Goal: Task Accomplishment & Management: Manage account settings

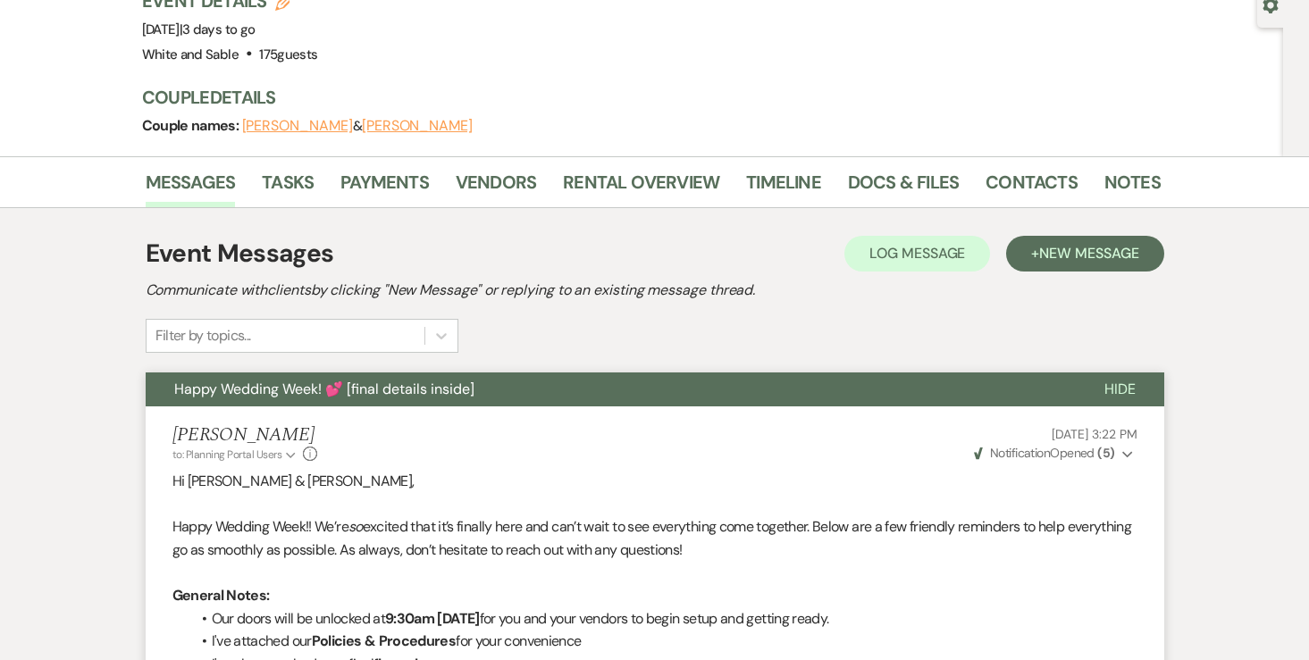
scroll to position [262, 0]
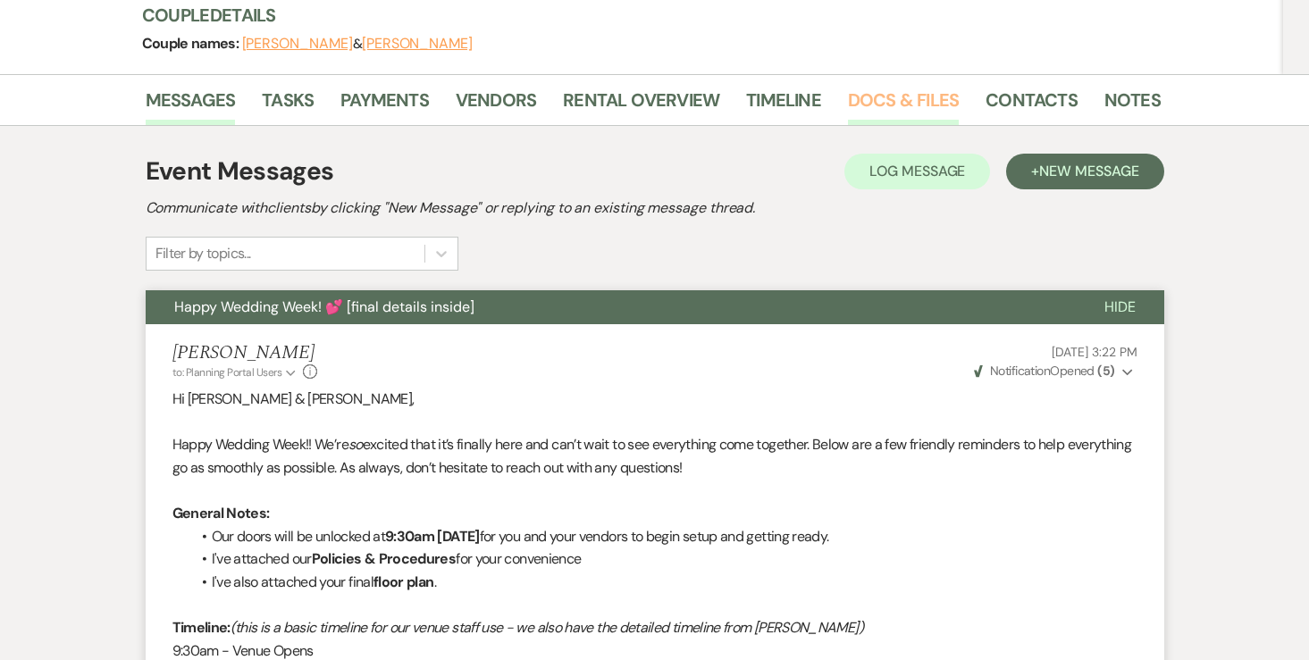
click at [878, 109] on link "Docs & Files" at bounding box center [903, 105] width 111 height 39
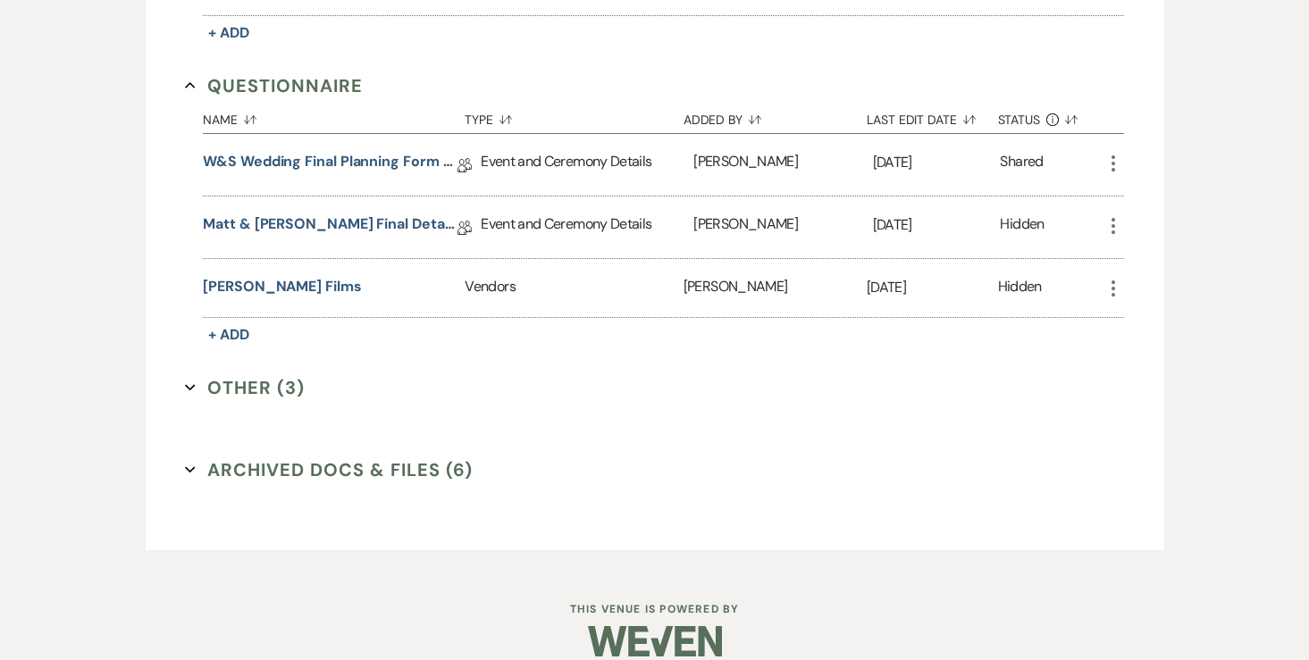
scroll to position [3927, 0]
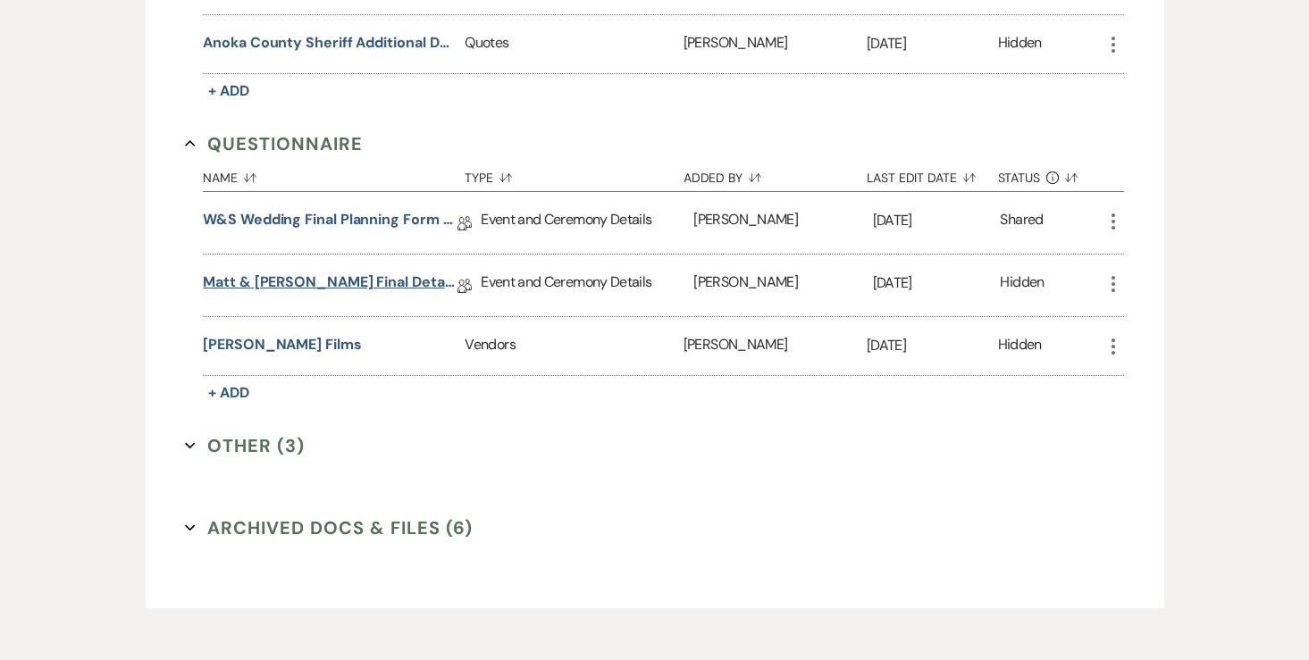
click at [348, 272] on link "Matt & Sandy Final Details" at bounding box center [330, 286] width 255 height 28
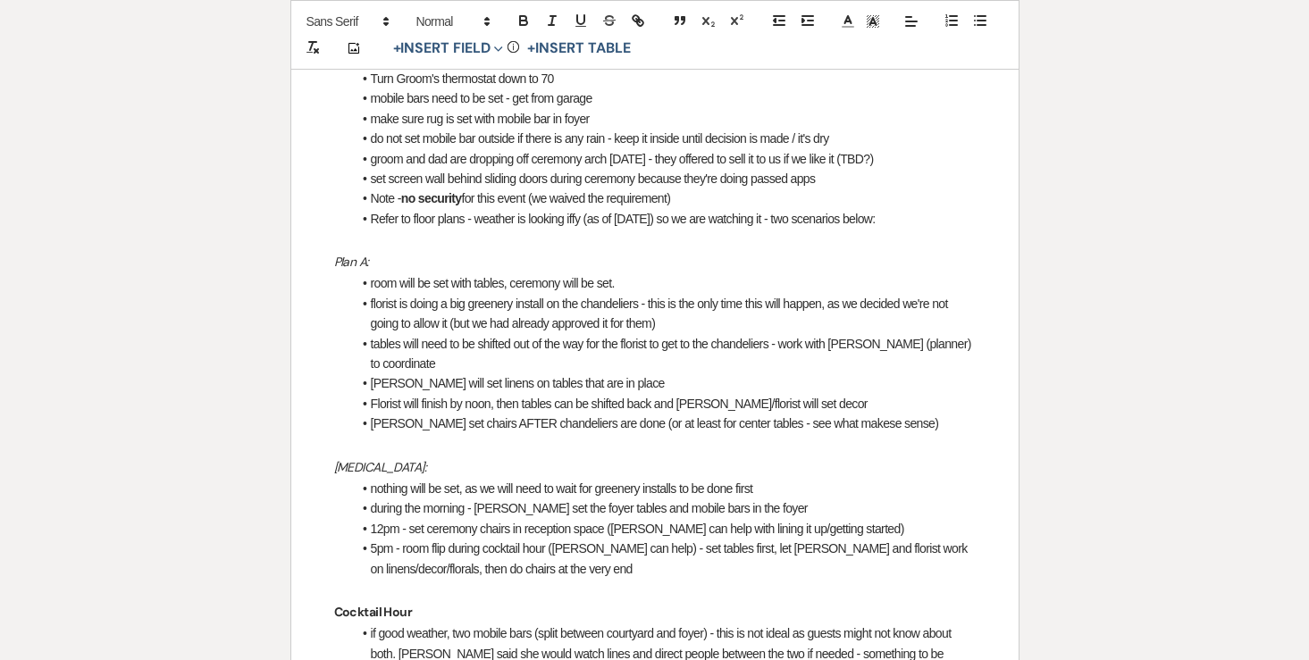
scroll to position [657, 0]
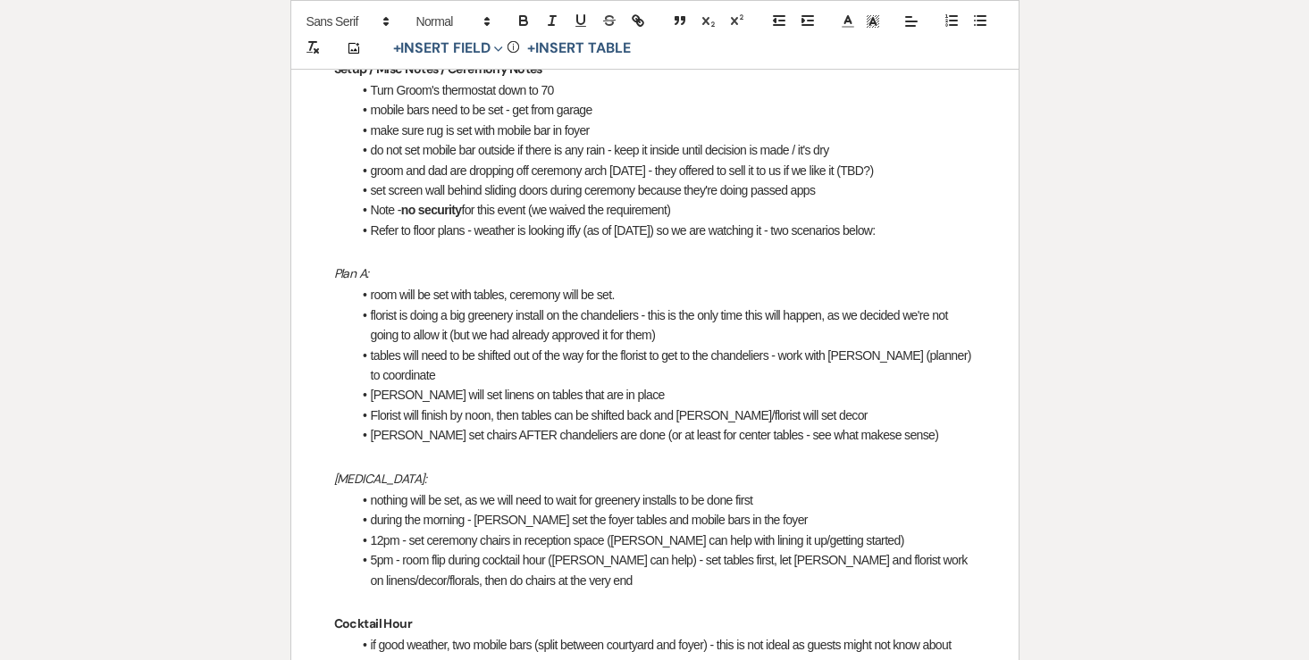
click at [648, 285] on li "room will be set with tables, ceremony will be set." at bounding box center [664, 295] width 624 height 20
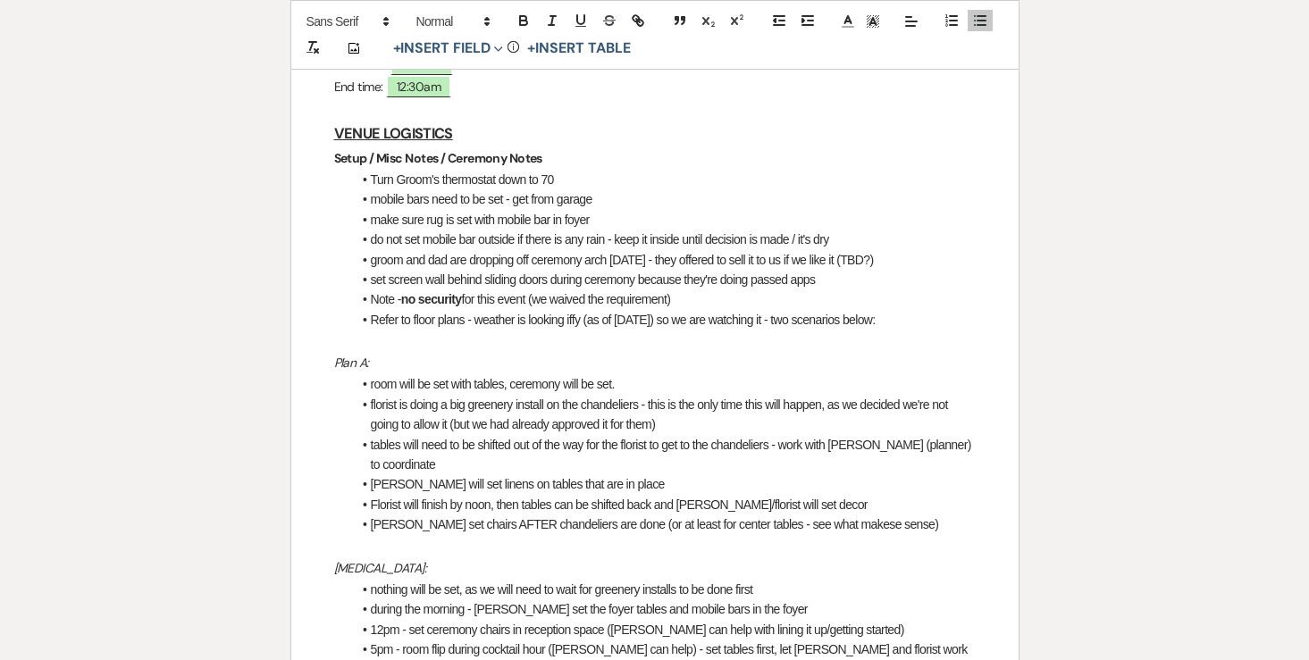
scroll to position [574, 0]
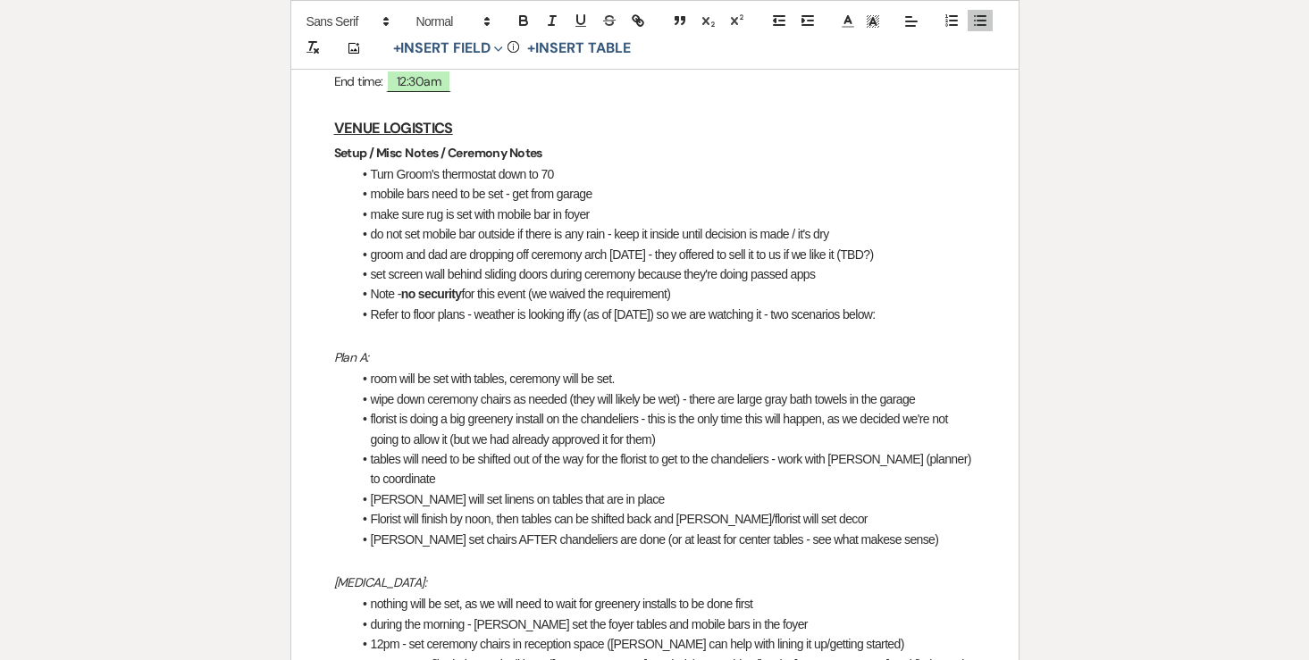
click at [507, 389] on li "wipe down ceremony chairs as needed (they will likely be wet) - there are large…" at bounding box center [664, 399] width 624 height 20
click at [505, 389] on li "wipe down ceremony chairs as needed (they will likely be wet) - there are large…" at bounding box center [664, 399] width 624 height 20
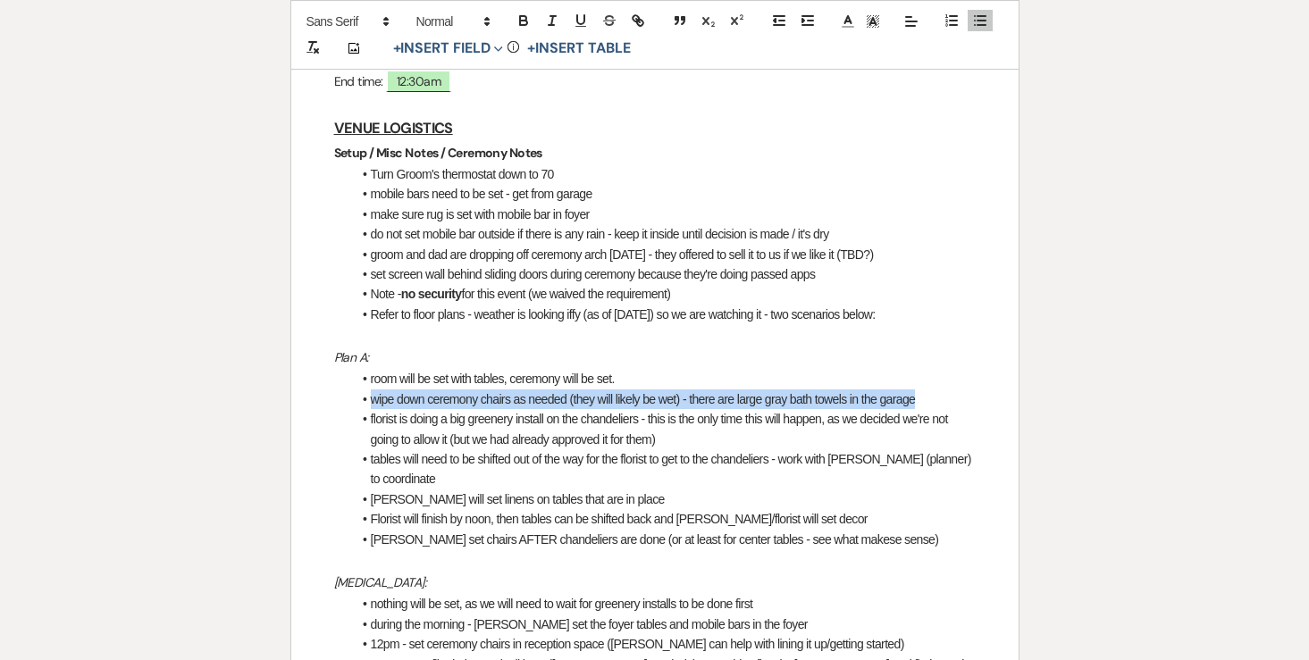
click at [505, 389] on li "wipe down ceremony chairs as needed (they will likely be wet) - there are large…" at bounding box center [664, 399] width 624 height 20
copy li "wipe down ceremony chairs as needed (they will likely be wet) - there are large…"
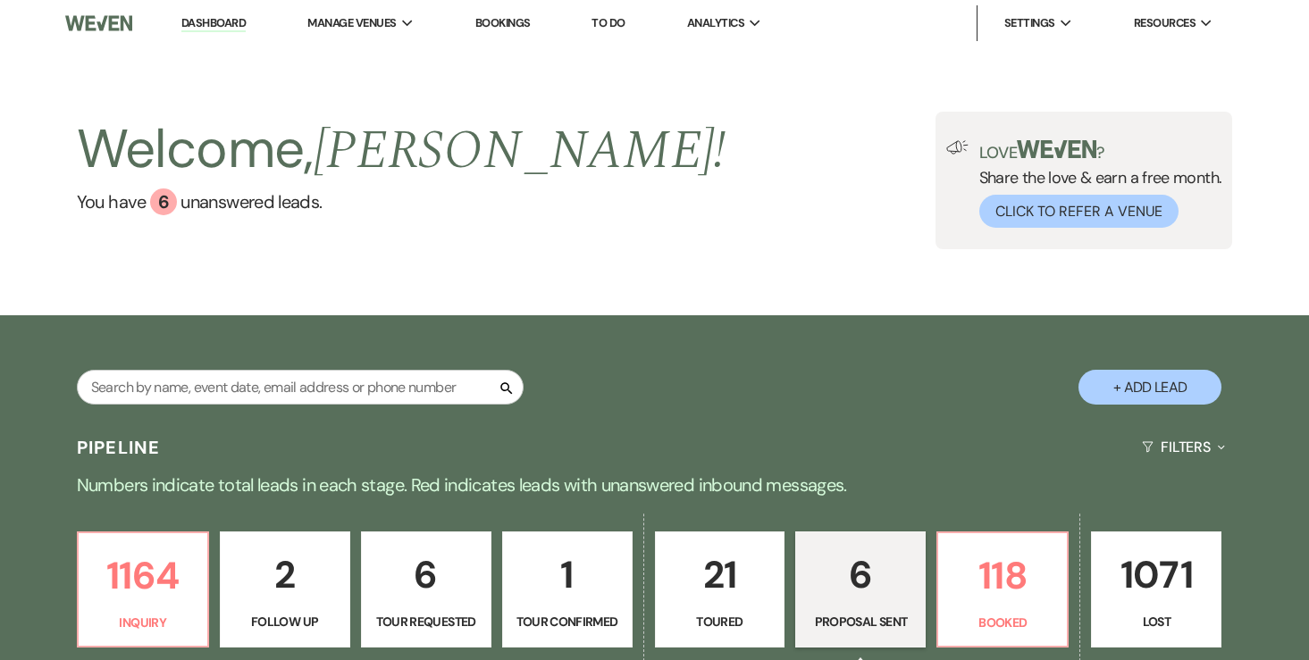
select select "6"
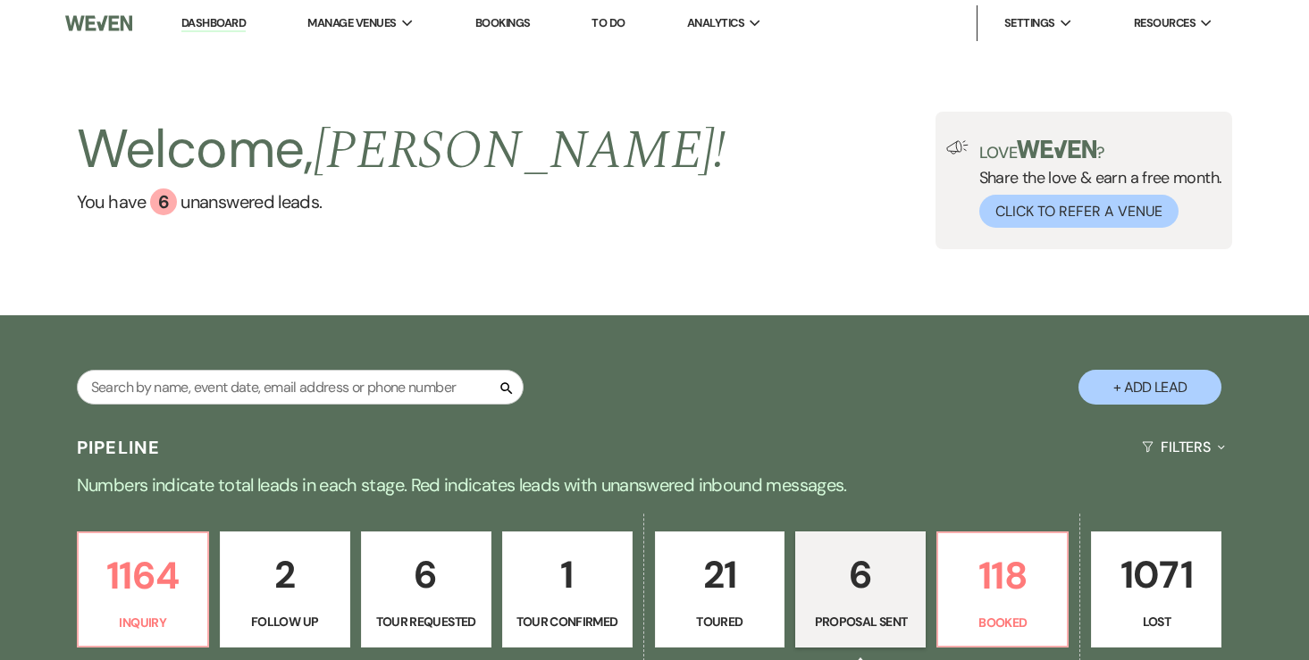
select select "6"
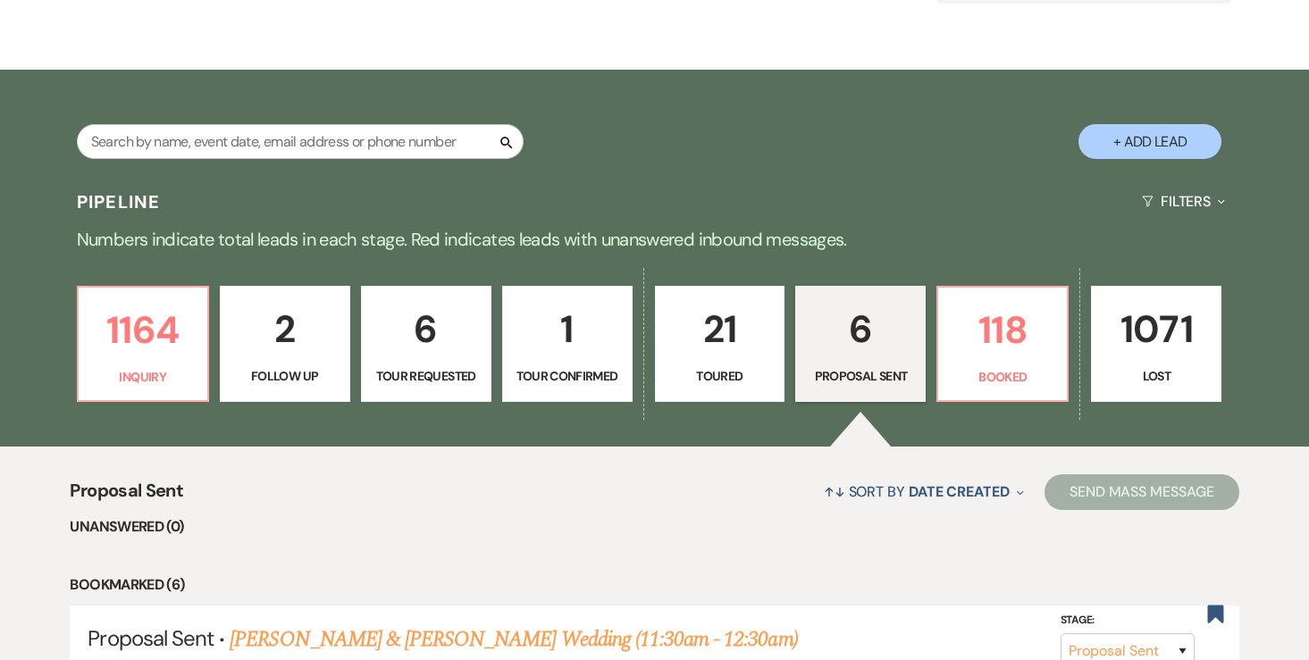
scroll to position [147, 0]
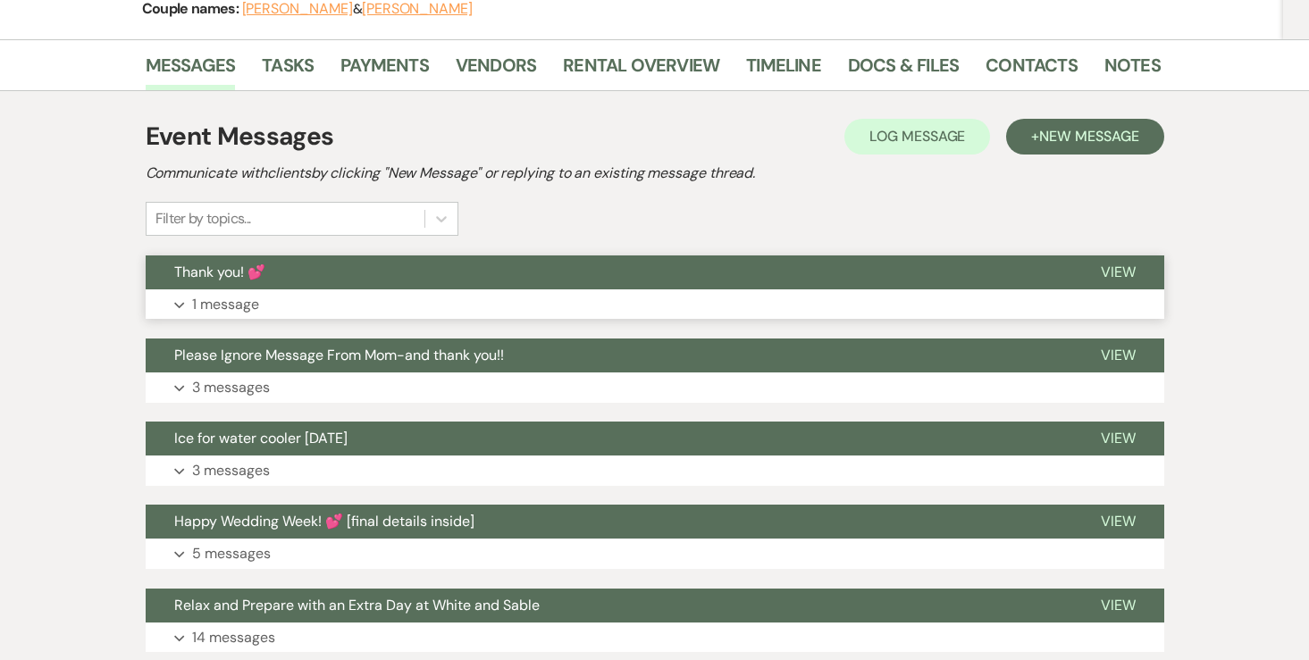
click at [238, 305] on p "1 message" at bounding box center [225, 304] width 67 height 23
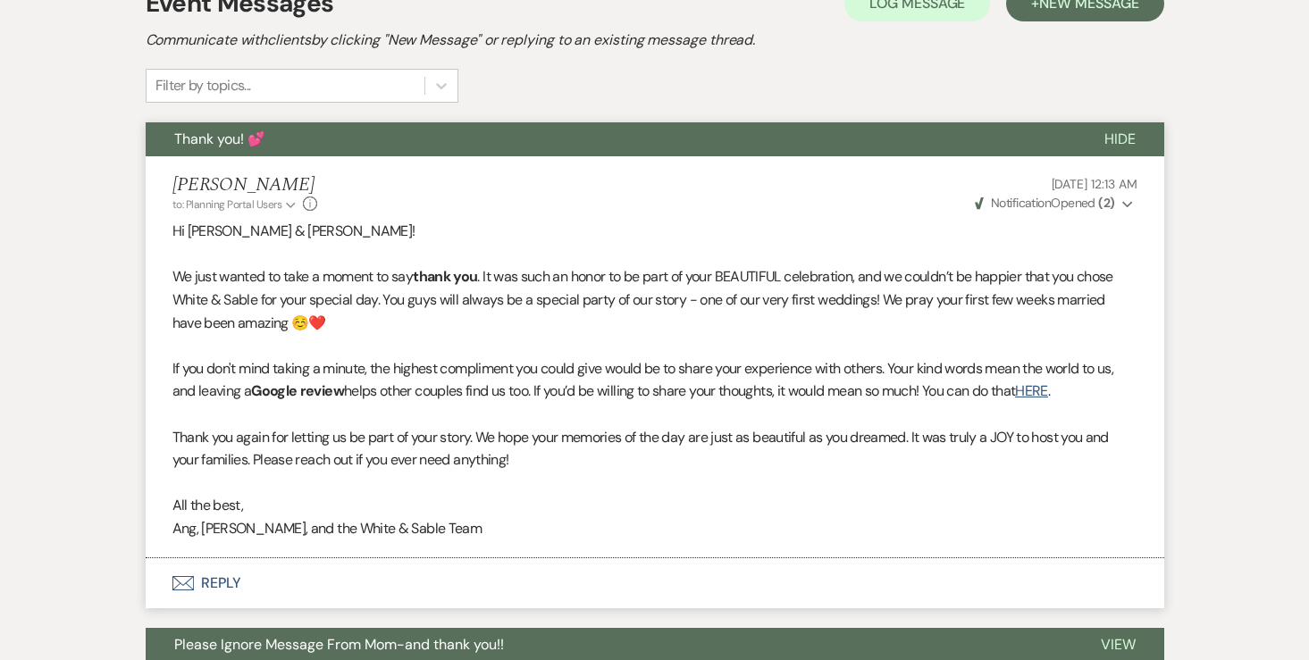
scroll to position [435, 0]
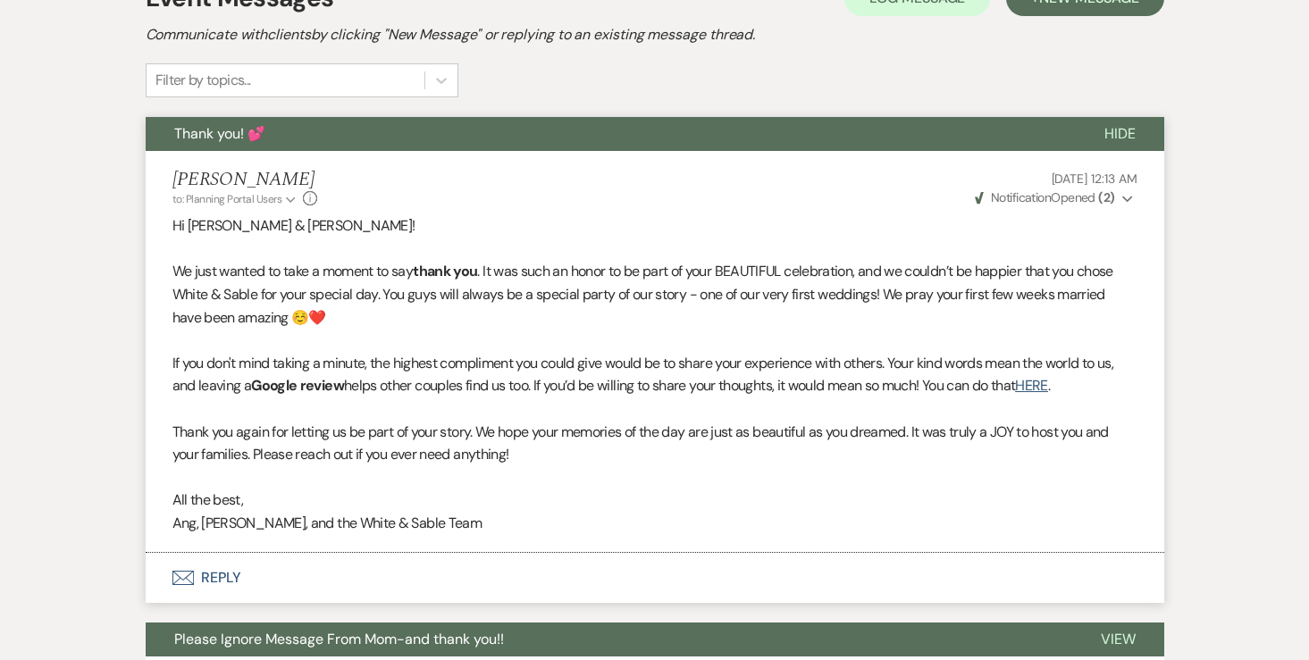
click at [1101, 193] on strong "( 2 )" at bounding box center [1106, 197] width 16 height 16
click at [693, 267] on p "We just wanted to take a moment to say thank you . It was such an honor to be p…" at bounding box center [654, 294] width 965 height 69
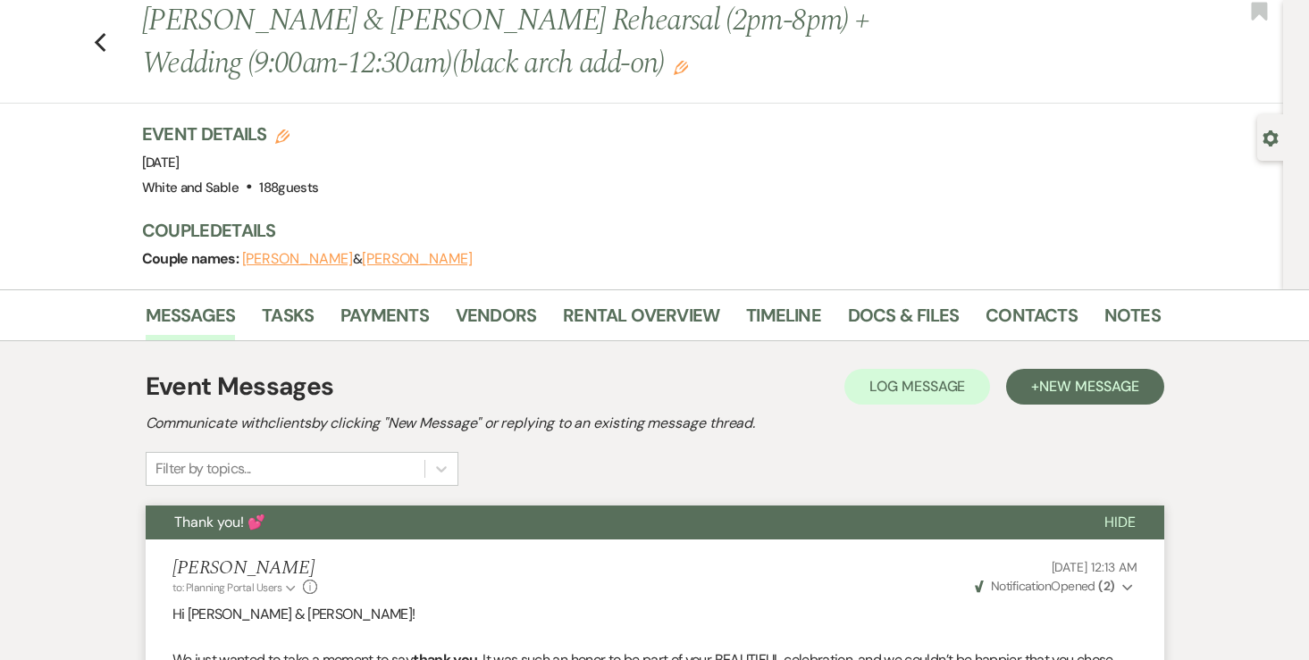
scroll to position [0, 0]
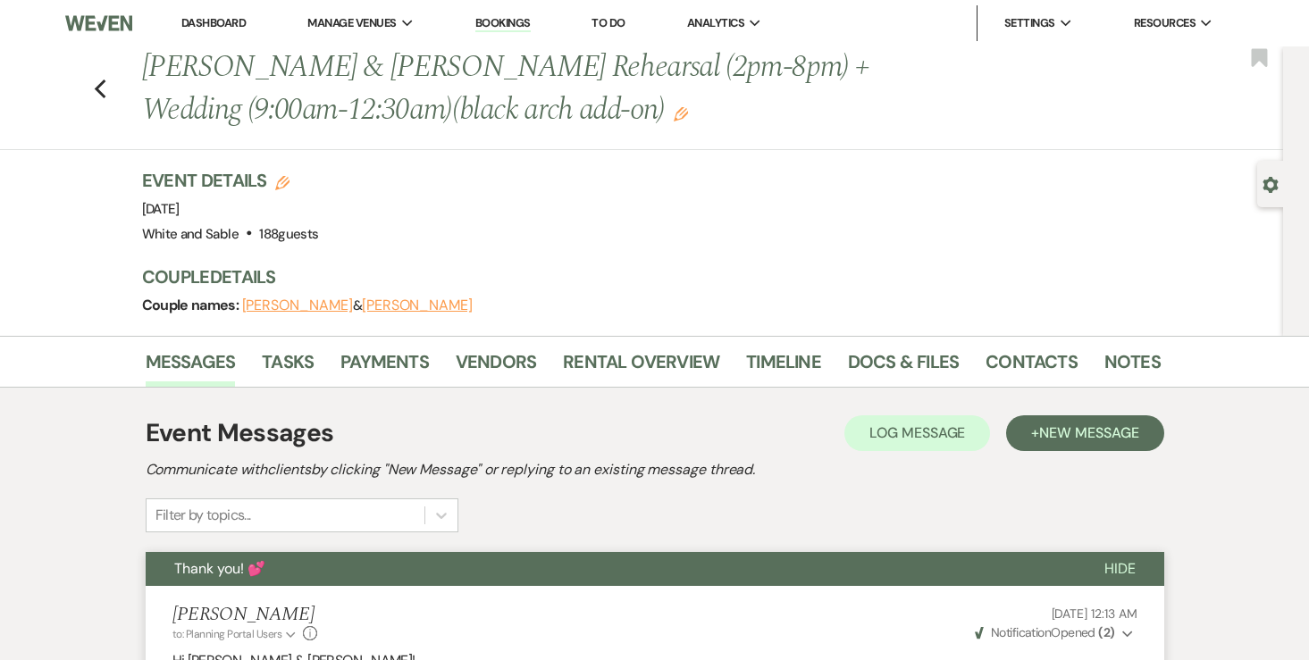
click at [233, 33] on li "Dashboard" at bounding box center [213, 23] width 82 height 36
click at [233, 21] on link "Dashboard" at bounding box center [213, 22] width 64 height 15
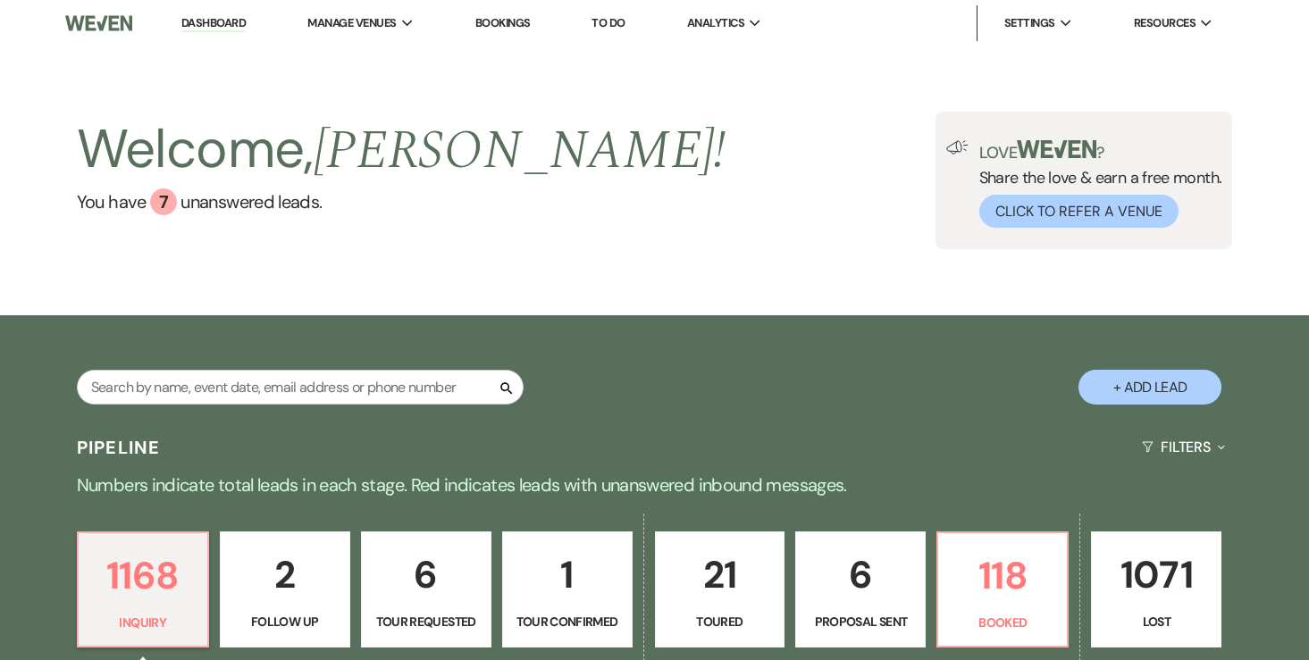
scroll to position [192, 0]
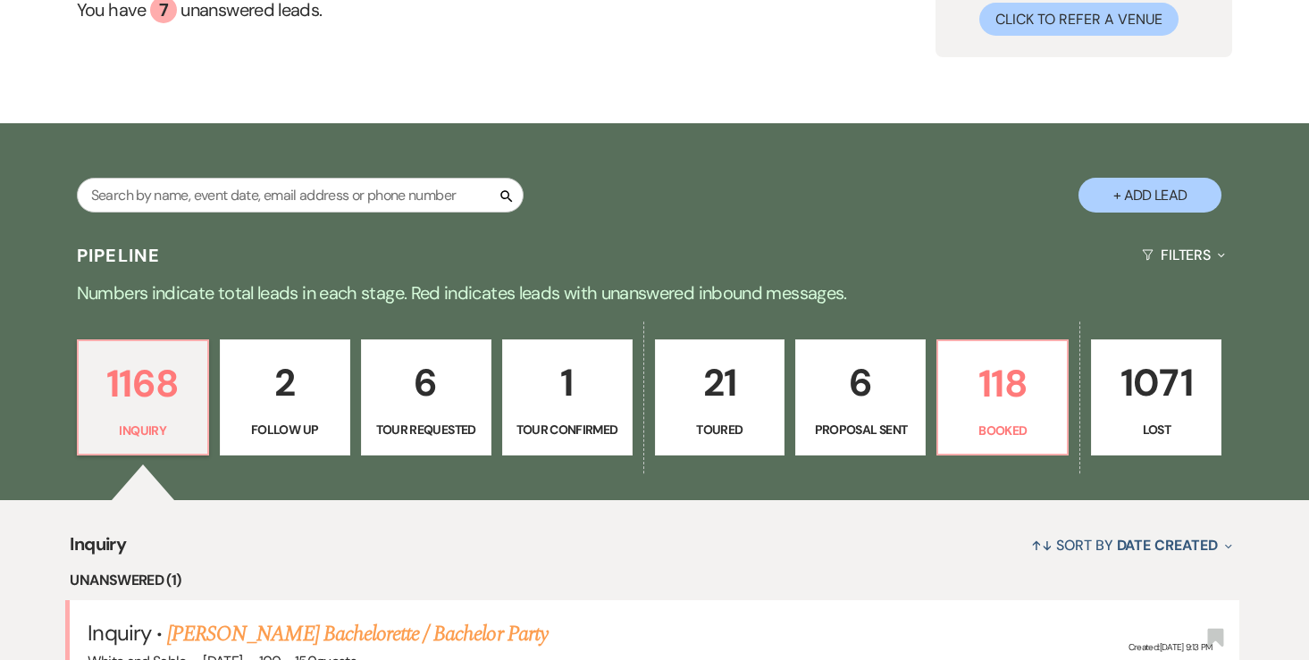
click at [978, 569] on li "Unanswered (1)" at bounding box center [654, 580] width 1168 height 23
click at [986, 354] on p "118" at bounding box center [1002, 384] width 107 height 60
click at [1014, 132] on div "Search + Add Lead" at bounding box center [655, 180] width 1286 height 96
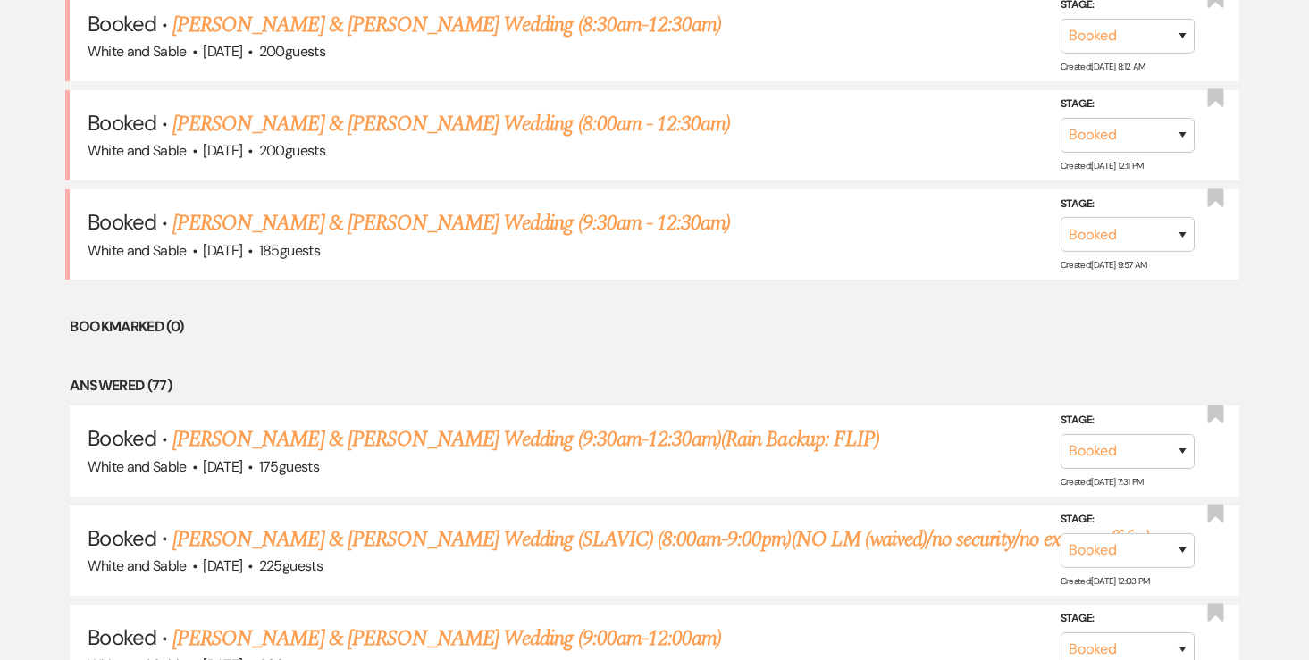
scroll to position [1202, 0]
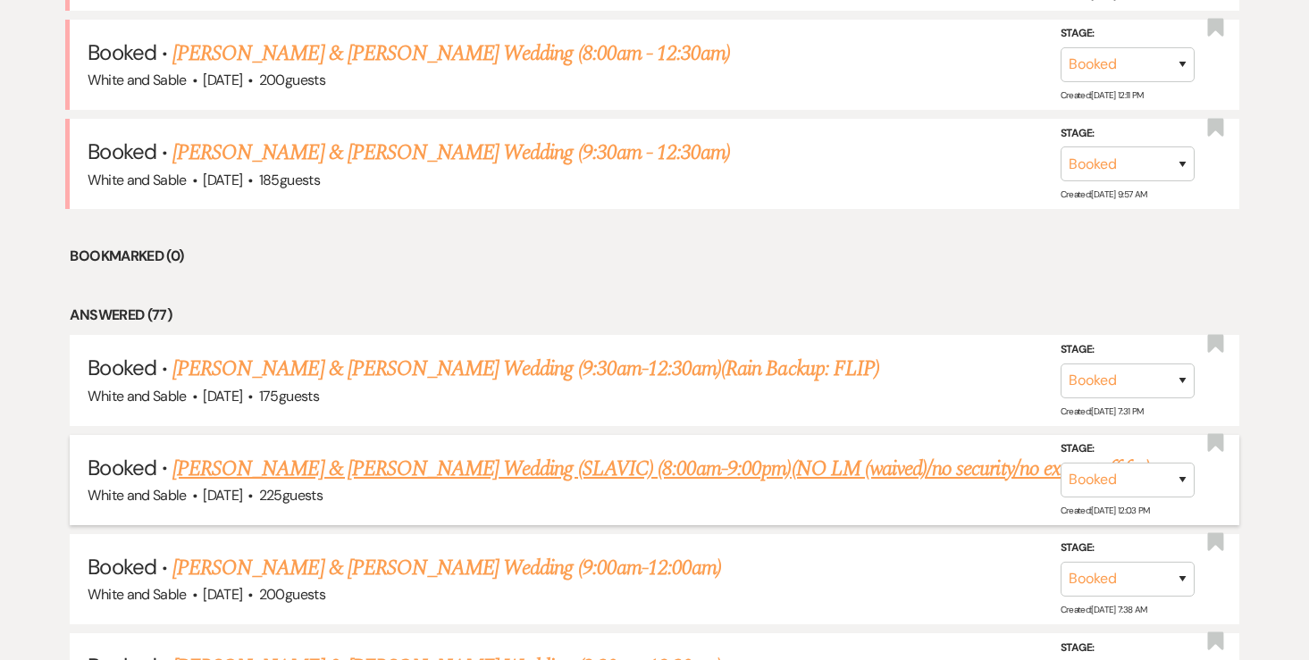
click at [392, 453] on link "Karena Chinikailo & Paul Stepanyuk's Wedding (SLAVIC) (8:00am-9:00pm)(NO LM (wa…" at bounding box center [660, 469] width 977 height 32
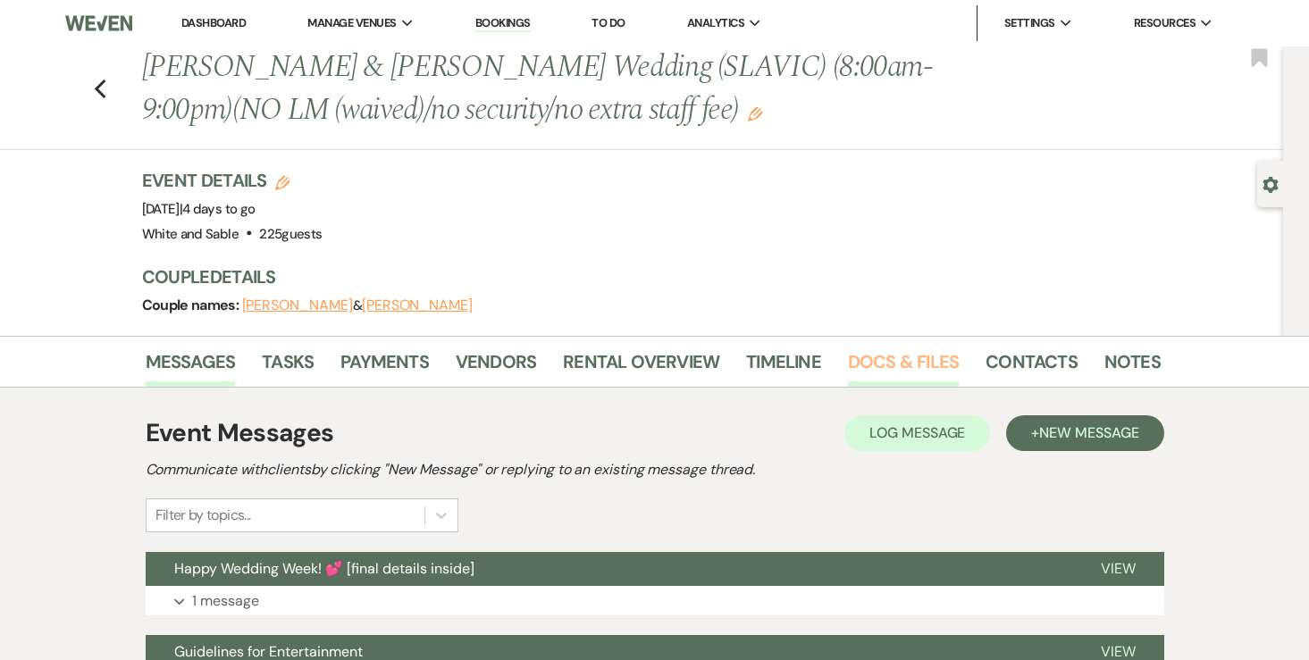
click at [902, 365] on link "Docs & Files" at bounding box center [903, 367] width 111 height 39
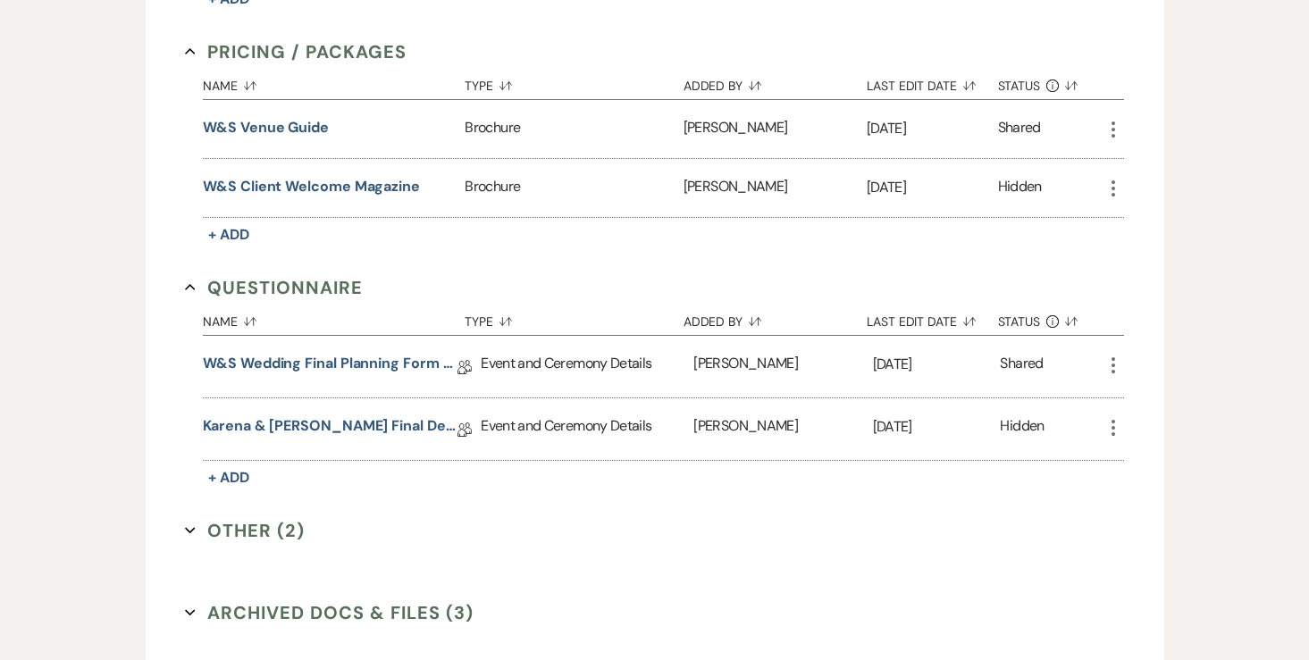
scroll to position [2759, 0]
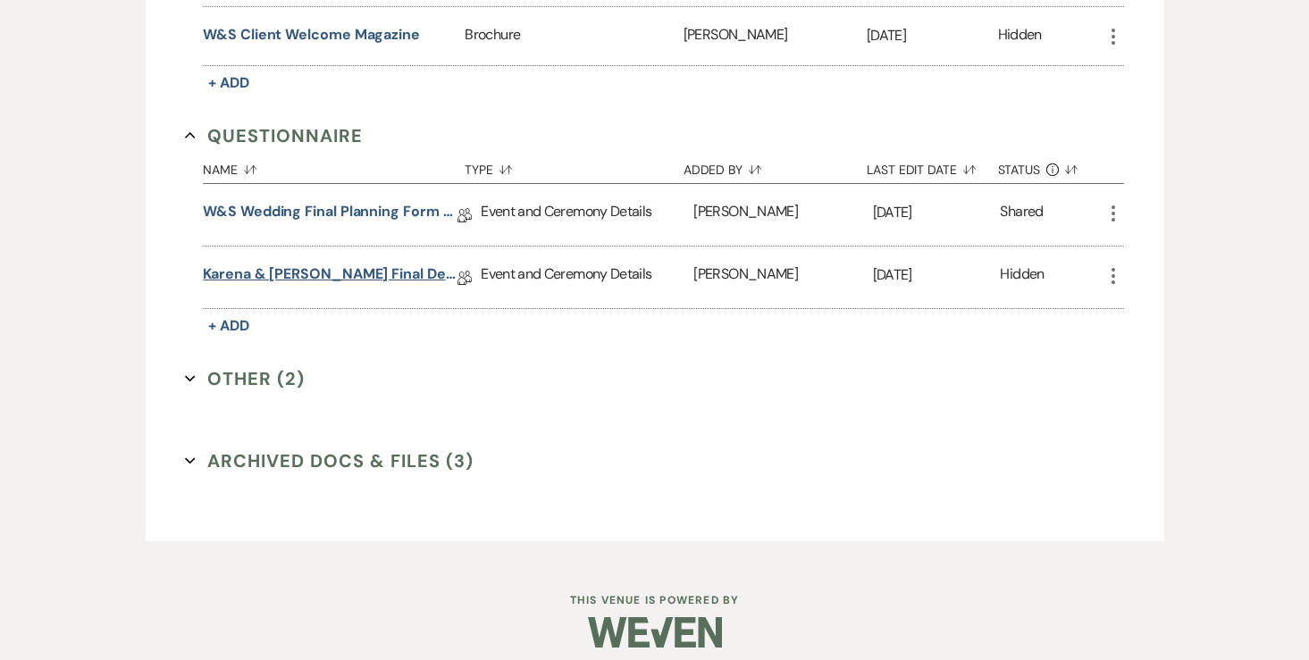
click at [331, 264] on link "Karena & Paul Final Details" at bounding box center [330, 278] width 255 height 28
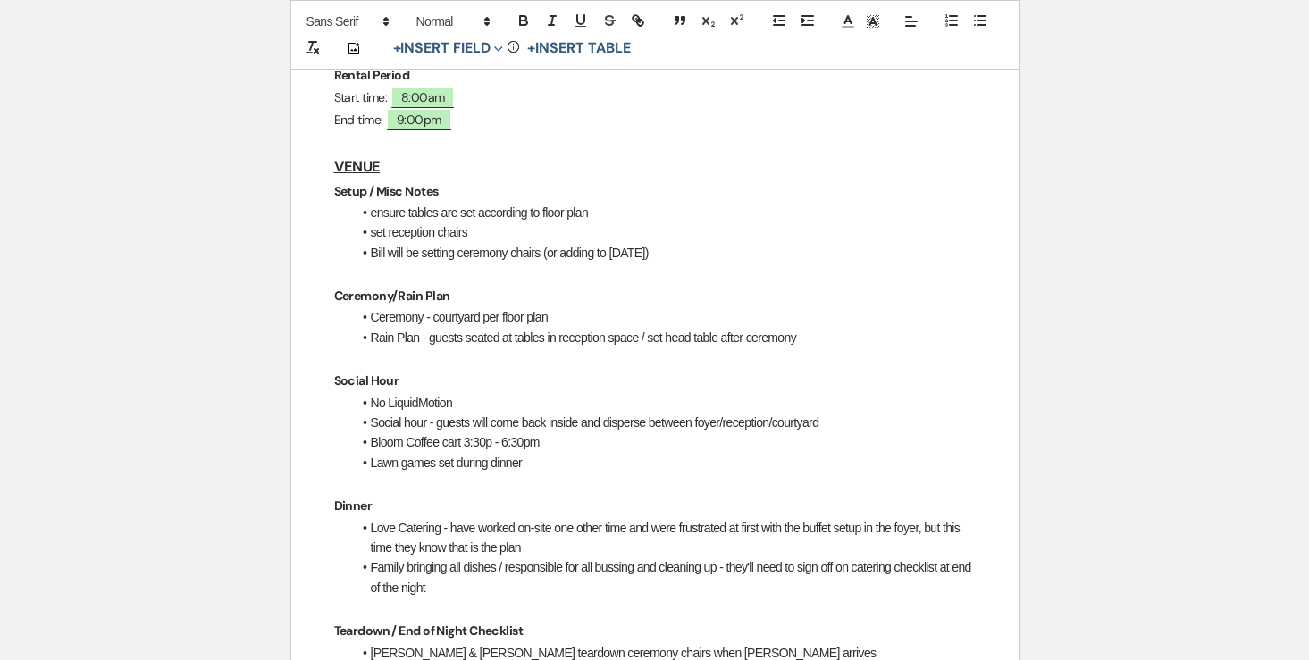
scroll to position [534, 0]
click at [685, 244] on li "Bill will be setting ceremony chairs (or adding to Saturday's)" at bounding box center [664, 254] width 624 height 20
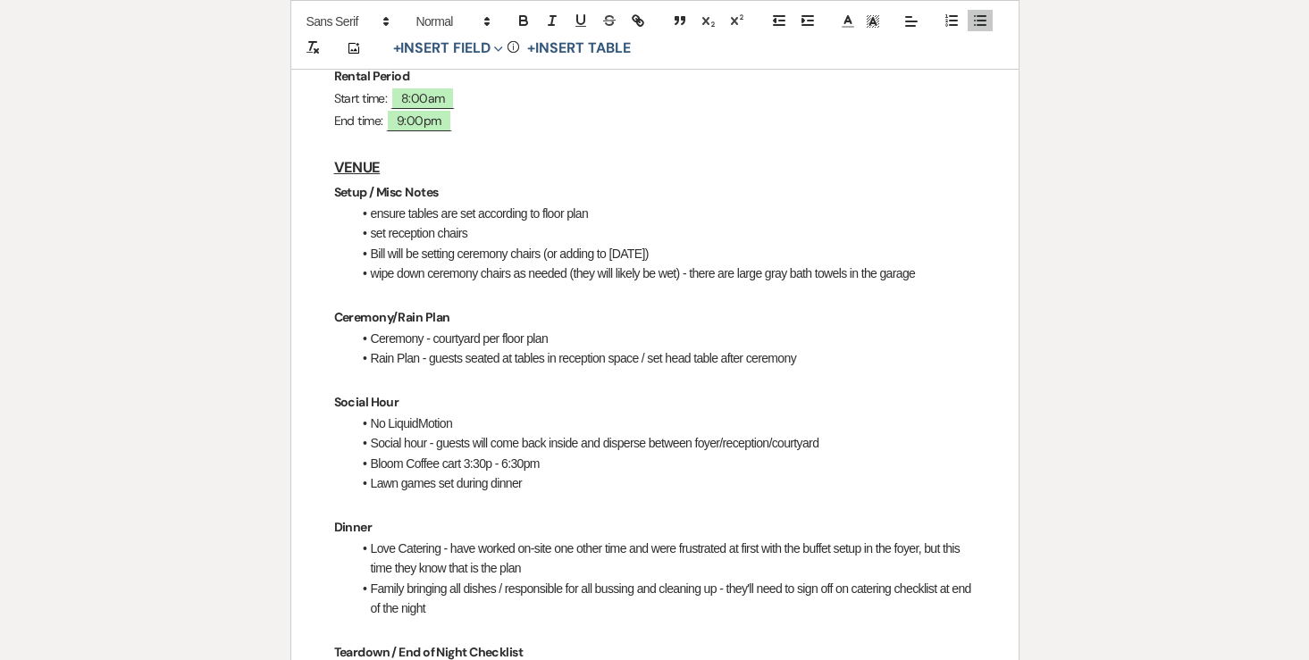
scroll to position [521, 0]
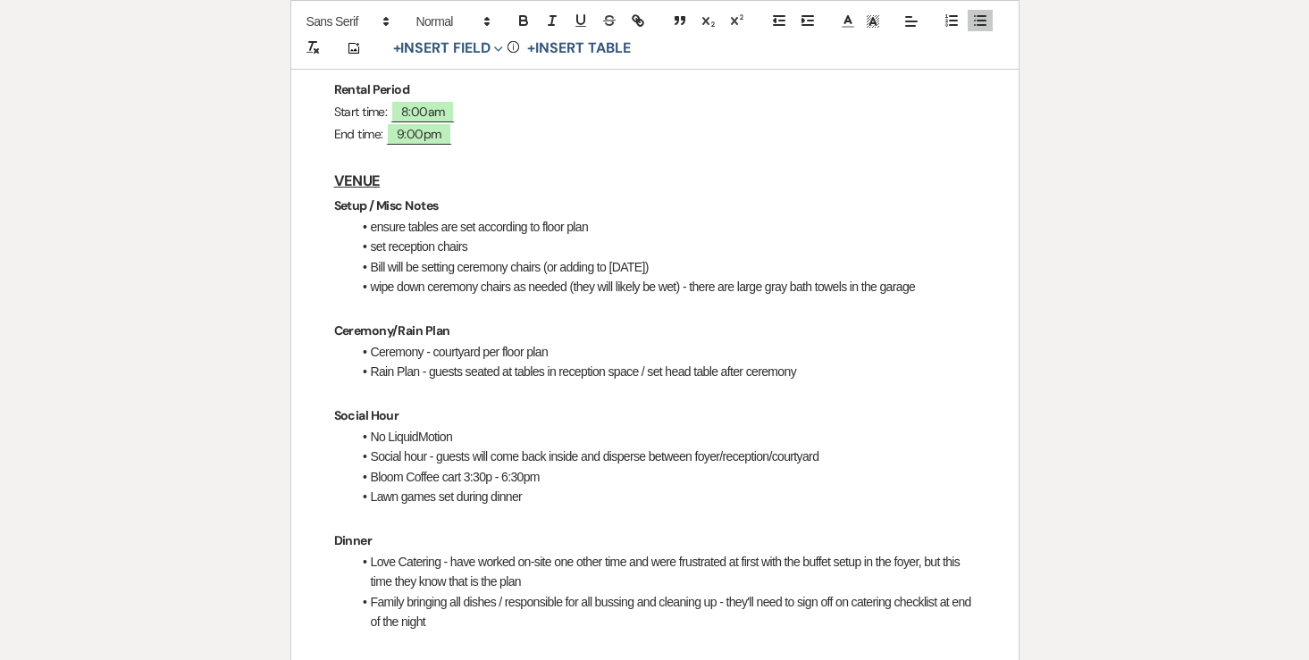
click at [384, 277] on li "wipe down ceremony chairs as needed (they will likely be wet) - there are large…" at bounding box center [664, 287] width 624 height 20
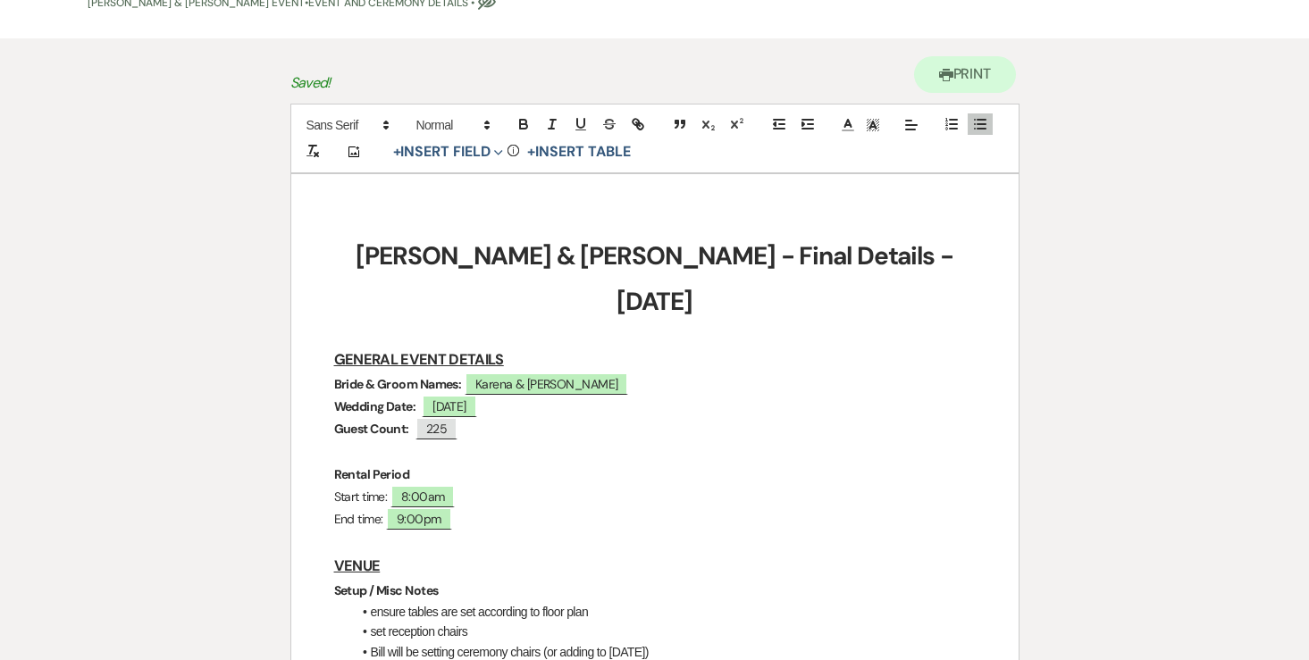
scroll to position [0, 0]
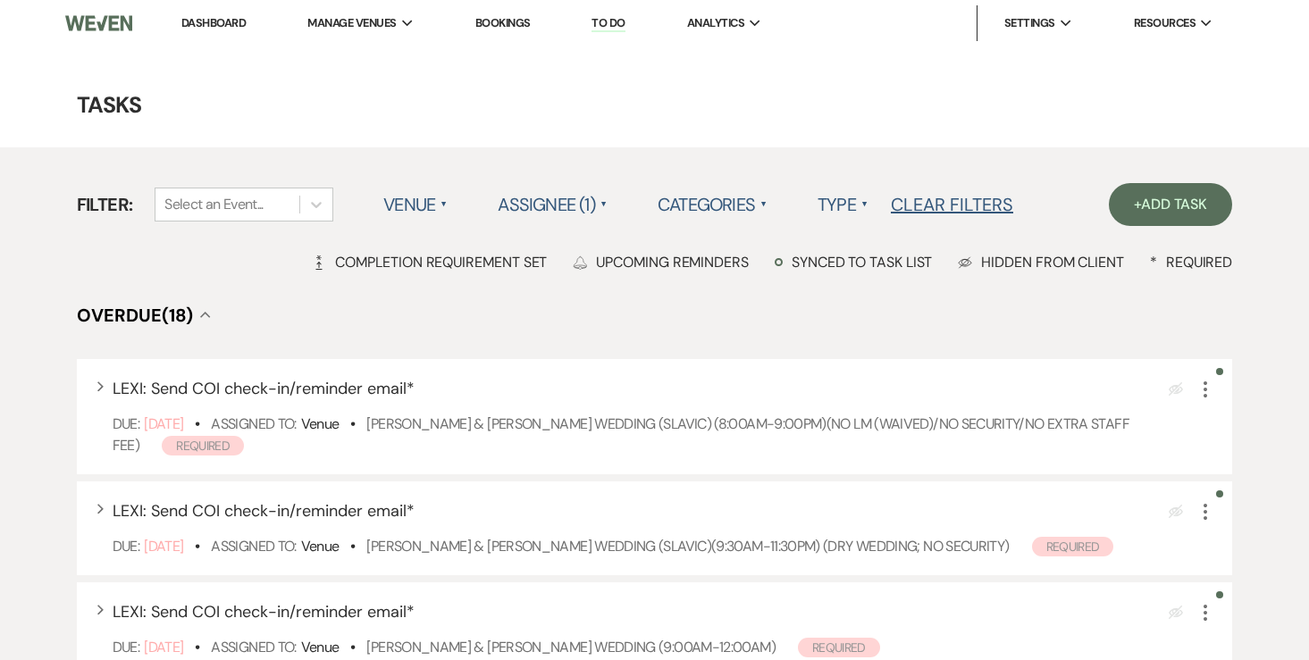
click at [224, 21] on link "Dashboard" at bounding box center [213, 22] width 64 height 15
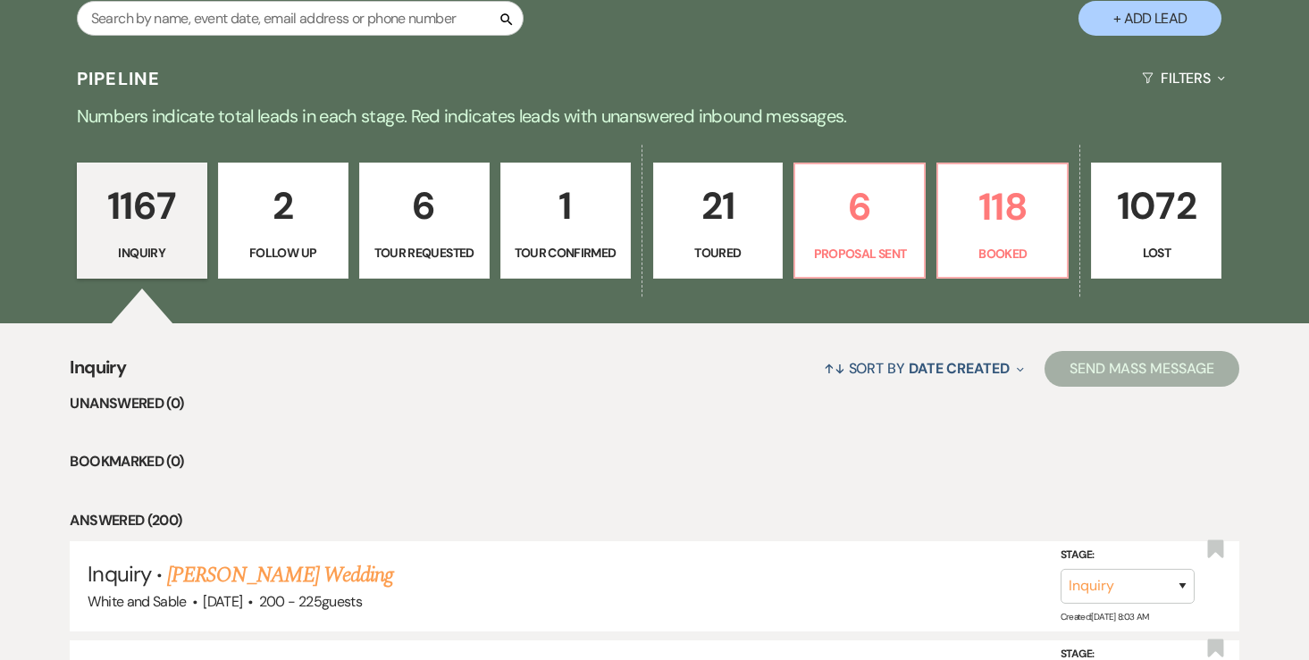
scroll to position [382, 0]
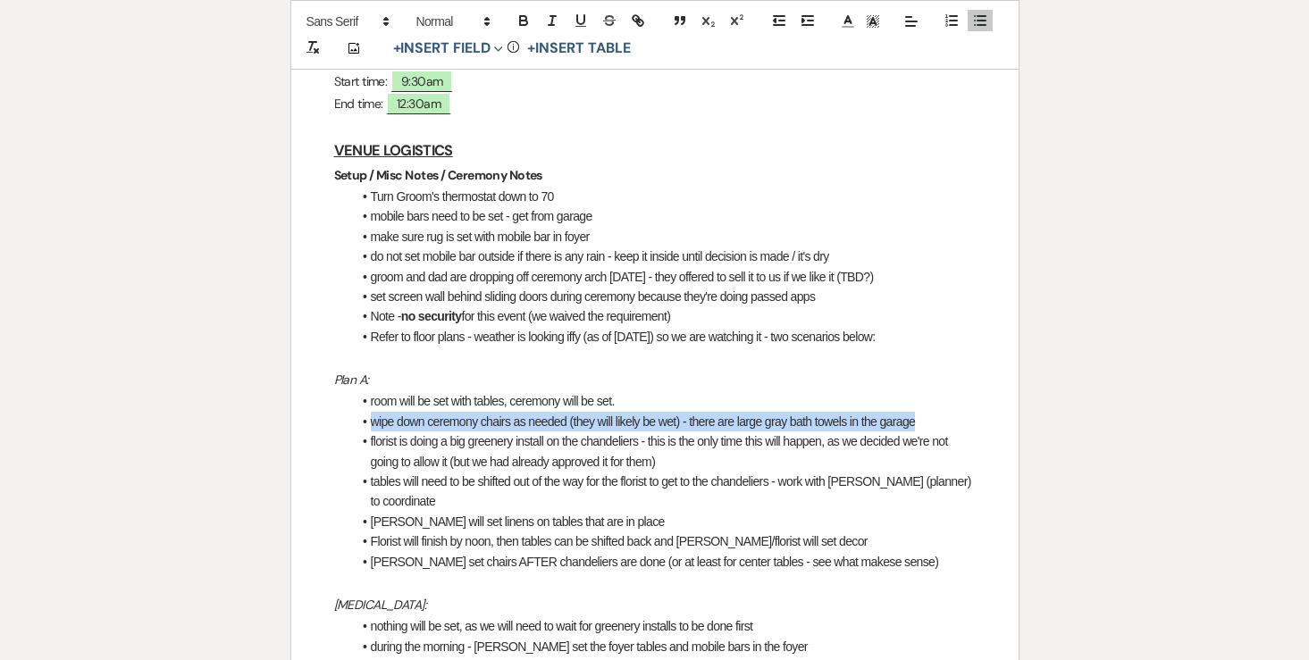
scroll to position [549, 0]
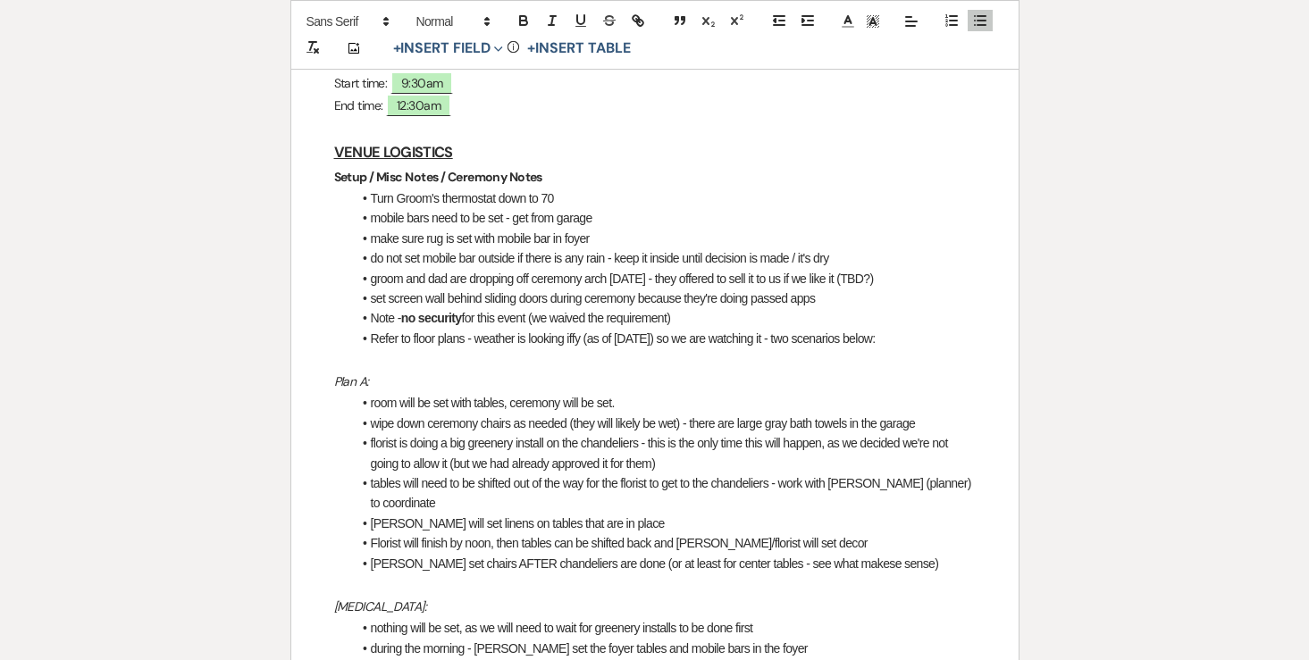
click at [571, 289] on li "set screen wall behind sliding doors during ceremony because they're doing pass…" at bounding box center [664, 299] width 624 height 20
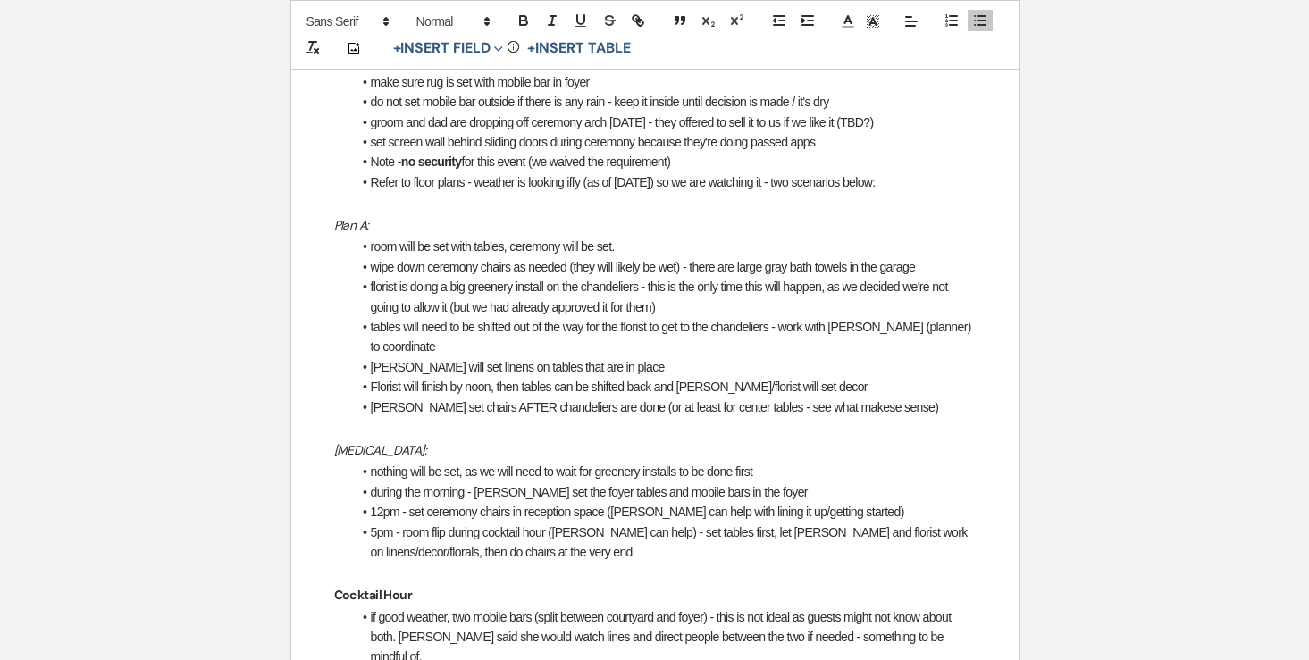
scroll to position [708, 0]
click at [771, 481] on li "during the morning - Brooke set the foyer tables and mobile bars in the foyer" at bounding box center [664, 491] width 624 height 20
click at [578, 481] on li "during the morning - Brooke set the foyer tables and mobile bars in the foyer," at bounding box center [664, 491] width 624 height 20
click at [590, 481] on li "during the morning - Brooke set the foyer and tables and mobile bars in the foy…" at bounding box center [664, 491] width 624 height 20
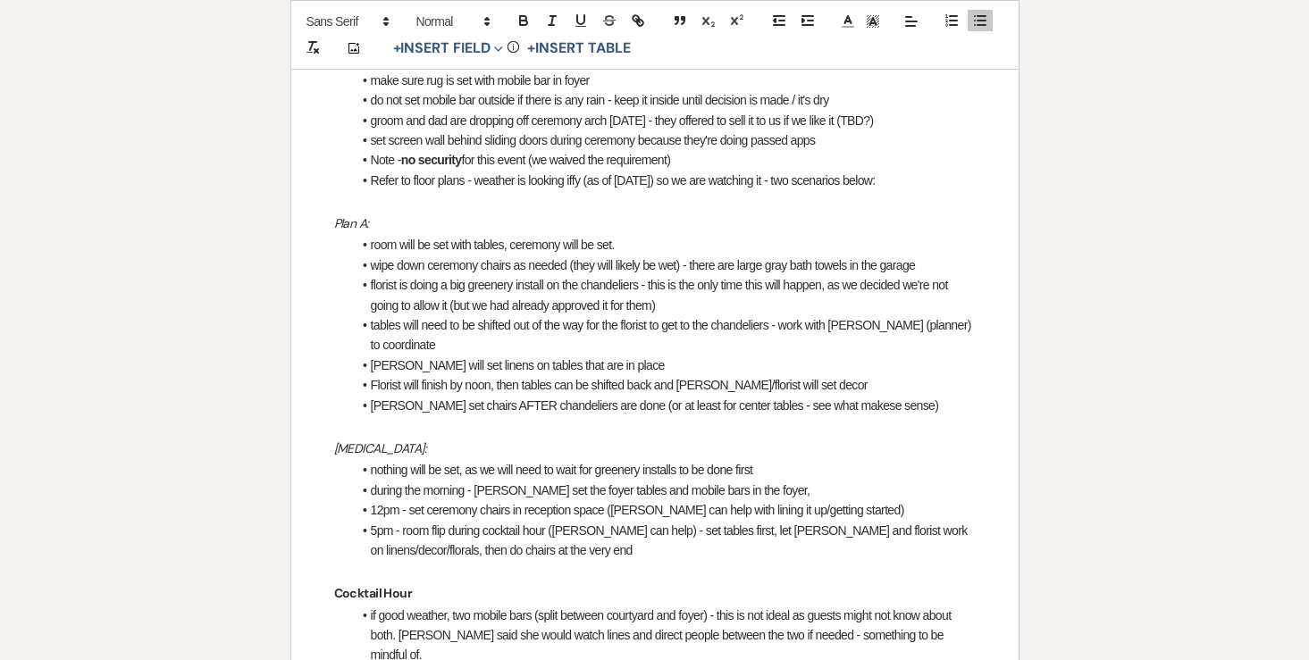
click at [637, 481] on li "during the morning - Brooke set the foyer tables and mobile bars in the foyer," at bounding box center [664, 491] width 624 height 20
click at [709, 481] on li "during the morning - Brooke set the foyer tables and mobile bars in the foyer," at bounding box center [664, 491] width 624 height 20
click at [760, 481] on li "during the morning - Brooke set the foyer tables and mobile bars in the foyer," at bounding box center [664, 491] width 624 height 20
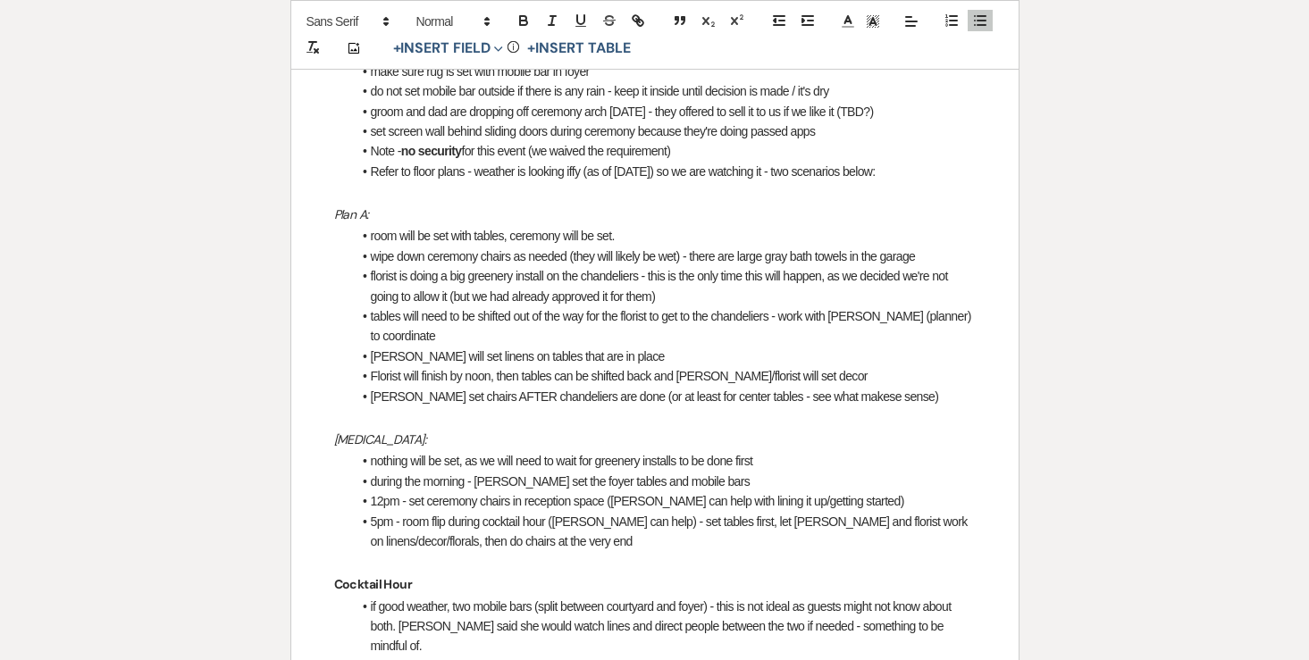
scroll to position [730, 0]
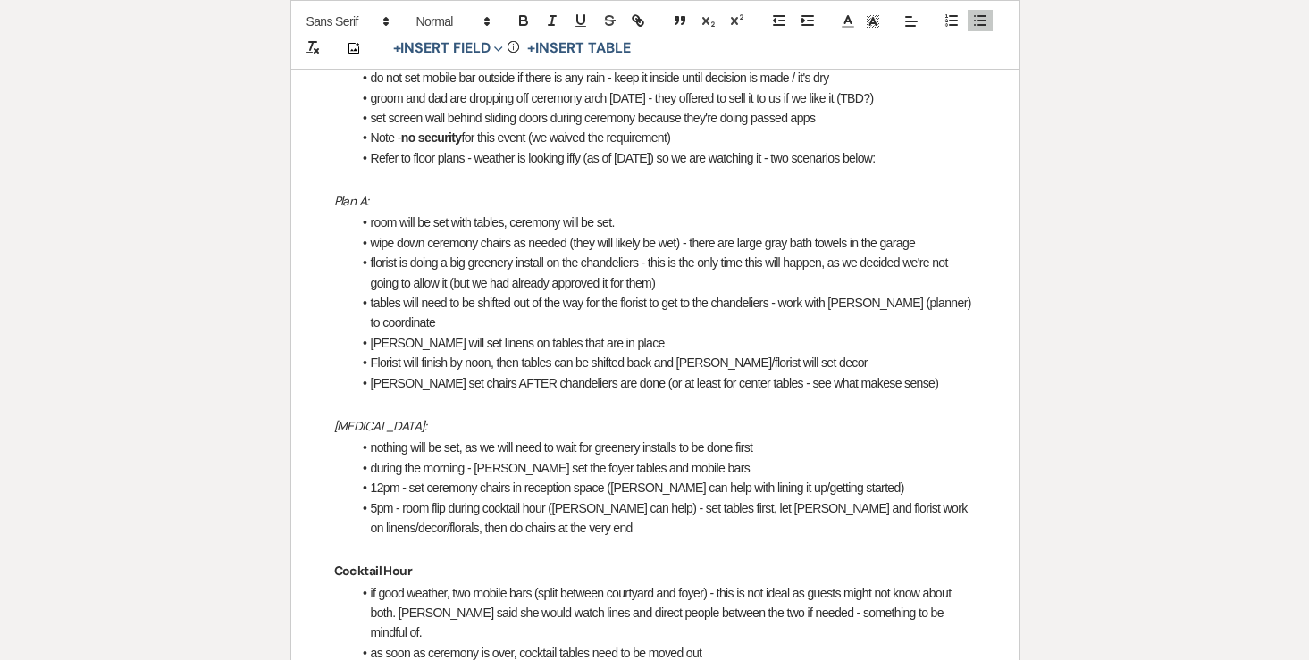
click at [408, 478] on li "12pm - set ceremony chairs in reception space (Landon can help with lining it u…" at bounding box center [664, 488] width 624 height 20
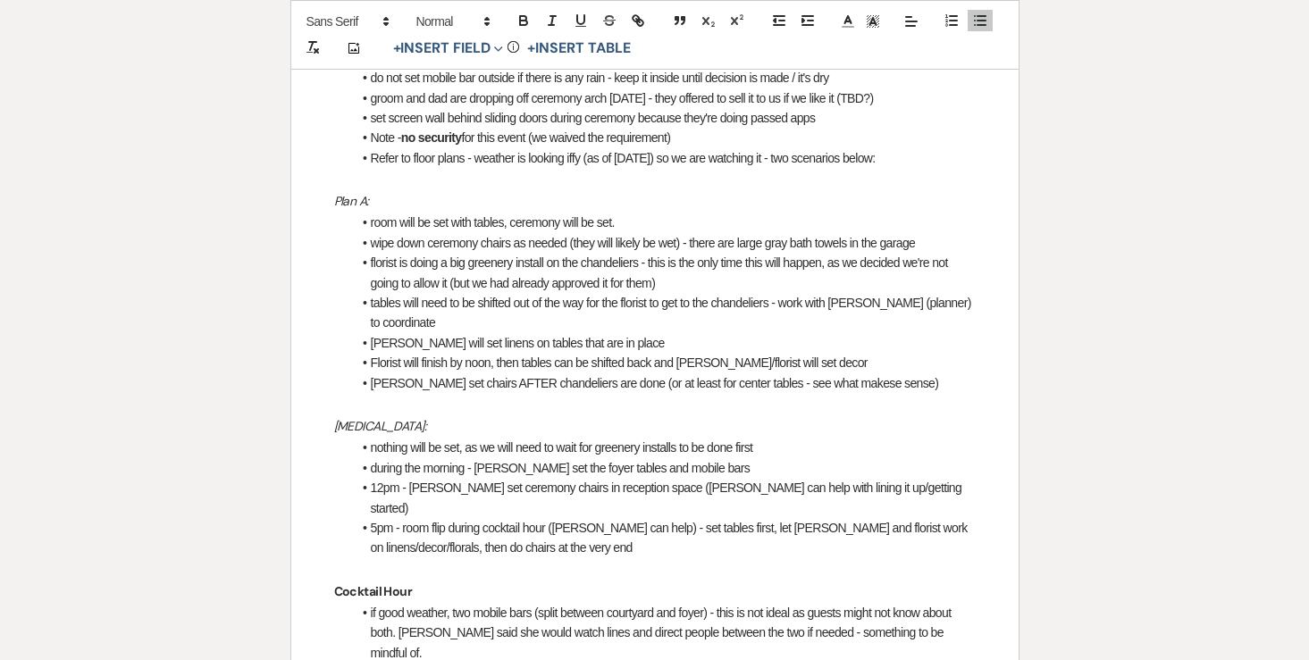
click at [919, 478] on li "12pm - Brooke set ceremony chairs in reception space (Landon can help with lini…" at bounding box center [664, 498] width 624 height 40
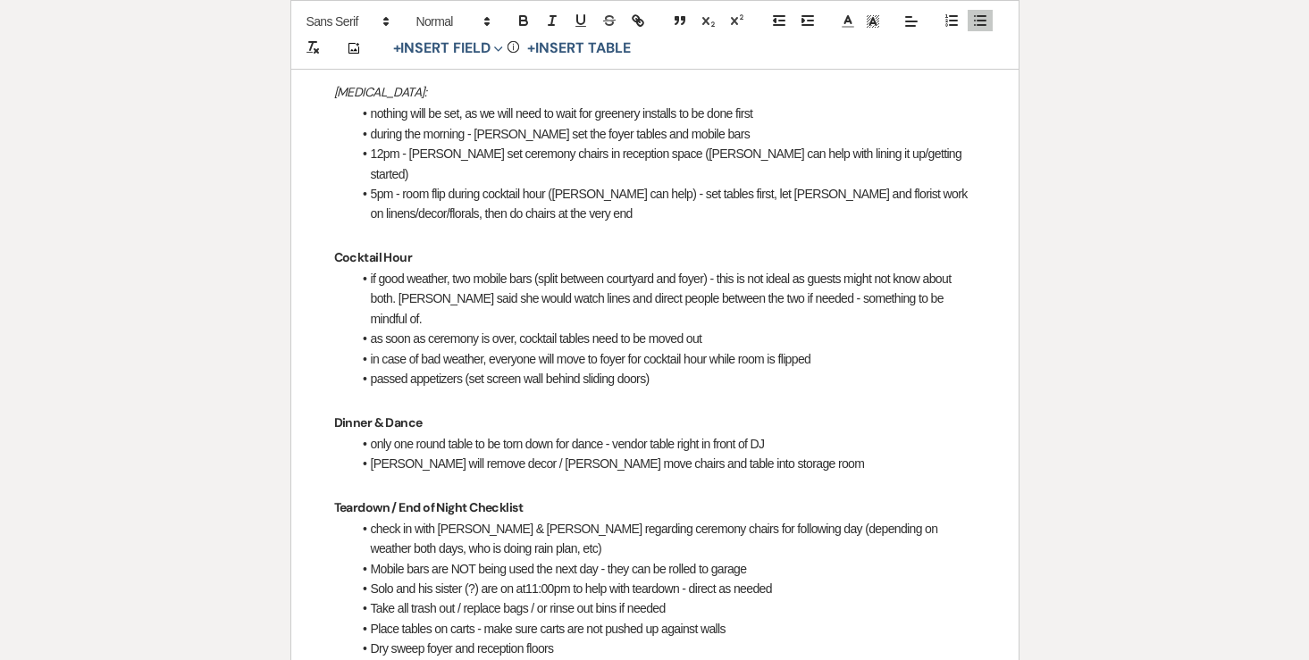
scroll to position [1075, 0]
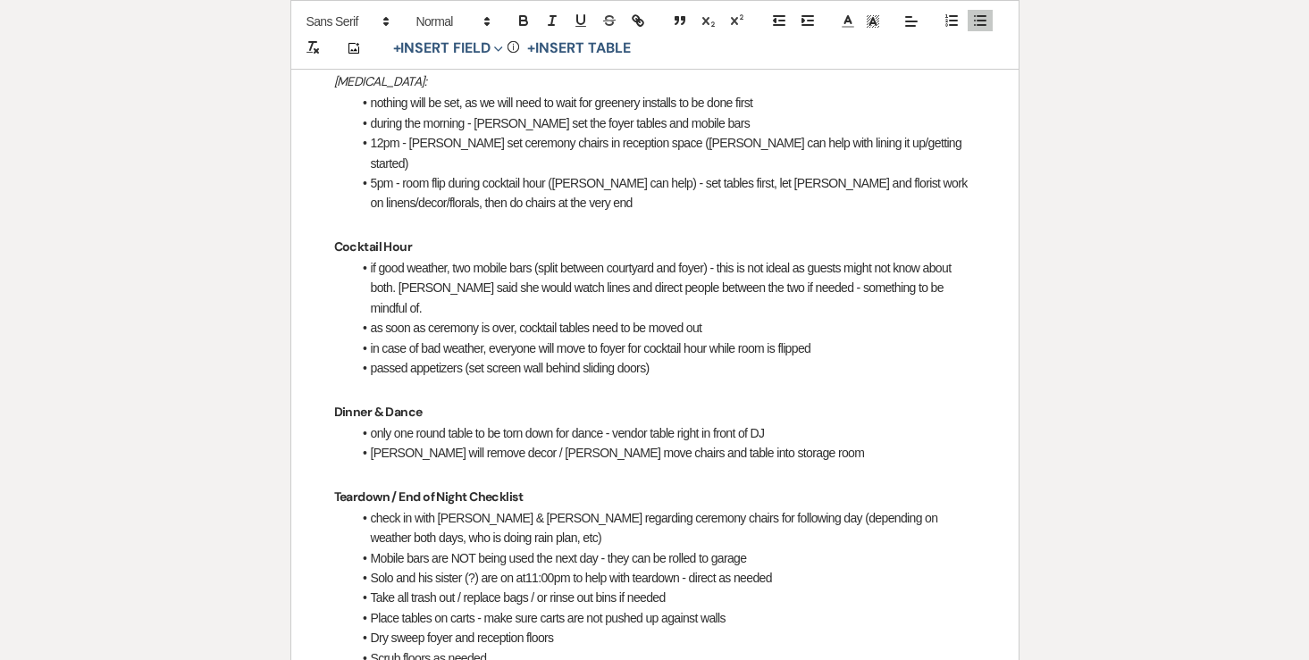
click at [789, 258] on li "if good weather, two mobile bars (split between courtyard and foyer) - this is …" at bounding box center [664, 288] width 624 height 60
drag, startPoint x: 813, startPoint y: 201, endPoint x: 724, endPoint y: 194, distance: 89.6
click at [724, 258] on li "if good weather, two mobile bars (split between courtyard and foyer) - this is …" at bounding box center [664, 288] width 624 height 60
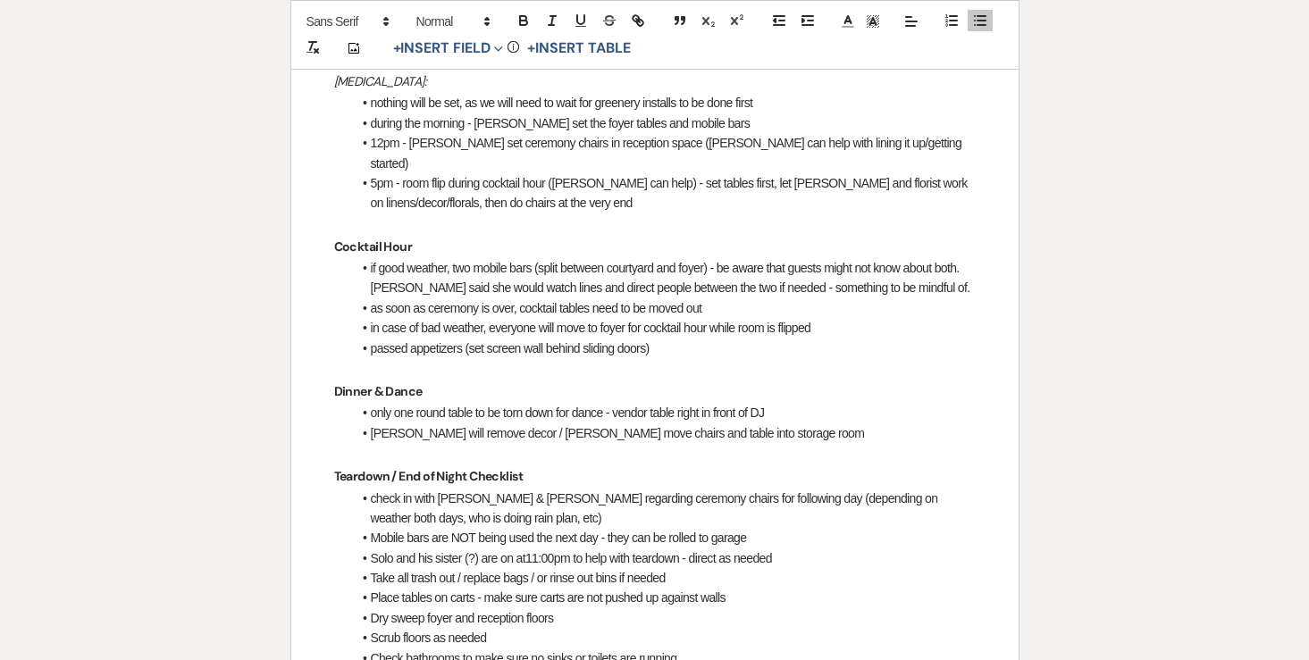
click at [962, 258] on li "if good weather, two mobile bars (split between courtyard and foyer) - be aware…" at bounding box center [664, 278] width 624 height 40
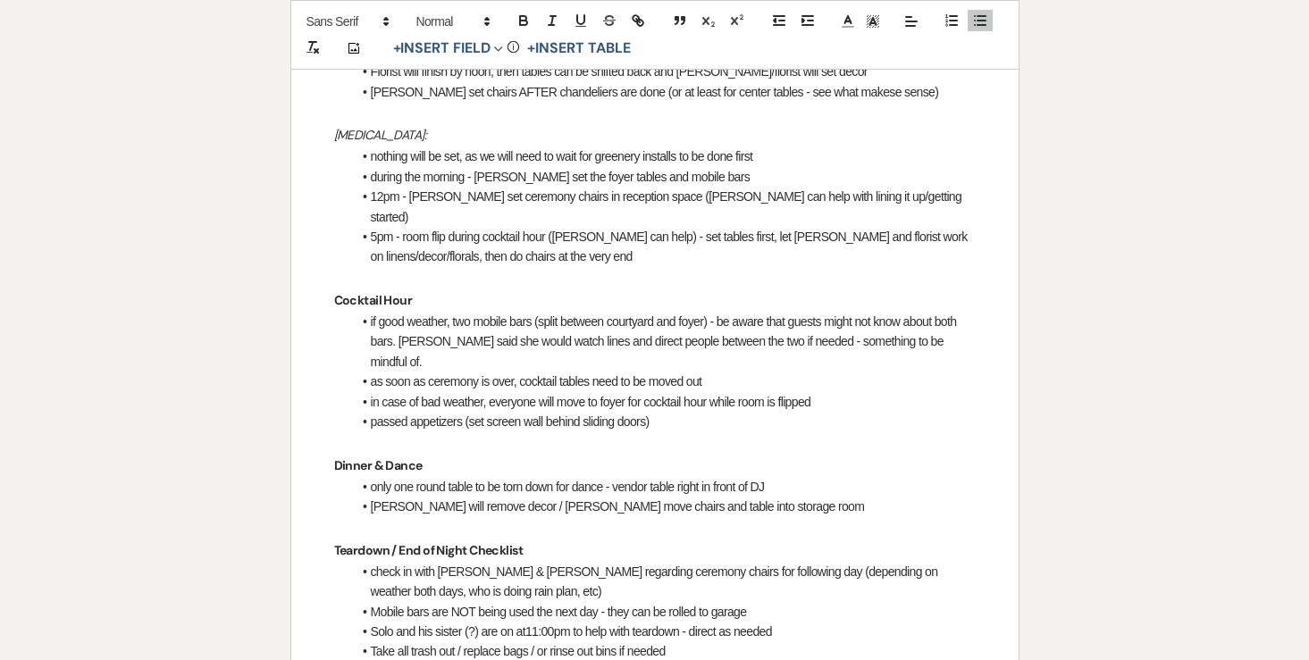
scroll to position [1177, 0]
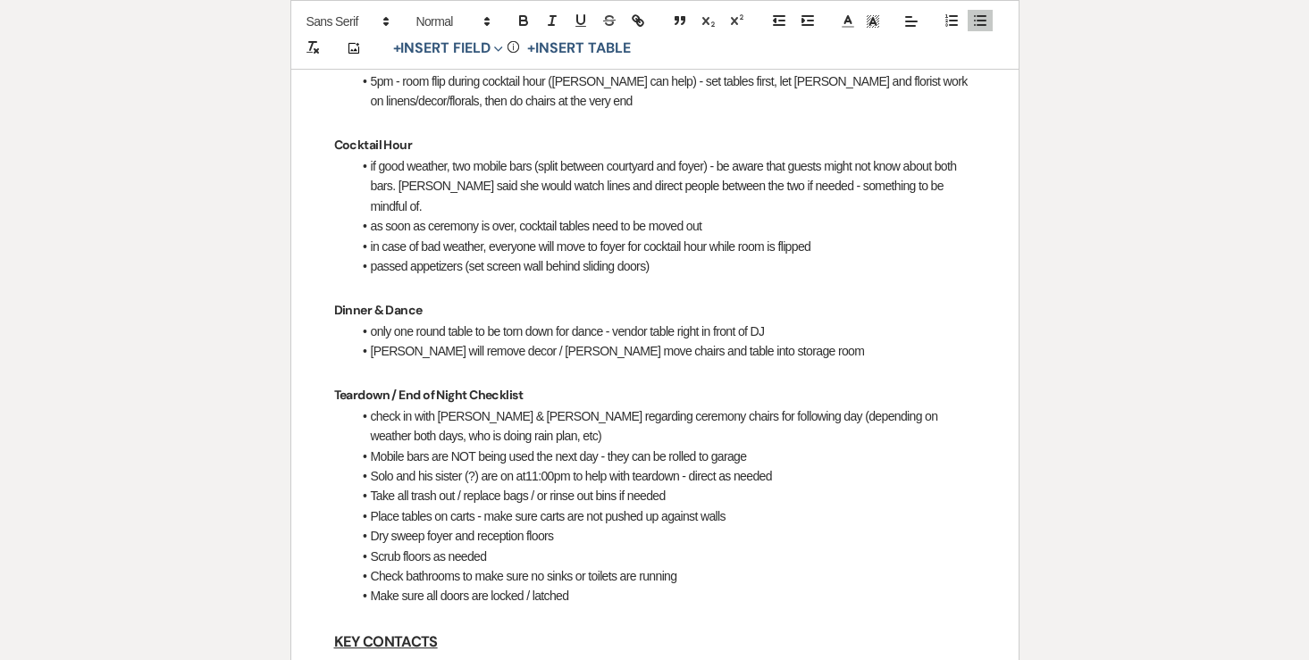
click at [438, 466] on li "Solo and his sister (?) are on at11:00pm to help with teardown - direct as need…" at bounding box center [664, 476] width 624 height 20
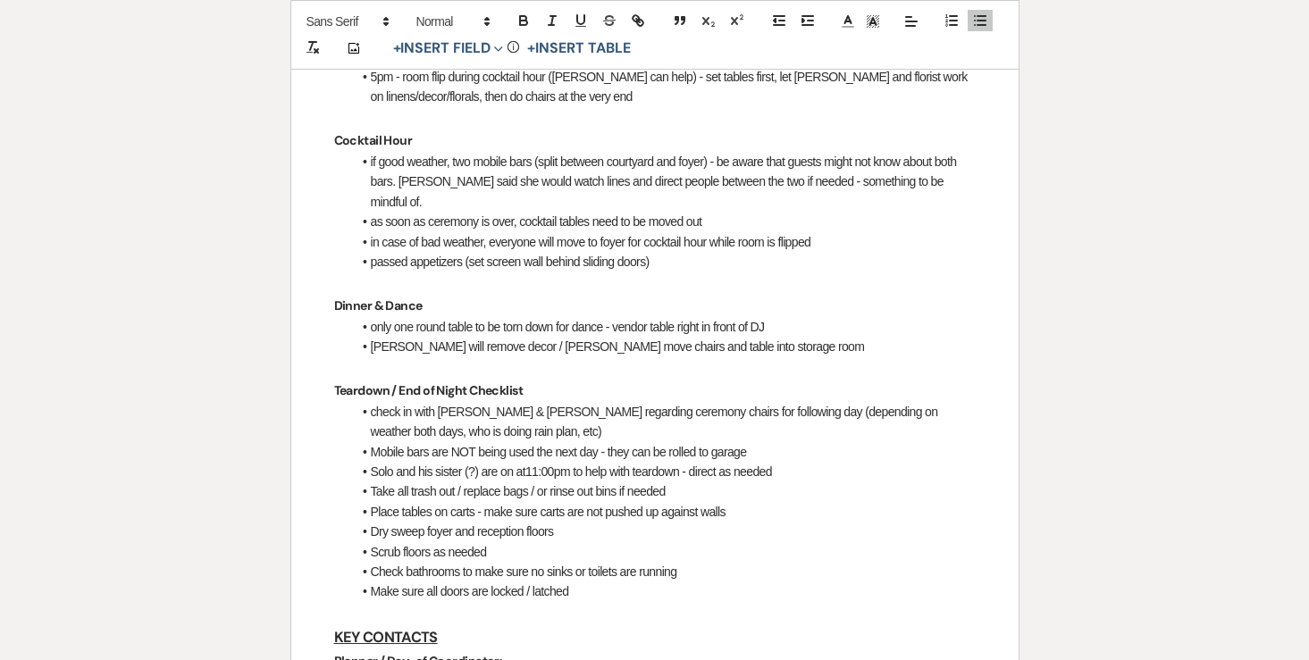
scroll to position [1183, 0]
click at [431, 460] on li "Solo and his sister (?) are on at11:00pm to help with teardown - direct as need…" at bounding box center [664, 470] width 624 height 20
drag, startPoint x: 480, startPoint y: 385, endPoint x: 419, endPoint y: 387, distance: 60.8
click at [419, 460] on li "Solo and his sister (?) are on at11:00pm to help with teardown - direct as need…" at bounding box center [664, 470] width 624 height 20
click at [787, 440] on li "Mobile bars are NOT being used the next day - they can be rolled to garage" at bounding box center [664, 450] width 624 height 20
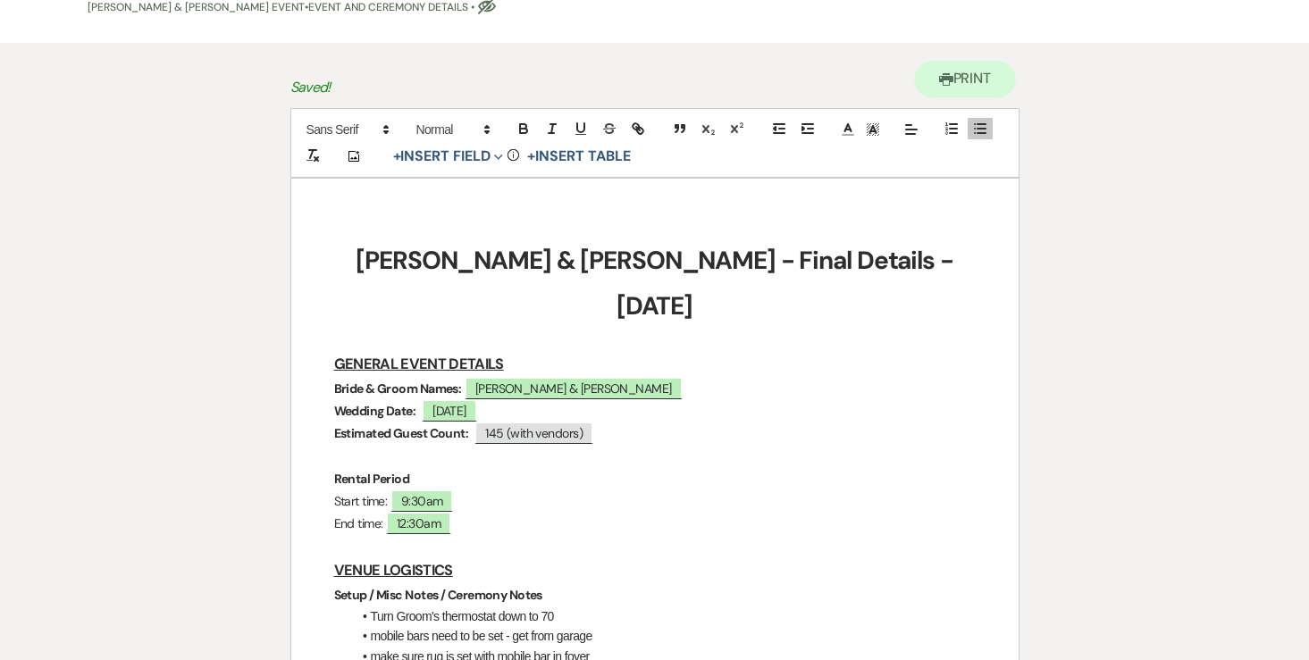
scroll to position [0, 0]
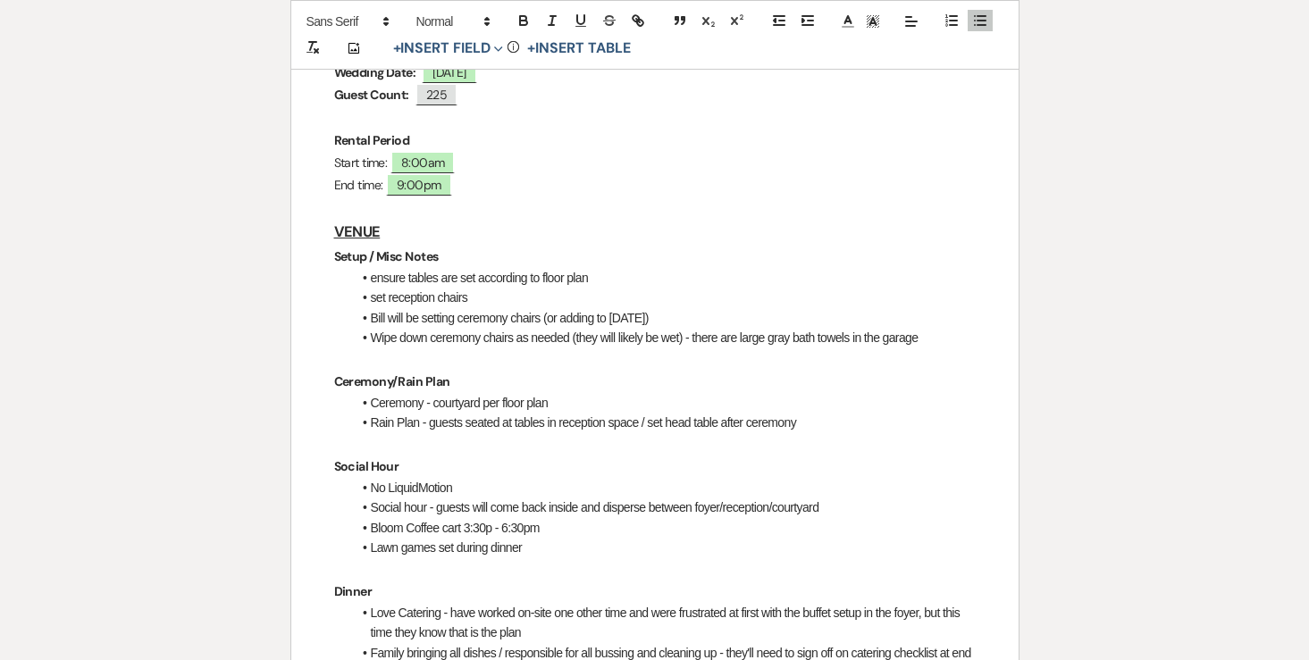
scroll to position [472, 0]
click at [373, 391] on li "Ceremony - courtyard per floor plan" at bounding box center [664, 401] width 624 height 20
click at [477, 391] on li "Plan A - Ceremony - courtyard per floor plan" at bounding box center [664, 401] width 624 height 20
drag, startPoint x: 417, startPoint y: 379, endPoint x: 370, endPoint y: 378, distance: 47.4
click at [370, 411] on li "Rain Plan - guests seated at tables in reception space / set head table after c…" at bounding box center [664, 421] width 624 height 20
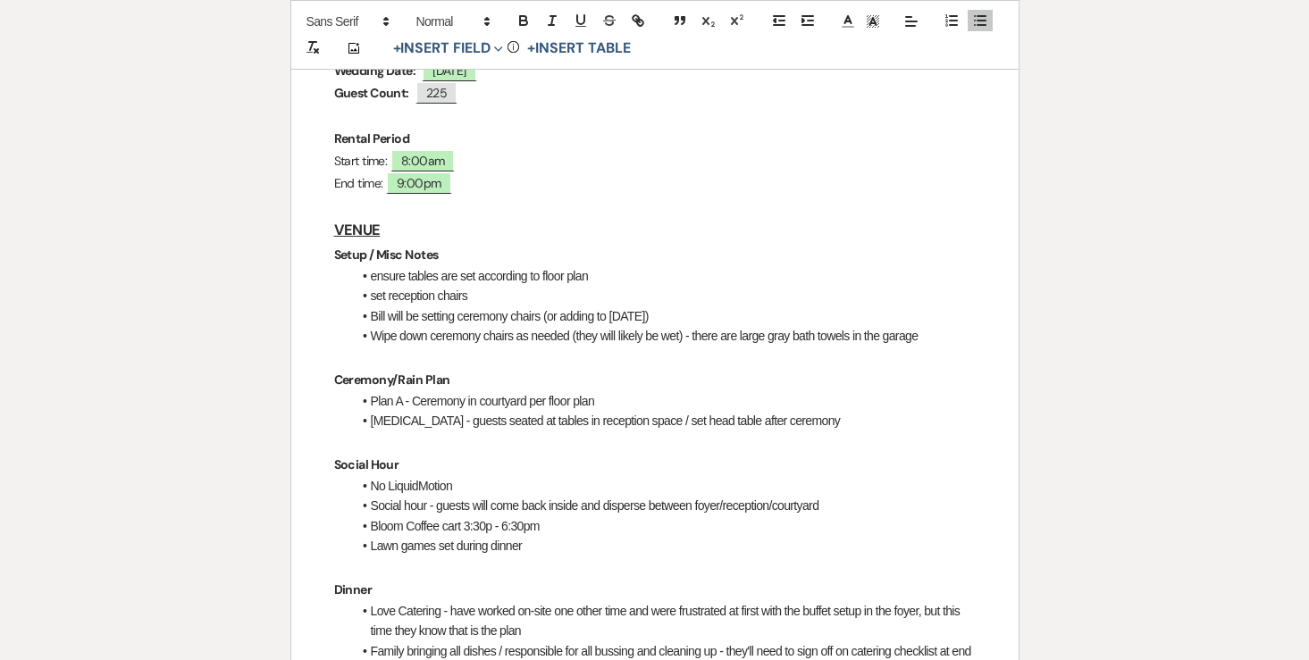
click at [624, 411] on li "[MEDICAL_DATA] - guests seated at tables in reception space / set head table af…" at bounding box center [664, 421] width 624 height 20
click at [867, 411] on li "[MEDICAL_DATA] - guests seated at tables in reception space for ceremony / set …" at bounding box center [664, 421] width 624 height 20
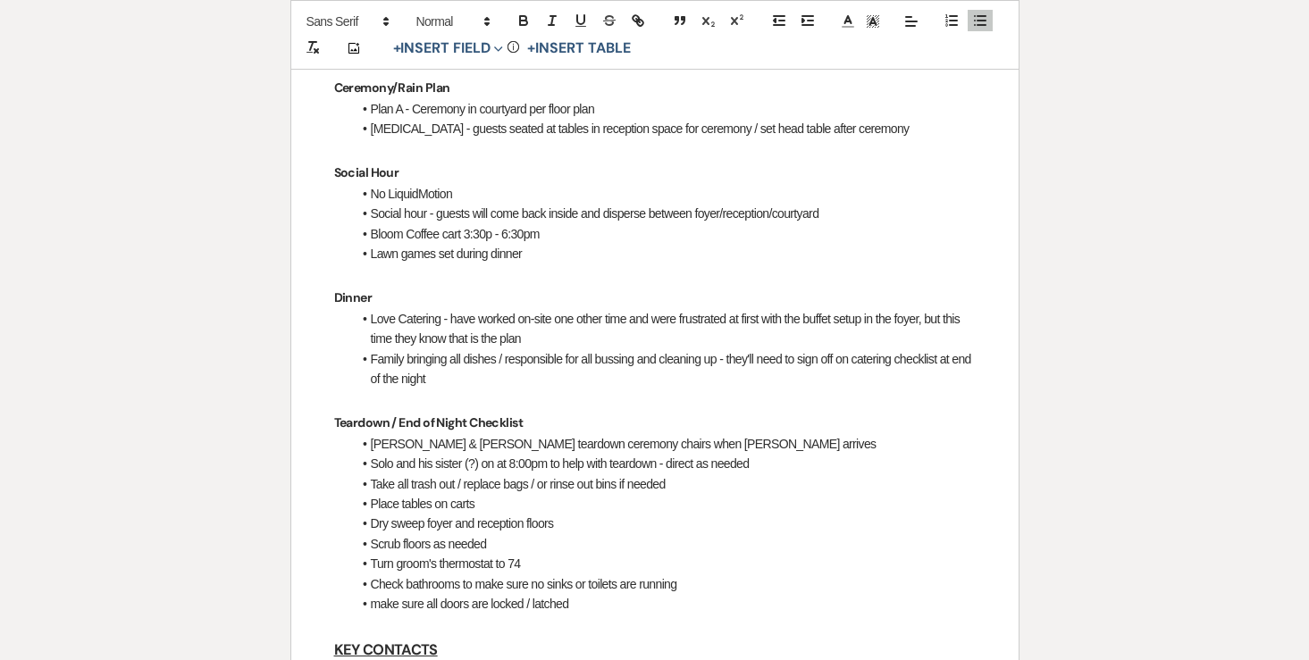
scroll to position [942, 0]
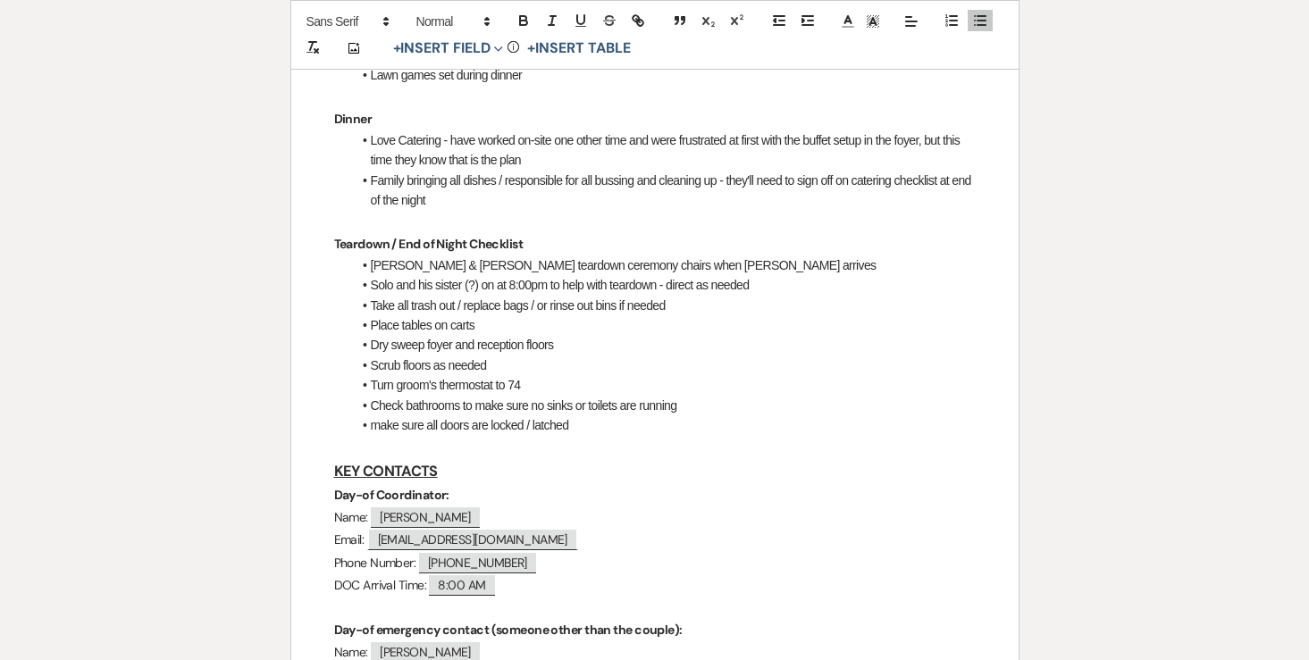
click at [453, 275] on li "Solo and his sister (?) on at 8:00pm to help with teardown - direct as needed" at bounding box center [664, 285] width 624 height 20
drag, startPoint x: 477, startPoint y: 239, endPoint x: 420, endPoint y: 239, distance: 57.2
click at [420, 275] on li "Solo and his sister (?) on at 8:00pm to help with teardown - direct as needed" at bounding box center [664, 285] width 624 height 20
drag, startPoint x: 545, startPoint y: 239, endPoint x: 420, endPoint y: 239, distance: 125.1
click at [420, 275] on li "Solo and [PERSON_NAME] ([PERSON_NAME] sister) on at 8:00pm to help with teardow…" at bounding box center [664, 285] width 624 height 20
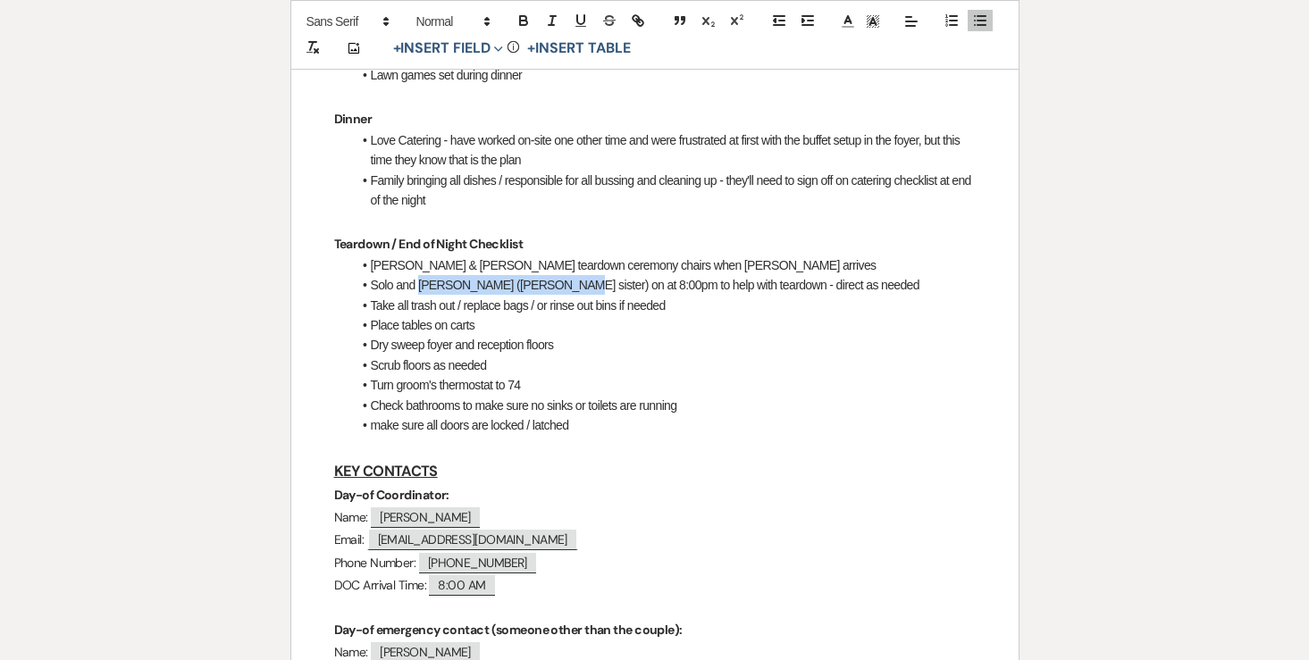
copy li "[PERSON_NAME] ([PERSON_NAME] sister)"
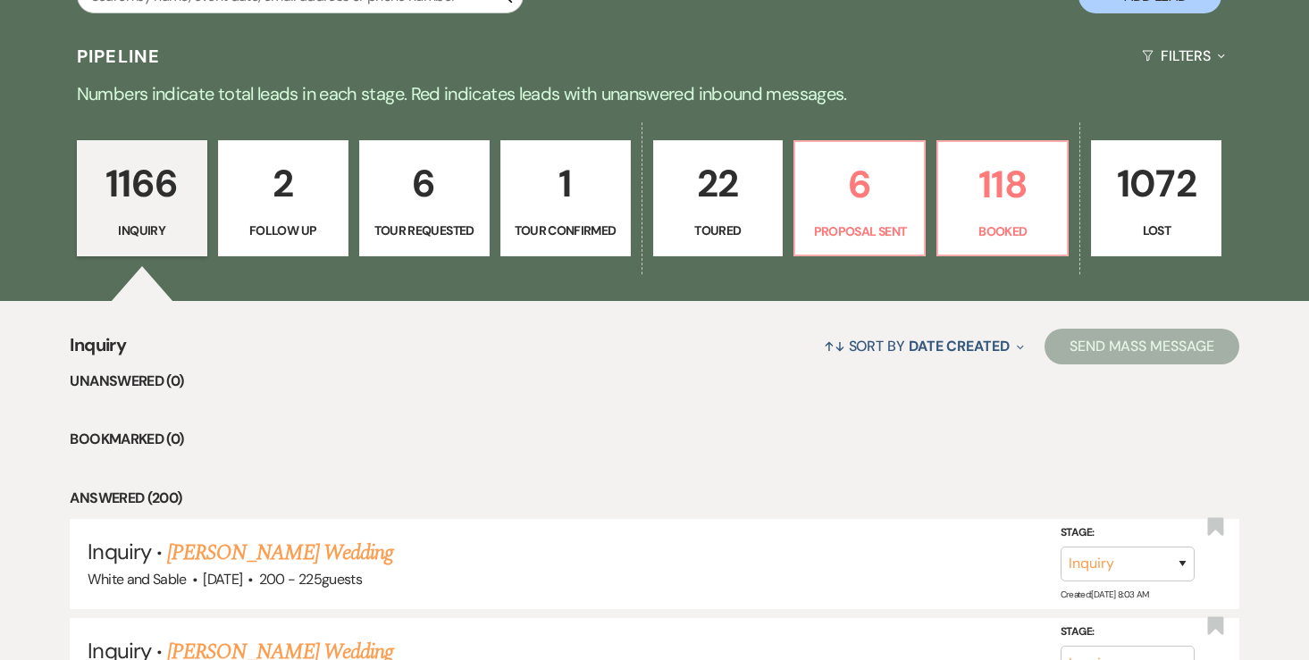
click at [420, 225] on p "Tour Requested" at bounding box center [424, 231] width 107 height 20
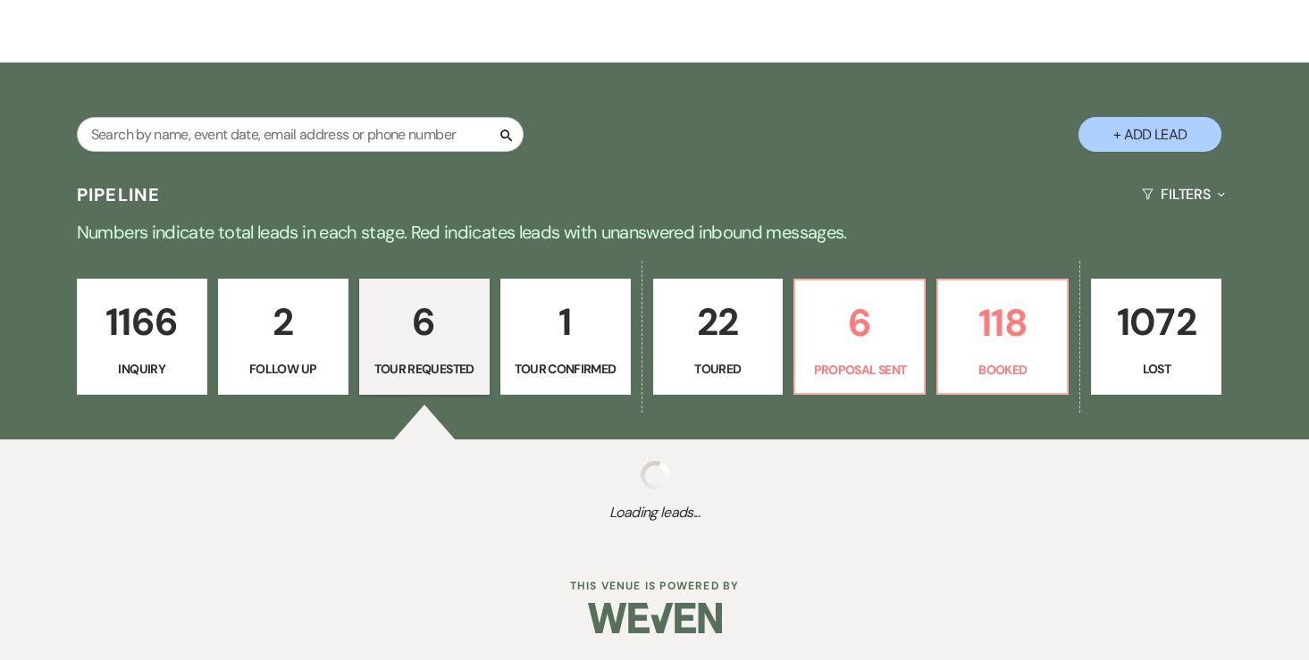
select select "2"
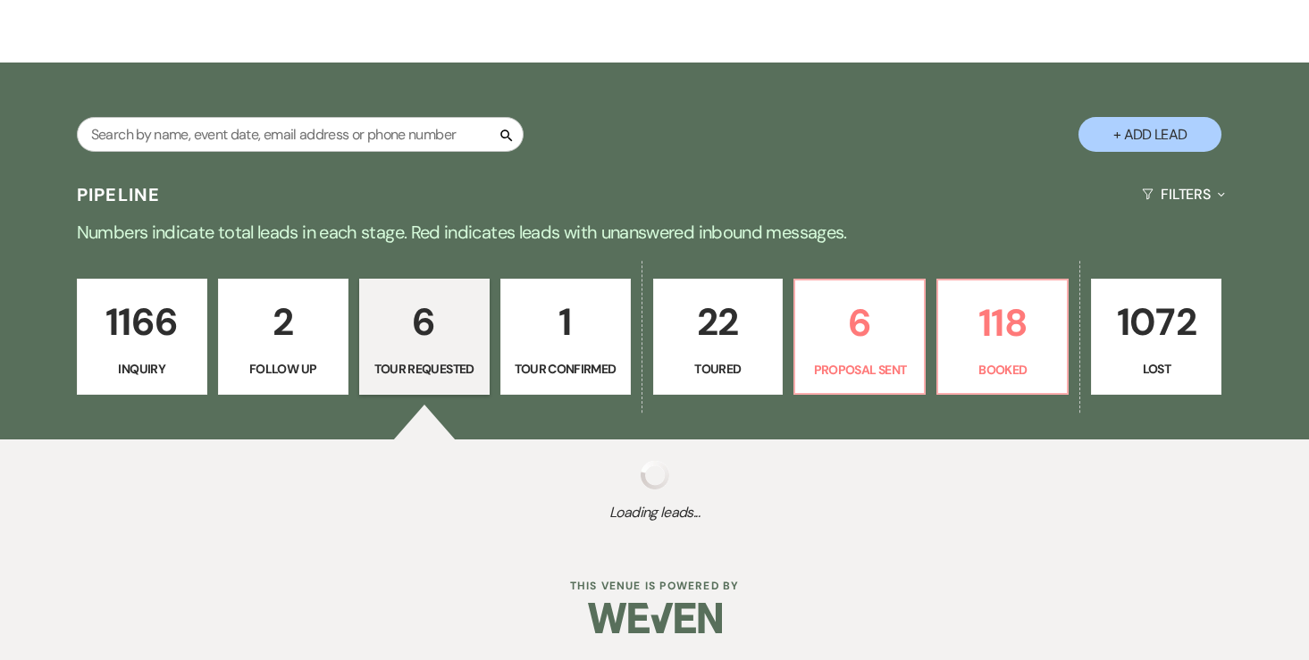
select select "2"
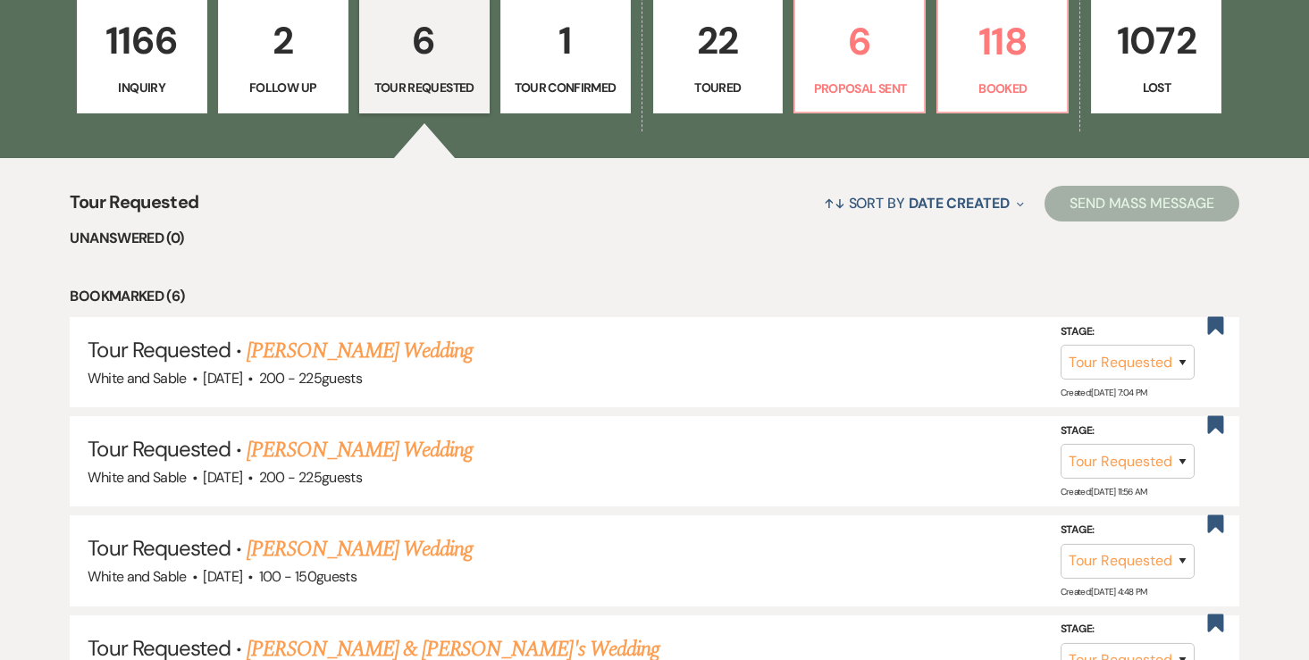
scroll to position [541, 0]
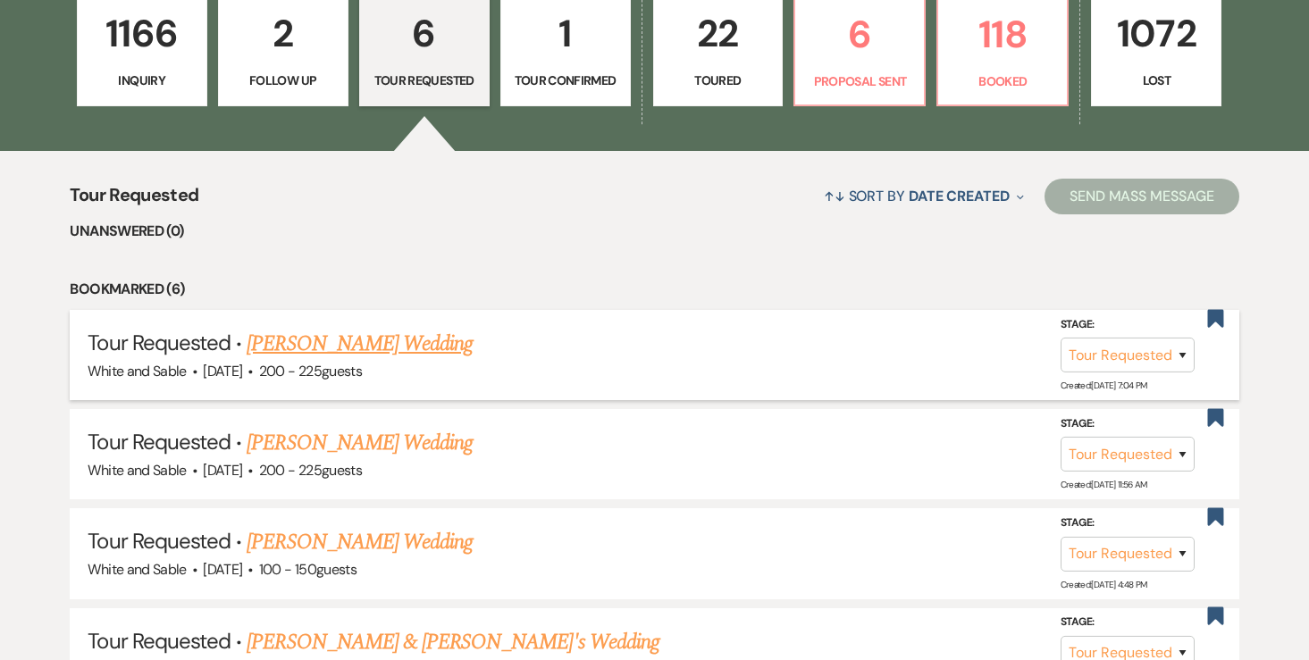
click at [376, 344] on link "Nimo Mahad's Wedding" at bounding box center [360, 344] width 226 height 32
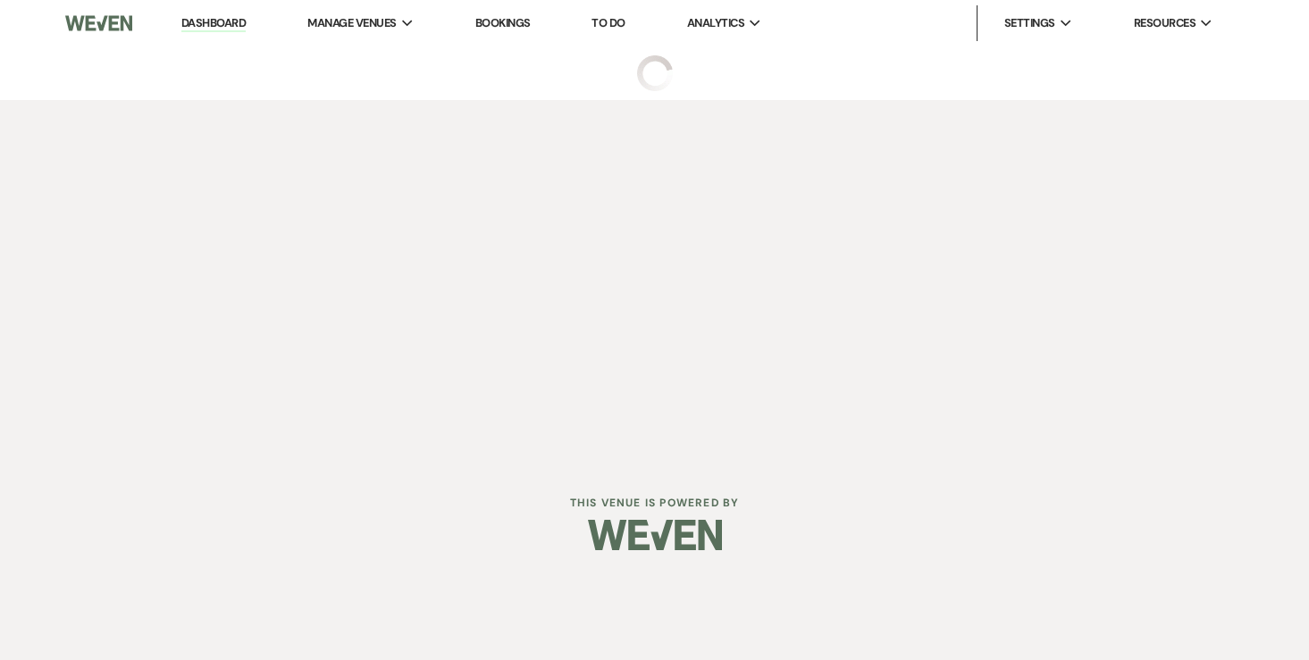
select select "2"
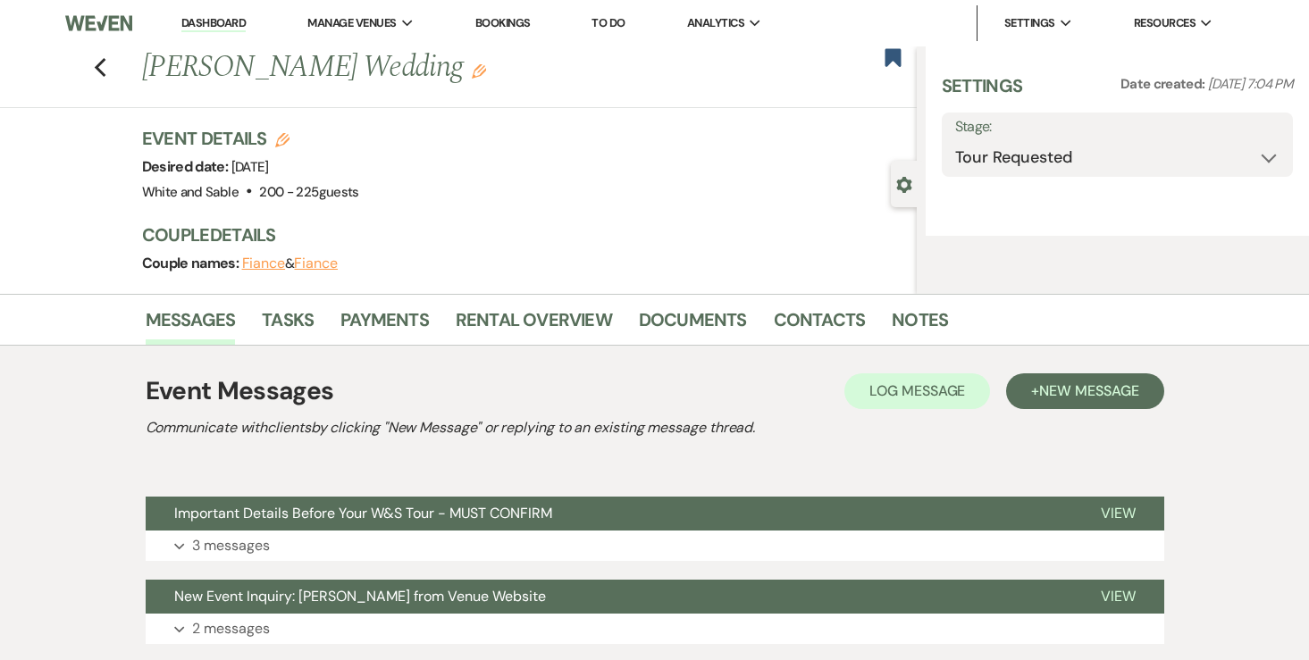
select select "5"
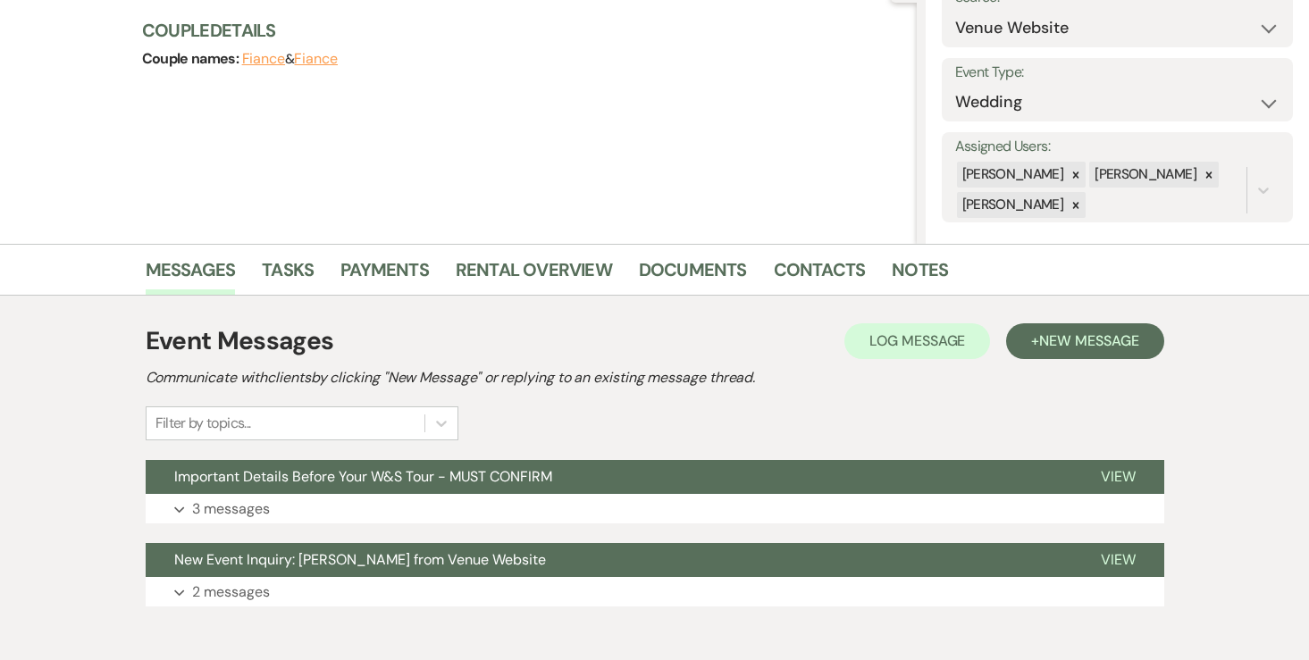
scroll to position [203, 0]
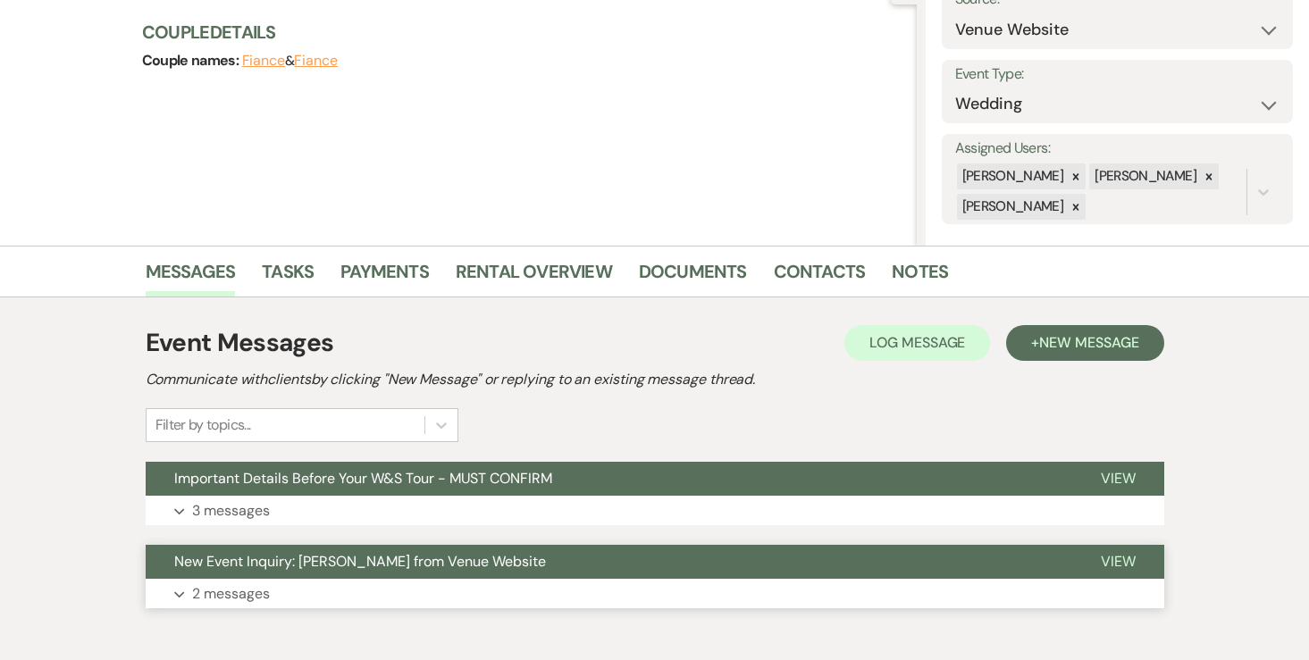
click at [231, 590] on p "2 messages" at bounding box center [231, 593] width 78 height 23
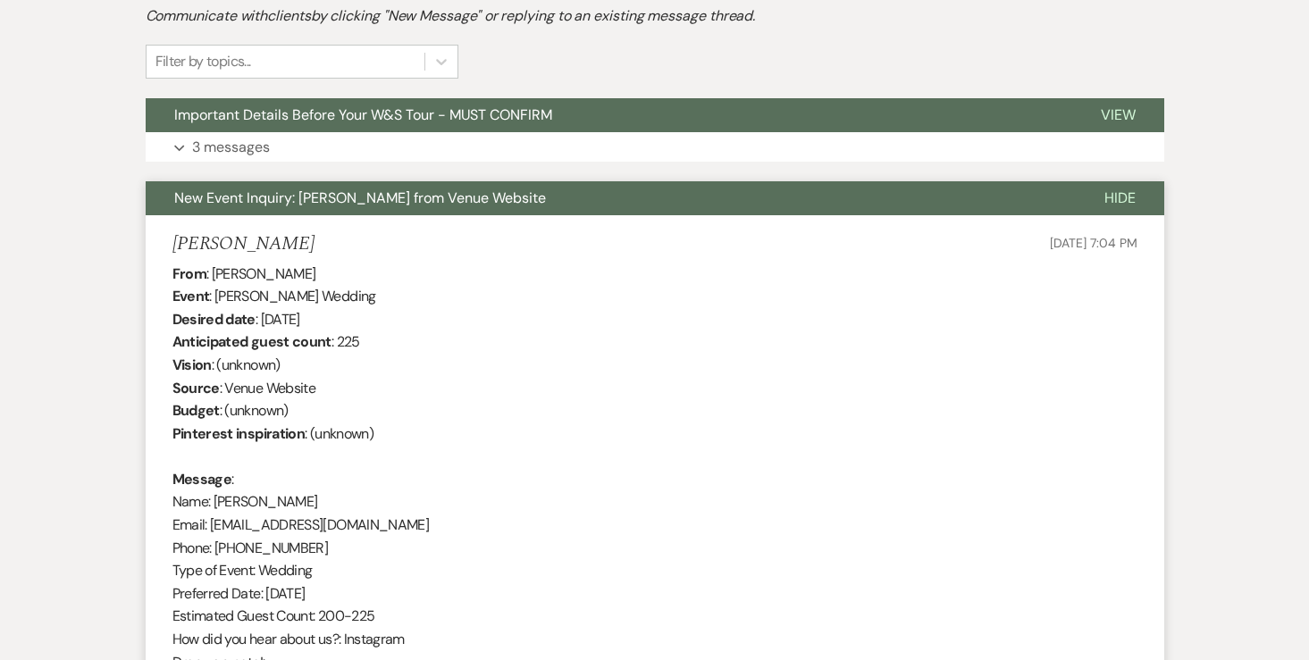
scroll to position [565, 0]
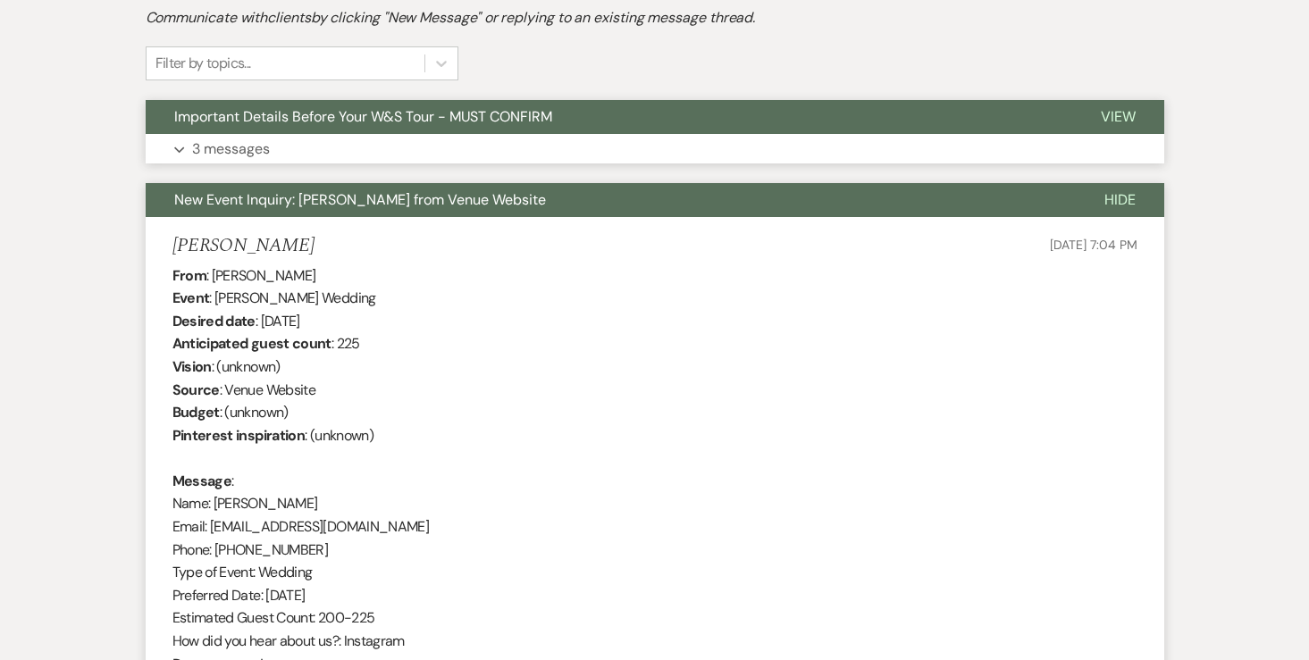
click at [247, 146] on p "3 messages" at bounding box center [231, 149] width 78 height 23
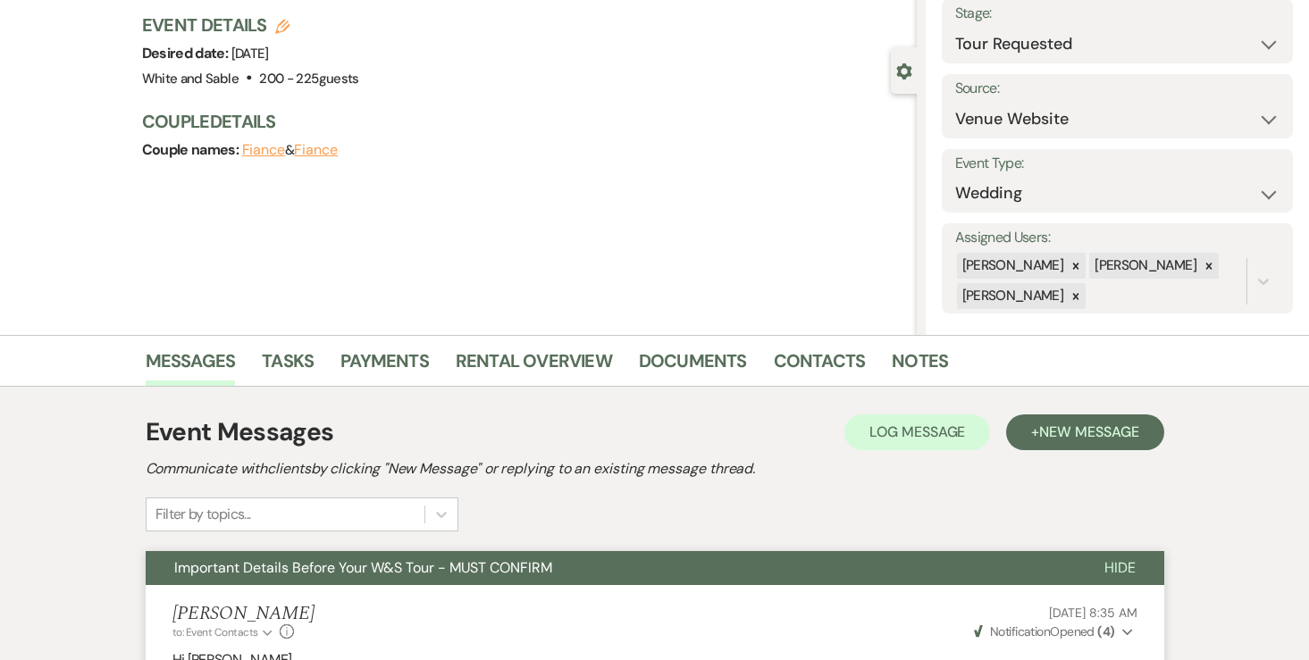
scroll to position [0, 0]
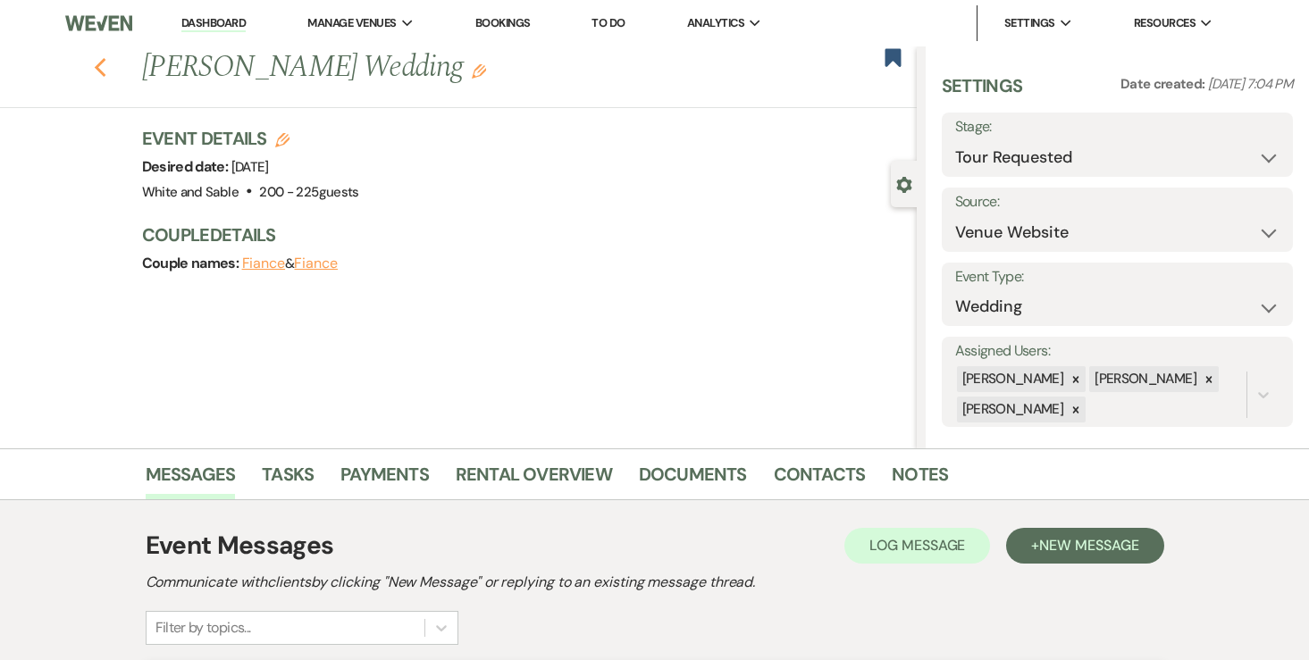
click at [98, 68] on icon "Previous" at bounding box center [100, 67] width 13 height 21
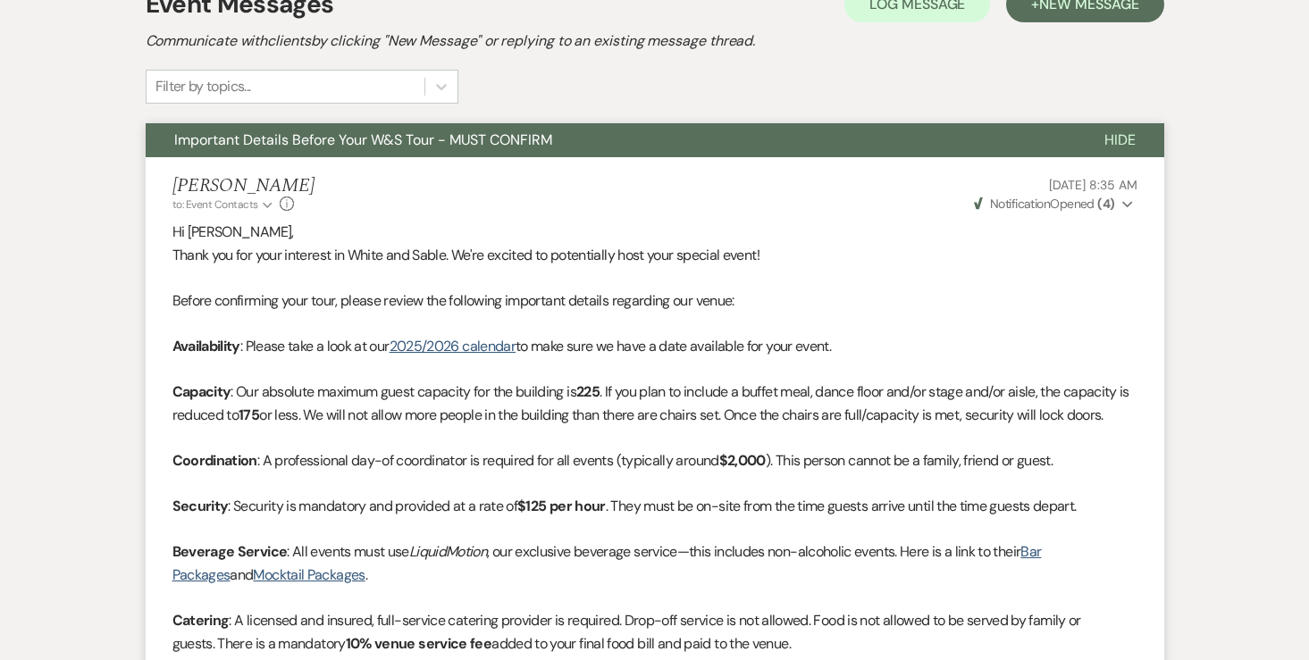
select select "2"
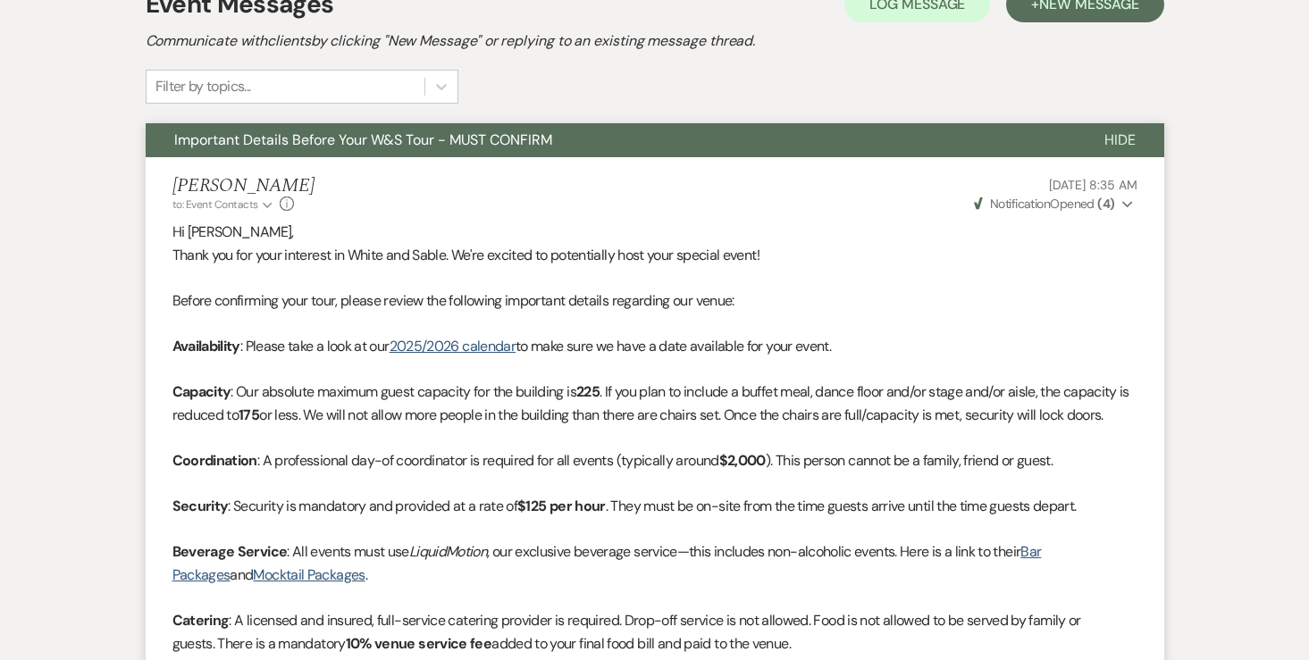
select select "2"
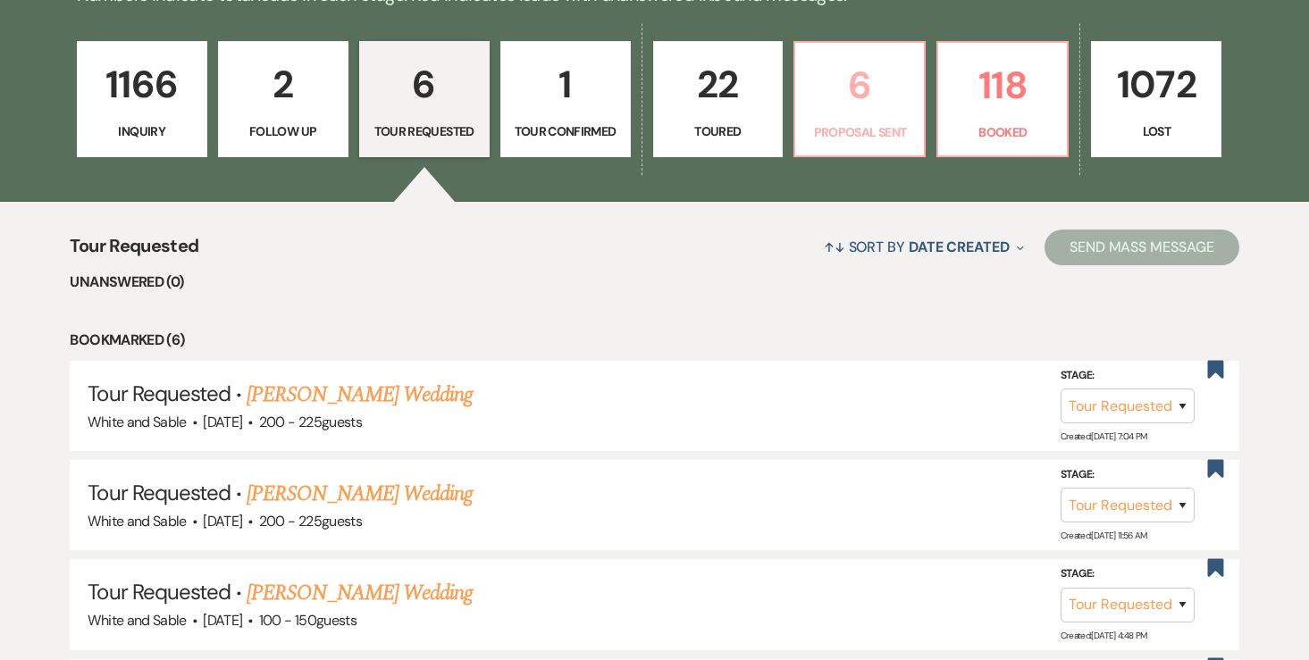
click at [828, 116] on link "6 Proposal Sent" at bounding box center [859, 99] width 132 height 116
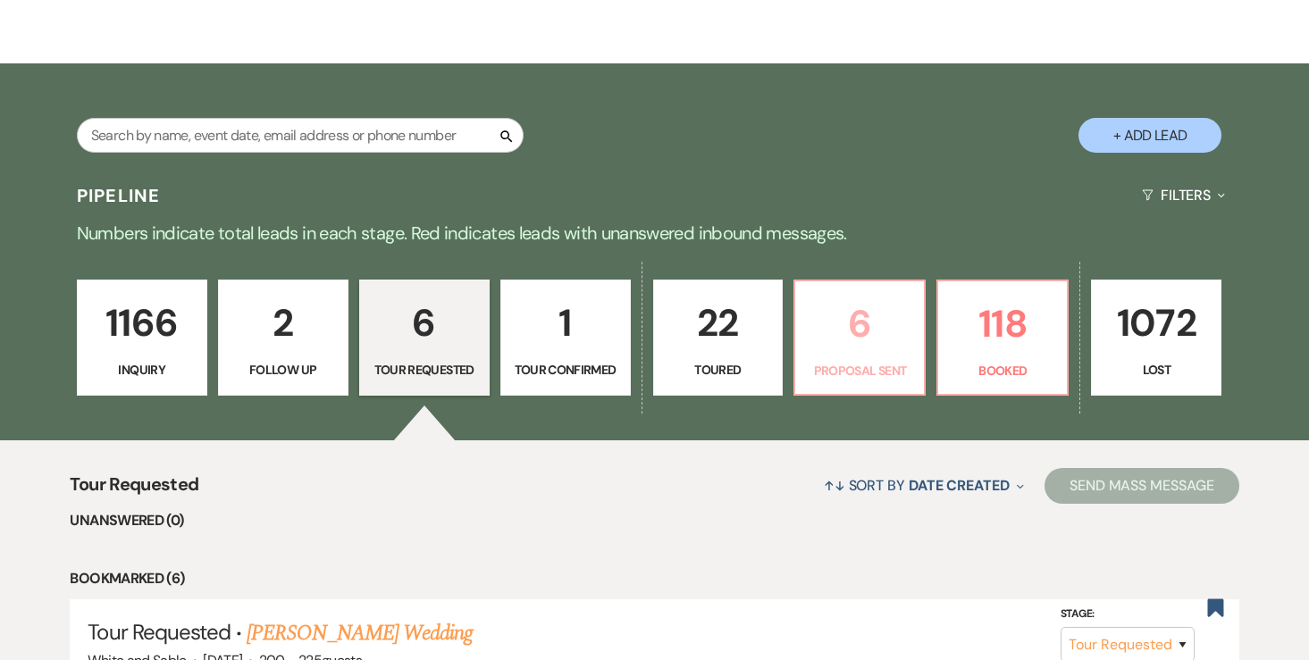
select select "6"
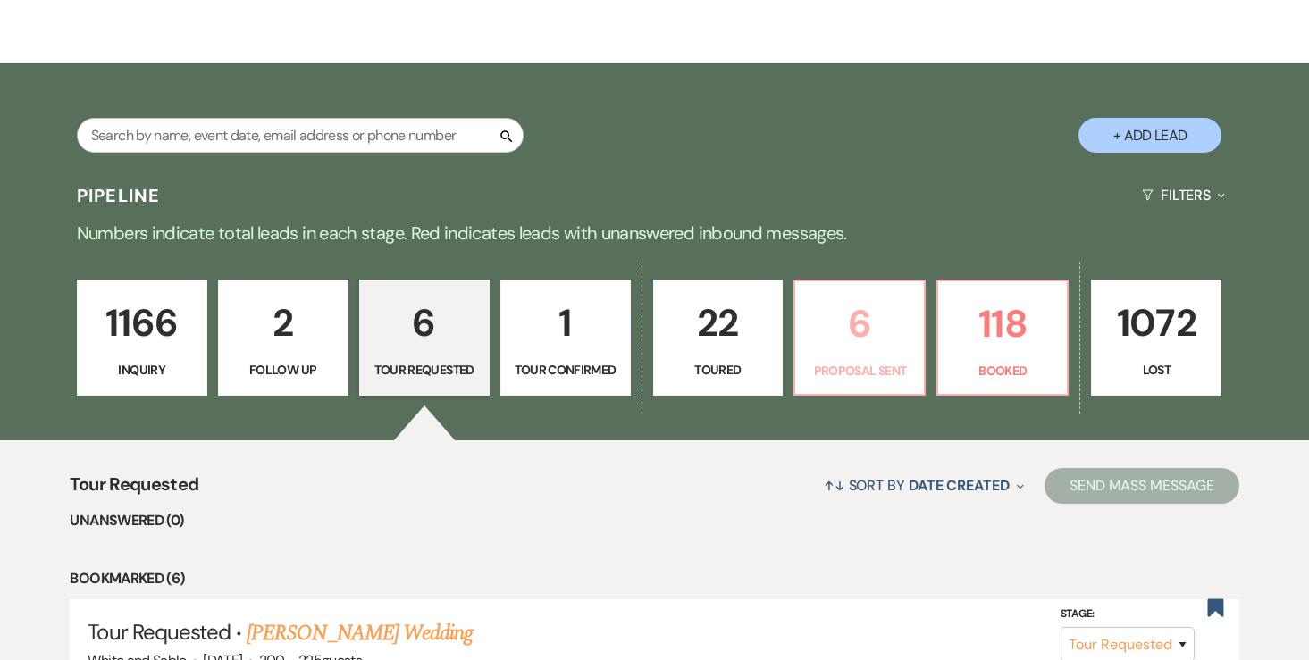
select select "6"
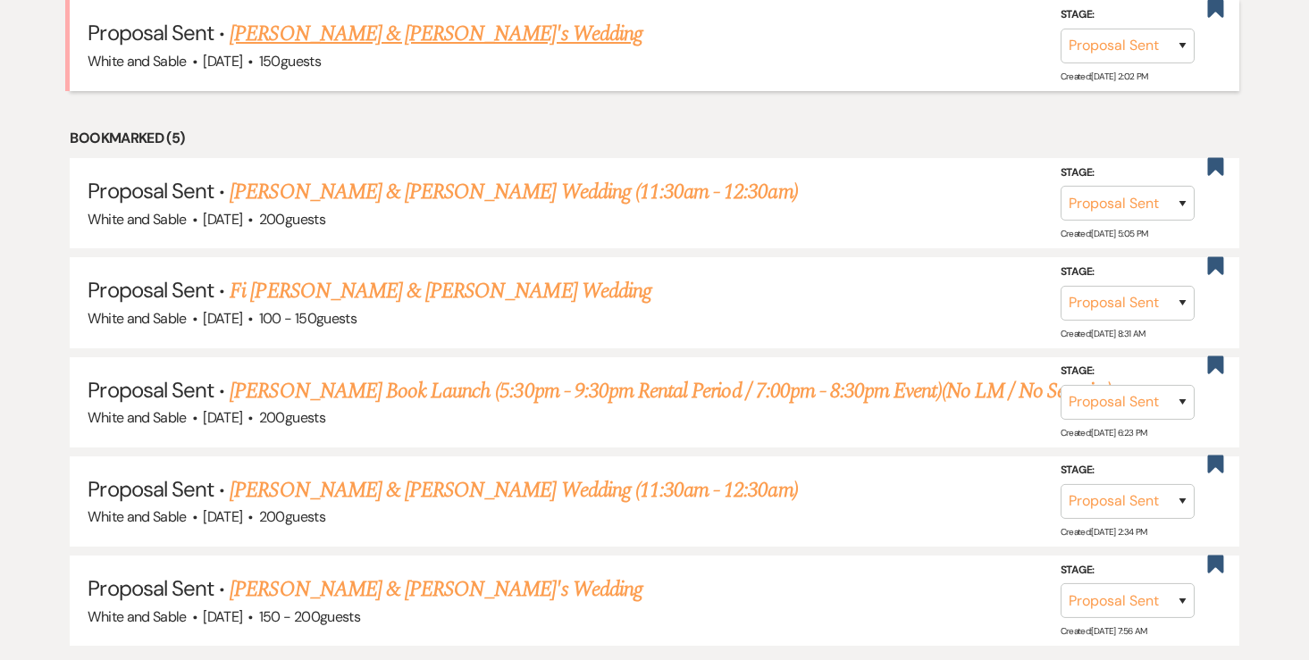
scroll to position [793, 0]
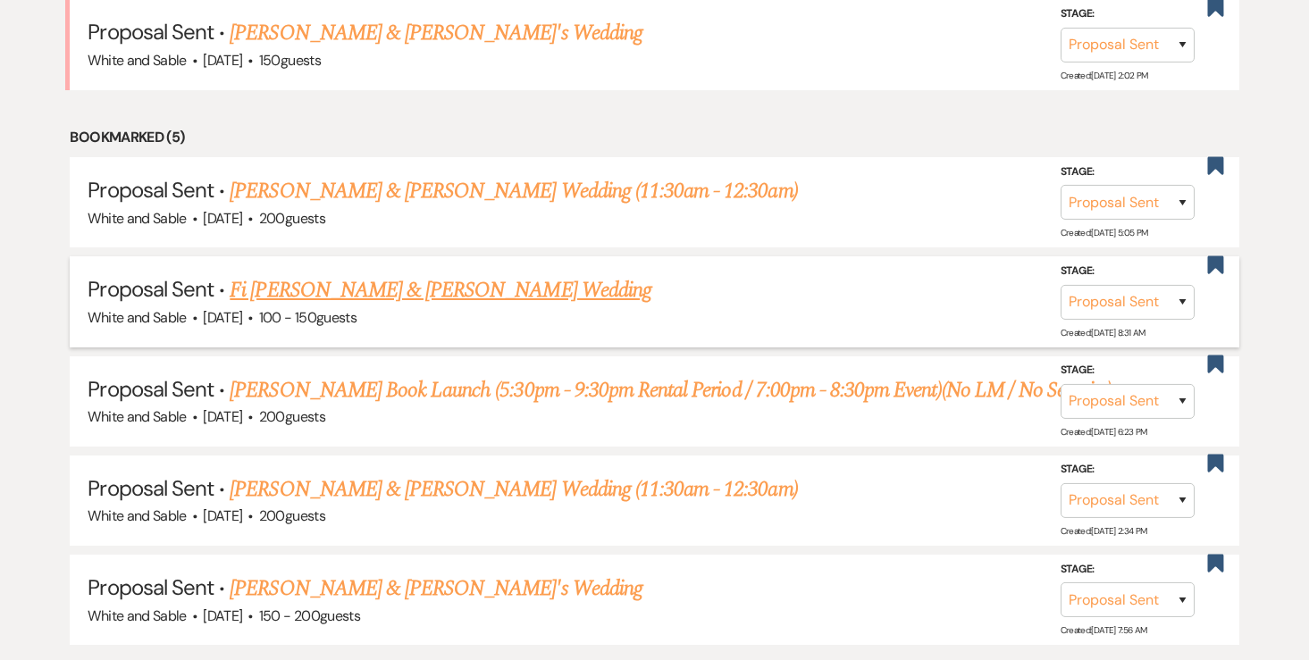
click at [423, 297] on link "Fi [PERSON_NAME] & [PERSON_NAME] Wedding" at bounding box center [441, 290] width 422 height 32
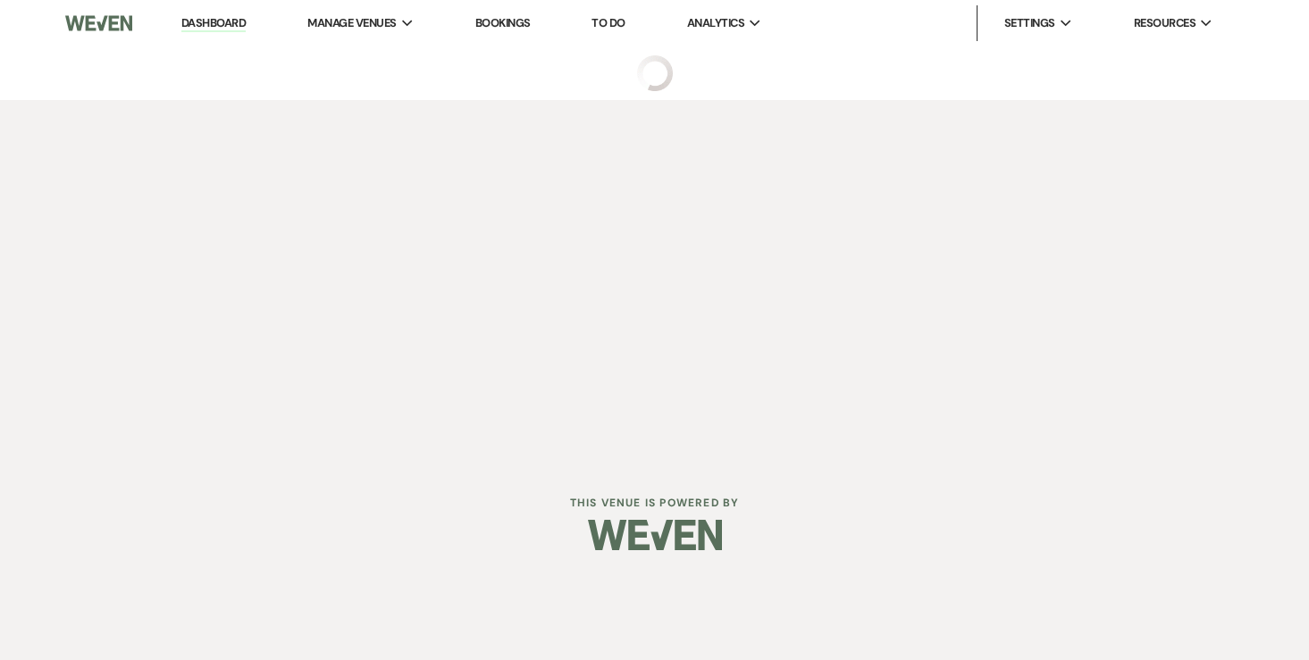
select select "6"
select select "7"
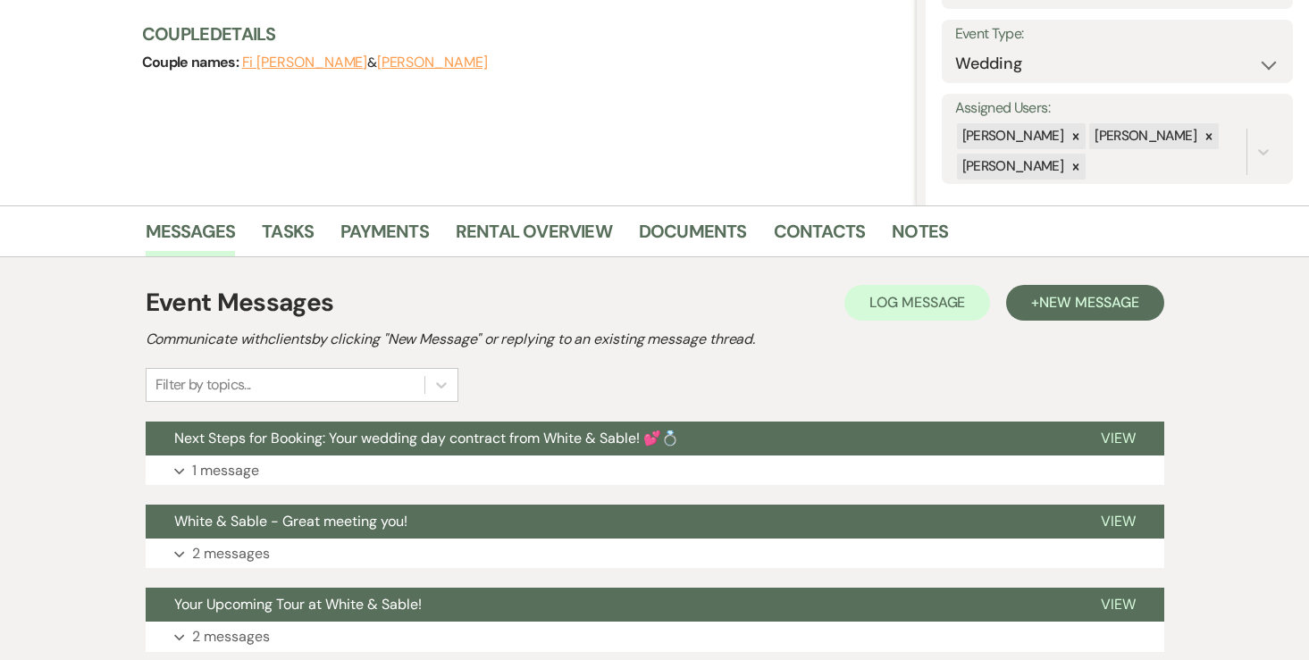
scroll to position [257, 0]
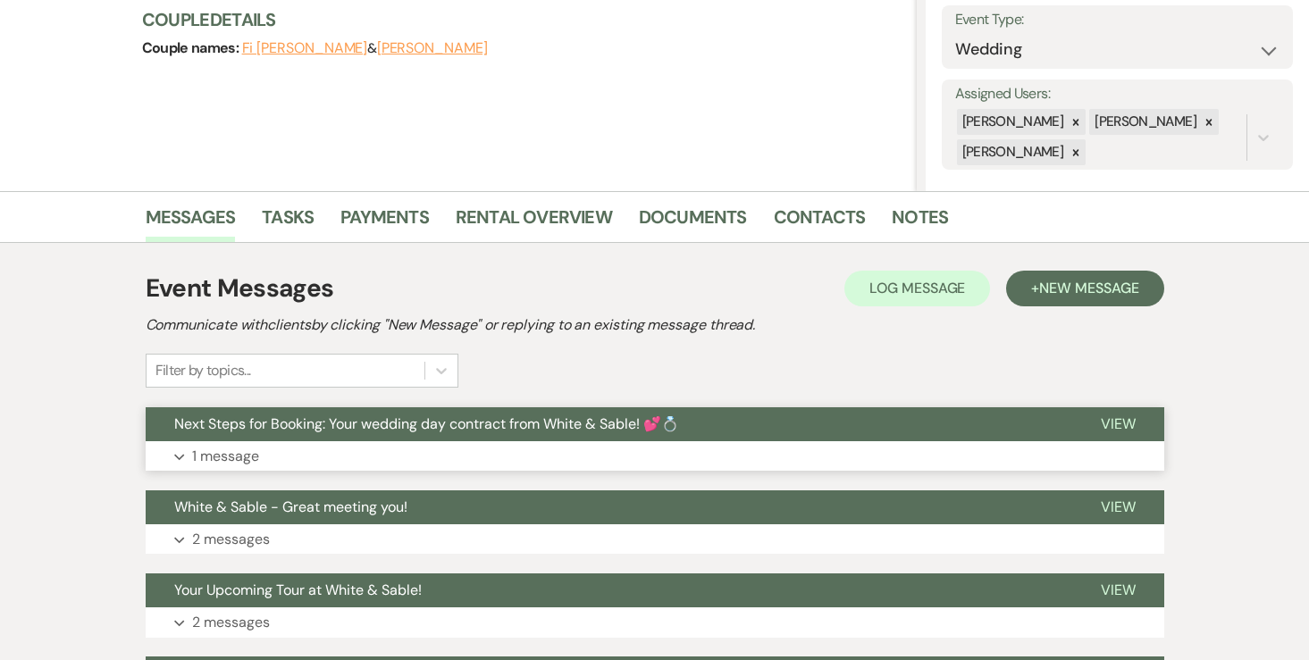
click at [263, 456] on button "Expand 1 message" at bounding box center [655, 456] width 1018 height 30
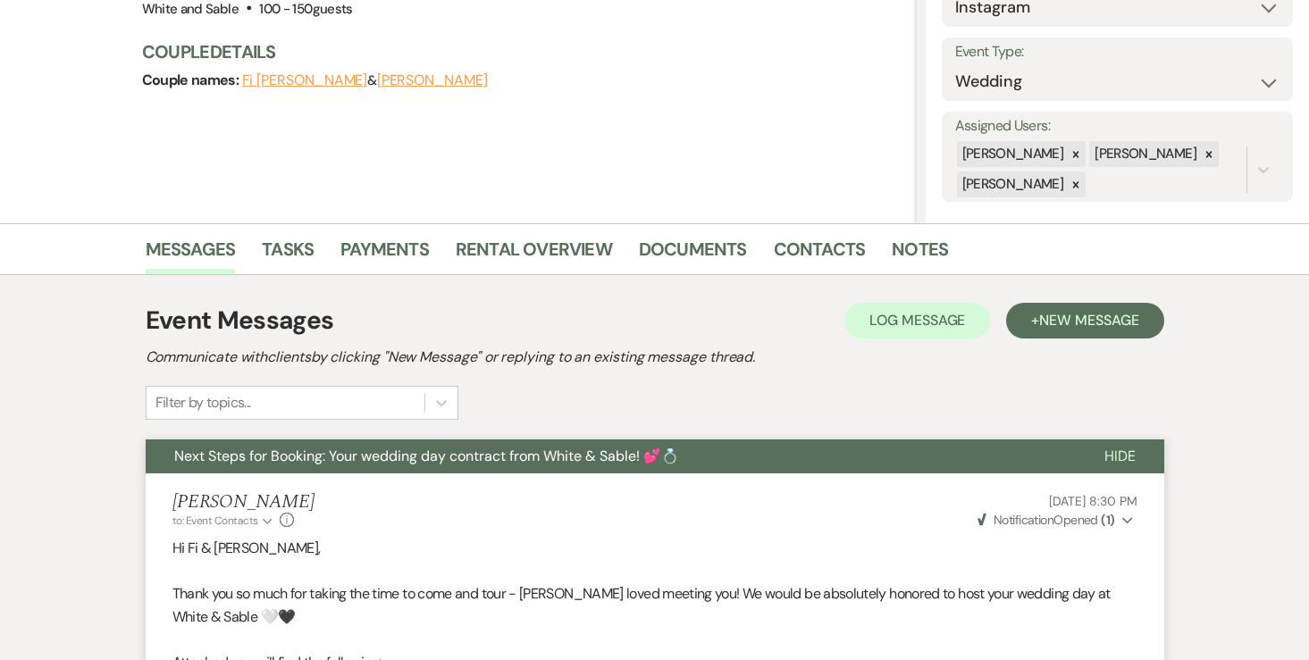
scroll to position [0, 0]
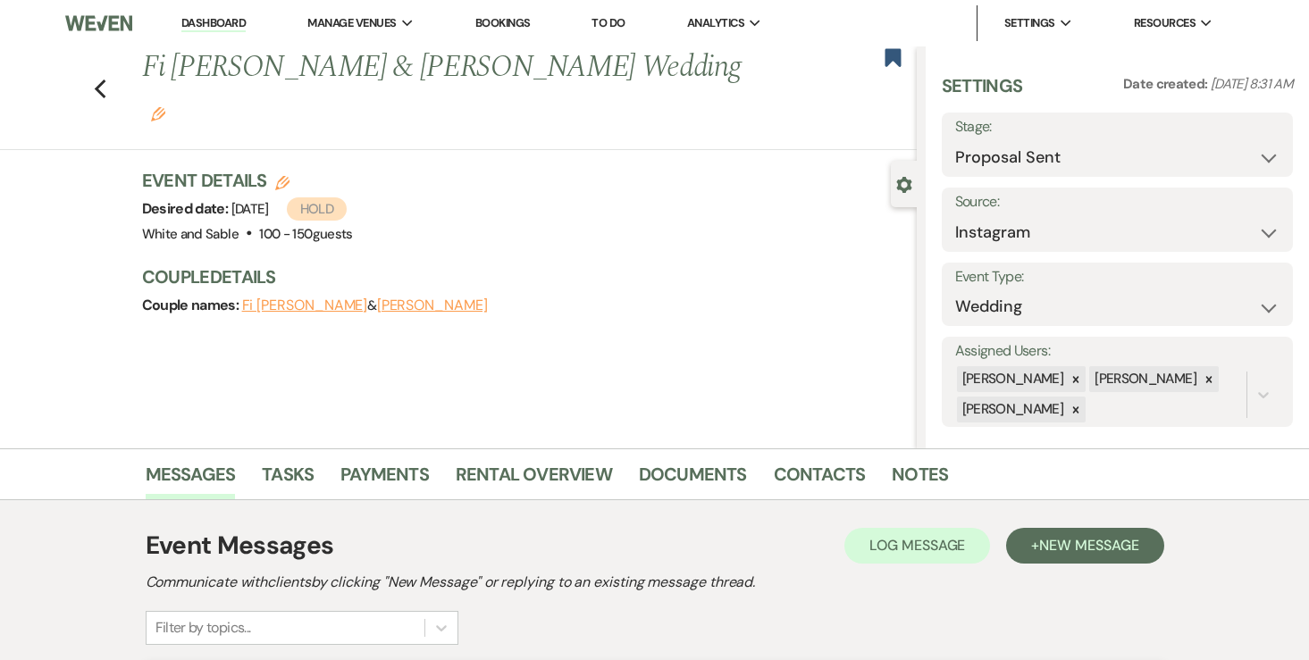
click at [297, 298] on button "Fi Joseph" at bounding box center [305, 305] width 126 height 14
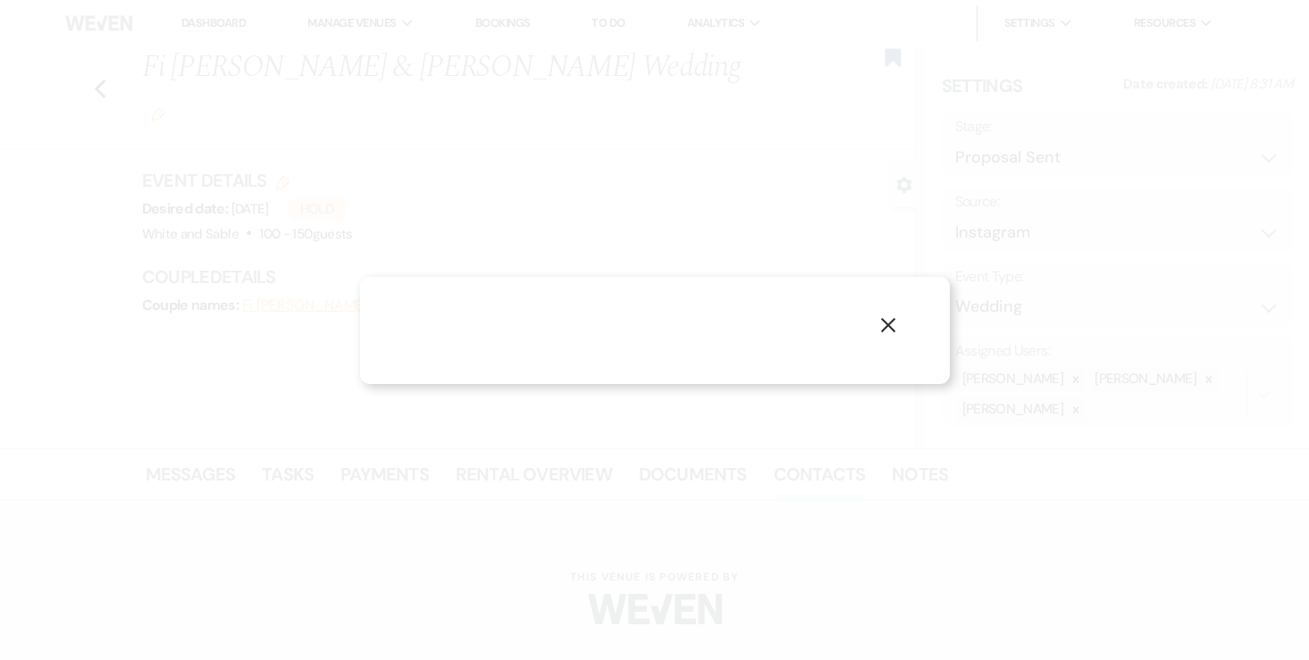
select select "1"
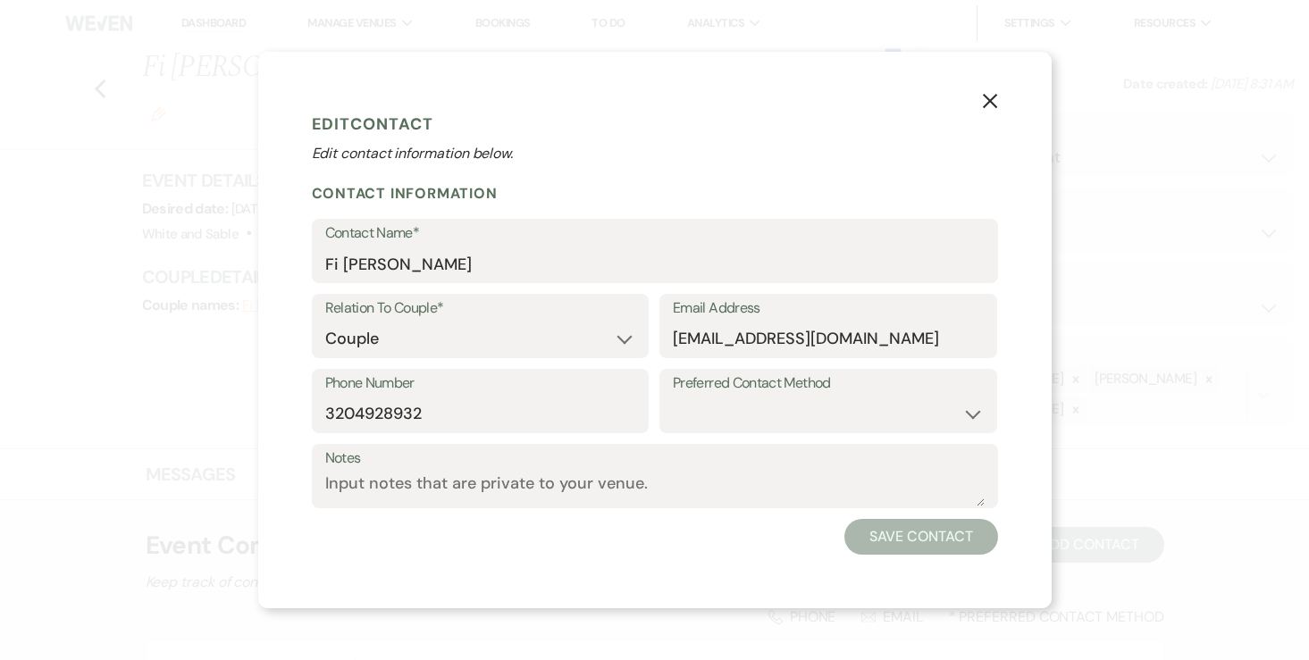
click at [414, 380] on label "Phone Number" at bounding box center [480, 384] width 311 height 26
click at [414, 397] on input "3204928932" at bounding box center [480, 414] width 311 height 35
click at [392, 419] on input "3204928932" at bounding box center [480, 414] width 311 height 35
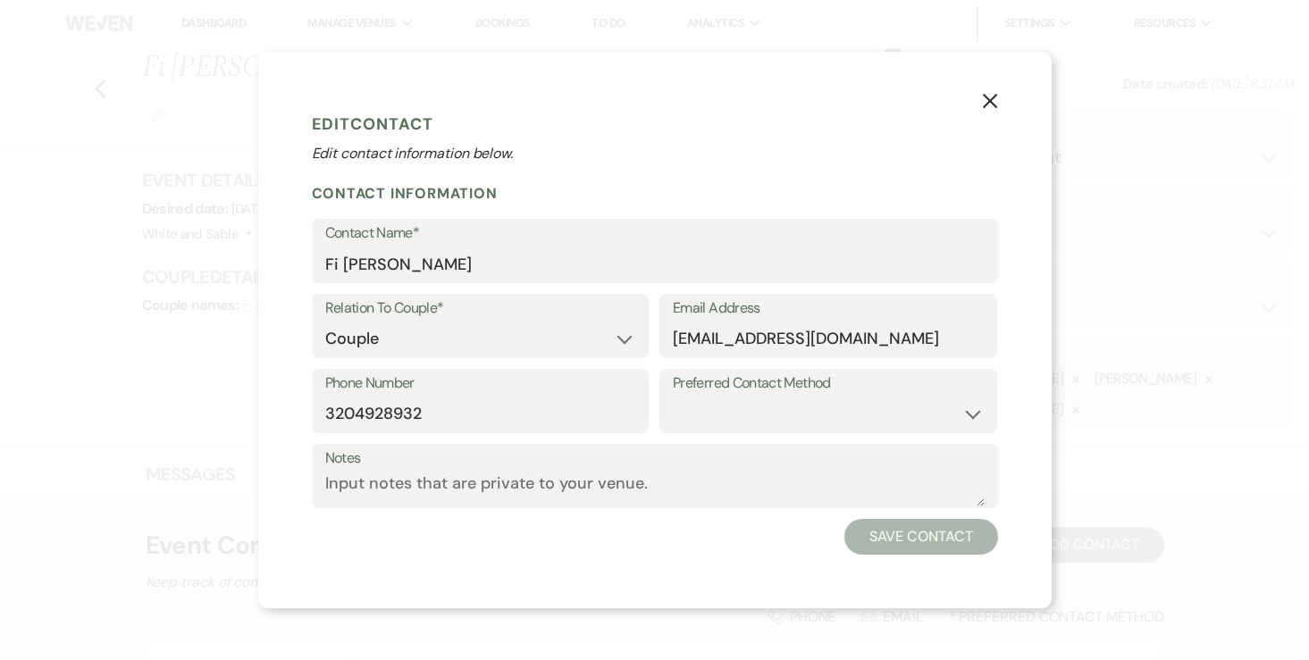
click at [990, 101] on use "button" at bounding box center [989, 101] width 14 height 14
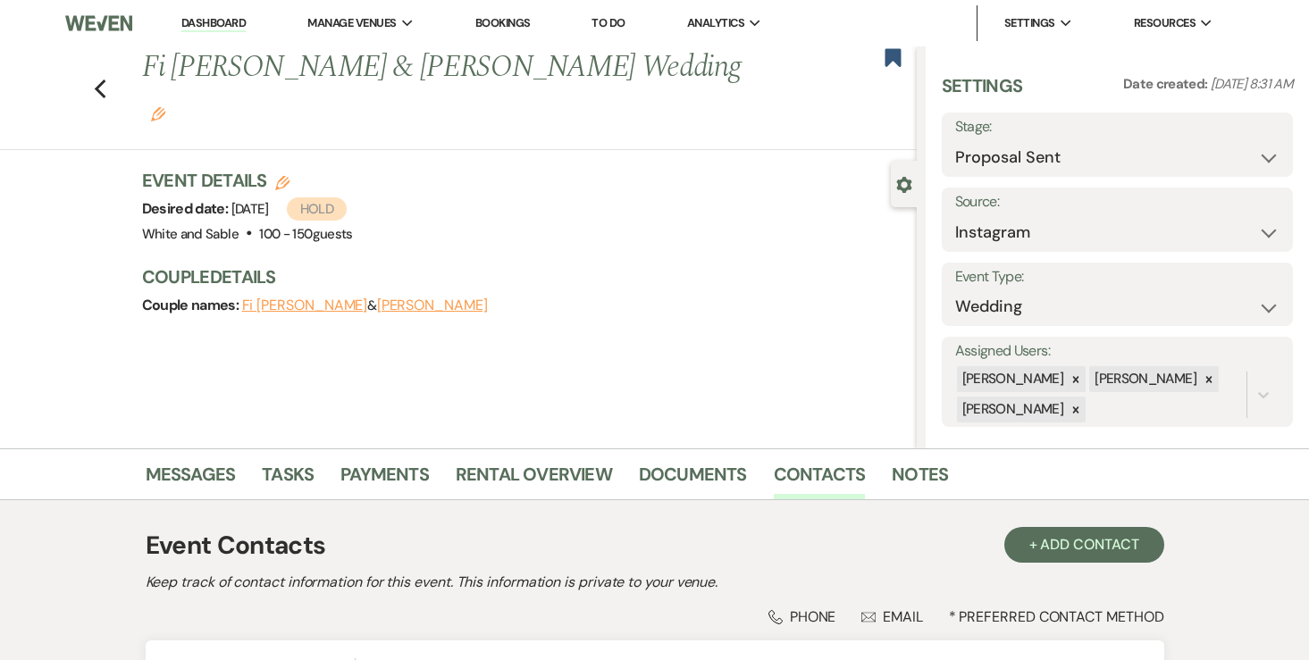
click at [188, 27] on link "Dashboard" at bounding box center [213, 23] width 64 height 17
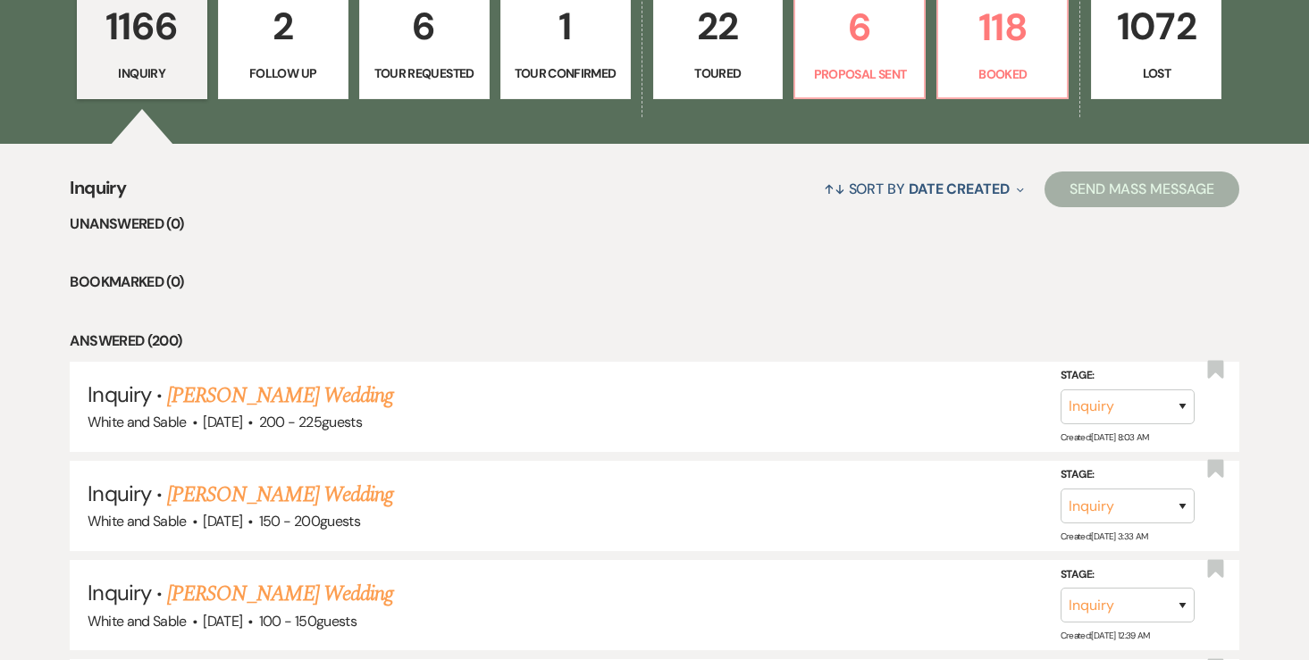
scroll to position [528, 0]
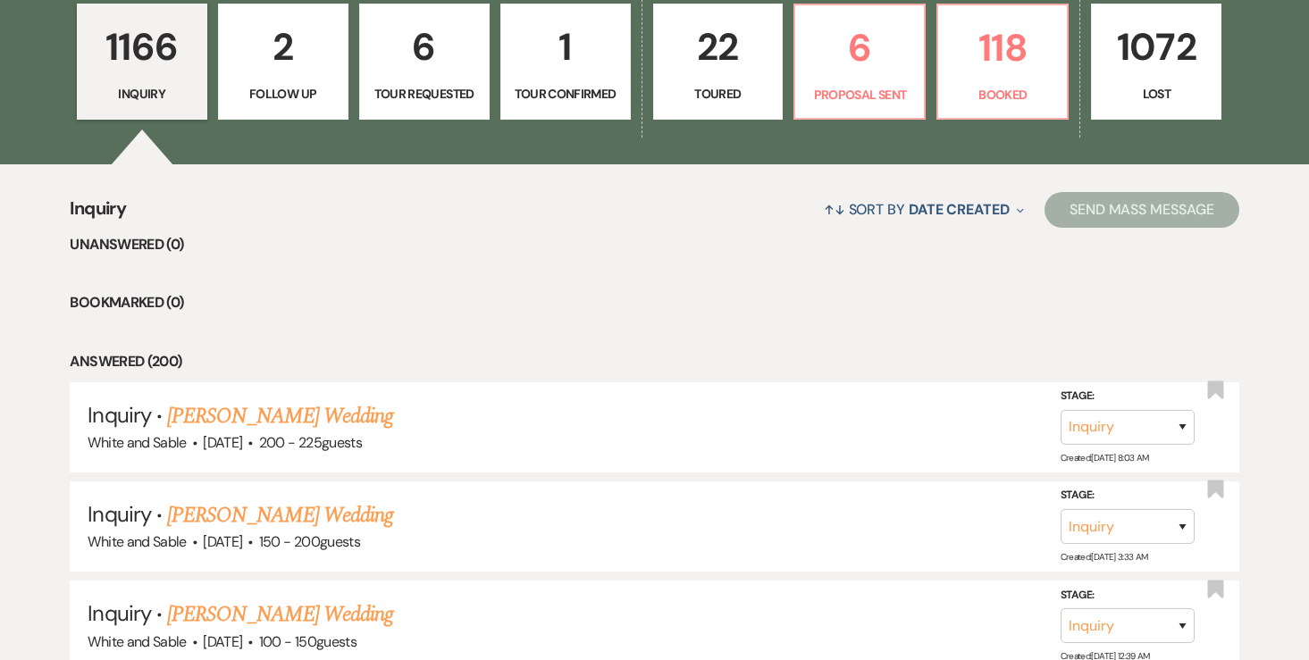
click at [726, 79] on link "22 Toured" at bounding box center [718, 62] width 130 height 116
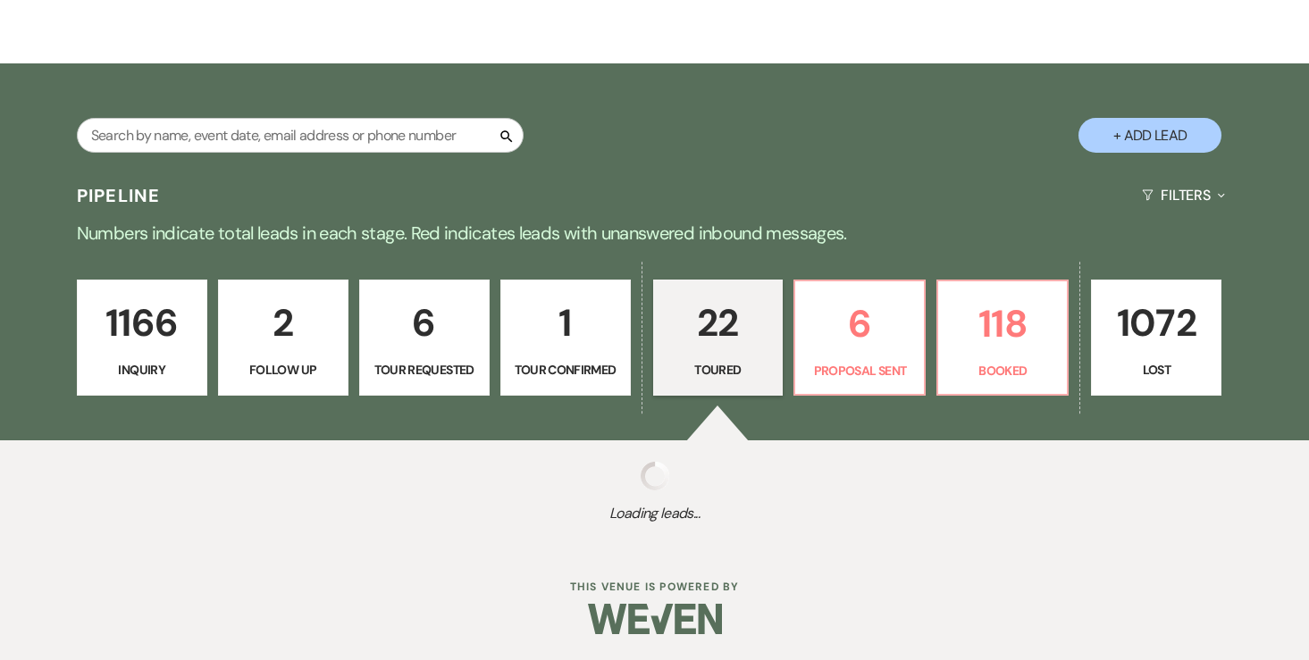
select select "5"
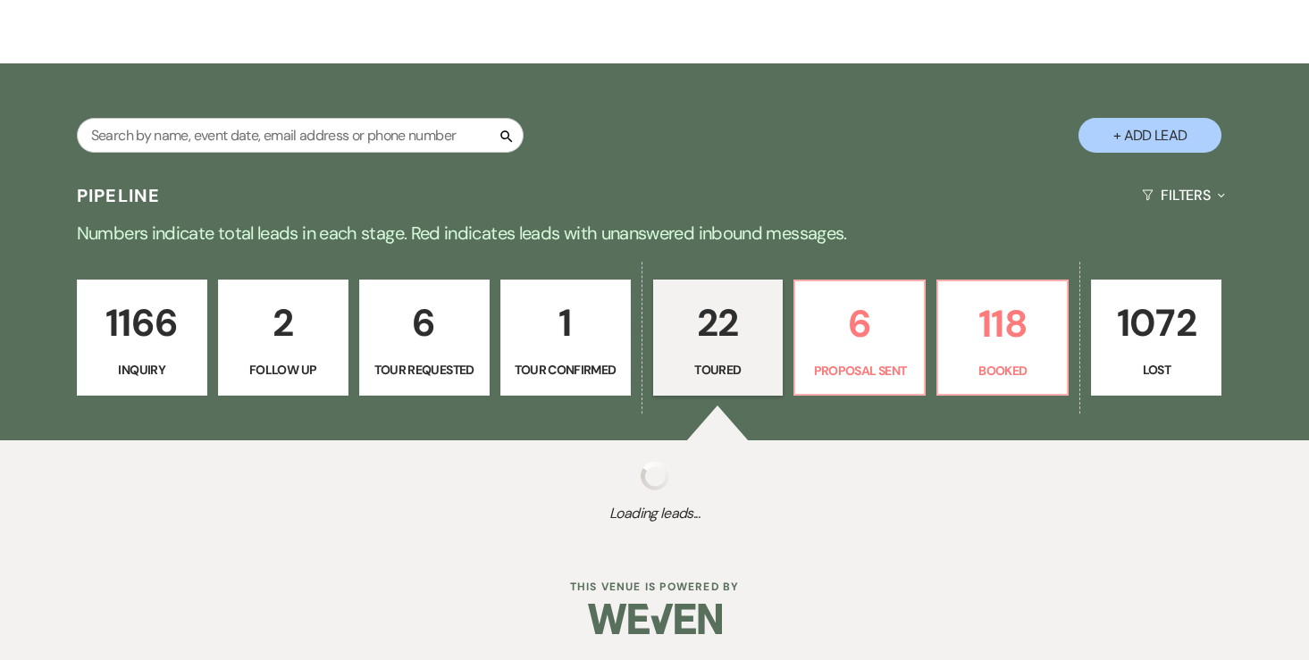
select select "5"
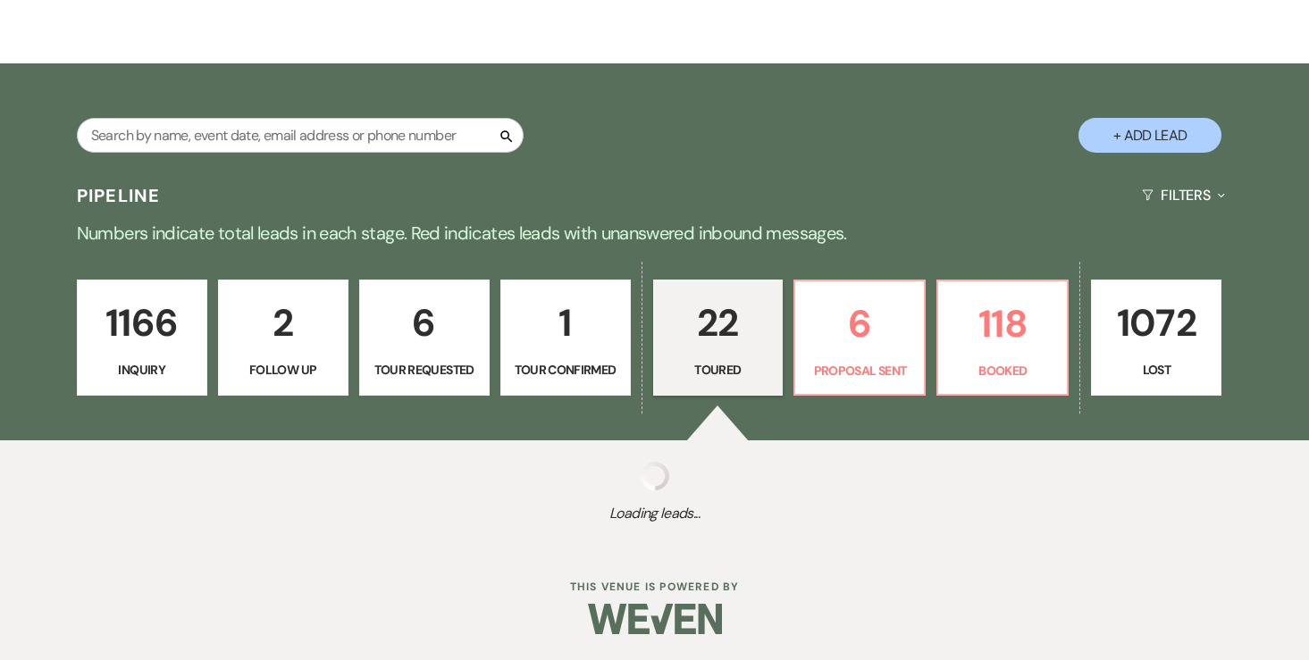
select select "5"
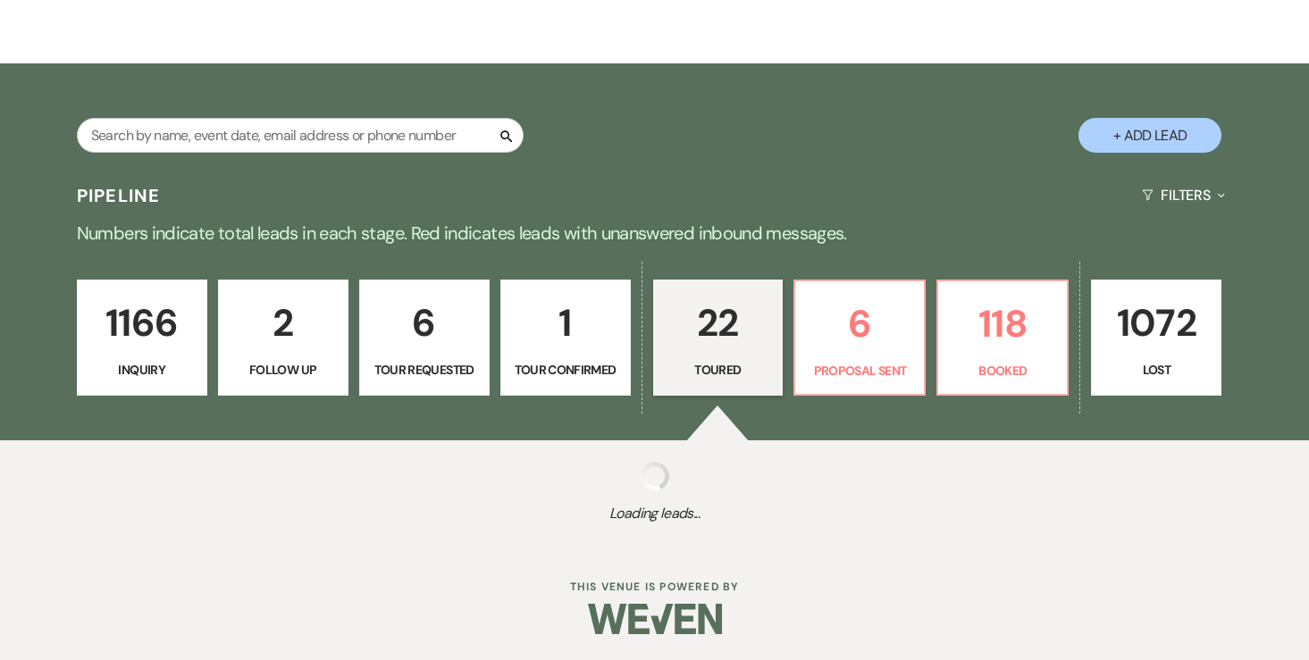
select select "5"
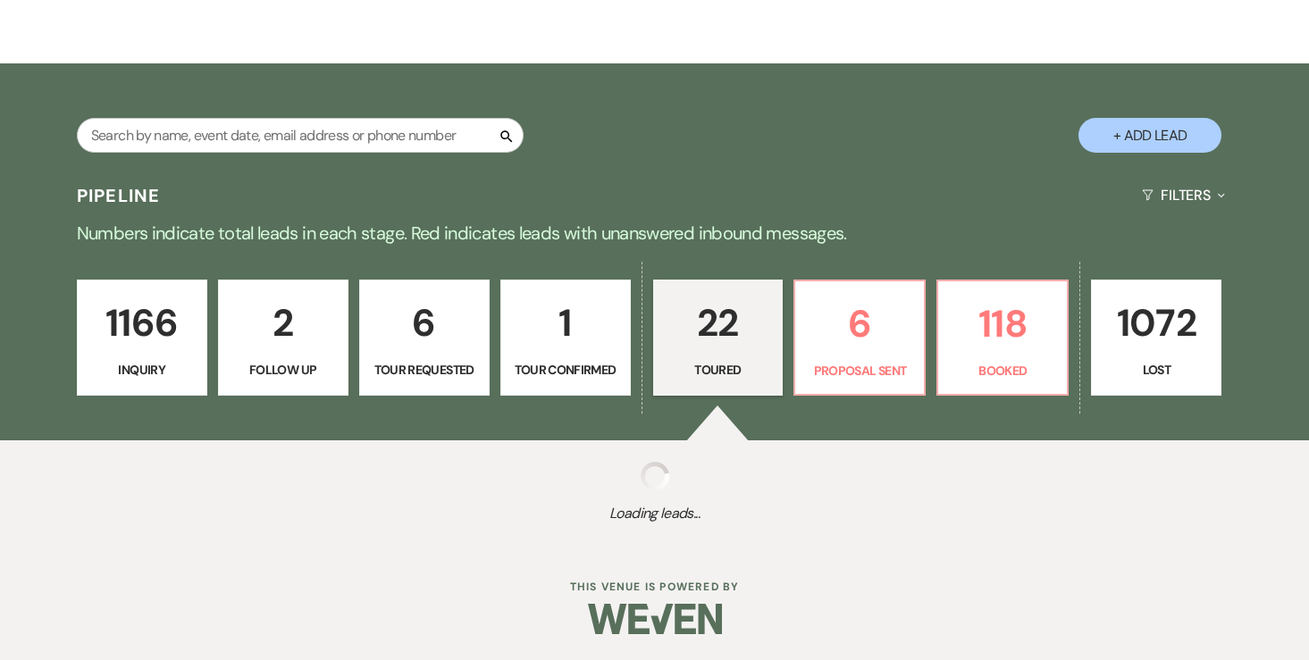
select select "5"
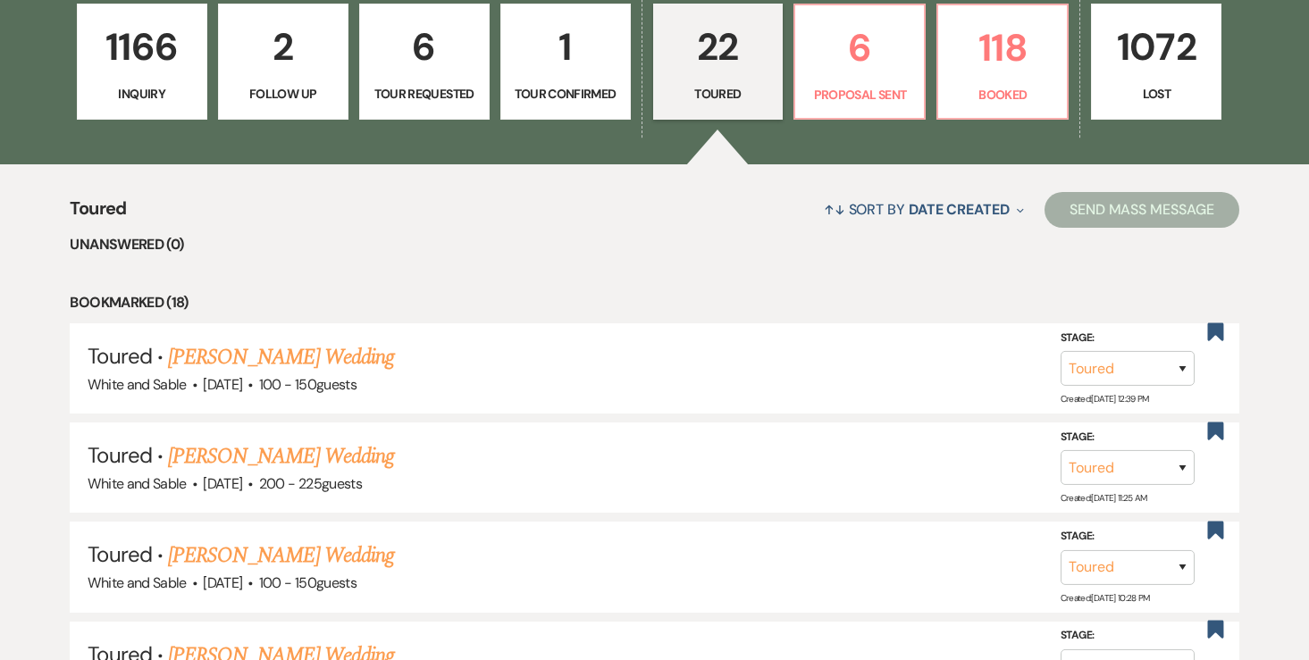
scroll to position [519, 0]
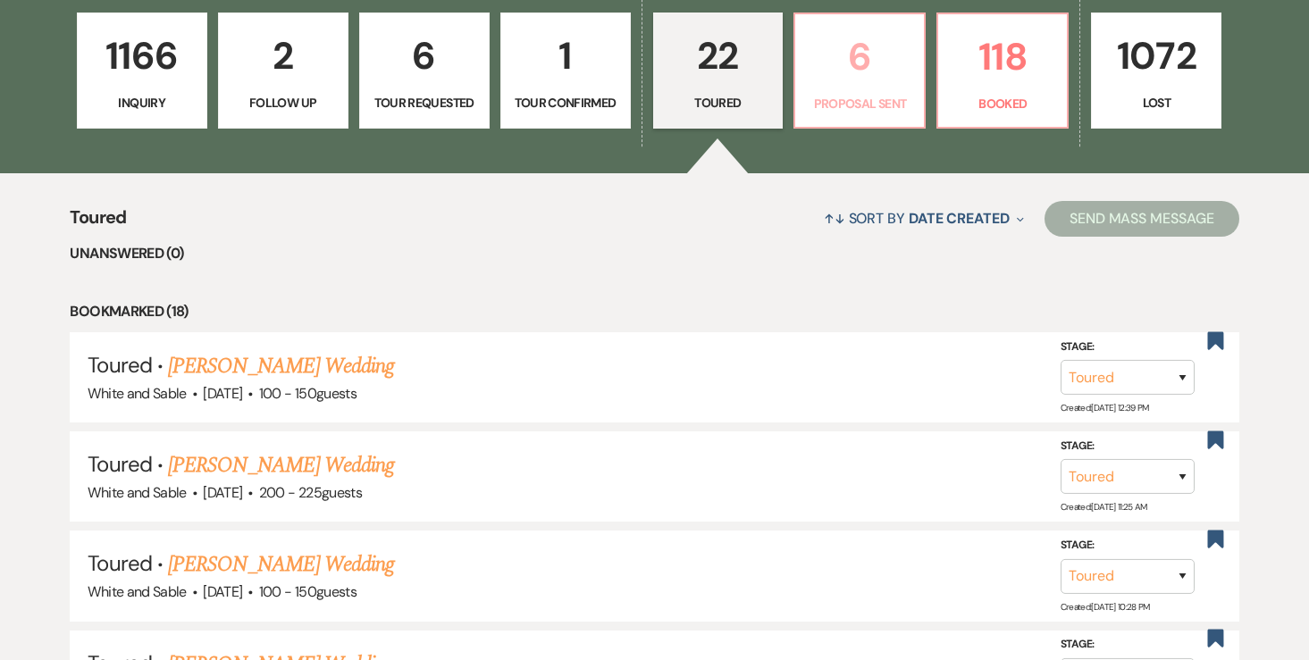
click at [819, 105] on p "Proposal Sent" at bounding box center [859, 104] width 107 height 20
select select "6"
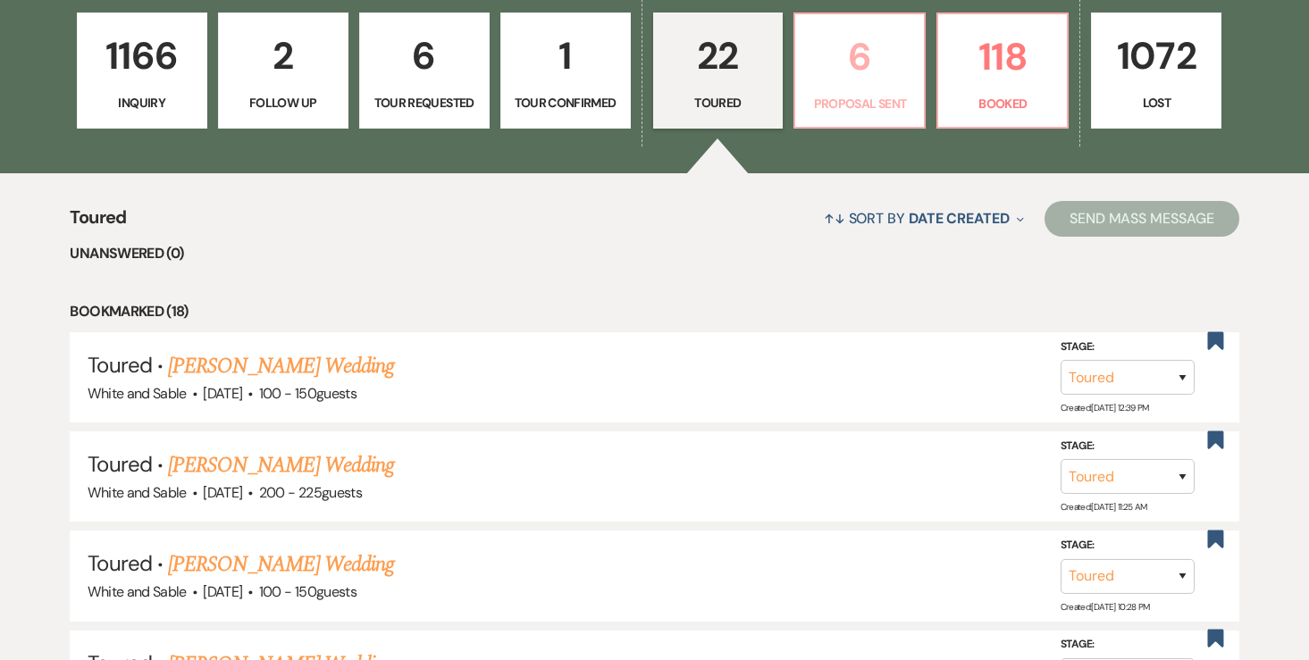
select select "6"
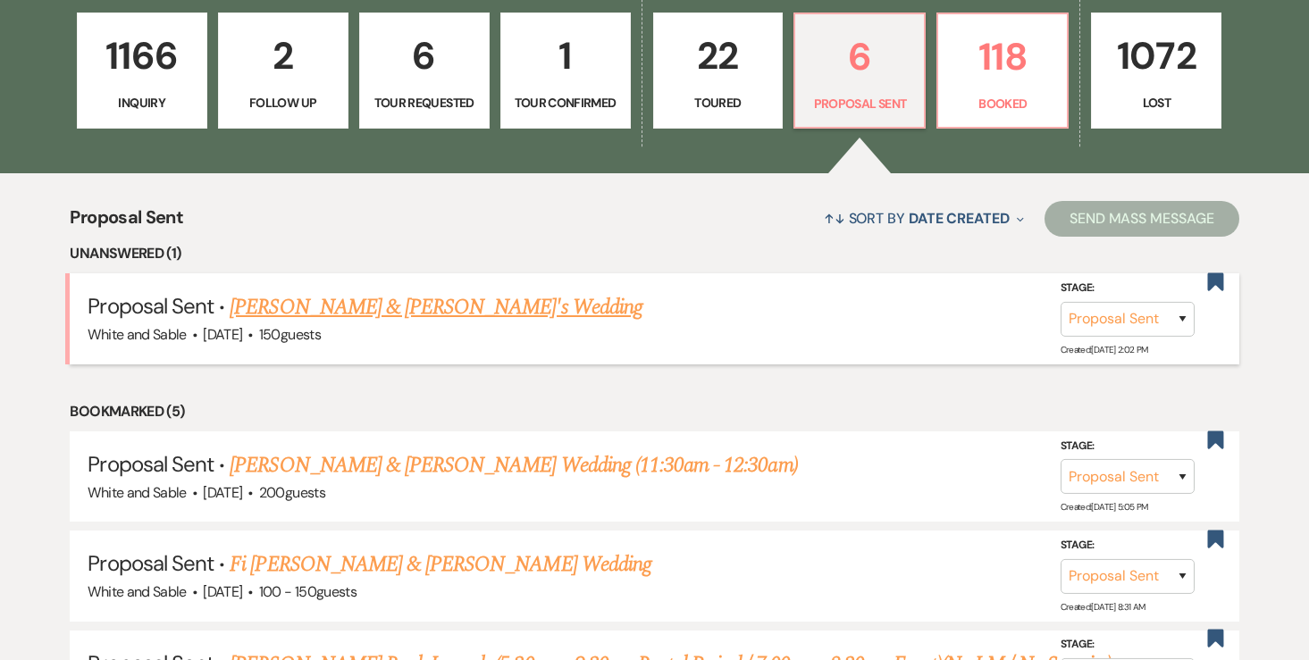
scroll to position [520, 0]
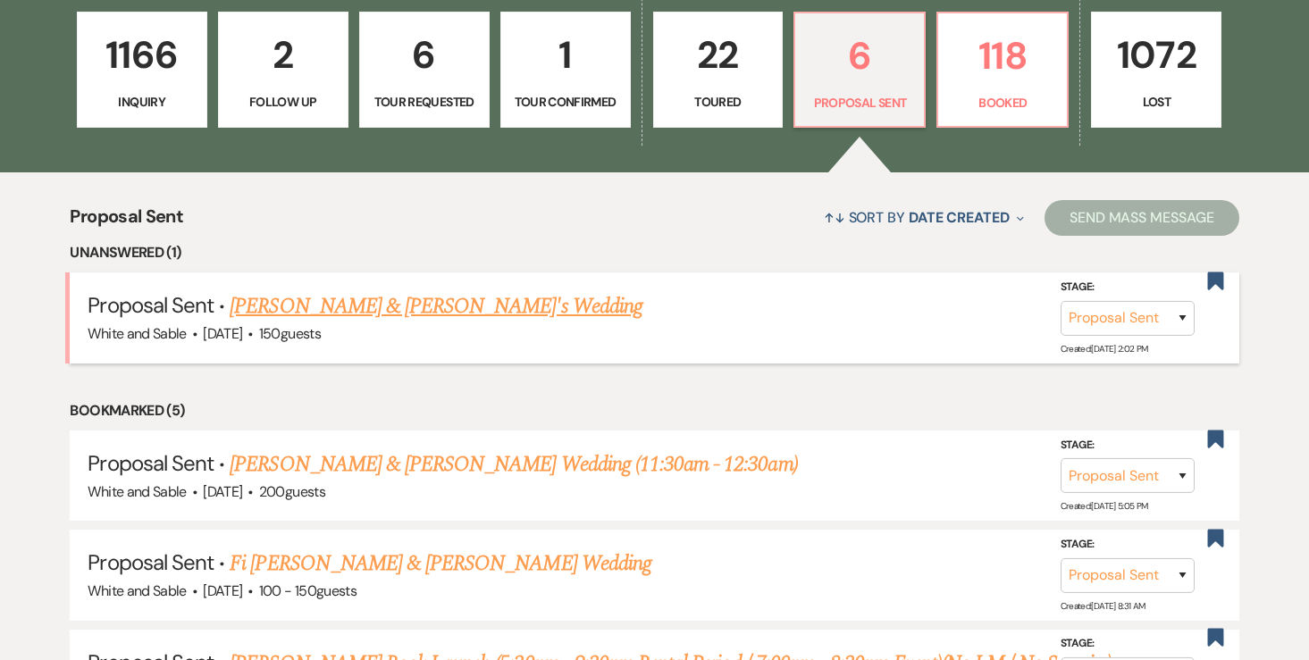
click at [463, 308] on link "[PERSON_NAME] & [PERSON_NAME]'s Wedding" at bounding box center [436, 306] width 413 height 32
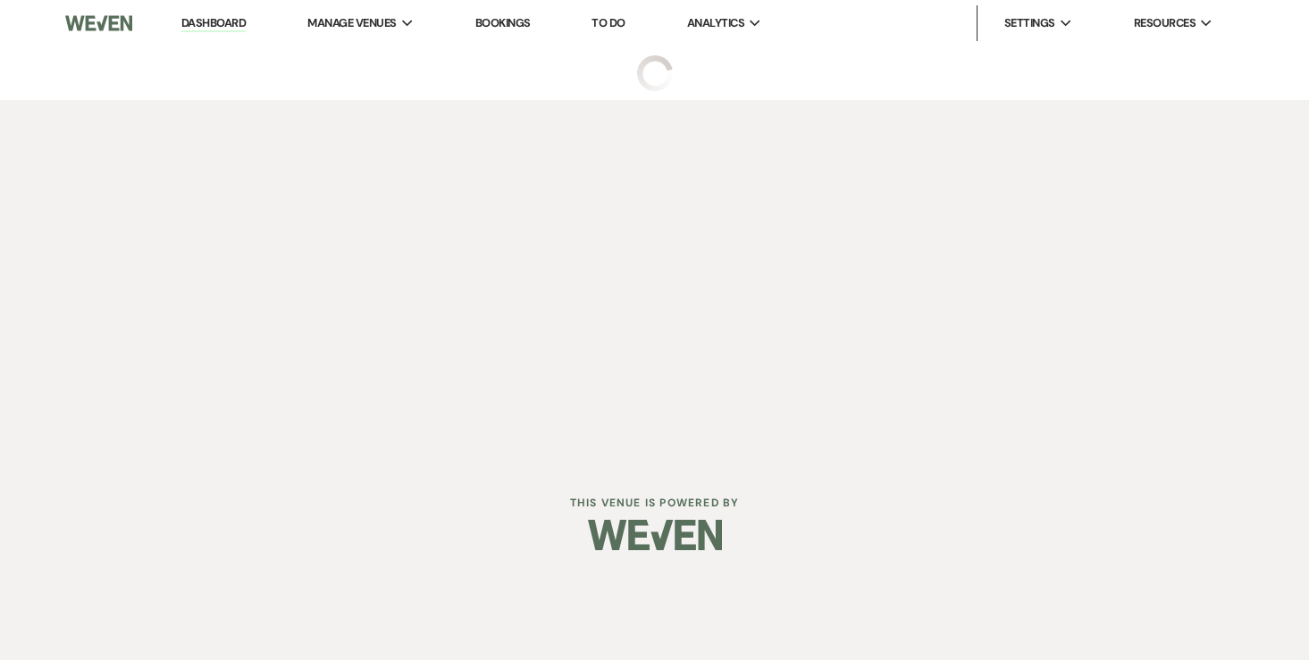
select select "6"
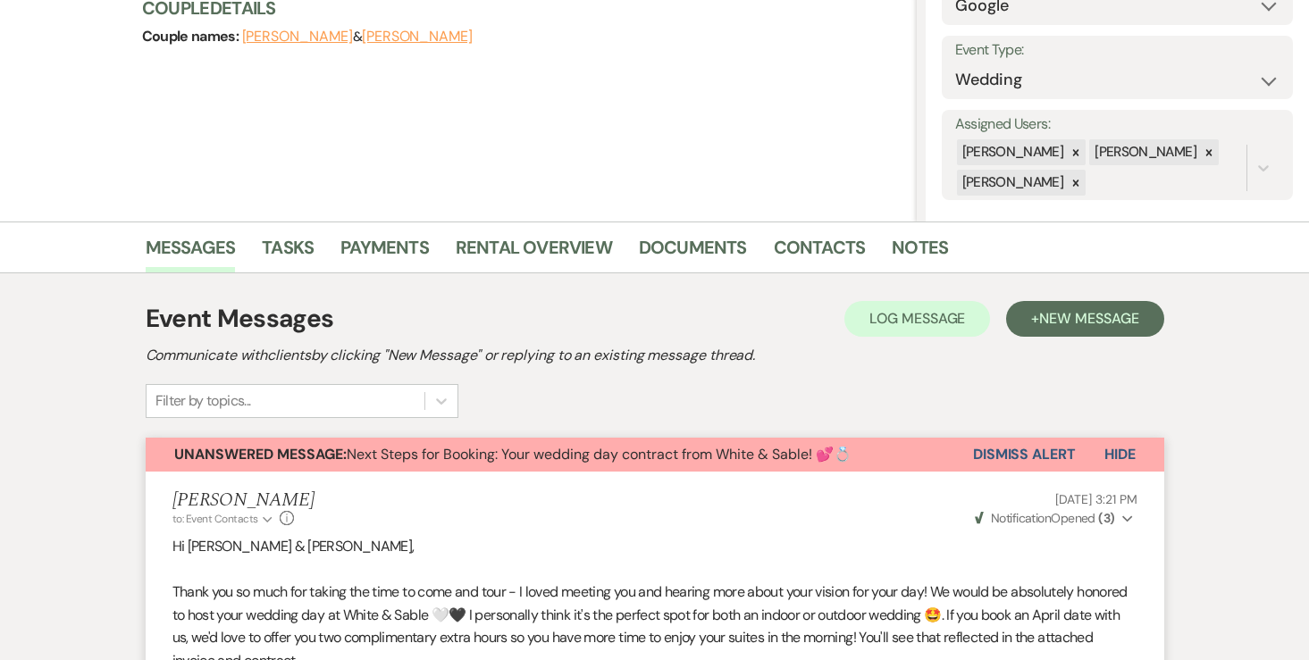
scroll to position [90, 0]
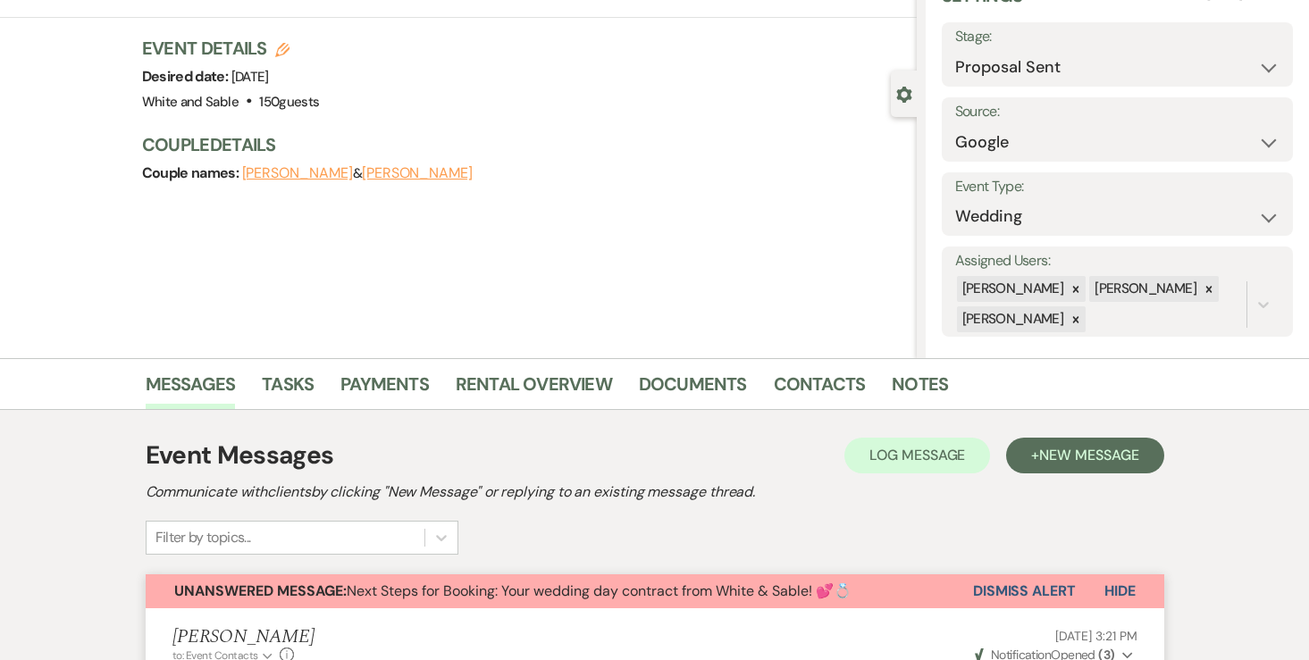
click at [278, 47] on use "button" at bounding box center [282, 50] width 14 height 14
select select "684"
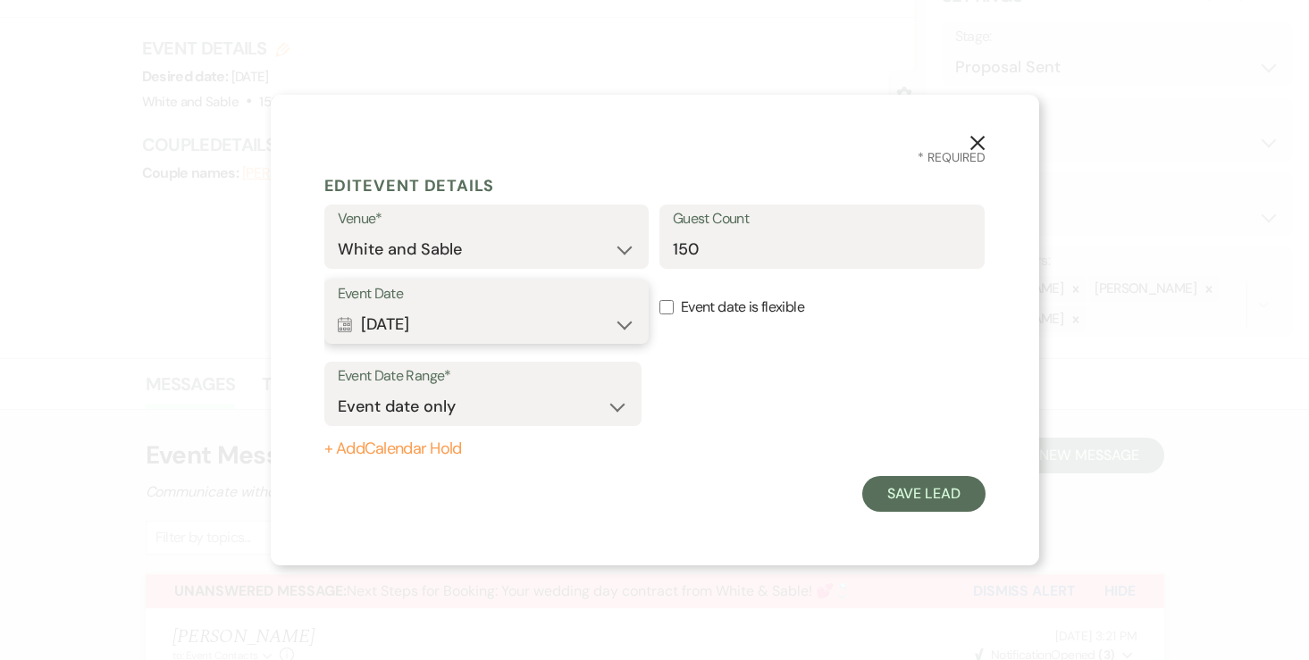
click at [522, 312] on button "Calendar Apr 24, 2027 Expand" at bounding box center [487, 324] width 298 height 36
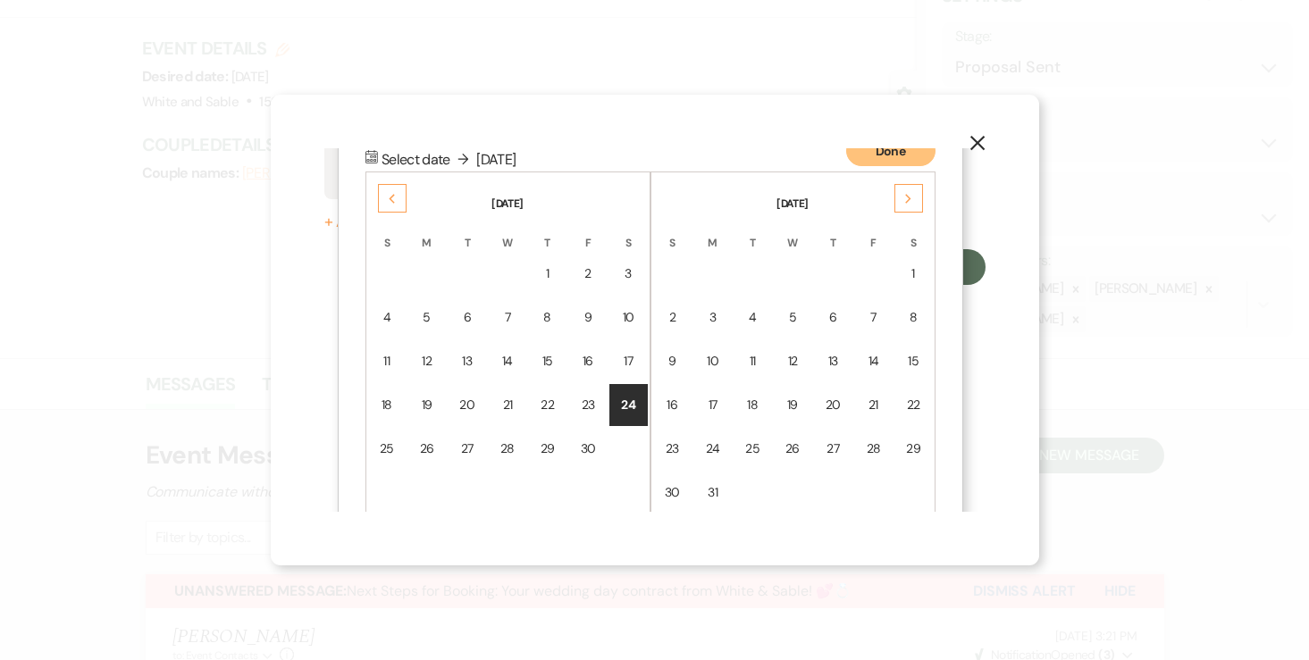
scroll to position [229, 0]
click at [584, 405] on div "23" at bounding box center [588, 403] width 16 height 19
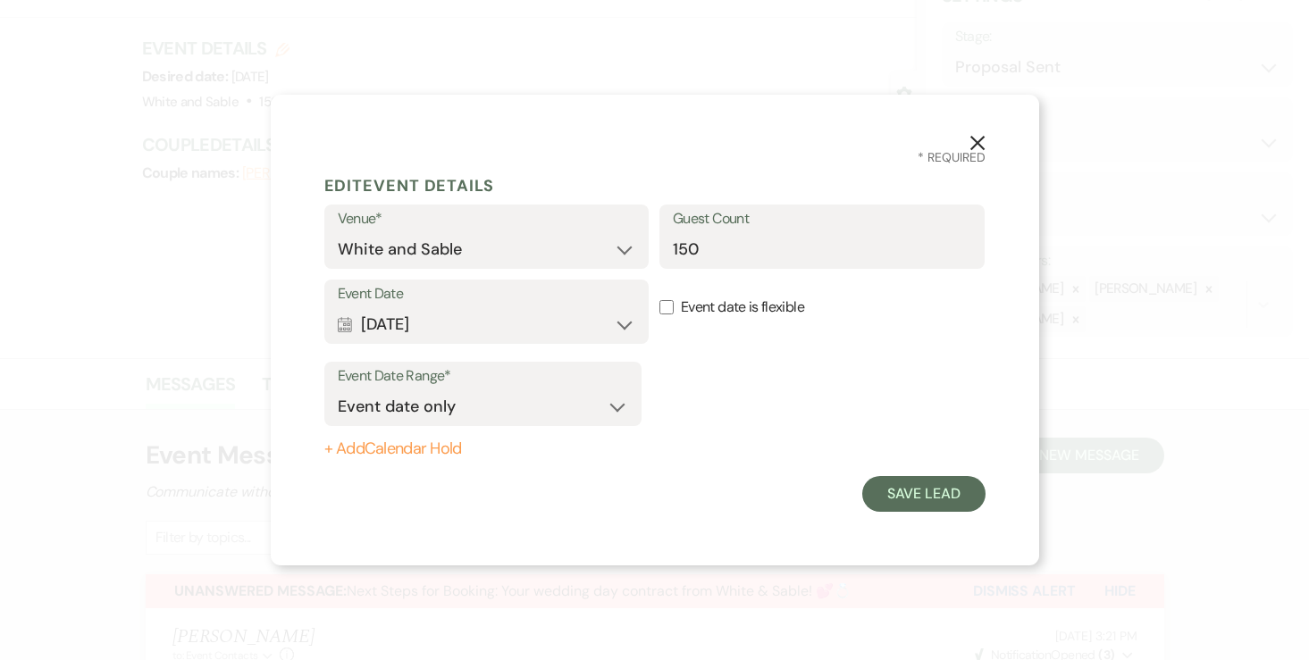
click at [452, 447] on button "+ Add Calendar Hold" at bounding box center [482, 449] width 317 height 18
select select "false"
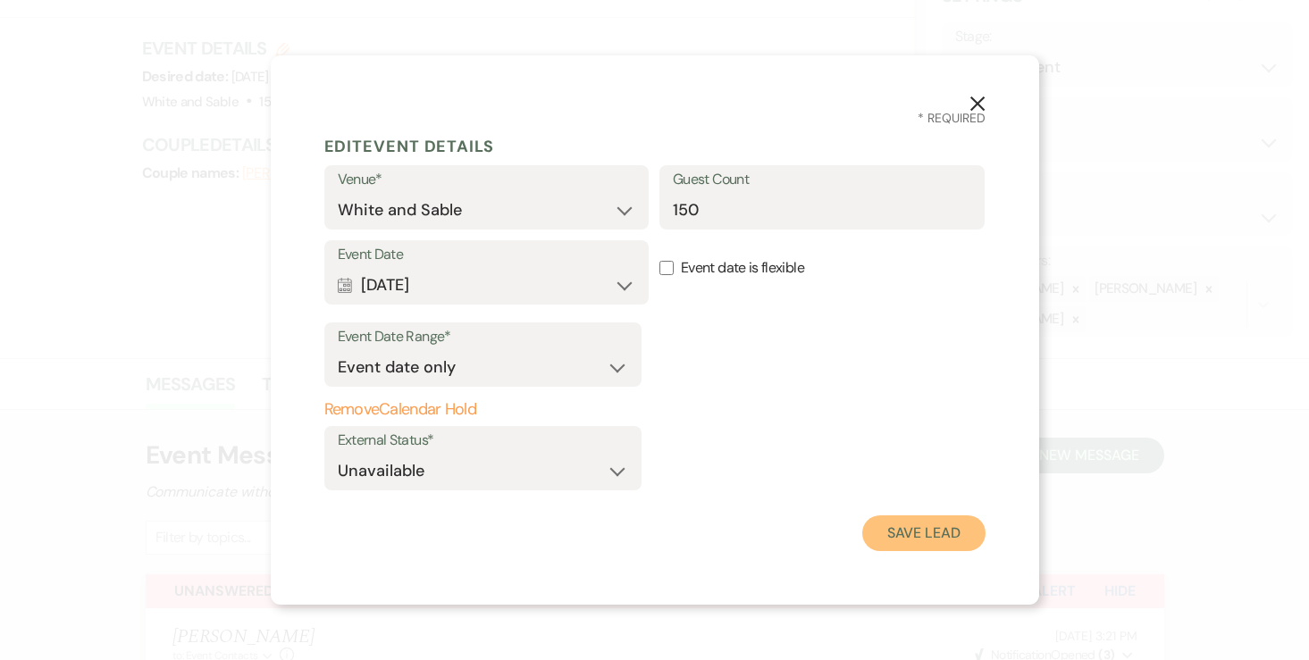
click at [942, 533] on button "Save Lead" at bounding box center [923, 533] width 122 height 36
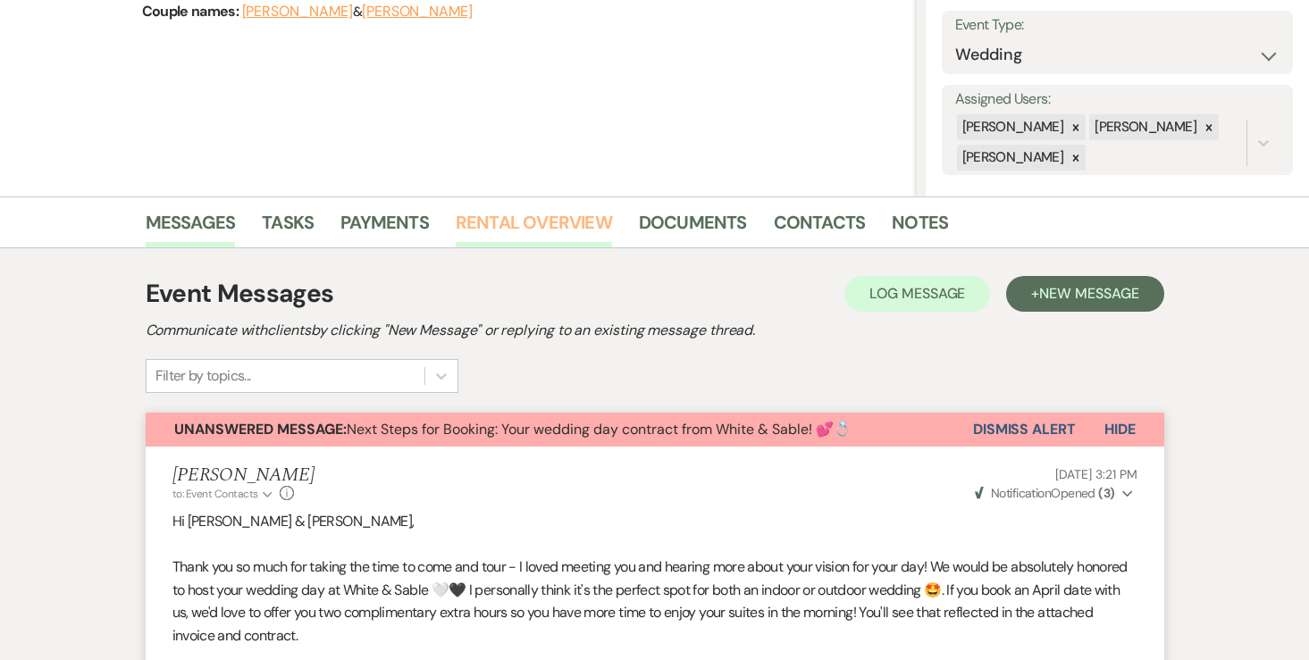
click at [527, 226] on link "Rental Overview" at bounding box center [534, 227] width 156 height 39
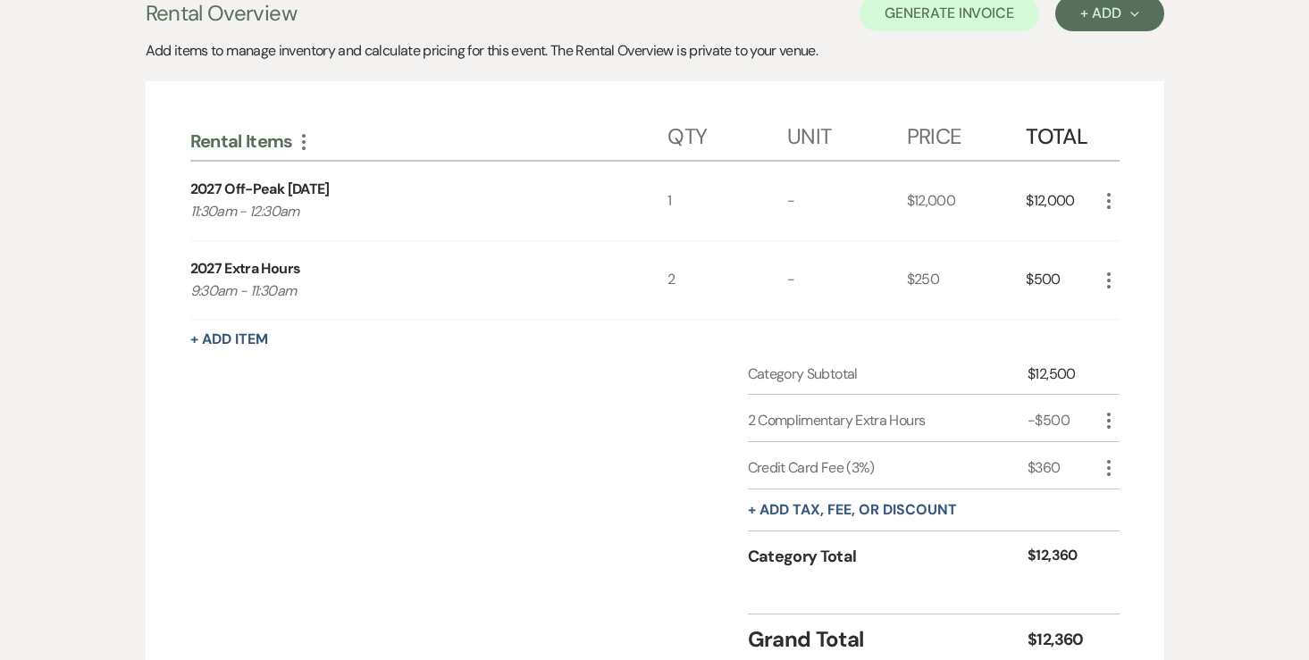
scroll to position [526, 0]
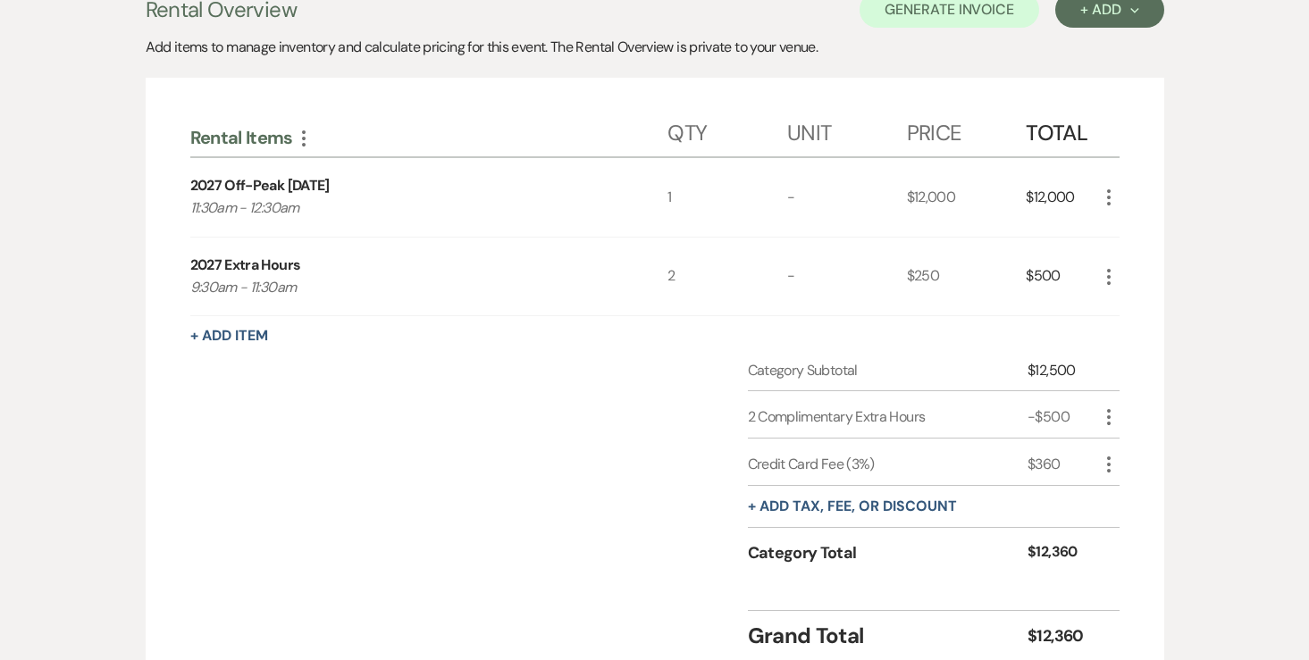
click at [1115, 201] on icon "More" at bounding box center [1108, 197] width 21 height 21
click at [1121, 218] on button "Pencil Edit" at bounding box center [1144, 232] width 93 height 29
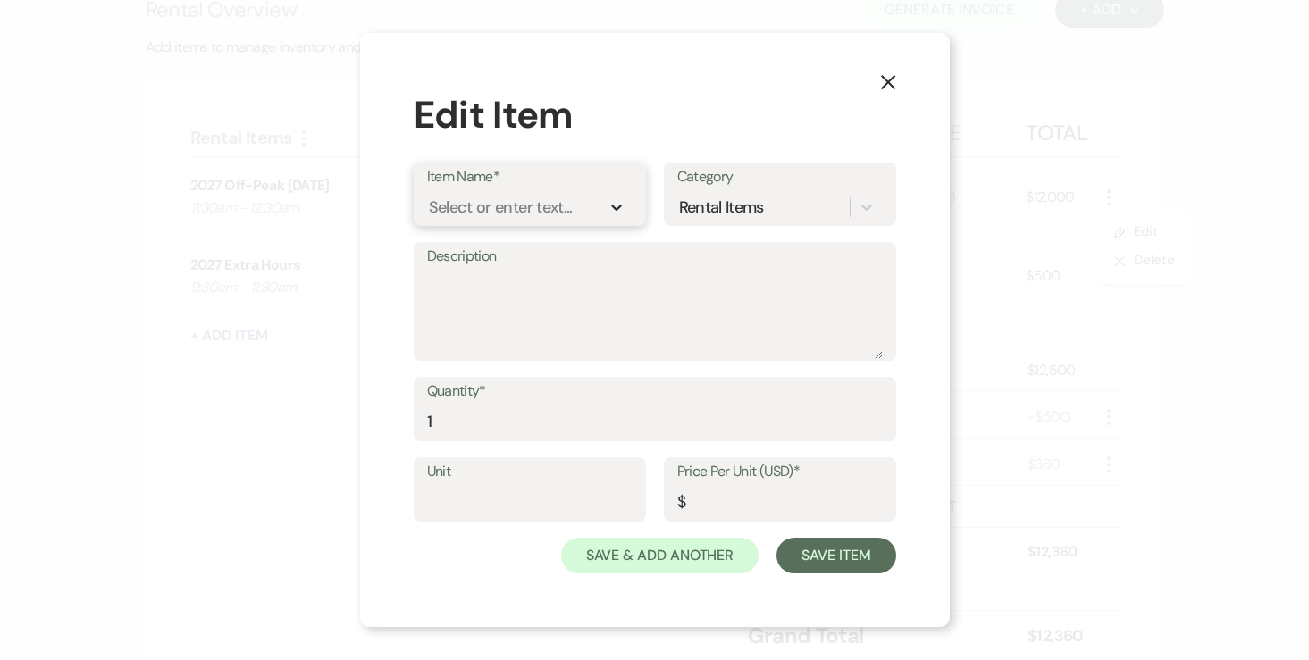
click at [616, 204] on icon at bounding box center [616, 207] width 18 height 18
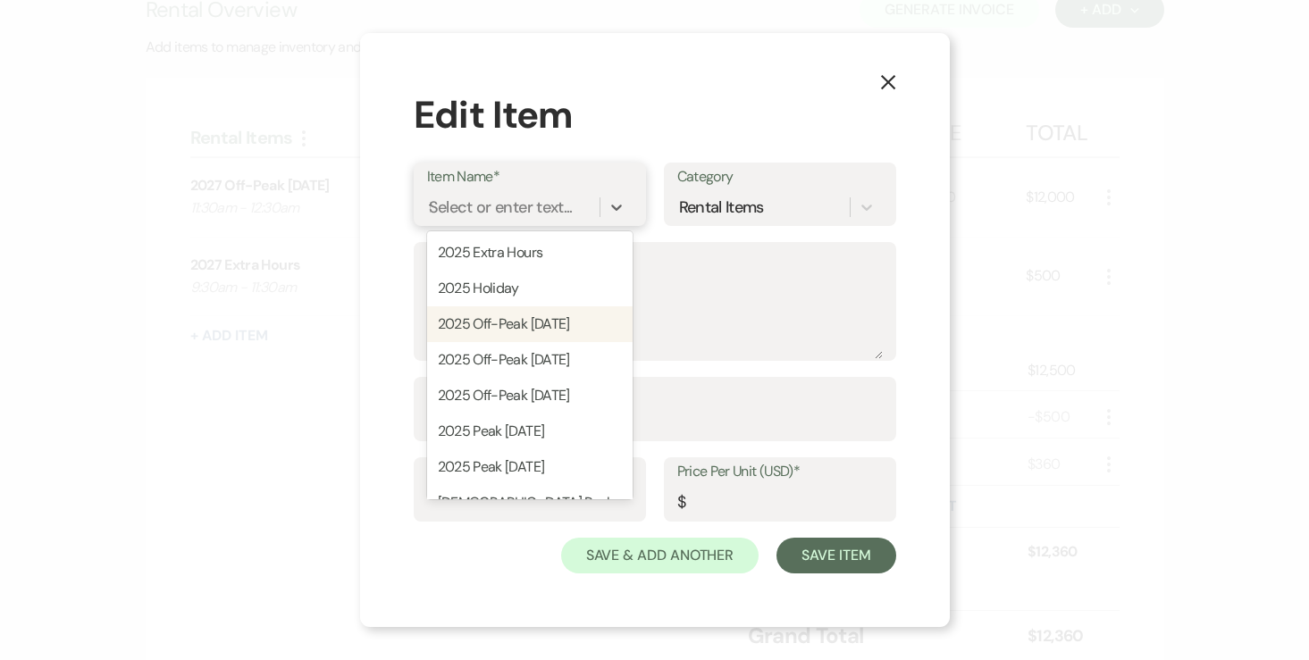
type input "fri"
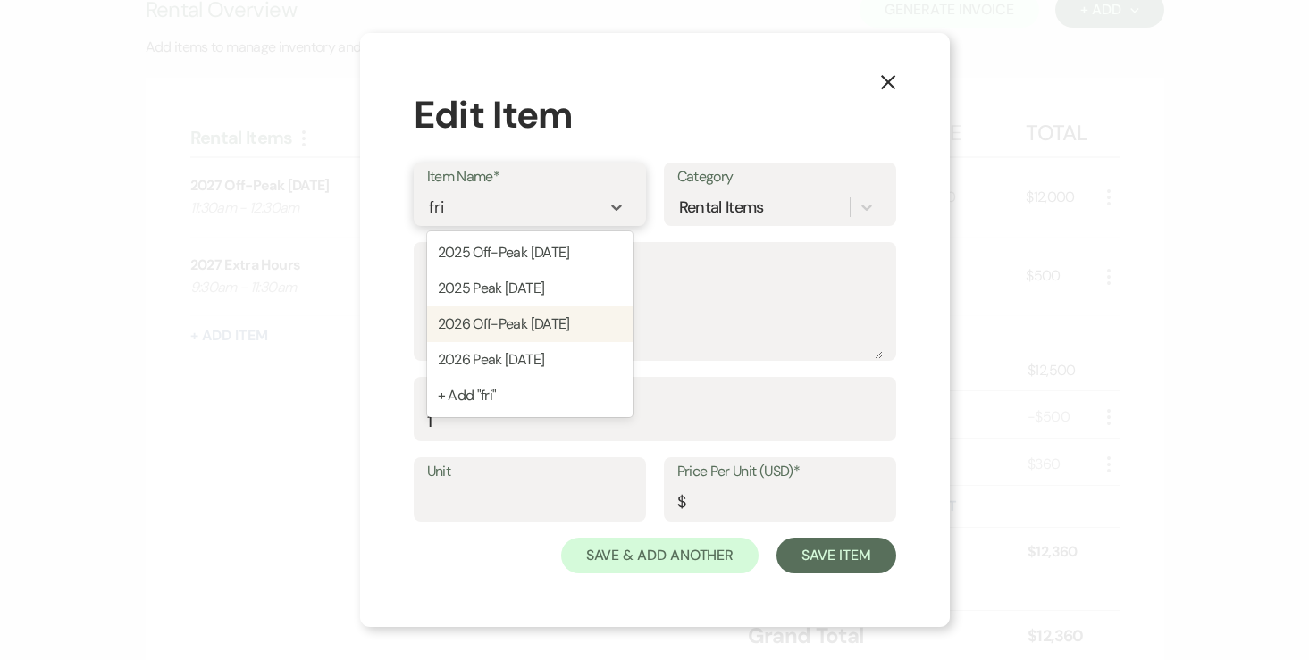
click at [541, 325] on div "2026 Off-Peak [DATE]" at bounding box center [529, 324] width 205 height 36
type input "10000"
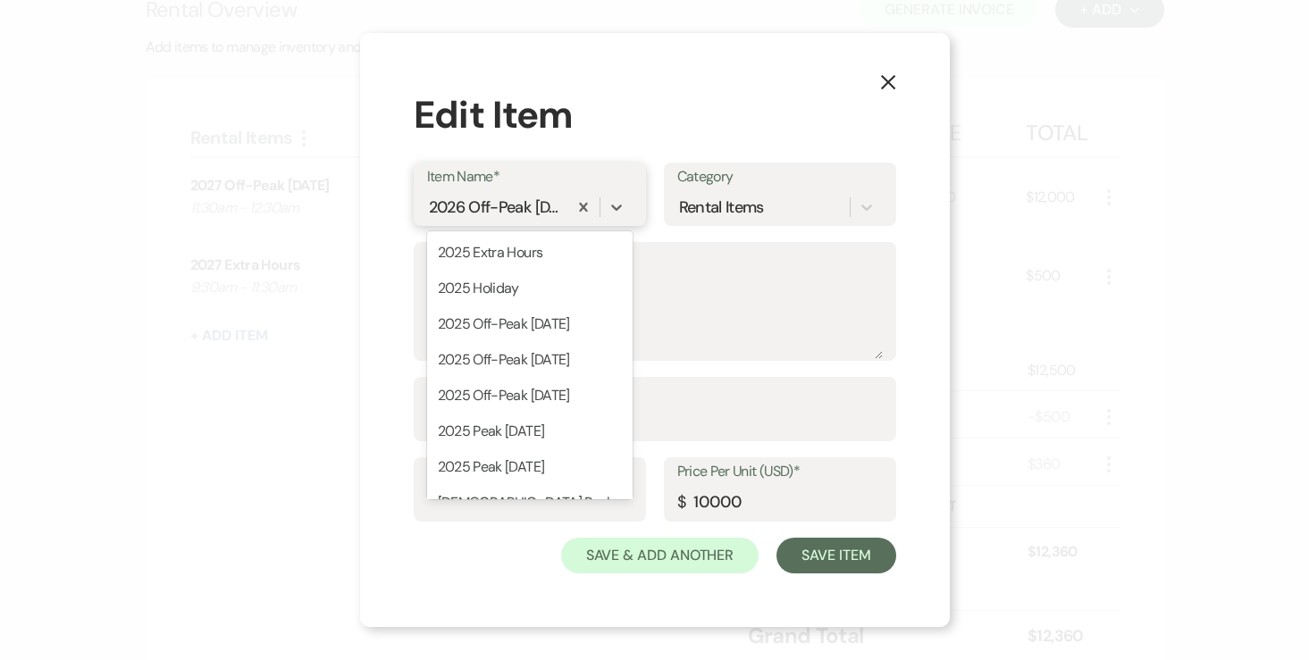
click at [475, 202] on div "2026 Off-Peak [DATE]" at bounding box center [495, 208] width 133 height 24
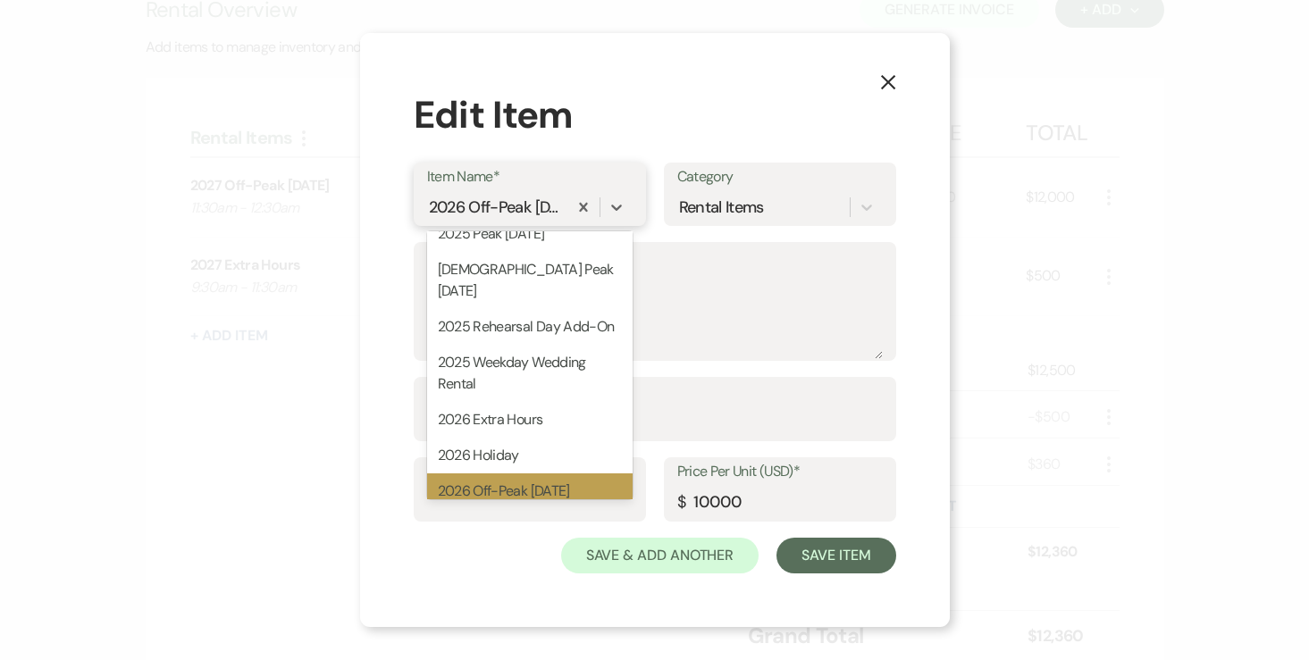
click at [455, 205] on div "2026 Off-Peak [DATE]" at bounding box center [495, 208] width 133 height 24
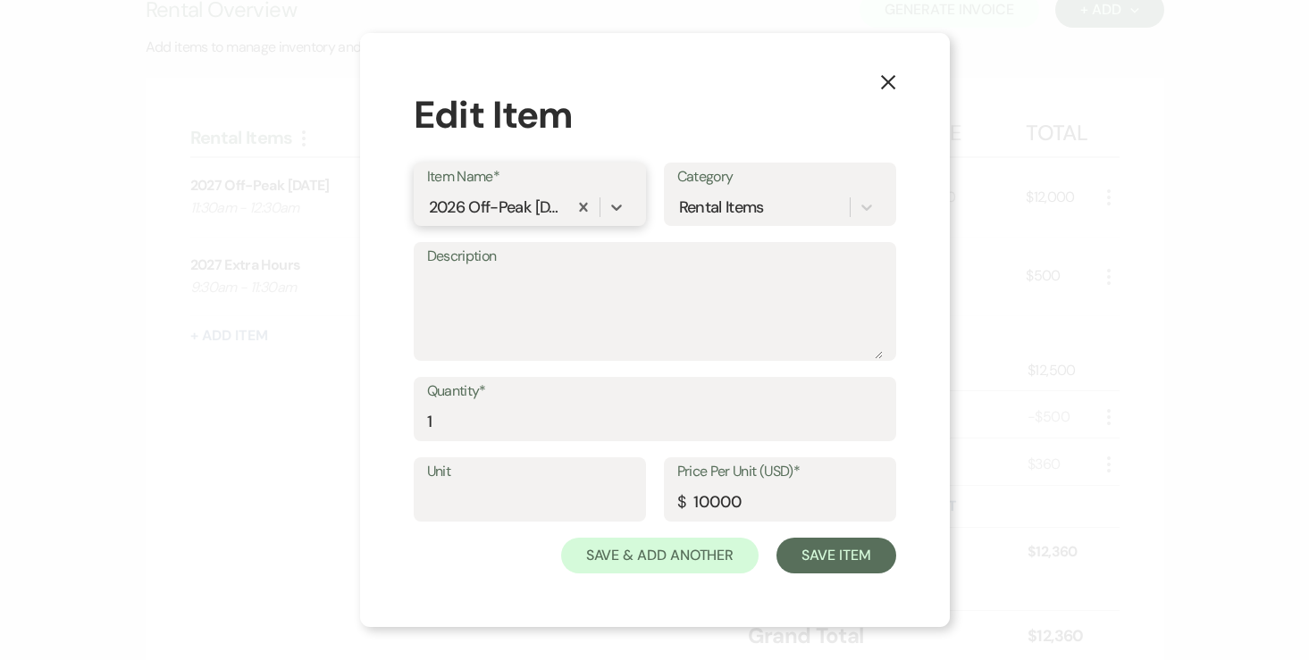
click at [459, 205] on div "2026 Off-Peak [DATE]" at bounding box center [495, 208] width 133 height 24
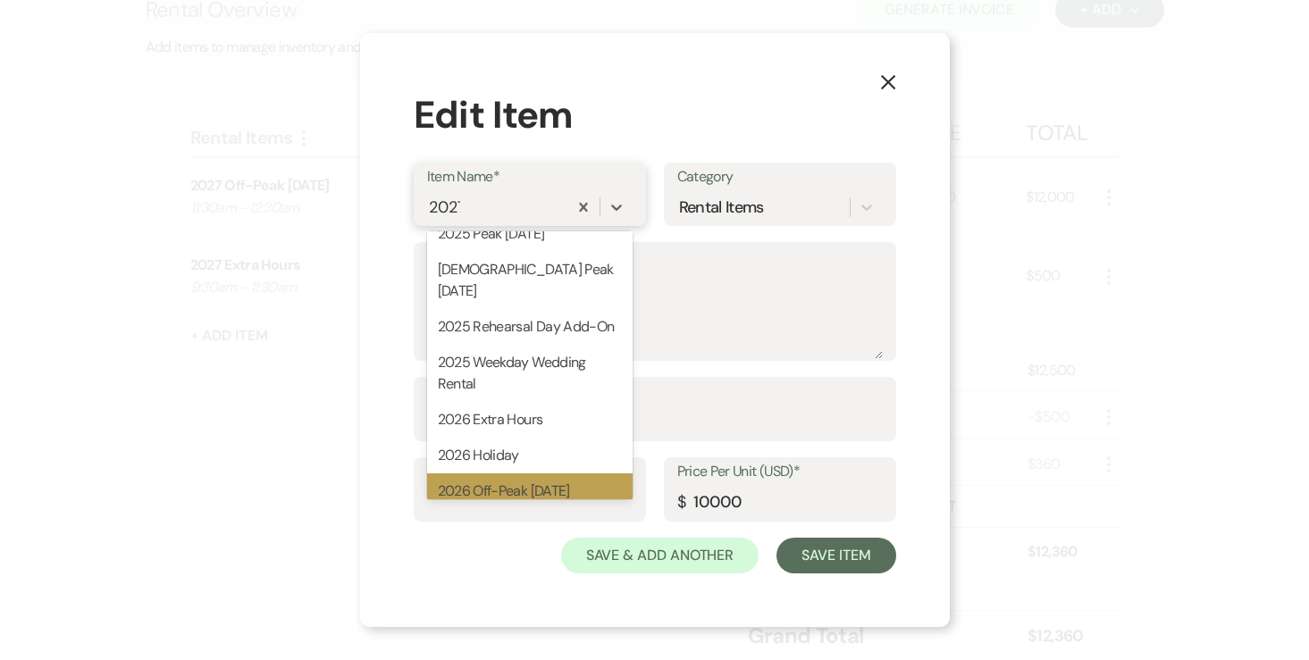
scroll to position [0, 0]
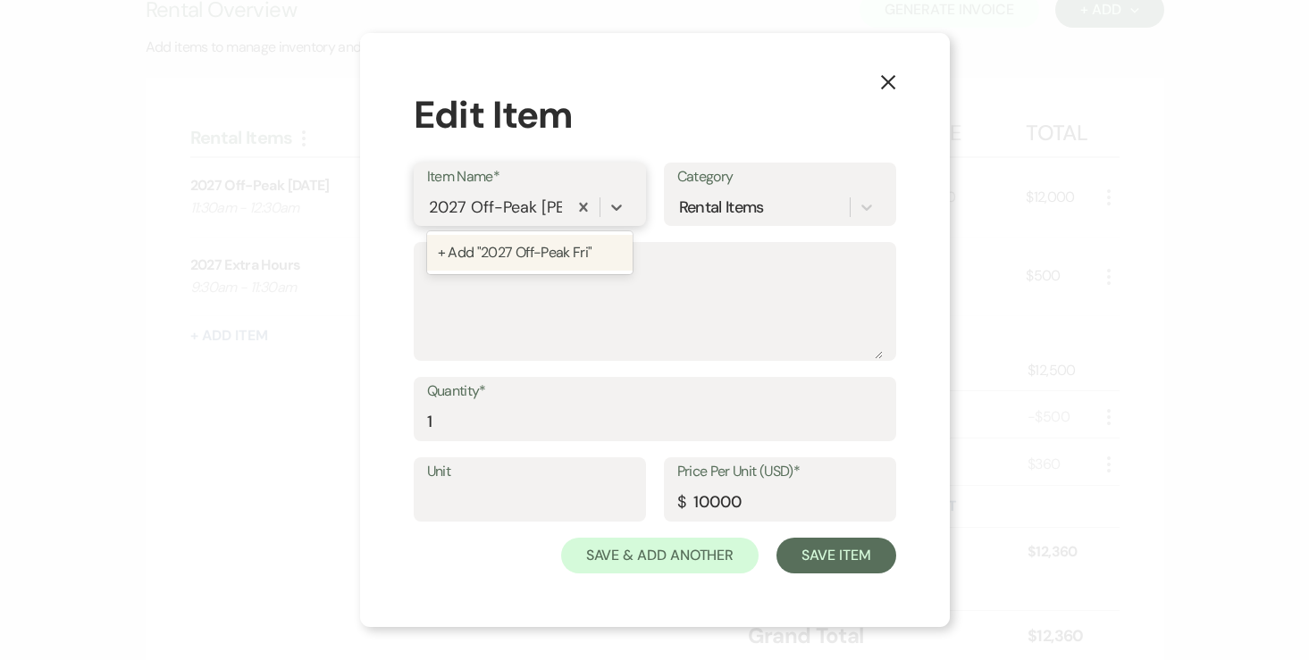
type input "2027 Off-Peak Friday"
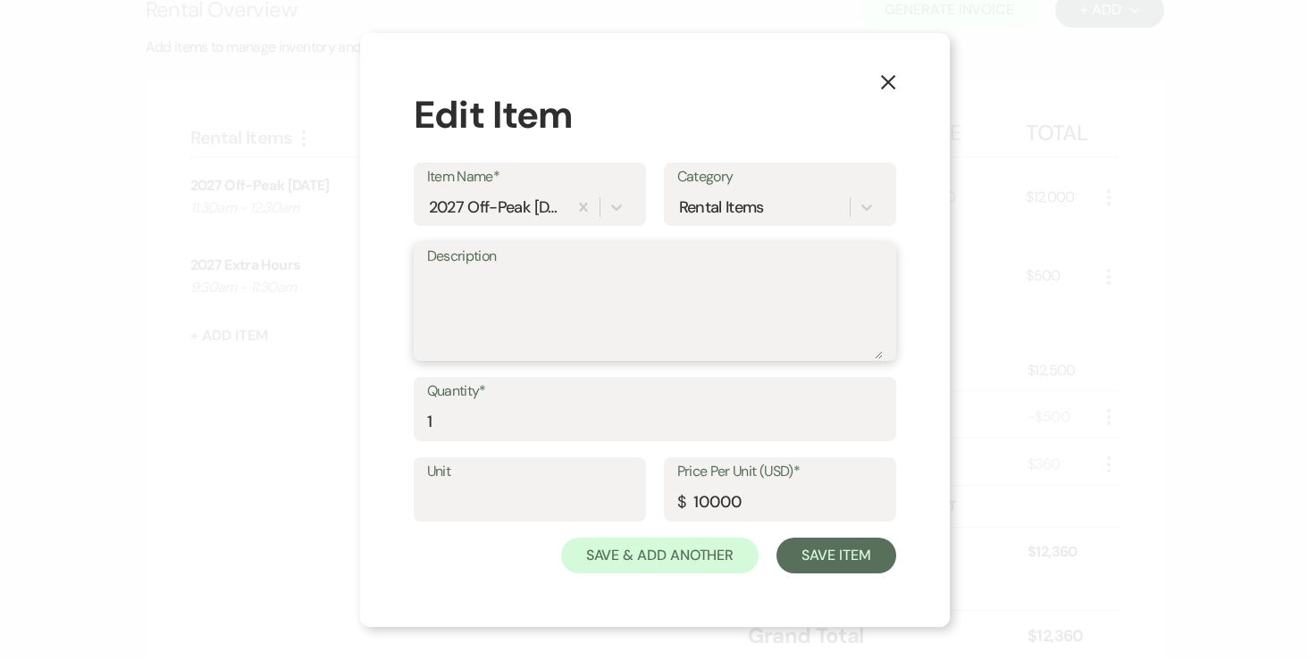
click at [477, 314] on textarea "Description" at bounding box center [655, 314] width 456 height 89
type textarea "1"
type textarea "11:30am - 12:30am"
click at [712, 502] on input "10000" at bounding box center [779, 502] width 205 height 35
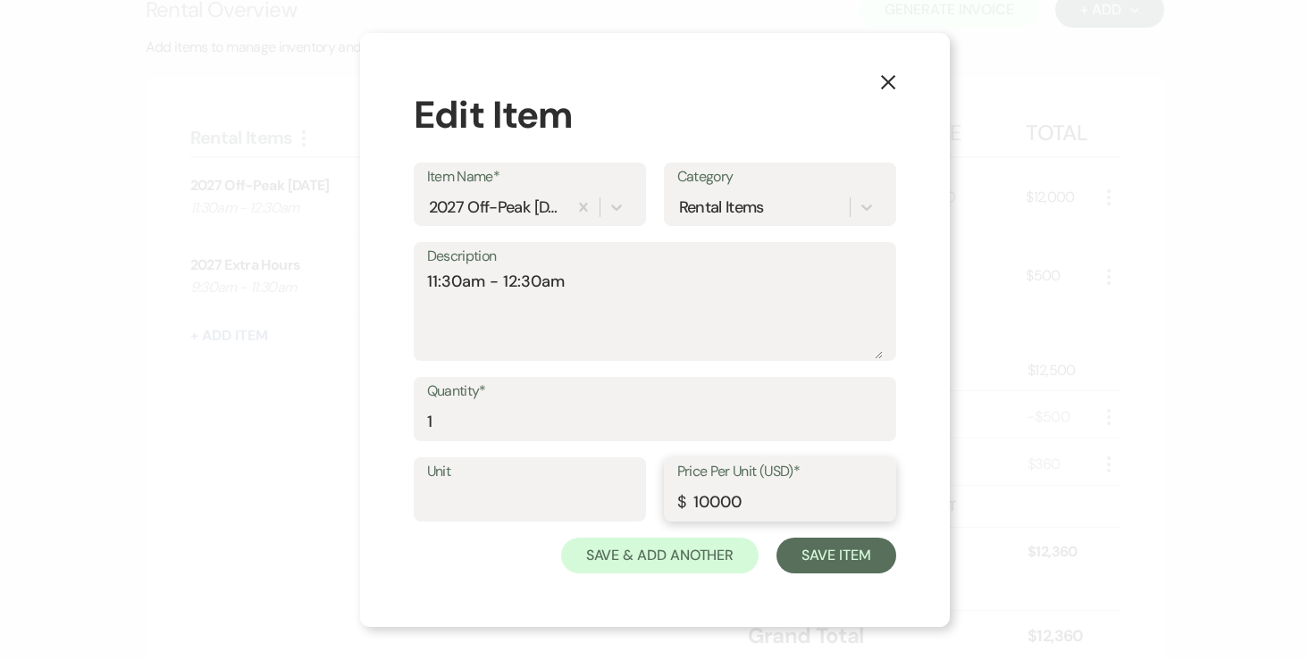
click at [717, 503] on input "10000" at bounding box center [779, 502] width 205 height 35
type input "10500"
click at [816, 549] on button "Save Item" at bounding box center [835, 556] width 119 height 36
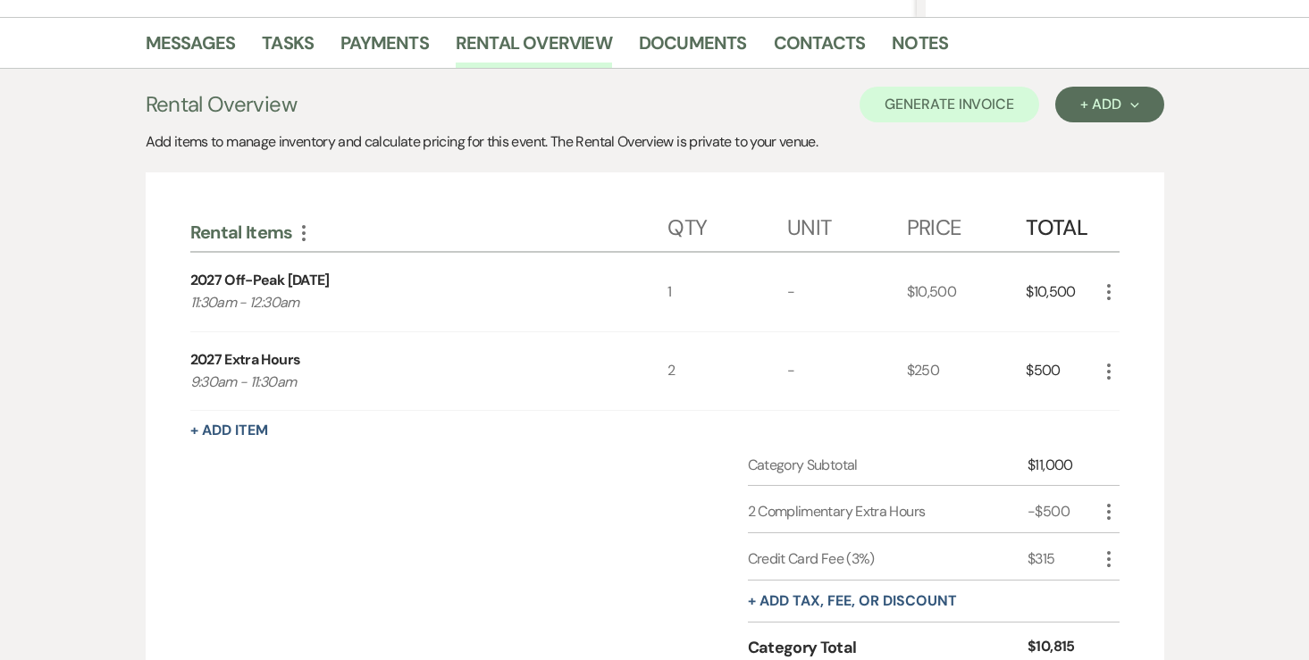
scroll to position [406, 0]
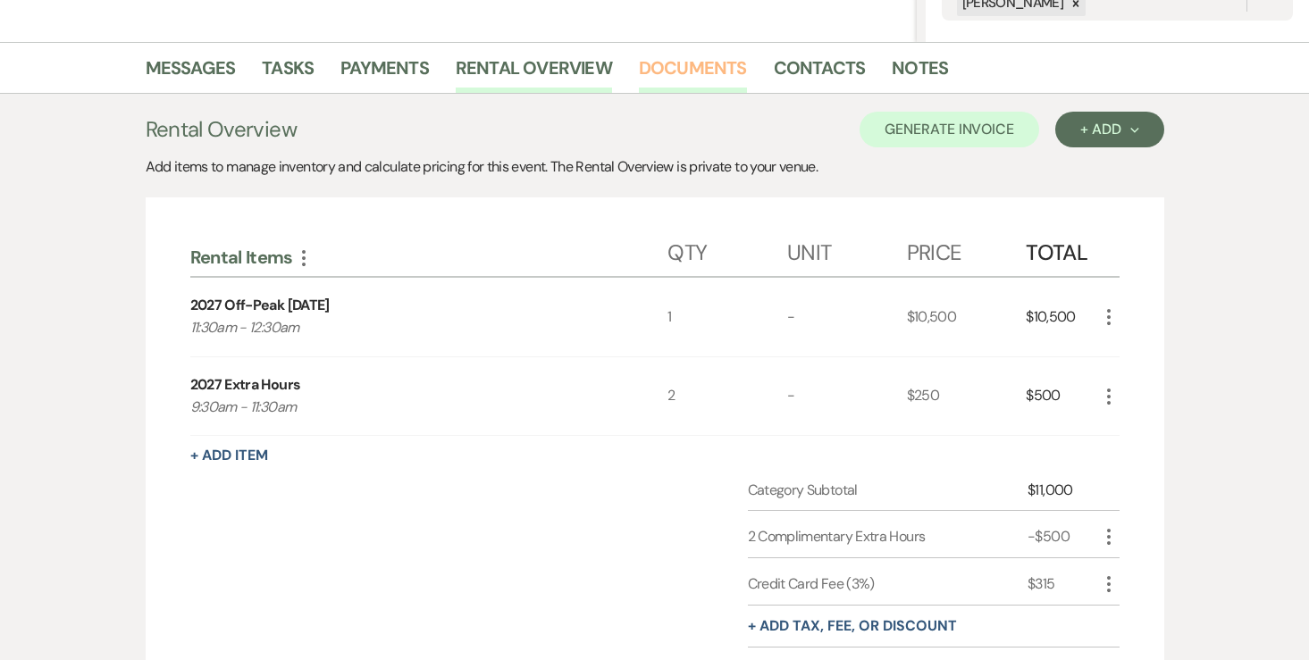
click at [644, 71] on link "Documents" at bounding box center [693, 73] width 108 height 39
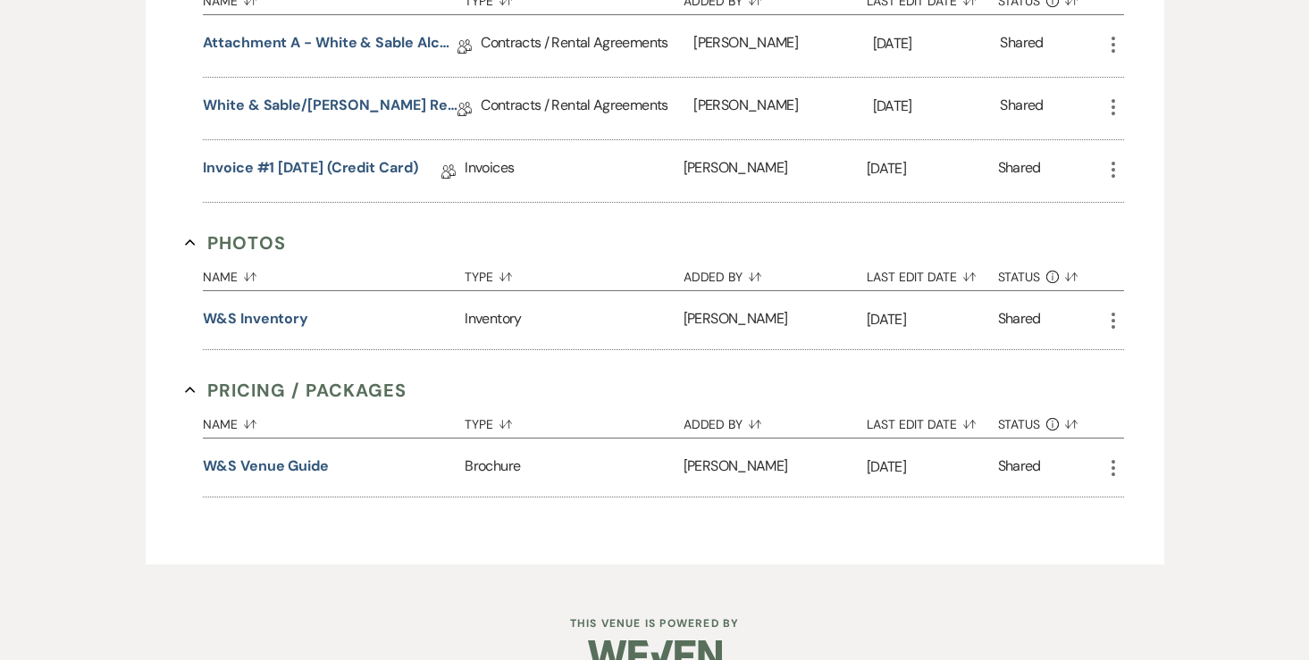
scroll to position [758, 0]
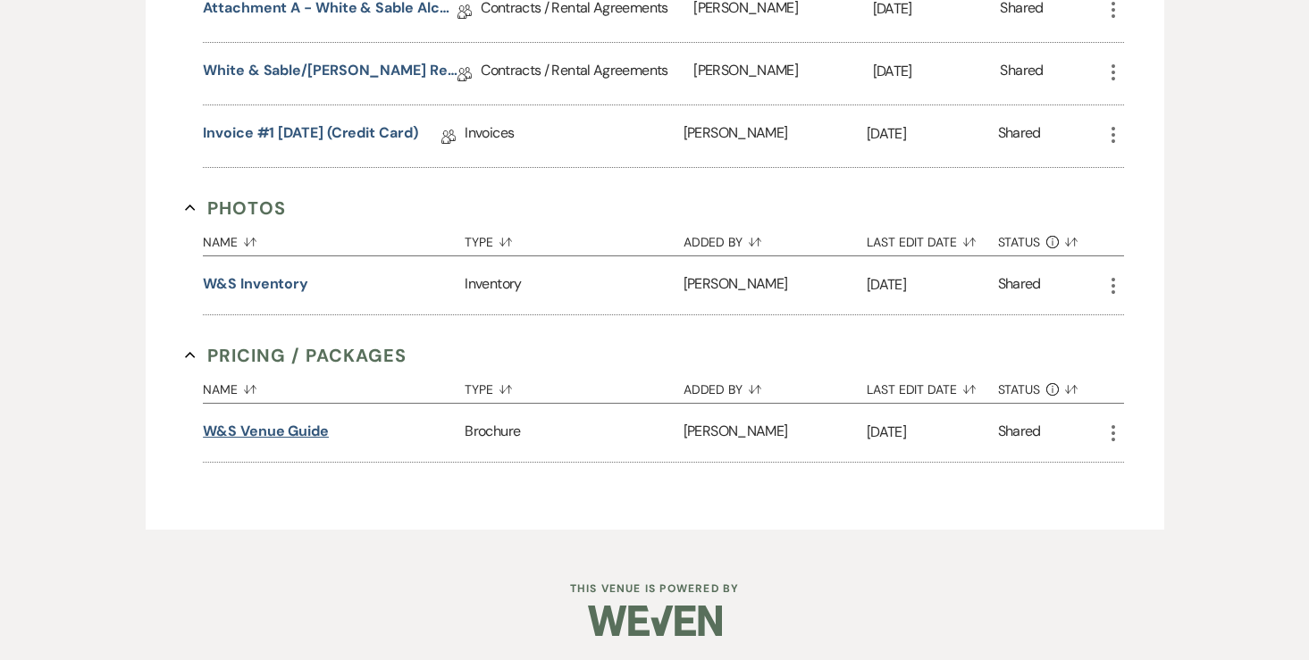
click at [281, 426] on button "W&S Venue Guide" at bounding box center [266, 431] width 126 height 21
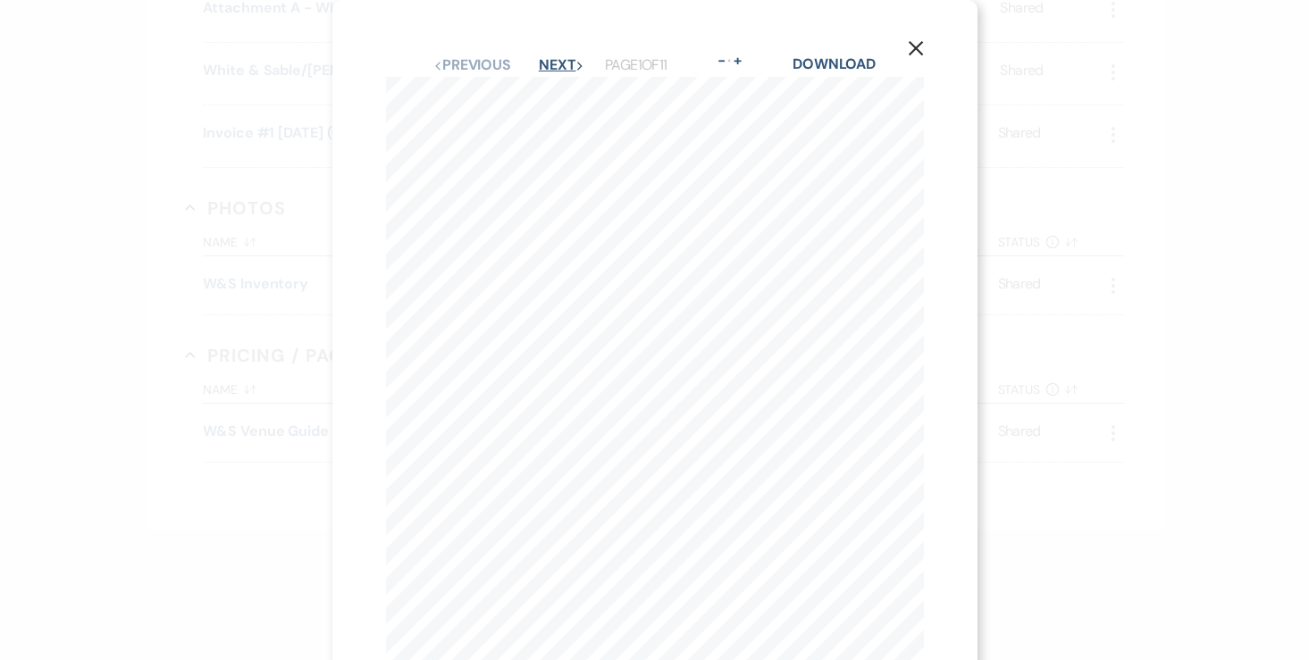
click at [561, 69] on button "Next Next" at bounding box center [562, 65] width 46 height 14
click at [561, 68] on button "Next Next" at bounding box center [561, 65] width 46 height 14
click at [917, 51] on use "button" at bounding box center [915, 48] width 14 height 14
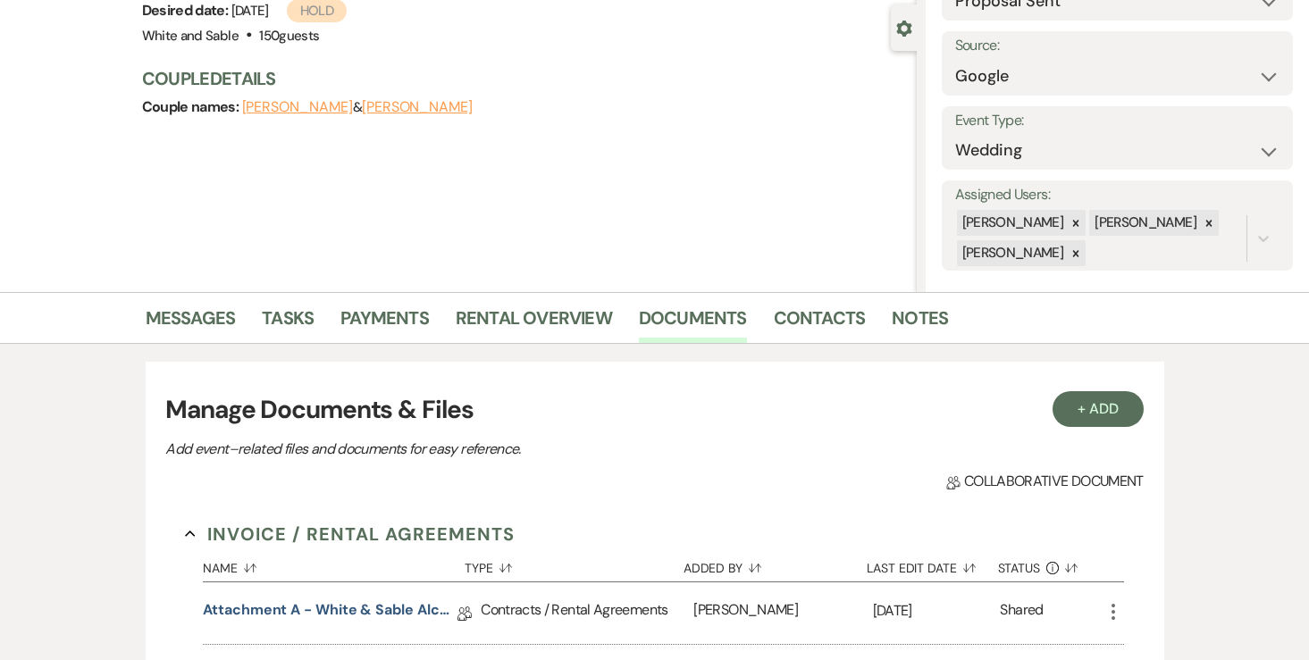
scroll to position [14, 0]
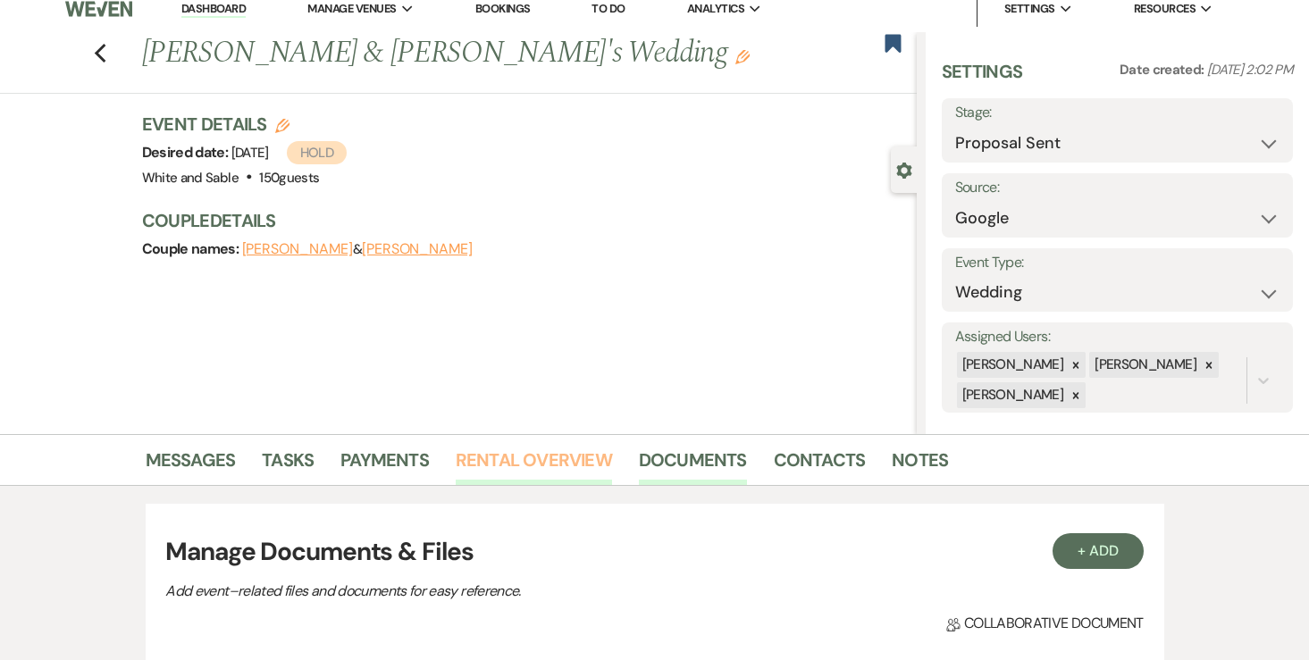
click at [493, 471] on link "Rental Overview" at bounding box center [534, 465] width 156 height 39
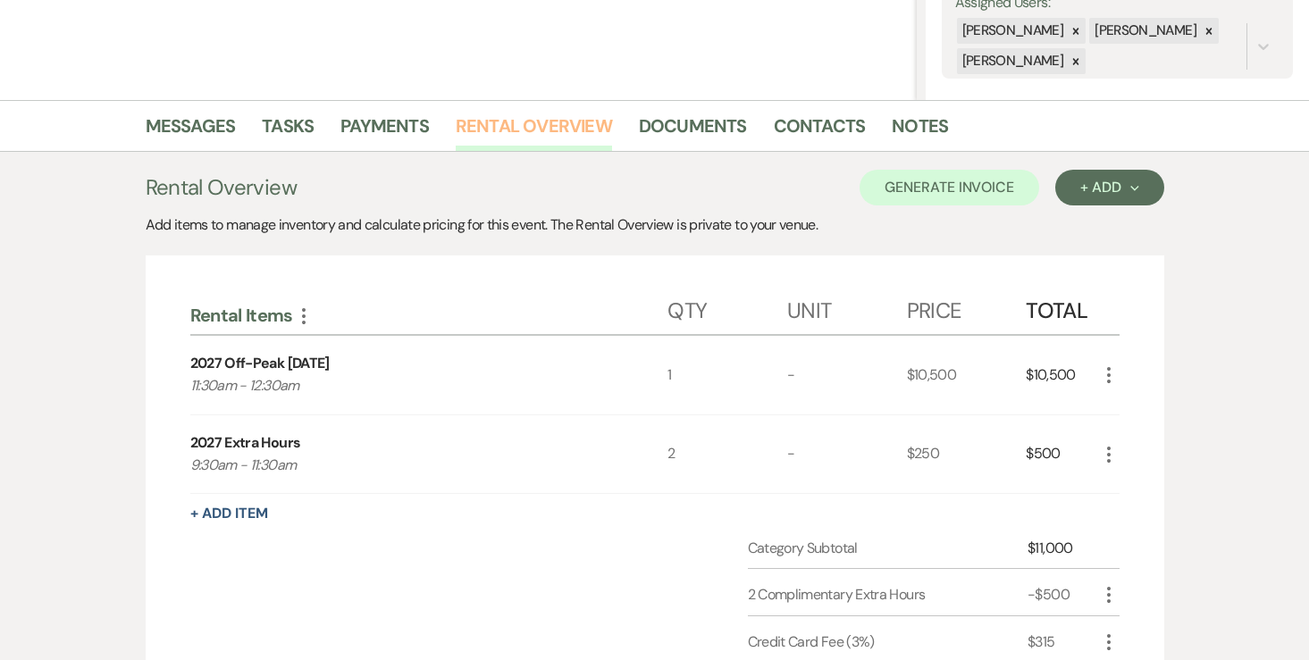
scroll to position [291, 0]
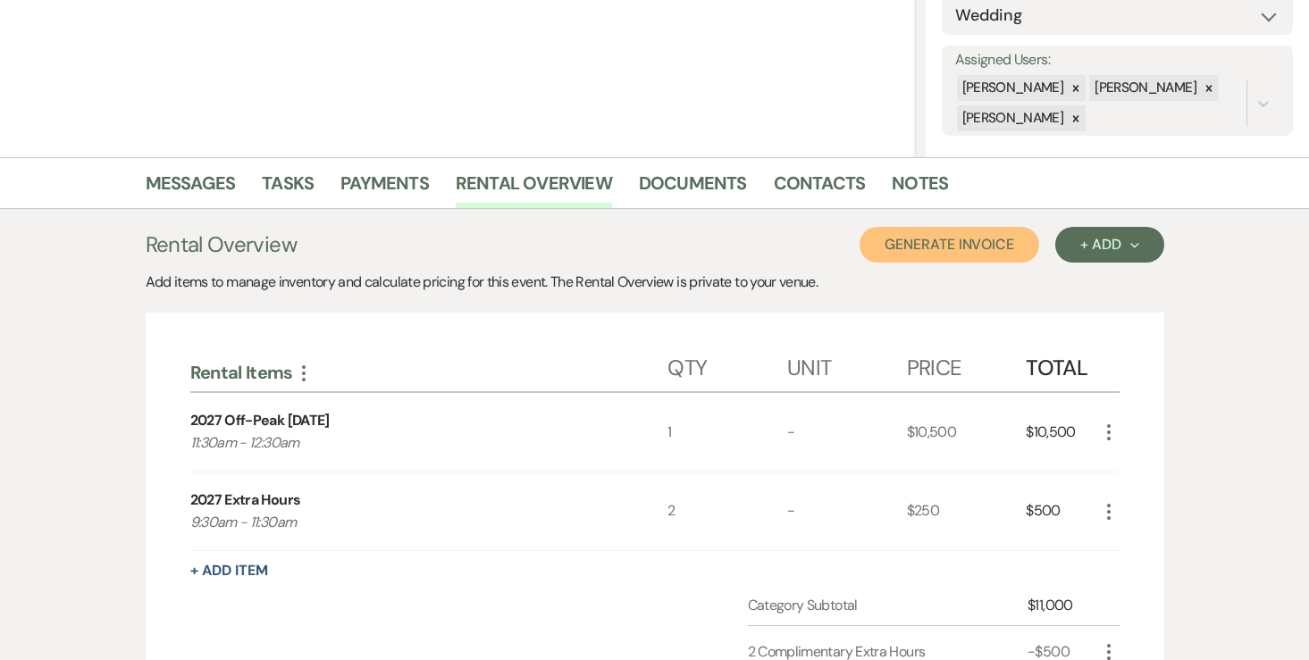
click at [953, 256] on button "Generate Invoice" at bounding box center [949, 245] width 180 height 36
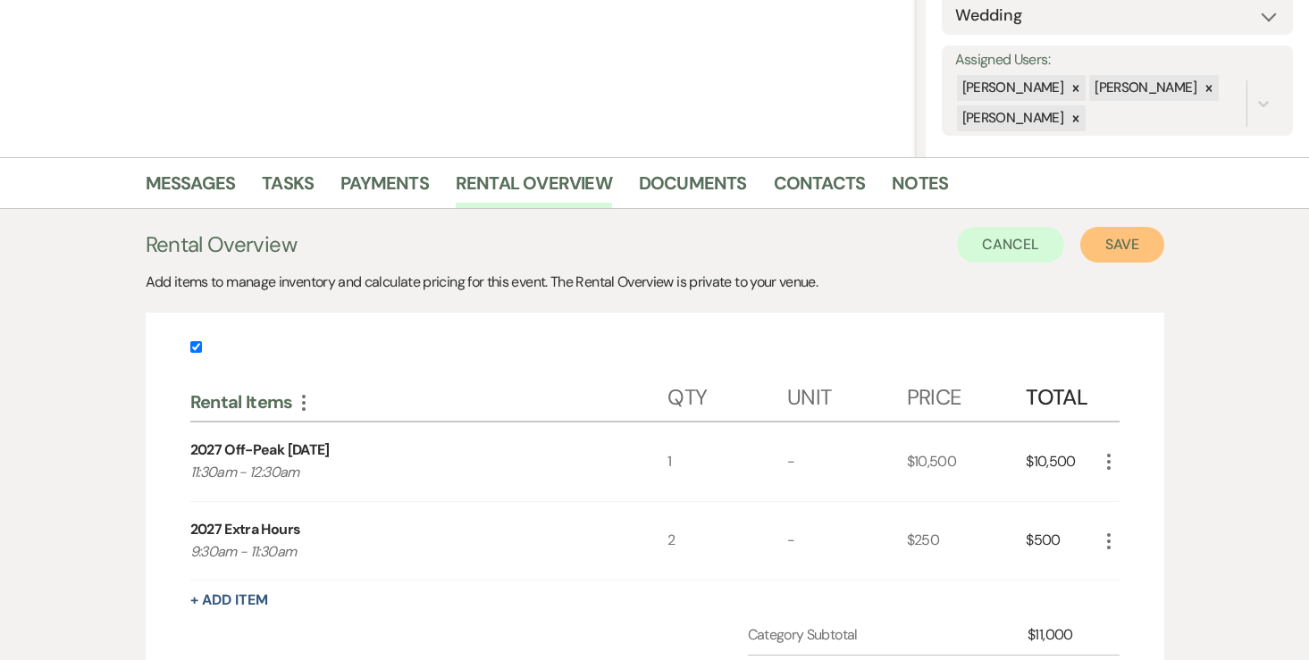
click at [1127, 254] on button "Save" at bounding box center [1122, 245] width 84 height 36
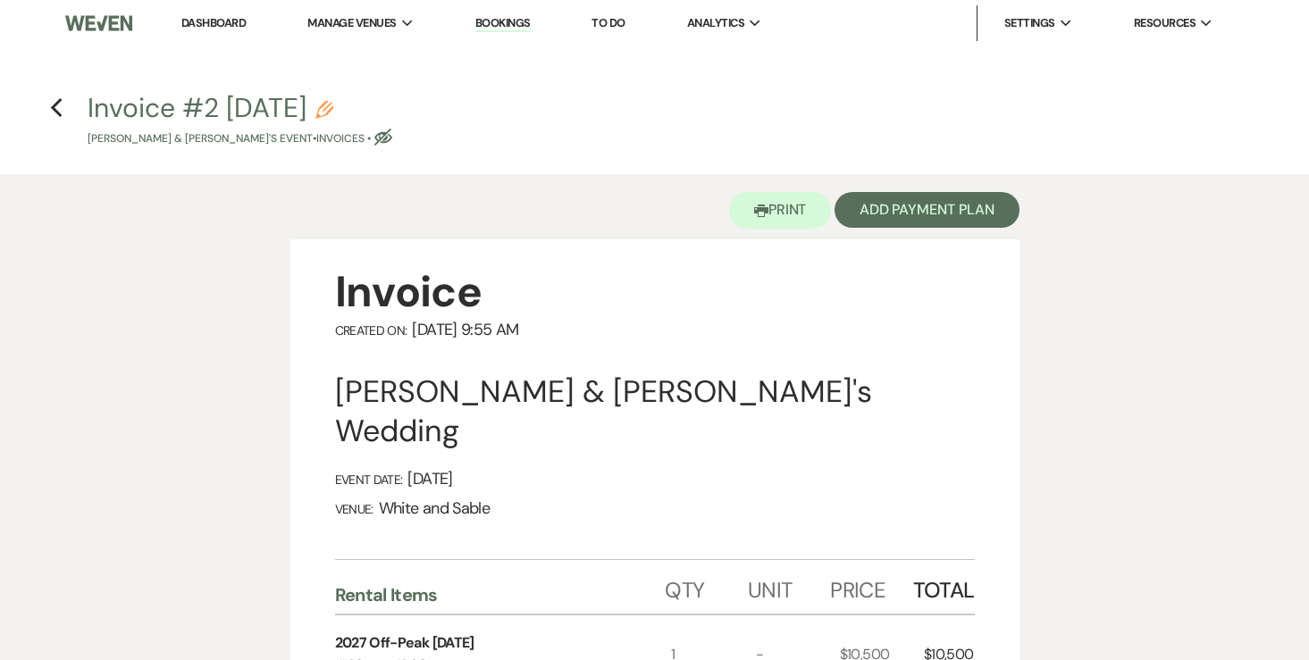
click at [333, 111] on use "button" at bounding box center [324, 110] width 18 height 18
select select "22"
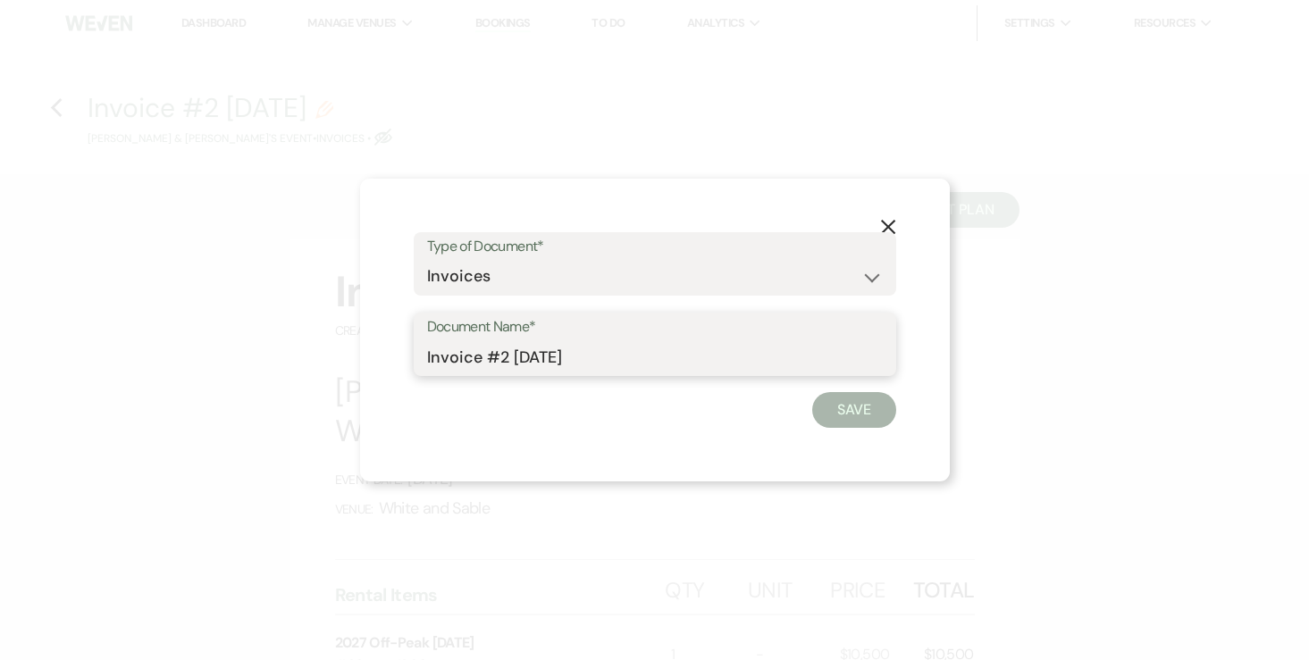
click at [641, 362] on input "Invoice #2 8-12-2025" at bounding box center [655, 356] width 456 height 35
click at [595, 355] on input "Invoice #2 8-12-2025 (credit card)" at bounding box center [655, 356] width 456 height 35
type input "Invoice #2 8-12-2025 - April 23, 2027 (credit card)"
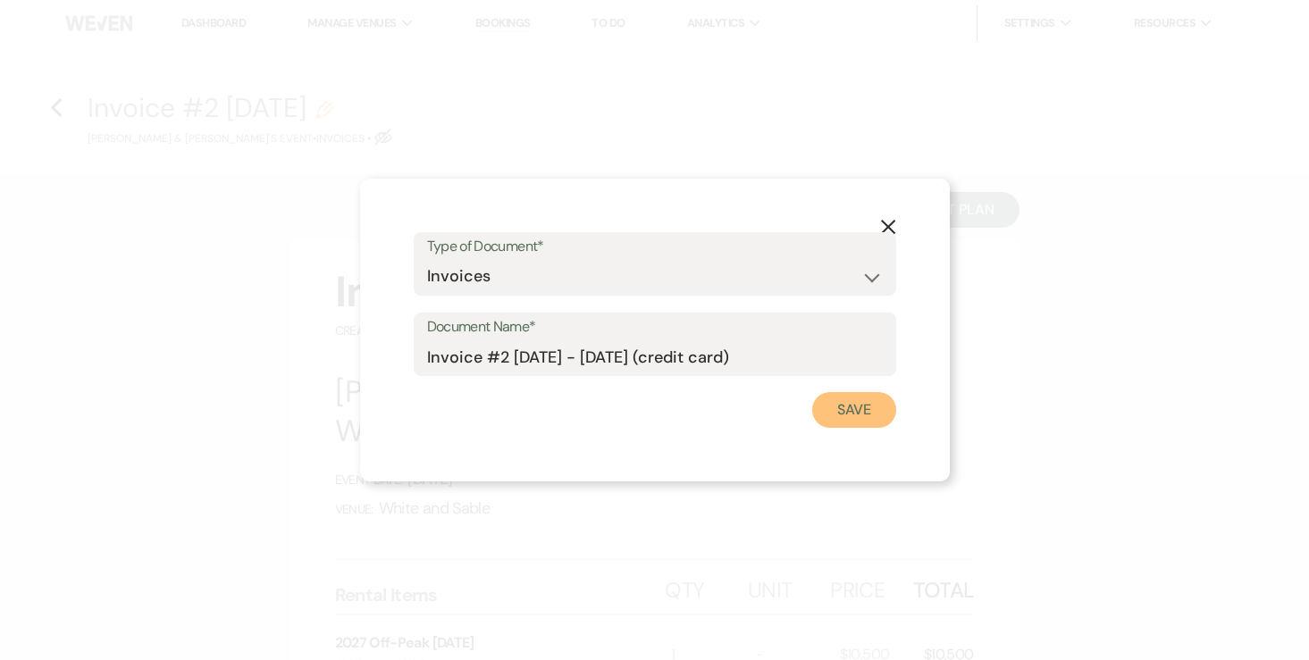
click at [842, 420] on button "Save" at bounding box center [854, 410] width 84 height 36
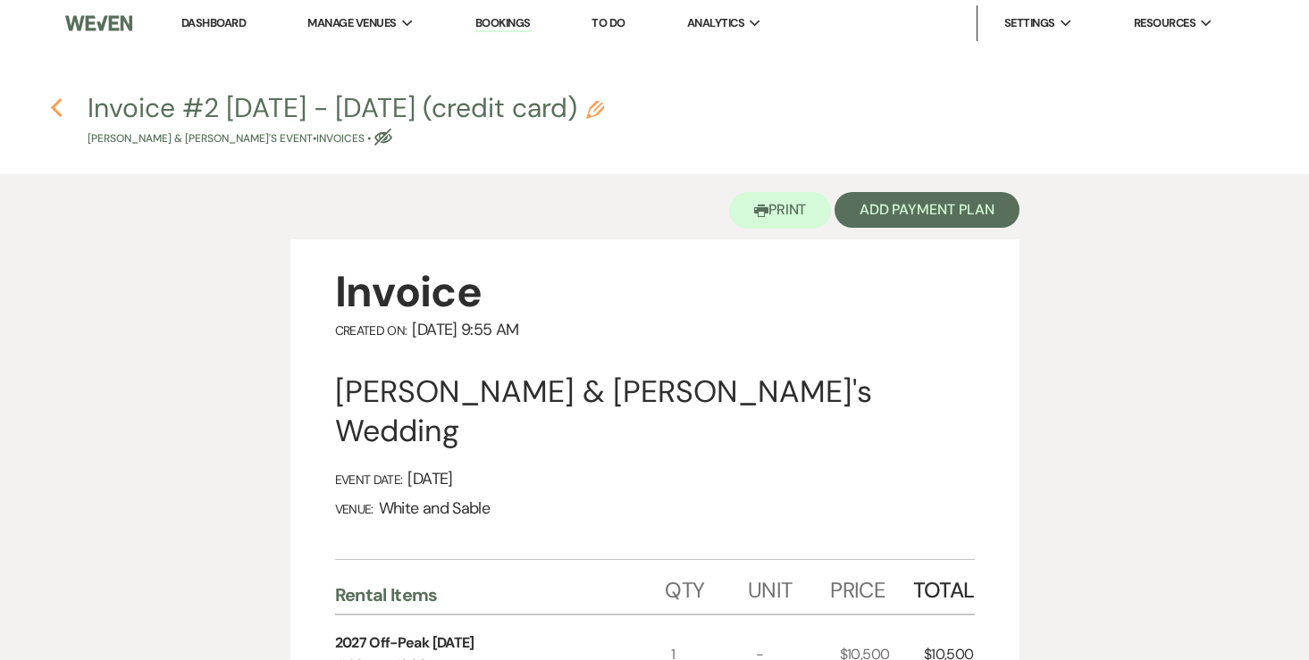
click at [57, 106] on icon "Previous" at bounding box center [56, 107] width 13 height 21
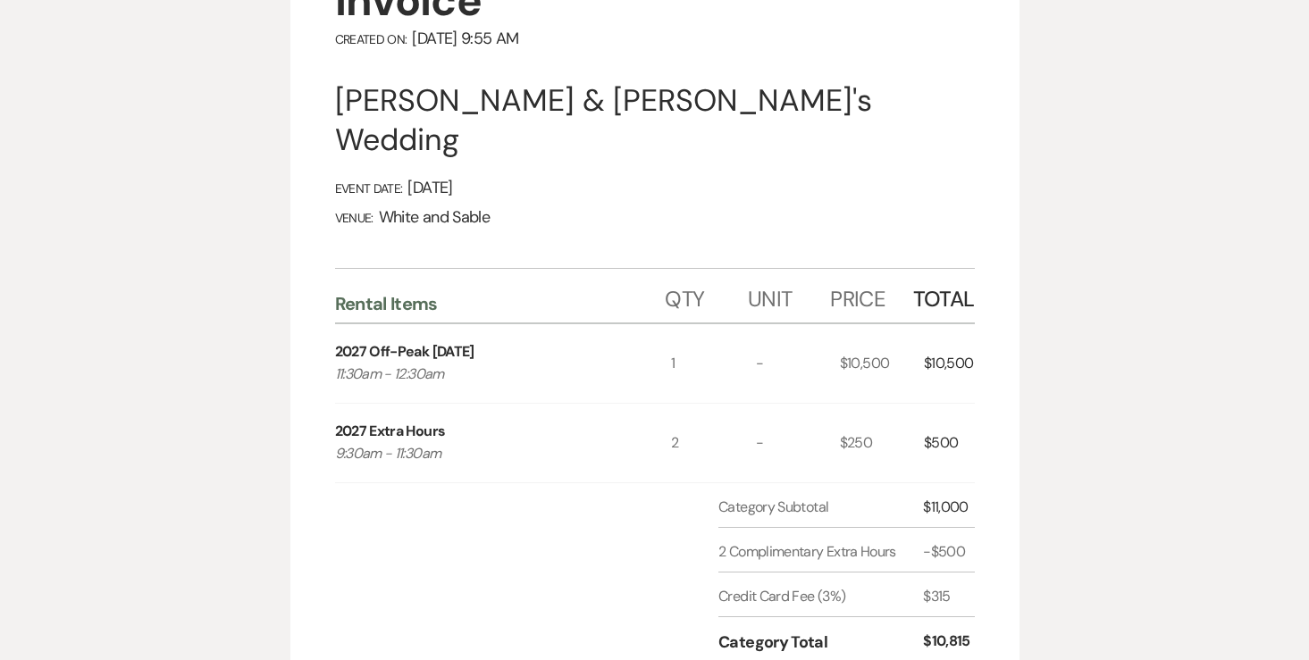
select select "6"
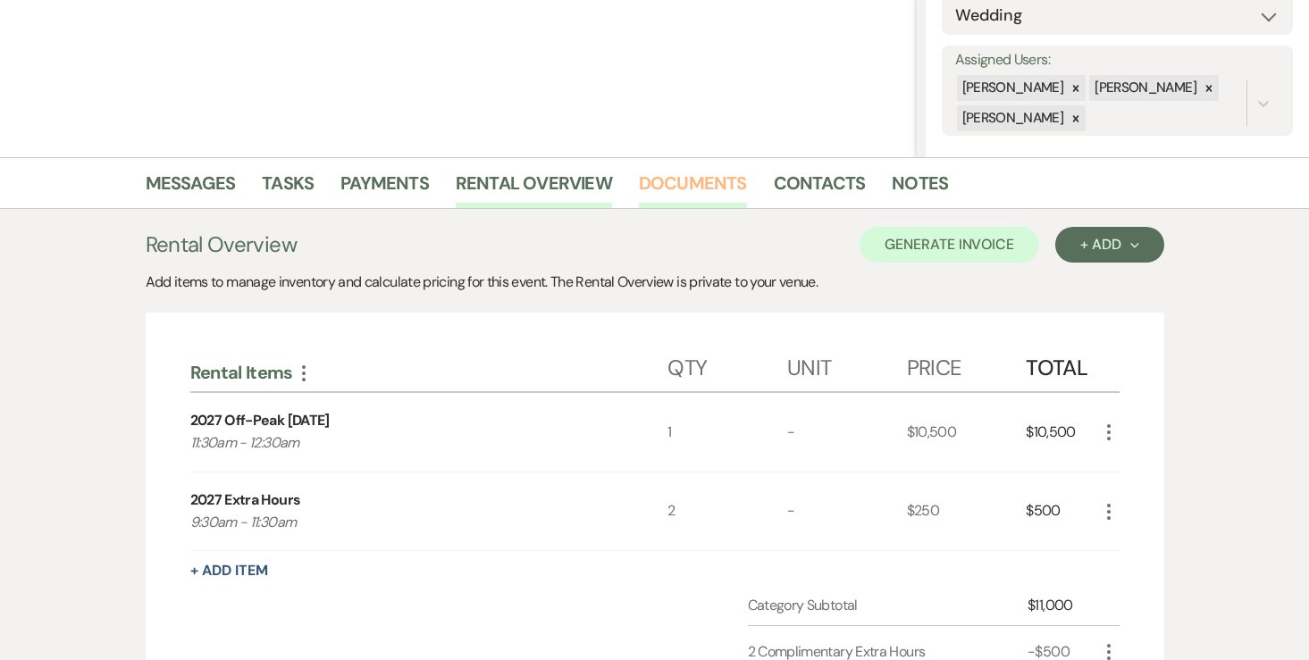
click at [689, 187] on link "Documents" at bounding box center [693, 188] width 108 height 39
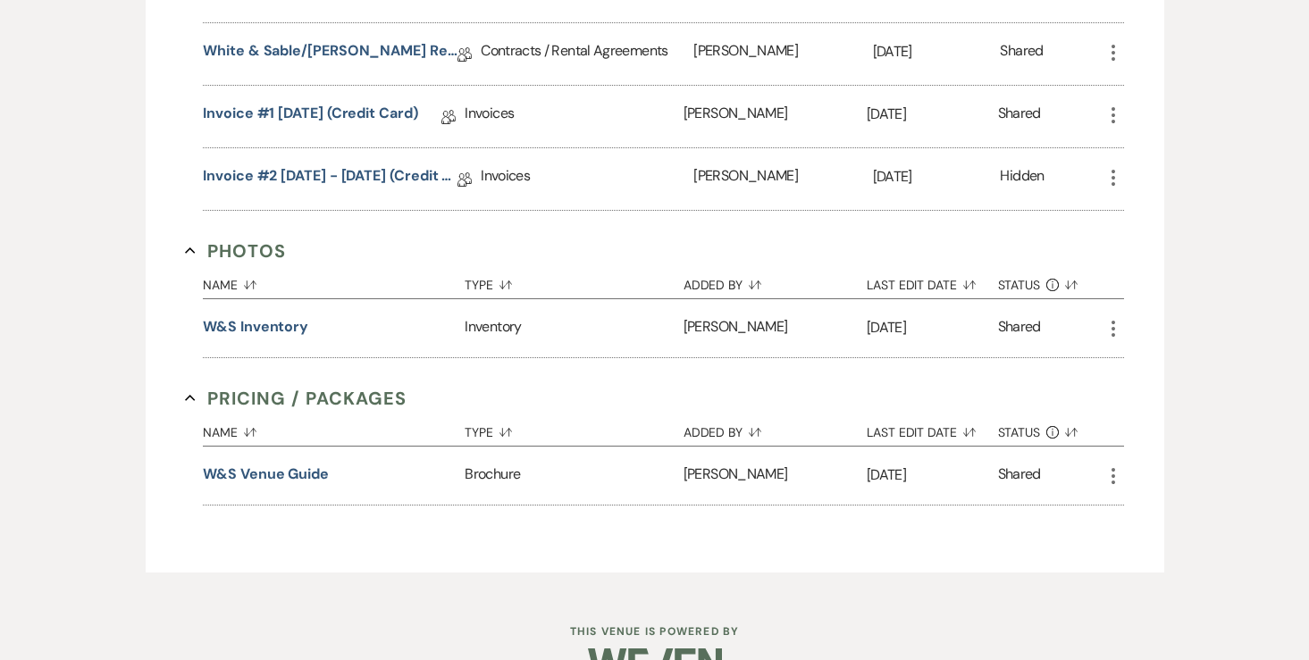
scroll to position [771, 0]
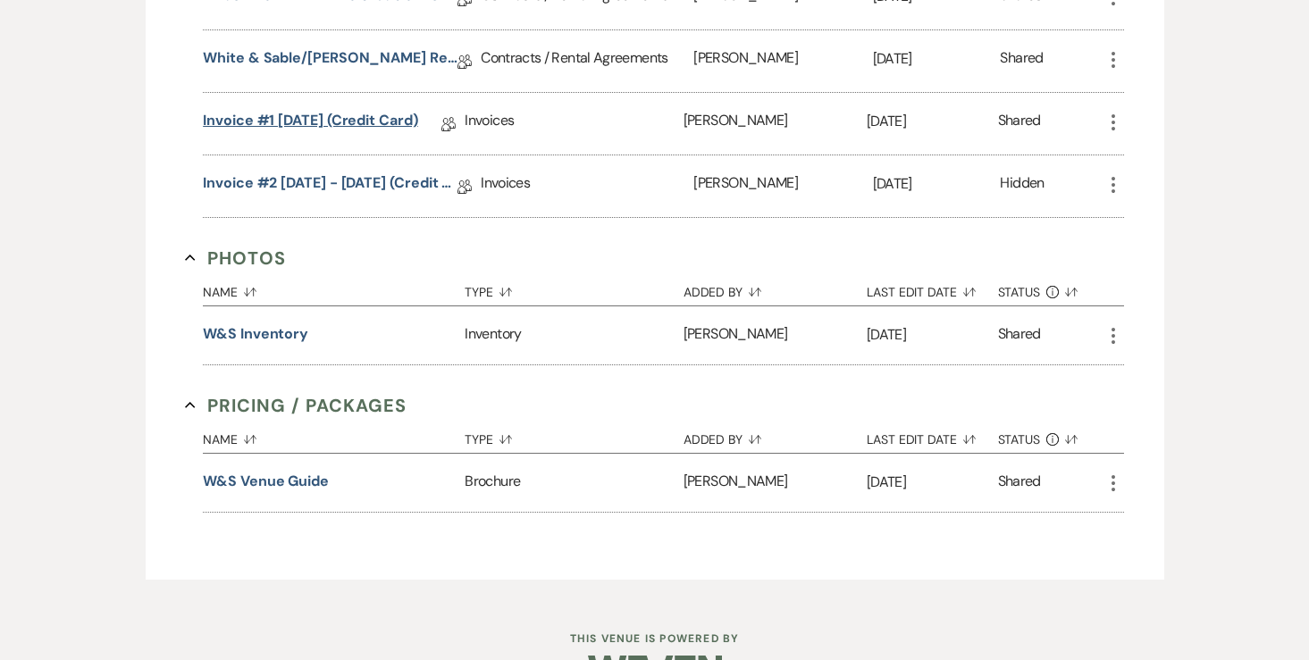
click at [408, 121] on link "Invoice #1 8-5-2025 (credit card)" at bounding box center [310, 124] width 215 height 28
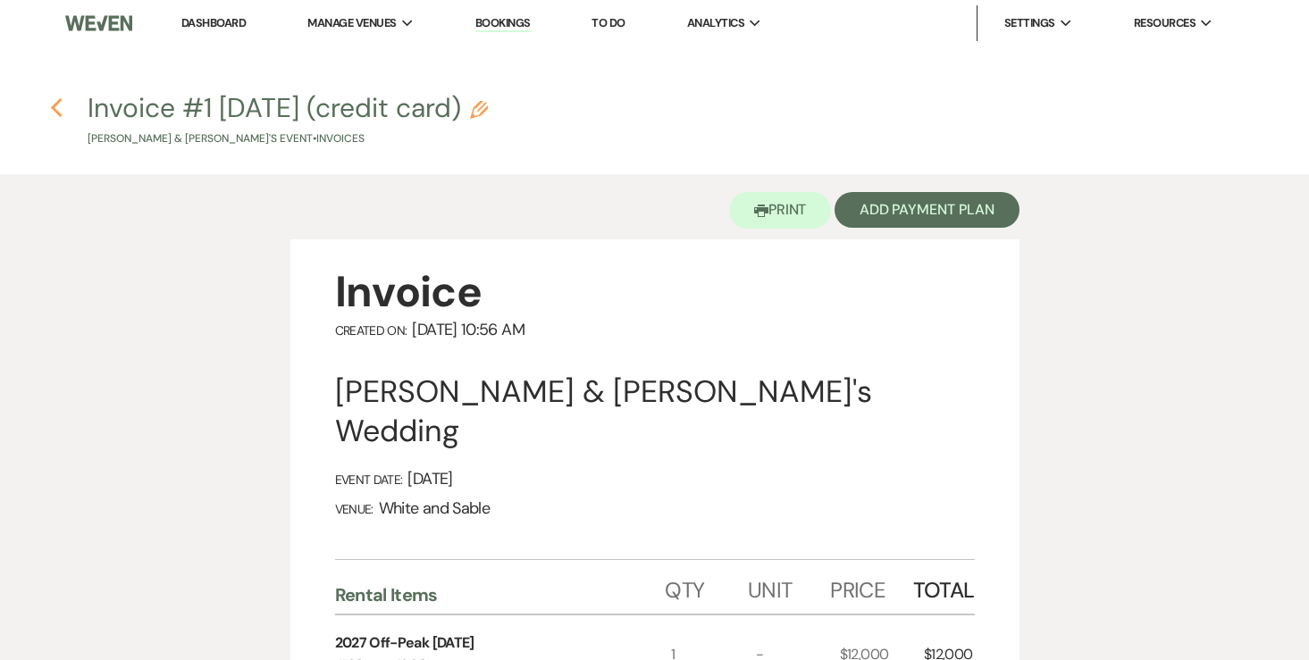
click at [60, 103] on icon "Previous" at bounding box center [56, 107] width 13 height 21
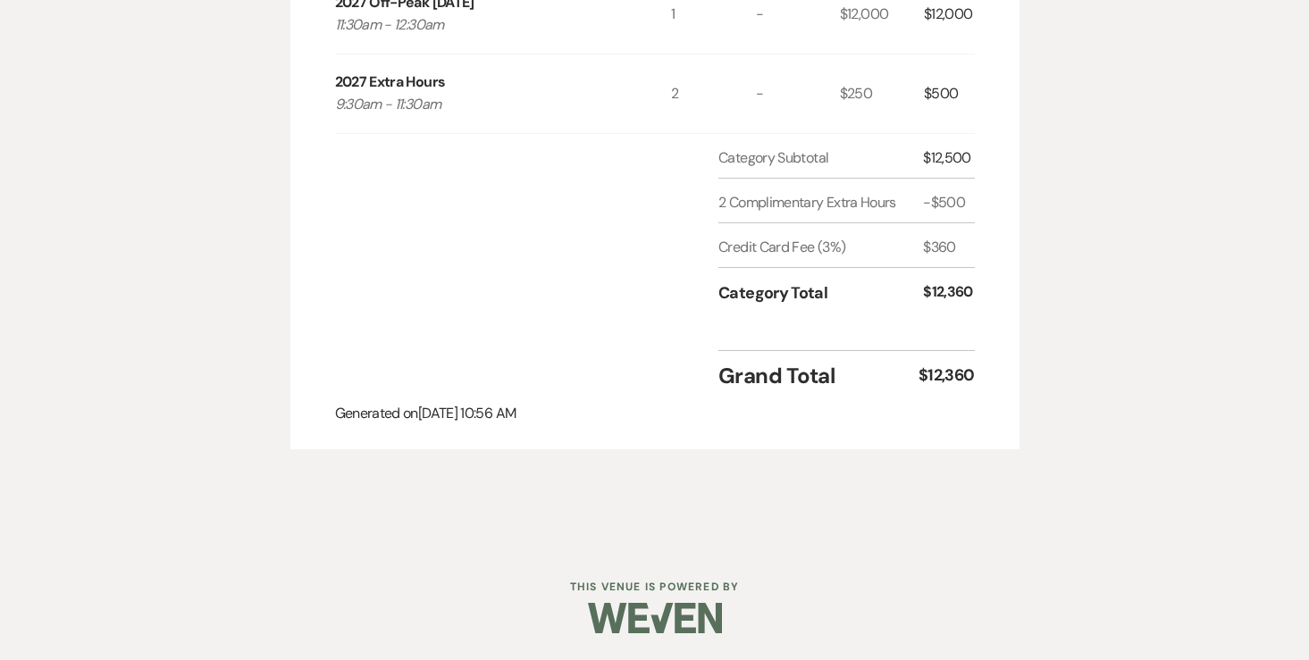
select select "6"
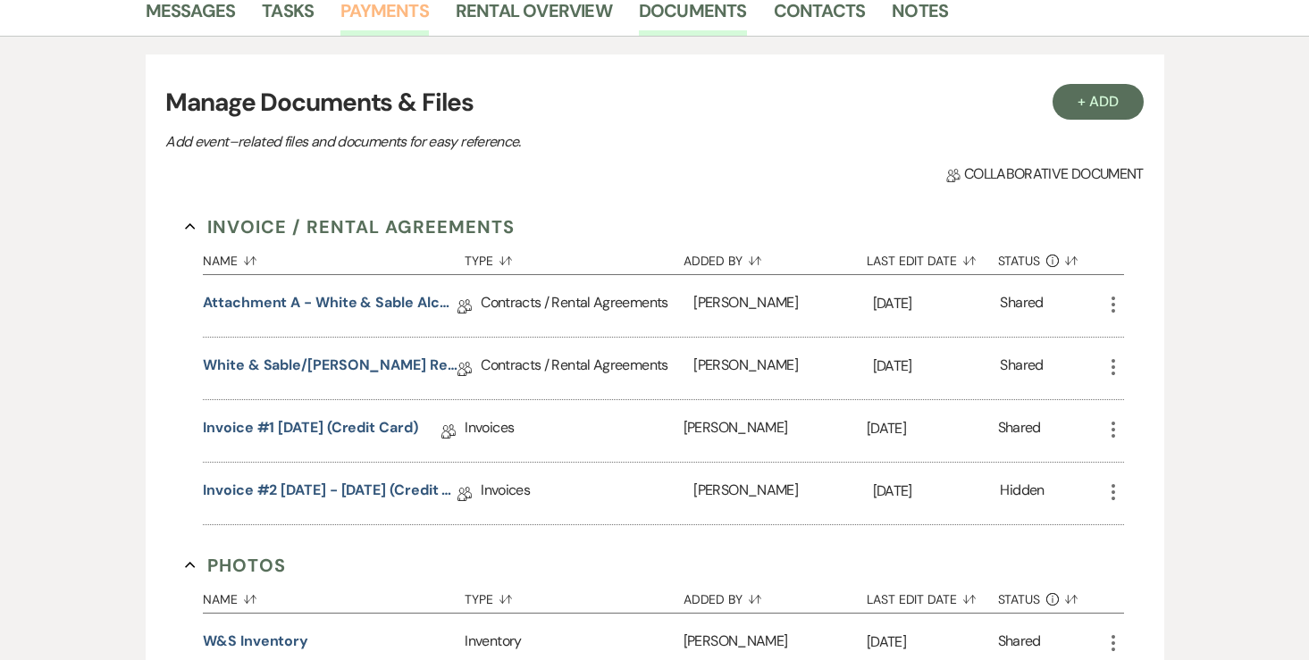
click at [379, 25] on link "Payments" at bounding box center [384, 15] width 88 height 39
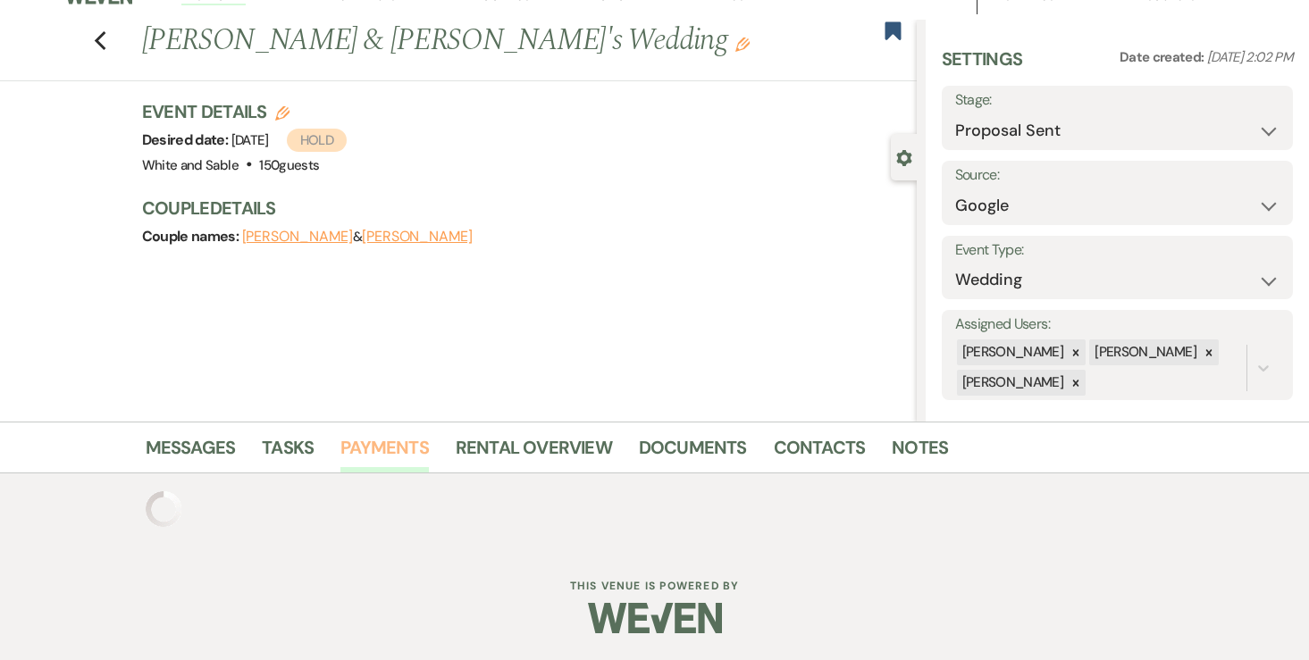
scroll to position [117, 0]
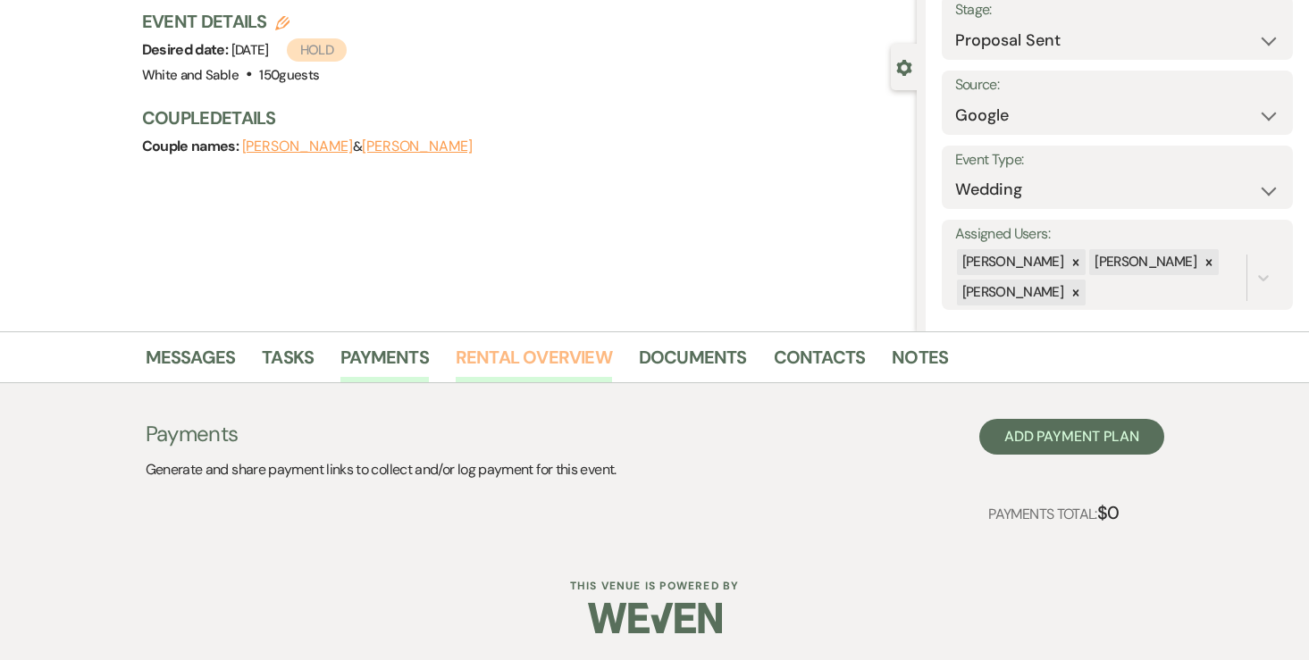
click at [555, 359] on link "Rental Overview" at bounding box center [534, 362] width 156 height 39
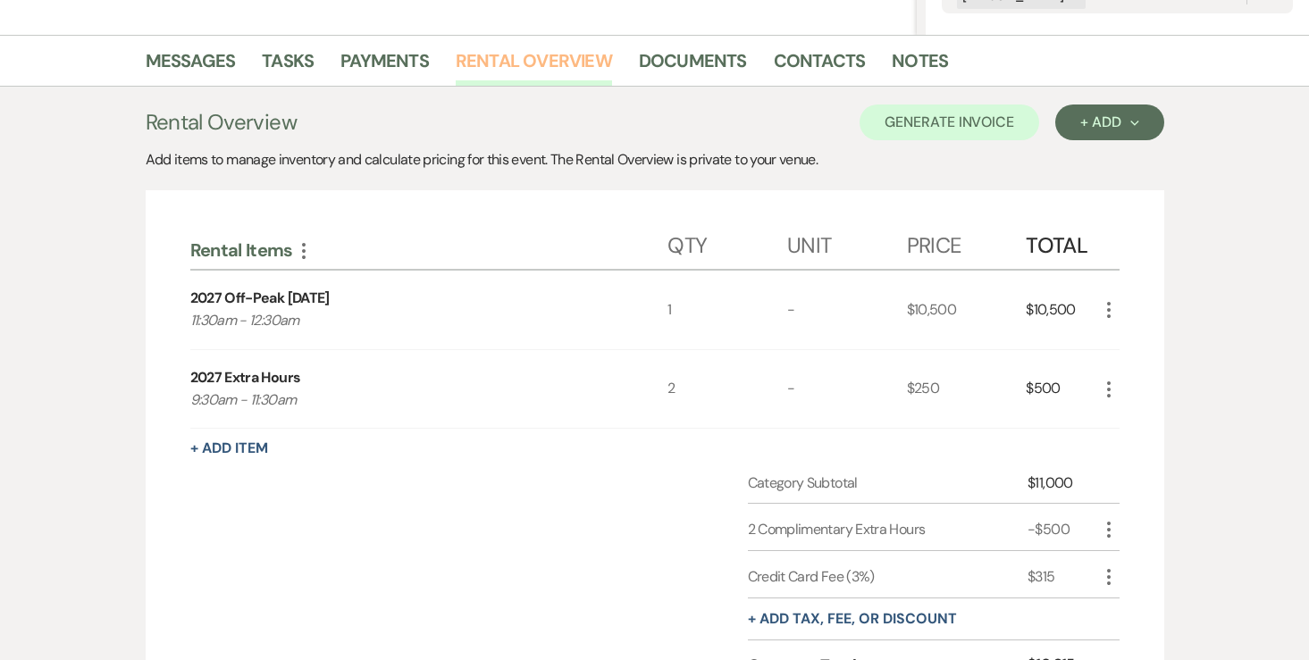
scroll to position [448, 0]
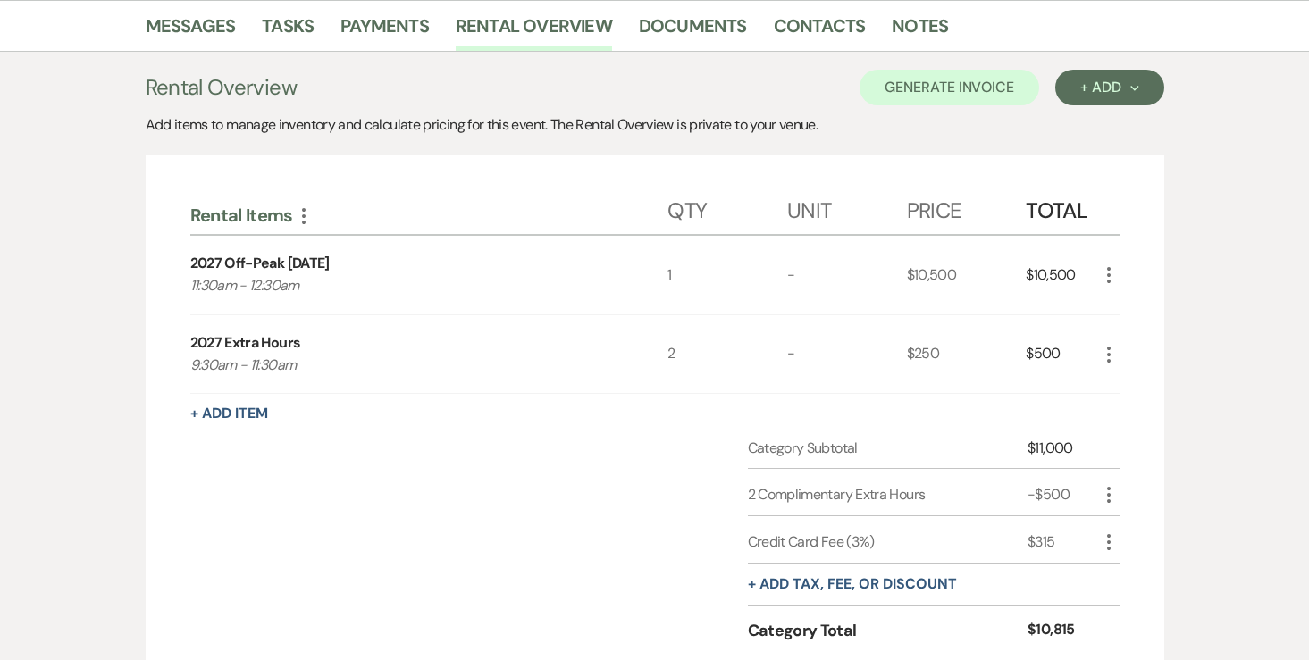
click at [711, 6] on div "Messages Tasks Payments Rental Overview Documents Contacts Notes" at bounding box center [654, 26] width 1309 height 52
click at [708, 21] on link "Documents" at bounding box center [693, 31] width 108 height 39
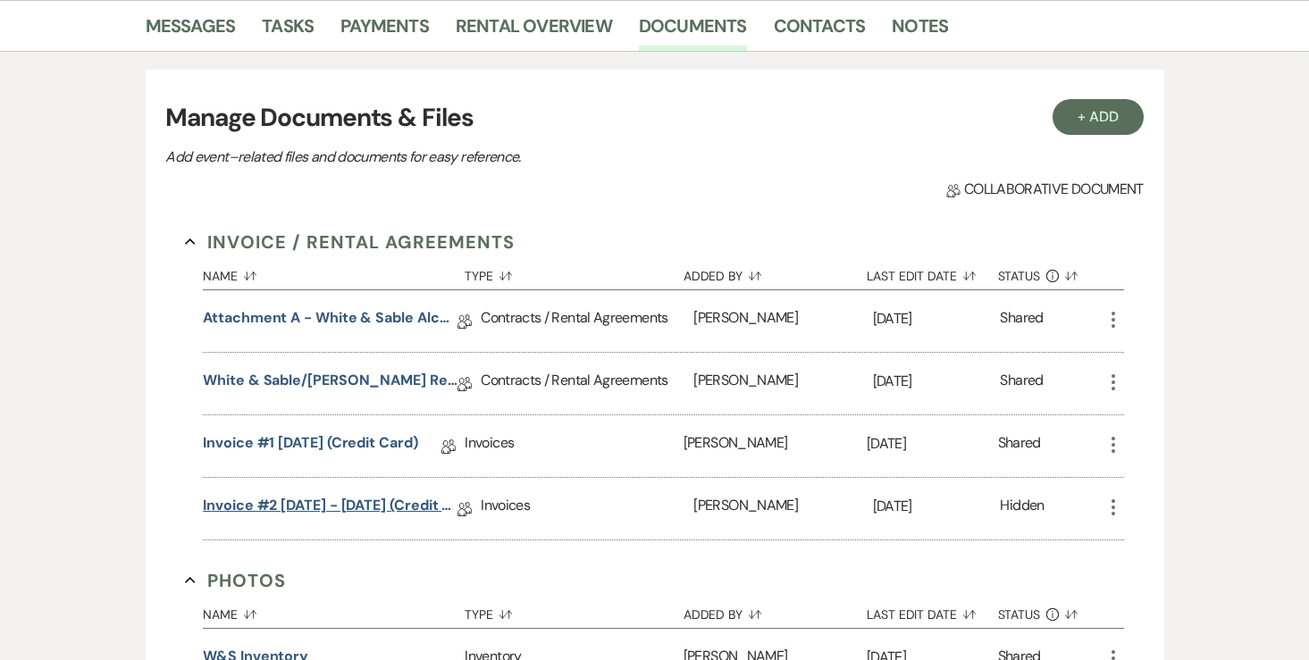
click at [336, 505] on link "Invoice #2 8-12-2025 - April 23, 2027 (credit card)" at bounding box center [330, 509] width 255 height 28
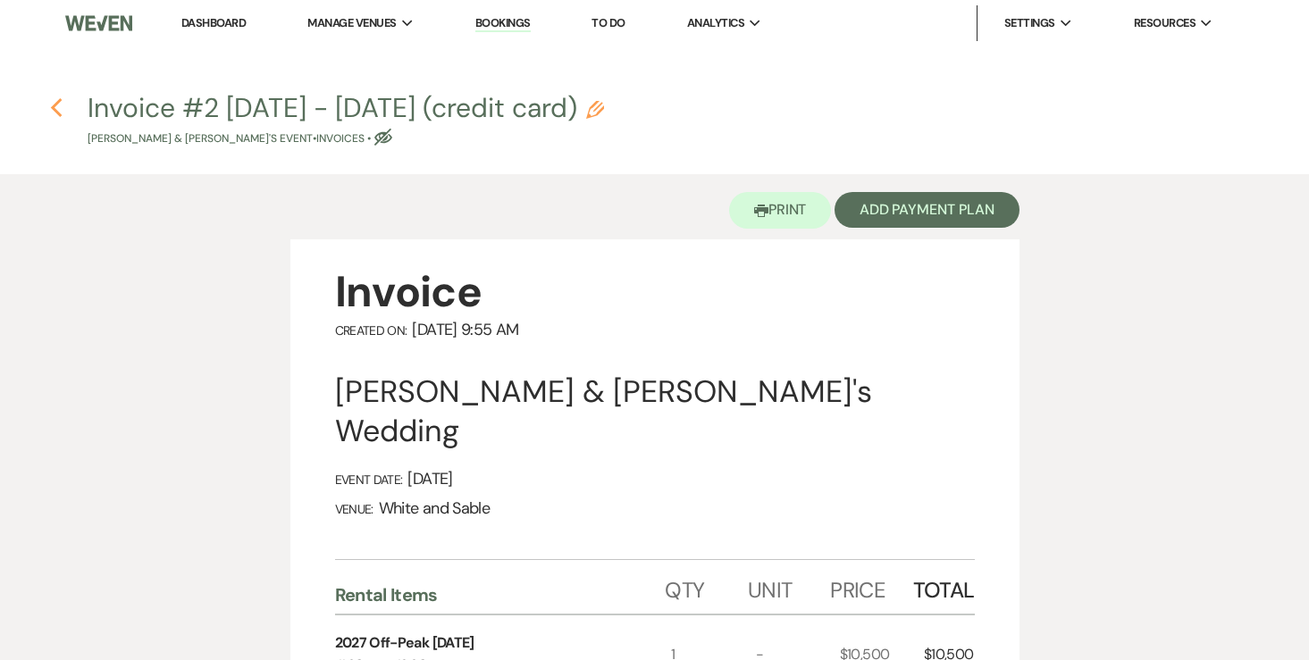
click at [52, 96] on button "Previous" at bounding box center [56, 107] width 13 height 23
select select "6"
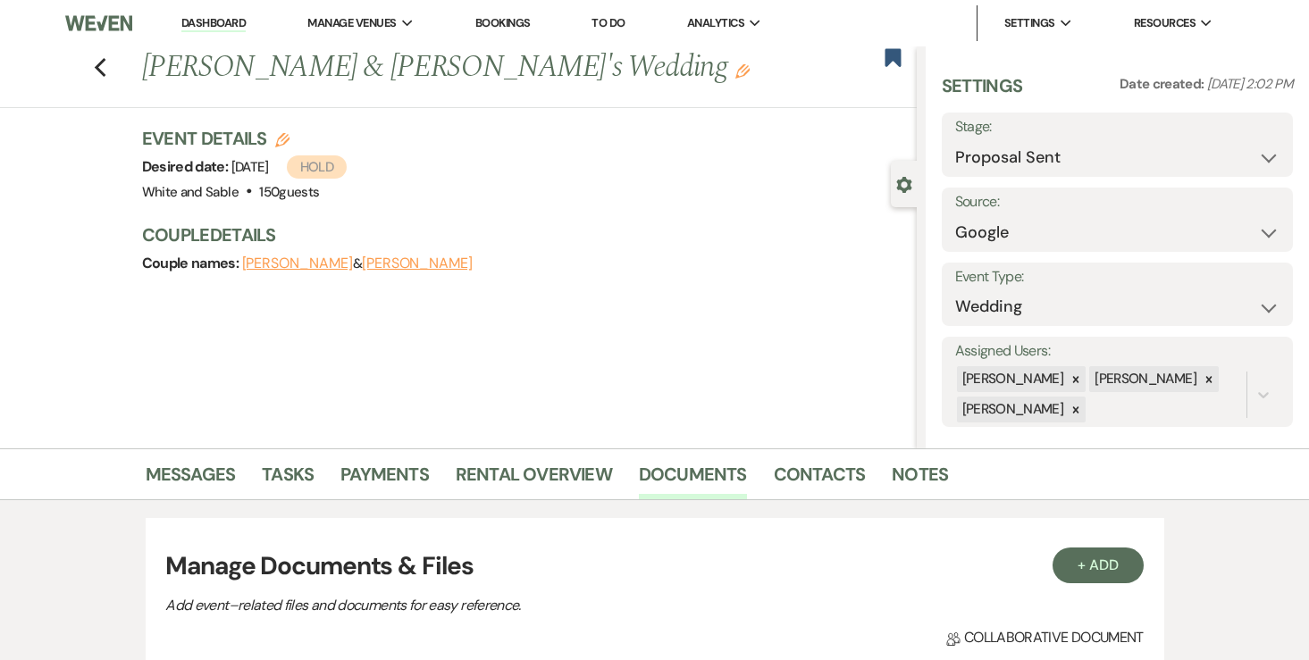
scroll to position [448, 0]
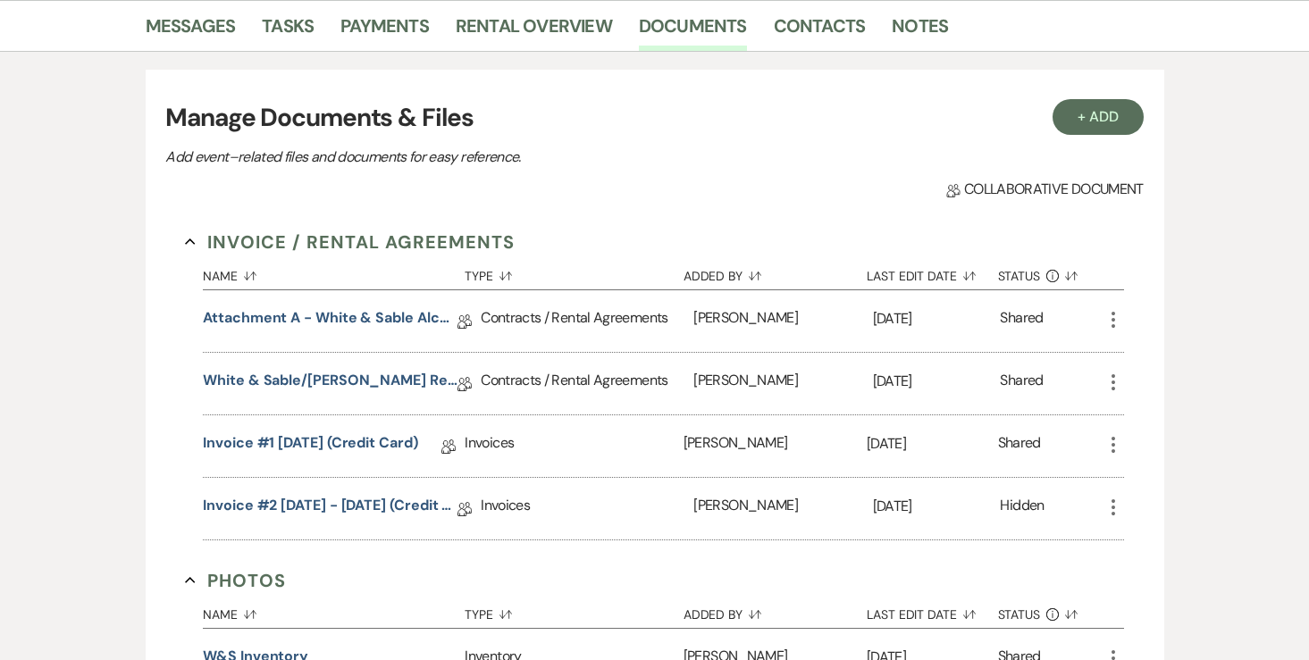
click at [1112, 438] on use "button" at bounding box center [1113, 445] width 4 height 16
click at [1161, 430] on div "+ Add Manage Documents & Files Add event–related files and documents for easy r…" at bounding box center [655, 486] width 1018 height 833
click at [391, 507] on link "Invoice #2 8-12-2025 - April 23, 2027 (credit card)" at bounding box center [330, 509] width 255 height 28
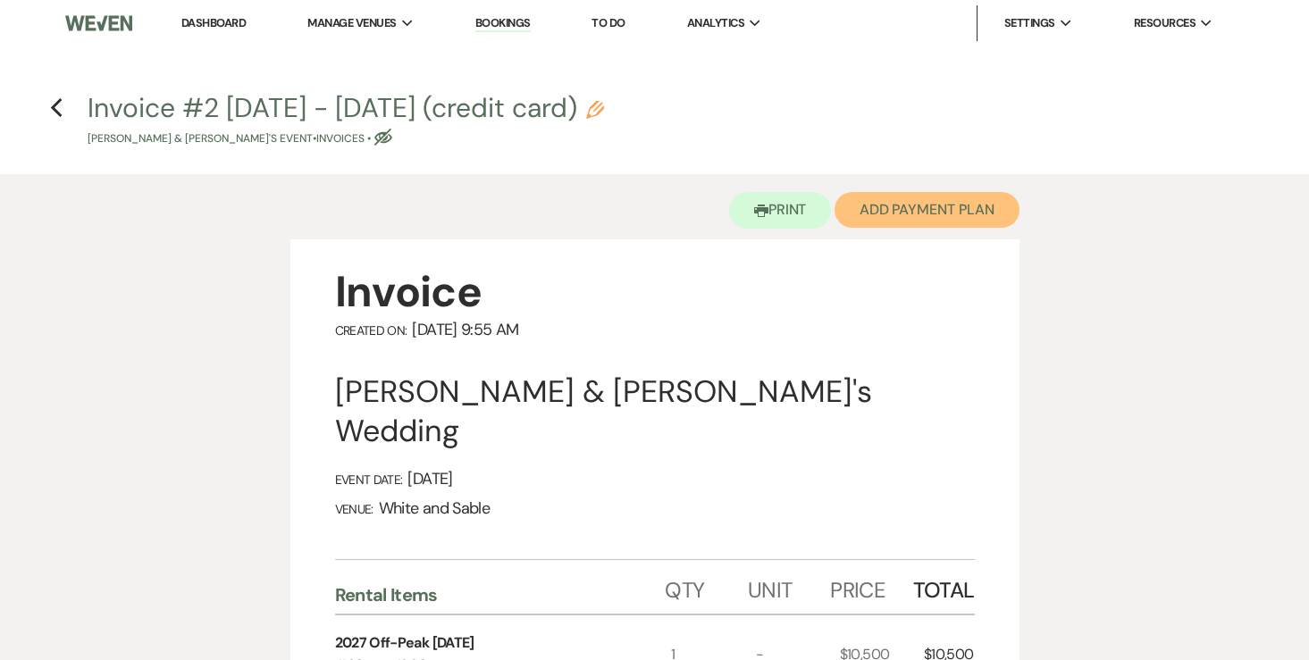
click at [903, 216] on button "Add Payment Plan" at bounding box center [926, 210] width 185 height 36
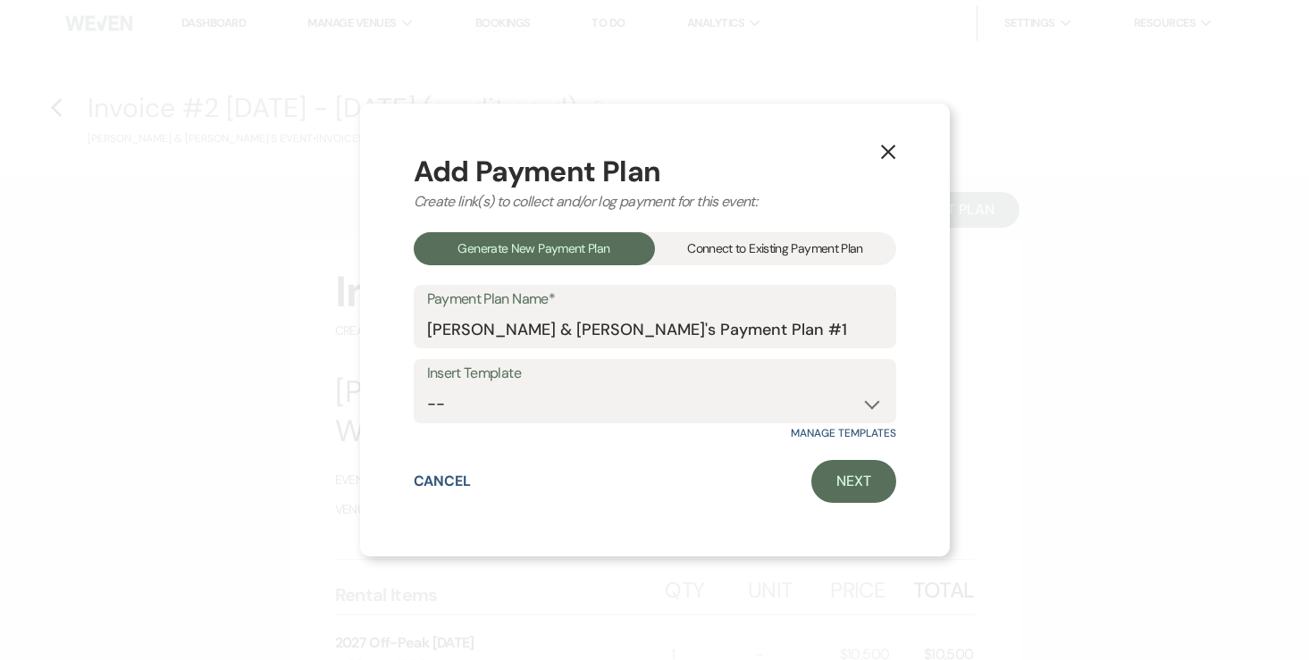
click at [747, 253] on div "Connect to Existing Payment Plan" at bounding box center [775, 248] width 241 height 33
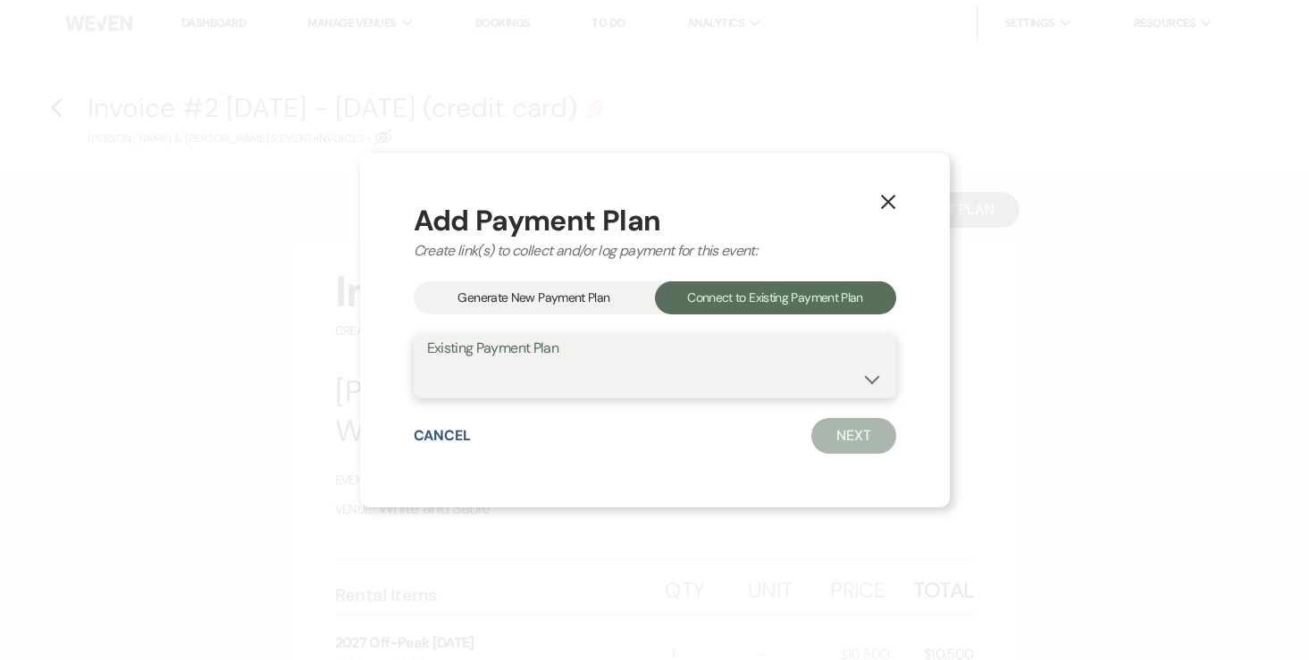
click at [518, 381] on select at bounding box center [655, 379] width 456 height 35
click at [521, 301] on div "Generate New Payment Plan" at bounding box center [534, 297] width 241 height 33
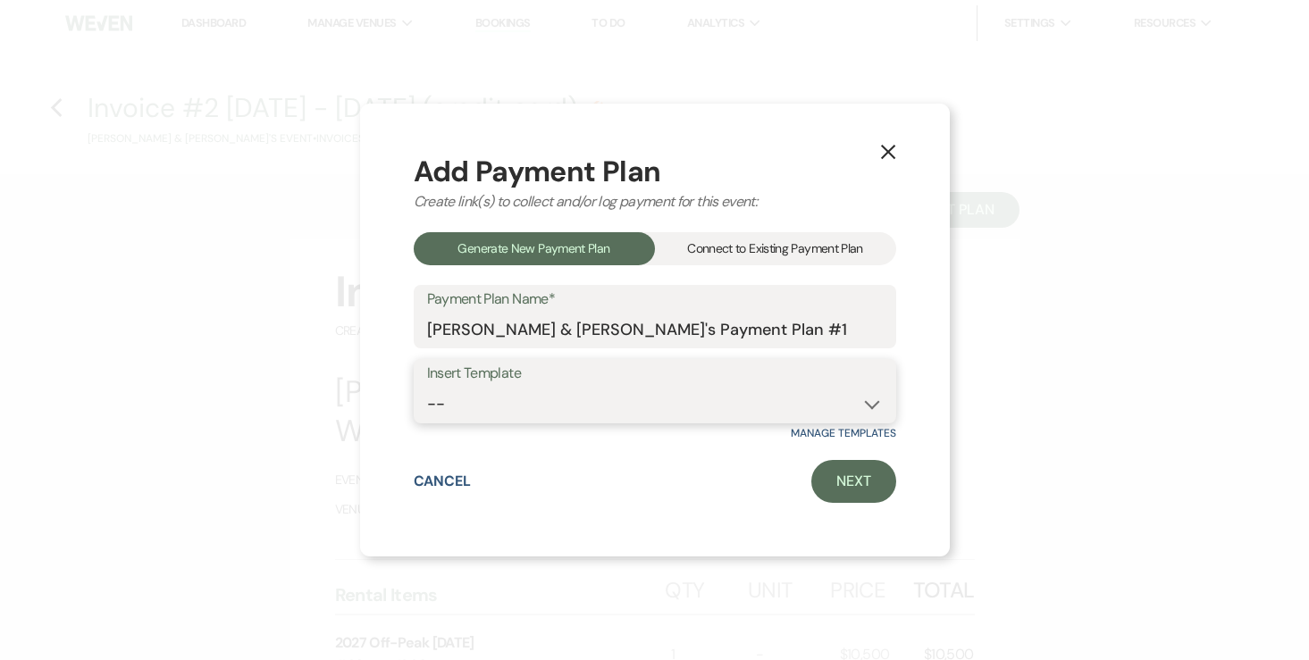
click at [509, 390] on select "-- Wedding Payments - Credit Card (3% Fee) Wedding Payments - ACH/Check/Cash" at bounding box center [655, 404] width 456 height 35
select select "77"
click at [863, 480] on link "Next" at bounding box center [853, 481] width 85 height 43
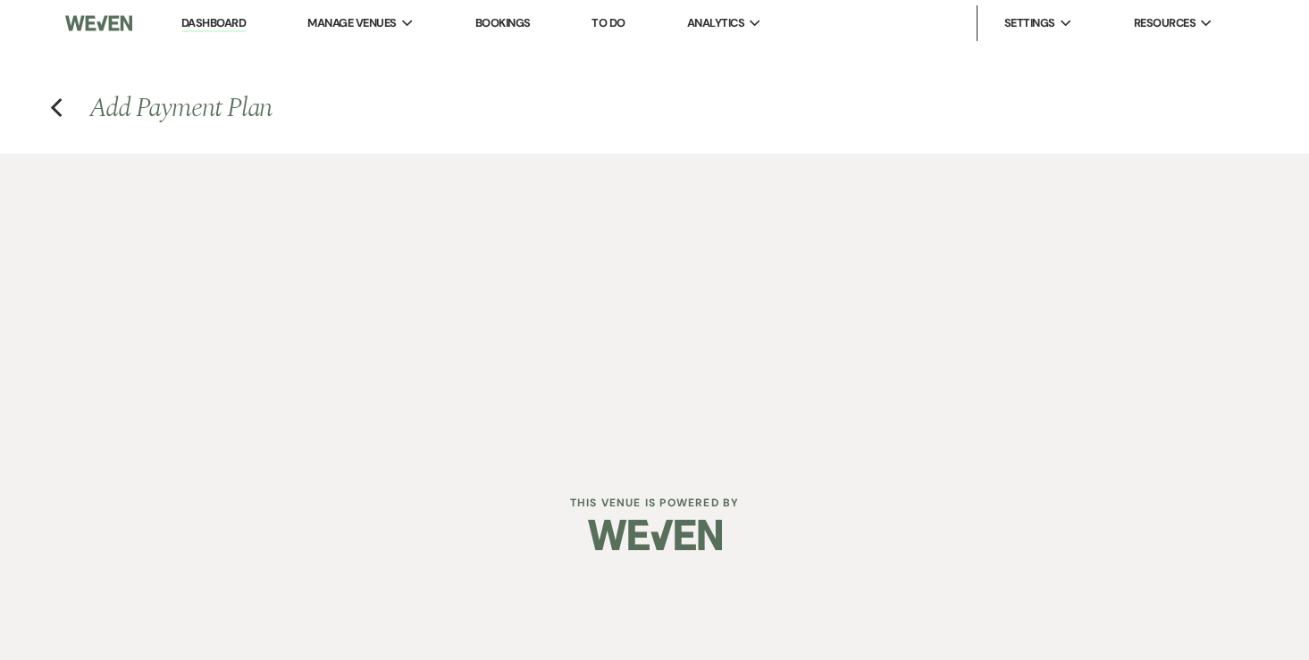
select select "27250"
select select "2"
select select "percentage"
select select "true"
select select "2"
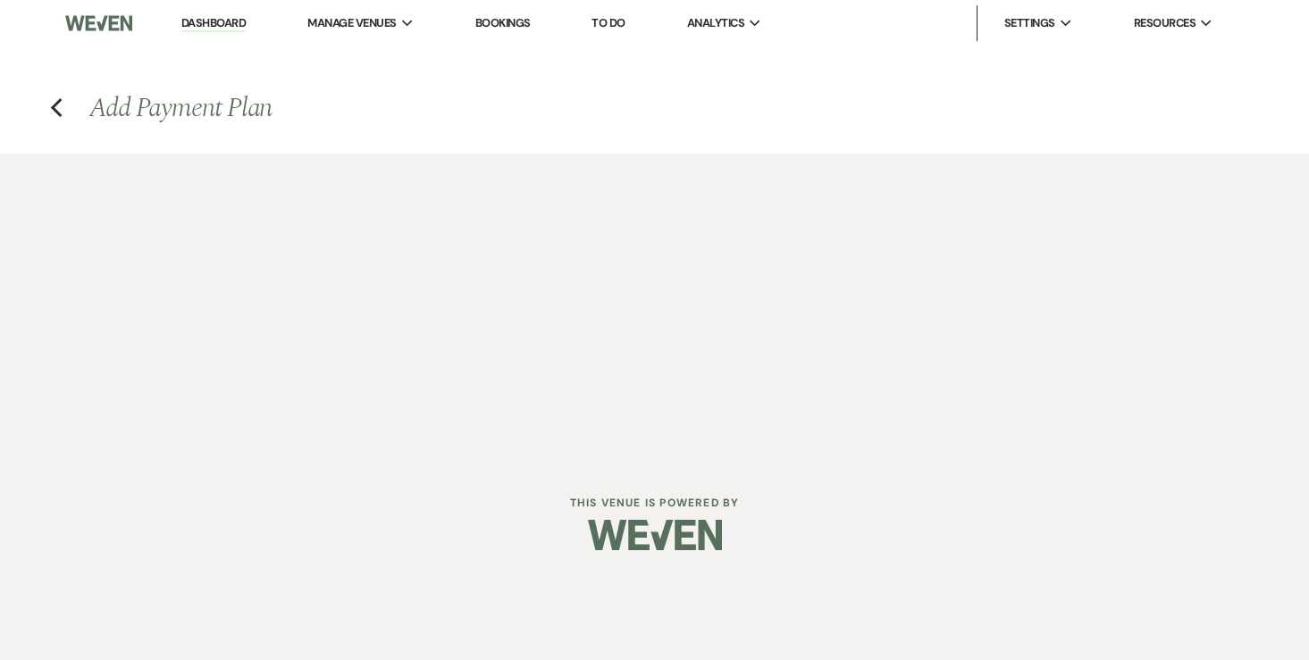
select select "percentage"
select select "true"
select select "client"
select select "weekly"
select select "onDueDate"
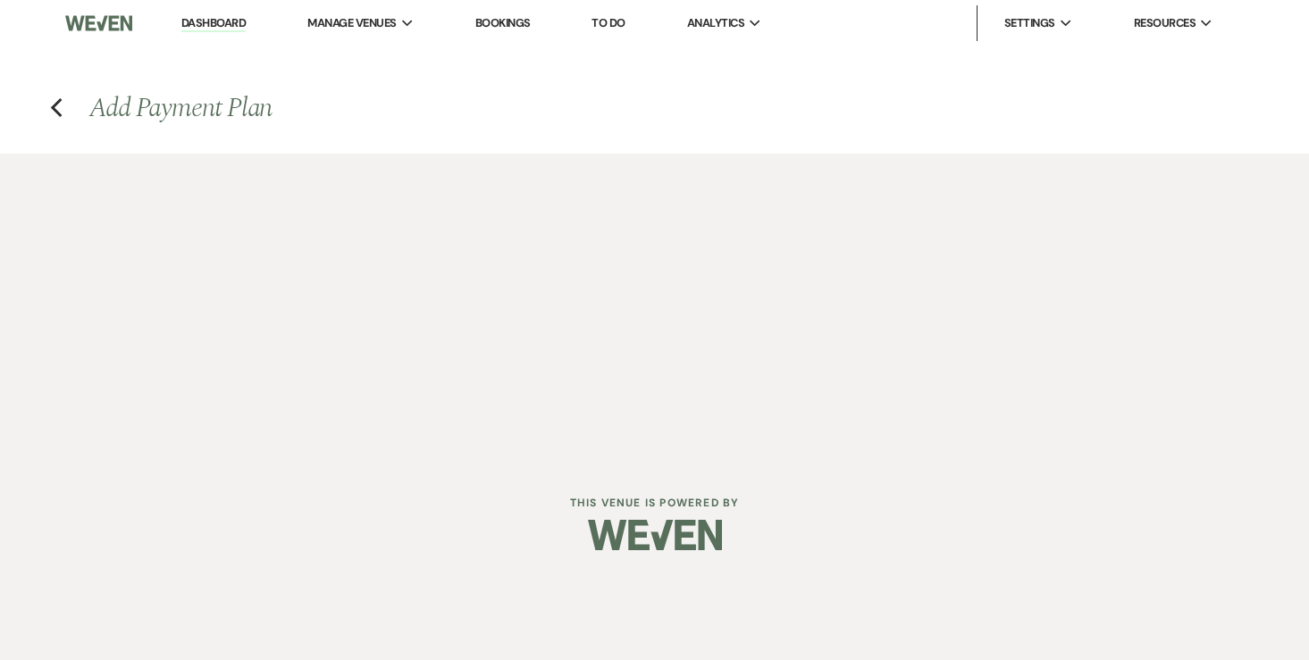
select select "complete"
select select "client"
select select "weeks"
select select "2"
select select "percentage"
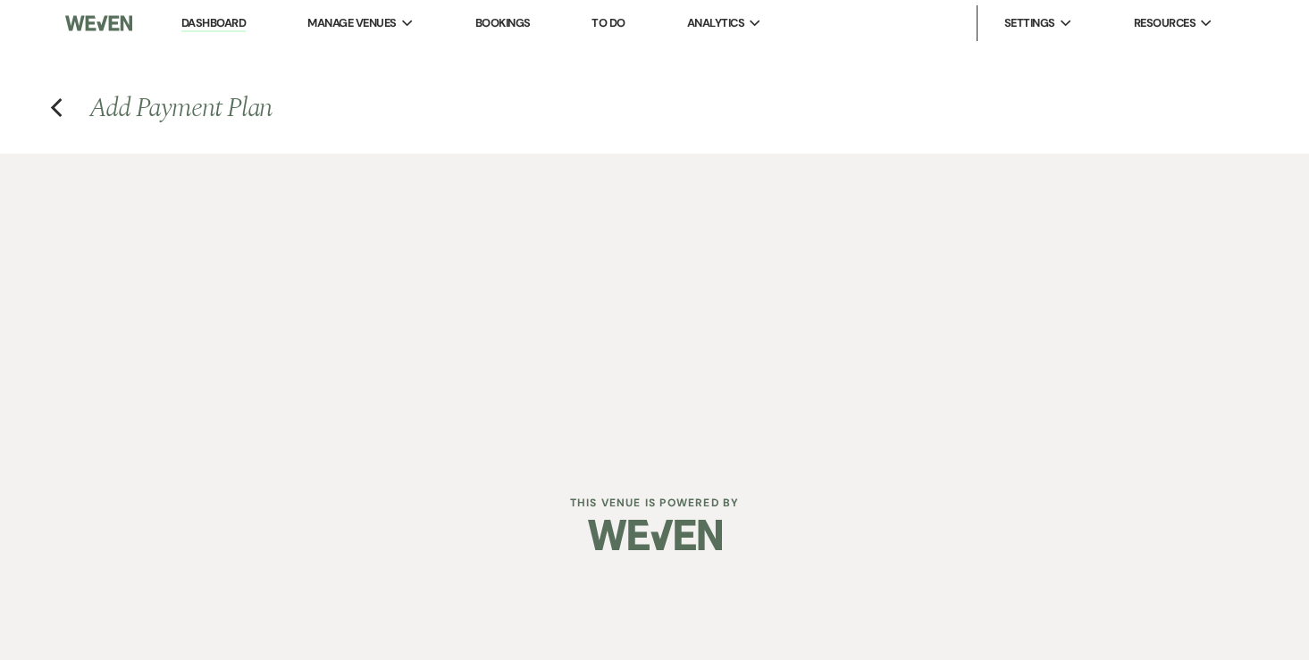
select select "true"
select select "client"
select select "weeks"
select select "client"
select select "weekly"
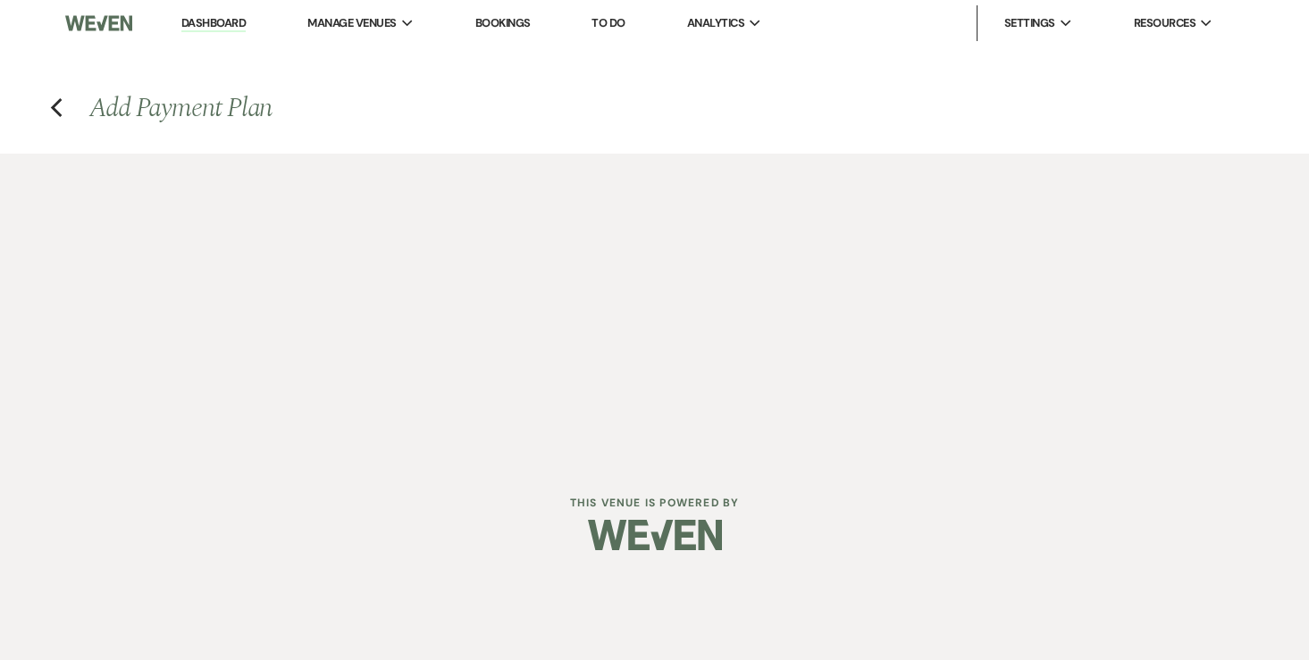
select select "onDueDate"
select select "complete"
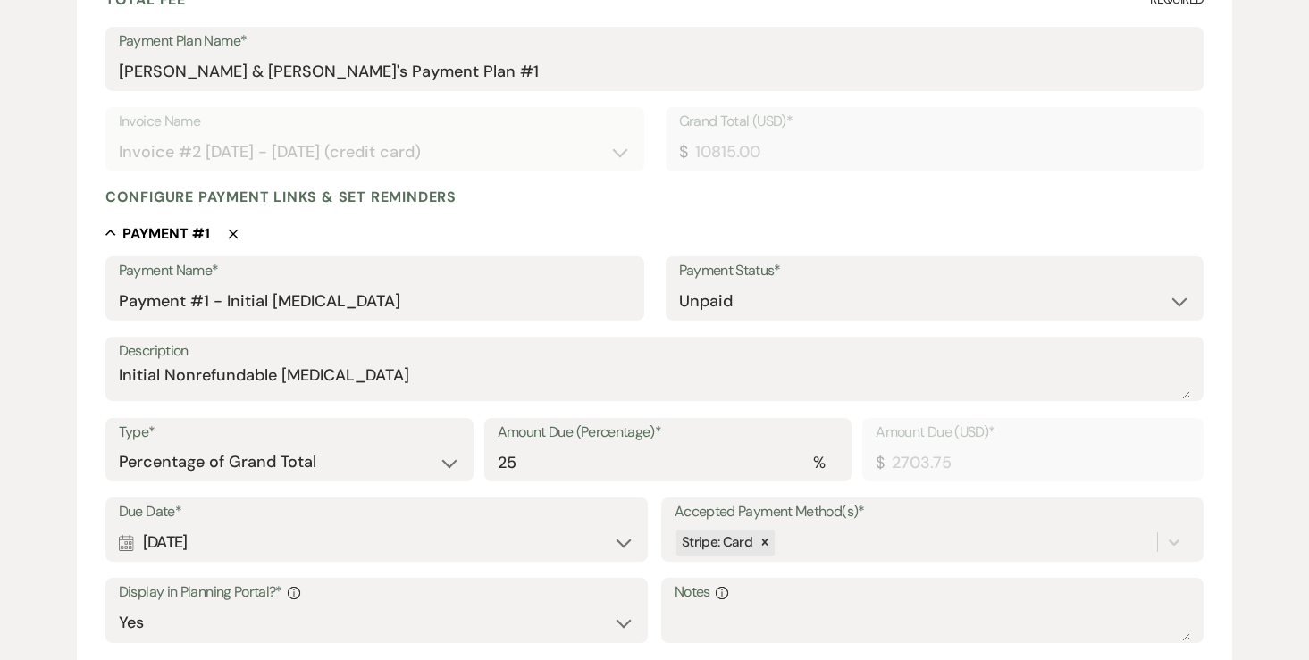
scroll to position [316, 0]
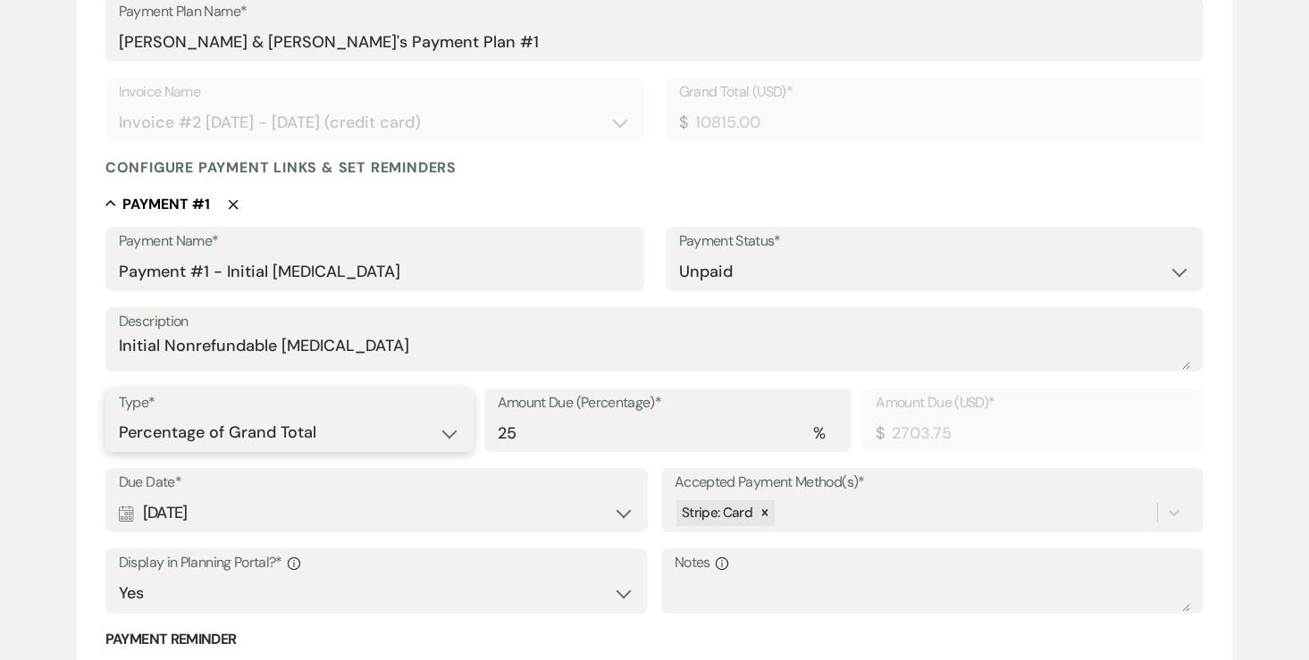
click at [319, 423] on select "Dollar Amount Percentage of Grand Total" at bounding box center [289, 432] width 341 height 35
select select "flat"
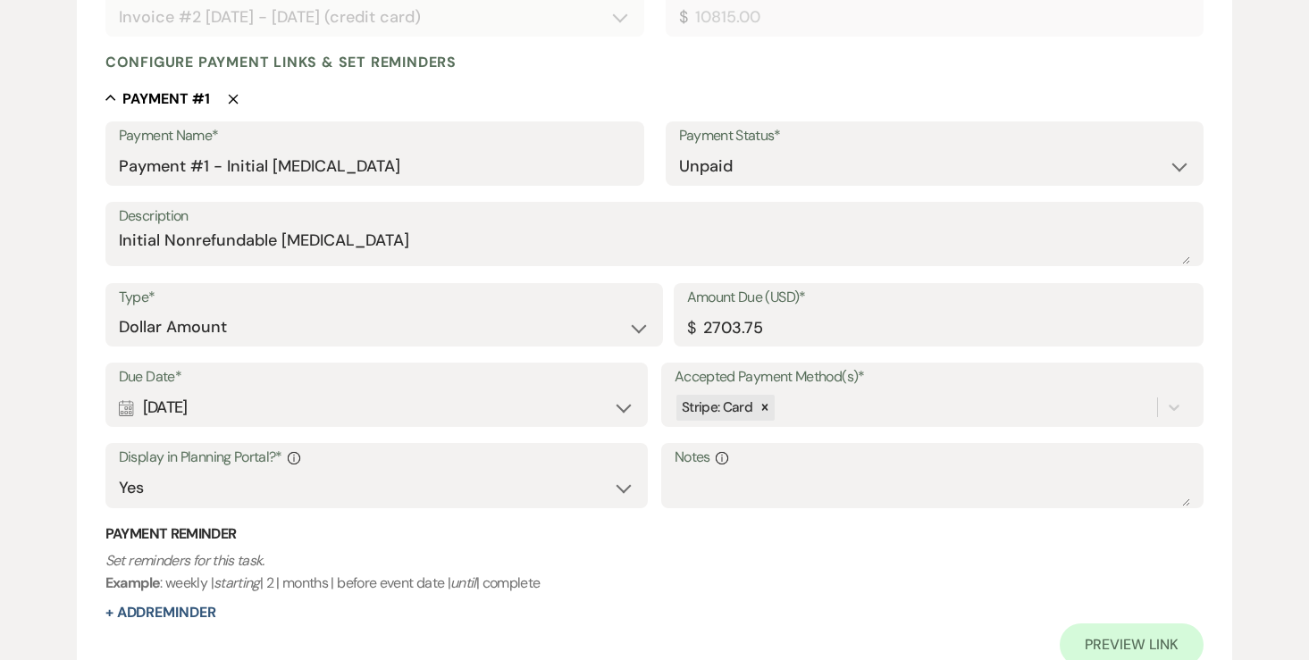
click at [305, 405] on div "Calendar Aug 14, 2025 Expand" at bounding box center [376, 407] width 515 height 35
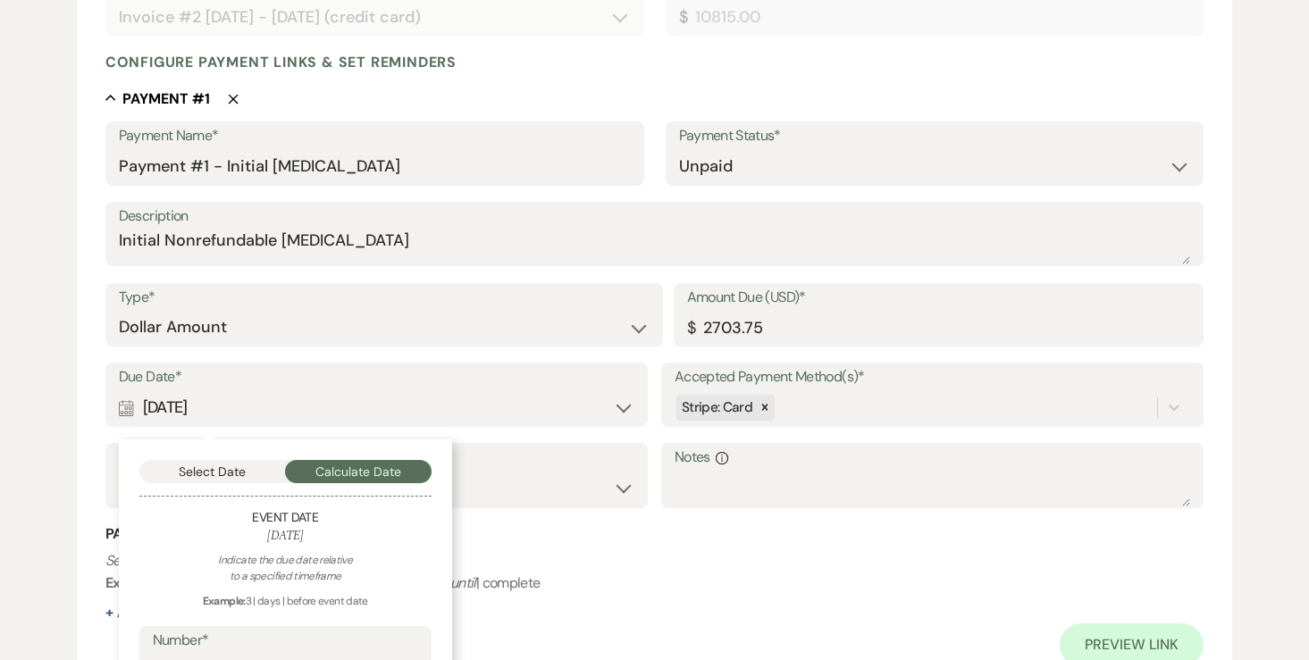
click at [301, 416] on div "Calendar Aug 14, 2025 Collapse" at bounding box center [376, 407] width 515 height 35
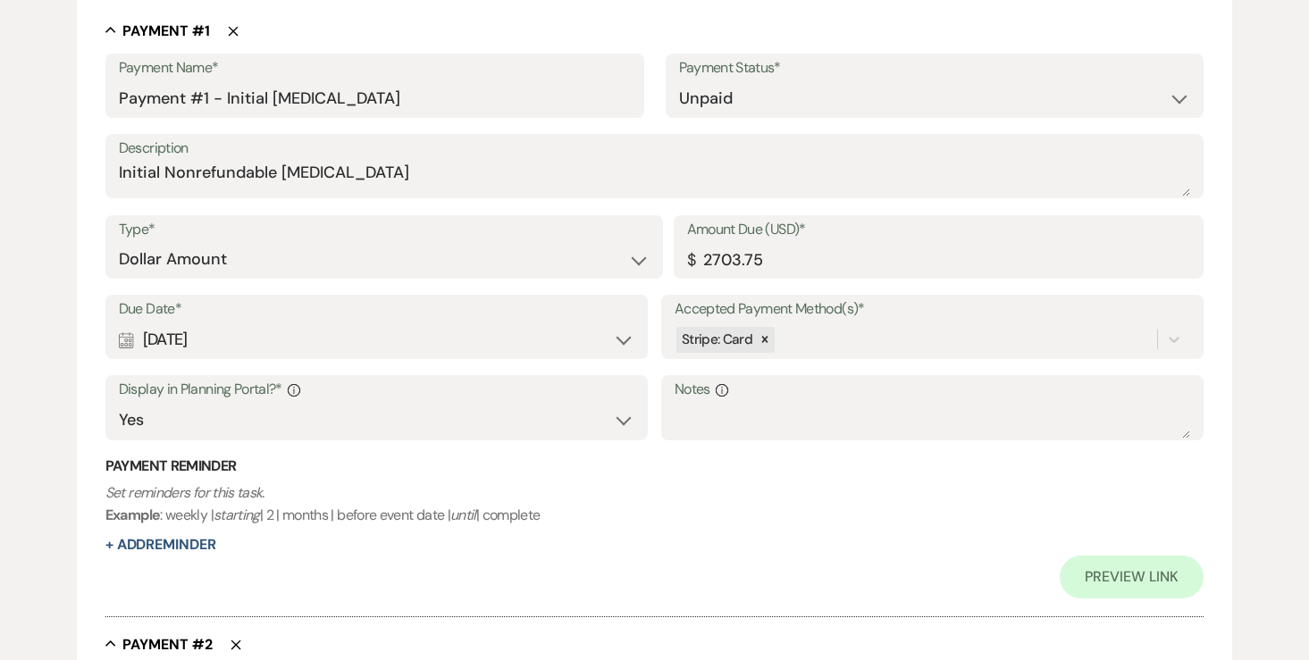
scroll to position [507, 0]
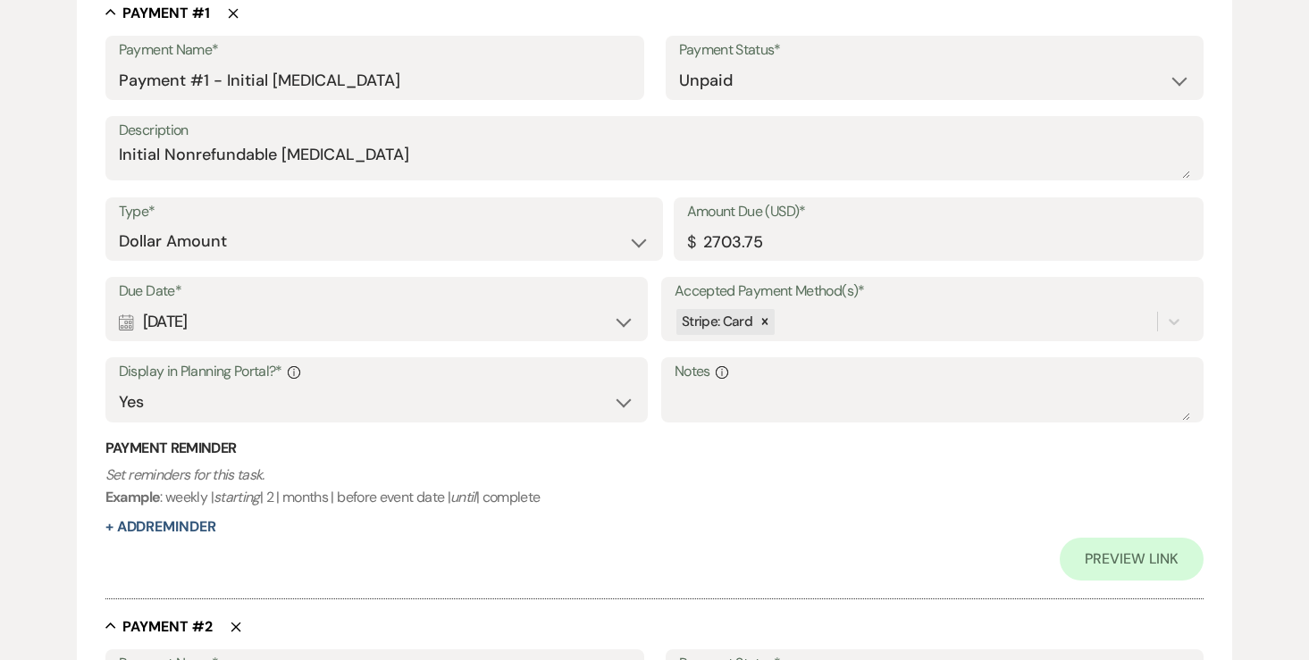
click at [297, 331] on div "Calendar Aug 14, 2025 Expand" at bounding box center [376, 322] width 515 height 35
select select "day"
select select "afterTodaysDate"
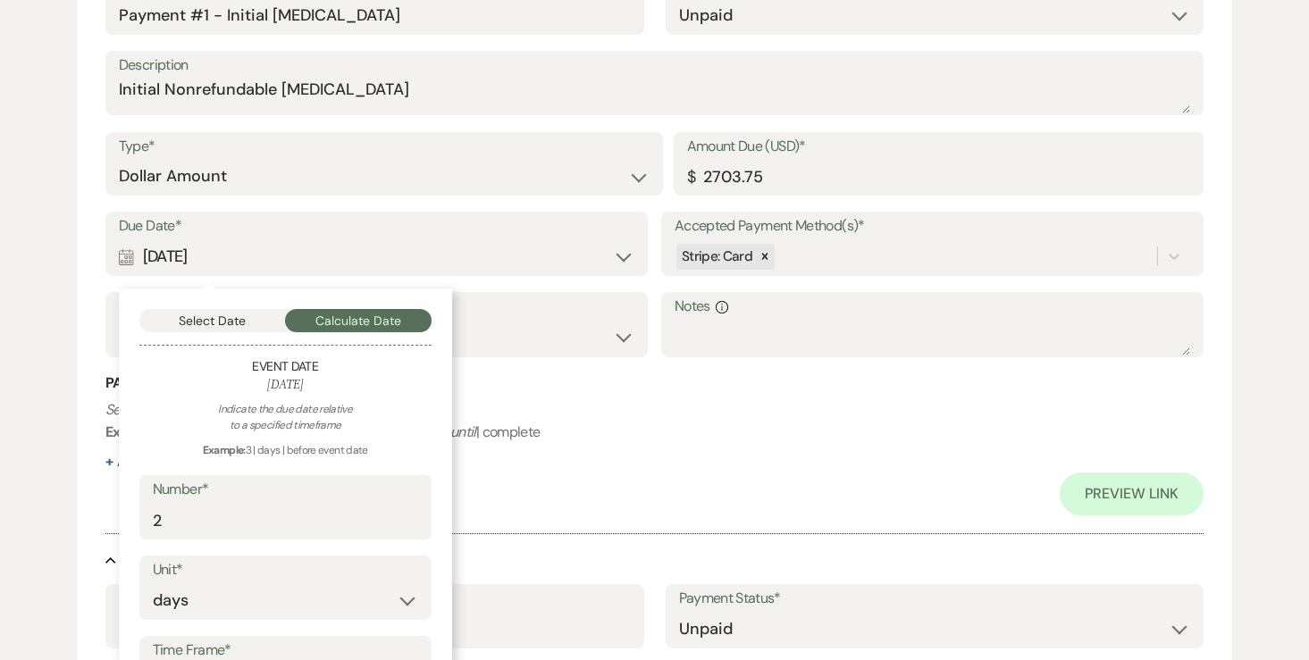
scroll to position [585, 0]
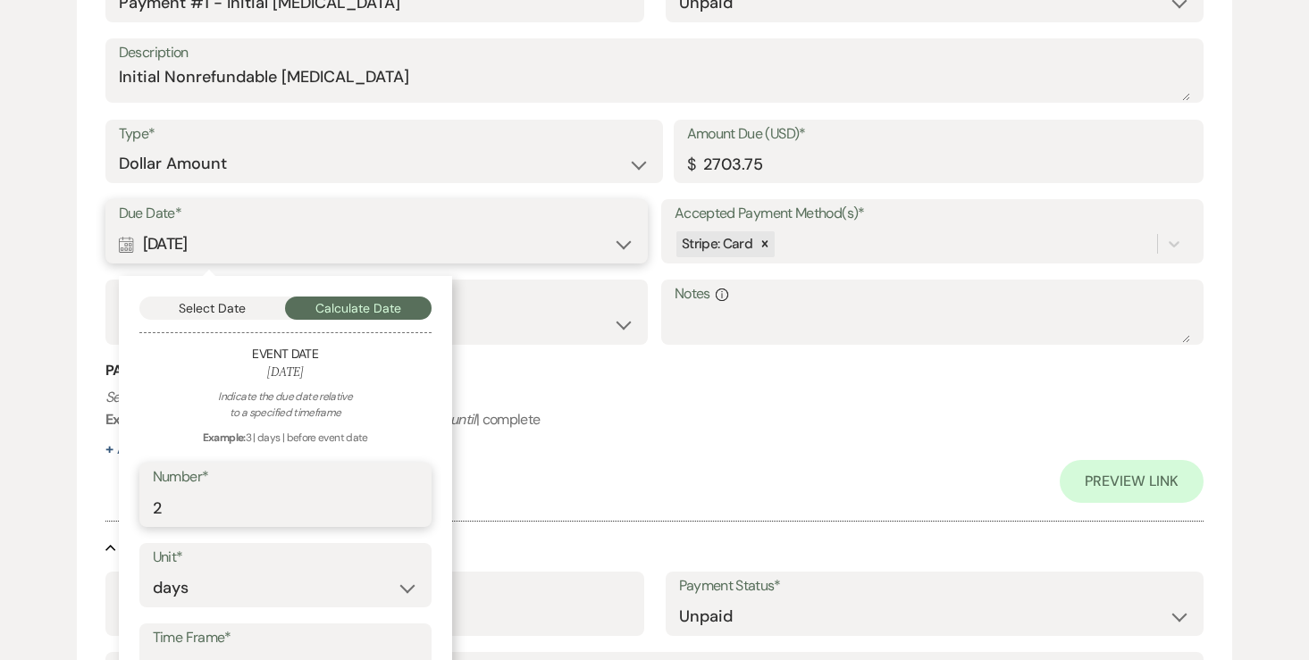
click at [217, 493] on input "2" at bounding box center [285, 507] width 265 height 35
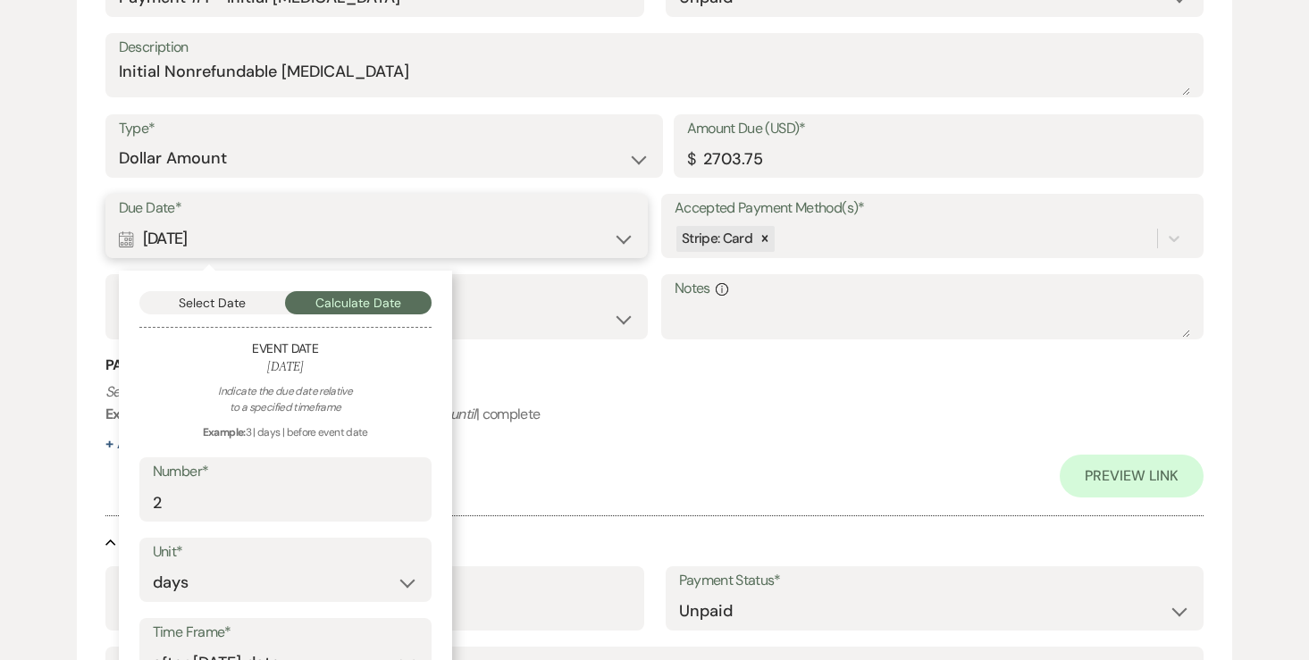
click at [221, 306] on button "Select Date" at bounding box center [212, 302] width 147 height 23
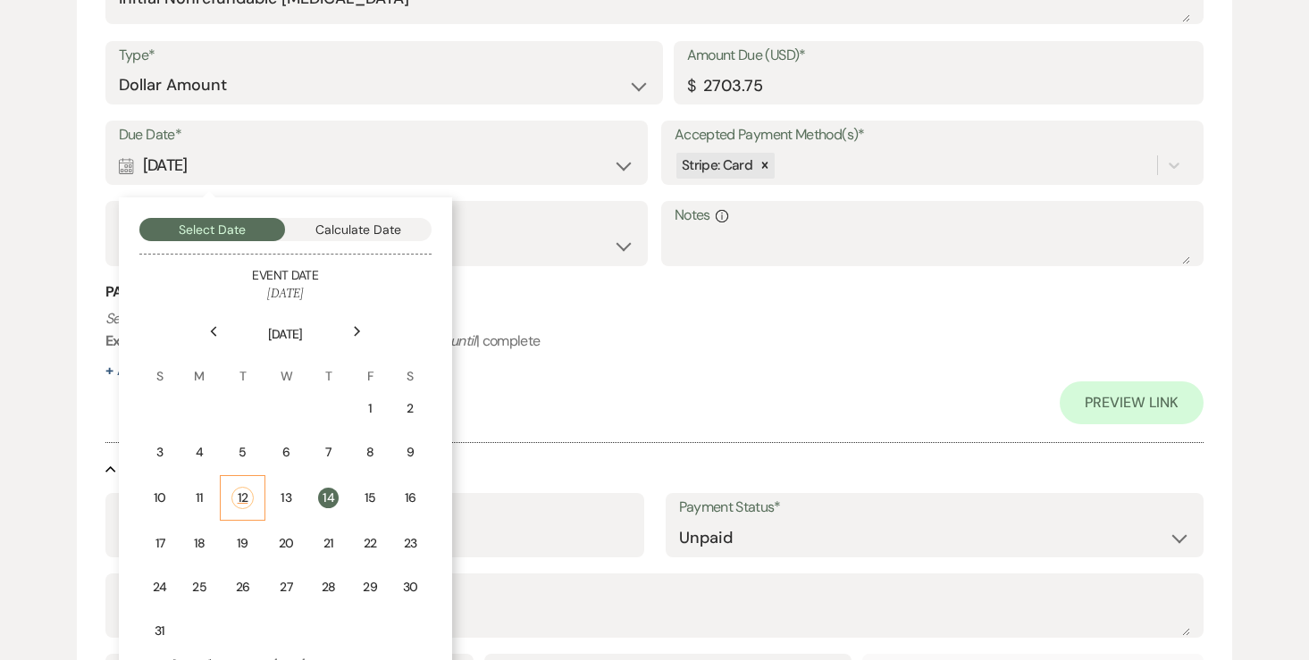
click at [235, 515] on td "12" at bounding box center [242, 498] width 45 height 46
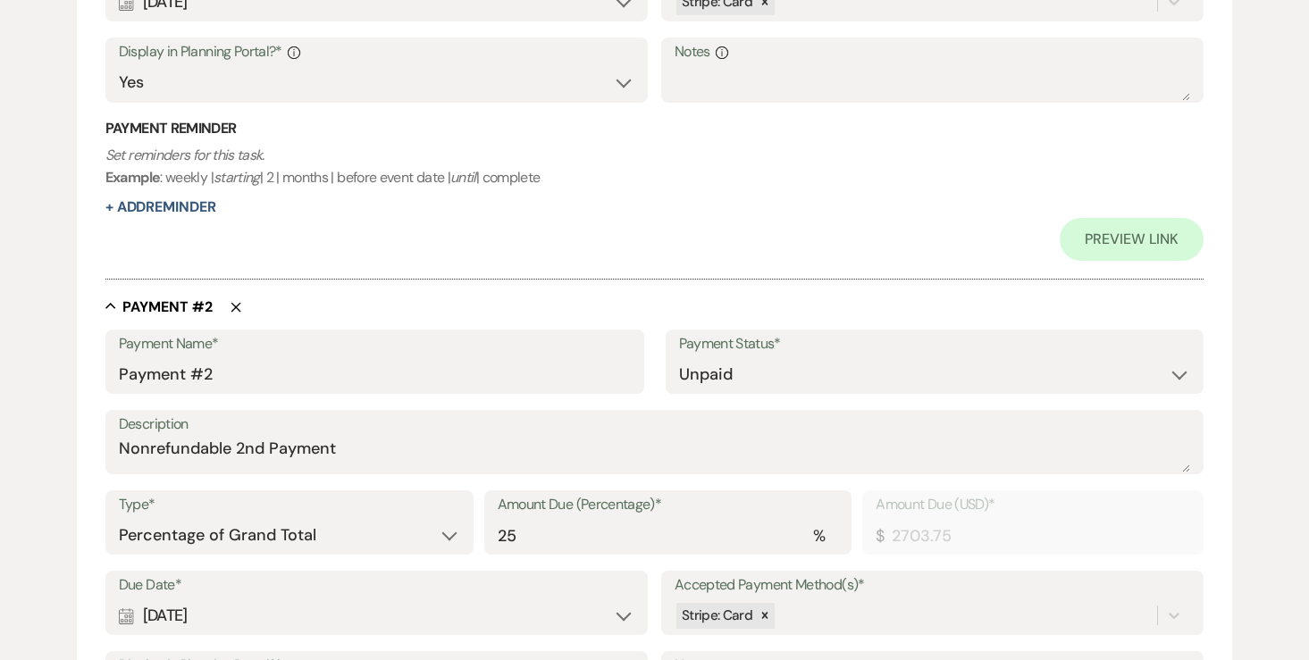
scroll to position [867, 0]
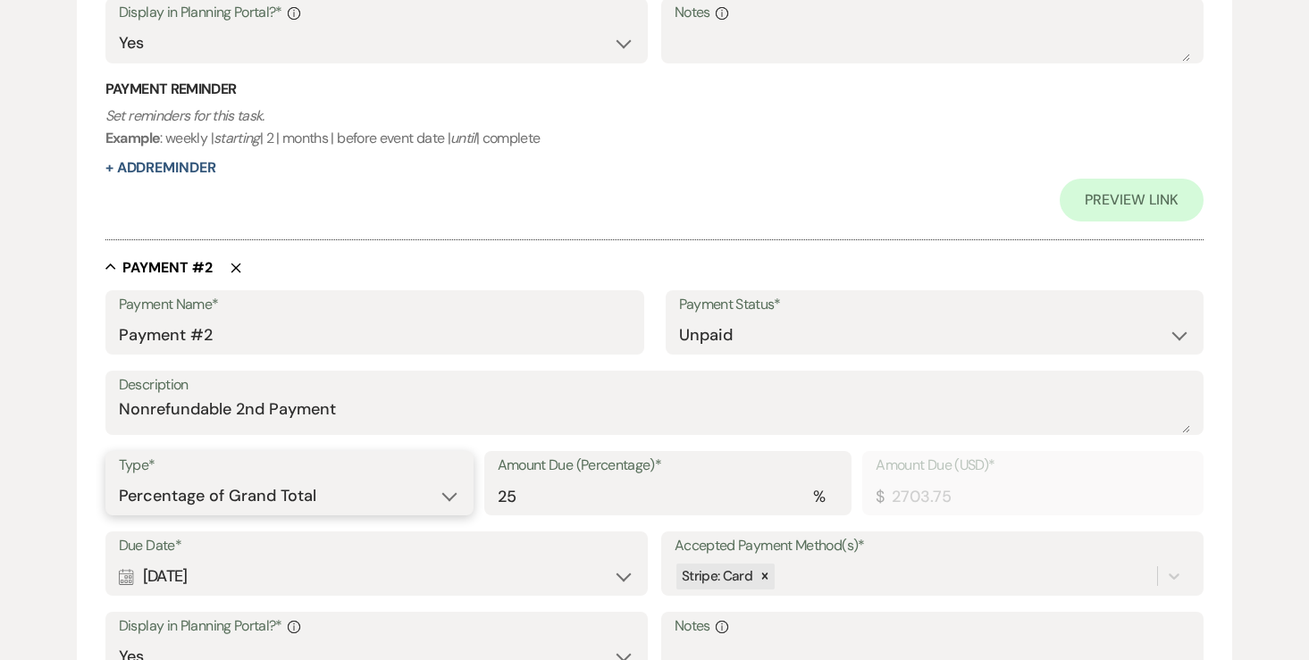
click at [232, 498] on select "Dollar Amount Percentage of Grand Total" at bounding box center [289, 496] width 341 height 35
select select "flat"
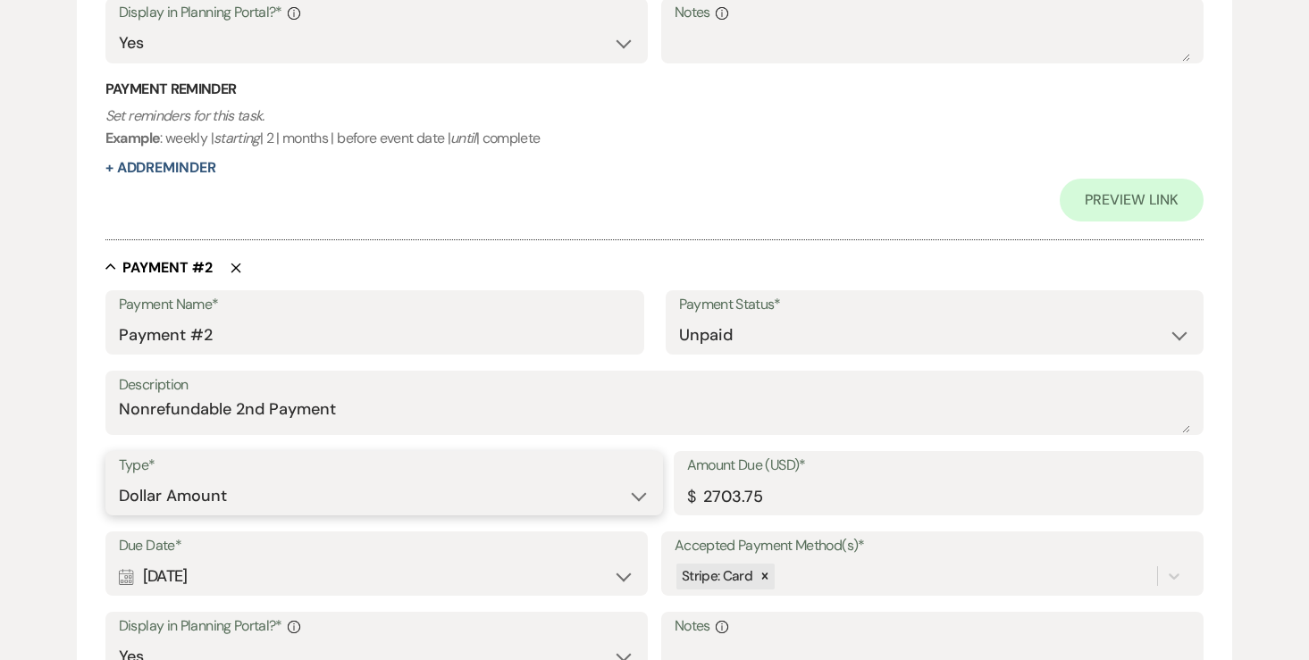
scroll to position [936, 0]
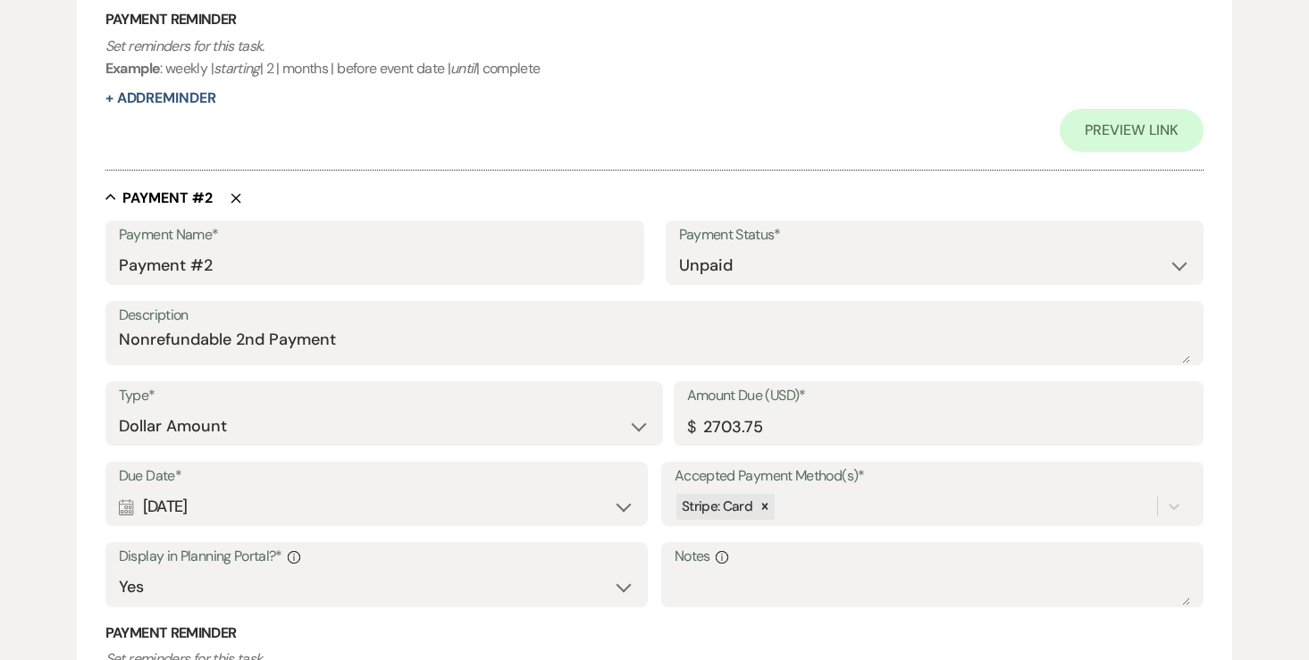
click at [247, 501] on div "Calendar Sep 13, 2025 Expand" at bounding box center [376, 507] width 515 height 35
select select "day"
select select "afterTodaysDate"
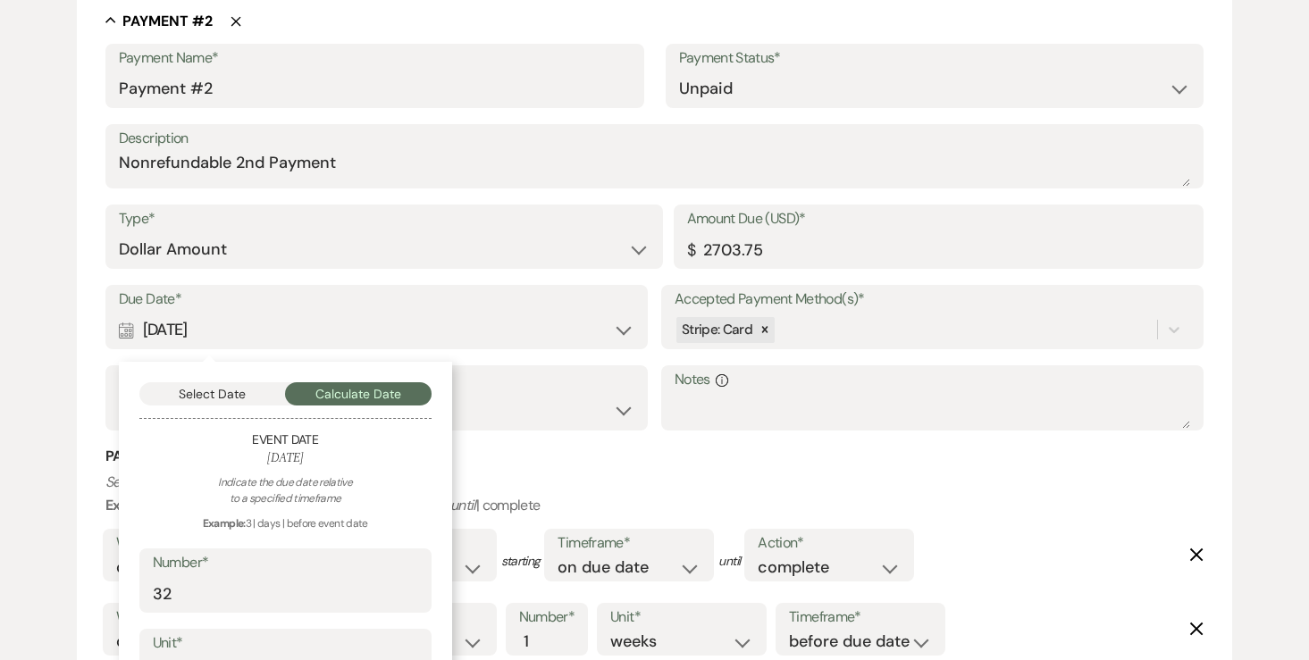
scroll to position [1142, 0]
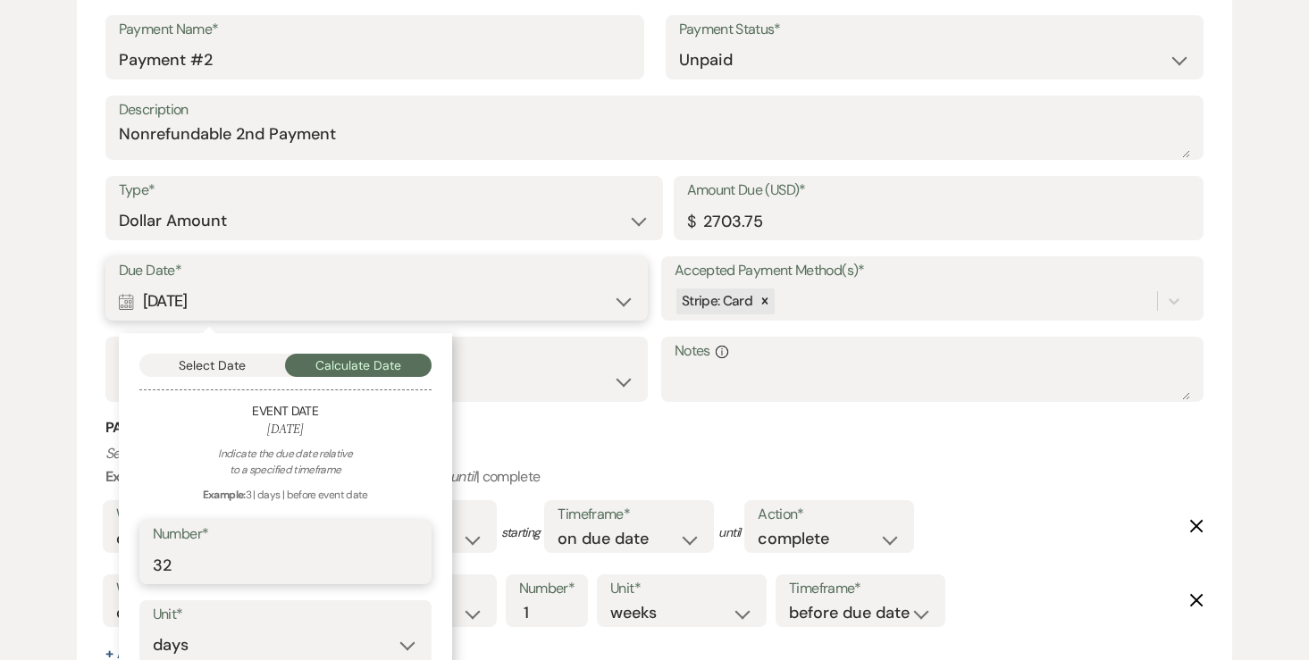
click at [220, 563] on input "32" at bounding box center [285, 565] width 265 height 35
type input "3"
type input "30"
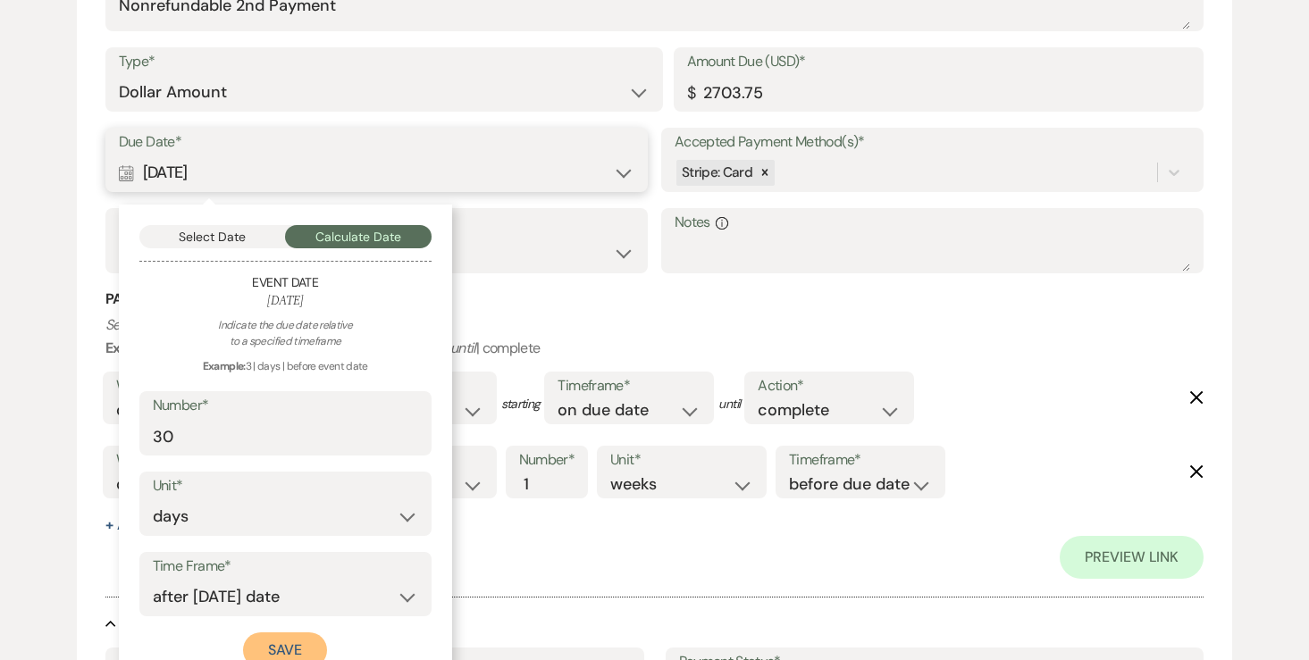
click at [264, 641] on button "Save" at bounding box center [285, 650] width 84 height 36
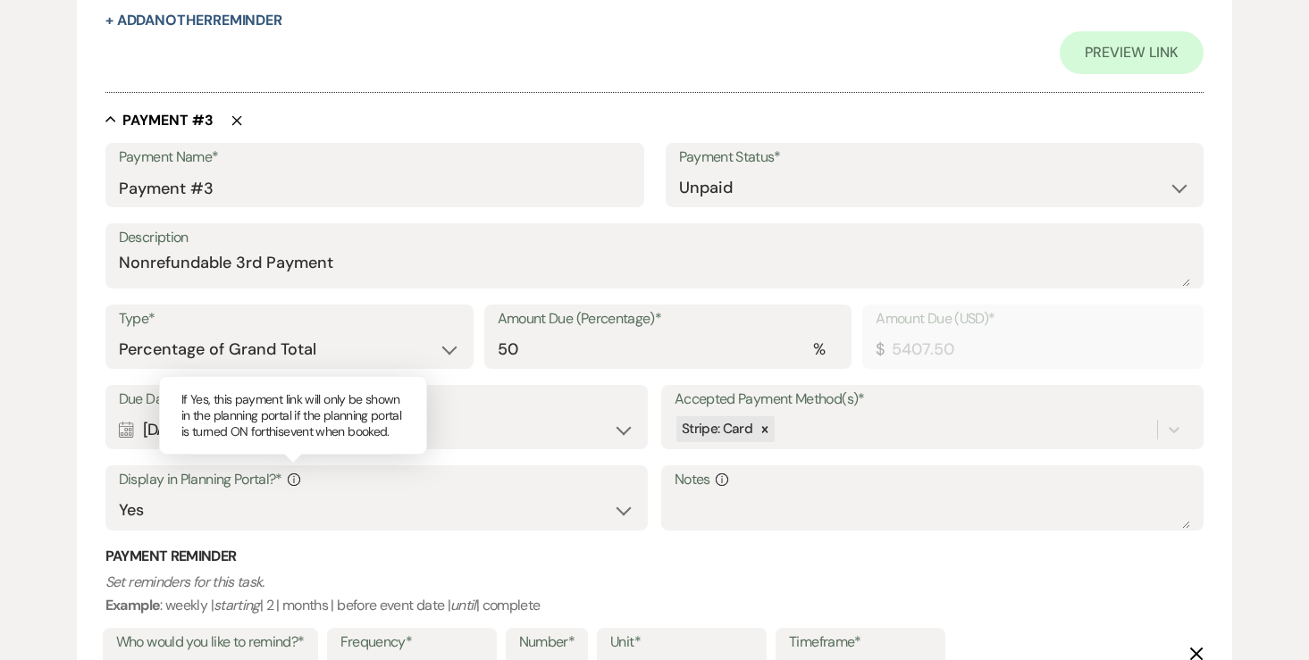
scroll to position [1859, 0]
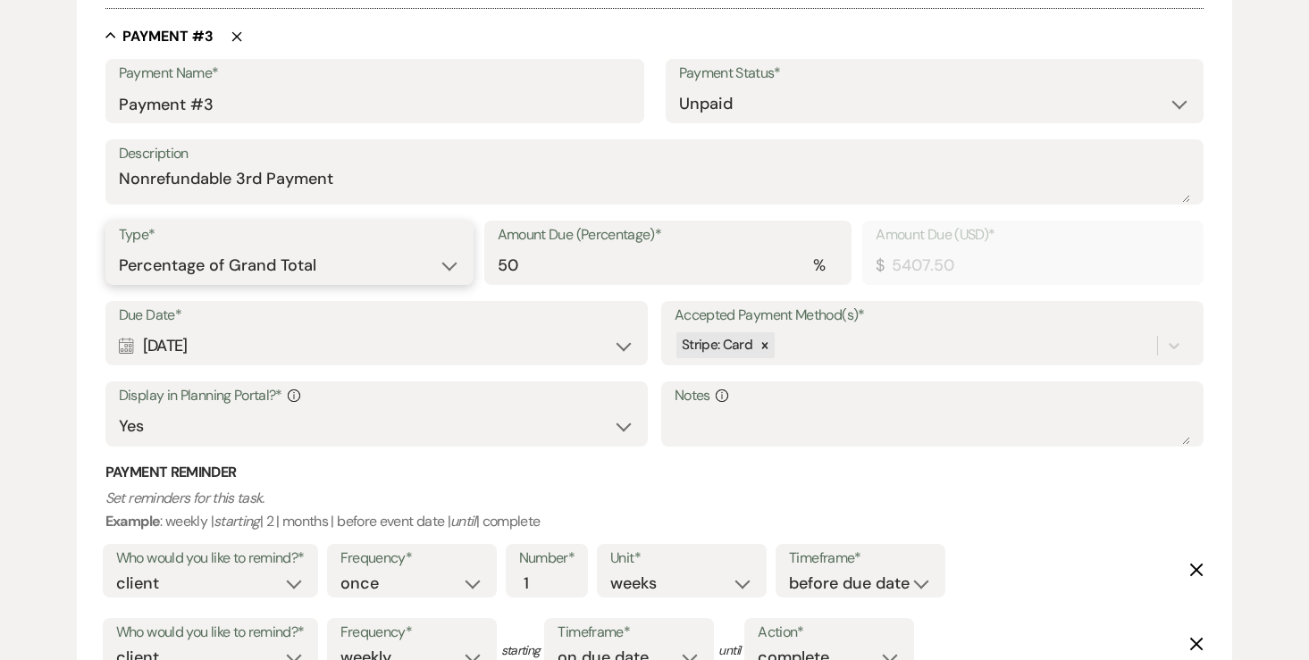
click at [249, 271] on select "Dollar Amount Percentage of Grand Total" at bounding box center [289, 265] width 341 height 35
select select "flat"
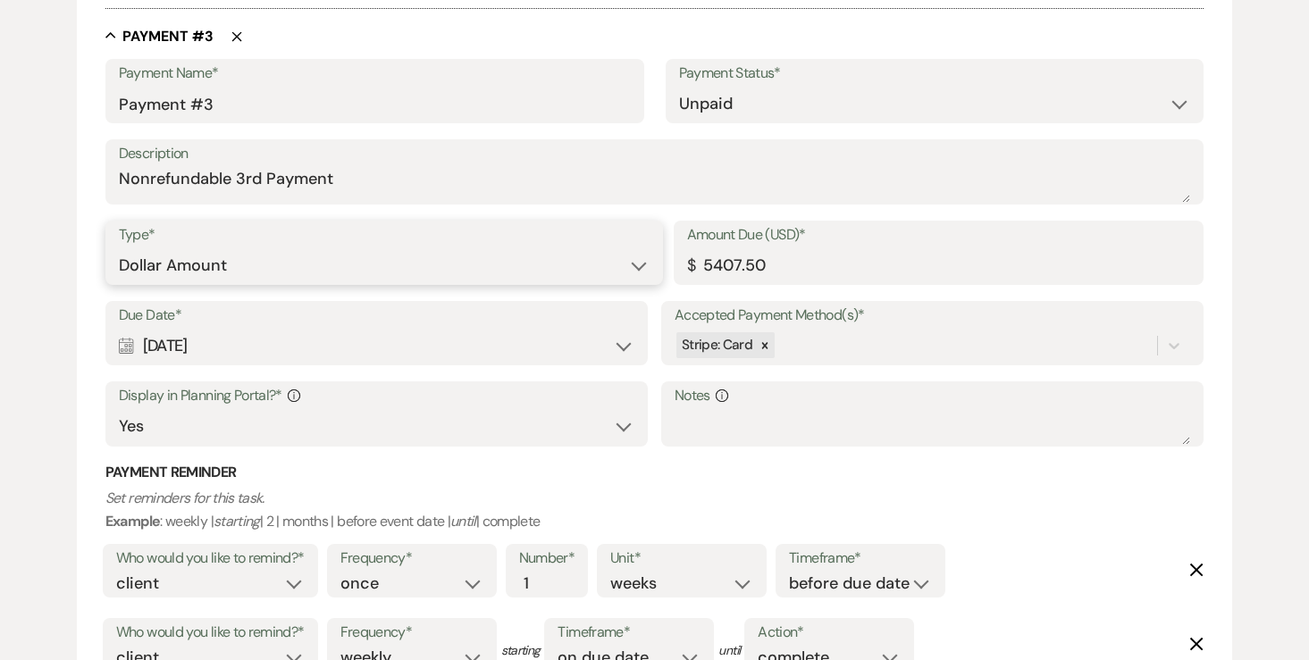
scroll to position [2185, 0]
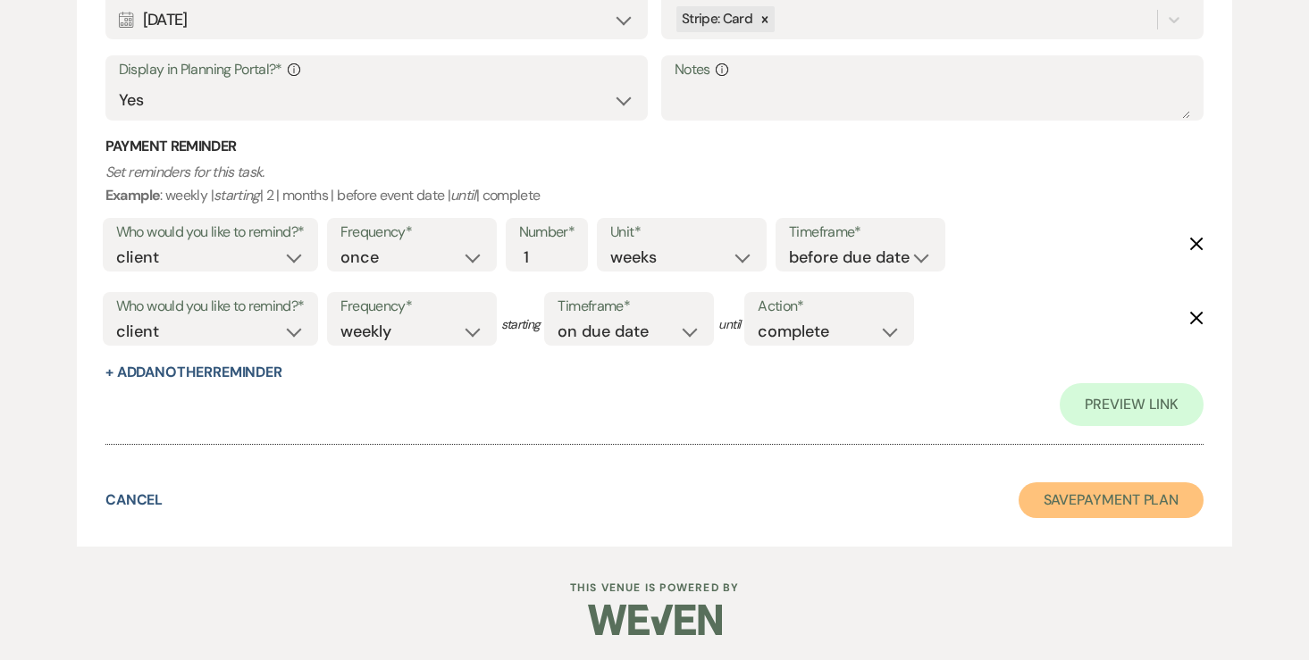
click at [1096, 489] on button "Save Payment Plan" at bounding box center [1111, 500] width 186 height 36
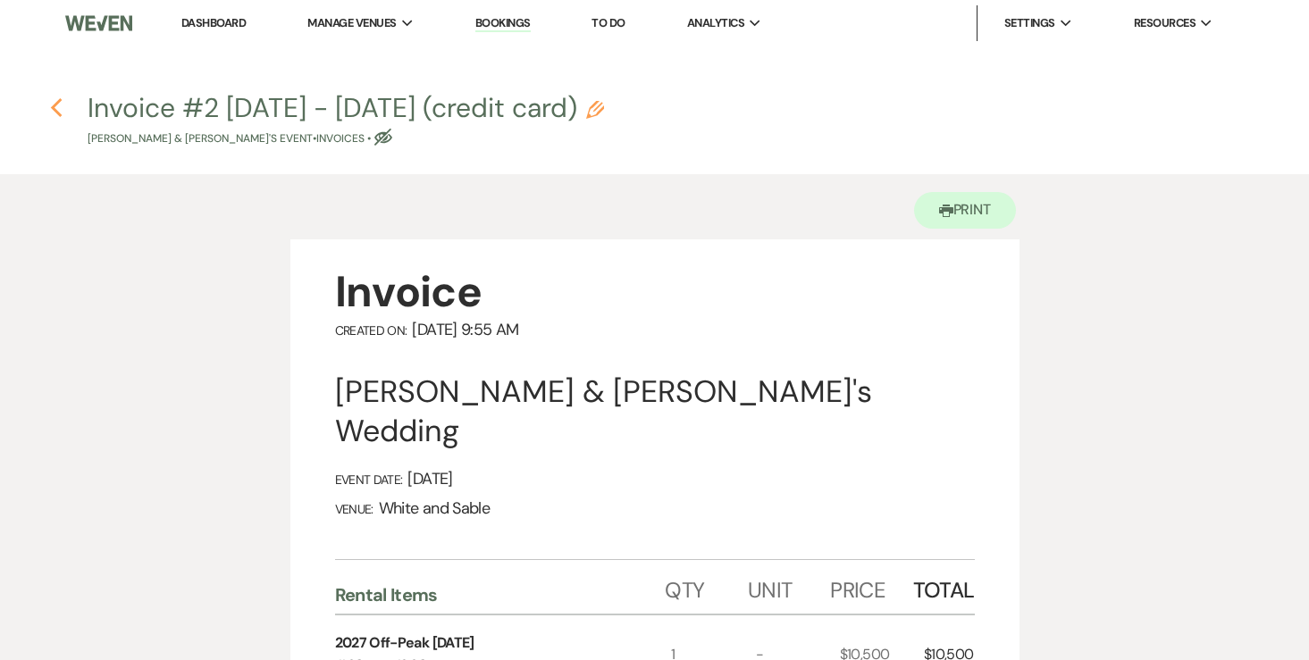
click at [56, 112] on use "button" at bounding box center [57, 108] width 12 height 20
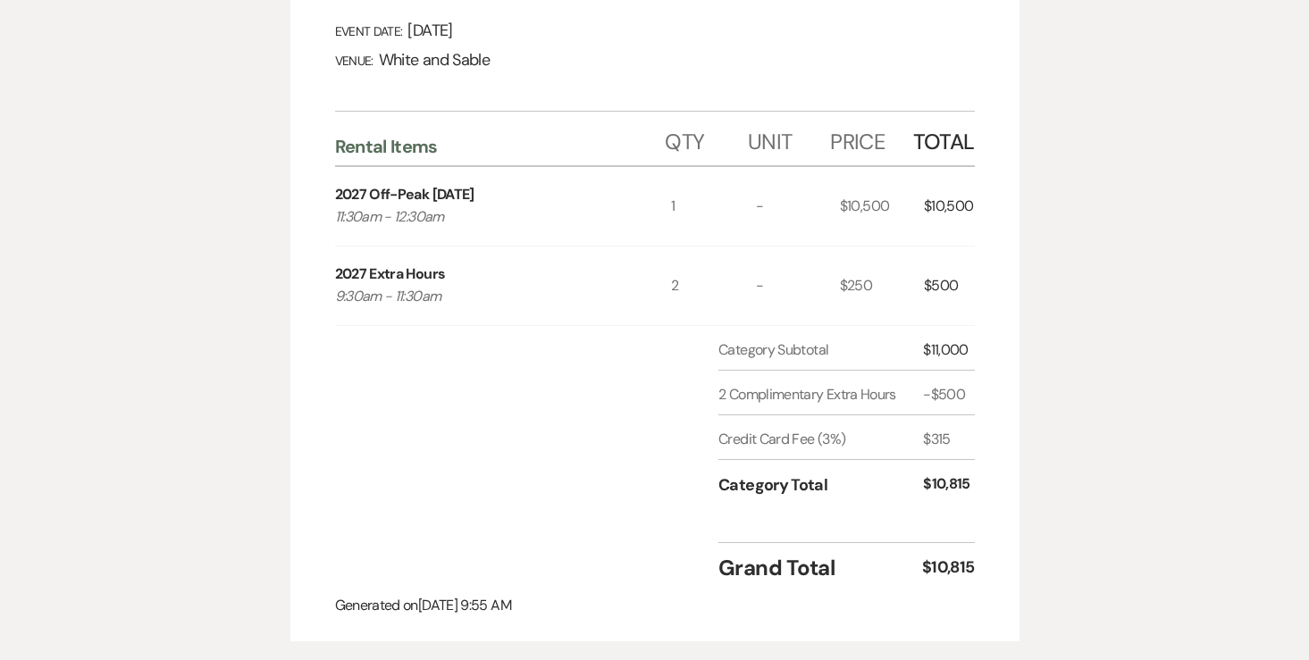
select select "6"
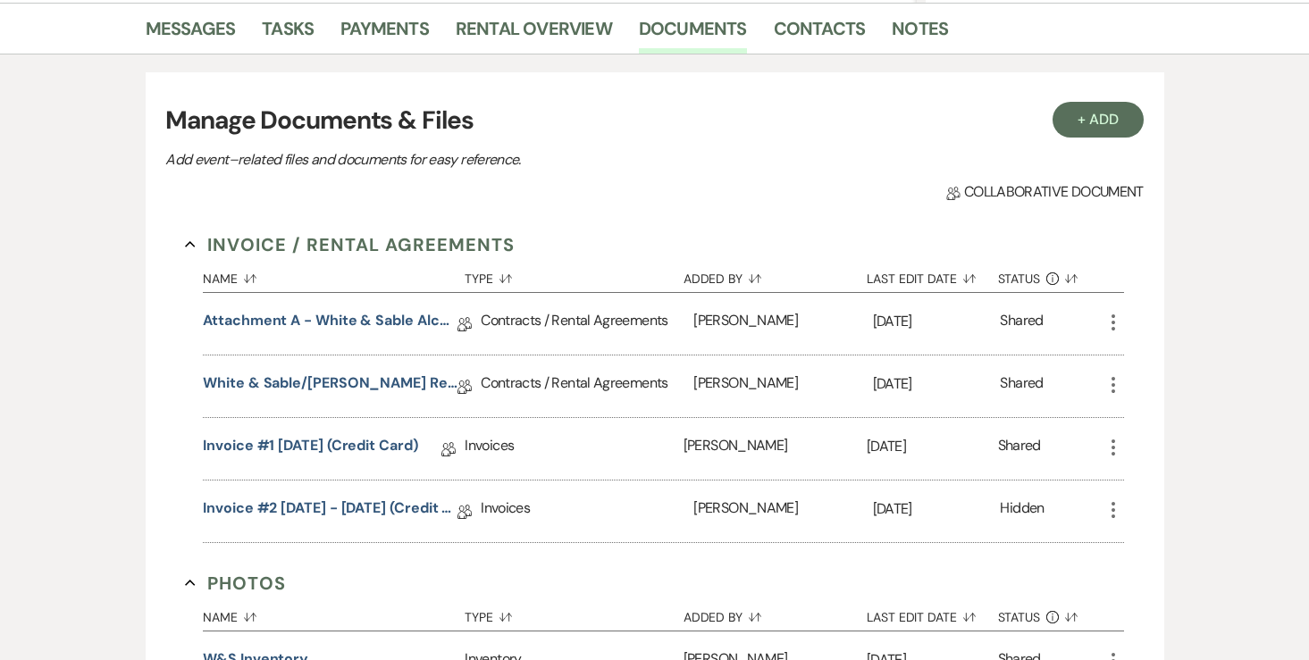
scroll to position [456, 0]
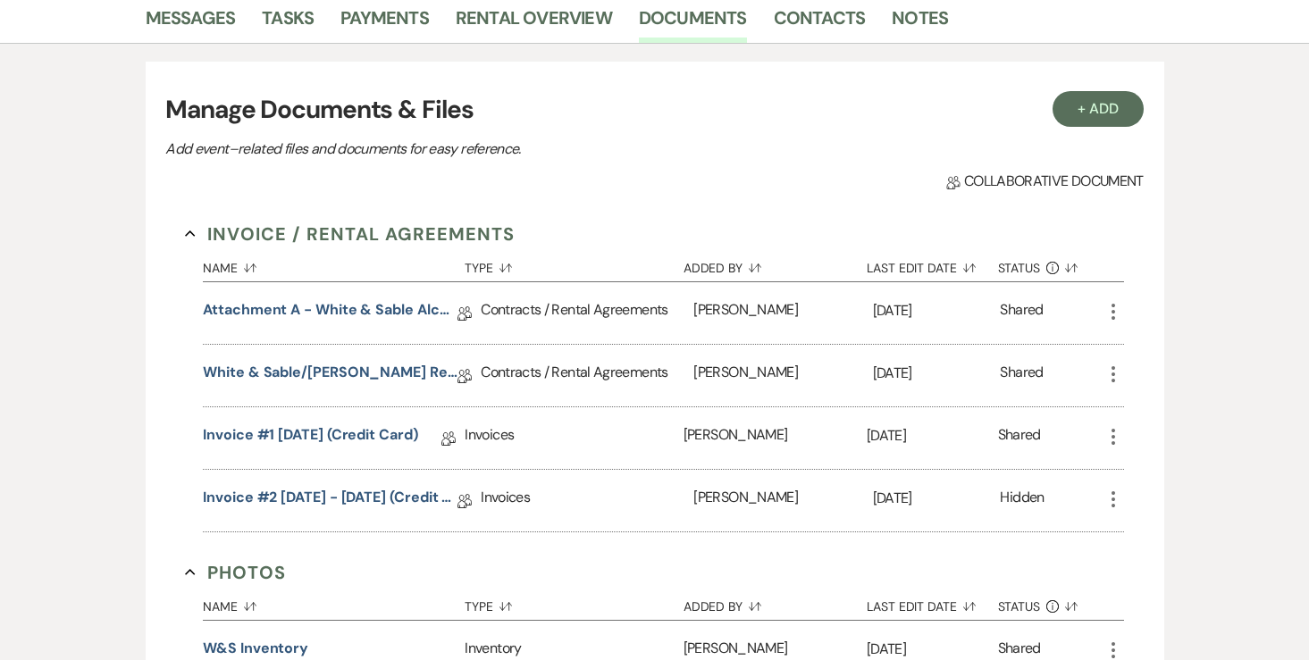
click at [1110, 369] on icon "More" at bounding box center [1112, 374] width 21 height 21
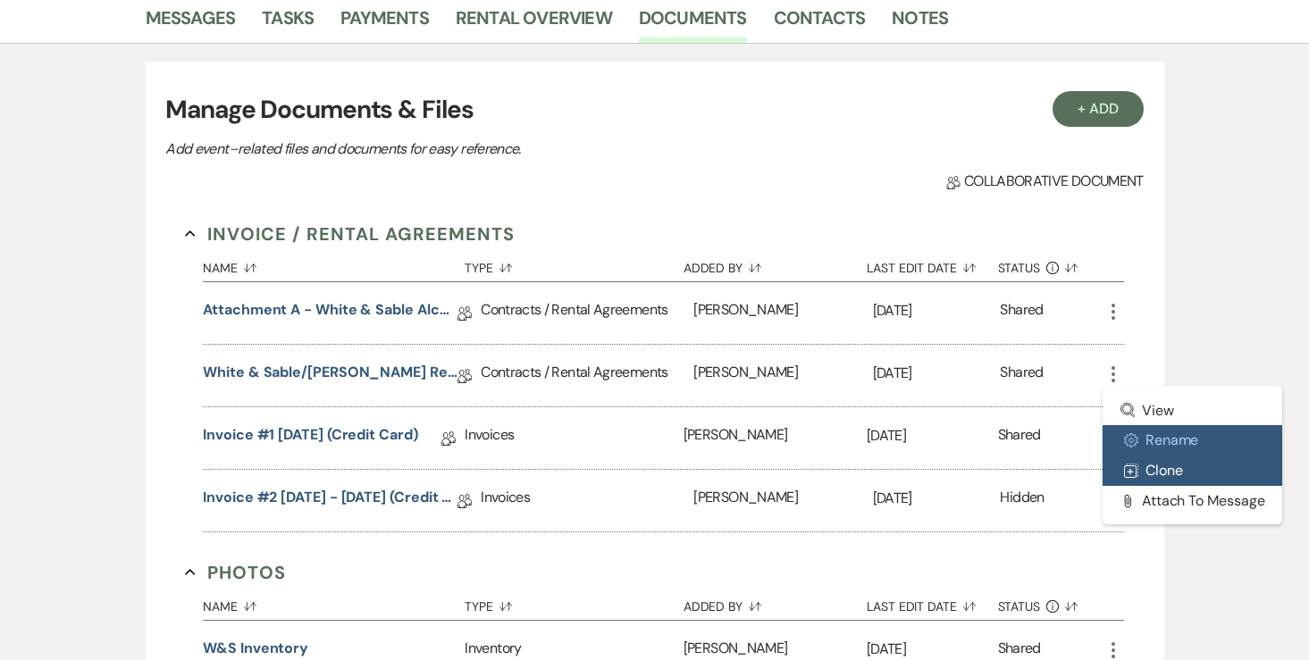
drag, startPoint x: 1144, startPoint y: 453, endPoint x: 1144, endPoint y: 468, distance: 15.2
click at [1144, 468] on ul "Zoom View Settings Gear Rename Duplicate Clone Attach File Attach to Message" at bounding box center [1192, 455] width 180 height 138
click at [1144, 468] on button "Duplicate Clone" at bounding box center [1192, 471] width 180 height 30
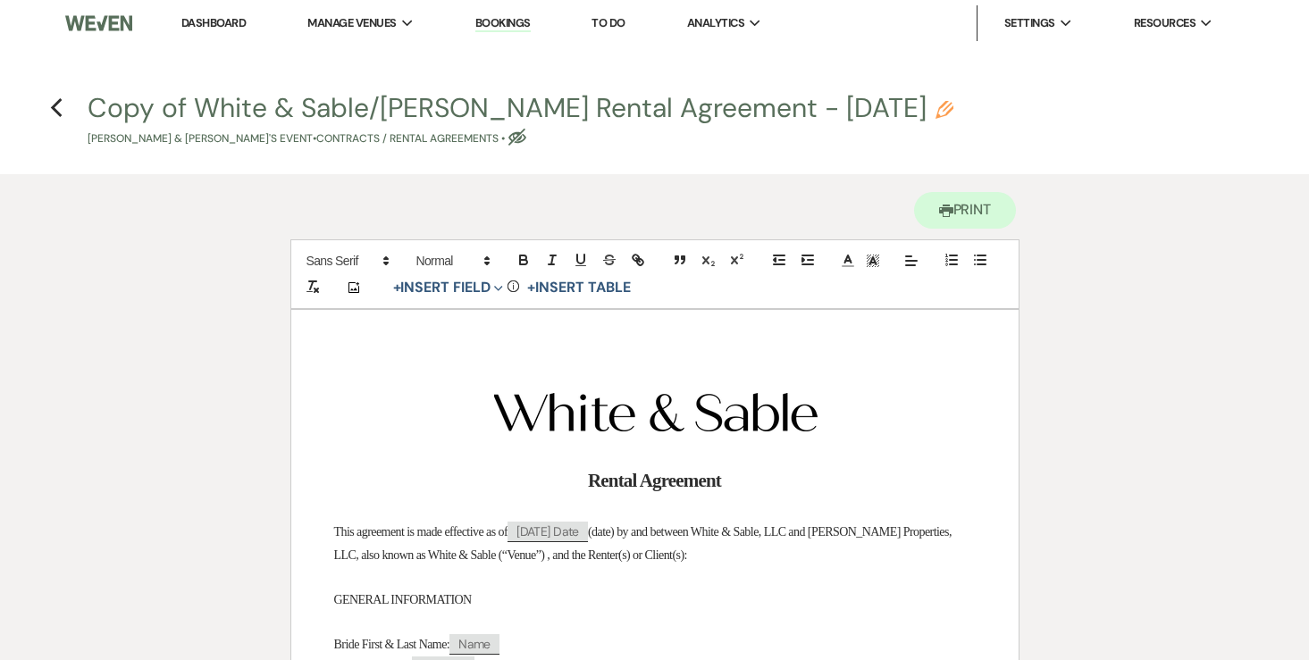
click at [816, 113] on button "Copy of White & Sable/Boehm Rental Agreement - 4.25.27 Pencil Emily Boehm & Jer…" at bounding box center [521, 121] width 866 height 53
select select "10"
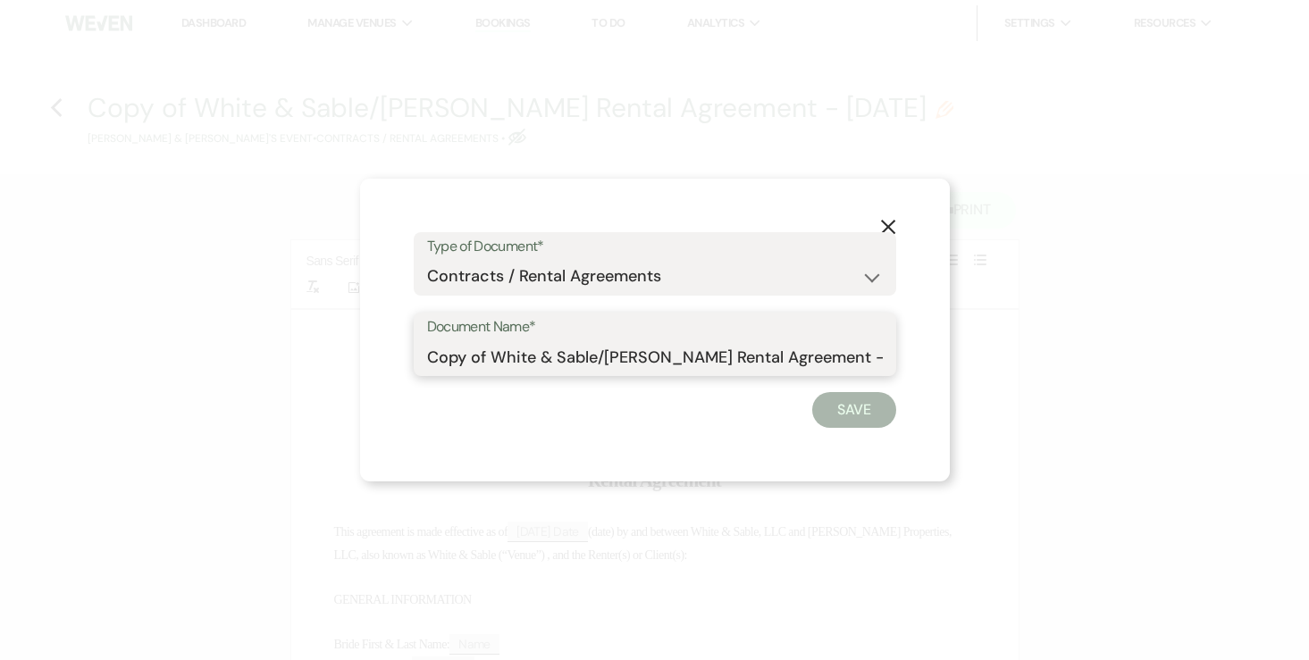
click at [835, 356] on input "Copy of White & Sable/Boehm Rental Agreement - 4.25.27" at bounding box center [655, 356] width 456 height 35
click at [846, 356] on input "Copy of White & Sable/Boehm Rental Agreement - 4.25.27" at bounding box center [655, 356] width 456 height 35
type input "Copy of White & Sable/Boehm Rental Agreement - 4.23.27"
click at [867, 398] on button "Save" at bounding box center [854, 410] width 84 height 36
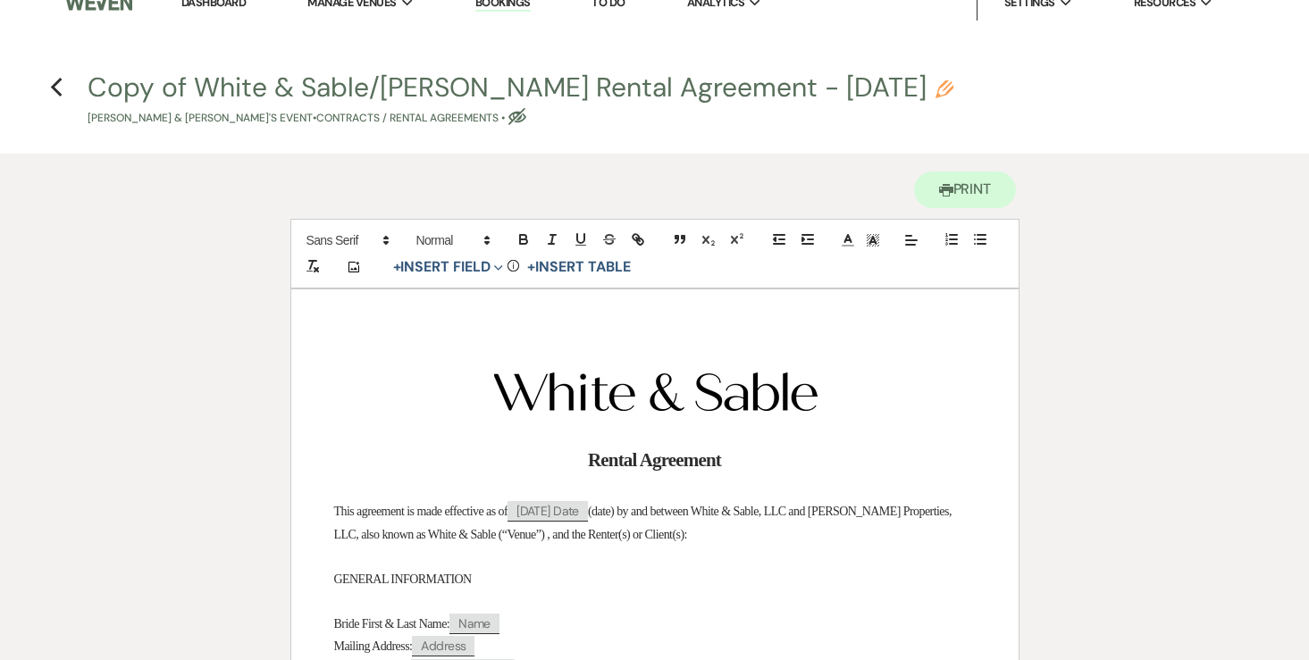
scroll to position [25, 0]
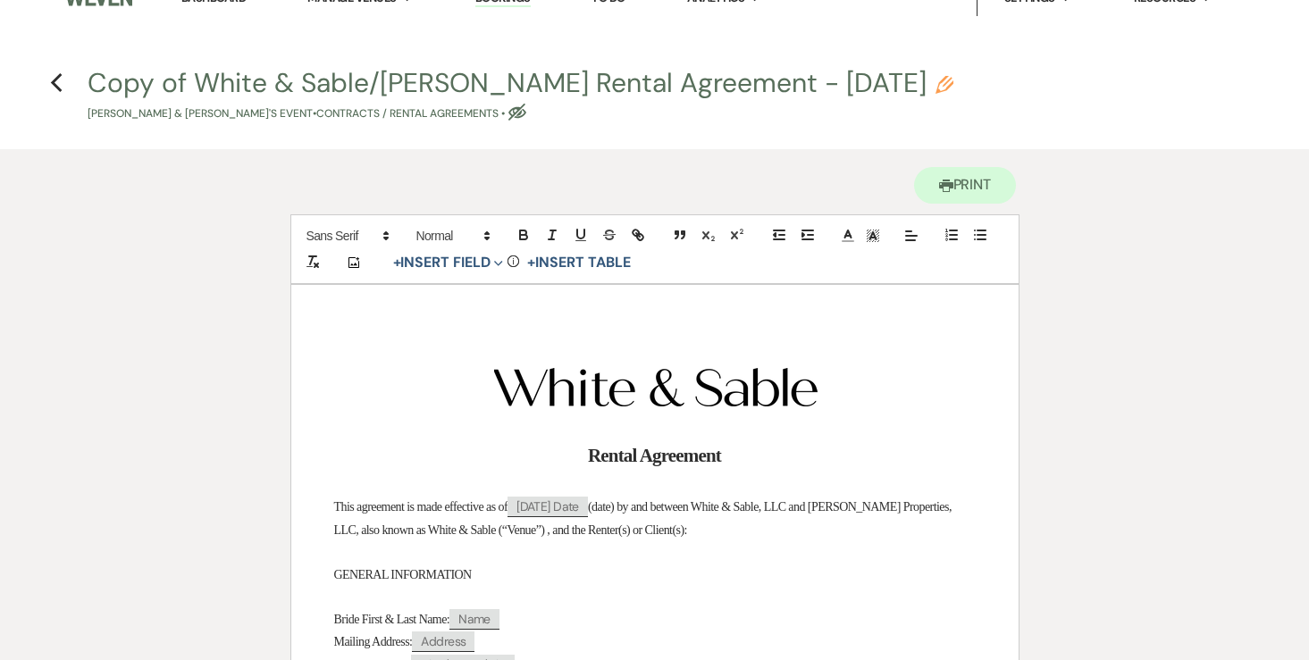
click at [837, 84] on div "Copy of White & Sable/Boehm Rental Agreement - 4.23.27 Pencil Emily Boehm & Jer…" at bounding box center [660, 96] width 1145 height 53
click at [935, 83] on icon "Pencil" at bounding box center [944, 85] width 18 height 18
select select "10"
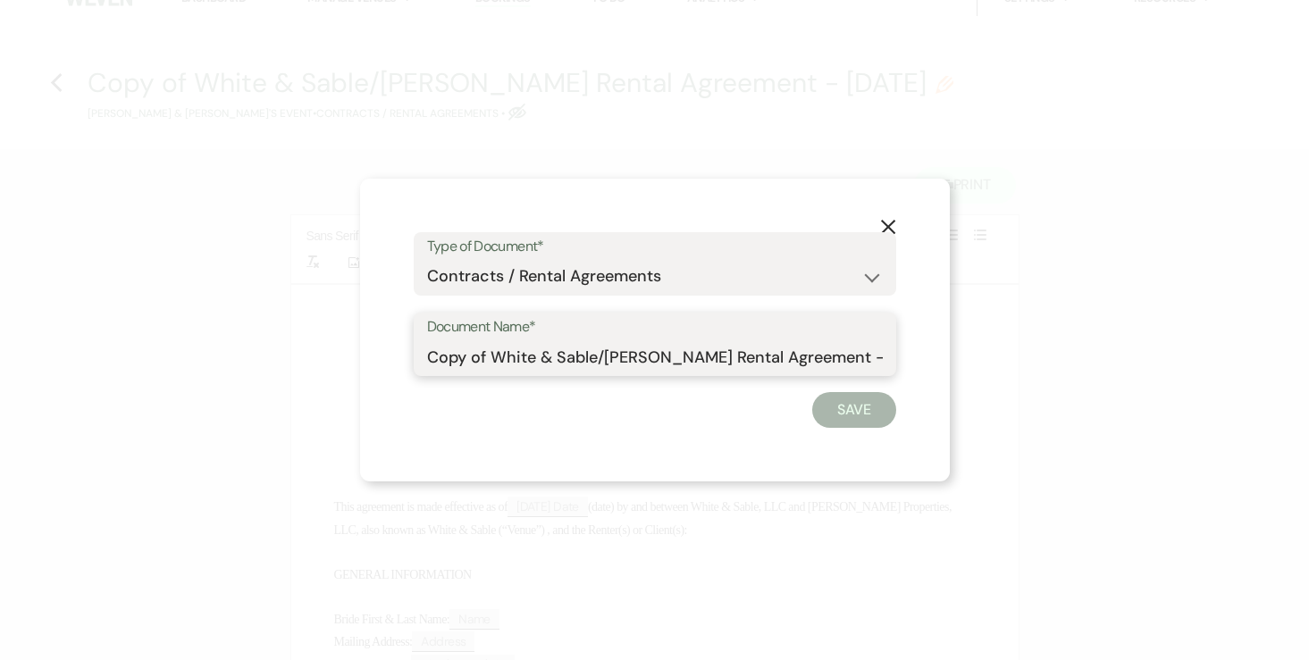
drag, startPoint x: 495, startPoint y: 359, endPoint x: 302, endPoint y: 360, distance: 193.0
click at [310, 359] on div "X Type of Document* Special Event Insurance Vendor Certificate of Insurance Con…" at bounding box center [654, 330] width 1309 height 660
type input "White & Sable/[PERSON_NAME] Rental Agreement - [DATE]"
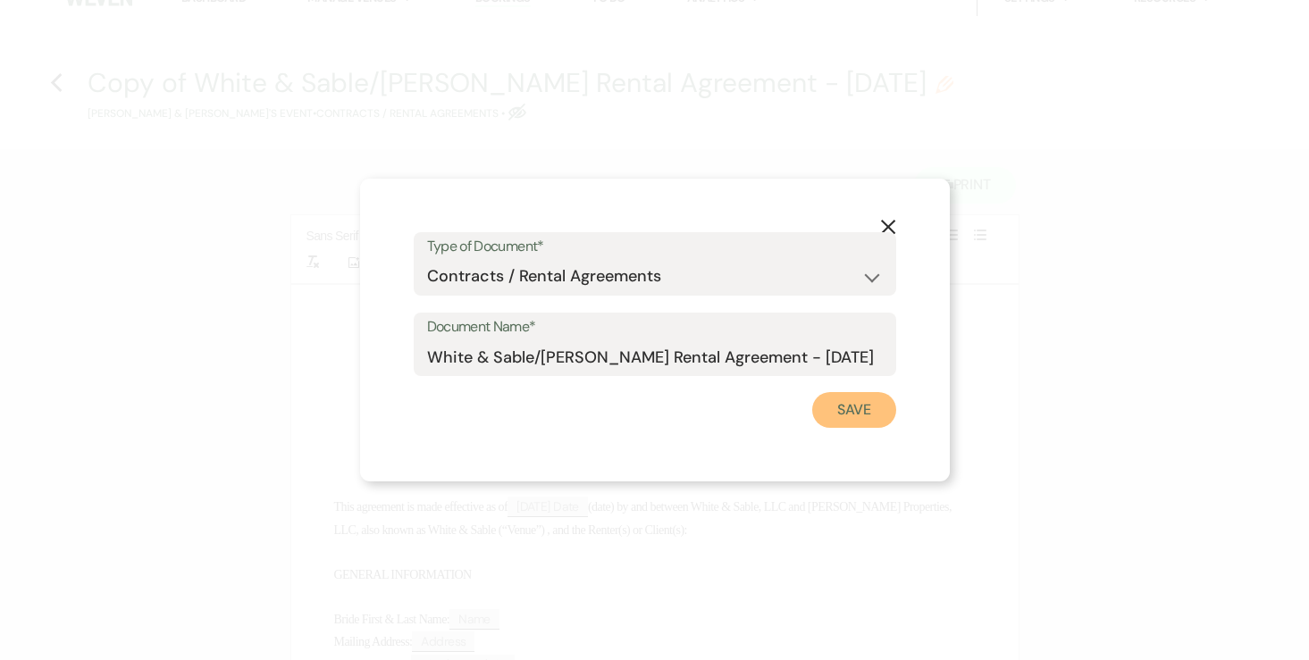
click at [860, 398] on button "Save" at bounding box center [854, 410] width 84 height 36
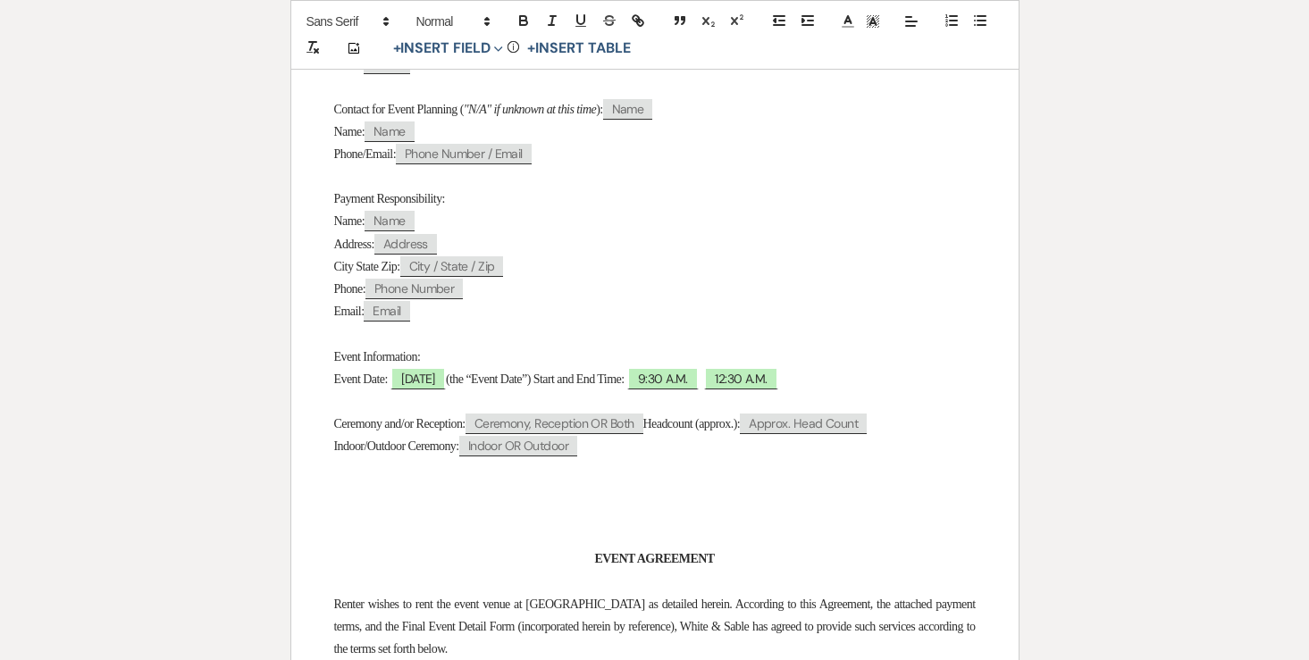
scroll to position [825, 0]
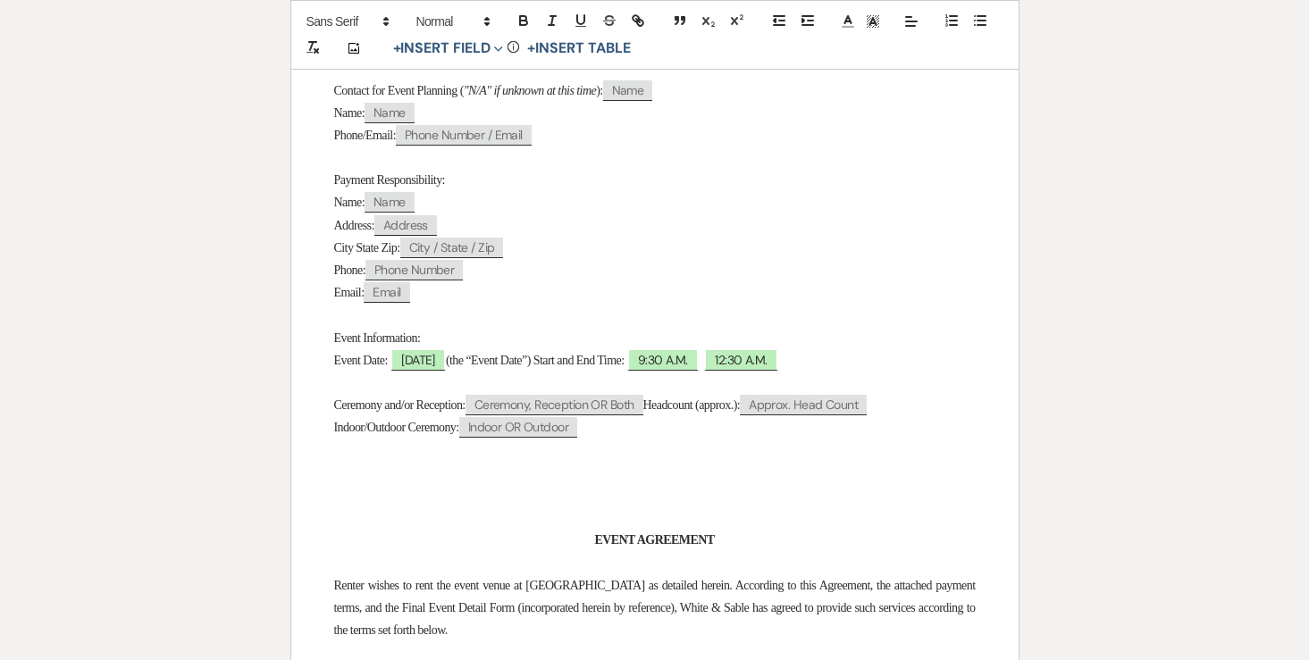
click at [500, 383] on p at bounding box center [654, 383] width 641 height 22
click at [446, 364] on span "Saturday, 04/24/2027" at bounding box center [417, 359] width 55 height 23
select select "smartCustomField"
select select "owner"
select select "{{eventDate}}"
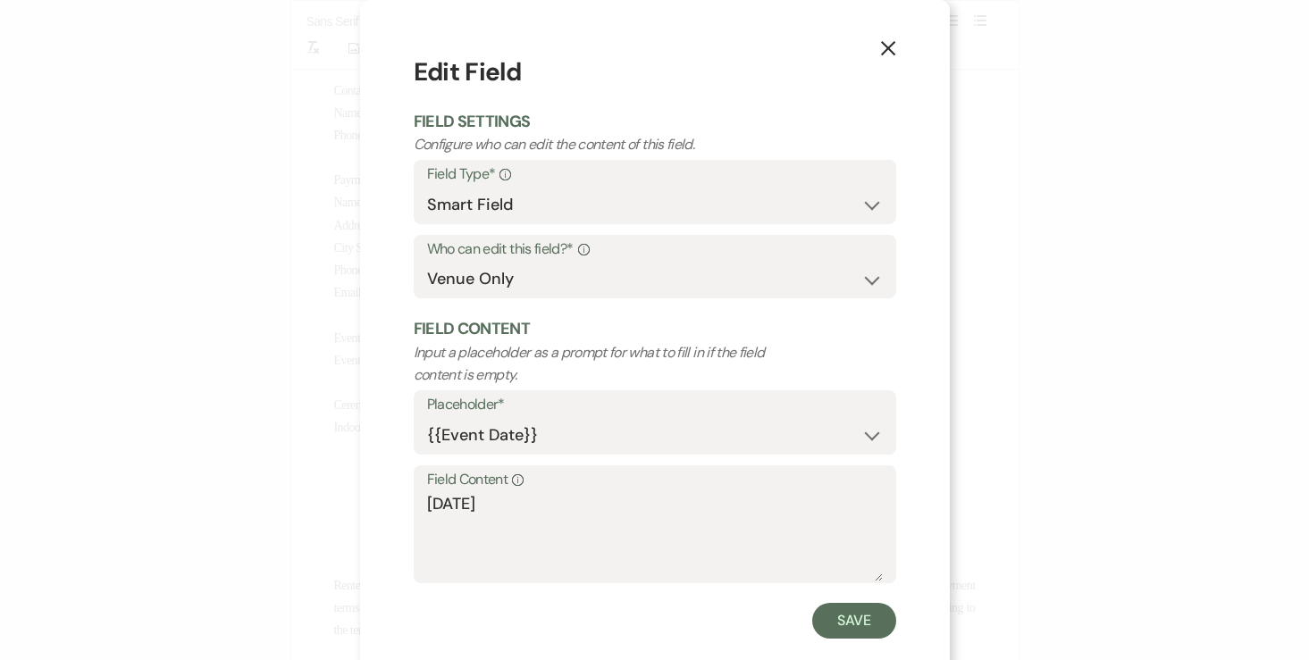
click at [880, 51] on icon "X" at bounding box center [888, 48] width 16 height 16
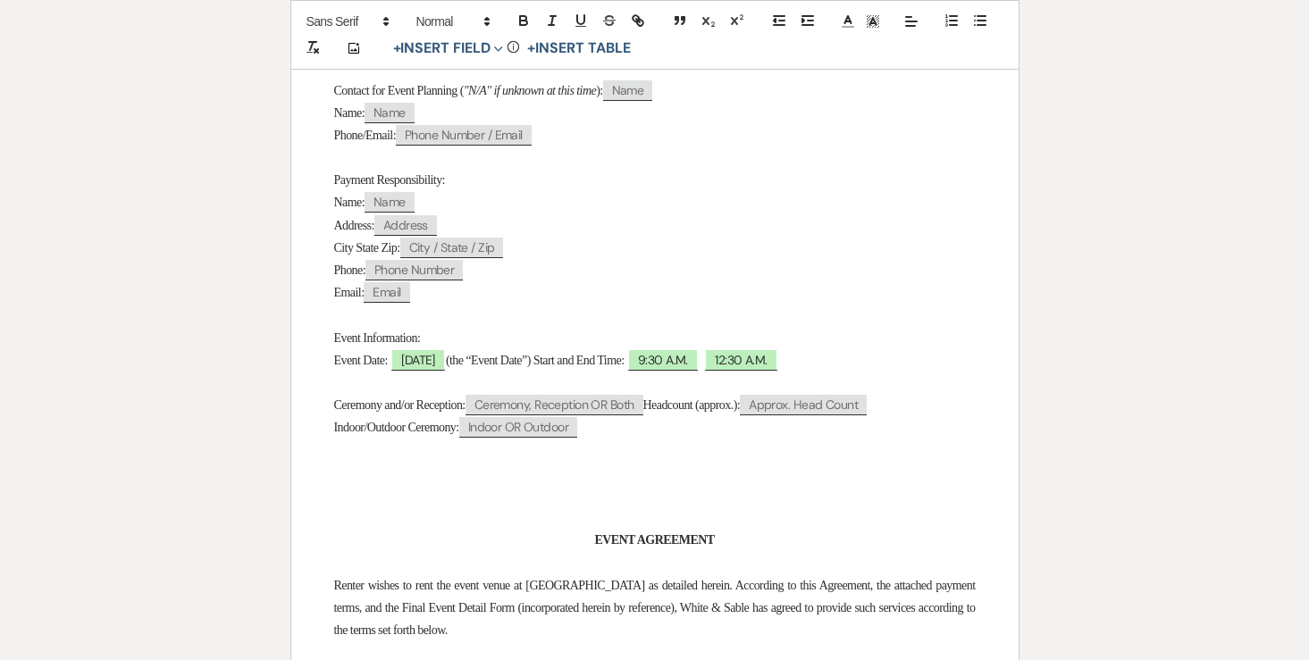
click at [542, 367] on span "(the “Event Date”) Start and End Time:" at bounding box center [535, 360] width 179 height 13
click at [465, 46] on button "+ Insert Field Expand" at bounding box center [448, 48] width 123 height 21
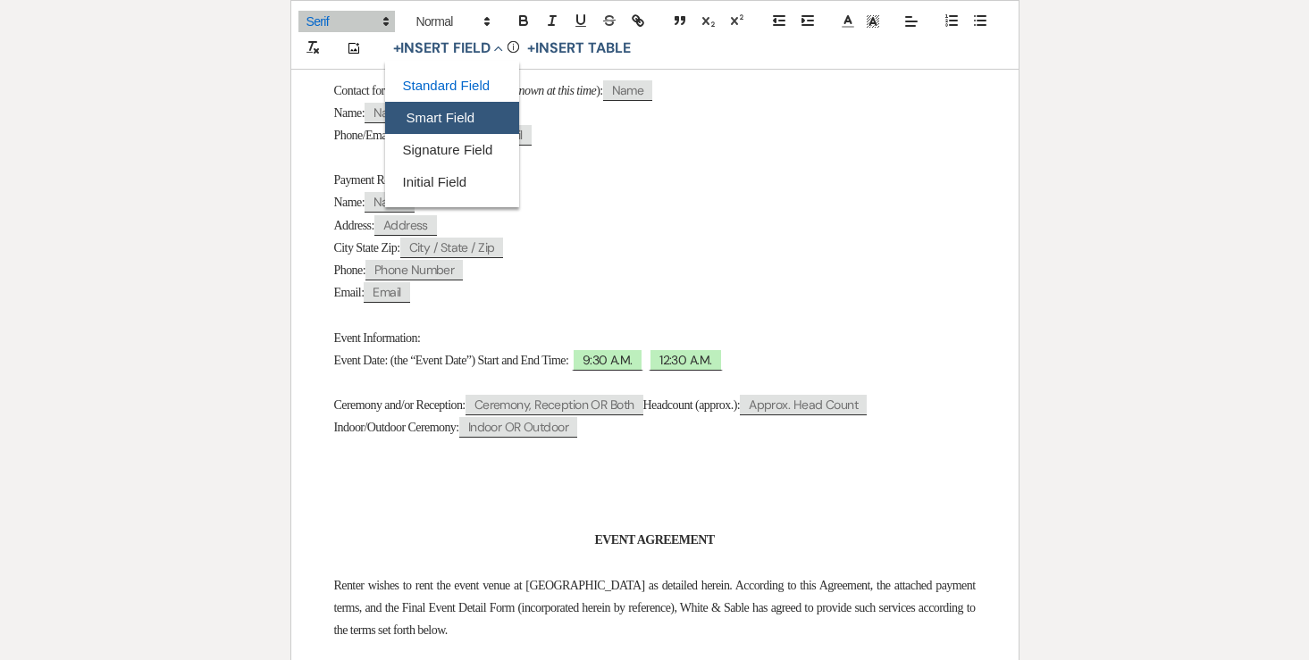
drag, startPoint x: 458, startPoint y: 77, endPoint x: 458, endPoint y: 104, distance: 26.8
click at [458, 104] on div "Standard Field Smart Field Signature Field Initial Field" at bounding box center [452, 134] width 134 height 129
click at [456, 113] on button "Smart Field" at bounding box center [452, 118] width 134 height 32
select select "smartCustomField"
select select "owner"
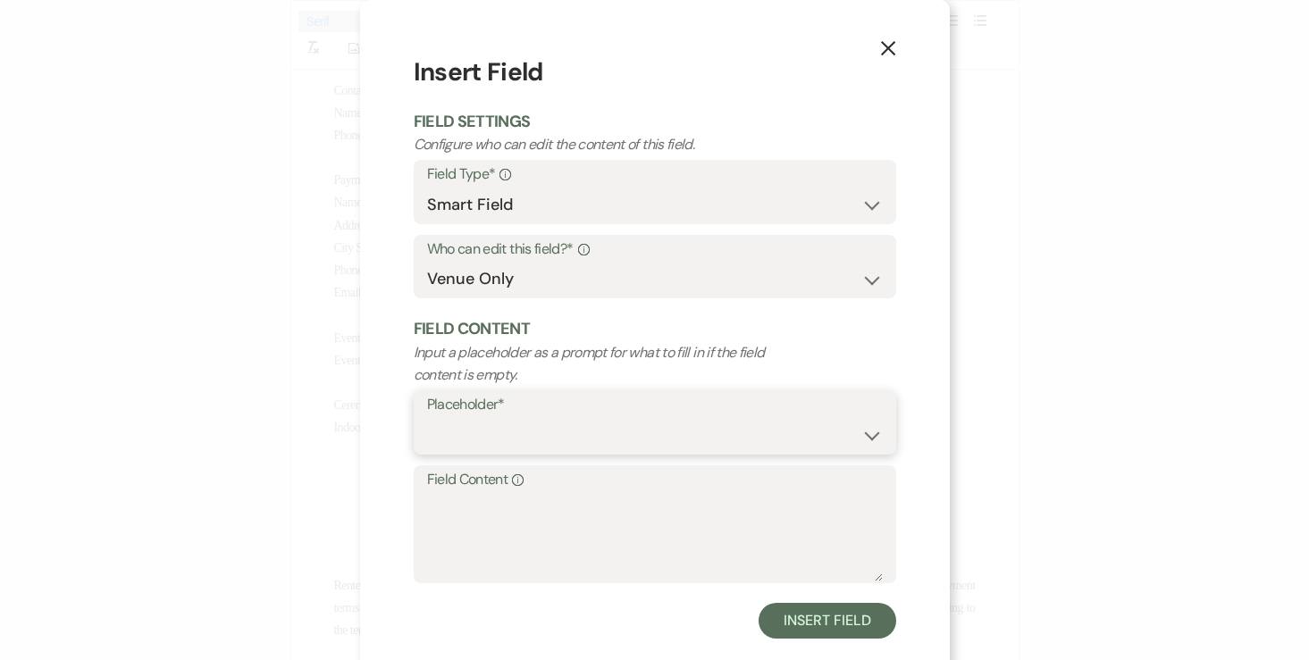
click at [455, 427] on select "{{Event Date}} {{Client Full Name(s)}} {{Client First Name(s)}} {{Venue Name}} …" at bounding box center [655, 435] width 456 height 35
select select "{{eventDate}}"
type textarea "04/23/2027"
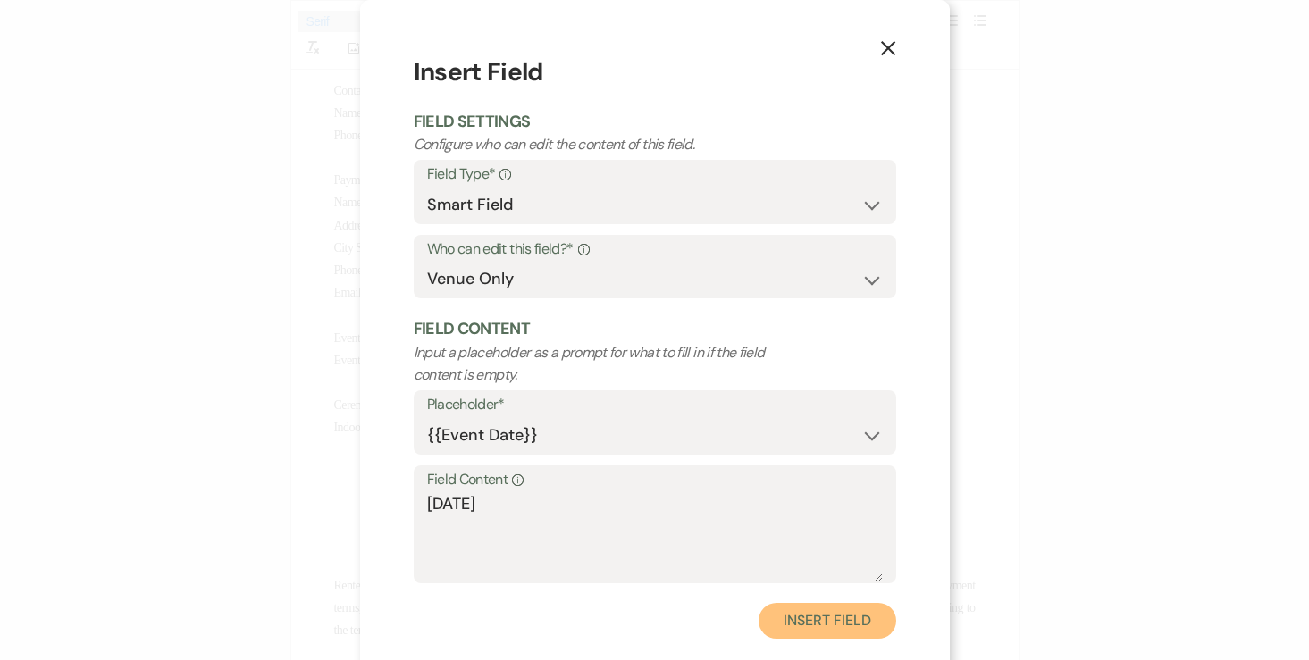
click at [834, 619] on button "Insert Field" at bounding box center [826, 621] width 137 height 36
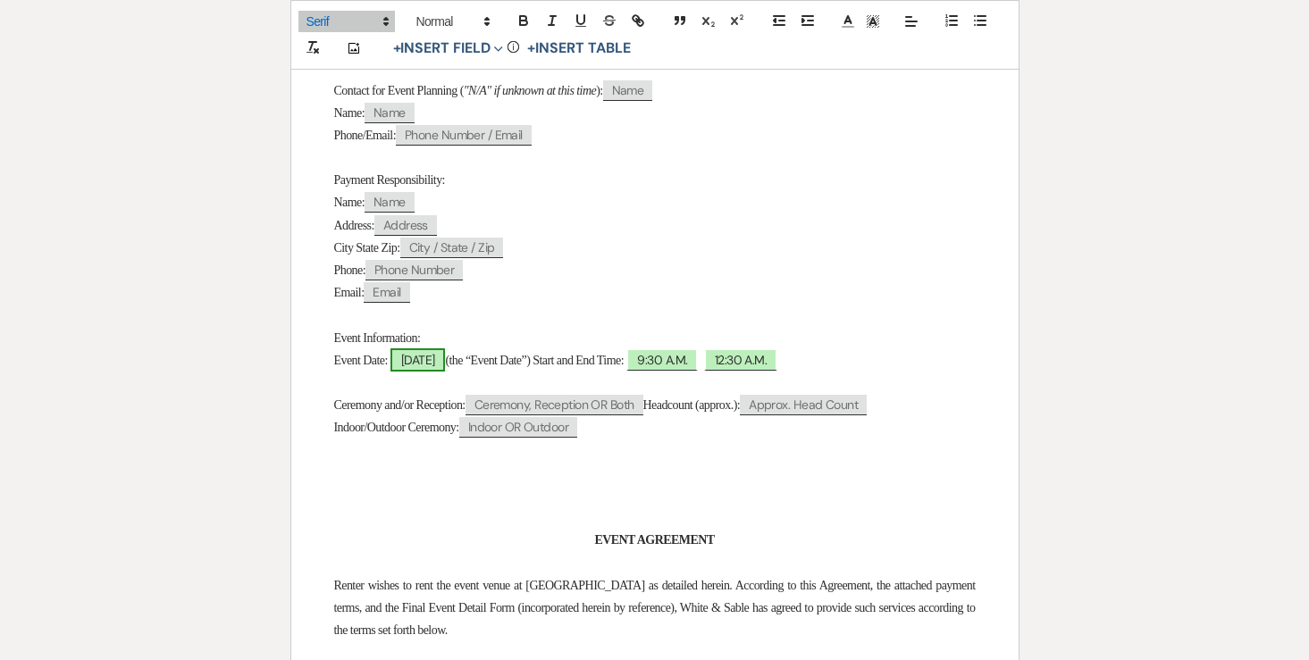
click at [408, 372] on span "04/23/2027" at bounding box center [417, 359] width 55 height 23
select select "smartCustomField"
select select "owner"
select select "{{eventDate}}"
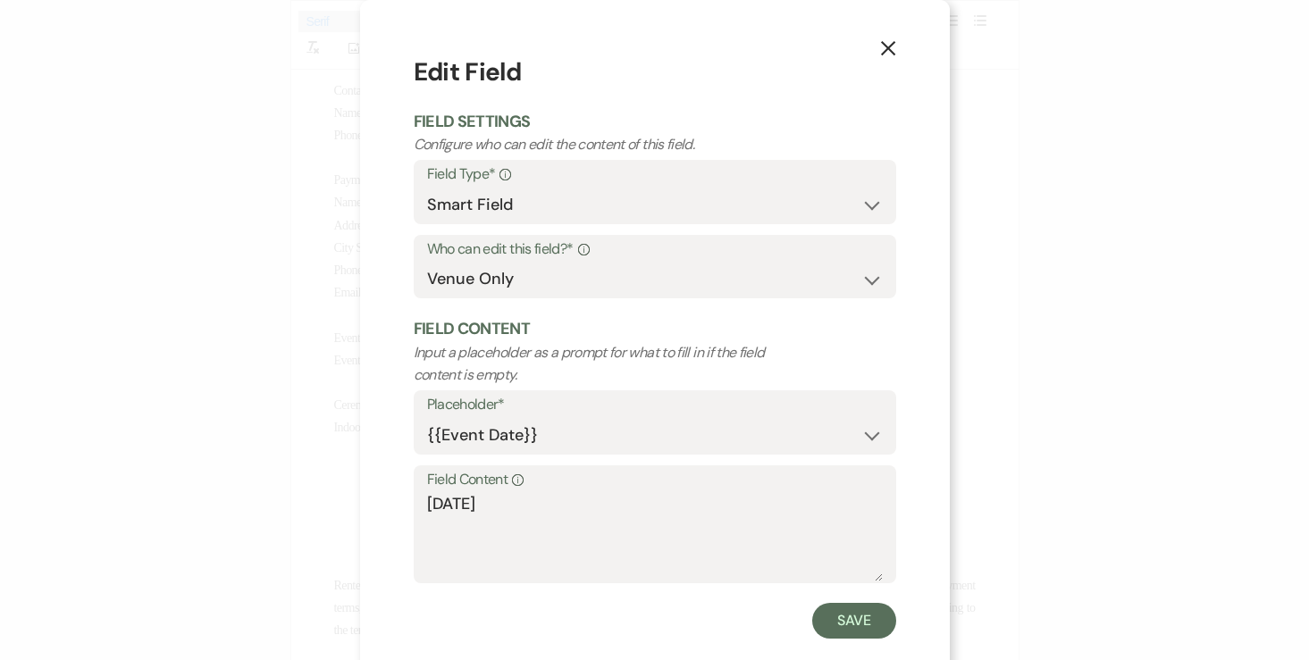
click at [422, 504] on div "Field Content Info 04/23/2027" at bounding box center [655, 524] width 482 height 119
click at [428, 507] on textarea "04/23/2027" at bounding box center [655, 536] width 456 height 89
type textarea "Friday, 04/23/2027"
click at [852, 606] on button "Save" at bounding box center [854, 621] width 84 height 36
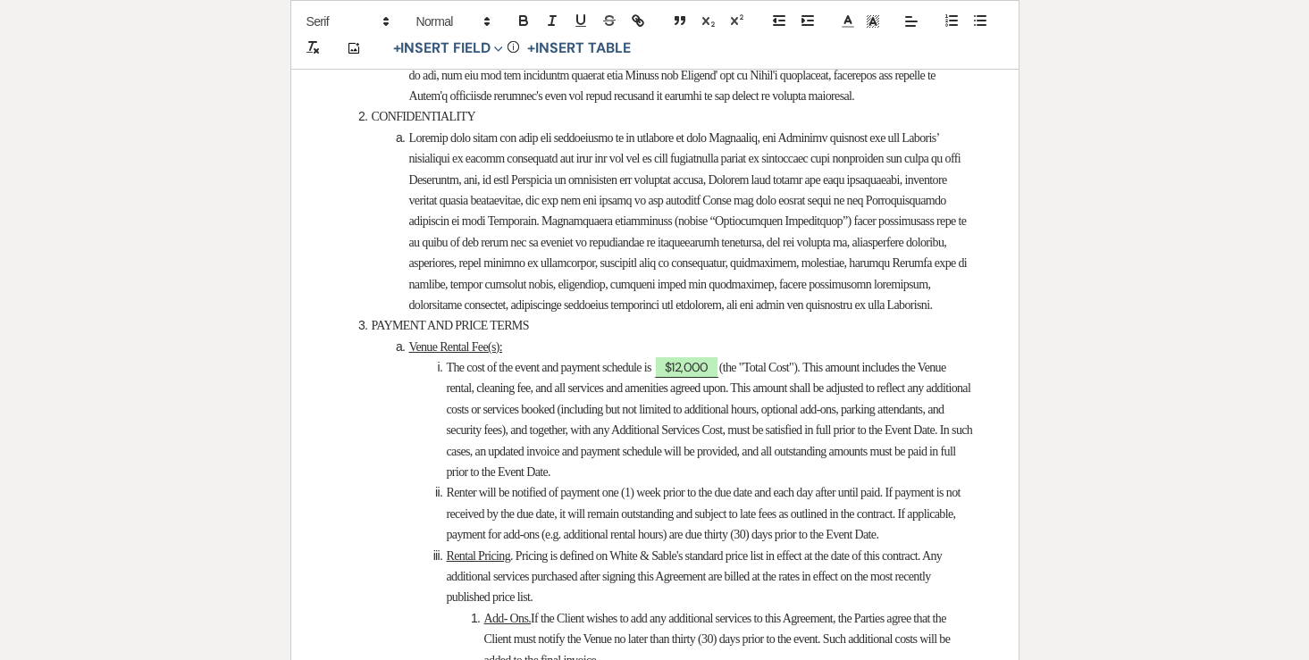
scroll to position [2278, 0]
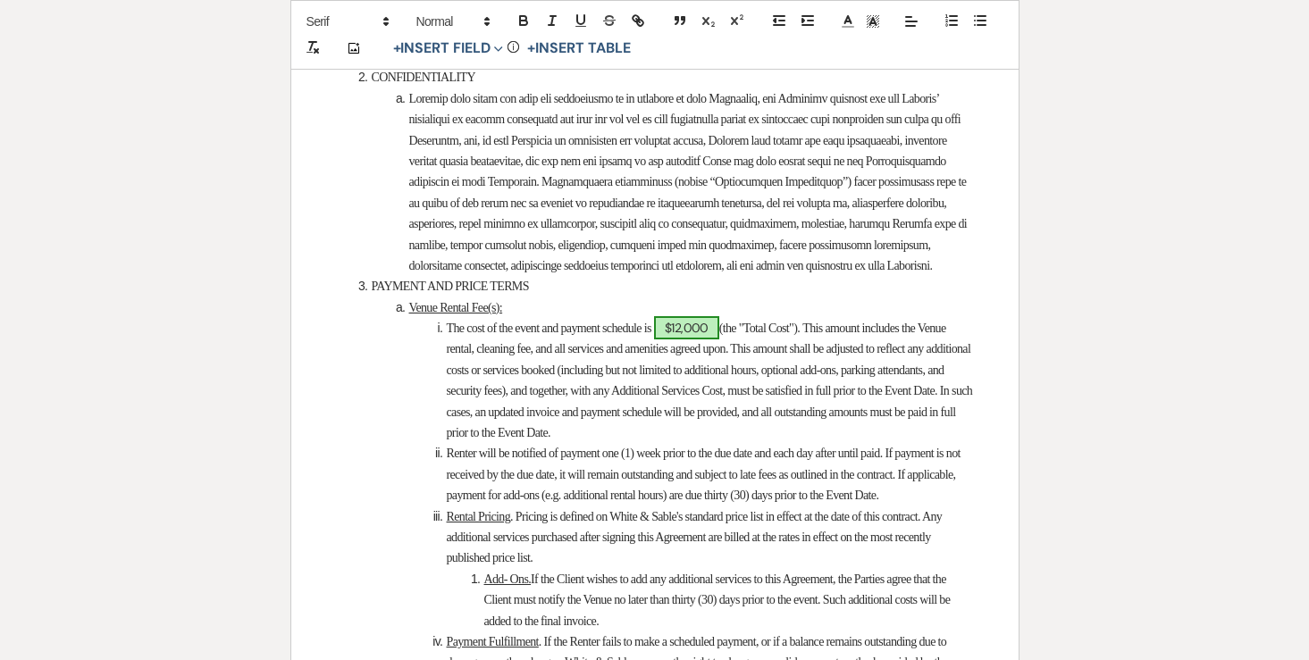
click at [709, 339] on span "$12,000" at bounding box center [686, 327] width 65 height 23
select select "owner"
select select "Total"
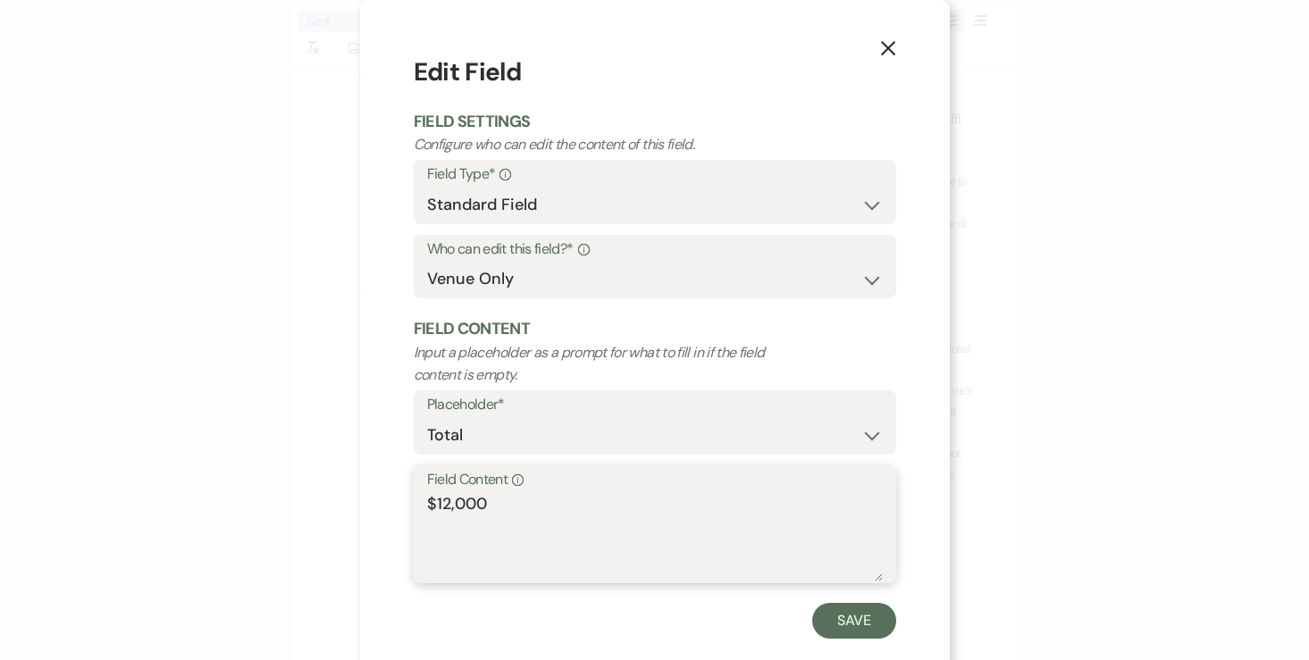
click at [530, 515] on textarea "$12,000" at bounding box center [655, 536] width 456 height 89
type textarea "$10,500.00"
click at [869, 633] on button "Save" at bounding box center [854, 621] width 84 height 36
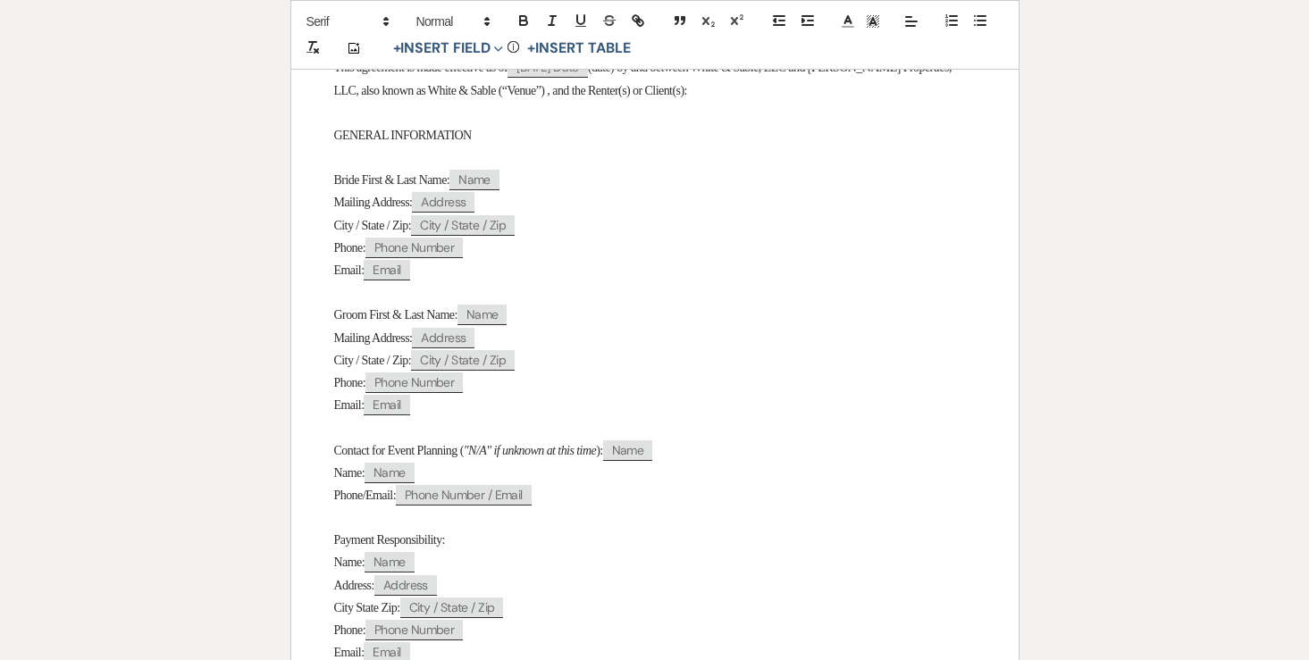
scroll to position [0, 0]
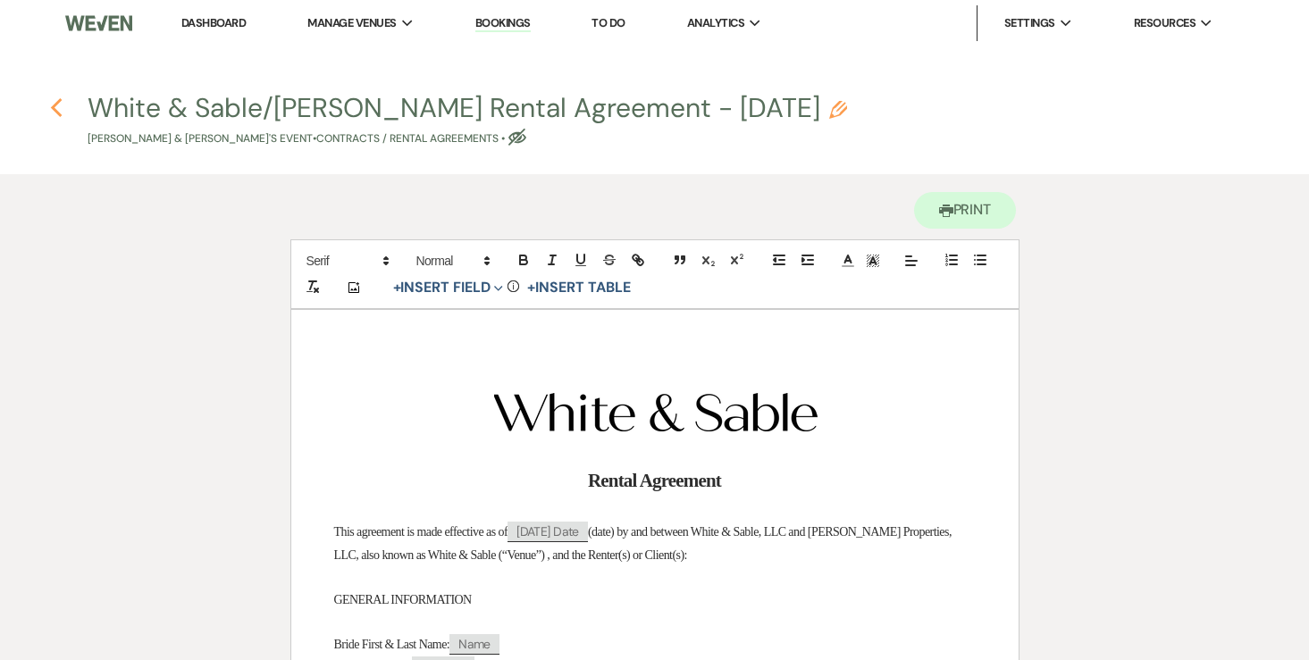
click at [56, 107] on icon "Previous" at bounding box center [56, 107] width 13 height 21
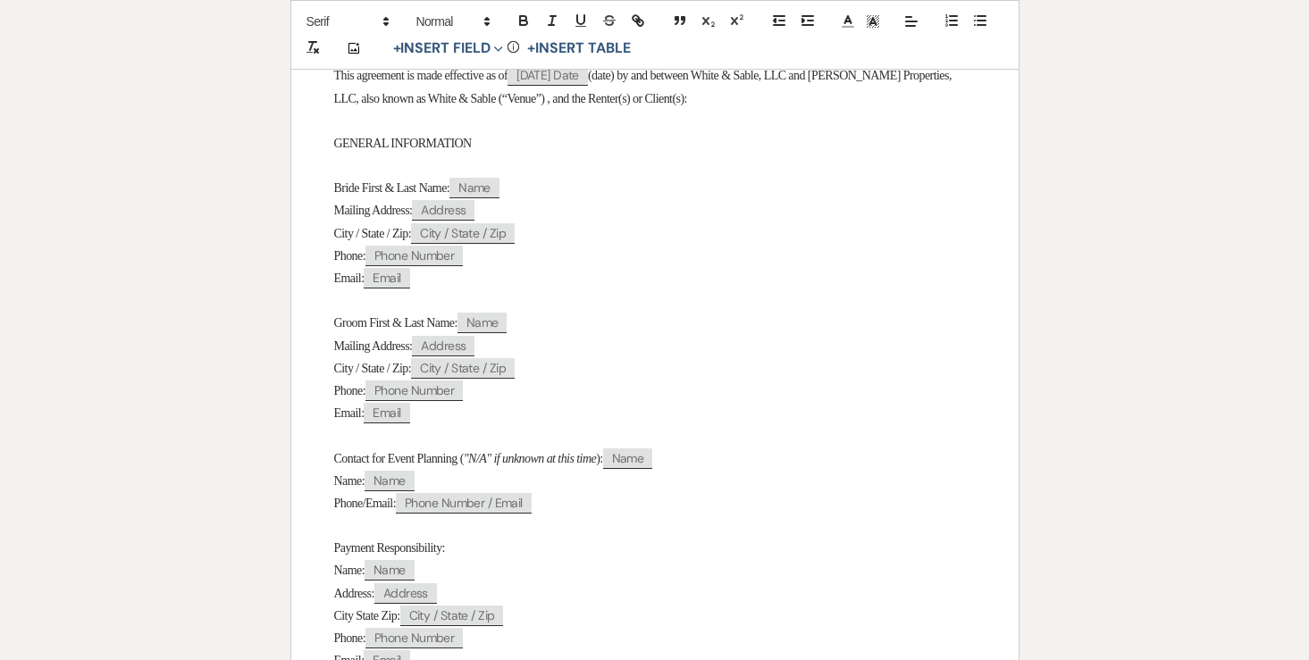
select select "6"
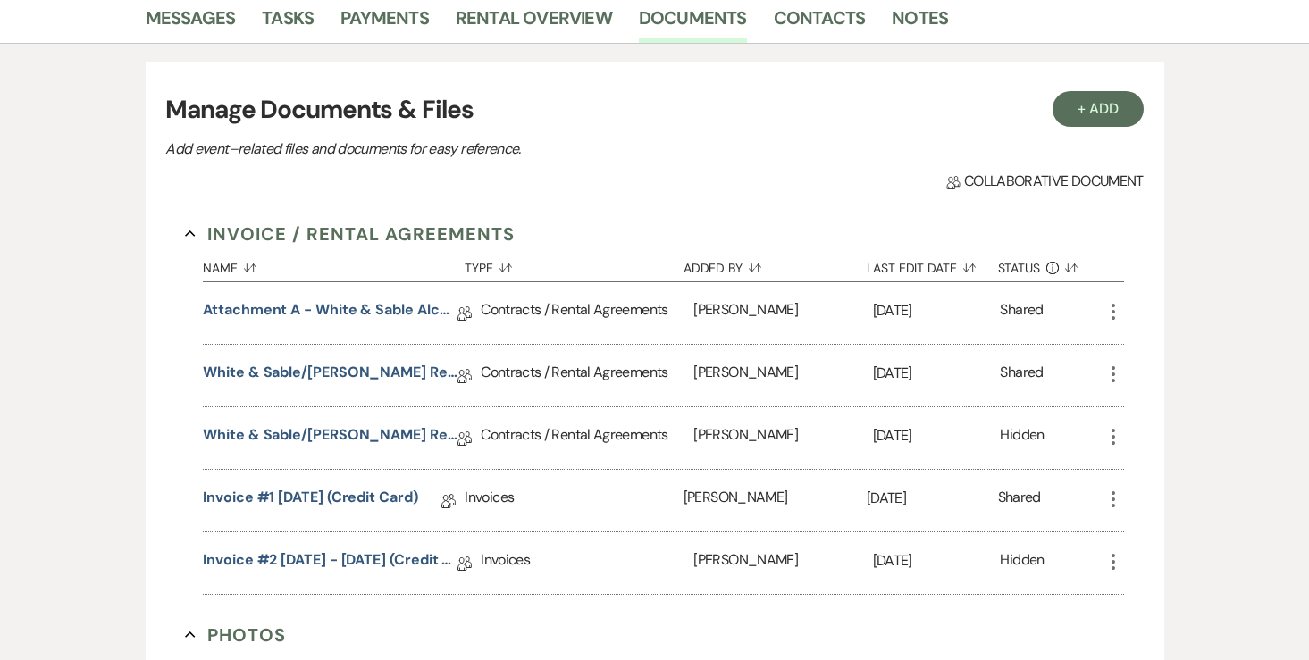
click at [1113, 429] on use "button" at bounding box center [1113, 437] width 4 height 16
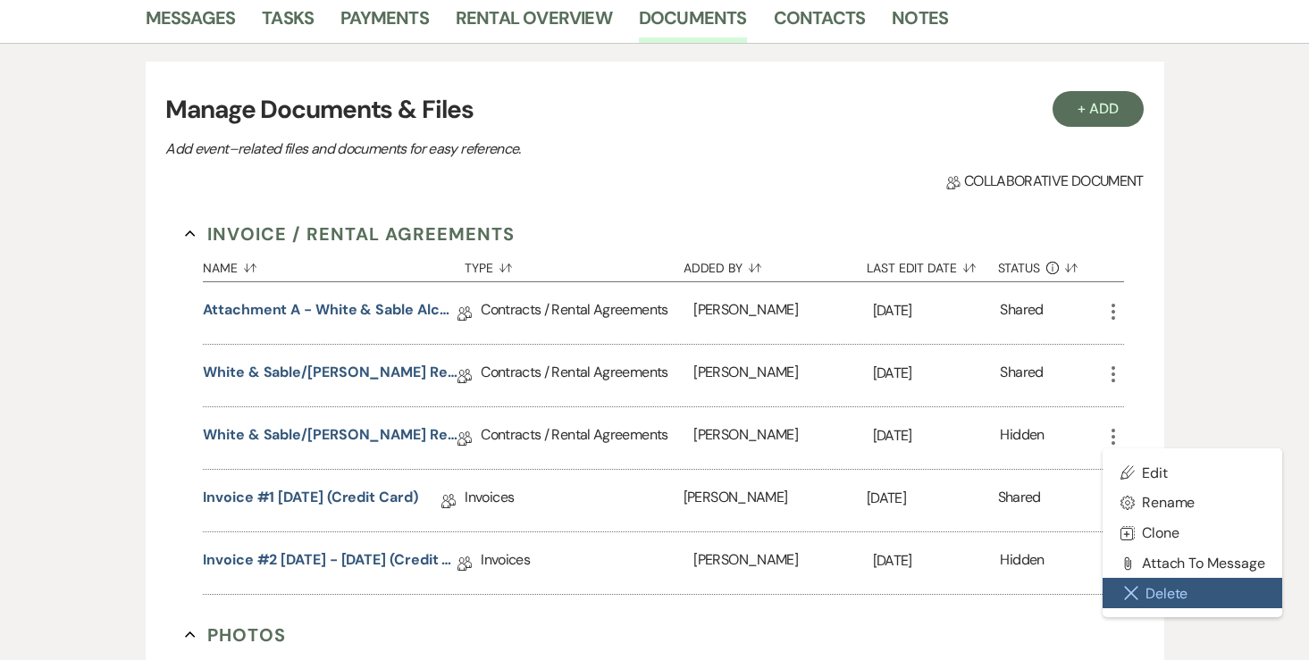
click at [1145, 591] on button "Close Delete X Delete" at bounding box center [1192, 593] width 180 height 30
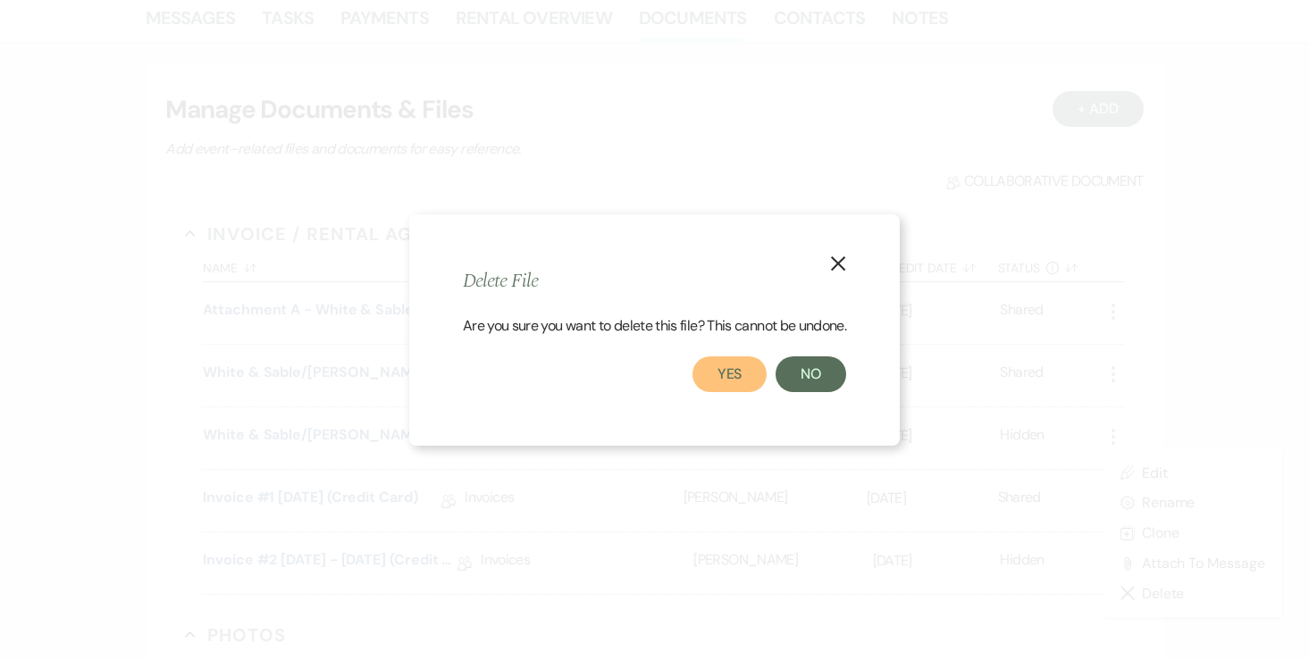
click at [741, 370] on button "Yes" at bounding box center [729, 374] width 75 height 36
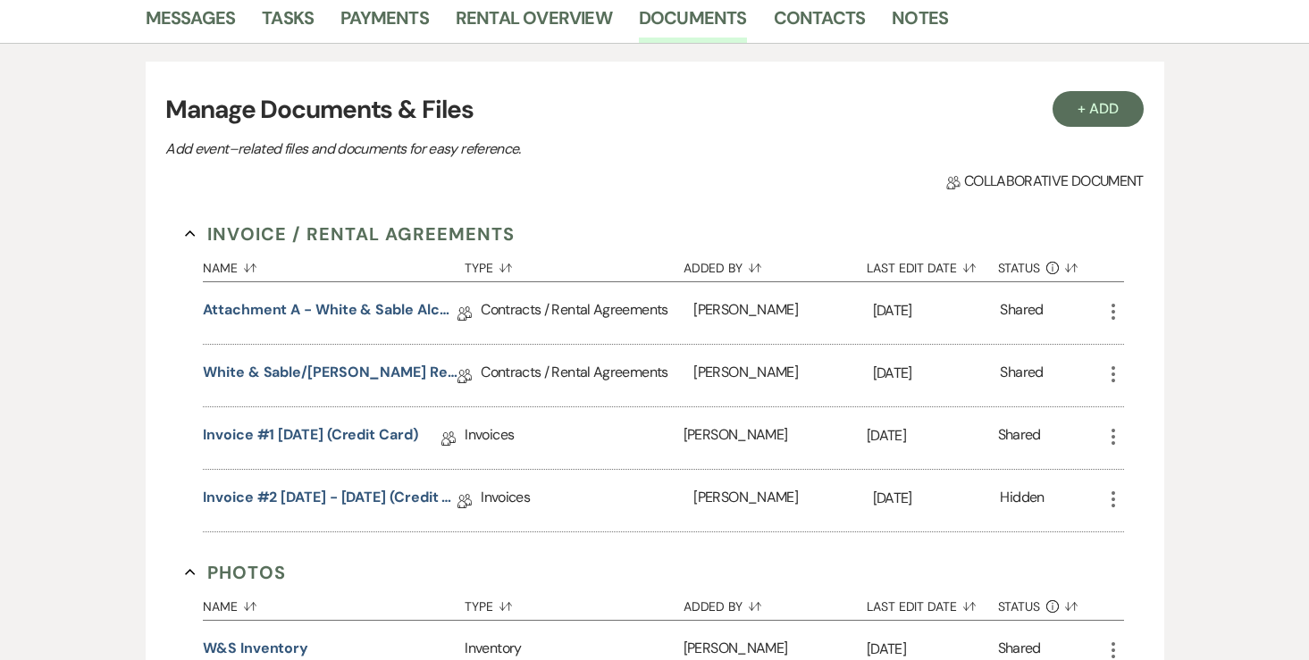
click at [1110, 373] on icon "More" at bounding box center [1112, 374] width 21 height 21
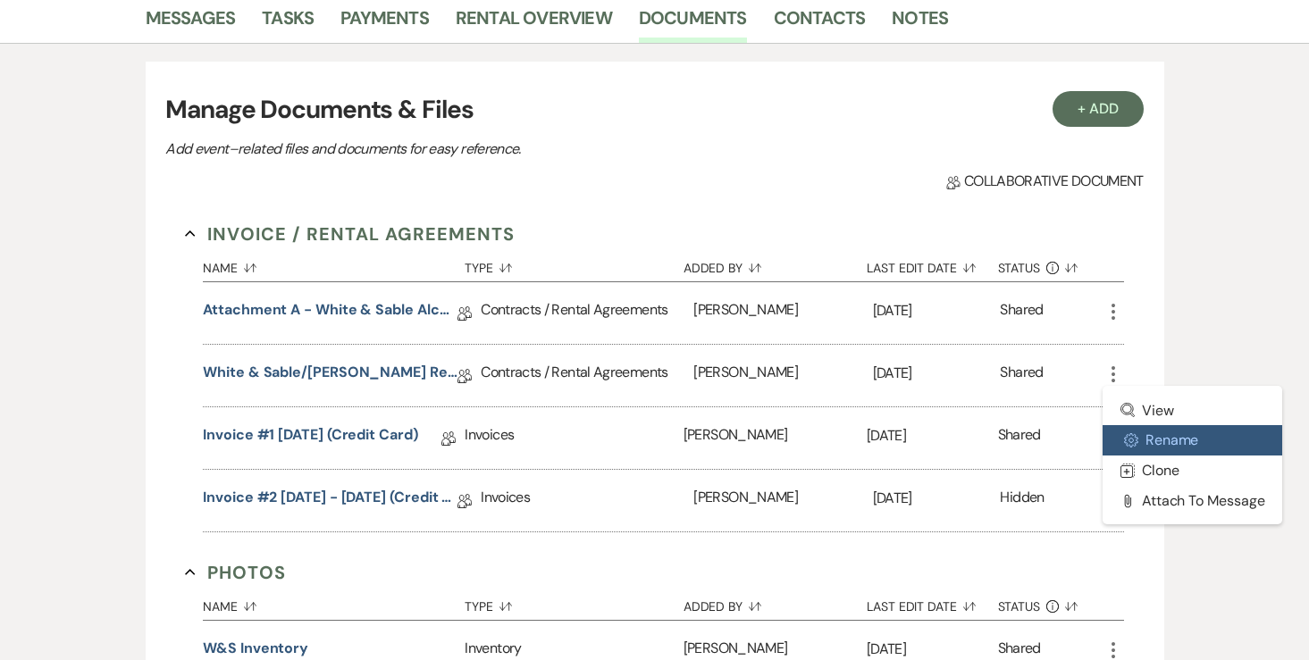
click at [1169, 440] on button "Settings Gear Rename" at bounding box center [1192, 440] width 180 height 30
select select "10"
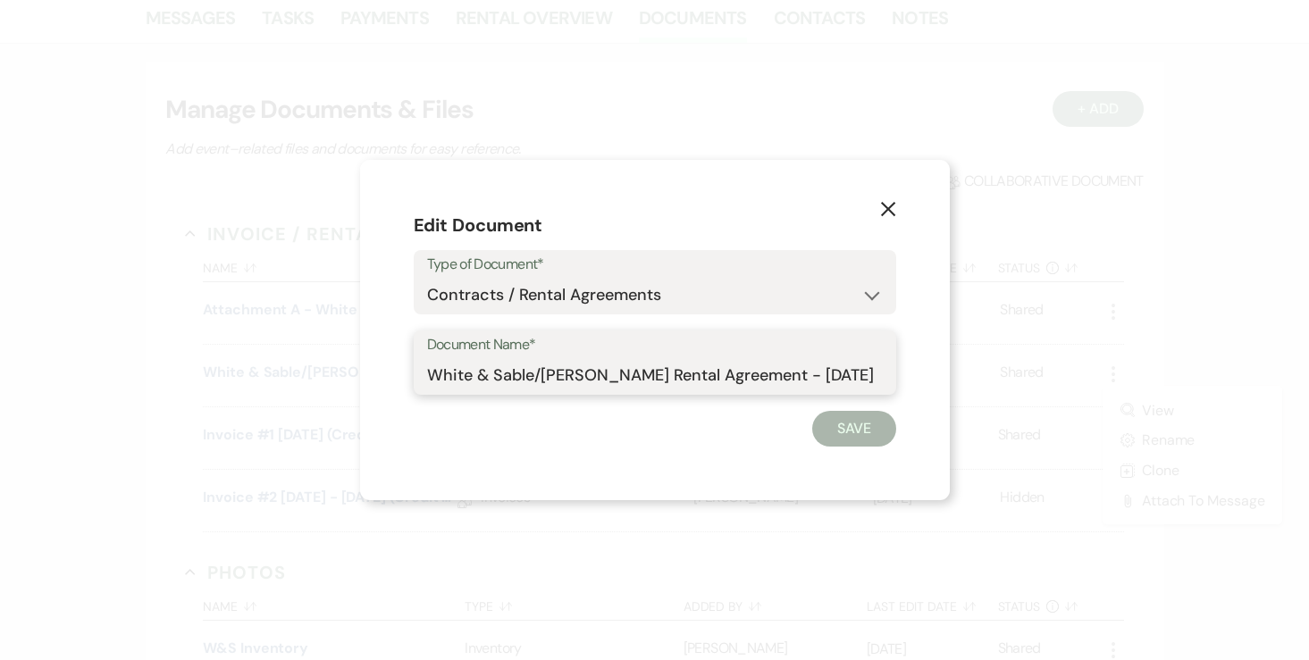
click at [470, 378] on input "White & Sable/[PERSON_NAME] Rental Agreement - [DATE]" at bounding box center [655, 375] width 456 height 35
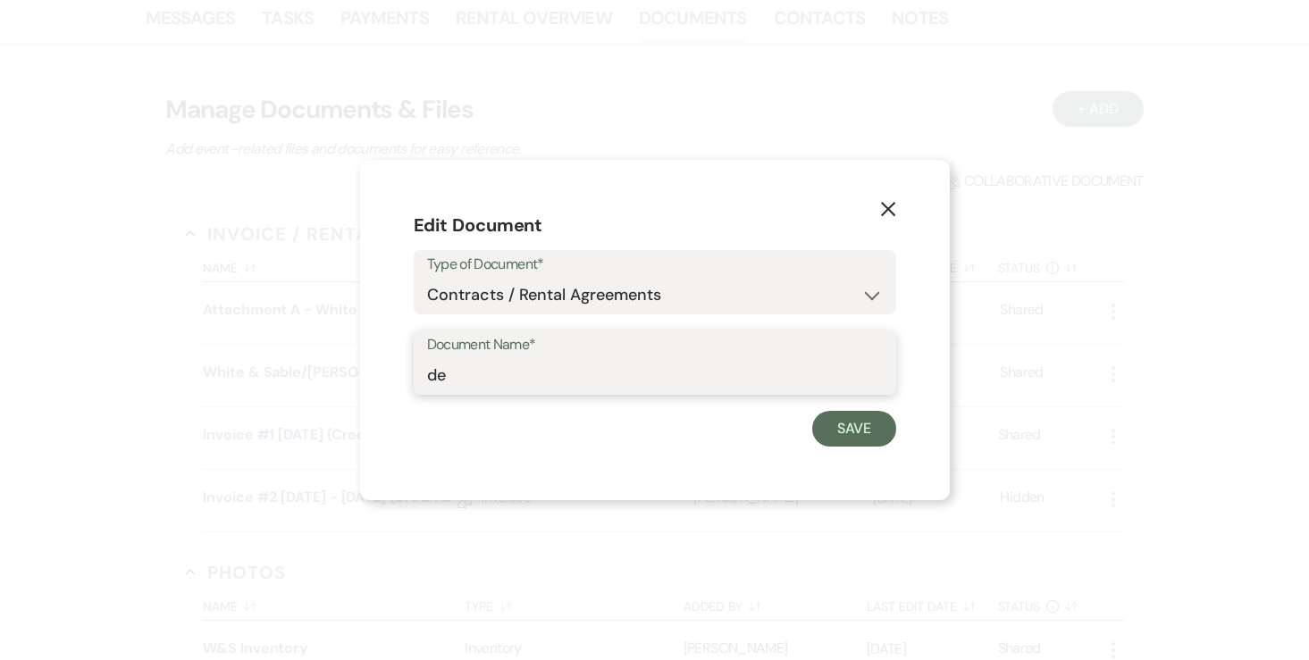
type input "d"
type input "DELETE - old rental agreement 4.24.27"
click at [841, 431] on button "Save" at bounding box center [854, 429] width 84 height 36
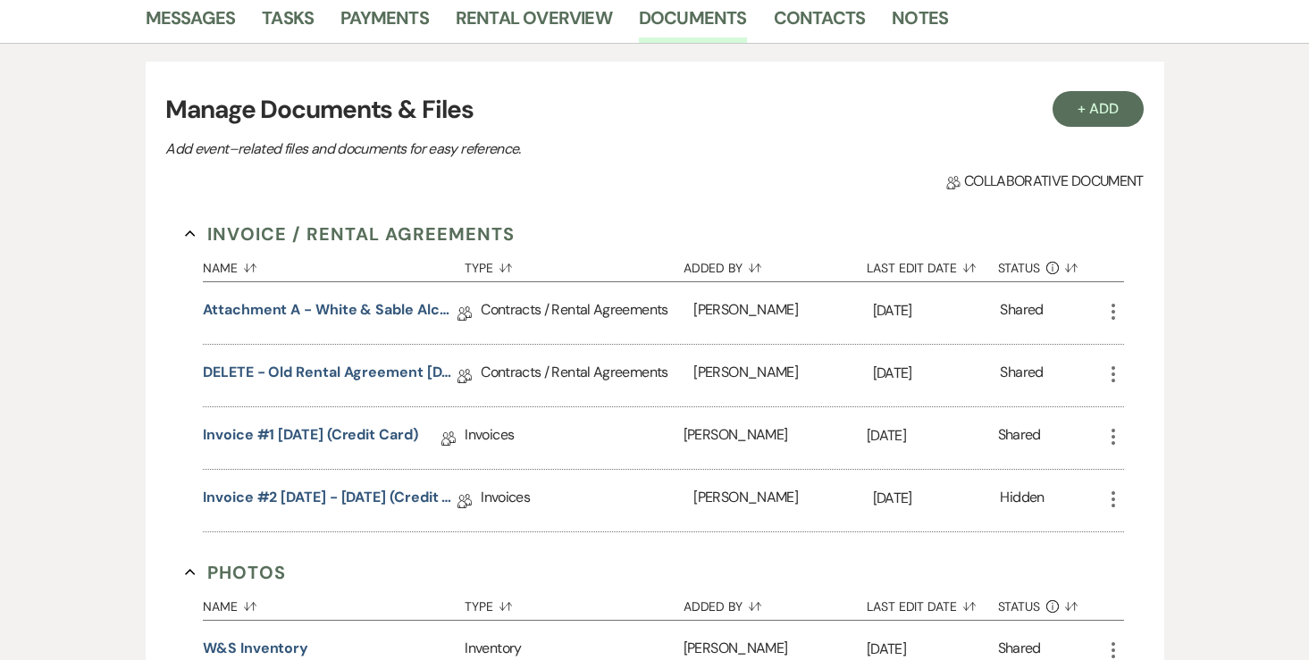
click at [1122, 431] on icon "More" at bounding box center [1112, 436] width 21 height 21
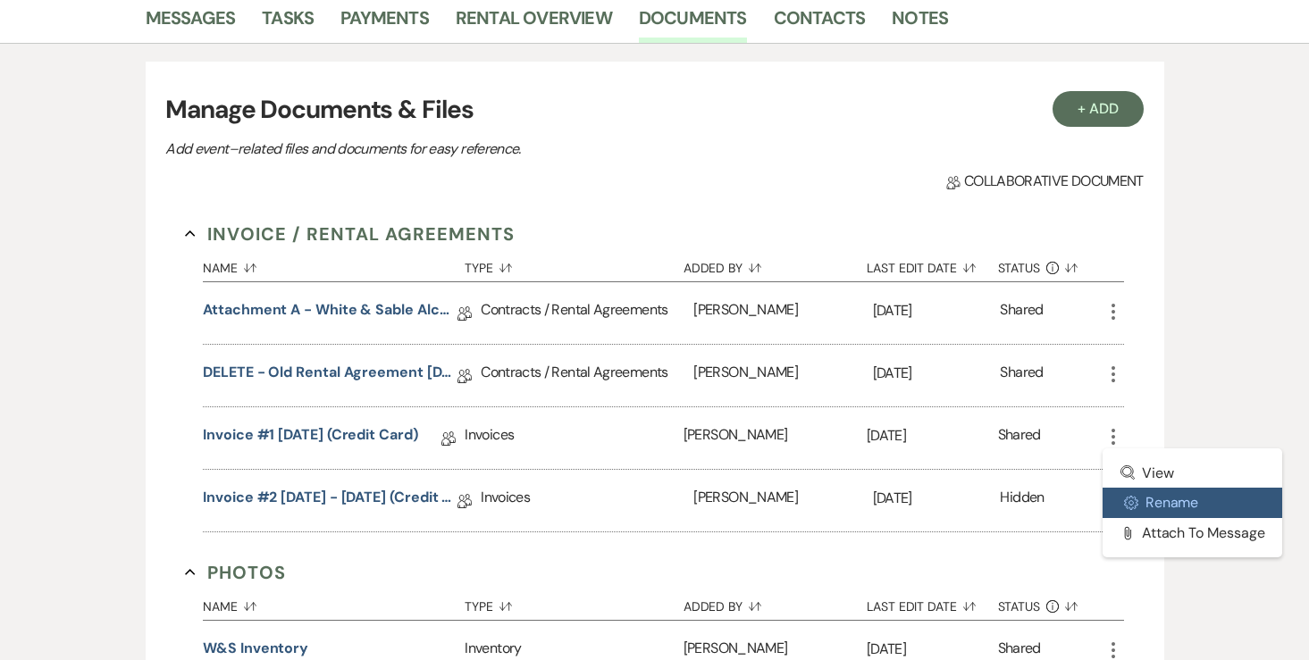
click at [1129, 507] on use "button" at bounding box center [1130, 502] width 13 height 13
select select "22"
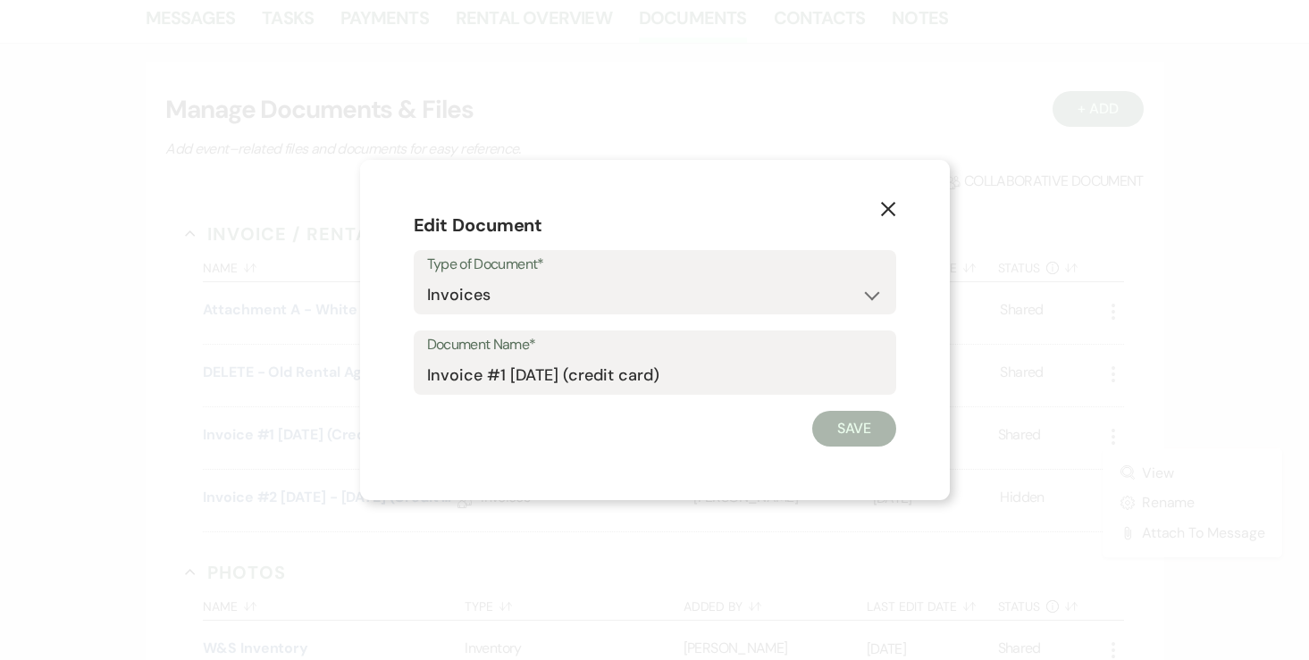
click at [424, 376] on div "Document Name* Invoice #1 8-5-2025 (credit card)" at bounding box center [655, 363] width 482 height 64
click at [427, 377] on input "Invoice #1 [DATE] (credit card)" at bounding box center [655, 375] width 456 height 35
type input "DELETE - Invoice #1 8-5-2025 (credit card)"
click at [821, 429] on button "Save" at bounding box center [854, 429] width 84 height 36
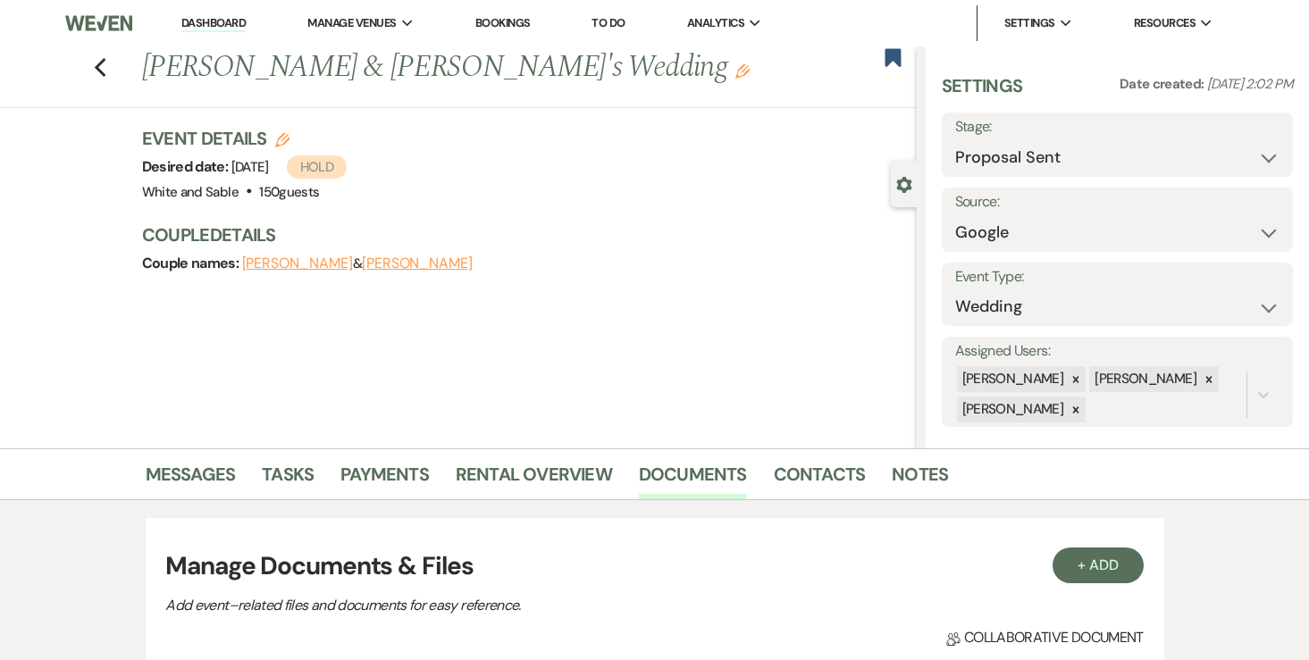
scroll to position [128, 0]
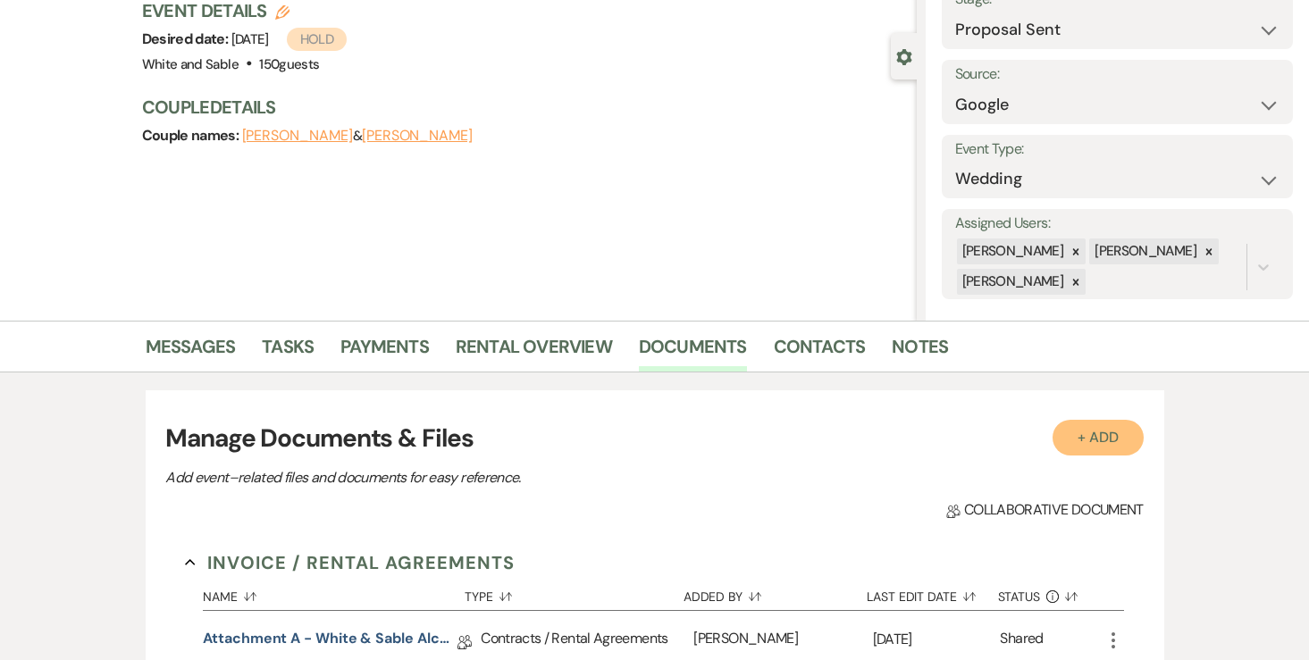
click at [1091, 444] on button "+ Add" at bounding box center [1097, 438] width 91 height 36
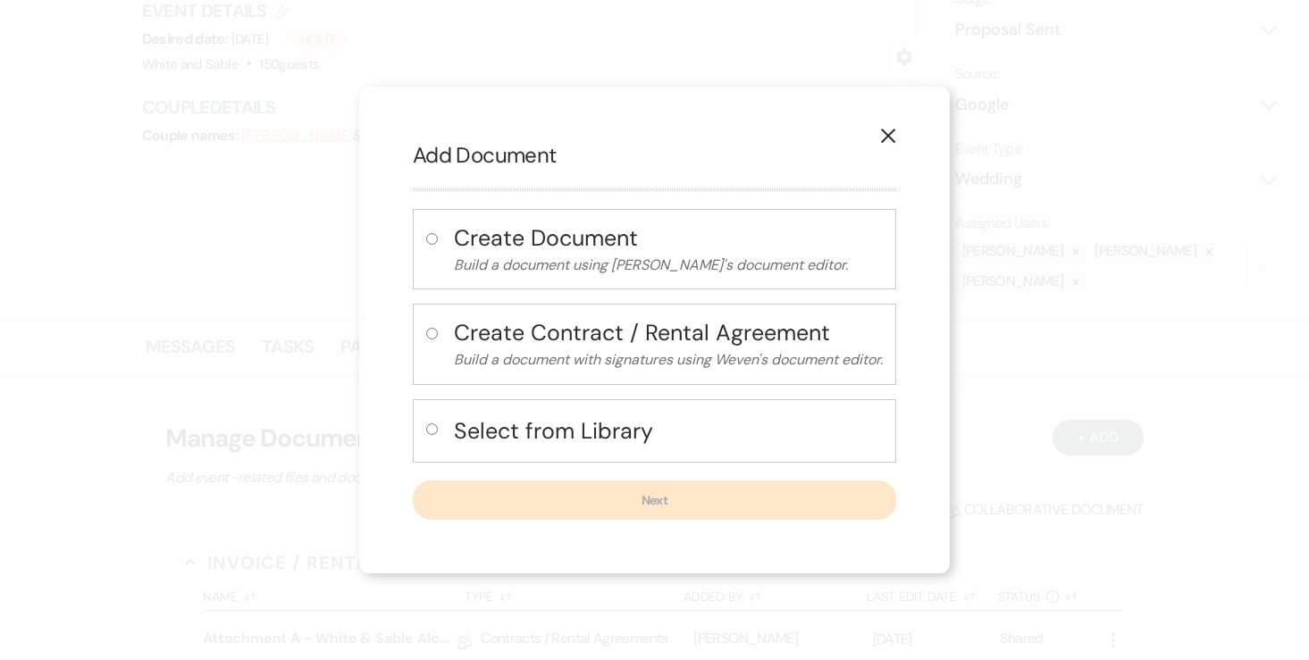
click at [426, 423] on input "radio" at bounding box center [432, 429] width 12 height 12
radio input "true"
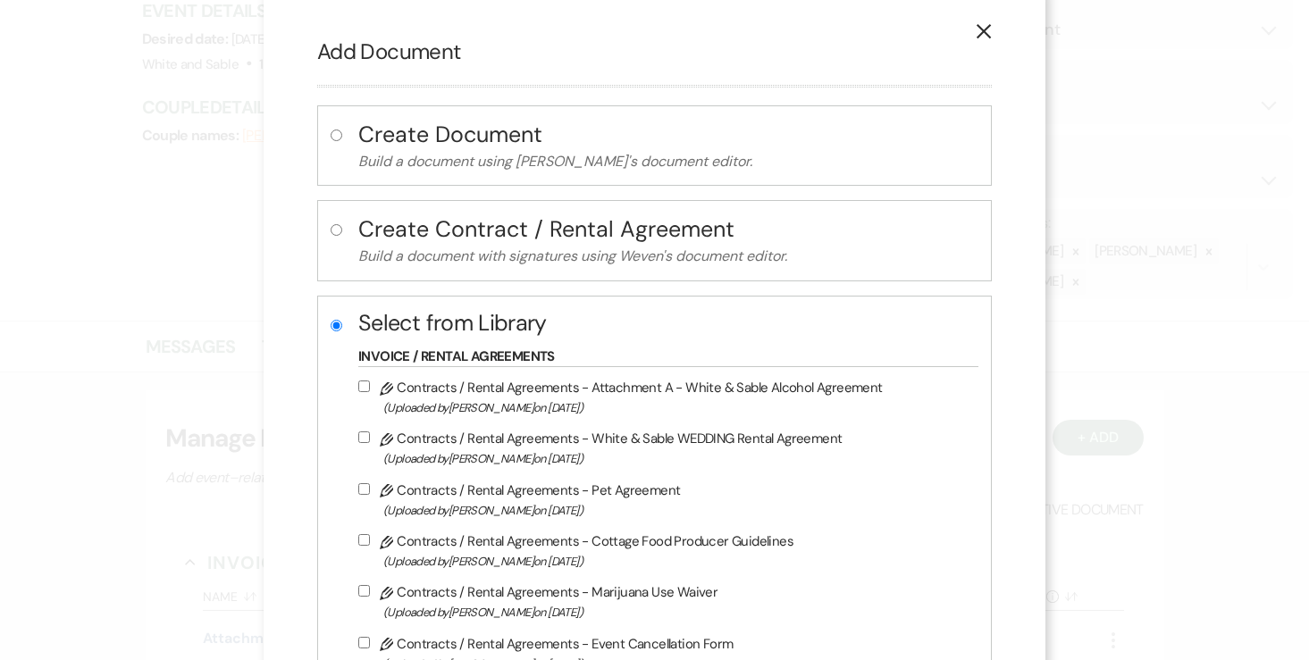
scroll to position [22, 0]
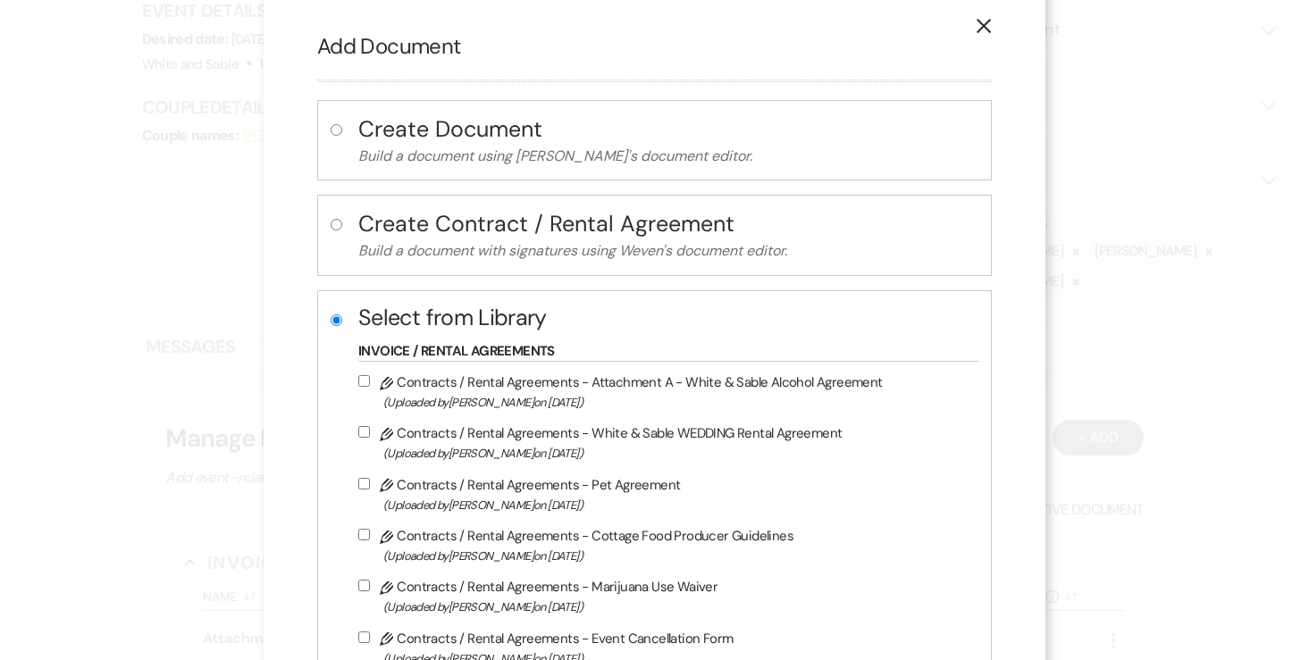
click at [367, 434] on input "Pencil Contracts / Rental Agreements - White & Sable WEDDING Rental Agreement (…" at bounding box center [364, 432] width 12 height 12
checkbox input "true"
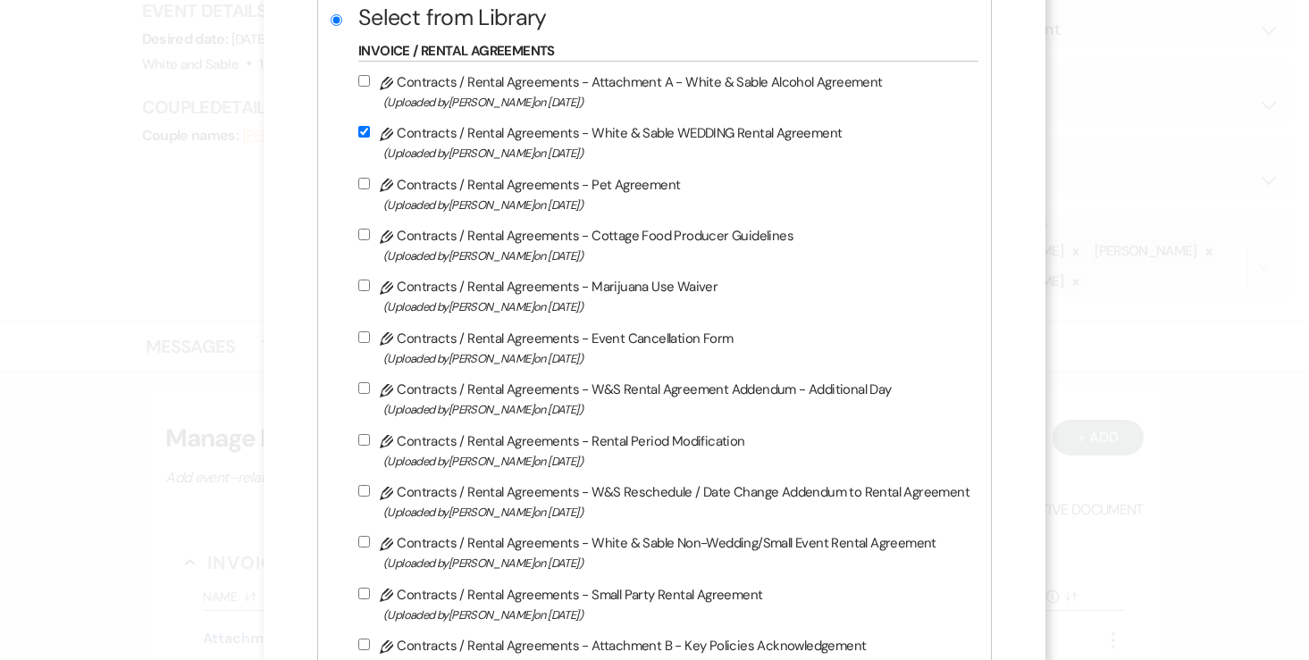
scroll to position [1026, 0]
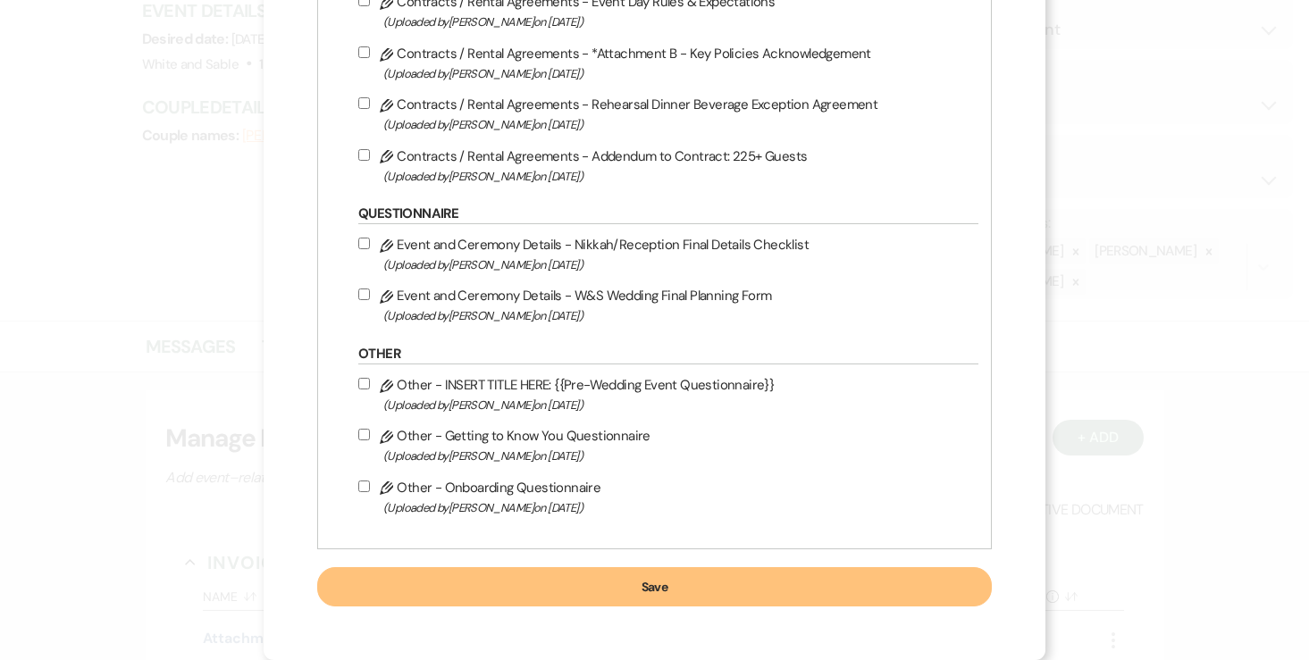
click at [724, 585] on button "Save" at bounding box center [654, 586] width 674 height 39
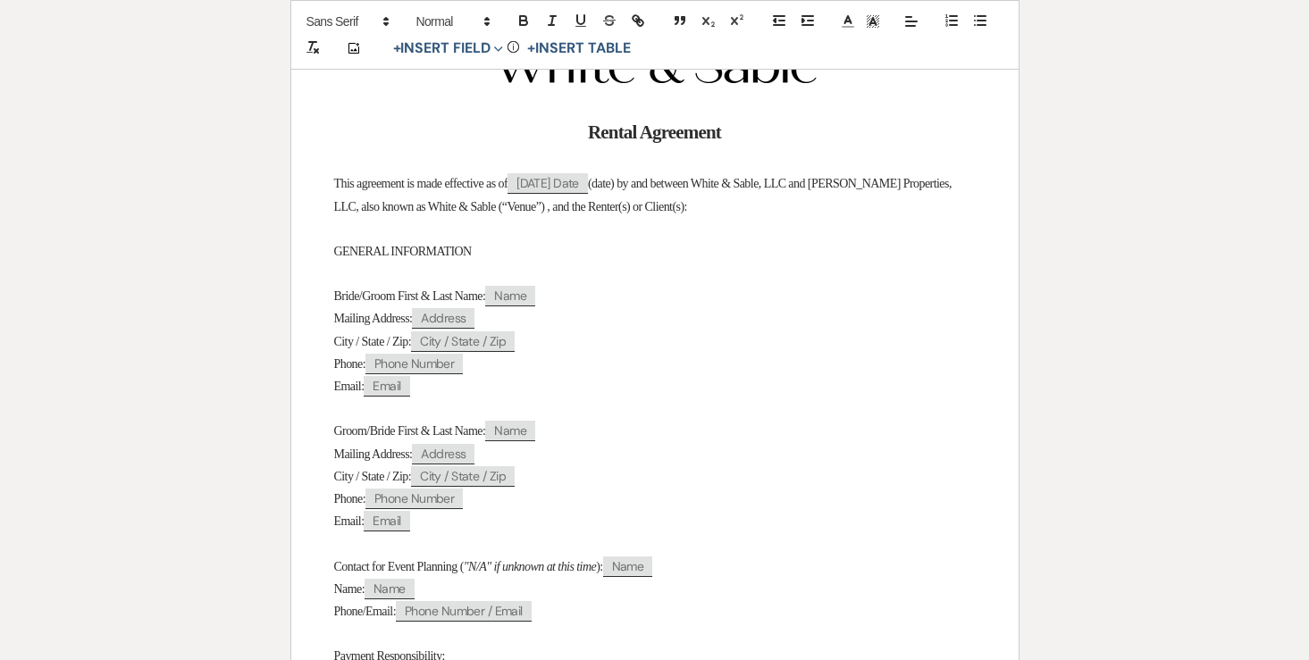
scroll to position [363, 0]
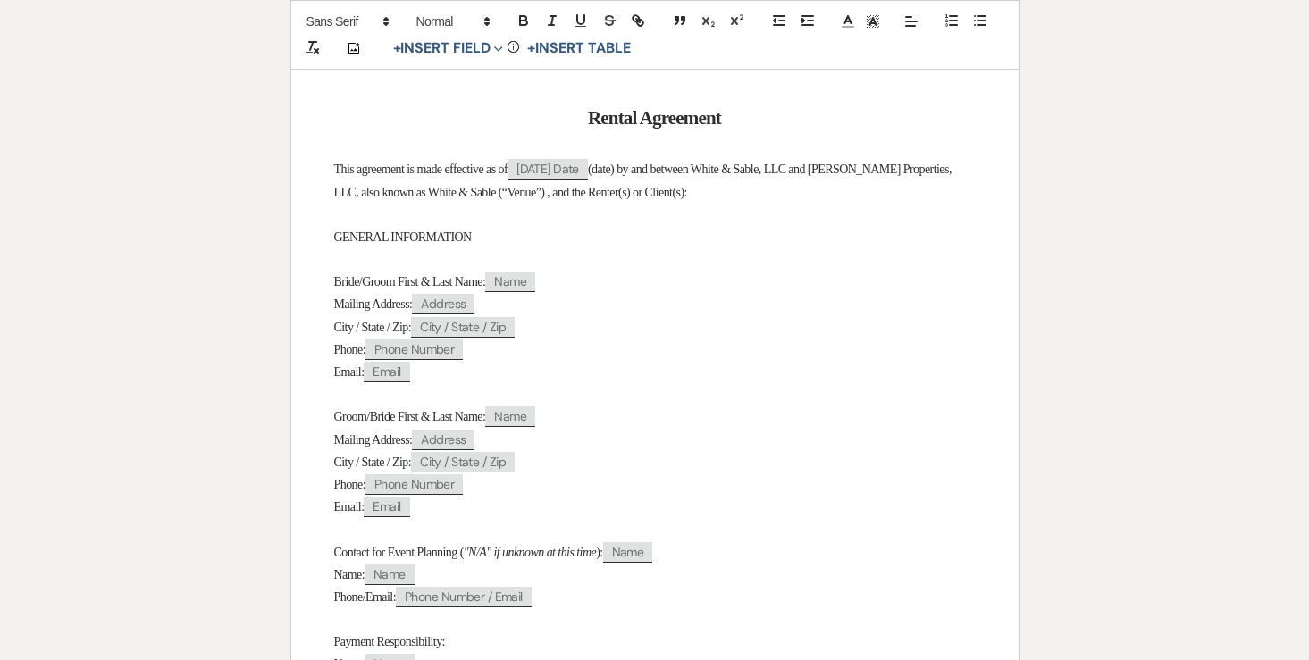
click at [383, 287] on span "Bride/Groom First & Last Name:" at bounding box center [410, 281] width 152 height 13
click at [388, 423] on span "Groom/Bride First & Last Name:" at bounding box center [410, 416] width 152 height 13
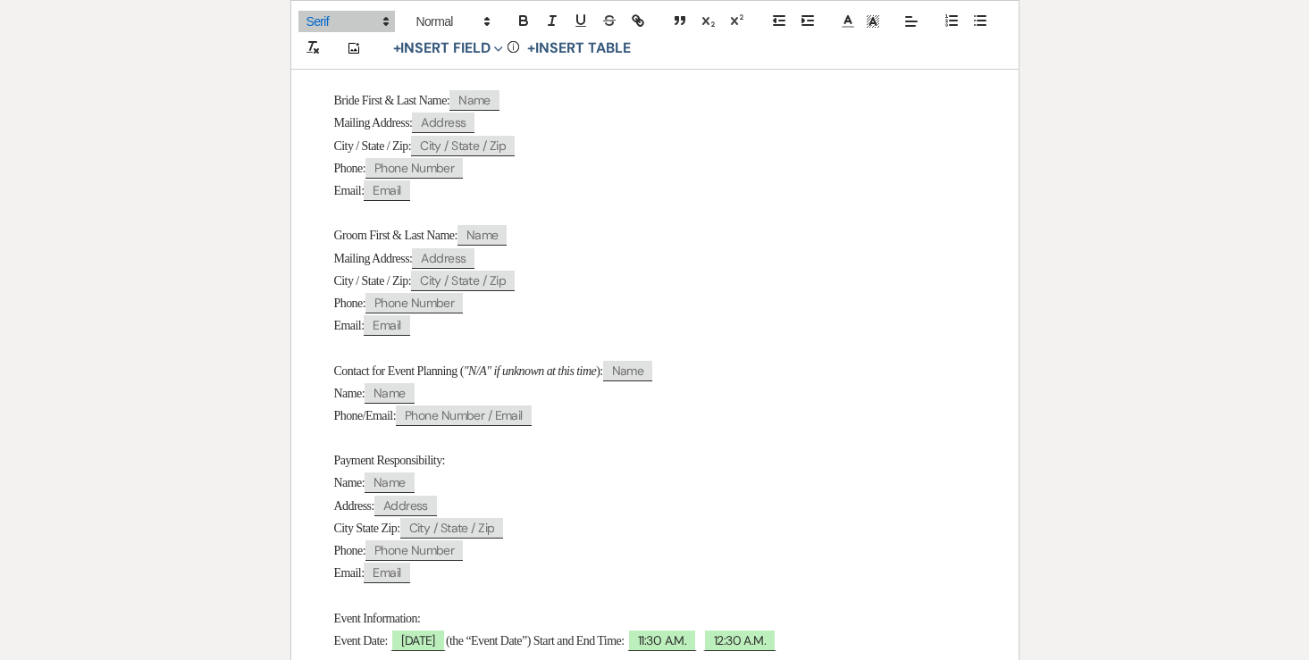
scroll to position [686, 0]
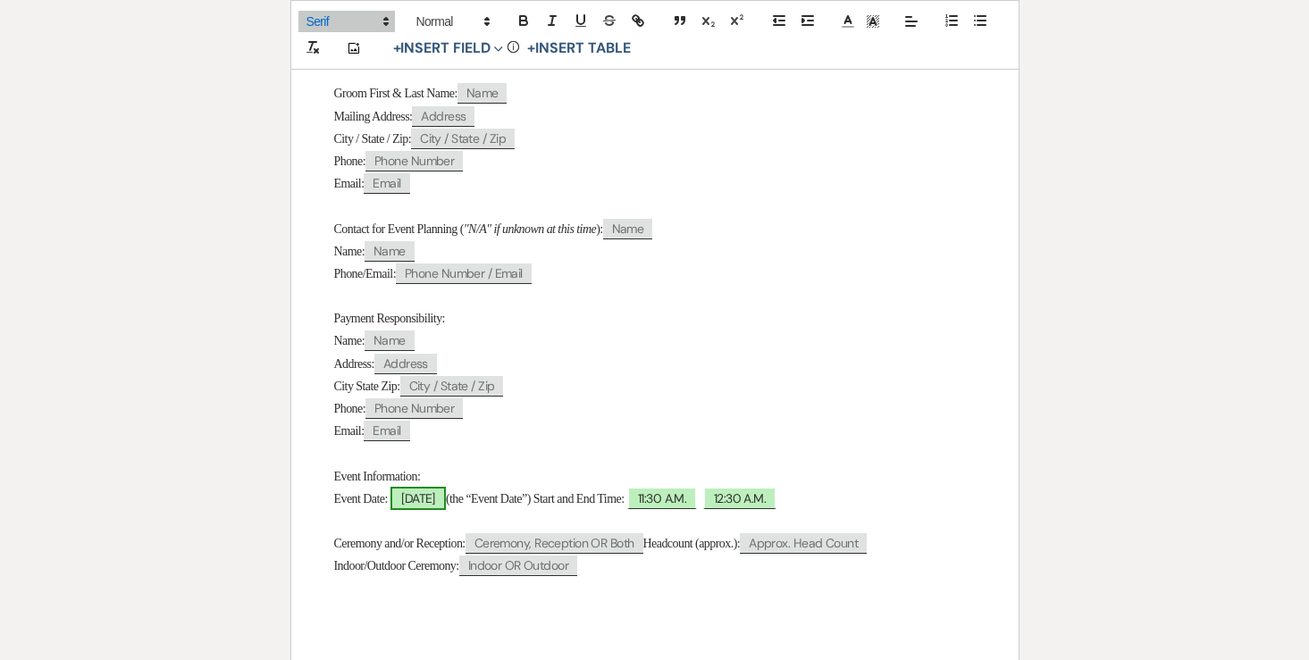
click at [415, 509] on span "04/23/2027" at bounding box center [417, 498] width 55 height 23
select select "smartCustomField"
select select "owner"
select select "{{eventDate}}"
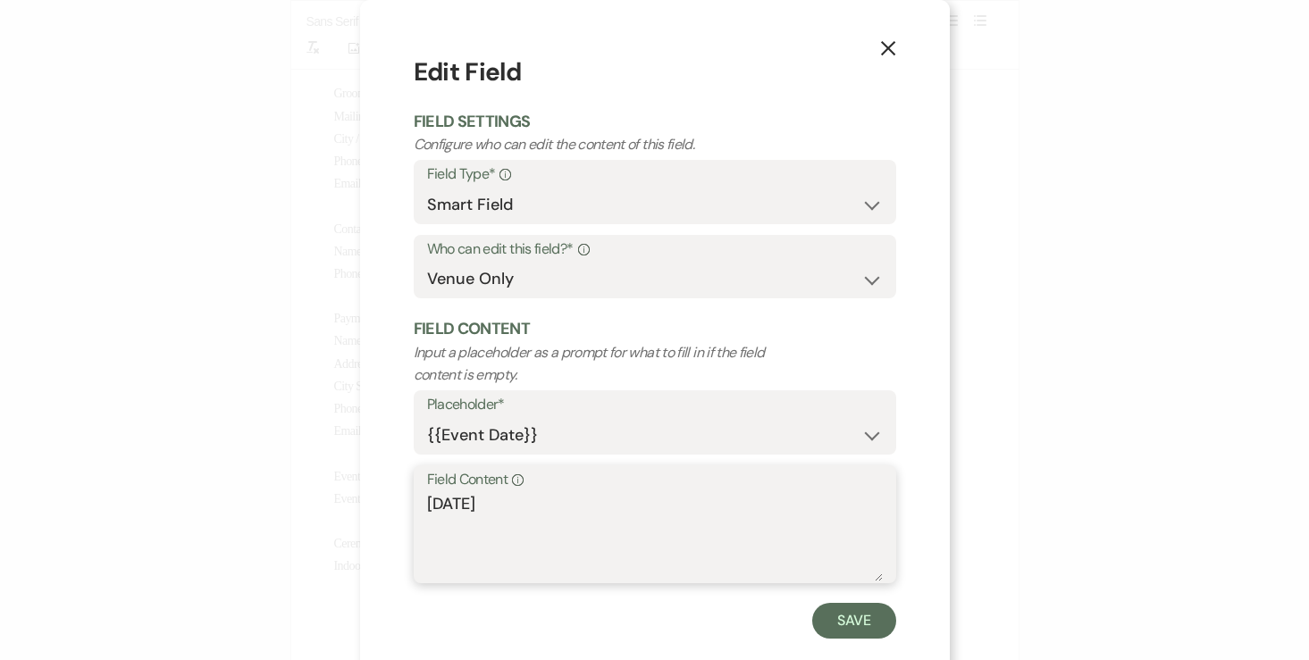
click at [431, 506] on textarea "04/23/2027" at bounding box center [655, 536] width 456 height 89
type textarea "Friday, 04/23/2027"
click at [842, 611] on button "Save" at bounding box center [854, 621] width 84 height 36
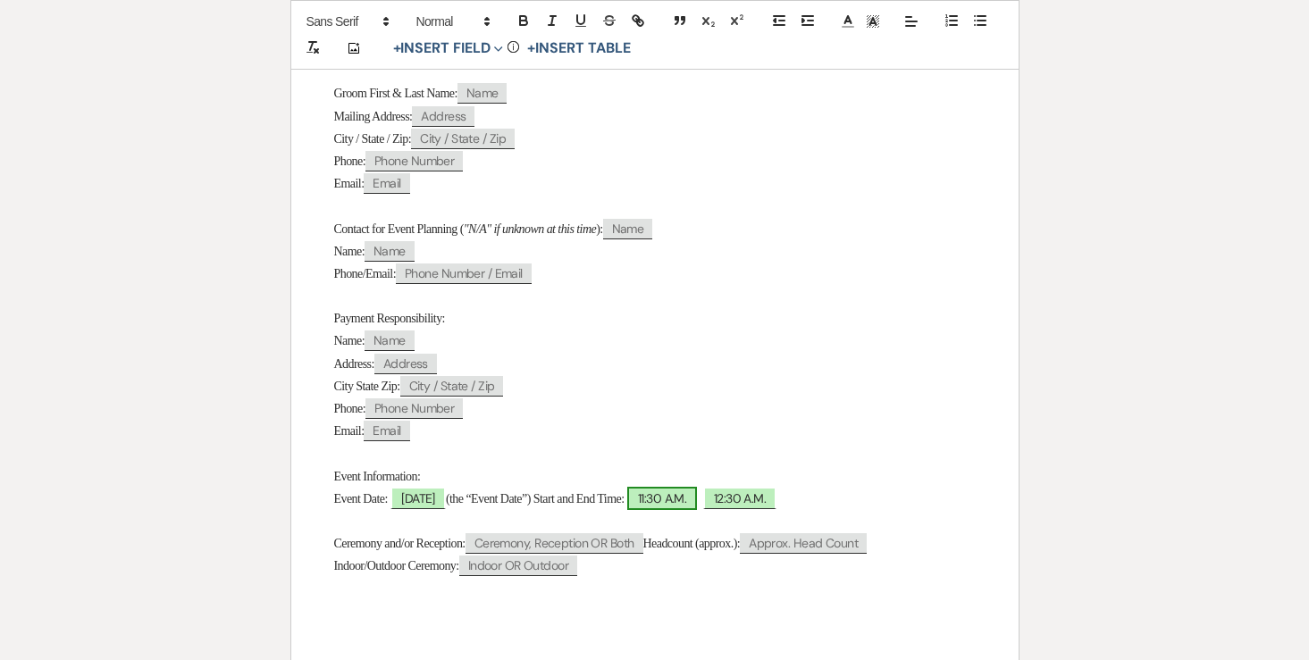
click at [697, 510] on span "11:30 A.M." at bounding box center [662, 498] width 70 height 23
select select "owner"
select select "custom_placeholder"
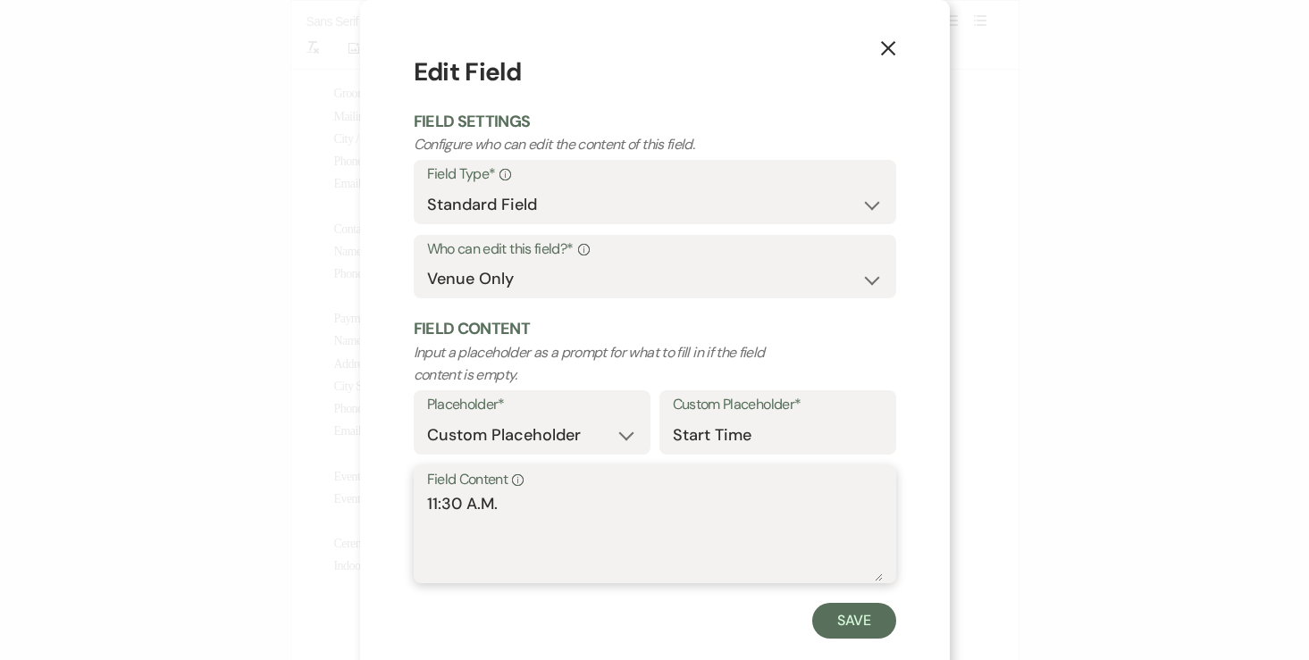
click at [433, 503] on textarea "11:30 A.M." at bounding box center [655, 536] width 456 height 89
type textarea "9:30 A.M."
click at [868, 627] on button "Save" at bounding box center [854, 621] width 84 height 36
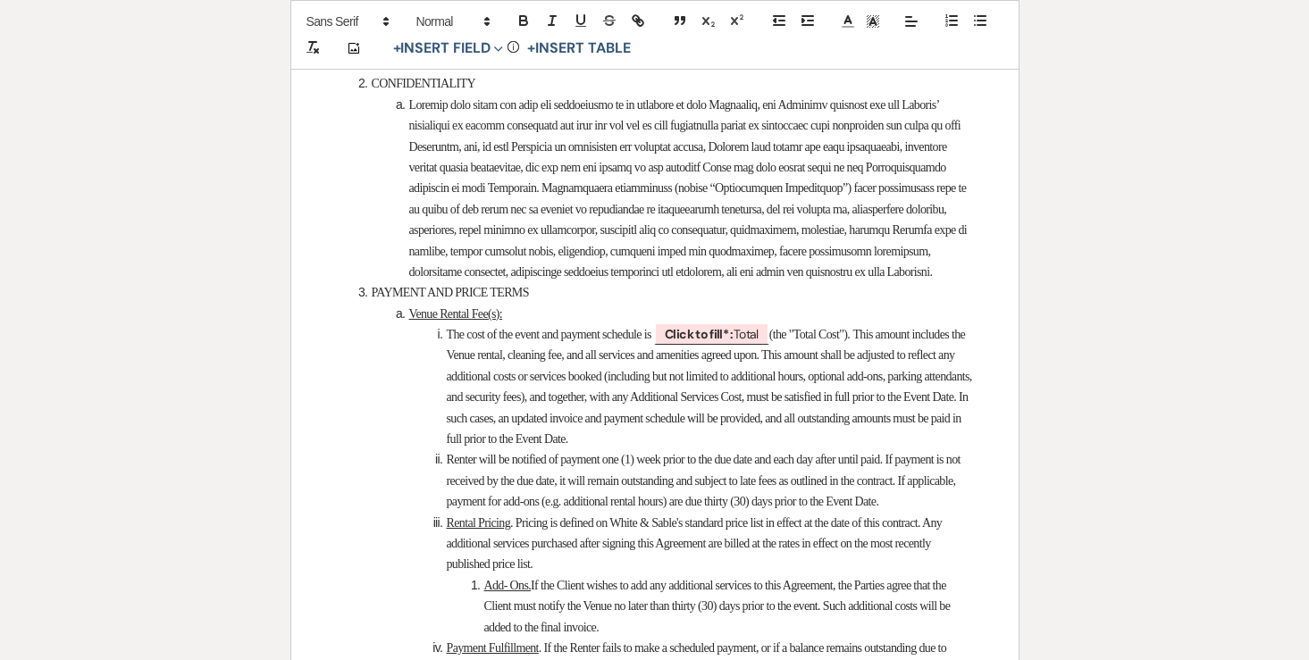
scroll to position [2285, 0]
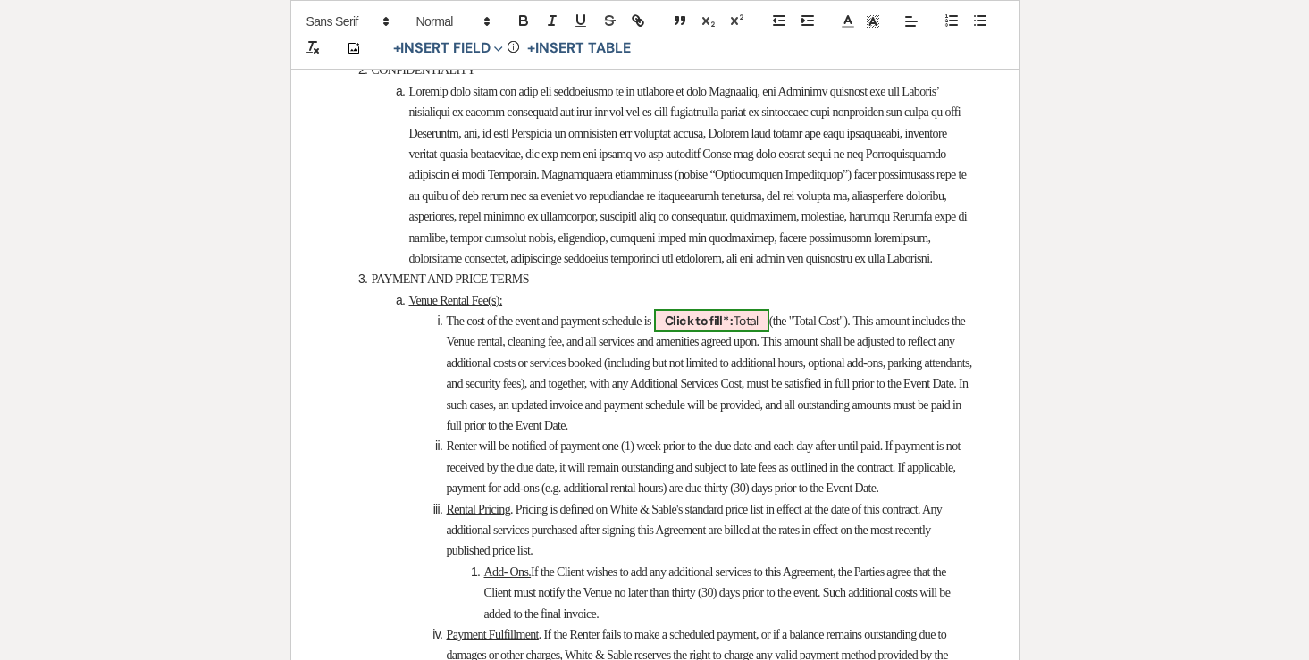
click at [733, 329] on b "Click to fill* :" at bounding box center [699, 321] width 69 height 16
select select "owner"
select select "Total"
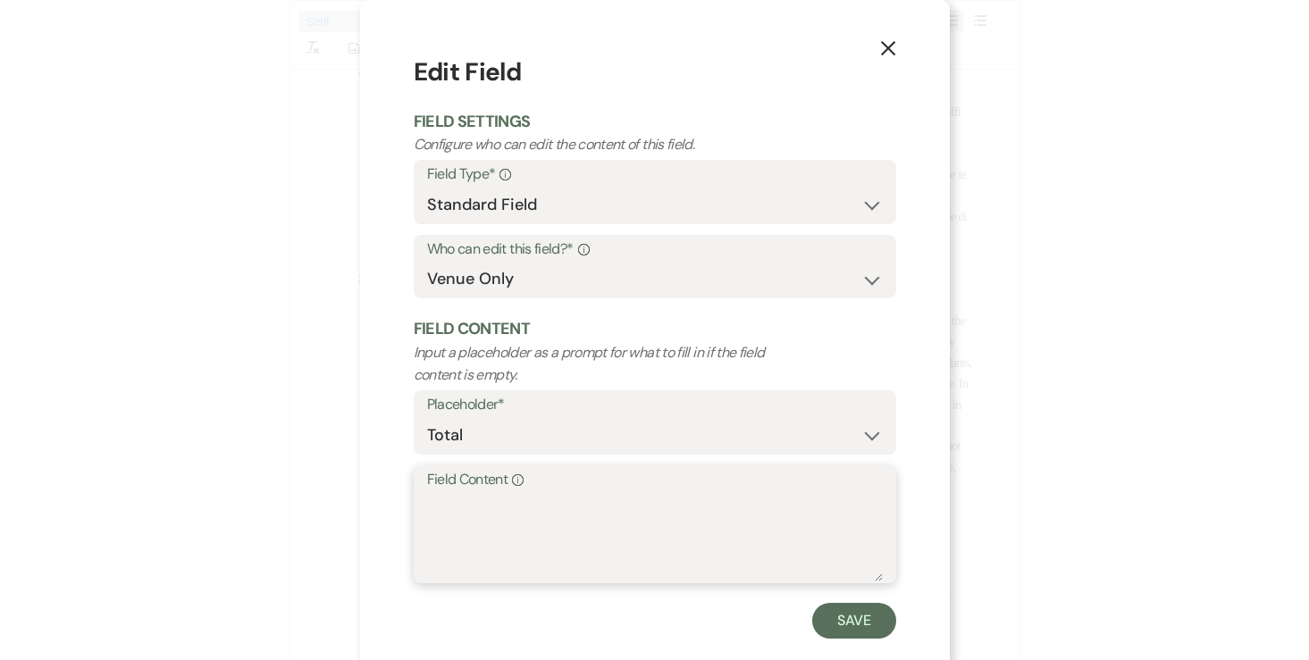
click at [674, 522] on textarea "Field Content Info" at bounding box center [655, 536] width 456 height 89
type textarea "$10,500.00"
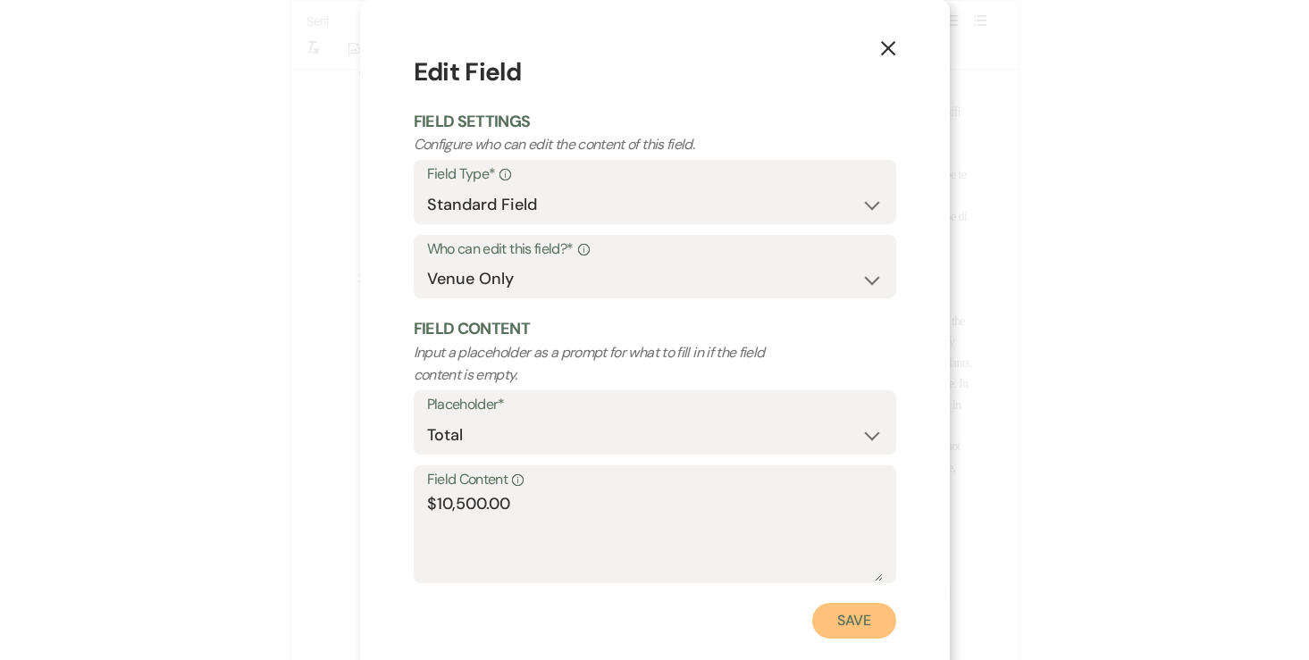
click at [858, 612] on button "Save" at bounding box center [854, 621] width 84 height 36
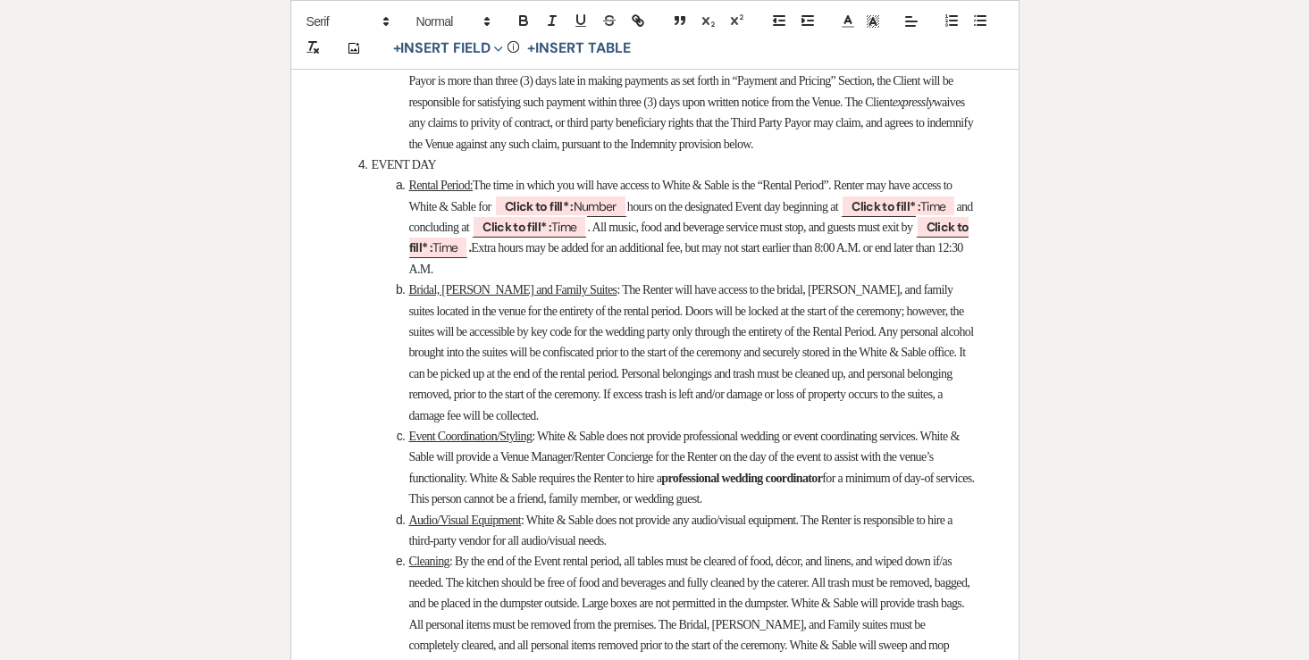
scroll to position [3738, 0]
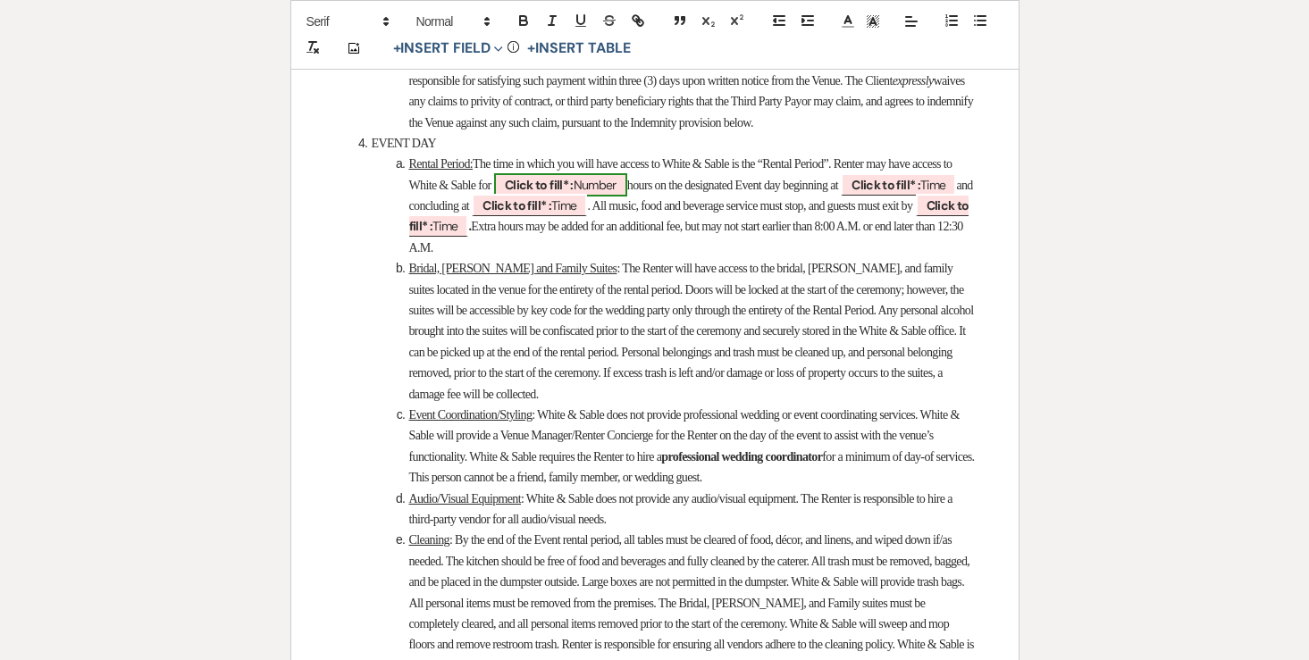
click at [627, 197] on span "Click to fill* : Number" at bounding box center [560, 184] width 133 height 23
select select "owner"
select select "Number"
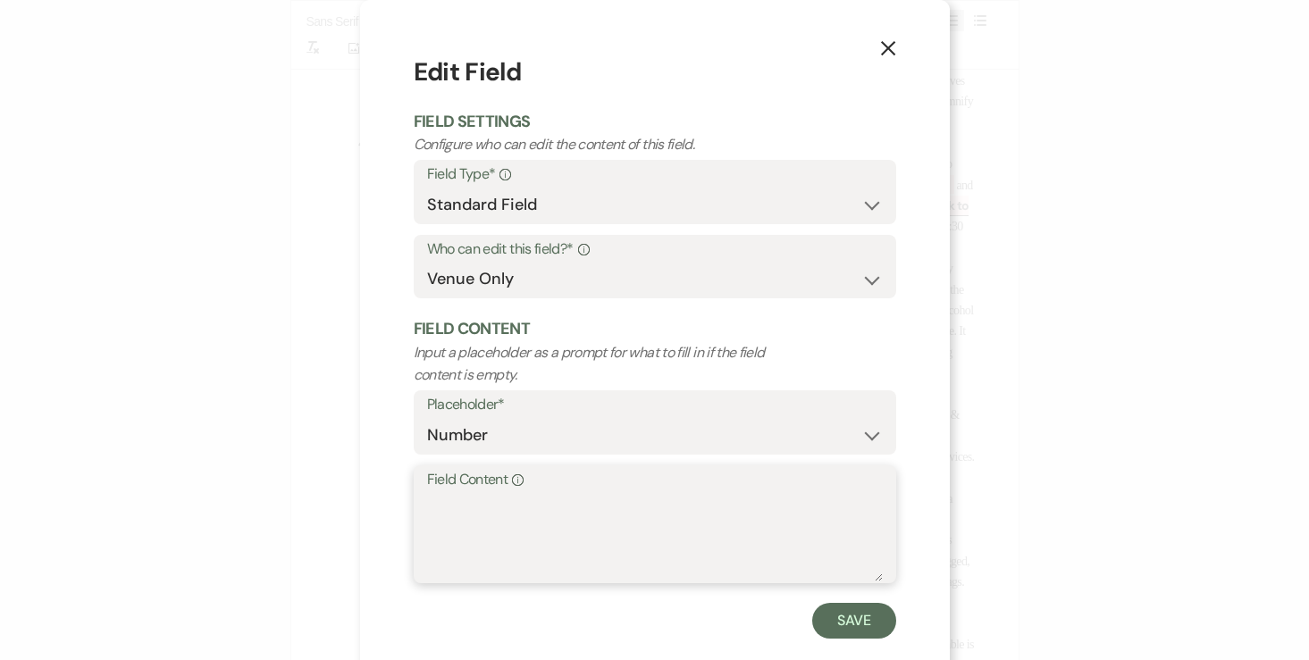
click at [580, 499] on textarea "Field Content Info" at bounding box center [655, 536] width 456 height 89
type textarea "15"
click at [870, 620] on button "Save" at bounding box center [854, 621] width 84 height 36
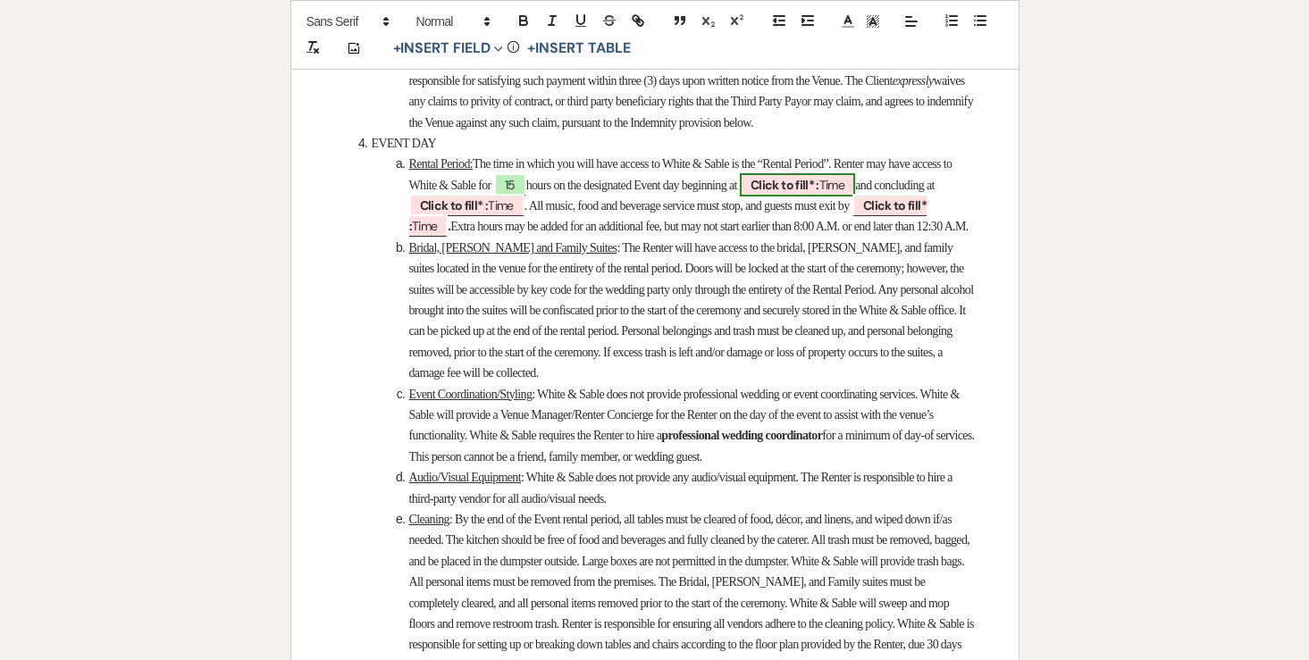
click at [819, 193] on b "Click to fill* :" at bounding box center [784, 185] width 69 height 16
select select "owner"
select select "Time"
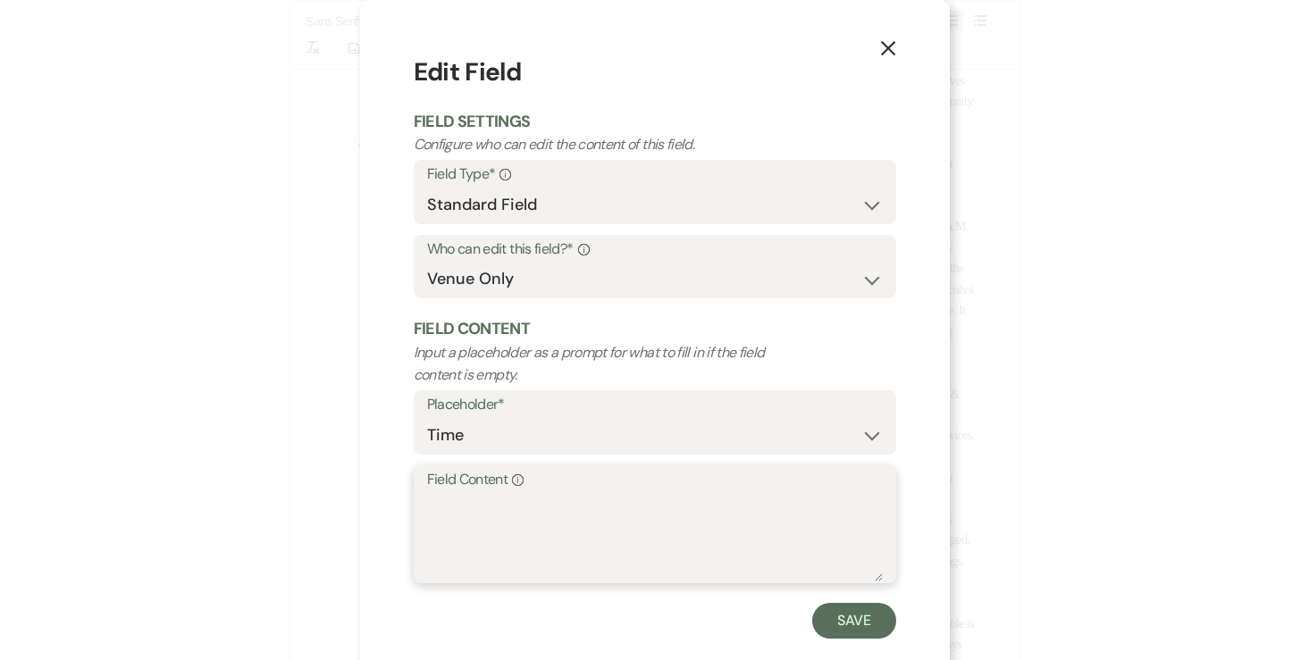
click at [609, 565] on textarea "Field Content Info" at bounding box center [655, 536] width 456 height 89
type textarea "9:30am"
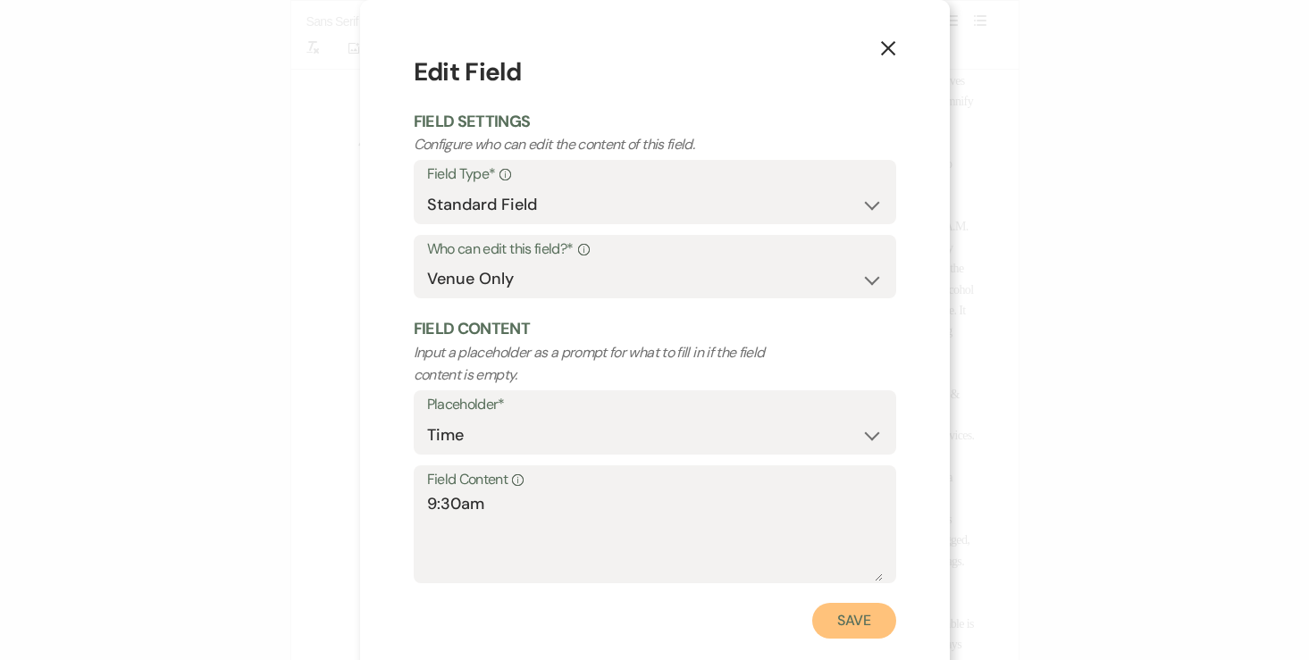
click at [856, 620] on button "Save" at bounding box center [854, 621] width 84 height 36
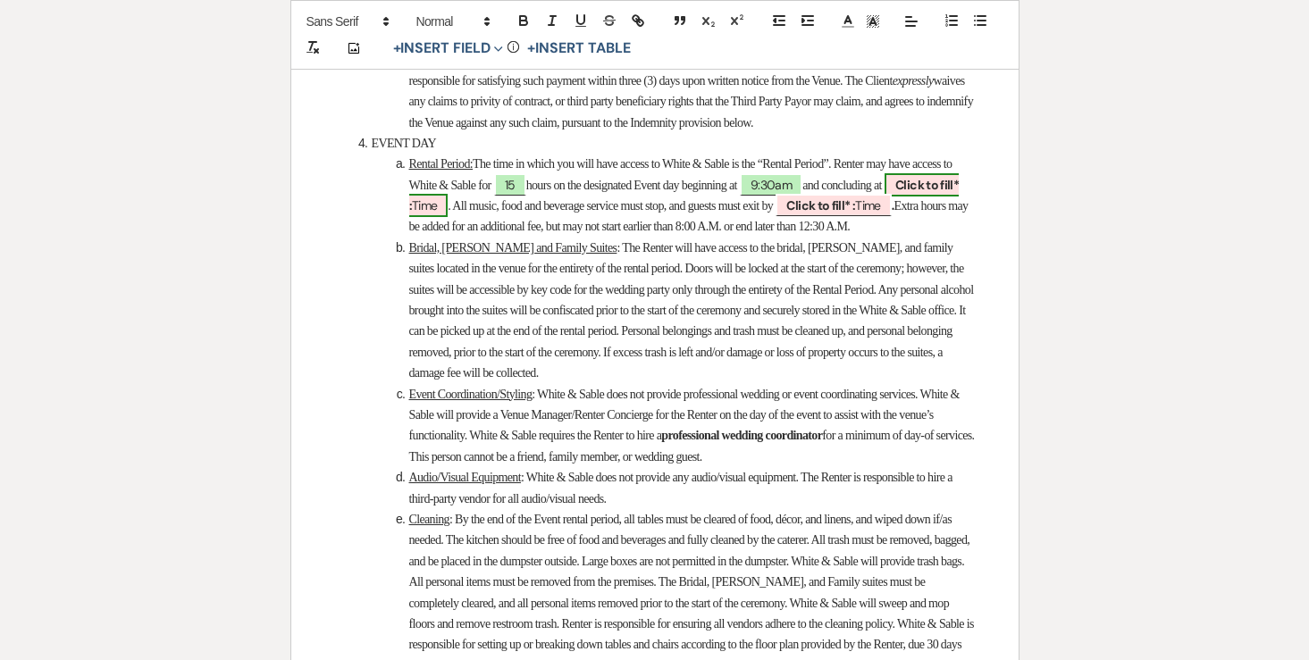
click at [506, 217] on span "Click to fill* : Time" at bounding box center [684, 195] width 550 height 44
select select "owner"
select select "Time"
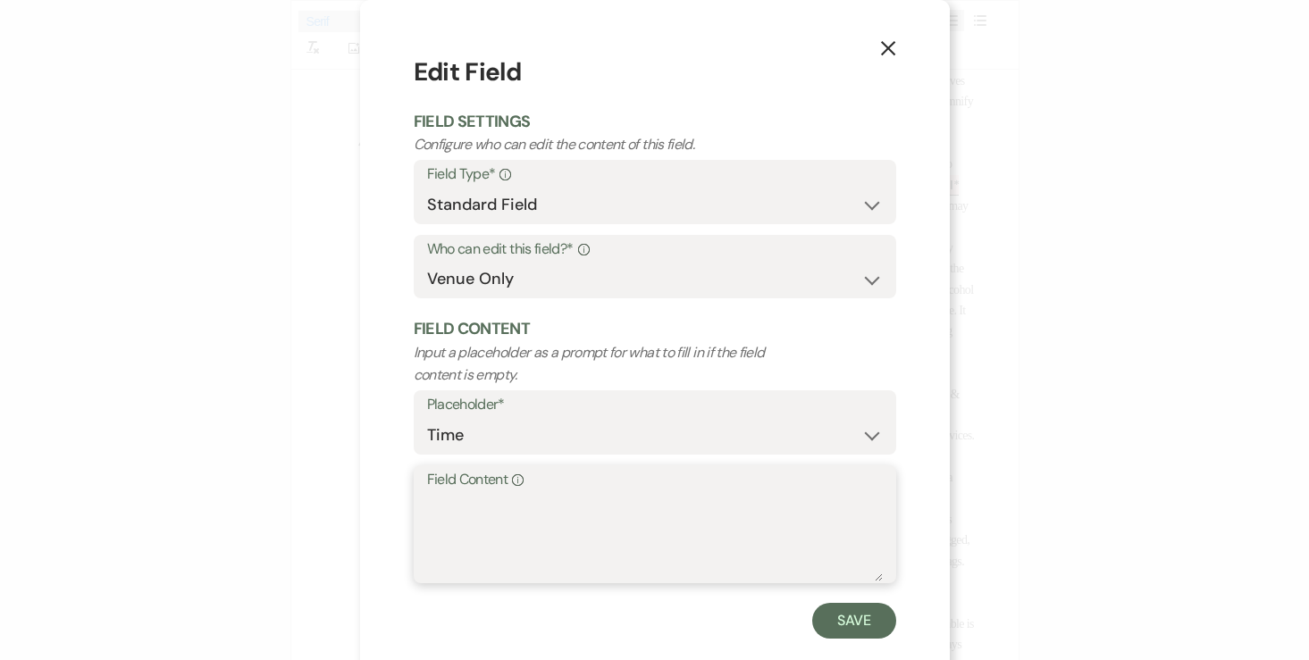
click at [532, 542] on textarea "Field Content Info" at bounding box center [655, 536] width 456 height 89
type textarea "12:30am"
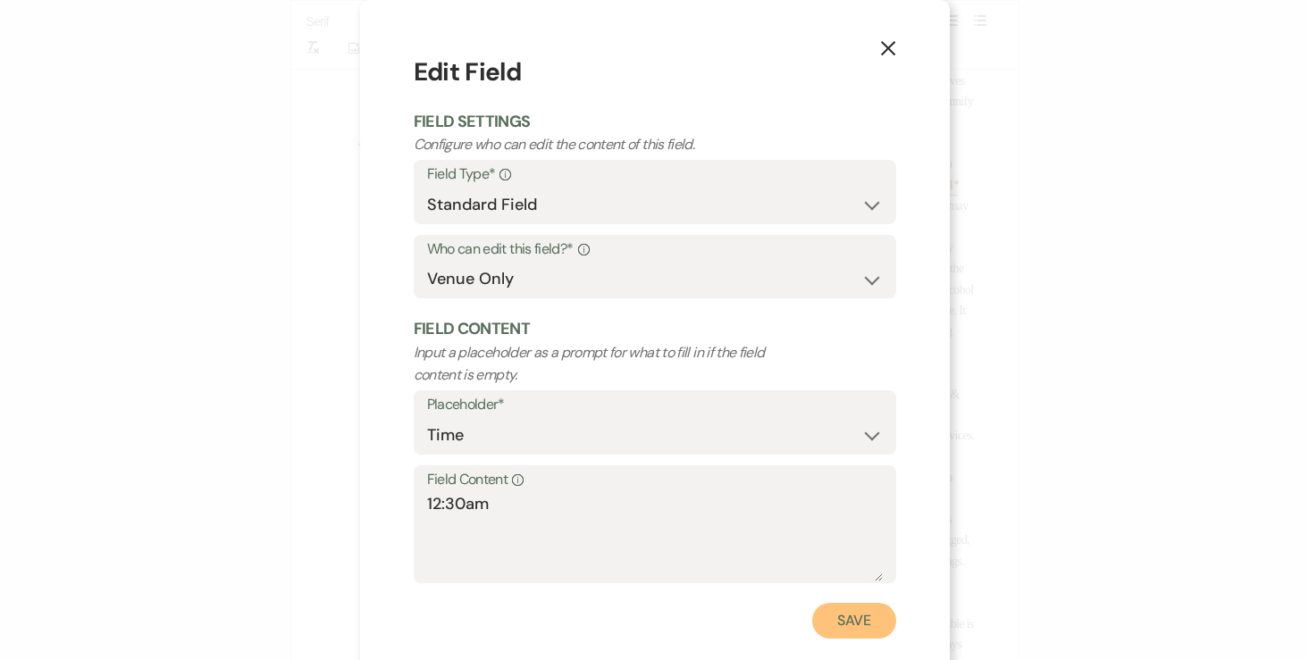
click at [852, 624] on button "Save" at bounding box center [854, 621] width 84 height 36
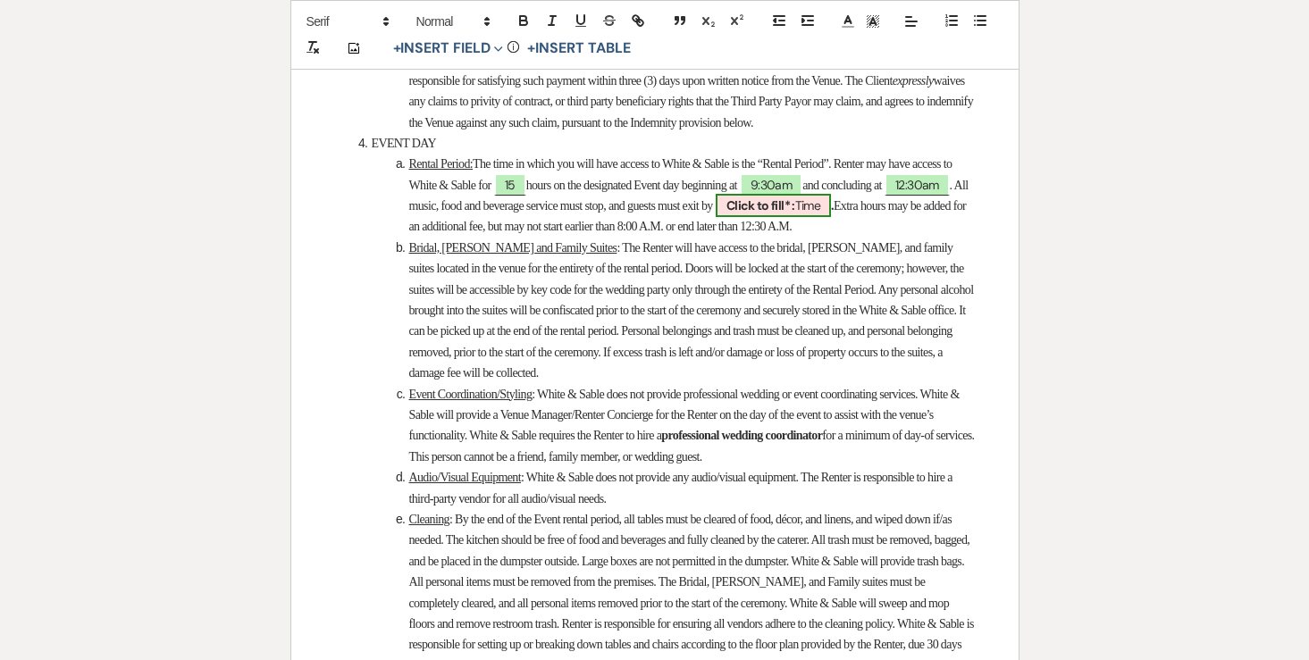
click at [795, 214] on b "Click to fill* :" at bounding box center [760, 205] width 69 height 16
select select "owner"
select select "Time"
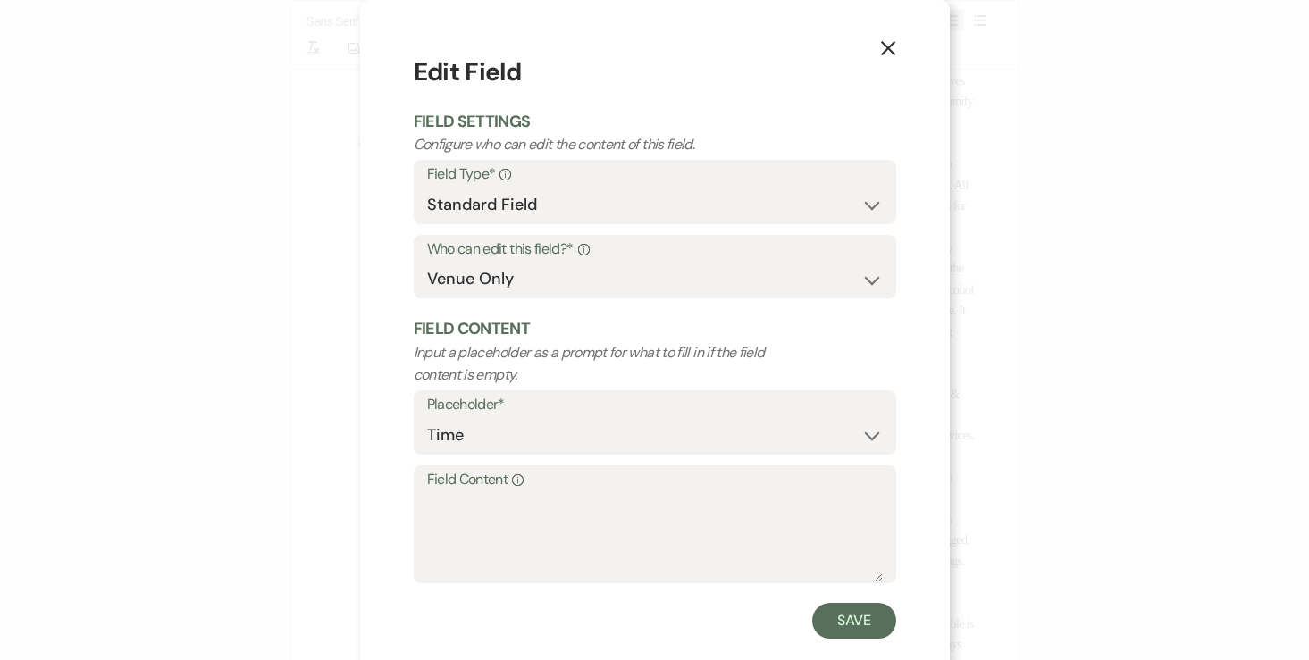
click at [733, 479] on label "Field Content Info" at bounding box center [655, 480] width 456 height 26
click at [733, 492] on textarea "Field Content Info" at bounding box center [655, 536] width 456 height 89
type textarea "11:30pm"
click at [836, 626] on button "Save" at bounding box center [854, 621] width 84 height 36
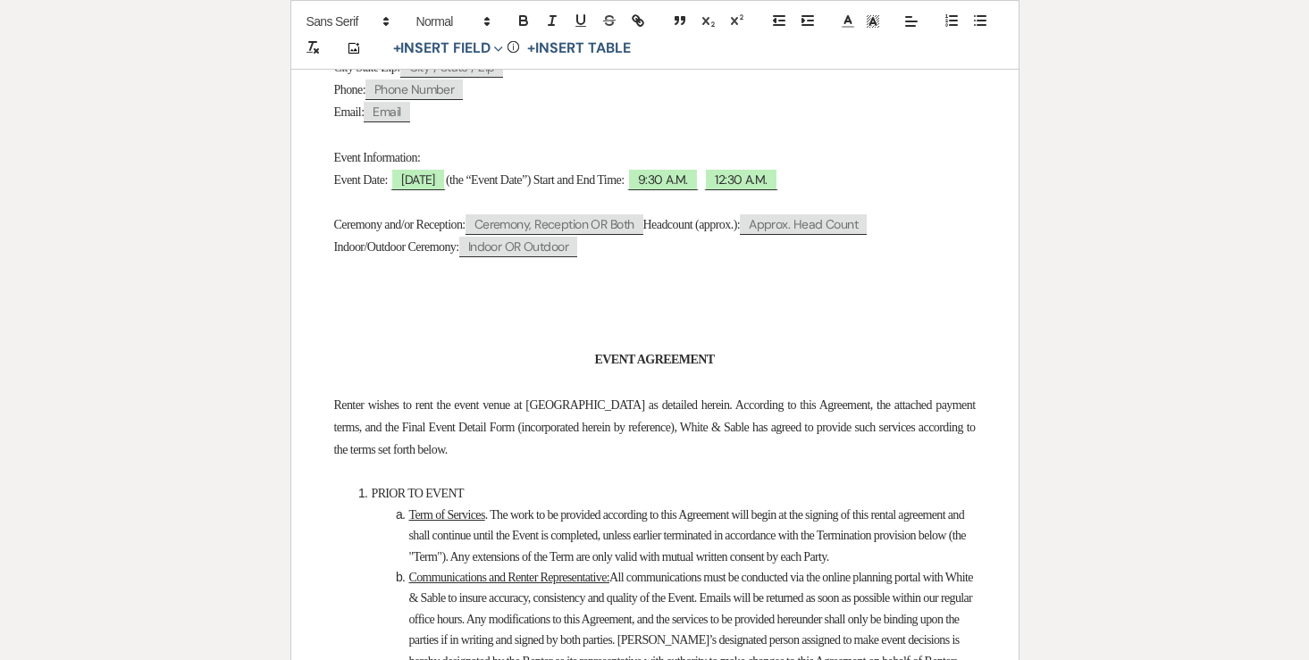
scroll to position [0, 0]
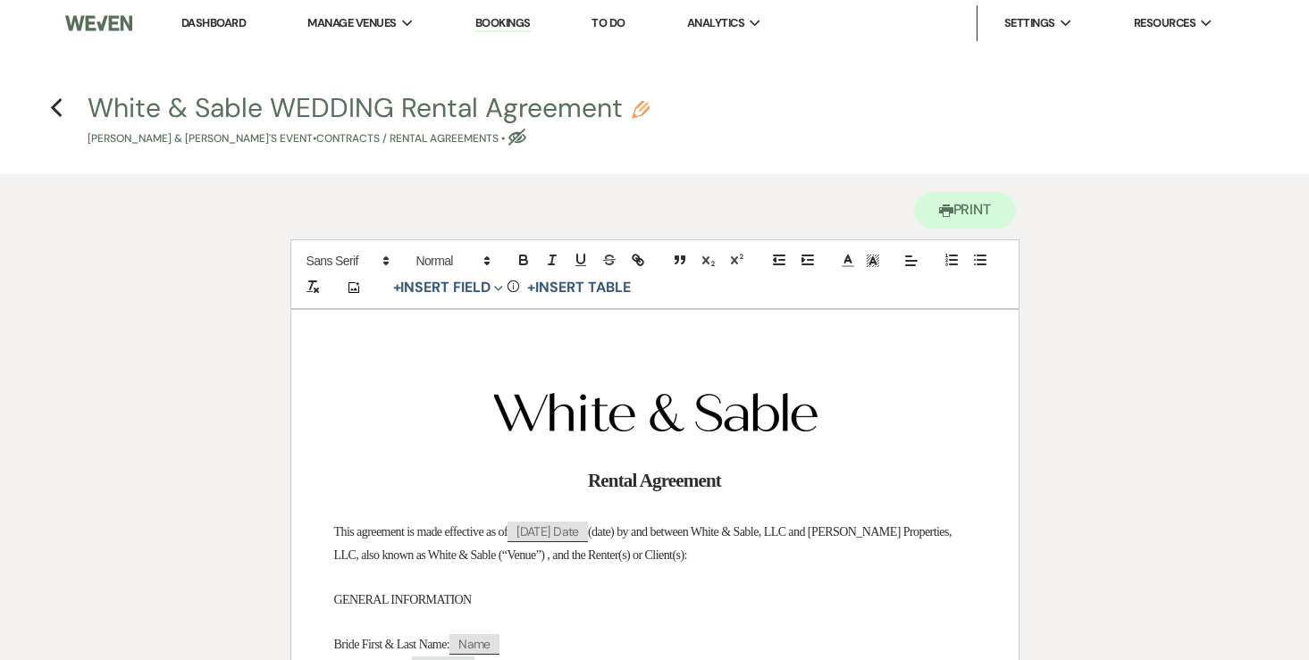
click at [638, 108] on icon "Pencil" at bounding box center [641, 110] width 18 height 18
select select "10"
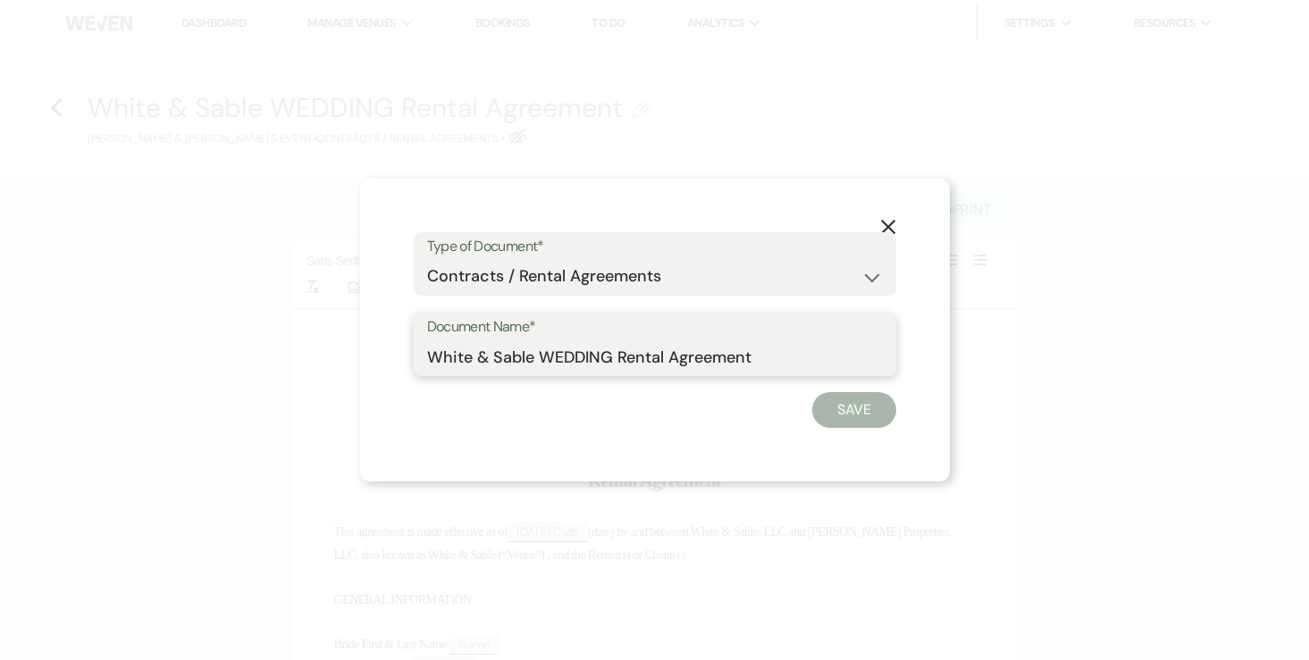
click at [575, 367] on input "White & Sable WEDDING Rental Agreement" at bounding box center [655, 356] width 456 height 35
click at [797, 353] on input "White & Sable/Boehm Rental Agreement" at bounding box center [655, 356] width 456 height 35
type input "White & Sable/[PERSON_NAME] Rental Agreement - [DATE]"
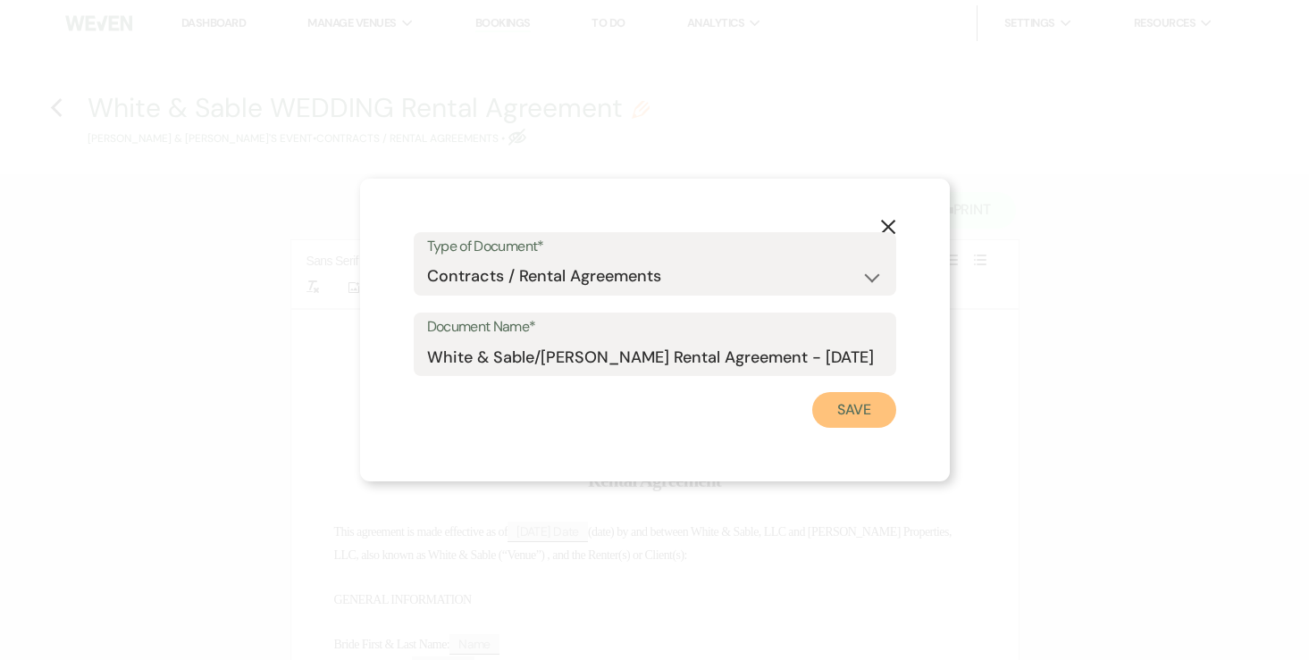
click at [854, 403] on button "Save" at bounding box center [854, 410] width 84 height 36
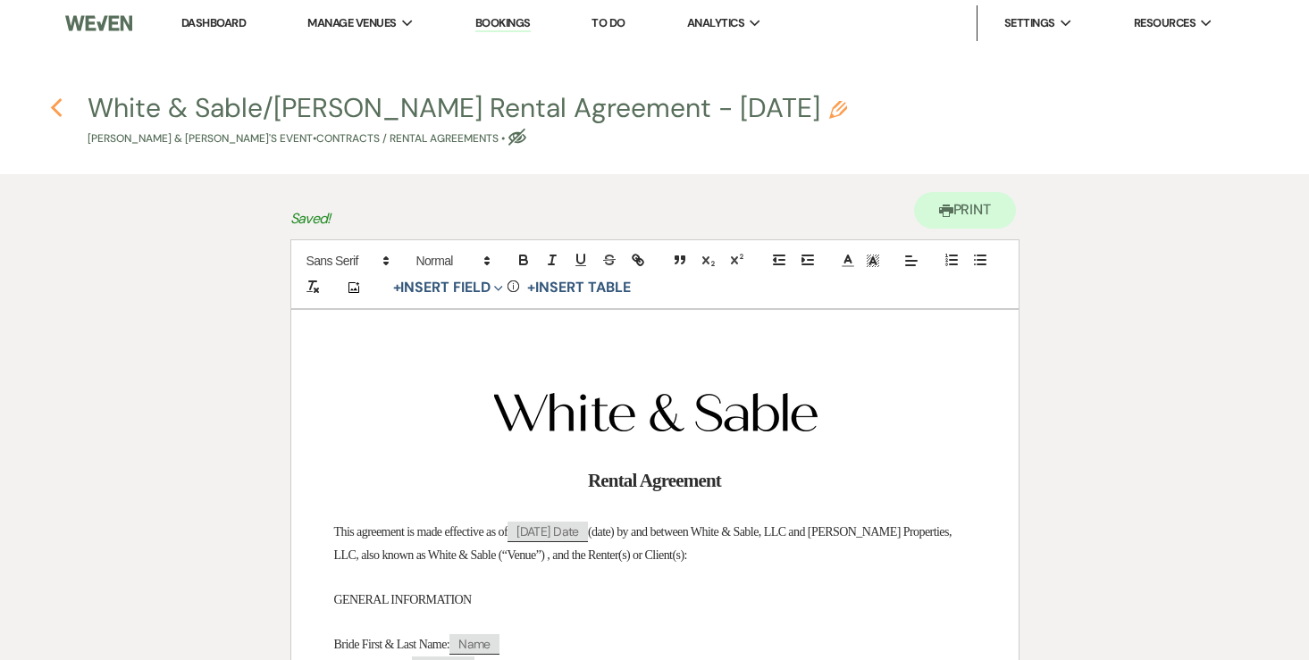
click at [54, 109] on use "button" at bounding box center [57, 108] width 12 height 20
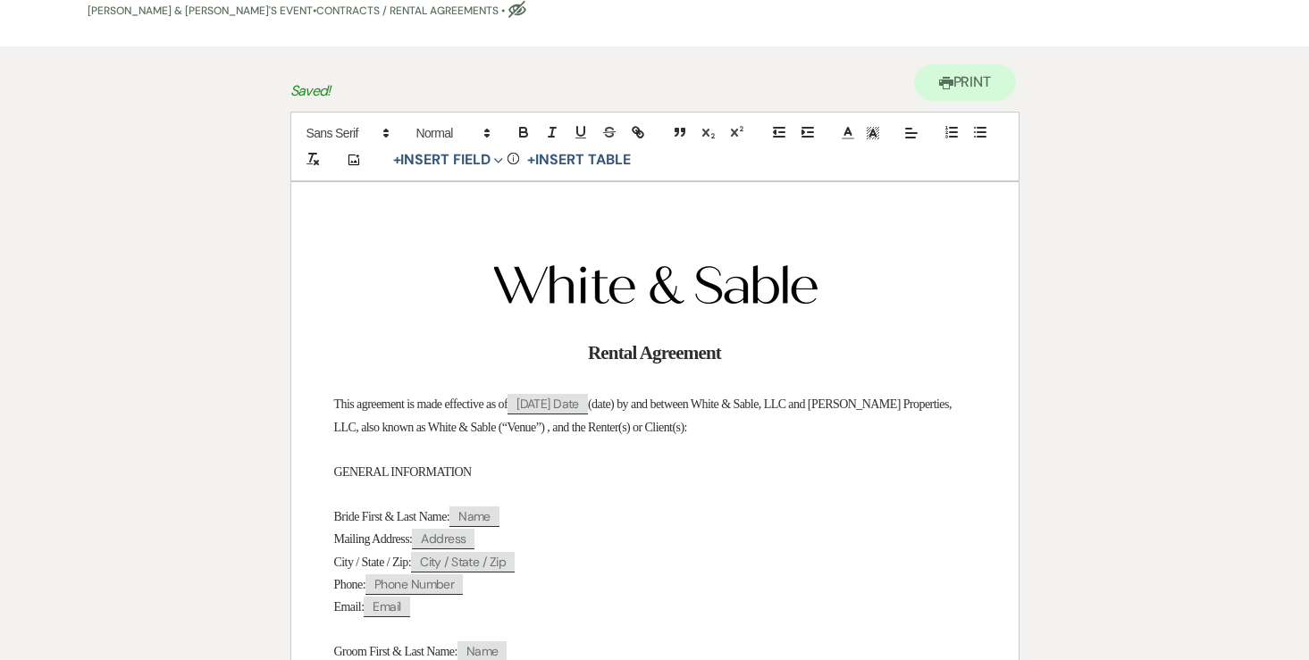
select select "6"
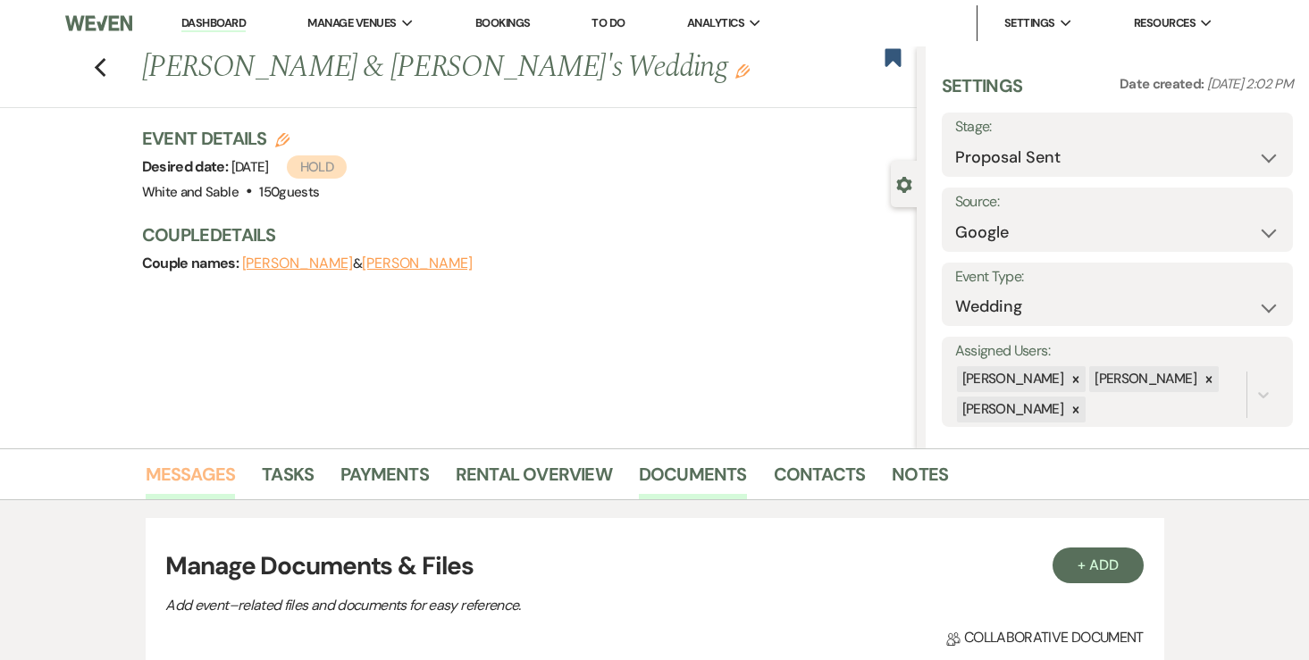
click at [199, 485] on link "Messages" at bounding box center [191, 479] width 90 height 39
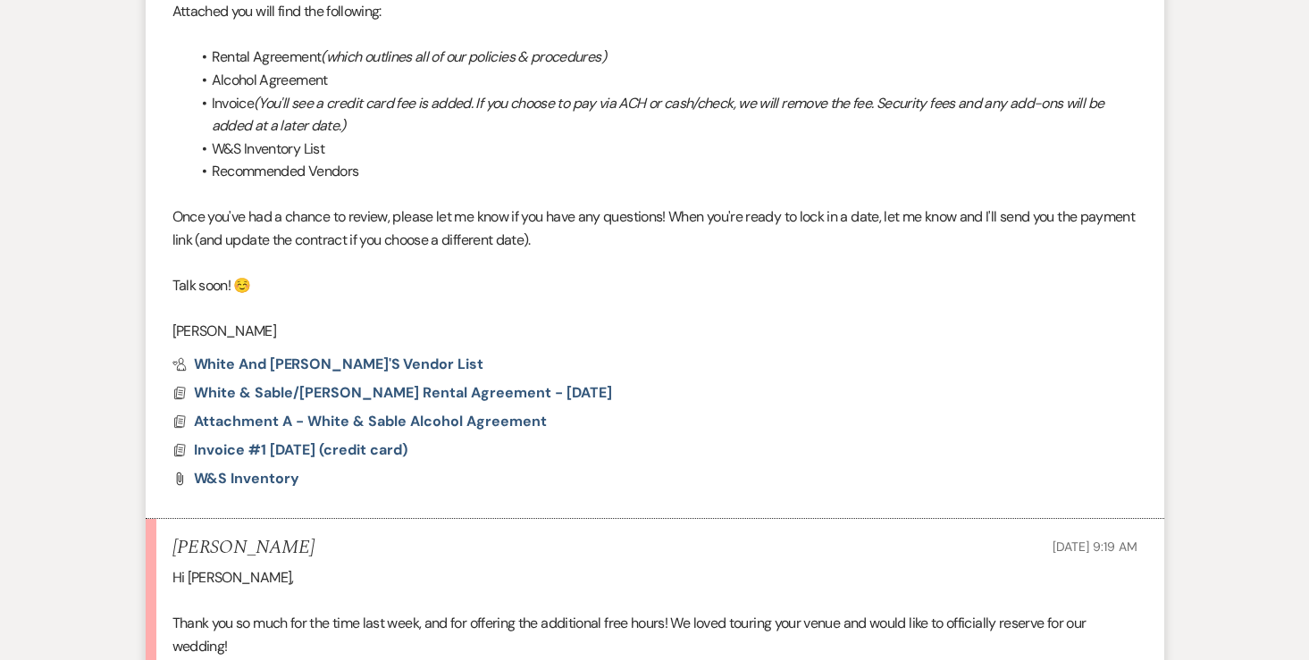
scroll to position [1218, 0]
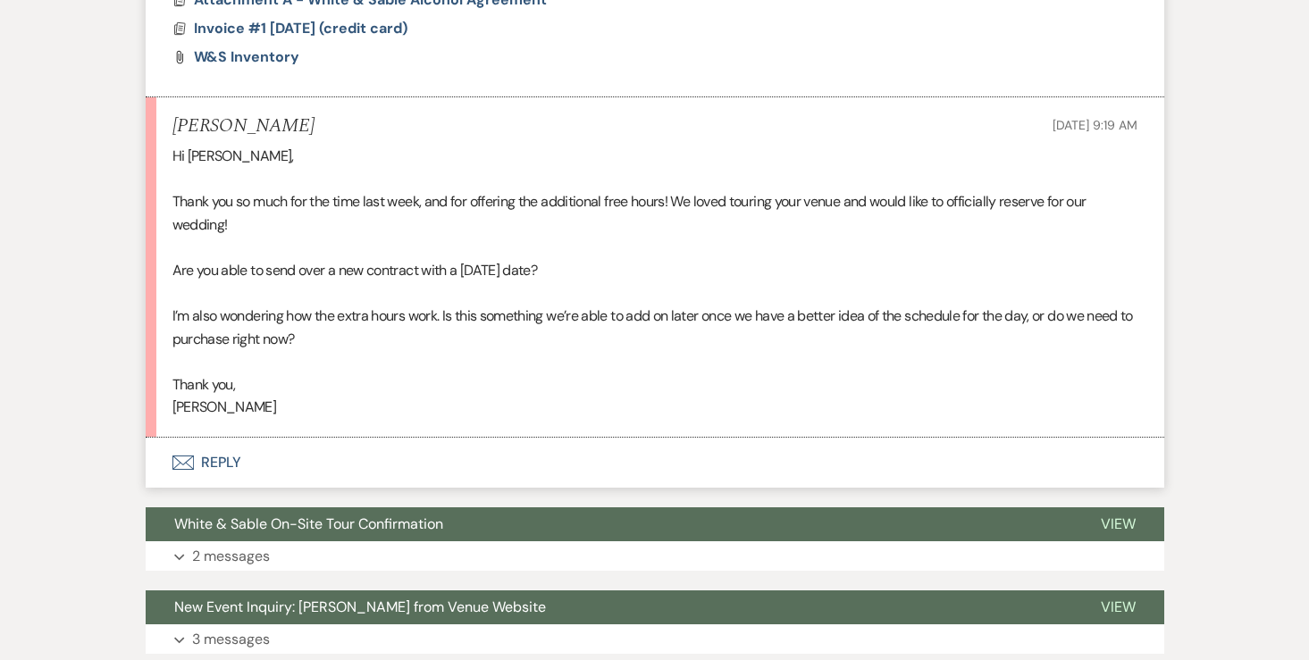
click at [204, 477] on button "Envelope Reply" at bounding box center [655, 463] width 1018 height 50
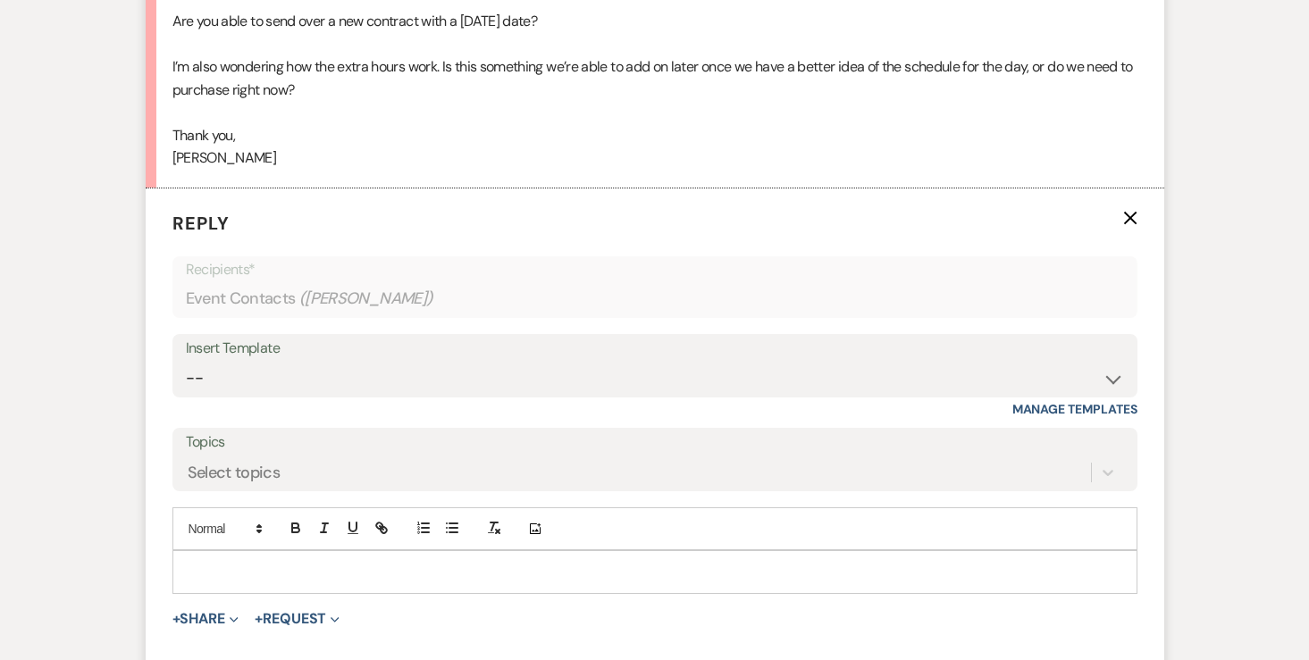
scroll to position [1668, 0]
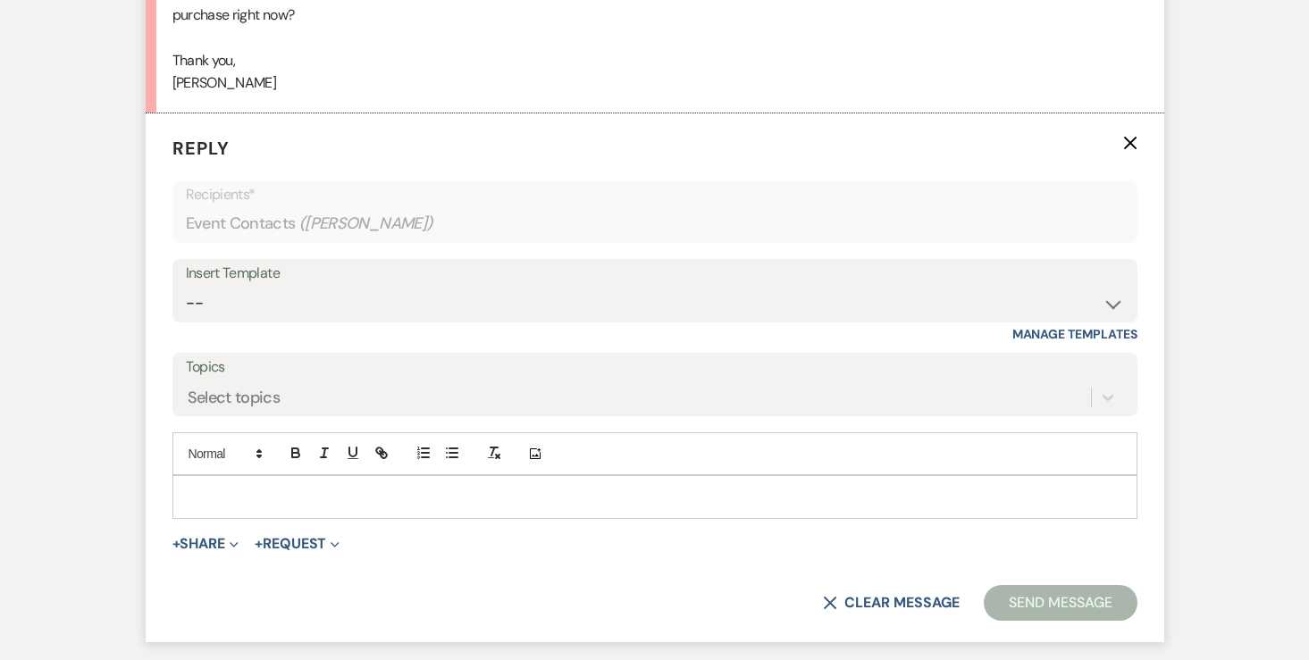
click at [338, 494] on p at bounding box center [655, 497] width 936 height 20
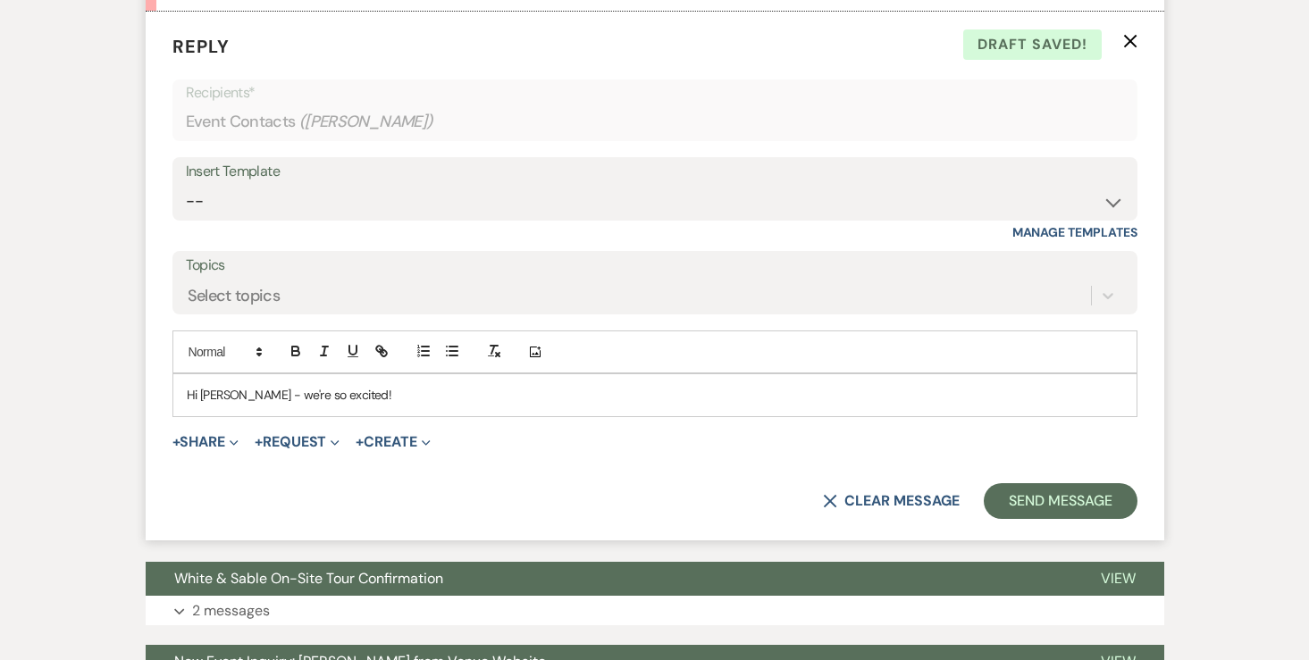
scroll to position [1801, 0]
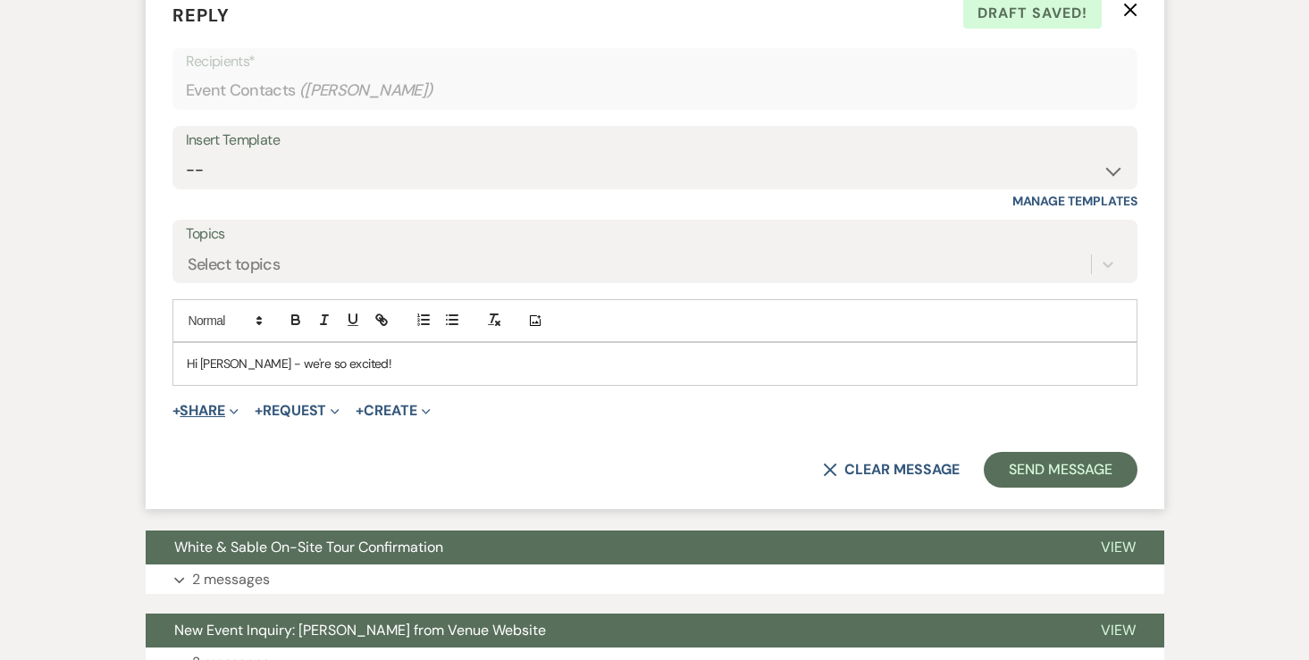
click at [201, 412] on button "+ Share Expand" at bounding box center [205, 411] width 67 height 14
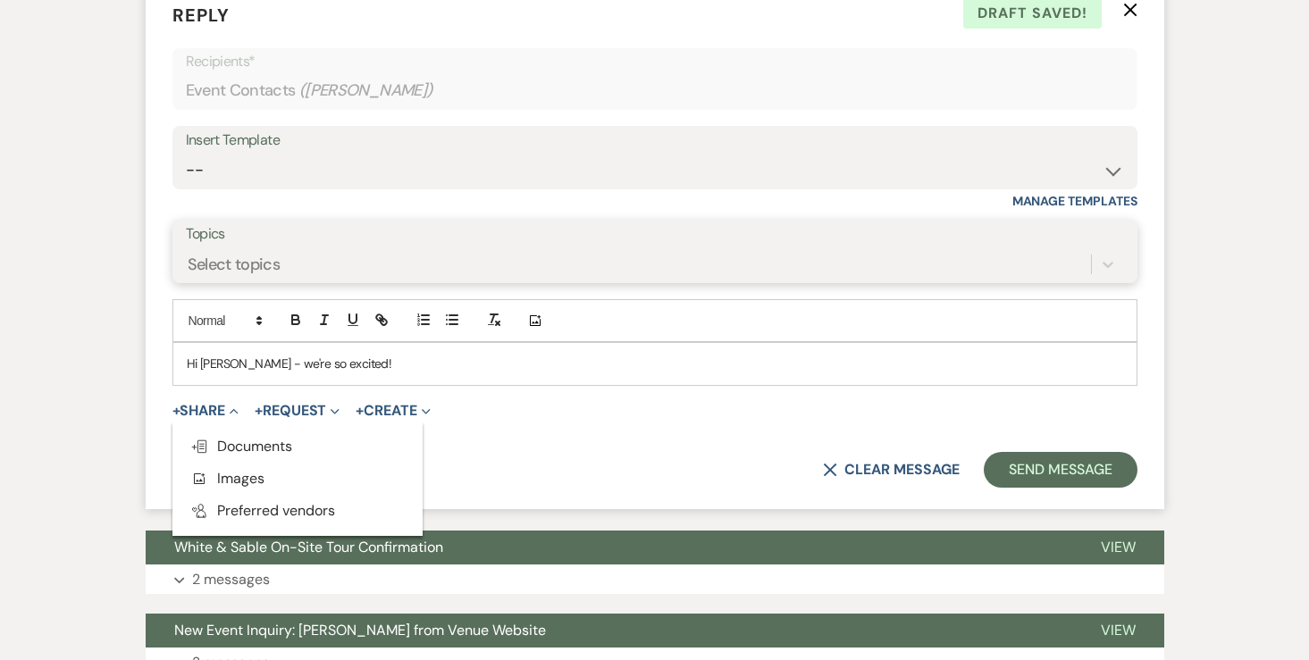
click at [285, 274] on div "Select topics" at bounding box center [638, 264] width 905 height 31
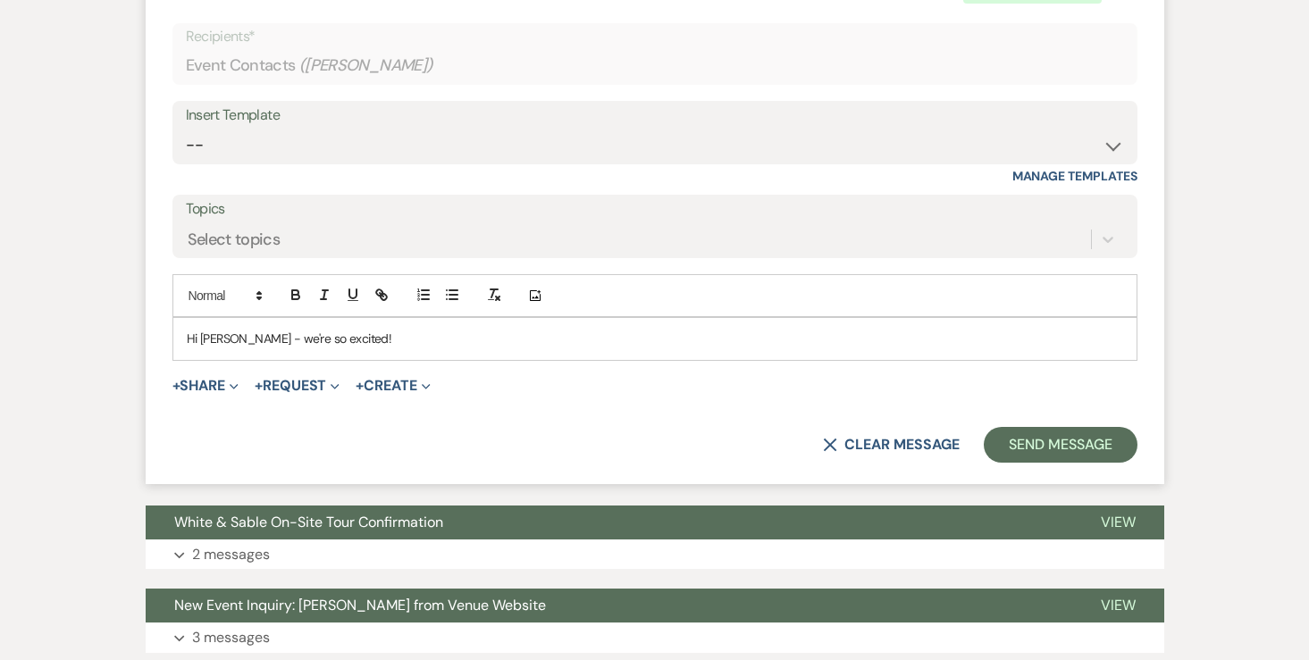
scroll to position [1825, 0]
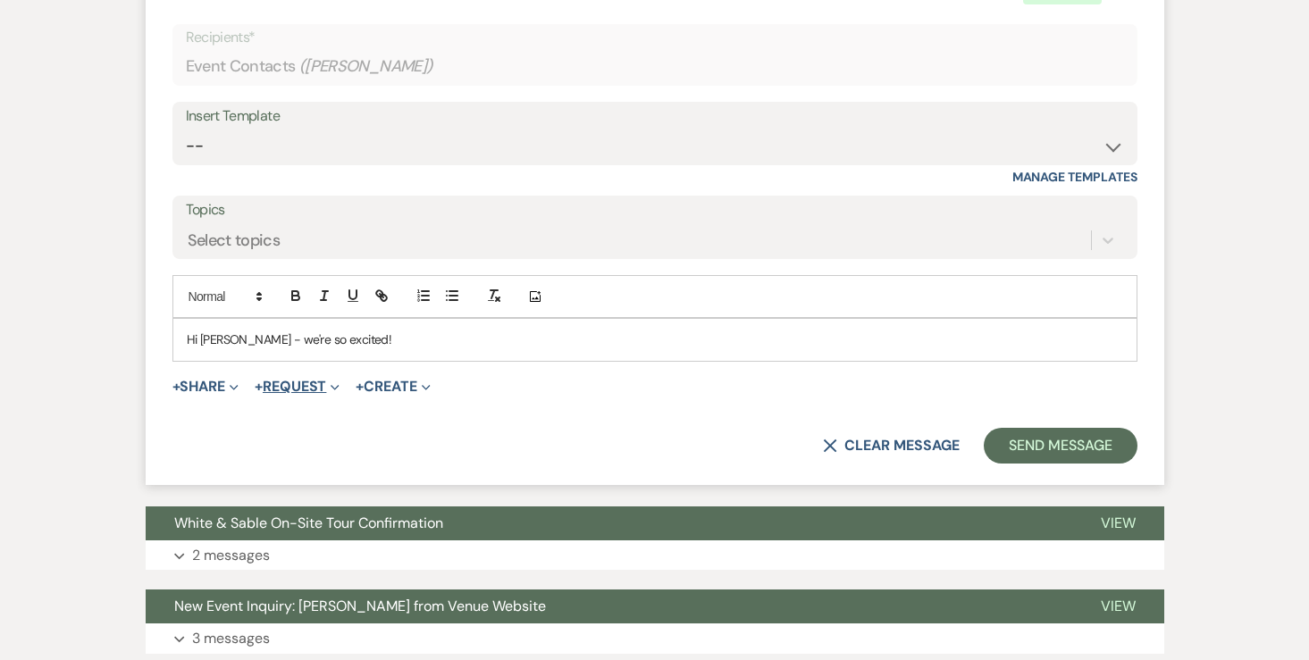
click at [293, 387] on button "+ Request Expand" at bounding box center [297, 387] width 85 height 14
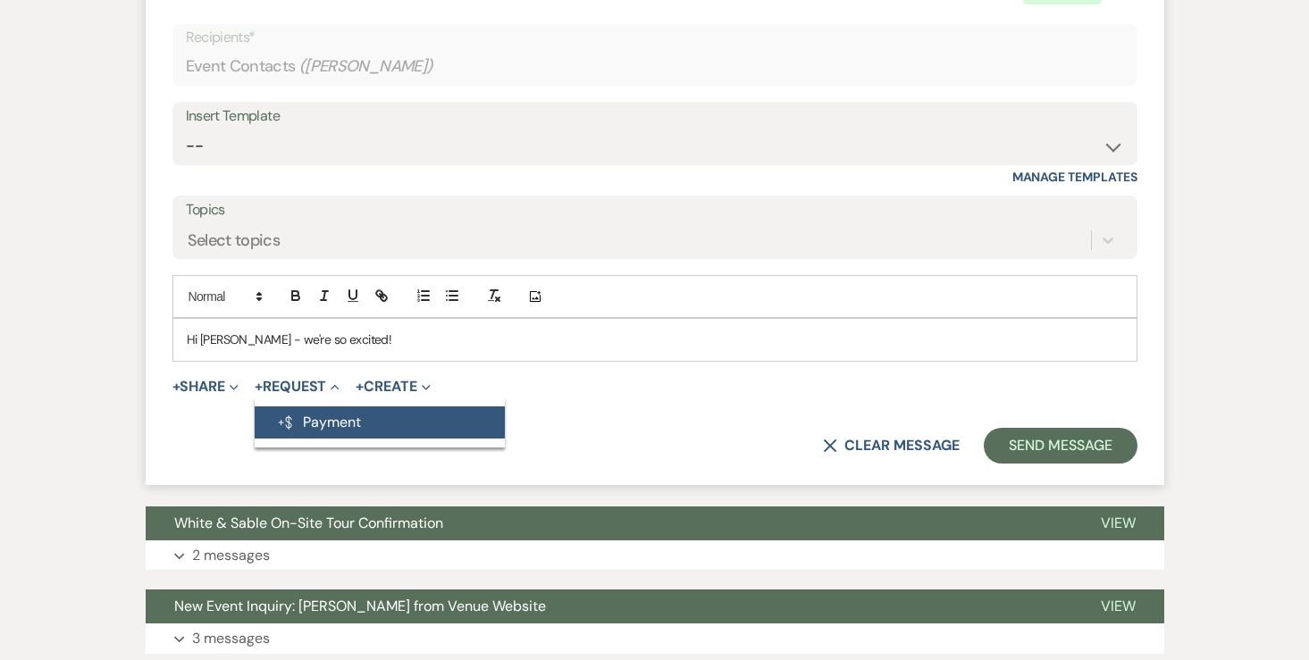
click at [322, 415] on button "Generate Payment Payment" at bounding box center [380, 422] width 250 height 32
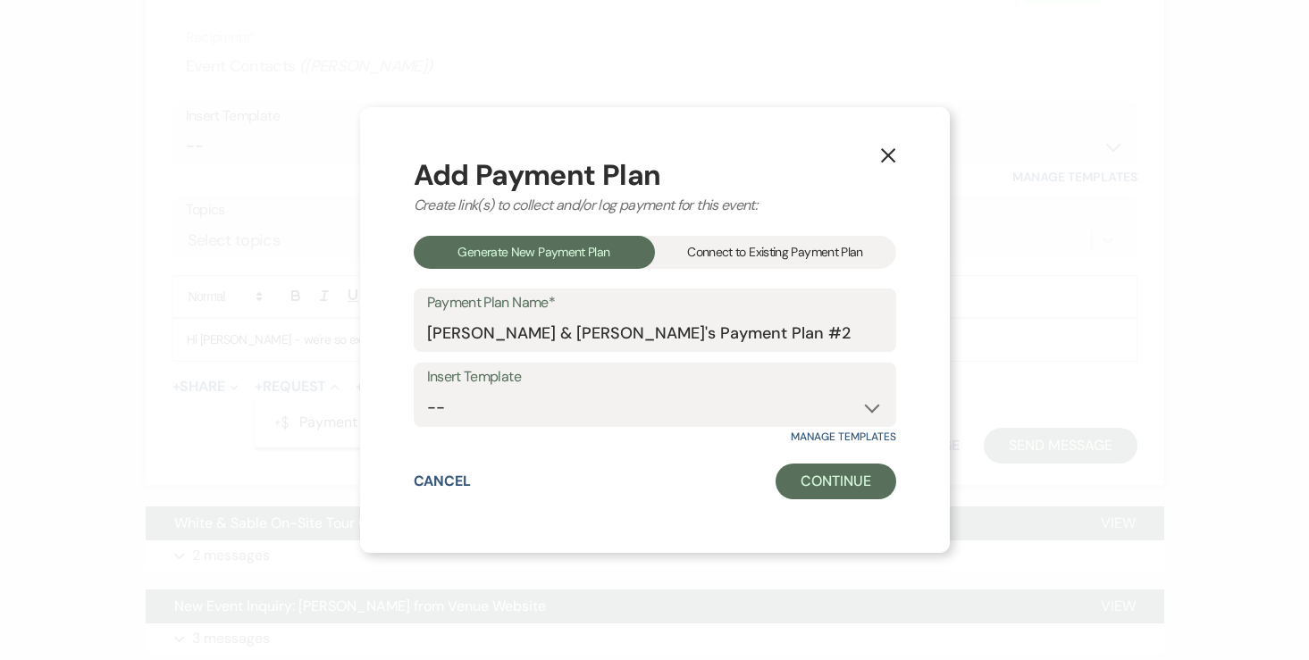
click at [696, 247] on div "Connect to Existing Payment Plan" at bounding box center [775, 252] width 241 height 33
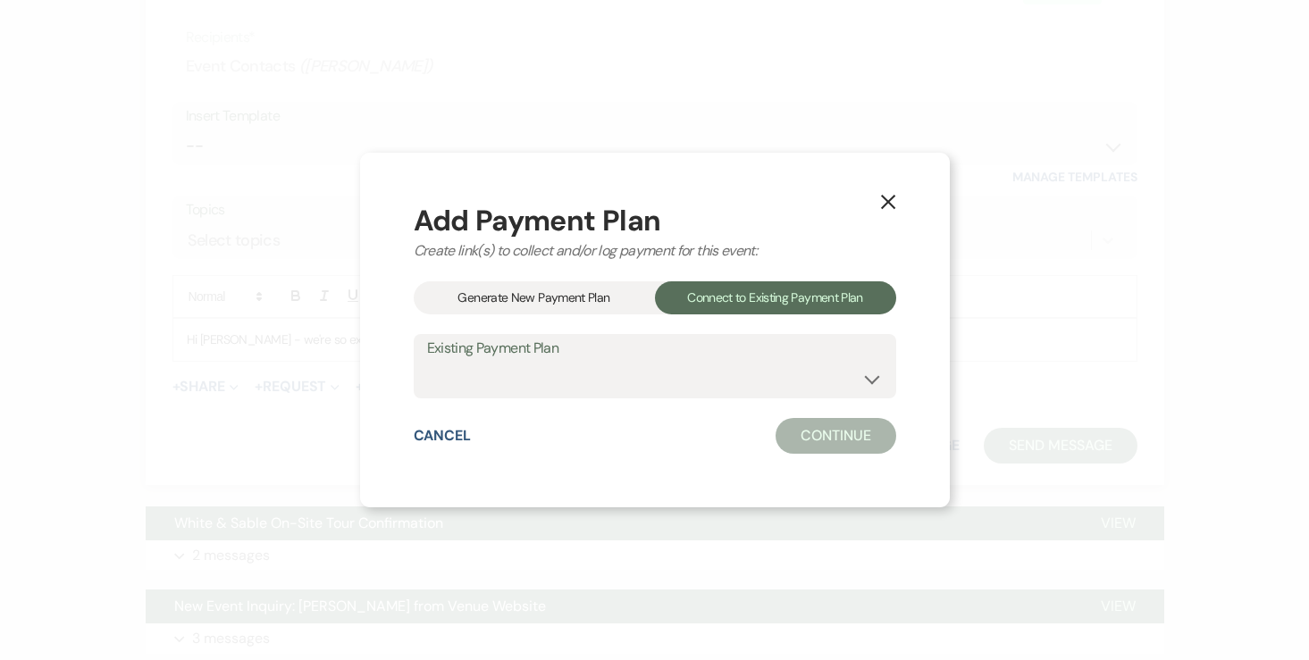
click at [553, 397] on div "Existing Payment Plan [PERSON_NAME] & [PERSON_NAME]'s Payment Plan #1" at bounding box center [655, 366] width 482 height 64
click at [553, 386] on select "[PERSON_NAME] & [PERSON_NAME]'s Payment Plan #1" at bounding box center [655, 379] width 456 height 35
select select "24620"
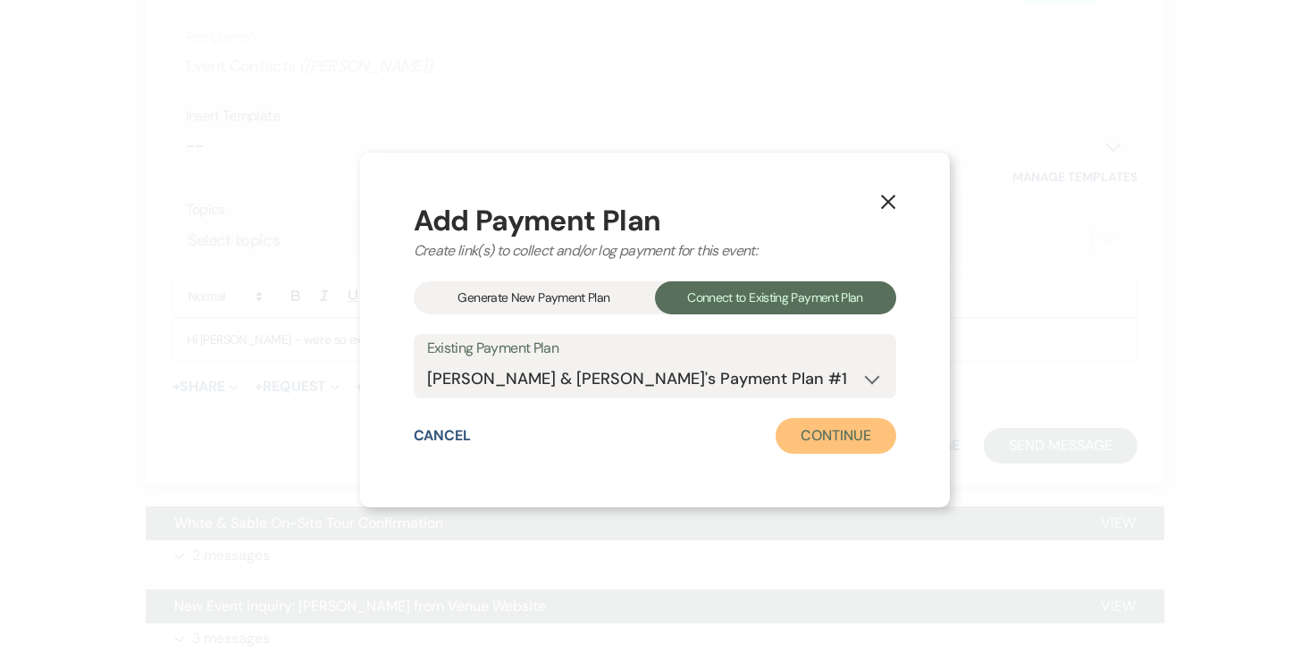
click at [851, 444] on button "Continue" at bounding box center [835, 436] width 120 height 36
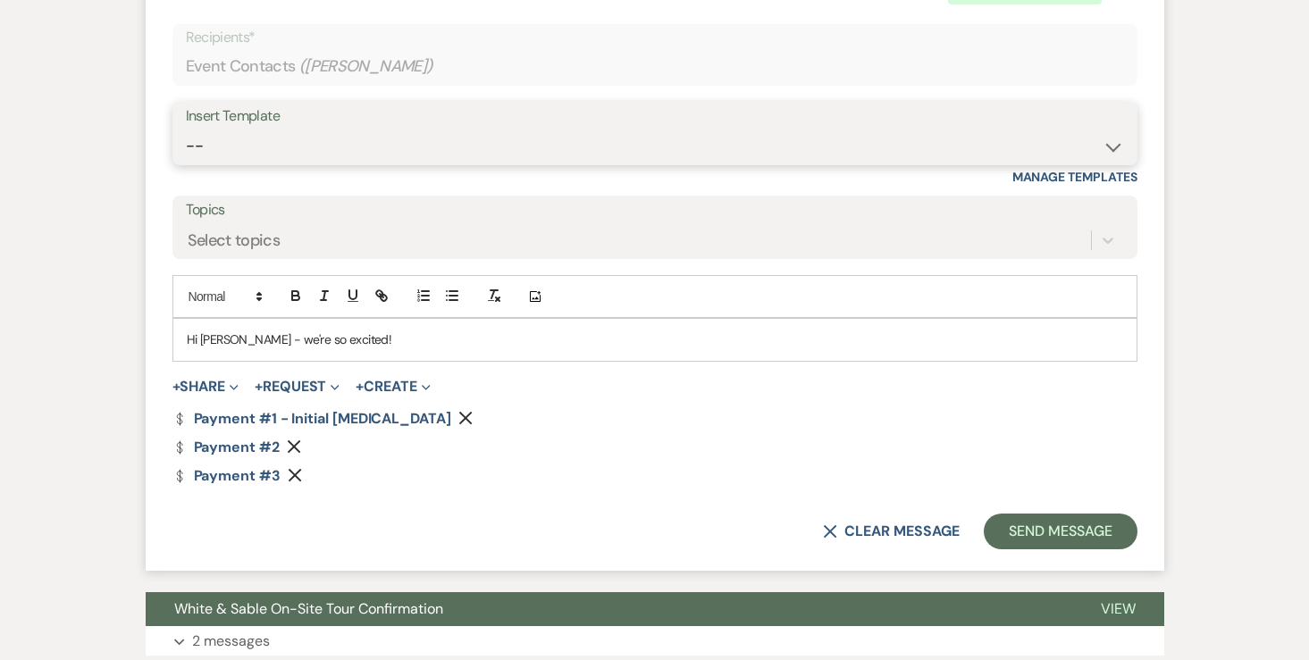
click at [426, 140] on select "-- Inquiry Response (Venue Guide) Schedule - Venue Tour Appt Confirmation Sched…" at bounding box center [655, 146] width 938 height 35
select select "3330"
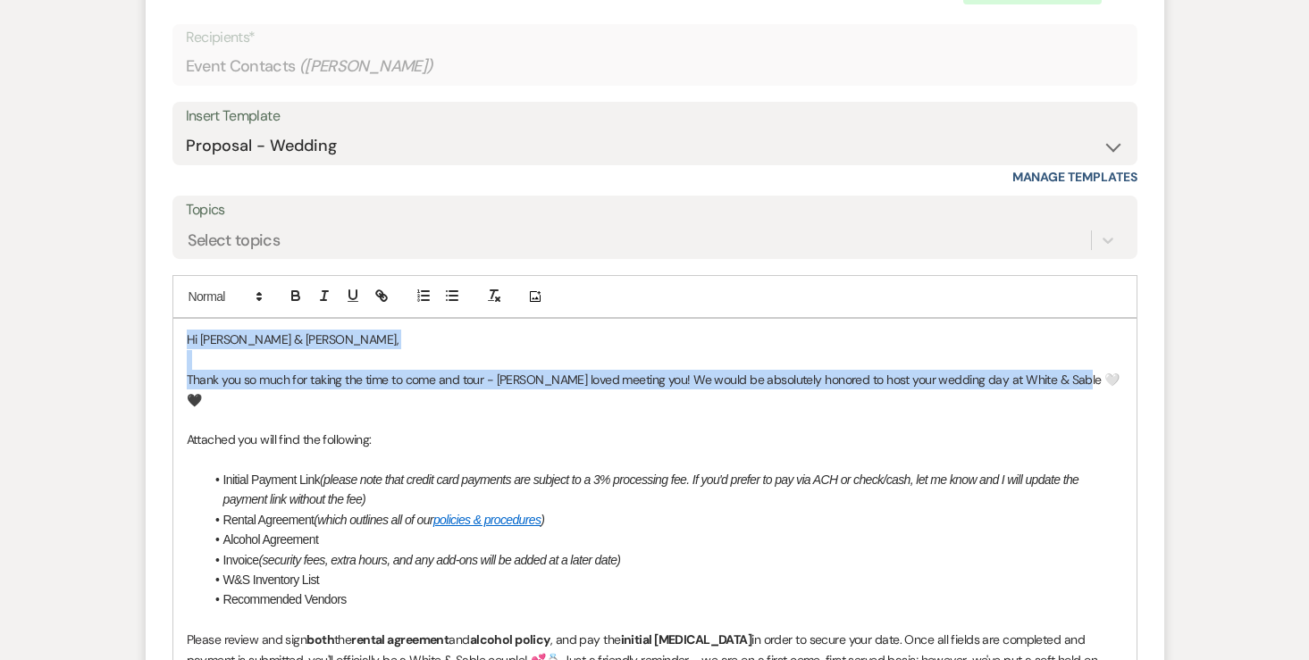
drag, startPoint x: 1102, startPoint y: 373, endPoint x: 274, endPoint y: 255, distance: 836.5
click at [274, 255] on form "Reply X Draft saved! Recipients* Event Contacts ( [PERSON_NAME] ) Insert Templa…" at bounding box center [655, 578] width 1018 height 1244
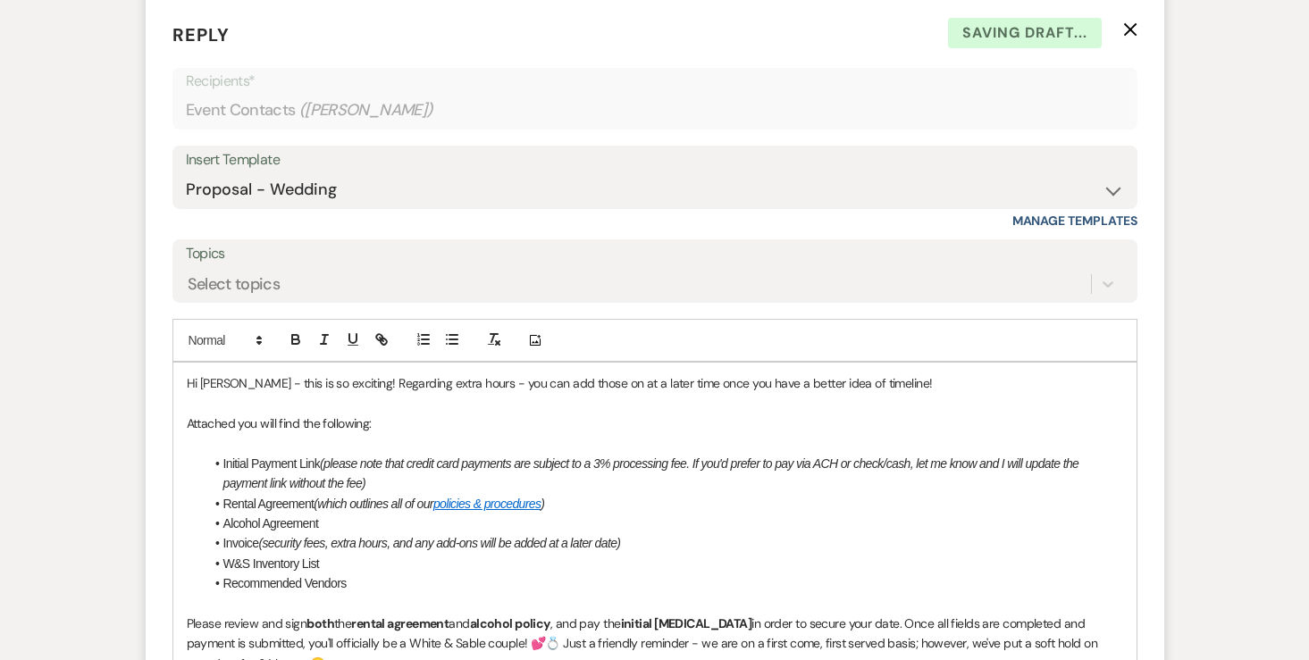
scroll to position [1833, 0]
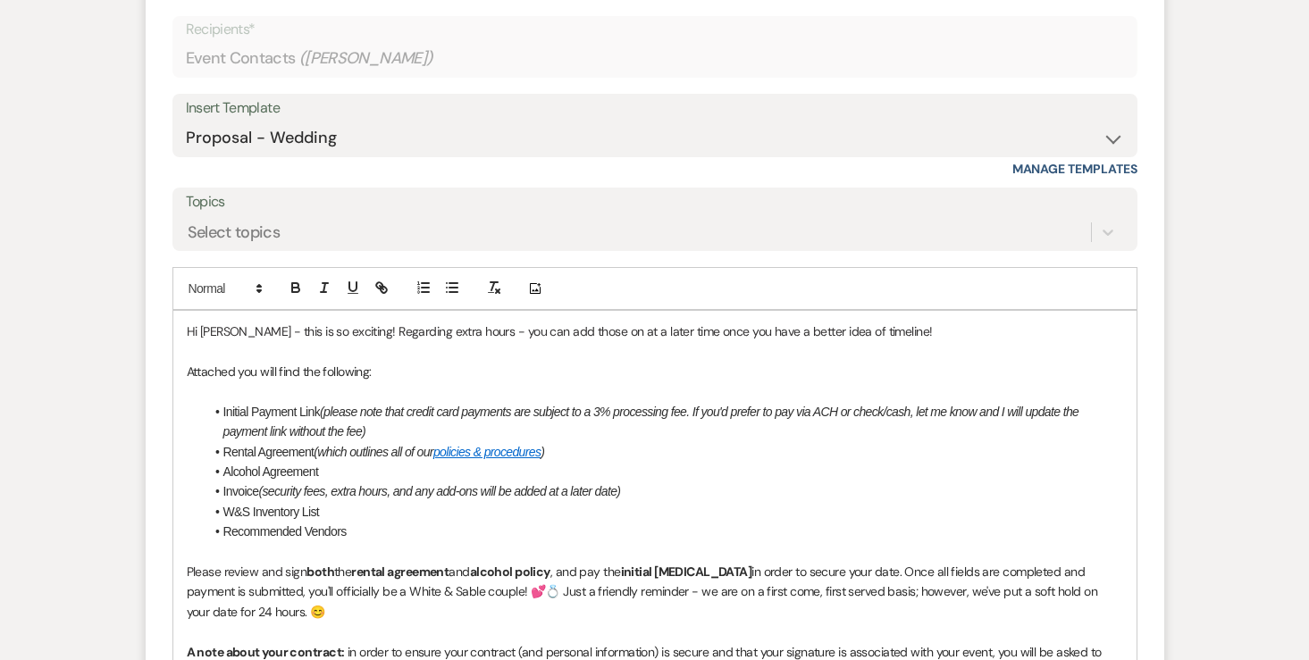
click at [183, 369] on div "Hi [PERSON_NAME] - this is so exciting! Regarding extra hours - you can add tho…" at bounding box center [654, 602] width 963 height 582
click at [909, 320] on div "Hi [PERSON_NAME] - this is so exciting! Regarding extra hours - you can add tho…" at bounding box center [654, 602] width 963 height 582
click at [896, 337] on p "Hi [PERSON_NAME] - this is so exciting! Regarding extra hours - you can add tho…" at bounding box center [655, 332] width 936 height 20
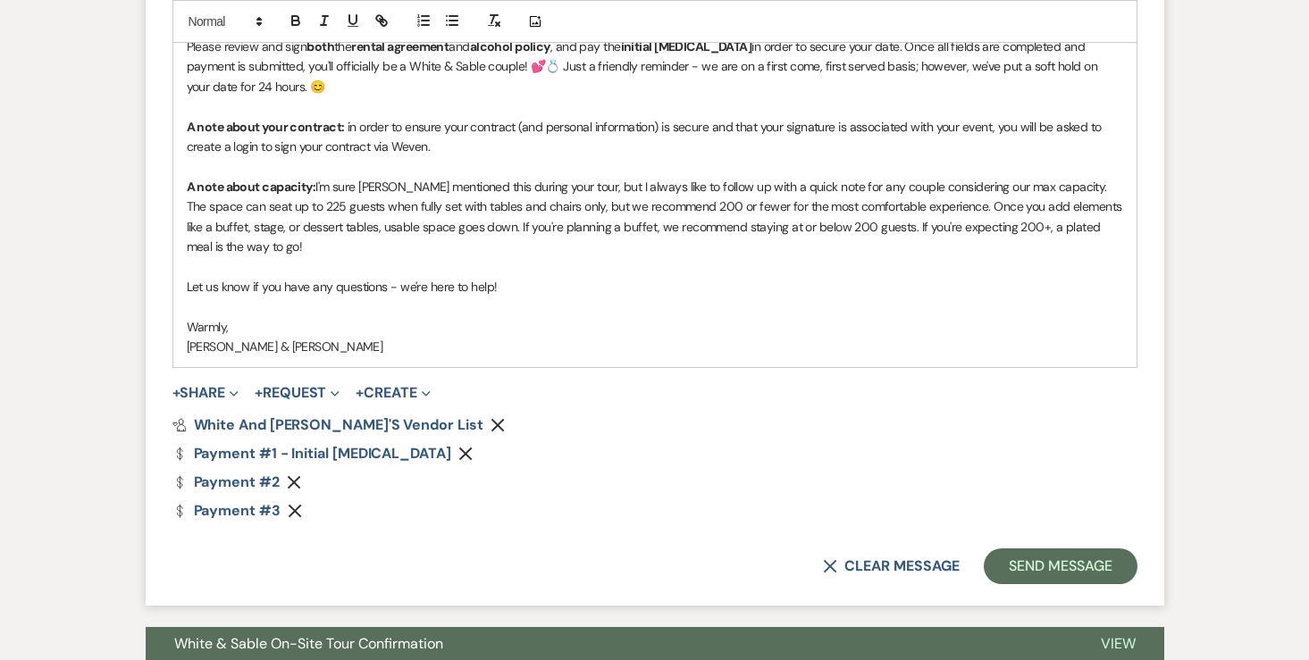
scroll to position [2365, 0]
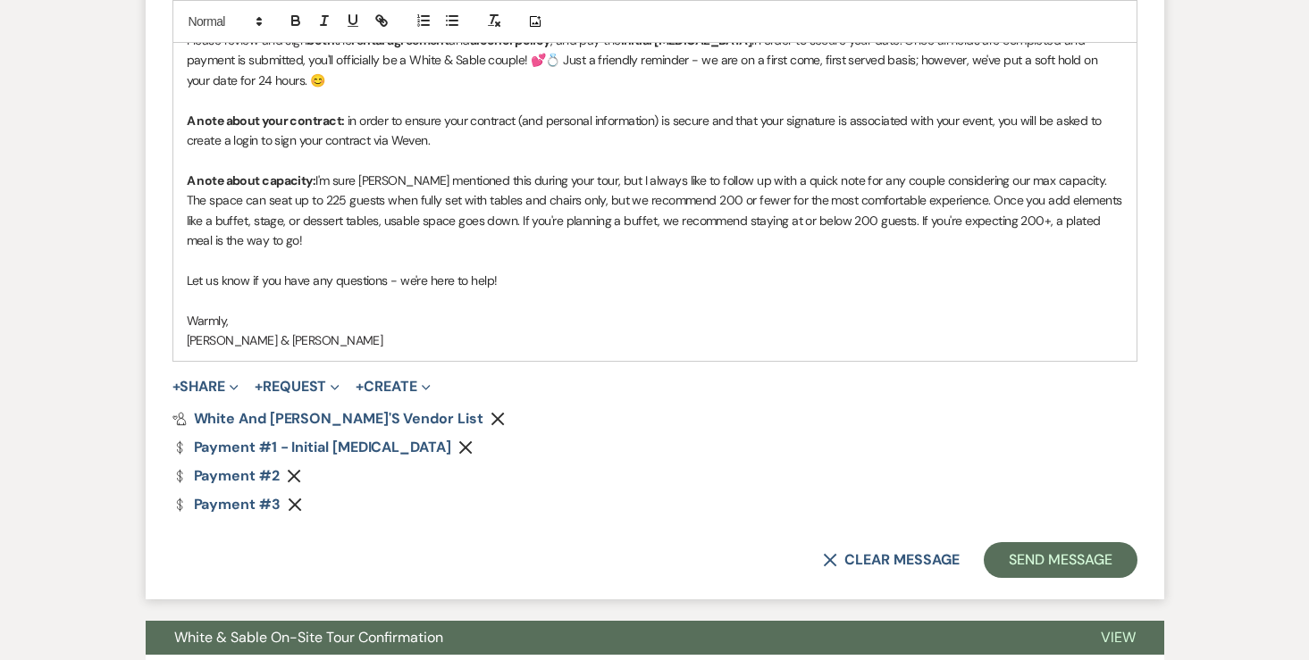
click at [490, 422] on use "button" at bounding box center [496, 419] width 13 height 13
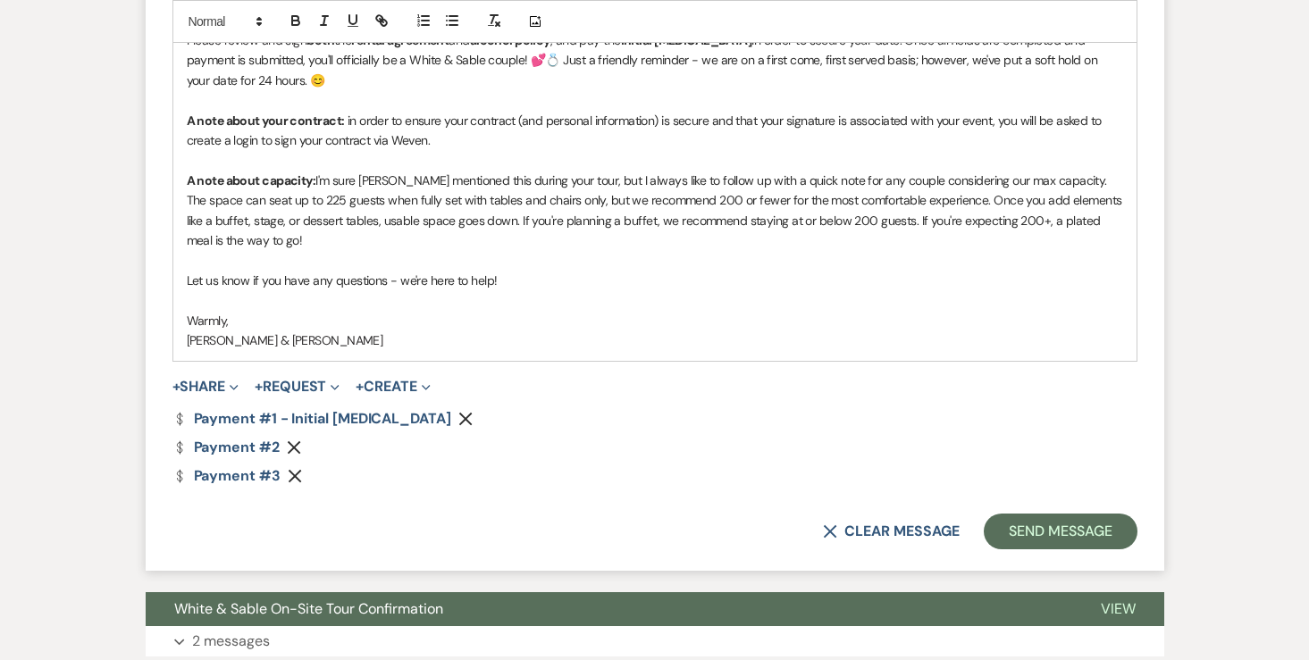
click at [299, 442] on icon "Remove" at bounding box center [294, 447] width 14 height 14
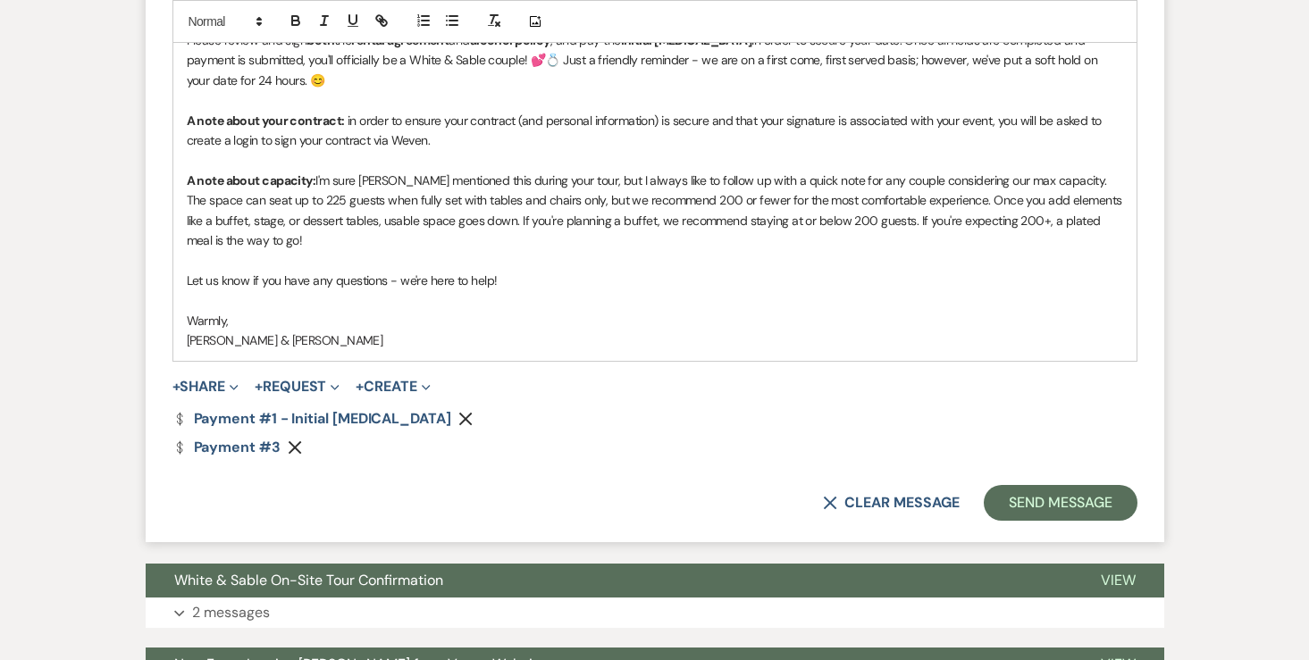
click at [298, 444] on icon "Remove" at bounding box center [295, 447] width 14 height 14
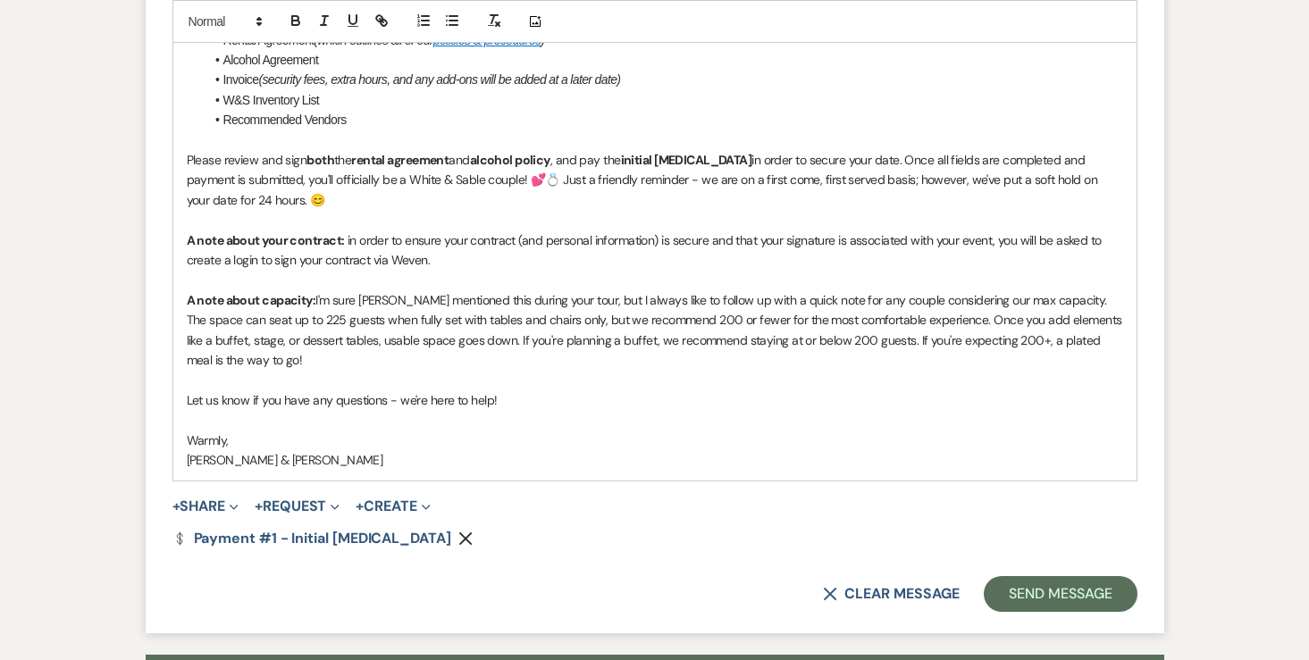
scroll to position [2235, 0]
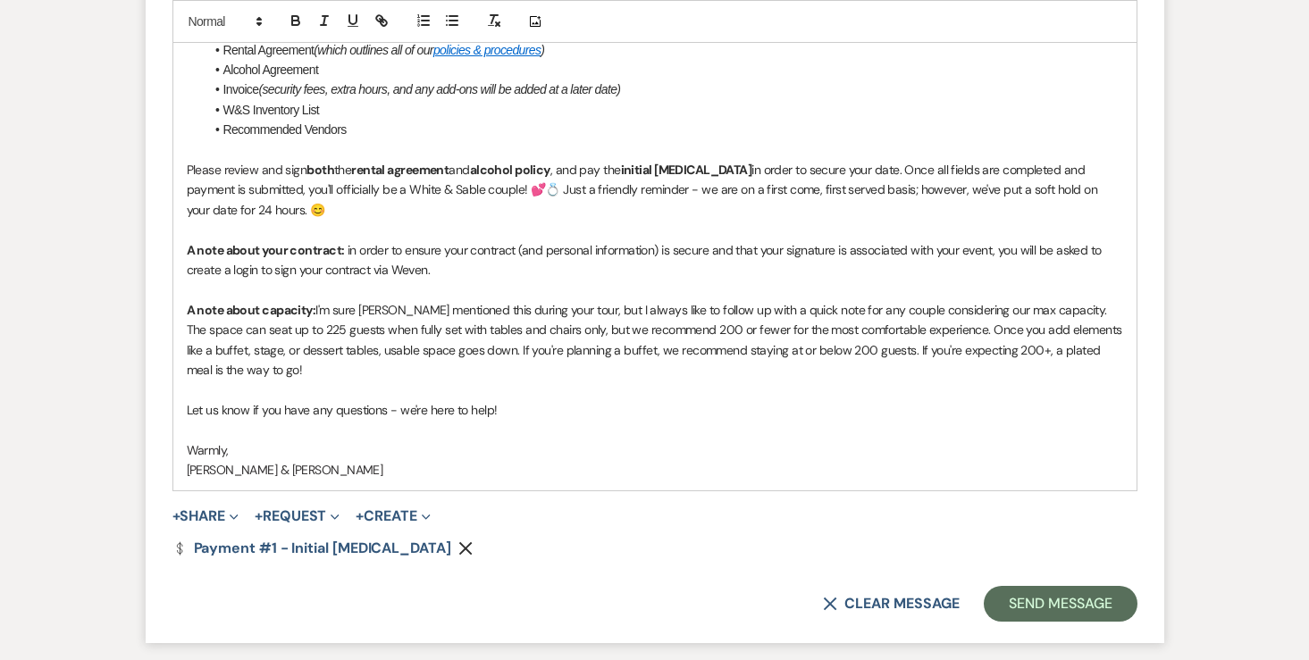
click at [293, 136] on li "Recommended Vendors" at bounding box center [664, 130] width 918 height 20
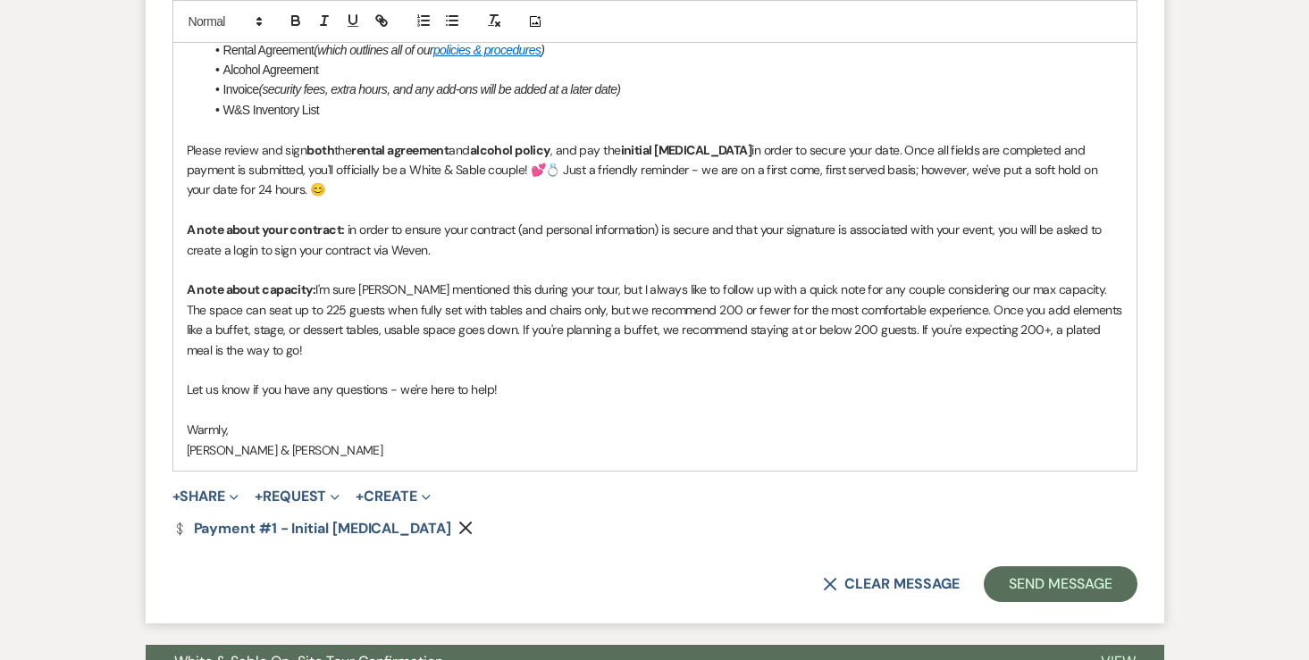
click at [284, 108] on li "W&S Inventory List" at bounding box center [664, 110] width 918 height 20
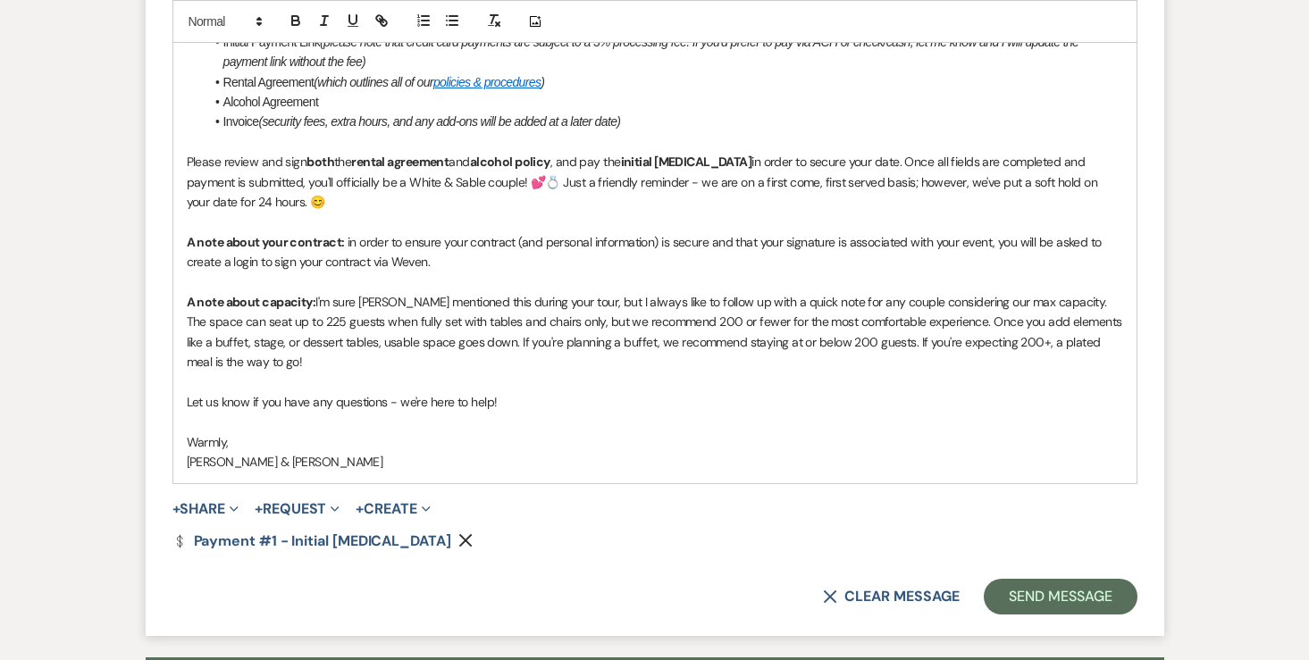
scroll to position [2211, 0]
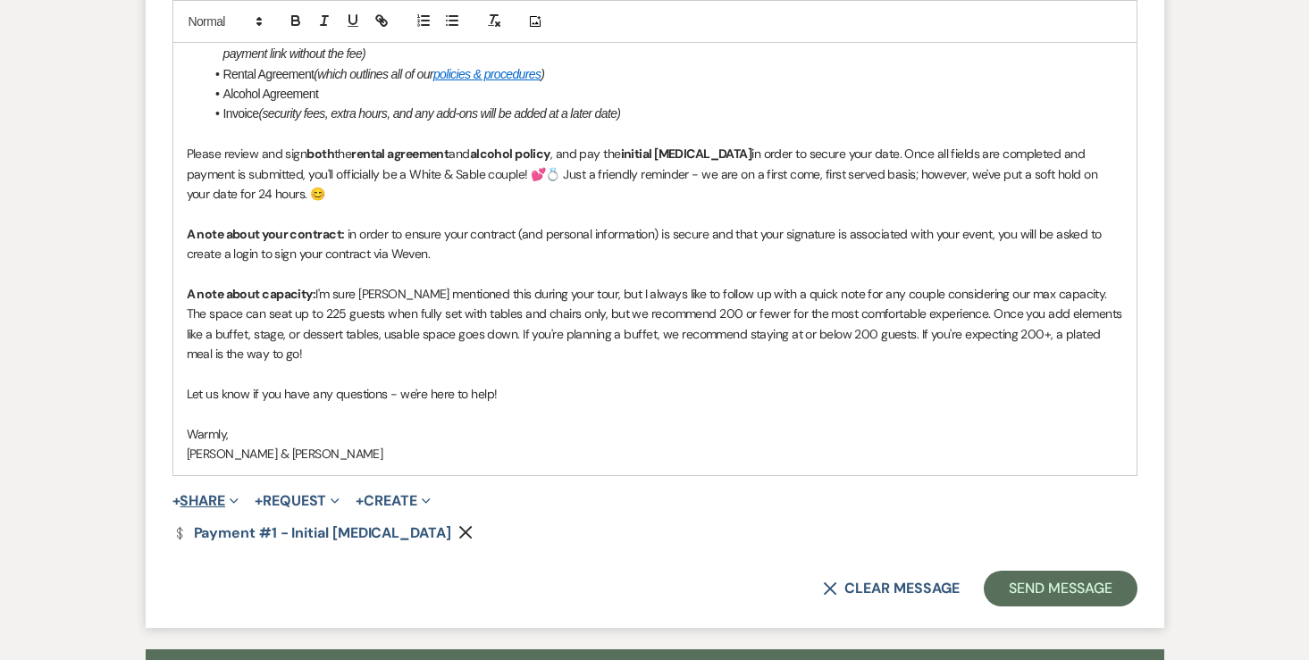
click at [210, 499] on button "+ Share Expand" at bounding box center [205, 501] width 67 height 14
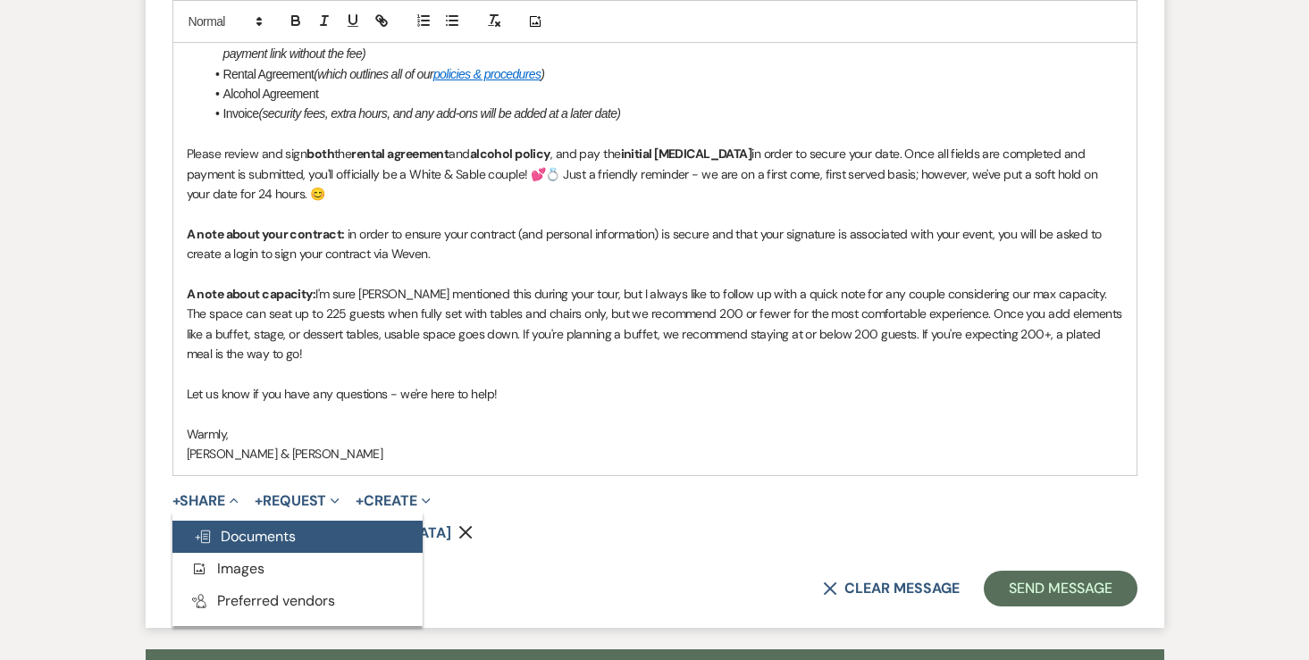
click at [241, 532] on span "Doc Upload Documents" at bounding box center [245, 536] width 102 height 19
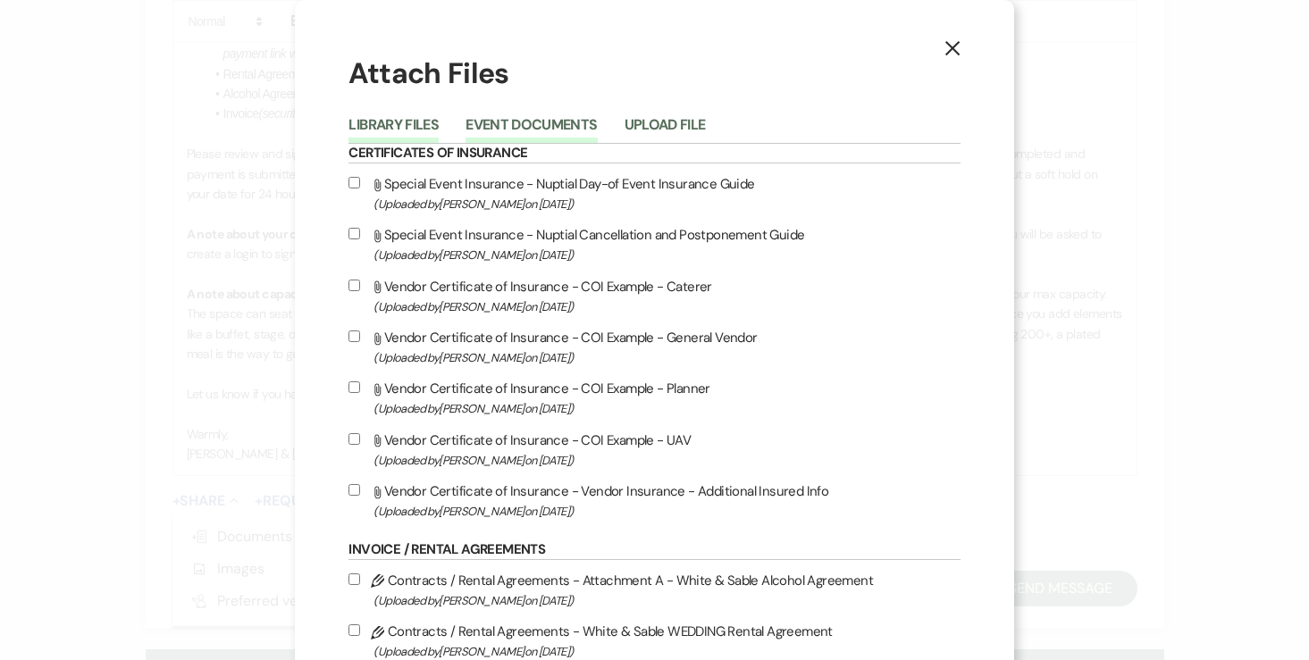
click at [589, 129] on button "Event Documents" at bounding box center [530, 130] width 131 height 25
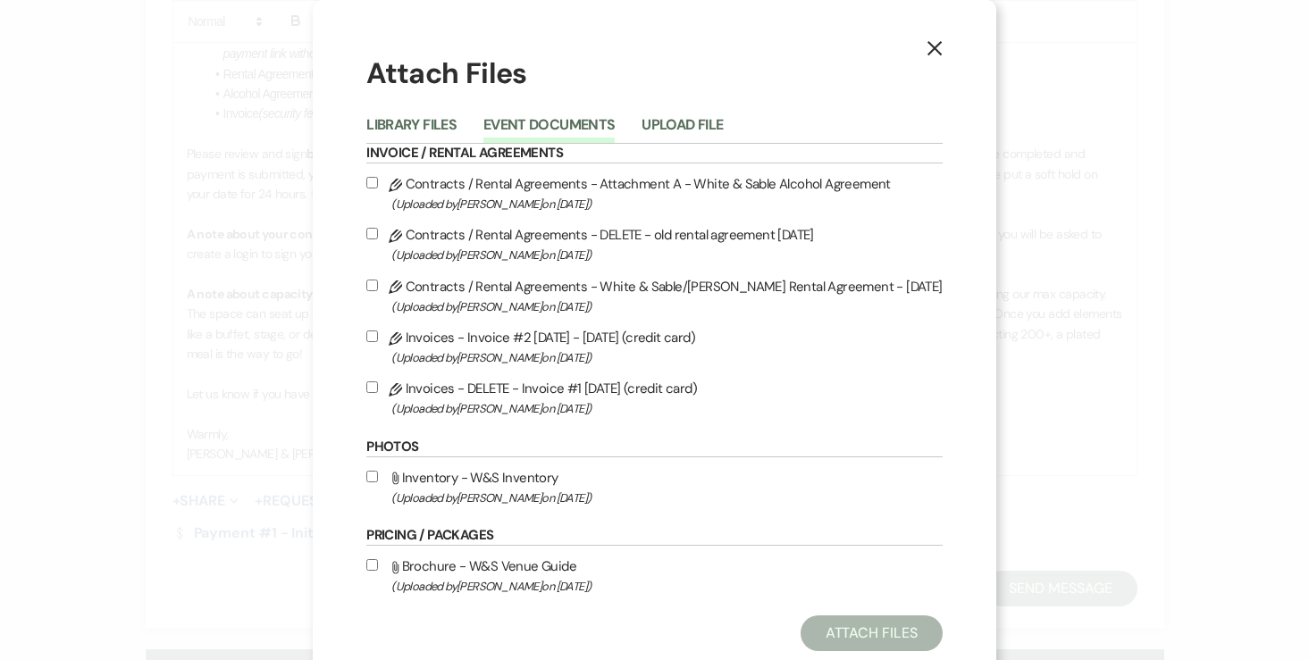
scroll to position [38, 0]
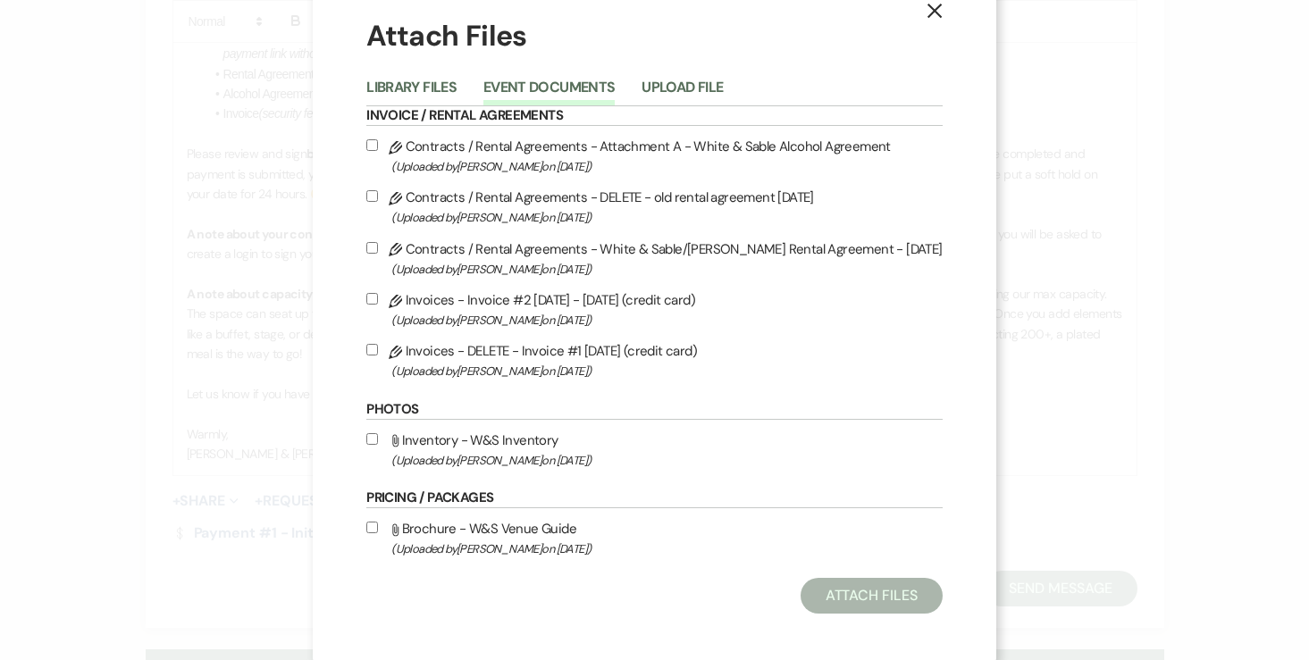
click at [378, 247] on input "Pencil Contracts / Rental Agreements - White & Sable/Boehm Rental Agreement - 4…" at bounding box center [372, 248] width 12 height 12
checkbox input "true"
click at [378, 144] on input "Pencil Contracts / Rental Agreements - Attachment A - White & Sable Alcohol Agr…" at bounding box center [372, 145] width 12 height 12
checkbox input "true"
click at [378, 302] on input "Pencil Invoices - Invoice #2 8-12-2025 - April 23, 2027 (credit card) (Uploaded…" at bounding box center [372, 299] width 12 height 12
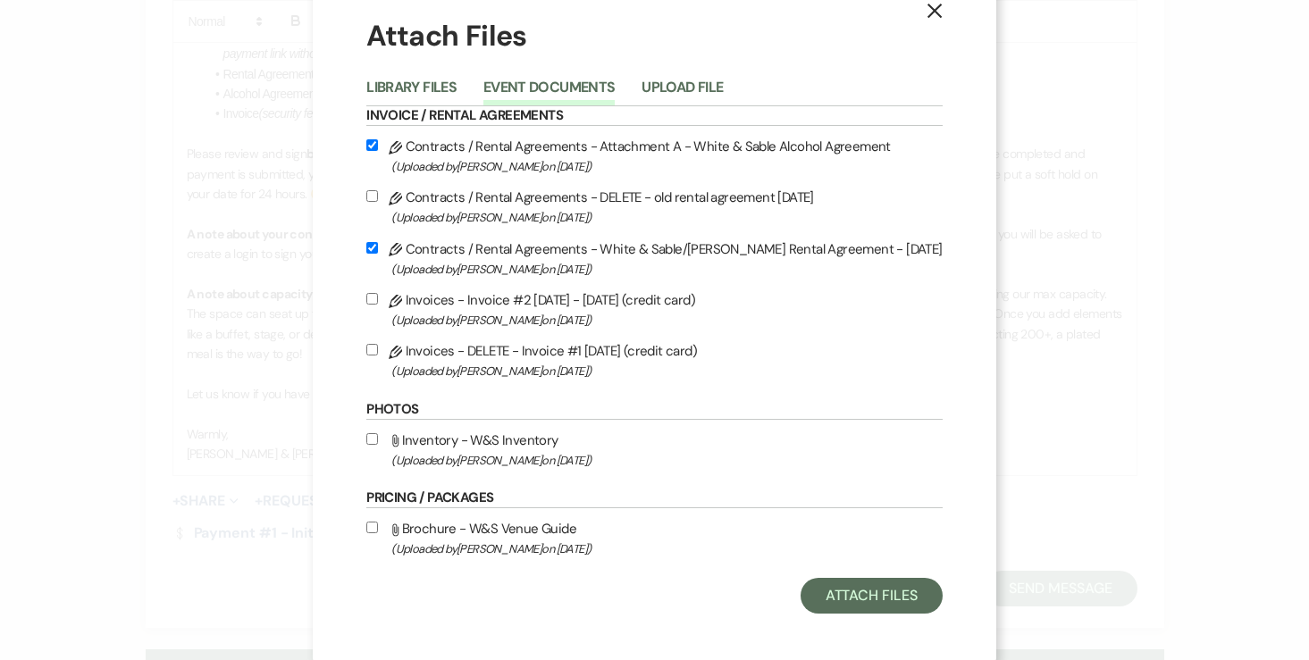
checkbox input "true"
click at [830, 596] on button "Attach Files" at bounding box center [871, 596] width 142 height 36
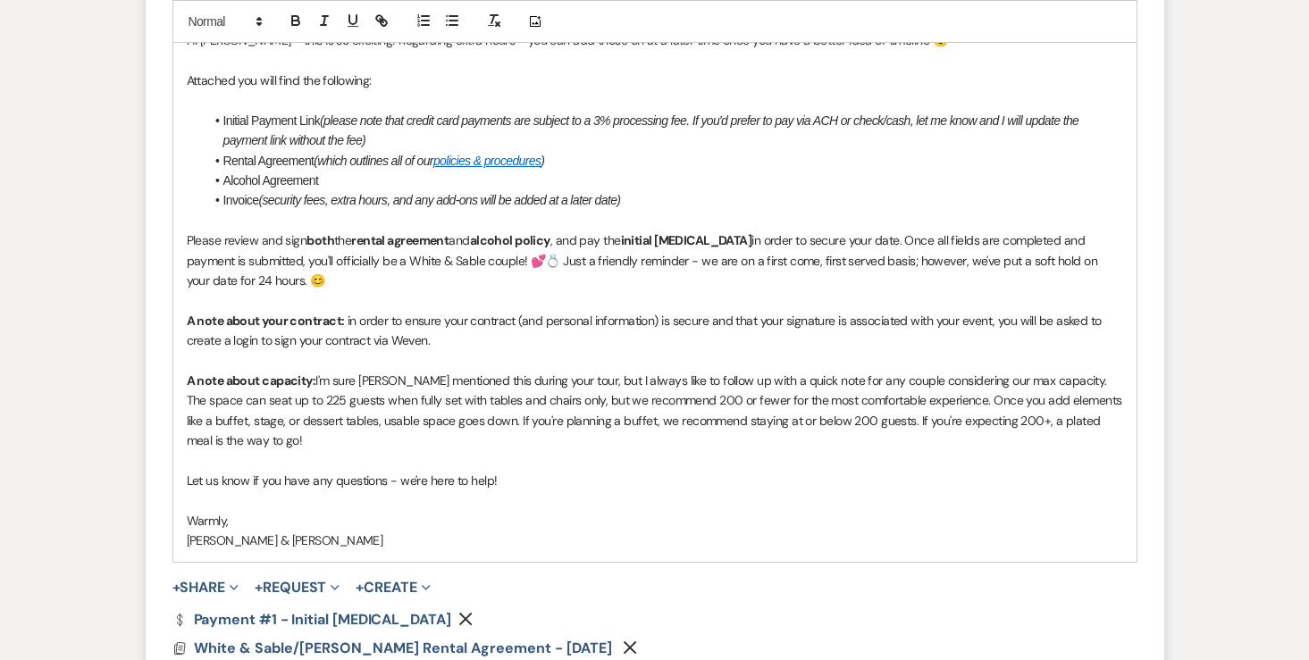
scroll to position [2105, 0]
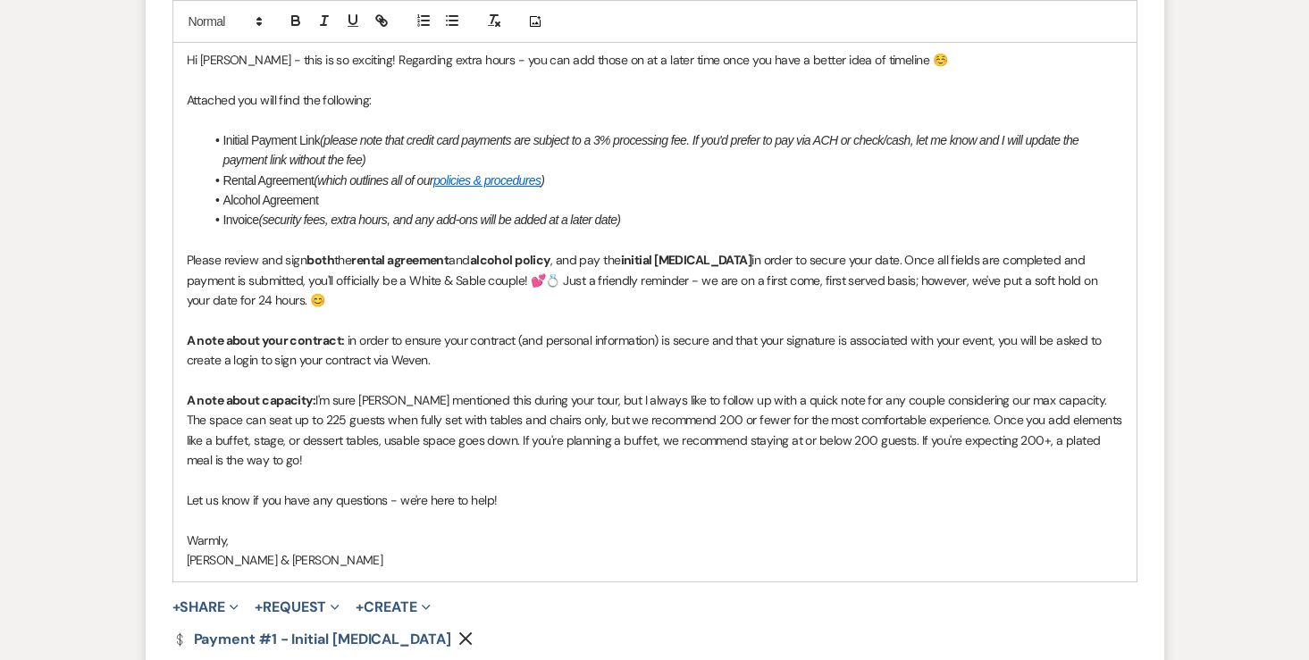
click at [394, 202] on li "Alcohol Agreement" at bounding box center [664, 200] width 918 height 20
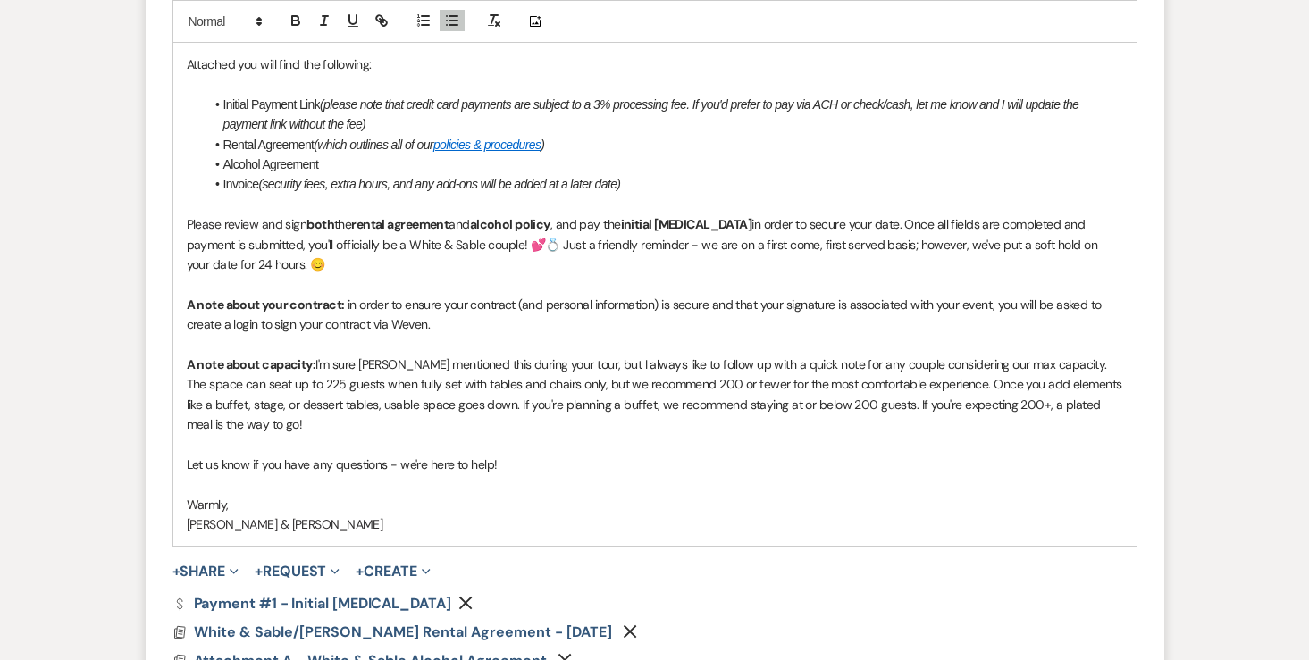
scroll to position [2143, 0]
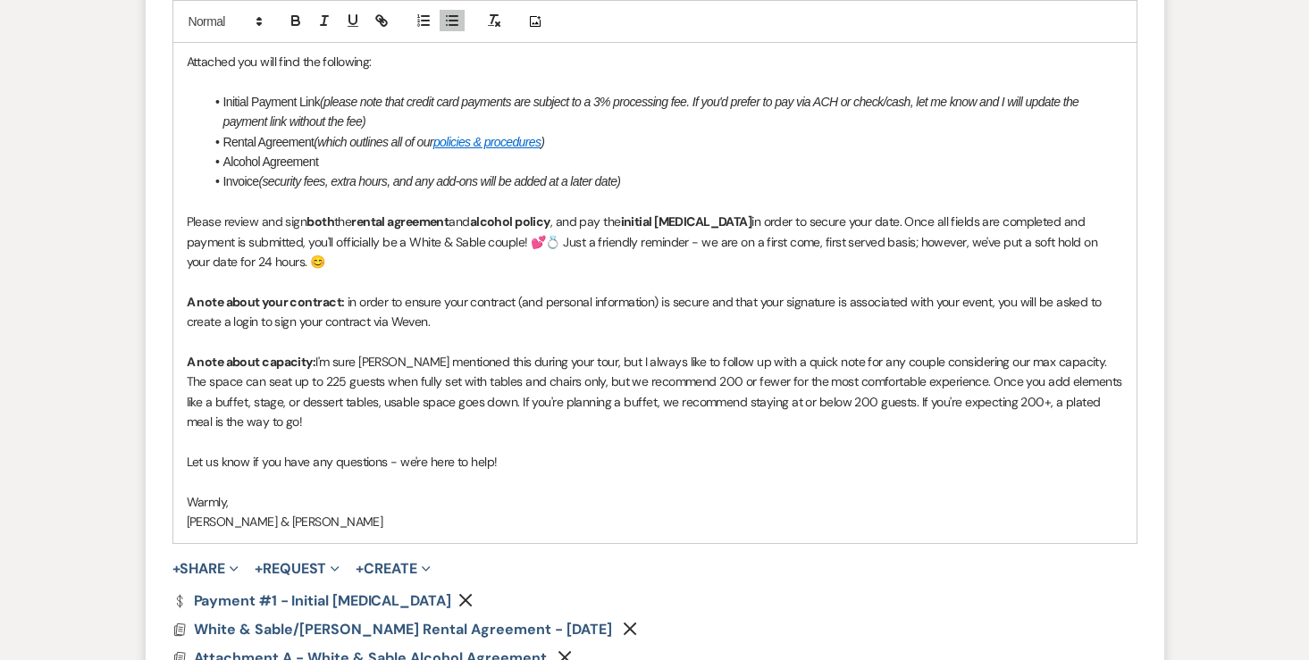
drag, startPoint x: 289, startPoint y: 255, endPoint x: 496, endPoint y: 247, distance: 206.5
click at [496, 247] on p "Please review and sign both the rental agreement and alcohol policy , and pay t…" at bounding box center [655, 242] width 936 height 60
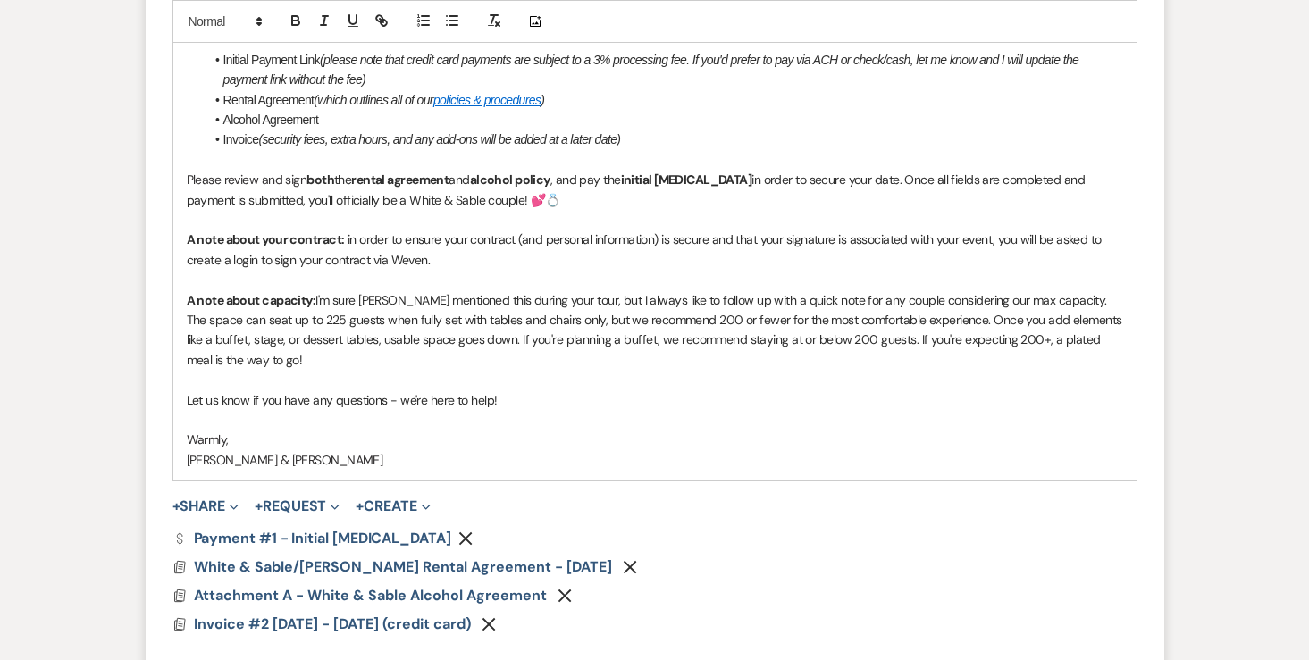
scroll to position [2187, 0]
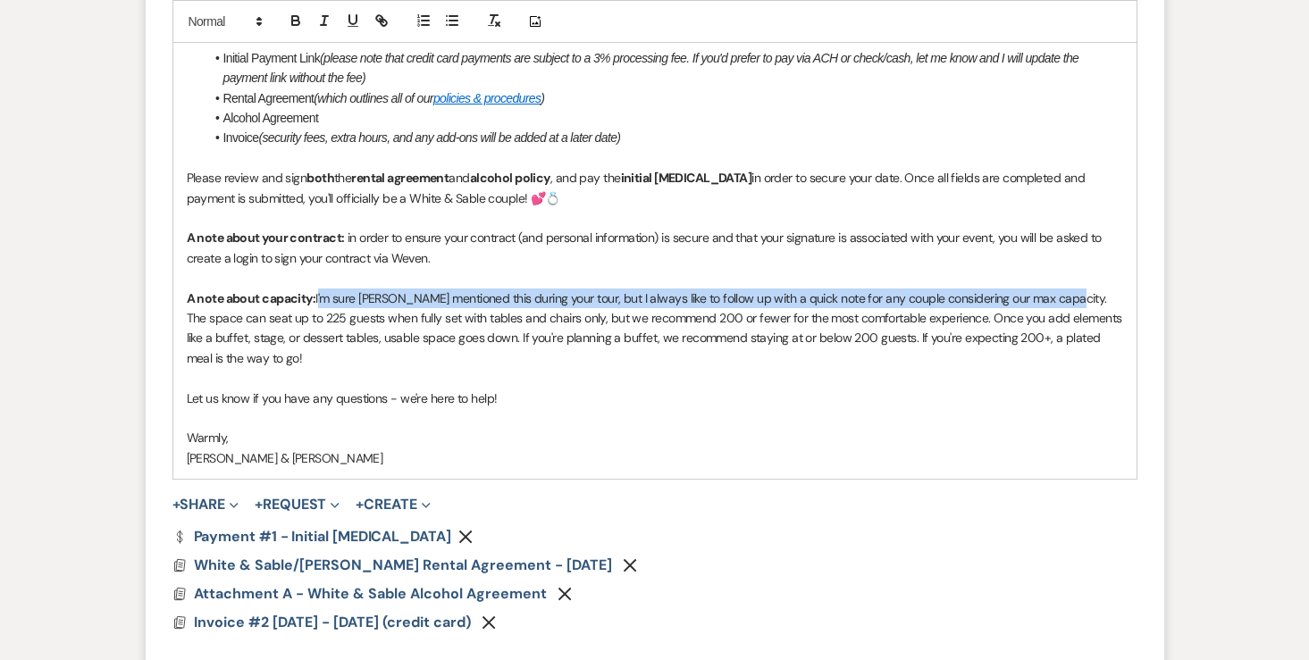
drag, startPoint x: 319, startPoint y: 297, endPoint x: 1064, endPoint y: 288, distance: 745.1
click at [1064, 289] on p "A note about capacity: I'm sure Landon mentioned this during your tour, but I a…" at bounding box center [655, 329] width 936 height 80
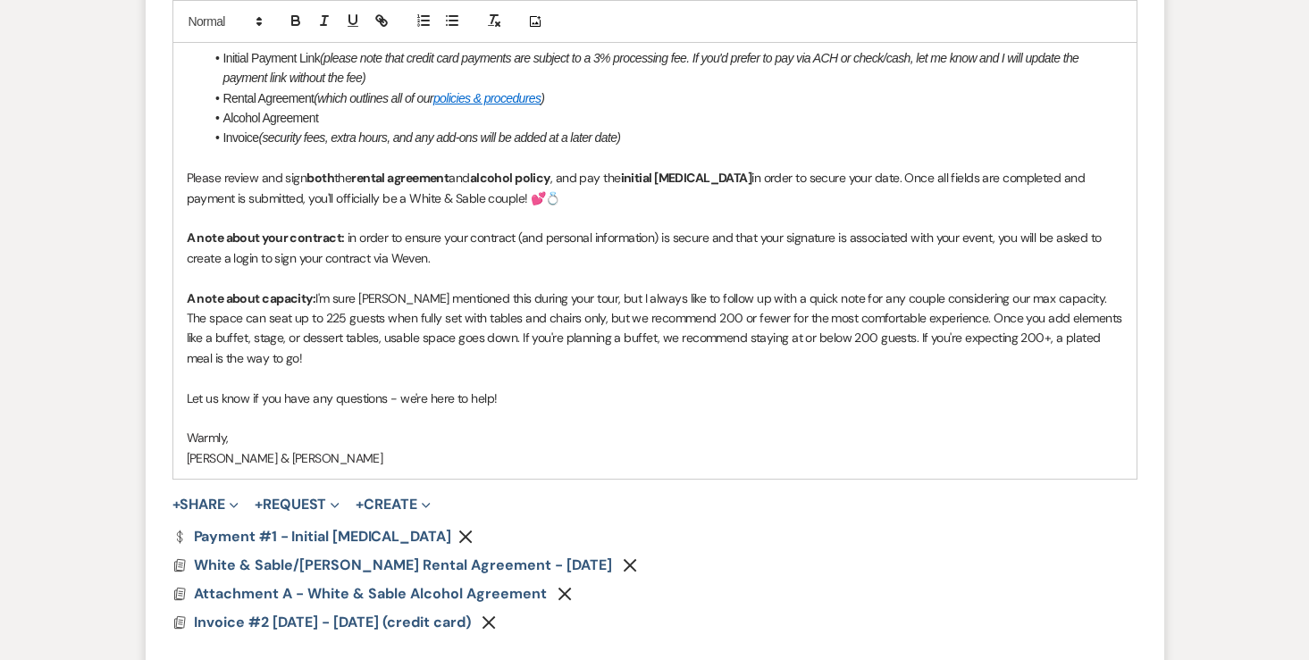
click at [431, 323] on p "A note about capacity: I'm sure Landon mentioned this during your tour, but I a…" at bounding box center [655, 329] width 936 height 80
click at [601, 314] on p "A note about capacity: I'm sure Landon mentioned this during your tour, but I a…" at bounding box center [655, 329] width 936 height 80
drag, startPoint x: 595, startPoint y: 299, endPoint x: 319, endPoint y: 297, distance: 276.0
click at [319, 297] on p "A note about capacity: I'm sure Landon mentioned this during your tour, but I a…" at bounding box center [655, 329] width 936 height 80
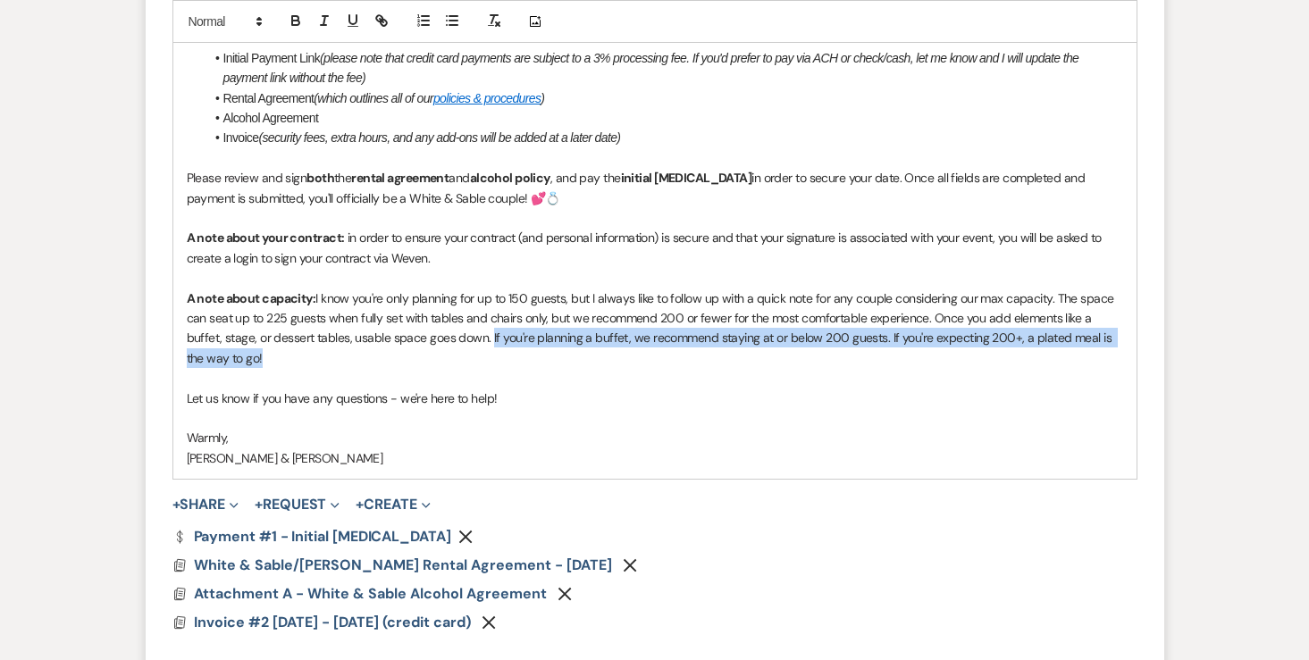
drag, startPoint x: 451, startPoint y: 338, endPoint x: 476, endPoint y: 352, distance: 28.8
click at [476, 353] on p "A note about capacity: I know you're only planning for up to 150 guests, but I …" at bounding box center [655, 329] width 936 height 80
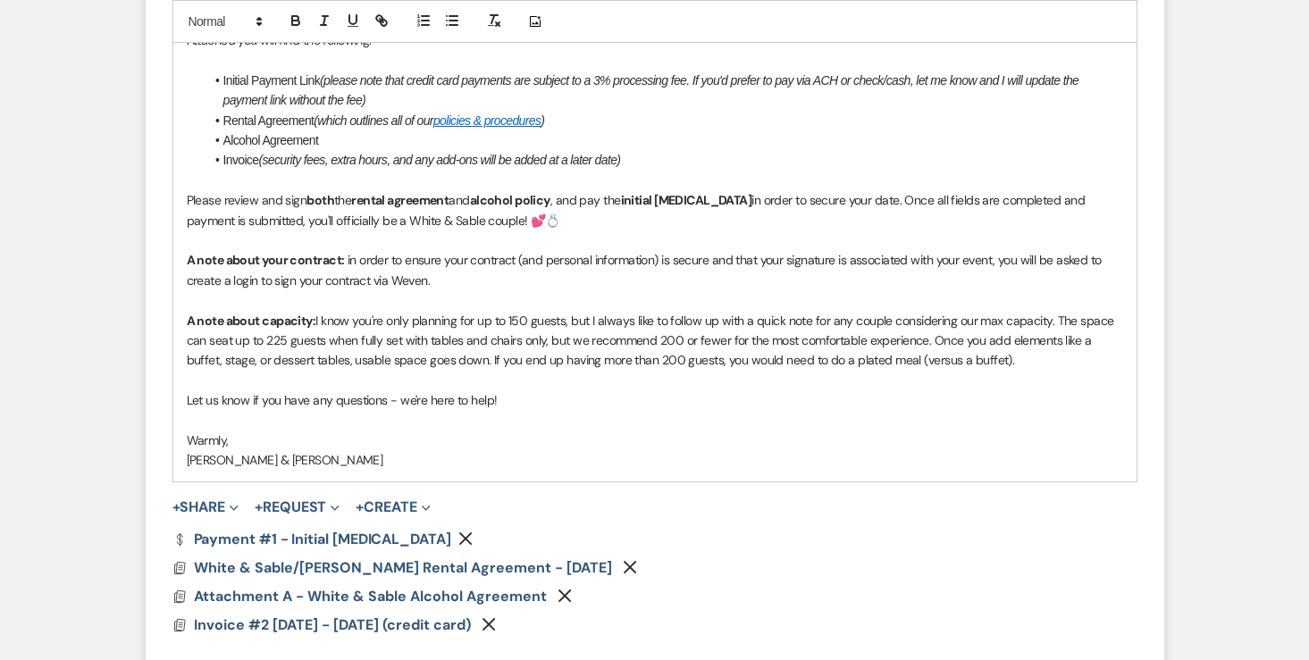
scroll to position [2160, 0]
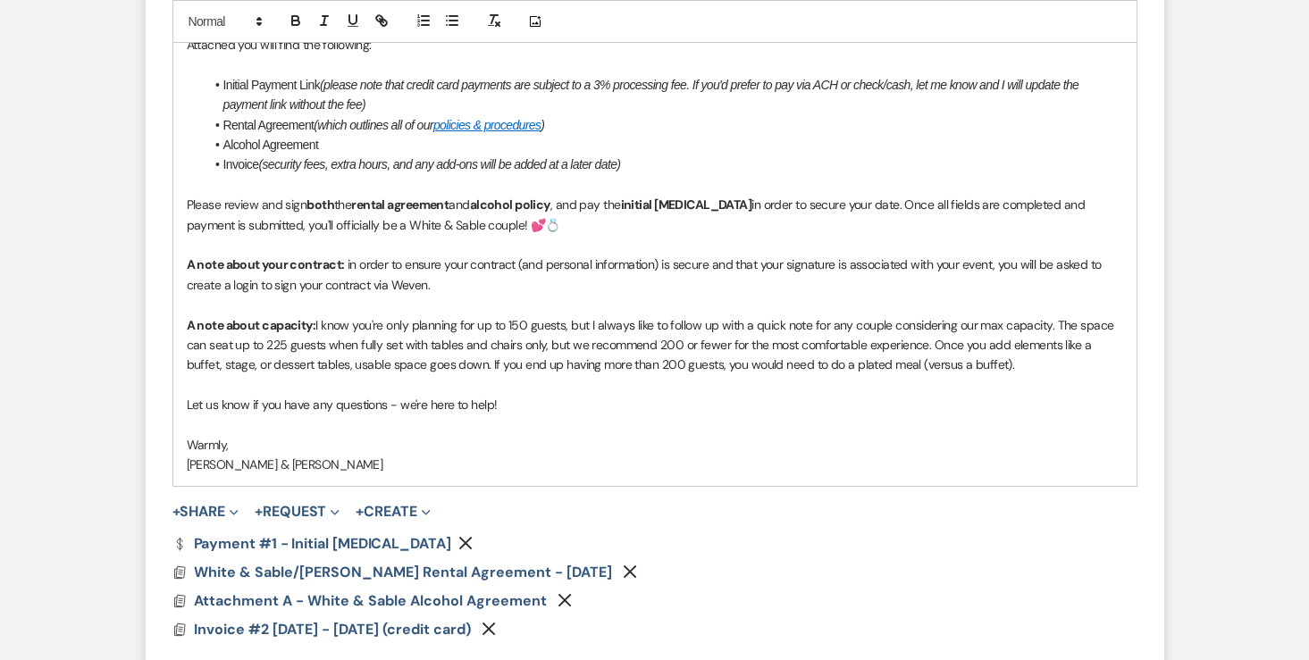
click at [440, 168] on em "(security fees, extra hours, and any add-ons will be added at a later date)" at bounding box center [439, 164] width 362 height 14
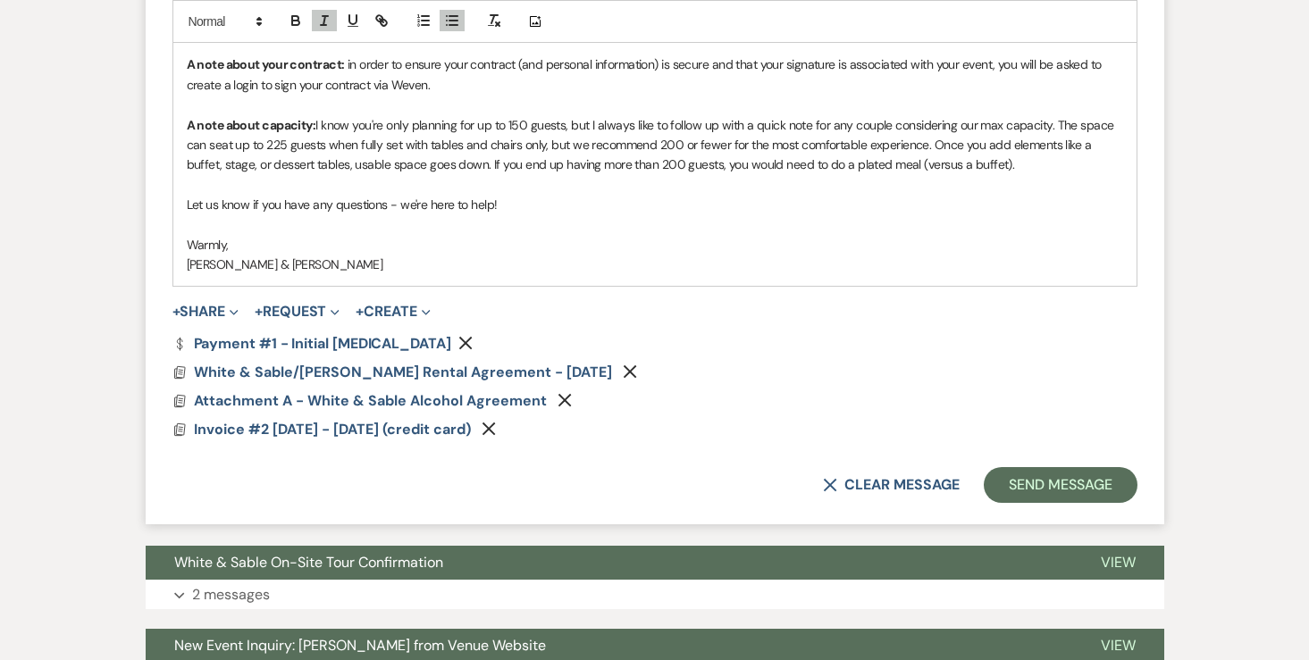
scroll to position [2420, 0]
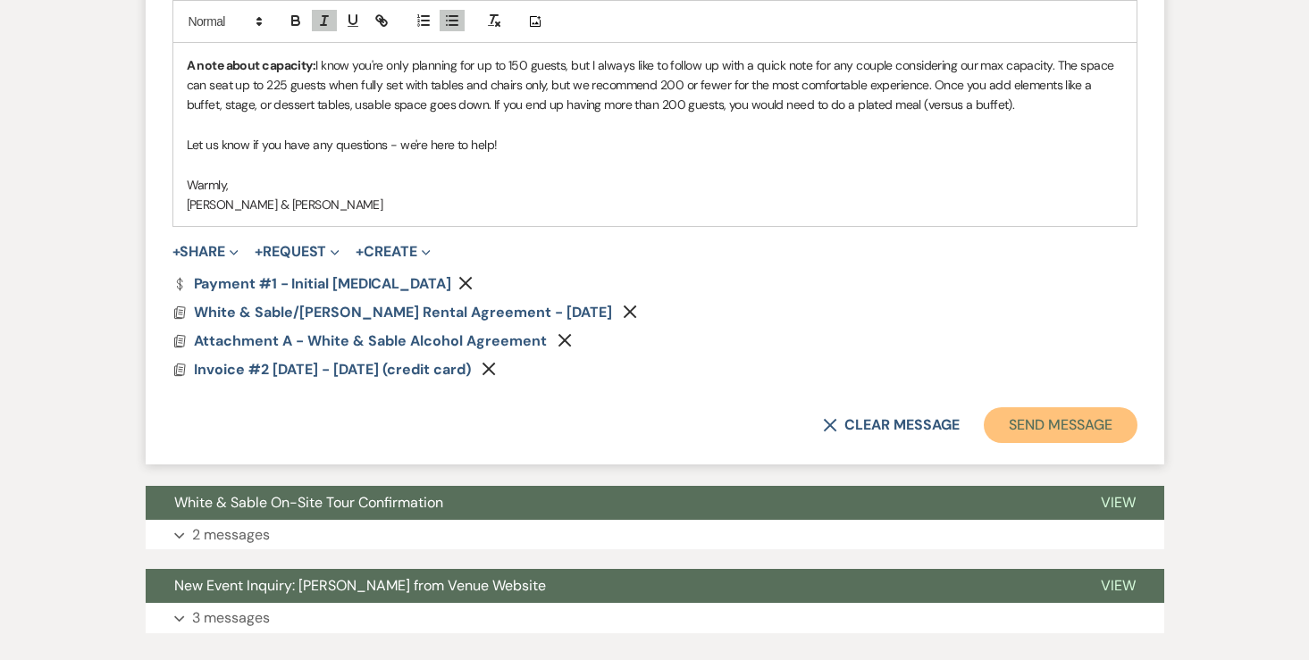
click at [1042, 430] on button "Send Message" at bounding box center [1060, 425] width 153 height 36
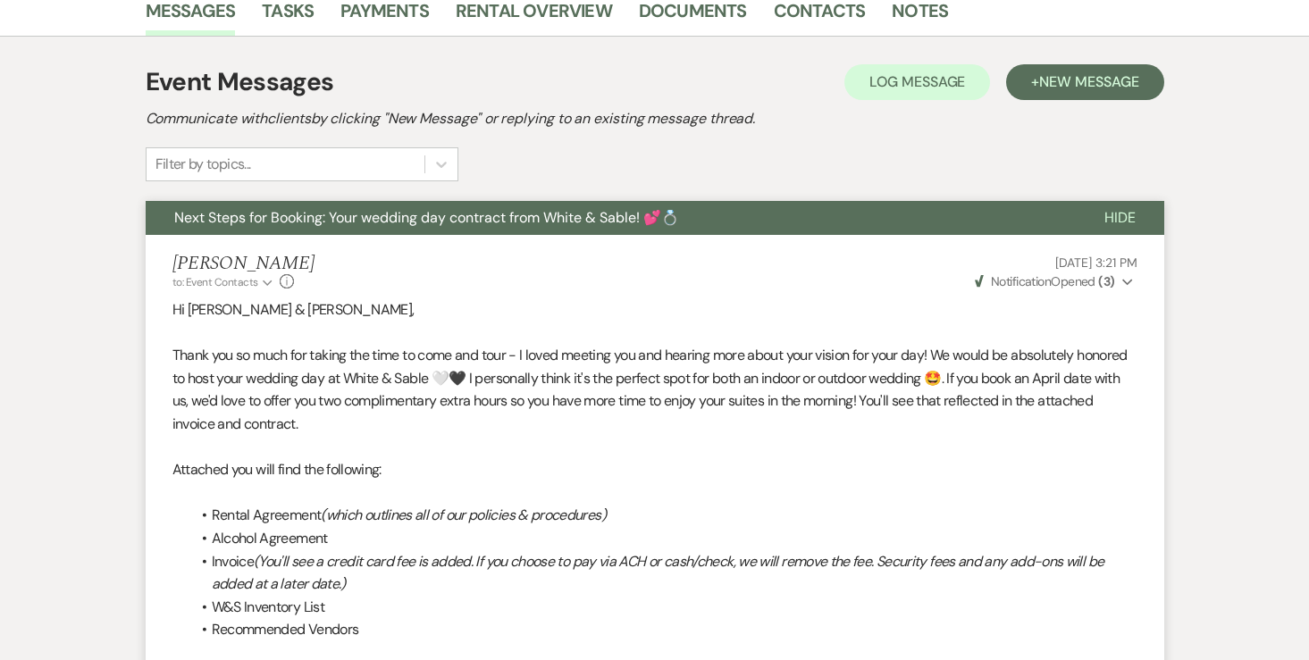
scroll to position [0, 0]
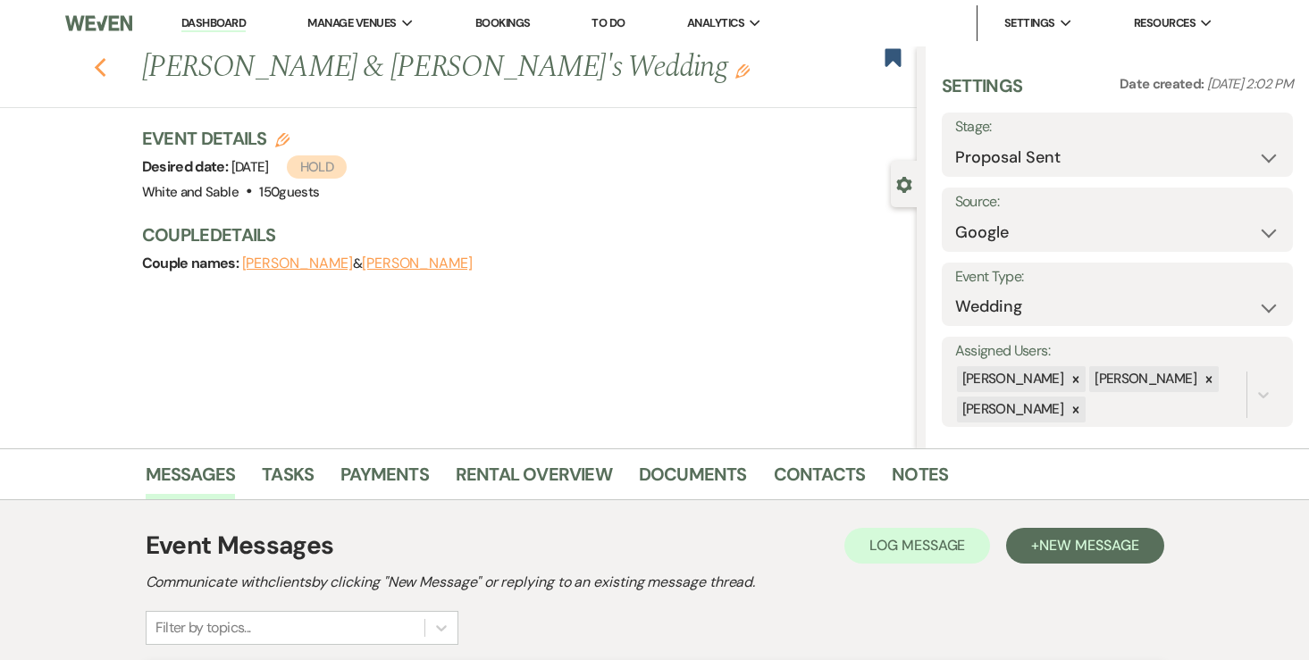
click at [100, 70] on icon "Previous" at bounding box center [100, 67] width 13 height 21
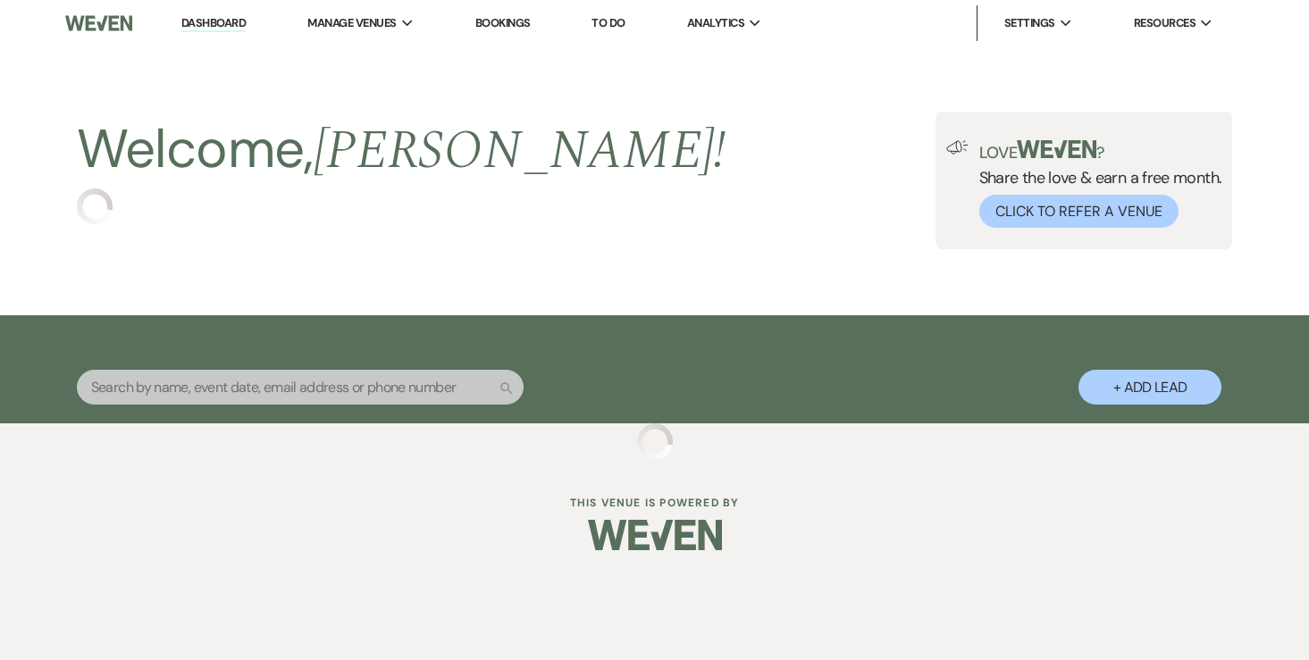
select select "6"
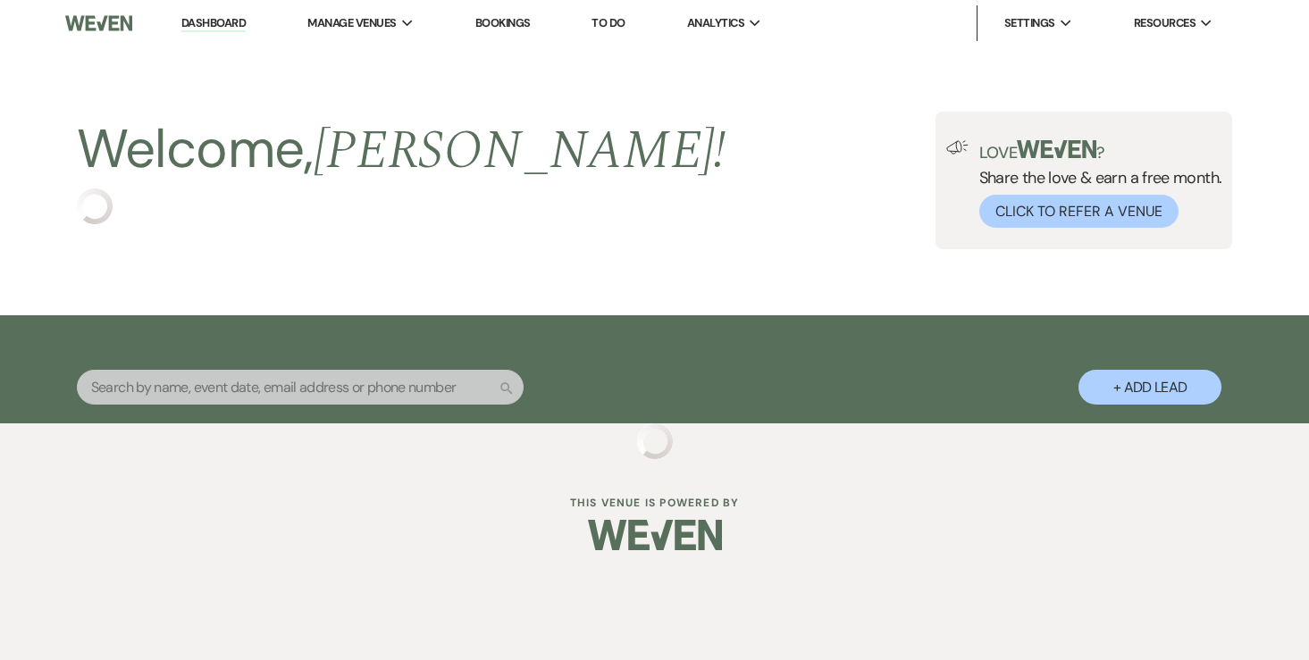
select select "6"
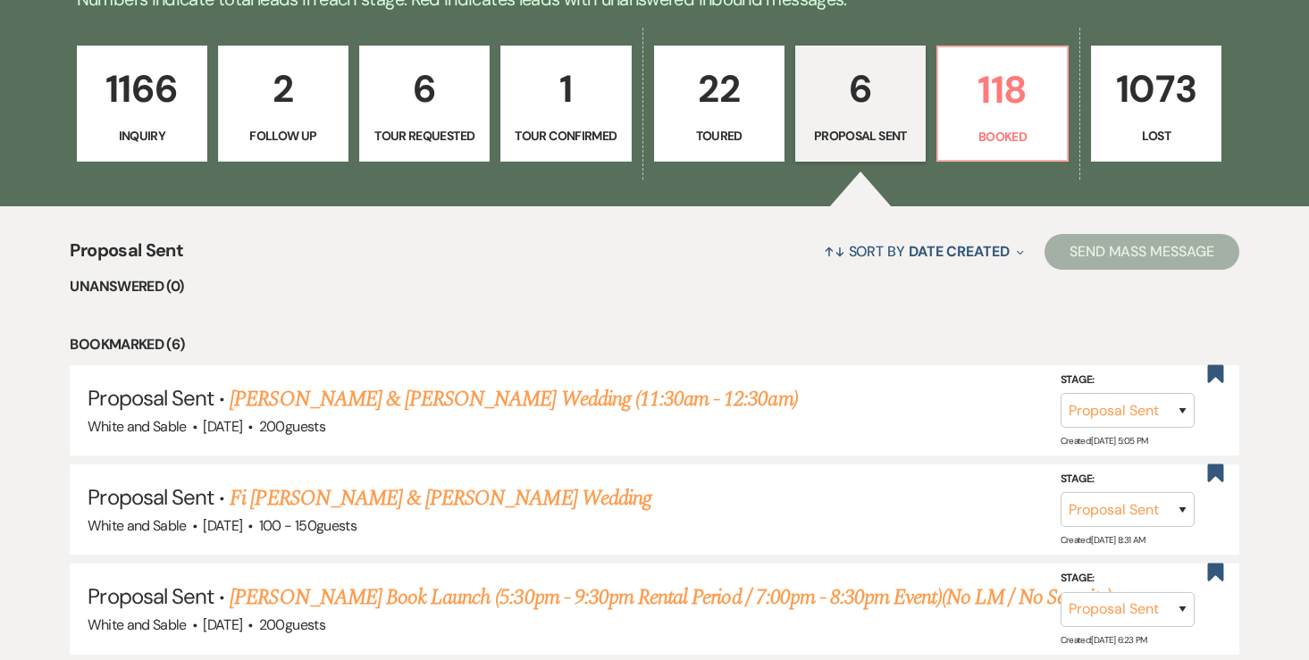
scroll to position [507, 0]
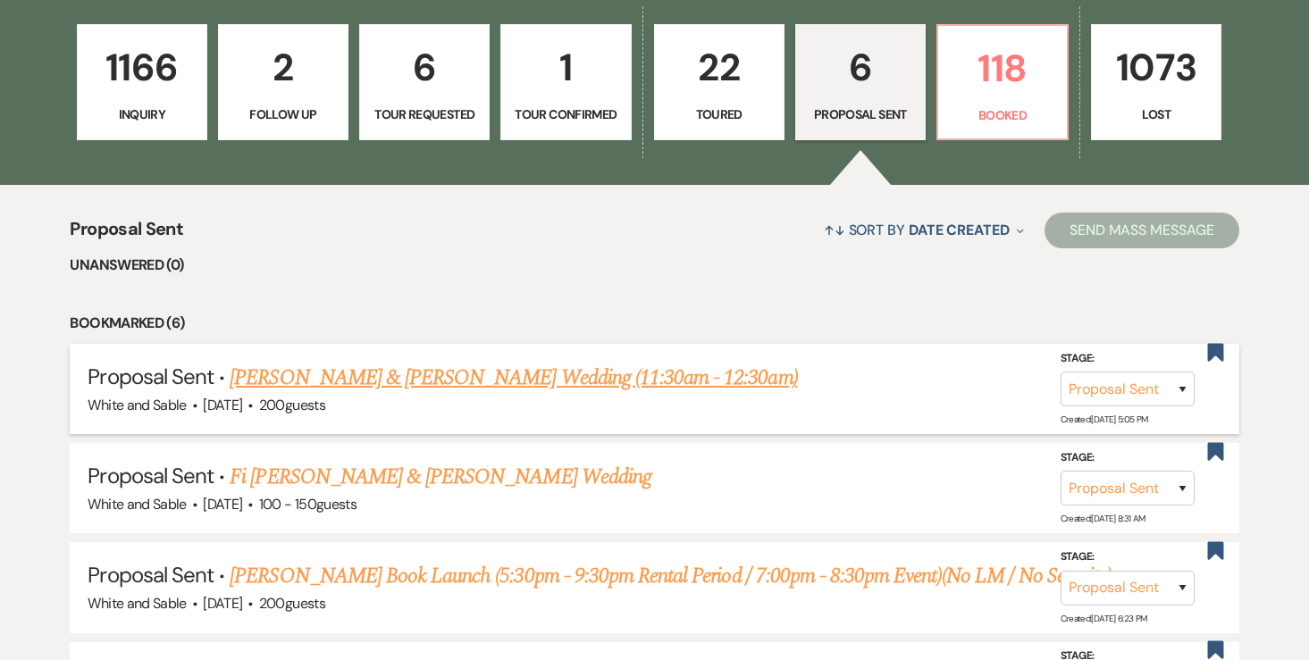
click at [368, 375] on link "[PERSON_NAME] & [PERSON_NAME] Wedding (11:30am - 12:30am)" at bounding box center [513, 378] width 567 height 32
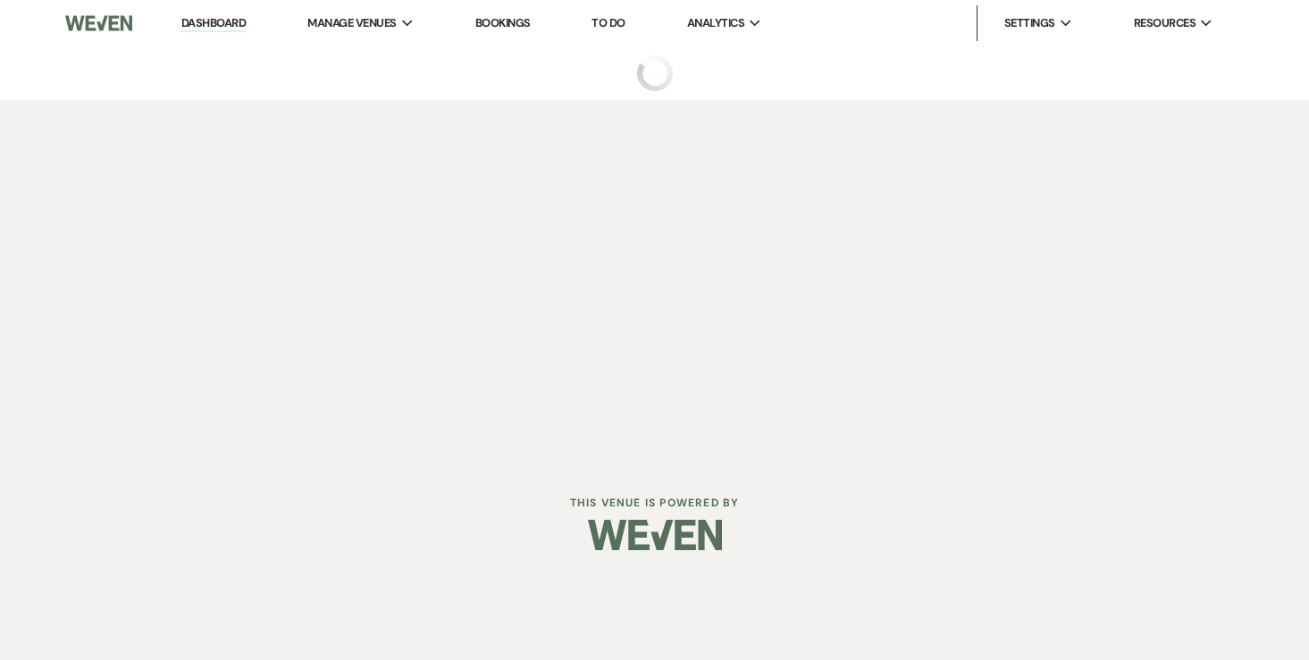
select select "6"
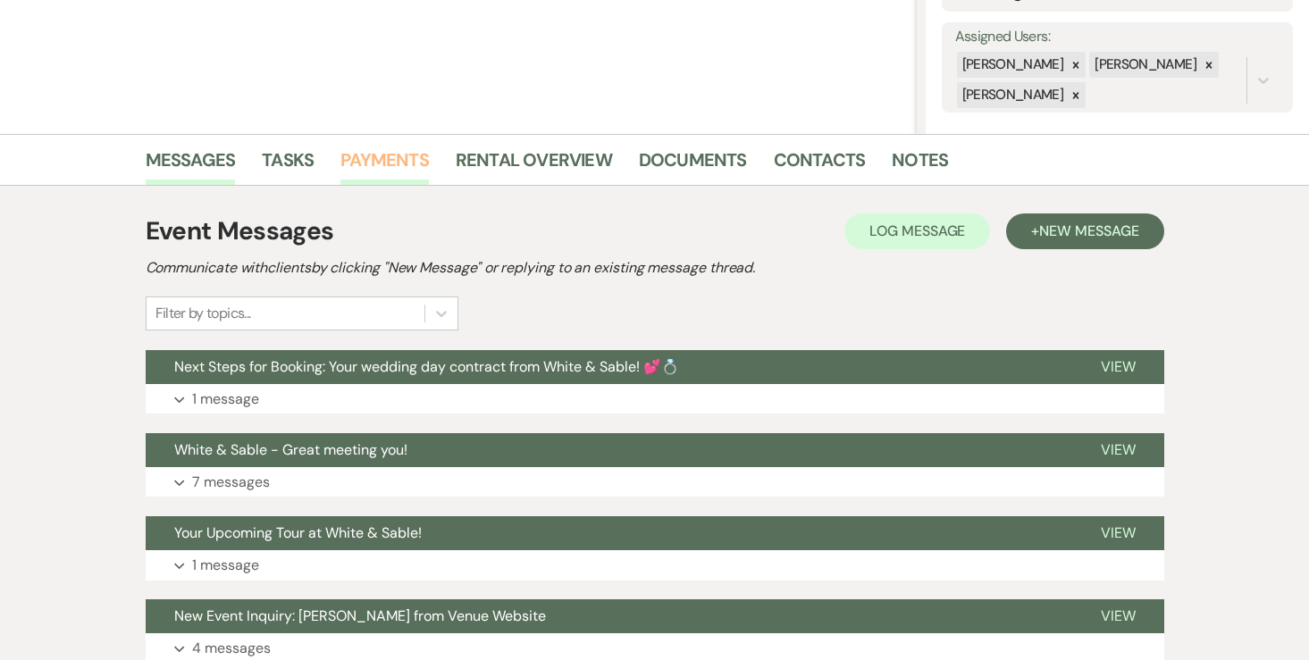
click at [382, 180] on link "Payments" at bounding box center [384, 165] width 88 height 39
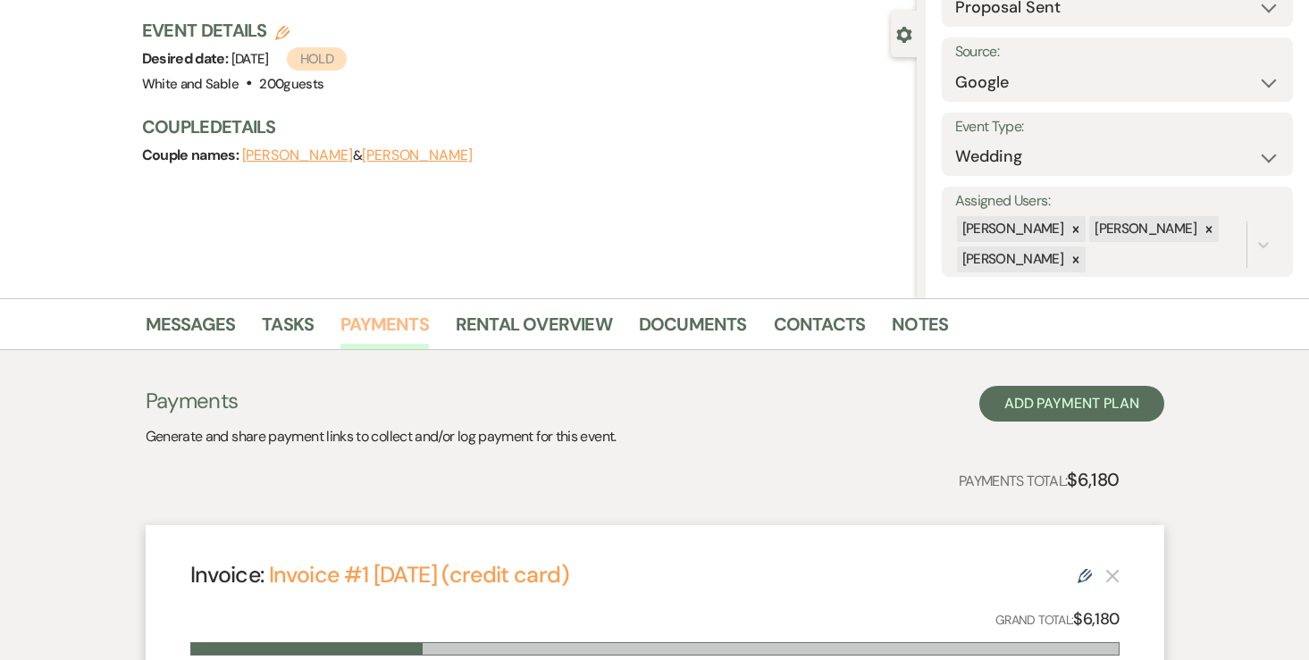
scroll to position [117, 0]
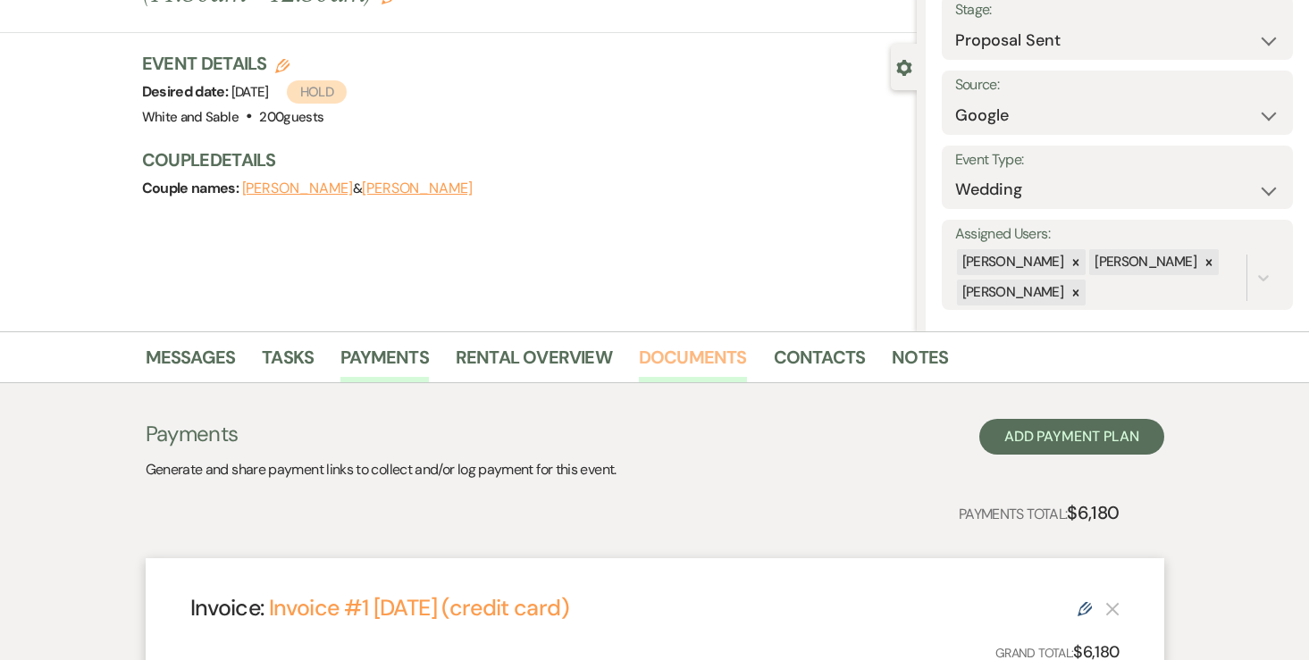
click at [692, 355] on link "Documents" at bounding box center [693, 362] width 108 height 39
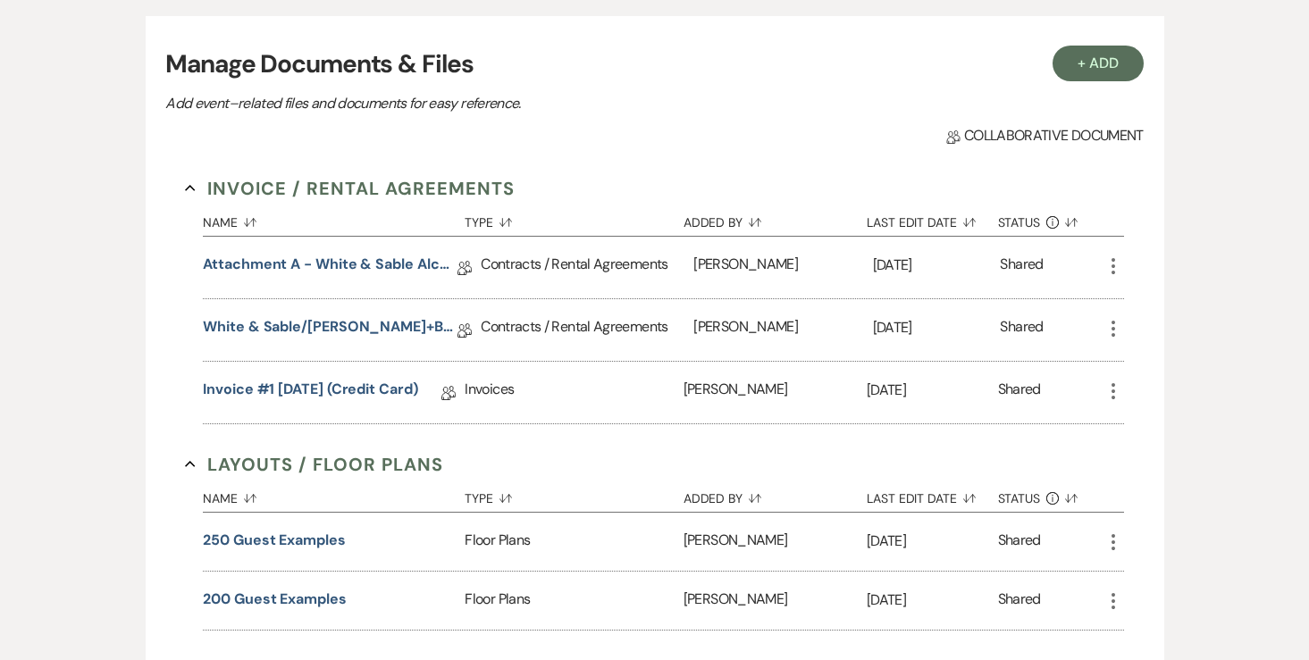
scroll to position [503, 0]
click at [399, 266] on link "Attachment A - White & Sable Alcohol Agreement" at bounding box center [330, 267] width 255 height 28
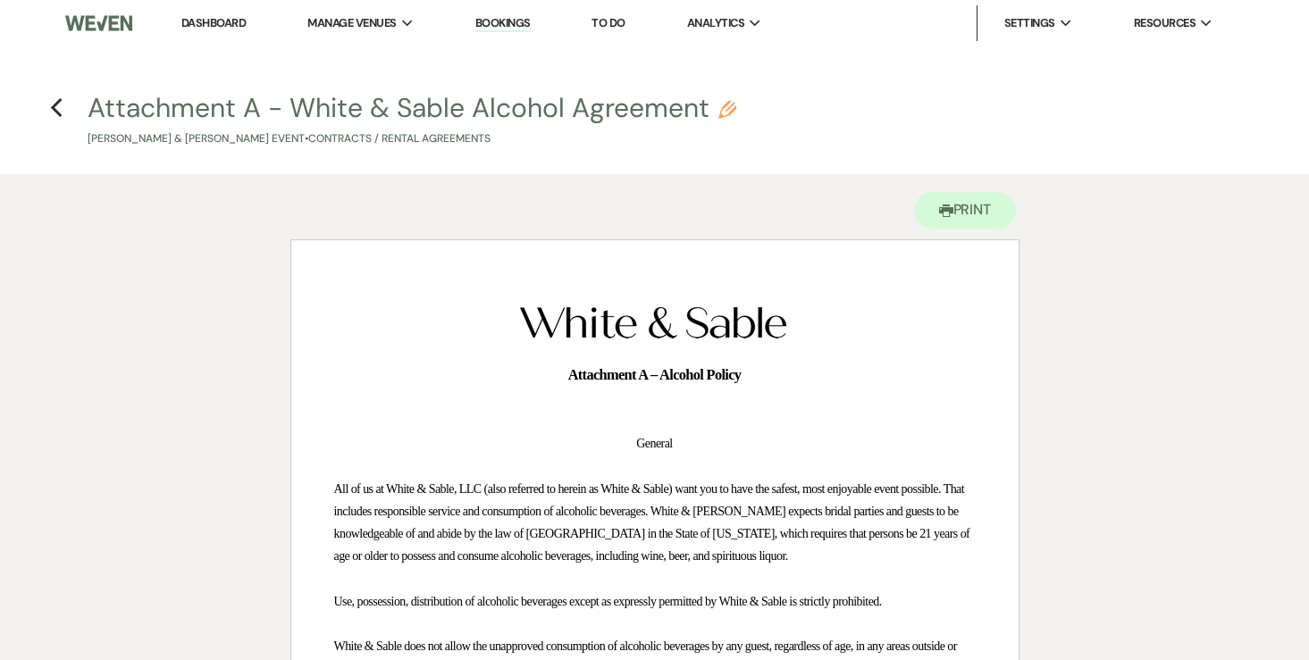
click at [63, 121] on h4 "Previous Attachment A - White & Sable Alcohol Agreement Pencil Noelle Greenwalt…" at bounding box center [655, 118] width 1286 height 58
click at [60, 111] on icon "Previous" at bounding box center [56, 107] width 13 height 21
select select "6"
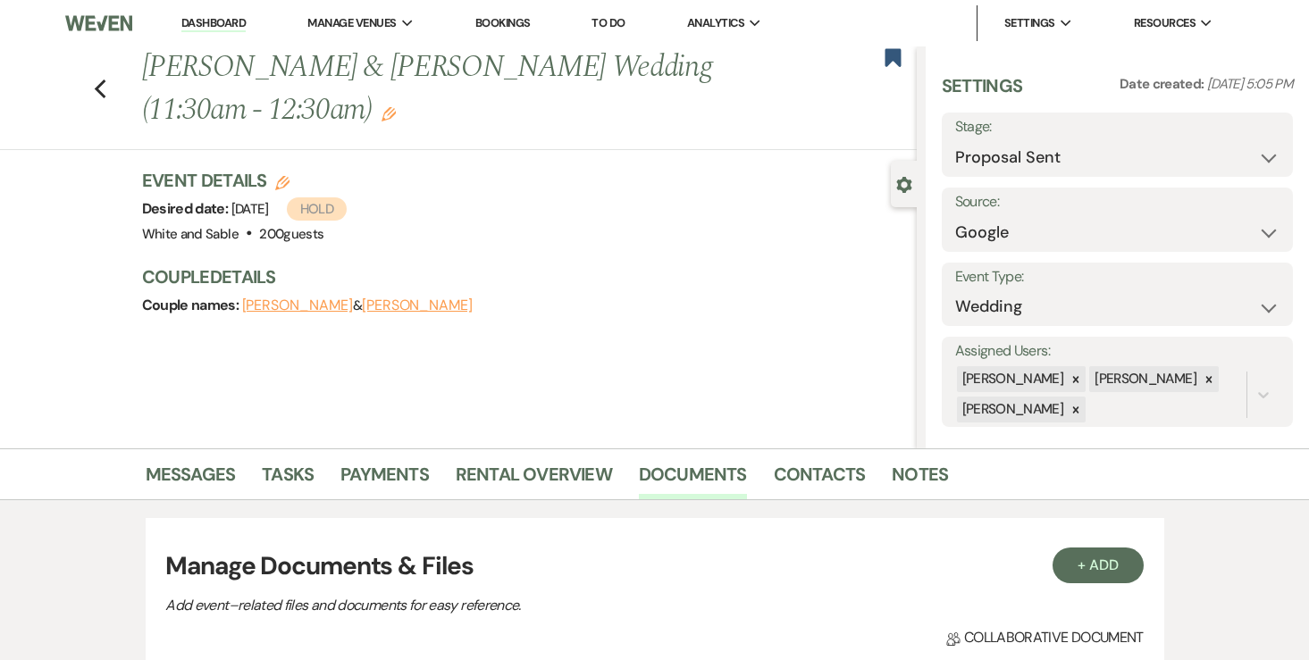
scroll to position [503, 0]
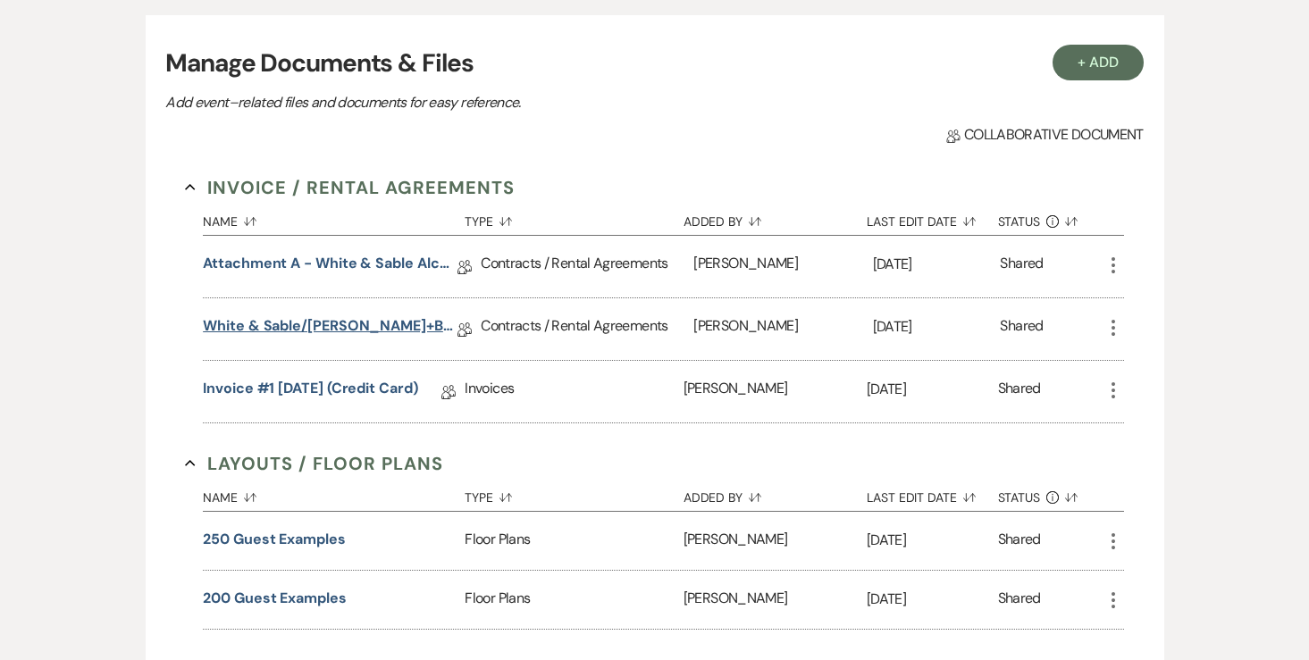
click at [301, 334] on link "White & Sable/[PERSON_NAME]+Bell Rental Agreement - [DATE]" at bounding box center [330, 329] width 255 height 28
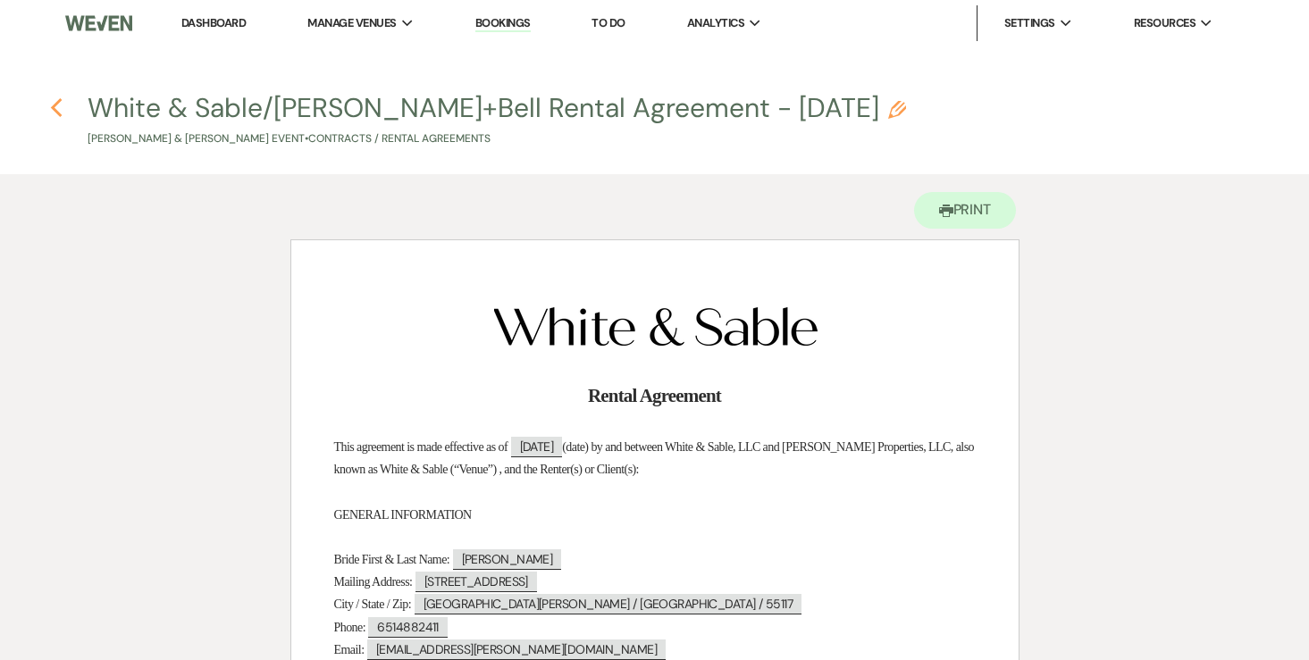
click at [61, 107] on icon "Previous" at bounding box center [56, 107] width 13 height 21
select select "6"
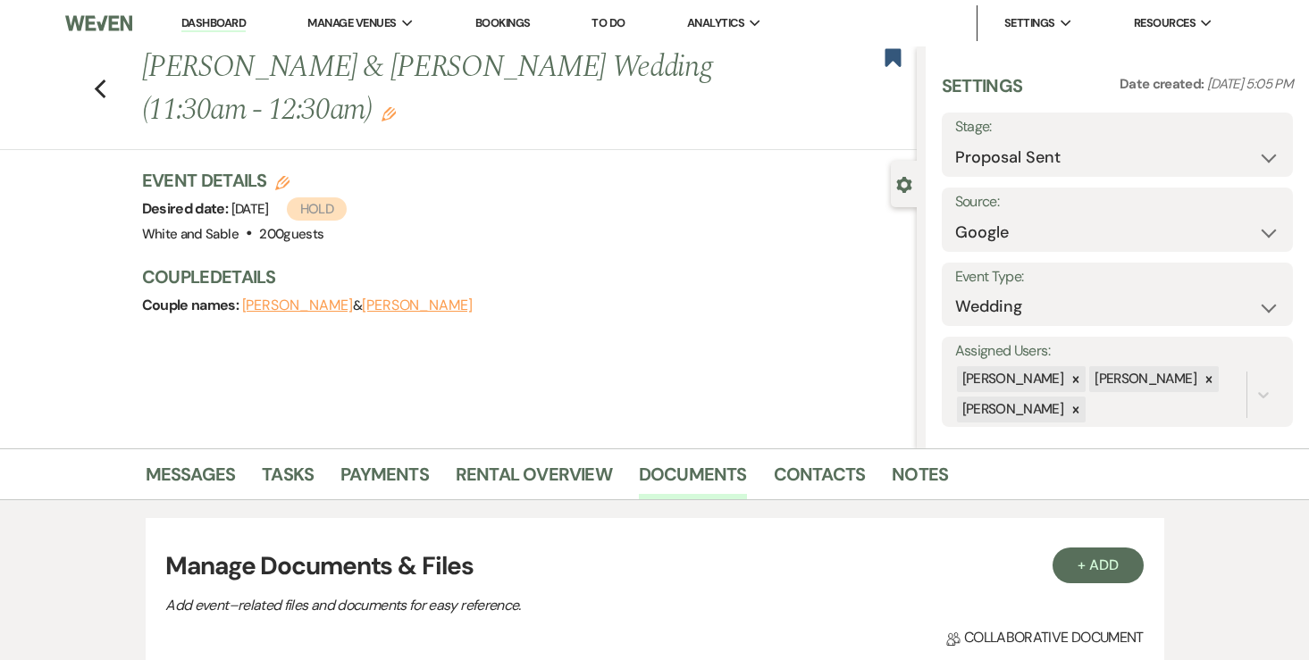
click at [220, 21] on link "Dashboard" at bounding box center [213, 23] width 64 height 17
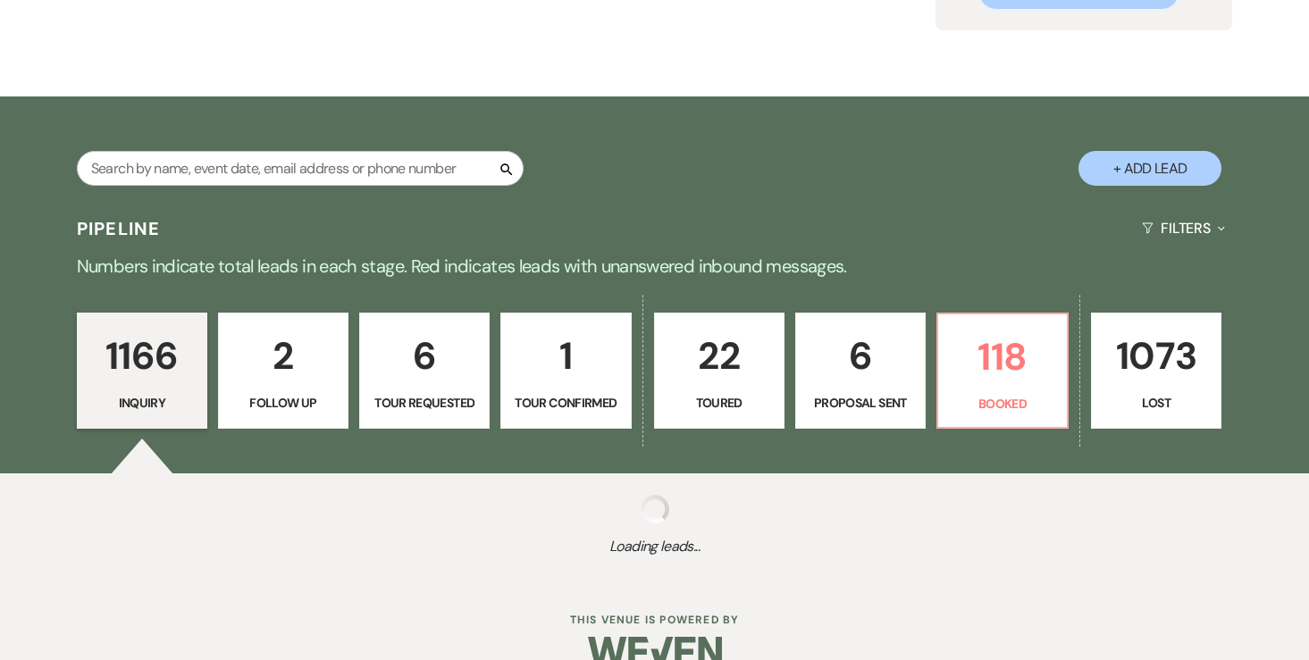
scroll to position [229, 0]
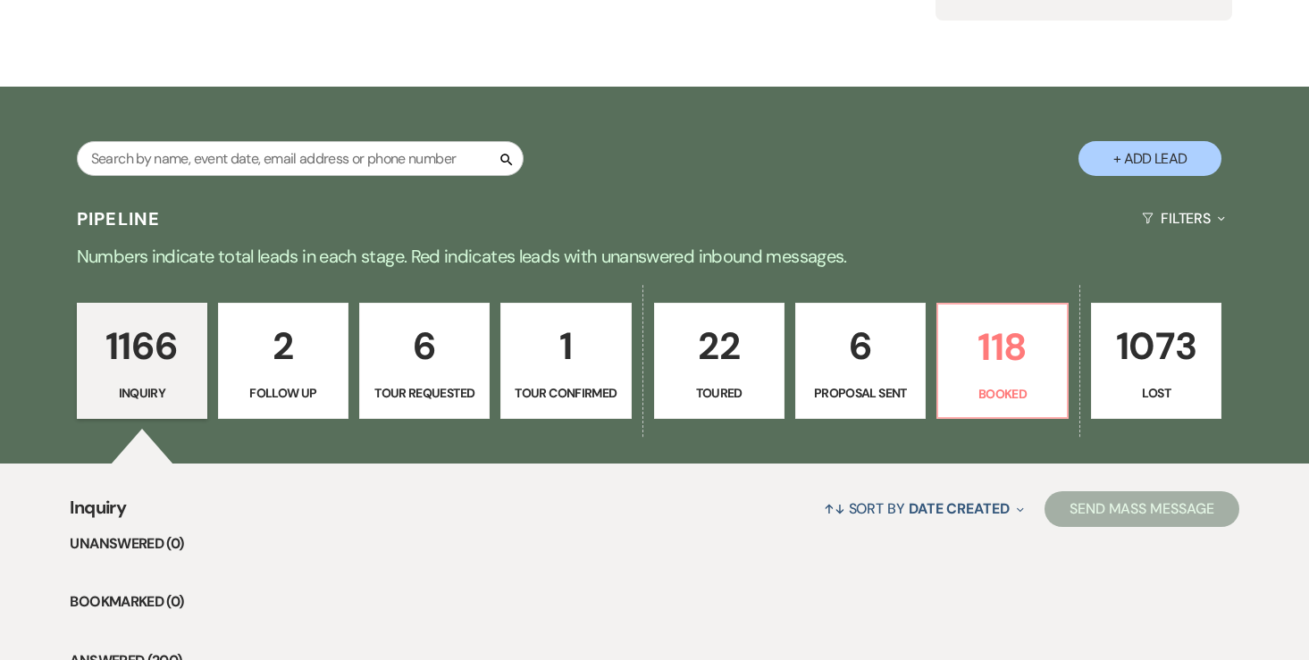
click at [723, 346] on p "22" at bounding box center [719, 346] width 107 height 60
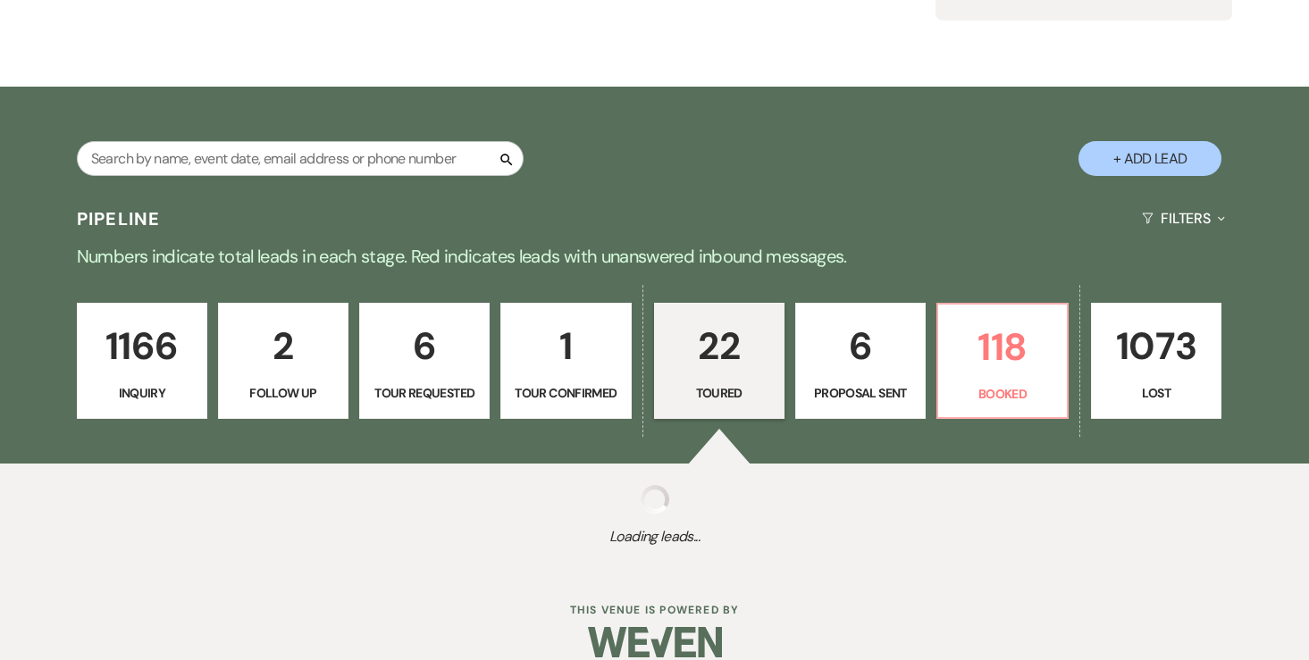
select select "5"
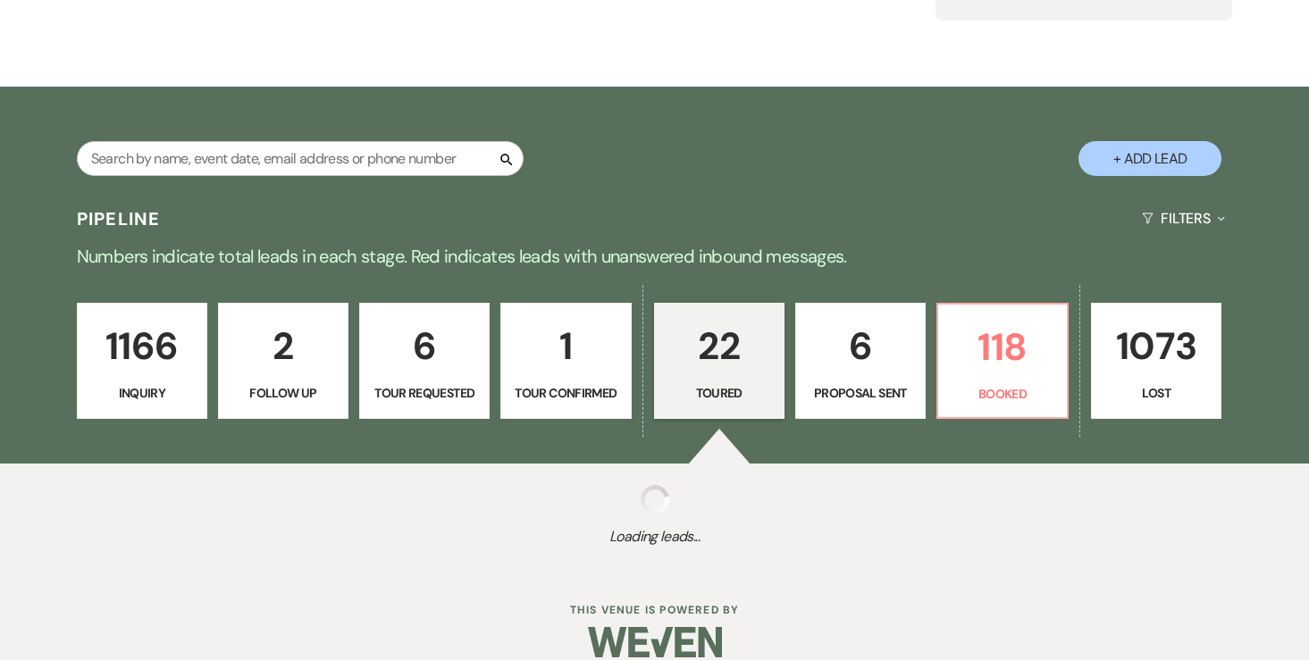
select select "5"
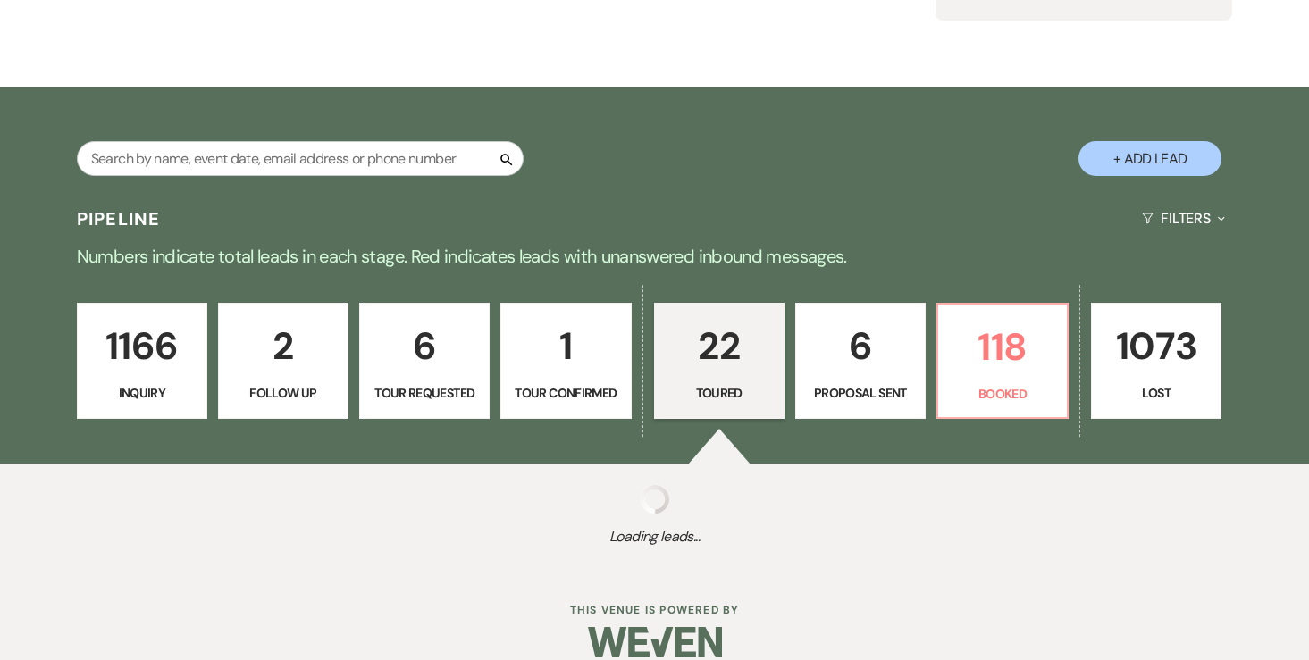
select select "5"
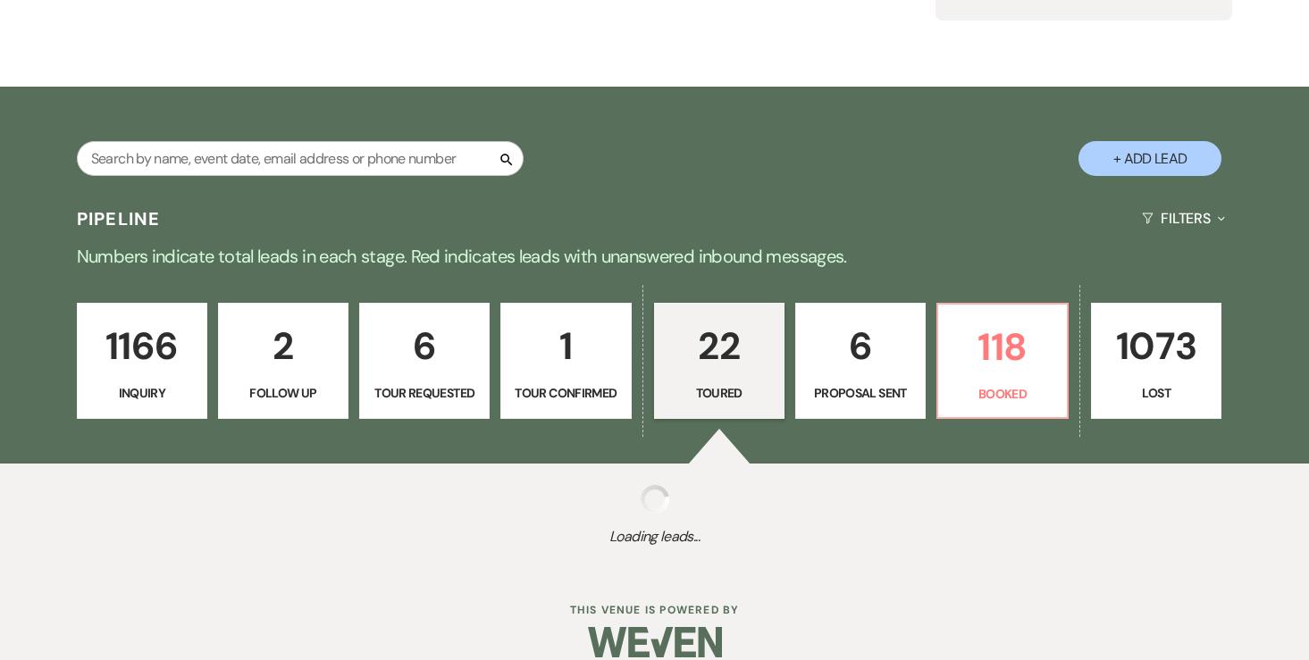
select select "5"
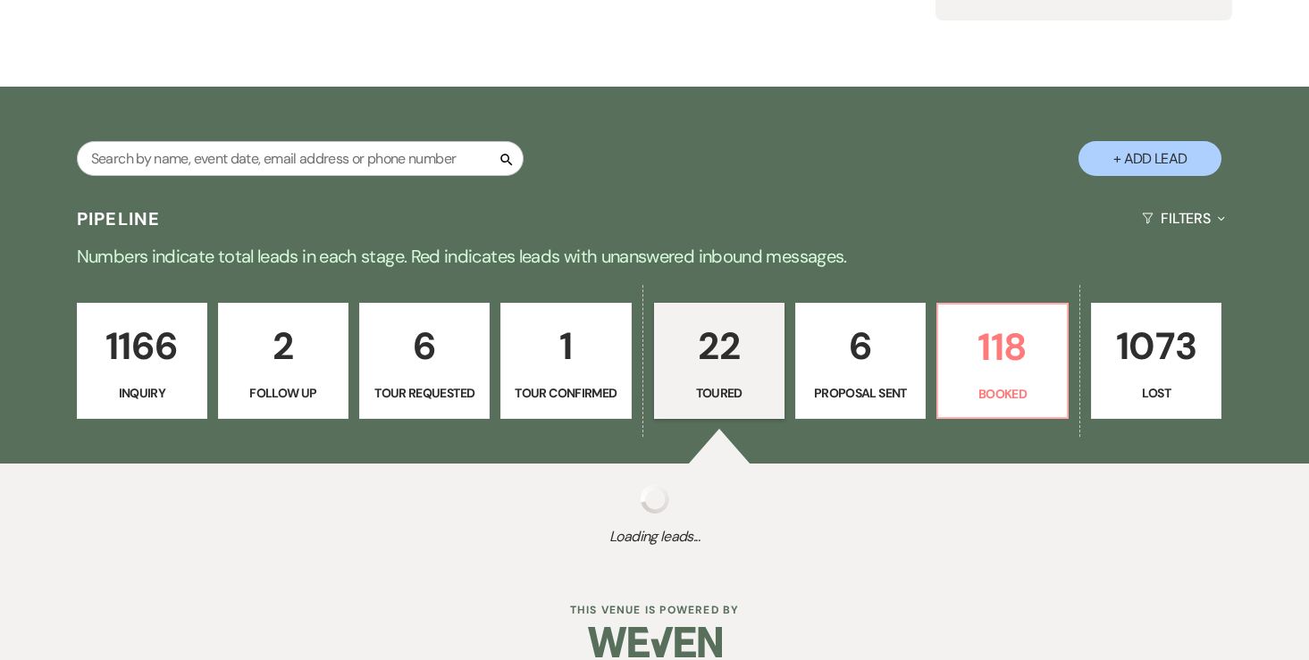
select select "5"
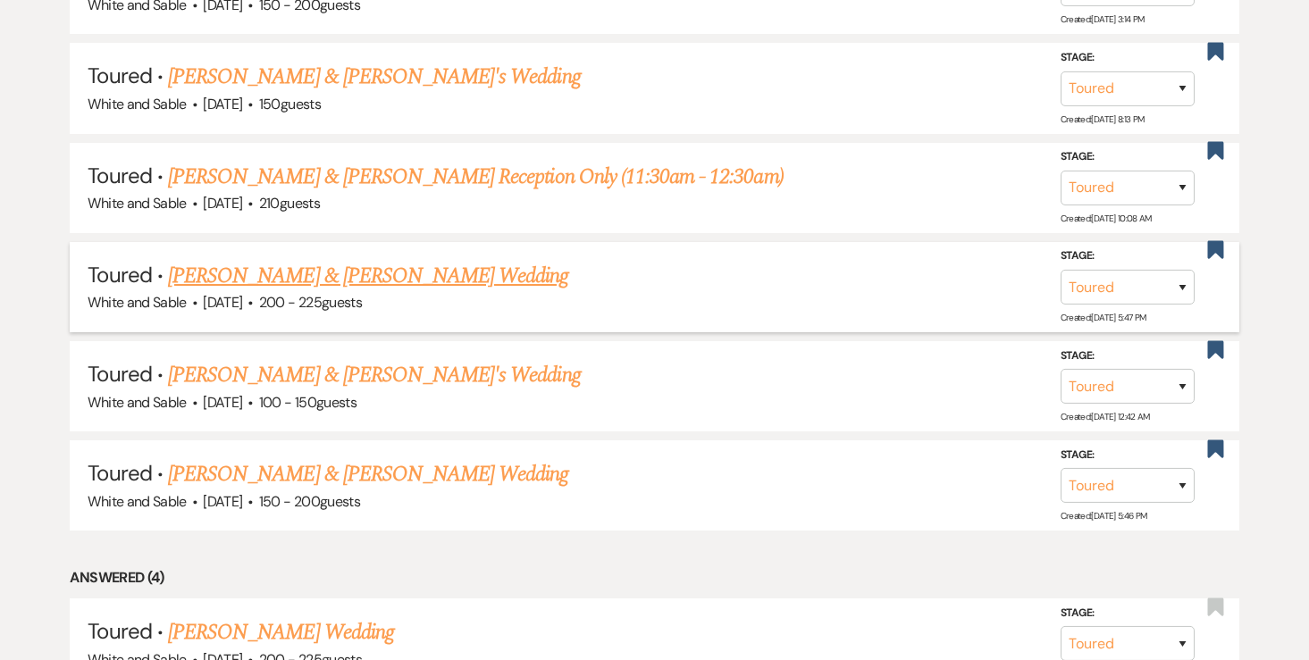
scroll to position [2100, 0]
click at [343, 264] on link "Karissa Kaufer & Josh O'Hara's Wedding" at bounding box center [368, 275] width 400 height 32
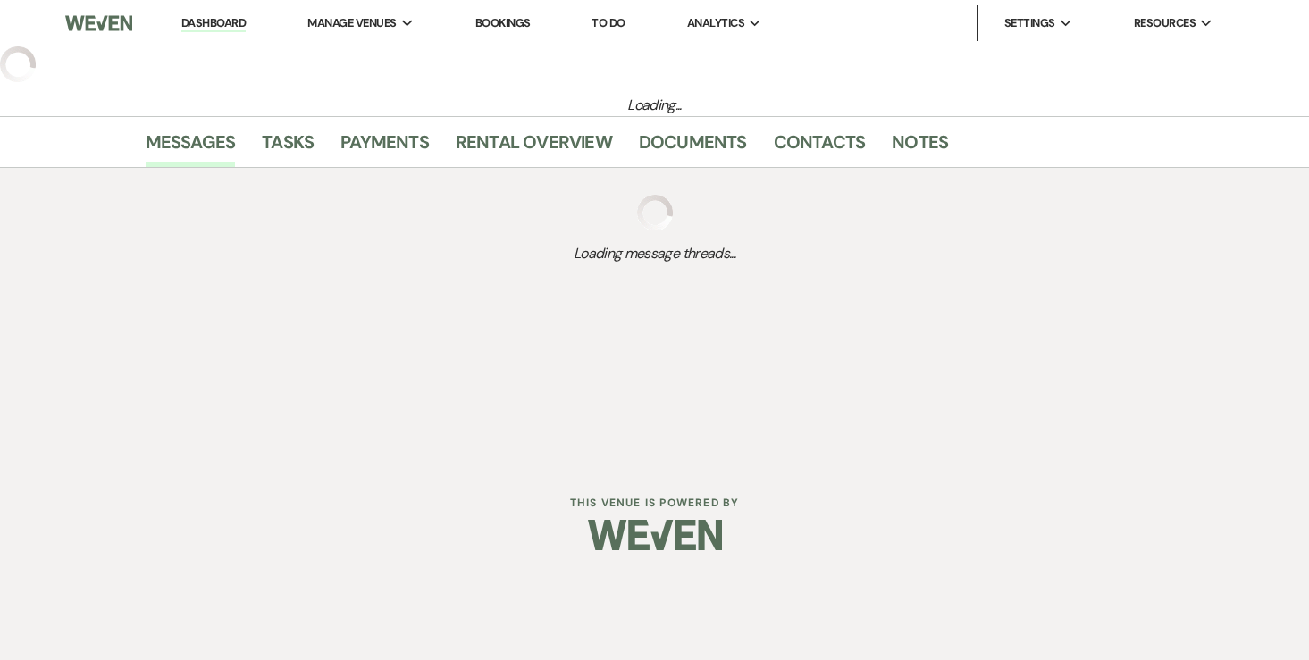
select select "5"
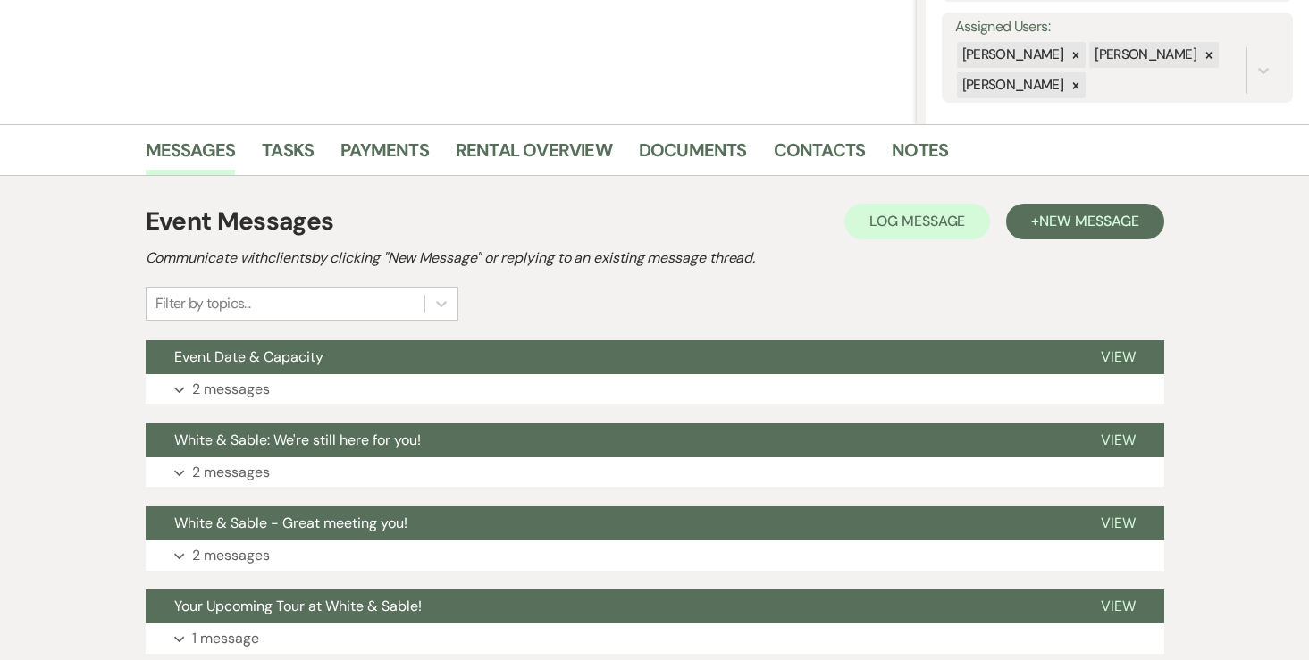
scroll to position [337, 0]
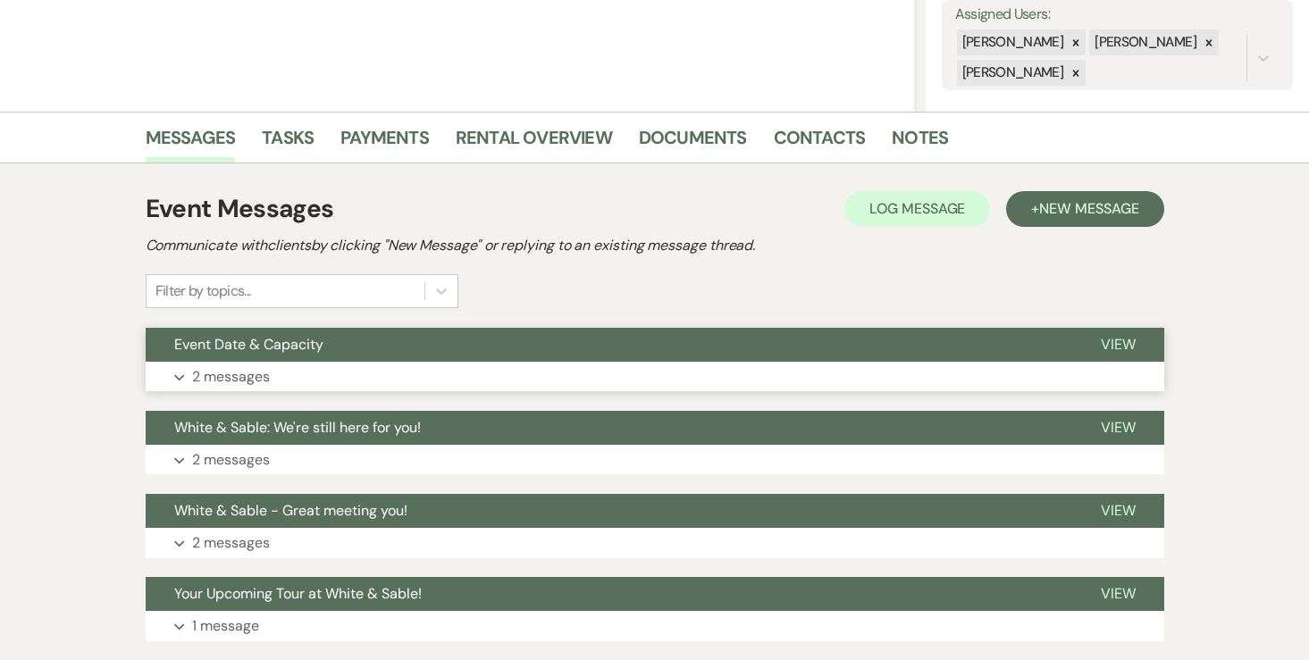
click at [254, 366] on p "2 messages" at bounding box center [231, 376] width 78 height 23
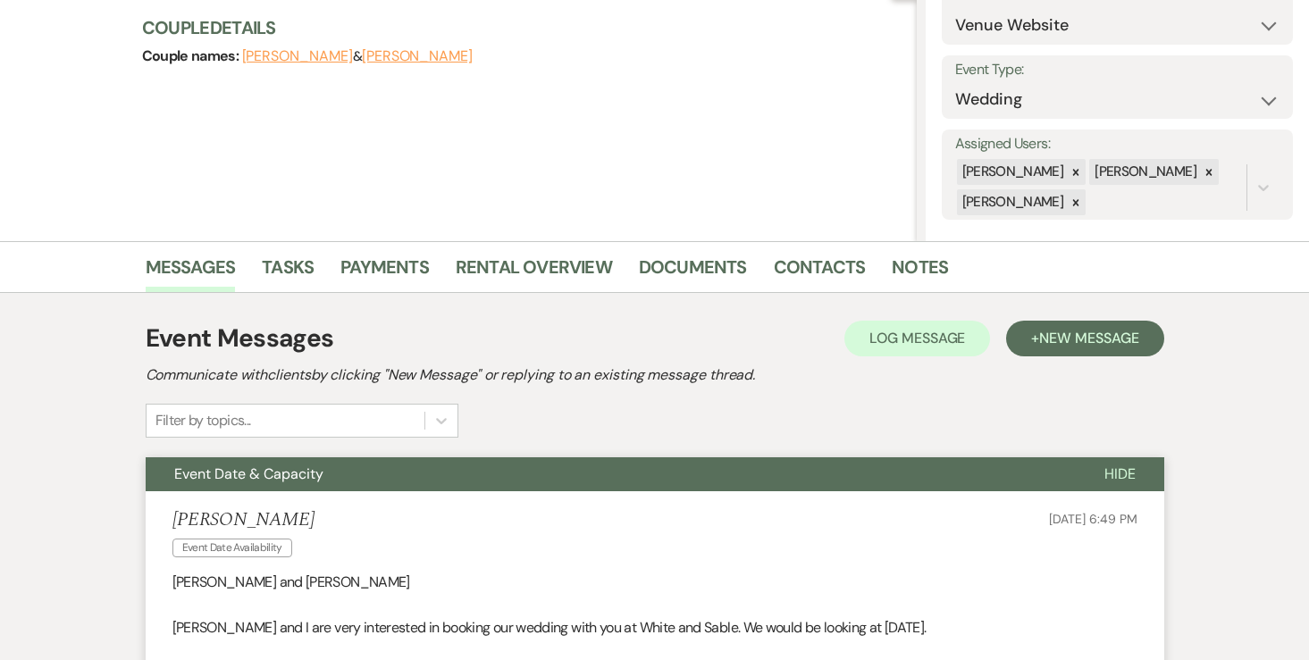
scroll to position [0, 0]
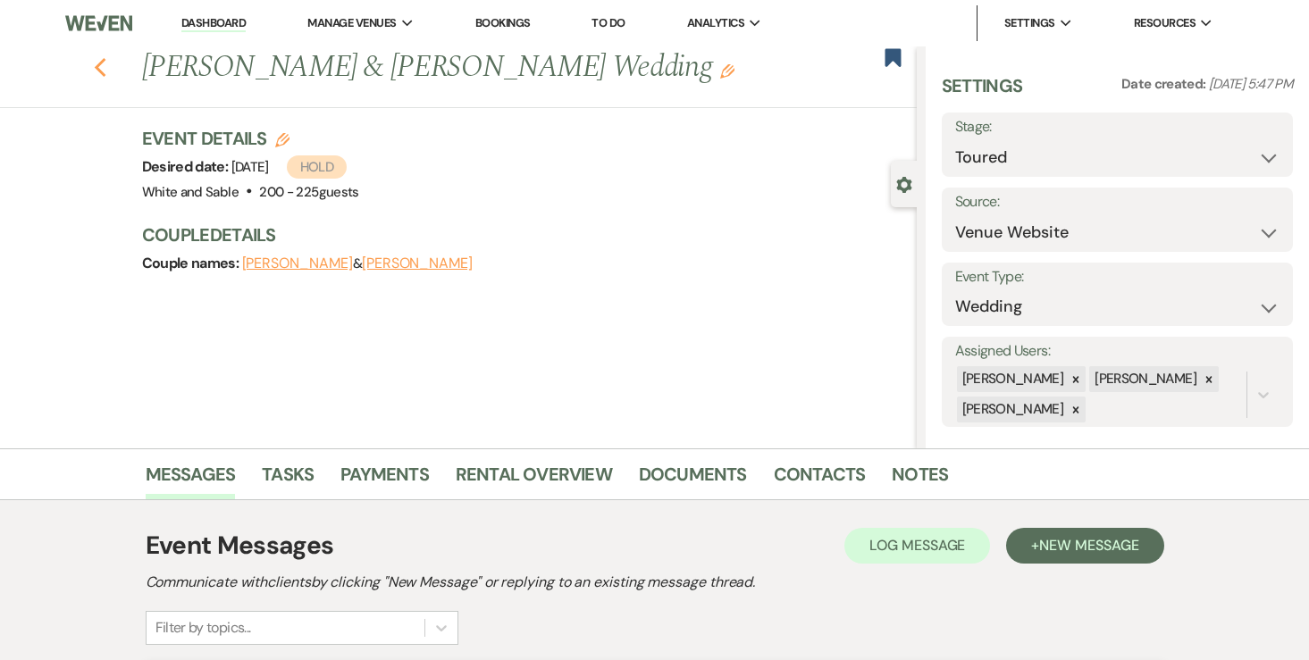
click at [96, 67] on use "button" at bounding box center [100, 68] width 12 height 20
select select "5"
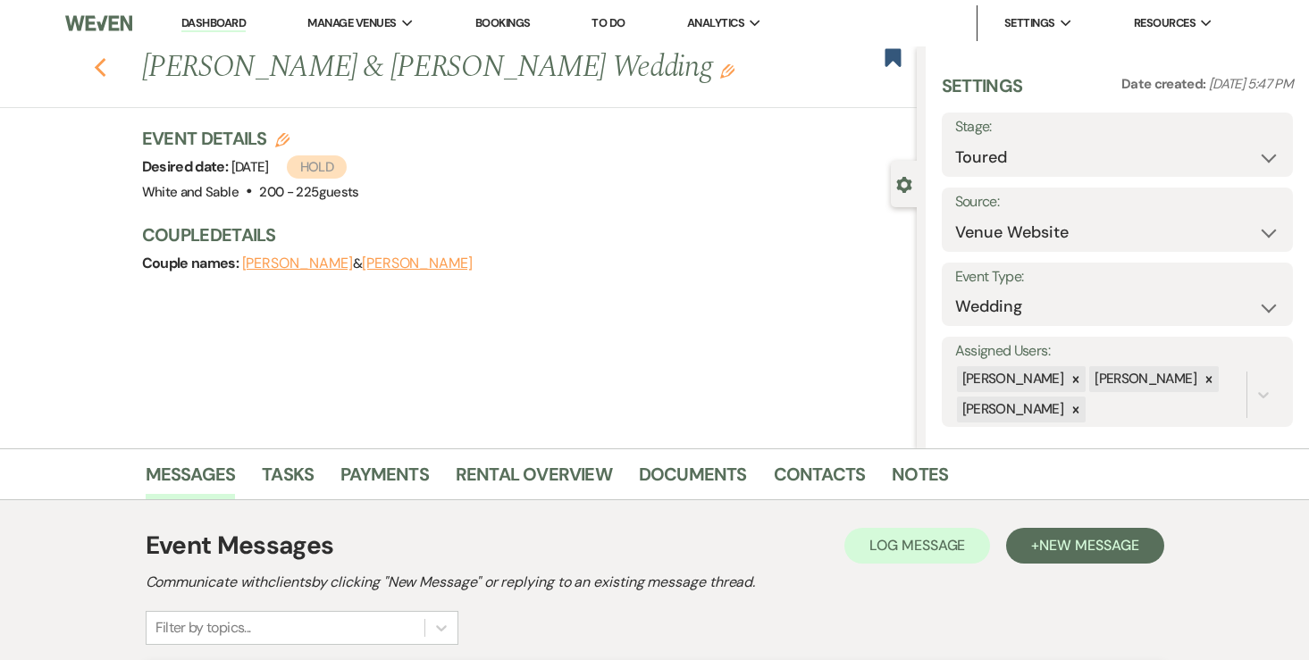
select select "5"
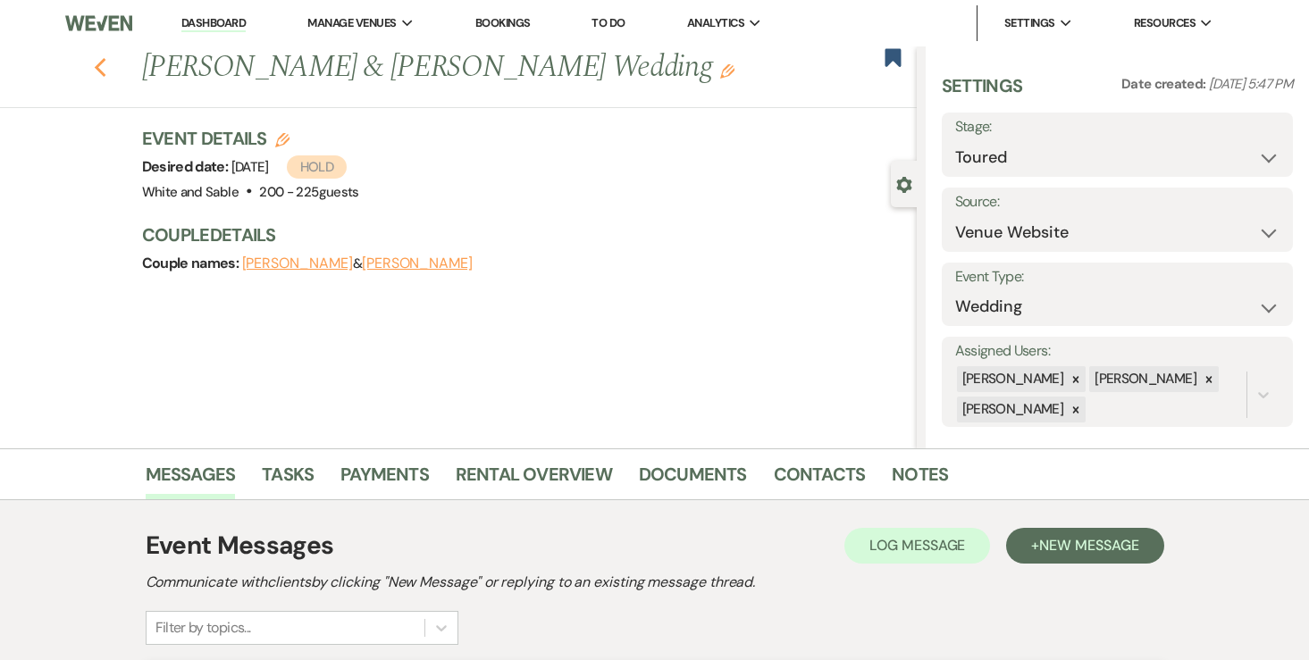
select select "5"
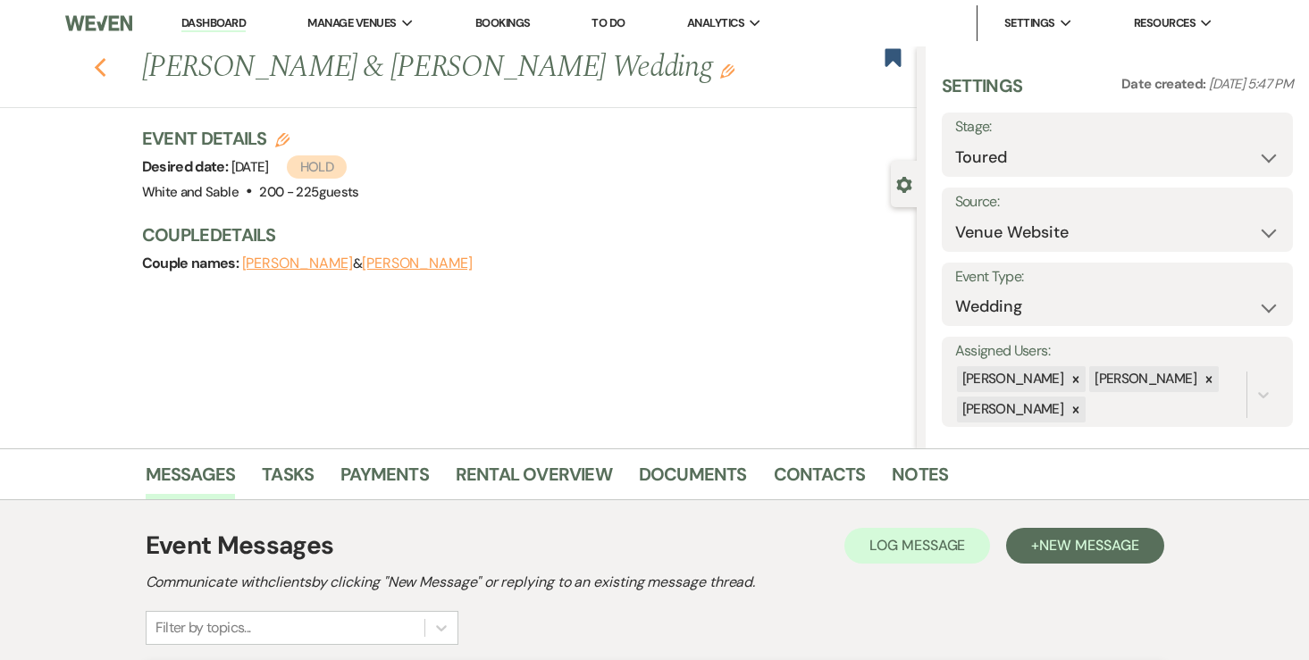
select select "5"
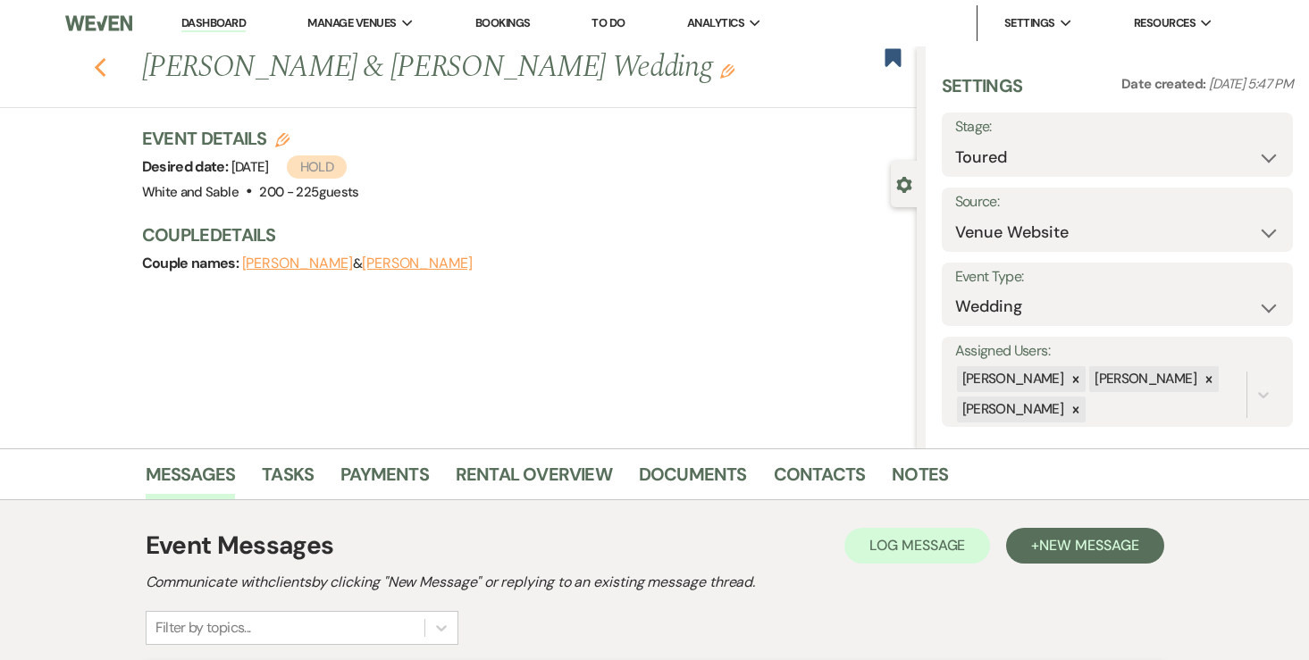
select select "5"
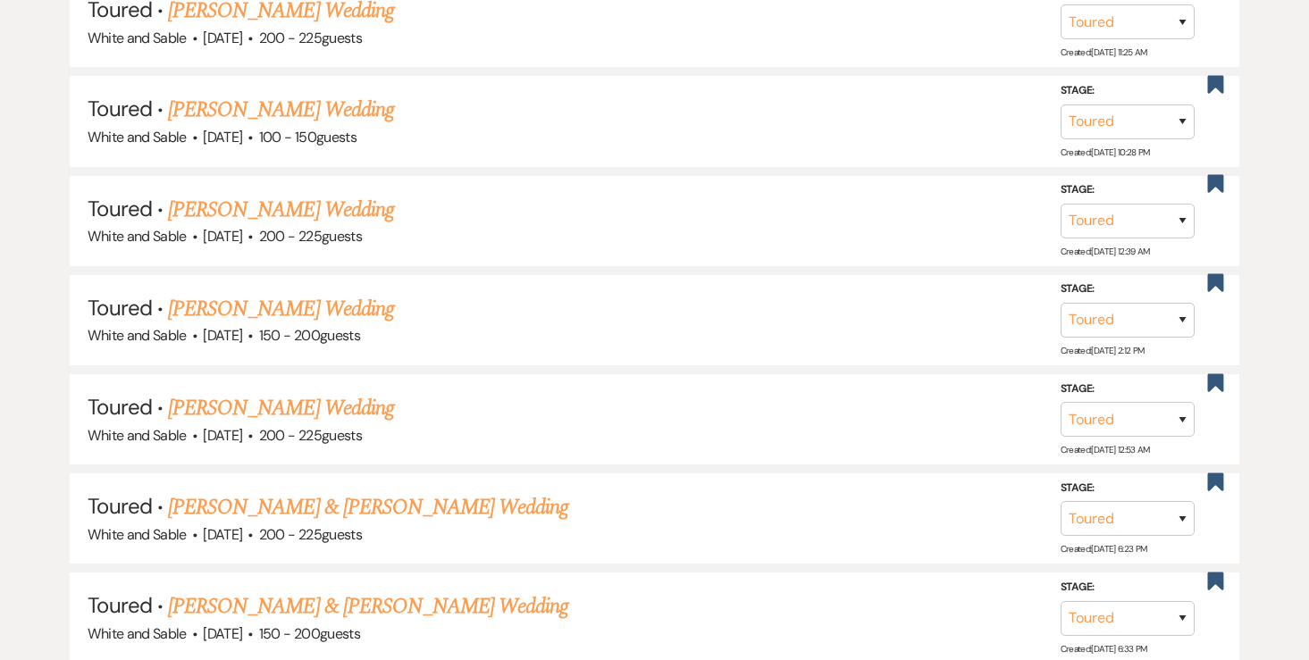
scroll to position [977, 0]
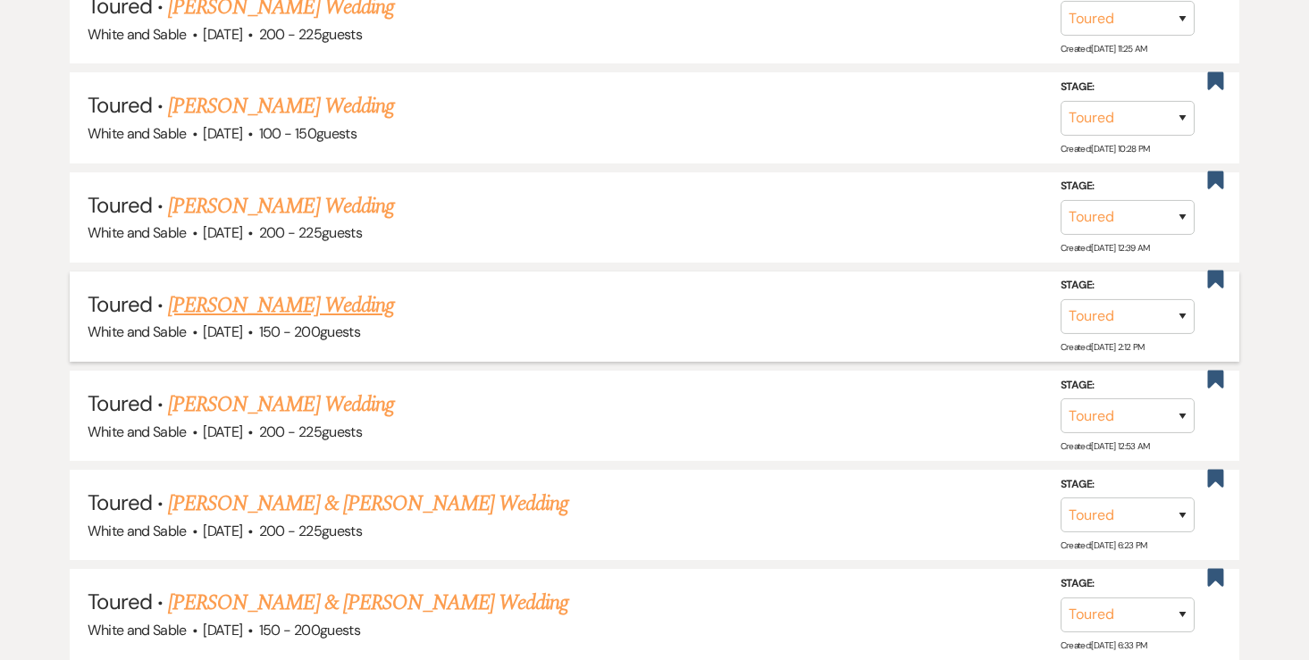
click at [320, 301] on link "Lexi Nielsen's Wedding" at bounding box center [281, 305] width 226 height 32
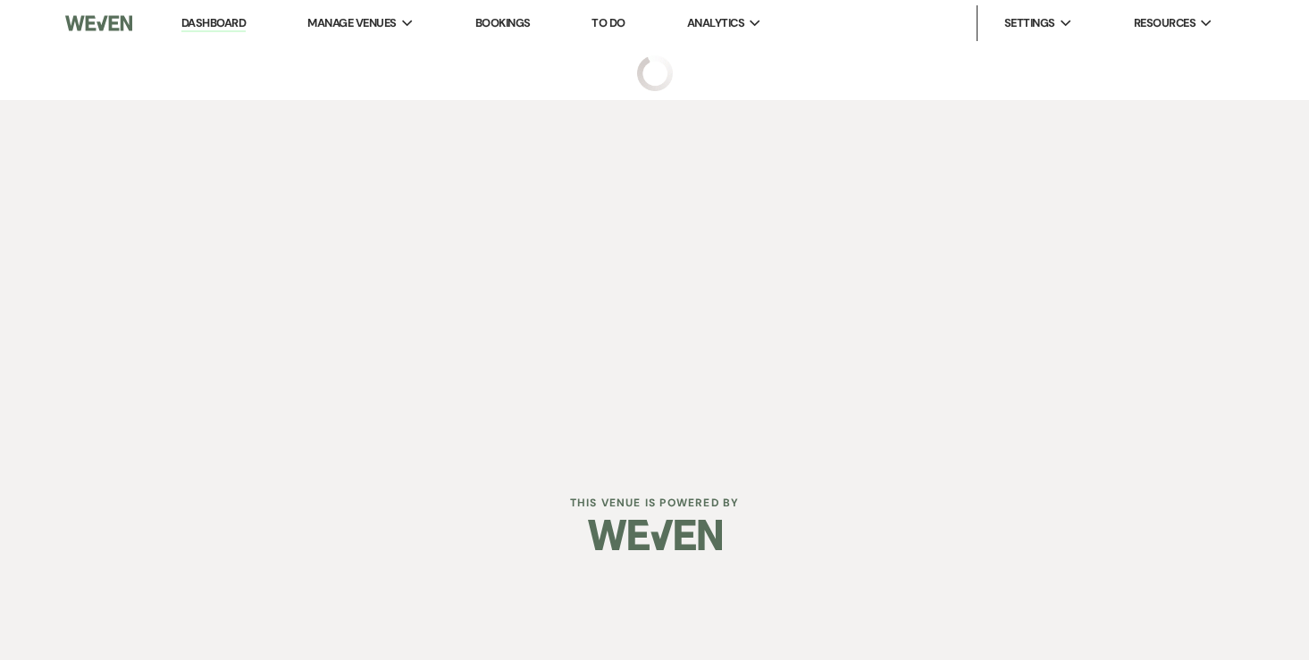
select select "5"
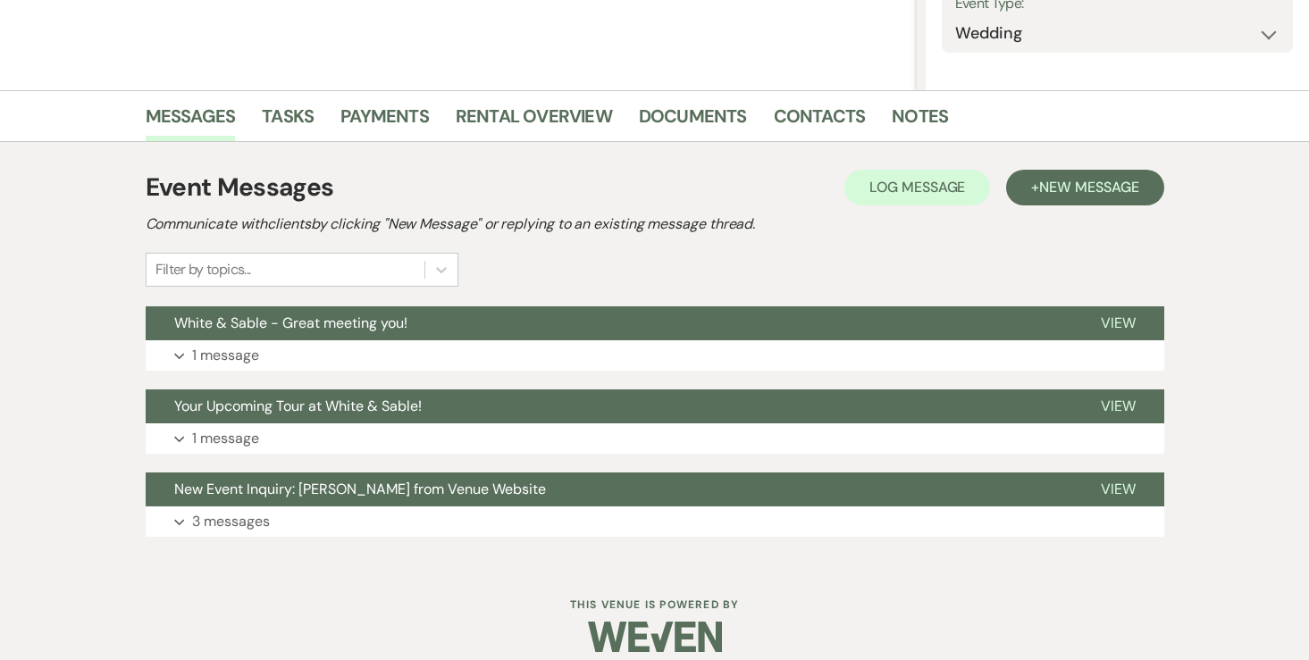
scroll to position [291, 0]
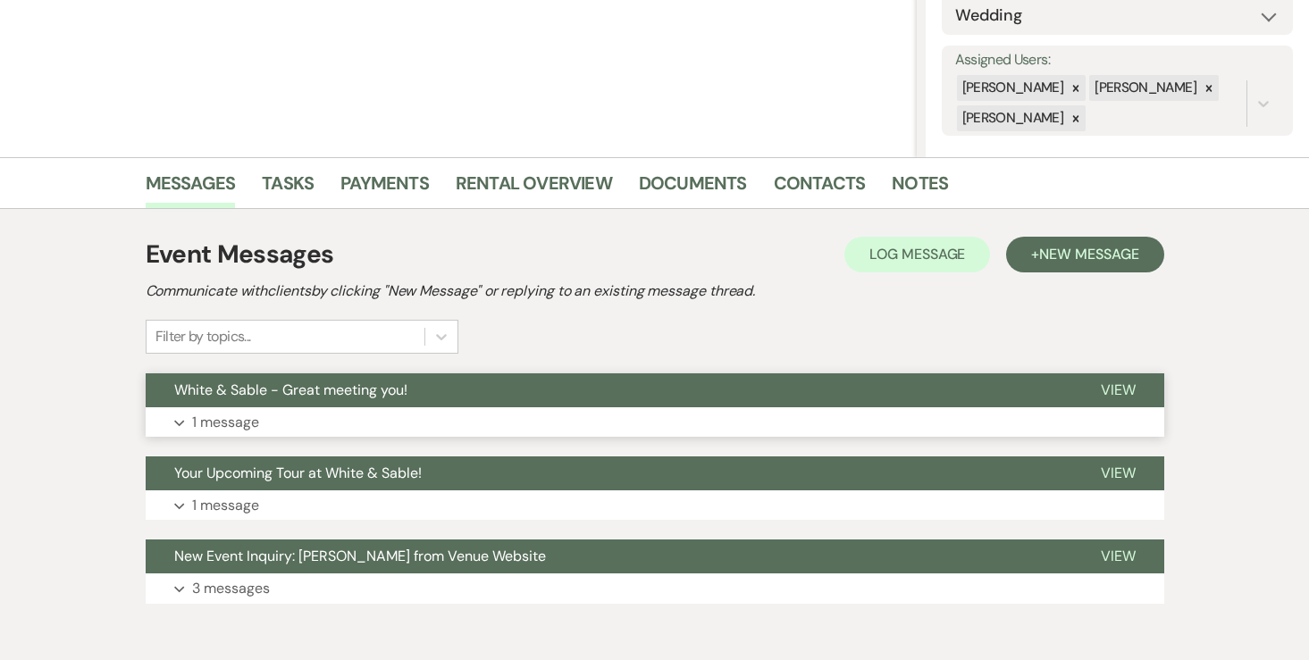
click at [255, 422] on p "1 message" at bounding box center [225, 422] width 67 height 23
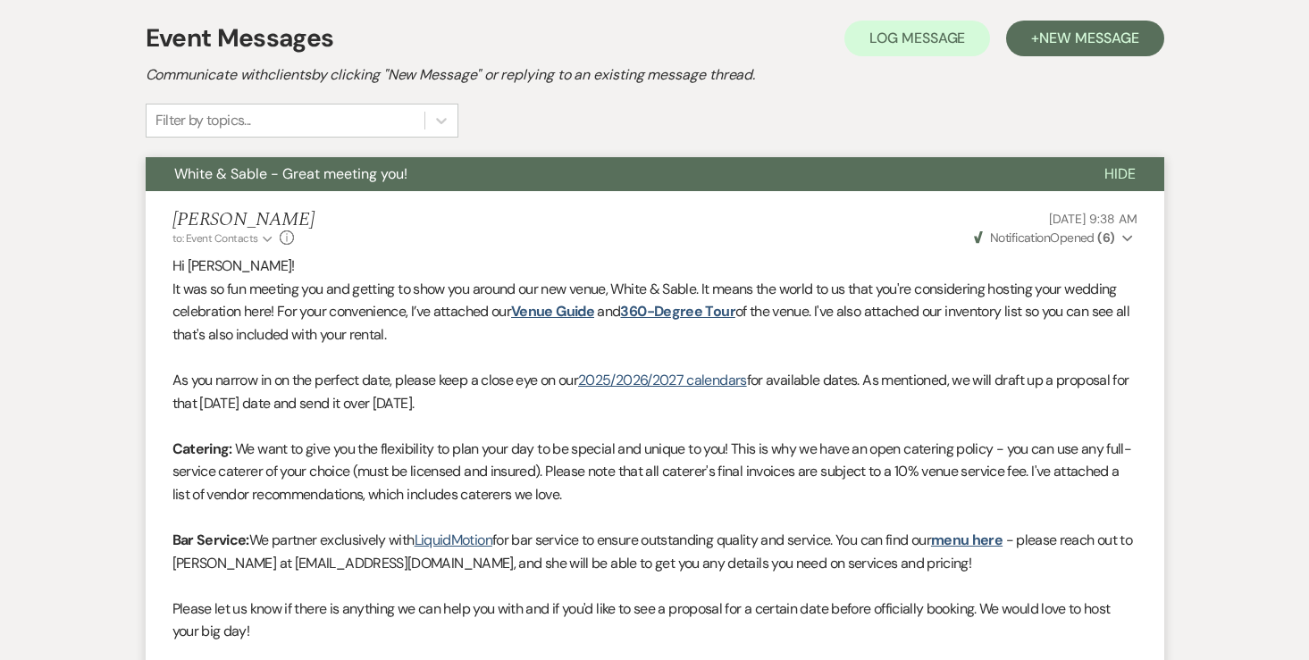
scroll to position [353, 0]
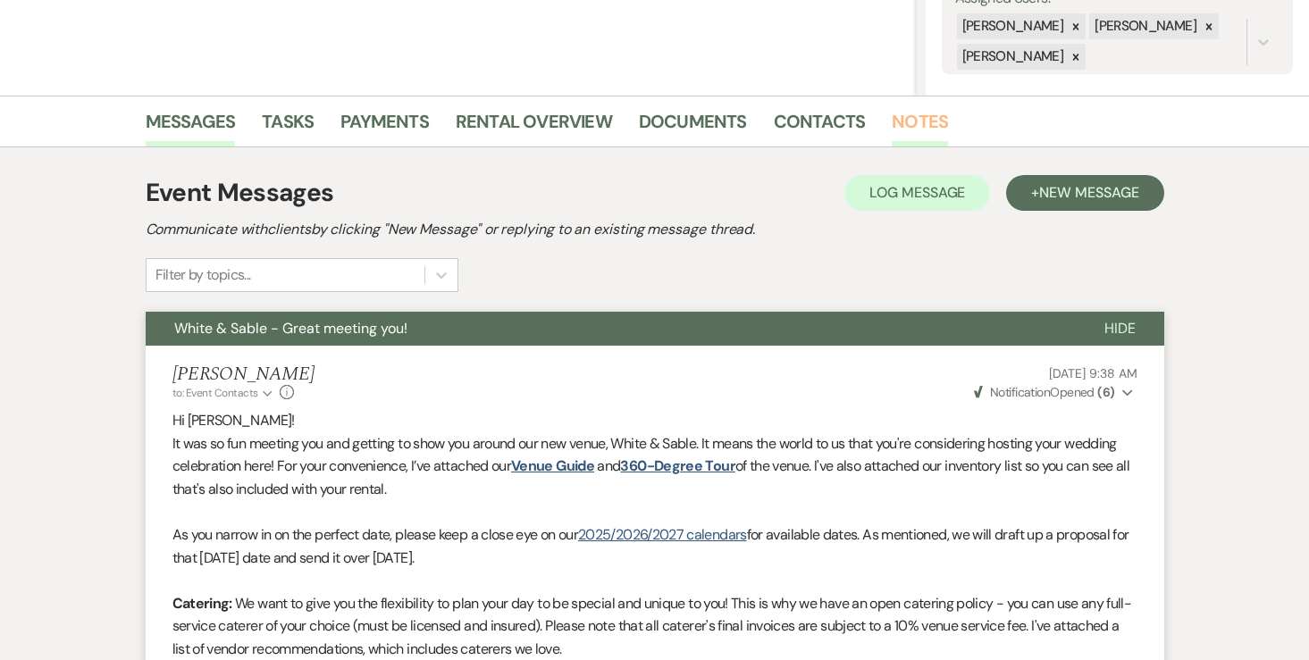
click at [925, 122] on link "Notes" at bounding box center [920, 126] width 56 height 39
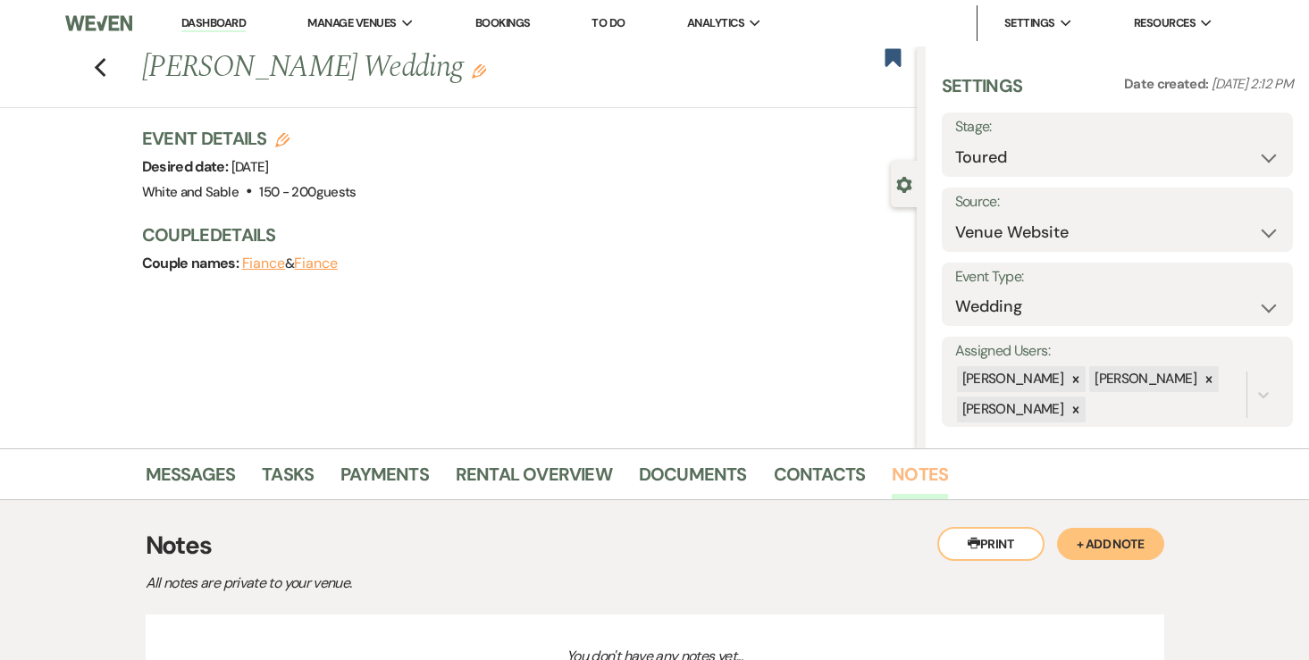
scroll to position [171, 0]
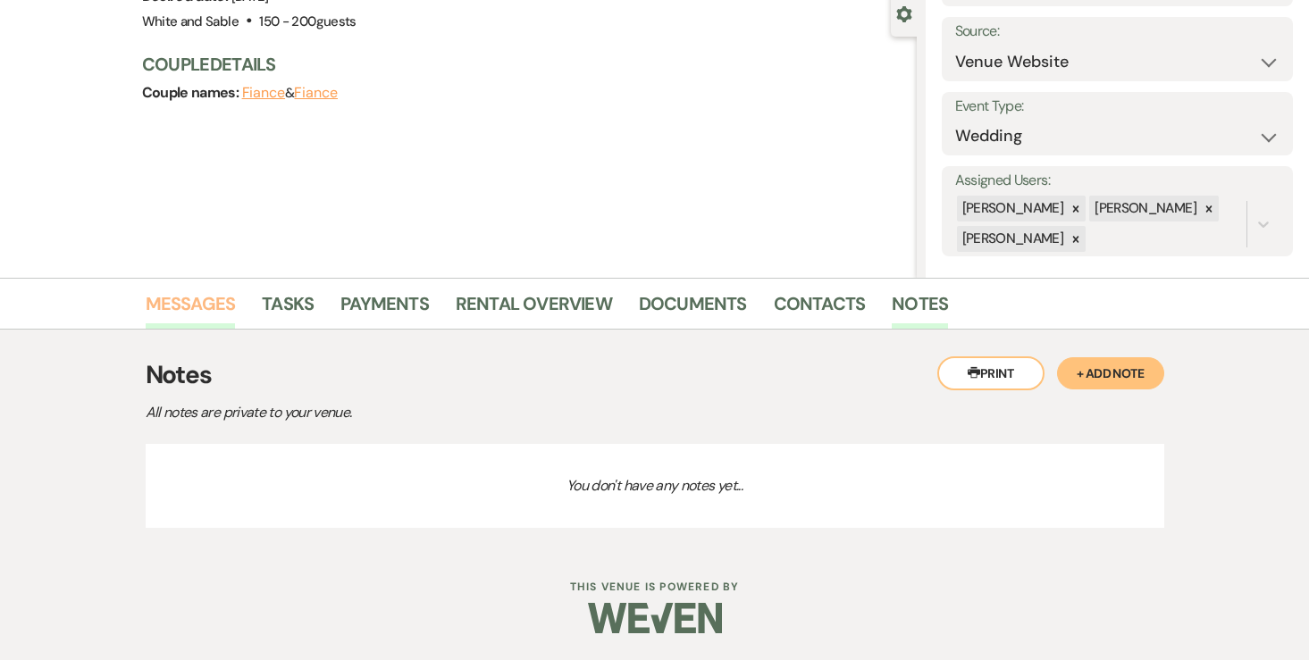
click at [222, 305] on link "Messages" at bounding box center [191, 308] width 90 height 39
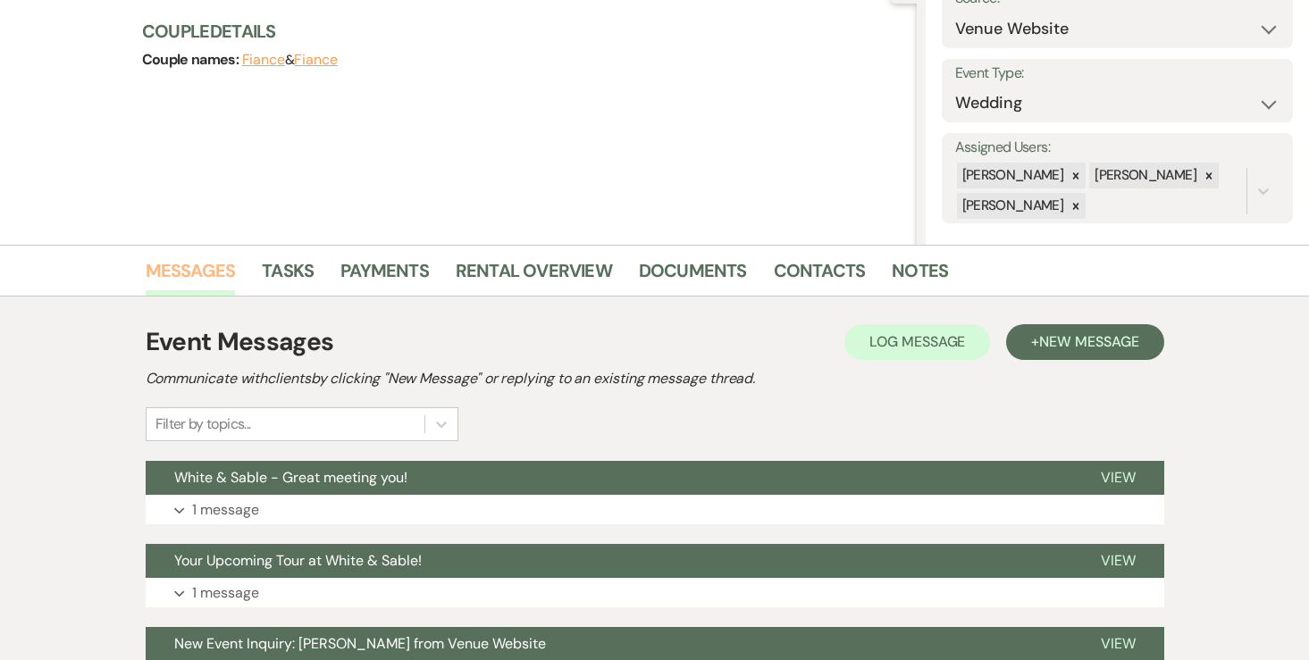
scroll to position [207, 0]
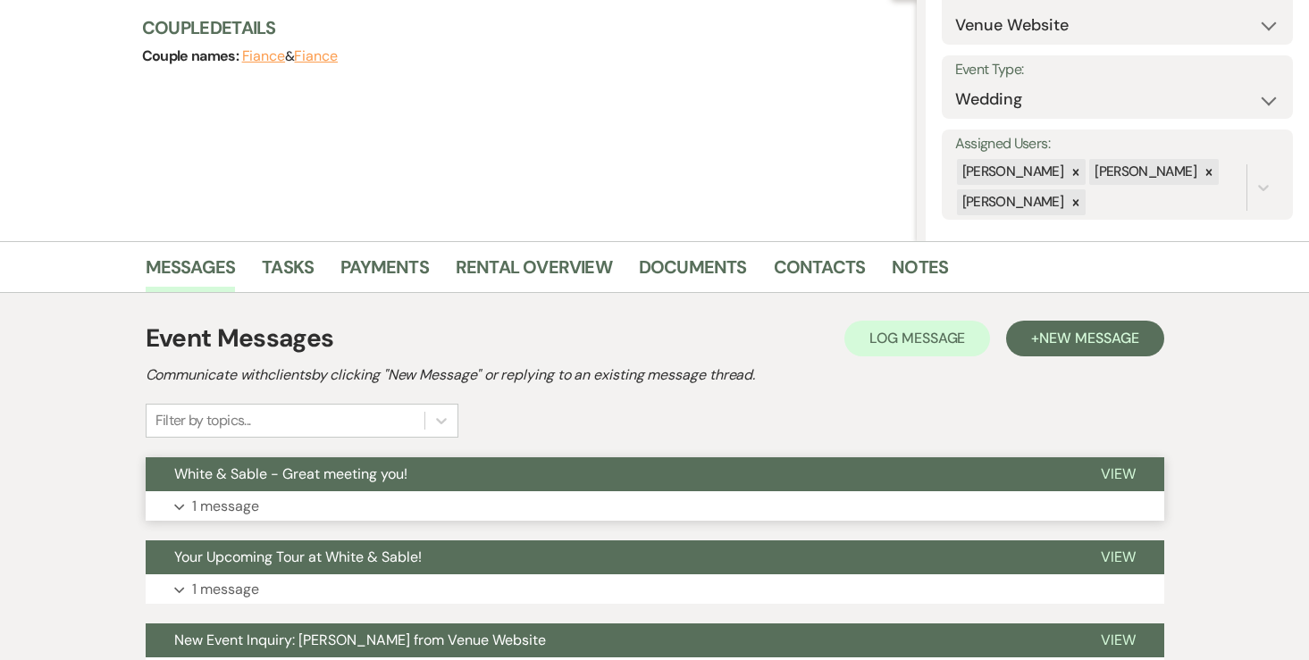
click at [249, 499] on p "1 message" at bounding box center [225, 506] width 67 height 23
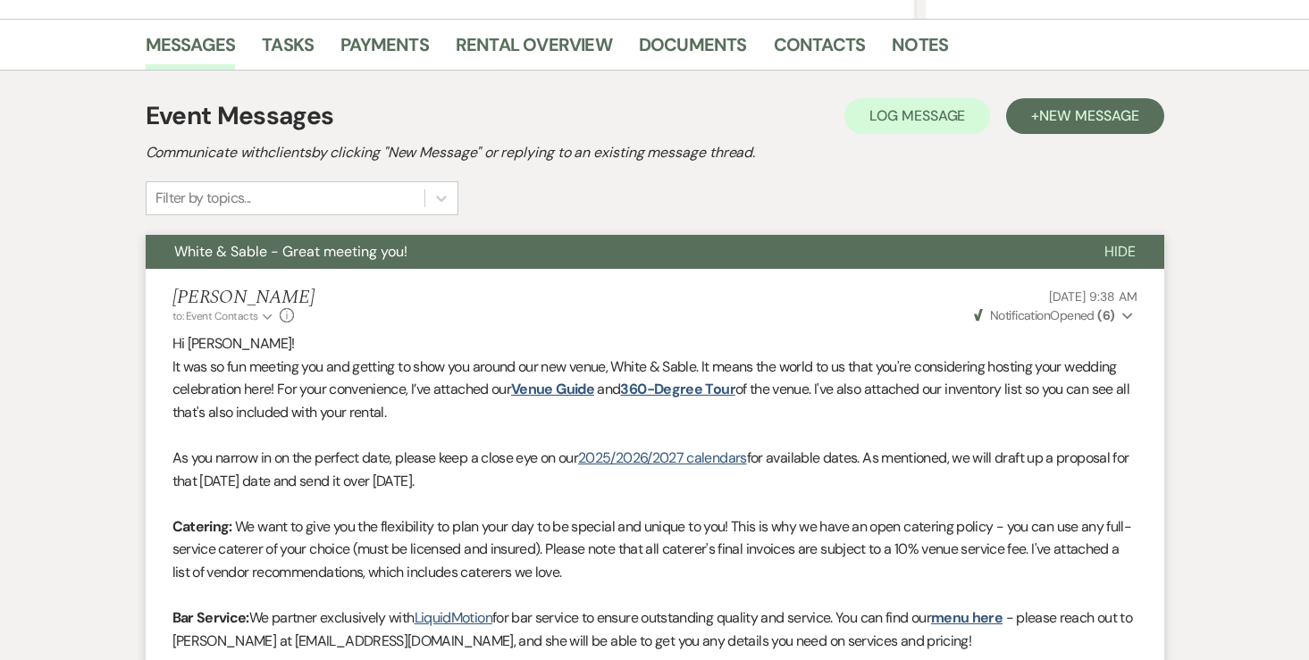
scroll to position [0, 0]
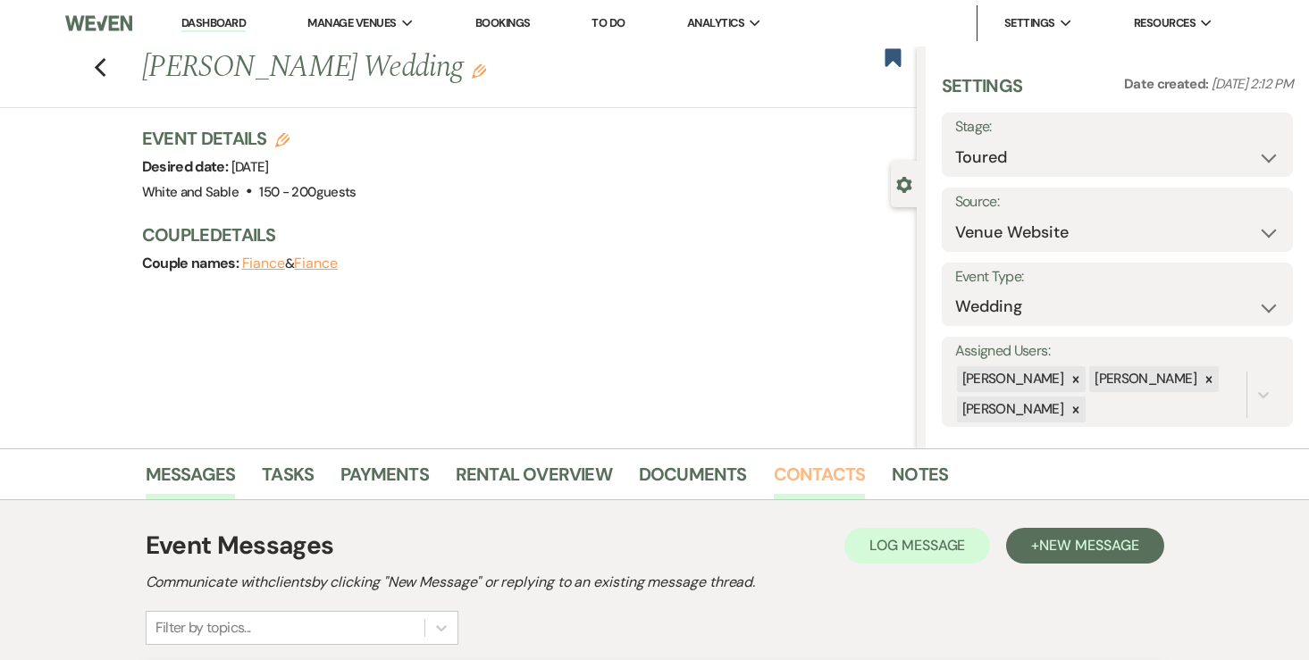
click at [783, 467] on link "Contacts" at bounding box center [820, 479] width 92 height 39
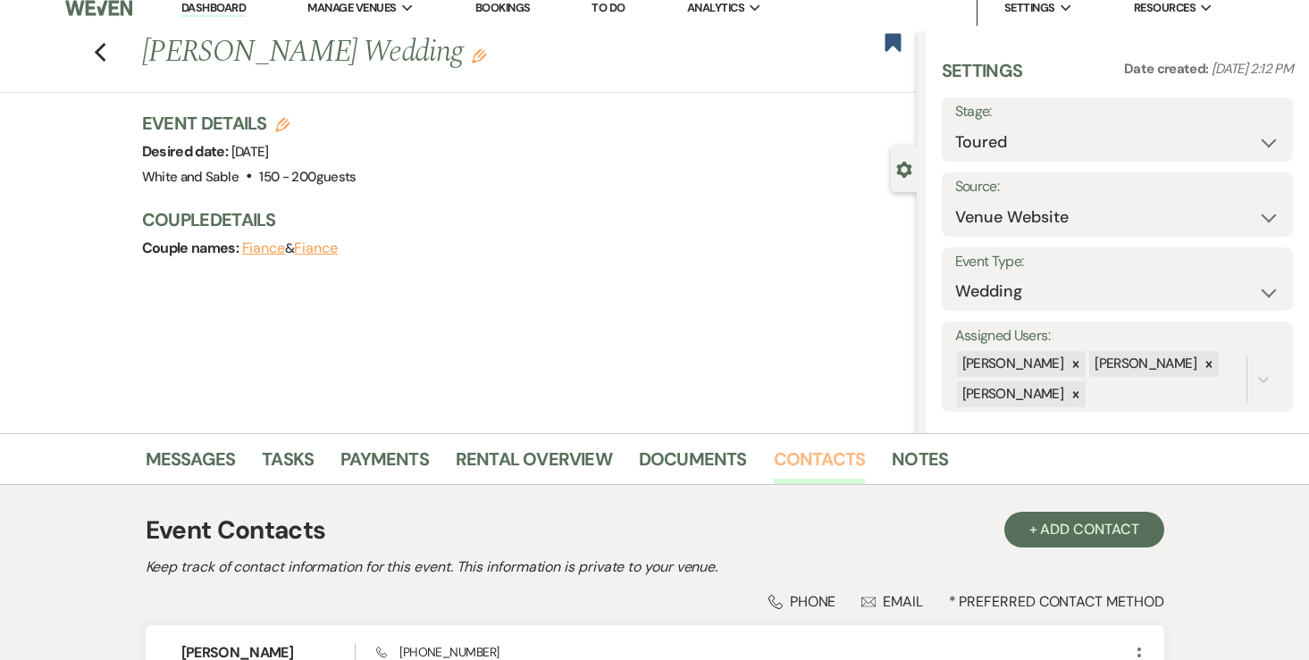
scroll to position [213, 0]
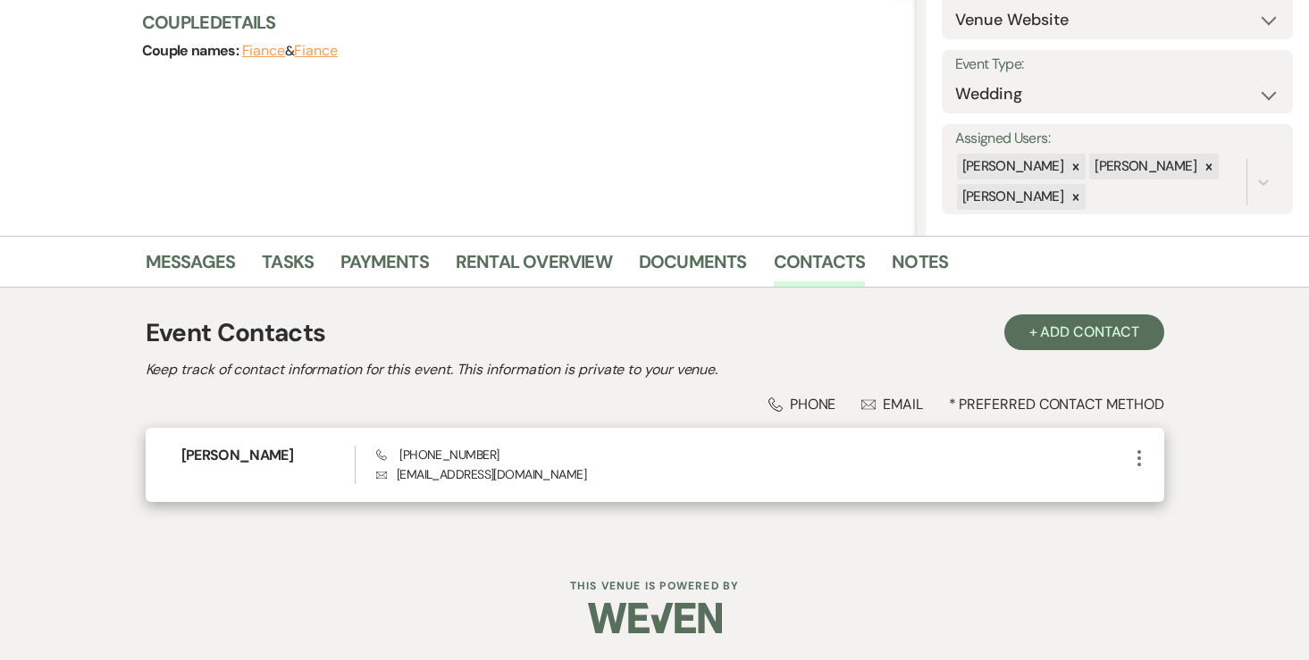
click at [1134, 454] on icon "More" at bounding box center [1138, 458] width 21 height 21
click at [1152, 485] on button "Pencil Edit" at bounding box center [1181, 493] width 106 height 30
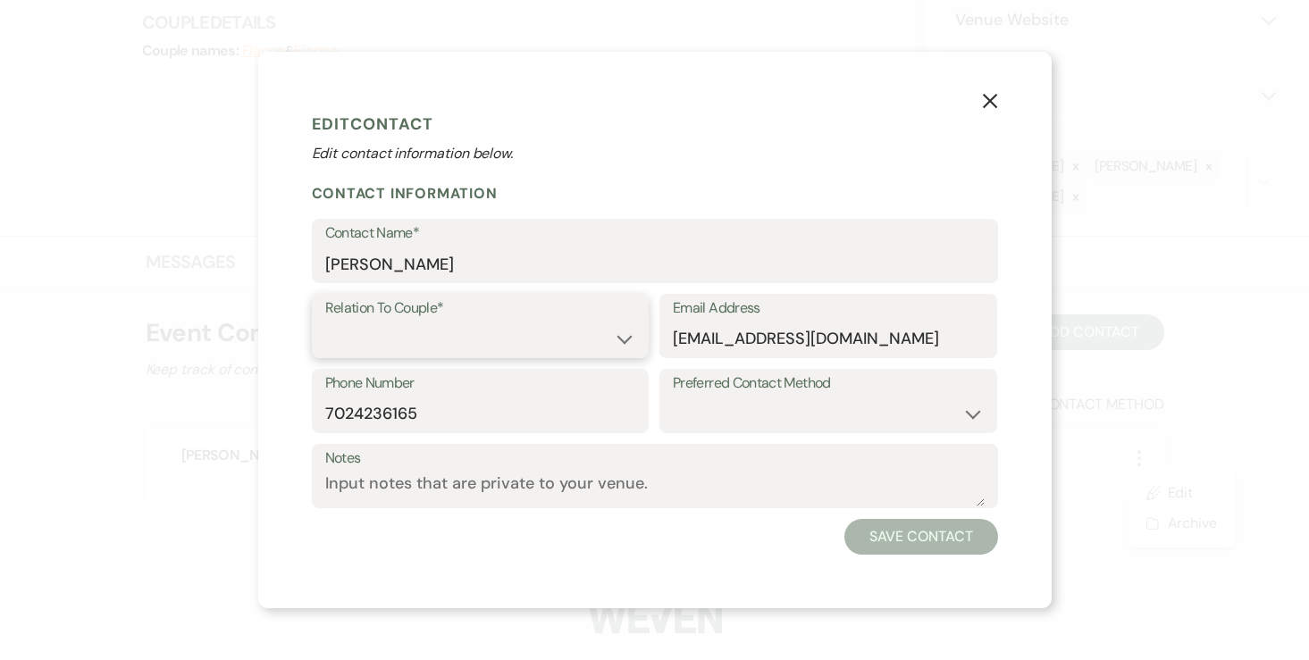
click at [547, 329] on select "Couple Planner Parent of Couple Family Member Friend Other" at bounding box center [480, 339] width 311 height 35
select select "1"
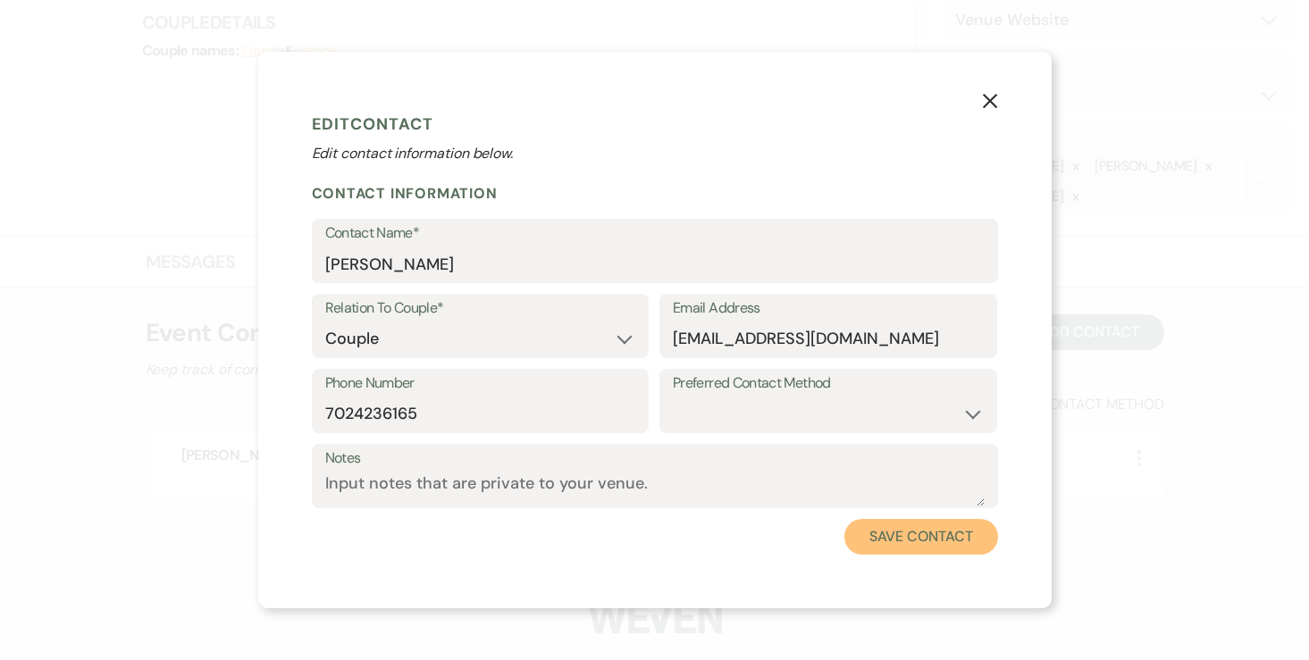
click at [872, 540] on button "Save Contact" at bounding box center [920, 537] width 153 height 36
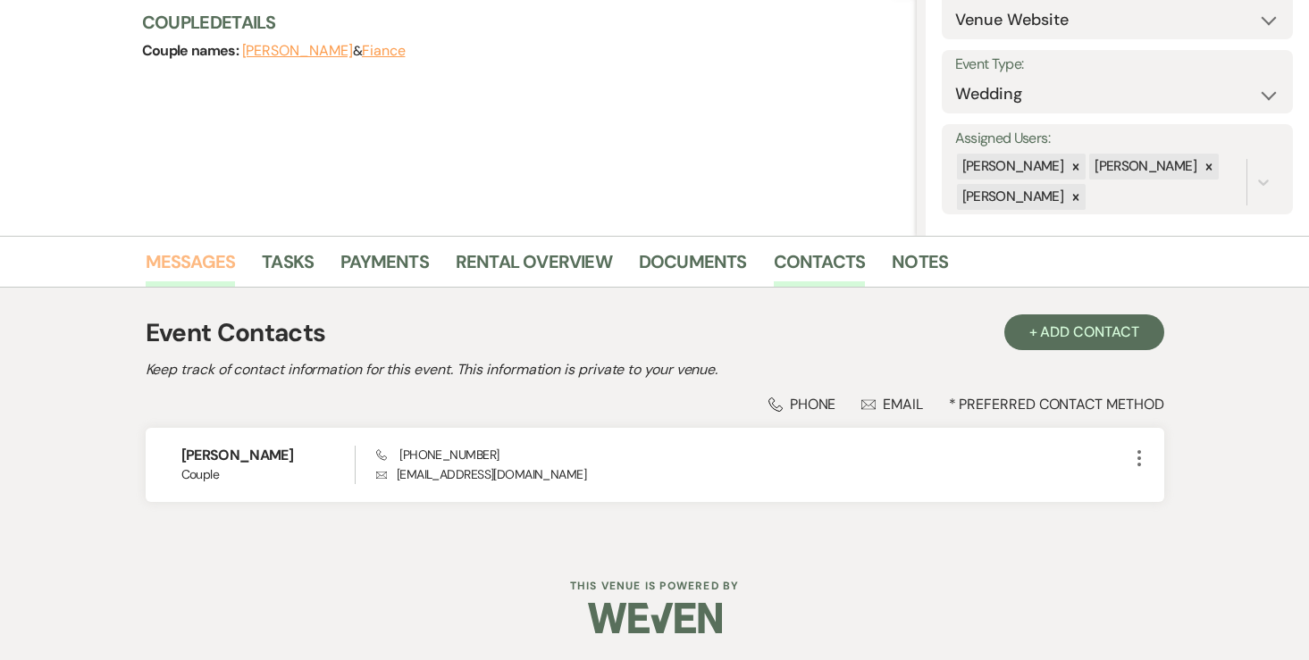
click at [198, 276] on link "Messages" at bounding box center [191, 266] width 90 height 39
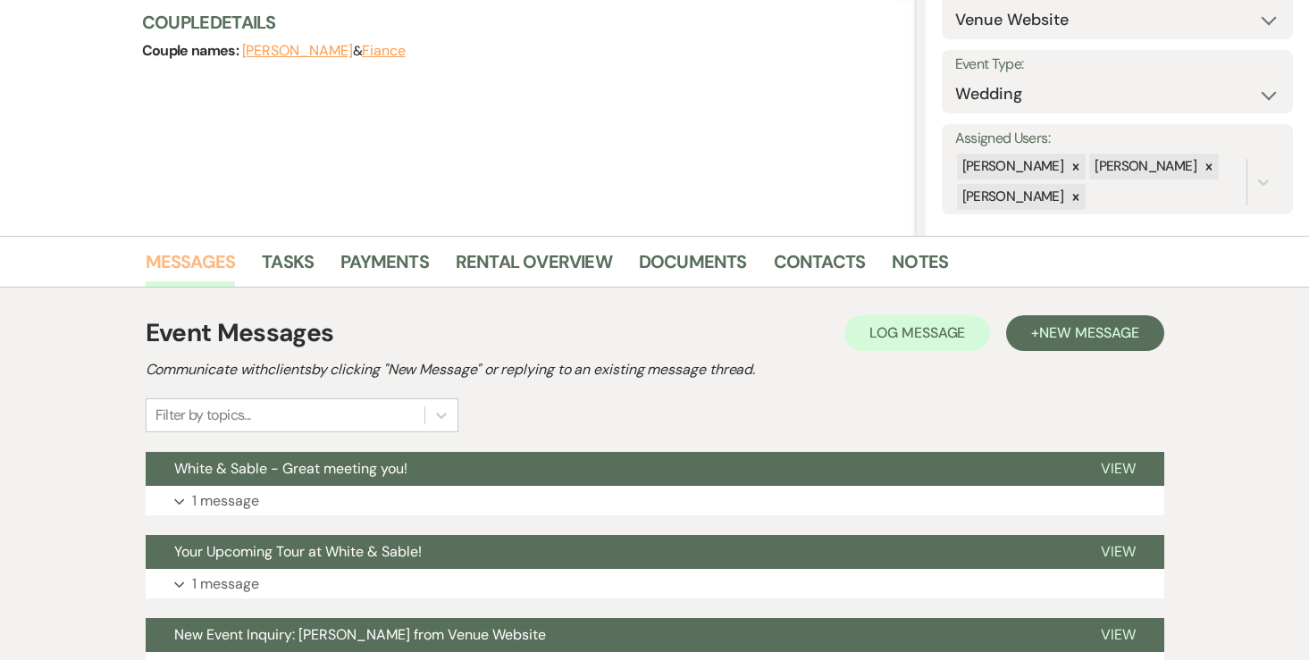
scroll to position [376, 0]
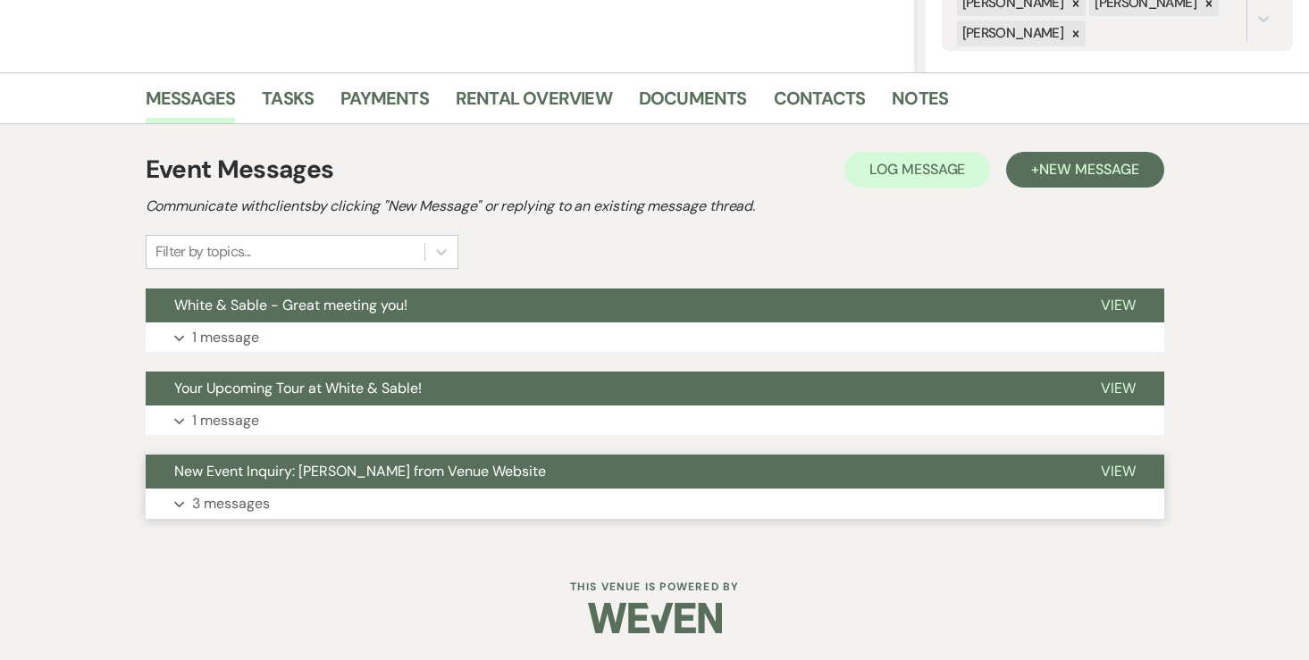
click at [225, 482] on button "New Event Inquiry: Lexi Nielsen from Venue Website" at bounding box center [609, 472] width 926 height 34
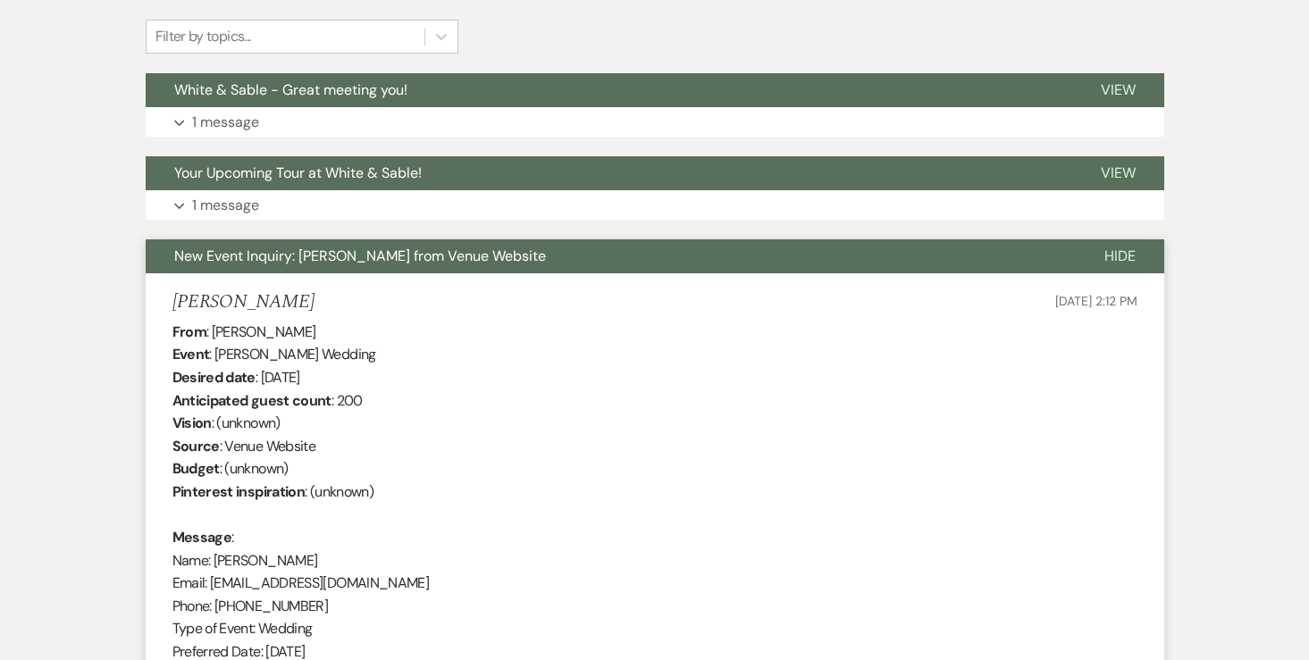
scroll to position [0, 0]
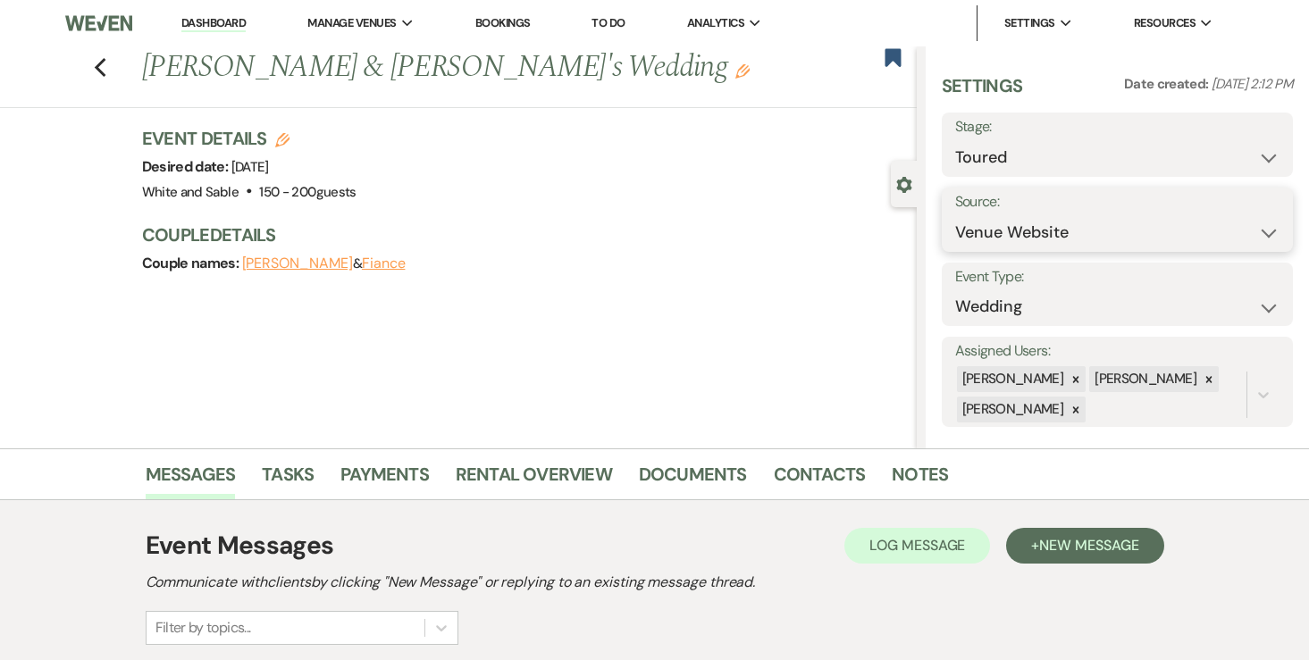
click at [1051, 230] on select "Weven Venue Website Instagram Facebook Pinterest Google The Knot Wedding Wire H…" at bounding box center [1117, 232] width 325 height 35
select select "8"
click at [1254, 224] on button "Save" at bounding box center [1244, 220] width 96 height 36
click at [279, 137] on use "button" at bounding box center [282, 140] width 14 height 14
select select "684"
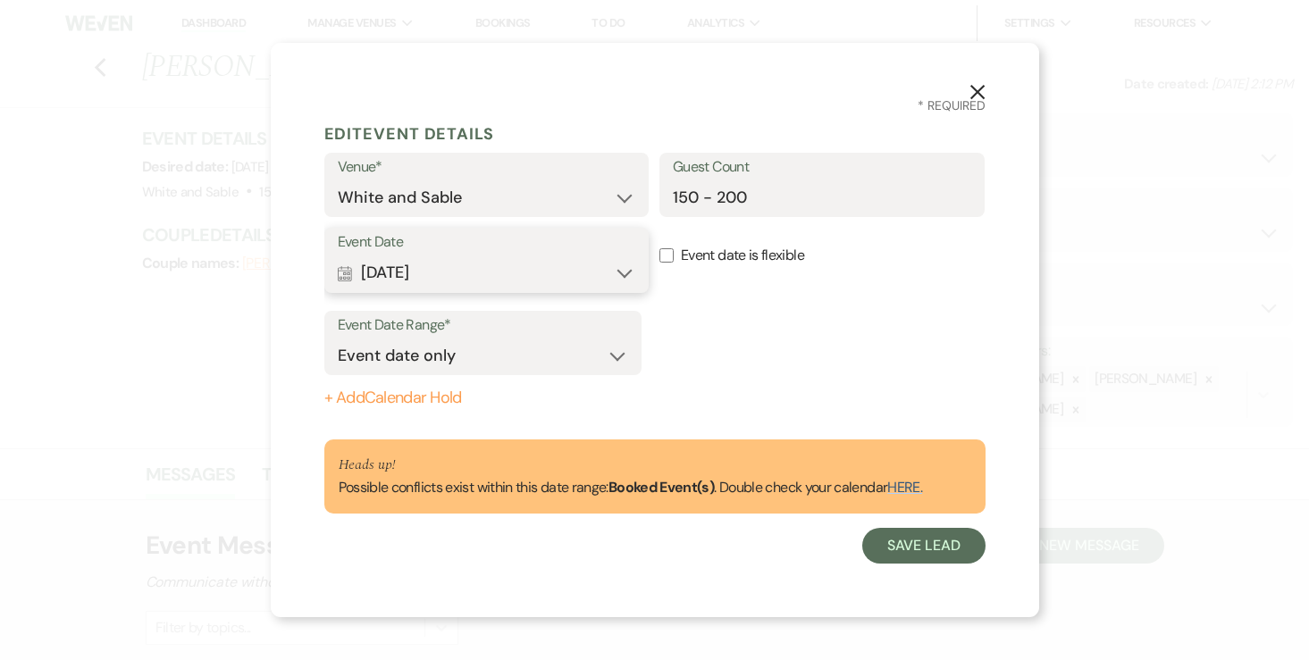
click at [421, 270] on button "Calendar May 02, 2026 Expand" at bounding box center [487, 273] width 298 height 36
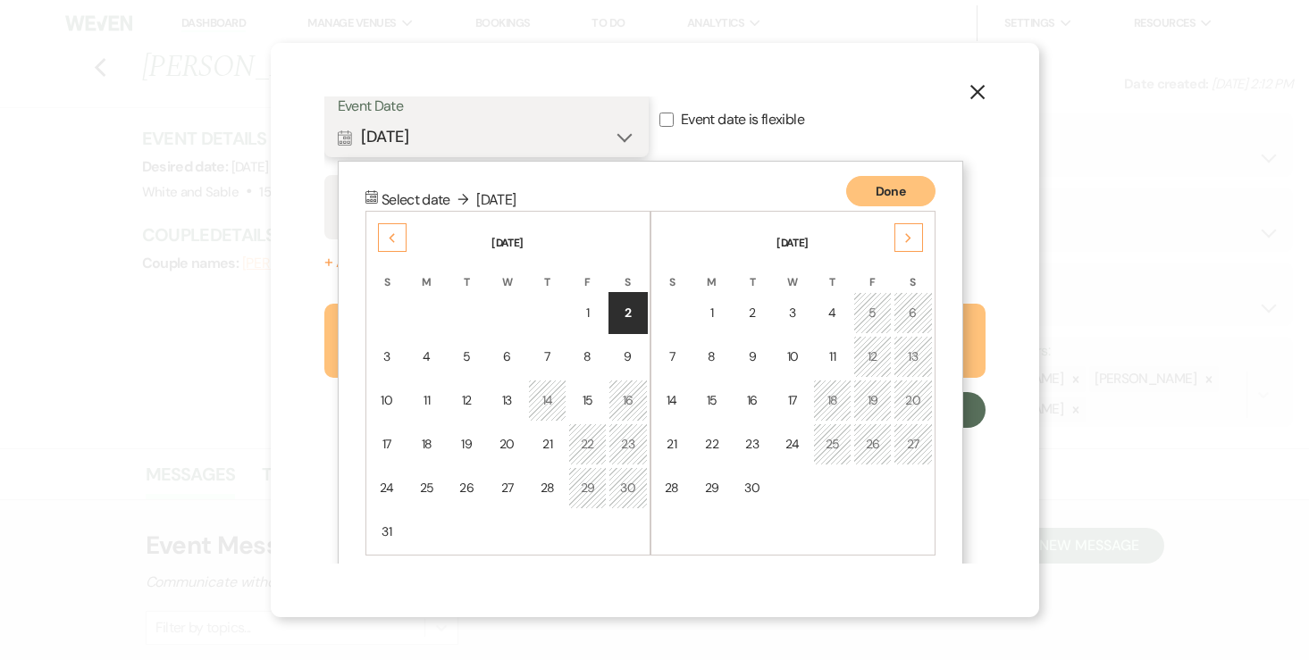
scroll to position [155, 0]
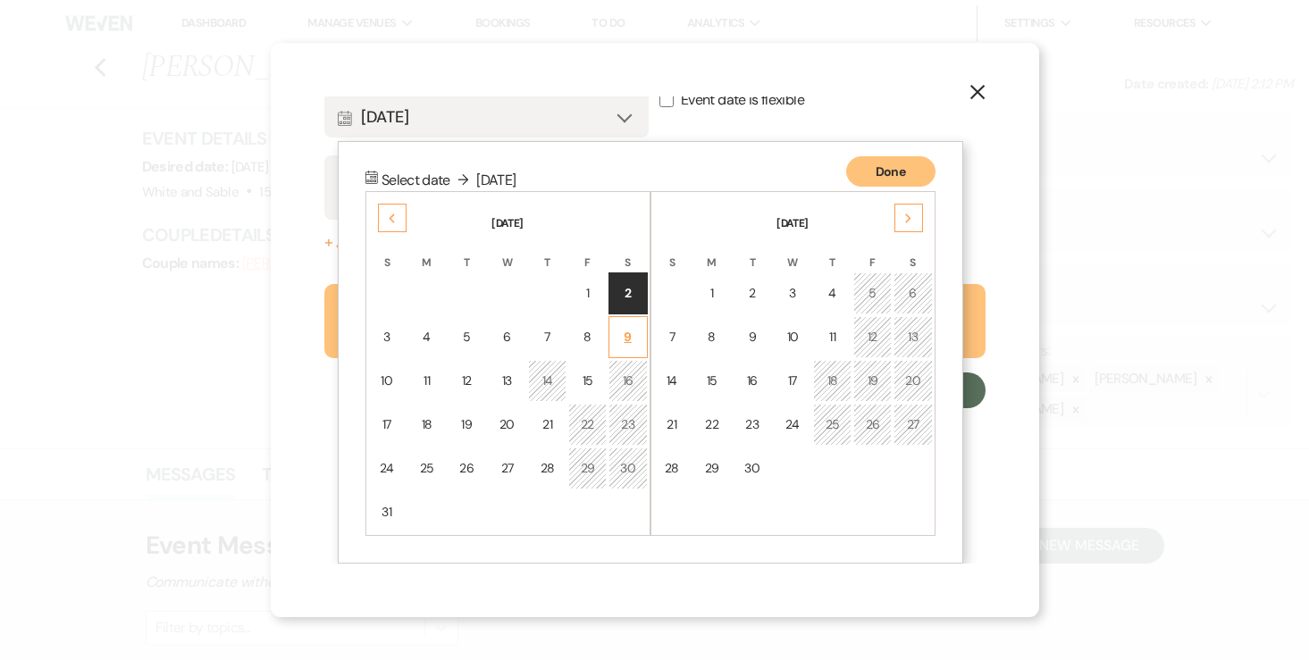
click at [624, 332] on div "9" at bounding box center [628, 337] width 16 height 19
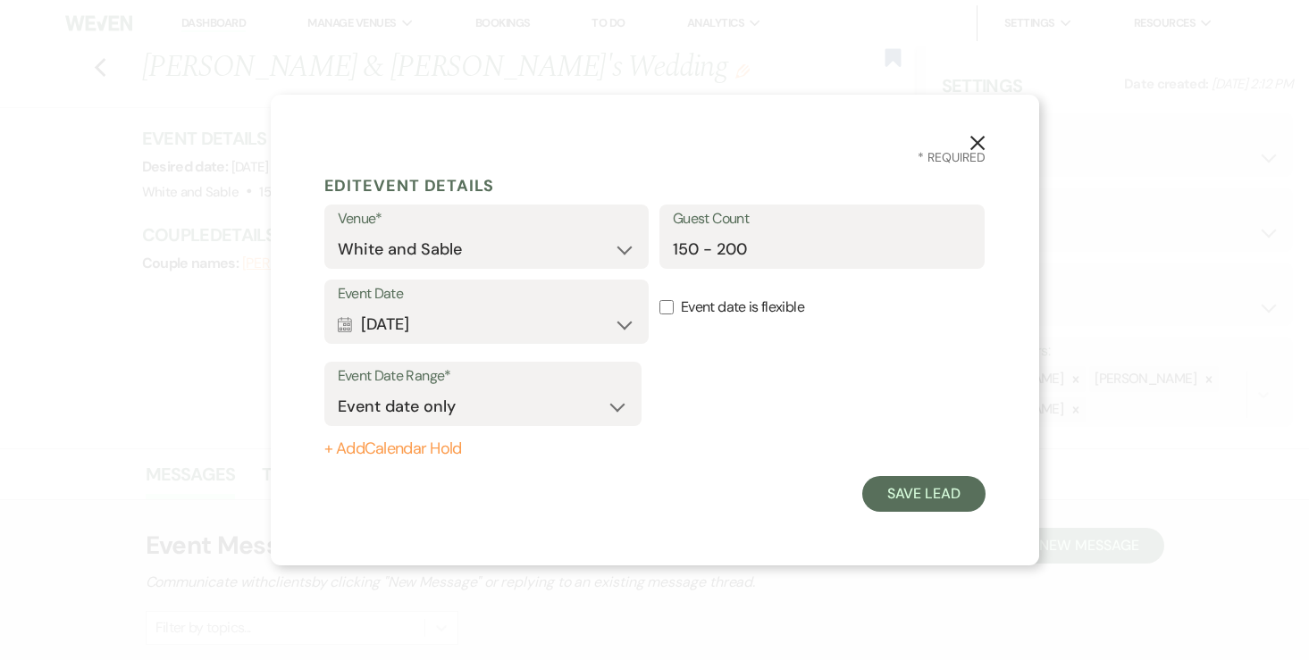
click at [421, 458] on button "+ Add Calendar Hold" at bounding box center [482, 449] width 317 height 18
select select "false"
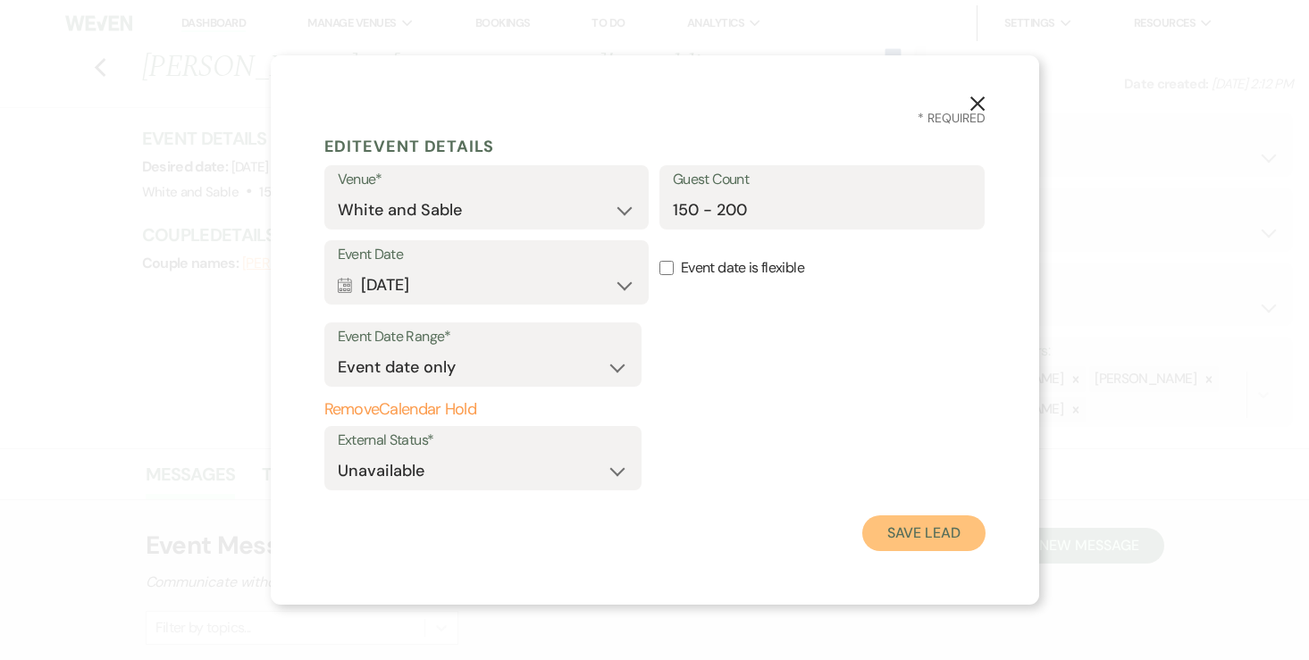
click at [956, 530] on button "Save Lead" at bounding box center [923, 533] width 122 height 36
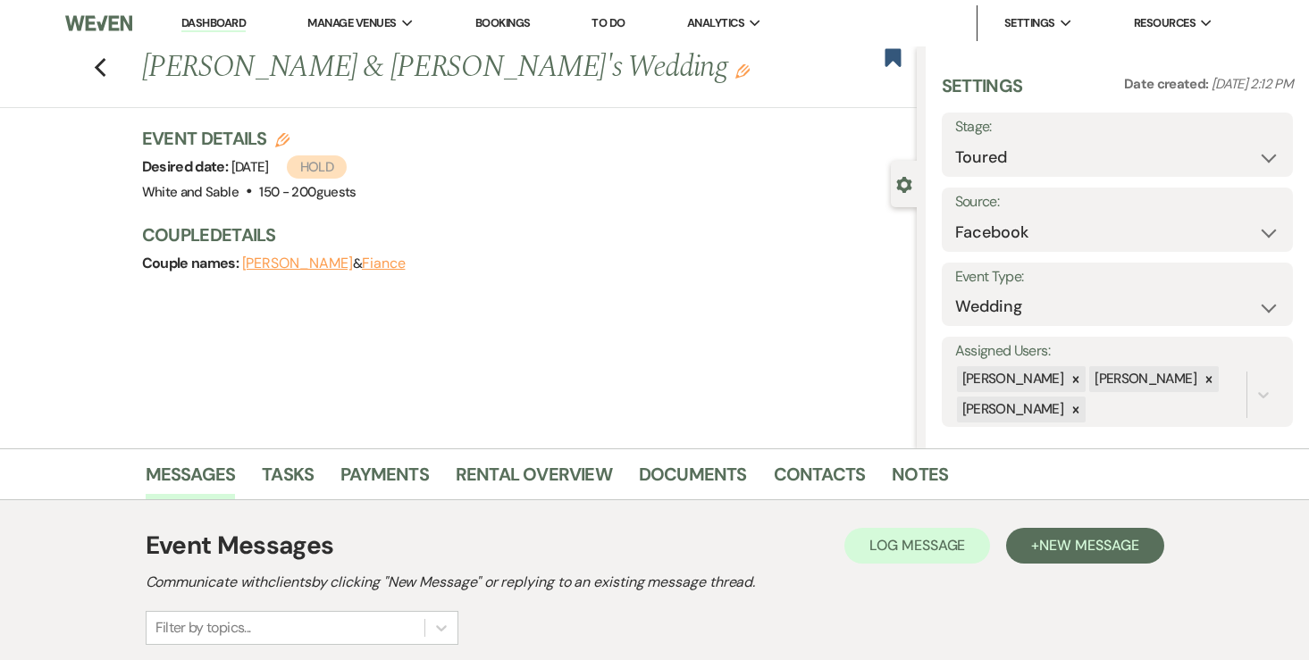
click at [362, 257] on button "Fiance" at bounding box center [384, 263] width 44 height 14
select select "1"
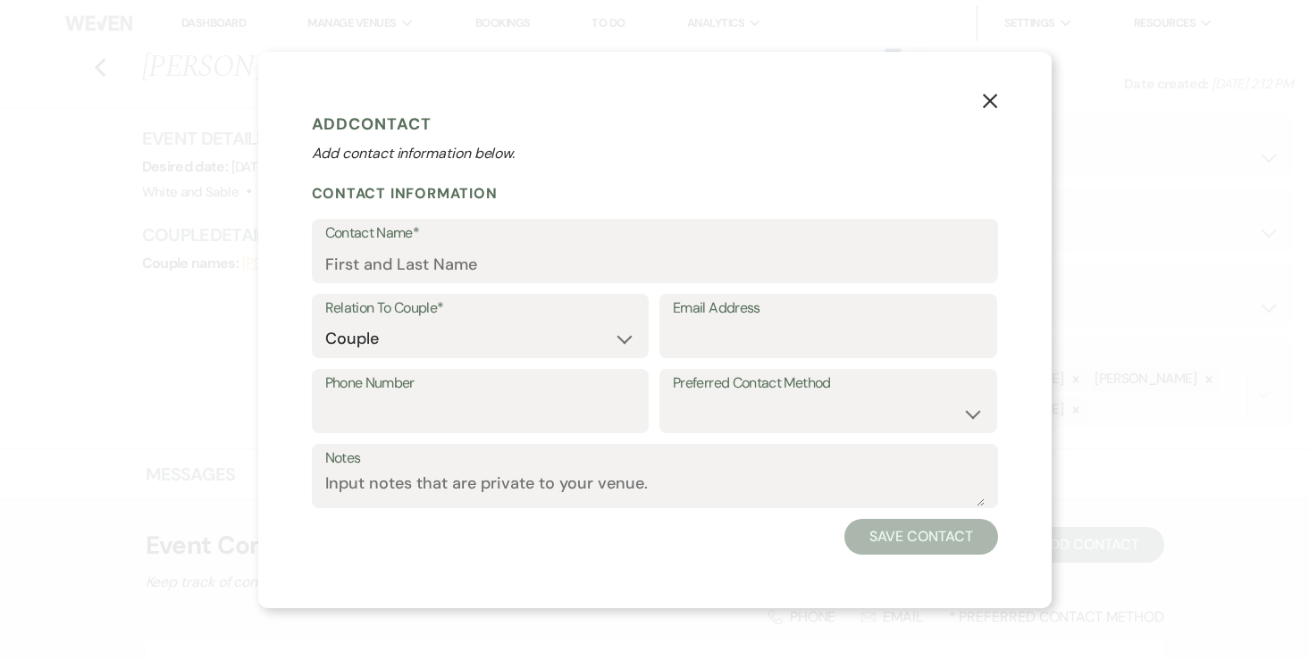
click at [406, 236] on label "Contact Name*" at bounding box center [654, 234] width 659 height 26
click at [406, 247] on input "Contact Name*" at bounding box center [654, 264] width 659 height 35
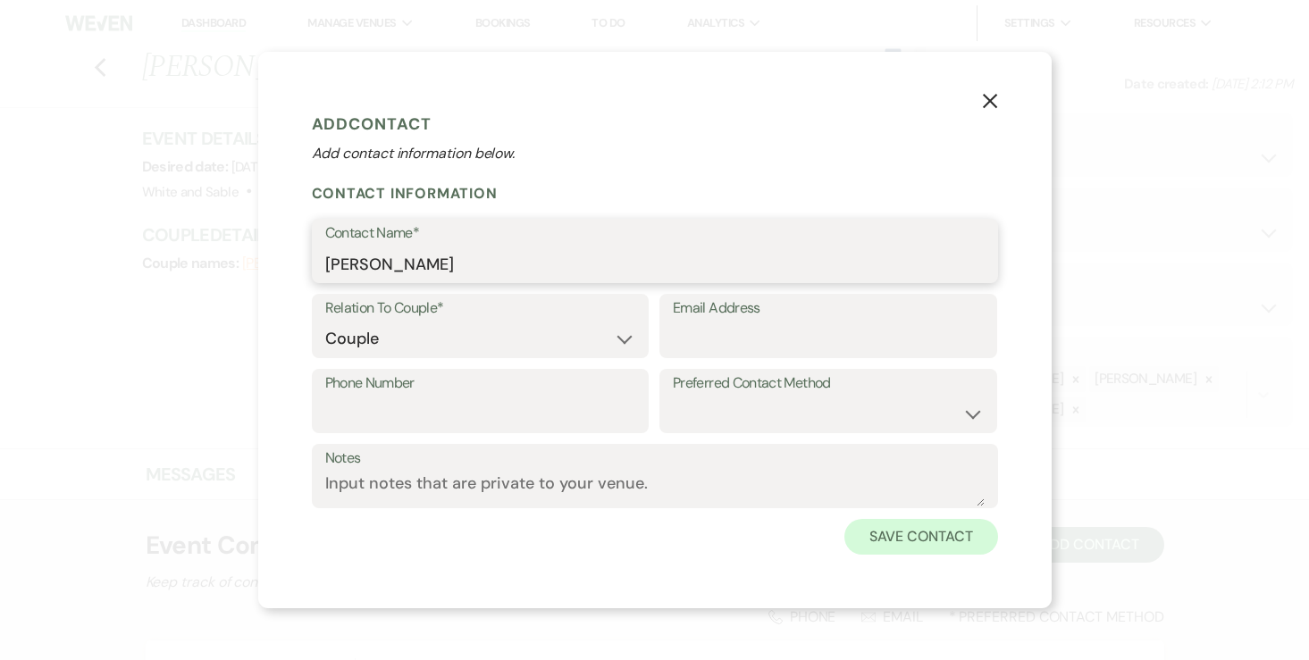
type input "Justin Dupre"
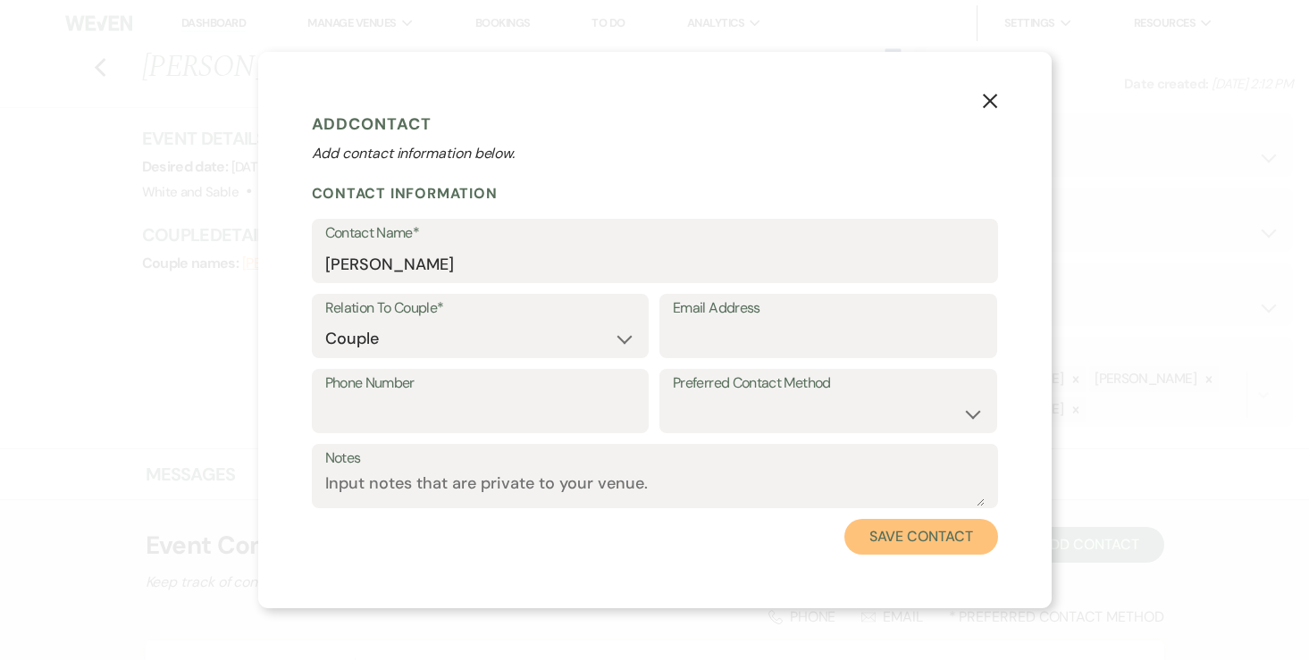
click at [875, 533] on button "Save Contact" at bounding box center [920, 537] width 153 height 36
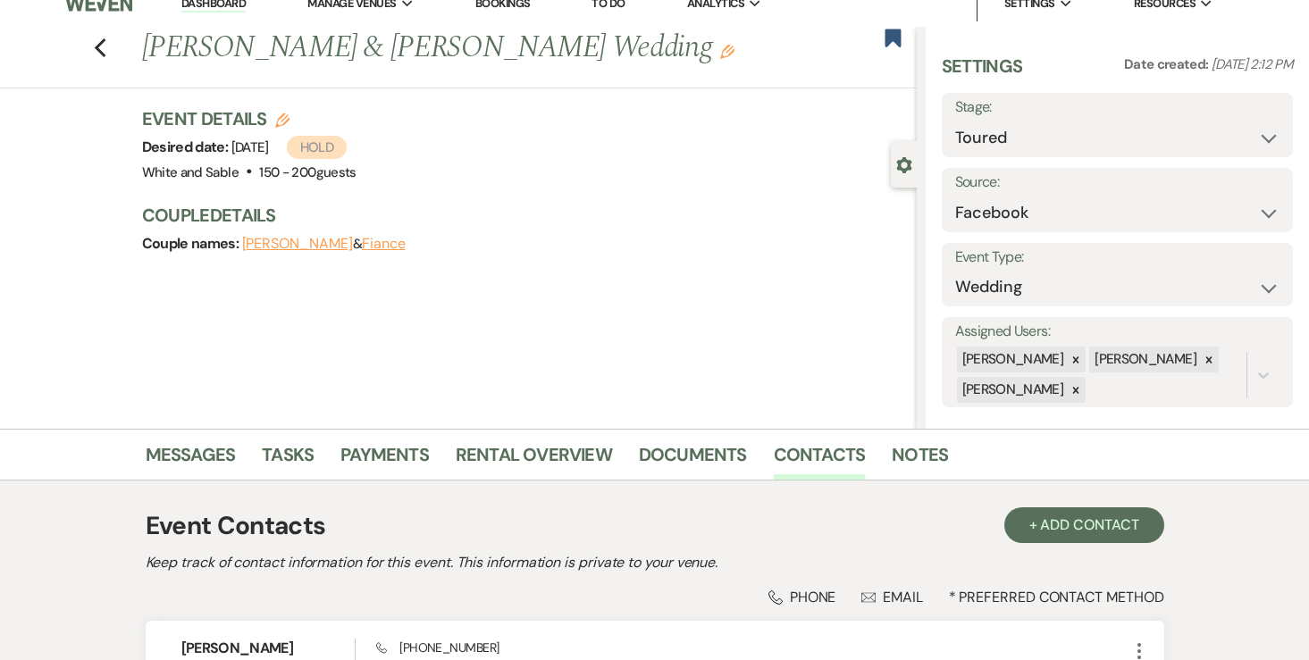
scroll to position [60, 0]
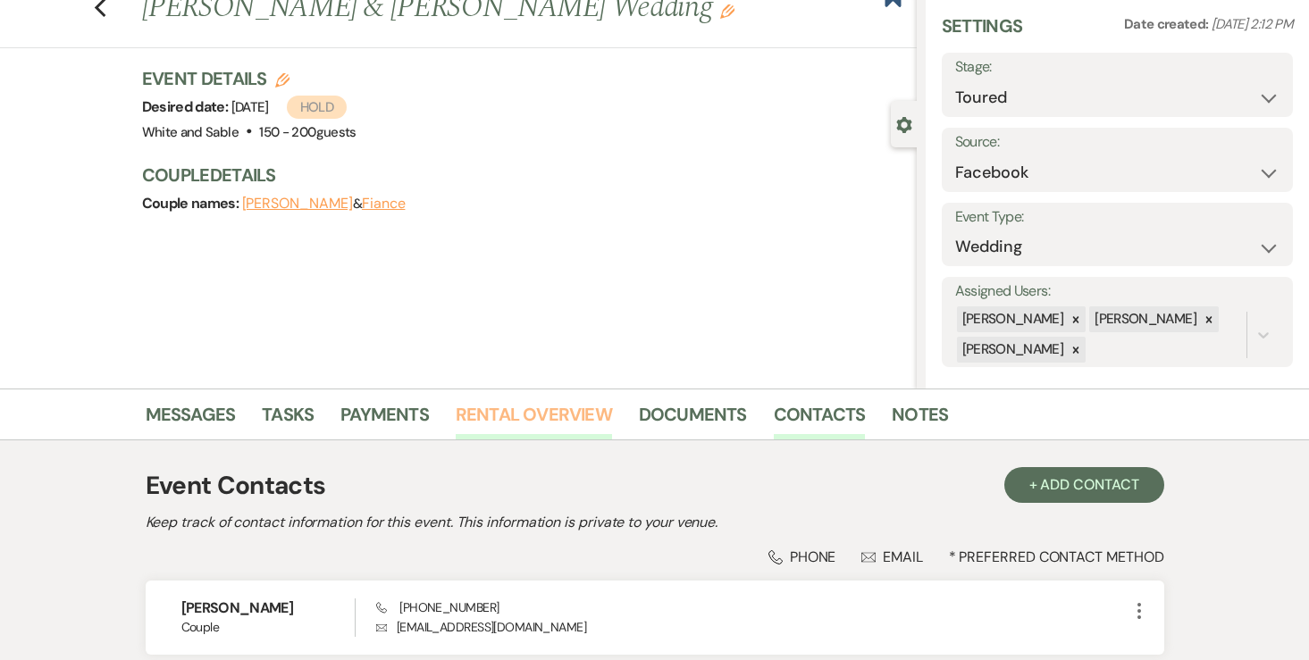
click at [470, 415] on link "Rental Overview" at bounding box center [534, 419] width 156 height 39
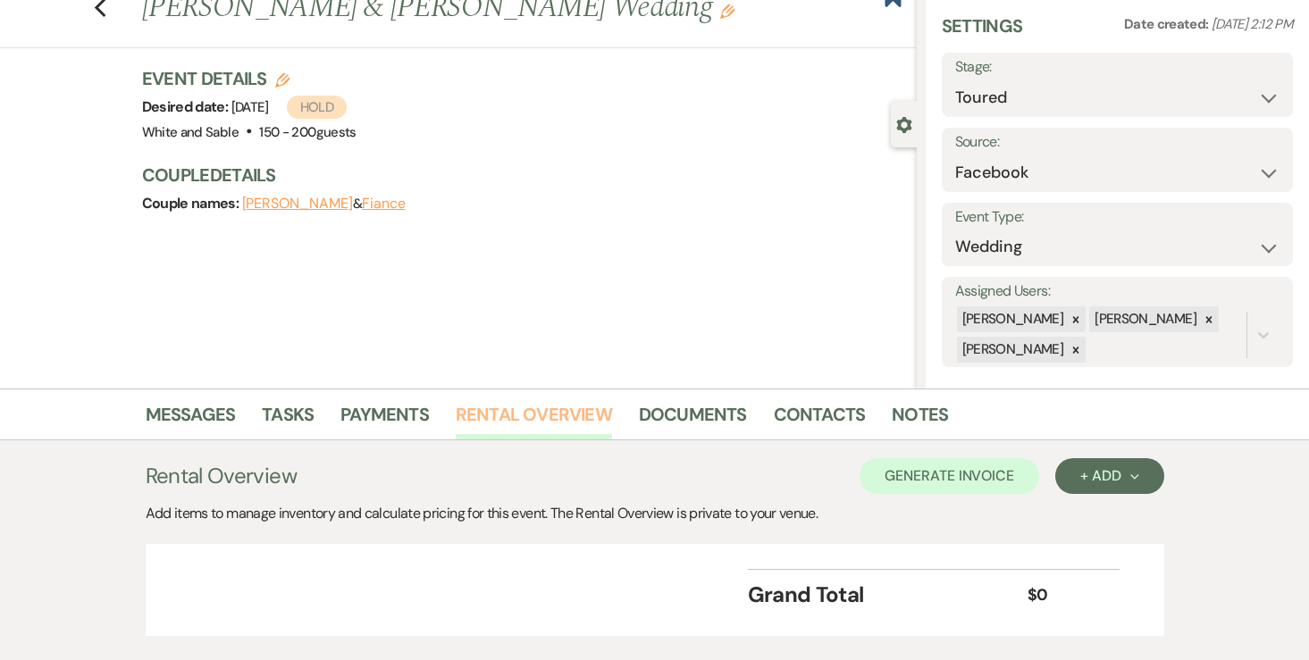
scroll to position [169, 0]
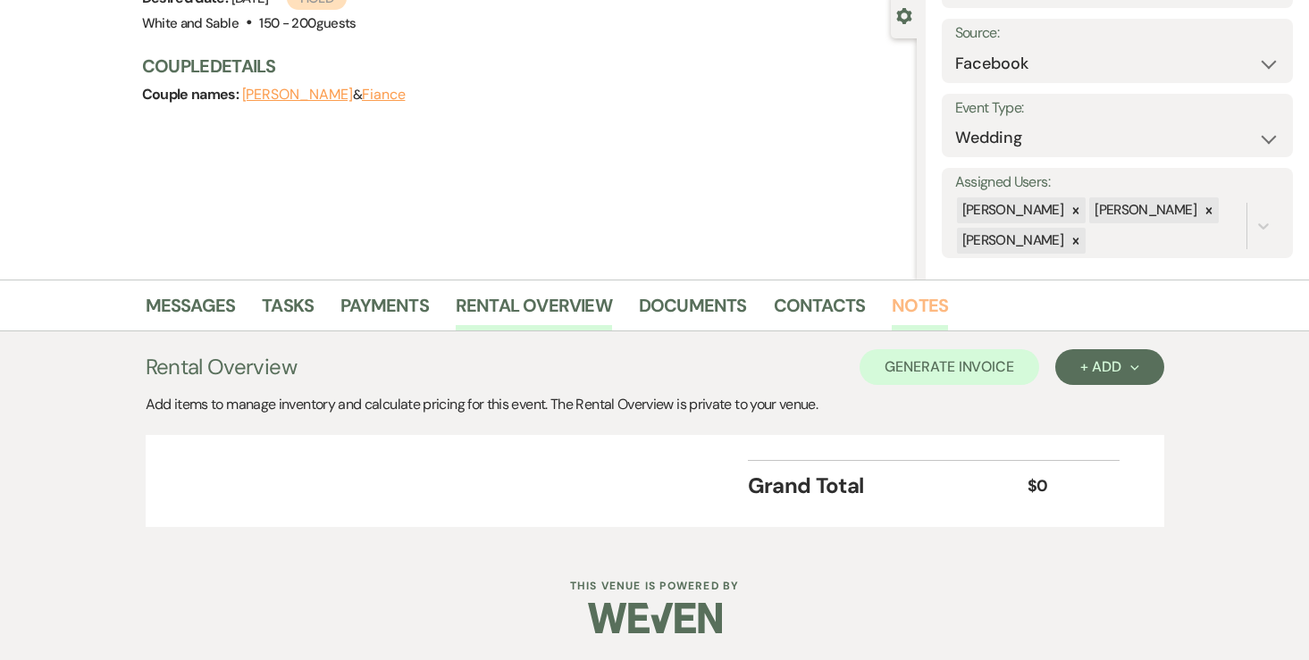
click at [926, 297] on link "Notes" at bounding box center [920, 310] width 56 height 39
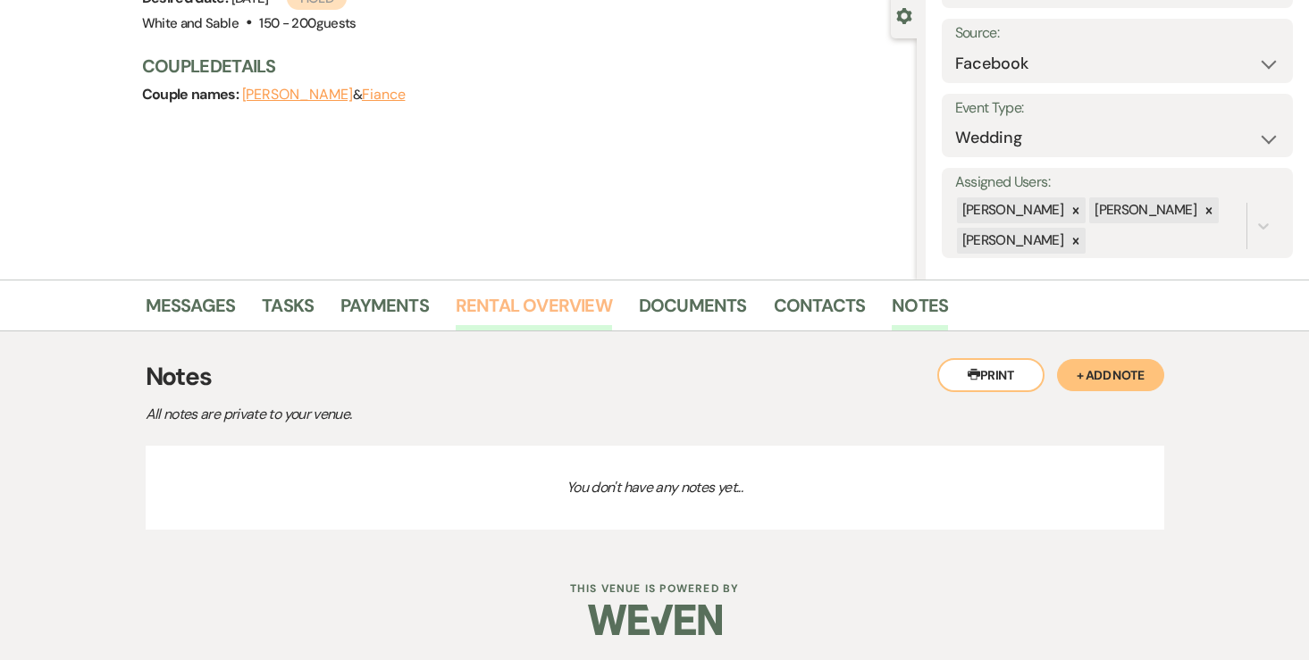
click at [474, 312] on link "Rental Overview" at bounding box center [534, 310] width 156 height 39
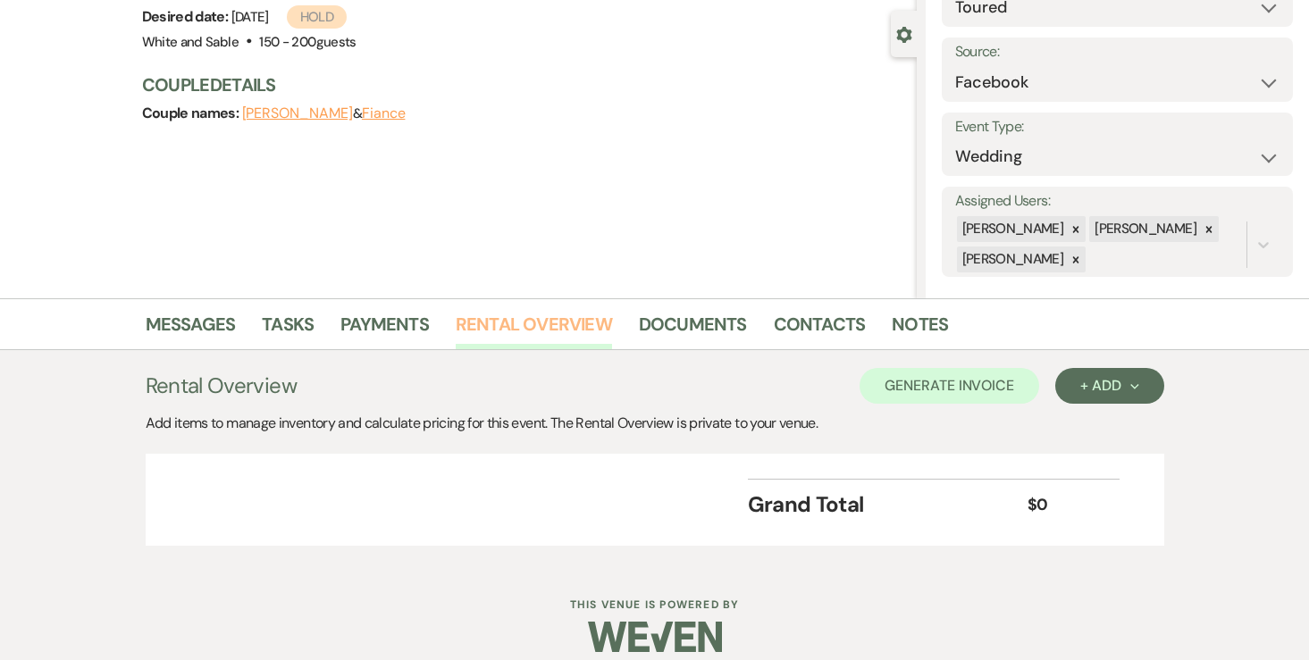
scroll to position [149, 0]
click at [1083, 390] on div "+ Add Next" at bounding box center [1109, 387] width 58 height 14
click at [1086, 412] on ul "Item Category" at bounding box center [1100, 441] width 90 height 73
click at [1086, 423] on button "Item" at bounding box center [1100, 428] width 90 height 28
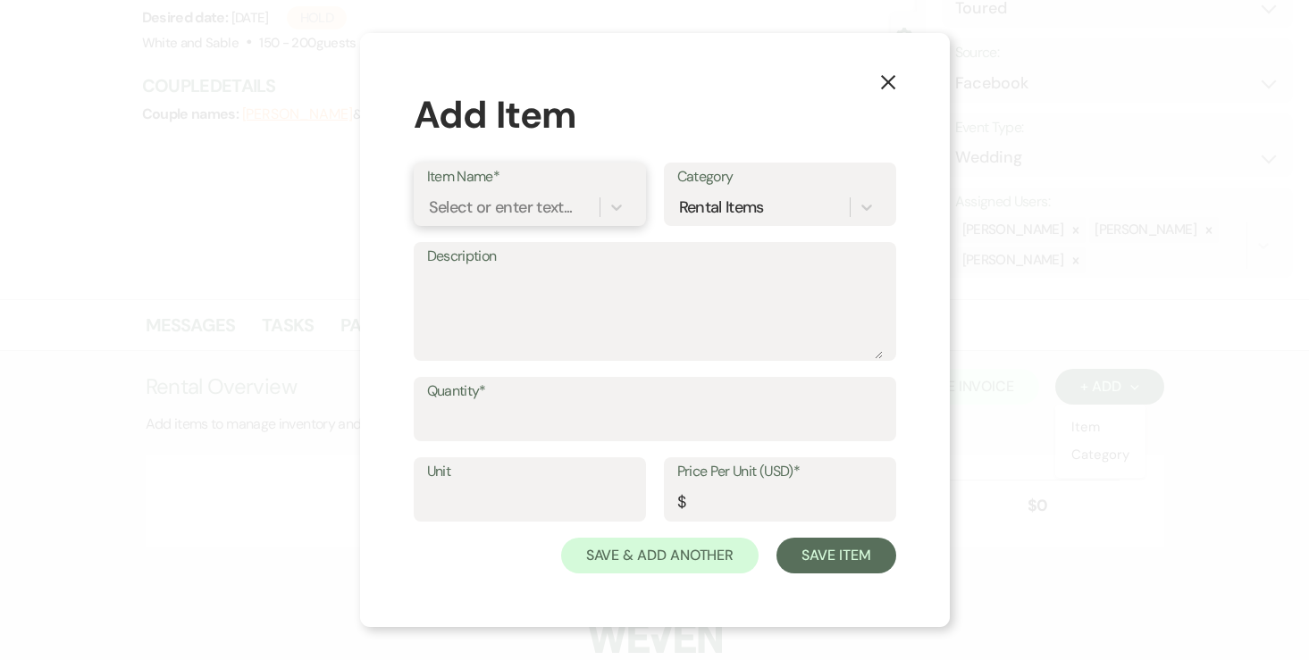
click at [563, 201] on div "Select or enter text..." at bounding box center [501, 208] width 144 height 24
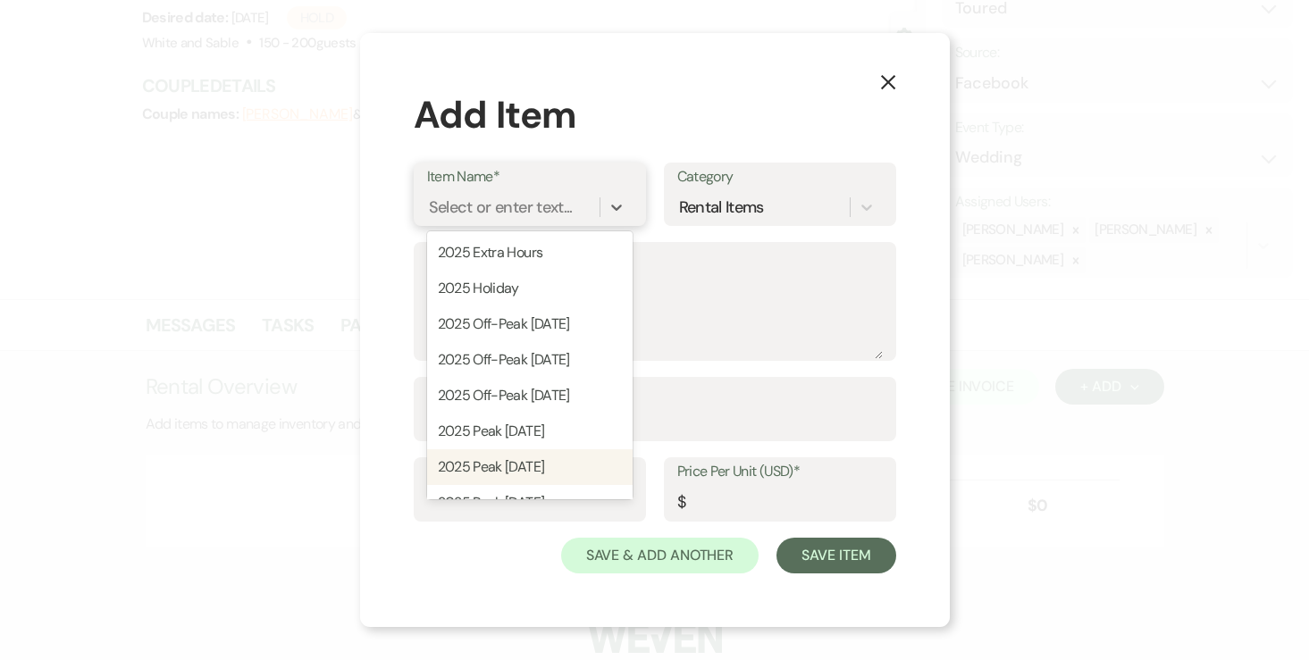
click at [527, 453] on div "2025 Peak Saturday" at bounding box center [529, 467] width 205 height 36
type input "13000"
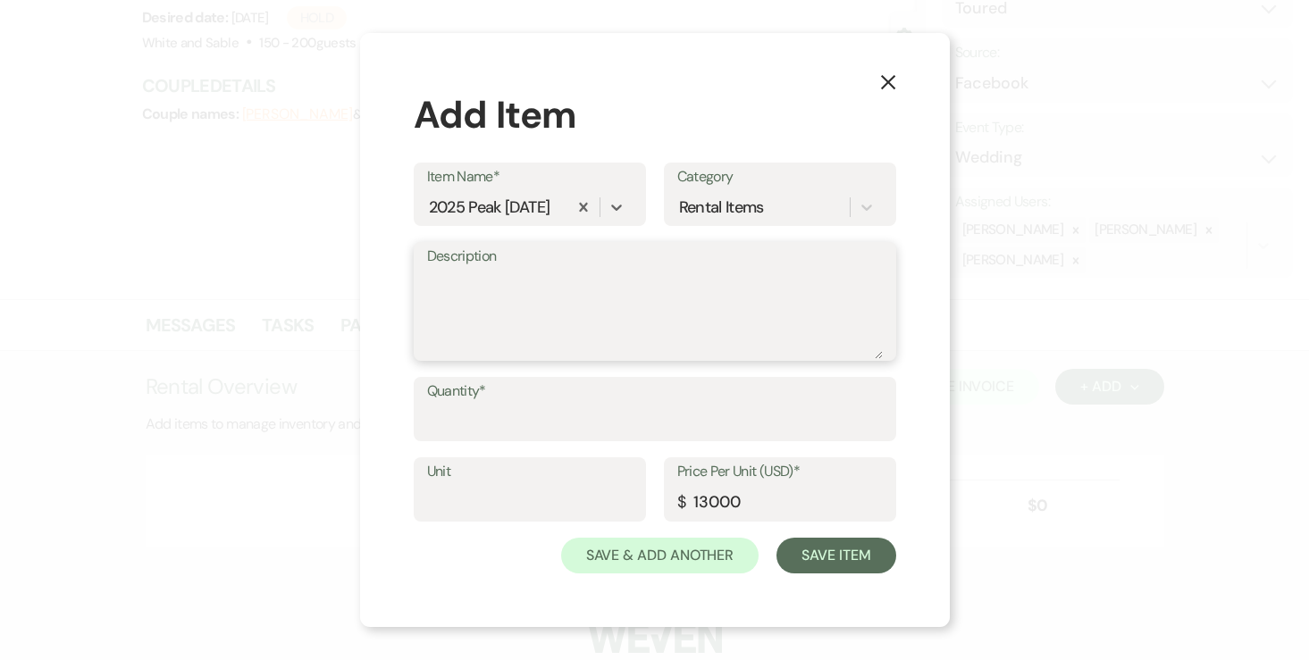
click at [589, 327] on textarea "Description" at bounding box center [655, 314] width 456 height 89
type textarea "11:30am - 12:30am"
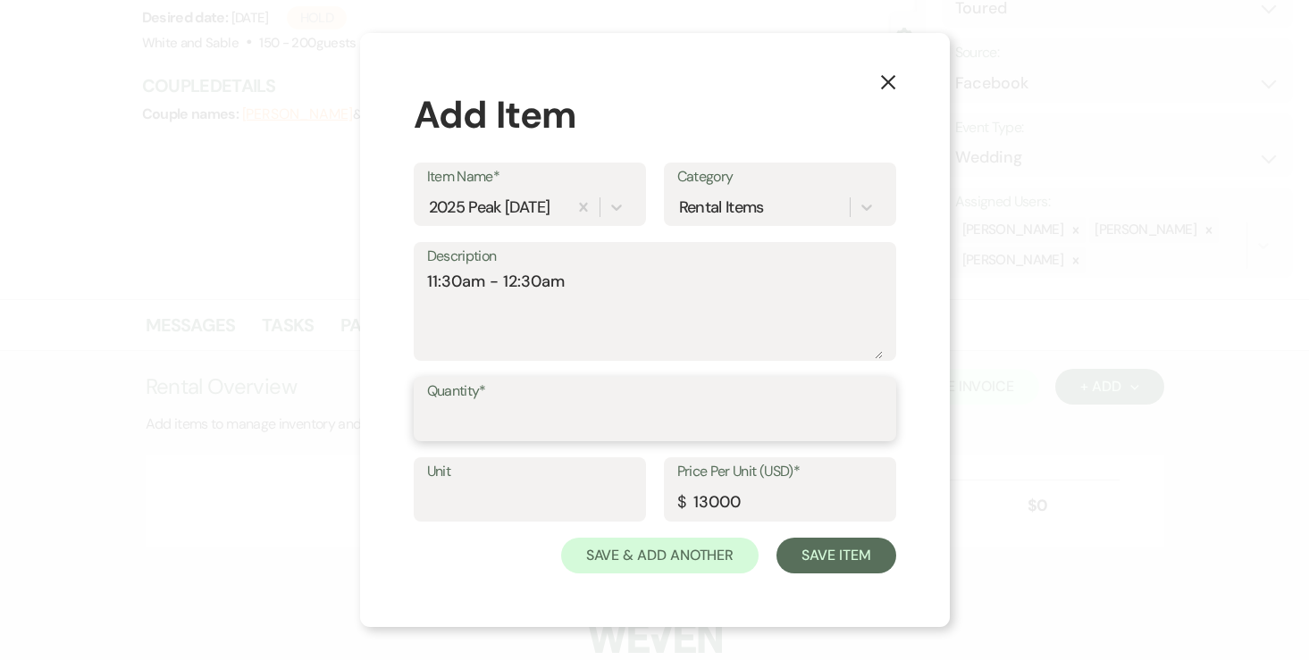
click at [529, 431] on input "Quantity*" at bounding box center [655, 422] width 456 height 35
type input "1"
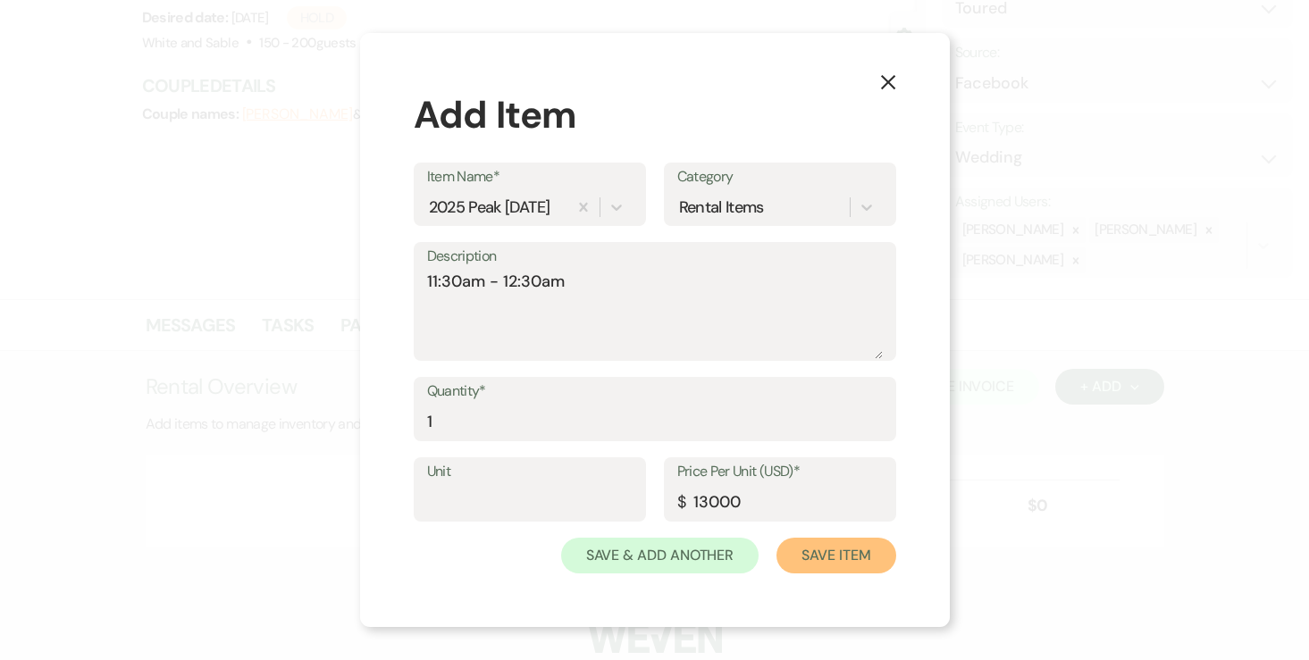
click at [828, 550] on button "Save Item" at bounding box center [835, 556] width 119 height 36
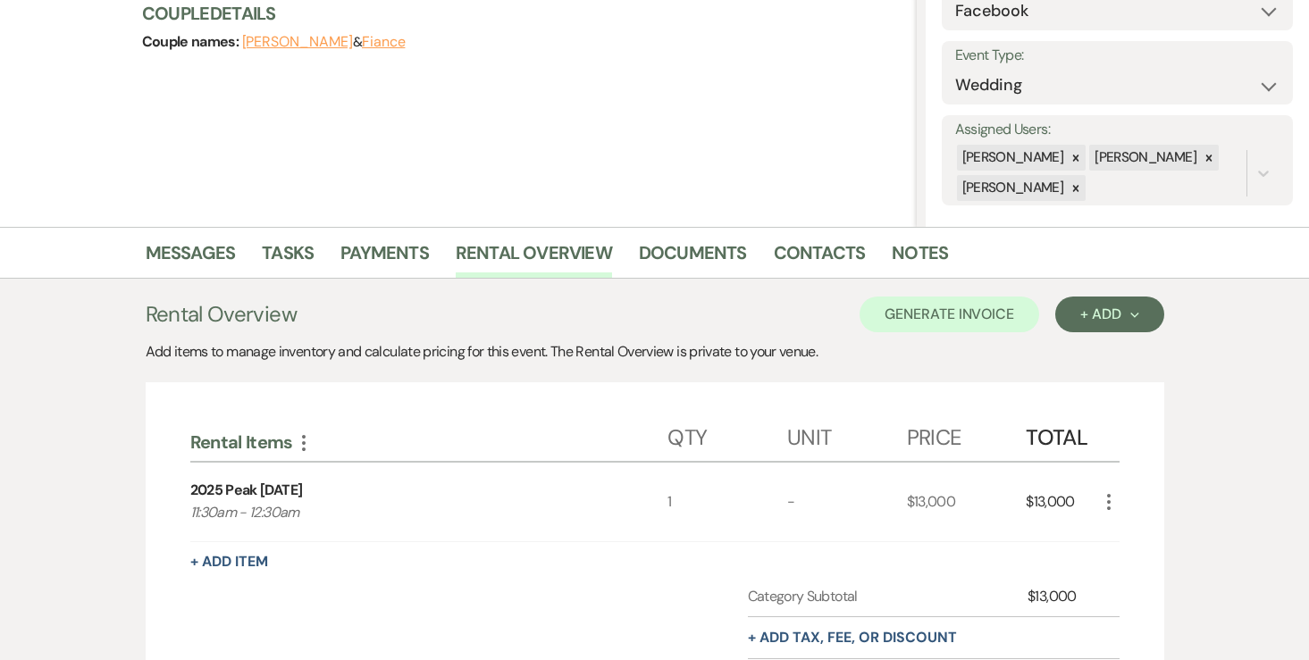
scroll to position [224, 0]
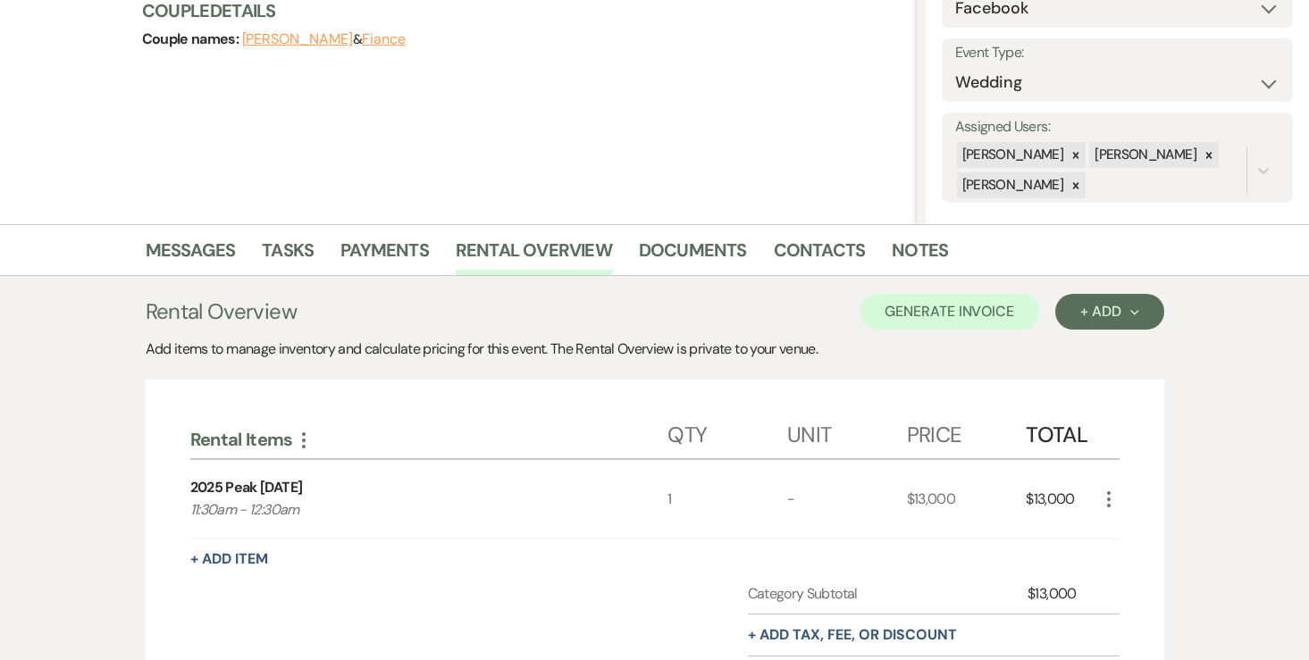
click at [1108, 498] on use "button" at bounding box center [1109, 499] width 4 height 16
click at [1120, 520] on button "Pencil Edit" at bounding box center [1144, 534] width 93 height 29
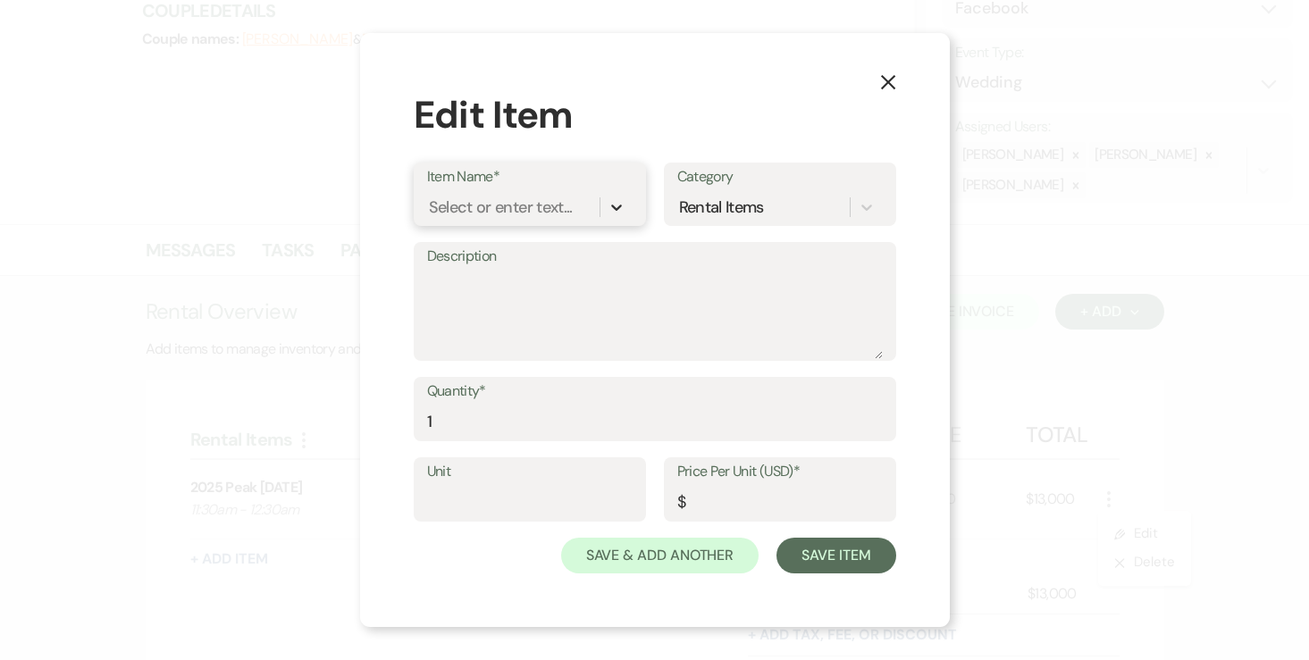
click at [619, 208] on icon at bounding box center [616, 207] width 18 height 18
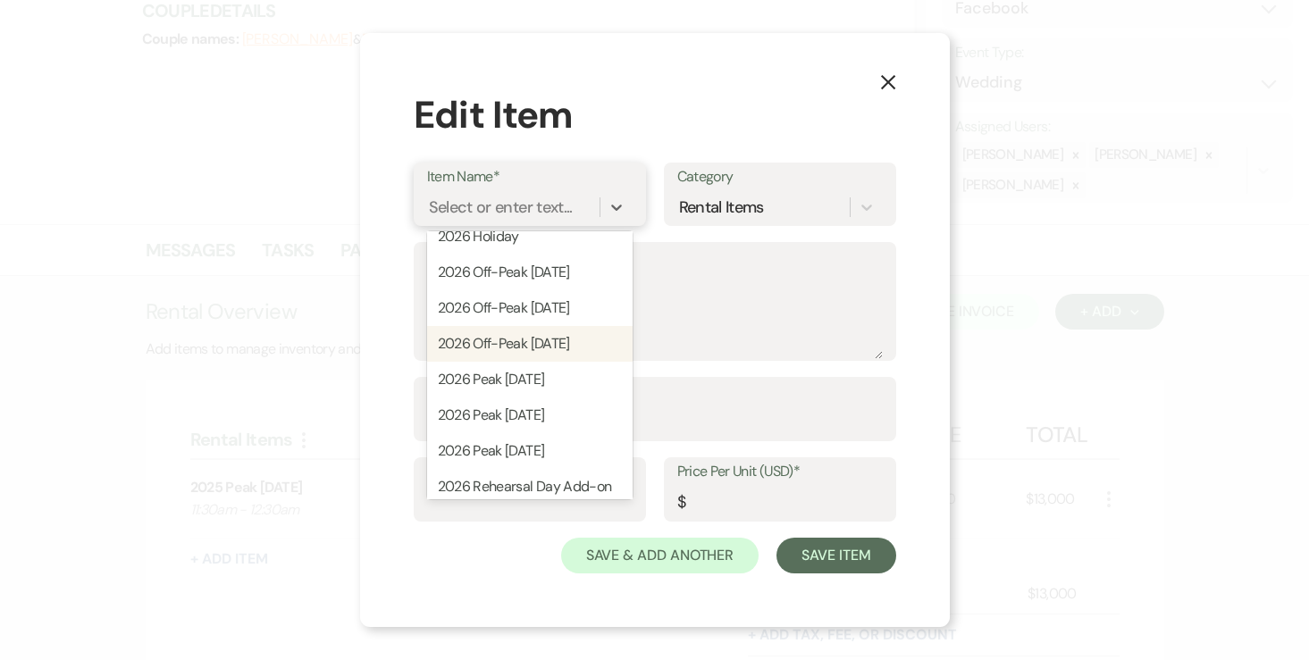
scroll to position [436, 0]
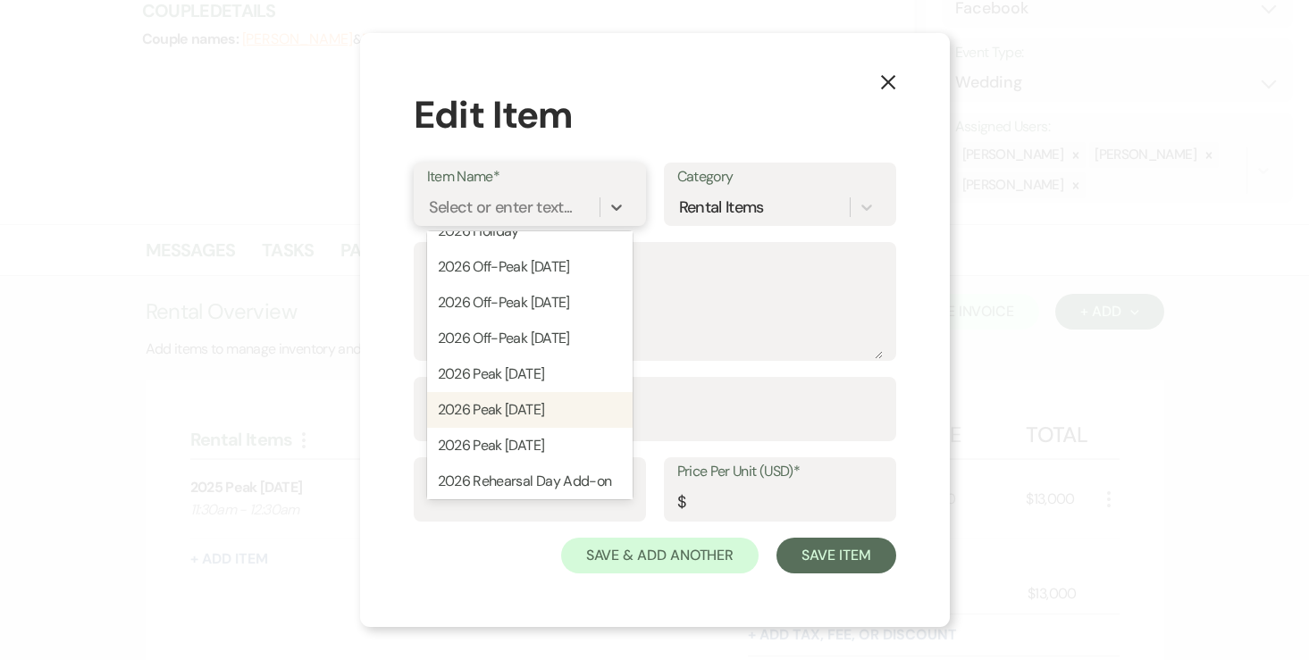
click at [545, 416] on div "2026 Peak Saturday" at bounding box center [529, 410] width 205 height 36
type input "13500"
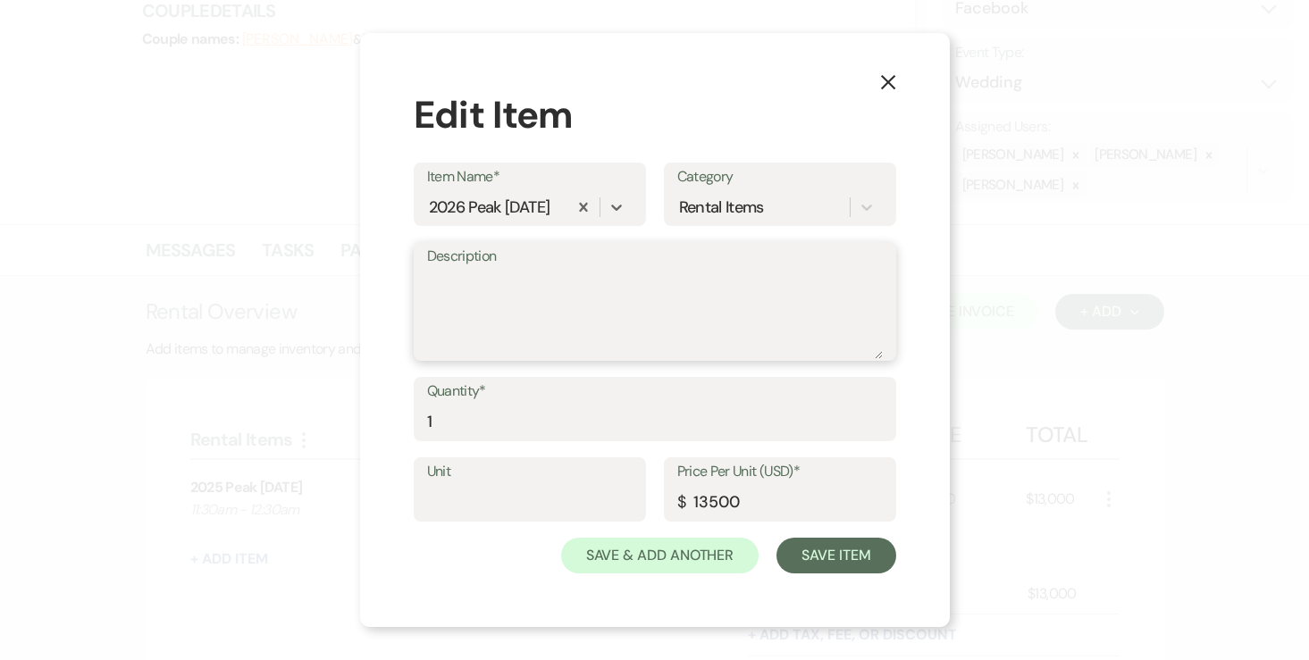
click at [565, 335] on textarea "Description" at bounding box center [655, 314] width 456 height 89
type textarea "11:30am - 12:30am"
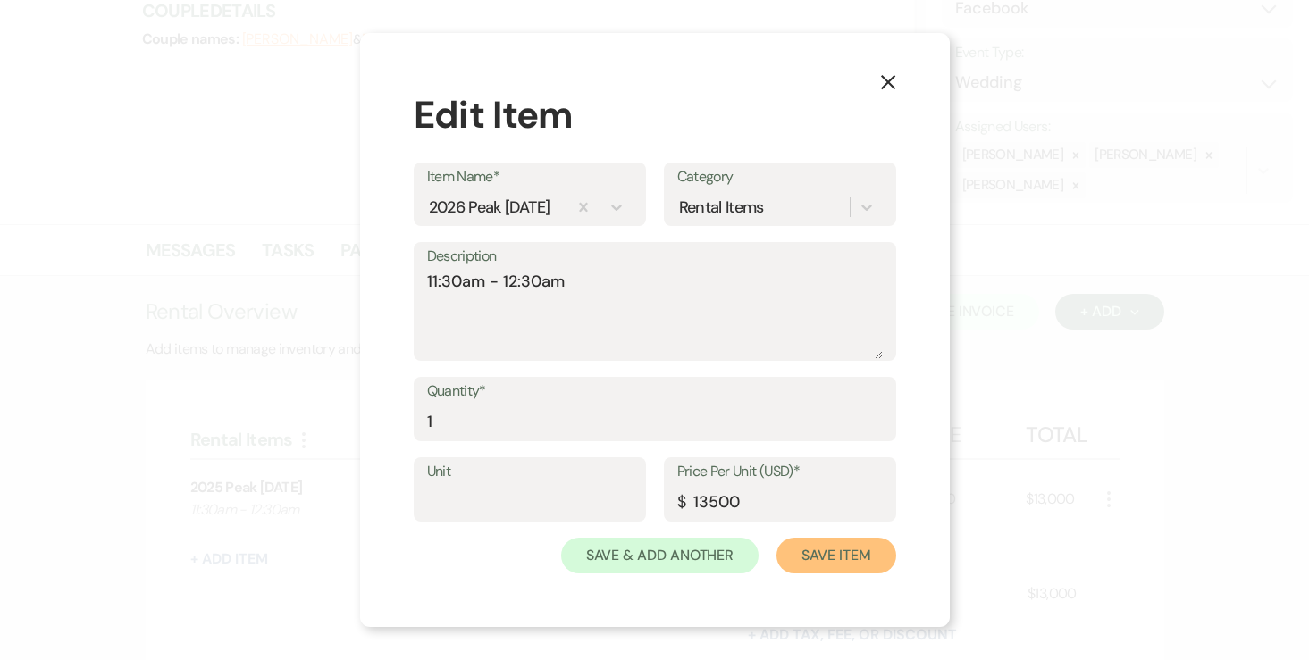
click at [808, 554] on button "Save Item" at bounding box center [835, 556] width 119 height 36
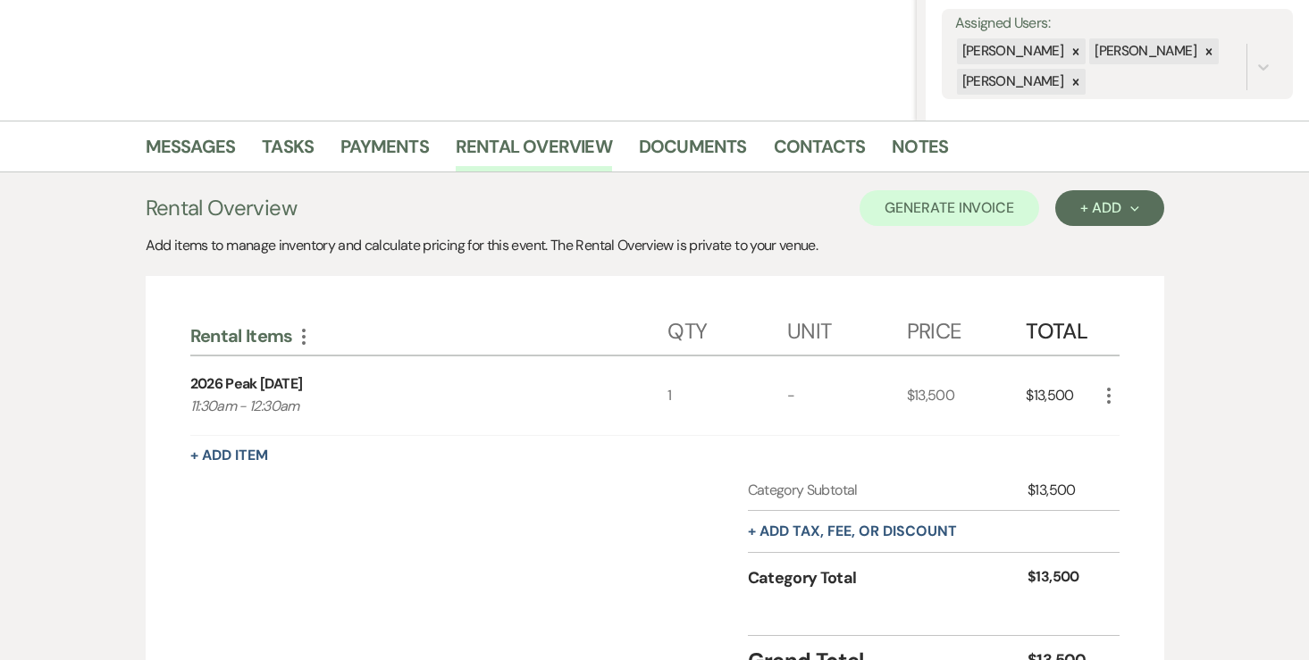
scroll to position [474, 0]
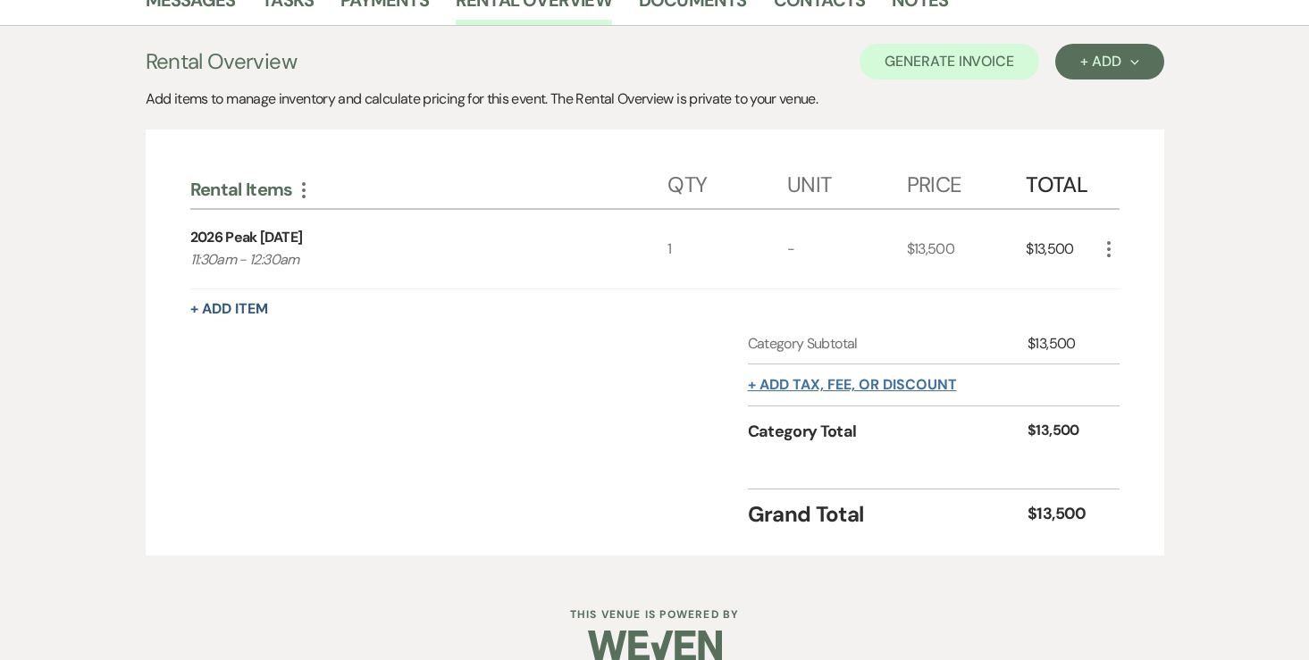
click at [868, 381] on button "+ Add tax, fee, or discount" at bounding box center [852, 385] width 209 height 14
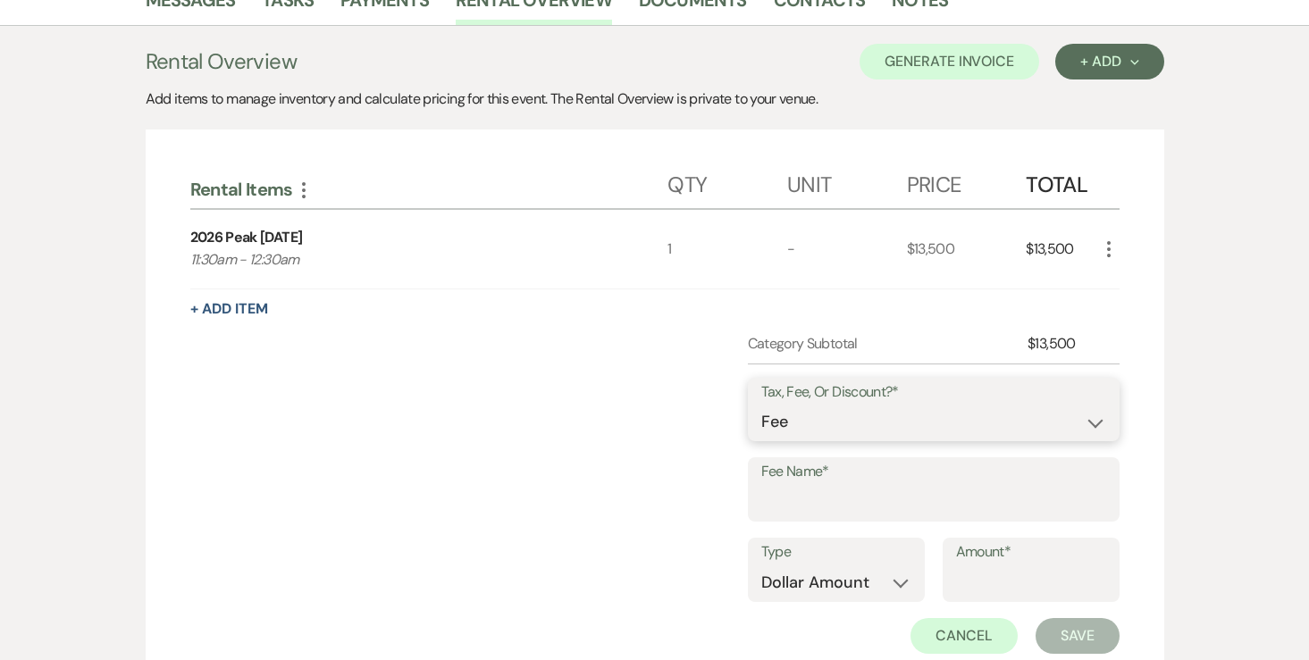
click at [833, 423] on select "Fee Discount Tax" at bounding box center [933, 422] width 345 height 35
drag, startPoint x: 833, startPoint y: 423, endPoint x: 803, endPoint y: 482, distance: 65.9
click at [803, 482] on label "Fee Name*" at bounding box center [933, 472] width 345 height 26
click at [803, 485] on input "Fee Name*" at bounding box center [933, 502] width 345 height 35
type input "Credit Card Fee"
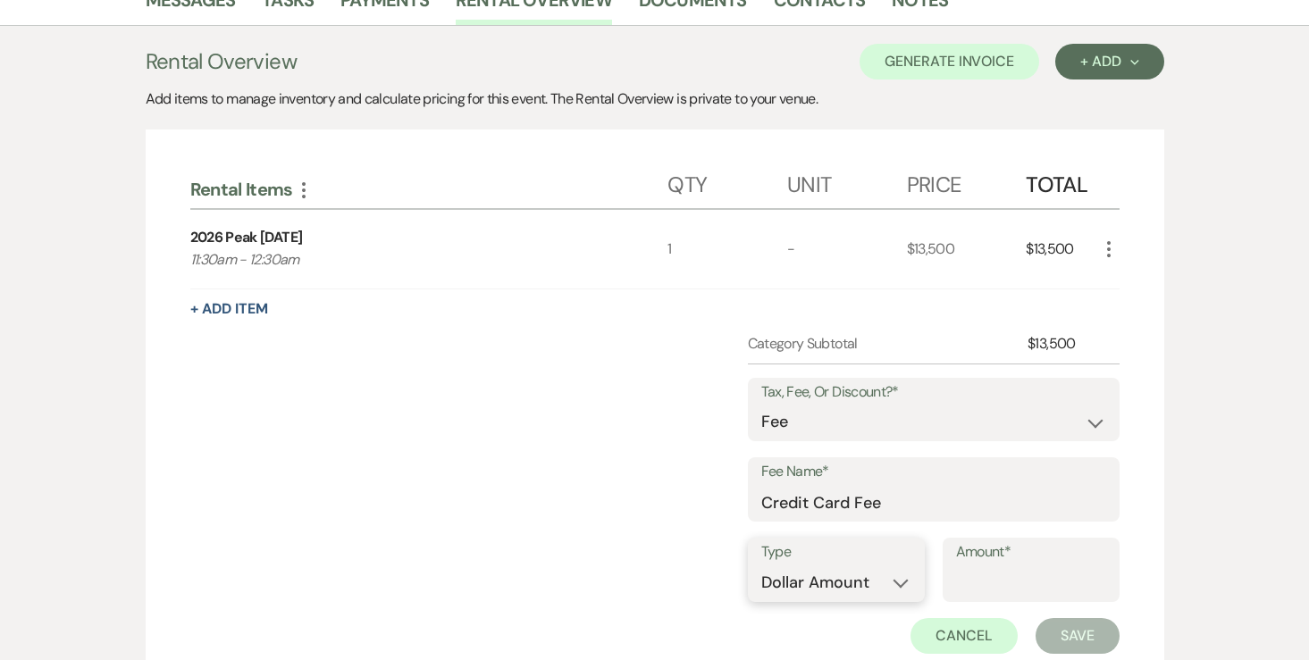
click at [875, 579] on select "Dollar Amount Percentage" at bounding box center [836, 582] width 150 height 35
select select "false"
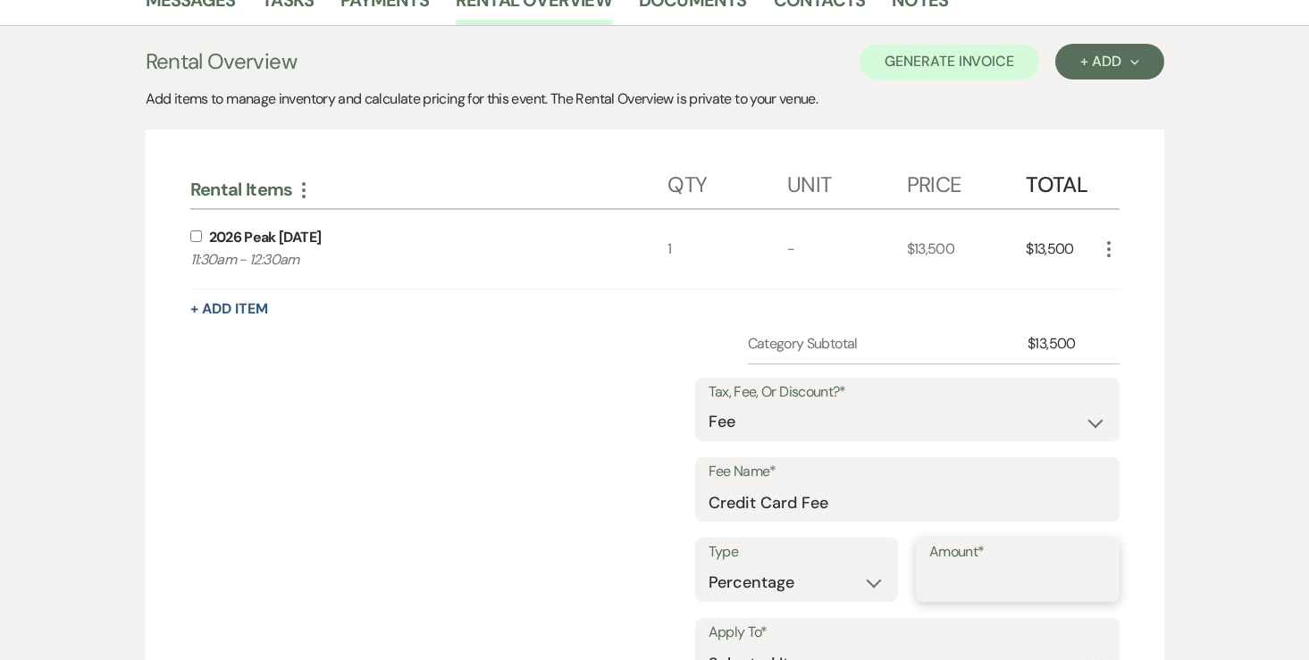
click at [996, 576] on input "Amount*" at bounding box center [1017, 582] width 177 height 35
type input "3"
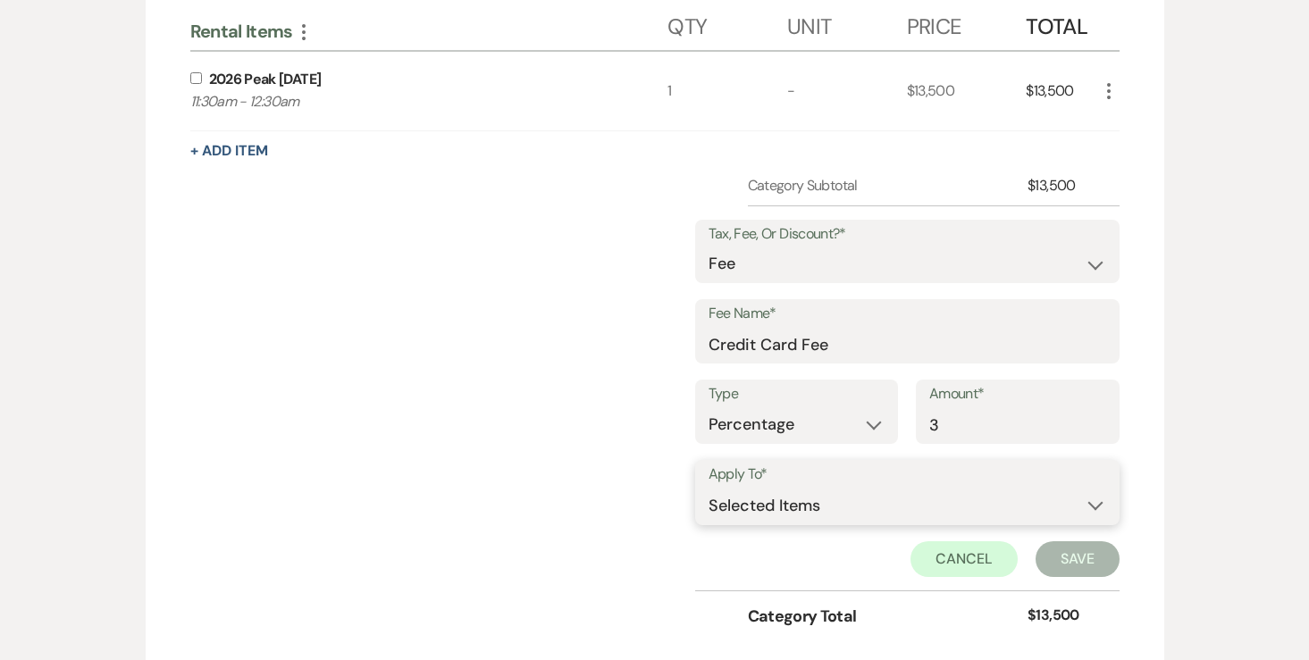
click at [965, 515] on select "Selected Items Category Subtotal (before all Taxes/Fees/Discounts) Category Tot…" at bounding box center [907, 506] width 398 height 36
select select "2"
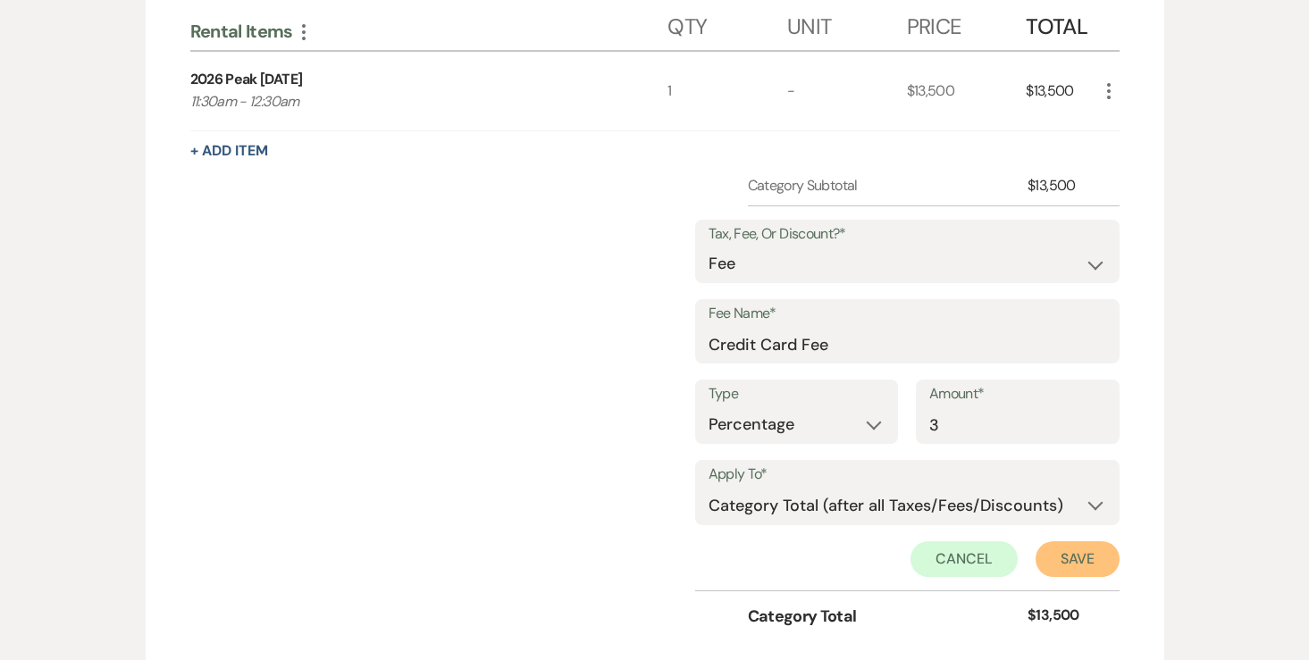
click at [1093, 556] on button "Save" at bounding box center [1077, 559] width 84 height 36
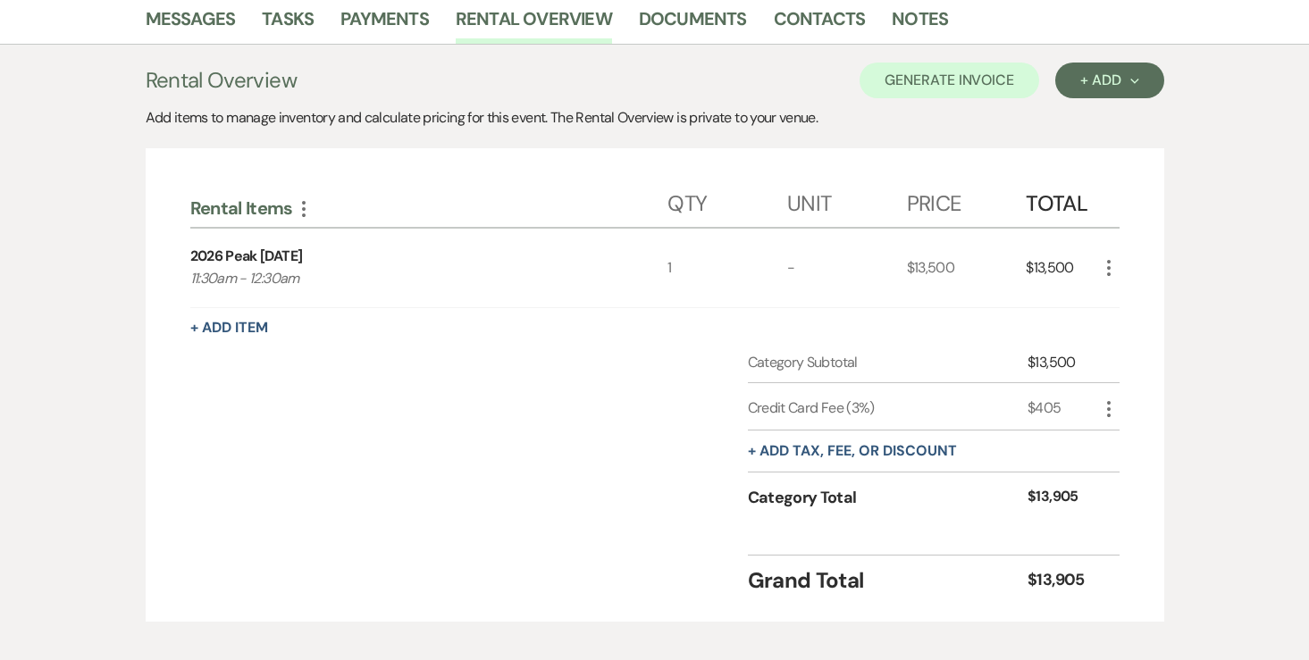
scroll to position [453, 0]
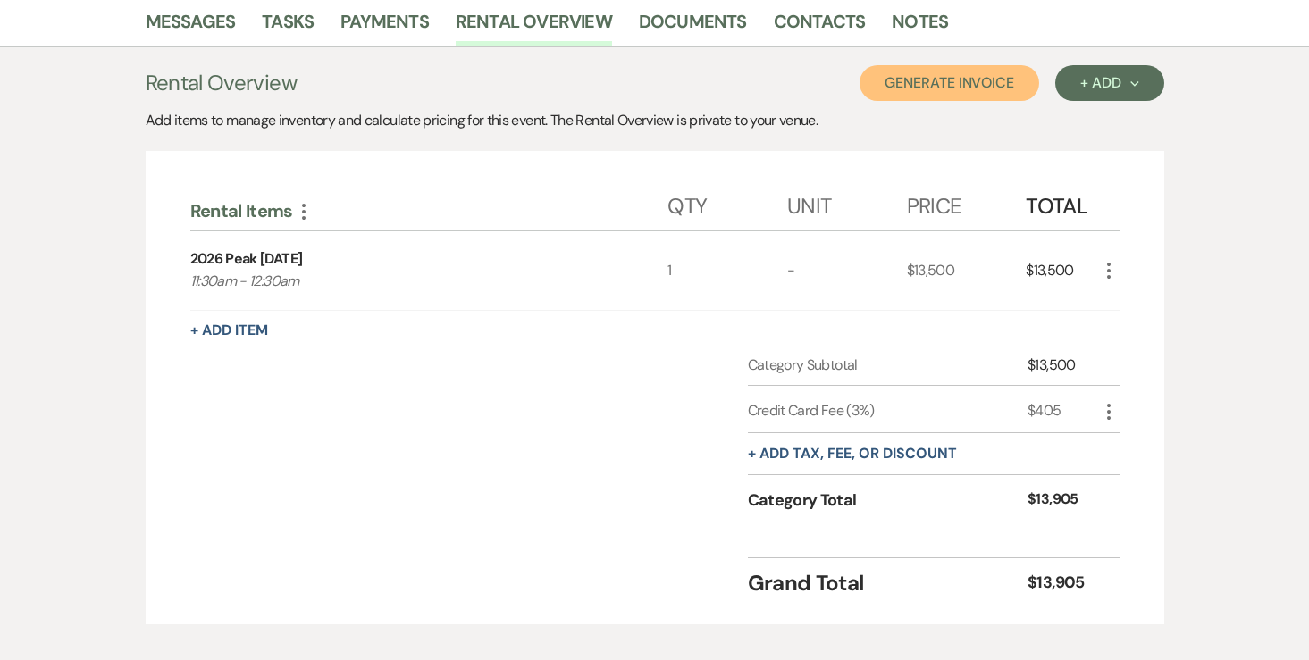
click at [984, 90] on button "Generate Invoice" at bounding box center [949, 83] width 180 height 36
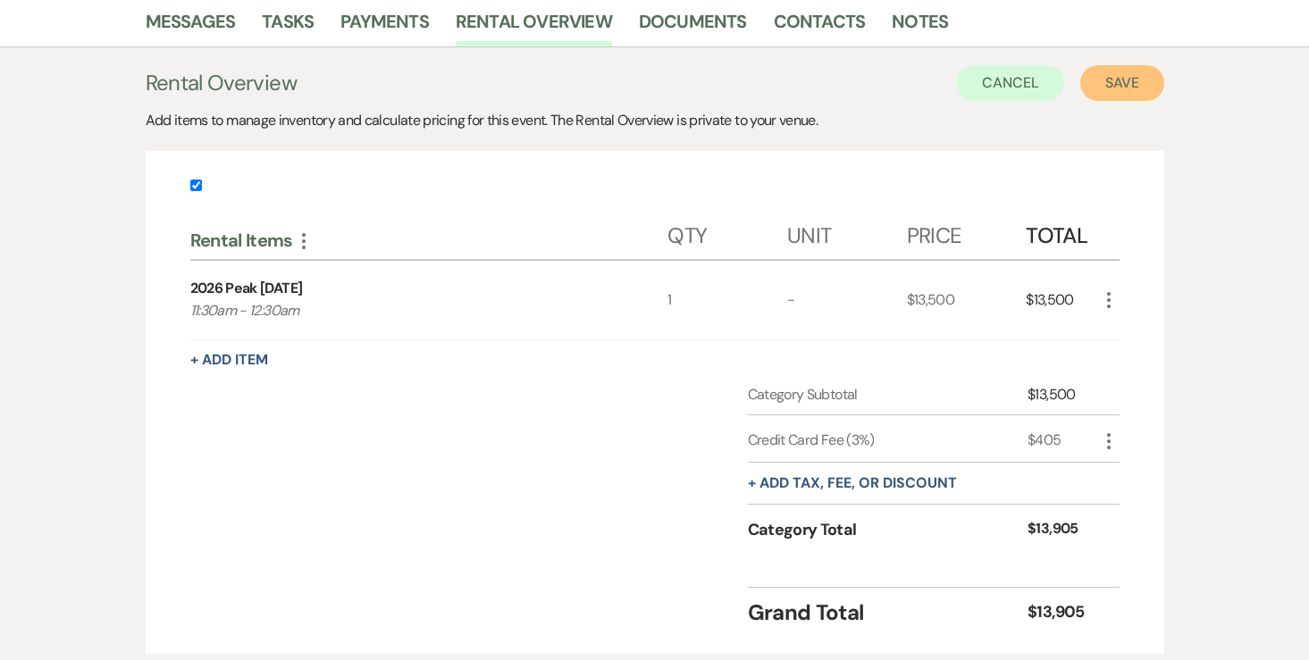
click at [1099, 92] on button "Save" at bounding box center [1122, 83] width 84 height 36
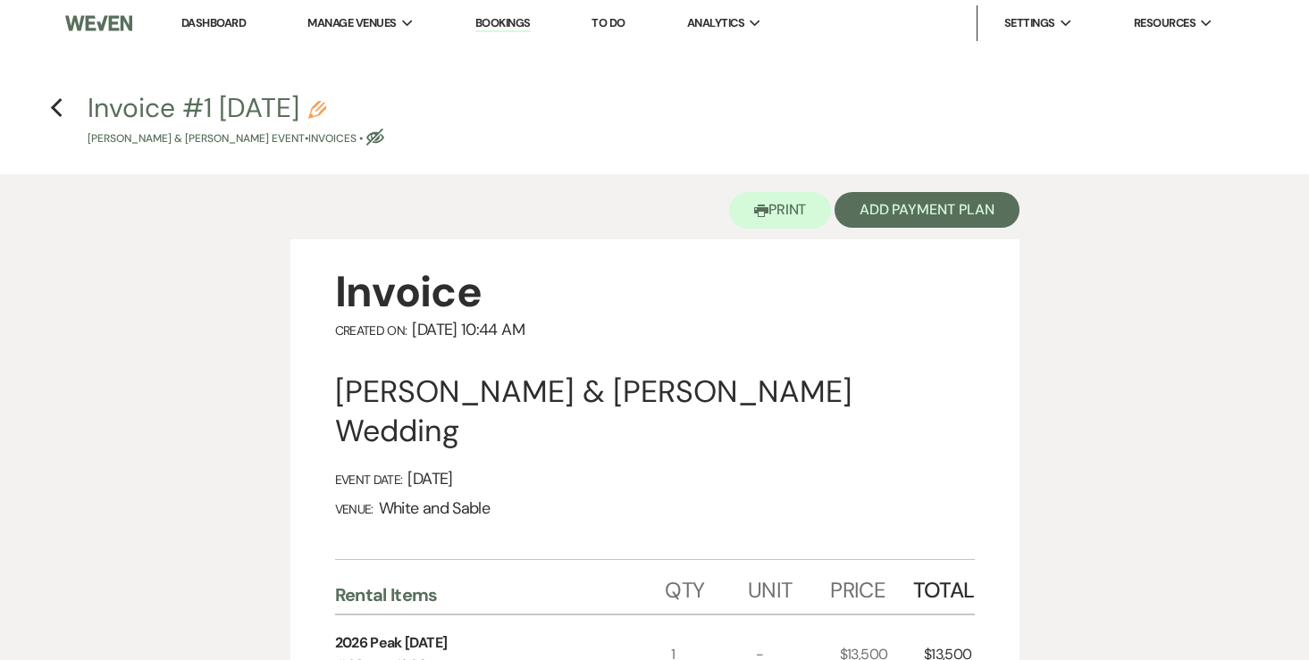
click at [326, 115] on icon "Pencil" at bounding box center [317, 110] width 18 height 18
select select "22"
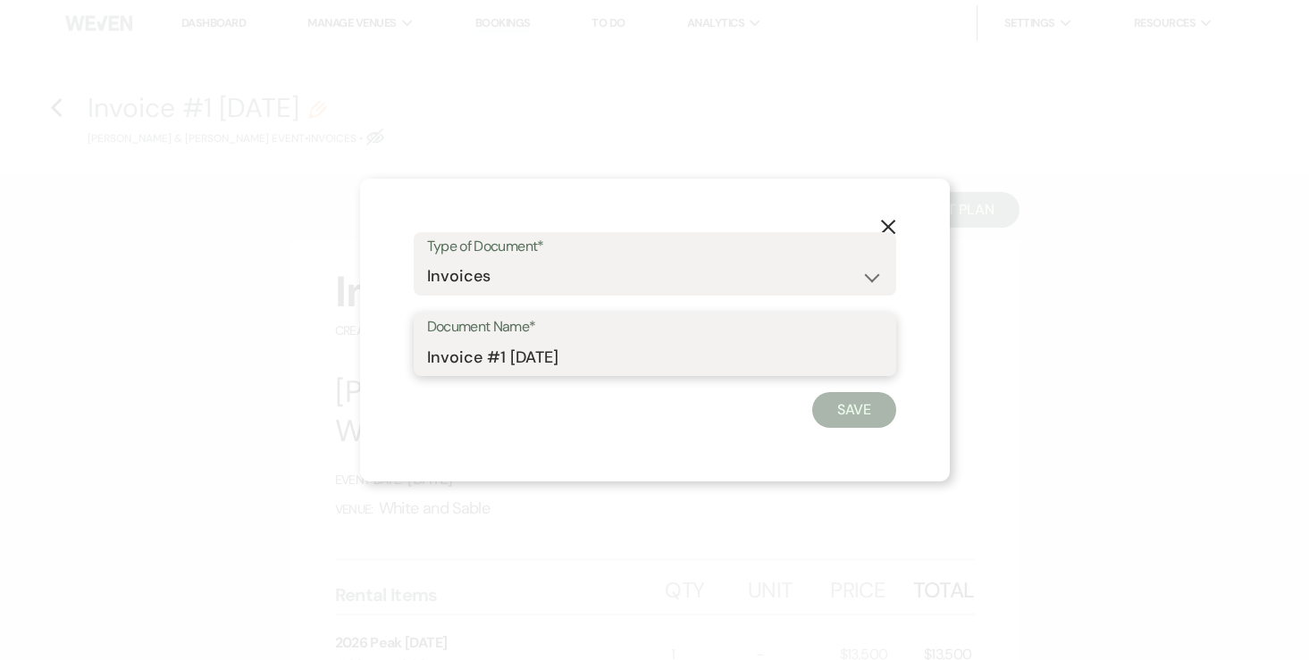
click at [602, 368] on input "Invoice #1 8-12-2025" at bounding box center [655, 356] width 456 height 35
type input "Invoice #1 8-12-2025 (credit card)"
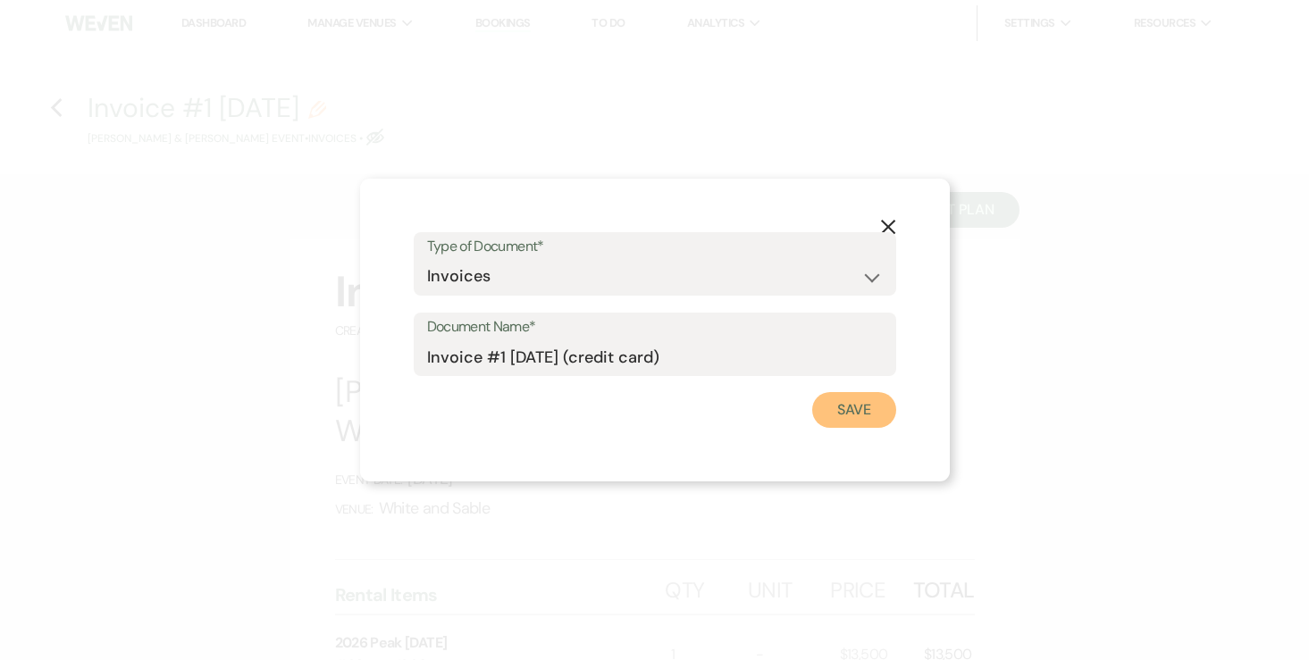
click at [832, 420] on button "Save" at bounding box center [854, 410] width 84 height 36
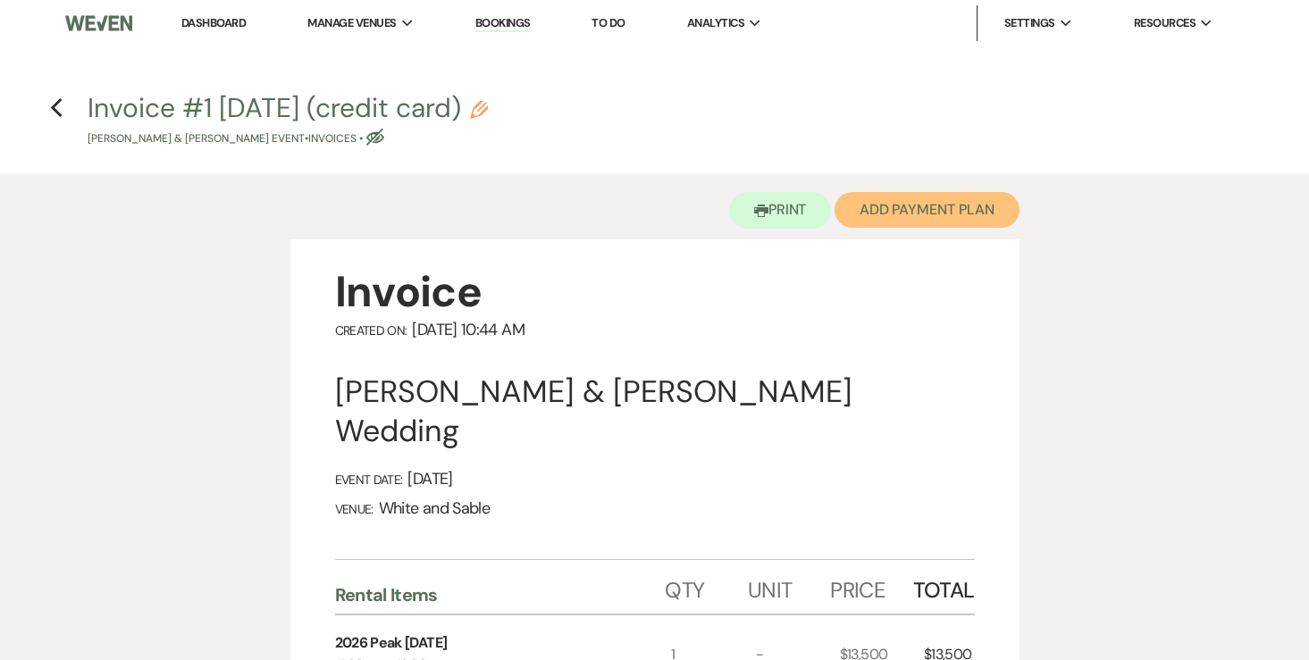
click at [932, 214] on button "Add Payment Plan" at bounding box center [926, 210] width 185 height 36
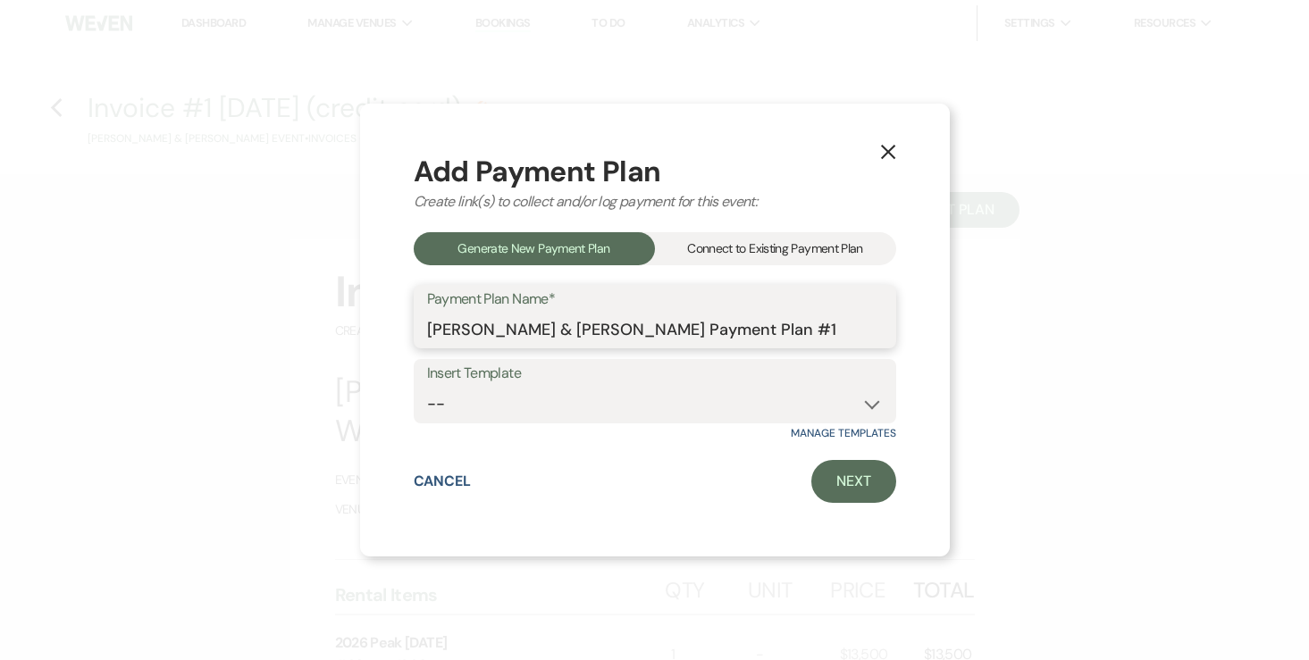
click at [584, 322] on input "Lexi Nielsen & Justin Dupre's Payment Plan #1" at bounding box center [655, 329] width 456 height 35
click at [543, 396] on select "-- Wedding Payments - Credit Card (3% Fee) Wedding Payments - ACH/Check/Cash" at bounding box center [655, 404] width 456 height 35
select select "77"
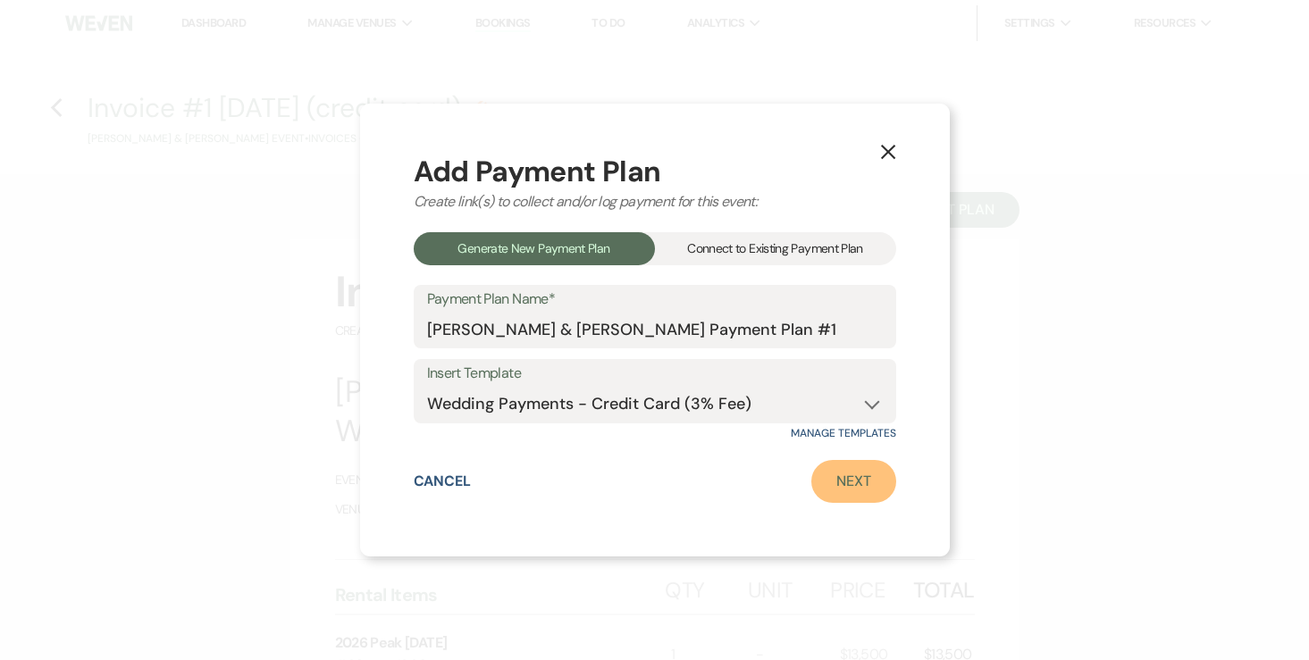
click at [819, 482] on link "Next" at bounding box center [853, 481] width 85 height 43
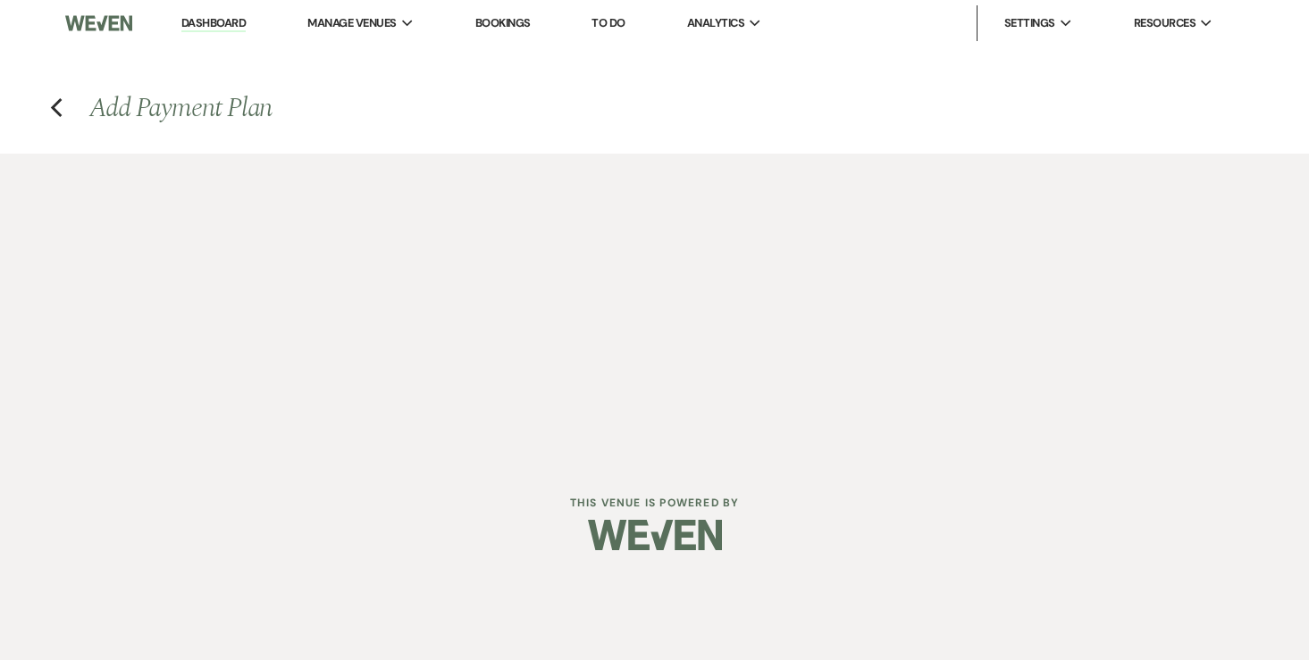
select select "27256"
select select "2"
select select "percentage"
select select "true"
select select "2"
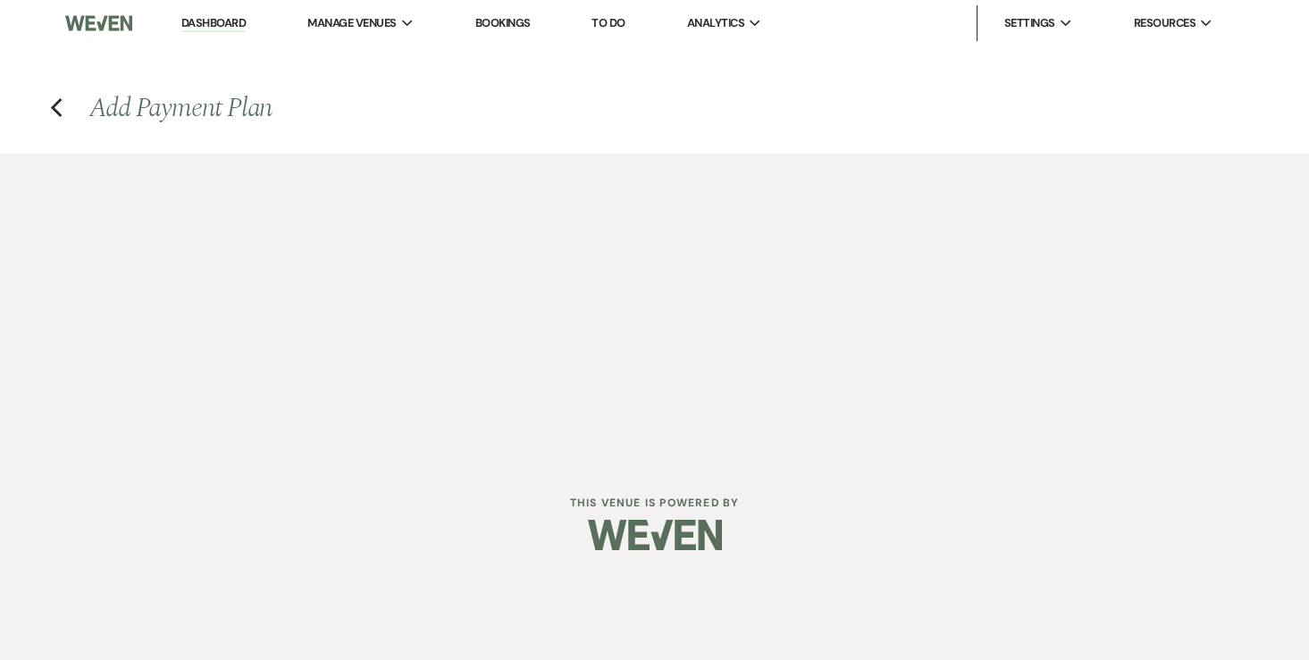
select select "percentage"
select select "true"
select select "client"
select select "weekly"
select select "onDueDate"
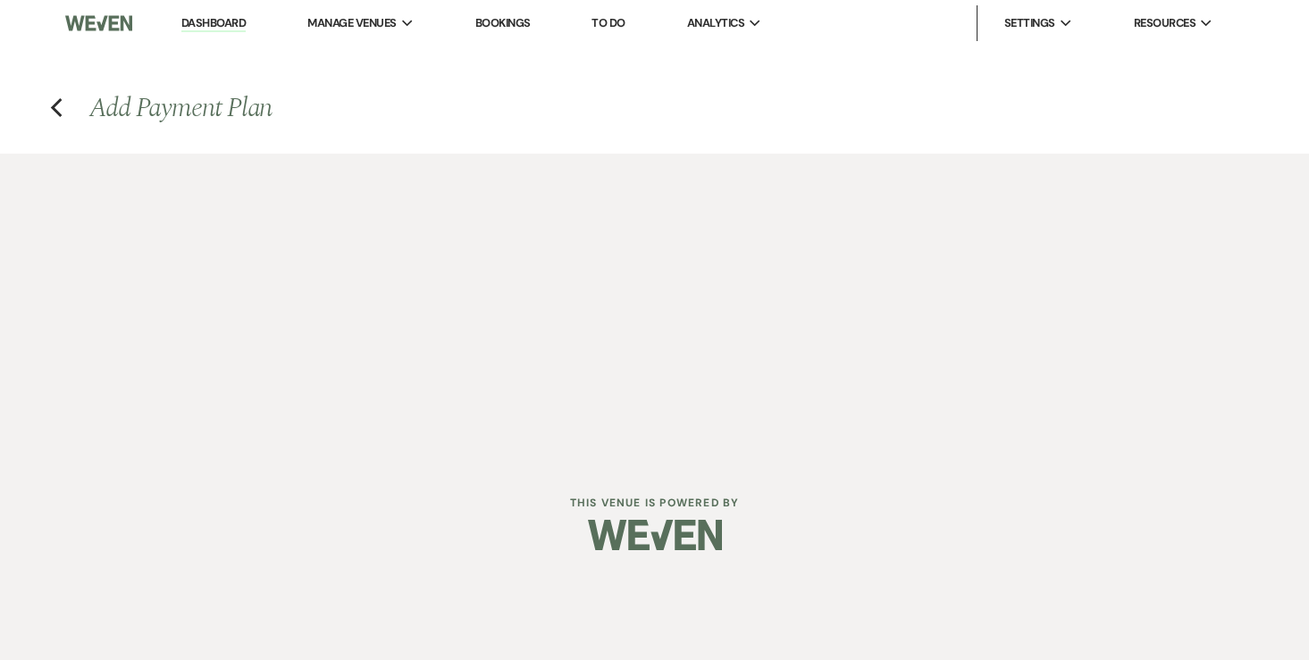
select select "complete"
select select "client"
select select "weeks"
select select "2"
select select "percentage"
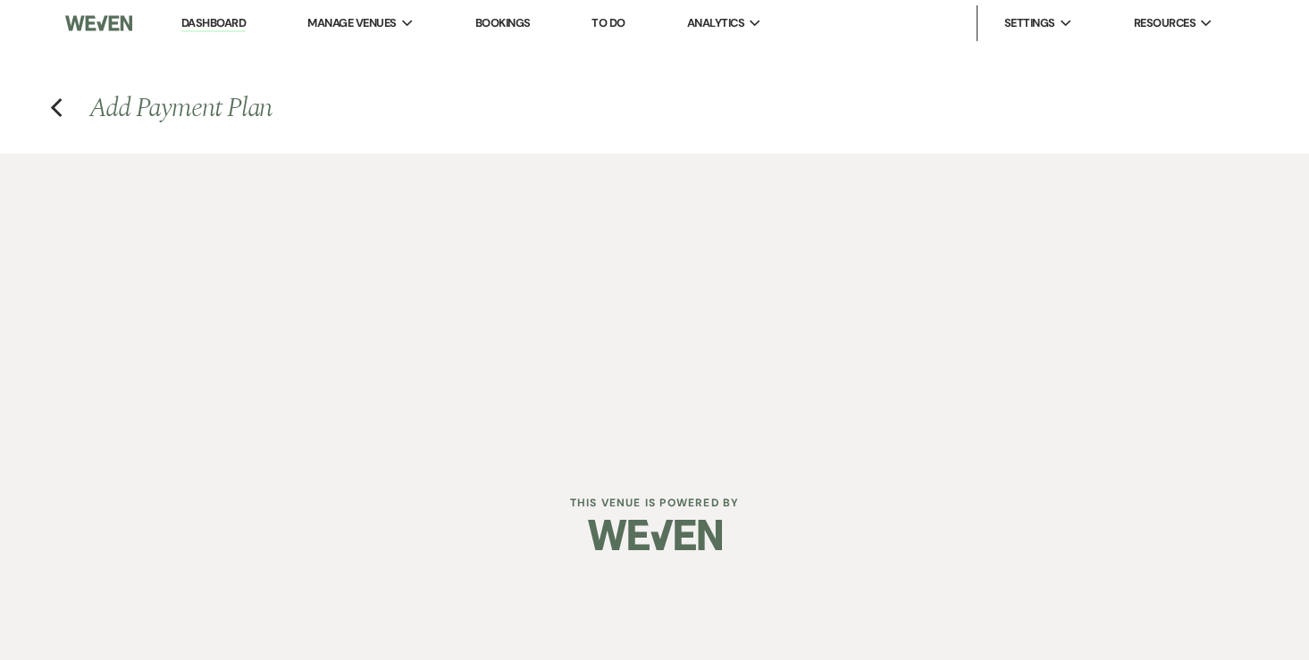
select select "true"
select select "client"
select select "weeks"
select select "client"
select select "weekly"
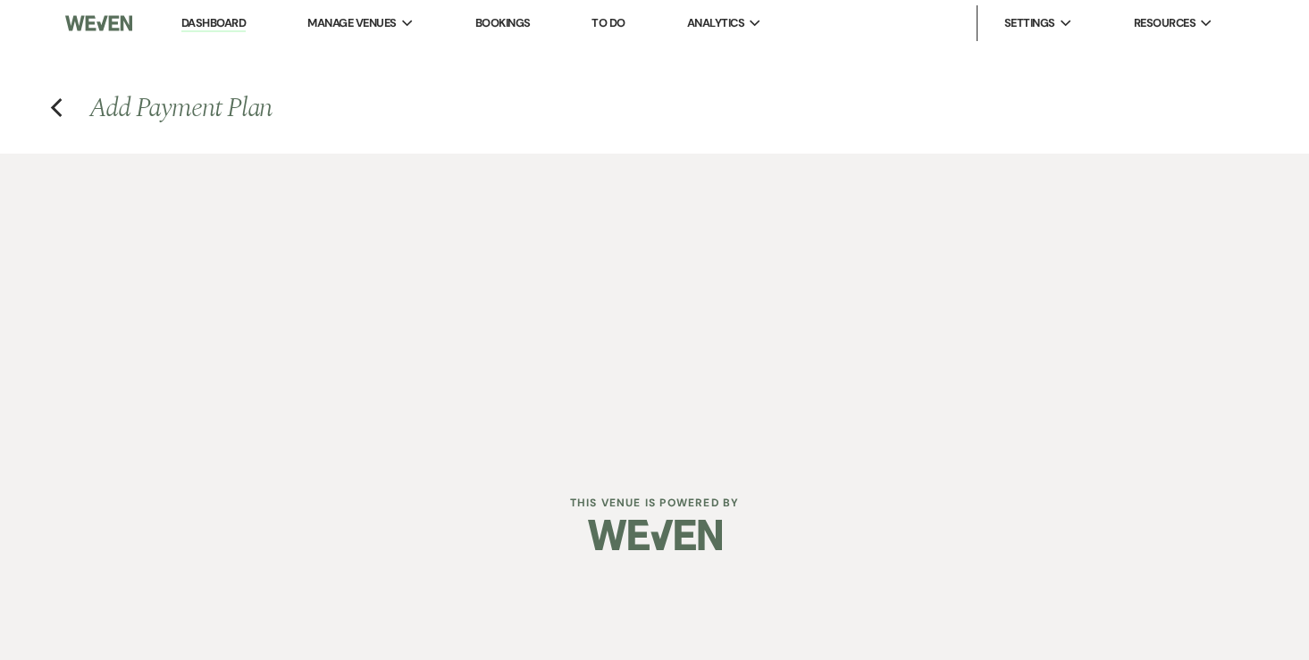
select select "onDueDate"
select select "complete"
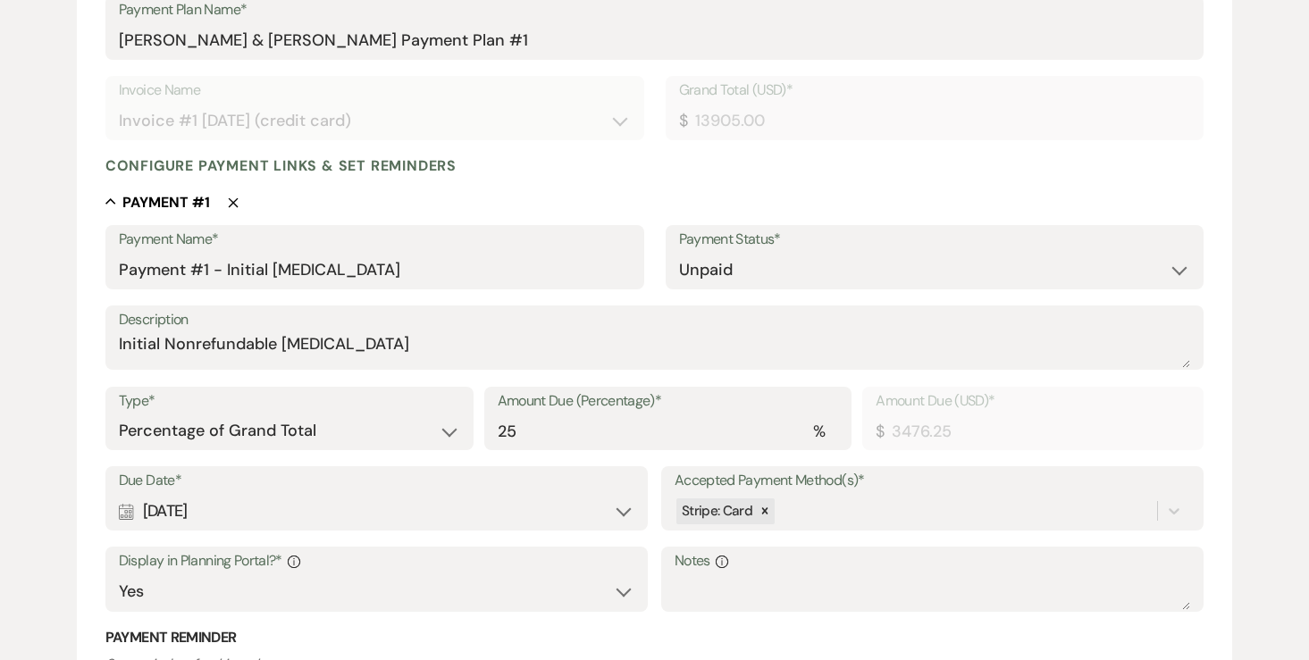
scroll to position [398, 0]
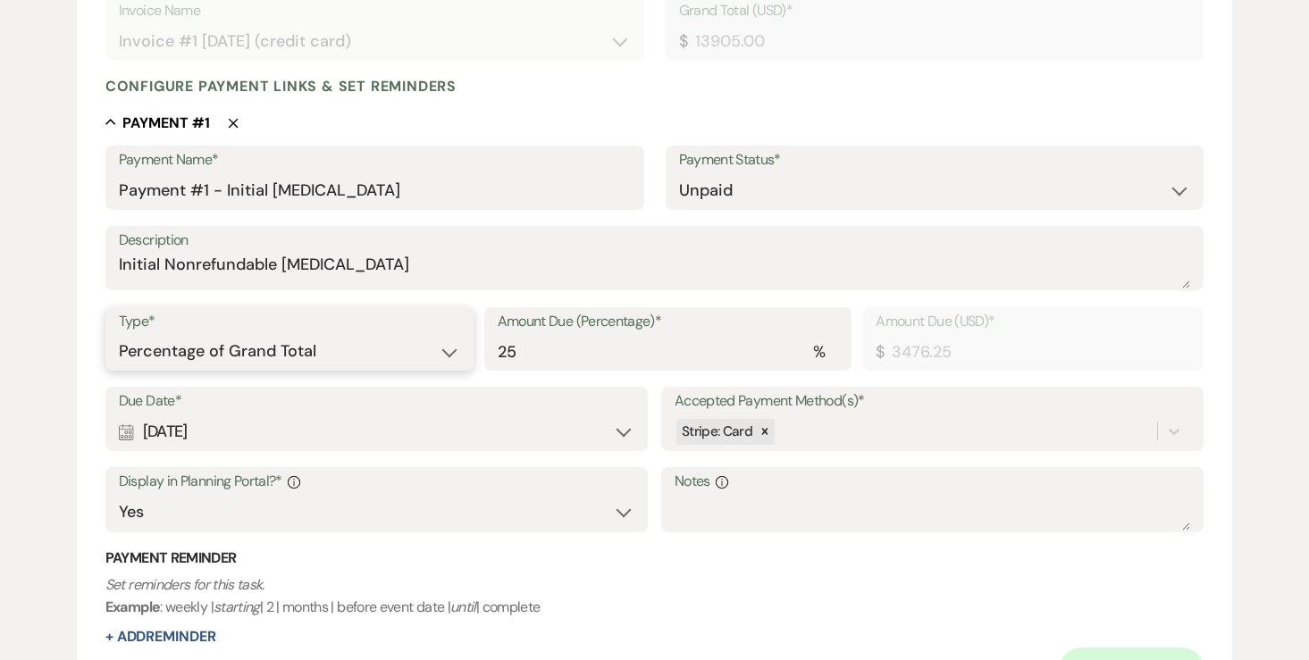
click at [297, 357] on select "Dollar Amount Percentage of Grand Total" at bounding box center [289, 351] width 341 height 35
select select "flat"
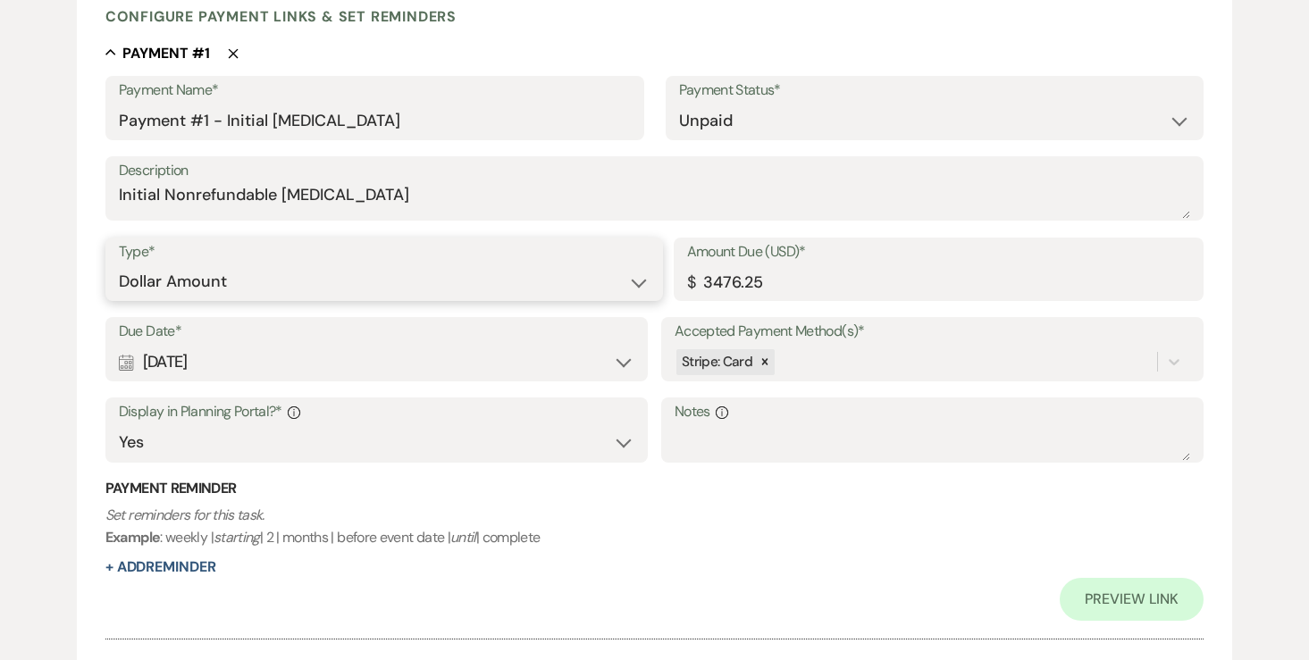
scroll to position [456, 0]
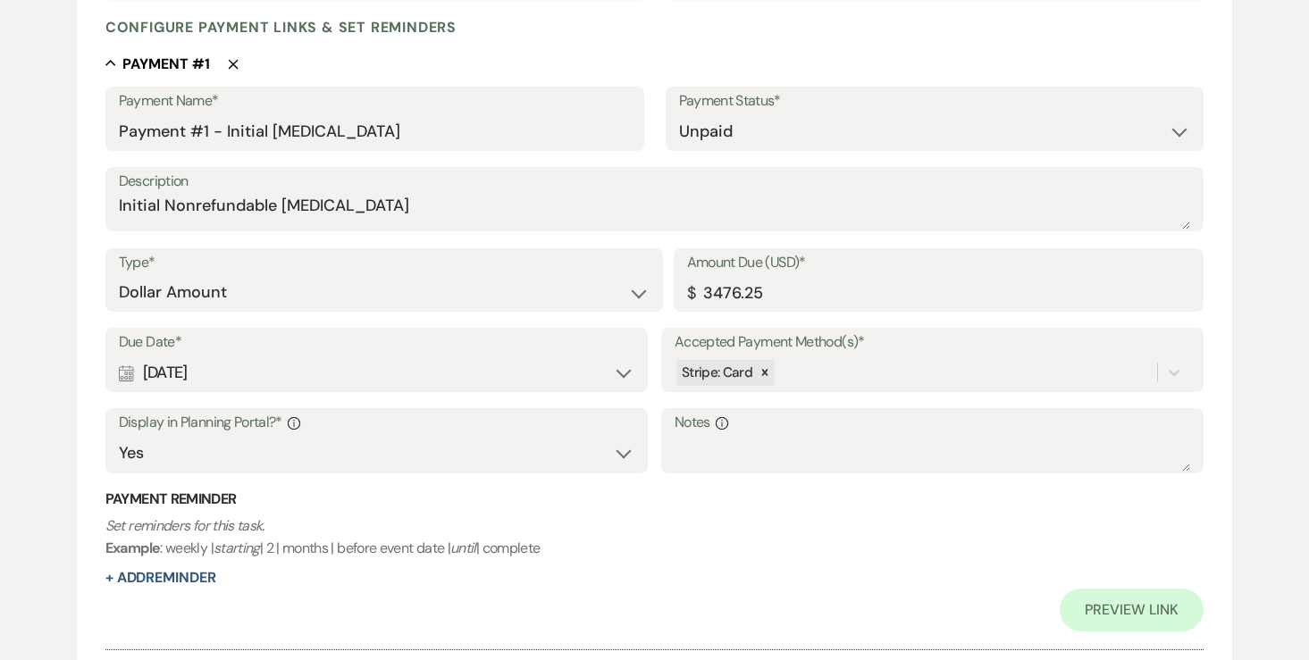
click at [355, 377] on div "Calendar Aug 14, 2025 Expand" at bounding box center [376, 373] width 515 height 35
select select "day"
select select "afterTodaysDate"
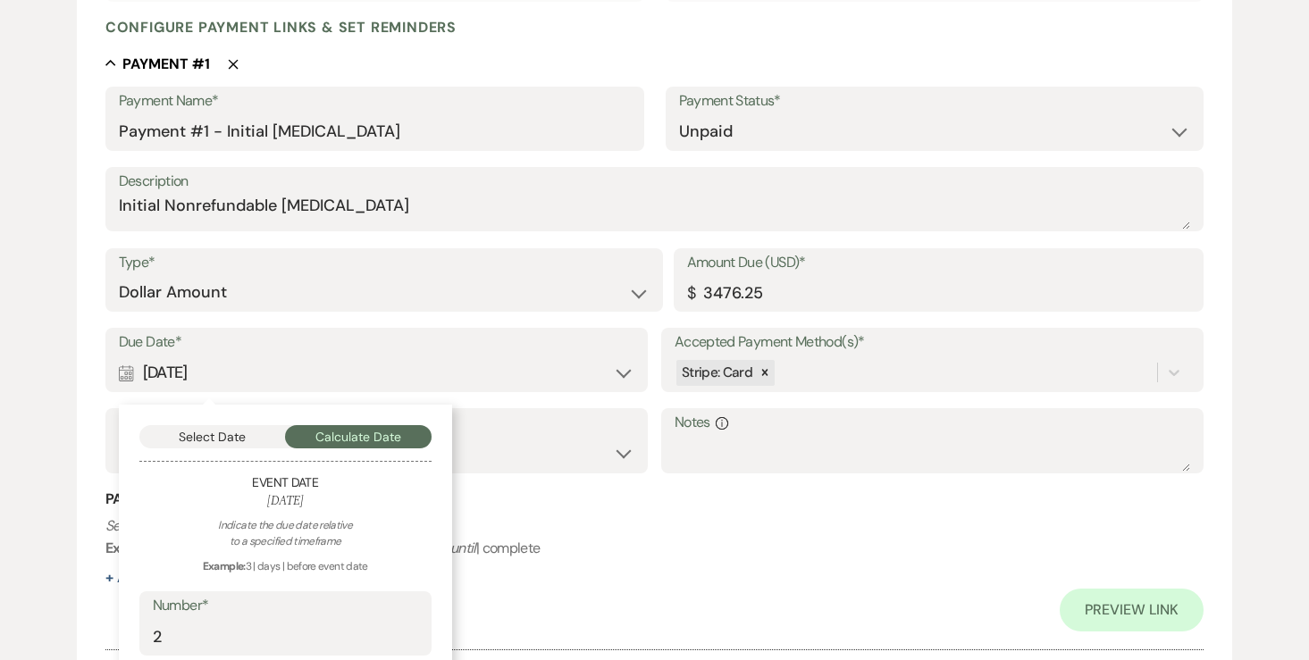
click at [355, 377] on div "Calendar Aug 14, 2025 Collapse" at bounding box center [376, 373] width 515 height 35
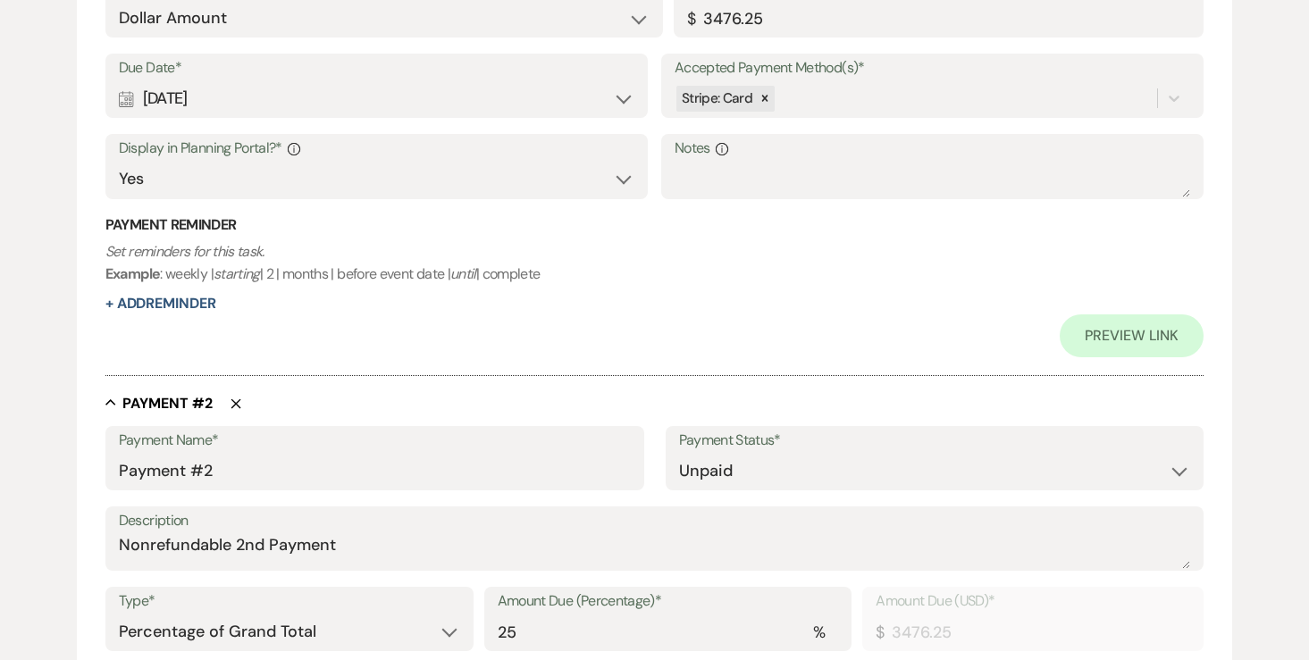
scroll to position [892, 0]
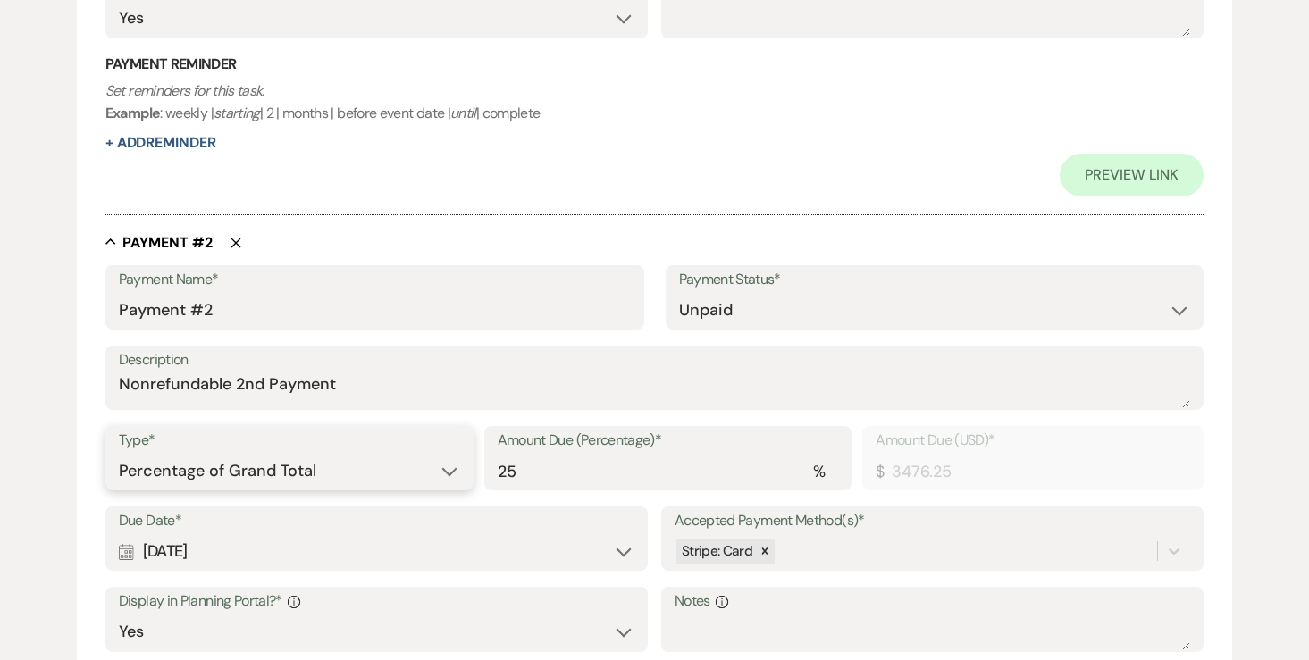
click at [277, 472] on select "Dollar Amount Percentage of Grand Total" at bounding box center [289, 471] width 341 height 35
select select "flat"
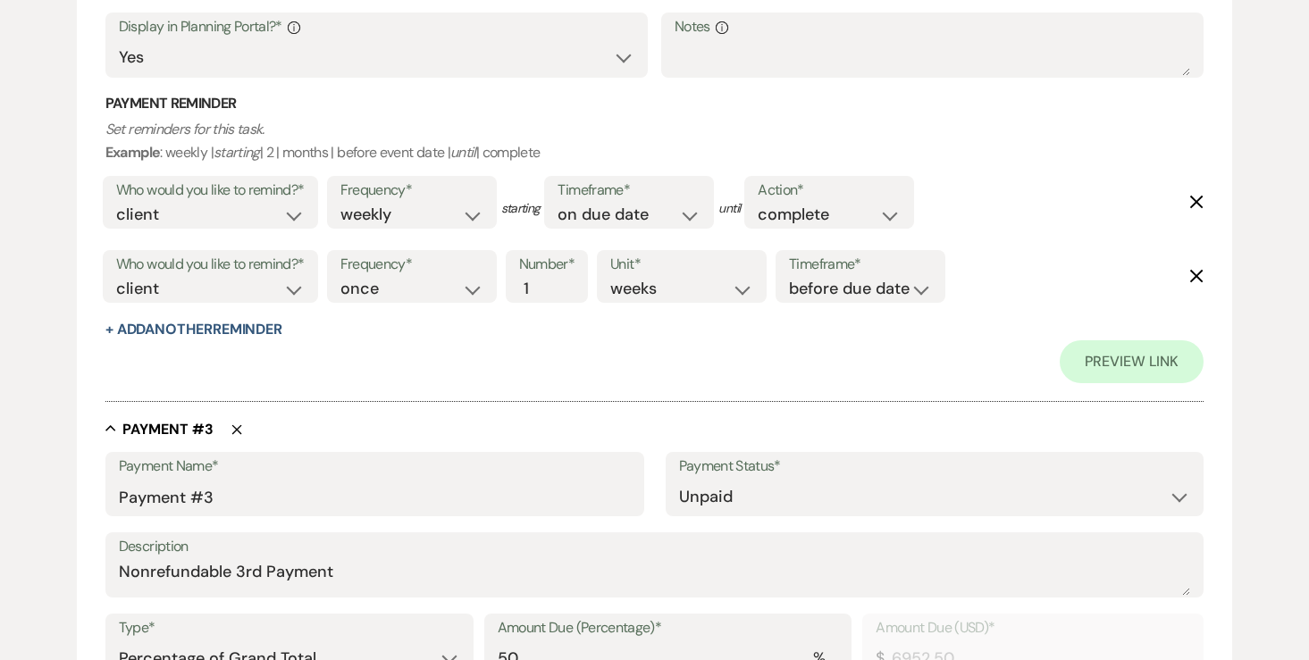
scroll to position [1467, 0]
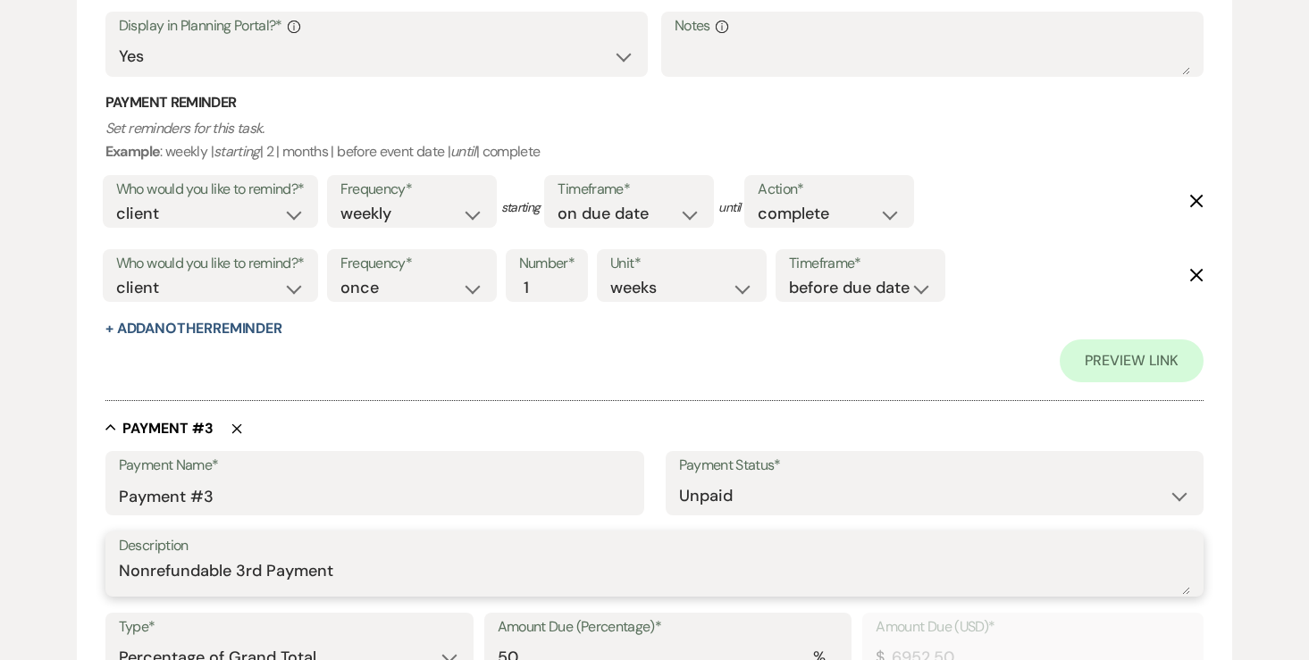
click at [274, 581] on textarea "Nonrefundable 3rd Payment" at bounding box center [655, 577] width 1072 height 36
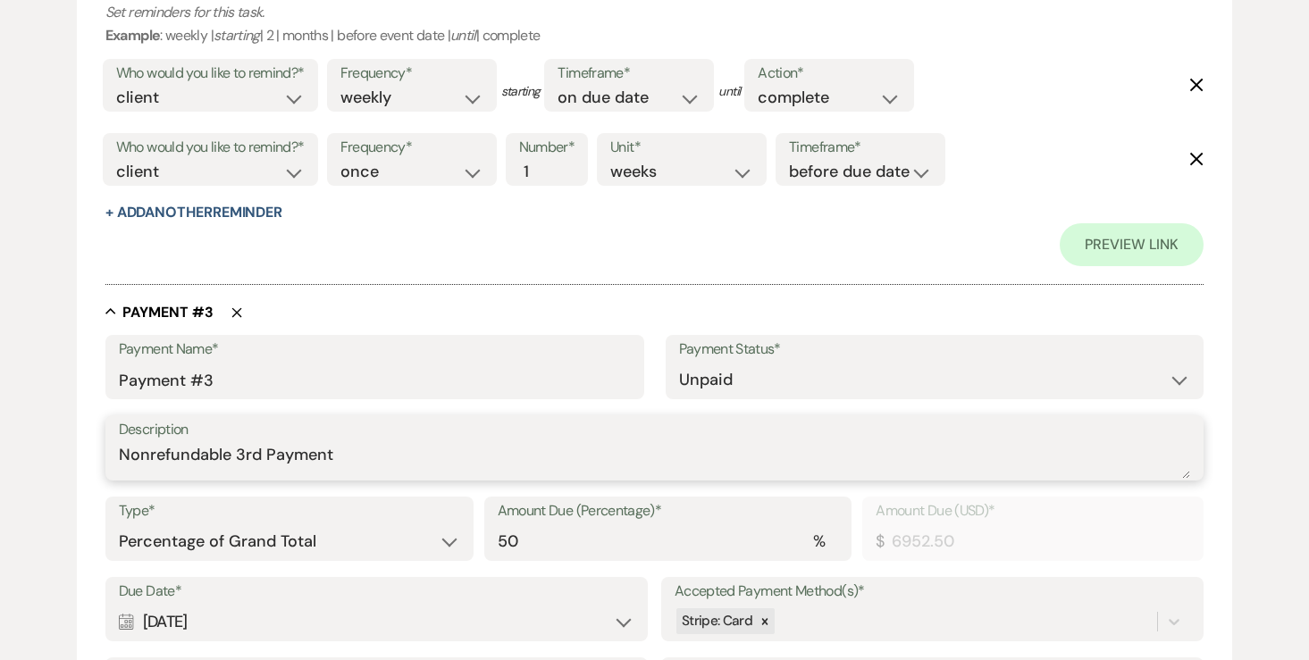
scroll to position [1607, 0]
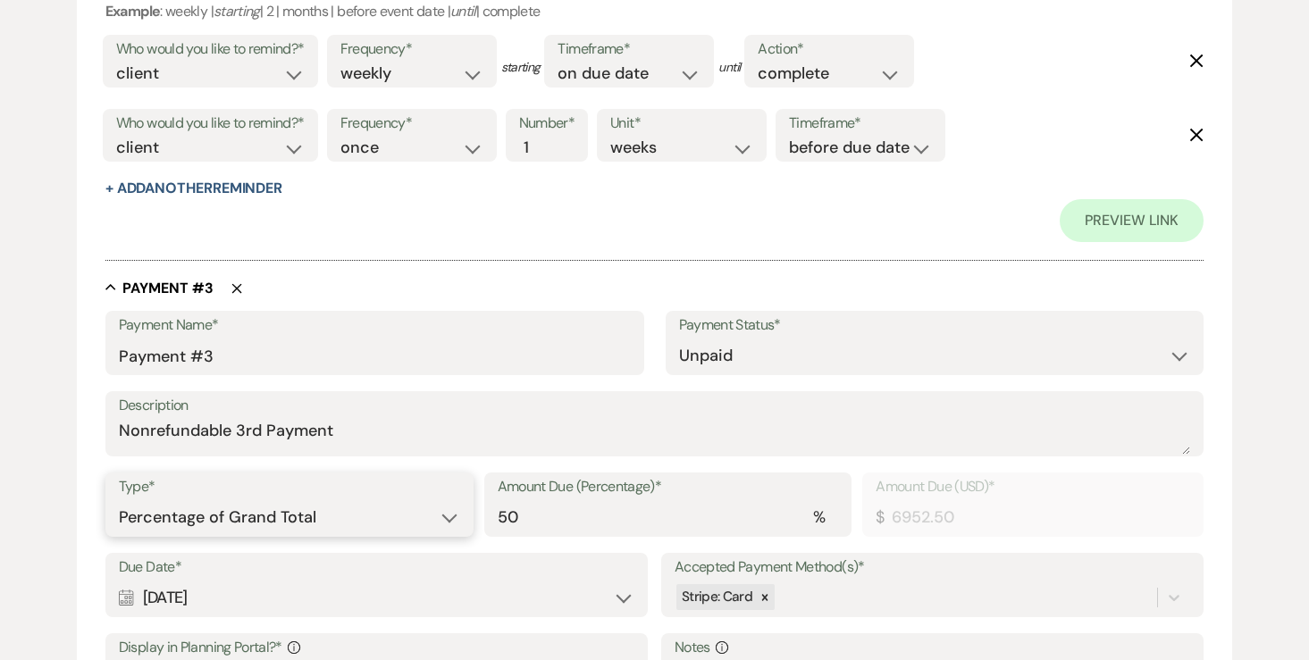
click at [285, 518] on select "Dollar Amount Percentage of Grand Total" at bounding box center [289, 517] width 341 height 35
select select "flat"
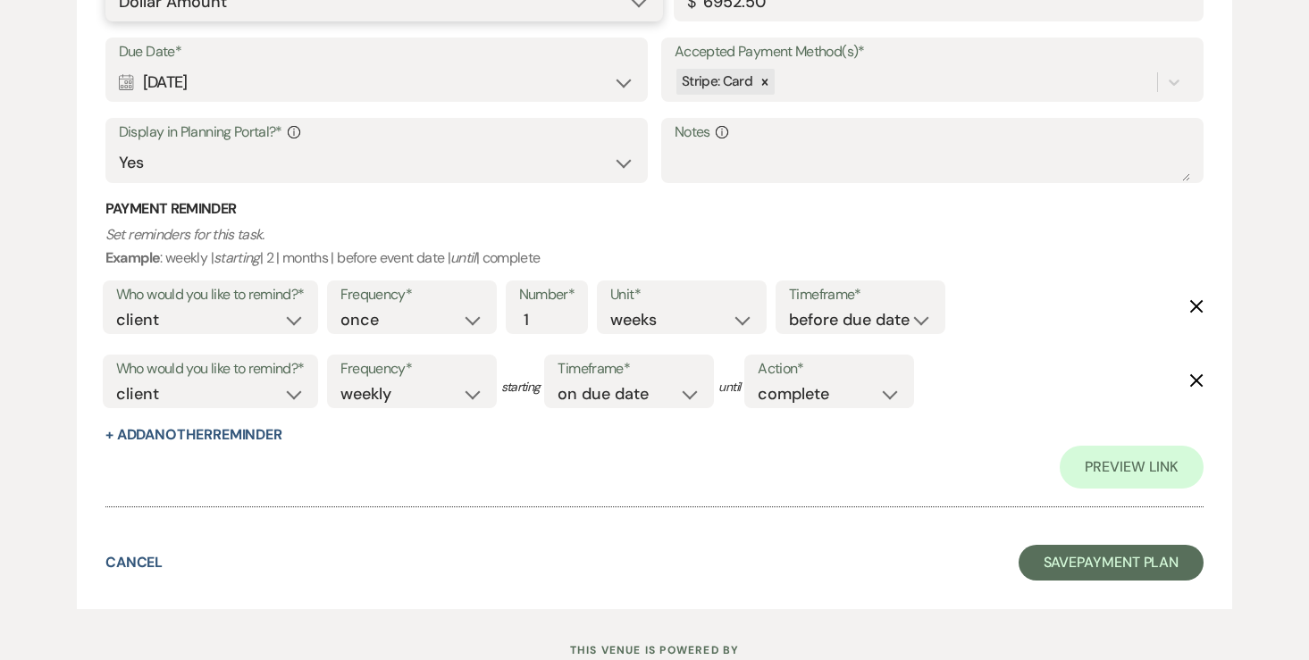
scroll to position [2185, 0]
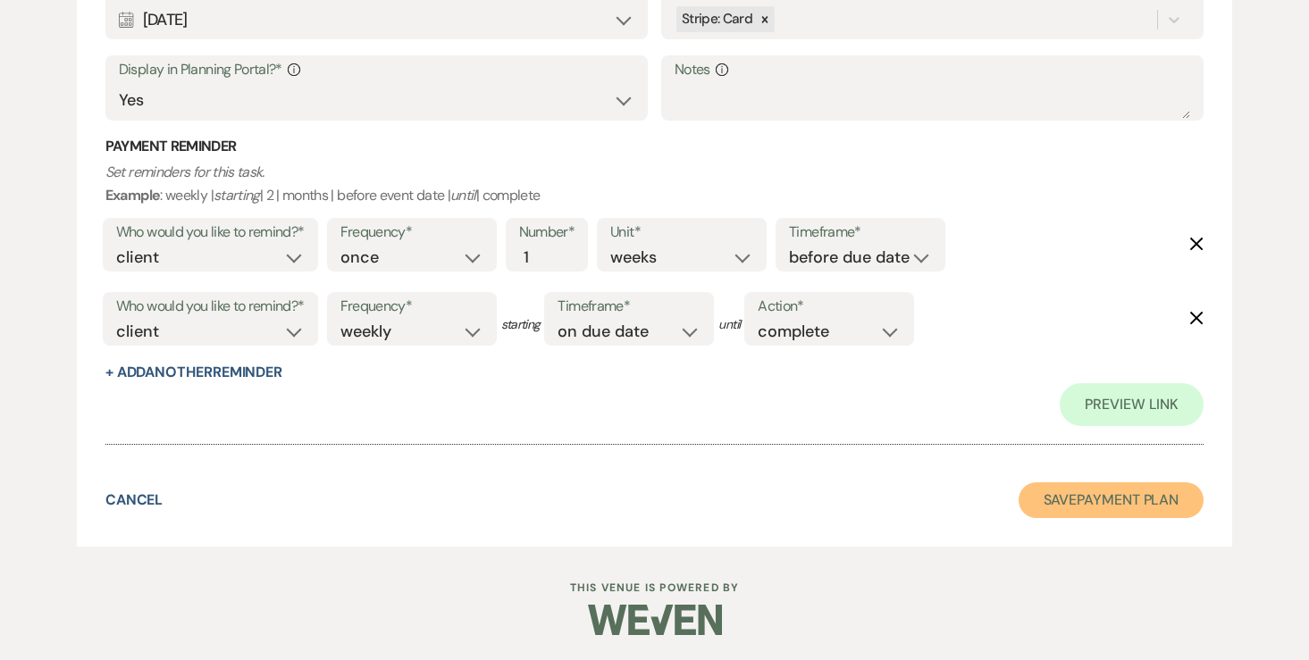
click at [1065, 493] on button "Save Payment Plan" at bounding box center [1111, 500] width 186 height 36
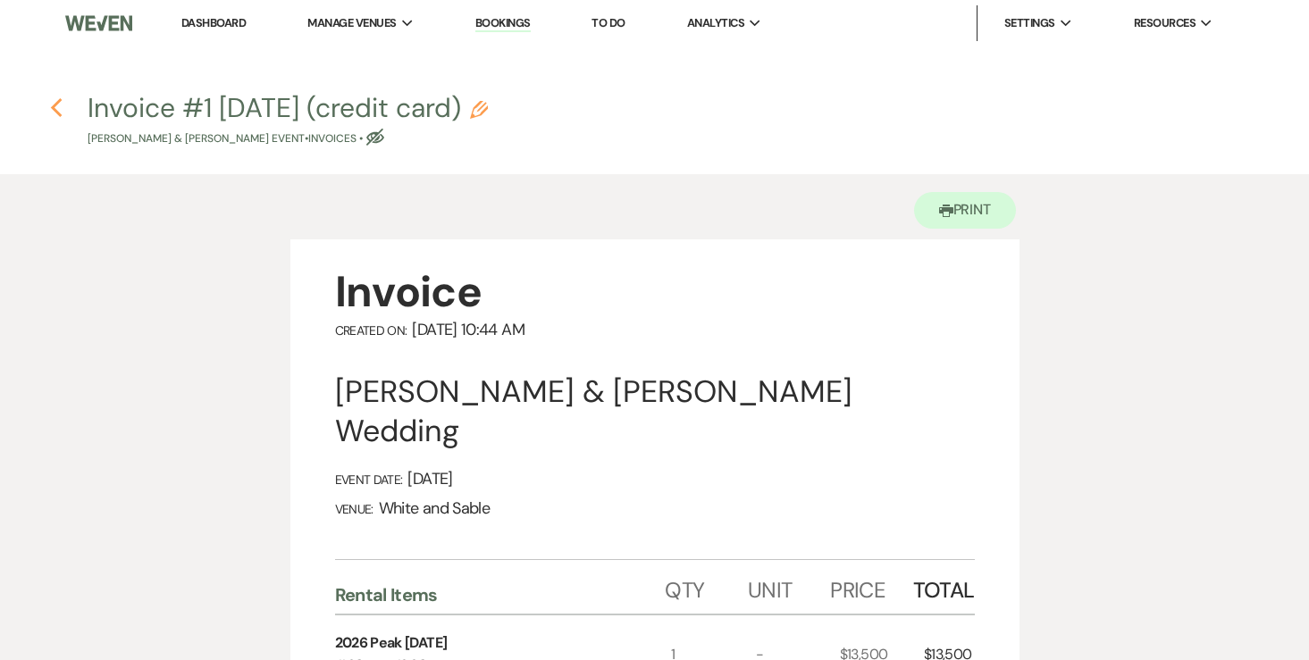
click at [61, 116] on use "button" at bounding box center [57, 108] width 12 height 20
select select "5"
select select "8"
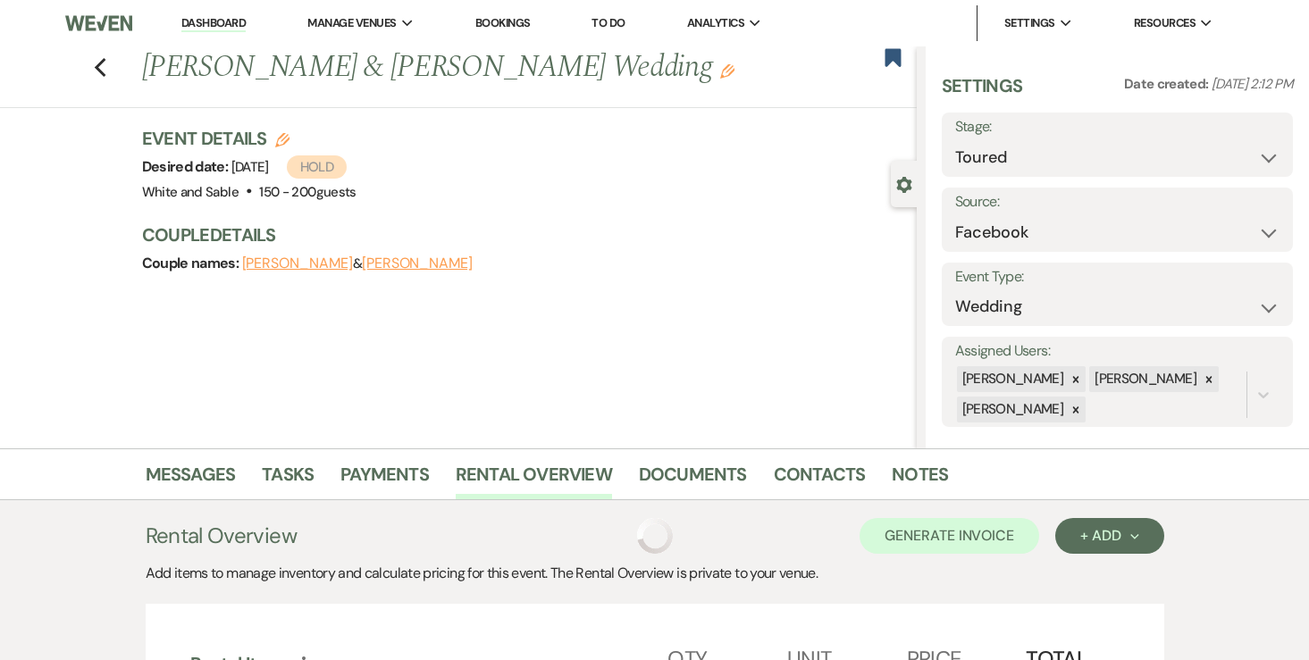
scroll to position [453, 0]
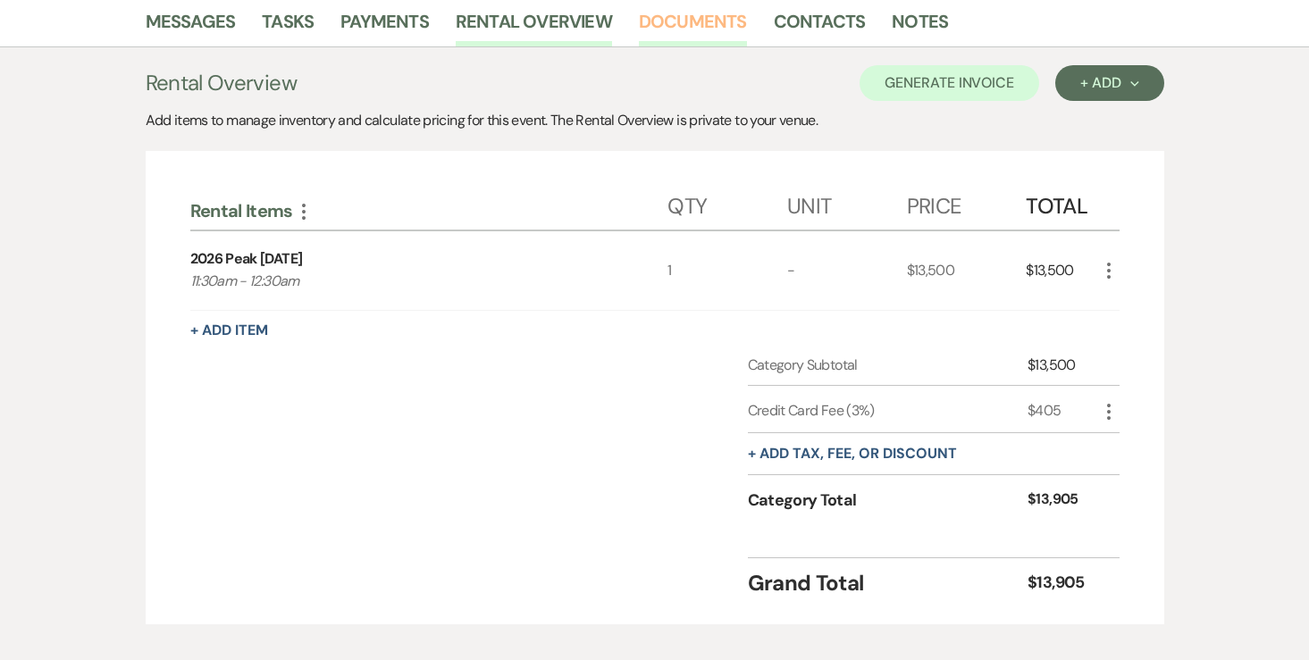
click at [692, 32] on link "Documents" at bounding box center [693, 26] width 108 height 39
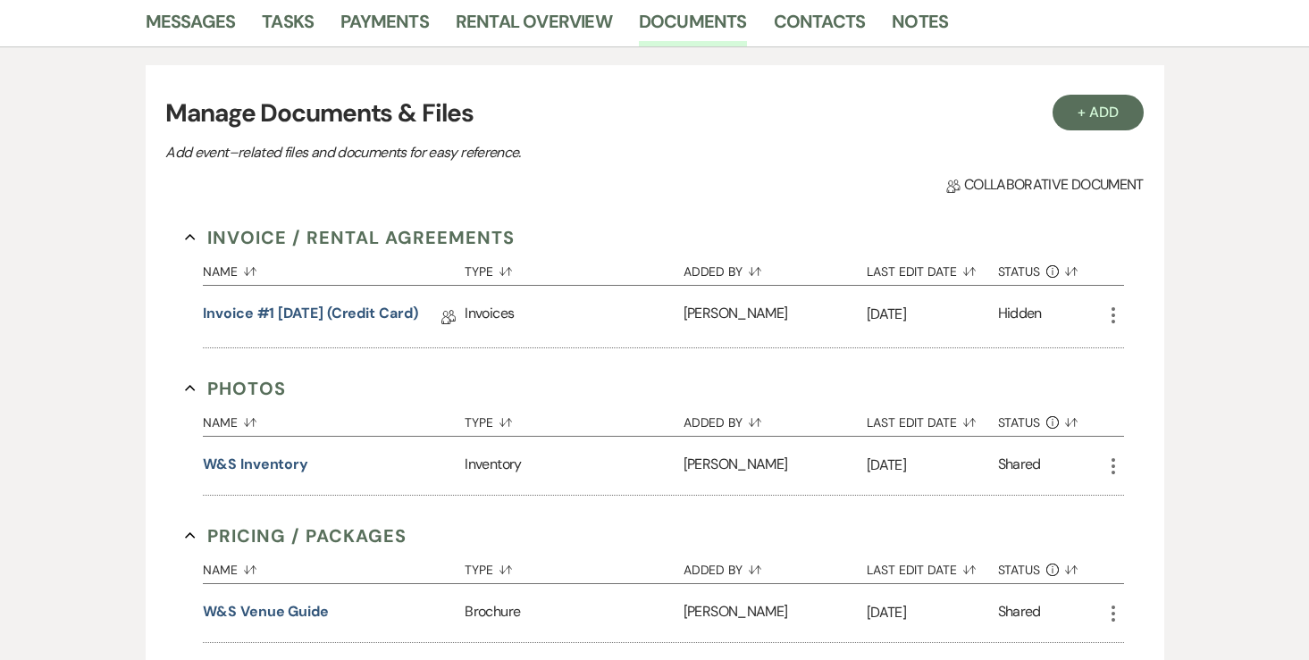
click at [1136, 97] on div "+ Add" at bounding box center [1097, 113] width 91 height 36
click at [1114, 105] on button "+ Add" at bounding box center [1097, 113] width 91 height 36
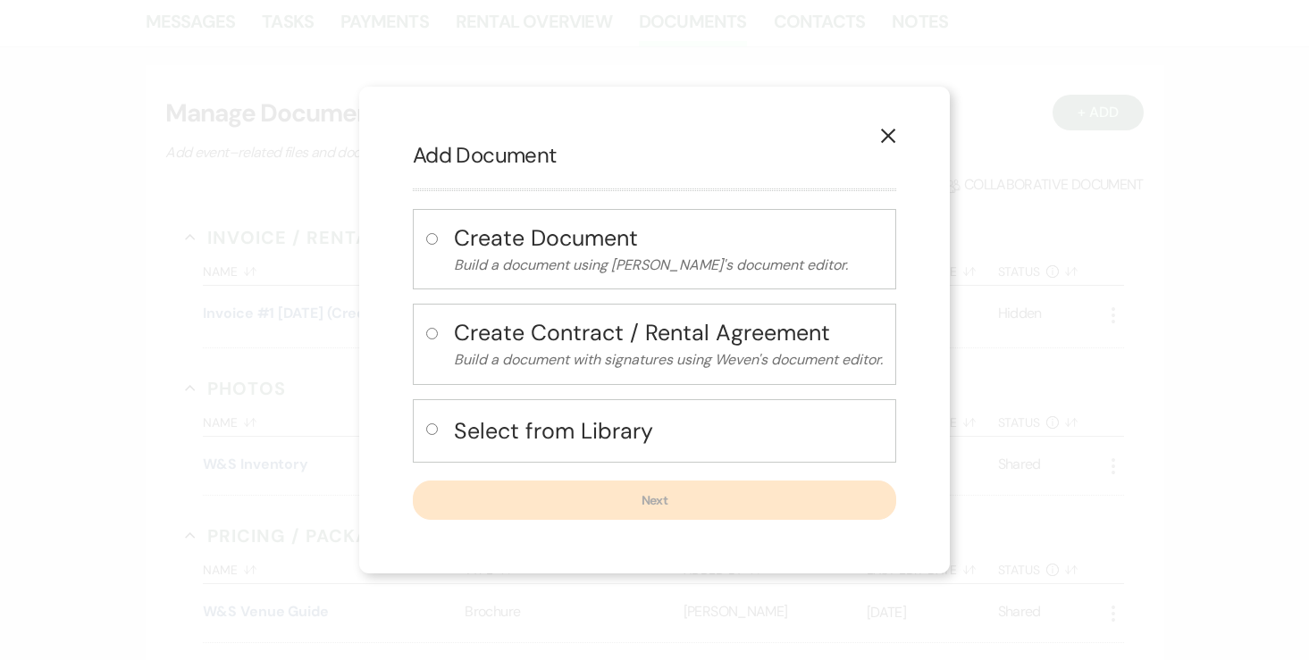
click at [434, 425] on input "radio" at bounding box center [432, 429] width 12 height 12
radio input "true"
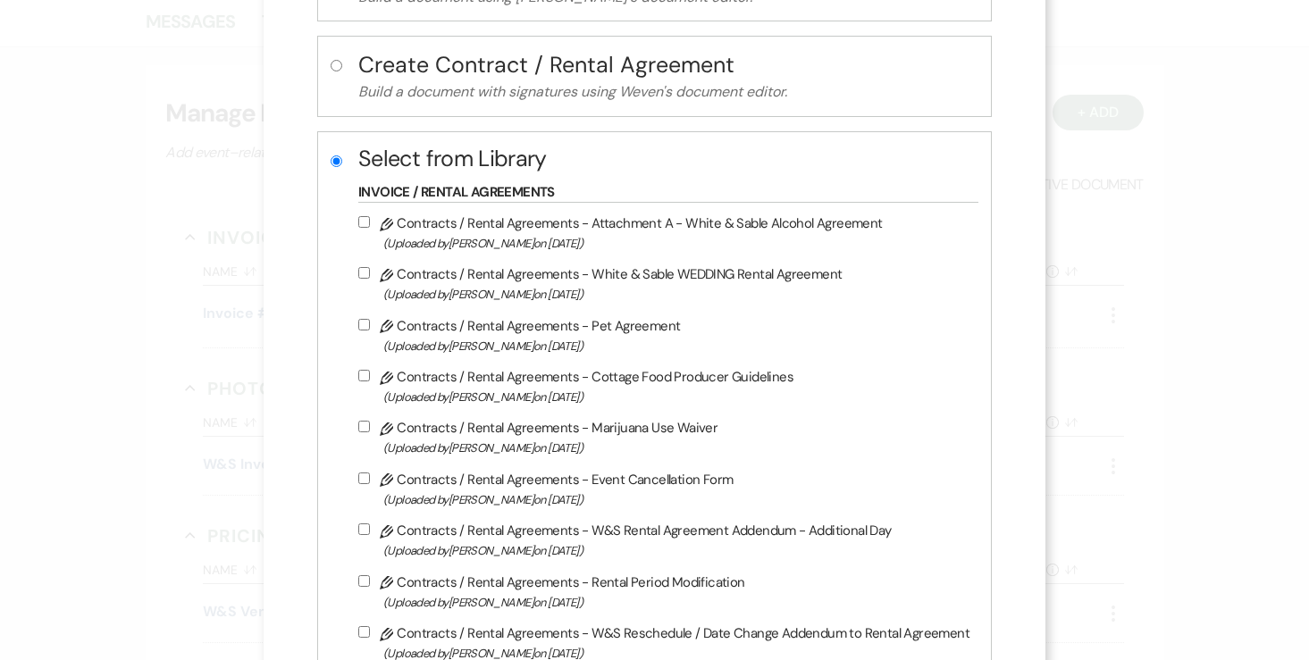
scroll to position [182, 0]
click at [372, 279] on label "Pencil Contracts / Rental Agreements - White & Sable WEDDING Rental Agreement (…" at bounding box center [663, 283] width 611 height 42
click at [370, 278] on input "Pencil Contracts / Rental Agreements - White & Sable WEDDING Rental Agreement (…" at bounding box center [364, 272] width 12 height 12
checkbox input "true"
click at [370, 224] on input "Pencil Contracts / Rental Agreements - Attachment A - White & Sable Alcohol Agr…" at bounding box center [364, 221] width 12 height 12
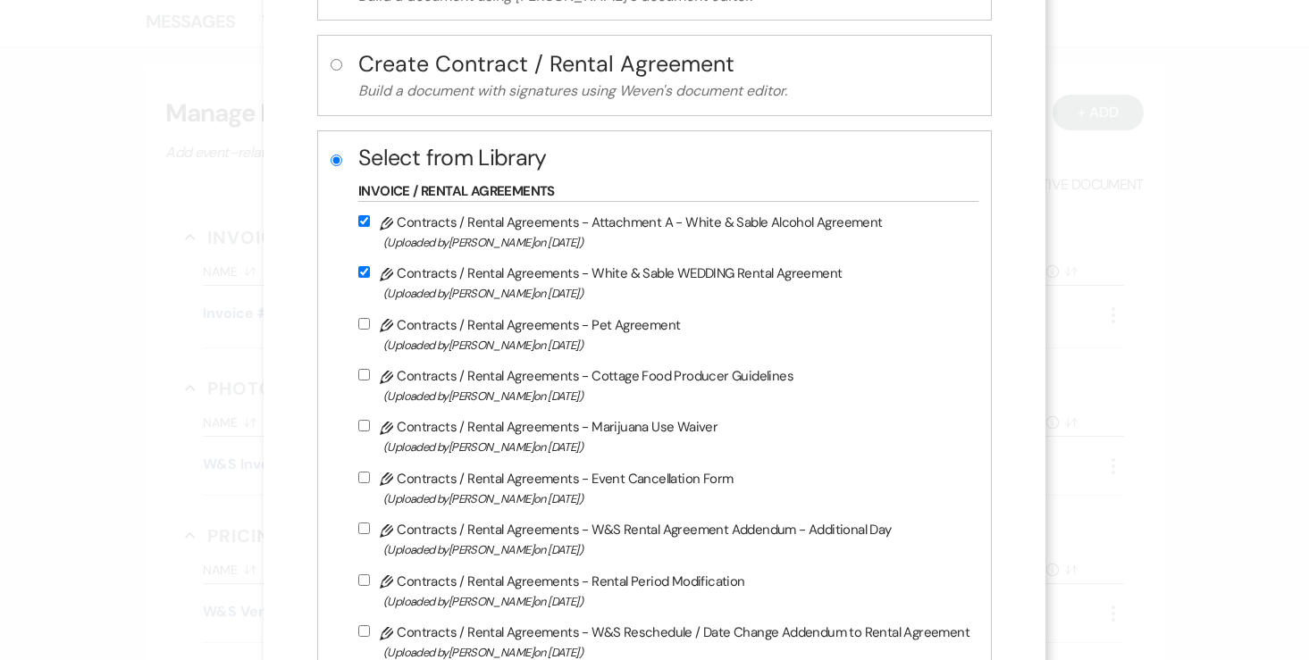
checkbox input "true"
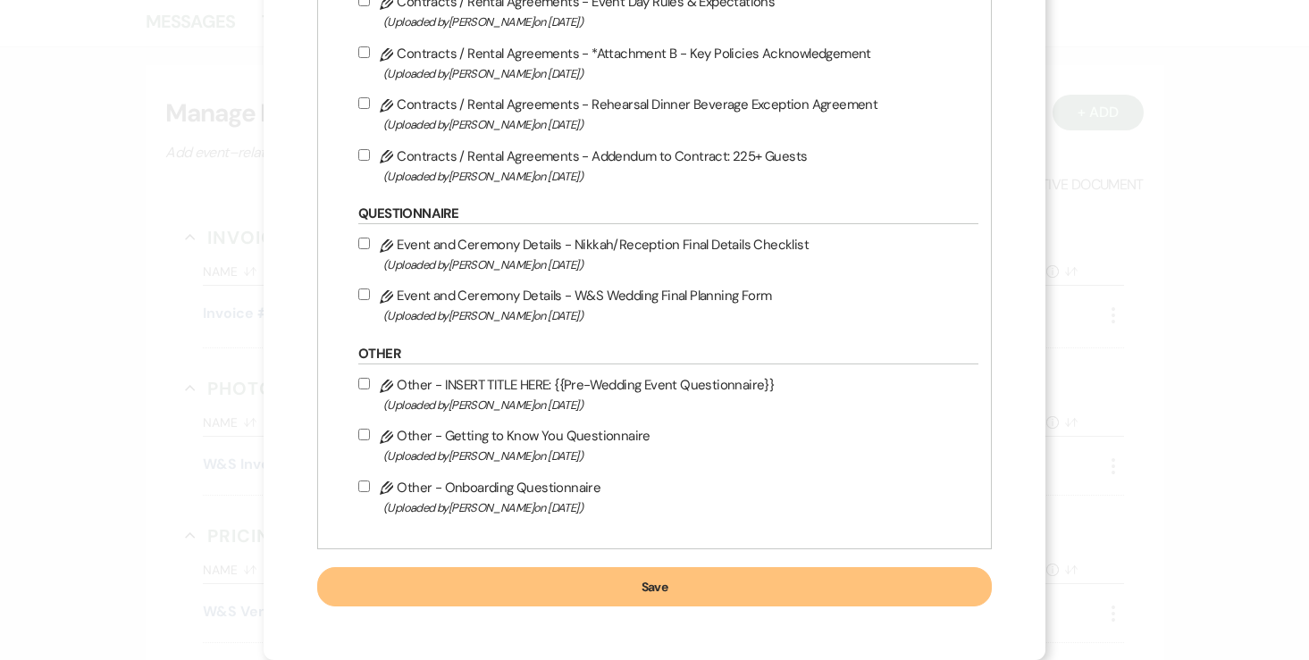
click at [707, 577] on button "Save" at bounding box center [654, 586] width 674 height 39
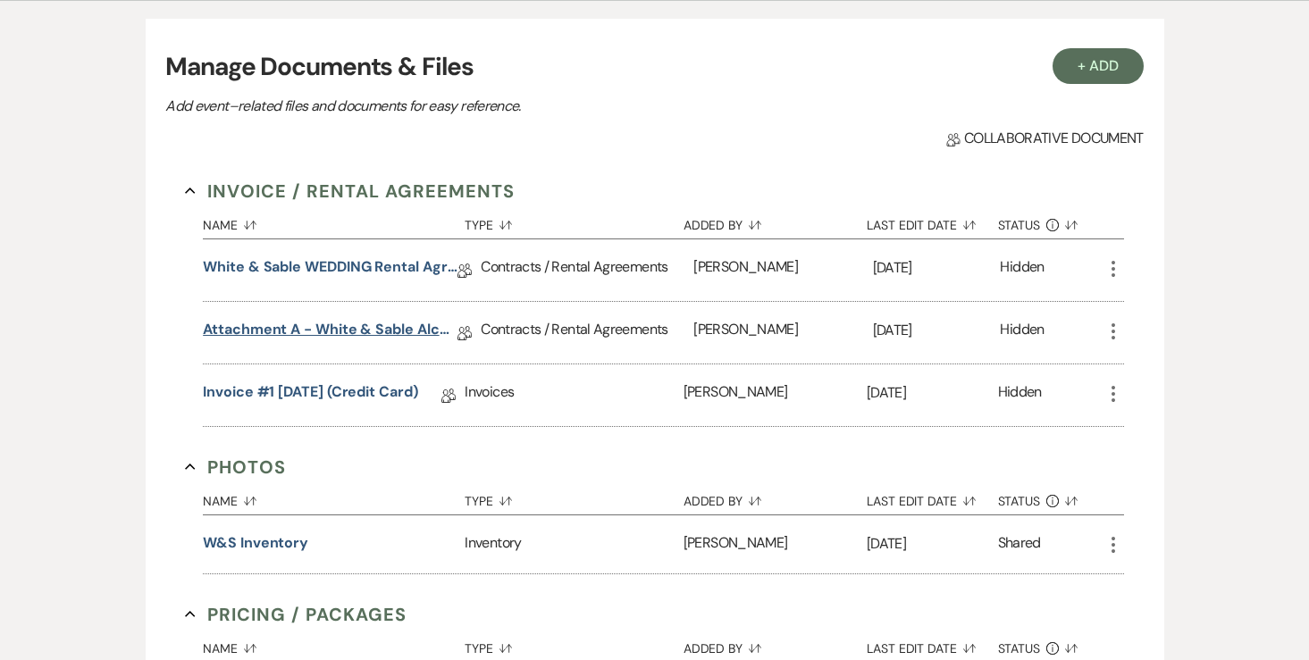
scroll to position [475, 0]
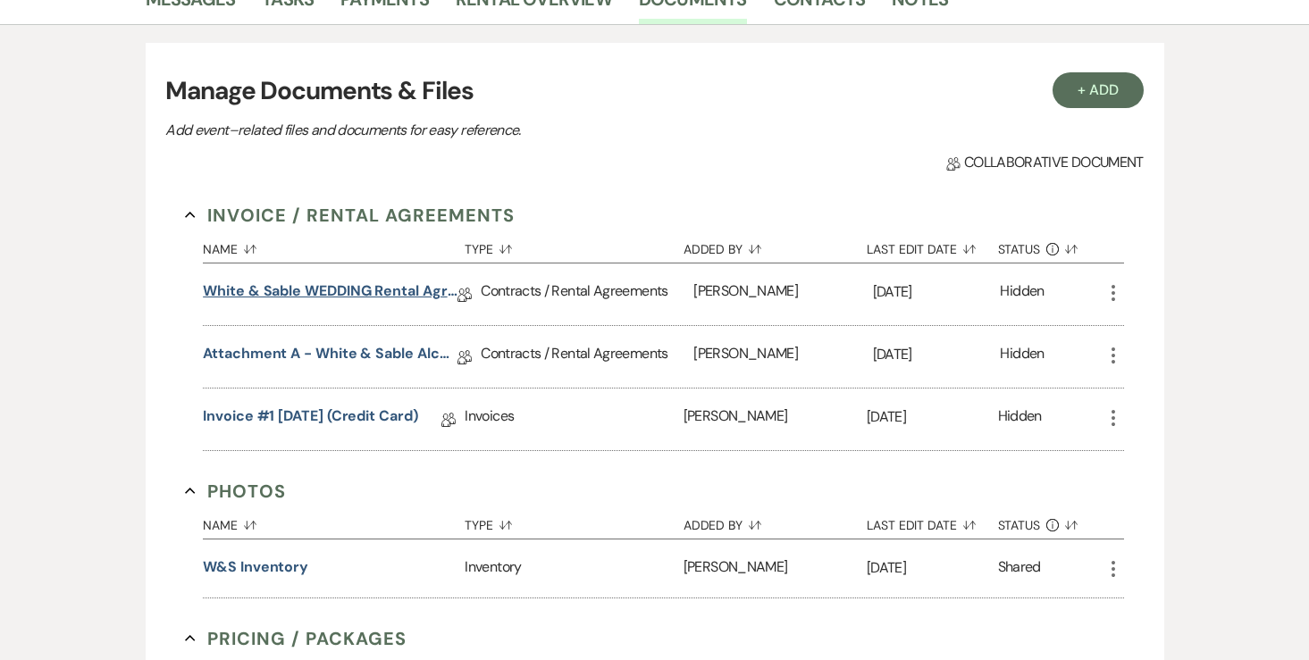
click at [328, 301] on link "White & Sable WEDDING Rental Agreement" at bounding box center [330, 295] width 255 height 28
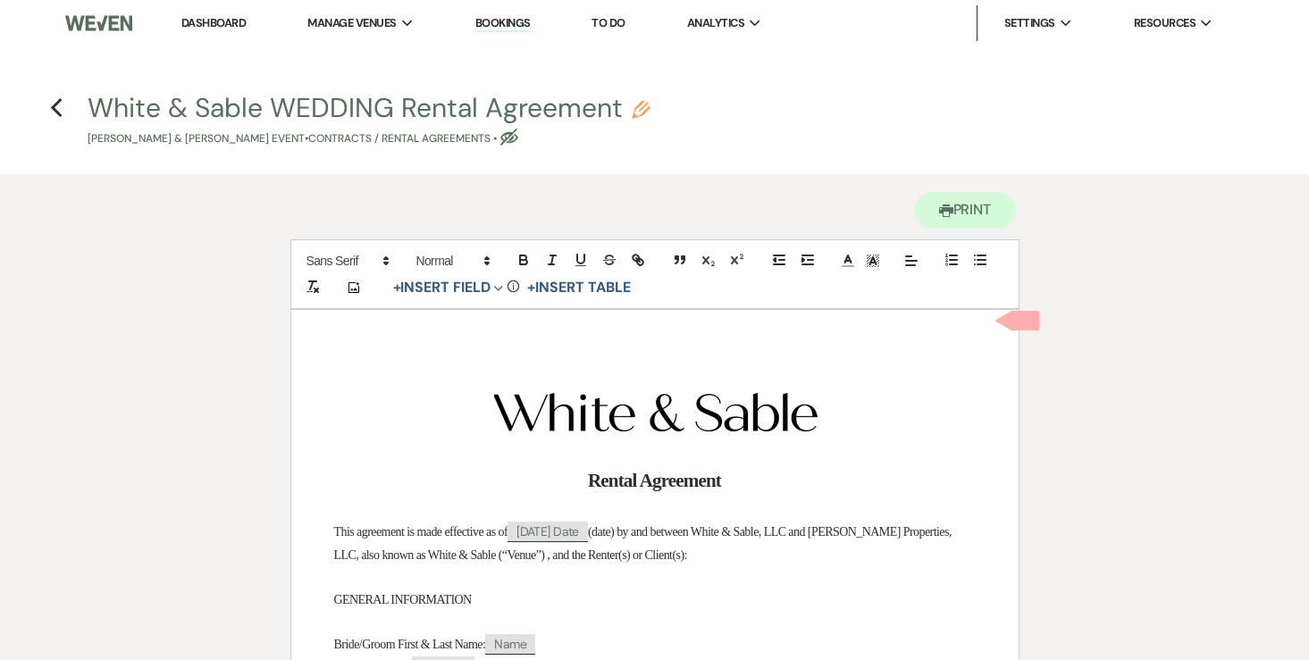
click at [635, 118] on icon "Pencil" at bounding box center [641, 110] width 18 height 18
select select "10"
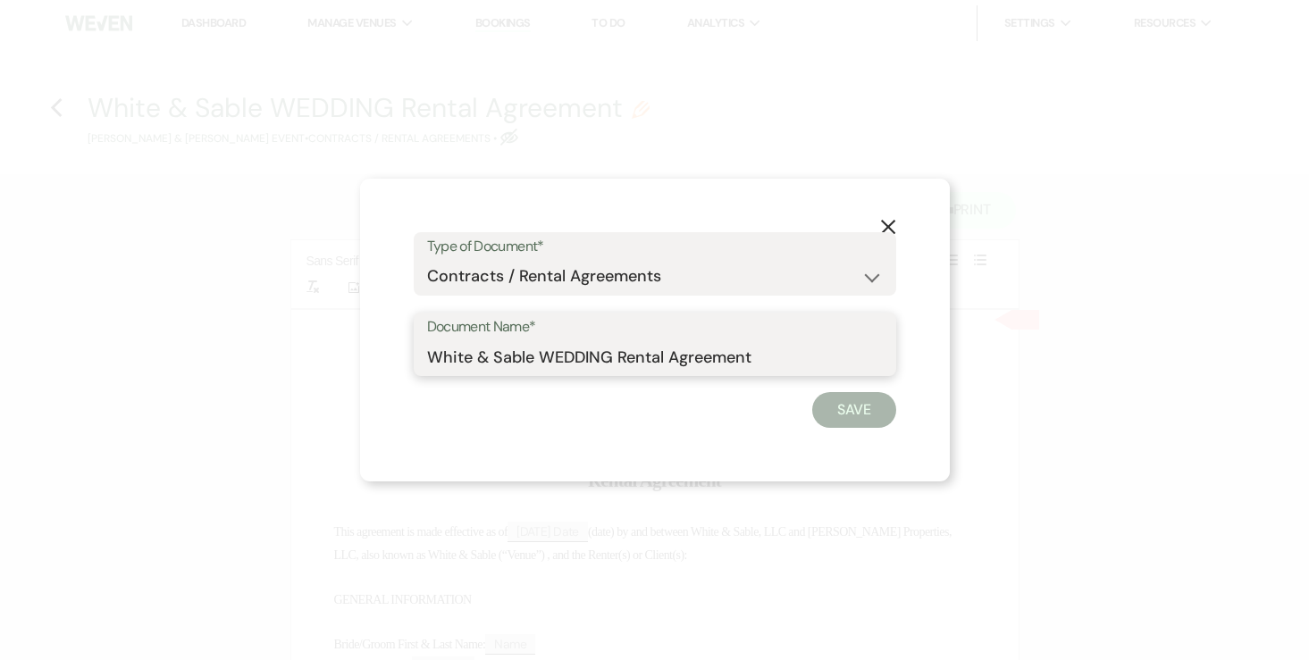
click at [552, 371] on input "White & Sable WEDDING Rental Agreement" at bounding box center [655, 356] width 456 height 35
click at [560, 354] on input "White & Sable WEDDING Rental Agreement" at bounding box center [655, 356] width 456 height 35
click at [792, 366] on input "White & Sable/Nielsen+Dupre Rental Agreement" at bounding box center [655, 356] width 456 height 35
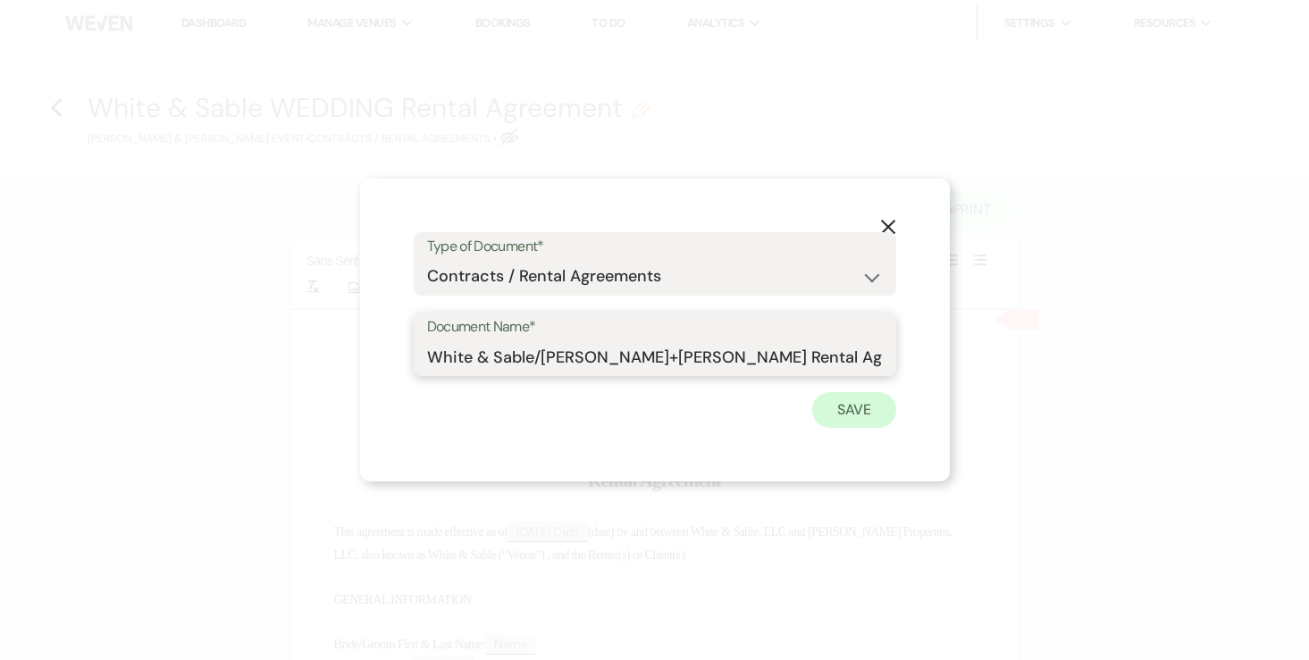
type input "White & Sable/Nielsen+Dupre Rental Agreement - 5.9.26"
click at [868, 405] on button "Save" at bounding box center [854, 410] width 84 height 36
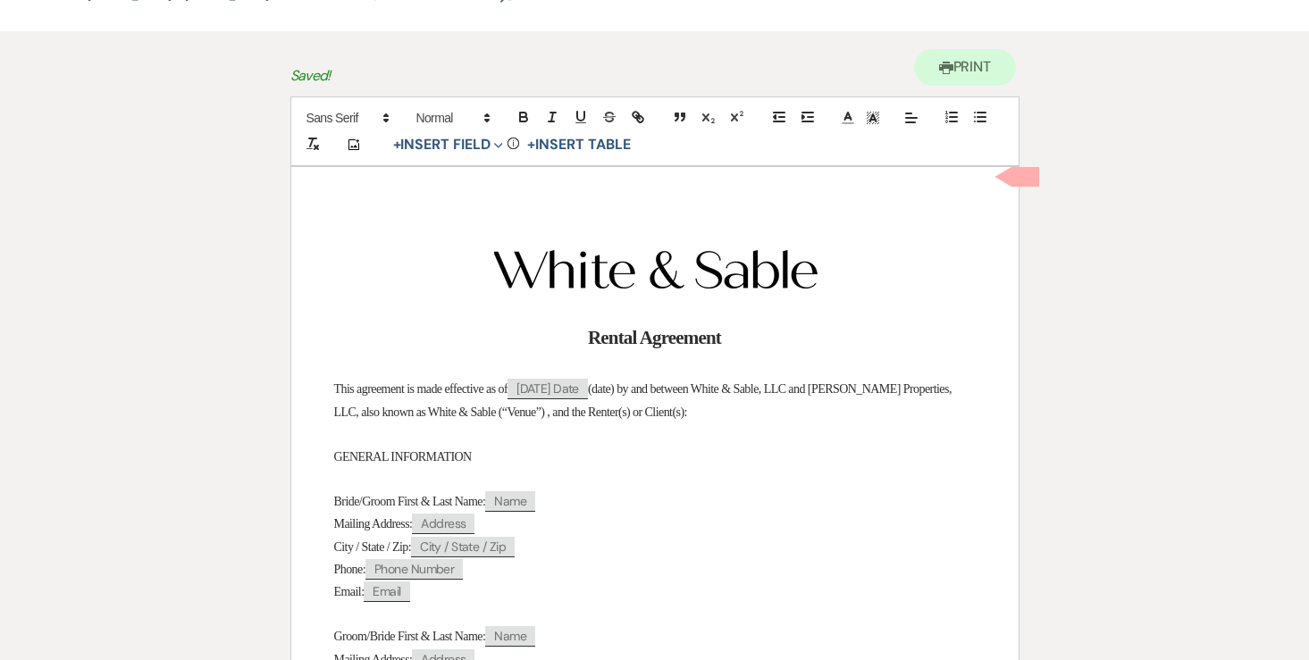
scroll to position [154, 0]
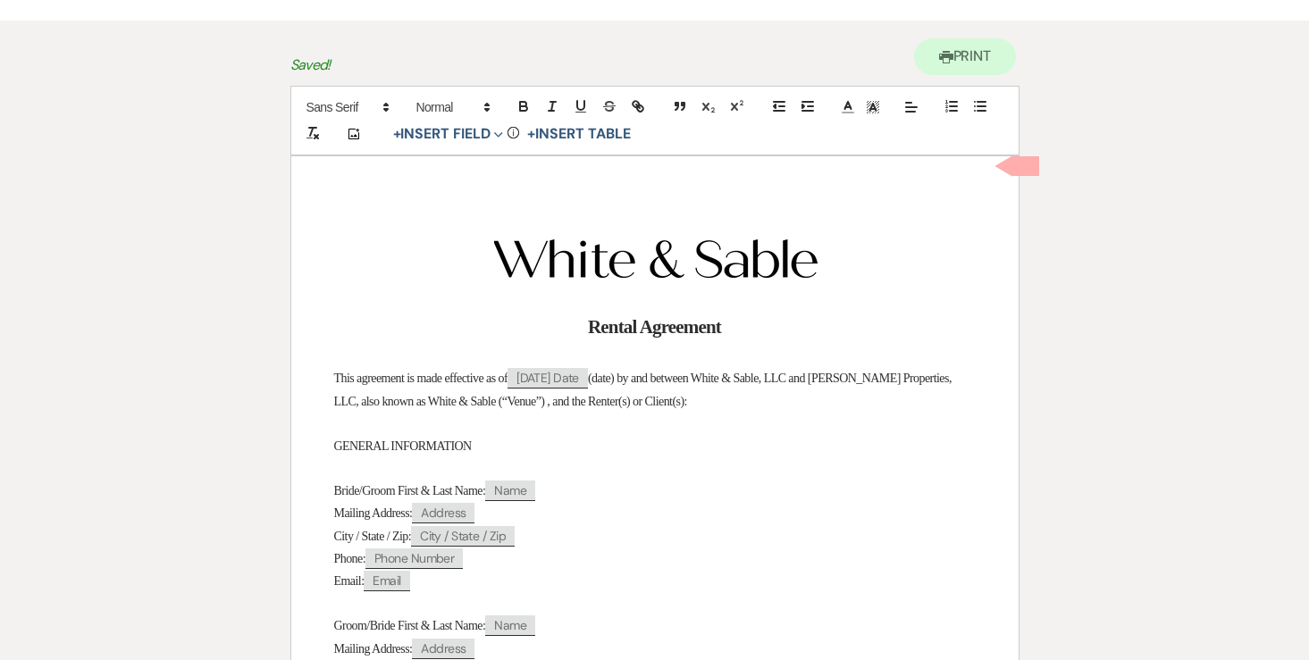
click at [391, 496] on span "Bride/Groom First & Last Name:" at bounding box center [410, 490] width 152 height 13
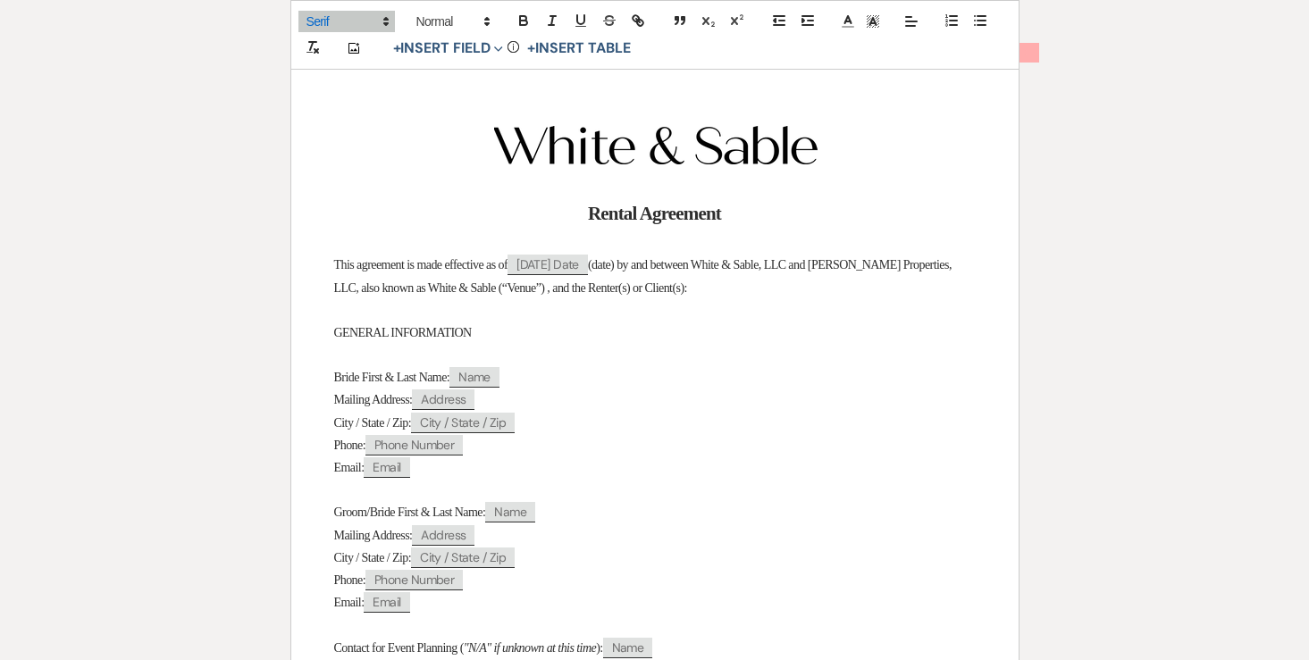
scroll to position [284, 0]
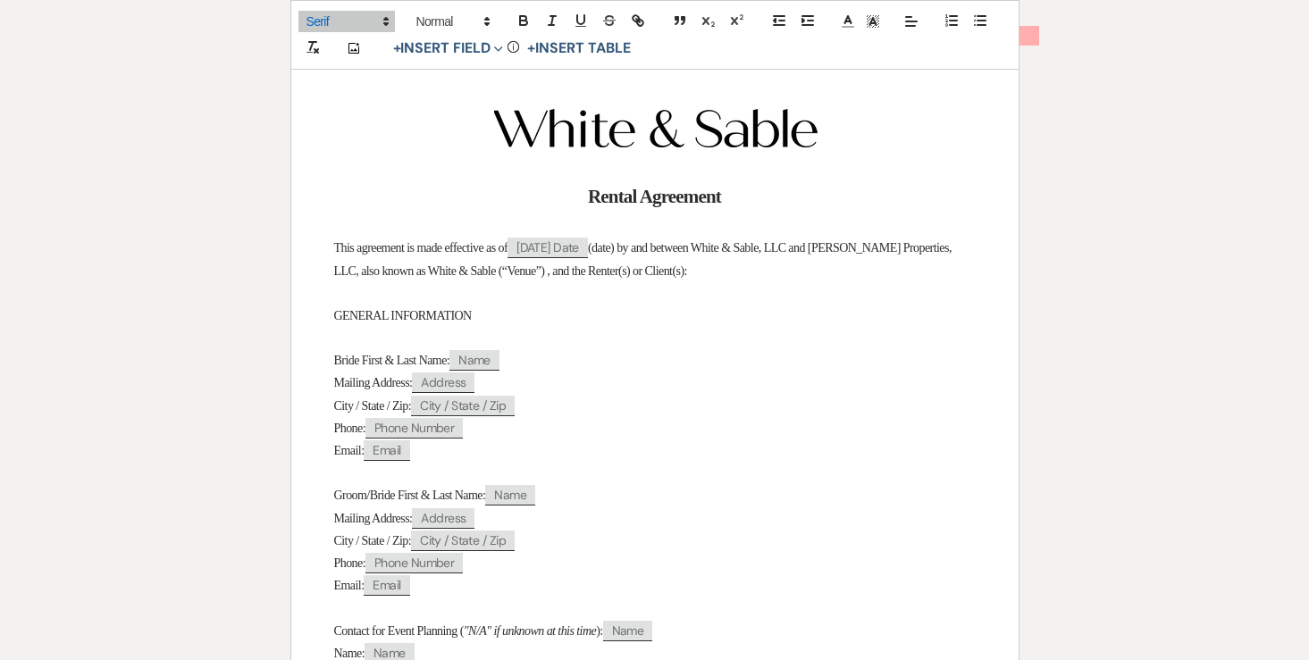
click at [386, 502] on span "Groom/Bride First & Last Name:" at bounding box center [410, 495] width 152 height 13
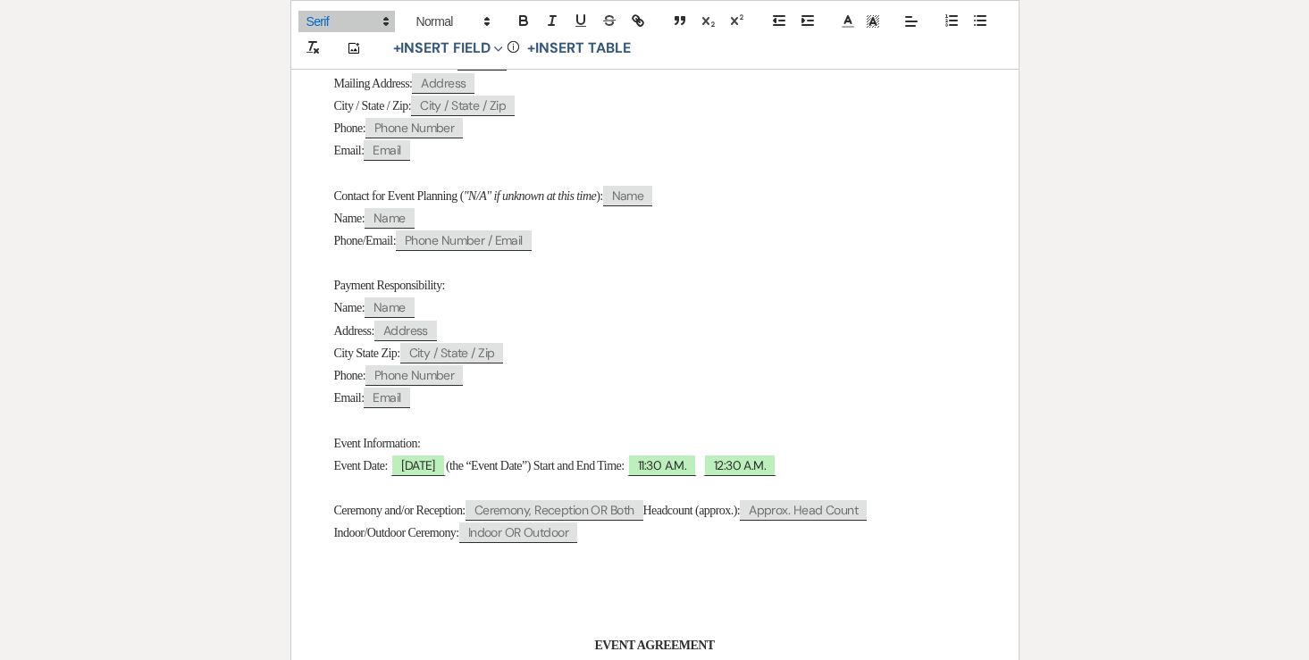
scroll to position [728, 0]
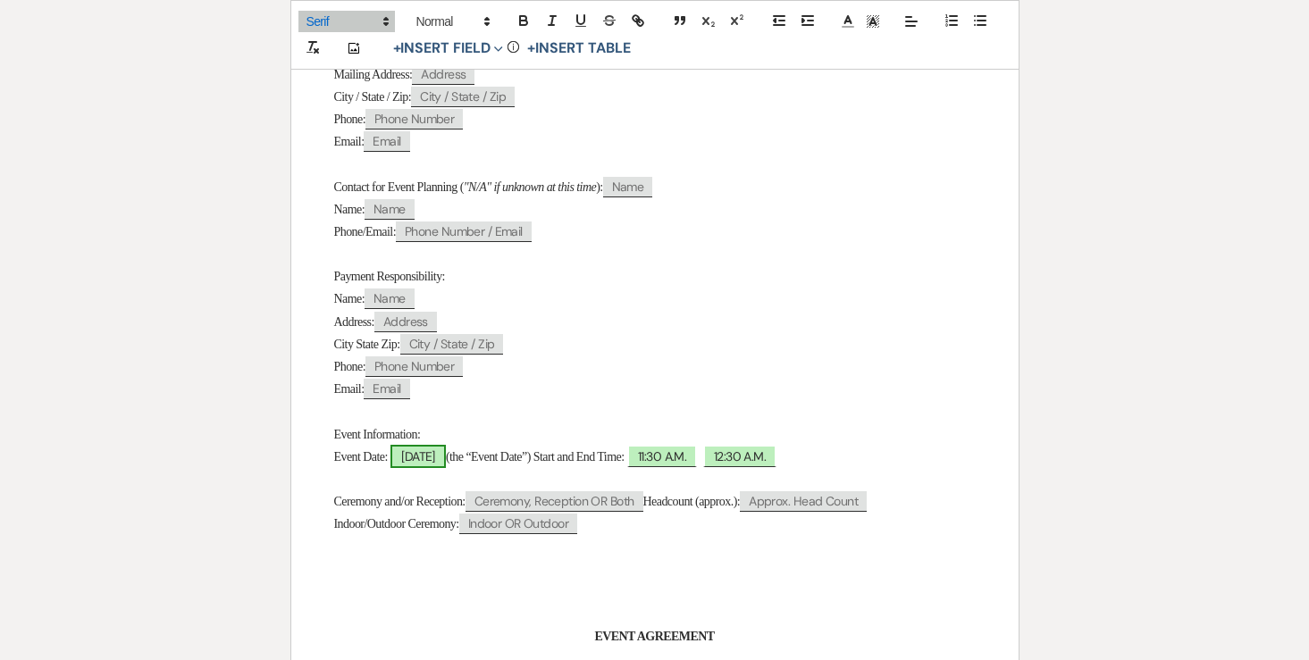
click at [425, 465] on span "05/09/2026" at bounding box center [417, 456] width 55 height 23
select select "smartCustomField"
select select "owner"
select select "{{eventDate}}"
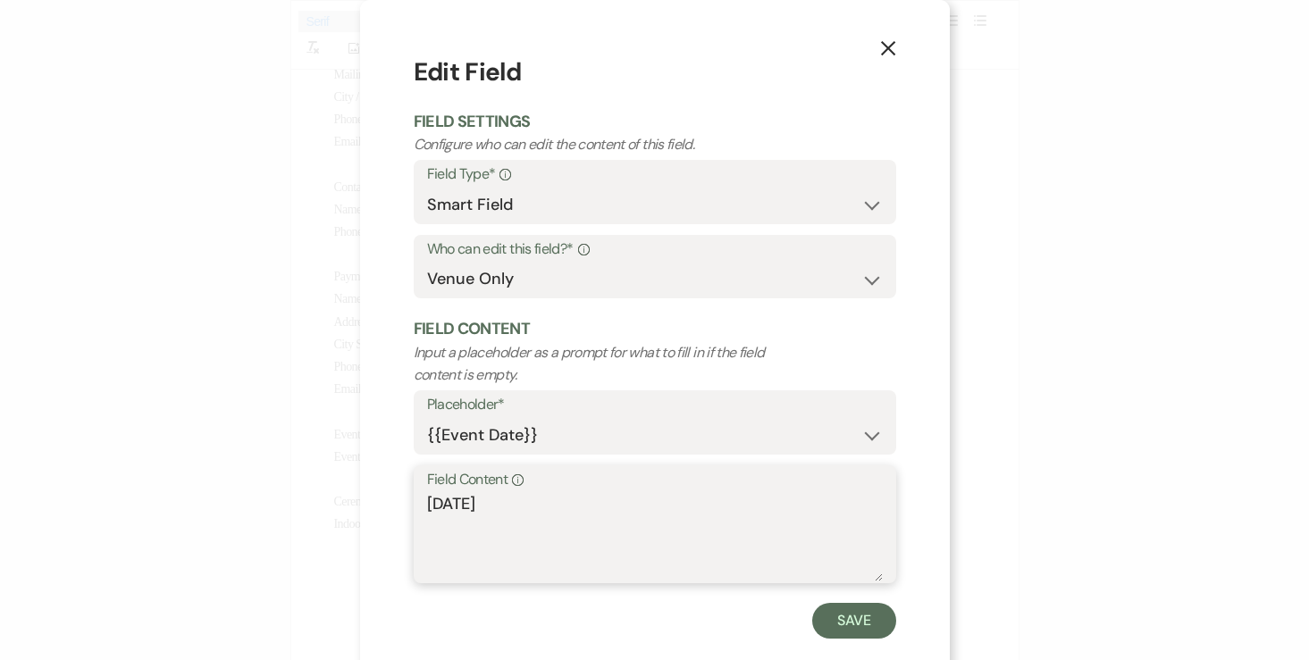
click at [427, 507] on textarea "05/09/2026" at bounding box center [655, 536] width 456 height 89
type textarea "Saturday, 05/09/2026"
click at [838, 631] on button "Save" at bounding box center [854, 621] width 84 height 36
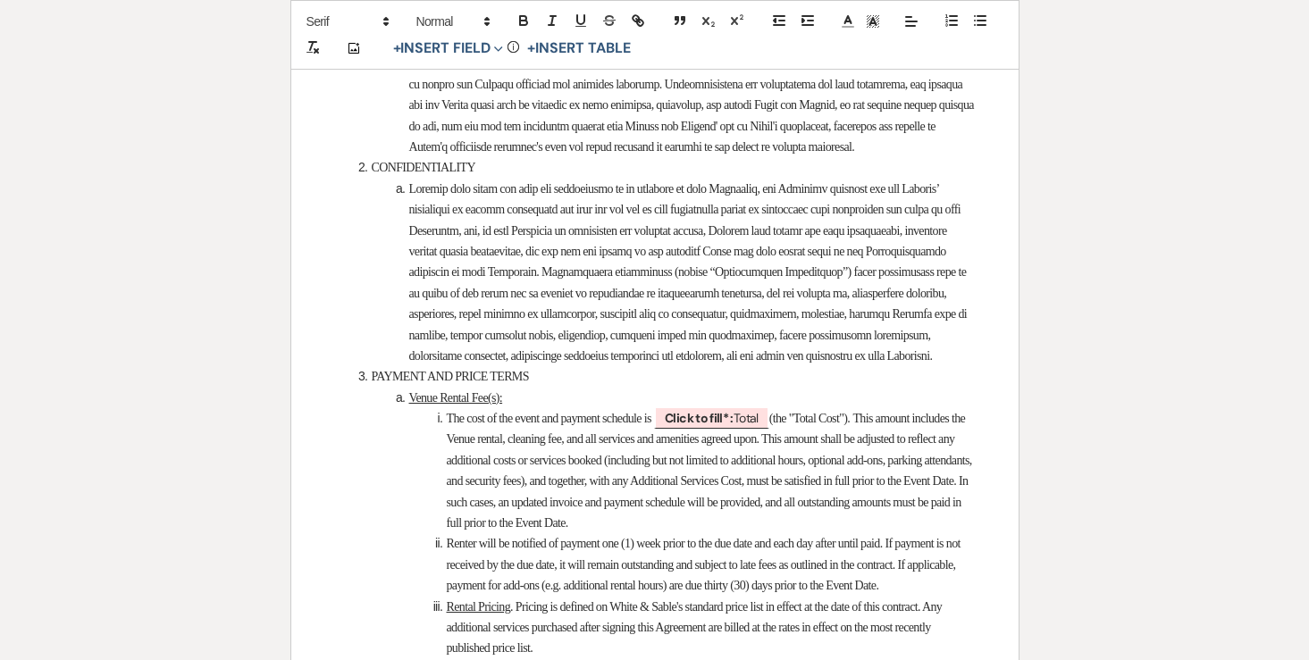
scroll to position [2222, 0]
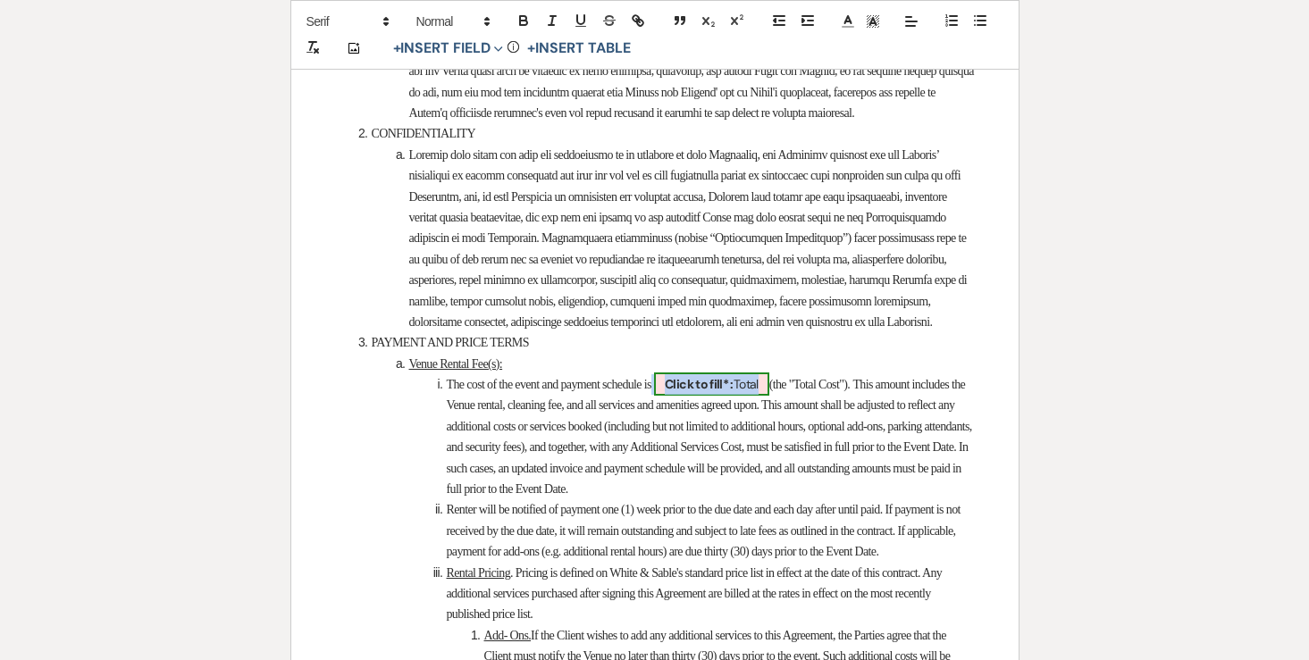
click at [699, 392] on b "Click to fill* :" at bounding box center [699, 384] width 69 height 16
select select "owner"
select select "Total"
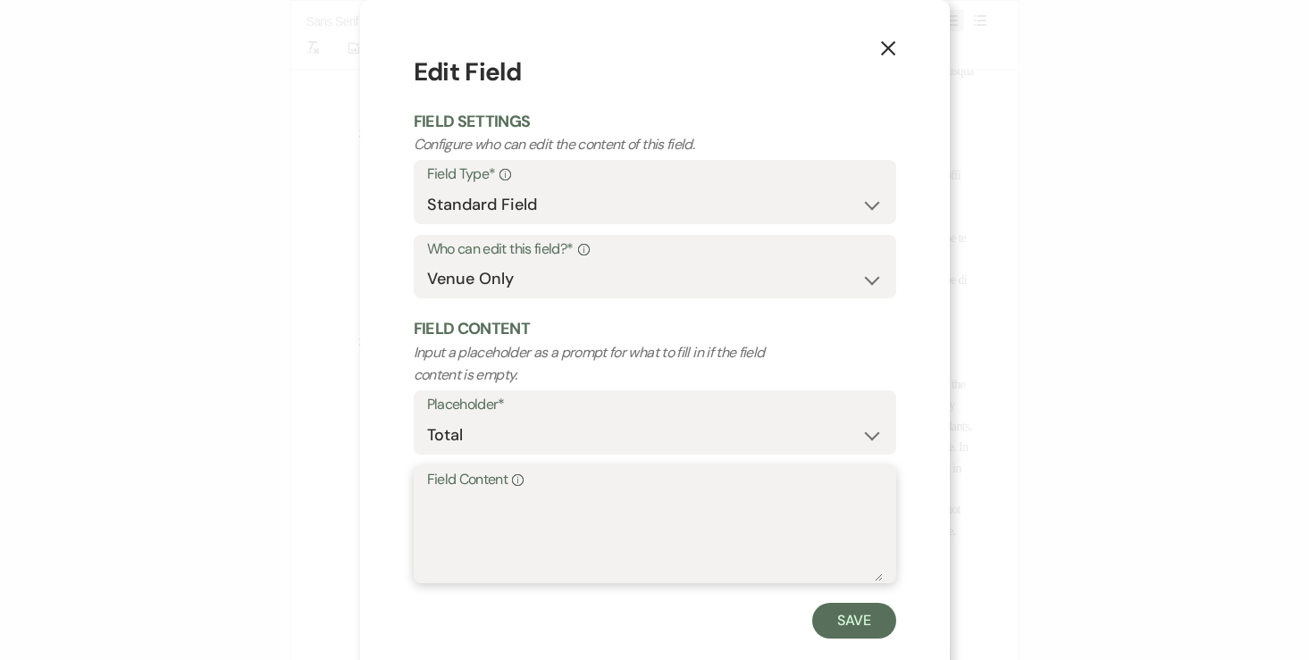
click at [652, 515] on textarea "Field Content Info" at bounding box center [655, 536] width 456 height 89
type textarea "$13,500.00"
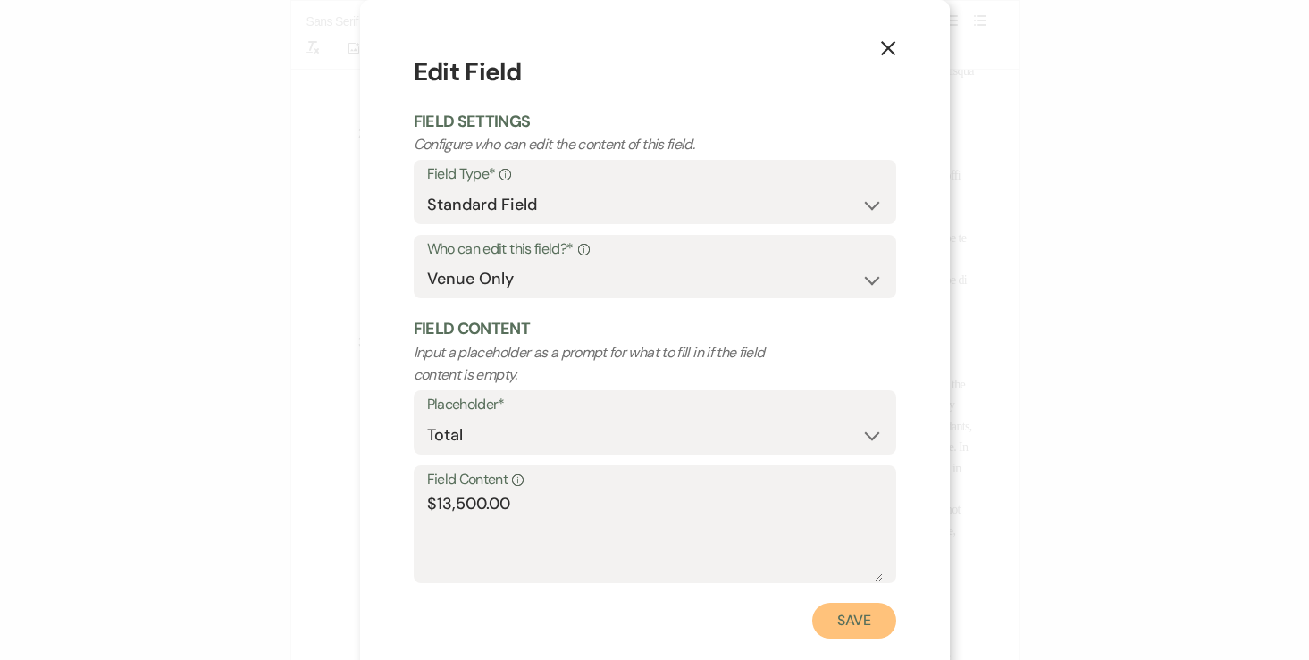
click at [852, 616] on button "Save" at bounding box center [854, 621] width 84 height 36
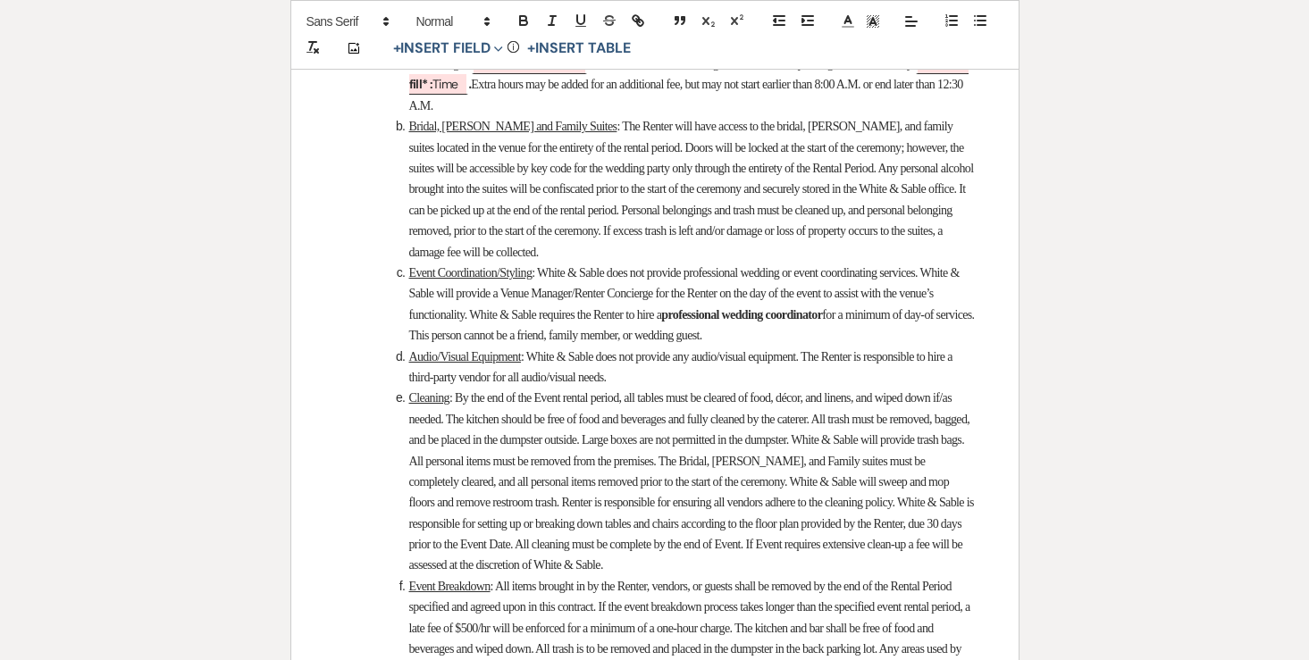
scroll to position [3923, 0]
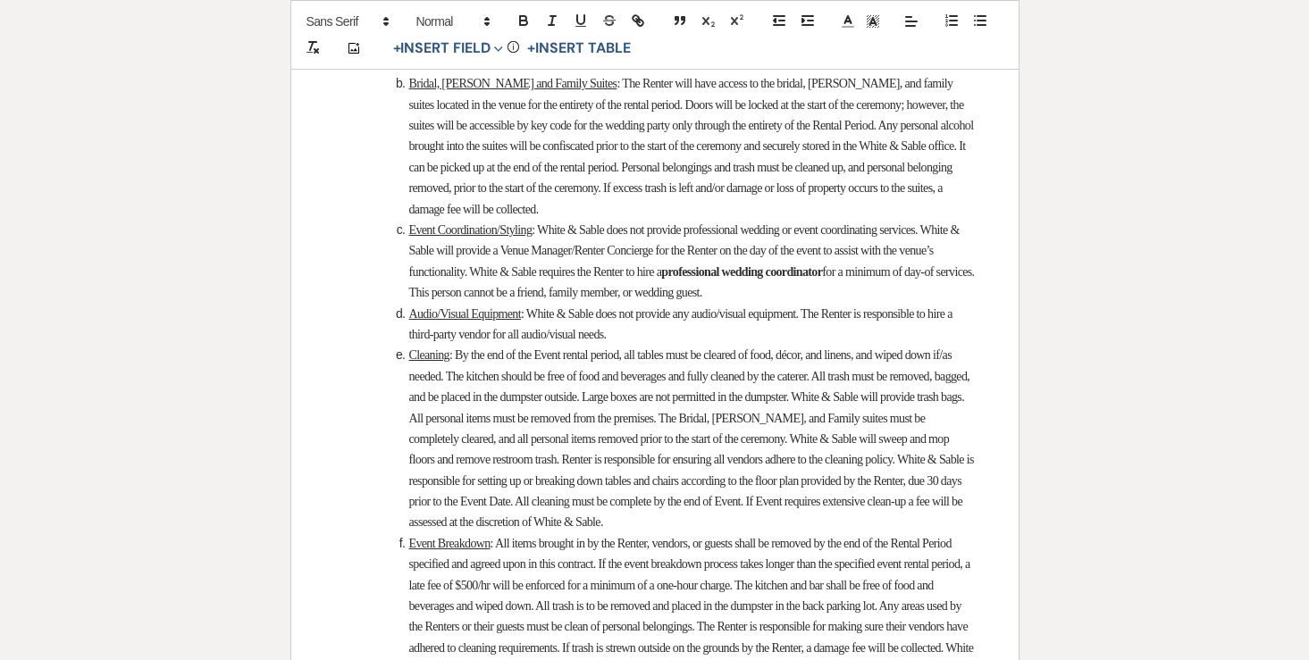
click at [574, 8] on b "Click to fill* :" at bounding box center [539, 0] width 69 height 16
select select "owner"
select select "Number"
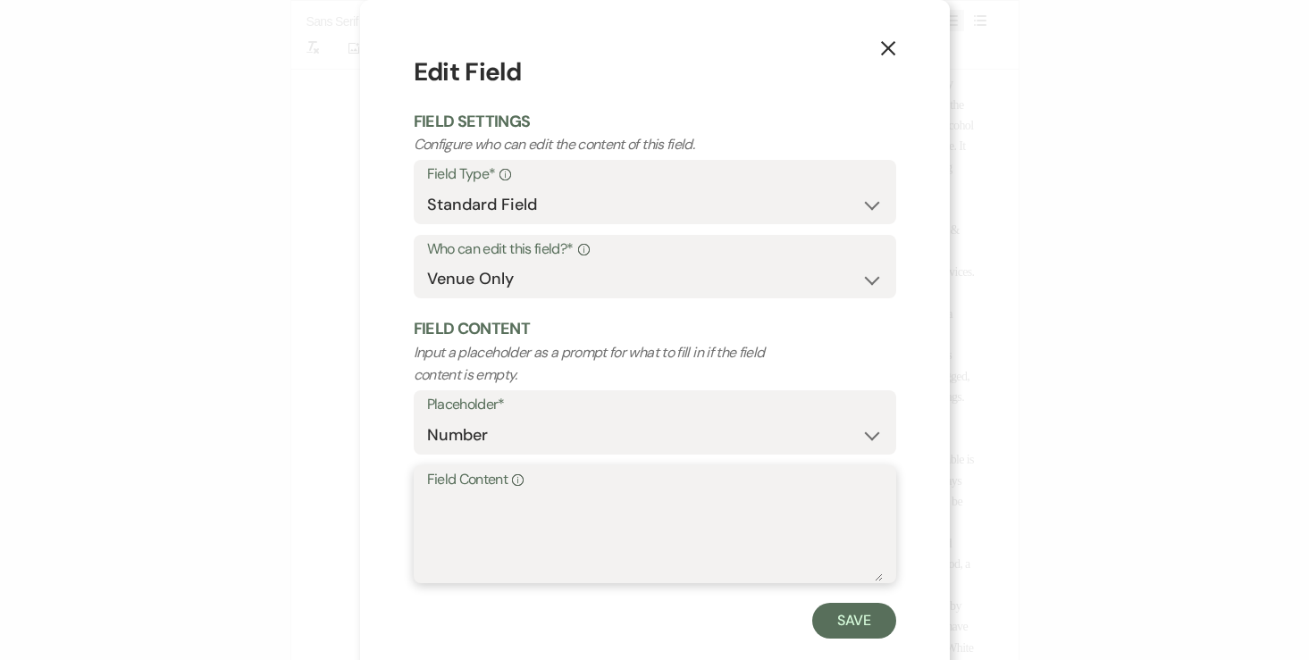
click at [533, 527] on textarea "Field Content Info" at bounding box center [655, 536] width 456 height 89
type textarea "13"
click at [847, 615] on button "Save" at bounding box center [854, 621] width 84 height 36
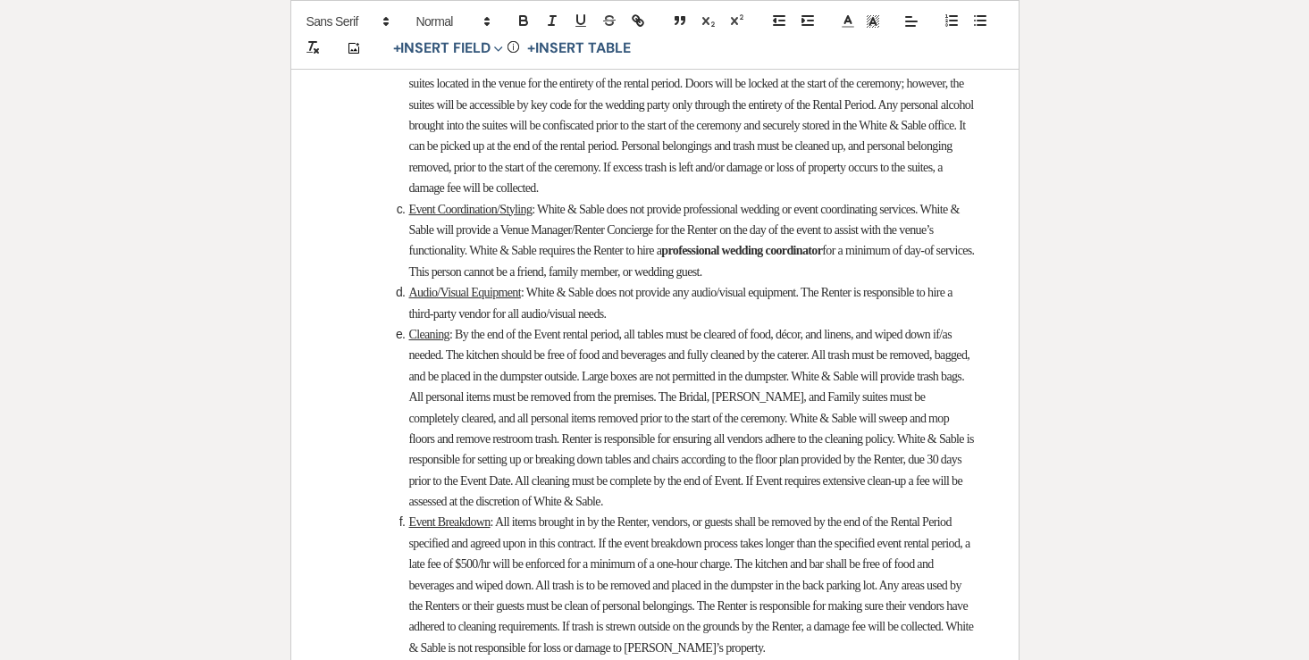
click at [854, 12] on span "Click to fill* : Time" at bounding box center [796, -1] width 115 height 23
select select "owner"
select select "Time"
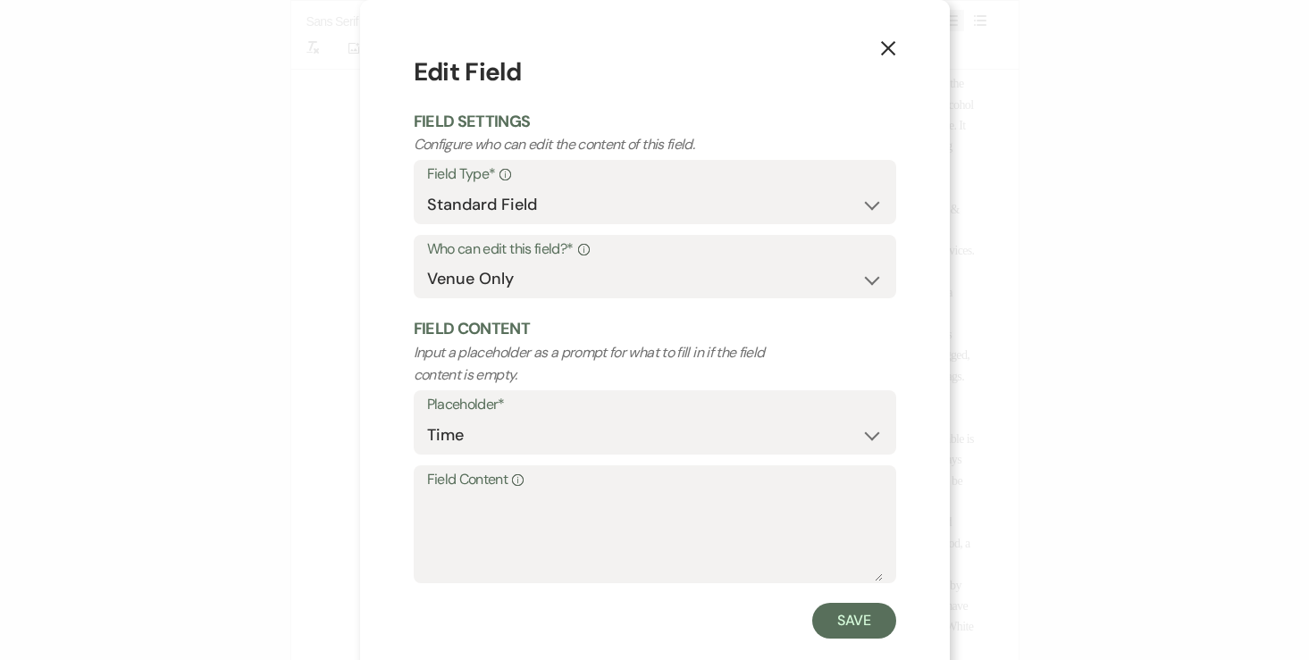
click at [708, 490] on label "Field Content Info" at bounding box center [655, 480] width 456 height 26
click at [708, 492] on textarea "Field Content Info" at bounding box center [655, 536] width 456 height 89
type textarea "11:30am"
click at [836, 621] on button "Save" at bounding box center [854, 621] width 84 height 36
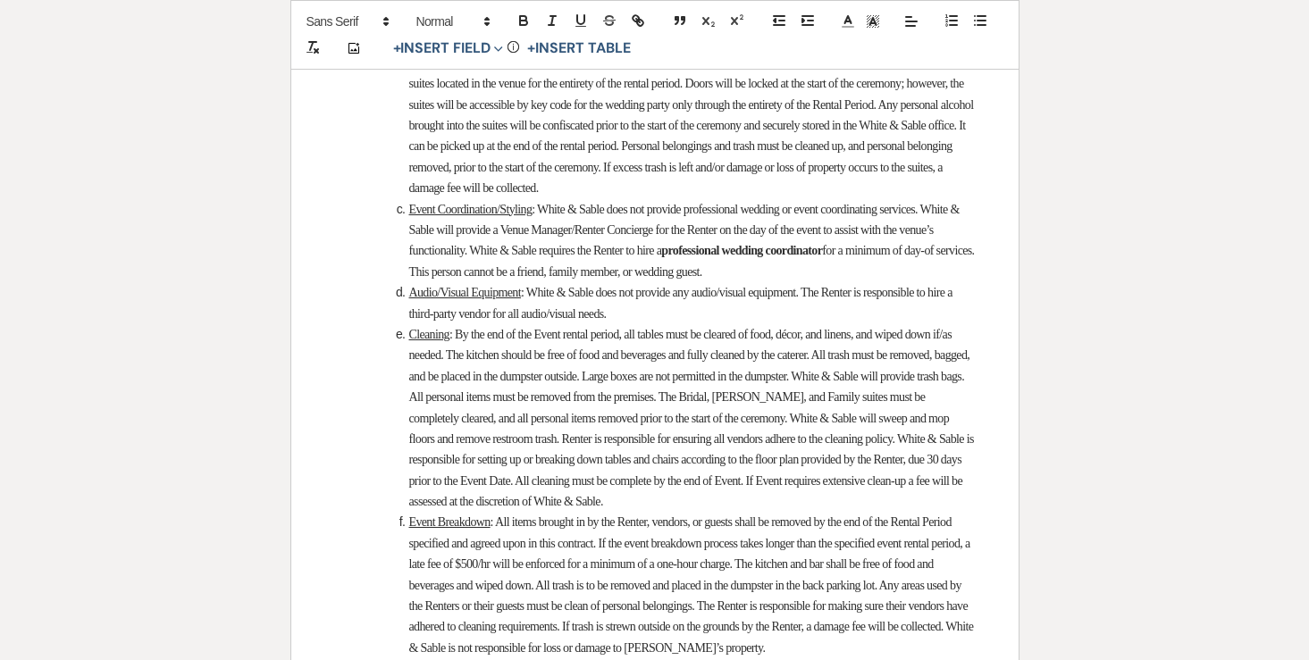
click at [440, 29] on b "Click to fill* :" at bounding box center [683, 10] width 548 height 37
select select "owner"
select select "Time"
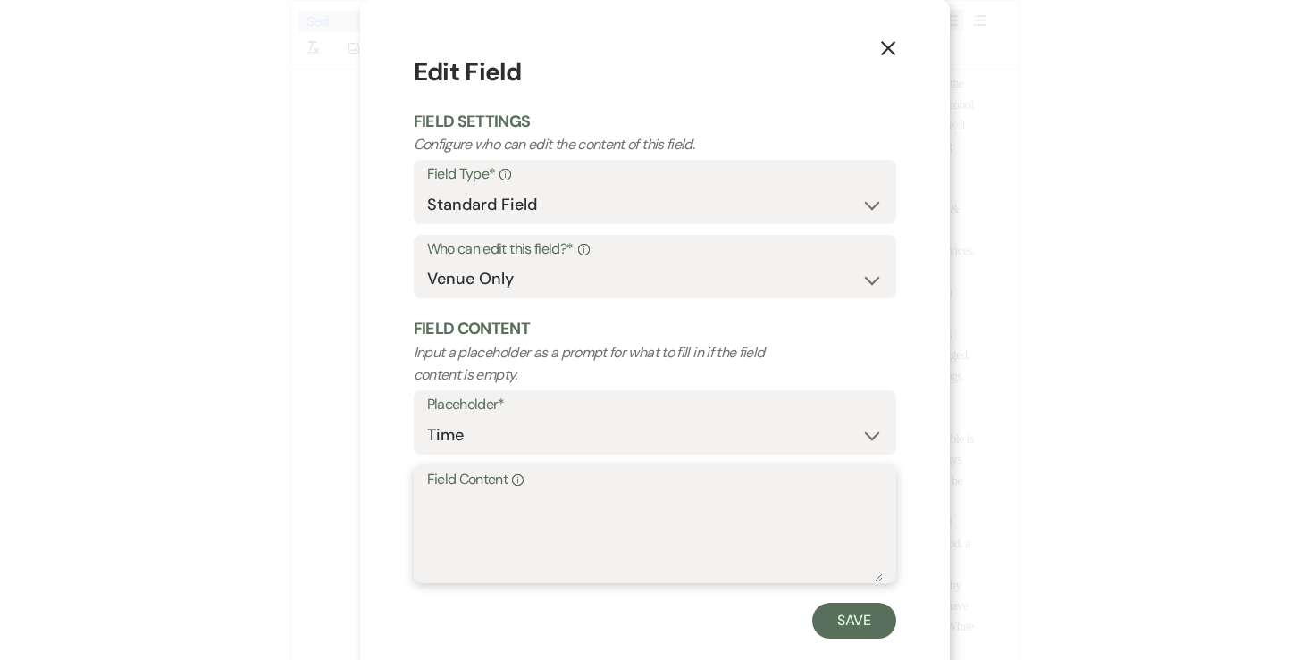
click at [552, 545] on textarea "Field Content Info" at bounding box center [655, 536] width 456 height 89
type textarea "12:30am"
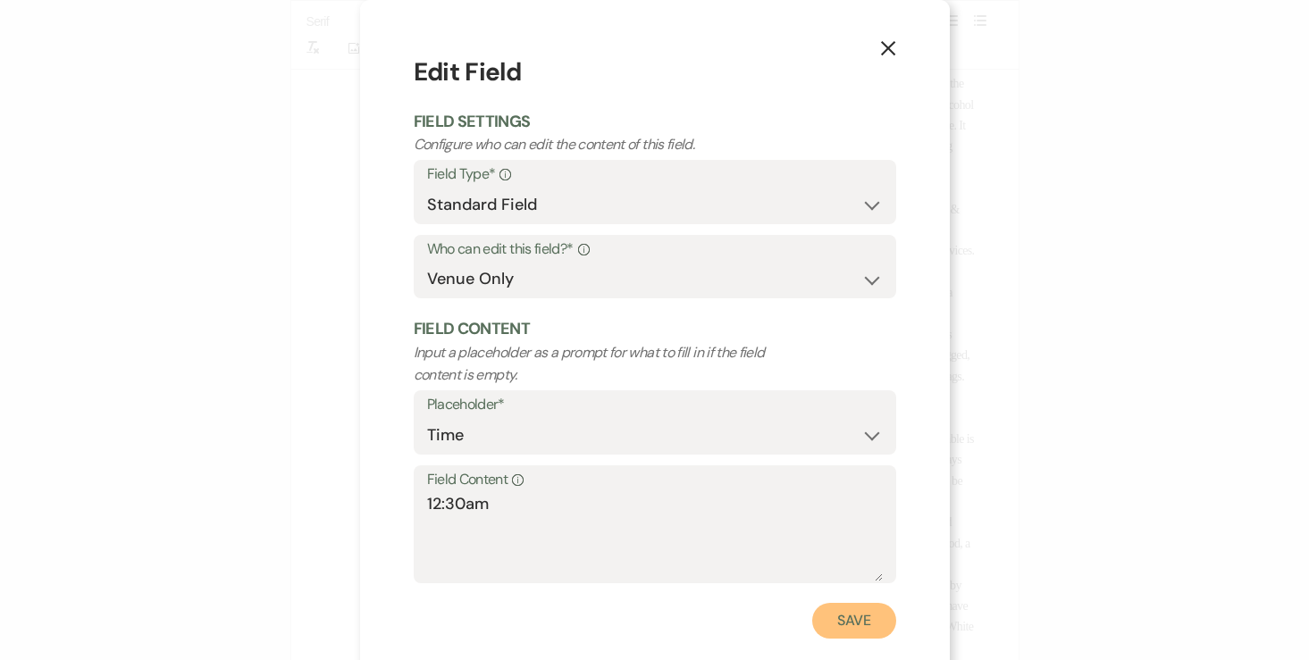
click at [854, 636] on button "Save" at bounding box center [854, 621] width 84 height 36
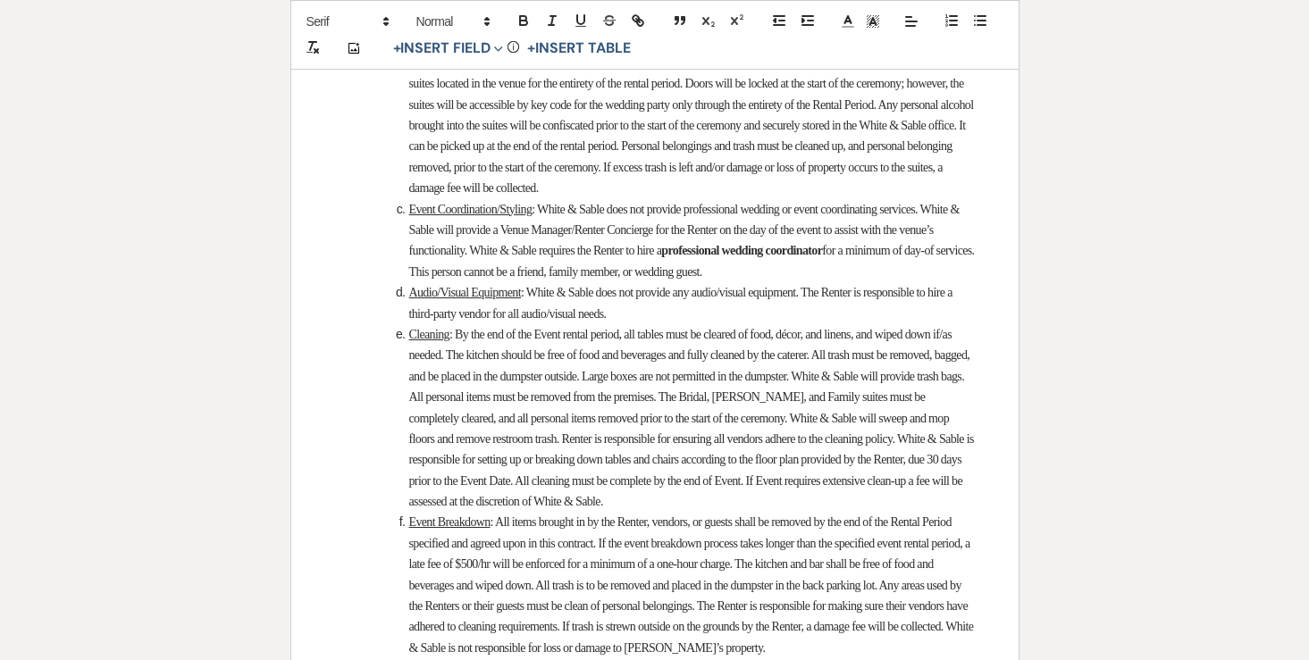
click at [795, 29] on b "Click to fill* :" at bounding box center [760, 21] width 69 height 16
select select "owner"
select select "Time"
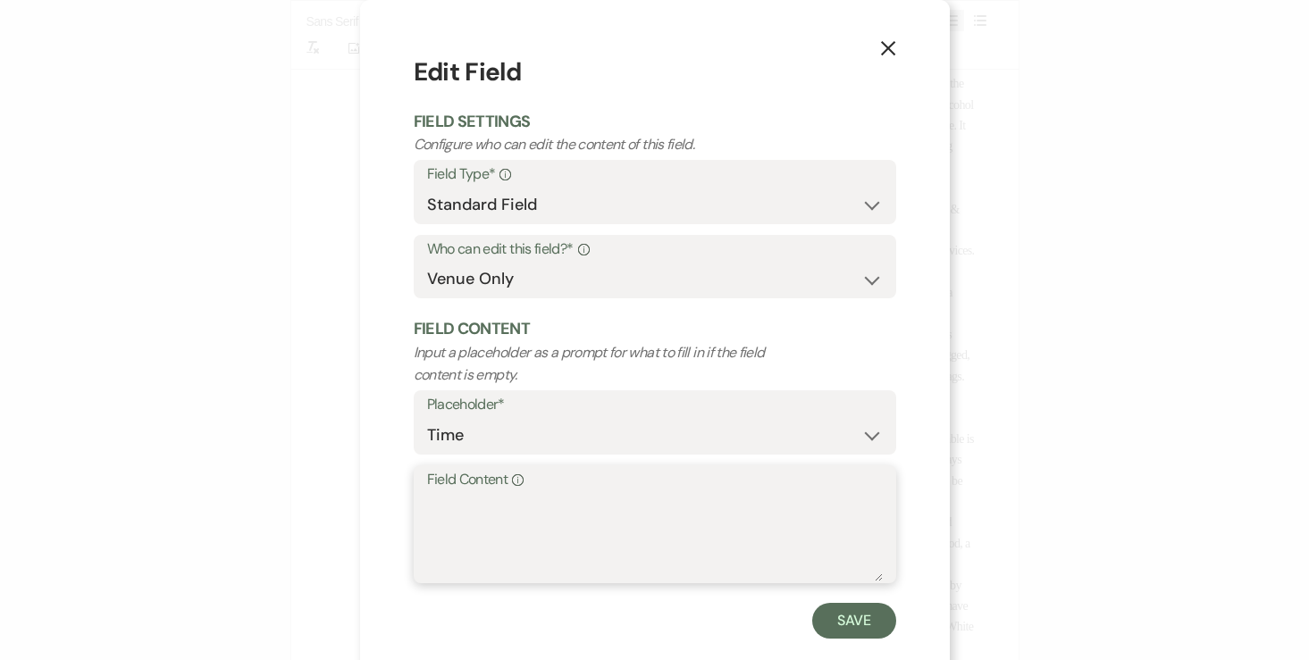
click at [582, 517] on textarea "Field Content Info" at bounding box center [655, 536] width 456 height 89
type textarea "11:30pm"
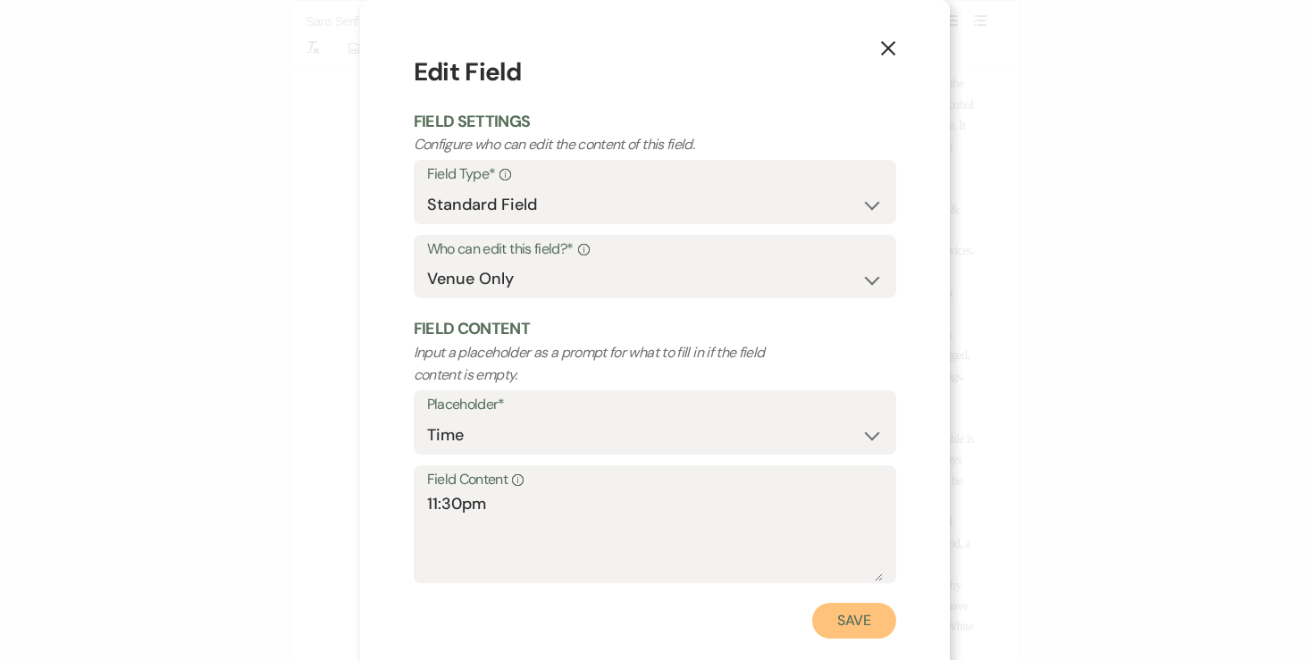
click at [830, 619] on button "Save" at bounding box center [854, 621] width 84 height 36
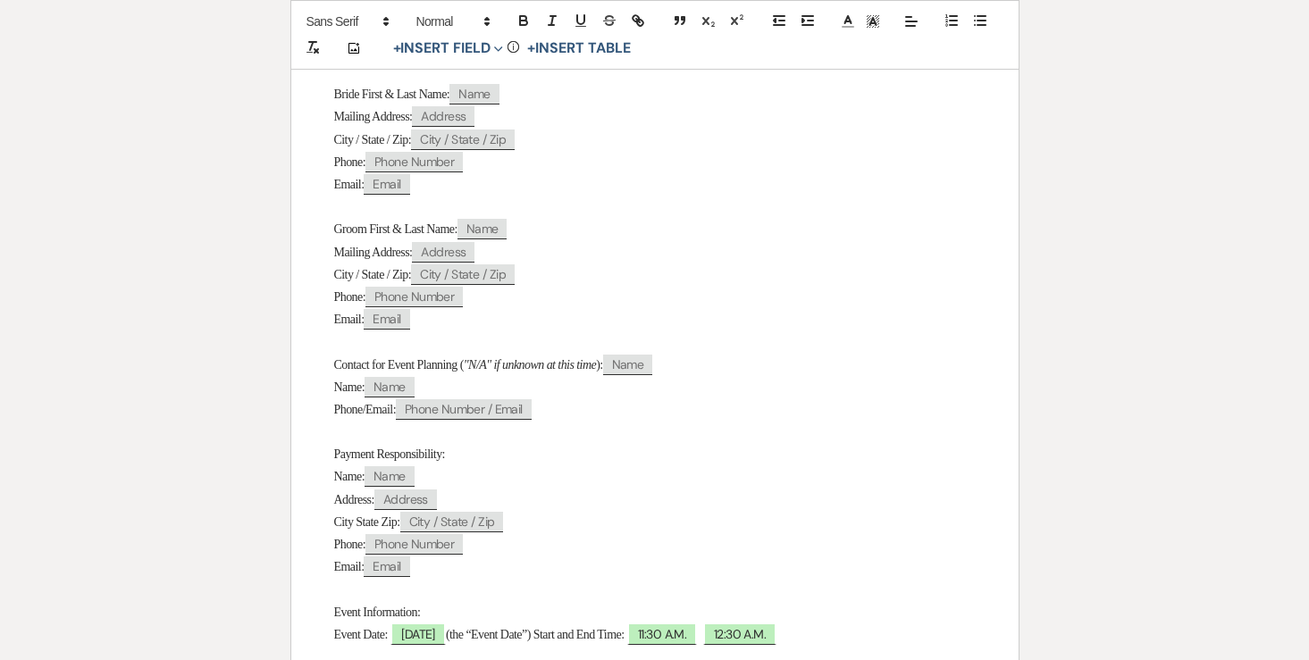
scroll to position [0, 0]
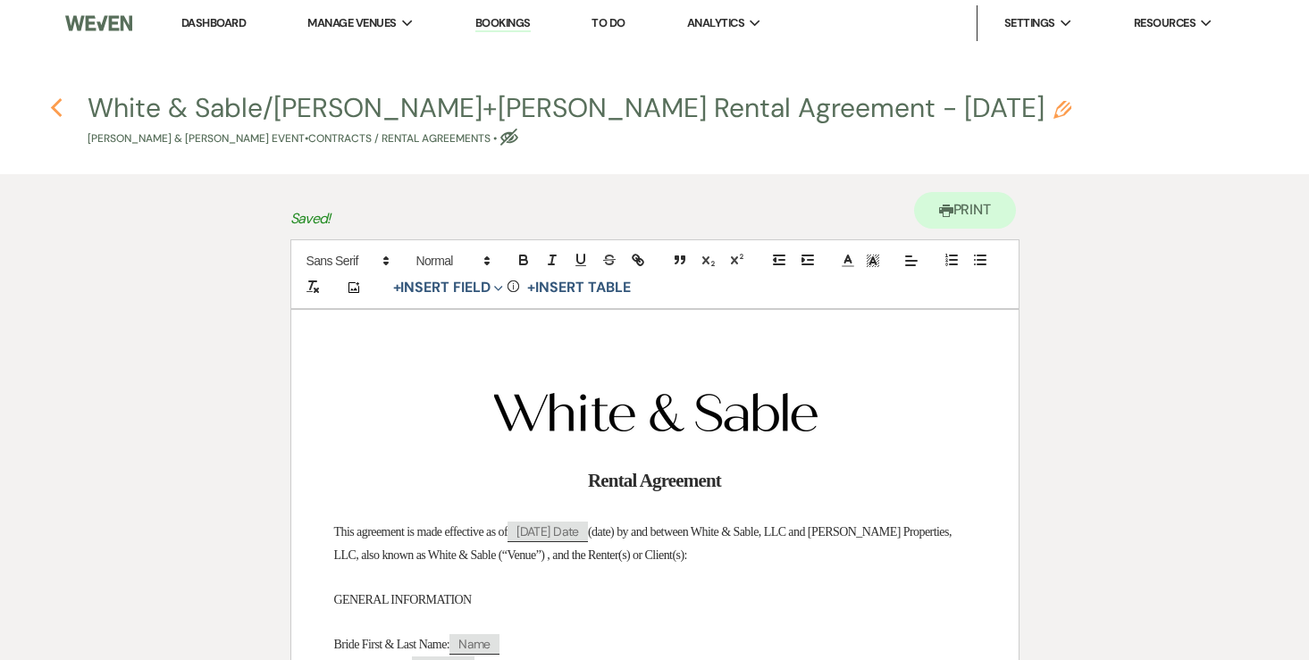
click at [56, 110] on icon "Previous" at bounding box center [56, 107] width 13 height 21
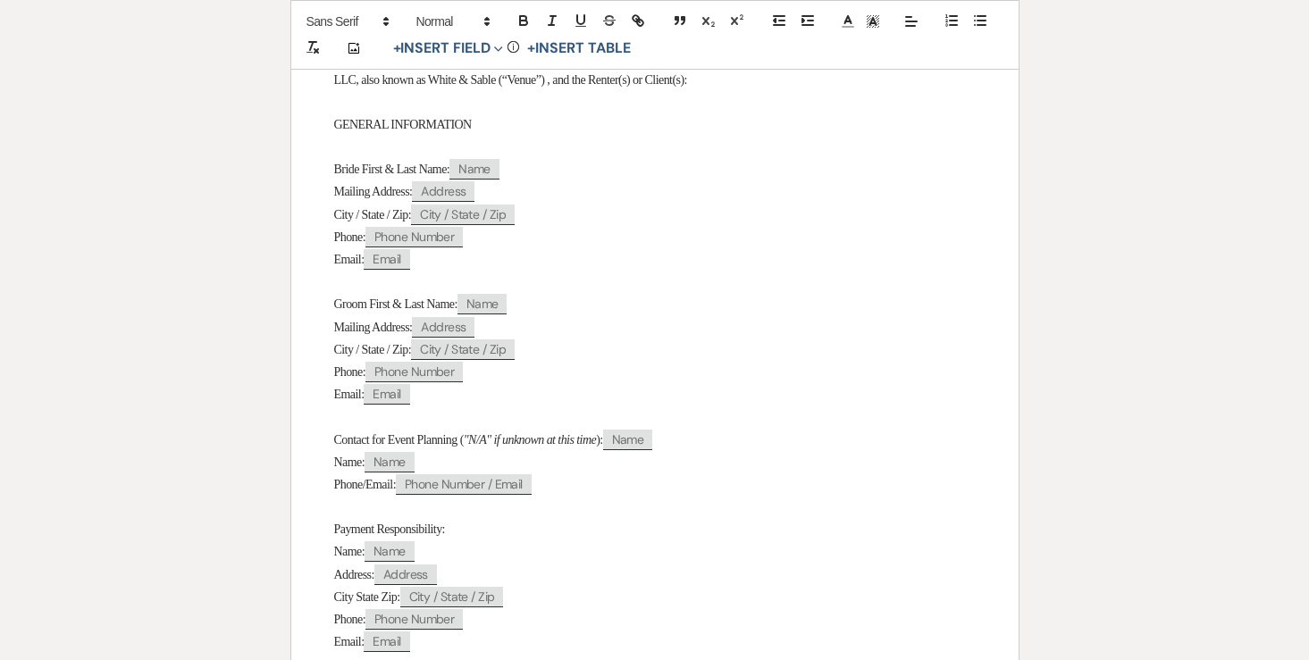
select select "5"
select select "8"
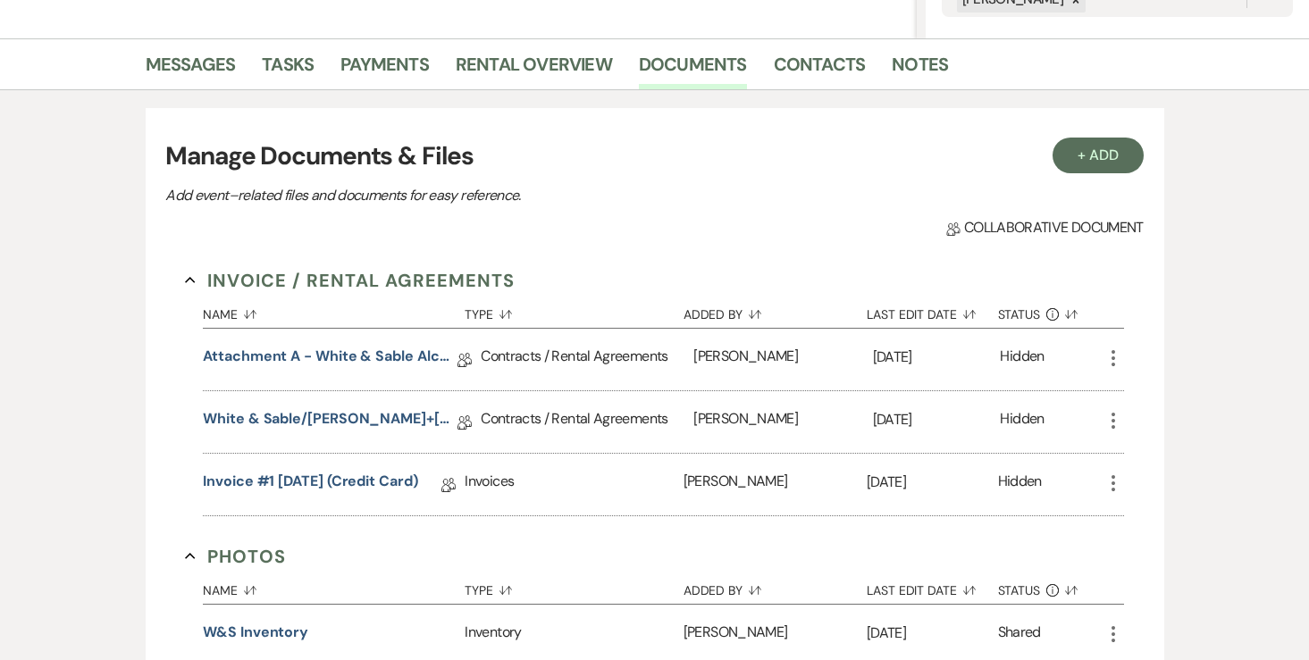
scroll to position [373, 0]
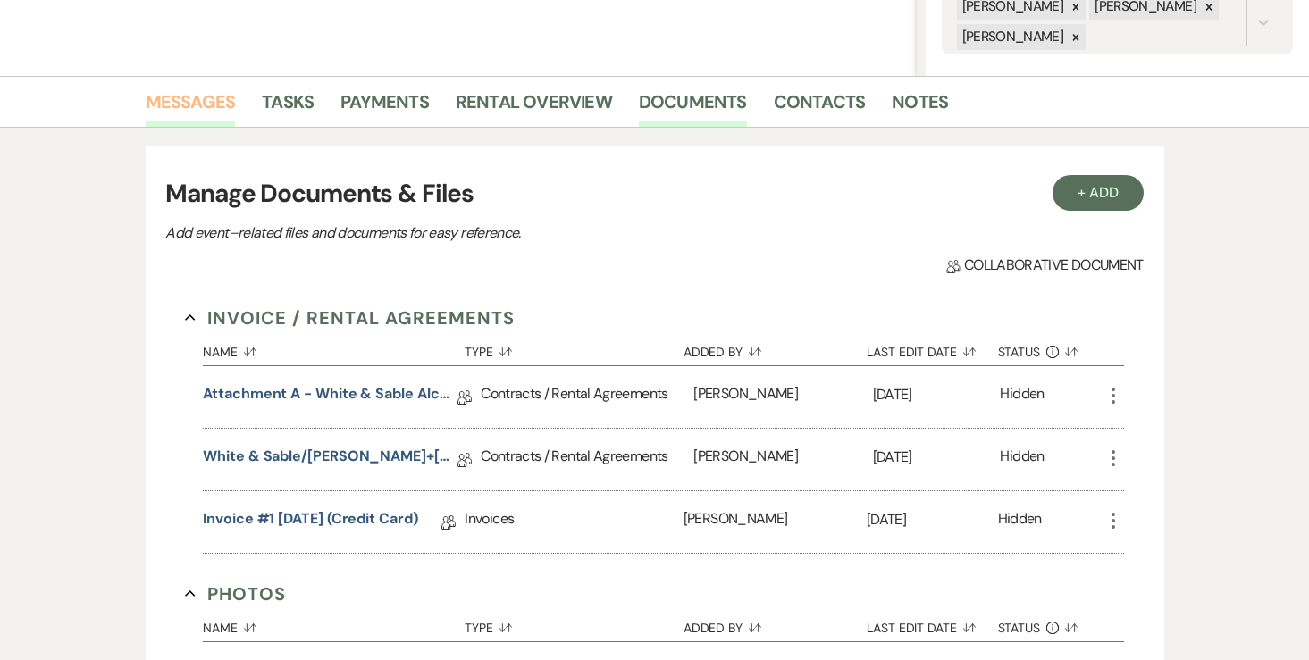
click at [195, 117] on link "Messages" at bounding box center [191, 107] width 90 height 39
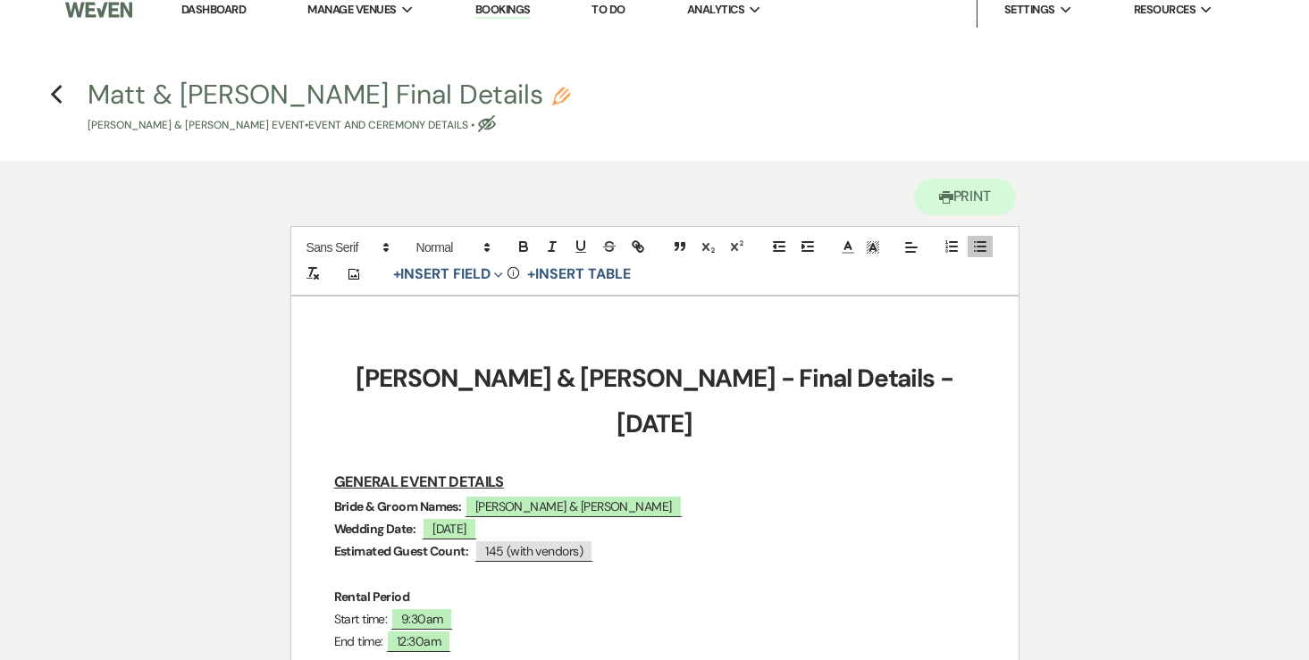
scroll to position [14, 0]
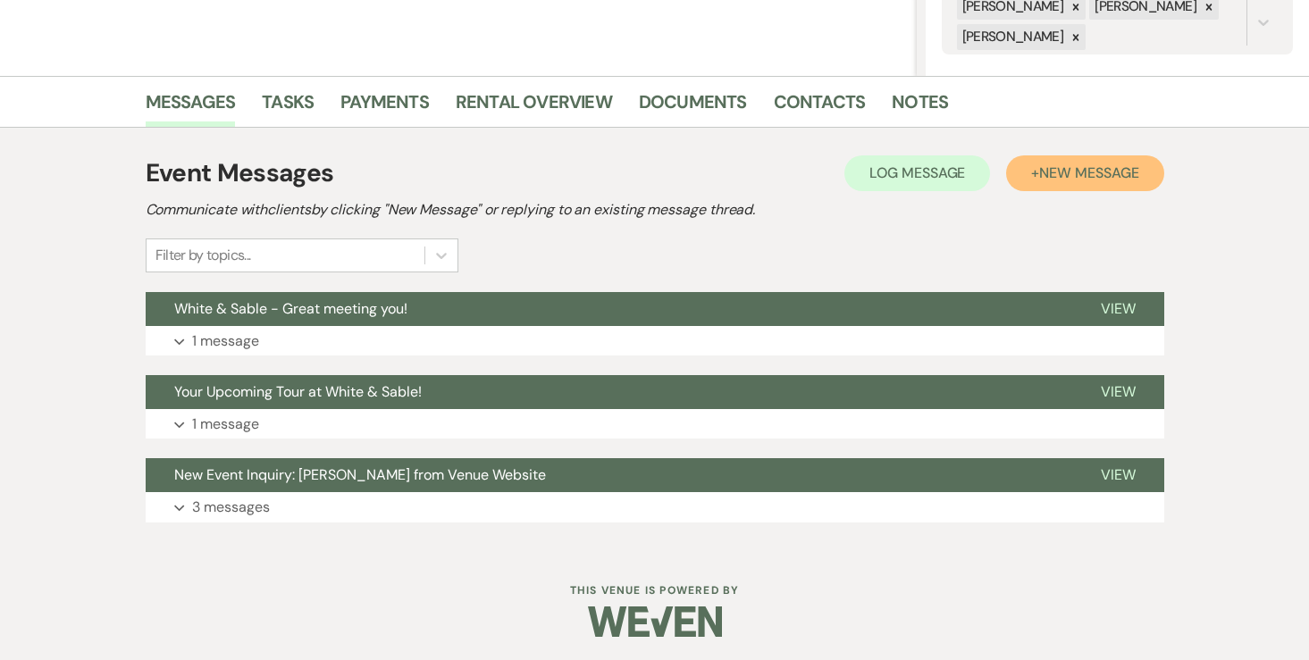
click at [1046, 182] on button "+ New Message" at bounding box center [1084, 173] width 157 height 36
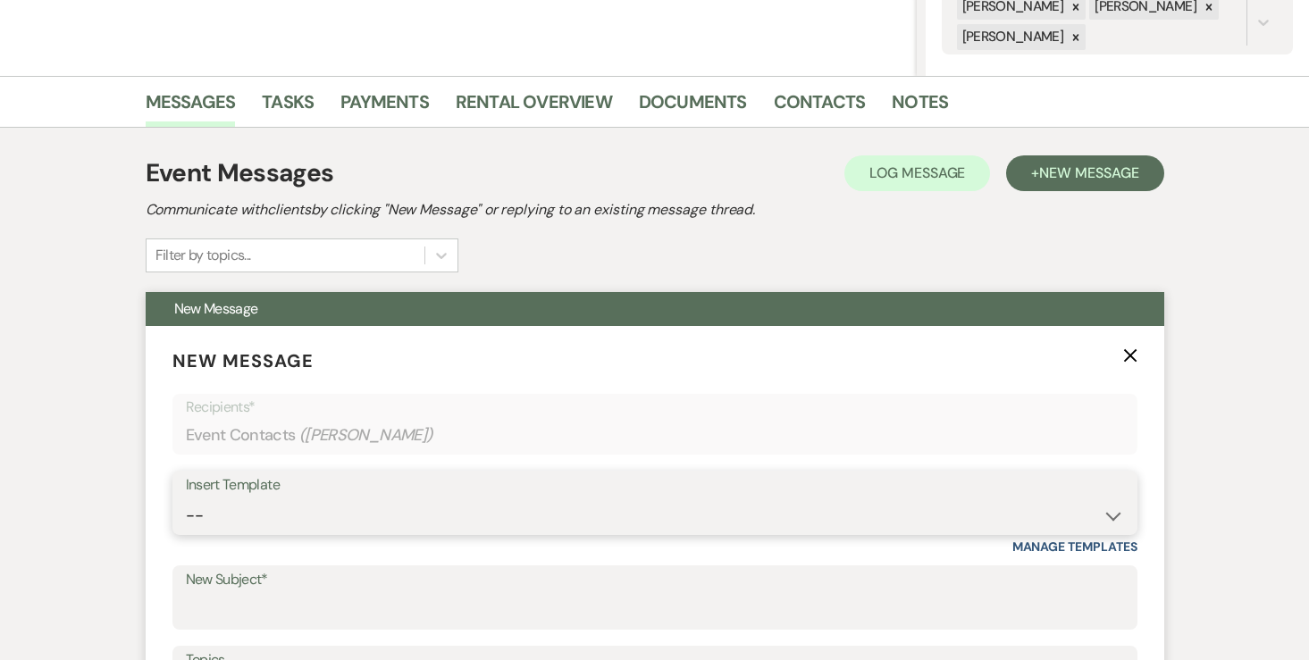
click at [330, 510] on select "-- Inquiry Response (Venue Guide) Schedule - Venue Tour Appt Confirmation Sched…" at bounding box center [655, 515] width 938 height 35
select select "3330"
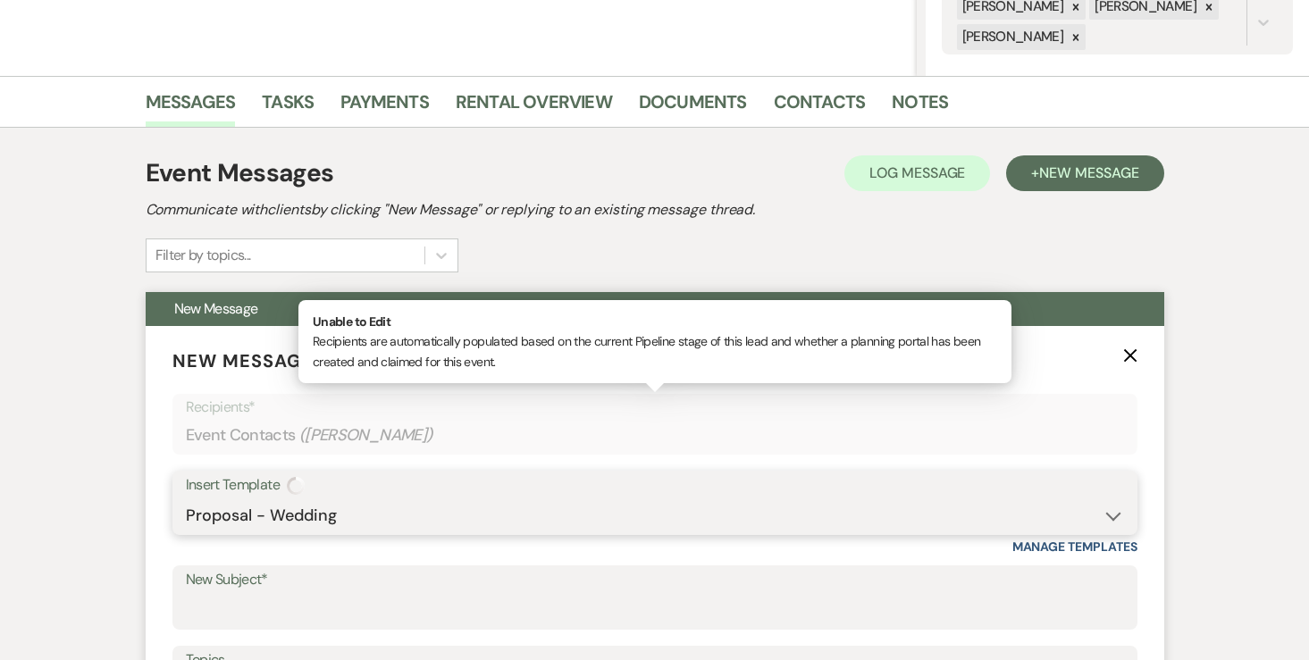
type input "Next Steps for Booking: Your wedding day contract from White & Sable! 💕💍"
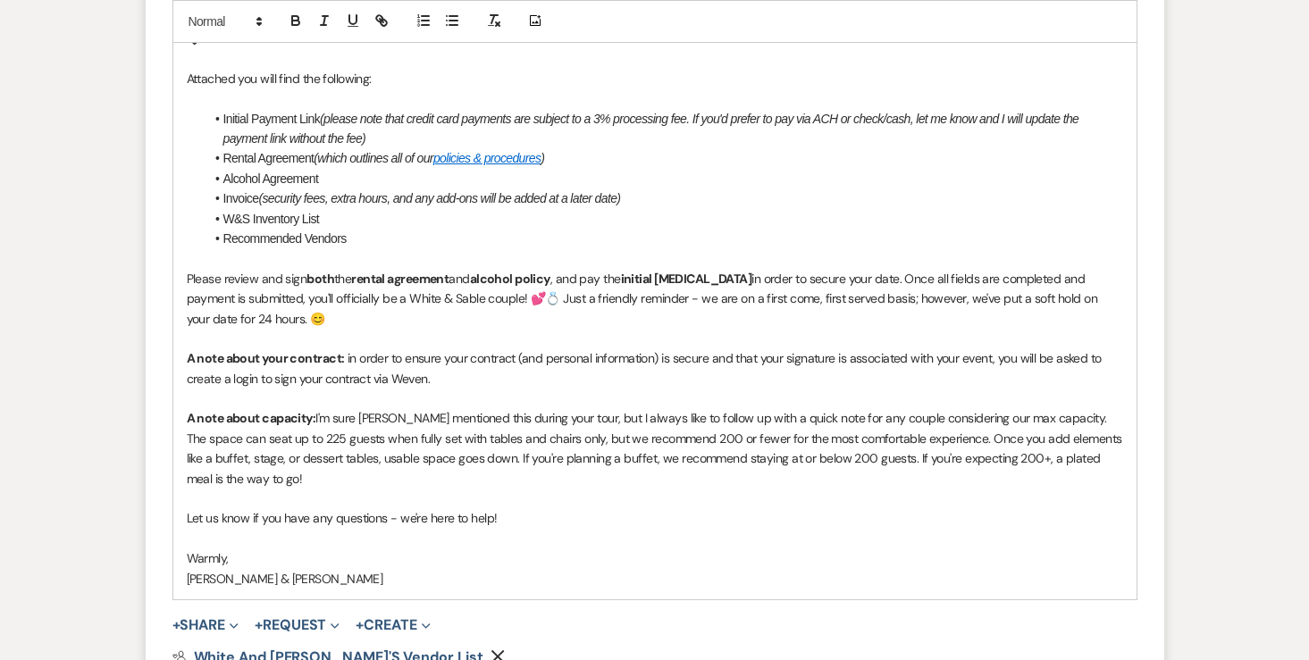
scroll to position [1189, 0]
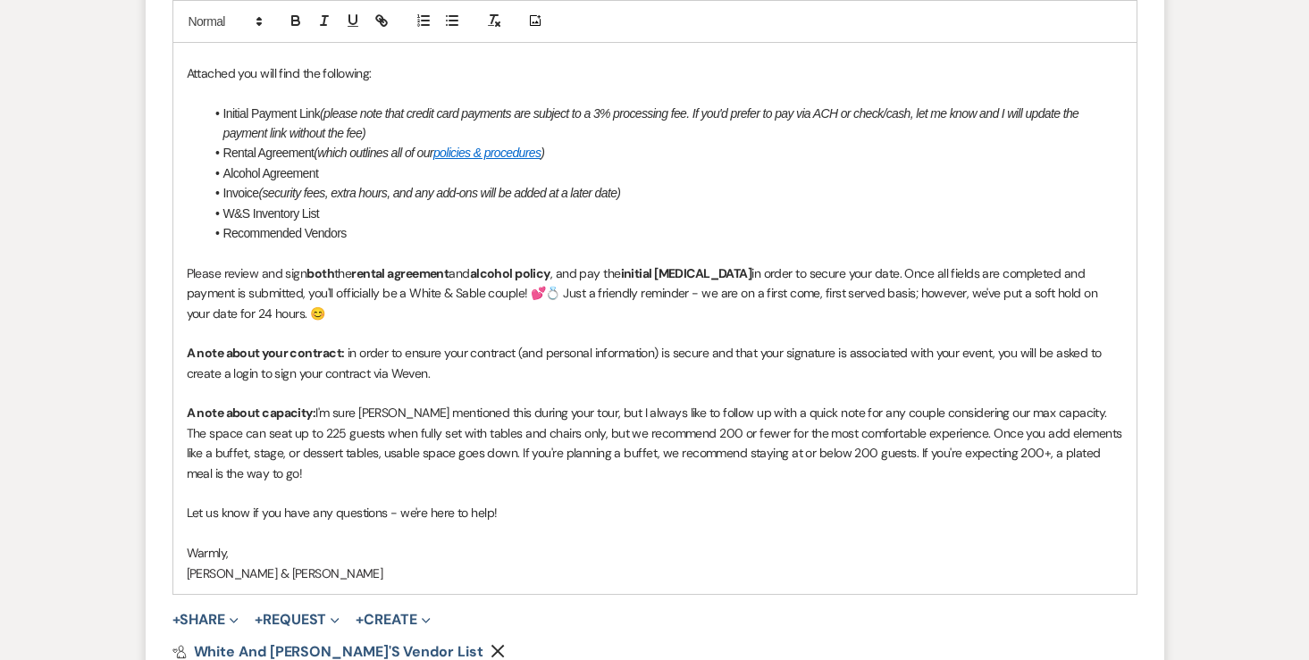
click at [1098, 273] on p "Please review and sign both the rental agreement and alcohol policy , and pay t…" at bounding box center [655, 294] width 936 height 60
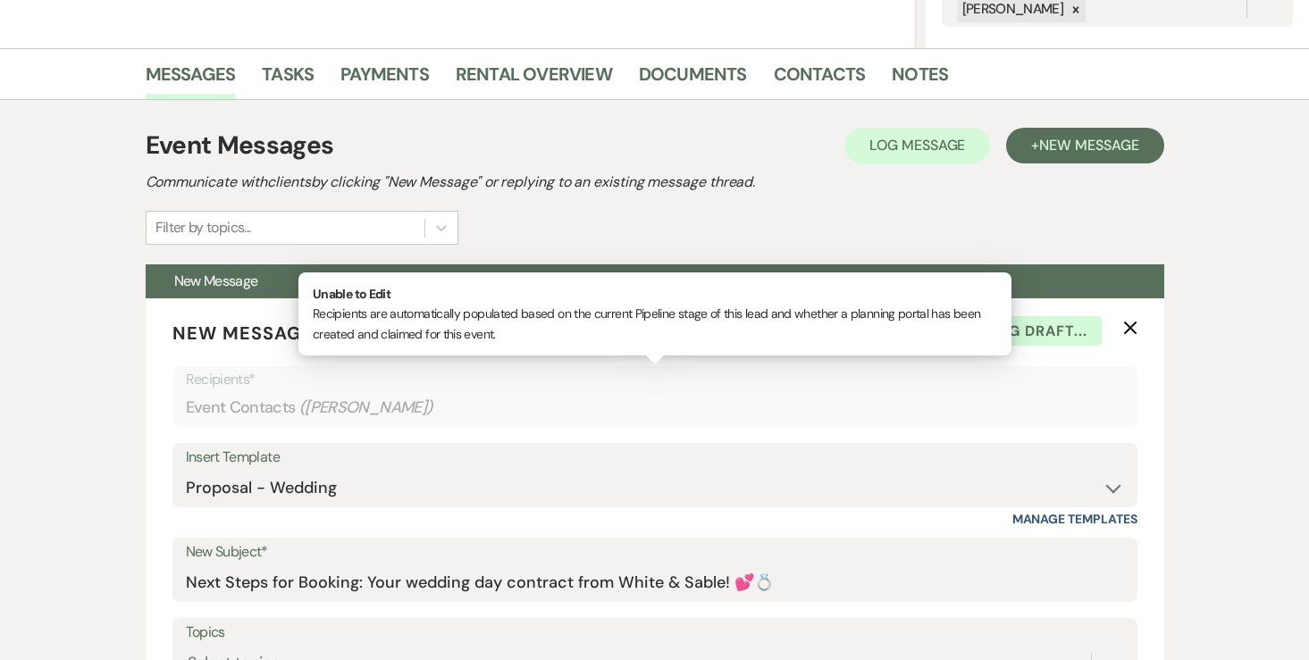
scroll to position [307, 0]
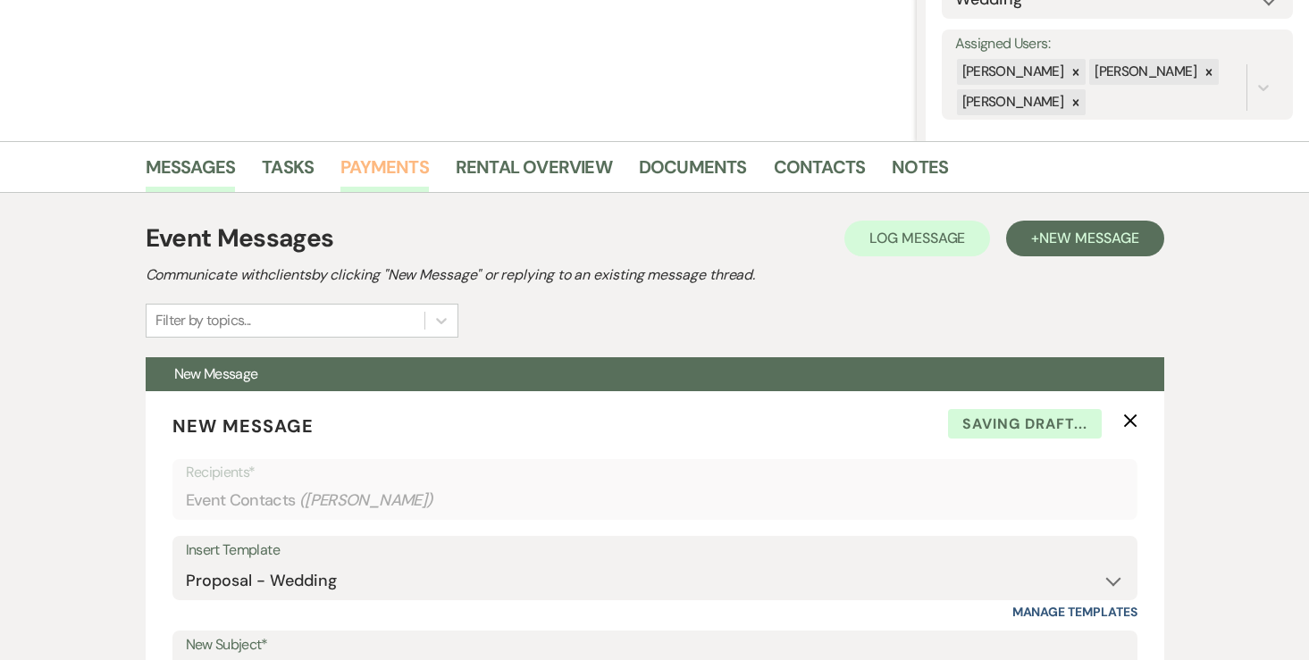
click at [389, 155] on link "Payments" at bounding box center [384, 172] width 88 height 39
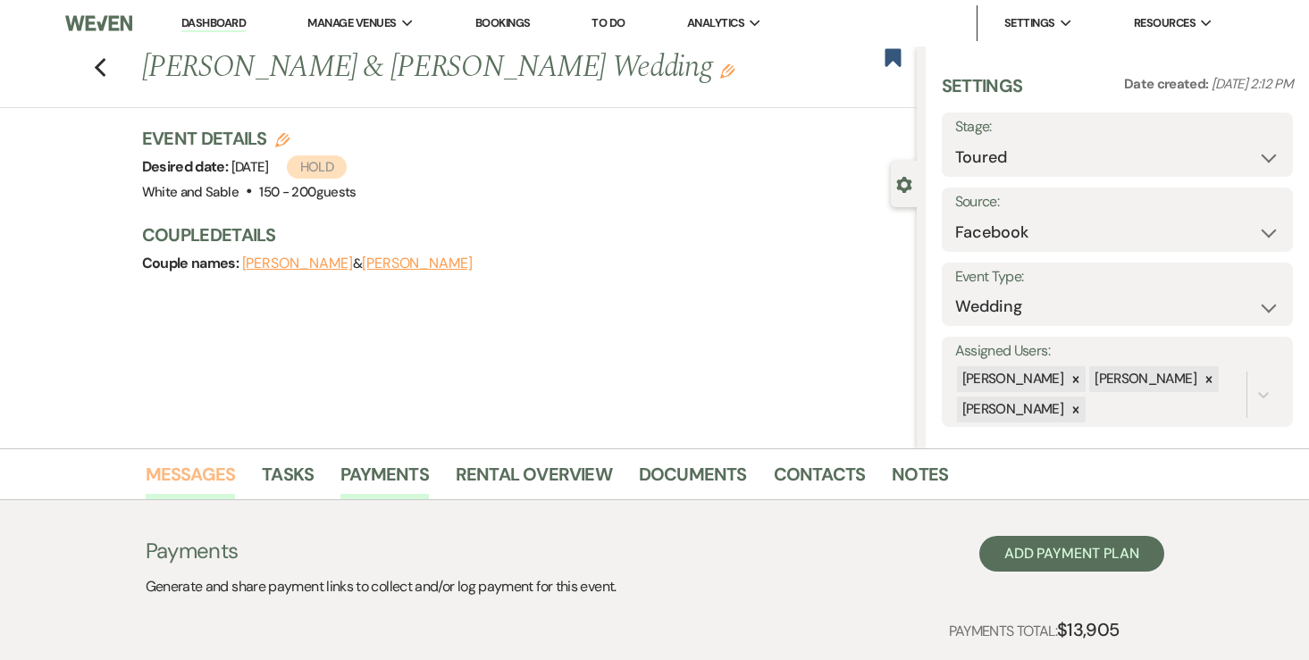
click at [154, 492] on link "Messages" at bounding box center [191, 479] width 90 height 39
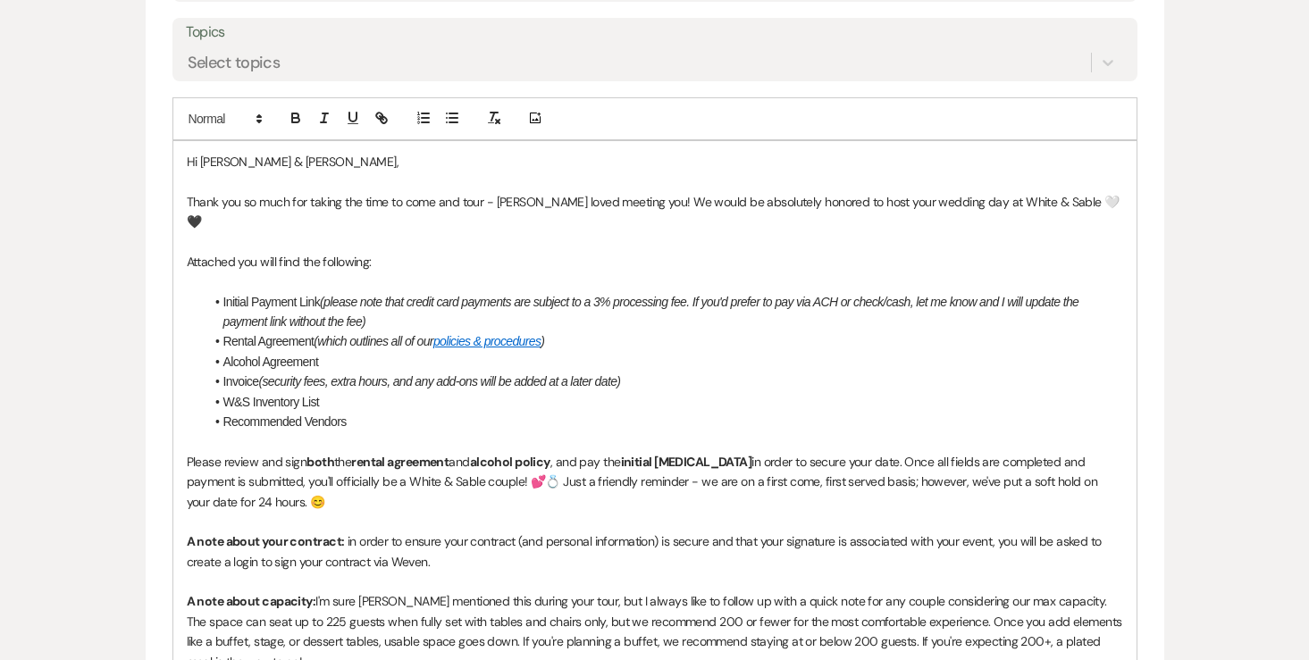
scroll to position [1017, 0]
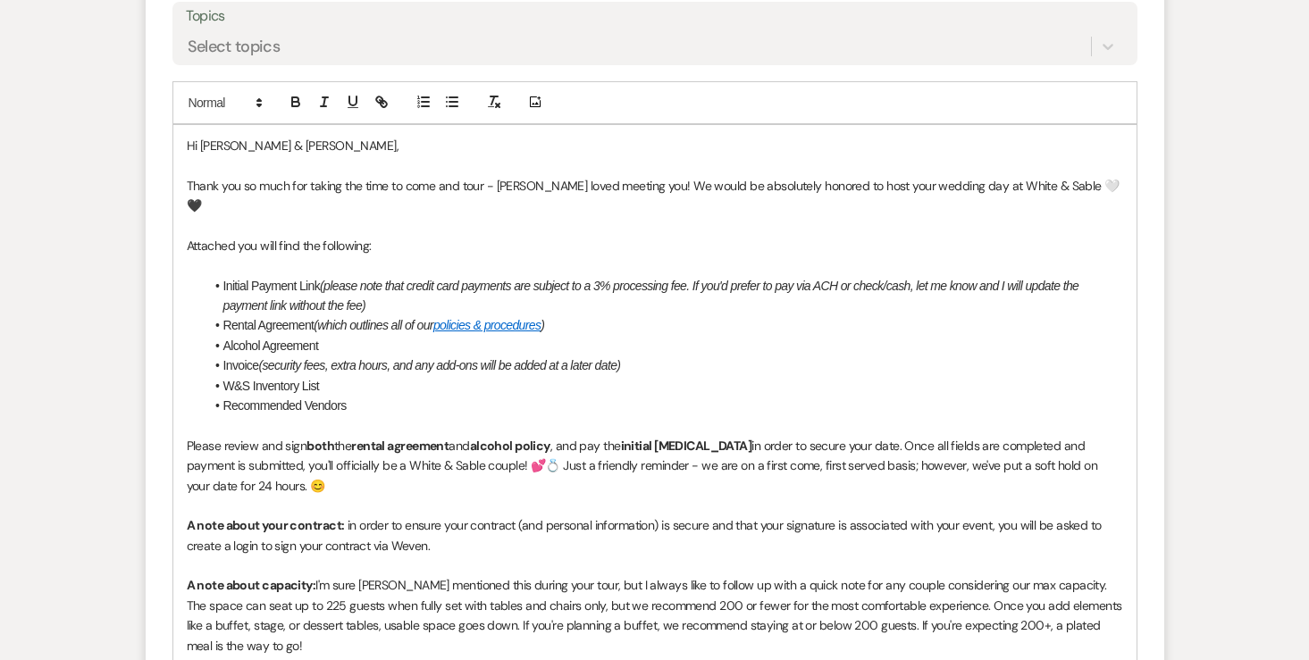
click at [1120, 449] on p "Please review and sign both the rental agreement and alcohol policy , and pay t…" at bounding box center [655, 466] width 936 height 60
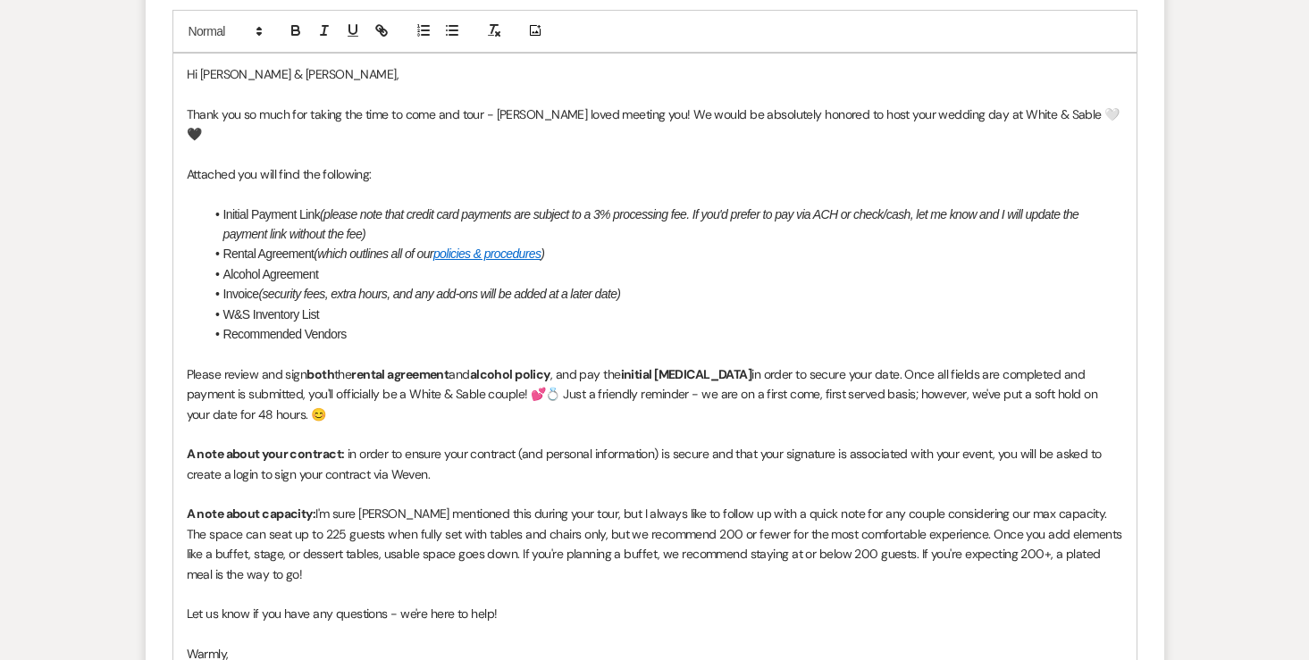
scroll to position [1218, 0]
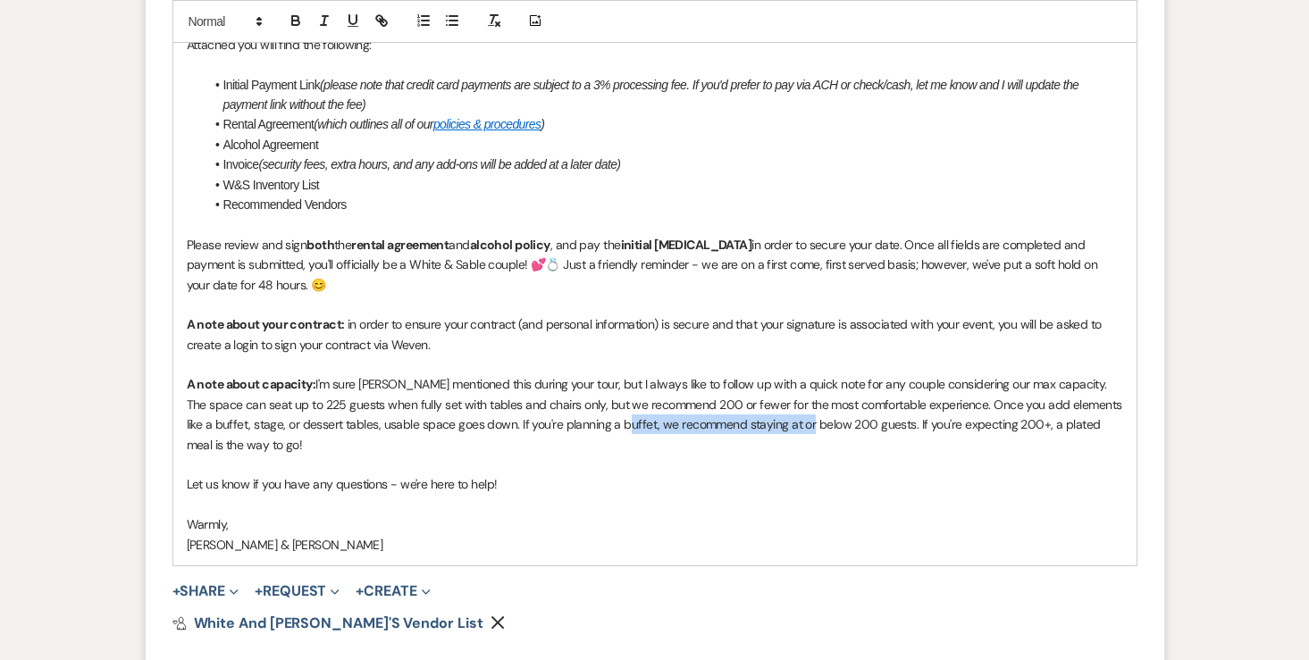
drag, startPoint x: 590, startPoint y: 401, endPoint x: 779, endPoint y: 402, distance: 189.4
click at [779, 403] on p "A note about capacity: I'm sure [PERSON_NAME] mentioned this during your tour, …" at bounding box center [655, 414] width 936 height 80
drag, startPoint x: 918, startPoint y: 407, endPoint x: 1111, endPoint y: 403, distance: 193.0
click at [1111, 403] on p "A note about capacity: I'm sure [PERSON_NAME] mentioned this during your tour, …" at bounding box center [655, 414] width 936 height 80
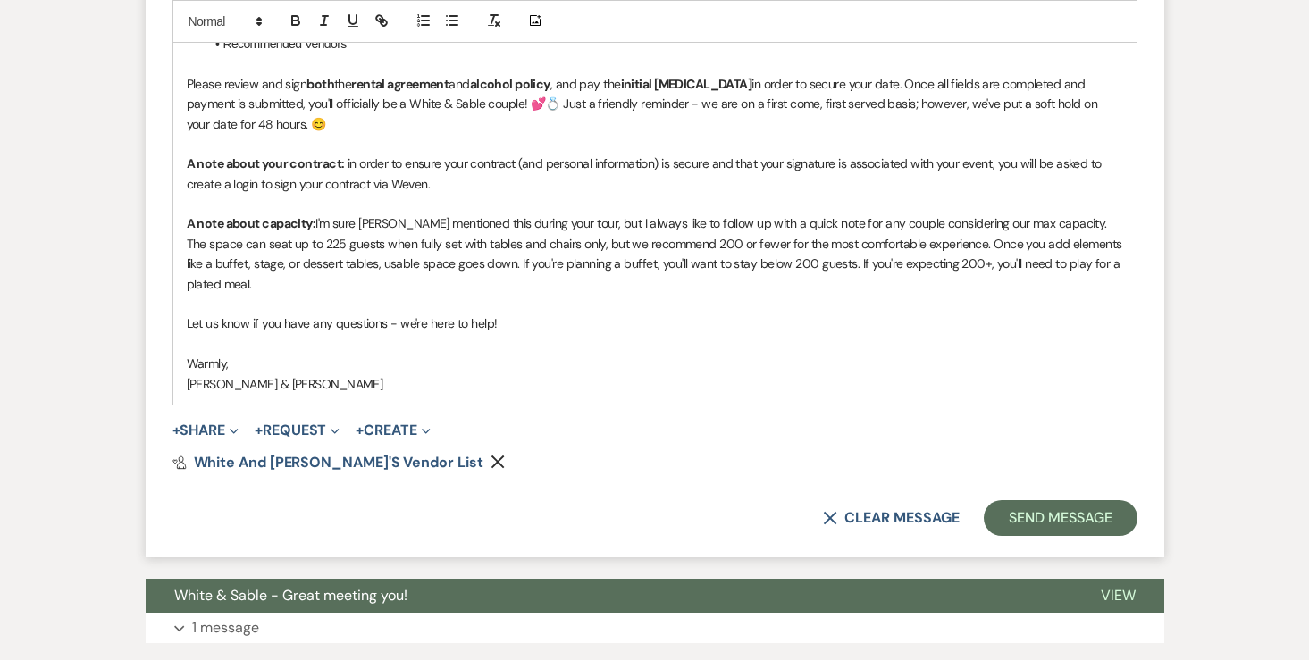
scroll to position [1622, 0]
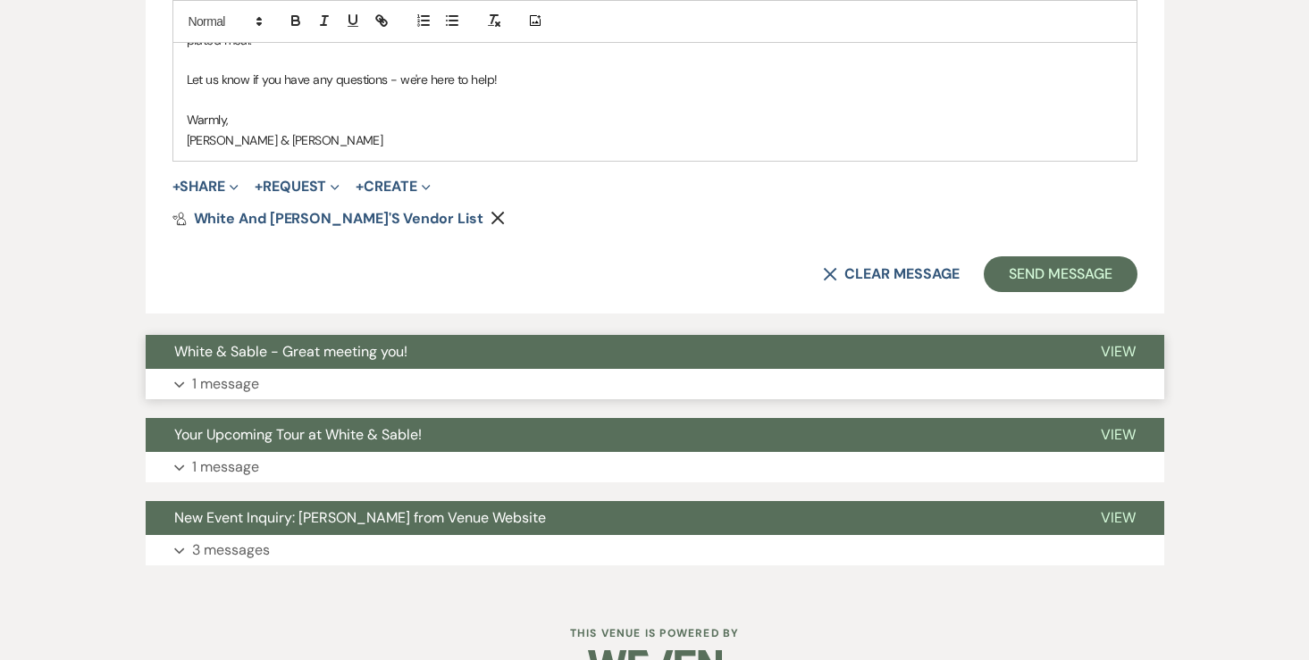
click at [214, 373] on p "1 message" at bounding box center [225, 384] width 67 height 23
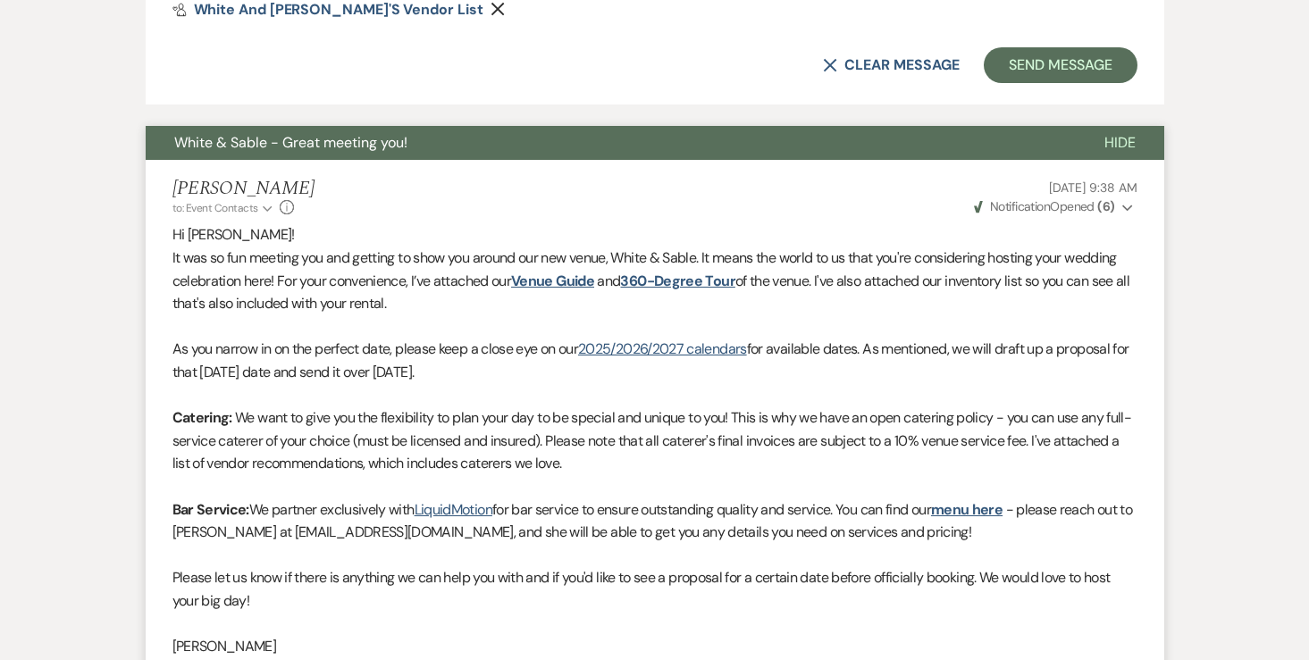
scroll to position [1369, 0]
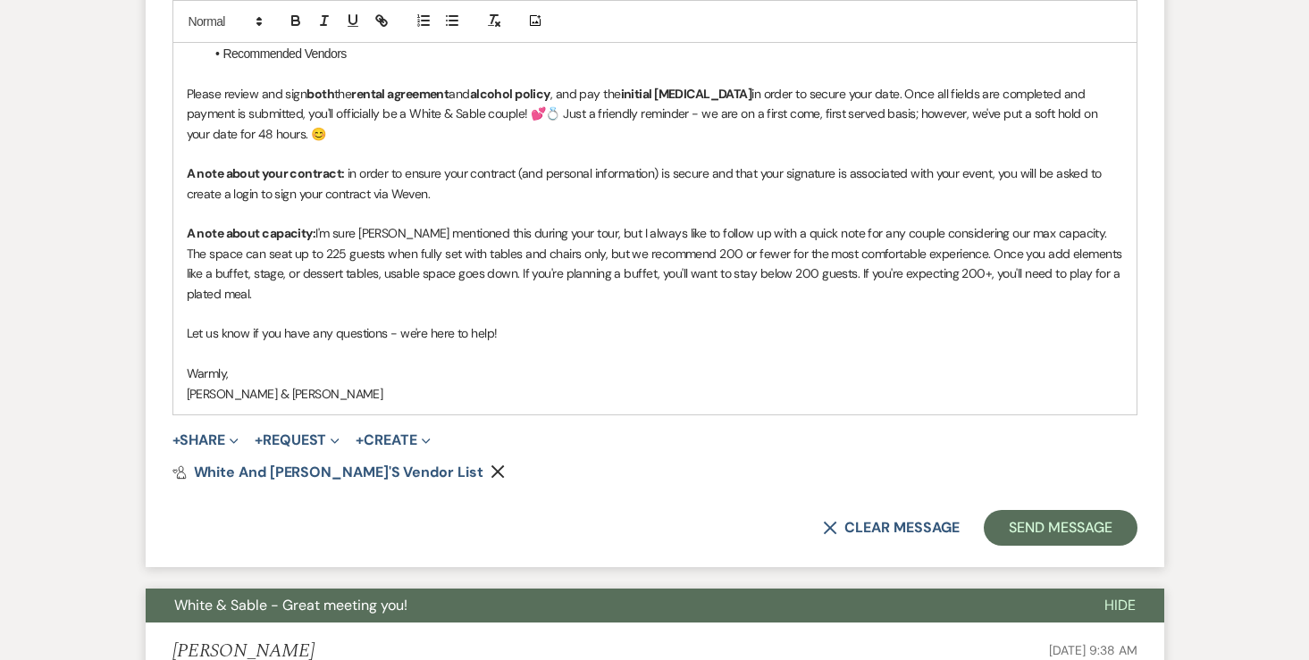
click at [404, 465] on div "Pref Vendors White and Sable's Vendor List Remove" at bounding box center [654, 472] width 965 height 14
click at [490, 465] on icon "Remove" at bounding box center [497, 472] width 14 height 14
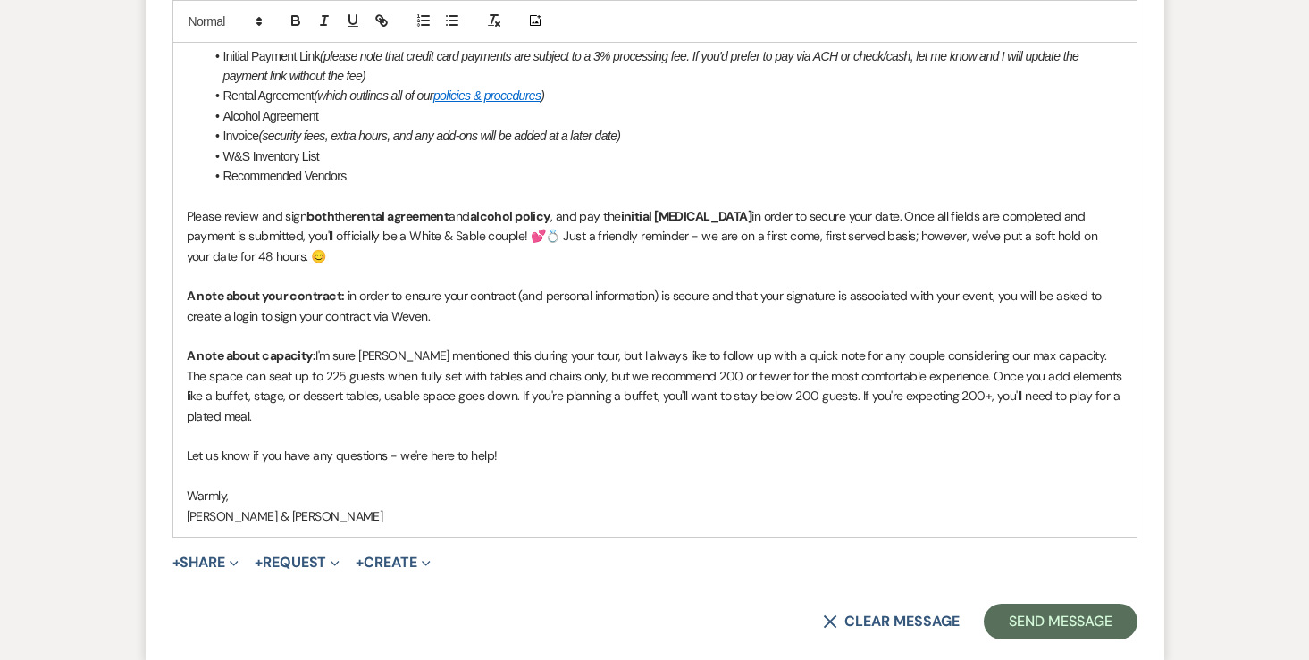
scroll to position [1131, 0]
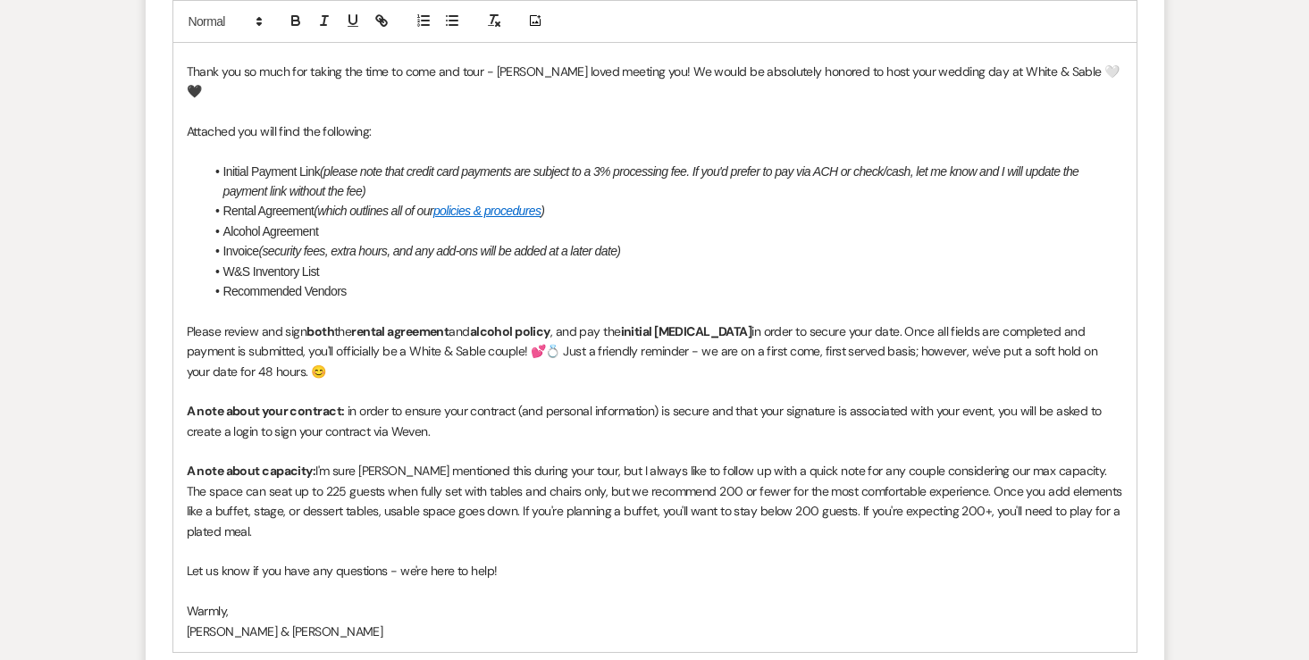
click at [327, 281] on li "Recommended Vendors" at bounding box center [664, 291] width 918 height 20
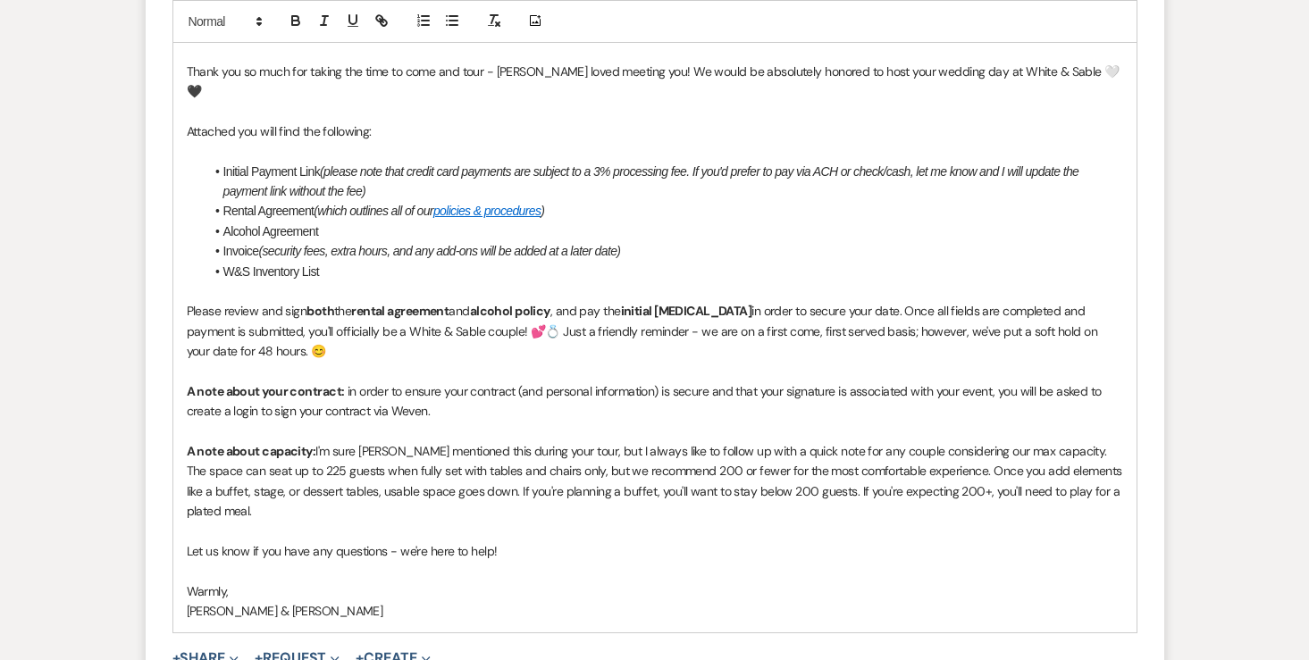
click at [294, 262] on li "W&S Inventory List" at bounding box center [664, 272] width 918 height 20
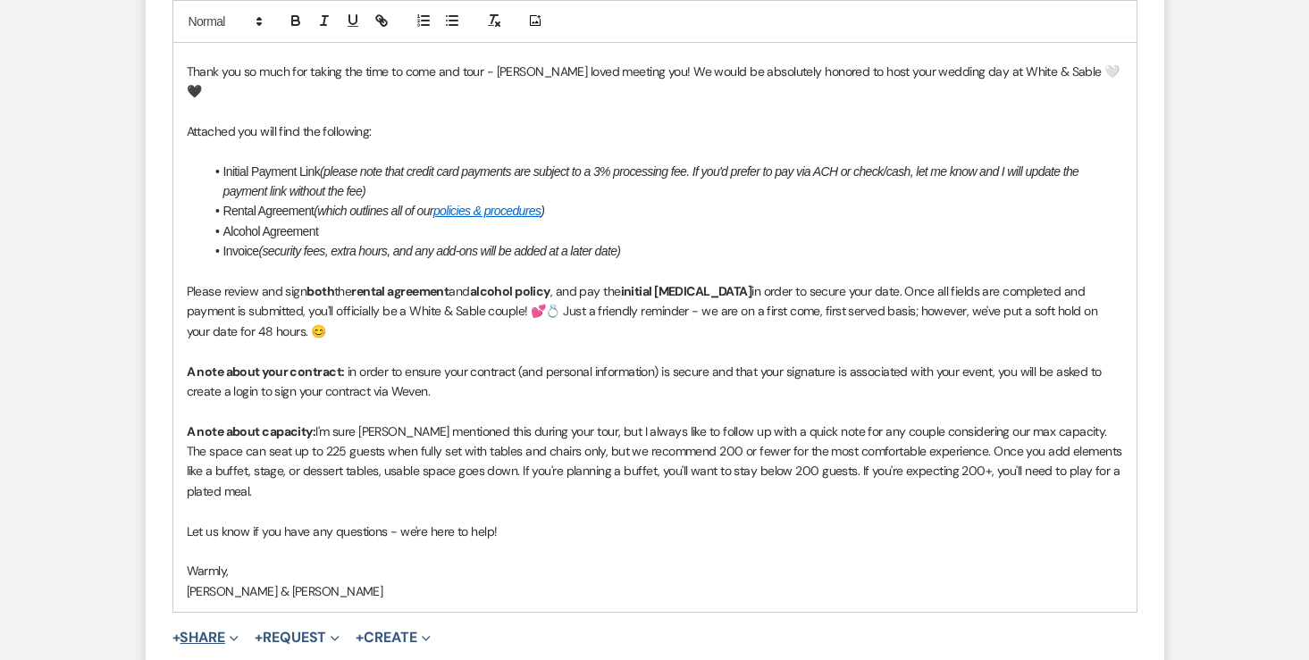
click at [210, 631] on button "+ Share Expand" at bounding box center [205, 638] width 67 height 14
click at [301, 631] on button "+ Request Expand" at bounding box center [297, 638] width 85 height 14
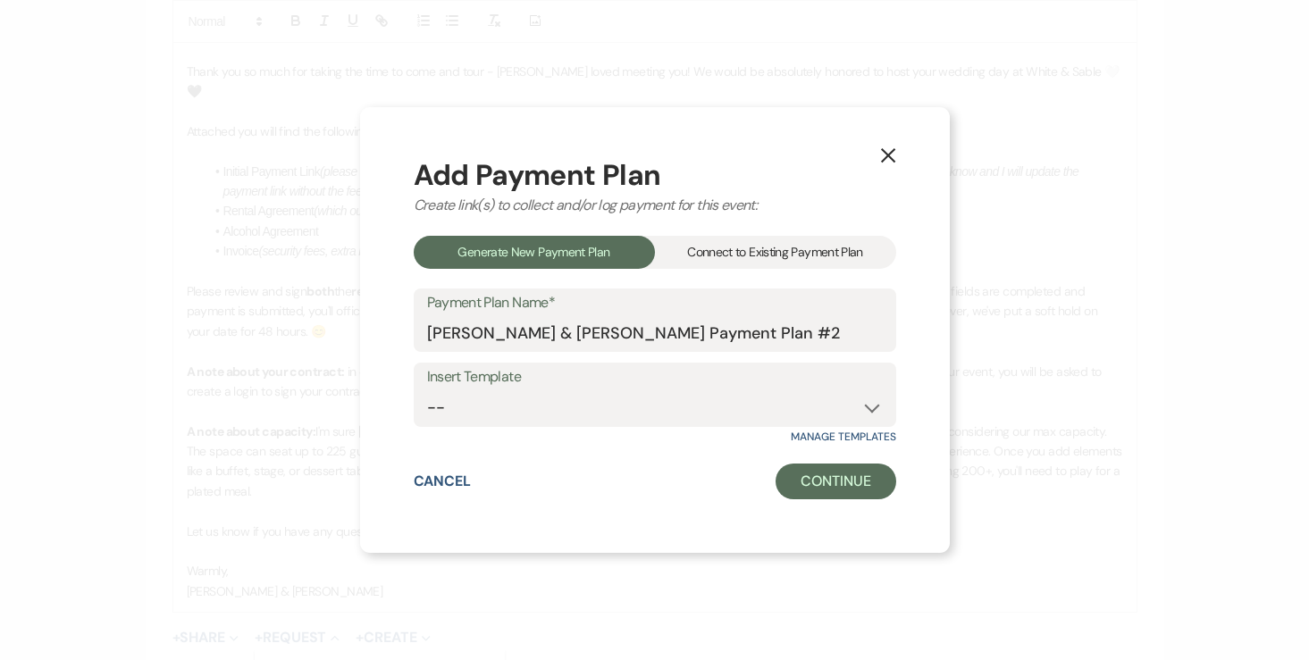
click at [739, 230] on div "Add Payment Plan Create link(s) to collect and/or log payment for this event: G…" at bounding box center [655, 330] width 482 height 339
click at [723, 263] on div "Connect to Existing Payment Plan" at bounding box center [775, 252] width 241 height 33
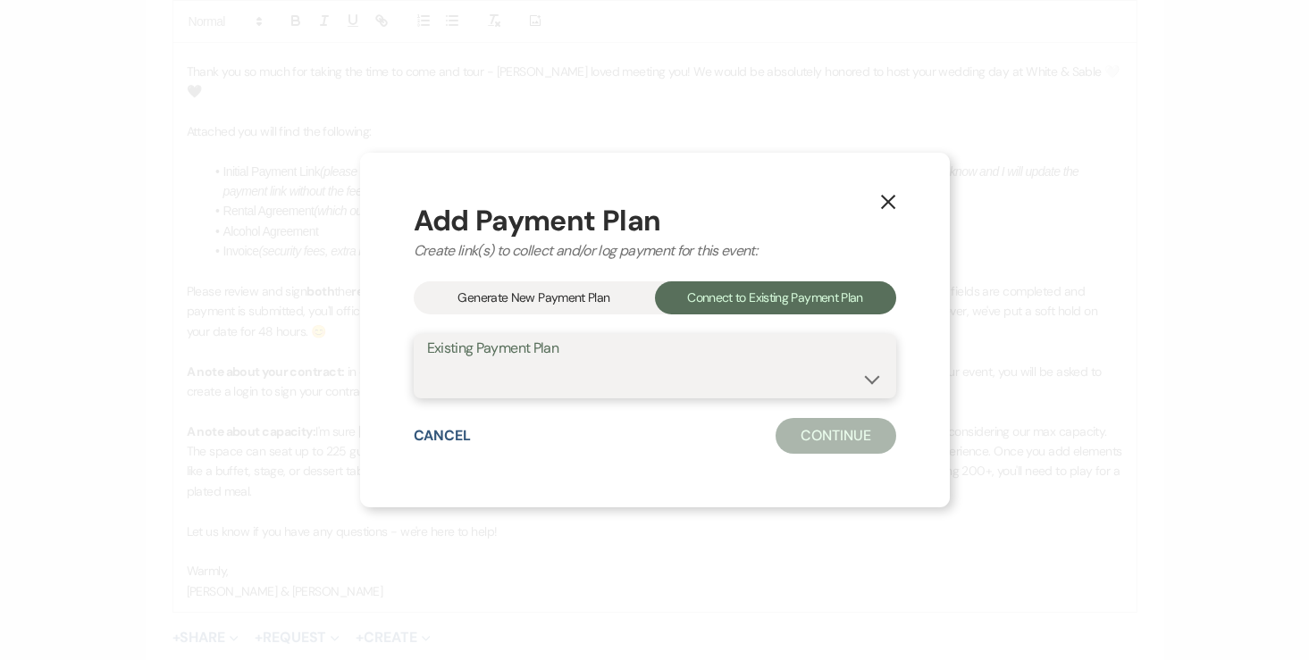
click at [602, 379] on select "[PERSON_NAME] & [PERSON_NAME] Payment Plan #1" at bounding box center [655, 379] width 456 height 35
select select "24626"
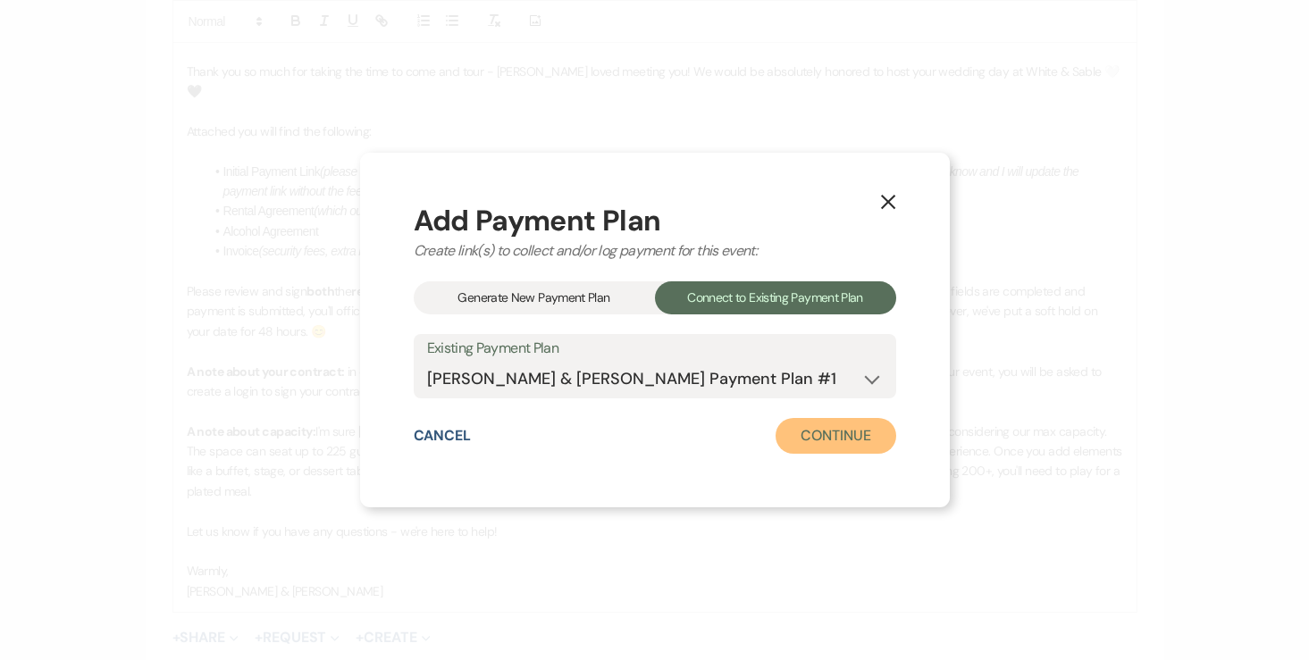
click at [824, 453] on button "Continue" at bounding box center [835, 436] width 120 height 36
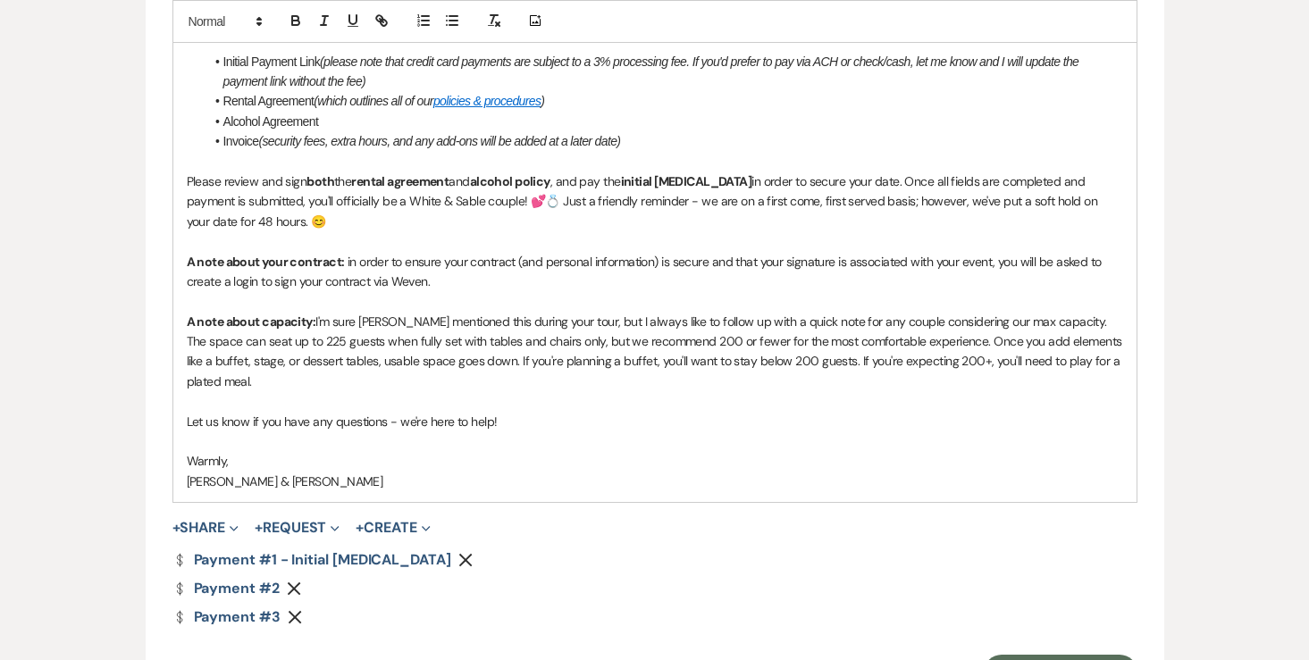
scroll to position [1244, 0]
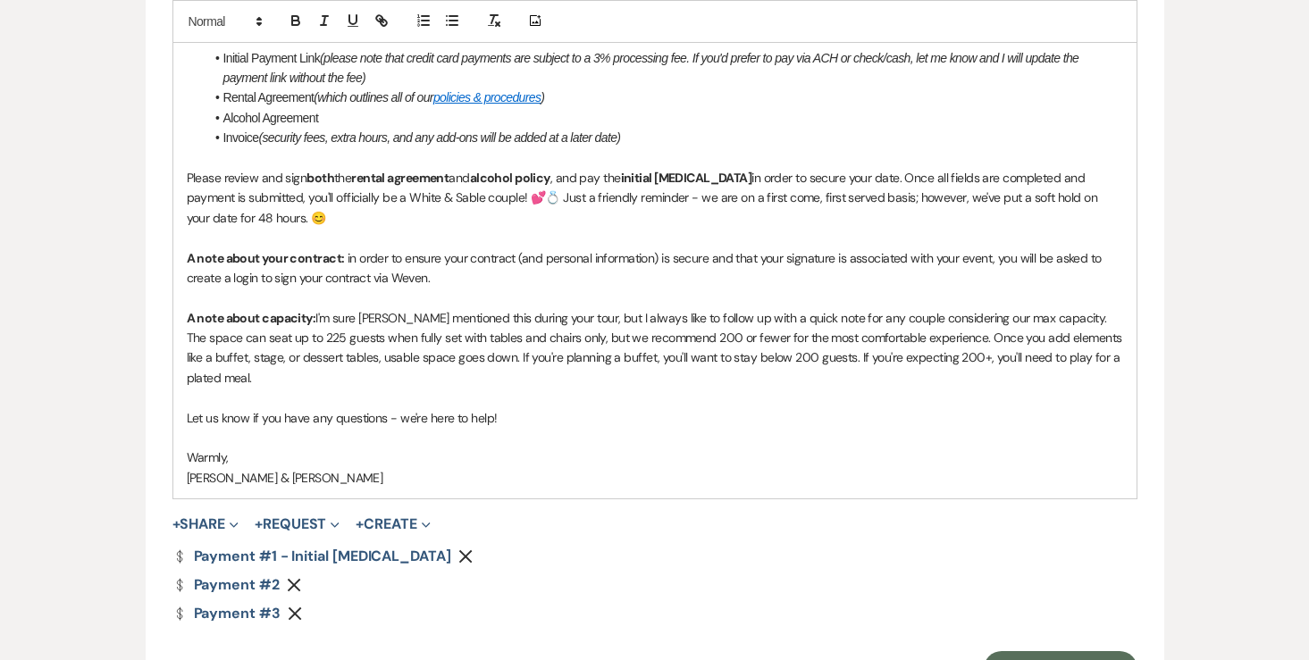
click at [300, 577] on button "Remove" at bounding box center [297, 584] width 21 height 15
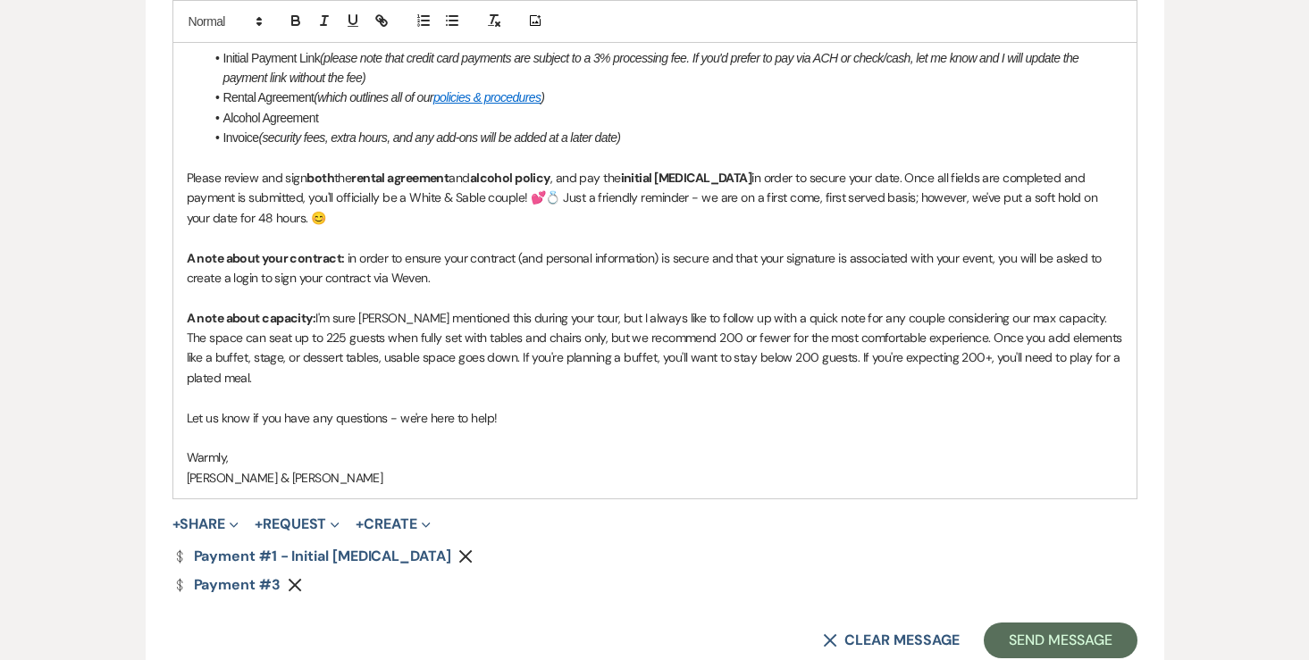
click at [300, 577] on button "Remove" at bounding box center [298, 584] width 21 height 15
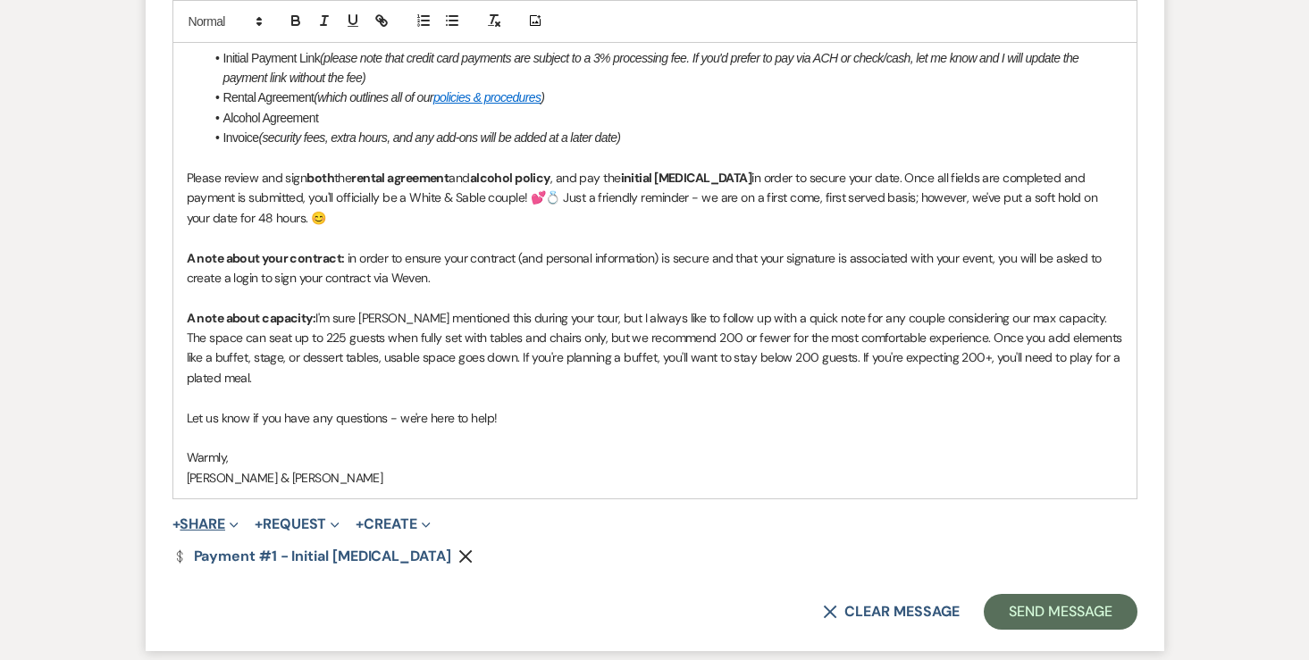
click at [218, 517] on button "+ Share Expand" at bounding box center [205, 524] width 67 height 14
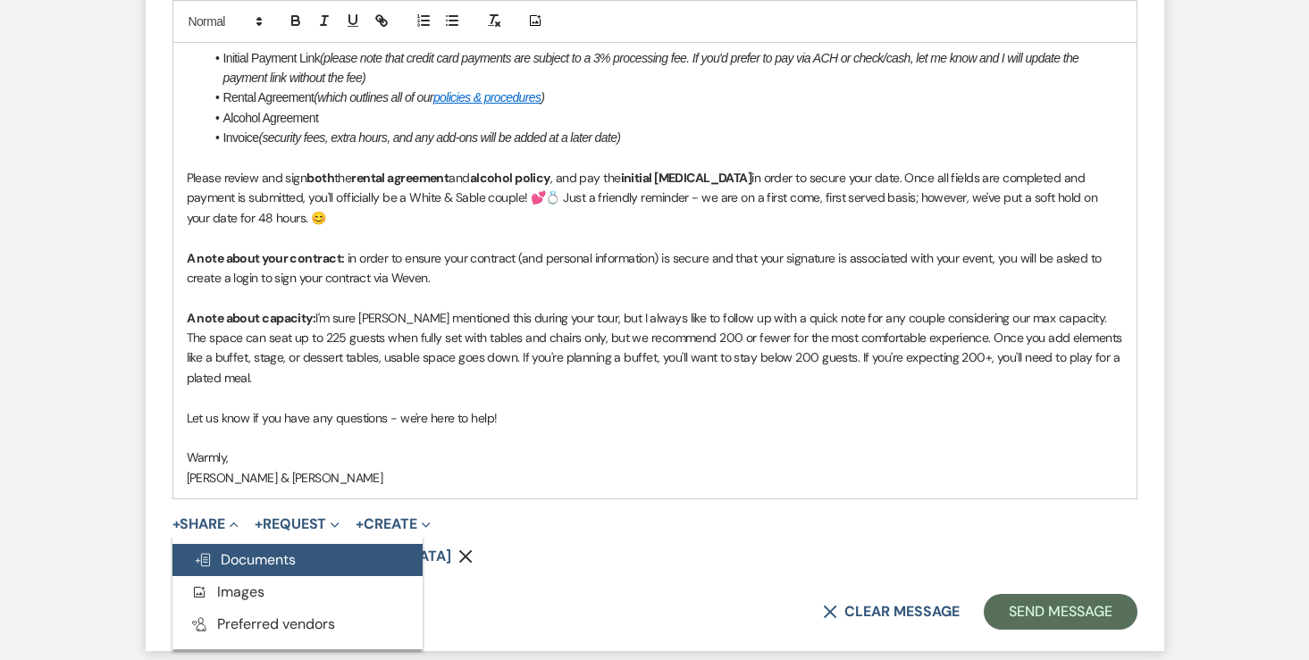
click at [238, 550] on span "Doc Upload Documents" at bounding box center [245, 559] width 102 height 19
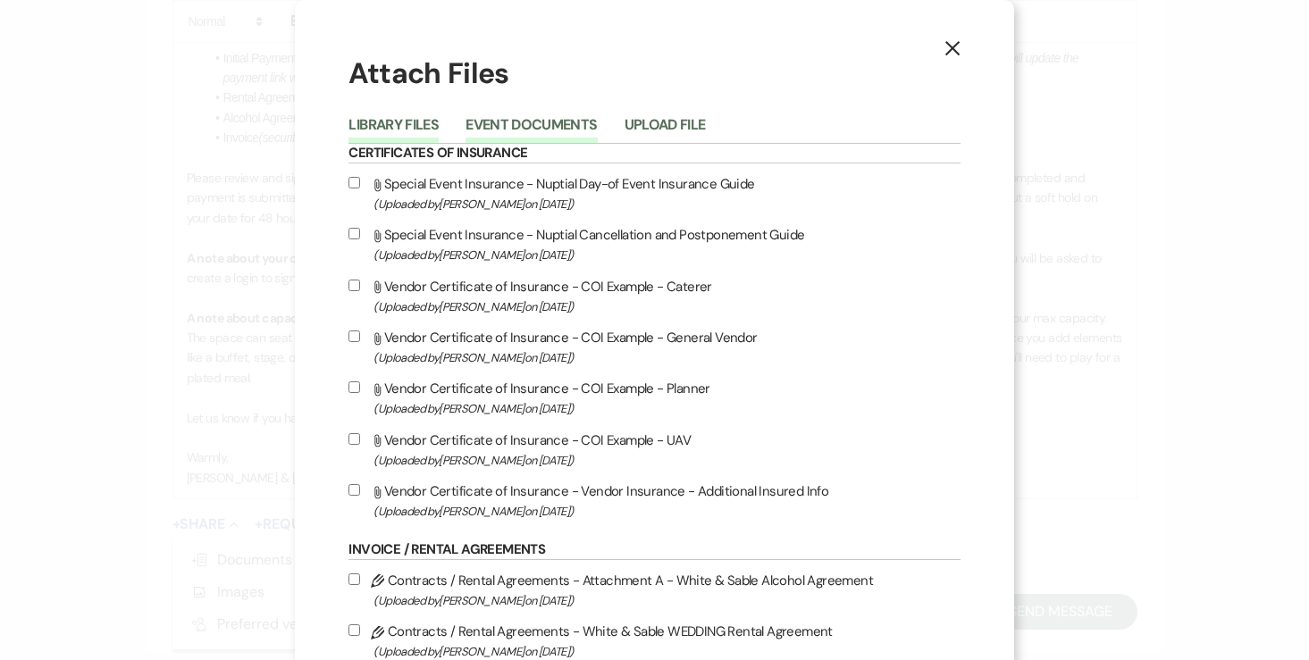
click at [560, 128] on button "Event Documents" at bounding box center [530, 130] width 131 height 25
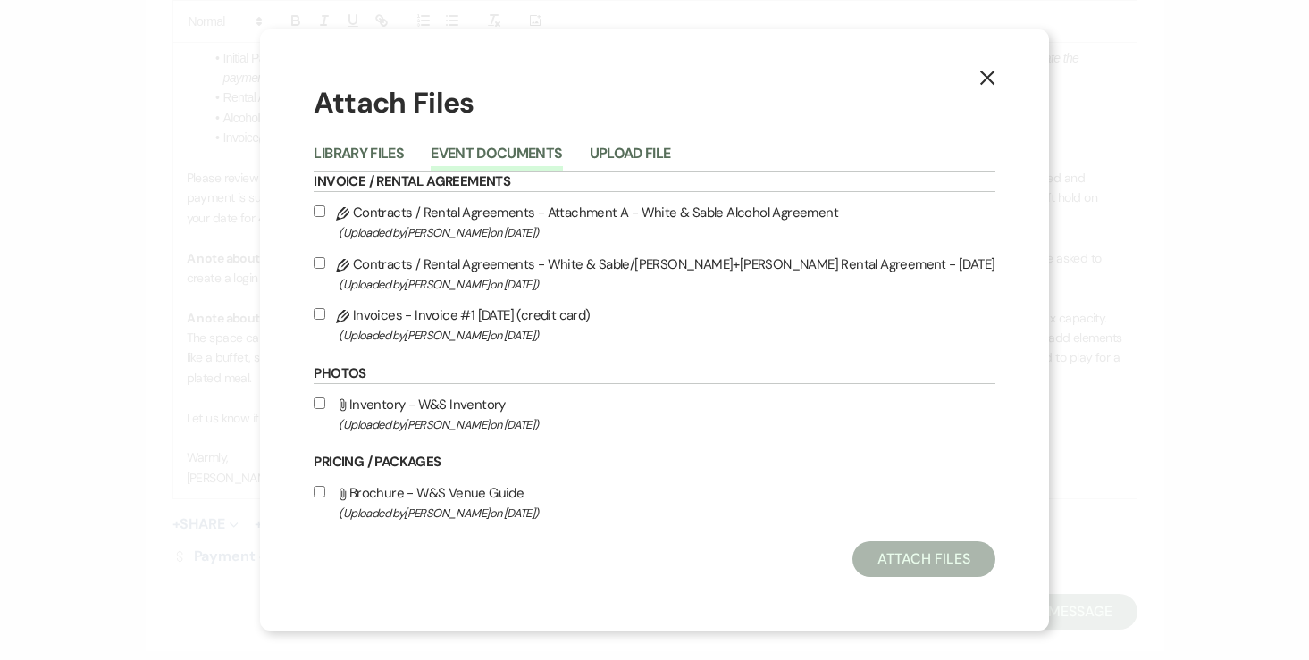
click at [325, 259] on input "Pencil Contracts / Rental Agreements - White & Sable/[PERSON_NAME]+[PERSON_NAME…" at bounding box center [320, 263] width 12 height 12
checkbox input "true"
click at [325, 211] on input "Pencil Contracts / Rental Agreements - Attachment A - White & Sable Alcohol Agr…" at bounding box center [320, 211] width 12 height 12
checkbox input "true"
click at [377, 316] on div "X Attach Files Library Files Event Documents Upload File Invoice / Rental Agree…" at bounding box center [654, 330] width 788 height 602
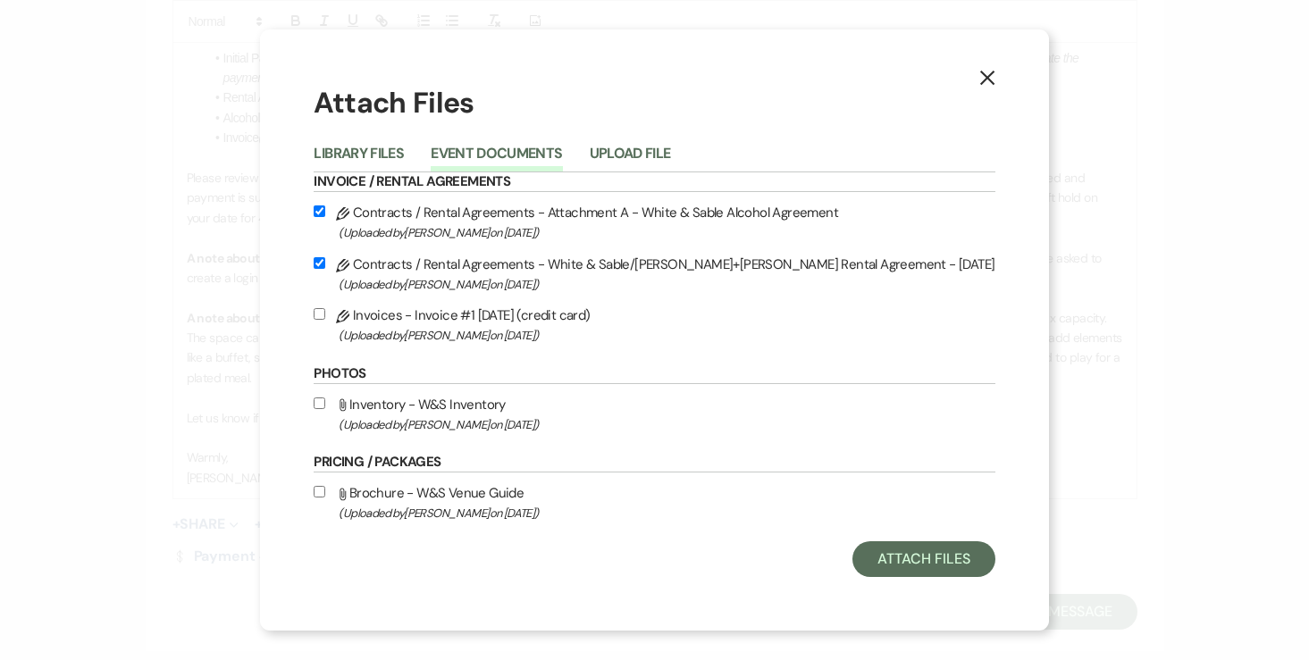
click at [325, 314] on input "Pencil Invoices - Invoice #1 [DATE] (credit card) (Uploaded by [PERSON_NAME] on…" at bounding box center [320, 314] width 12 height 12
checkbox input "true"
click at [852, 549] on button "Attach Files" at bounding box center [923, 559] width 142 height 36
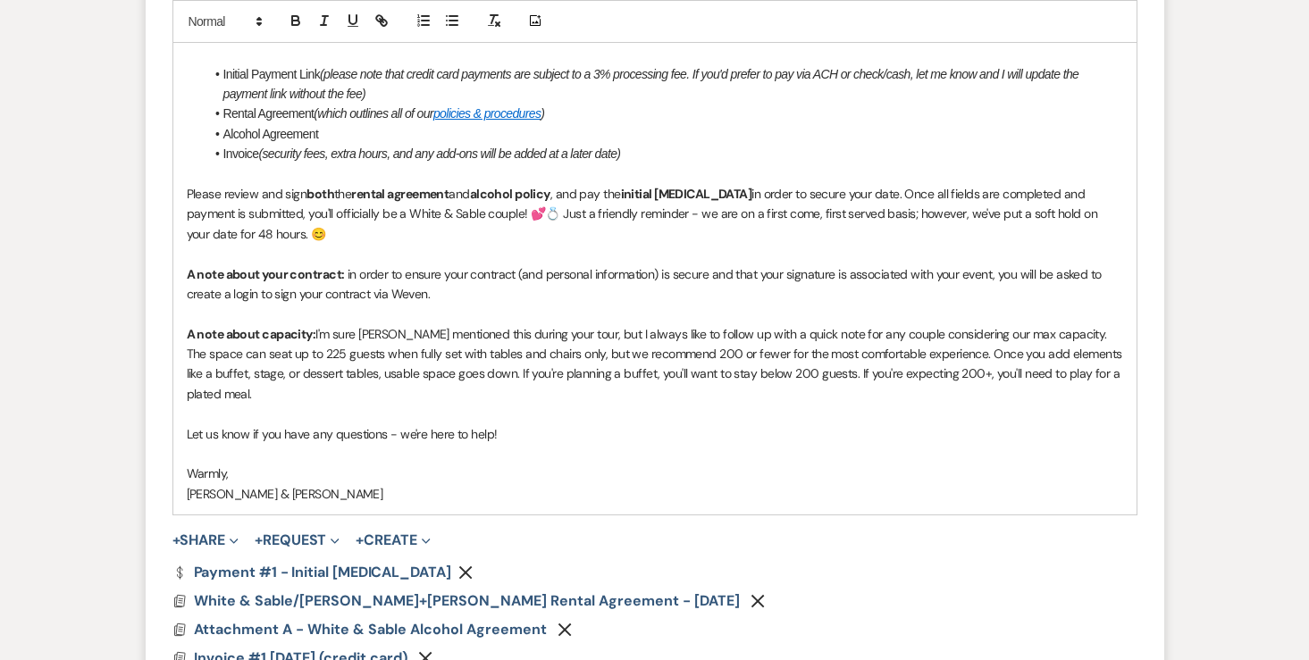
scroll to position [1234, 0]
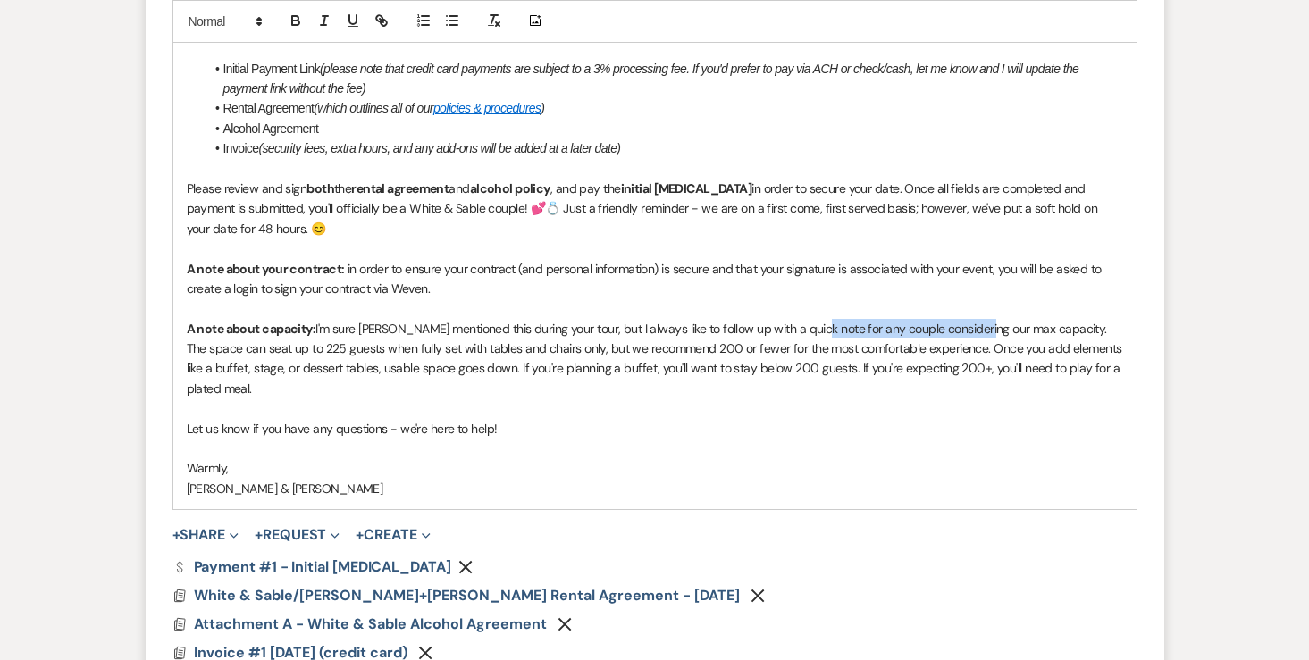
drag, startPoint x: 817, startPoint y: 306, endPoint x: 984, endPoint y: 311, distance: 166.2
click at [984, 319] on p "A note about capacity: I'm sure [PERSON_NAME] mentioned this during your tour, …" at bounding box center [655, 359] width 936 height 80
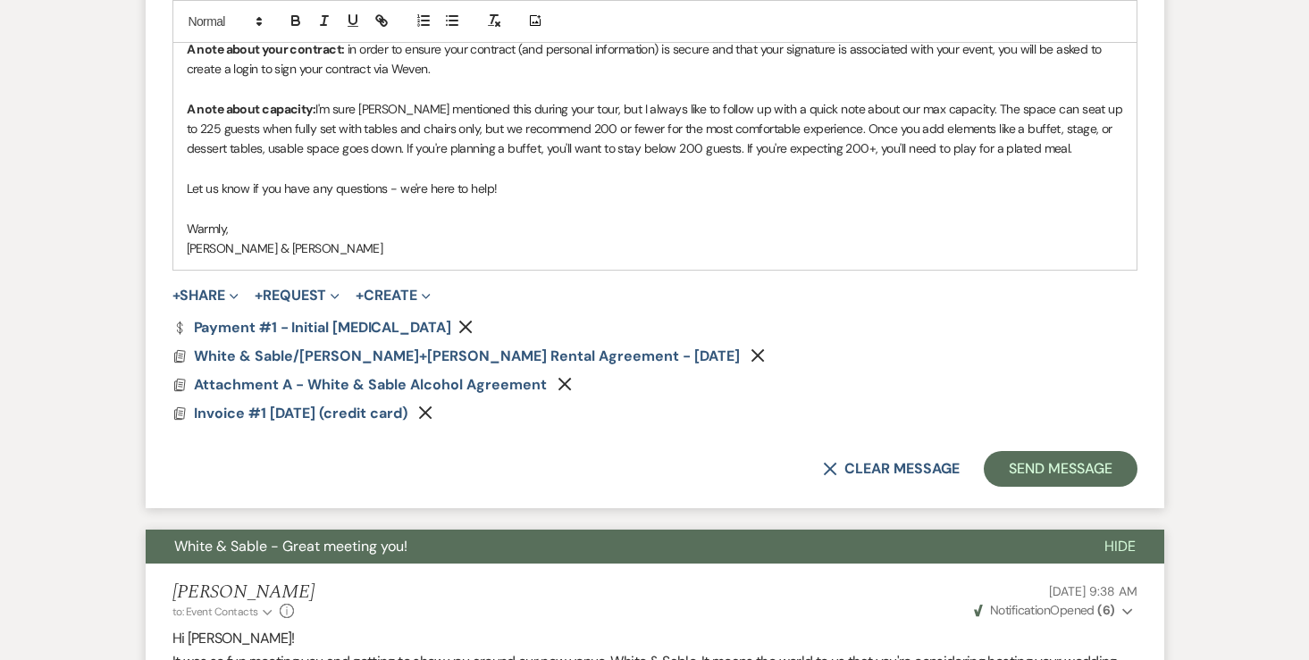
scroll to position [1454, 0]
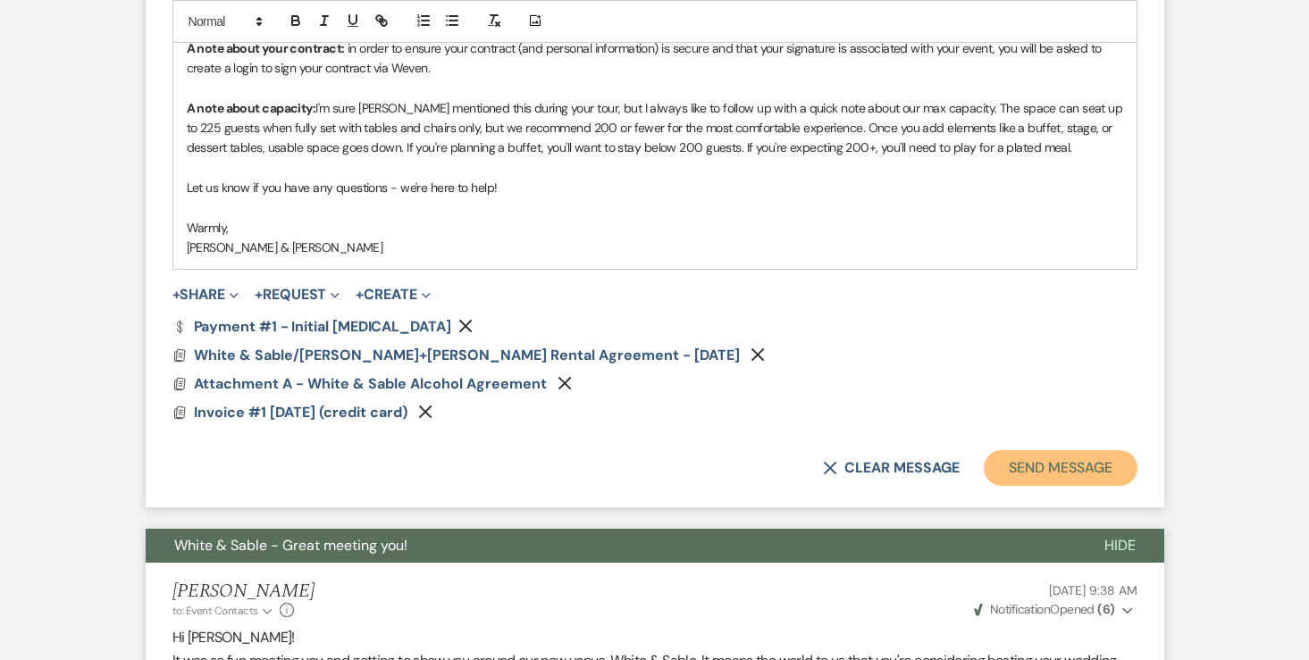
click at [1075, 461] on button "Send Message" at bounding box center [1060, 468] width 153 height 36
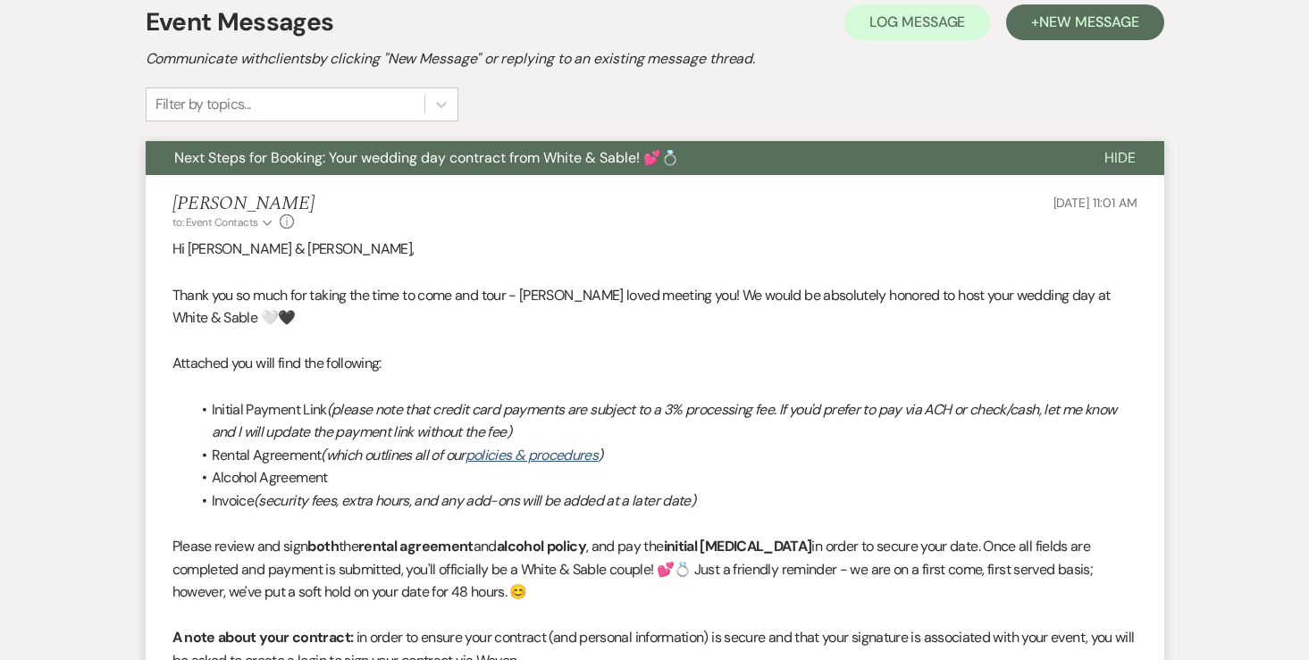
scroll to position [0, 0]
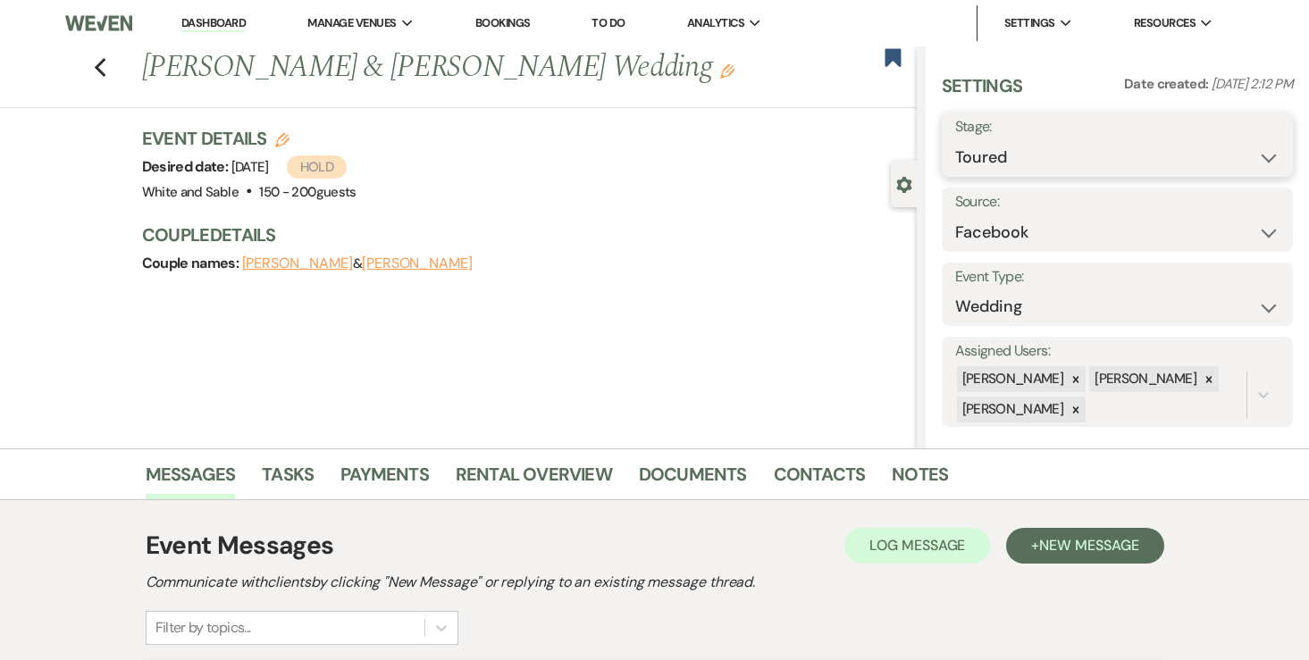
click at [1126, 148] on select "Inquiry Follow Up Tour Requested Tour Confirmed Toured Proposal Sent Booked Lost" at bounding box center [1117, 157] width 325 height 35
select select "6"
click at [1242, 153] on button "Save" at bounding box center [1256, 145] width 72 height 36
click at [98, 69] on use "button" at bounding box center [100, 68] width 12 height 20
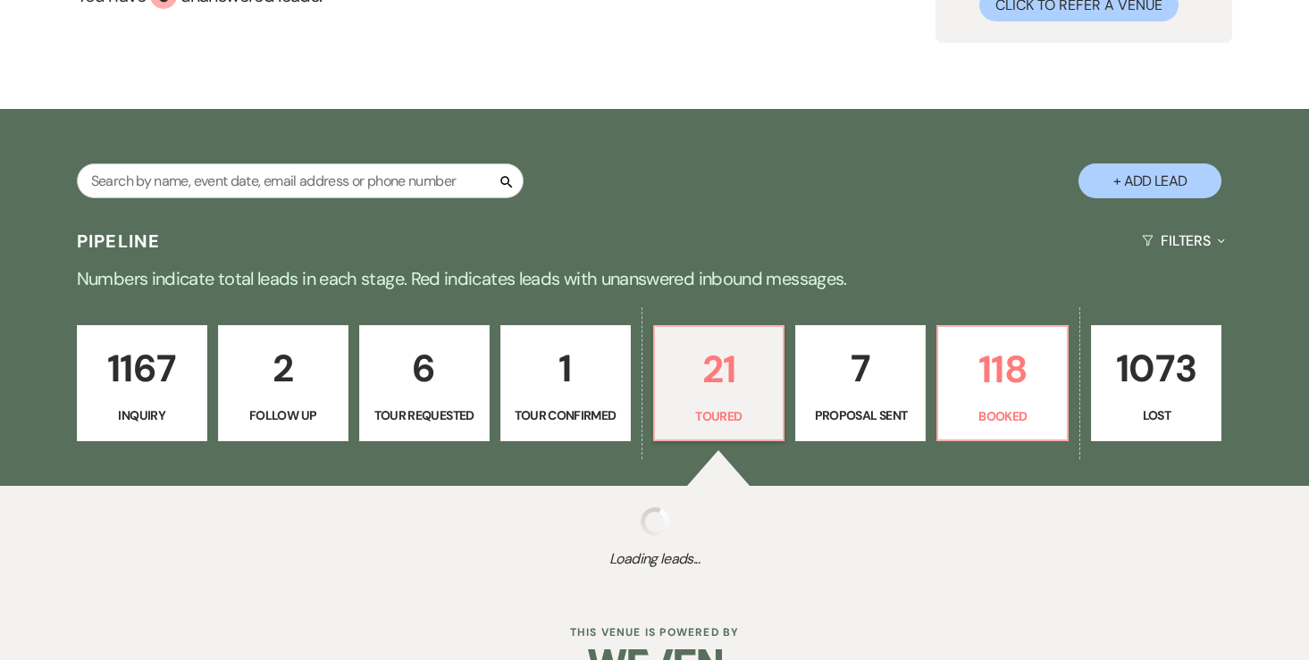
select select "5"
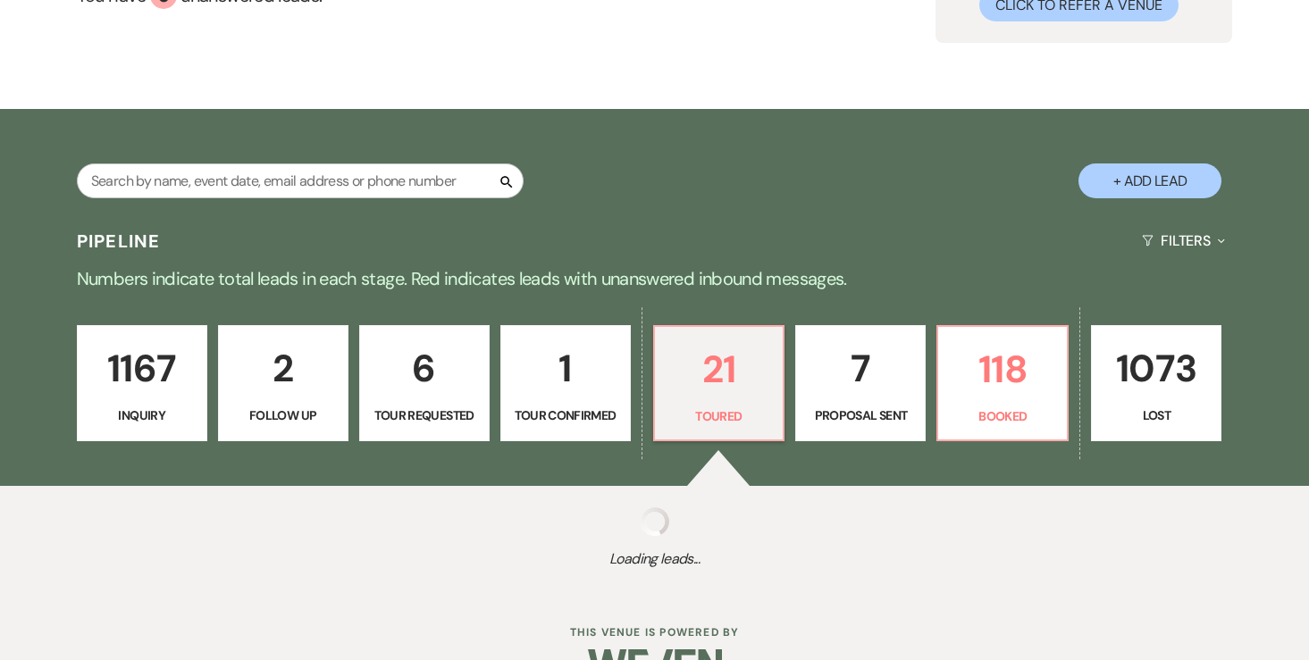
select select "5"
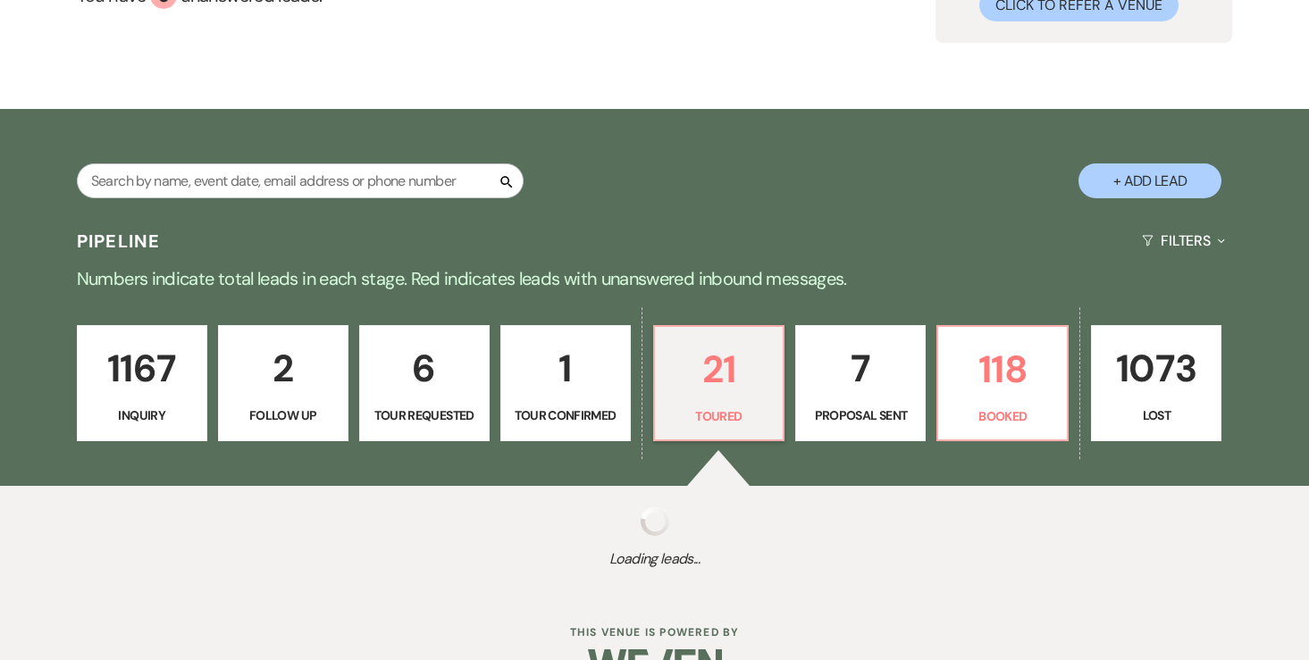
select select "5"
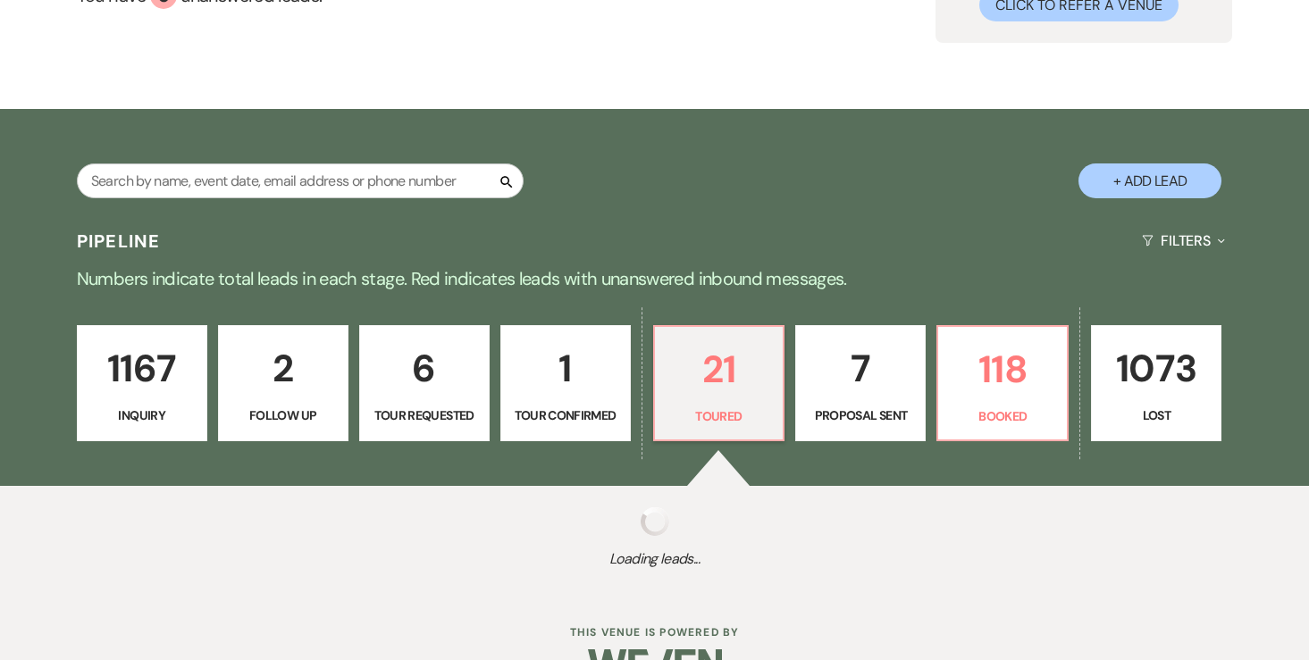
select select "5"
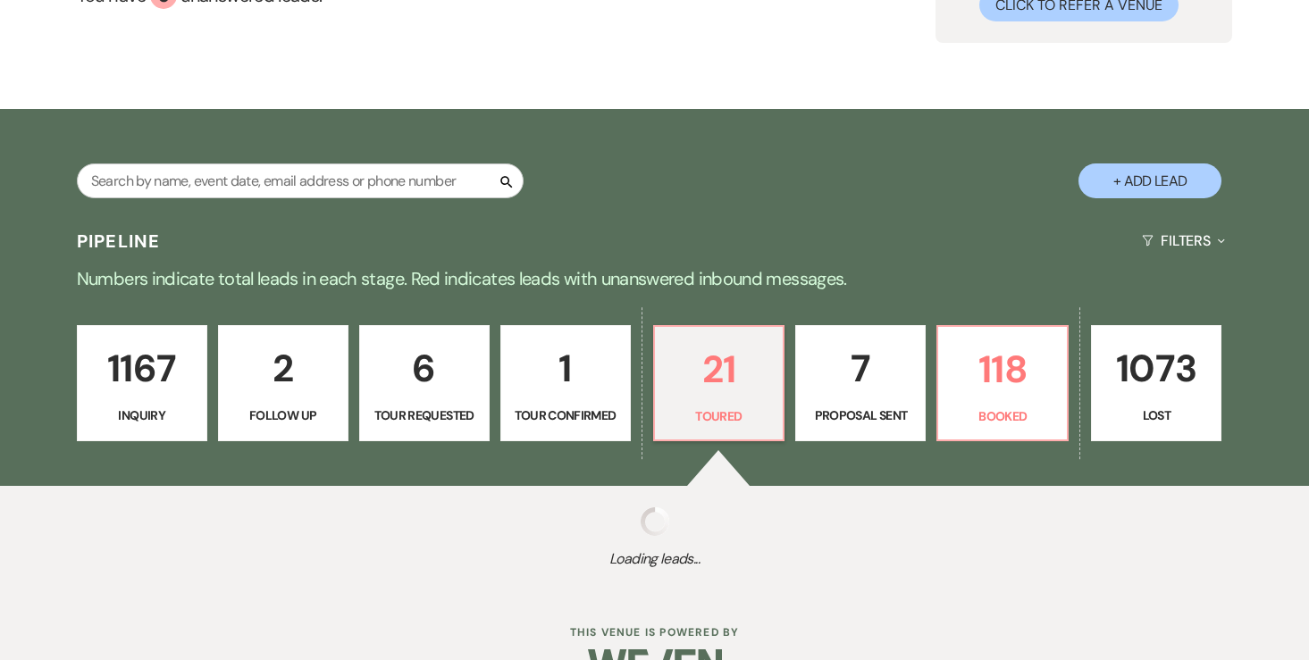
select select "5"
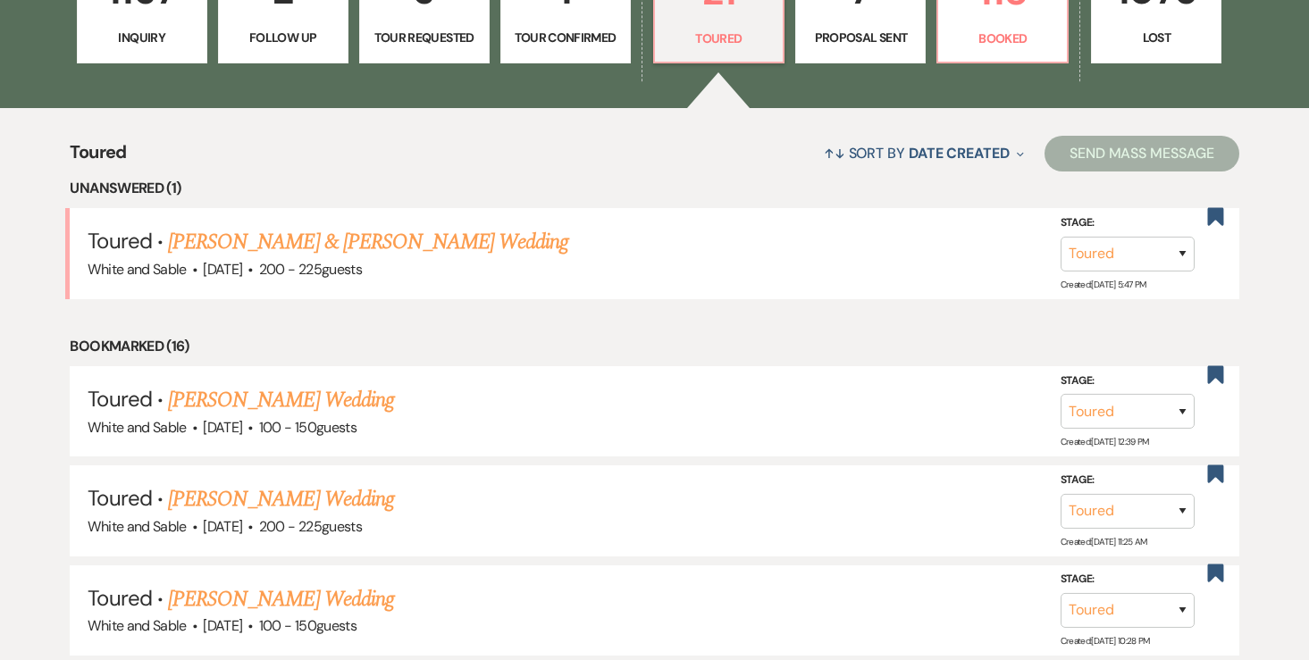
scroll to position [583, 0]
click at [355, 245] on link "Karissa Kaufer & Josh O'Hara's Wedding" at bounding box center [368, 243] width 400 height 32
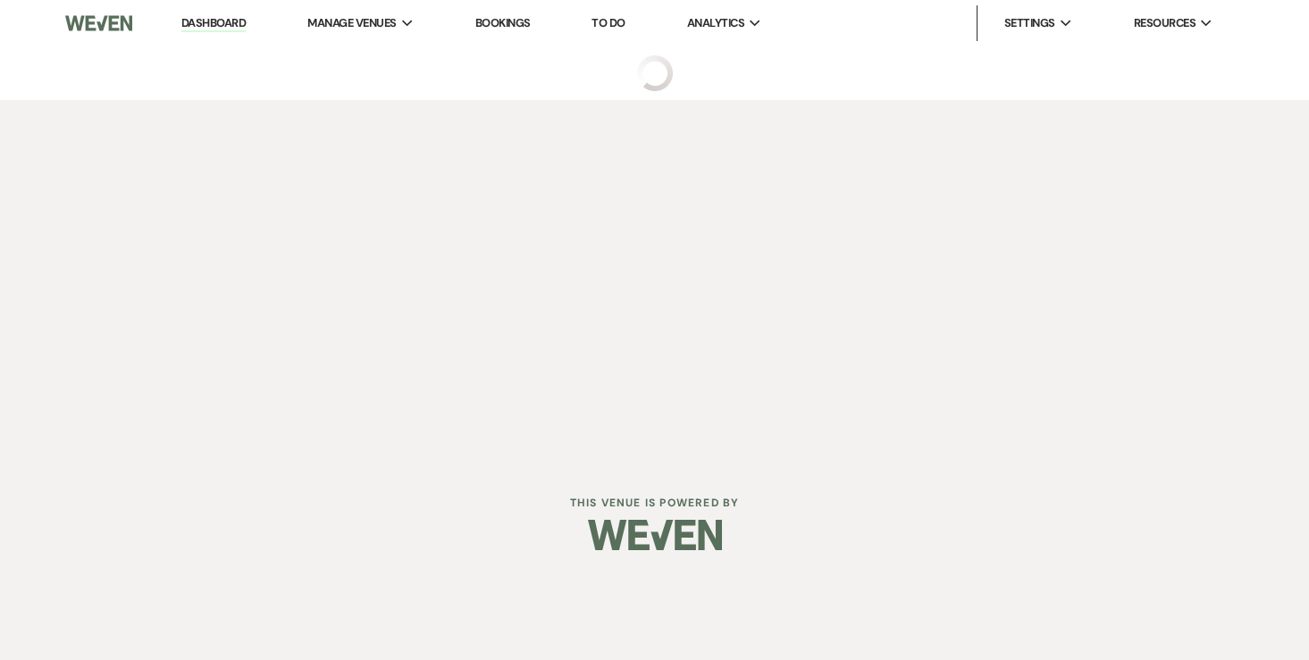
select select "5"
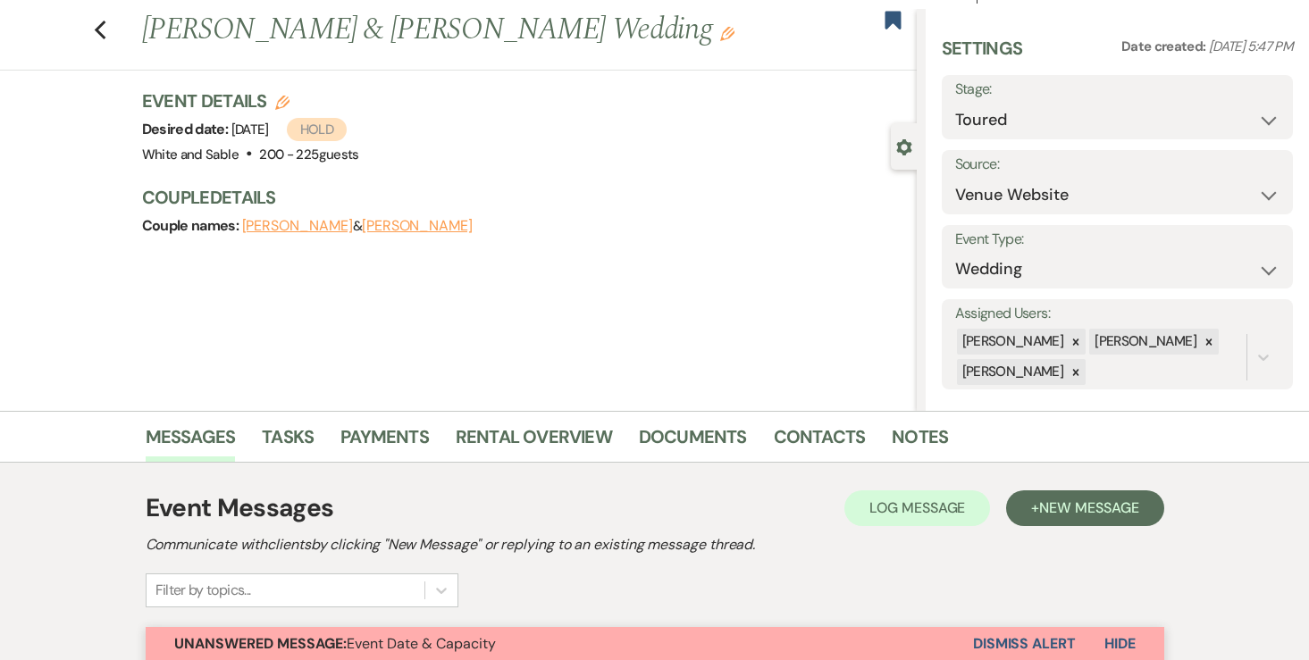
scroll to position [36, 0]
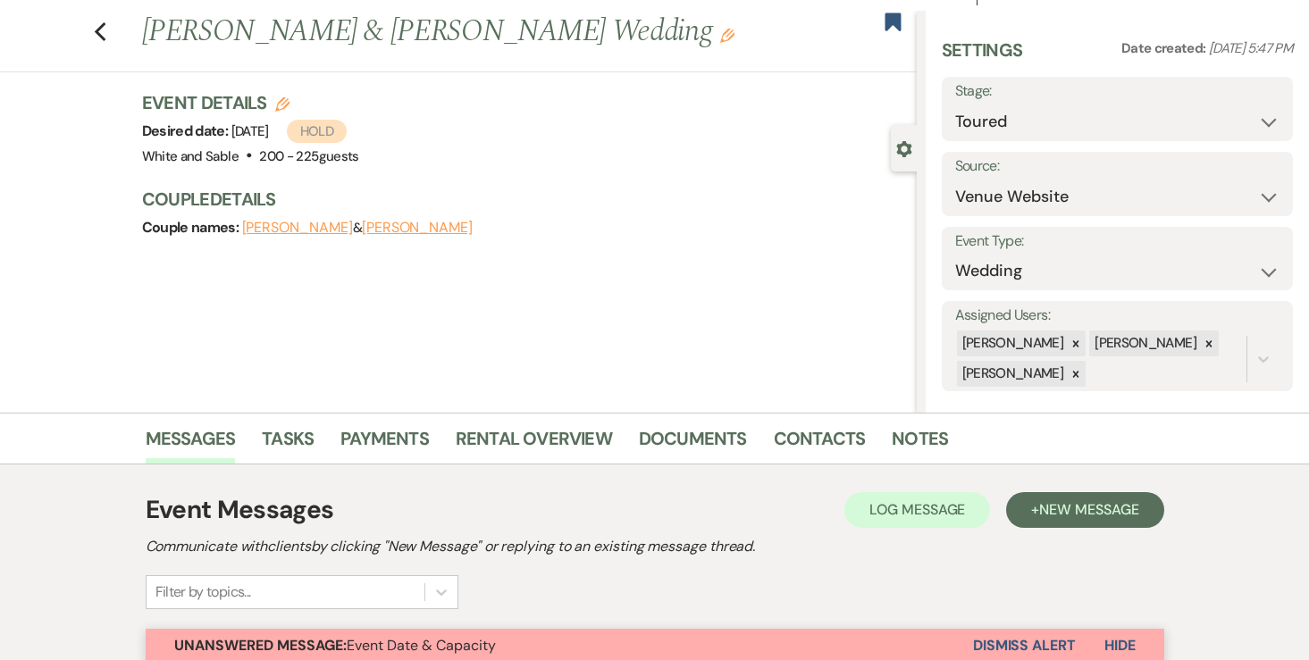
click at [285, 104] on icon "Edit" at bounding box center [282, 104] width 14 height 14
select select "684"
select select "false"
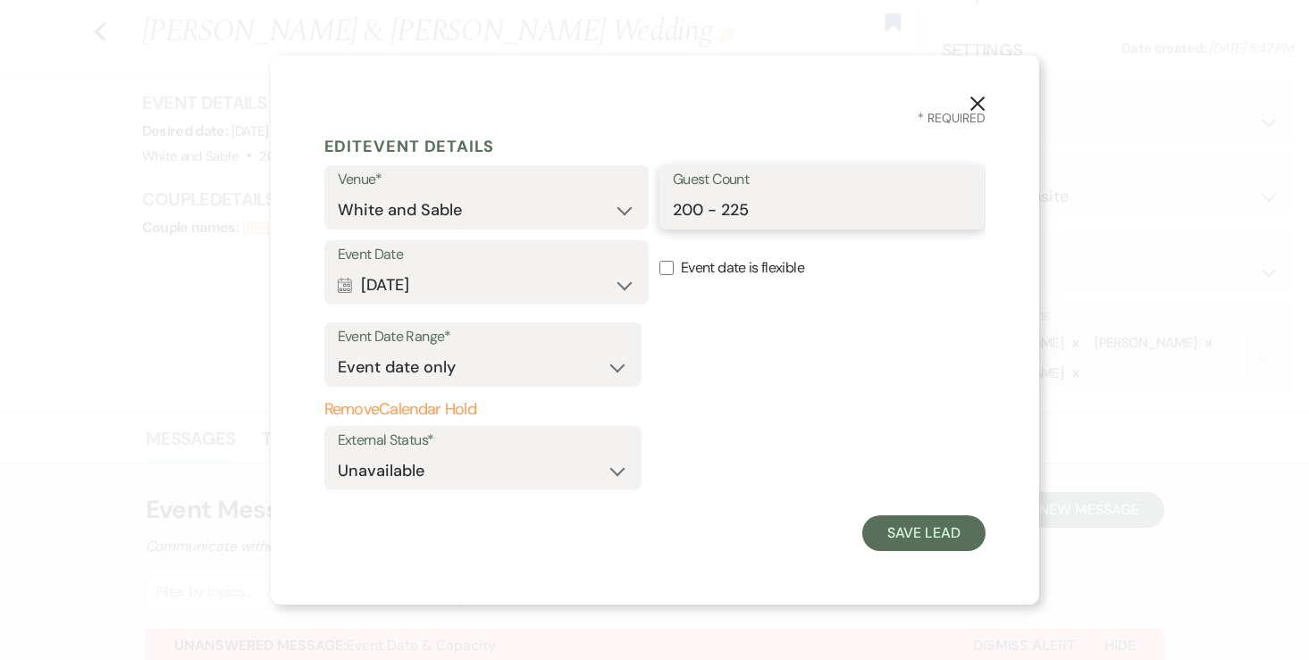
click at [701, 223] on input "200 - 225" at bounding box center [822, 210] width 298 height 35
type input "250"
click at [873, 525] on button "Save Lead" at bounding box center [923, 533] width 122 height 36
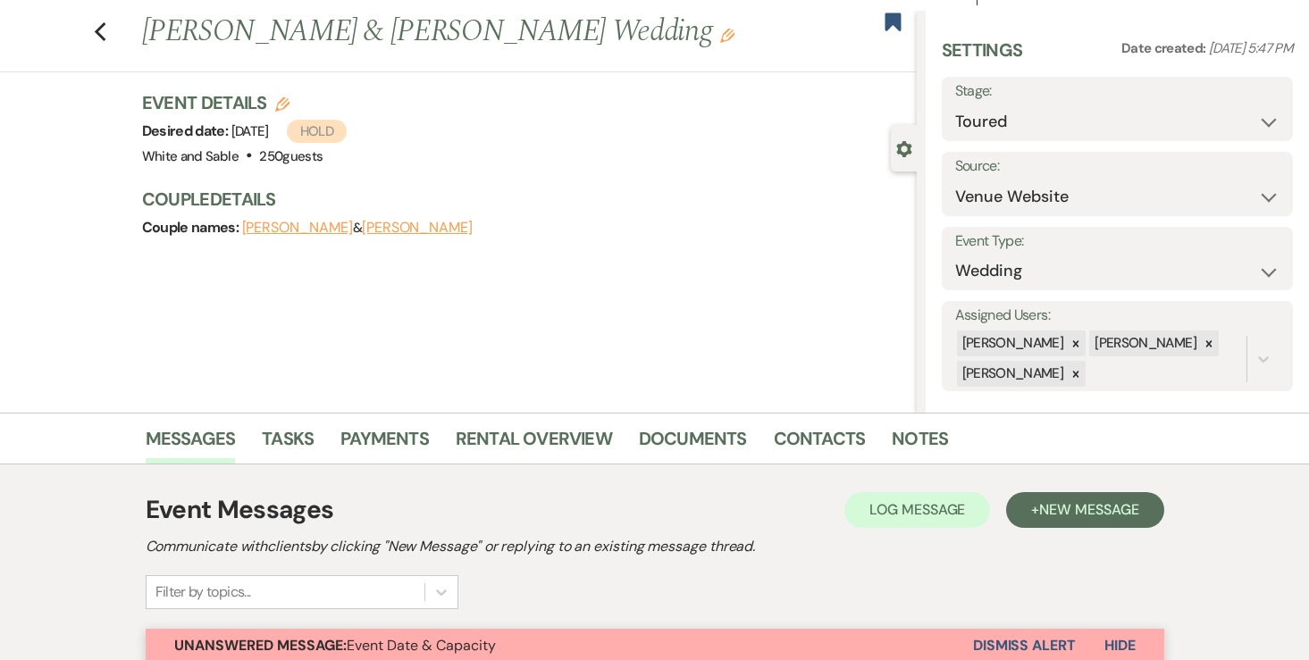
click at [720, 33] on icon "Edit" at bounding box center [727, 36] width 14 height 14
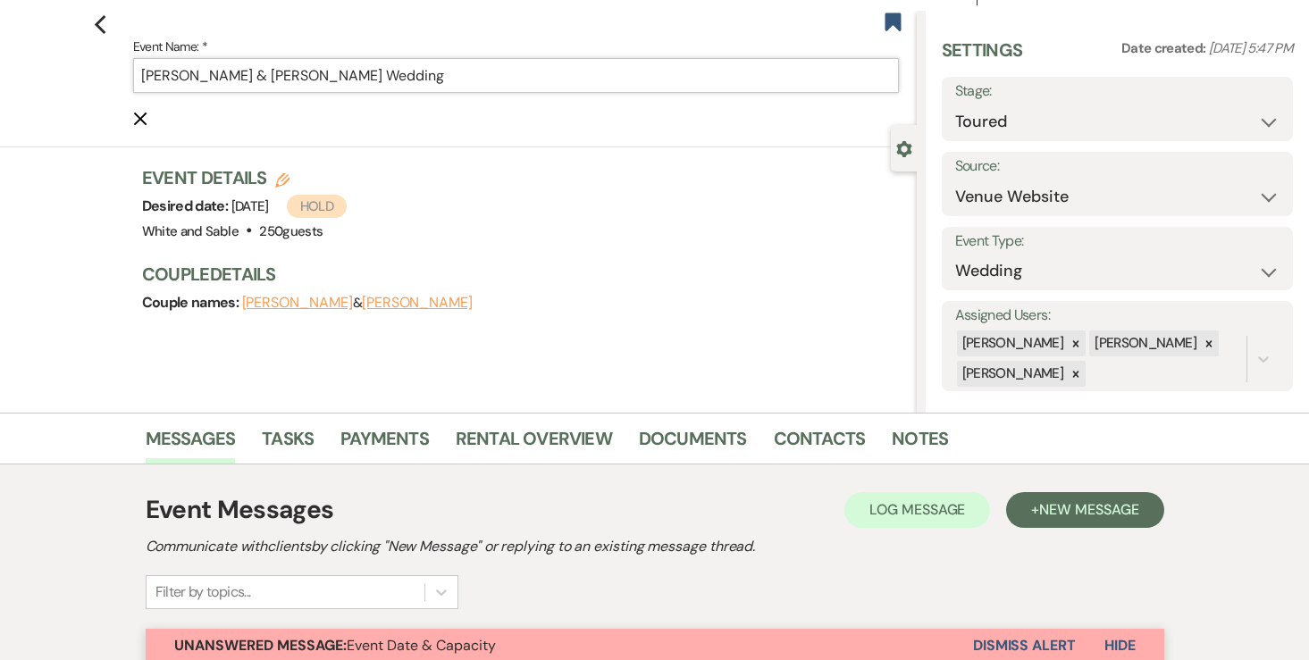
click at [521, 68] on input "Karissa Kaufer & Josh O'Hara's Wedding" at bounding box center [516, 75] width 766 height 35
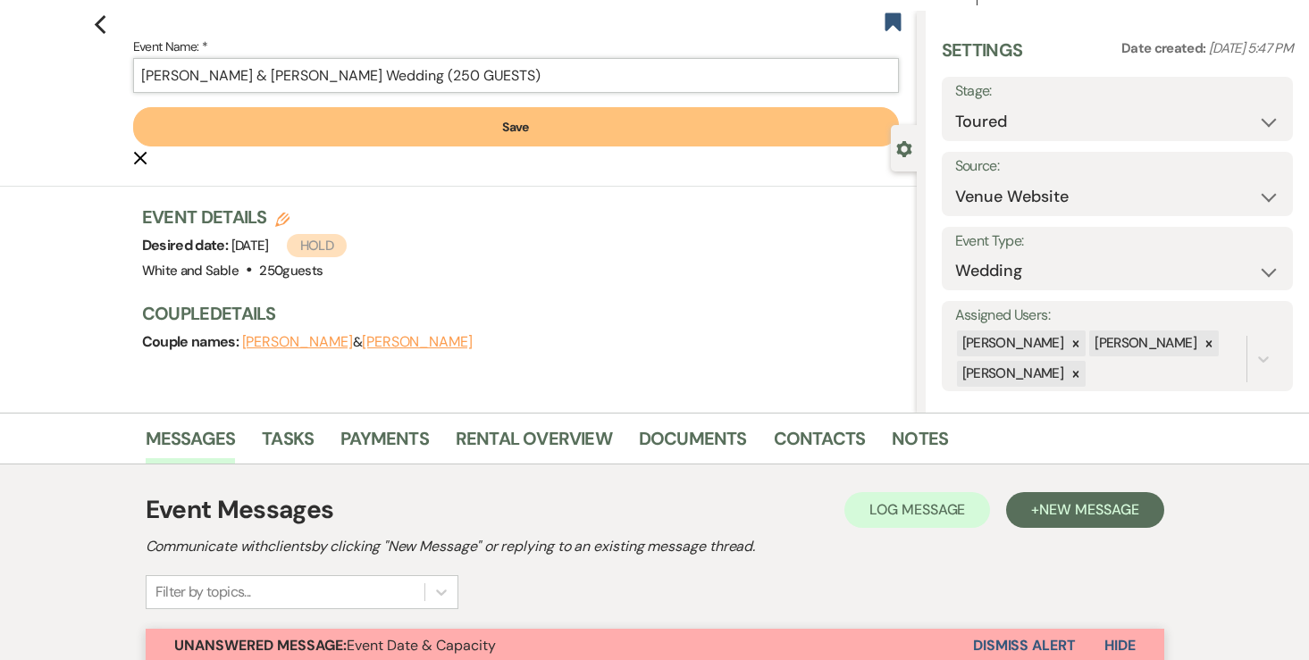
type input "[PERSON_NAME] & [PERSON_NAME] Wedding (250 GUESTS)"
click at [489, 108] on button "Save" at bounding box center [516, 126] width 766 height 39
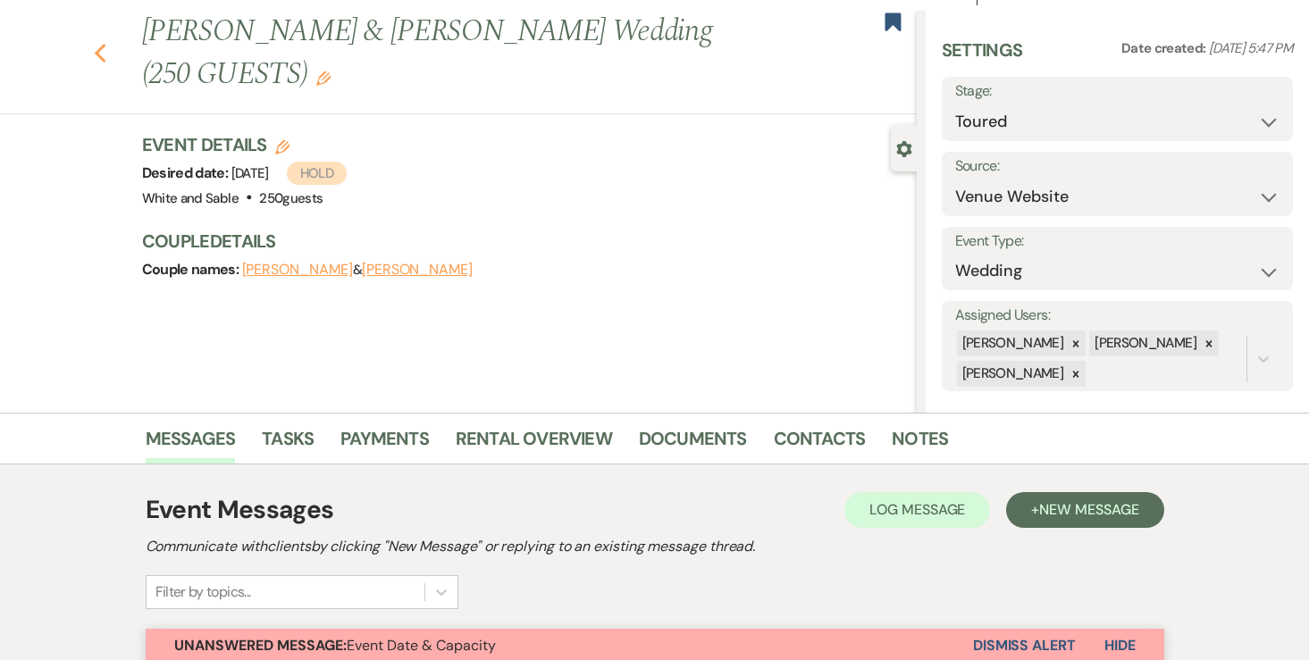
click at [101, 43] on icon "Previous" at bounding box center [100, 53] width 13 height 21
select select "5"
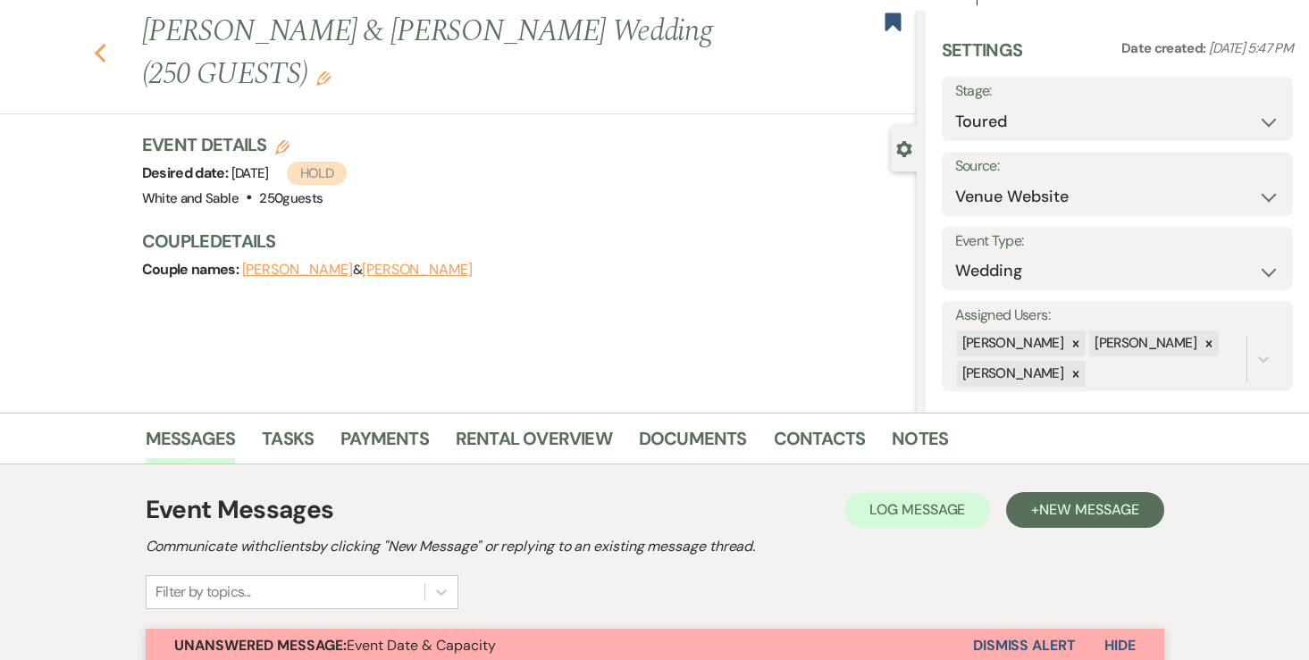
select select "5"
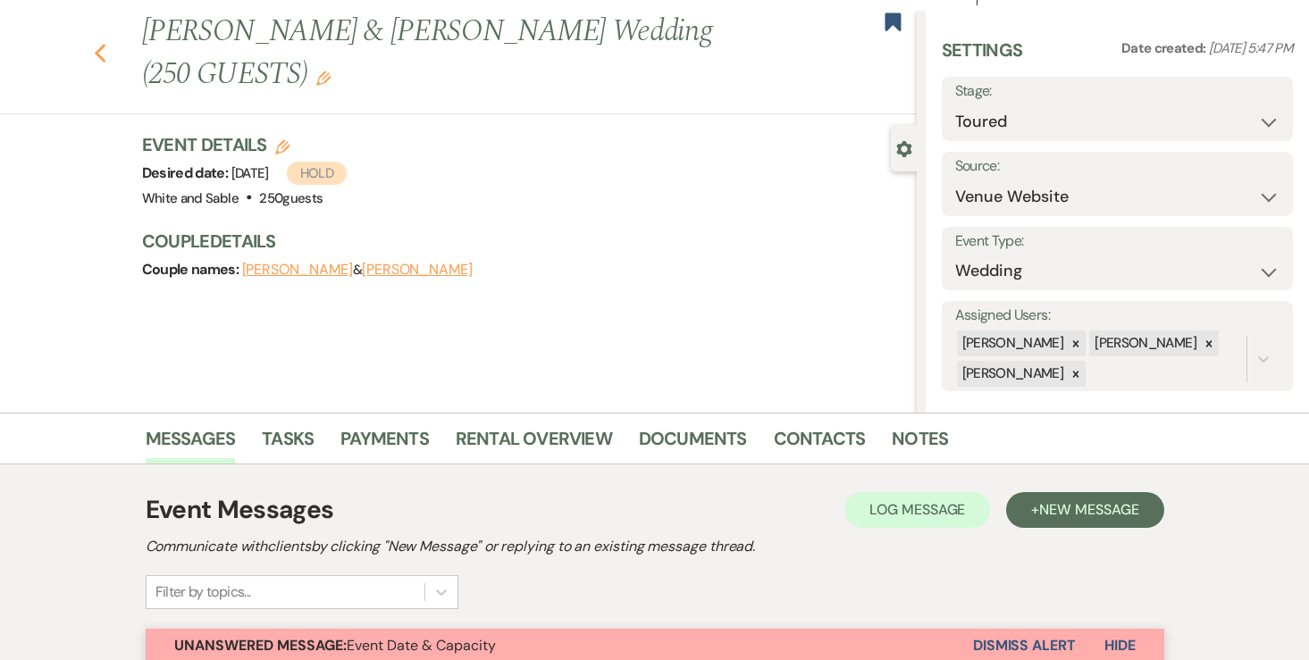
select select "5"
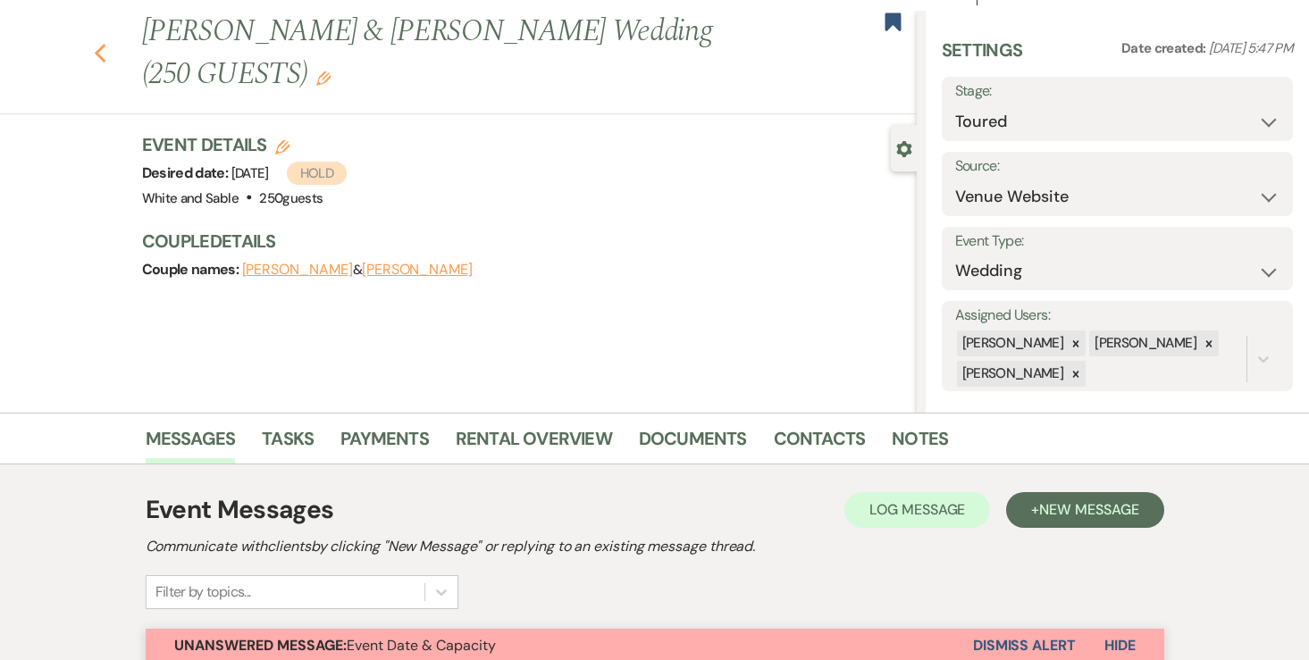
select select "5"
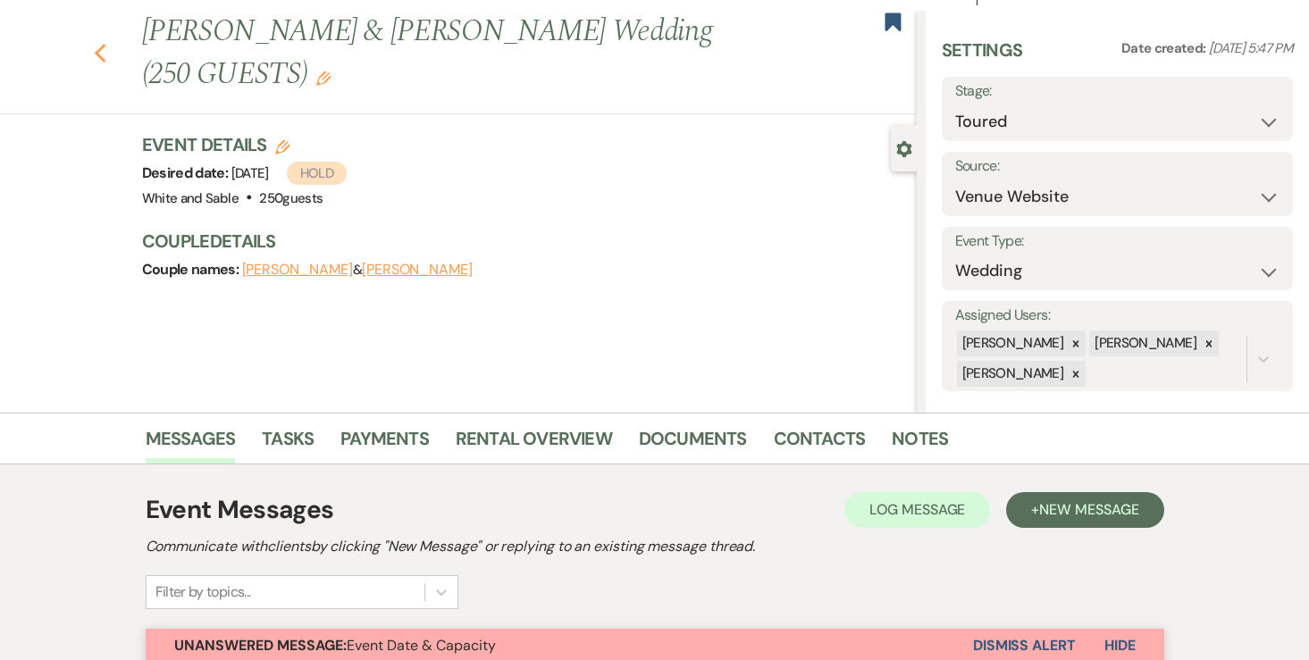
select select "5"
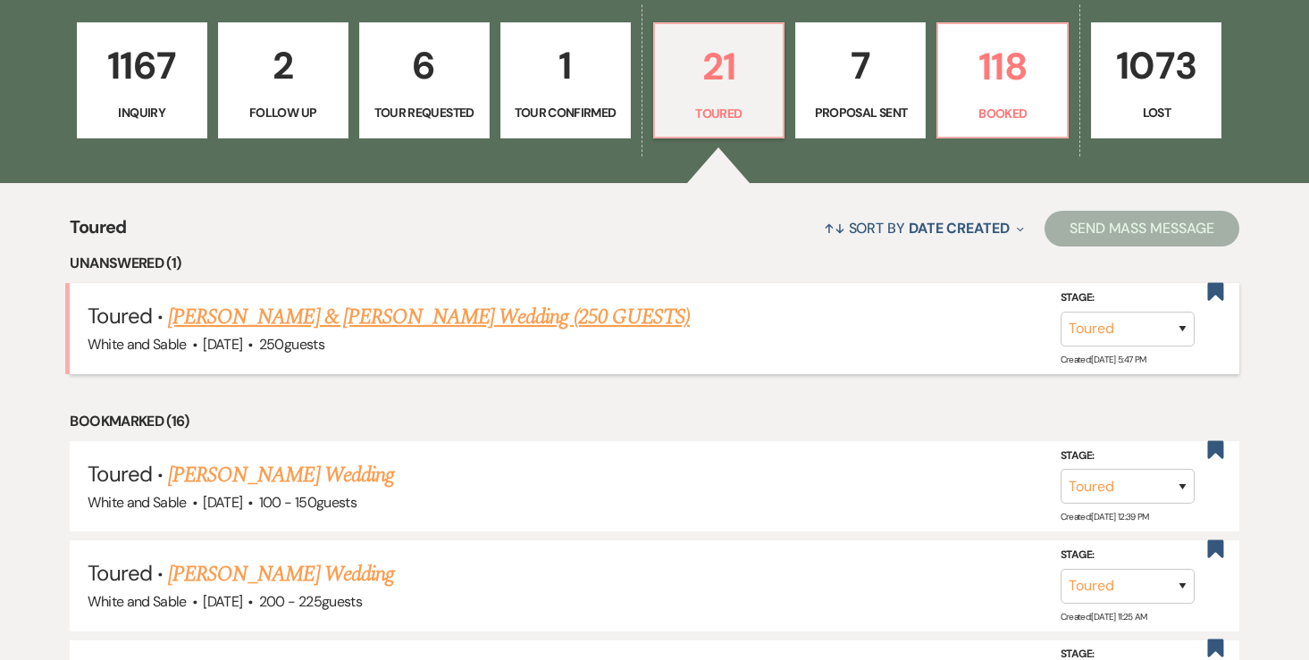
scroll to position [472, 0]
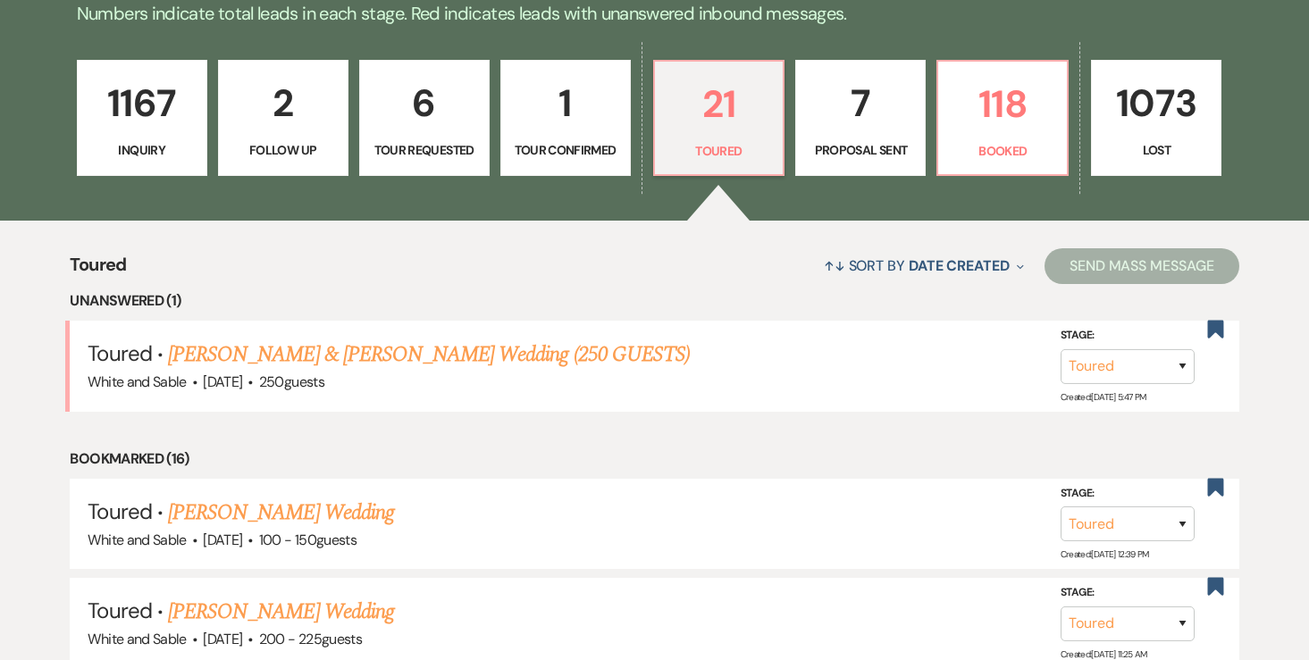
click at [848, 130] on p "7" at bounding box center [860, 103] width 107 height 60
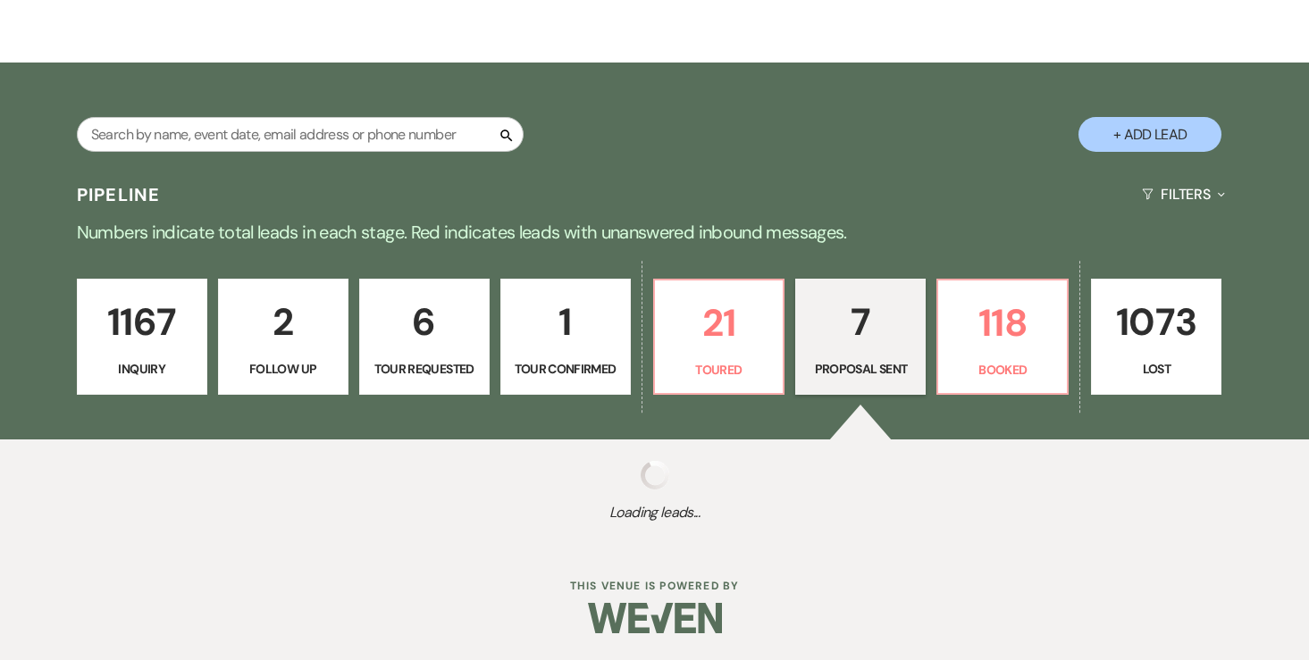
select select "6"
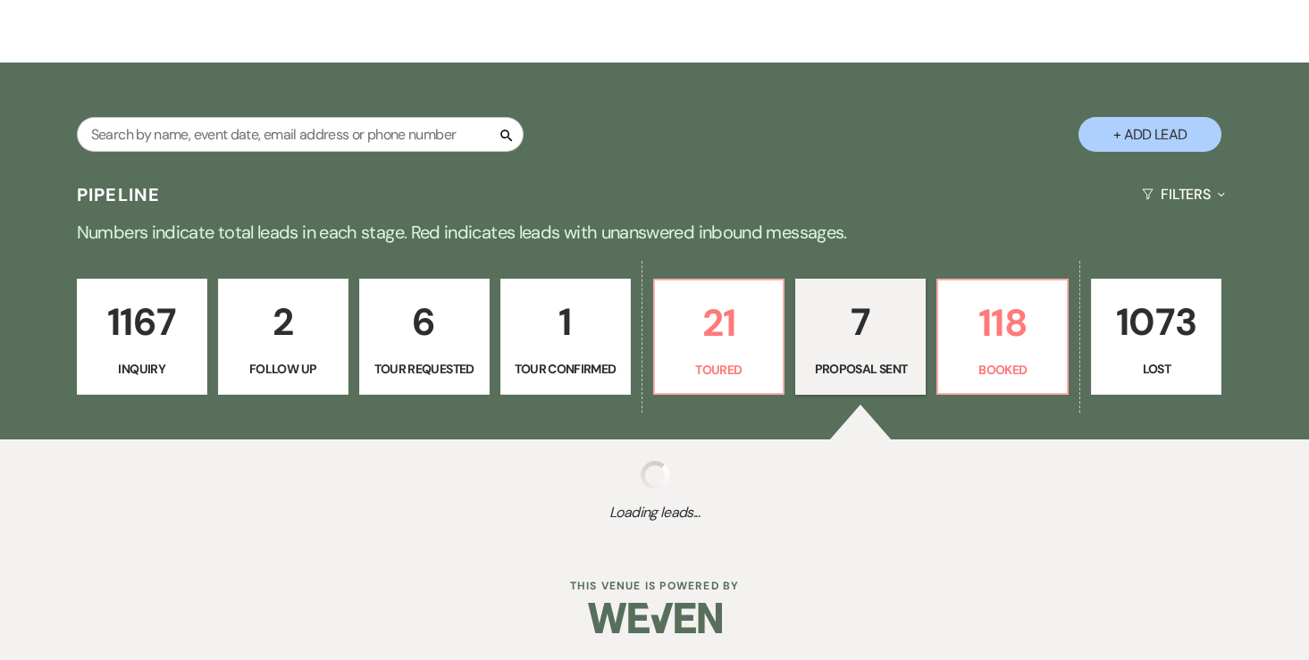
select select "6"
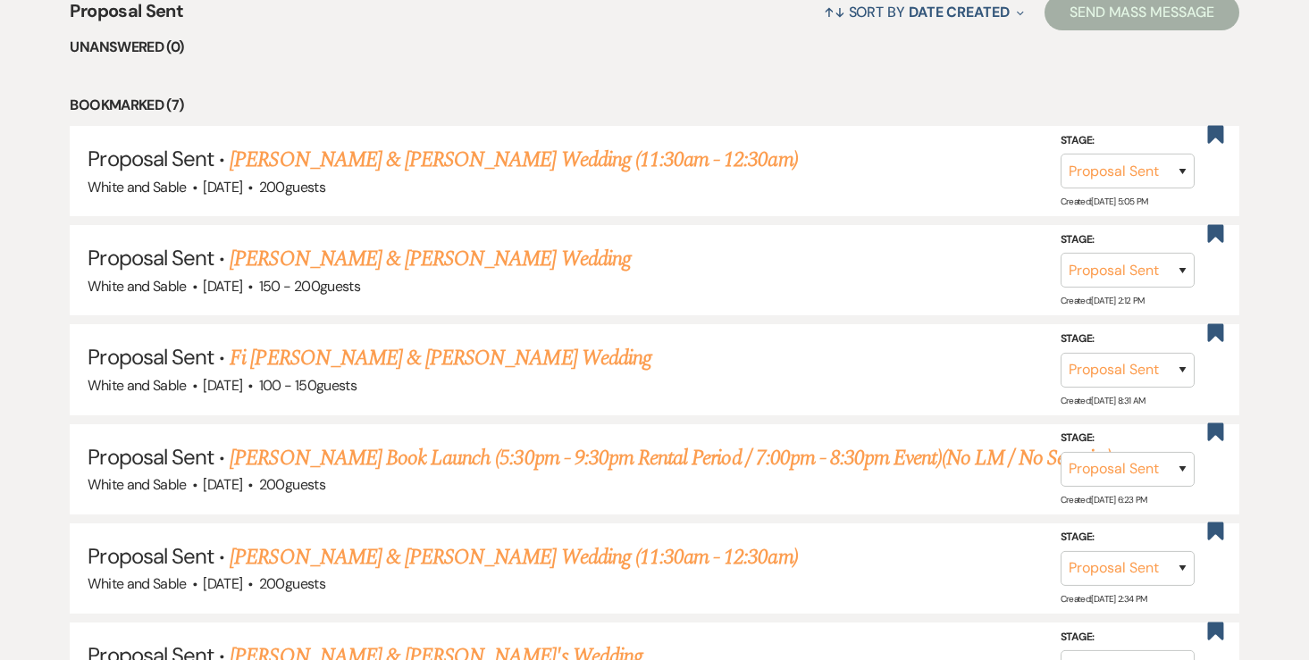
scroll to position [728, 0]
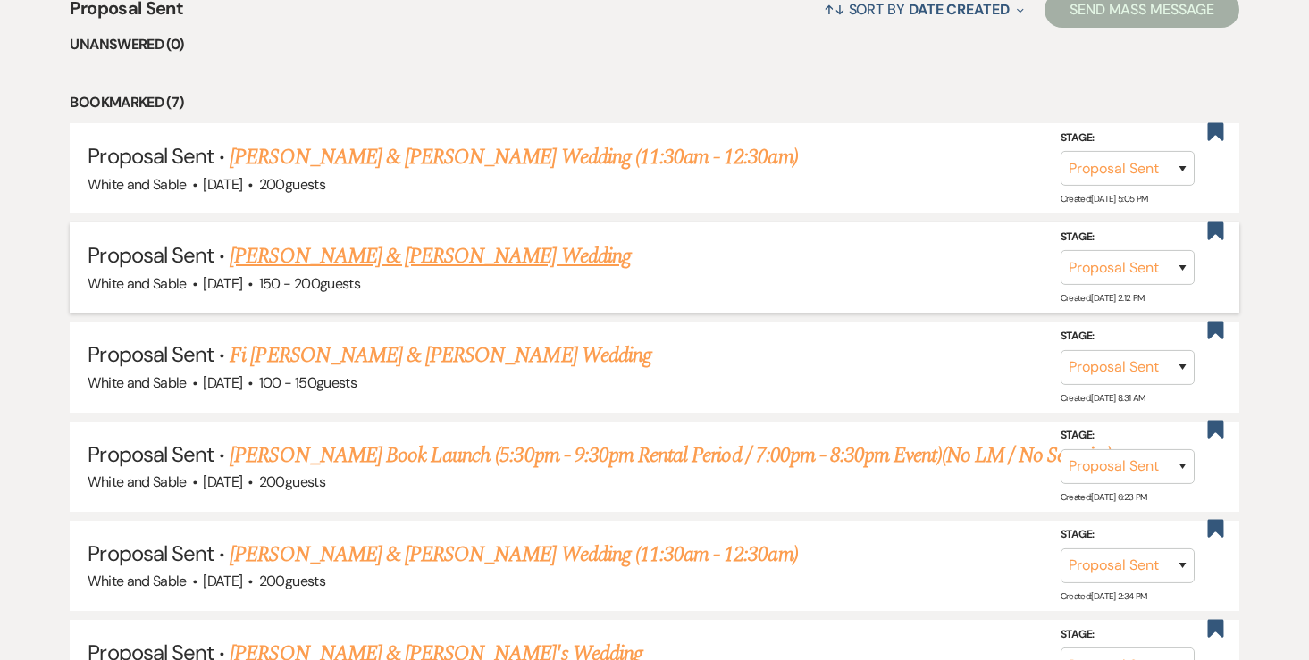
click at [470, 254] on link "Lexi Nielsen & Justin Dupre's Wedding" at bounding box center [430, 256] width 400 height 32
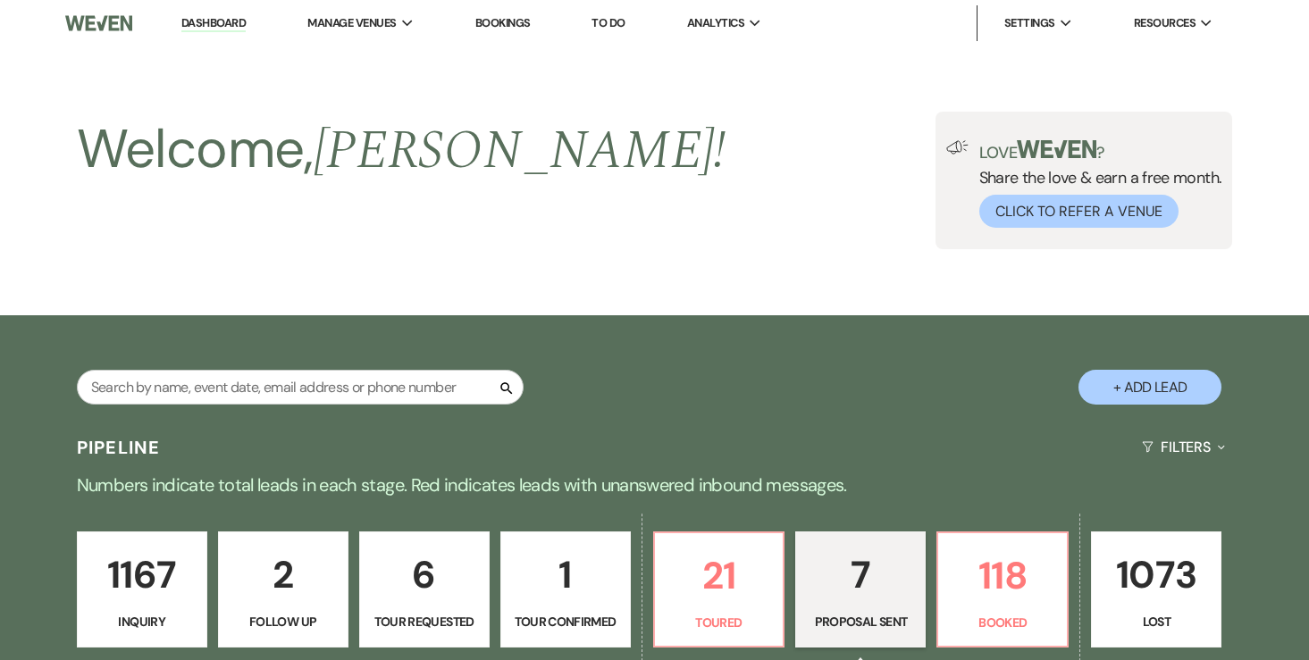
select select "6"
select select "8"
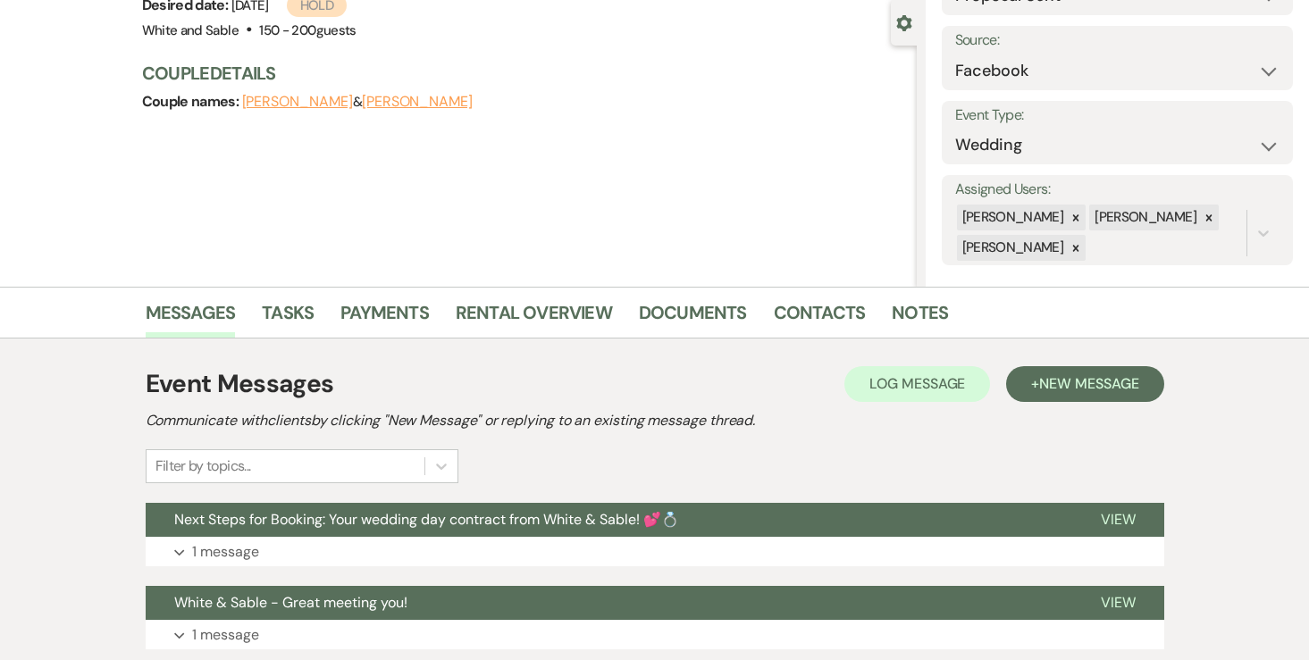
scroll to position [10, 0]
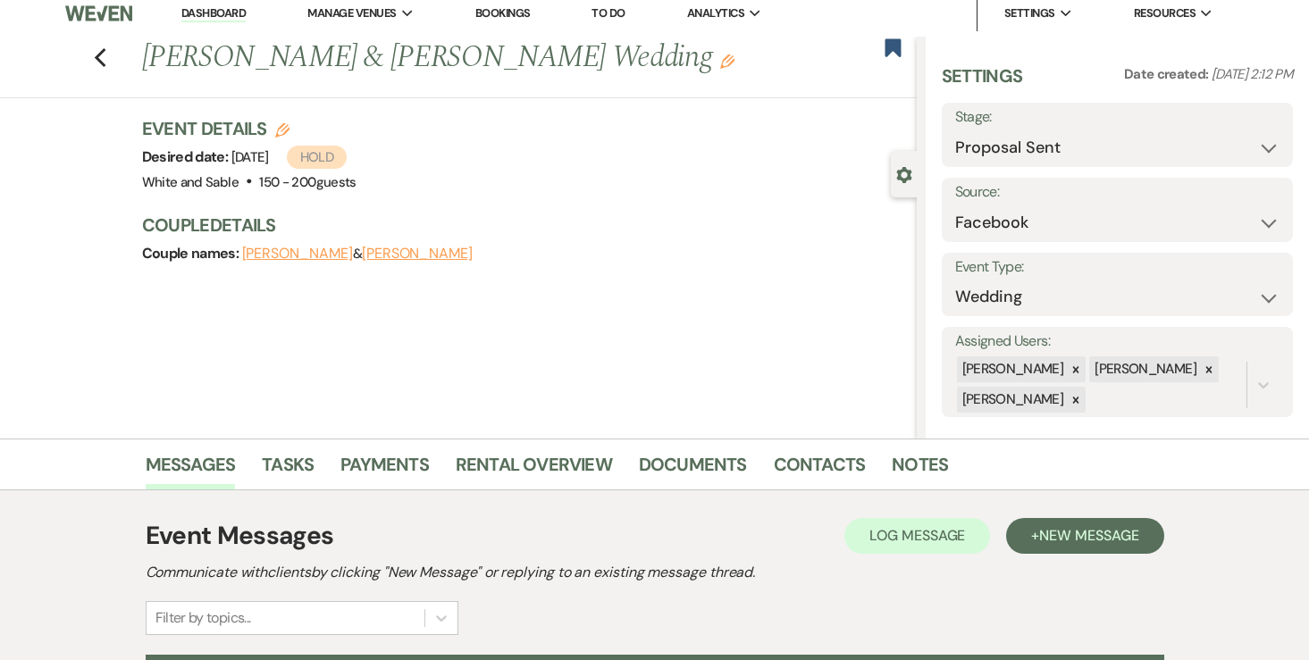
click at [570, 79] on div "Previous Lexi Nielsen & Justin Dupre's Wedding Edit Bookmark" at bounding box center [453, 68] width 925 height 62
click at [720, 65] on icon "Edit" at bounding box center [727, 61] width 14 height 14
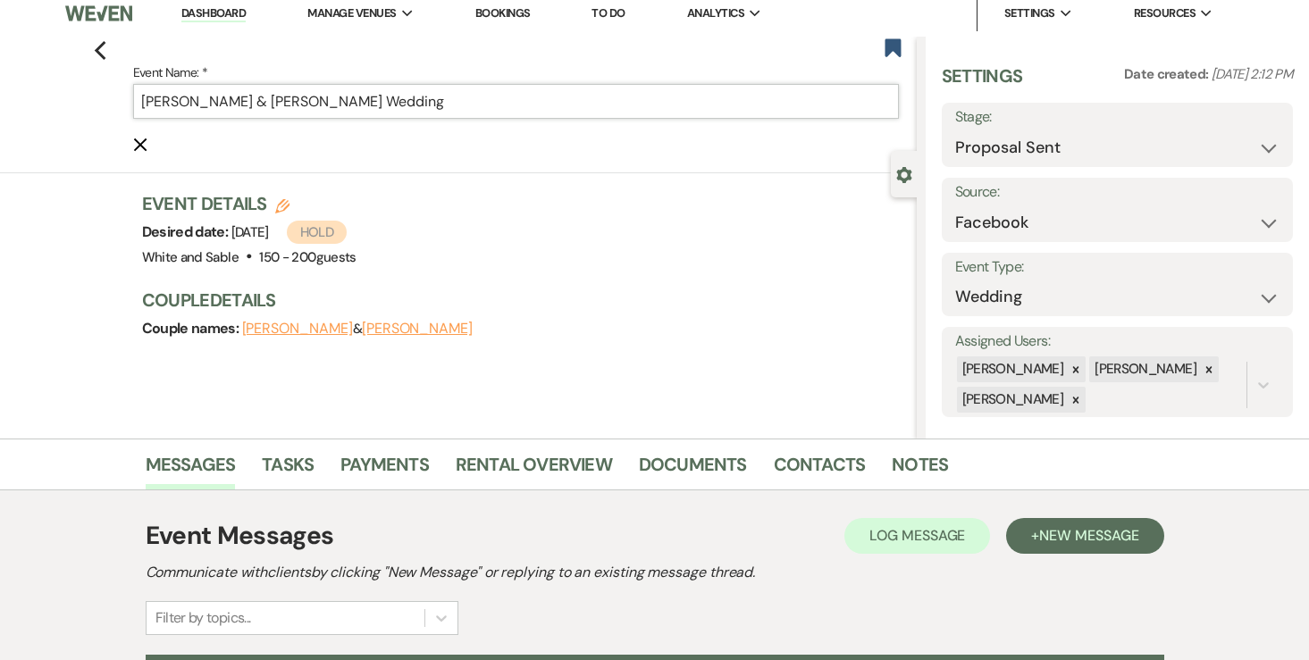
click at [528, 118] on input "Lexi Nielsen & Justin Dupre's Wedding" at bounding box center [516, 101] width 766 height 35
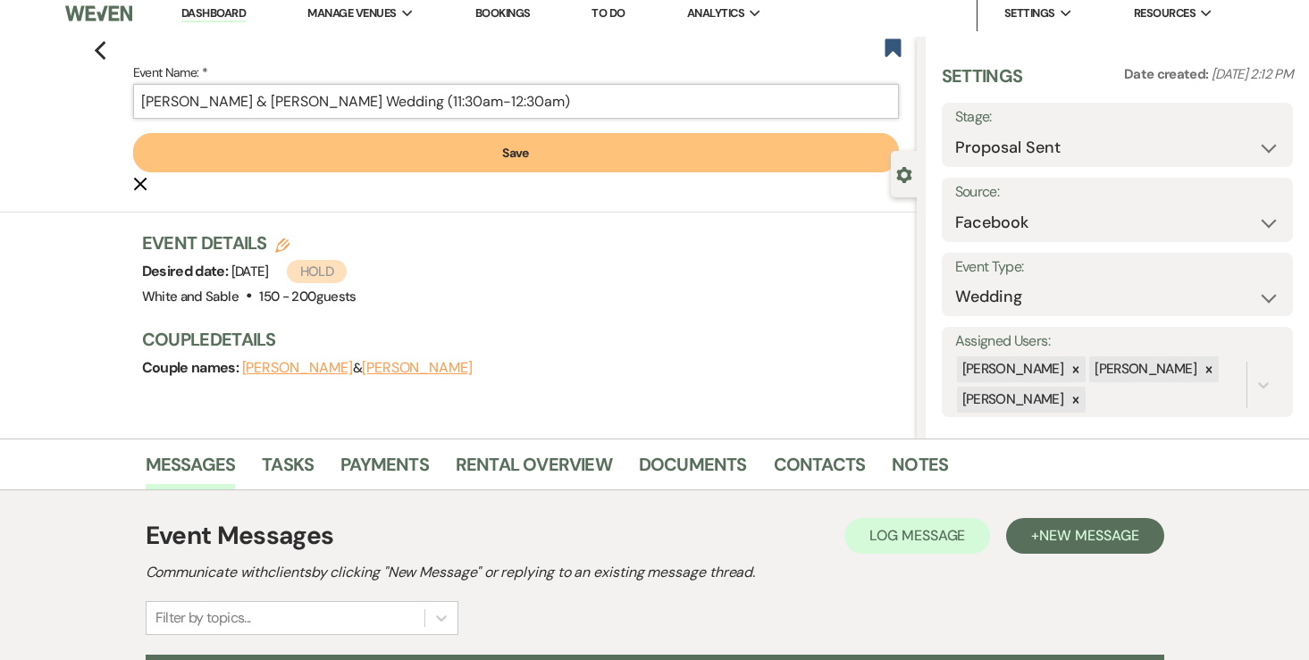
type input "[PERSON_NAME] & [PERSON_NAME] Wedding (11:30am-12:30am)"
click at [463, 161] on button "Save" at bounding box center [516, 152] width 766 height 39
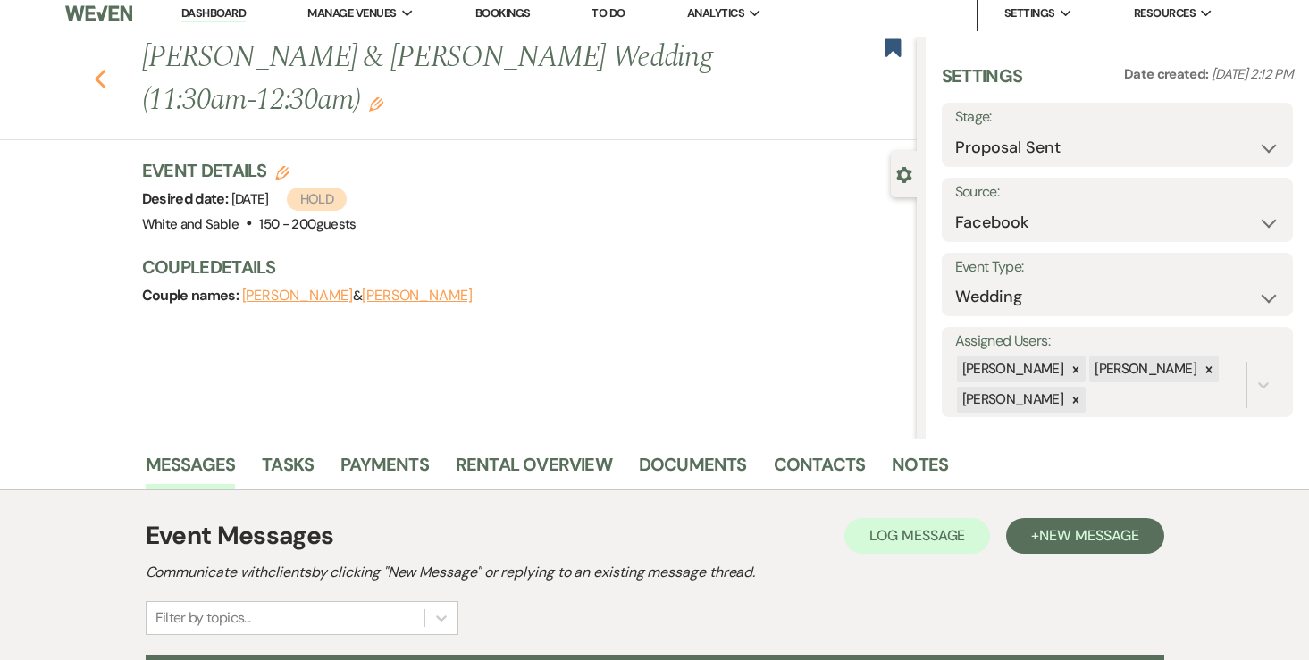
click at [99, 80] on icon "Previous" at bounding box center [100, 79] width 13 height 21
select select "6"
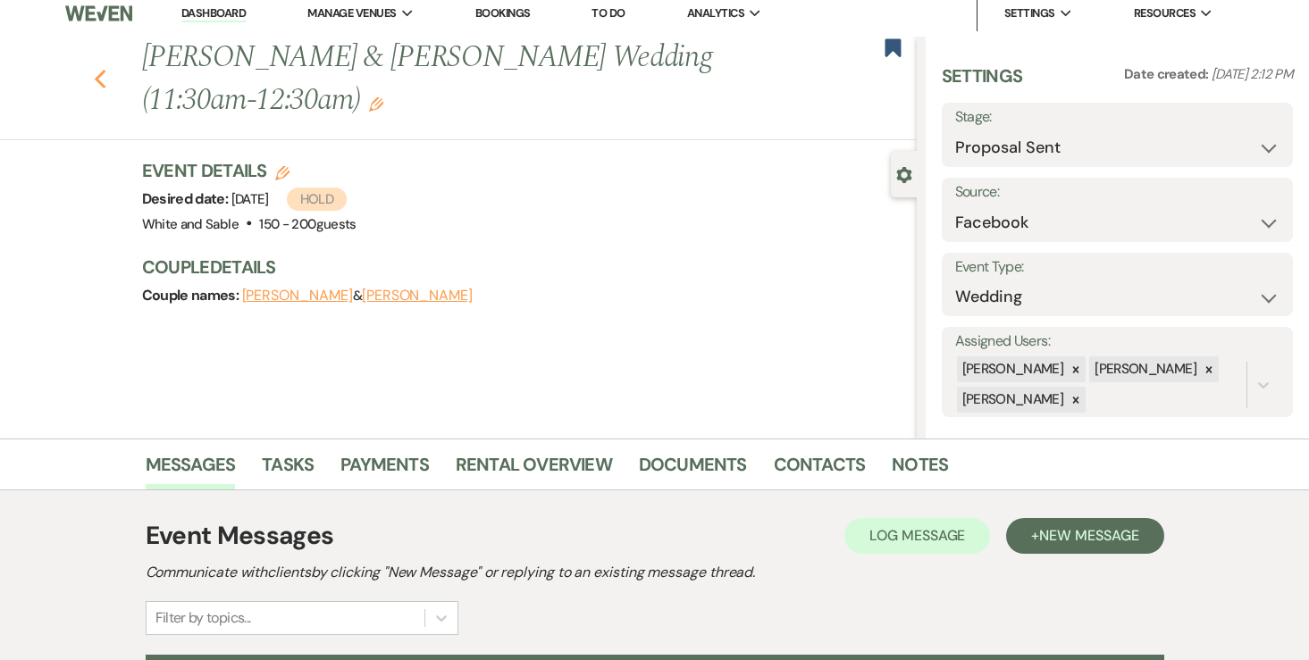
select select "6"
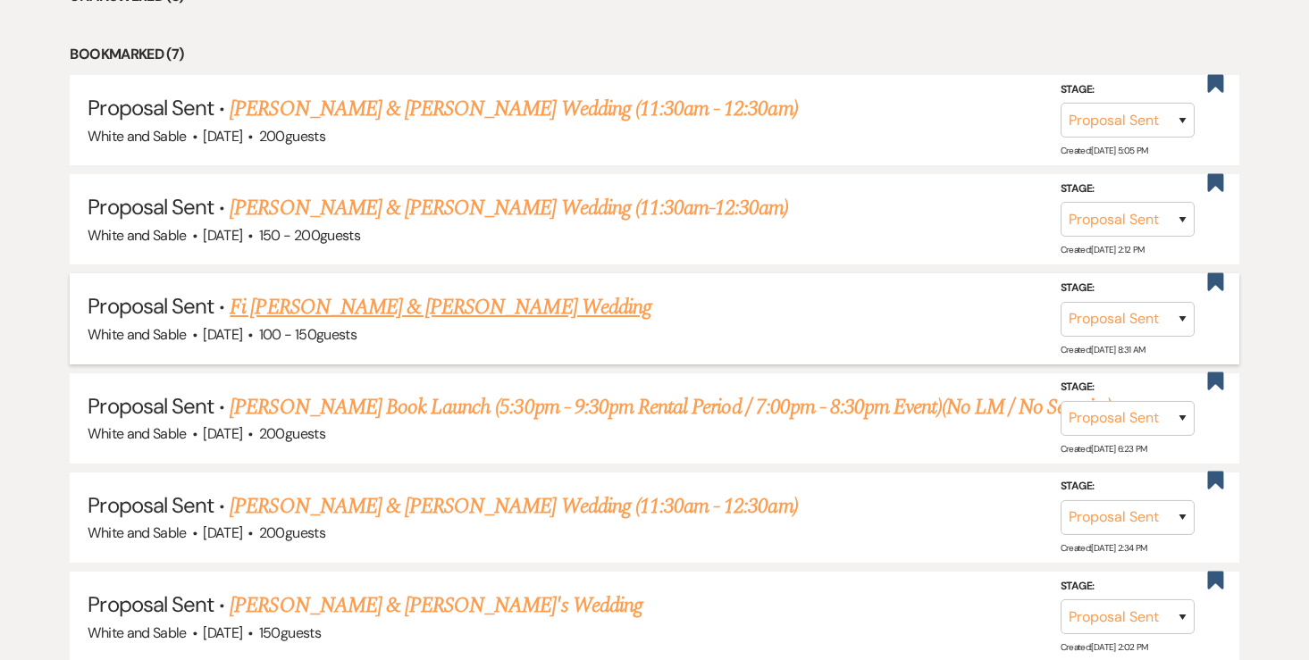
scroll to position [790, 0]
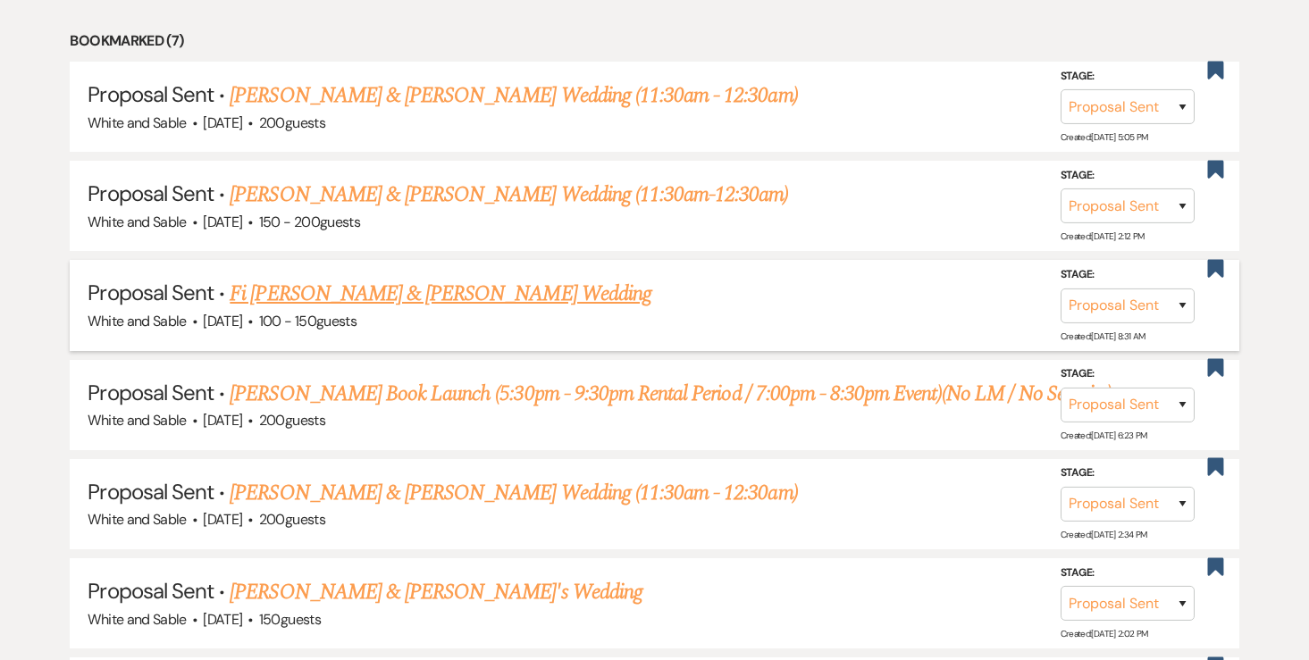
click at [371, 278] on link "Fi Joseph & Brady Peterson's Wedding" at bounding box center [441, 294] width 422 height 32
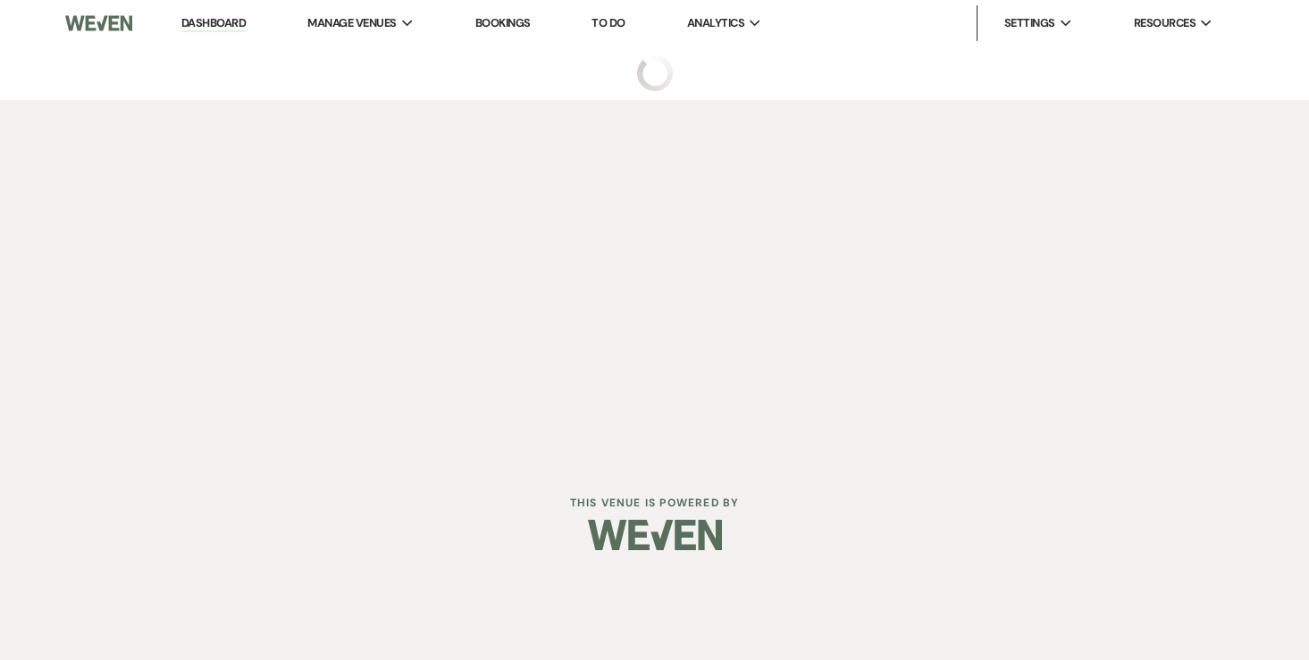
select select "6"
select select "7"
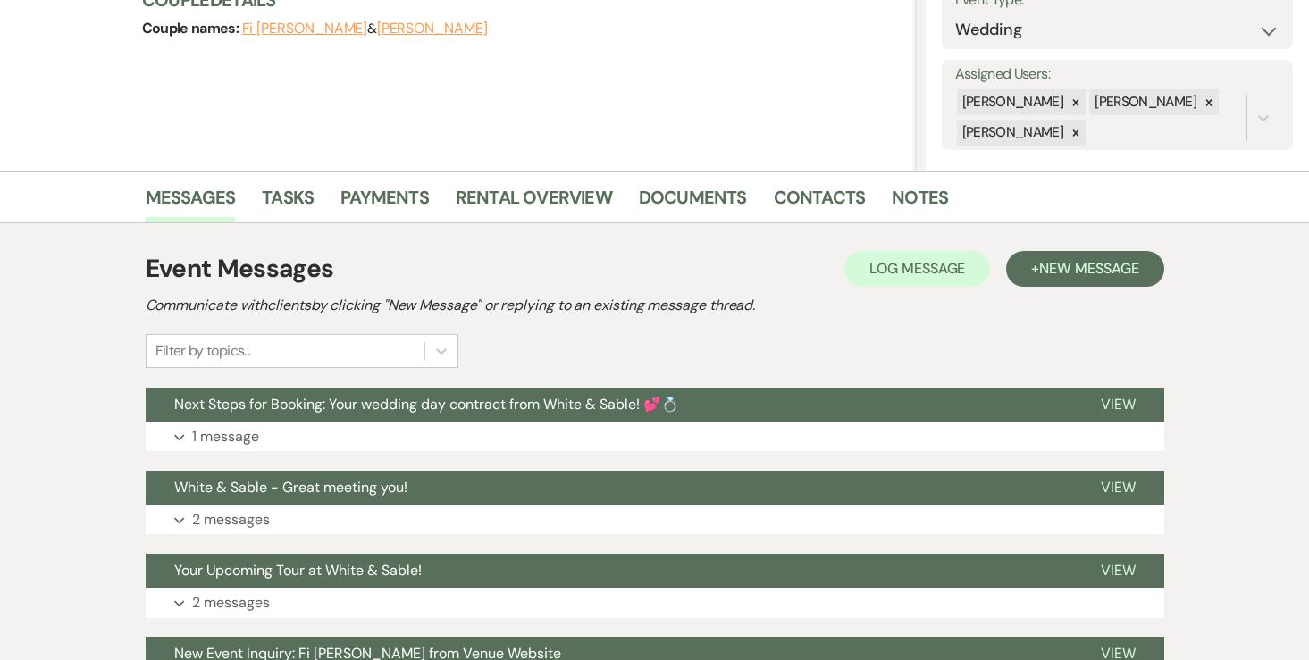
scroll to position [286, 0]
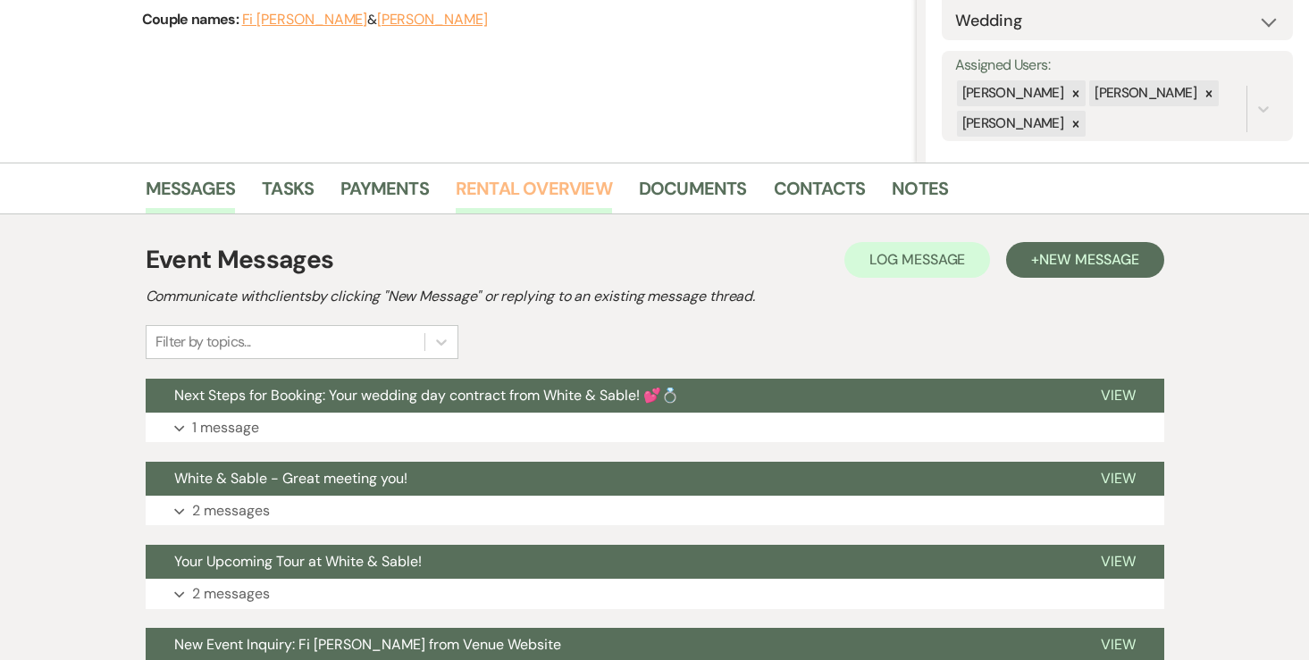
click at [534, 197] on link "Rental Overview" at bounding box center [534, 193] width 156 height 39
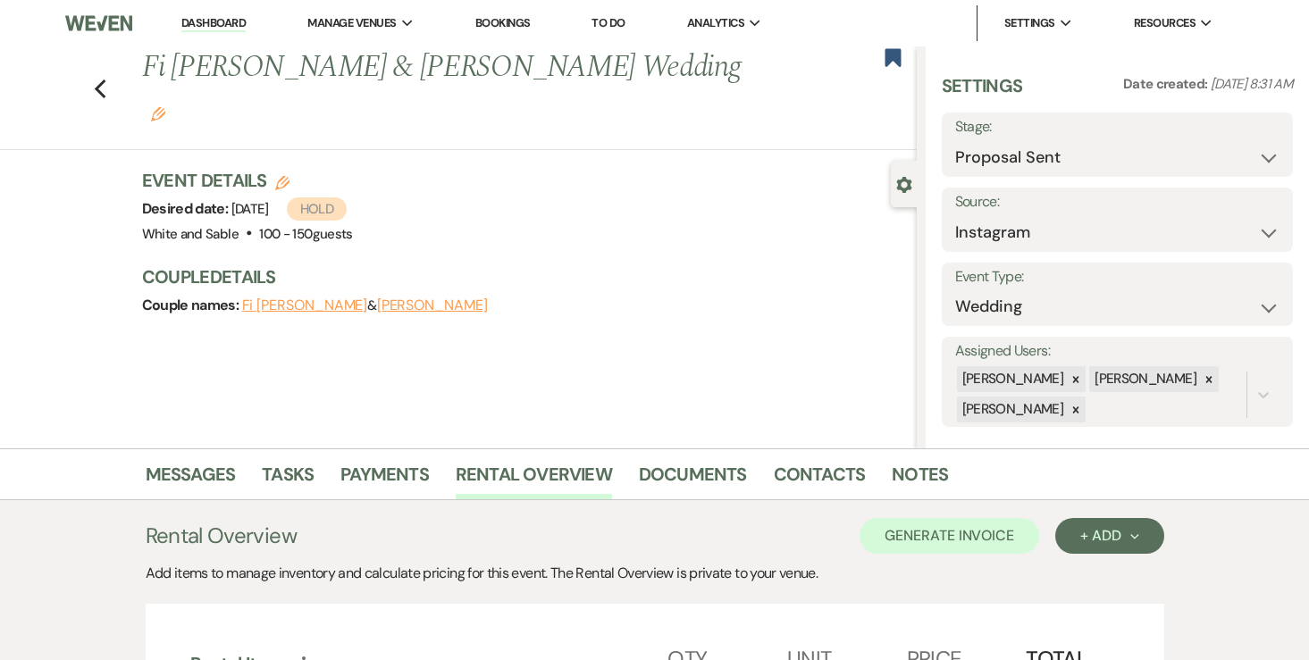
click at [165, 107] on icon "Edit" at bounding box center [158, 114] width 14 height 14
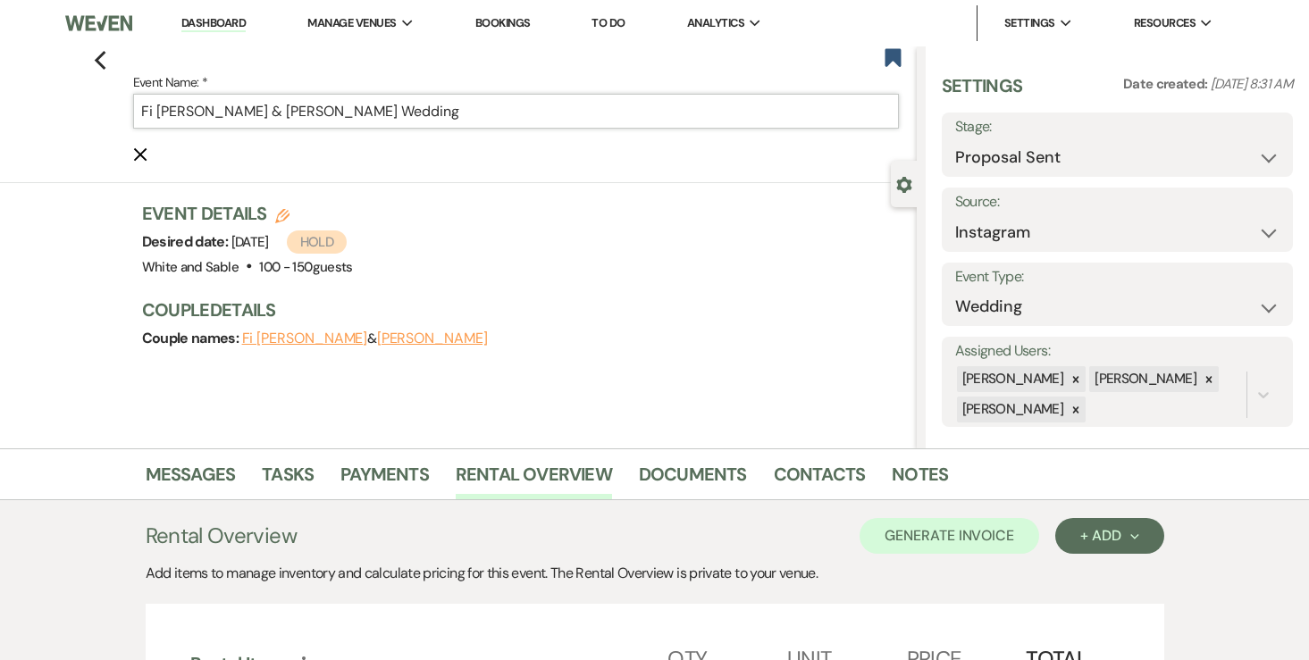
click at [542, 112] on input "Fi Joseph & Brady Peterson's Wedding" at bounding box center [516, 111] width 766 height 35
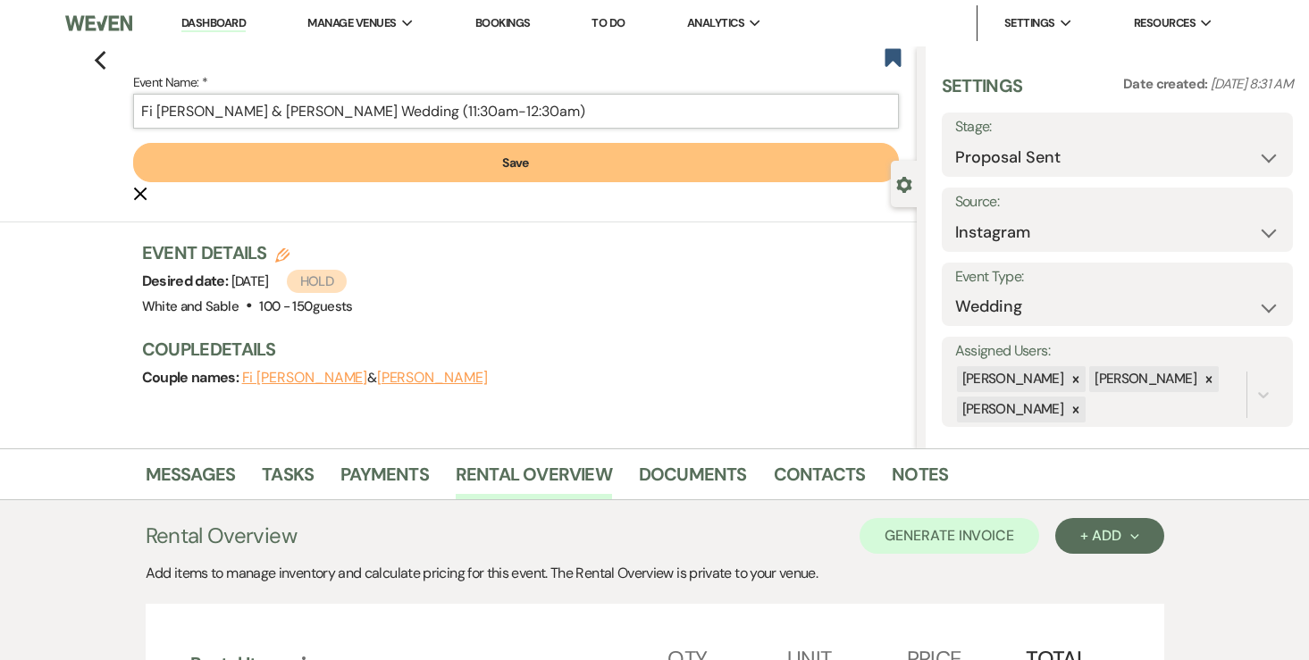
type input "Fi [PERSON_NAME] & [PERSON_NAME] Wedding (11:30am-12:30am)"
click at [494, 167] on button "Save" at bounding box center [516, 162] width 766 height 39
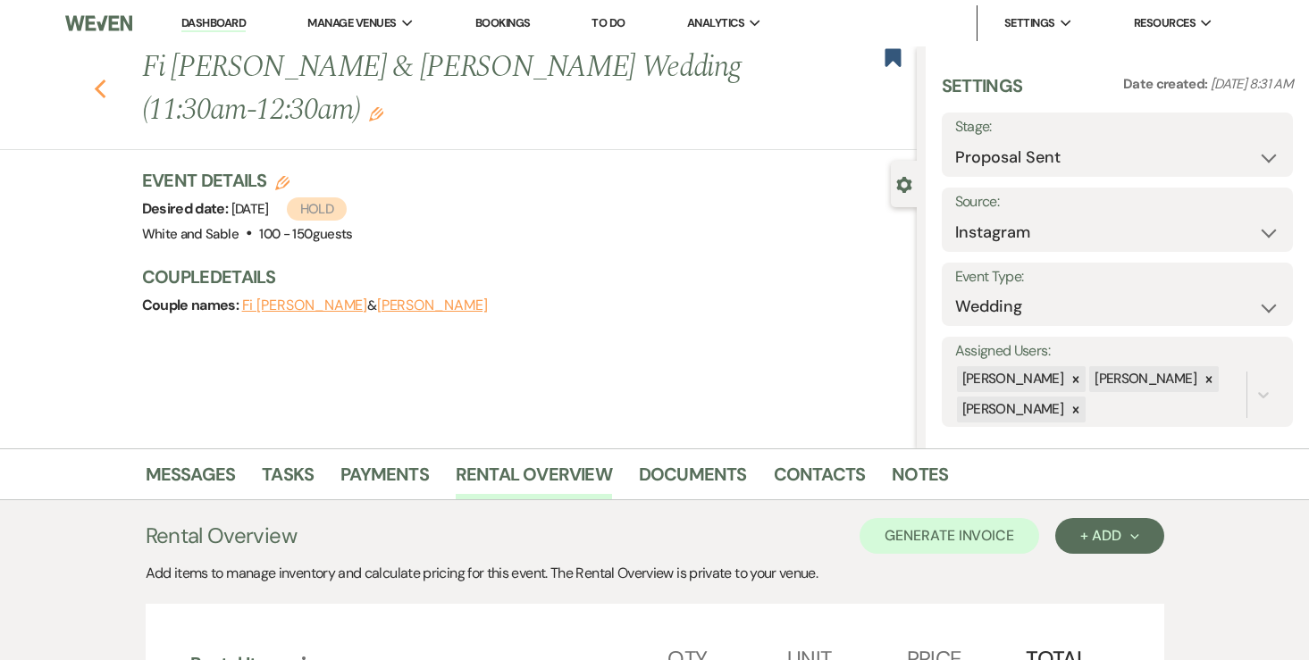
click at [100, 86] on use "button" at bounding box center [100, 90] width 12 height 20
select select "6"
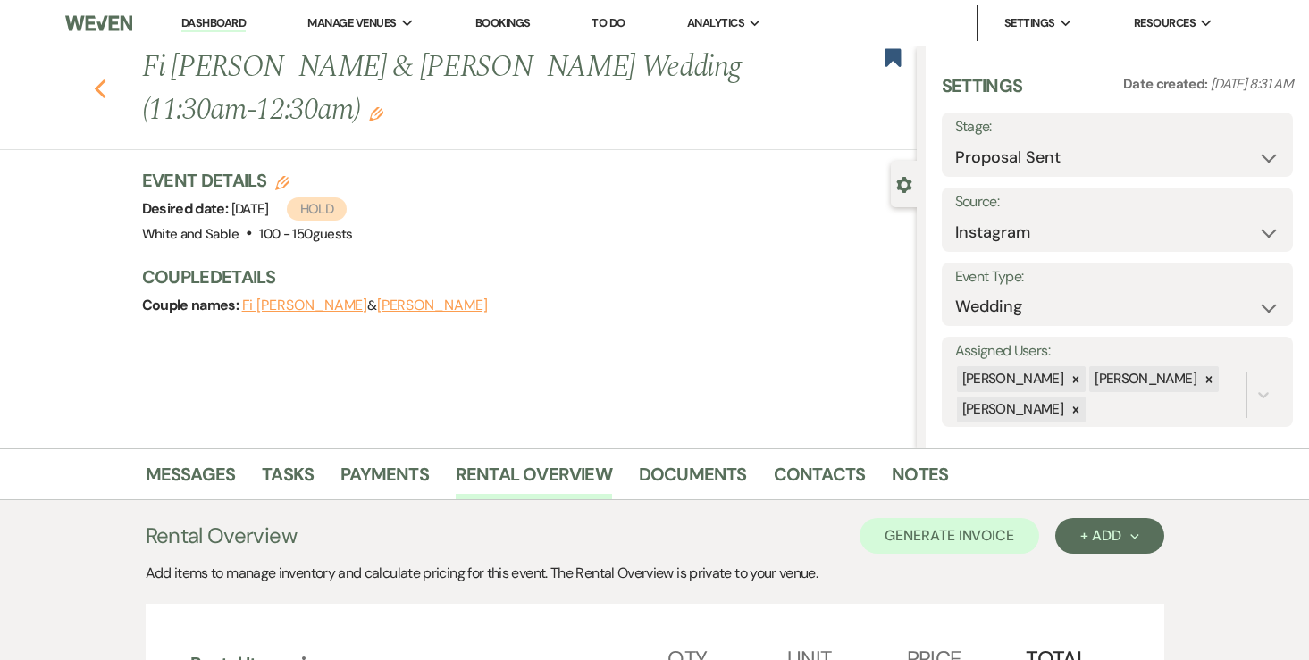
select select "6"
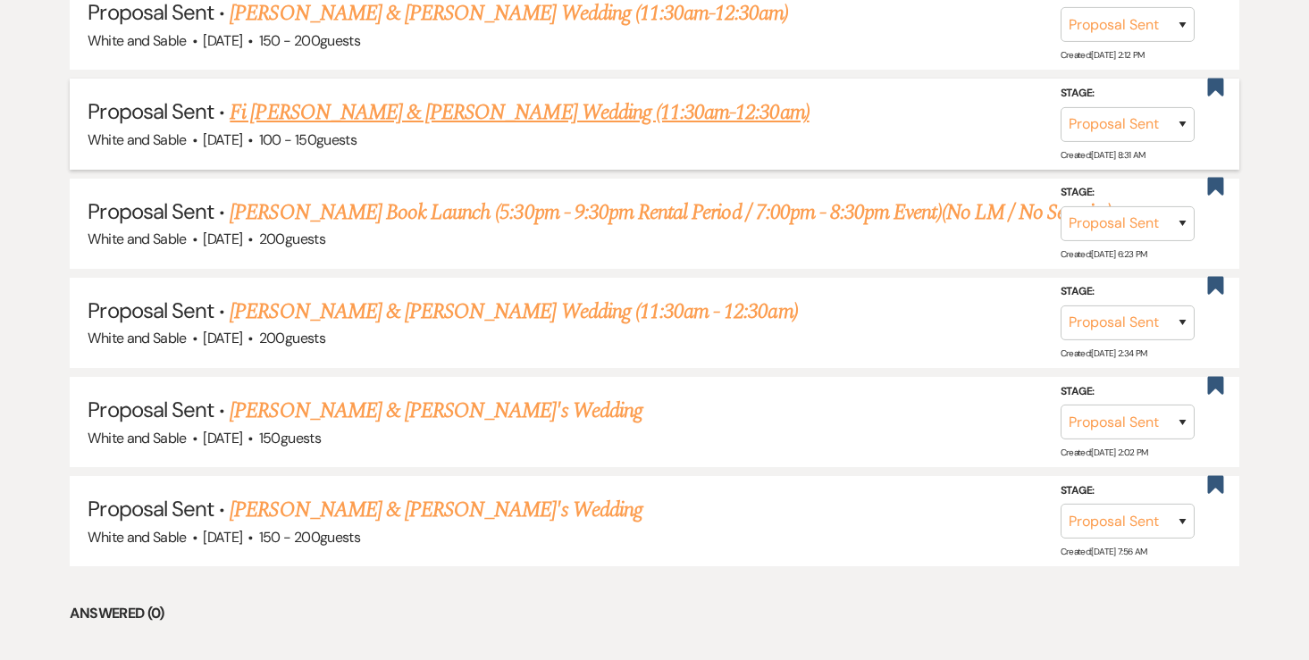
scroll to position [977, 0]
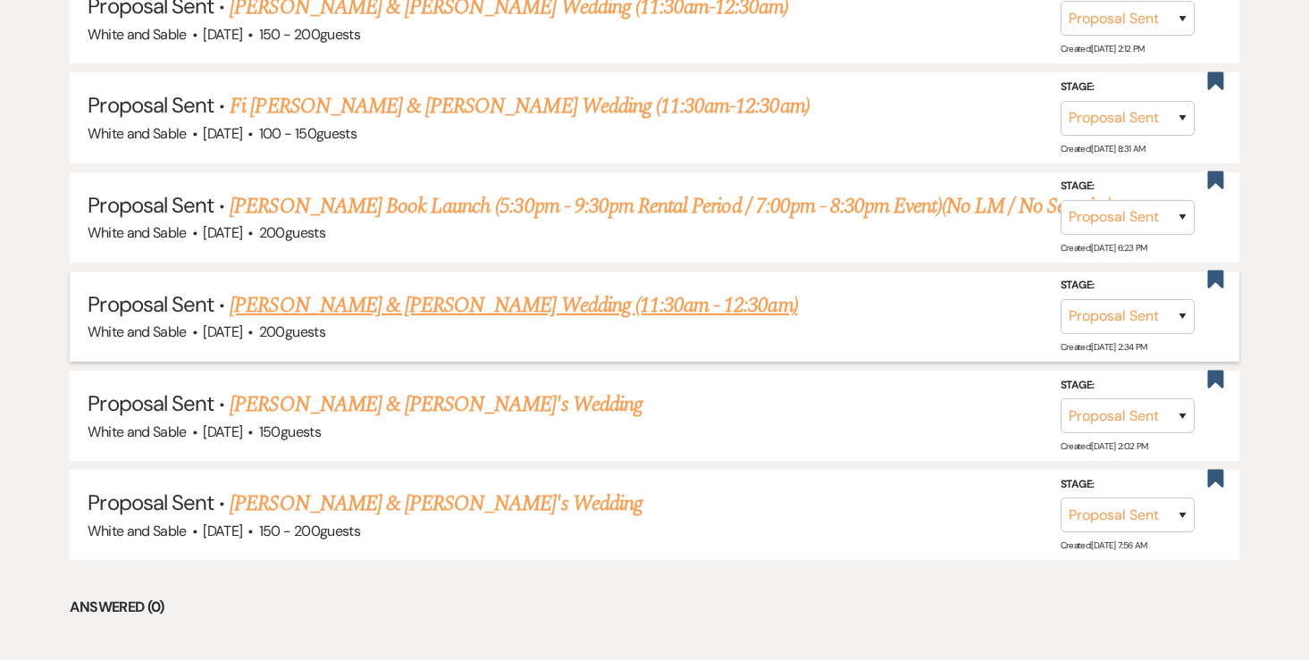
click at [444, 304] on link "[PERSON_NAME] & [PERSON_NAME] Wedding (11:30am - 12:30am)" at bounding box center [513, 305] width 567 height 32
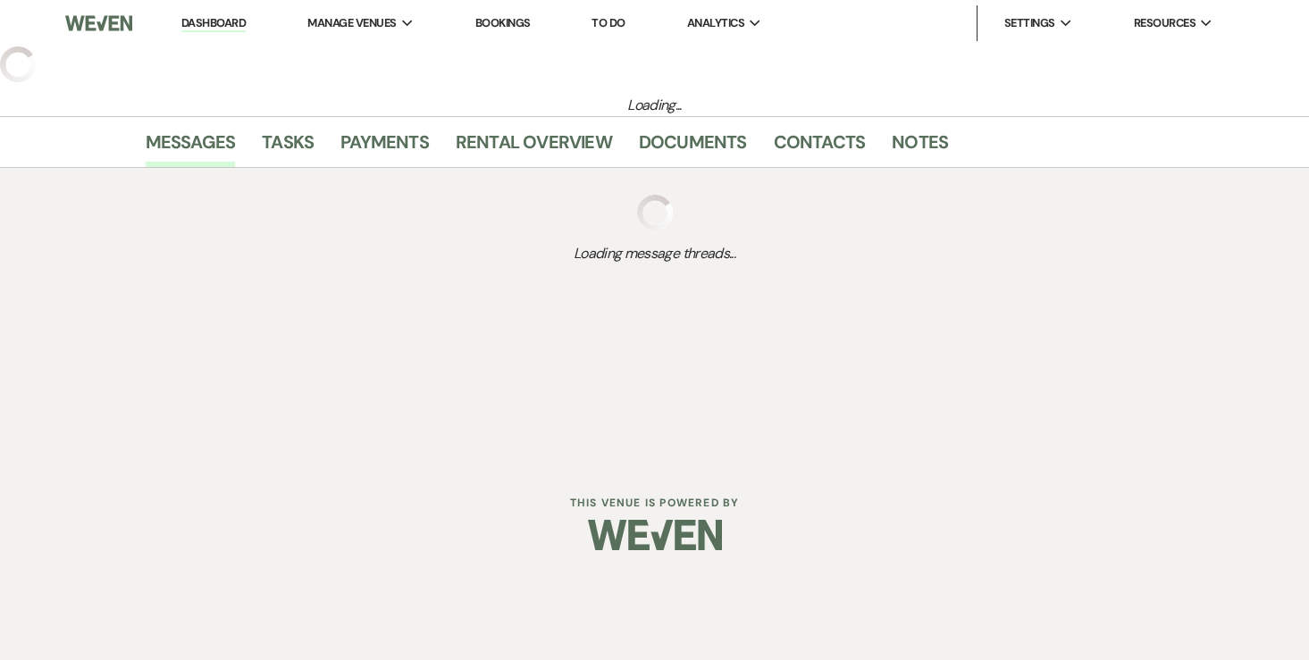
select select "6"
select select "7"
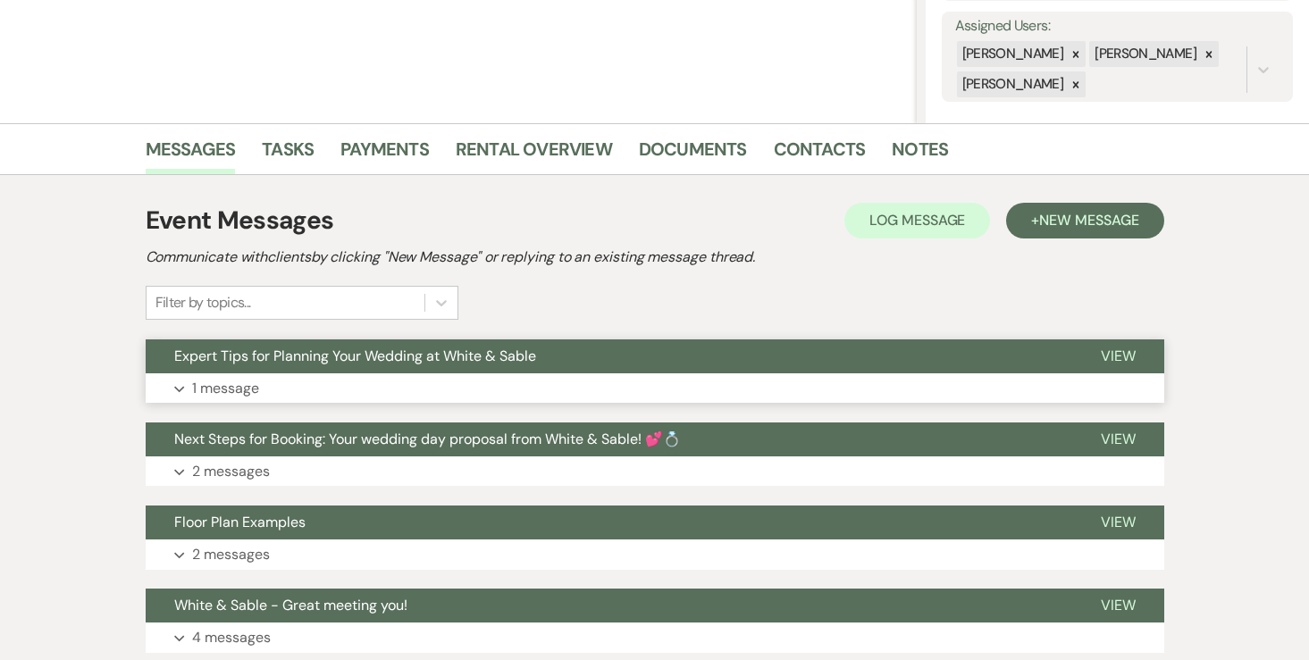
scroll to position [326, 0]
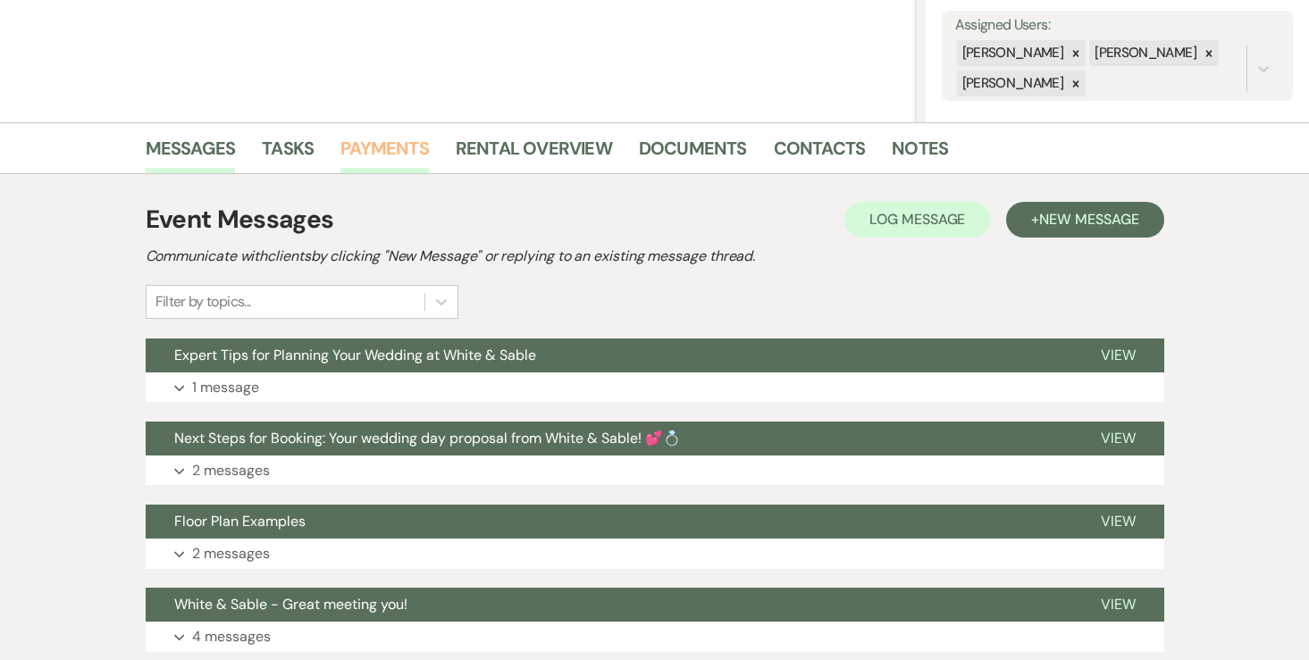
click at [394, 134] on link "Payments" at bounding box center [384, 153] width 88 height 39
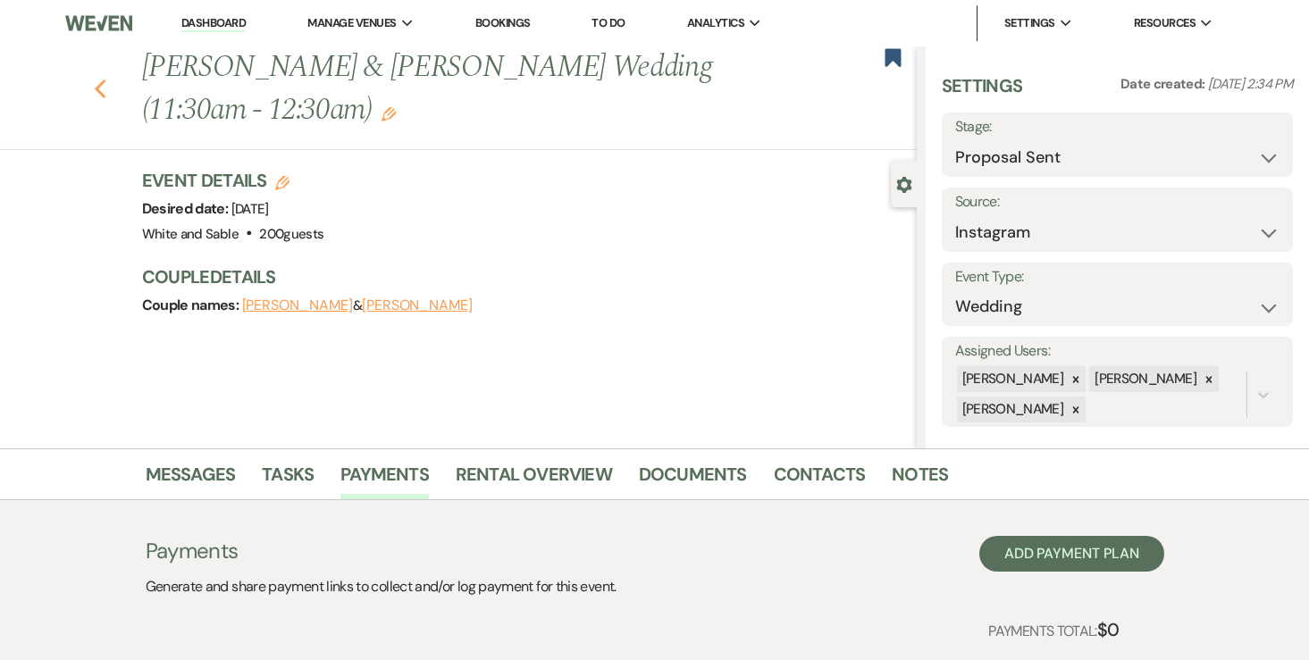
click at [96, 90] on use "button" at bounding box center [100, 90] width 12 height 20
select select "6"
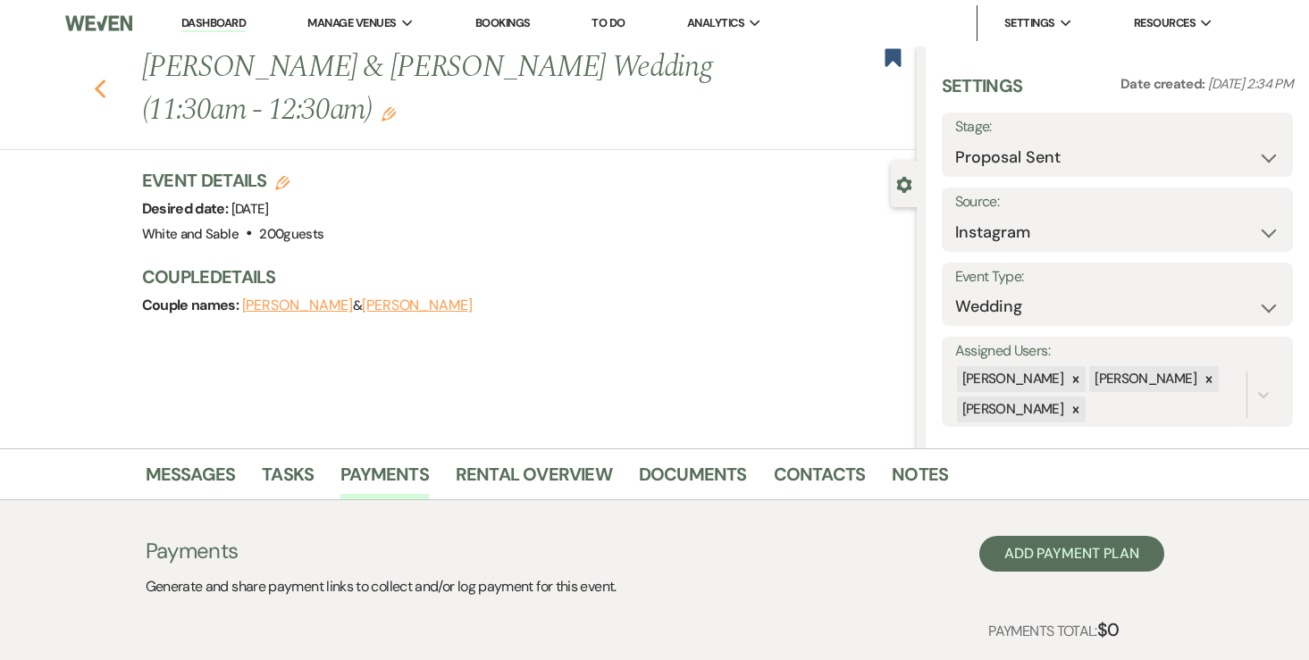
select select "6"
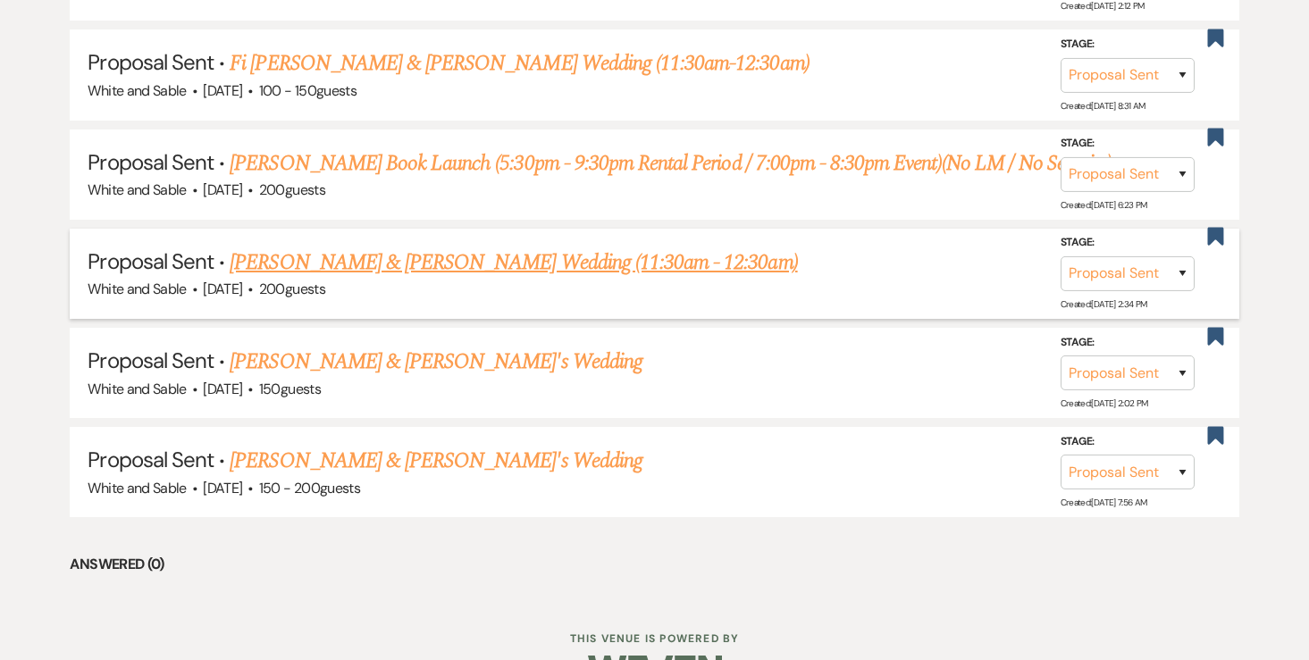
scroll to position [1067, 0]
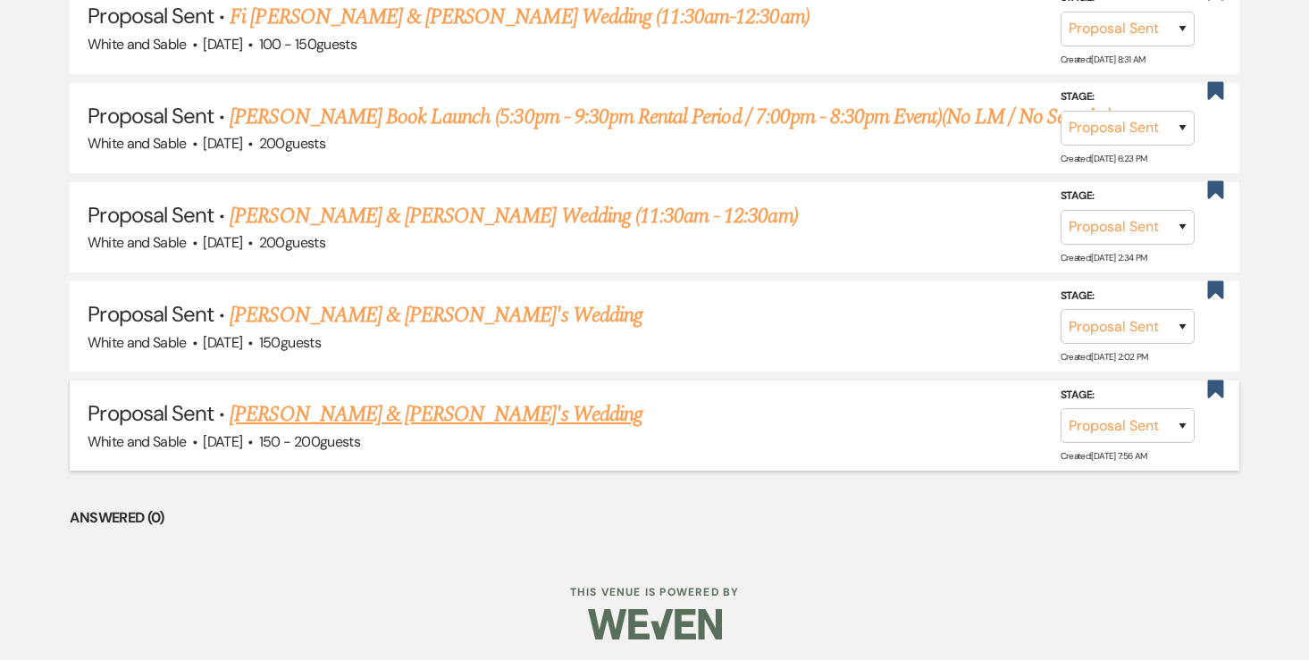
click at [277, 414] on link "Summer Xiong & Isaac's Wedding" at bounding box center [436, 414] width 413 height 32
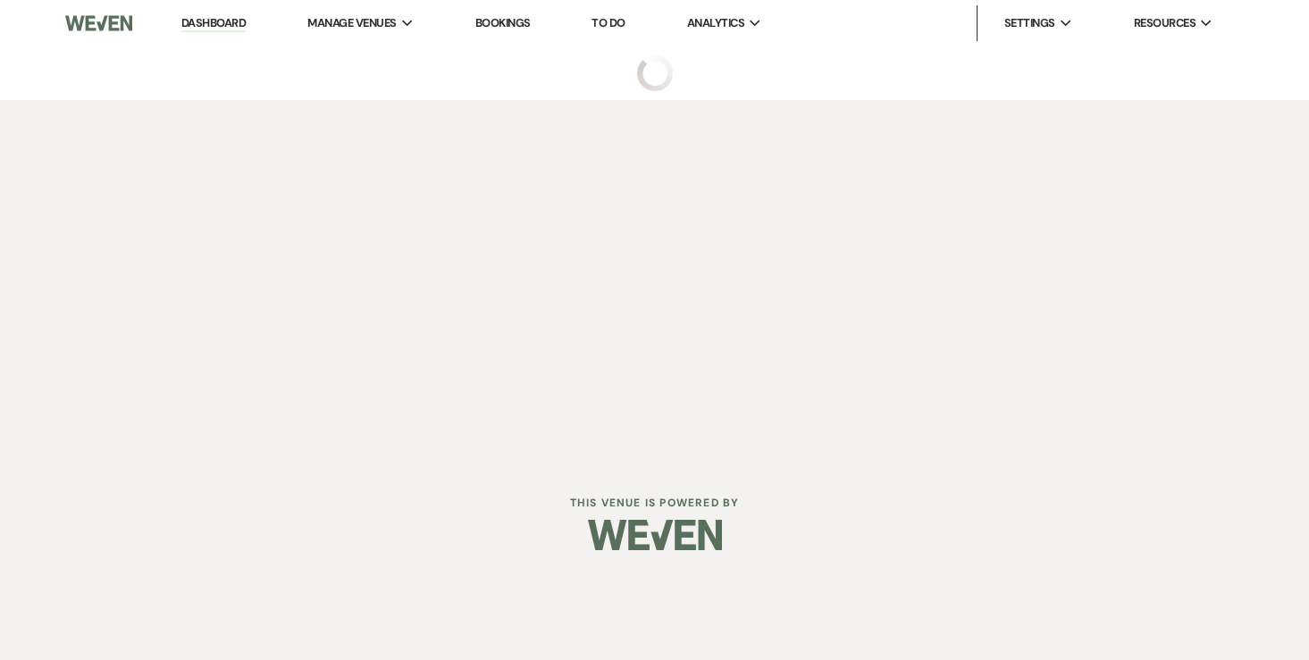
select select "6"
select select "7"
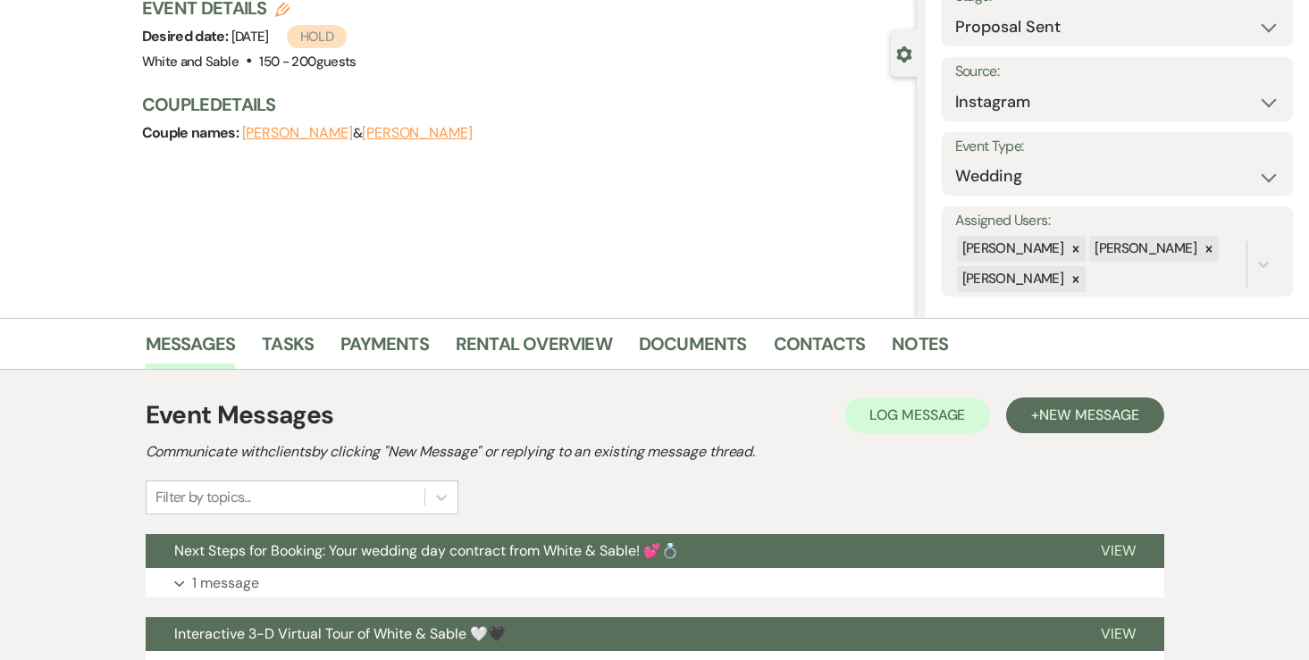
scroll to position [227, 0]
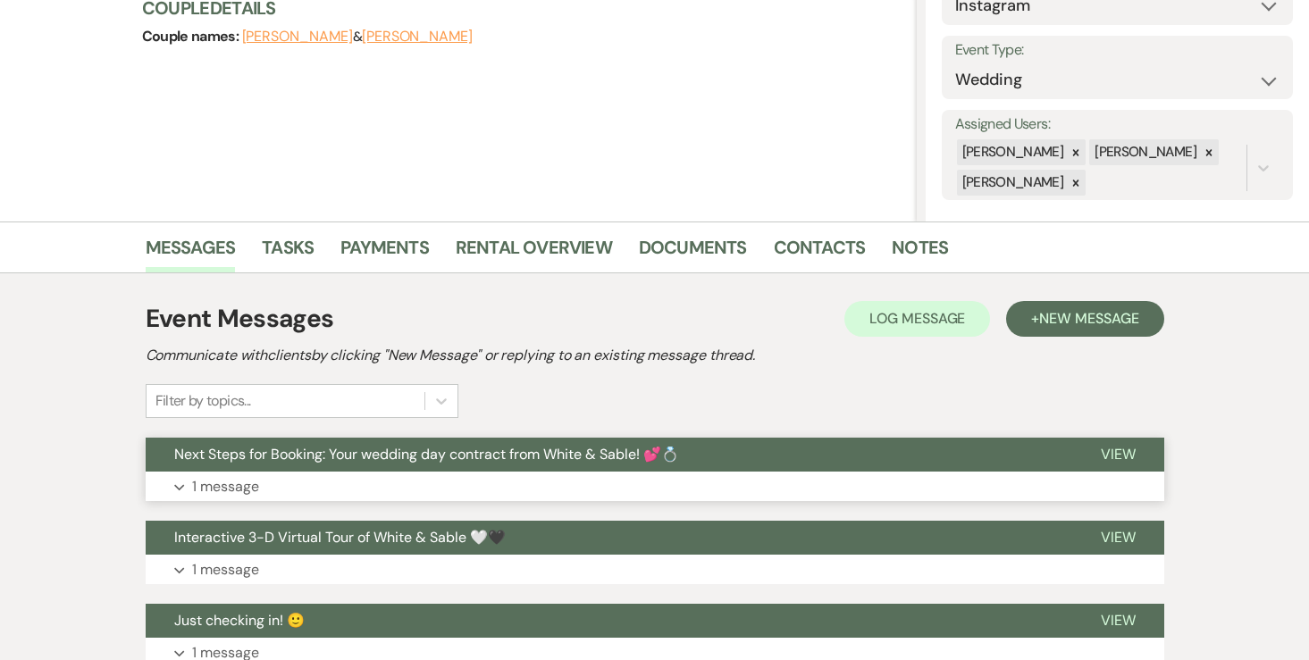
click at [236, 490] on p "1 message" at bounding box center [225, 486] width 67 height 23
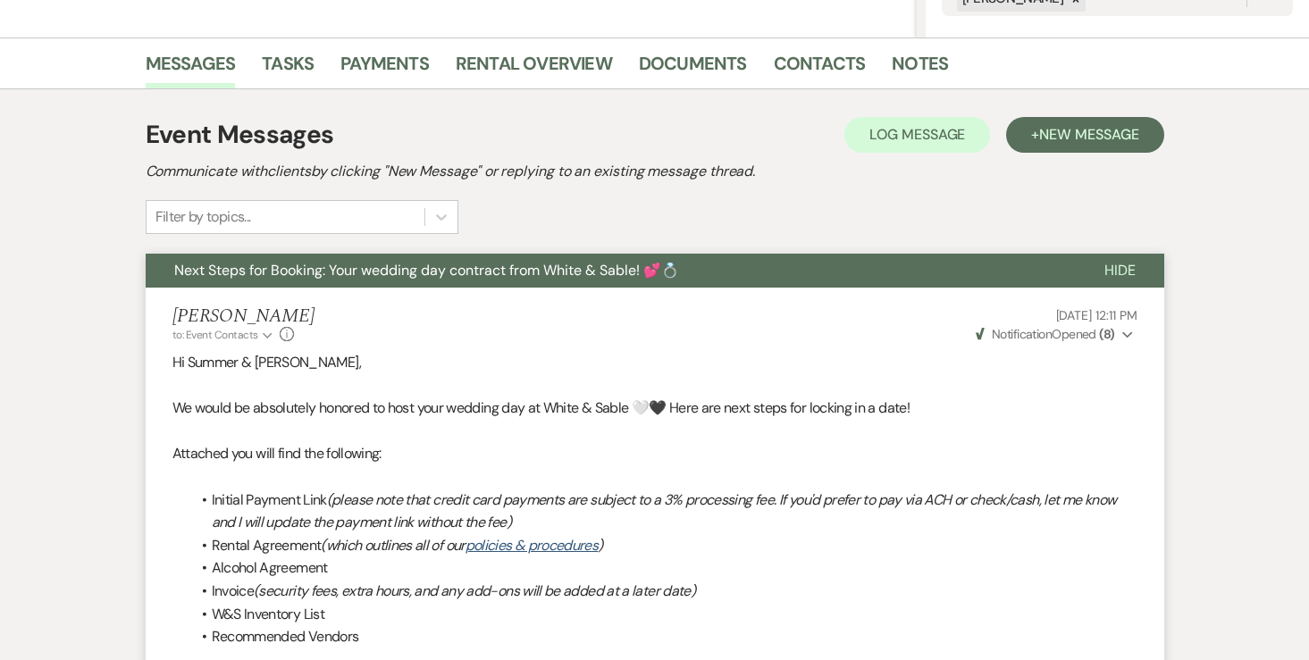
scroll to position [0, 0]
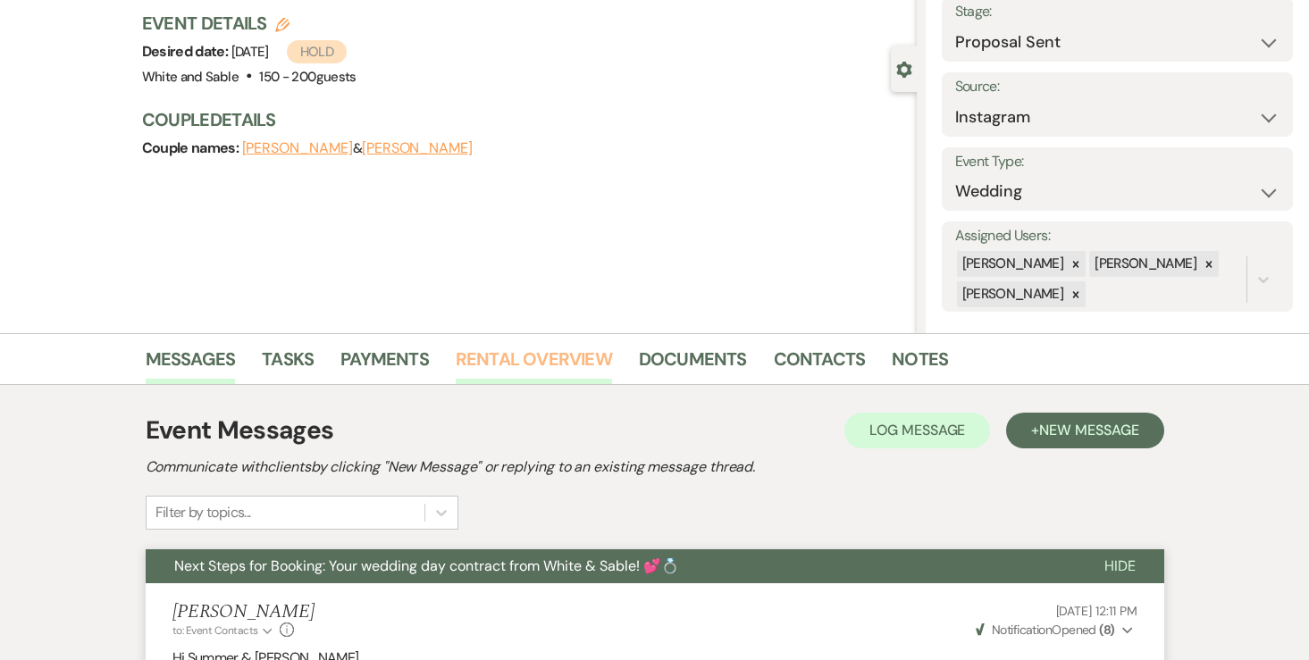
click at [505, 372] on link "Rental Overview" at bounding box center [534, 364] width 156 height 39
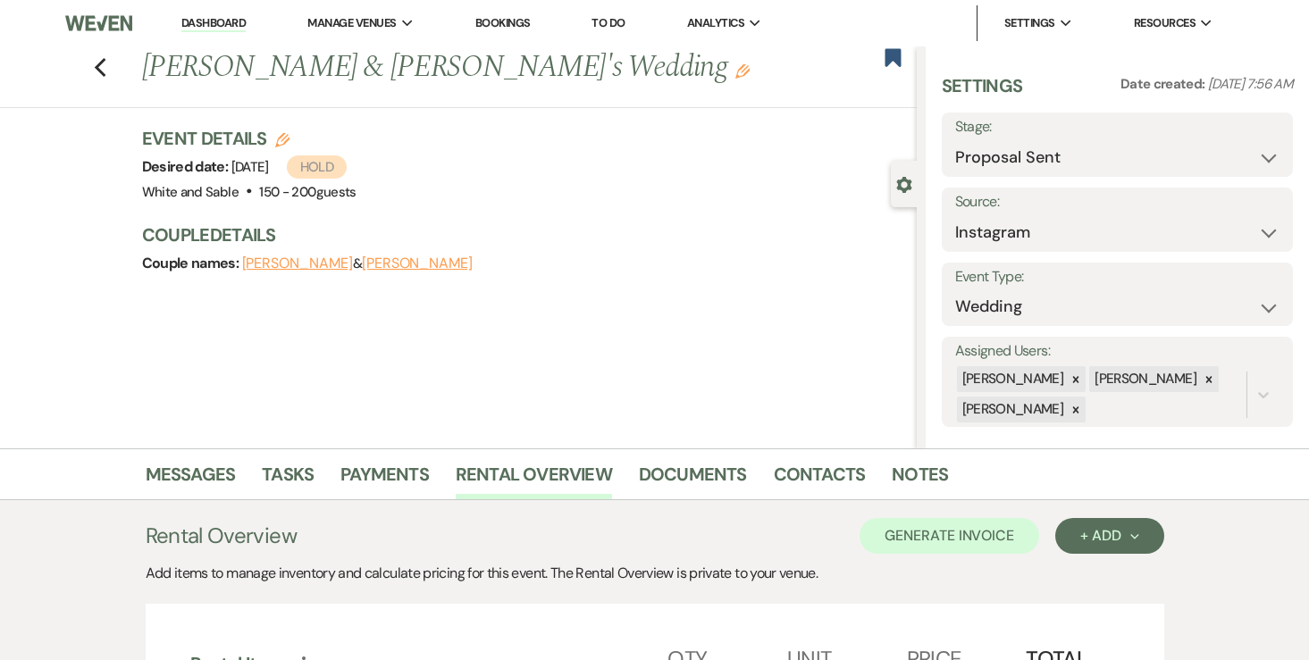
click at [735, 79] on icon "Edit" at bounding box center [742, 71] width 14 height 14
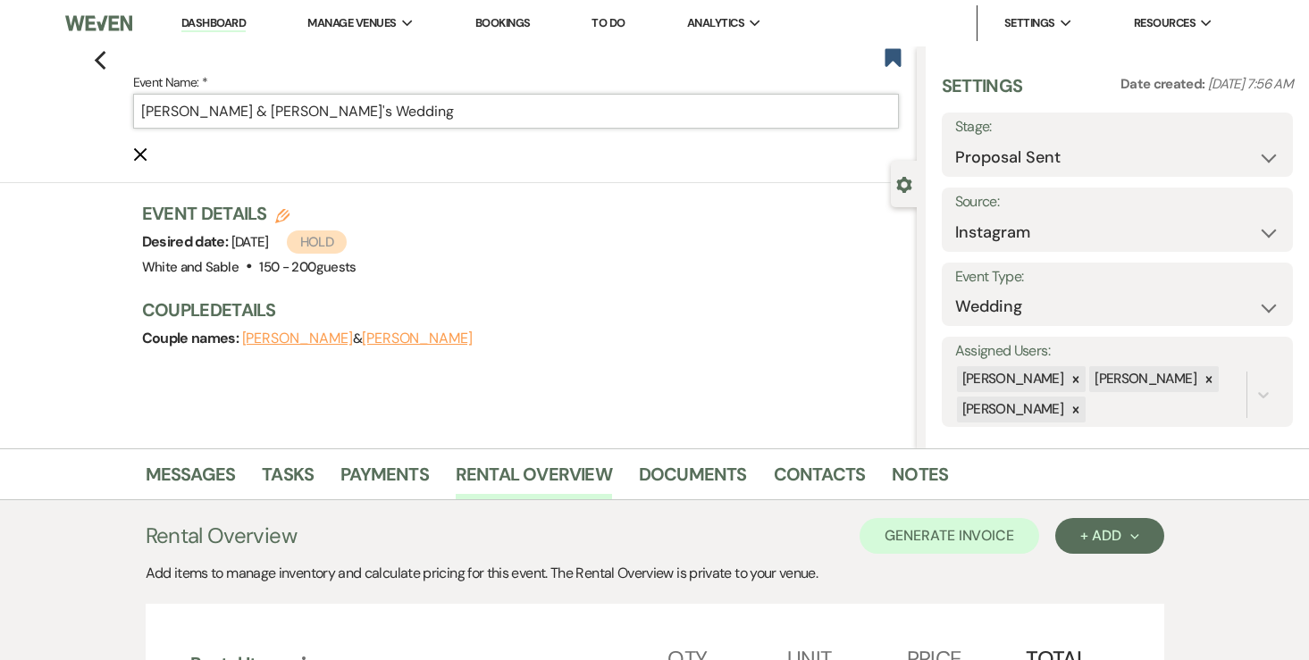
click at [418, 105] on input "Summer Xiong & Isaac's Wedding" at bounding box center [516, 111] width 766 height 35
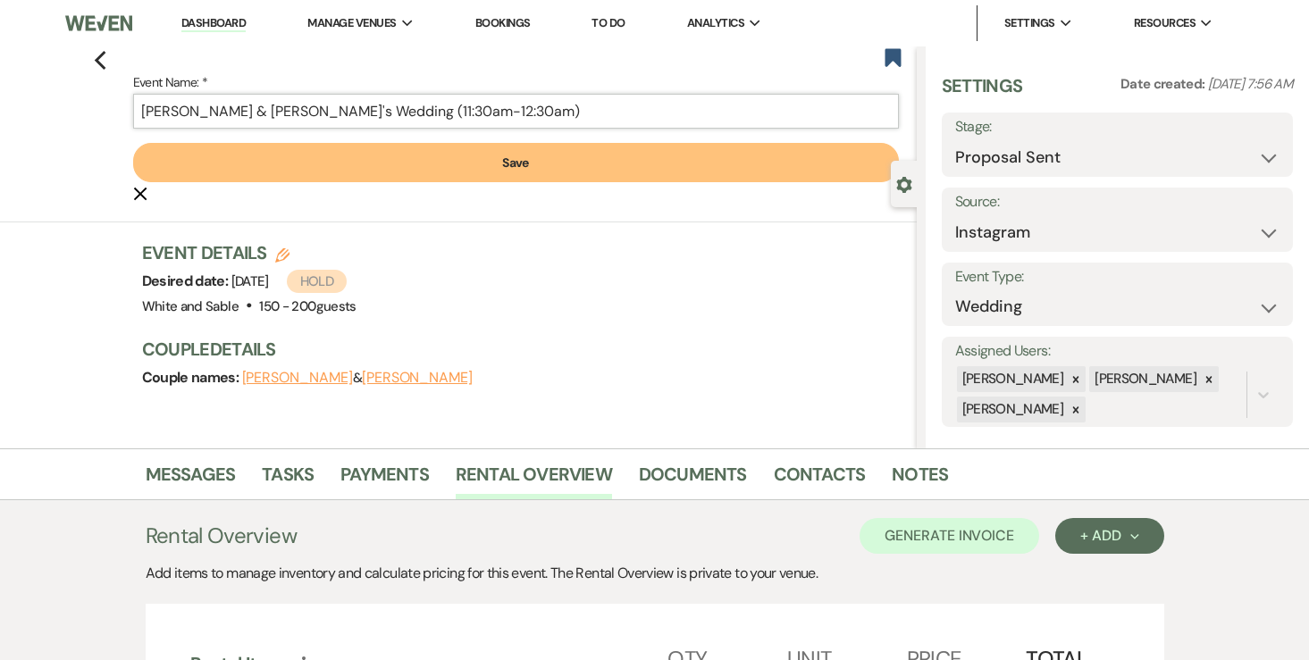
type input "[PERSON_NAME] & [PERSON_NAME]'s Wedding (11:30am-12:30am)"
click at [416, 162] on button "Save" at bounding box center [516, 162] width 766 height 39
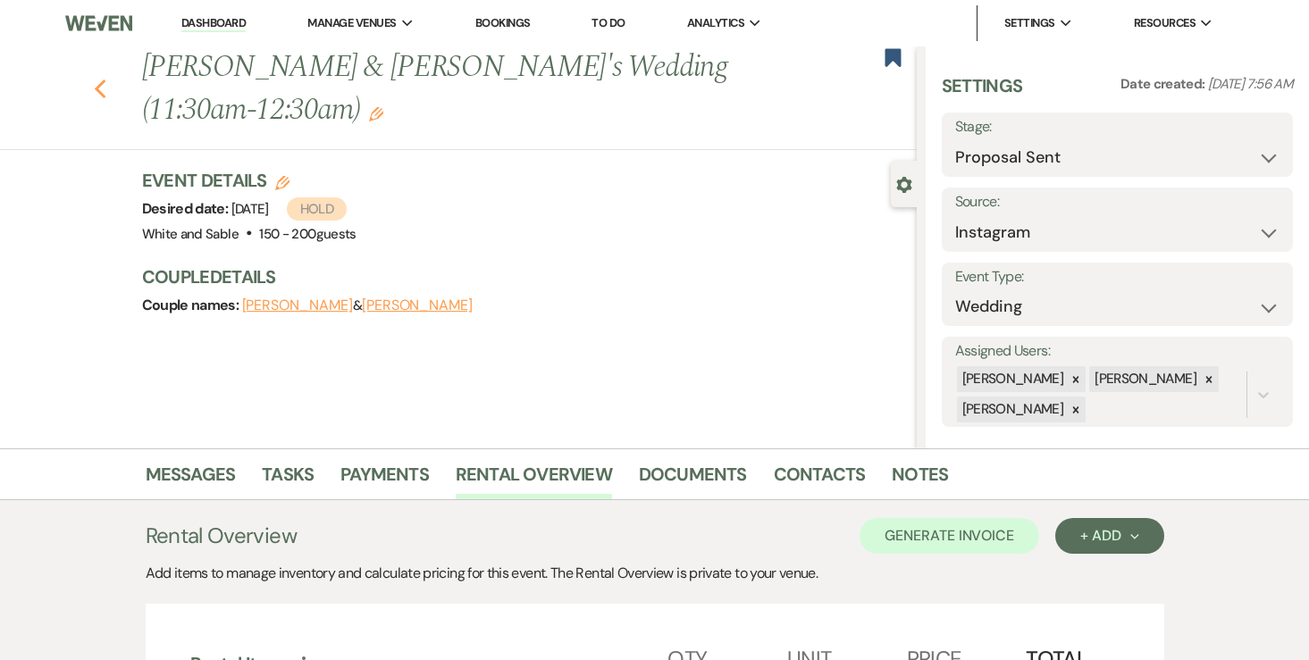
click at [96, 91] on icon "Previous" at bounding box center [100, 89] width 13 height 21
select select "6"
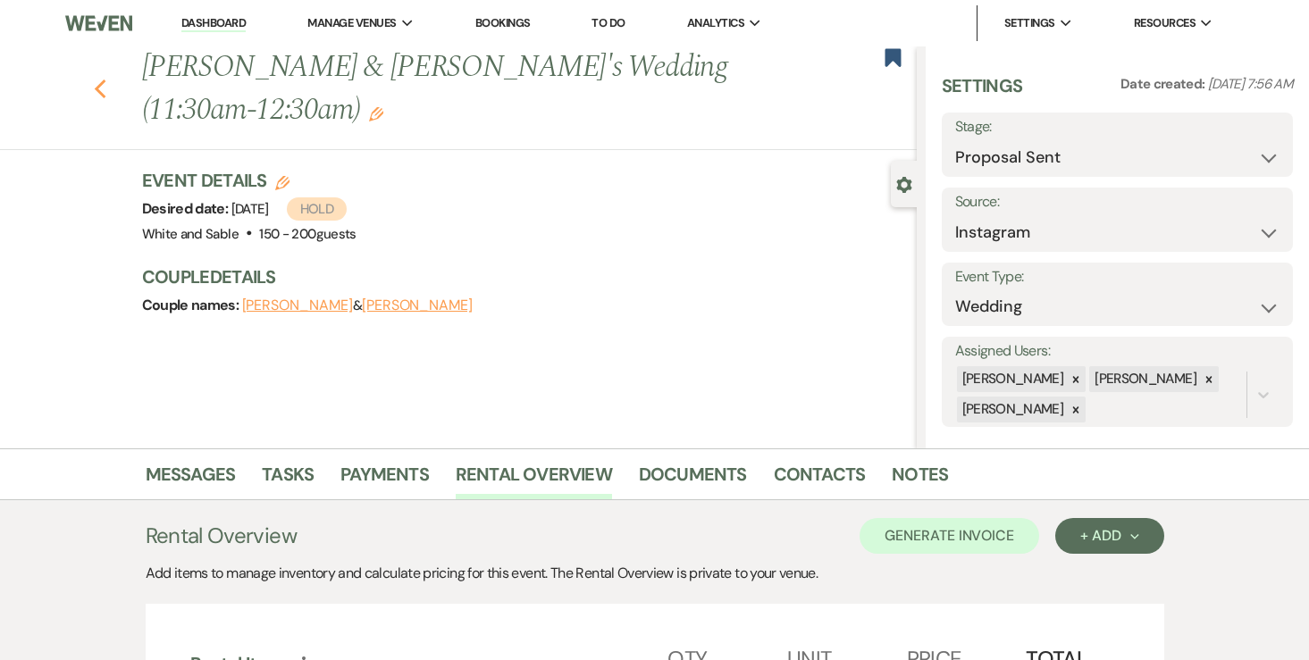
select select "6"
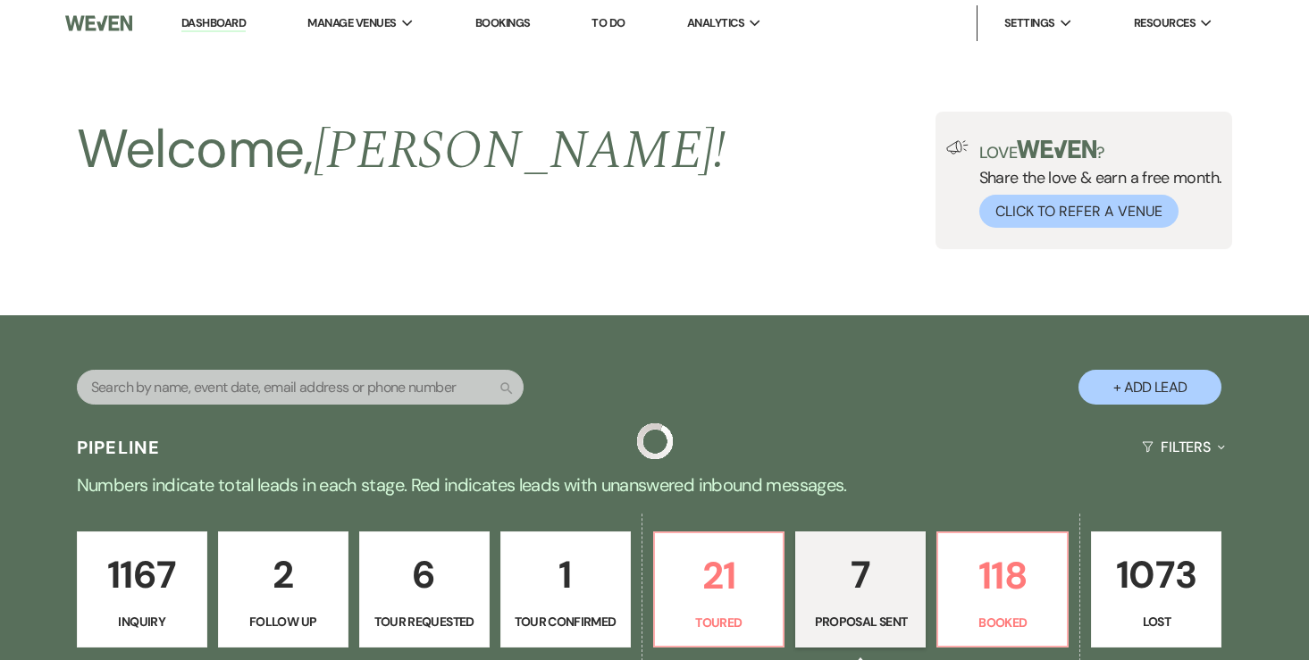
scroll to position [1067, 0]
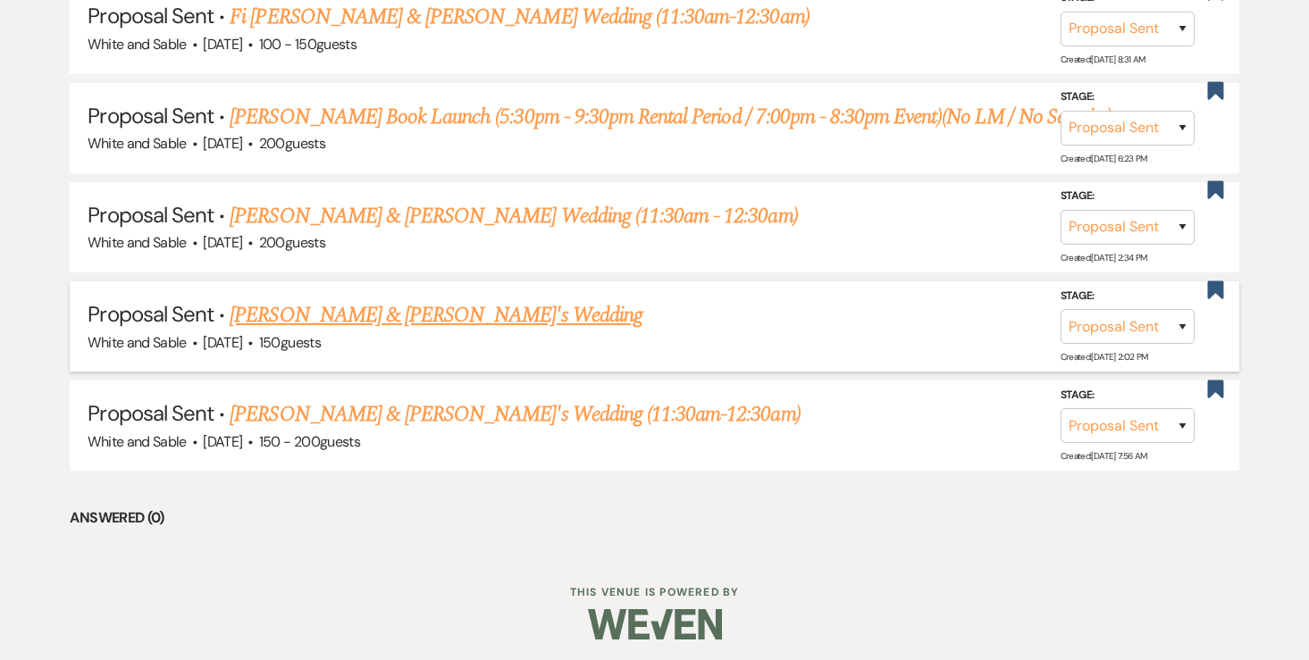
click at [322, 305] on link "Emily Boehm & Jeremy's Wedding" at bounding box center [436, 315] width 413 height 32
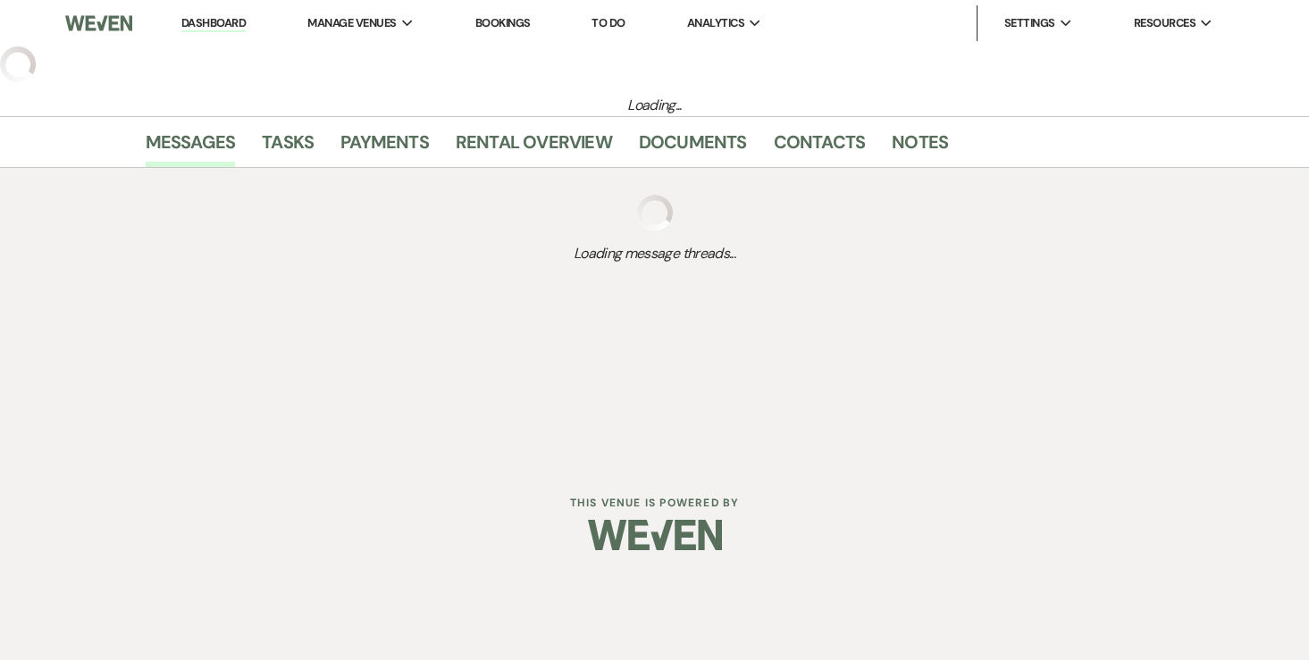
select select "6"
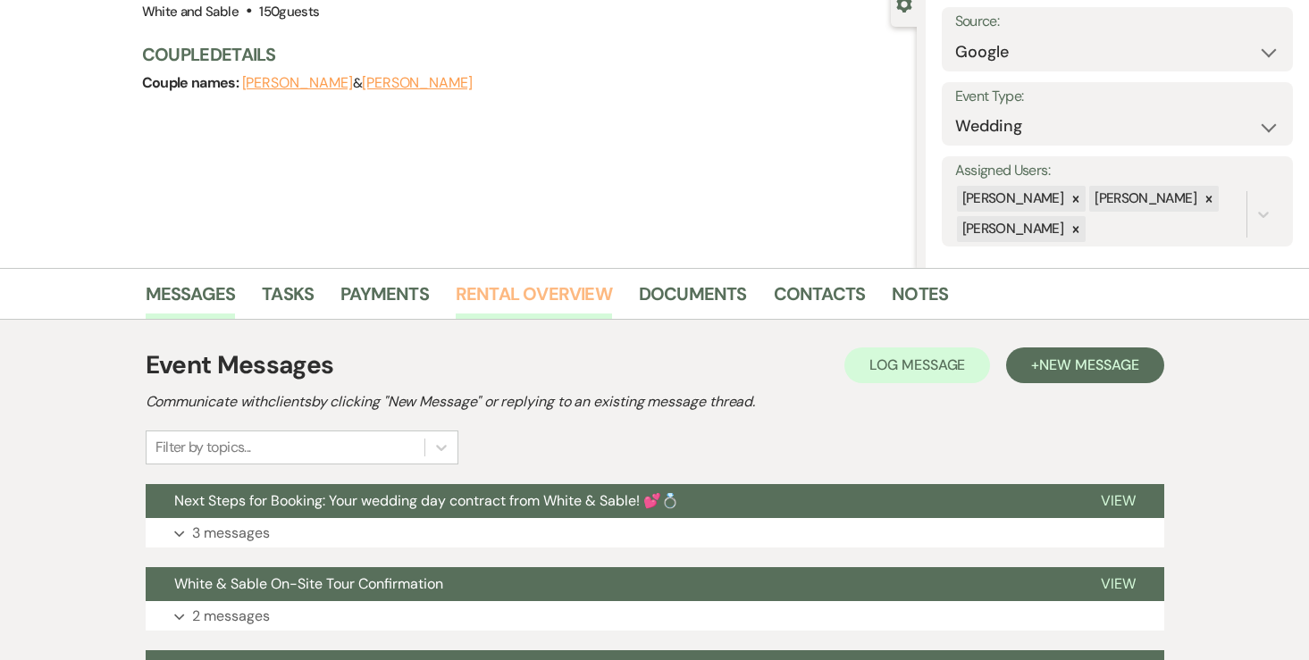
click at [576, 289] on link "Rental Overview" at bounding box center [534, 299] width 156 height 39
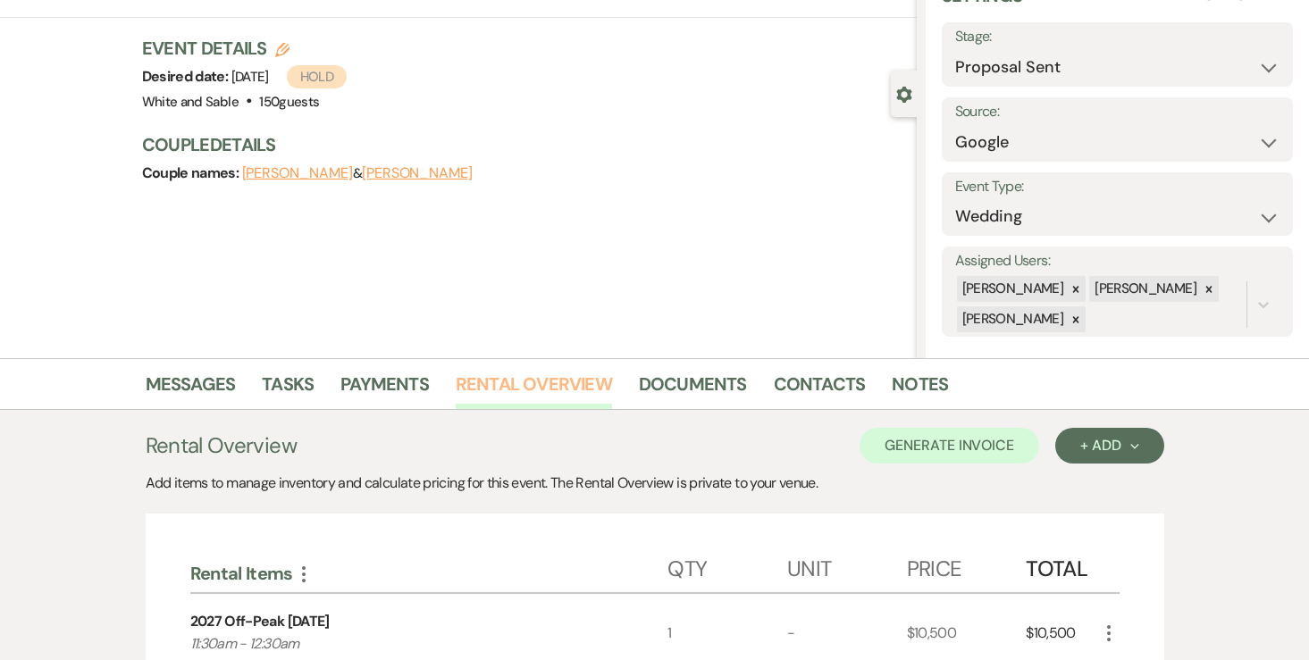
scroll to position [54, 0]
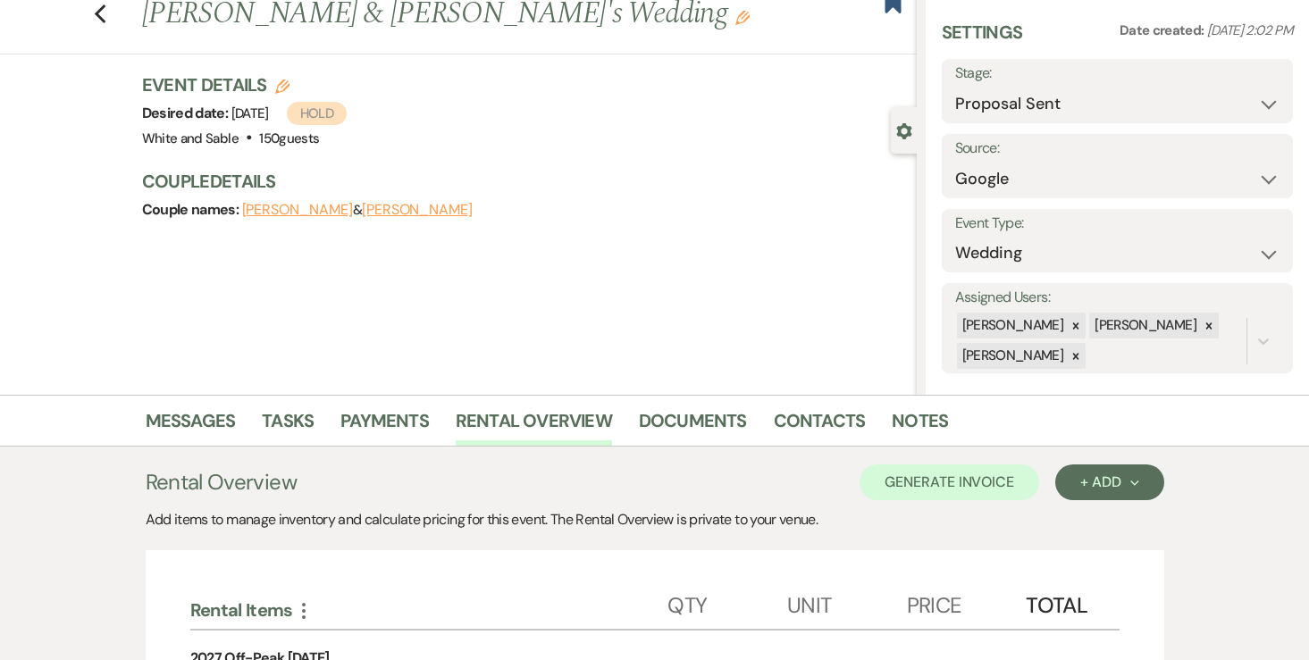
click at [735, 21] on icon "Edit" at bounding box center [742, 18] width 14 height 14
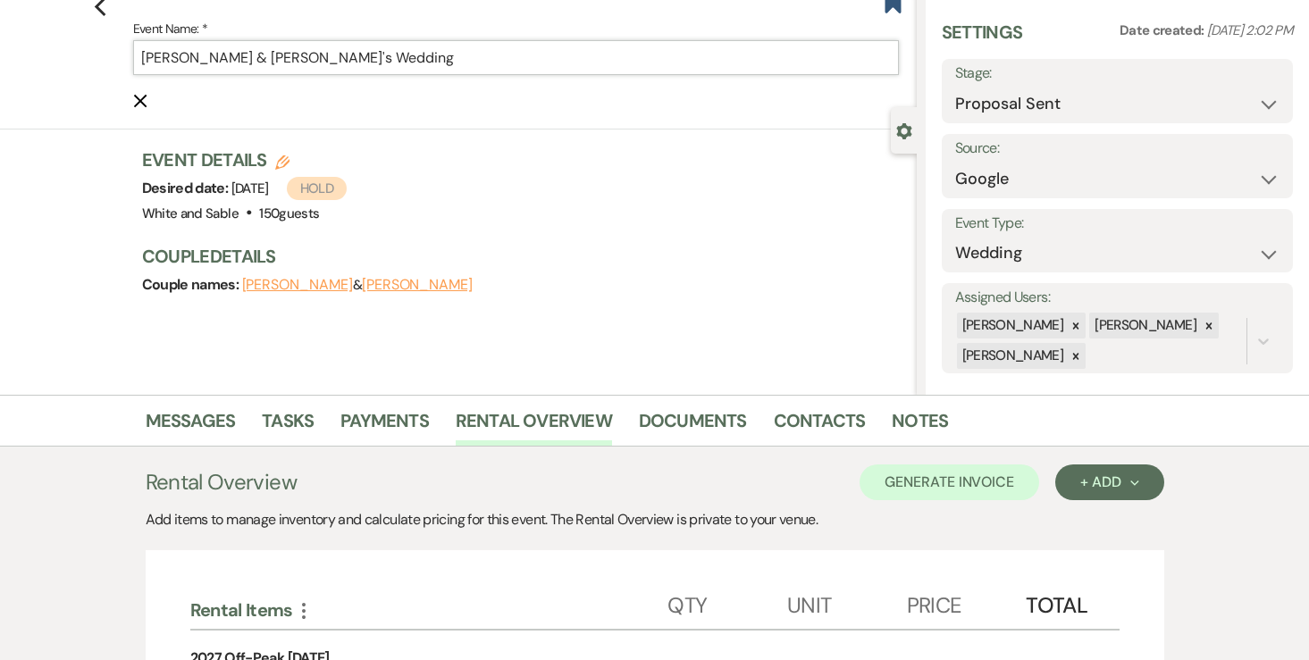
click at [485, 58] on input "Emily Boehm & Jeremy's Wedding" at bounding box center [516, 57] width 766 height 35
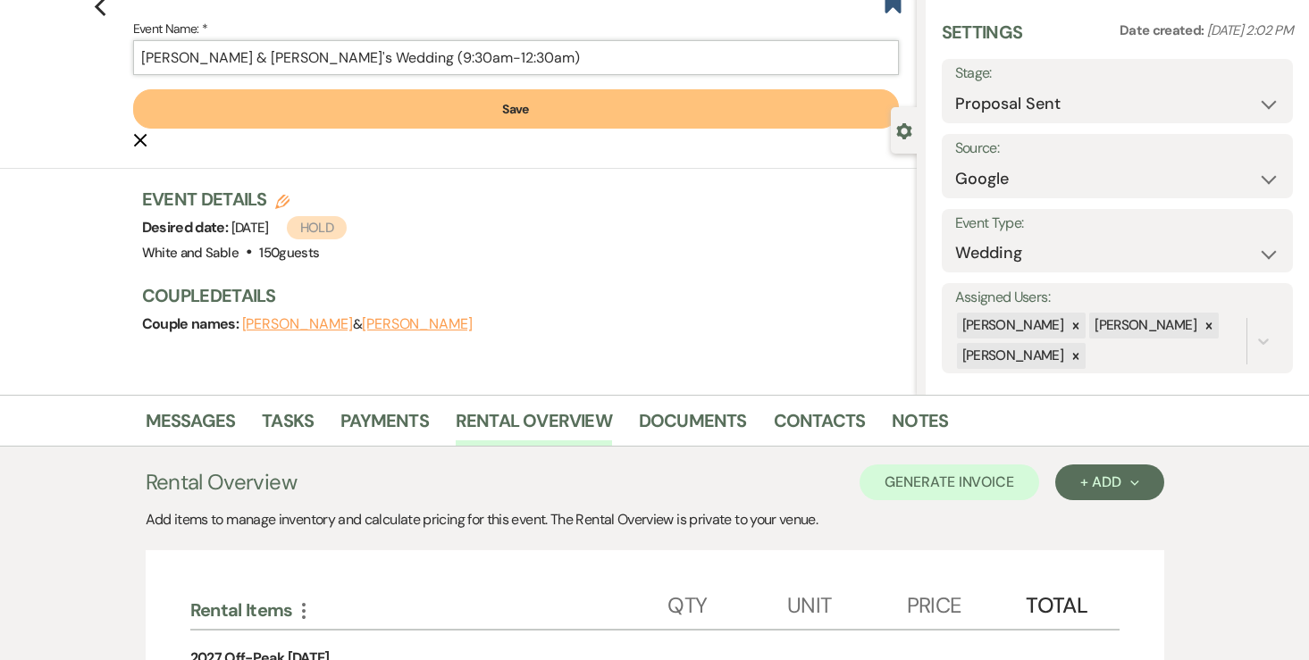
type input "[PERSON_NAME] & [PERSON_NAME]'s Wedding (9:30am-12:30am)"
click at [443, 93] on button "Save" at bounding box center [516, 108] width 766 height 39
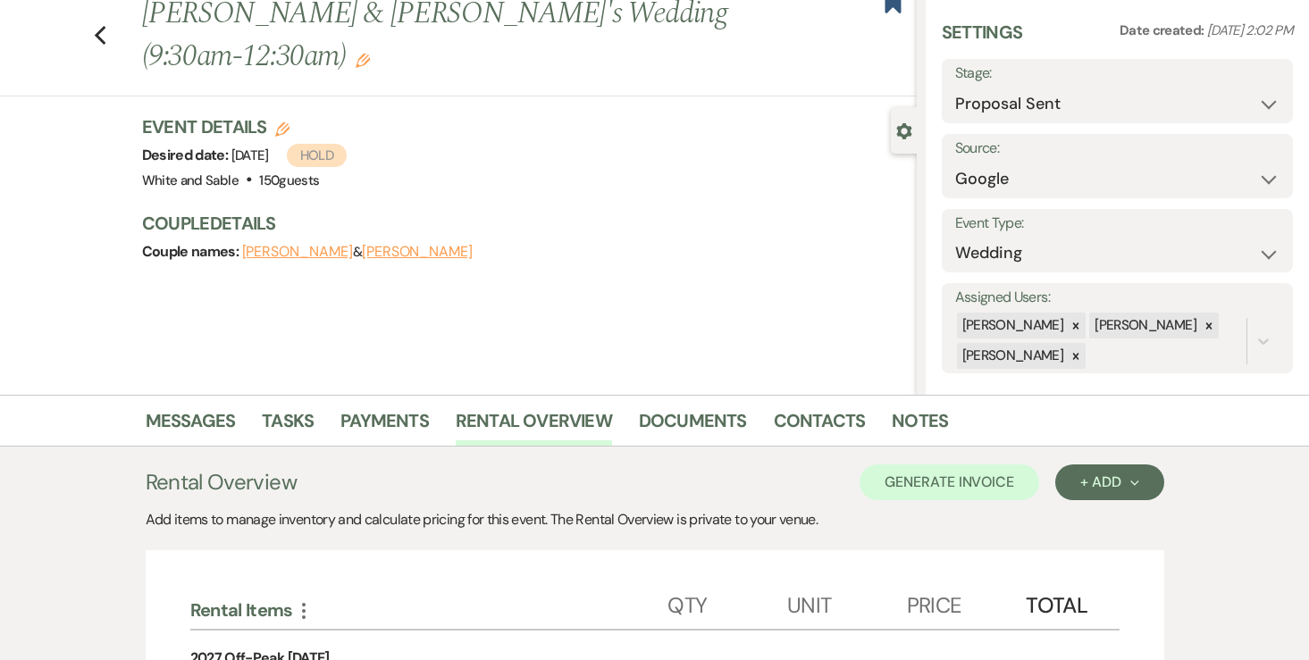
click at [113, 13] on div "Previous Emily Boehm & Jeremy's Wedding (9:30am-12:30am) Edit Bookmark" at bounding box center [453, 45] width 925 height 104
click at [105, 25] on icon "Previous" at bounding box center [100, 35] width 13 height 21
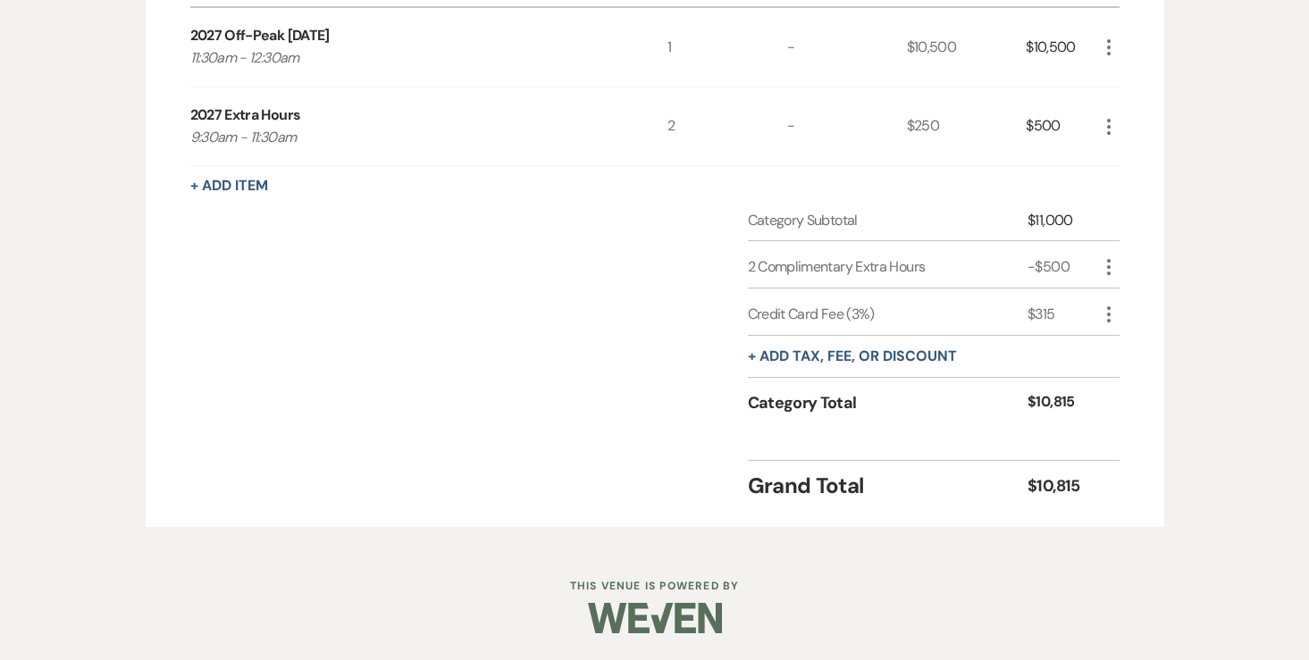
select select "6"
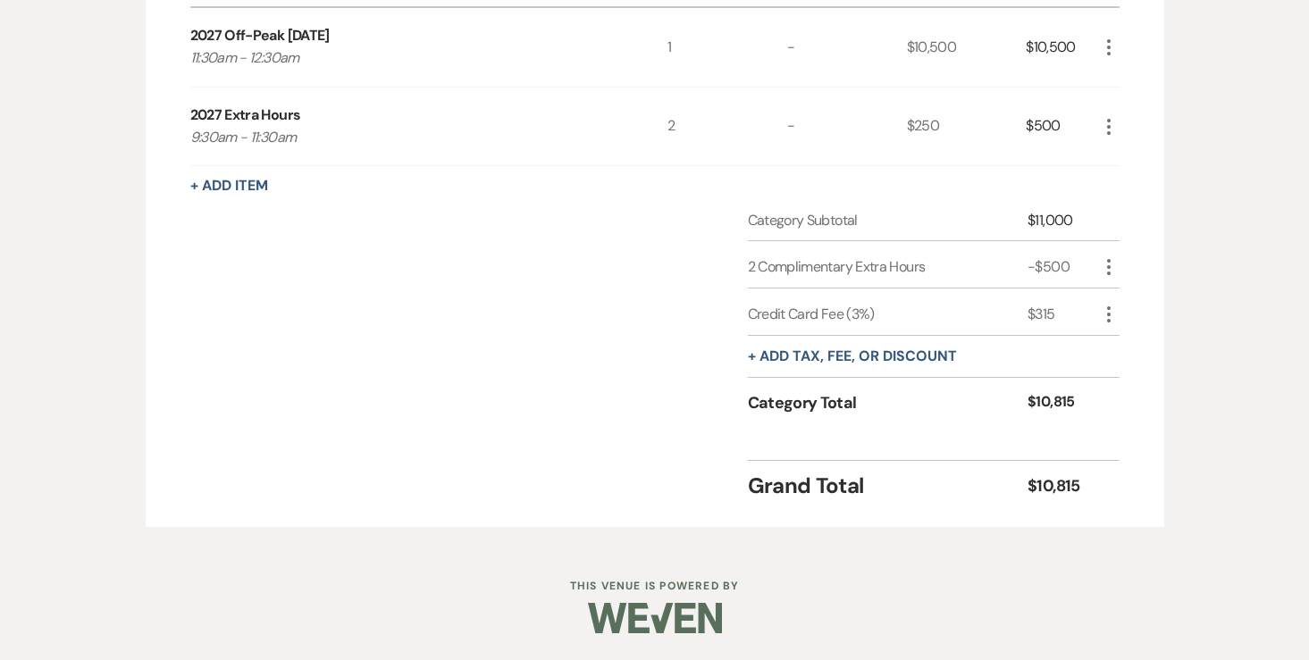
select select "6"
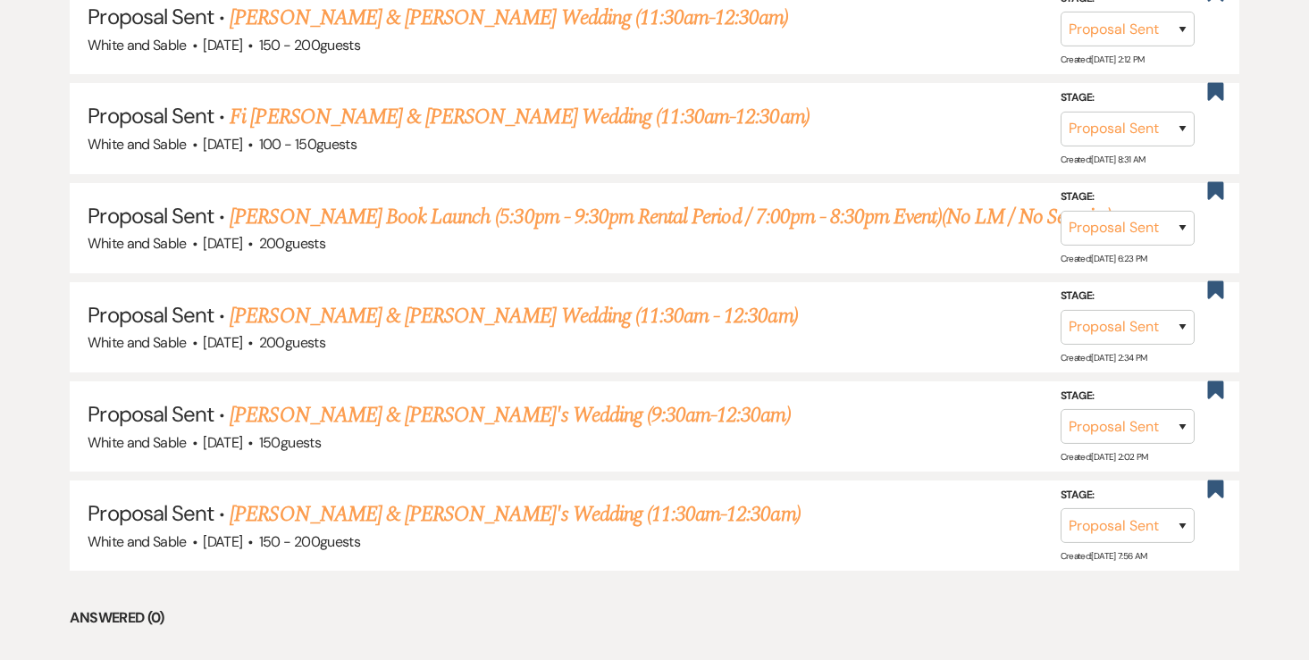
scroll to position [973, 0]
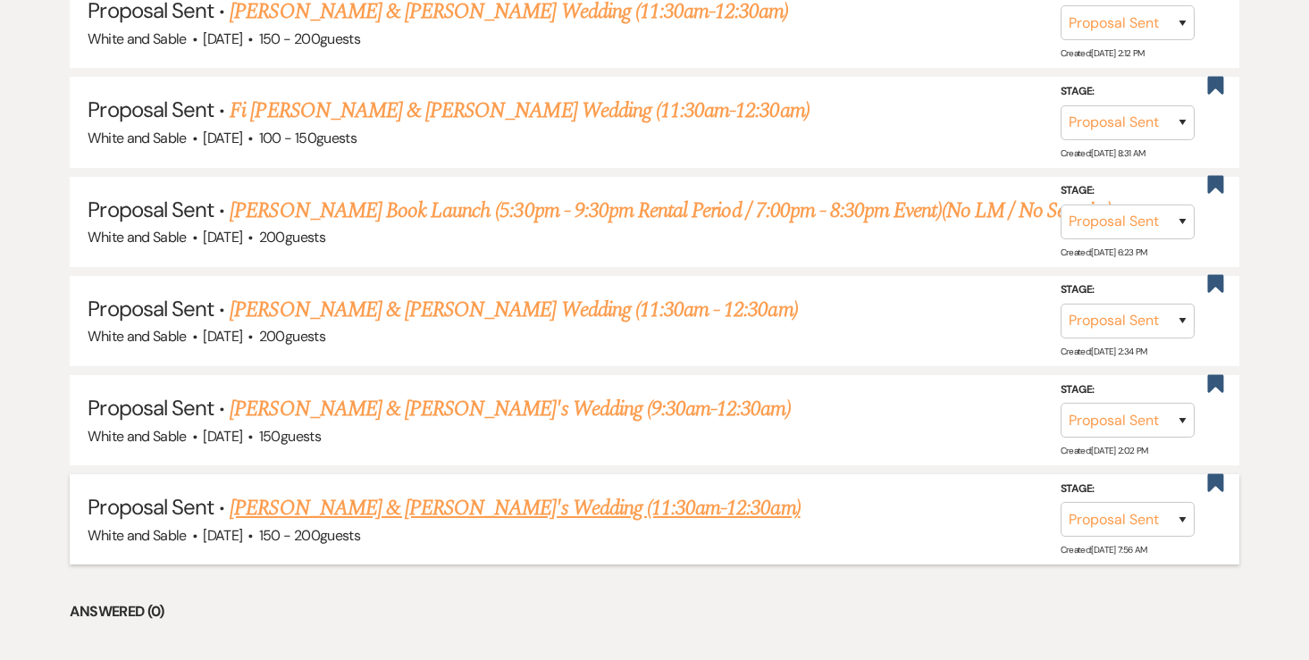
click at [532, 485] on li "Proposal Sent · Summer Xiong & Isaac's Wedding (11:30am-12:30am) White and Sabl…" at bounding box center [654, 519] width 1168 height 90
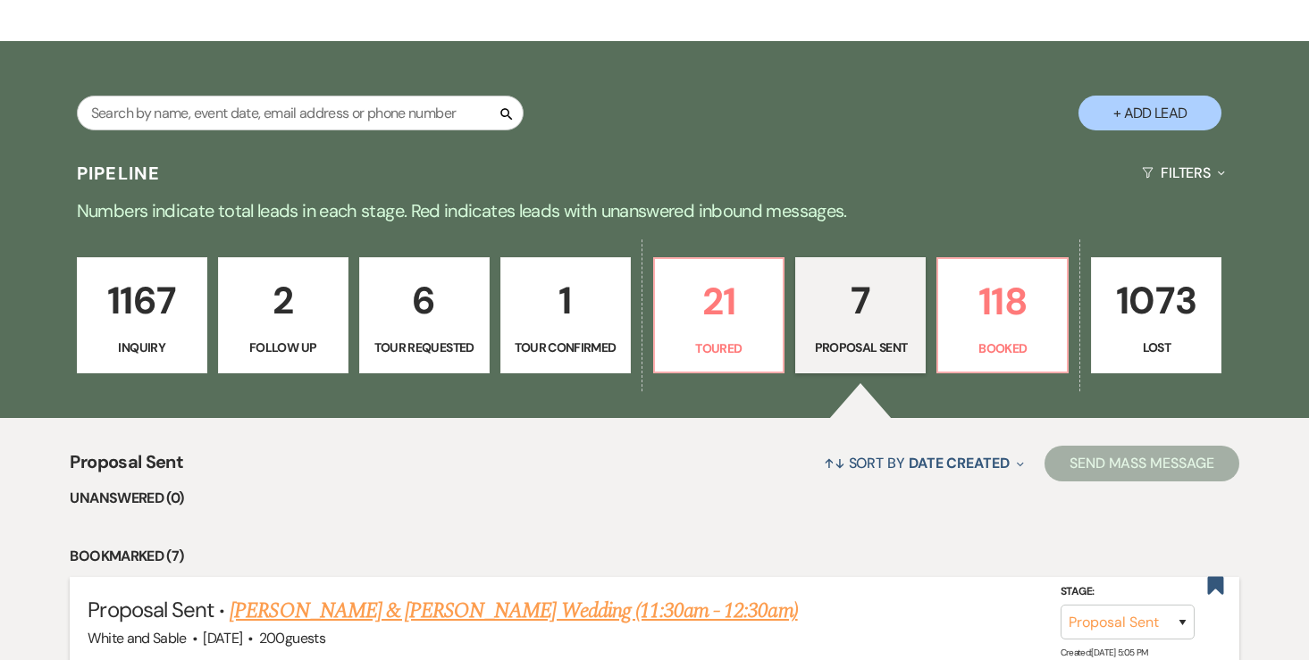
scroll to position [291, 0]
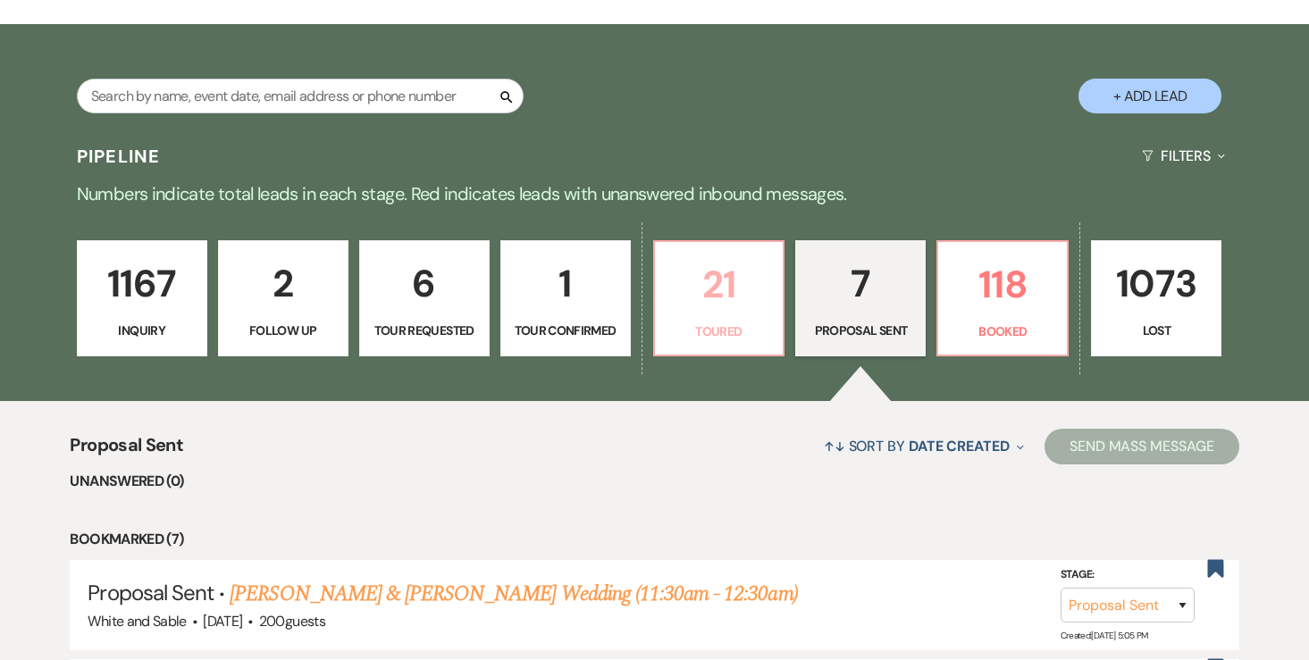
click at [727, 294] on p "21" at bounding box center [719, 285] width 107 height 60
select select "5"
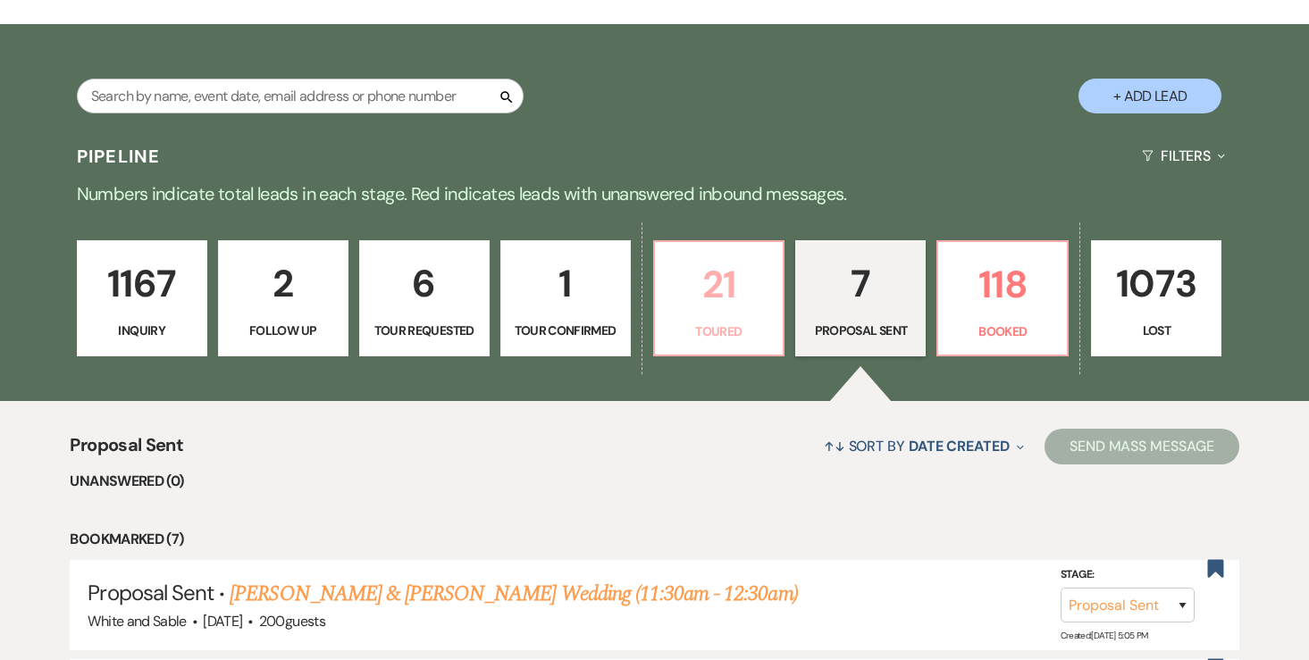
select select "5"
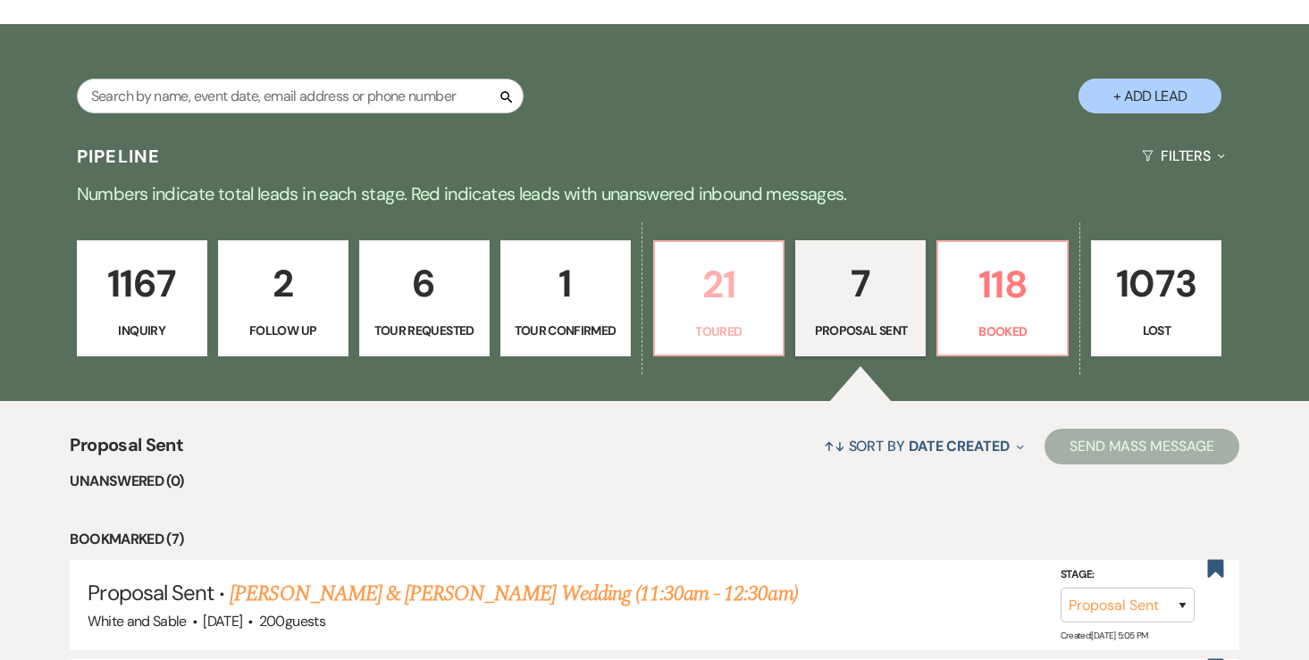
select select "5"
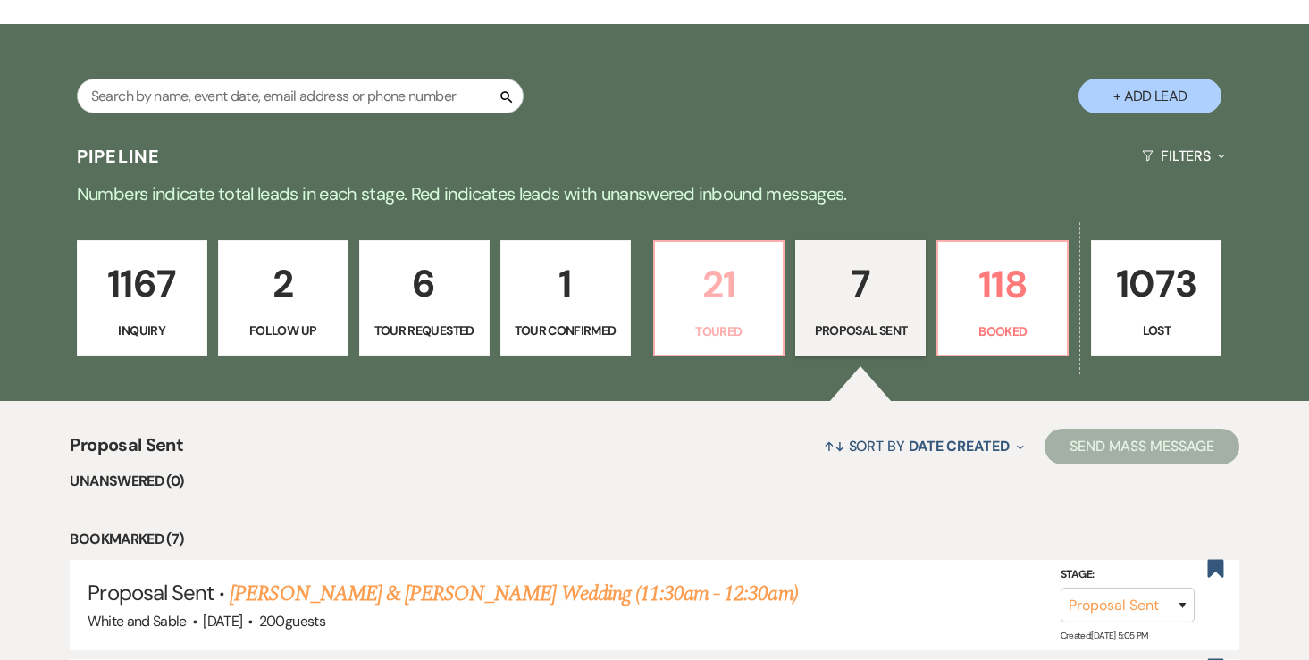
select select "5"
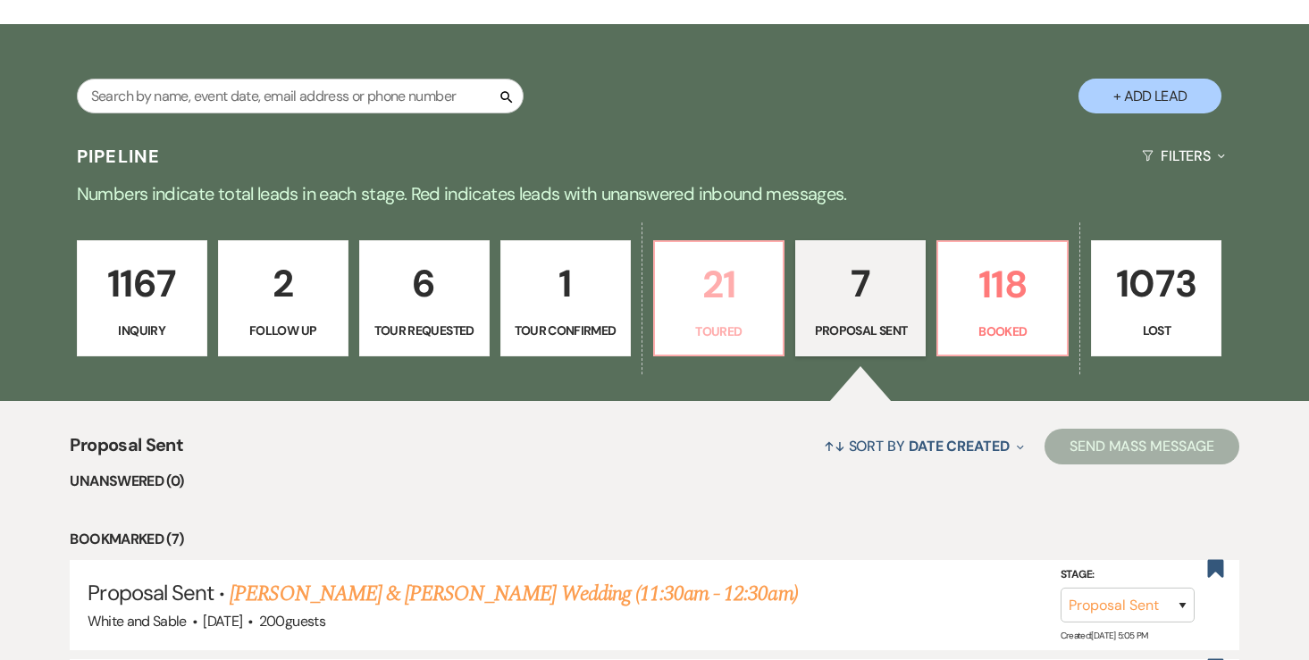
select select "5"
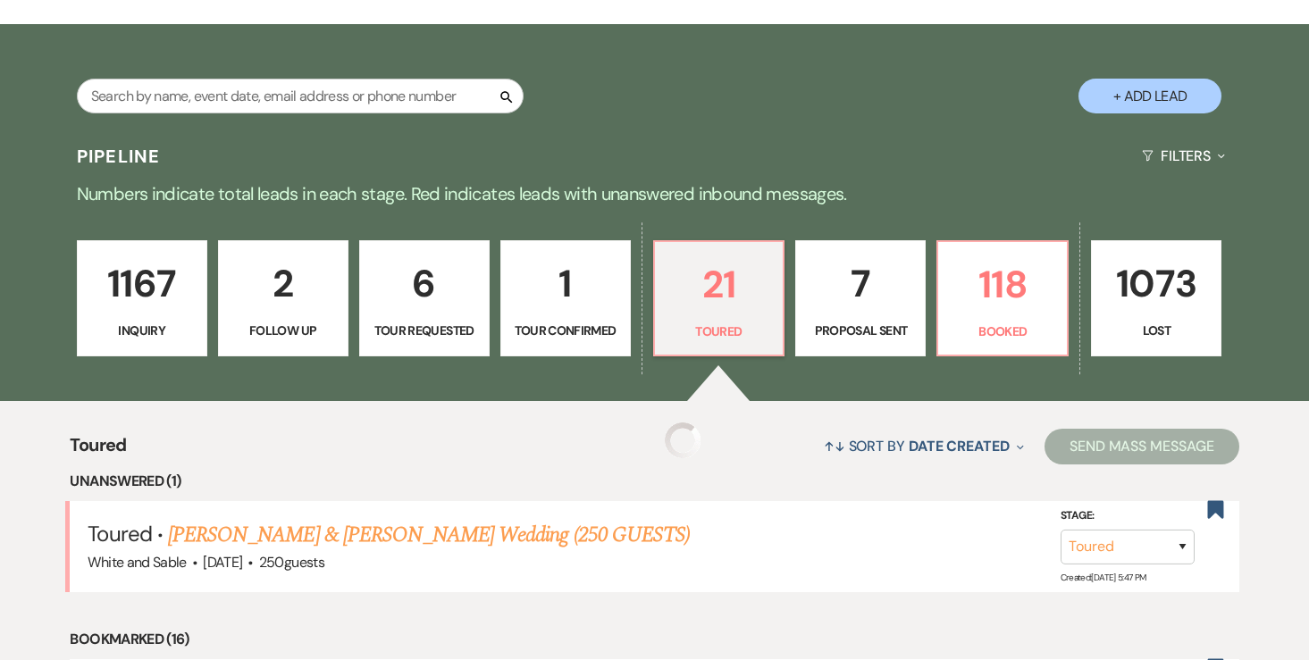
select select "5"
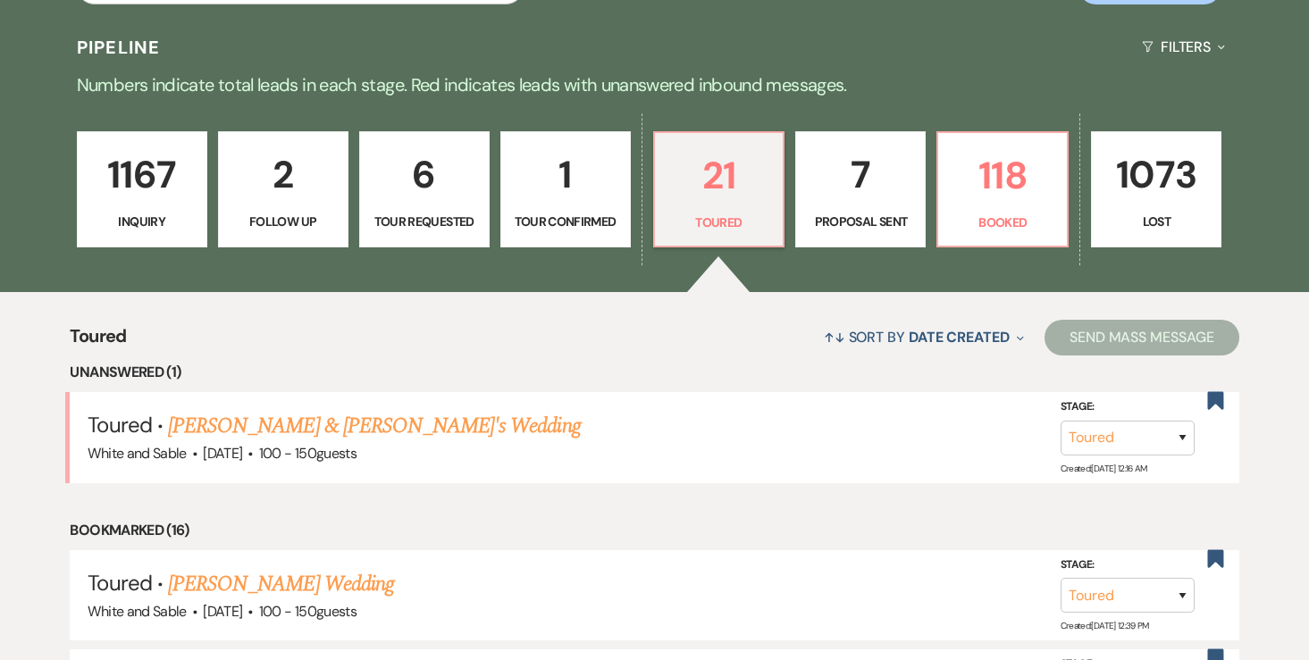
scroll to position [408, 0]
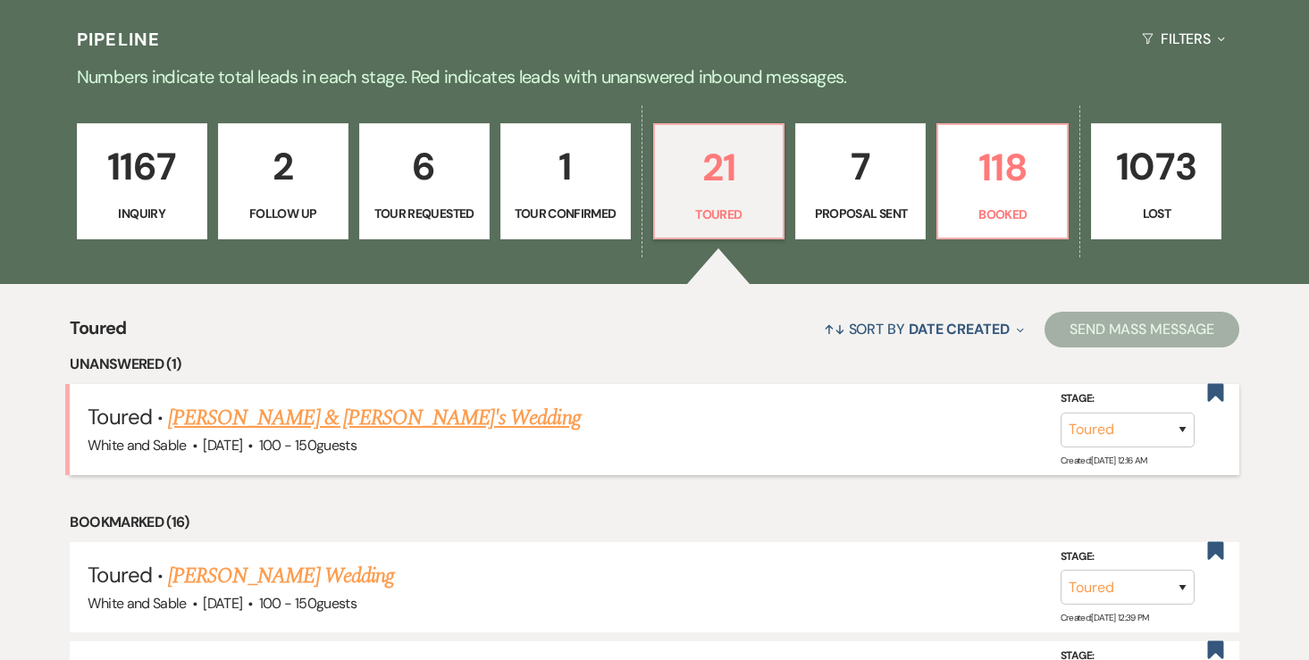
click at [406, 423] on link "[PERSON_NAME] & [PERSON_NAME]'s Wedding" at bounding box center [374, 418] width 413 height 32
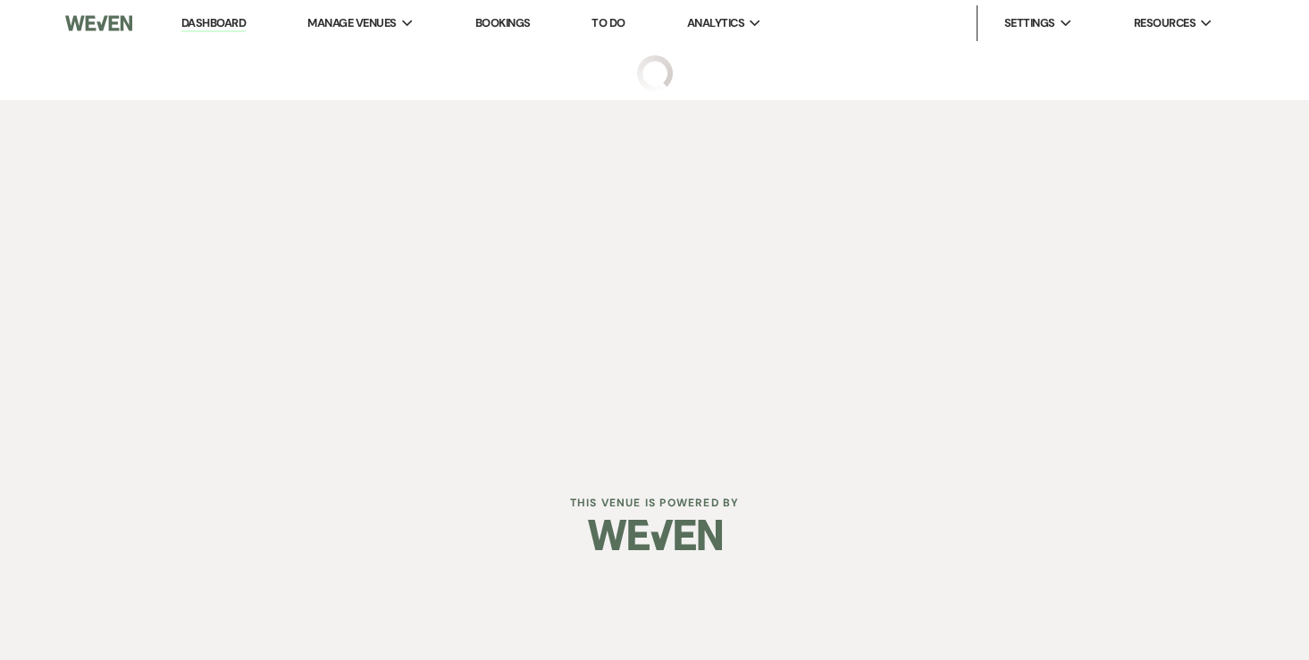
select select "5"
select select "12"
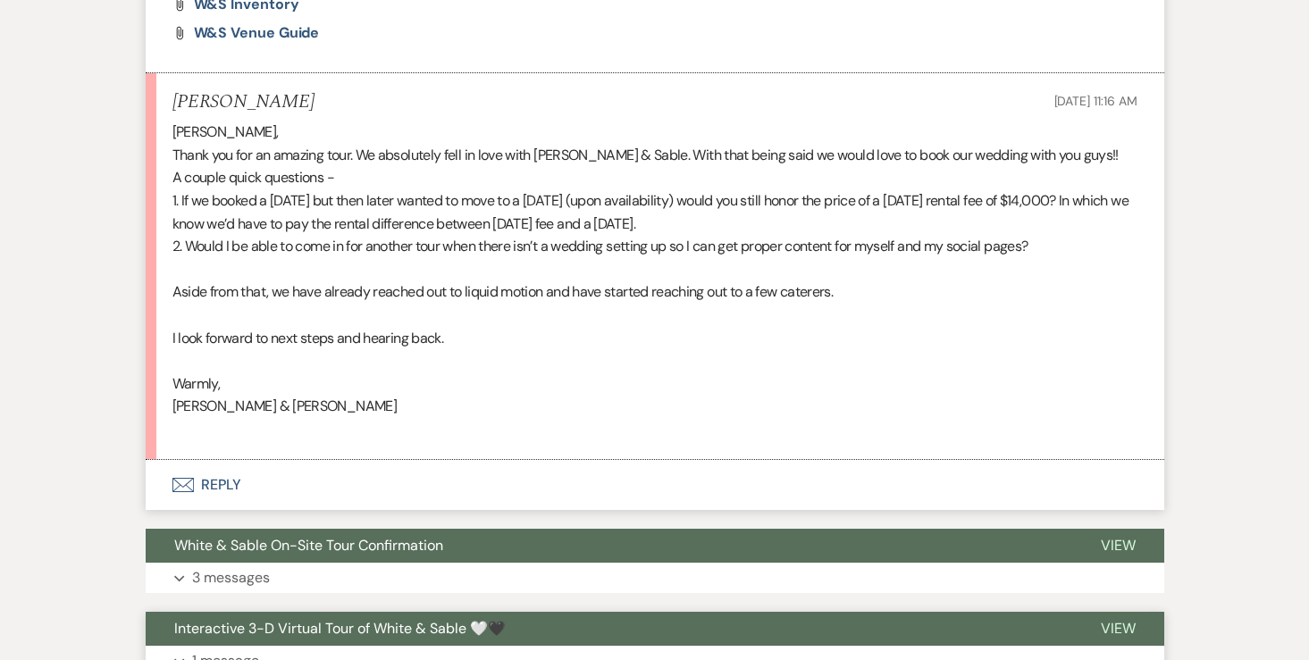
scroll to position [1290, 0]
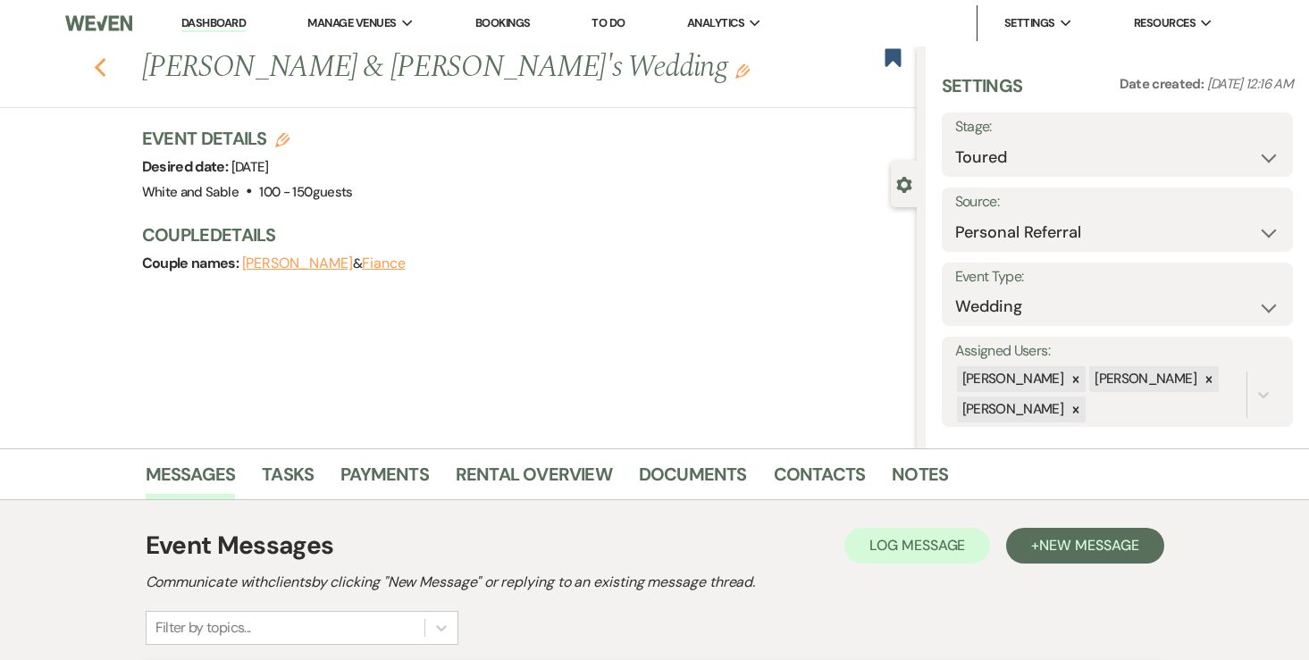
click at [100, 67] on icon "Previous" at bounding box center [100, 67] width 13 height 21
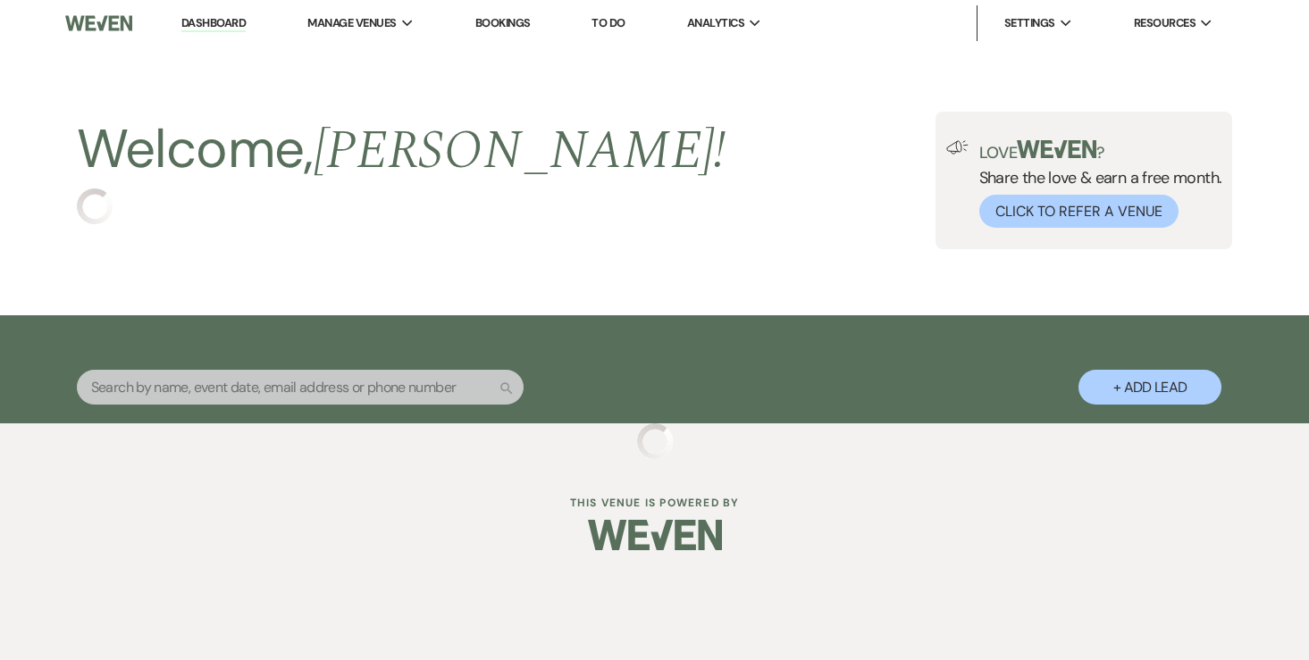
select select "5"
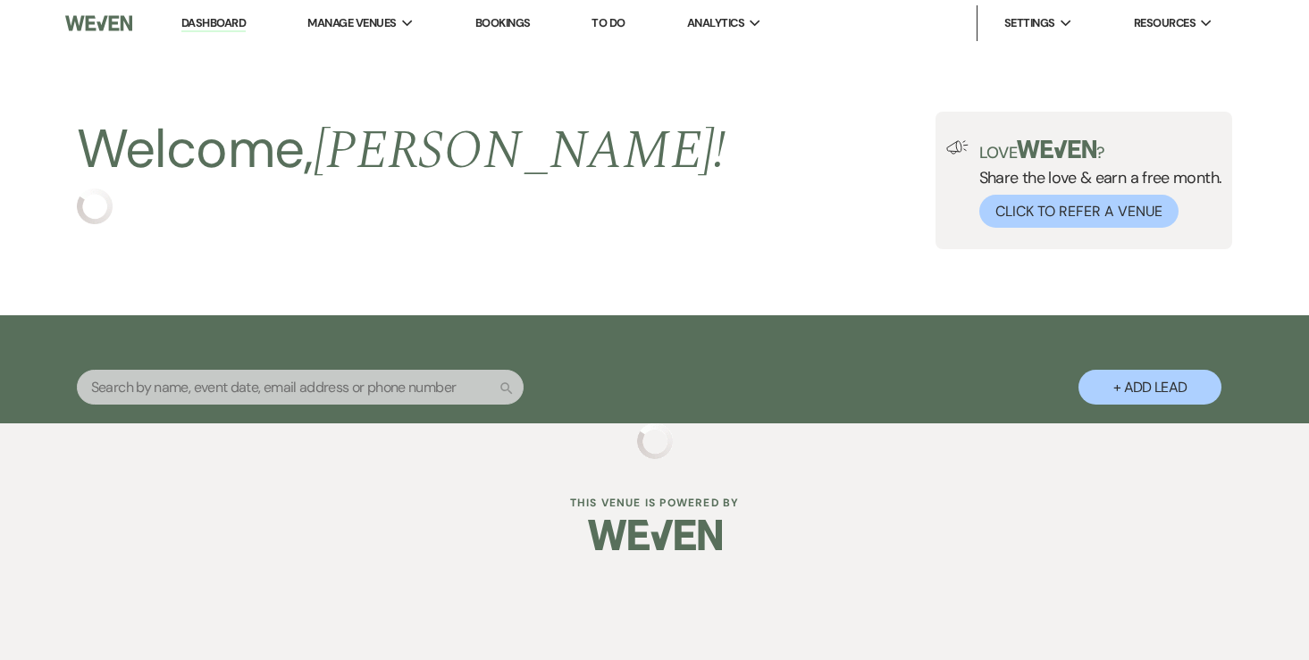
select select "5"
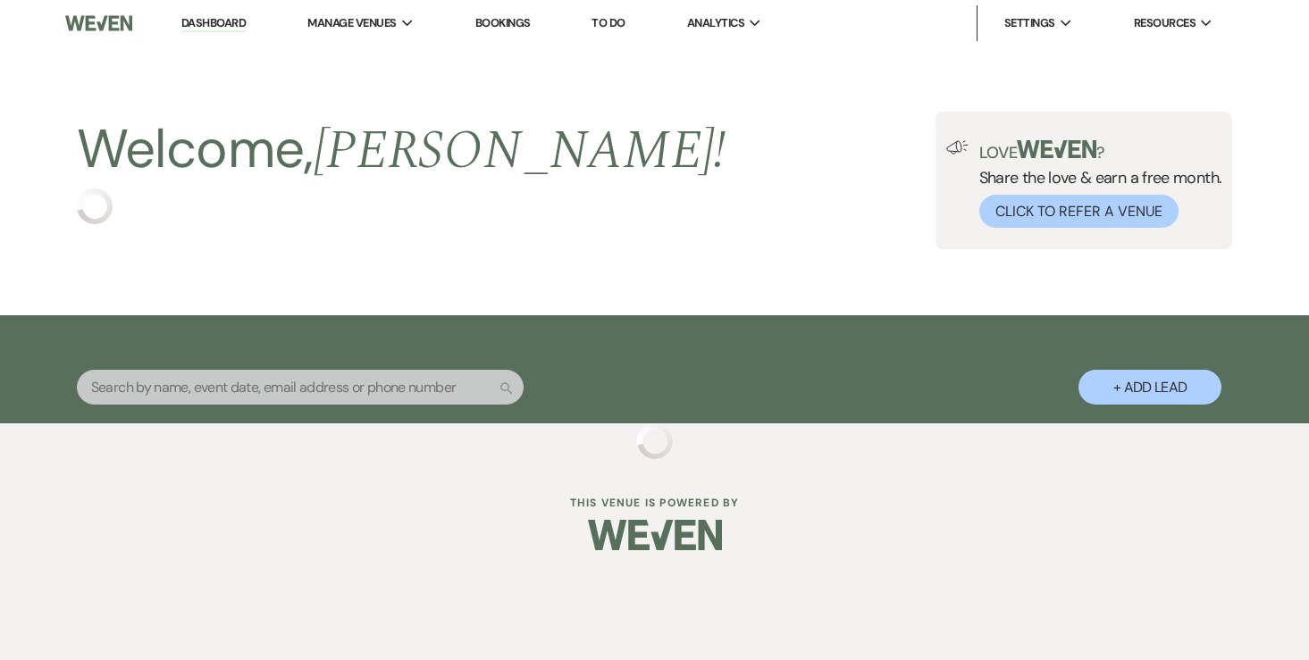
select select "5"
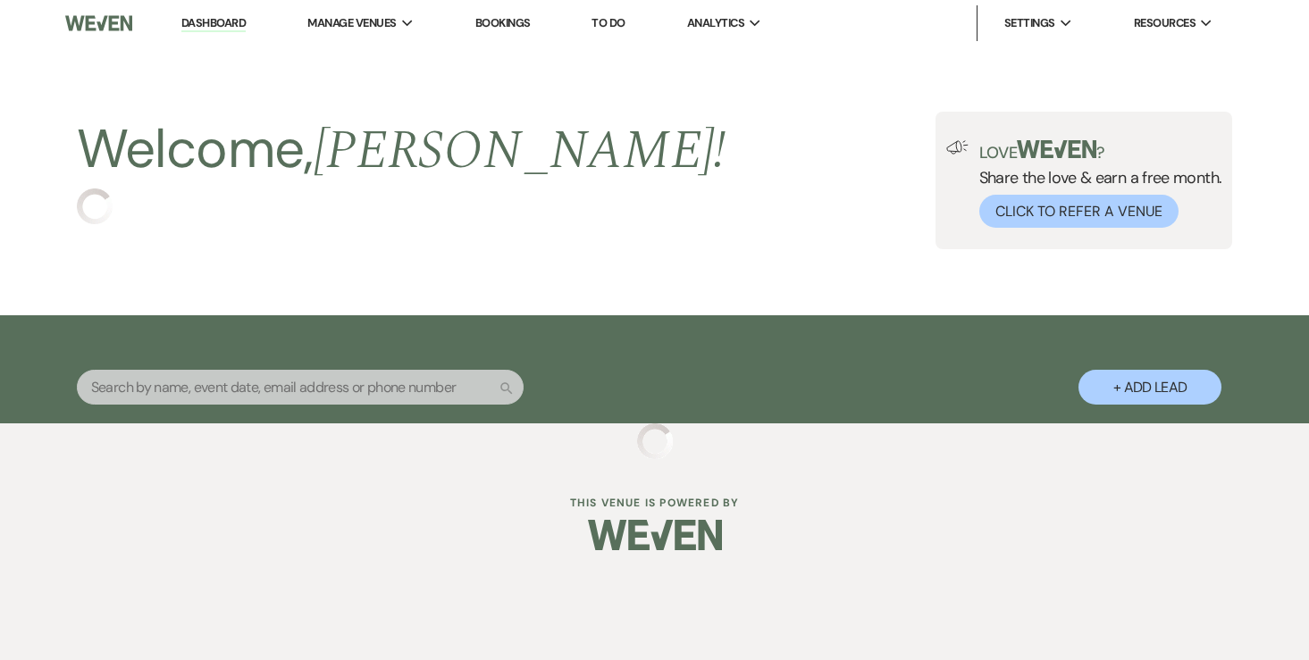
select select "5"
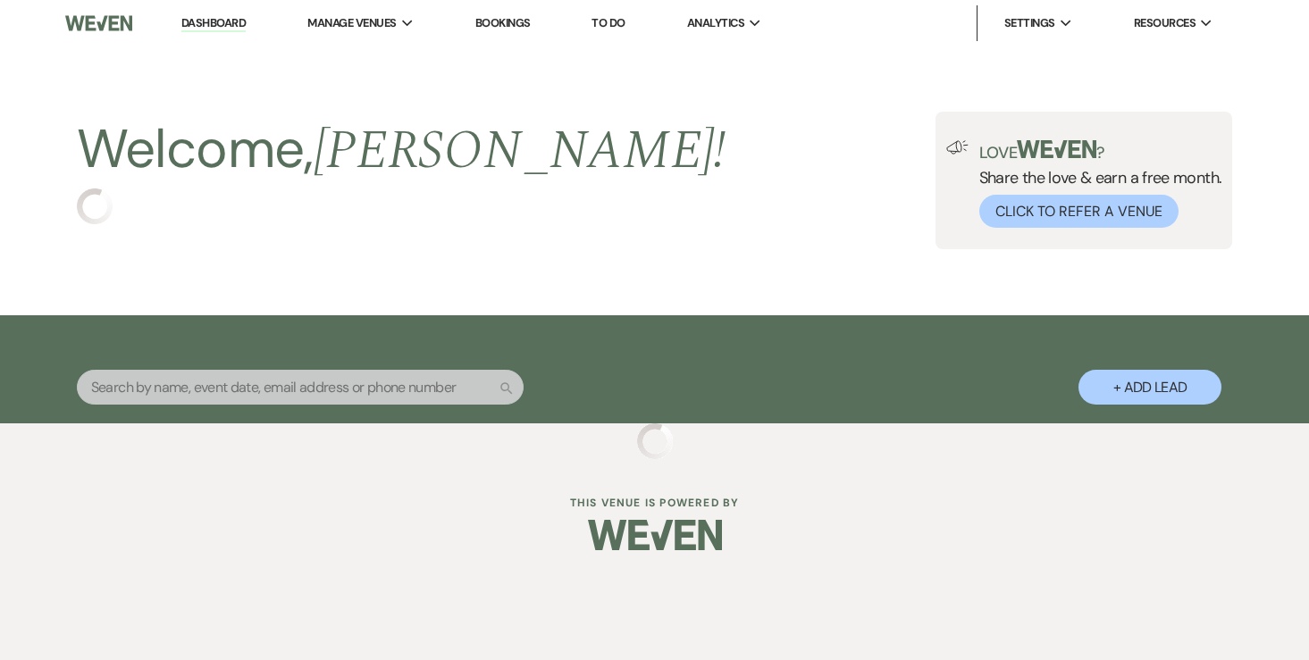
select select "5"
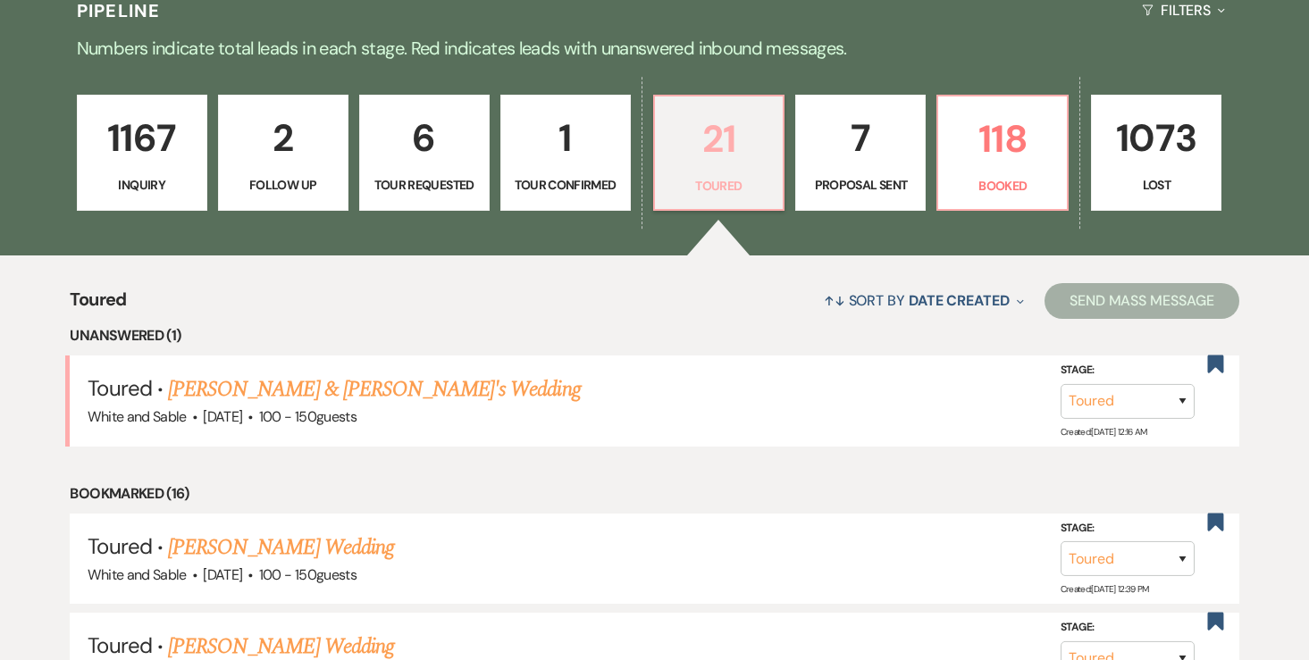
scroll to position [465, 0]
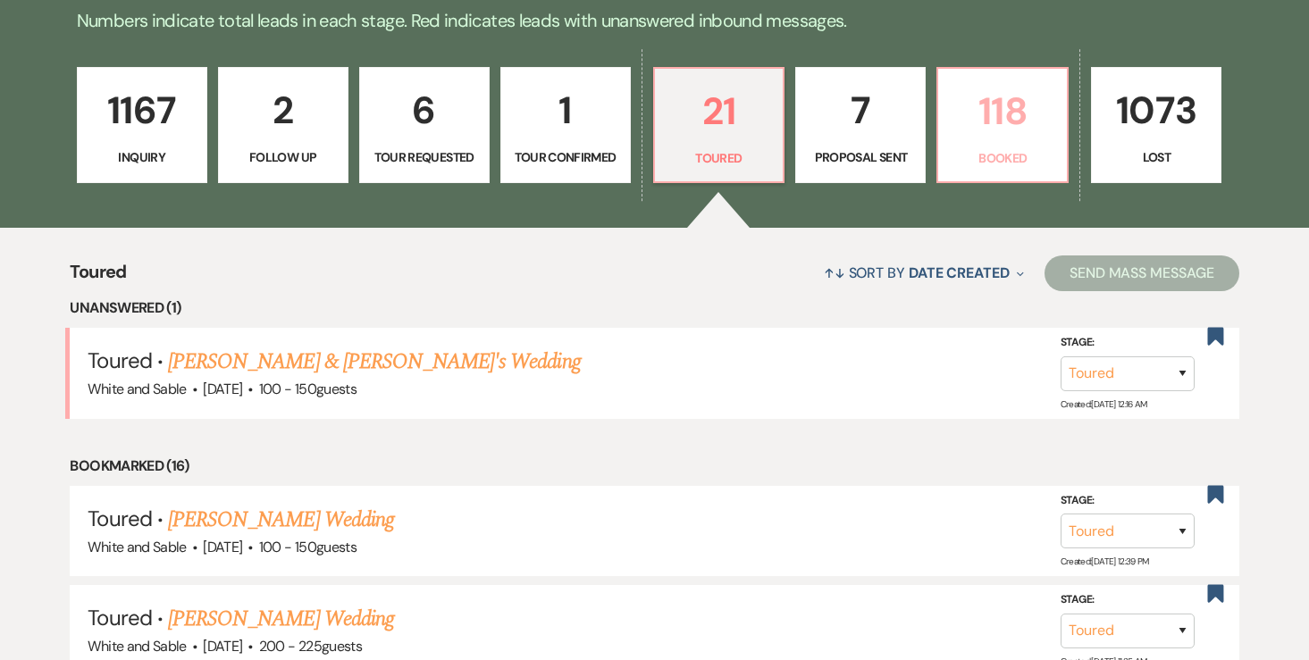
click at [988, 140] on p "118" at bounding box center [1002, 111] width 107 height 60
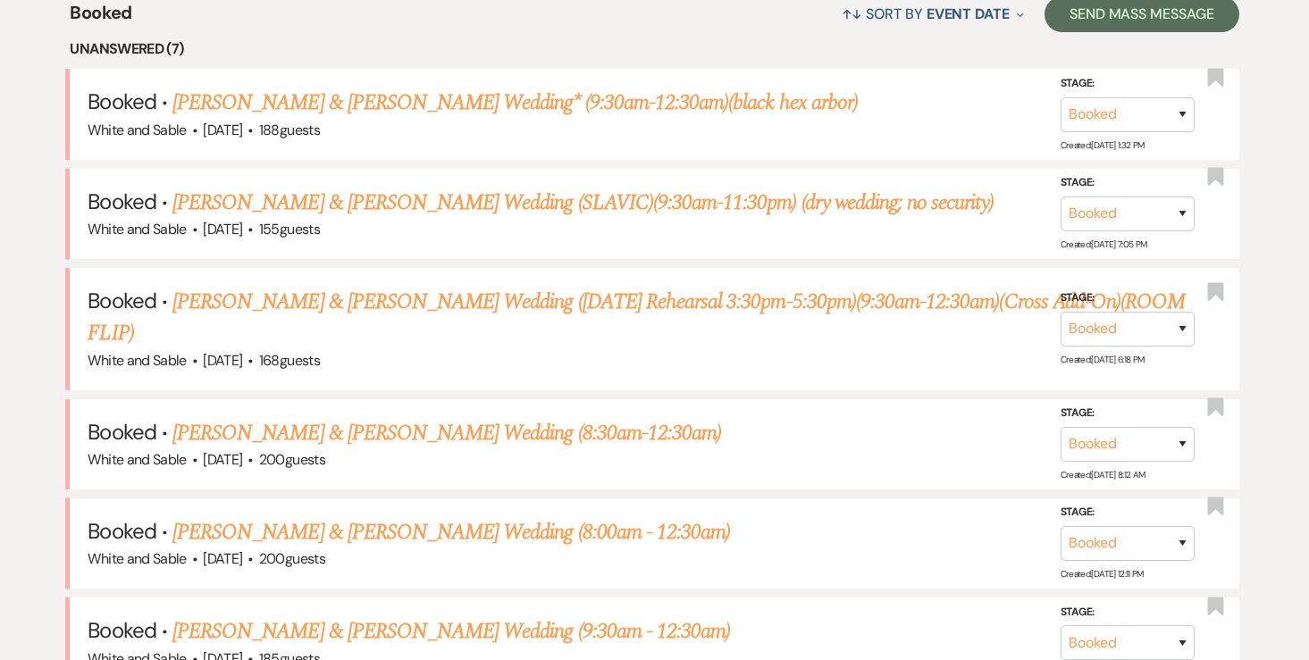
scroll to position [693, 0]
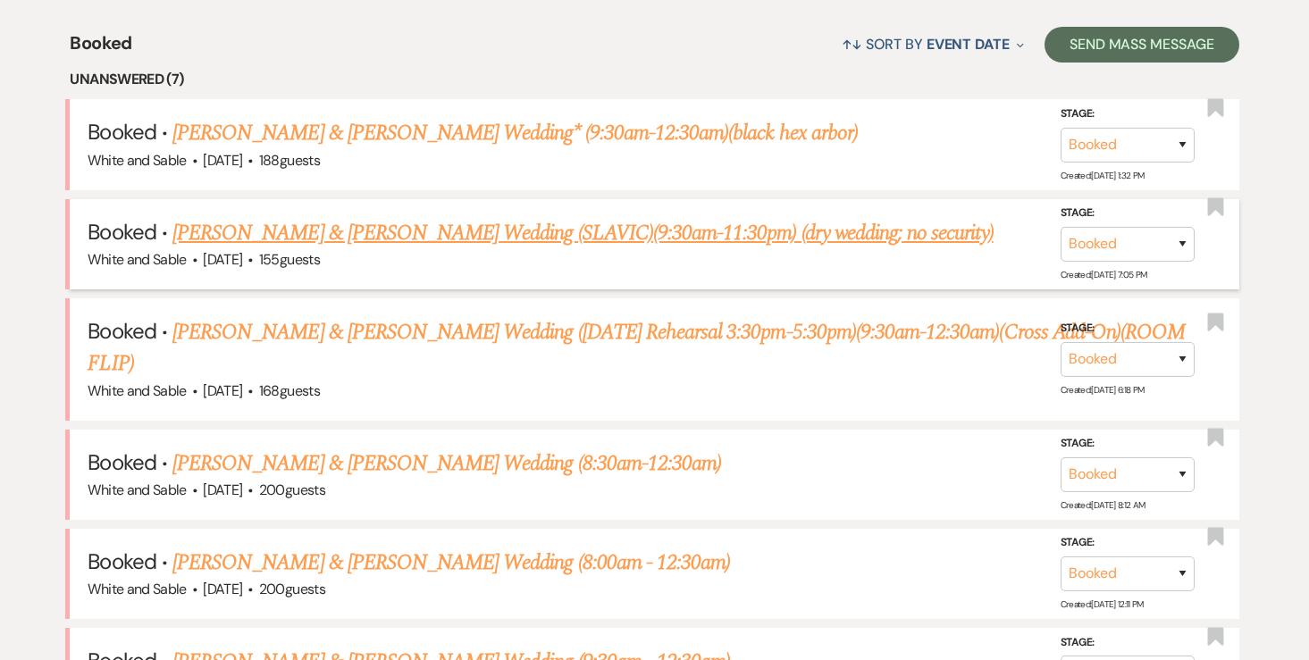
click at [605, 236] on link "[PERSON_NAME] & [PERSON_NAME] Wedding (SLAVIC)(9:30am-11:30pm) (dry wedding; no…" at bounding box center [582, 233] width 821 height 32
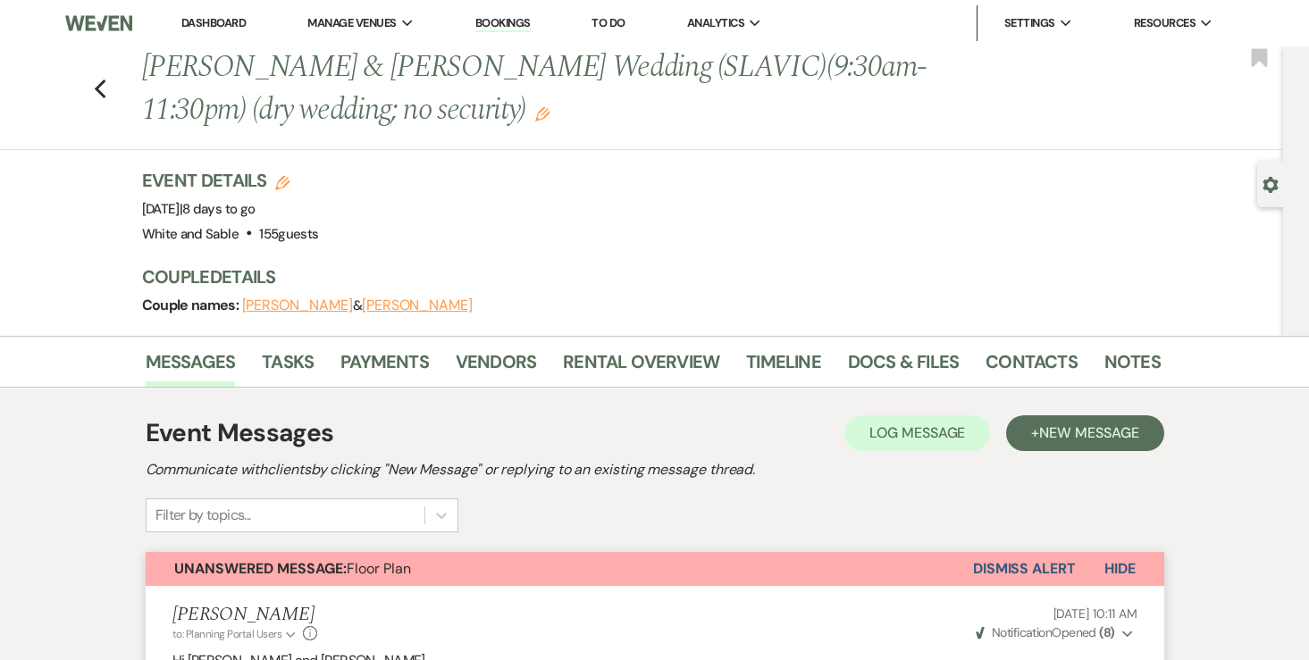
click at [225, 17] on link "Dashboard" at bounding box center [213, 22] width 64 height 15
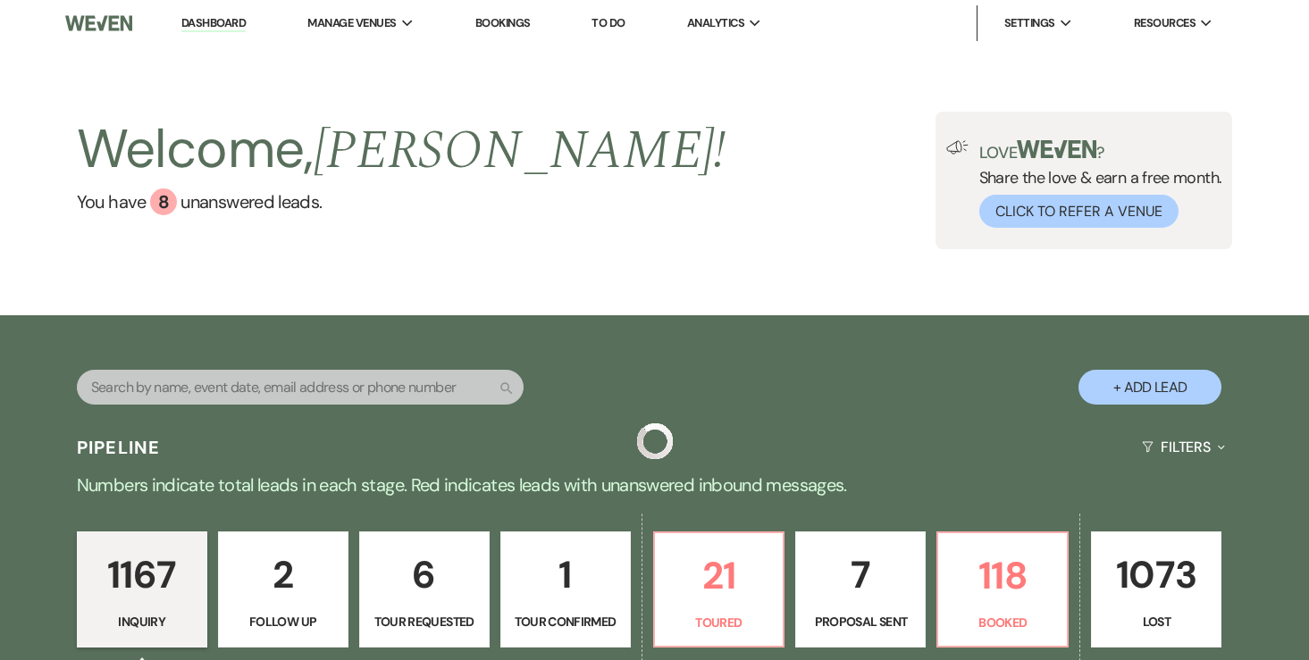
scroll to position [252, 0]
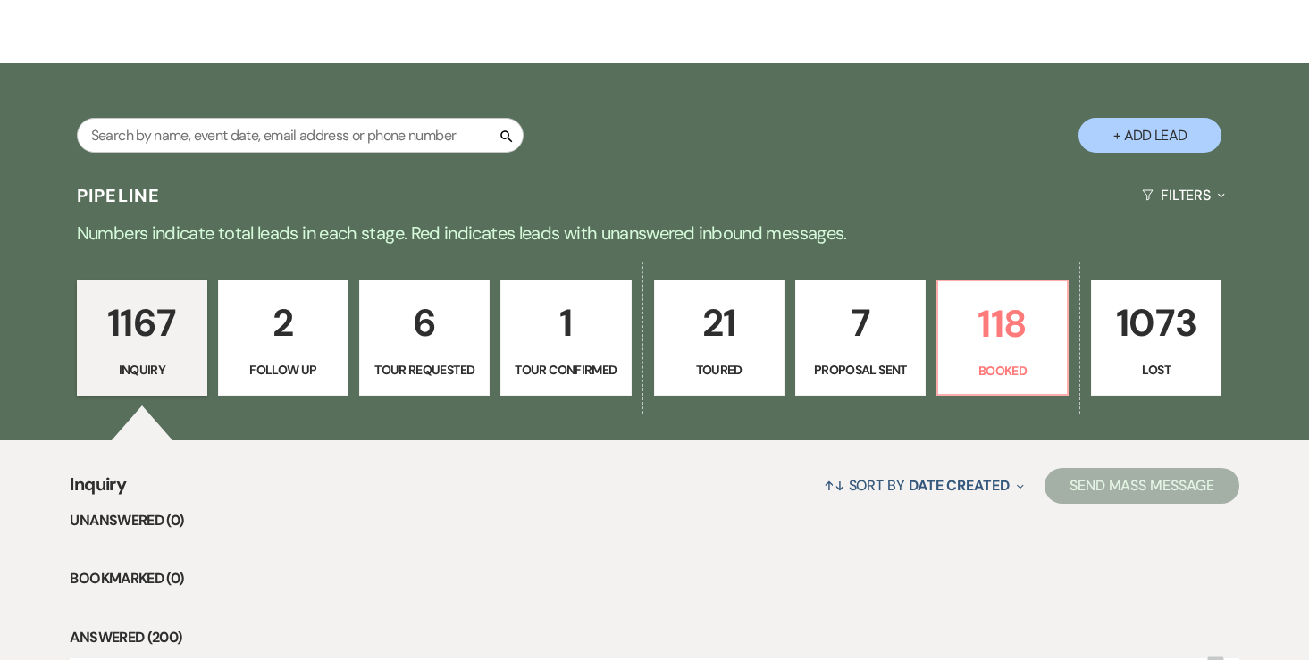
click at [854, 361] on p "Proposal Sent" at bounding box center [860, 370] width 107 height 20
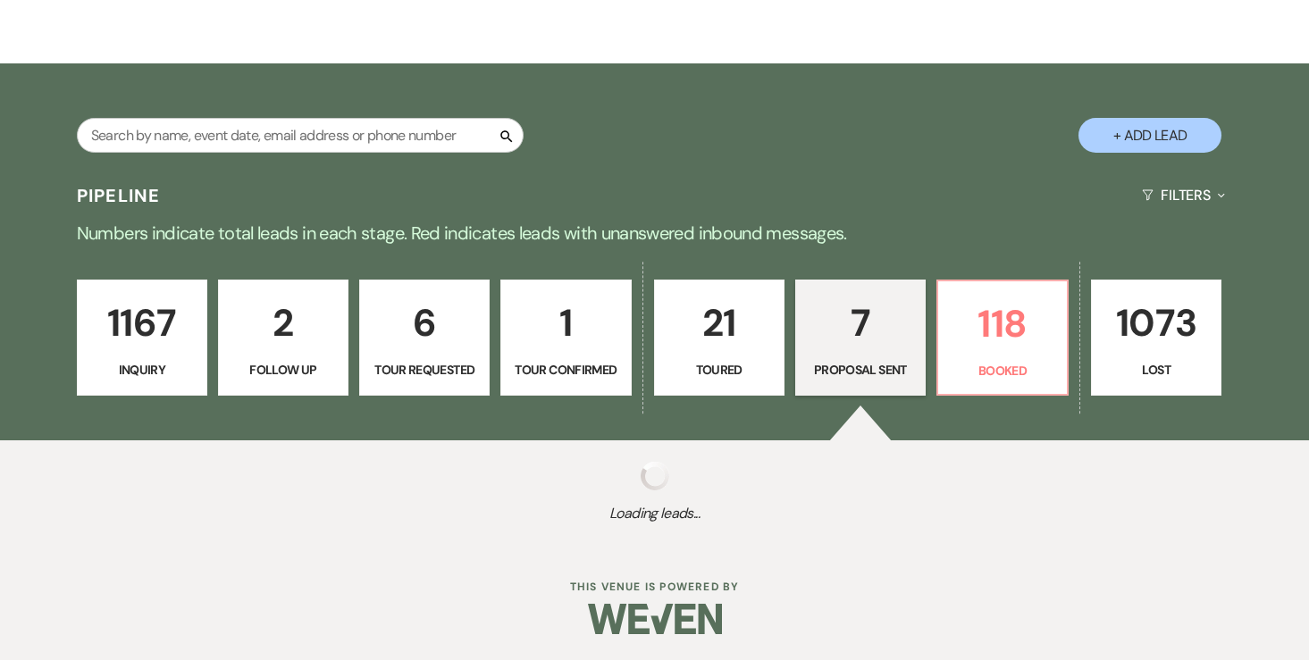
select select "6"
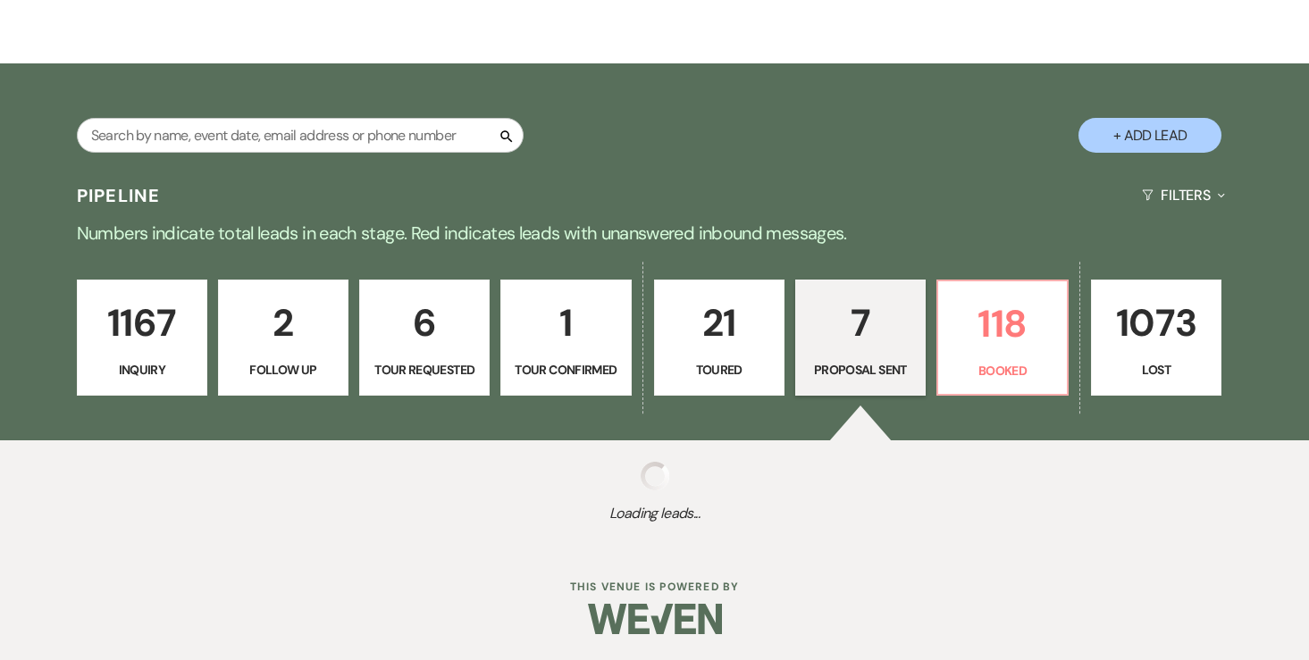
select select "6"
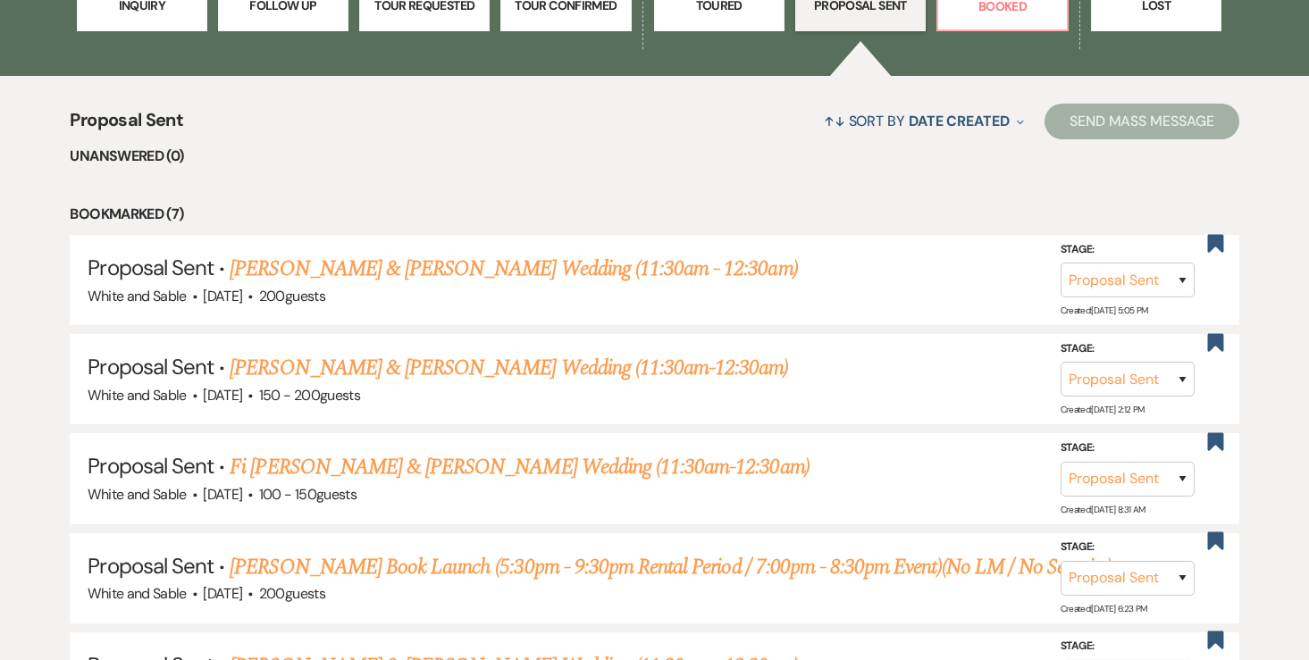
scroll to position [678, 0]
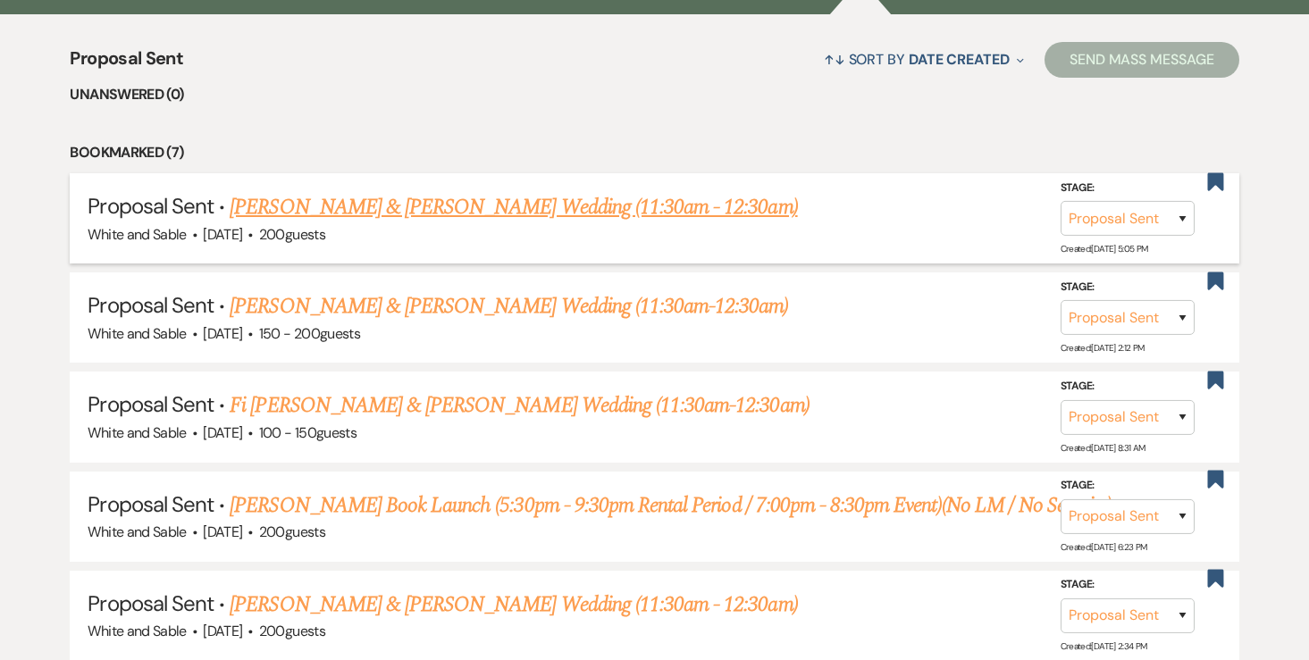
click at [674, 216] on link "[PERSON_NAME] & [PERSON_NAME] Wedding (11:30am - 12:30am)" at bounding box center [513, 207] width 567 height 32
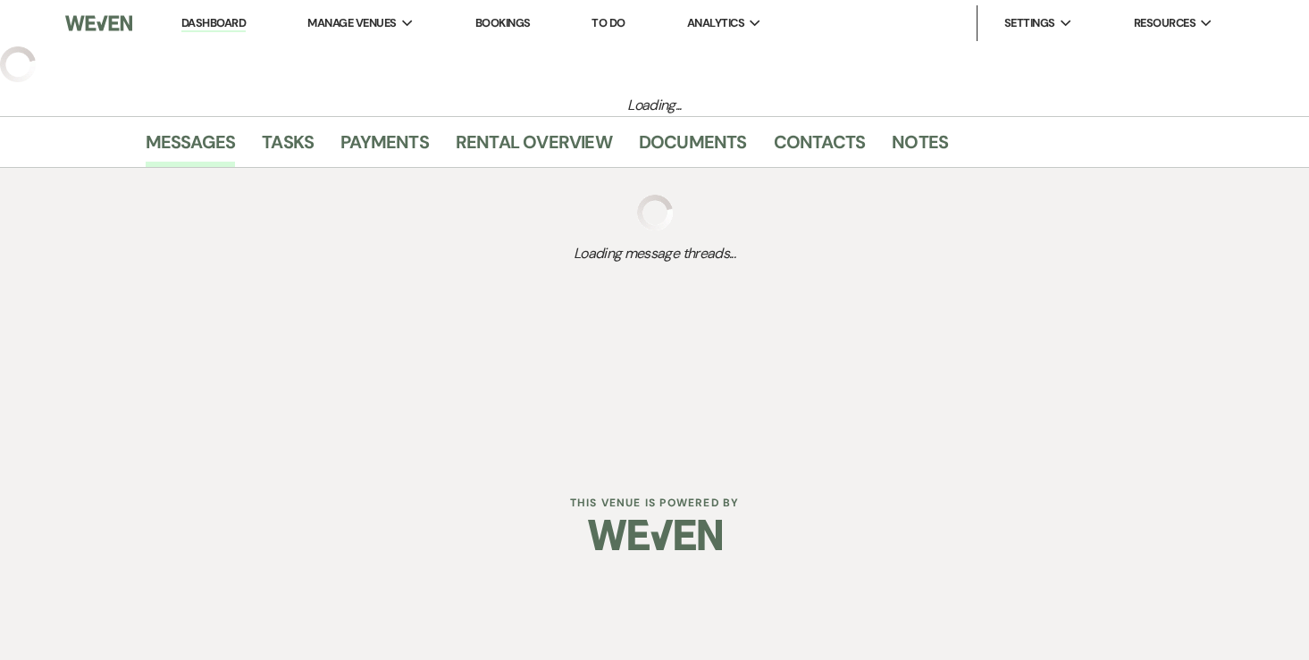
select select "6"
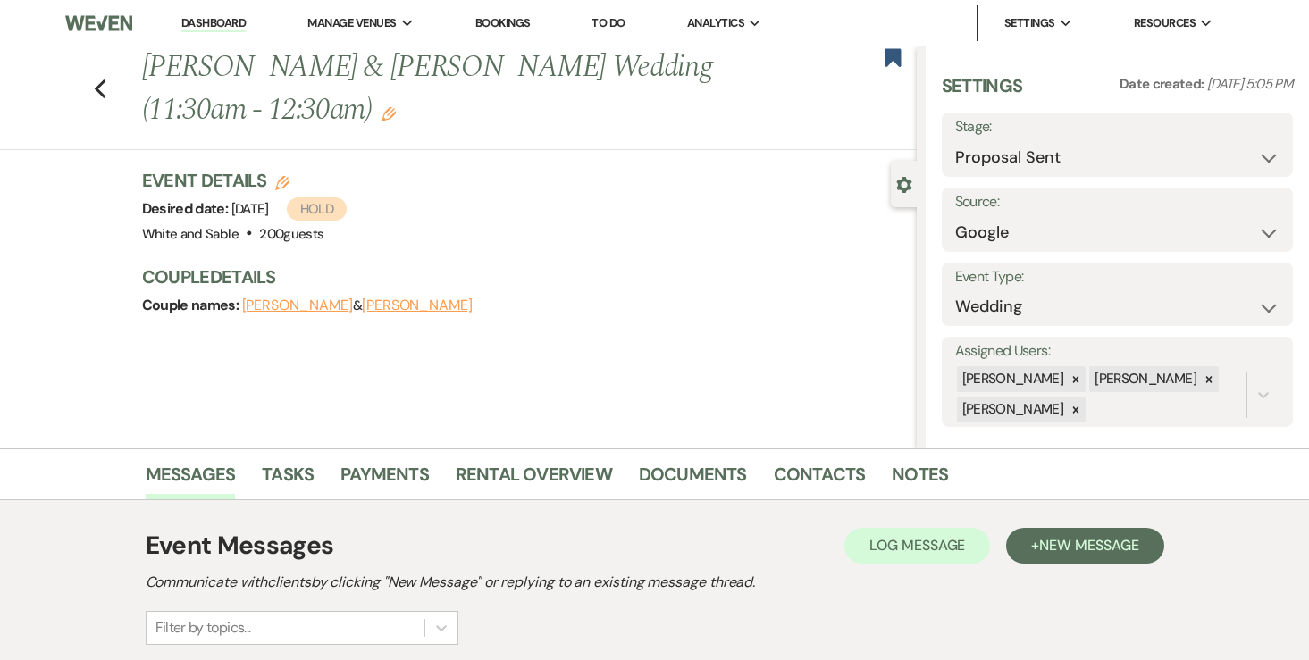
scroll to position [459, 0]
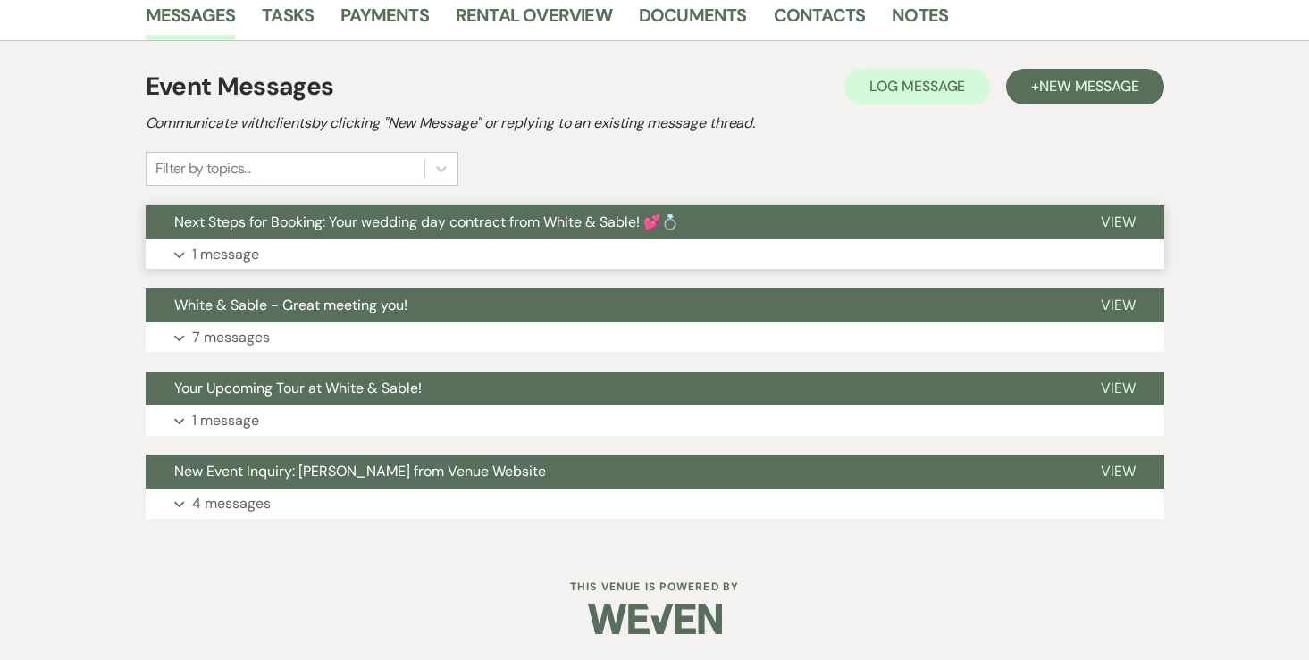
click at [230, 257] on p "1 message" at bounding box center [225, 254] width 67 height 23
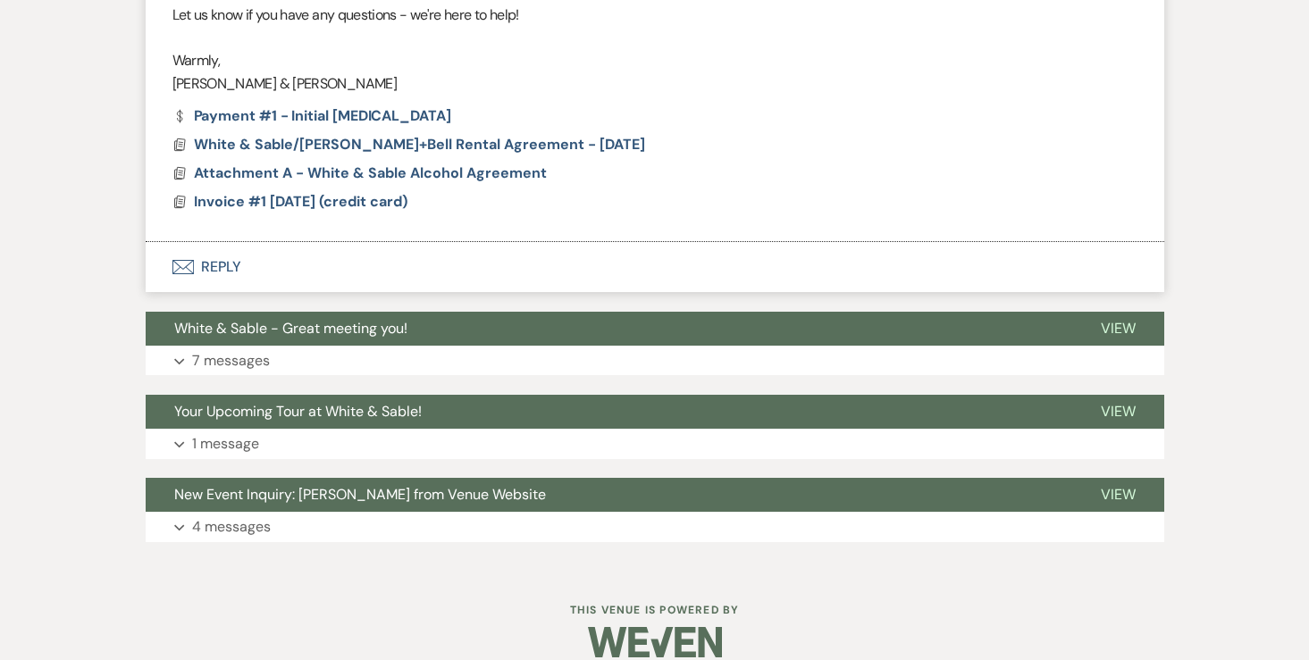
click at [223, 251] on button "Envelope Reply" at bounding box center [655, 267] width 1018 height 50
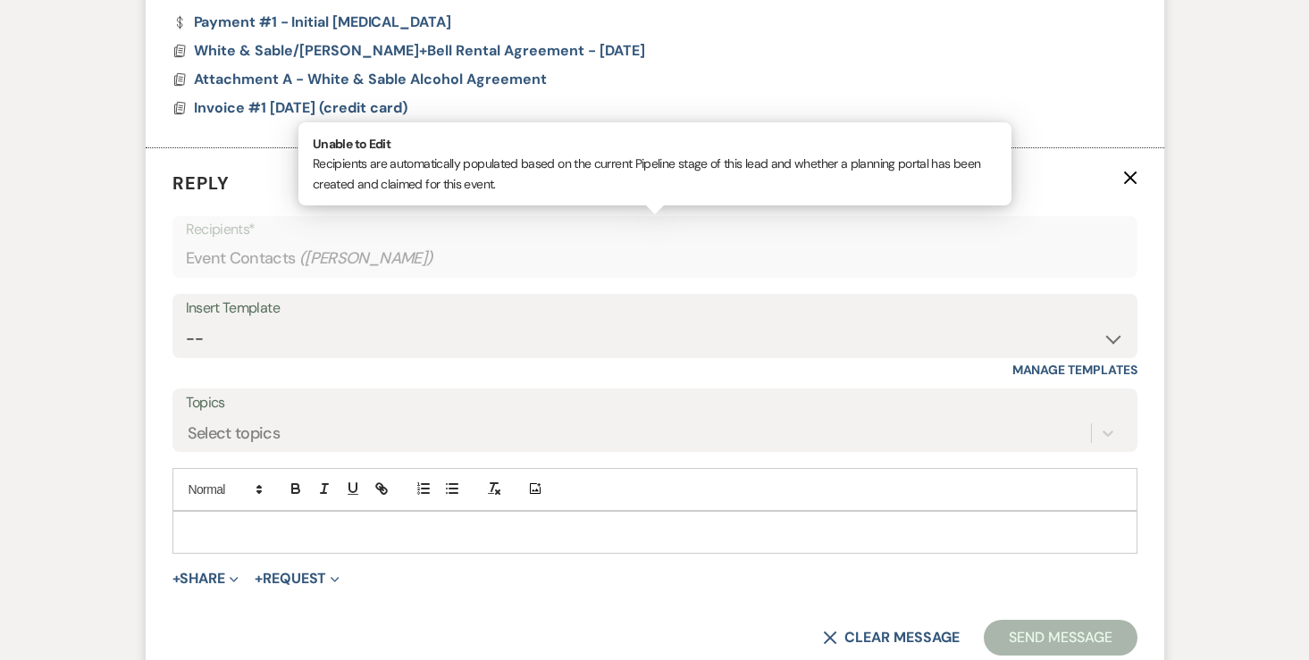
scroll to position [1312, 0]
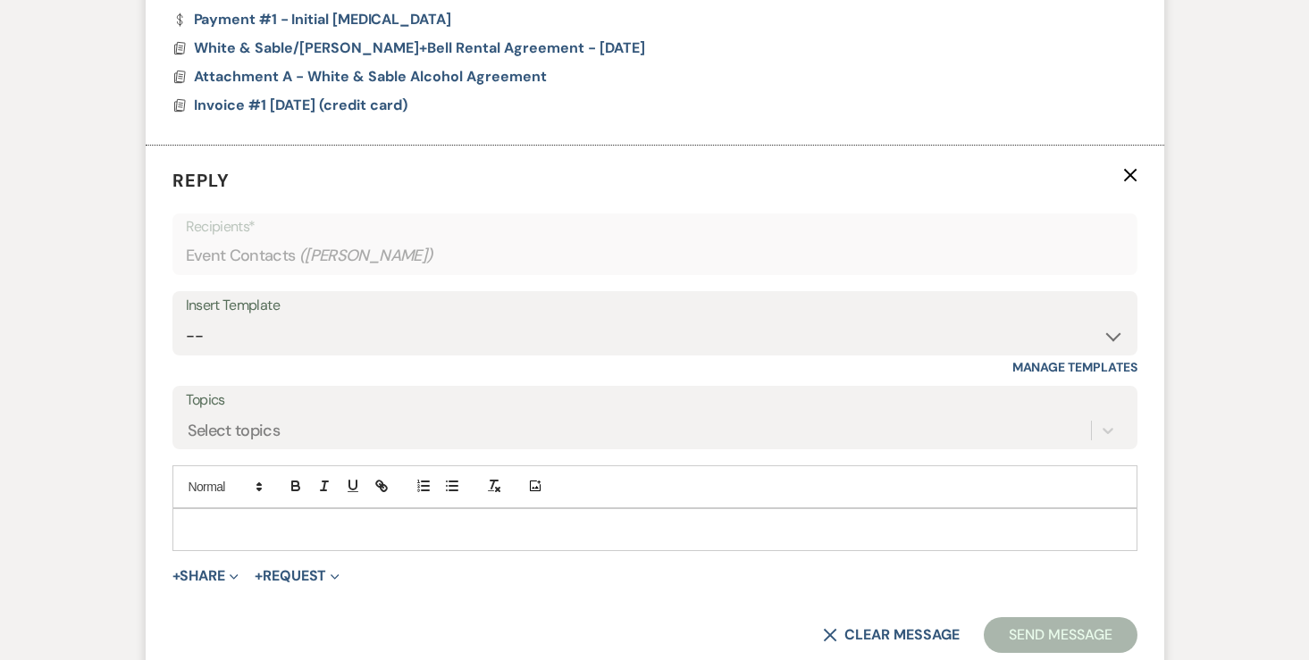
click at [255, 506] on div "Add Photo" at bounding box center [654, 486] width 965 height 43
click at [238, 547] on div at bounding box center [654, 529] width 963 height 41
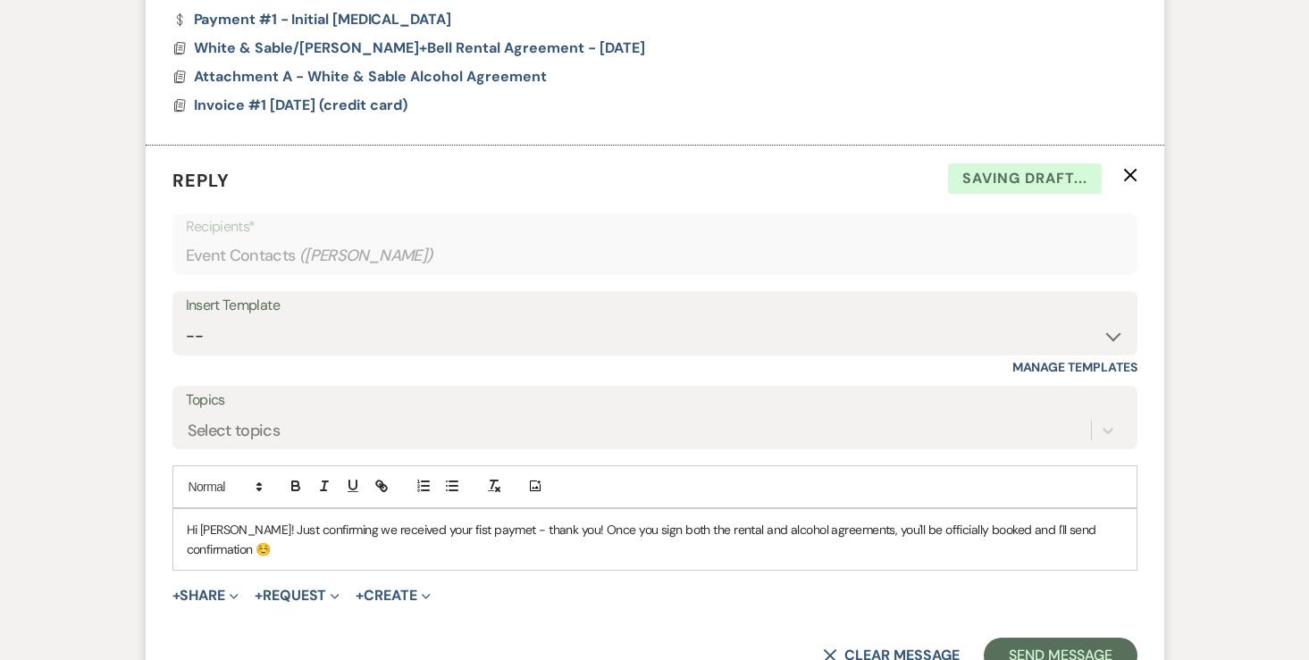
click at [1087, 613] on form "Reply X Saving draft... Recipients* Event Contacts ( Noelle Greenwalt ) Insert …" at bounding box center [655, 420] width 1018 height 548
click at [1070, 640] on button "Send Message" at bounding box center [1060, 656] width 153 height 36
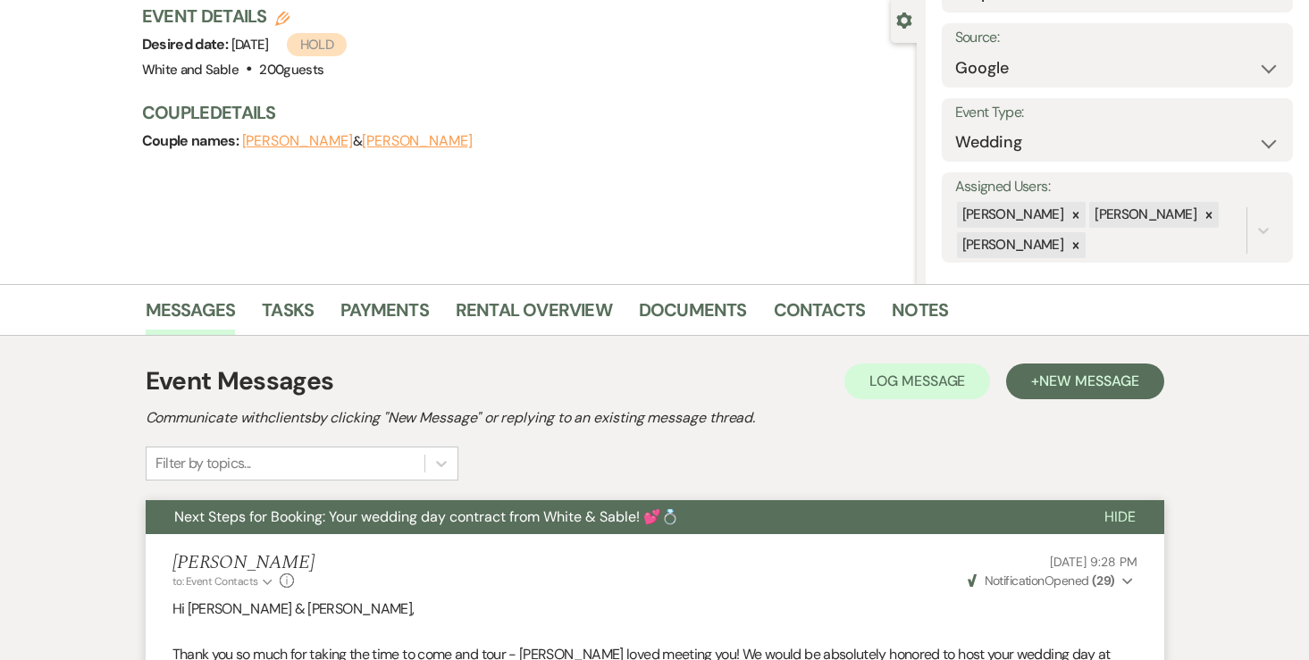
scroll to position [0, 0]
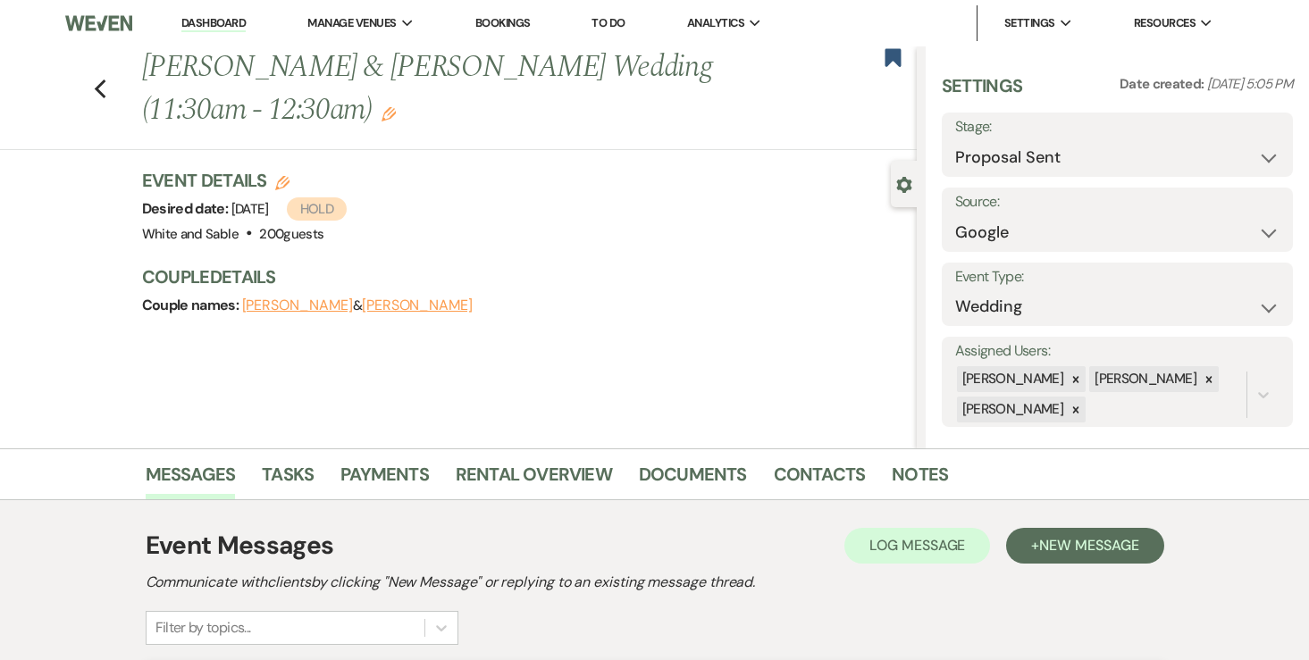
click at [223, 14] on li "Dashboard" at bounding box center [213, 23] width 82 height 36
click at [223, 21] on link "Dashboard" at bounding box center [213, 23] width 64 height 17
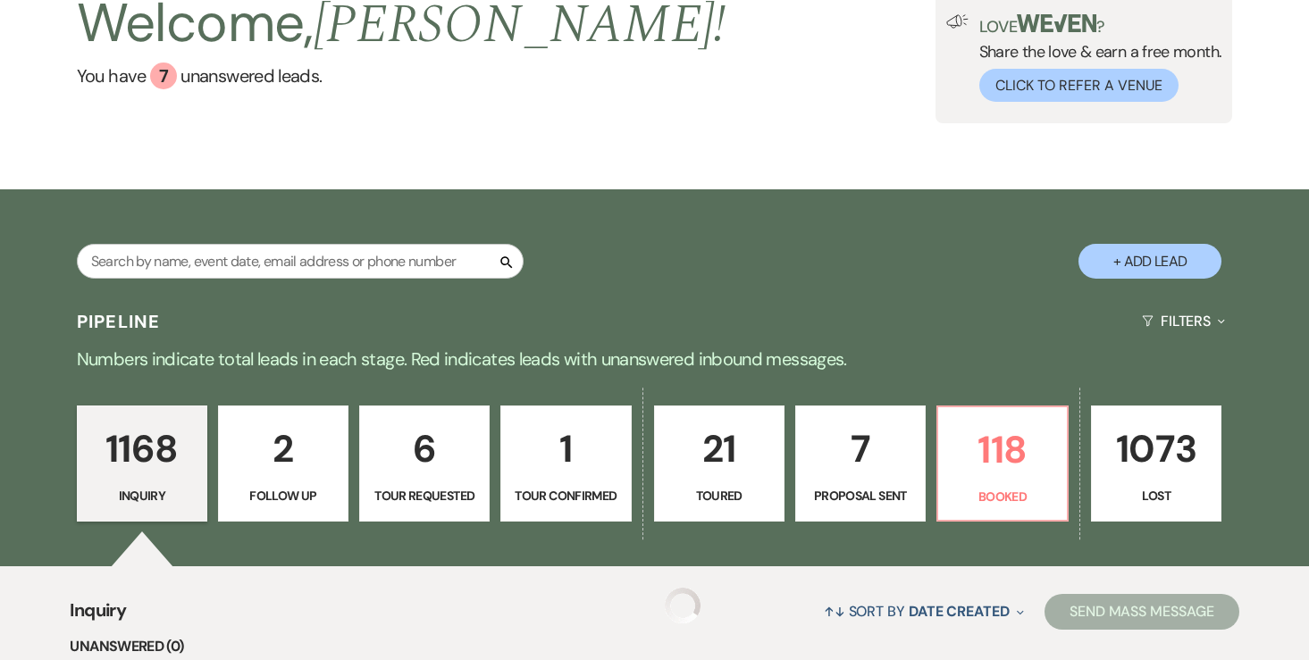
scroll to position [147, 0]
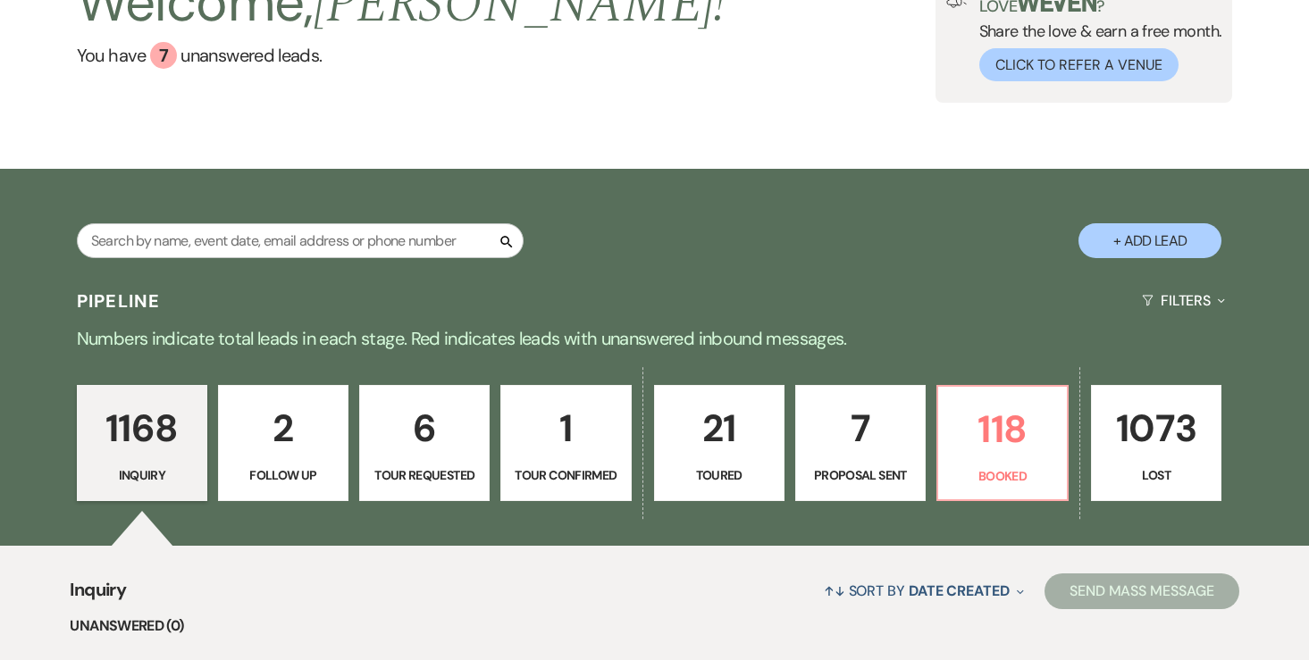
click at [864, 444] on p "7" at bounding box center [860, 428] width 107 height 60
select select "6"
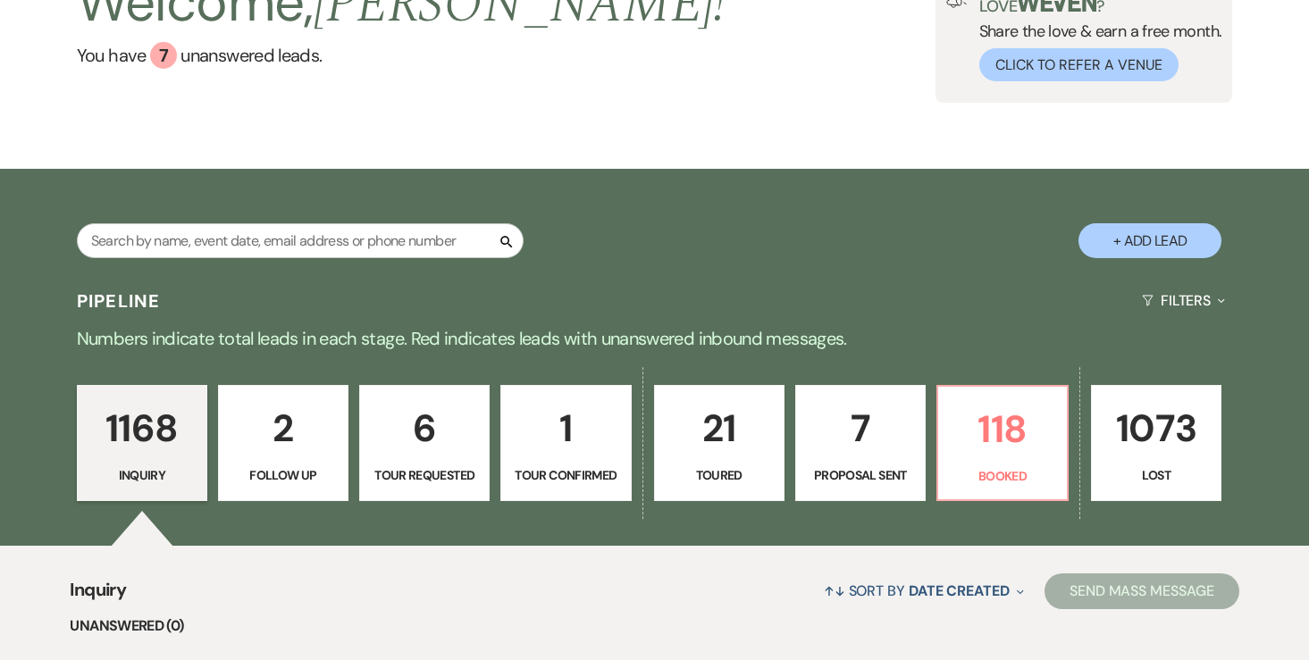
select select "6"
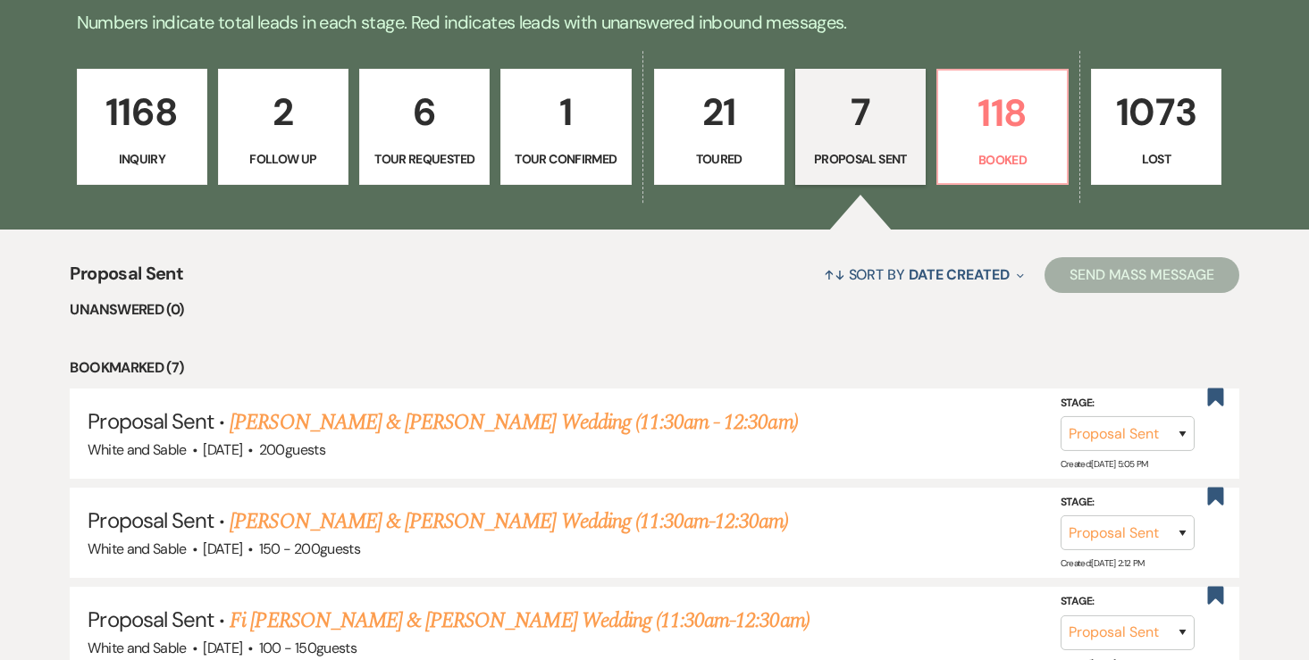
scroll to position [464, 0]
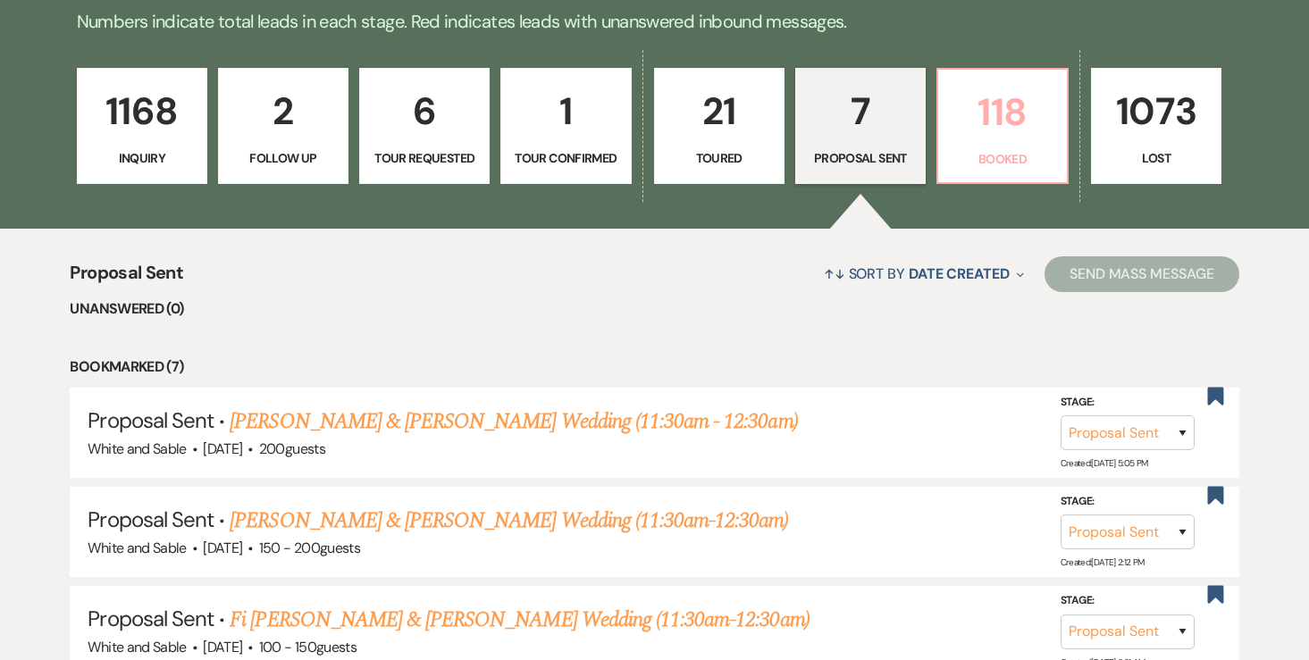
click at [1001, 138] on p "118" at bounding box center [1002, 112] width 107 height 60
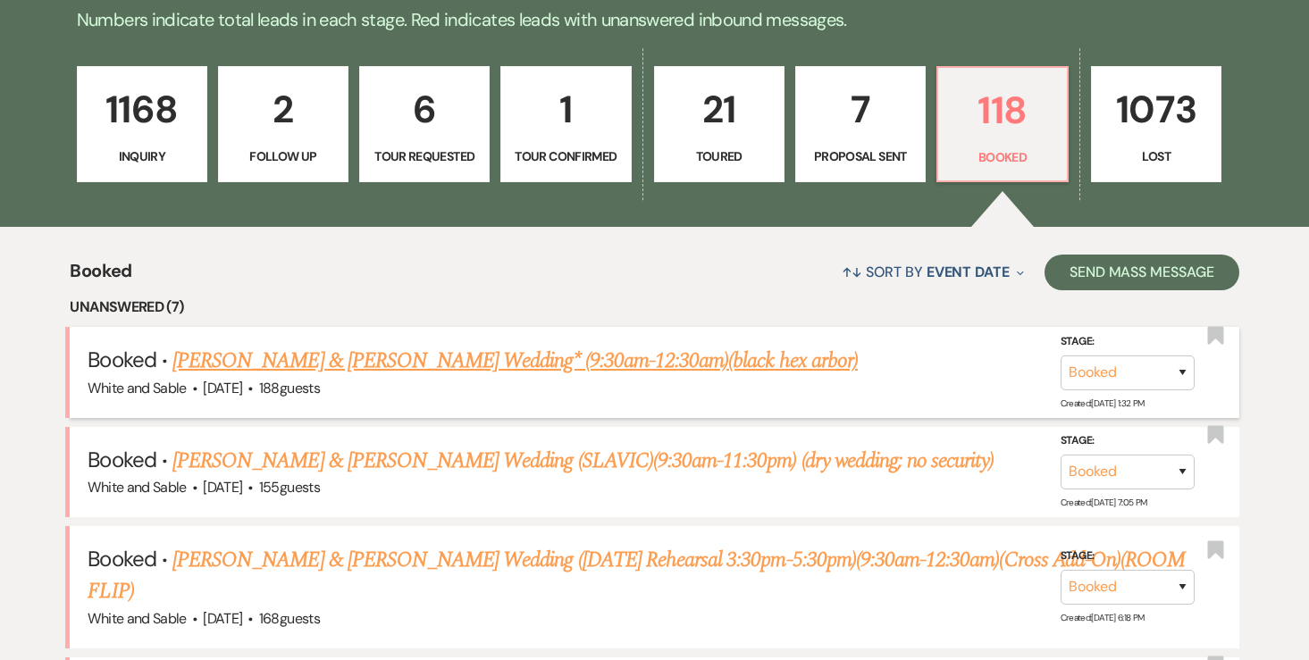
scroll to position [468, 0]
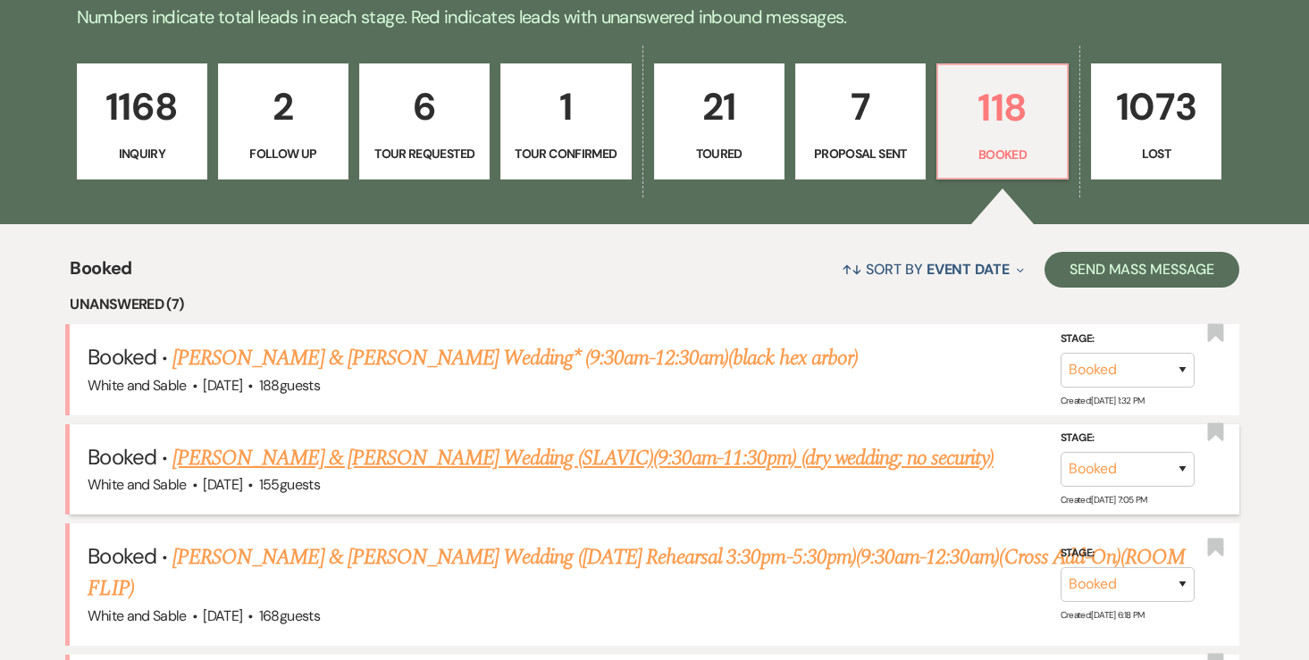
click at [425, 442] on link "[PERSON_NAME] & [PERSON_NAME] Wedding (SLAVIC)(9:30am-11:30pm) (dry wedding; no…" at bounding box center [582, 458] width 821 height 32
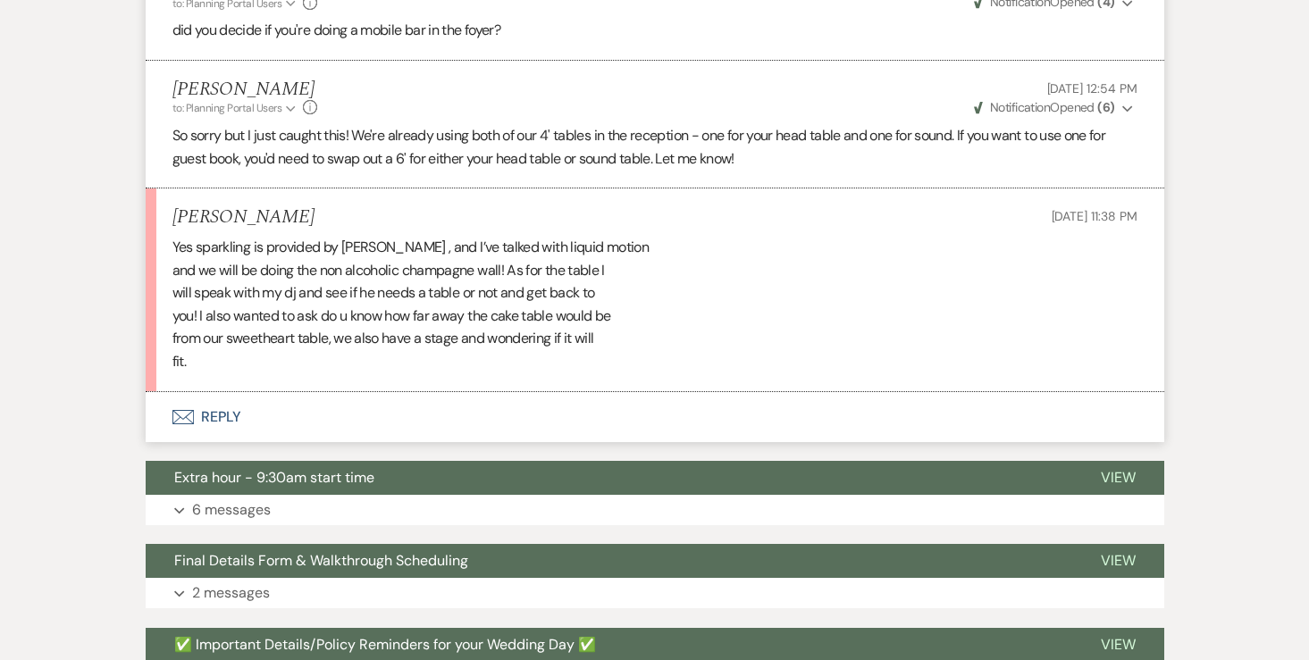
scroll to position [5917, 0]
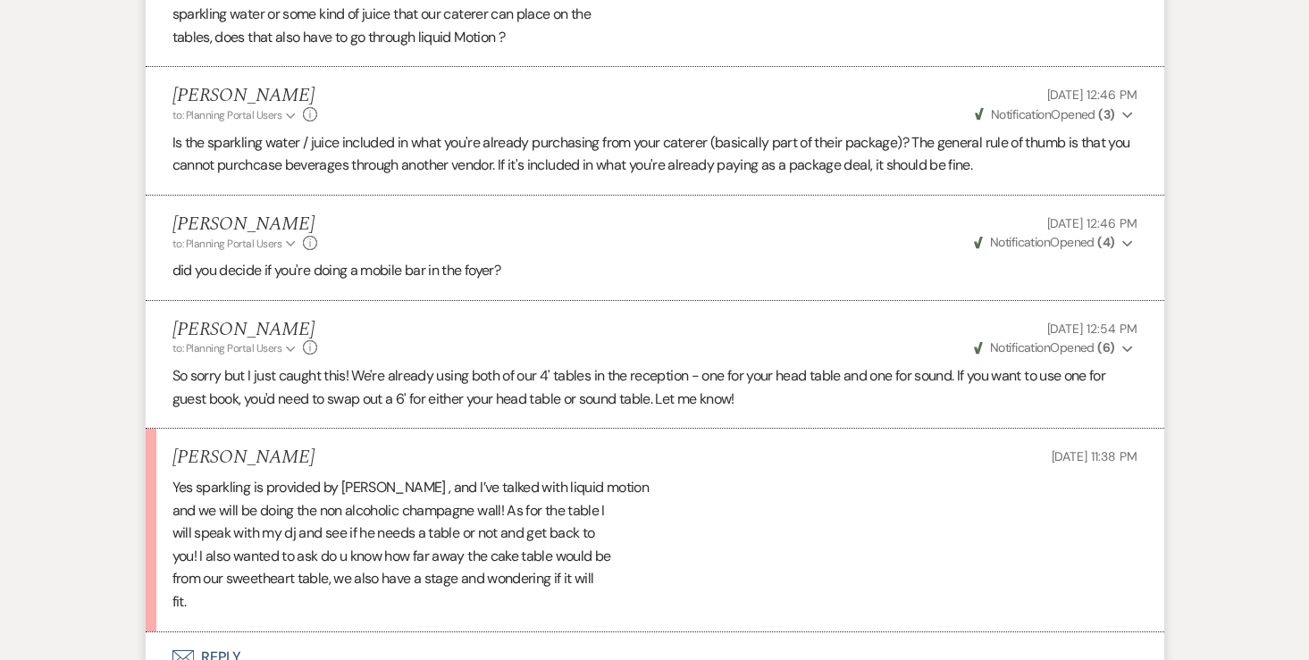
click at [229, 632] on button "Envelope Reply" at bounding box center [655, 657] width 1018 height 50
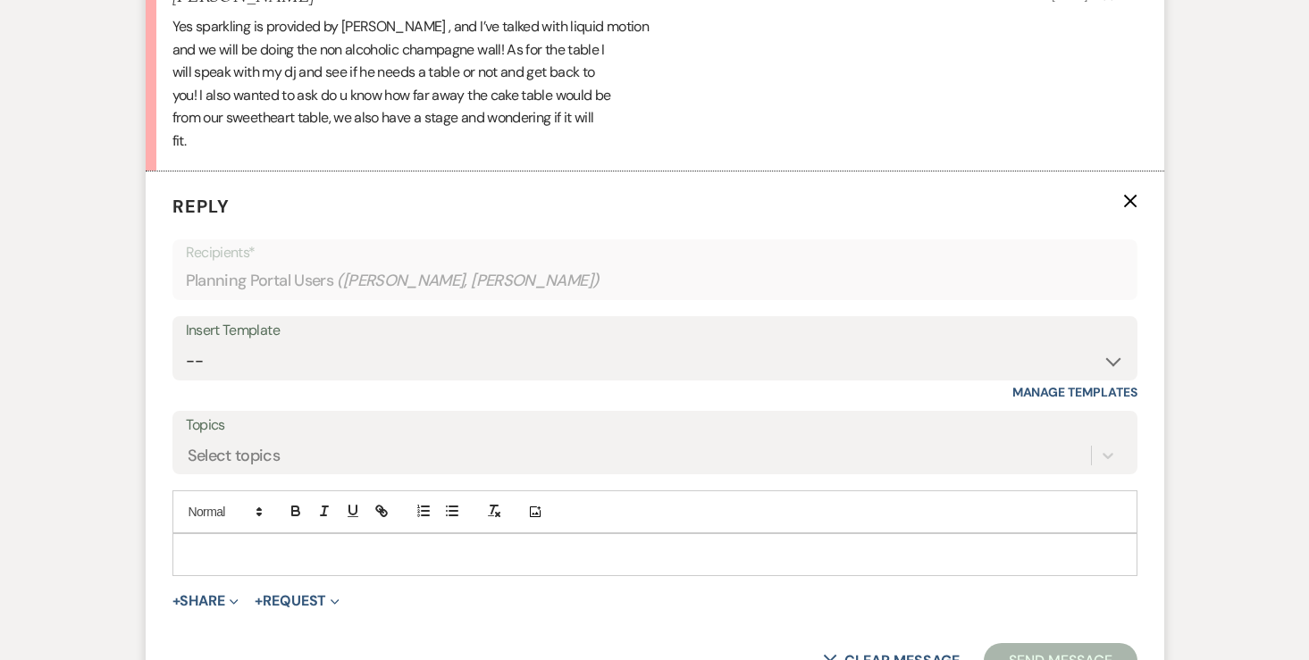
scroll to position [6415, 0]
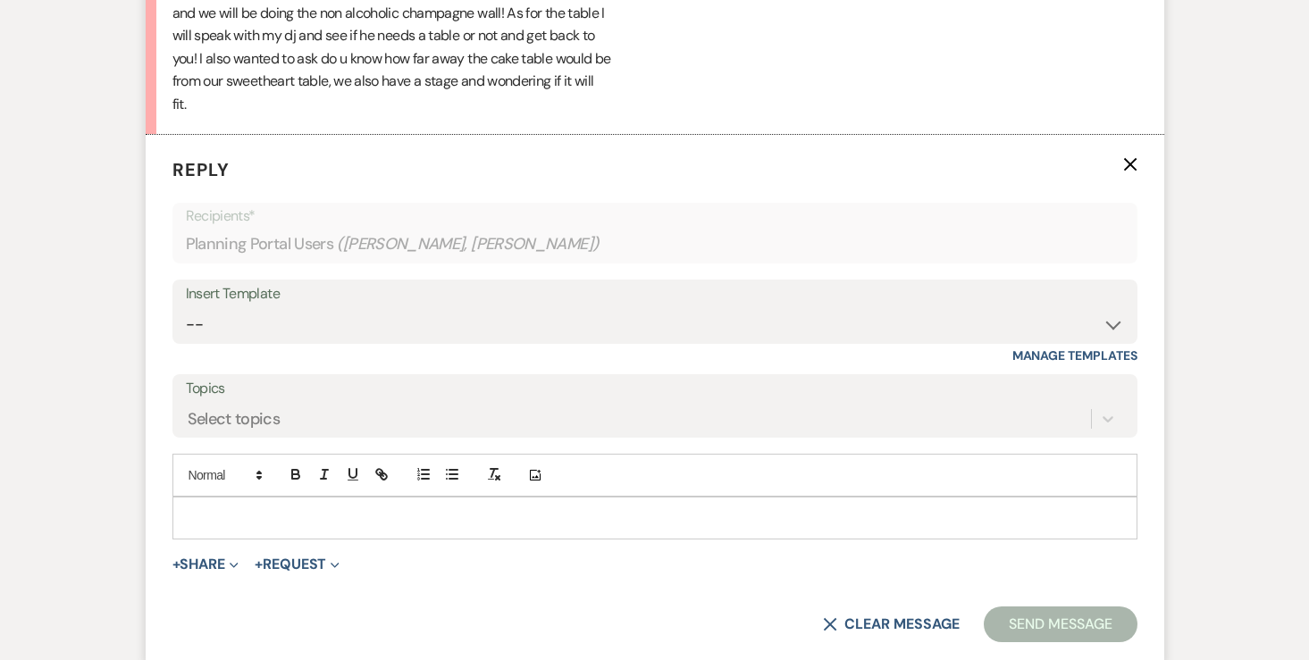
click at [538, 454] on div "Add Photo" at bounding box center [654, 475] width 965 height 43
click at [514, 498] on div at bounding box center [654, 518] width 963 height 41
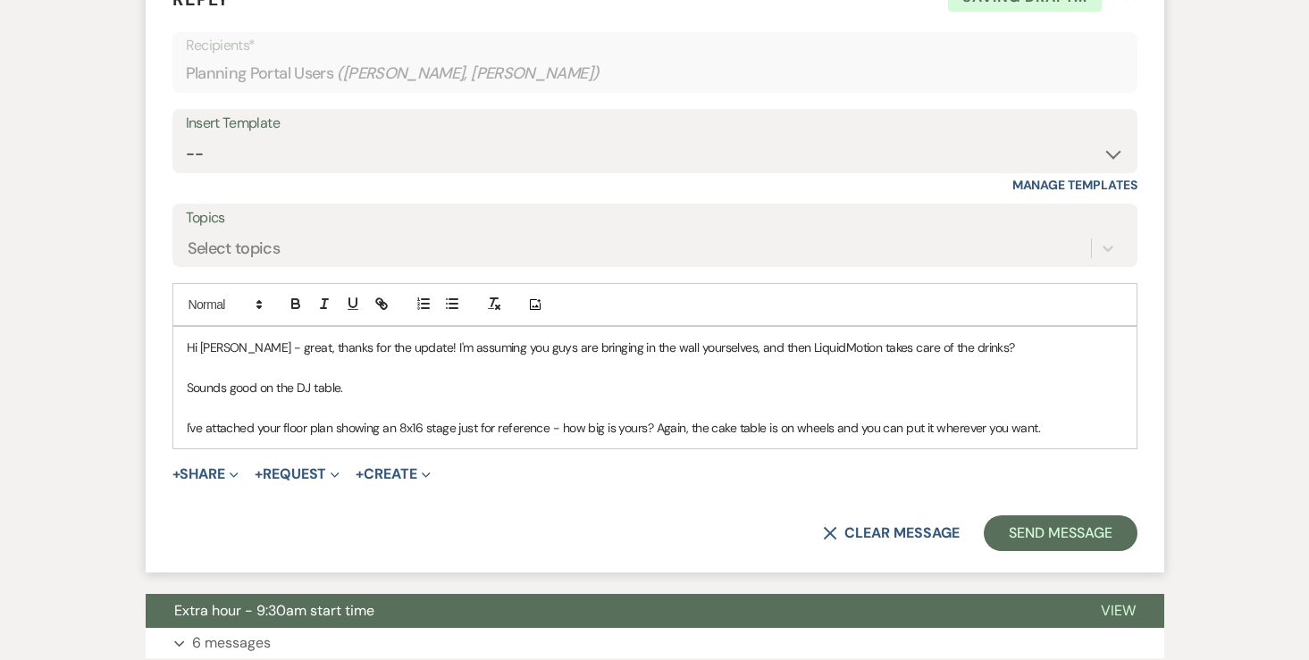
scroll to position [6629, 0]
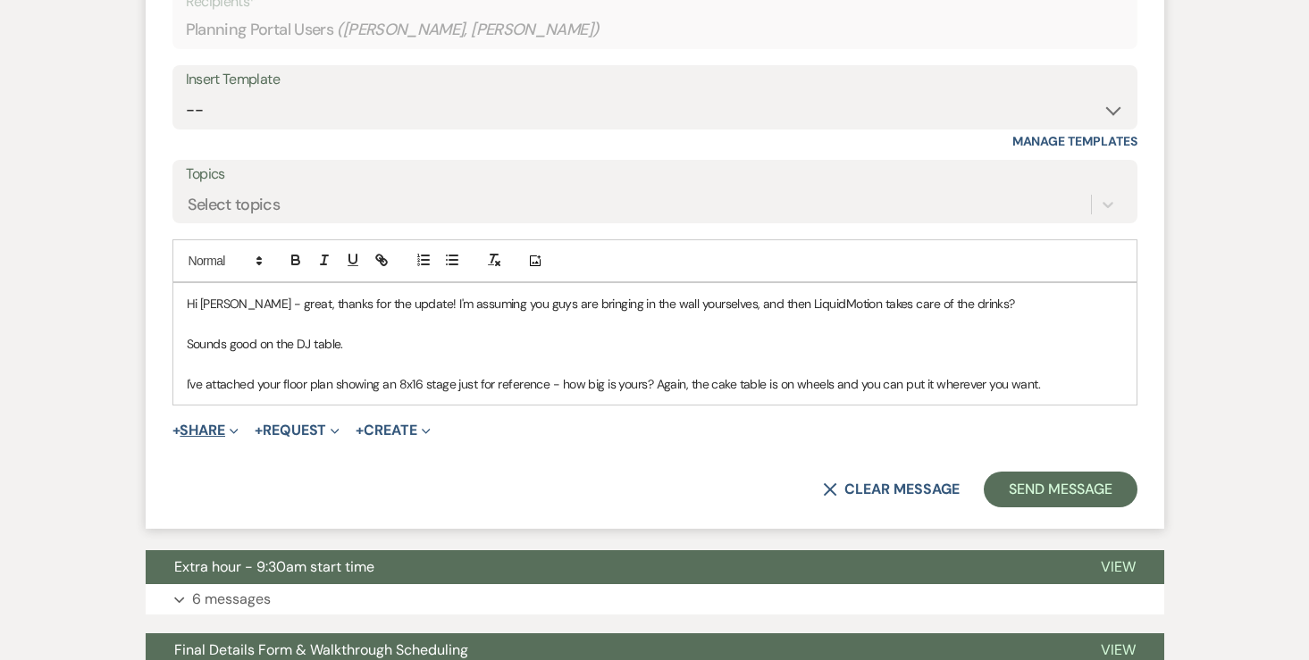
click at [210, 423] on button "+ Share Expand" at bounding box center [205, 430] width 67 height 14
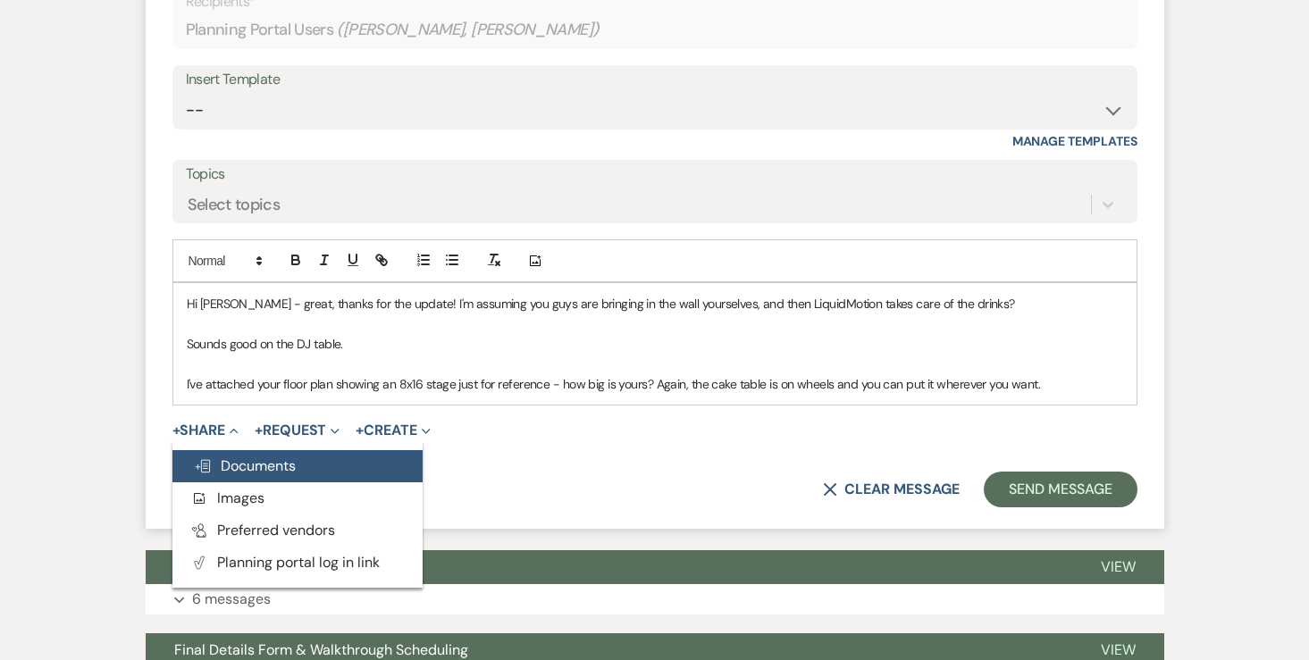
click at [231, 456] on span "Doc Upload Documents" at bounding box center [245, 465] width 102 height 19
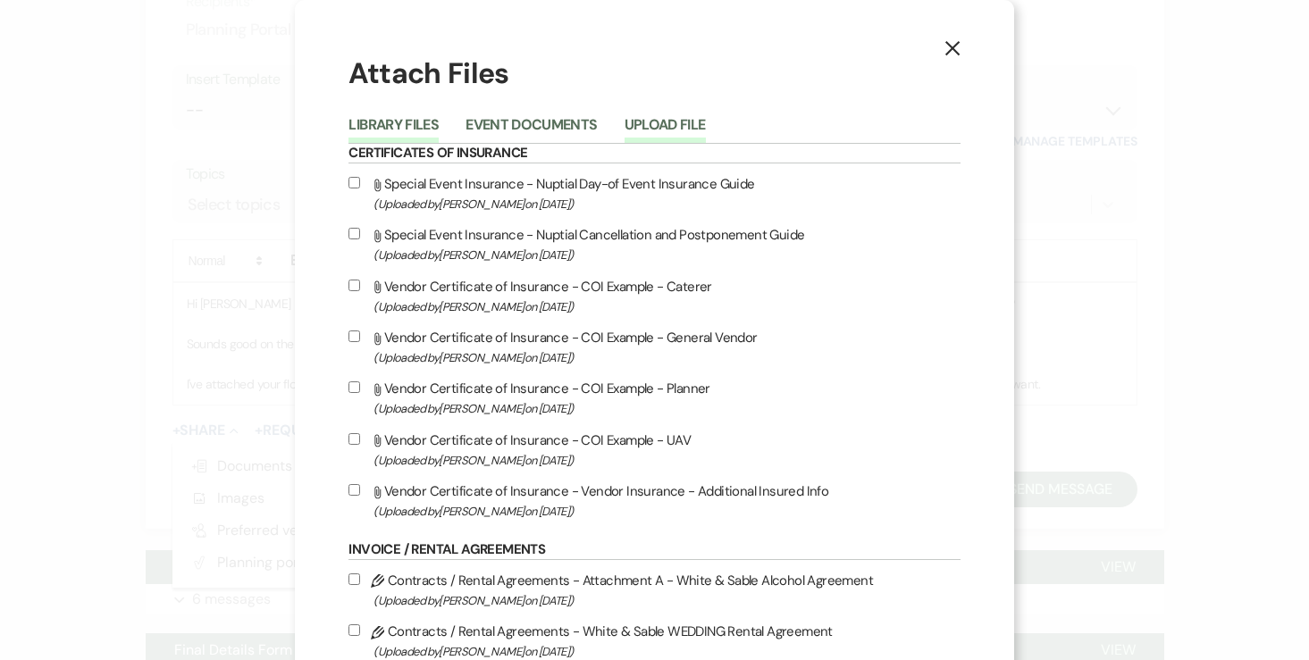
click at [674, 127] on button "Upload File" at bounding box center [664, 130] width 81 height 25
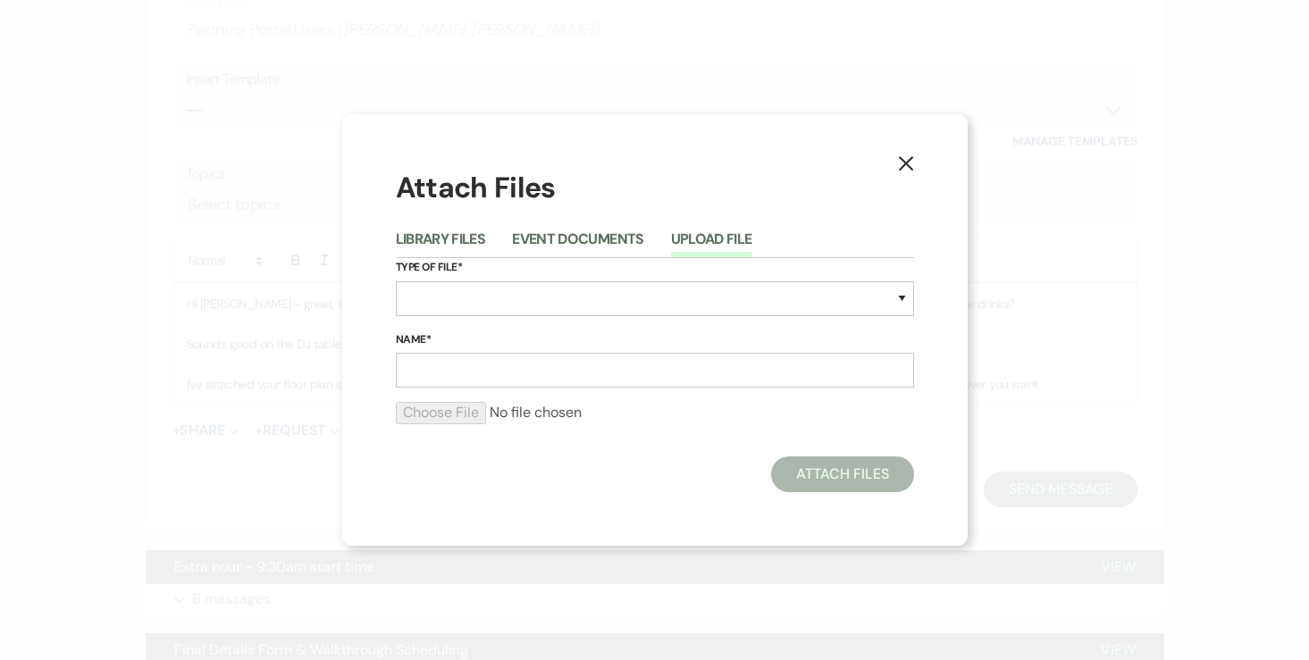
click at [490, 319] on div "Type of File* Special Event Insurance Vendor Certificate of Insurance Contracts…" at bounding box center [655, 294] width 518 height 72
click at [490, 299] on select "Special Event Insurance Vendor Certificate of Insurance Contracts / Rental Agre…" at bounding box center [655, 298] width 518 height 35
select select "24"
click at [498, 365] on input "Name*" at bounding box center [655, 370] width 518 height 35
type input "c"
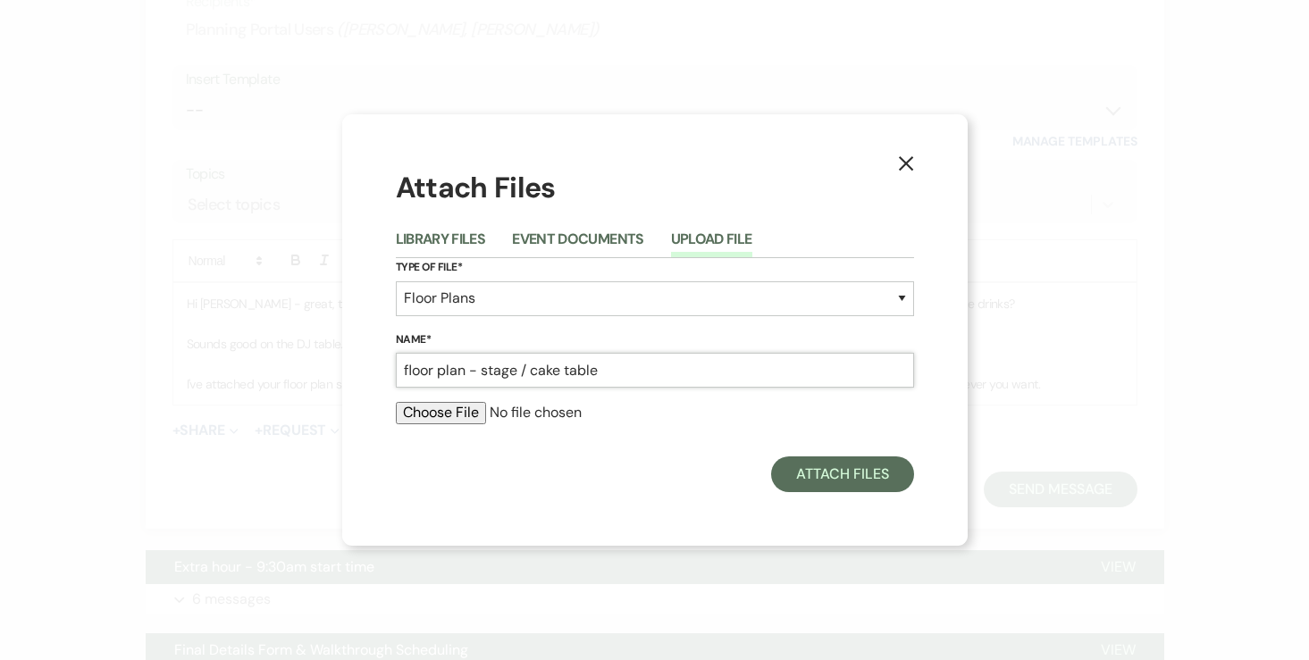
type input "floor plan - stage / cake table"
click at [433, 414] on input "file" at bounding box center [655, 412] width 518 height 21
type input "C:\fakepath\stage size.pdf"
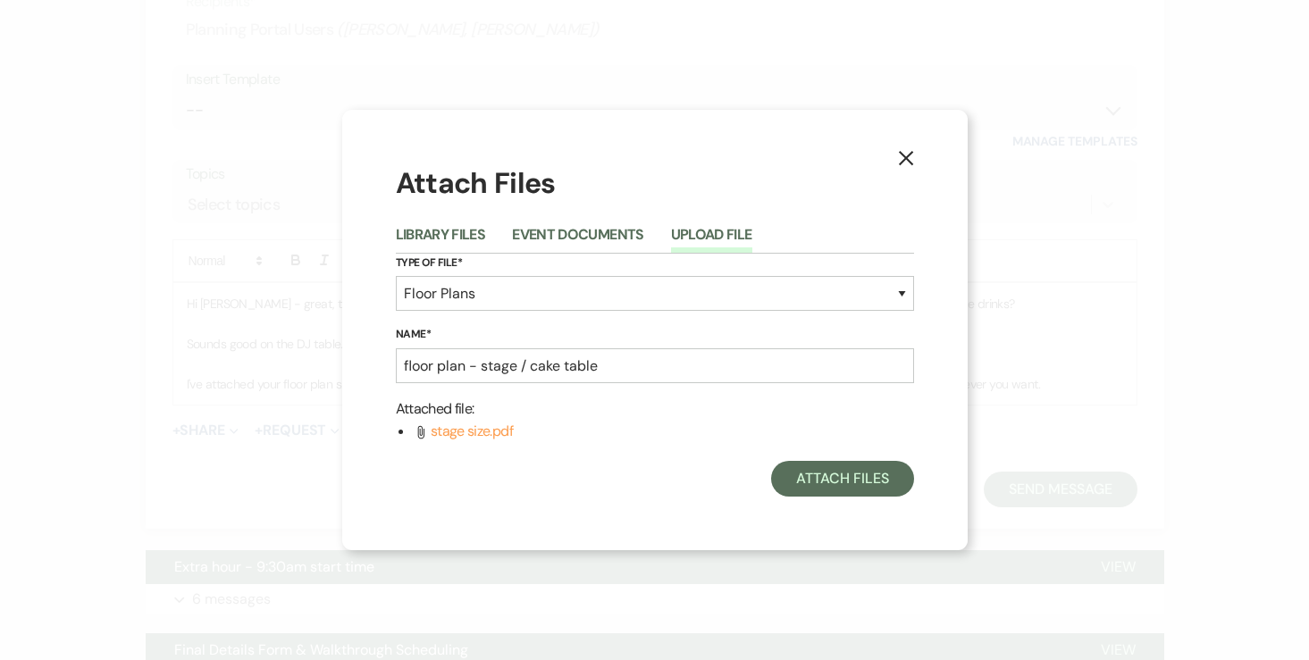
click at [829, 498] on div "X Attach Files Library Files Event Documents Upload File Type of File* Special …" at bounding box center [654, 330] width 625 height 440
click at [827, 485] on button "Attach Files" at bounding box center [842, 479] width 142 height 36
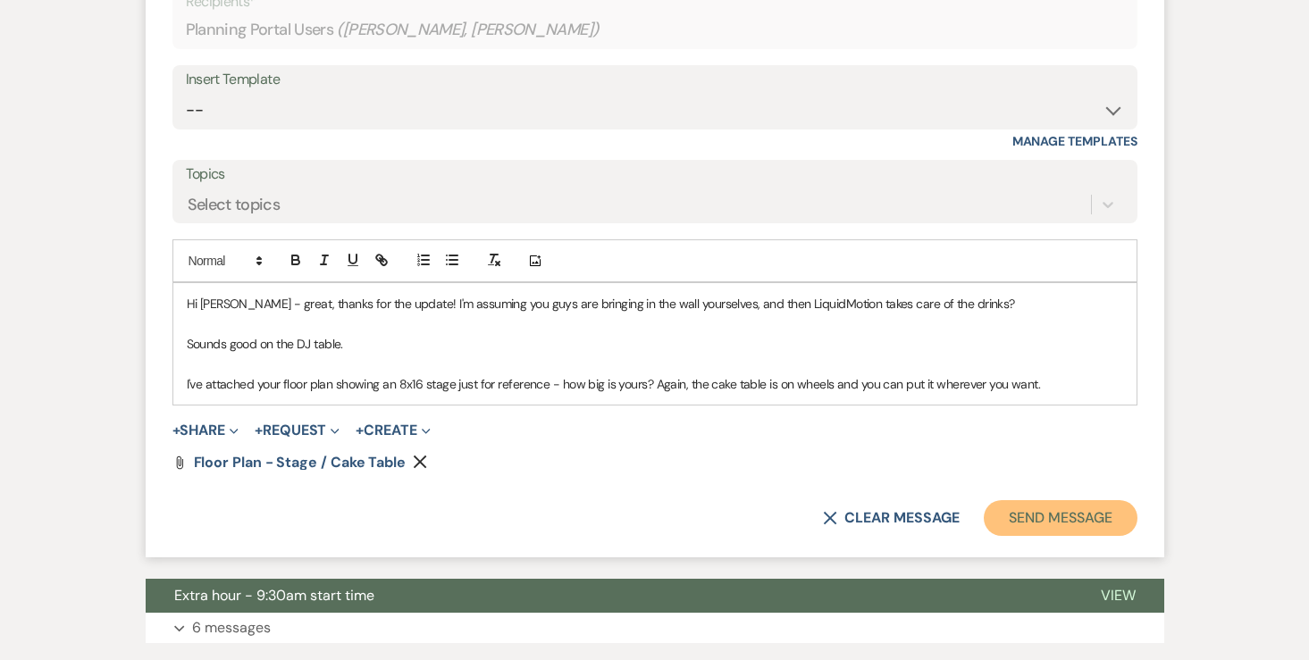
click at [1046, 500] on button "Send Message" at bounding box center [1060, 518] width 153 height 36
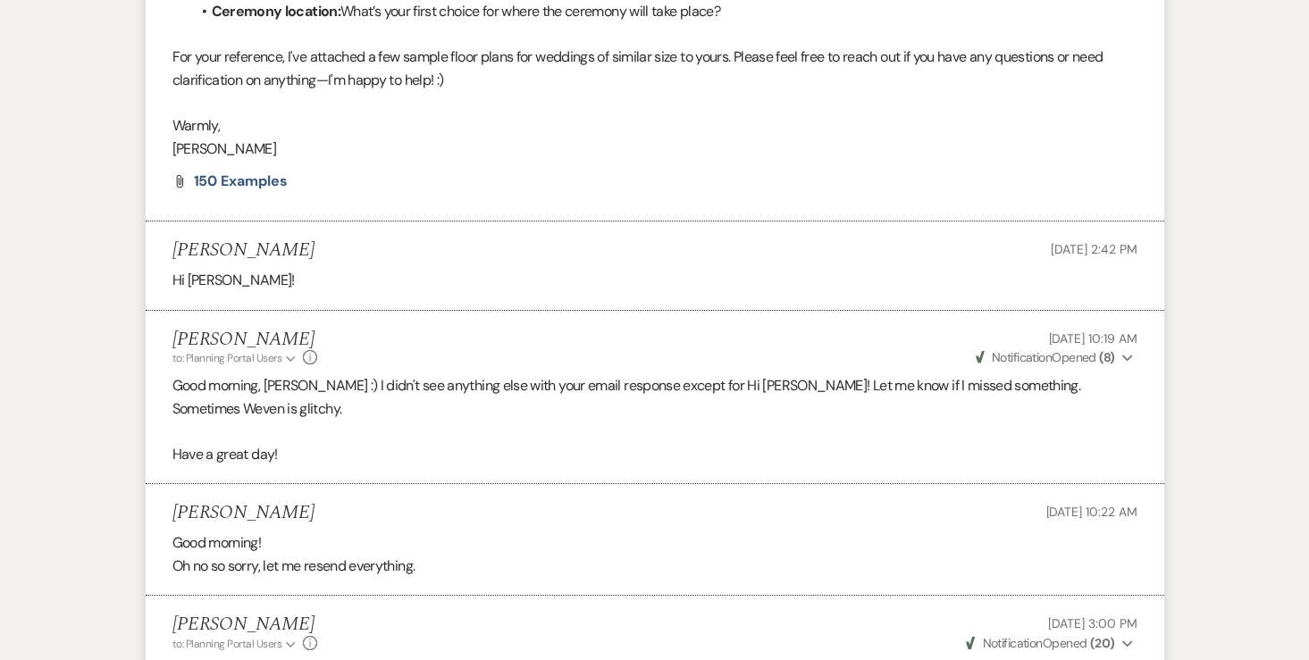
scroll to position [0, 0]
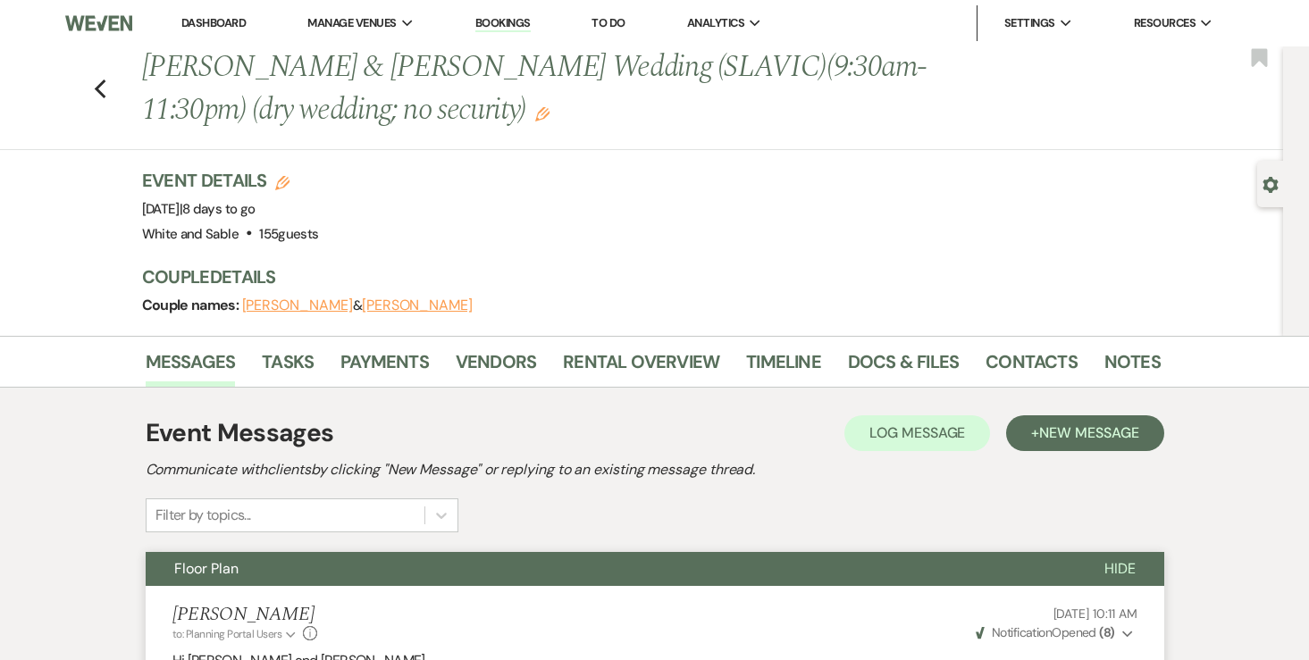
click at [222, 20] on link "Dashboard" at bounding box center [213, 22] width 64 height 15
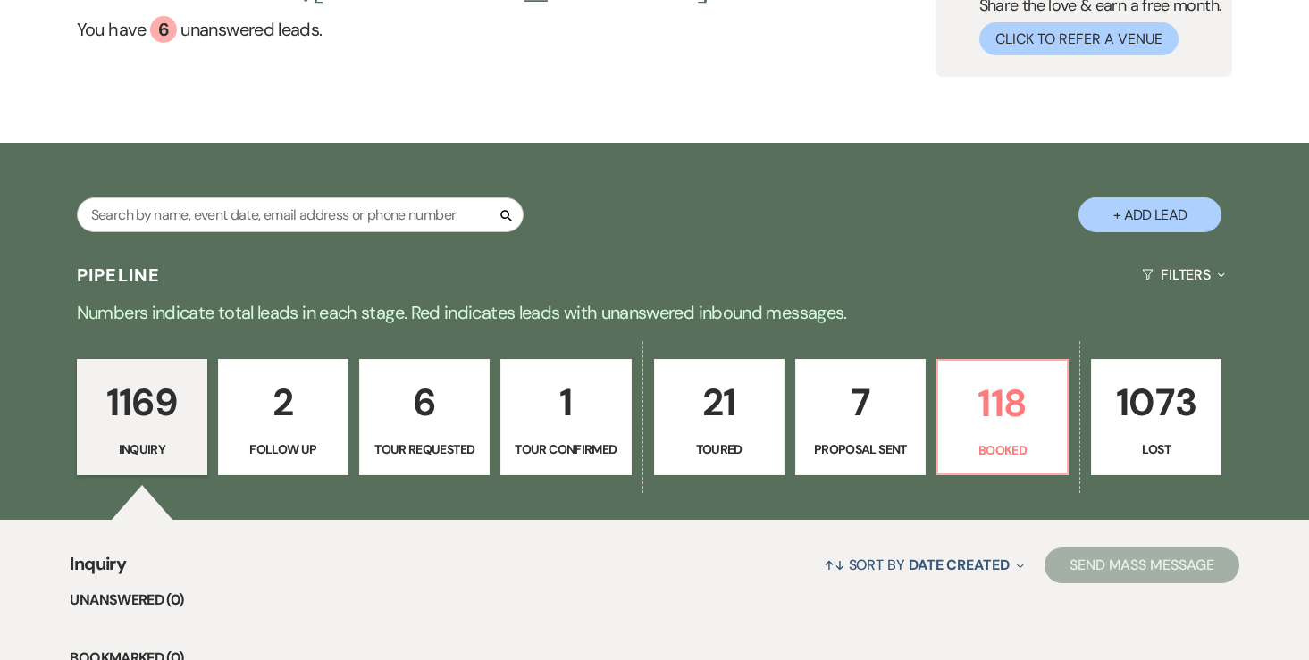
scroll to position [182, 0]
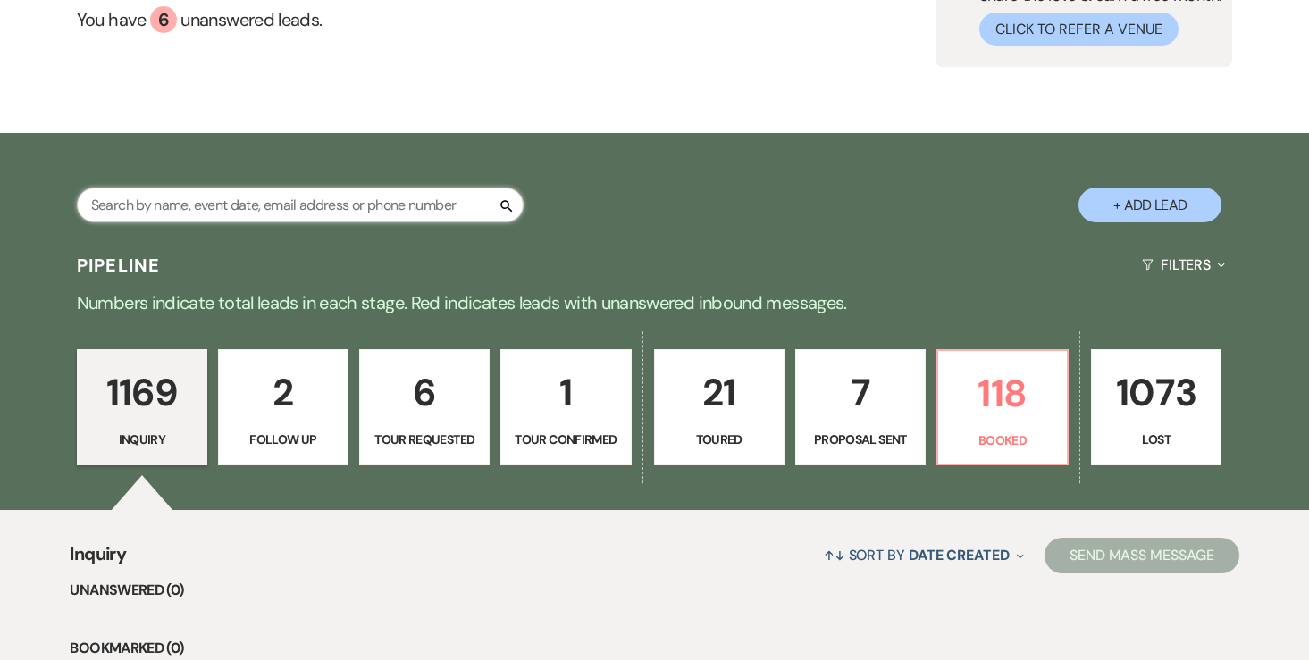
click at [364, 207] on input "text" at bounding box center [300, 205] width 447 height 35
type input "l"
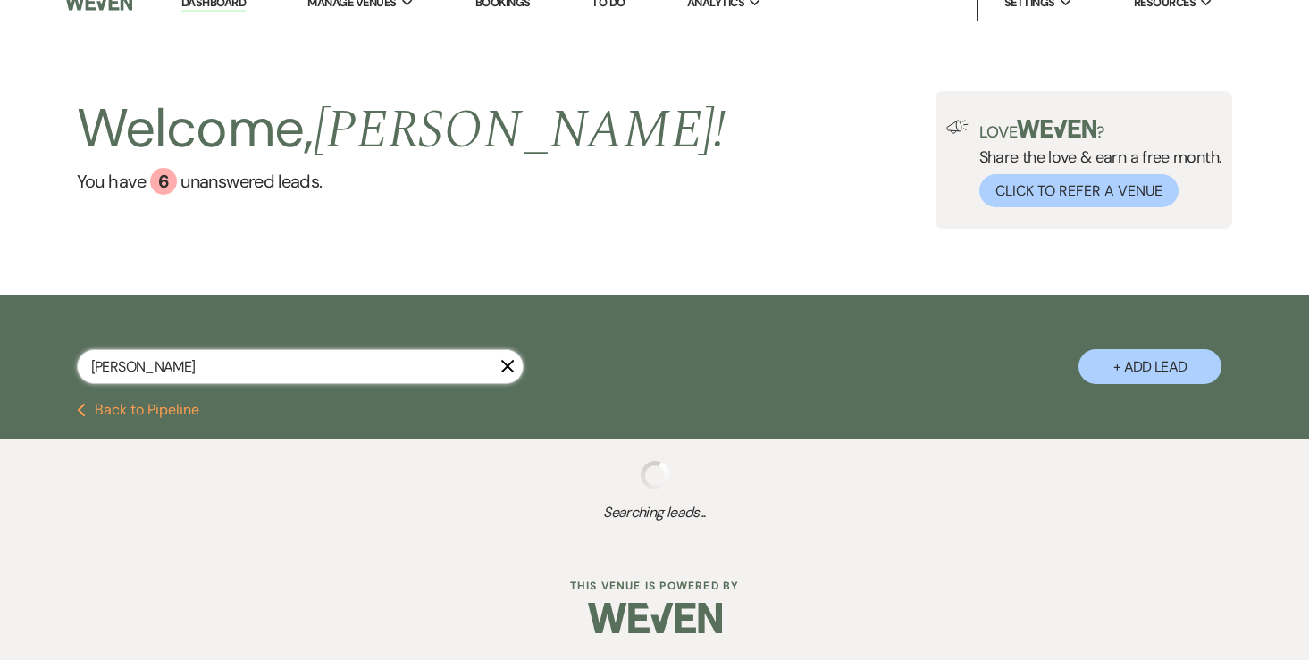
scroll to position [65, 0]
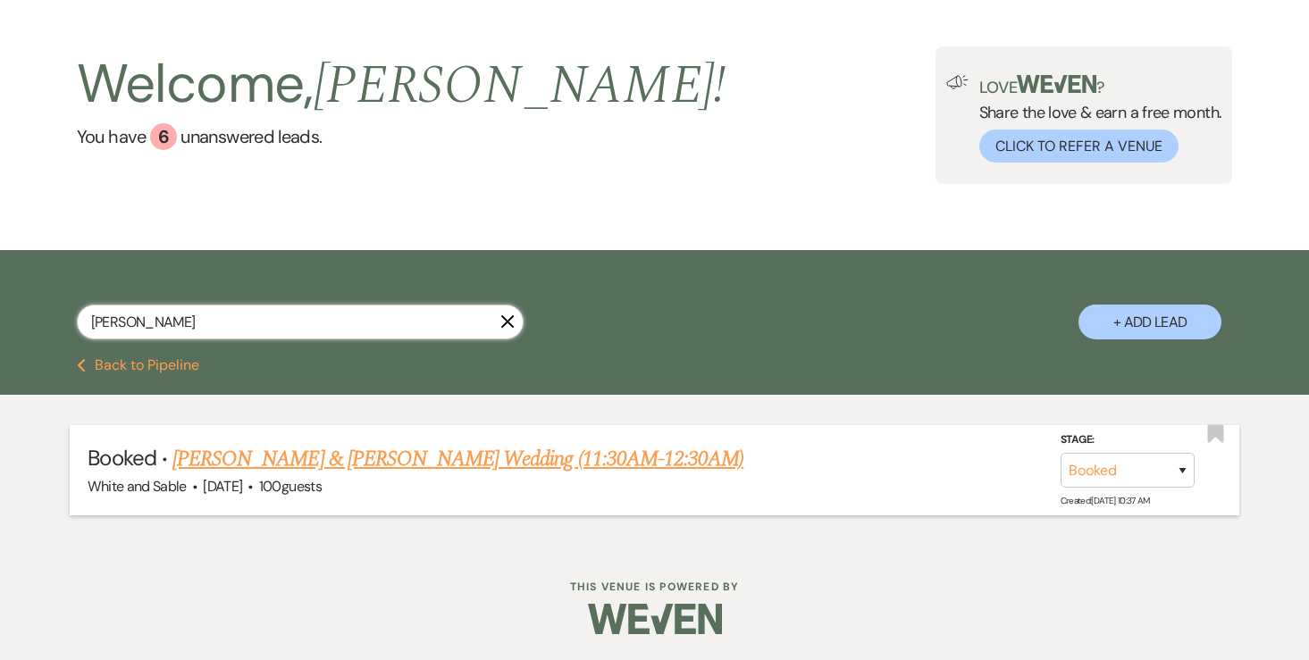
type input "sylvester"
click at [348, 463] on link "[PERSON_NAME] & [PERSON_NAME] Wedding (11:30AM-12:30AM)" at bounding box center [457, 459] width 571 height 32
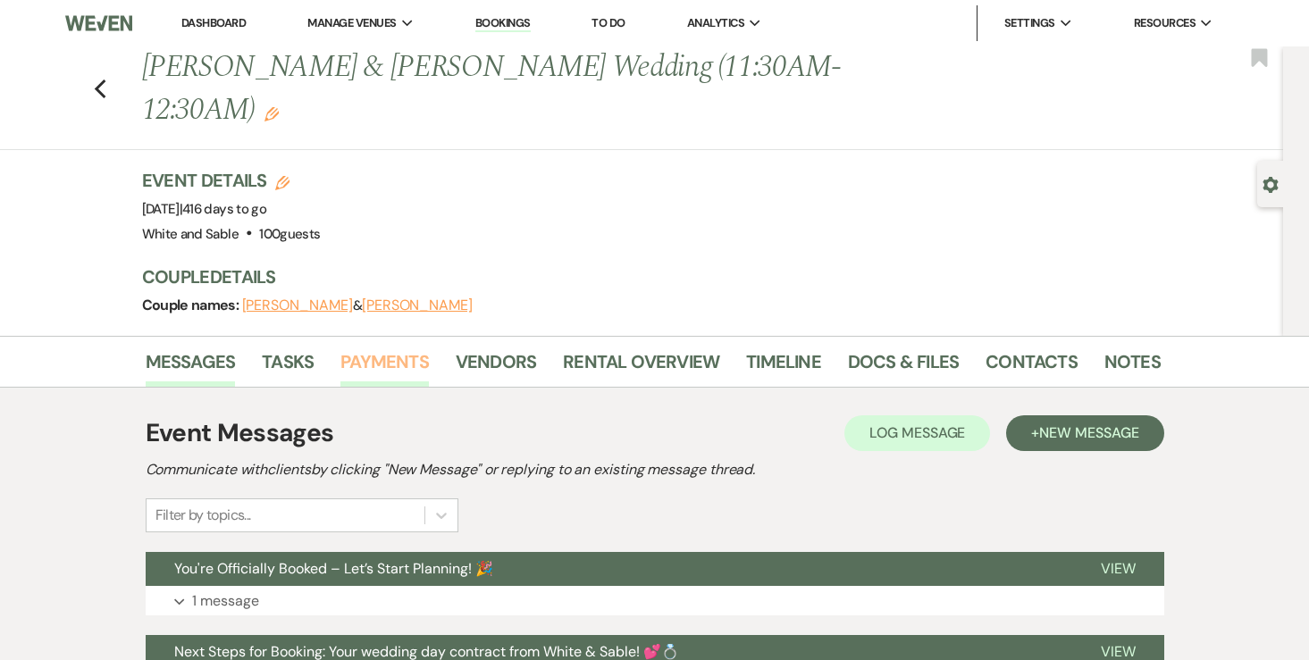
click at [395, 348] on link "Payments" at bounding box center [384, 367] width 88 height 39
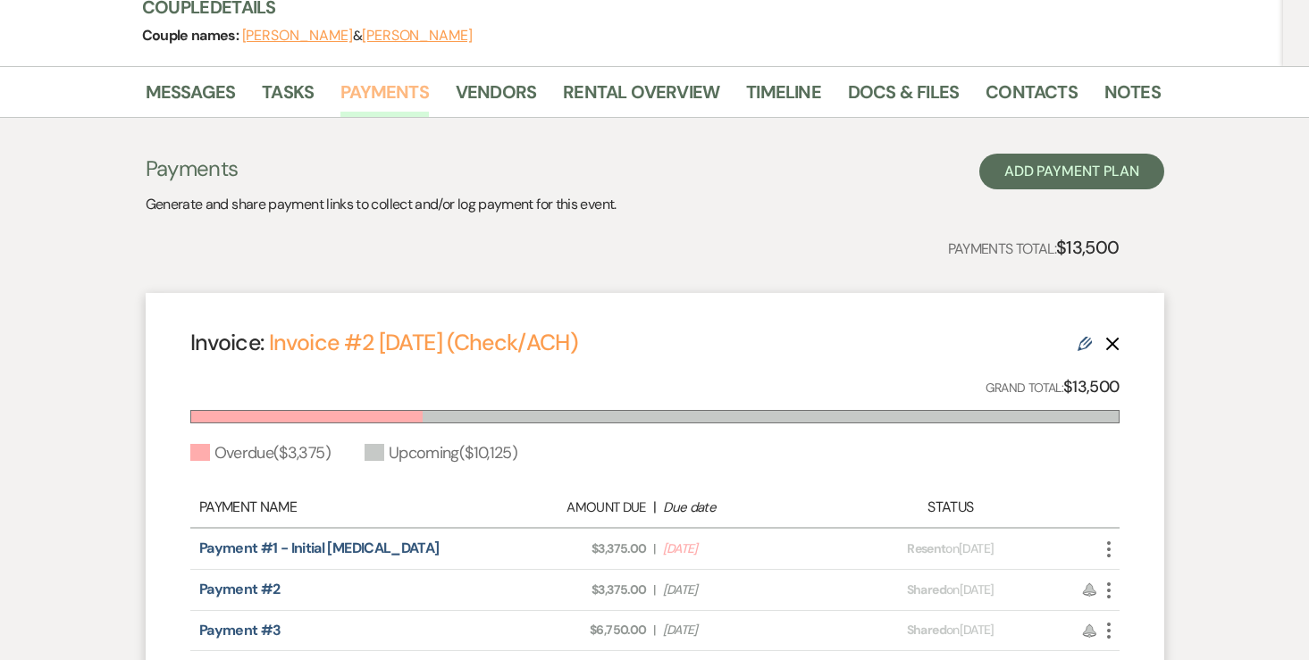
scroll to position [282, 0]
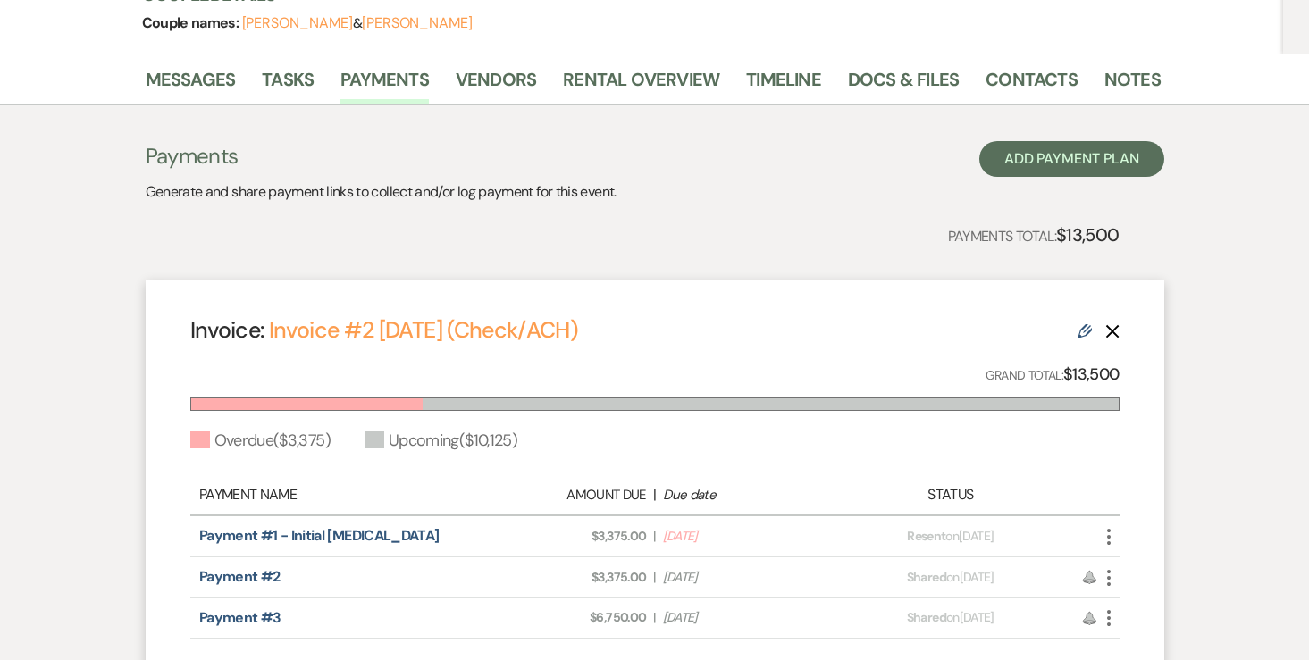
click at [1109, 526] on icon "More" at bounding box center [1108, 536] width 21 height 21
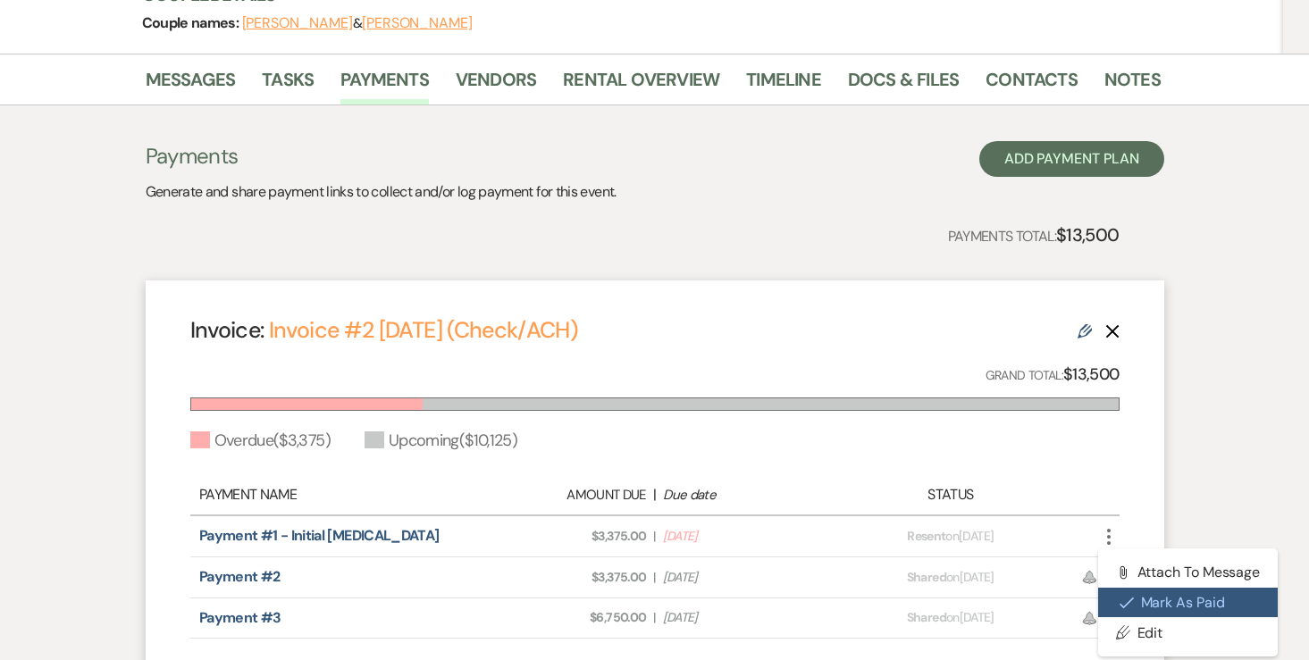
click at [1118, 588] on button "Check Mark Mark as Paid" at bounding box center [1188, 603] width 180 height 30
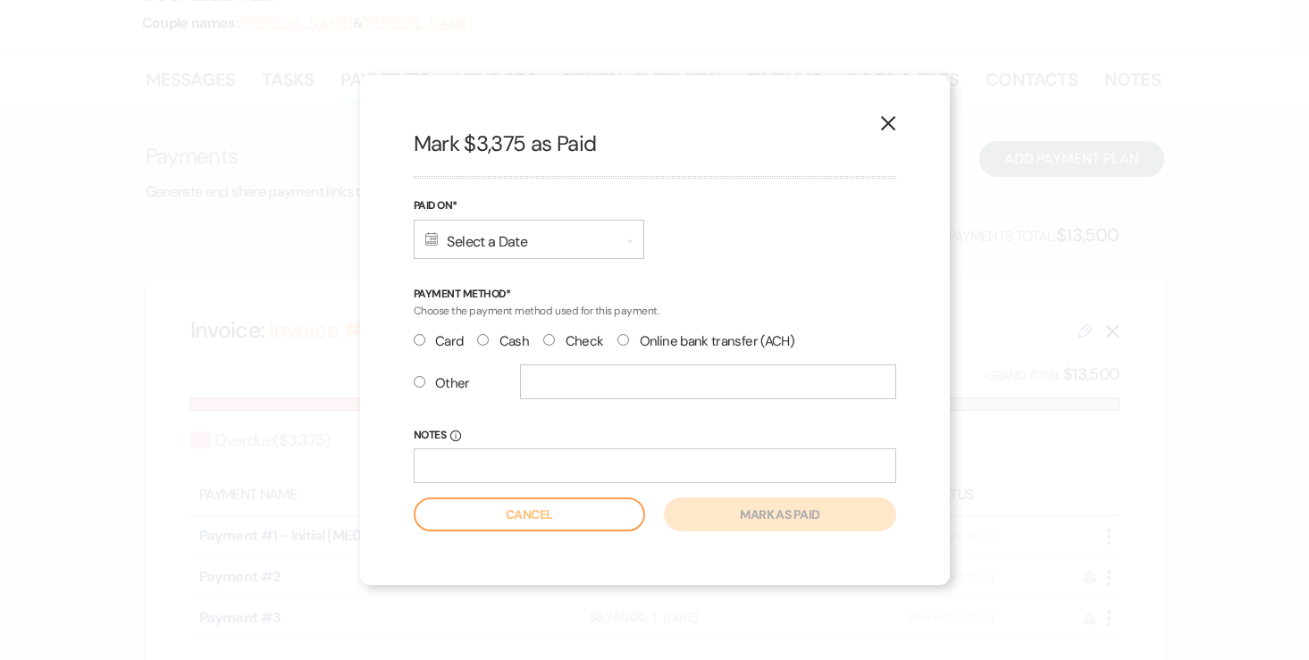
click at [558, 244] on div "Calendar Select a Date Expand" at bounding box center [529, 239] width 230 height 39
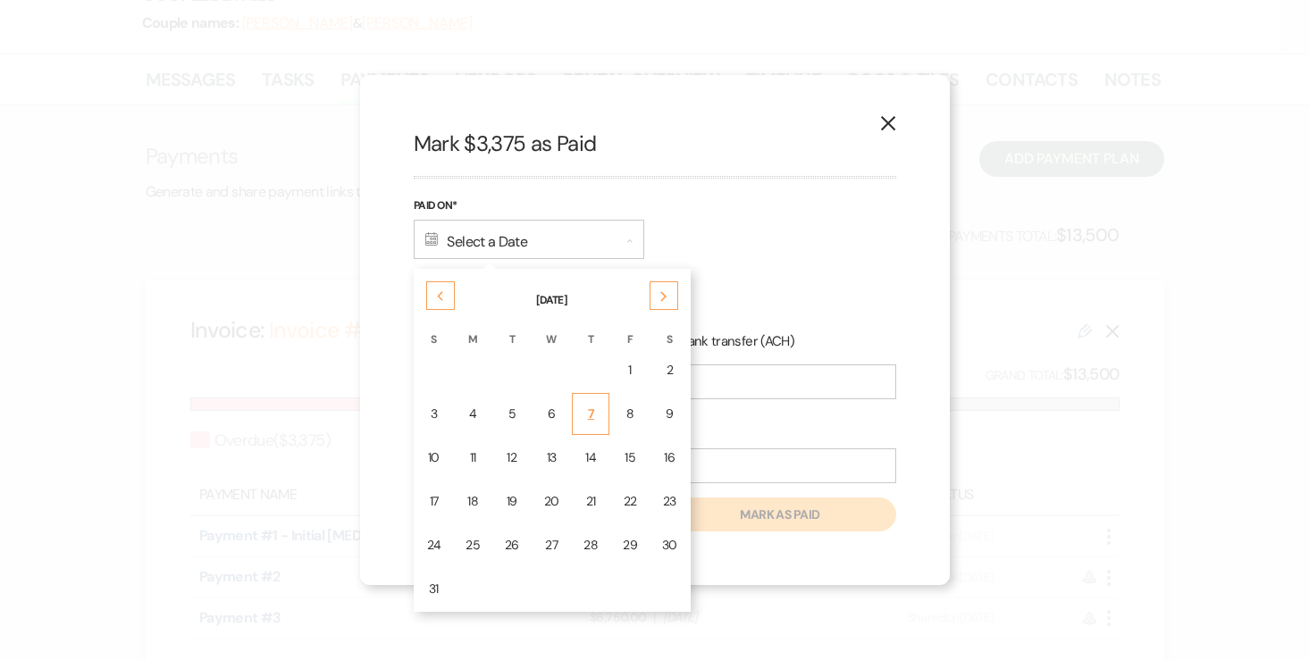
click at [589, 418] on div "7" at bounding box center [590, 414] width 14 height 19
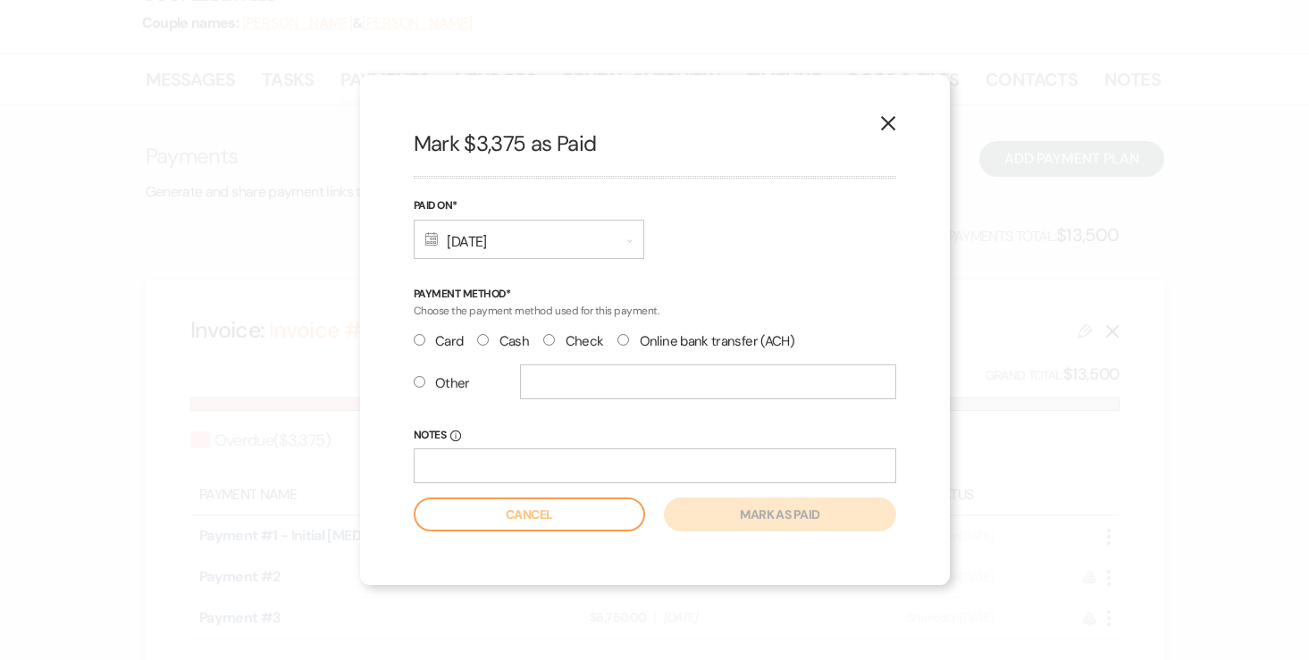
click at [546, 341] on input "Check" at bounding box center [549, 340] width 12 height 12
radio input "true"
click at [548, 380] on input "text" at bounding box center [708, 381] width 376 height 35
click at [500, 470] on input "Notes Info" at bounding box center [655, 465] width 482 height 35
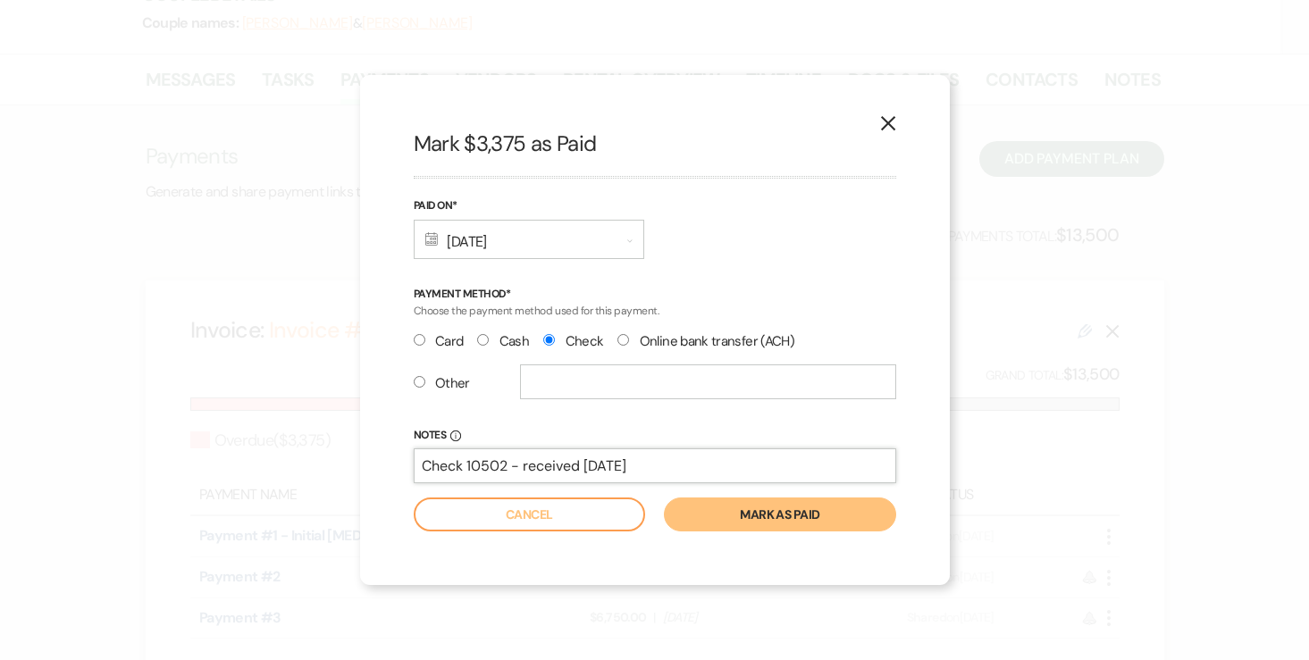
type input "Check 10502 - received 8/12/25"
click at [799, 521] on button "Mark as paid" at bounding box center [779, 515] width 231 height 34
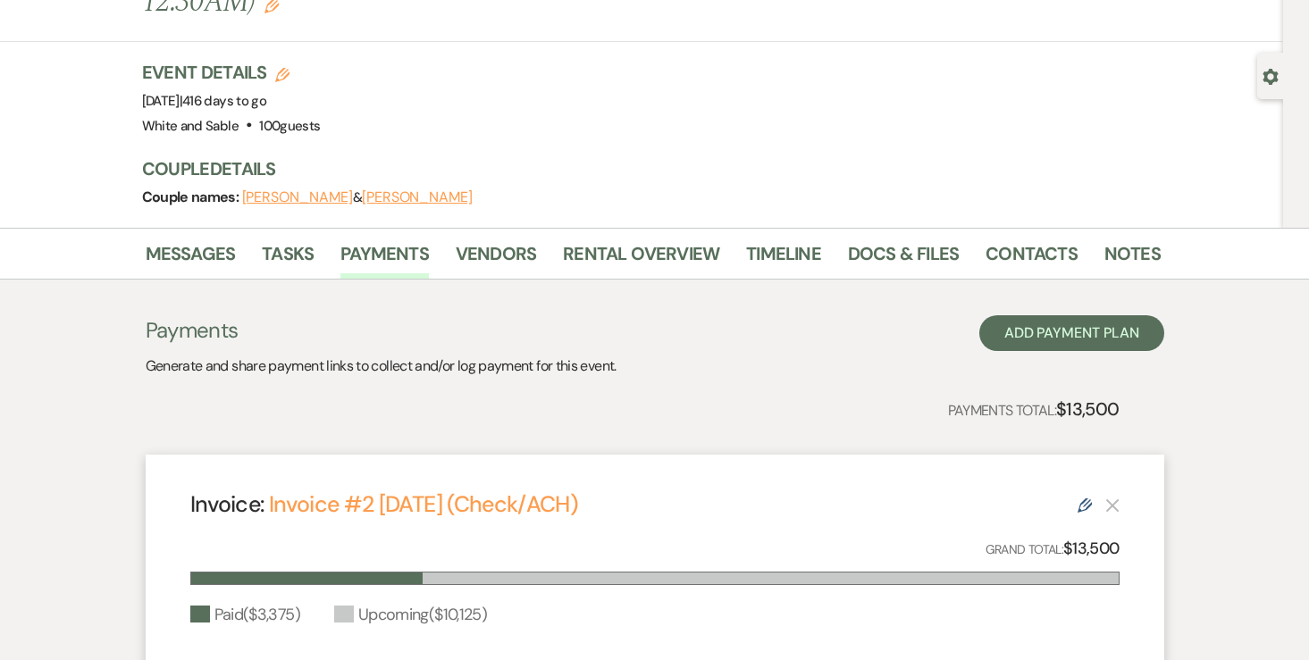
scroll to position [0, 0]
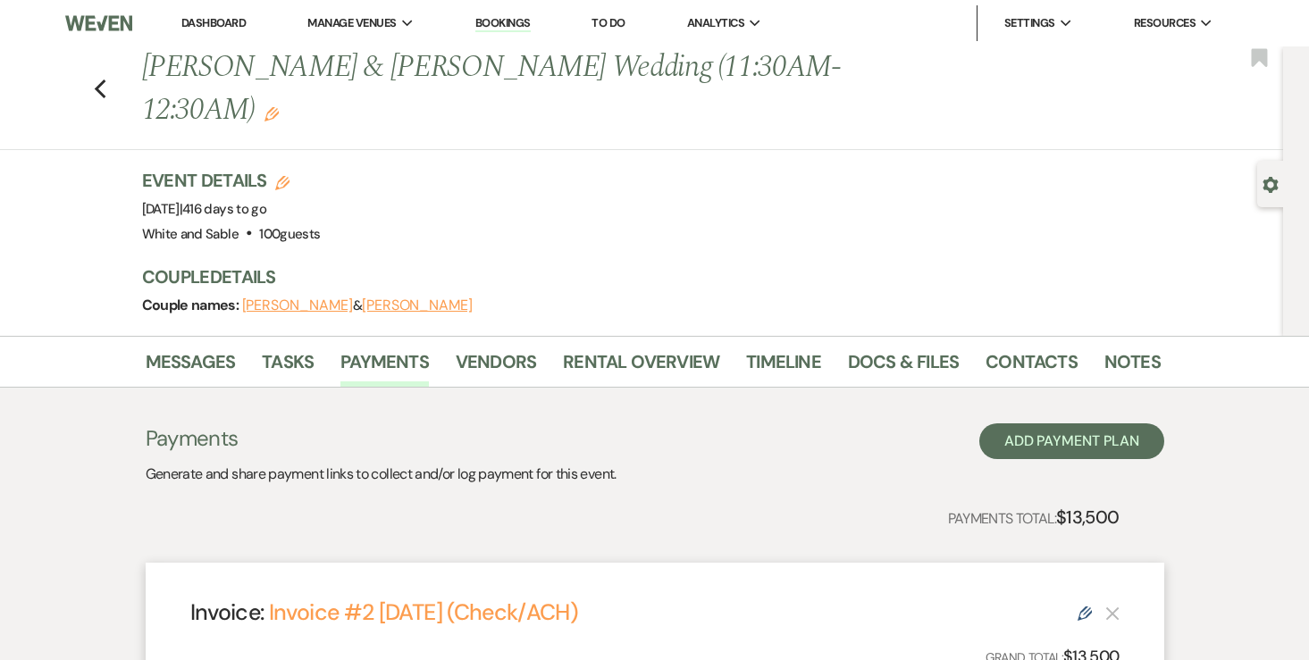
click at [221, 22] on link "Dashboard" at bounding box center [213, 22] width 64 height 15
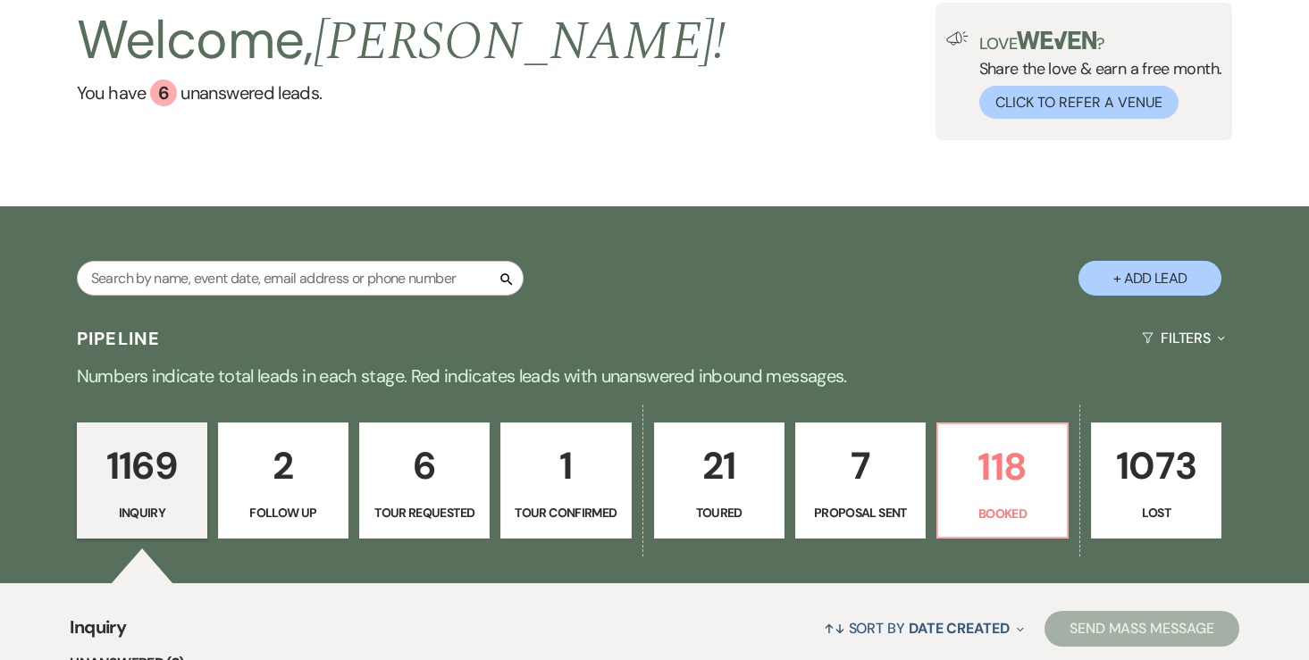
scroll to position [174, 0]
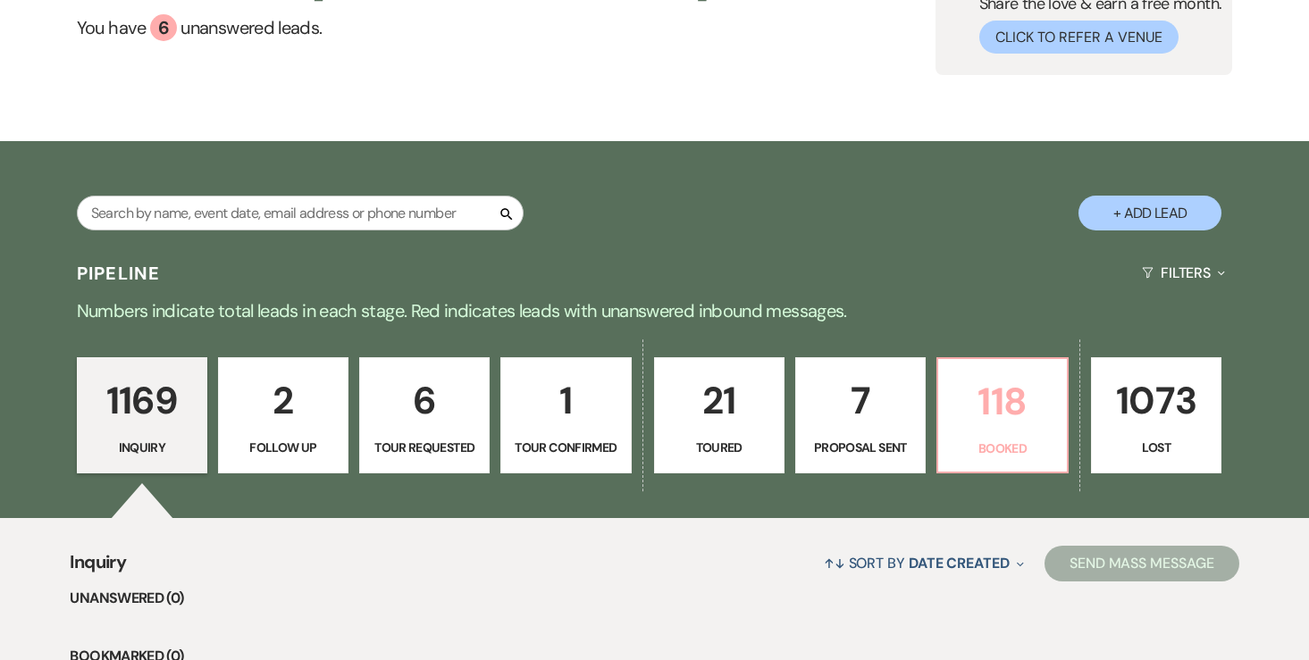
click at [1000, 431] on link "118 Booked" at bounding box center [1002, 415] width 132 height 116
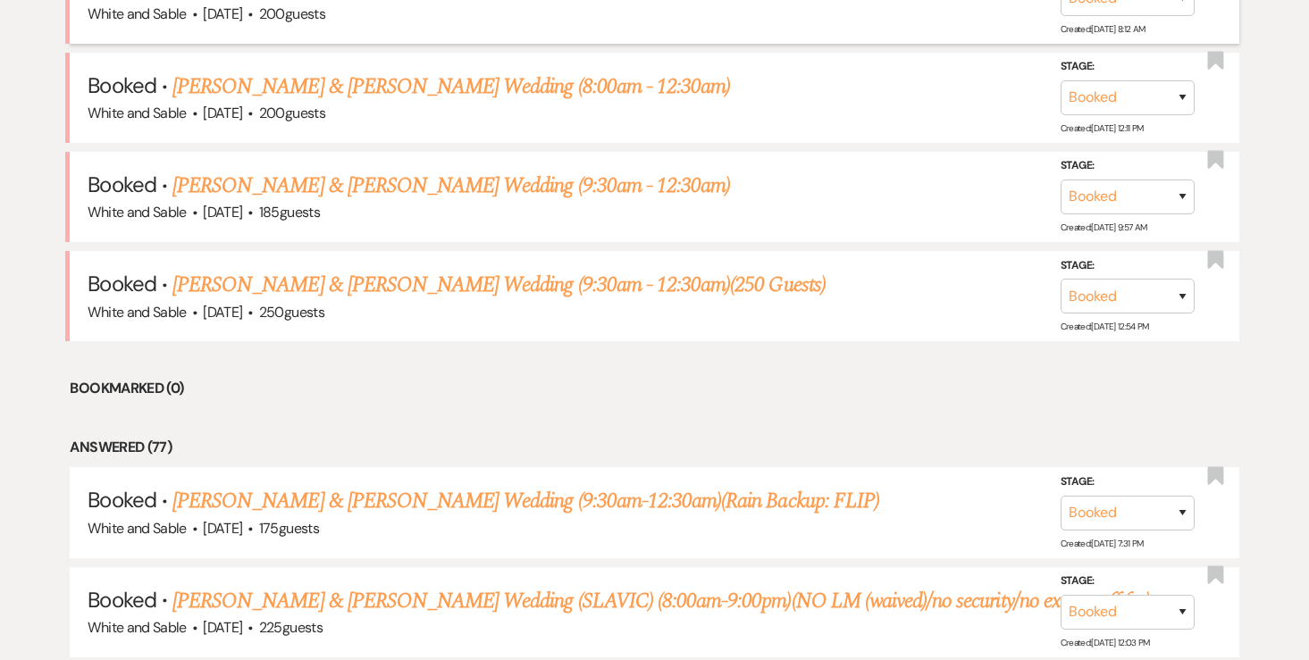
scroll to position [1071, 0]
click at [465, 484] on link "[PERSON_NAME] & [PERSON_NAME] Wedding (9:30am-12:30am)(Rain Backup: FLIP)" at bounding box center [525, 500] width 707 height 32
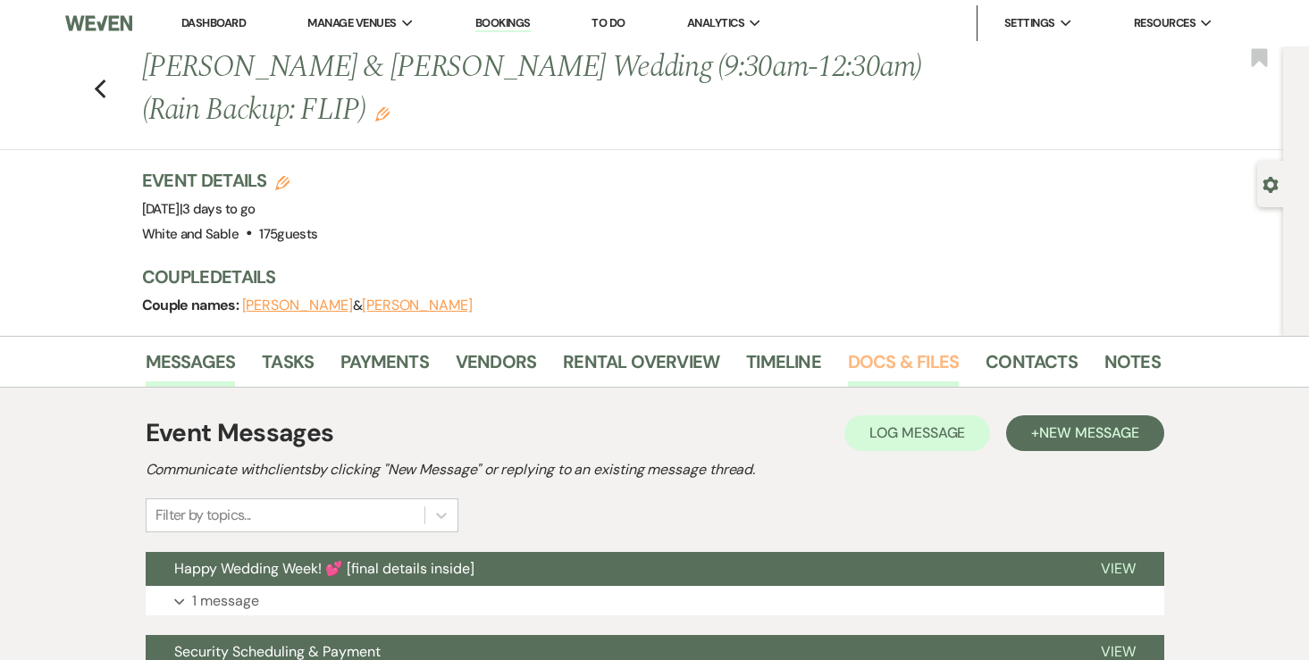
click at [921, 361] on link "Docs & Files" at bounding box center [903, 367] width 111 height 39
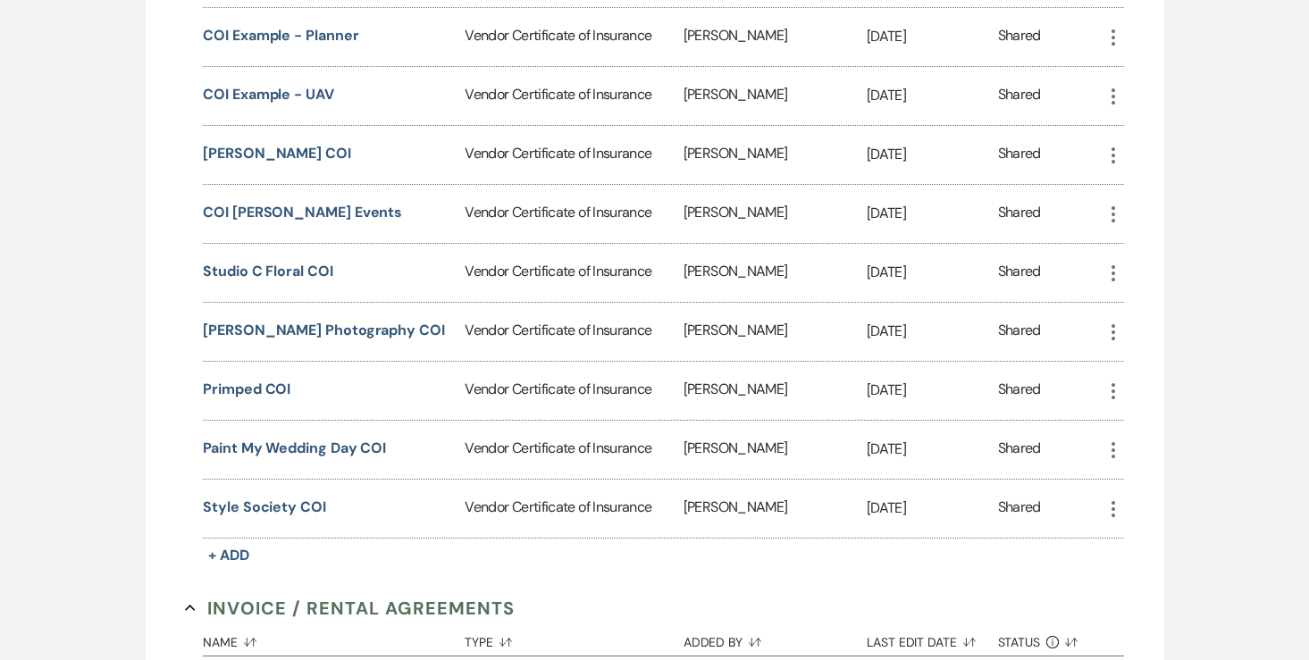
scroll to position [796, 0]
click at [302, 504] on button "Style Society COI" at bounding box center [264, 506] width 123 height 21
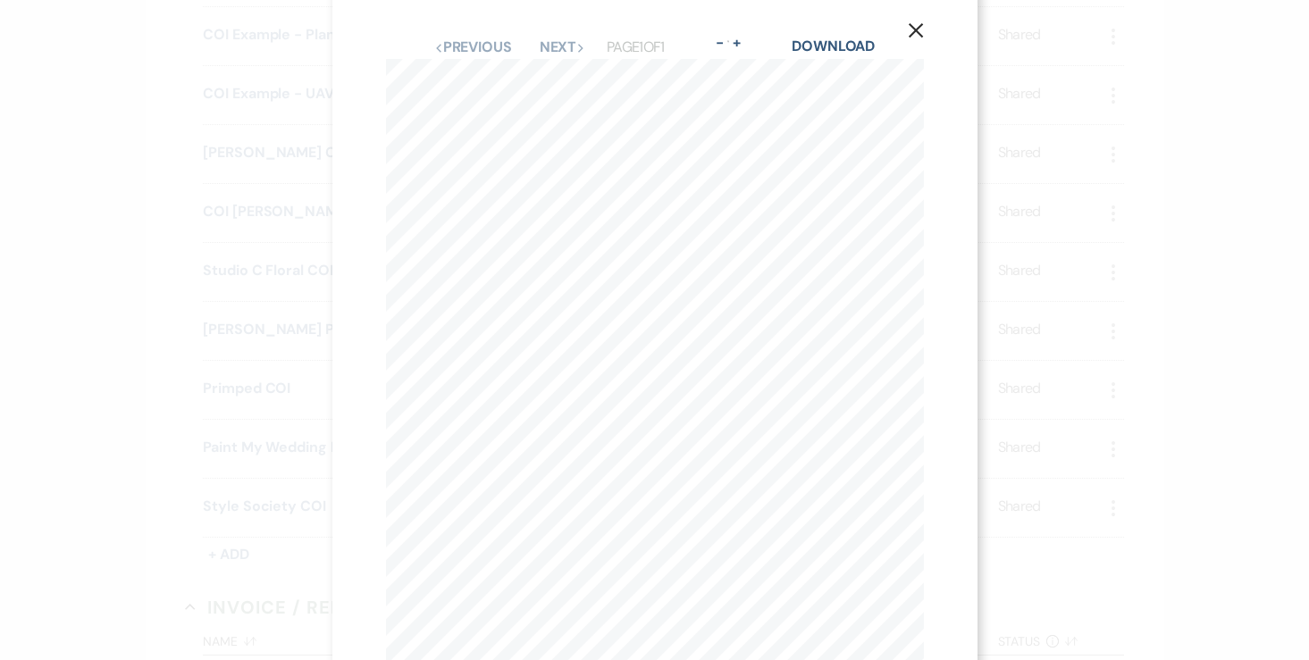
scroll to position [0, 0]
click at [910, 49] on icon "X" at bounding box center [916, 48] width 16 height 16
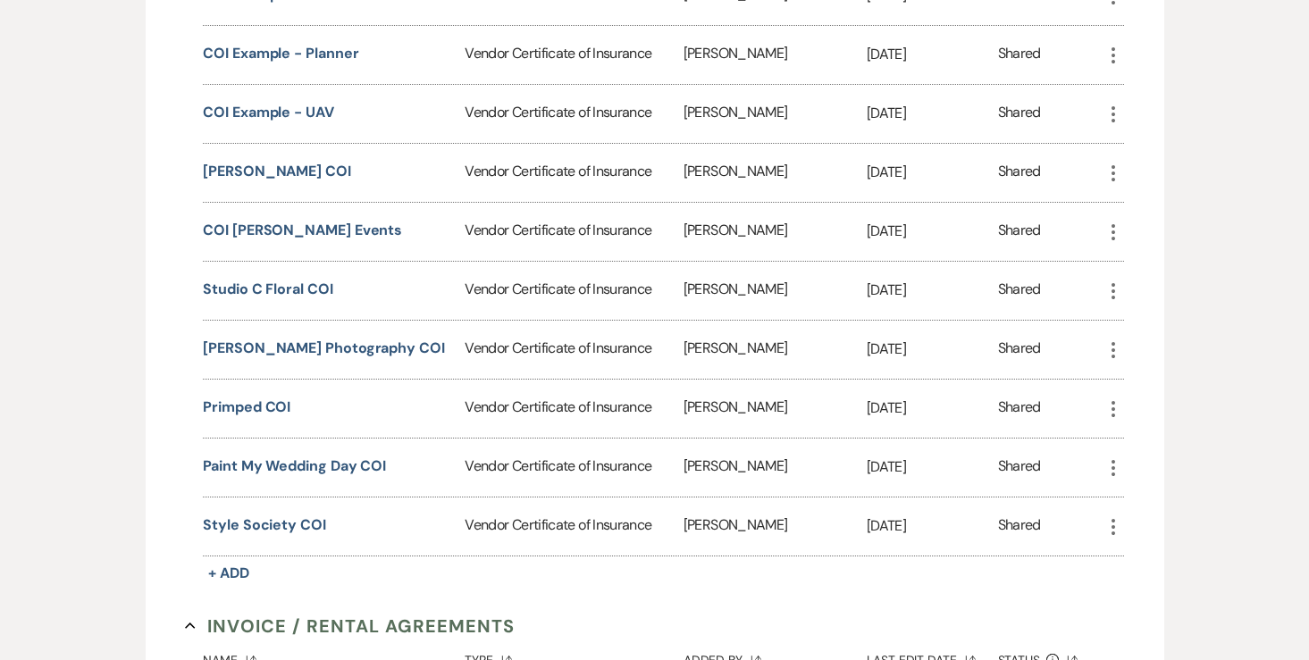
scroll to position [791, 0]
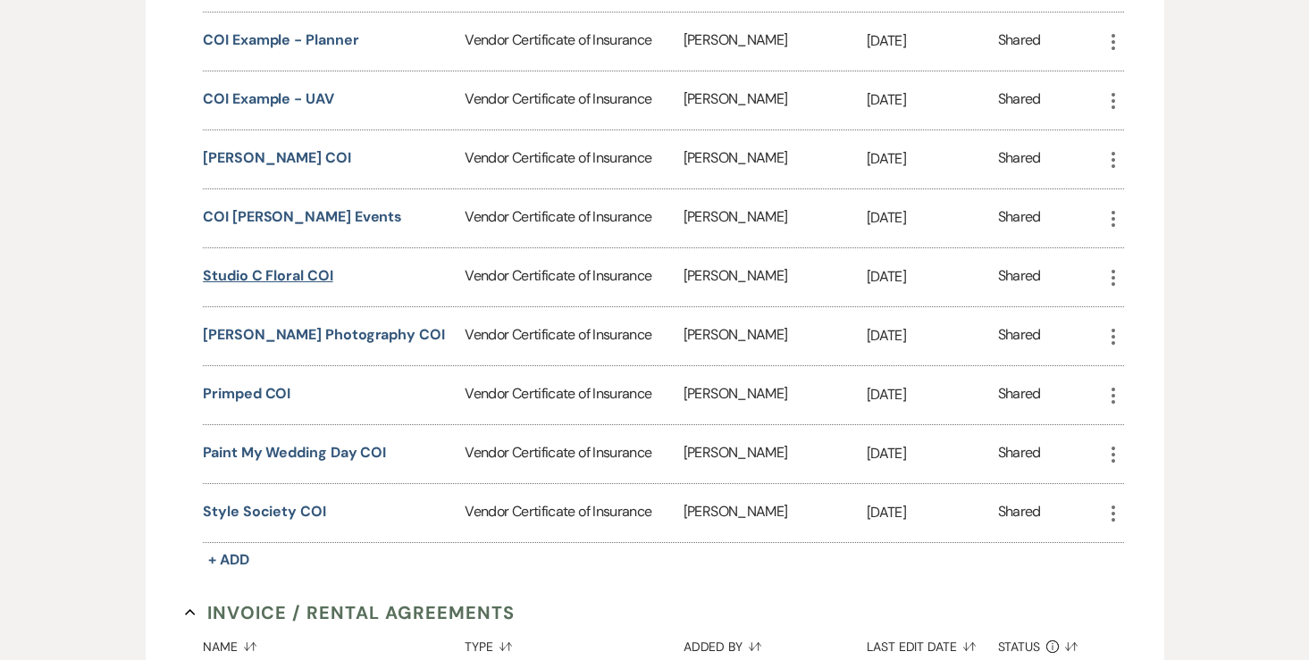
click at [320, 275] on button "Studio C Floral COI" at bounding box center [268, 275] width 130 height 21
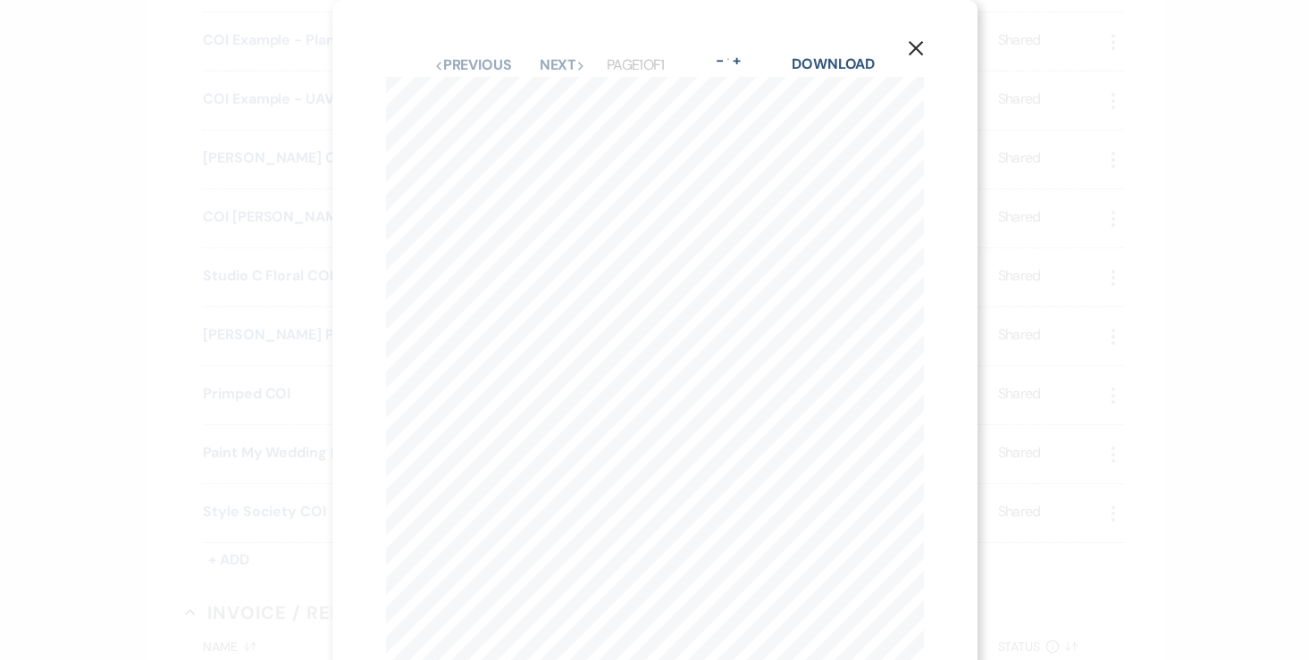
scroll to position [1, 0]
click at [916, 45] on icon "X" at bounding box center [916, 47] width 16 height 16
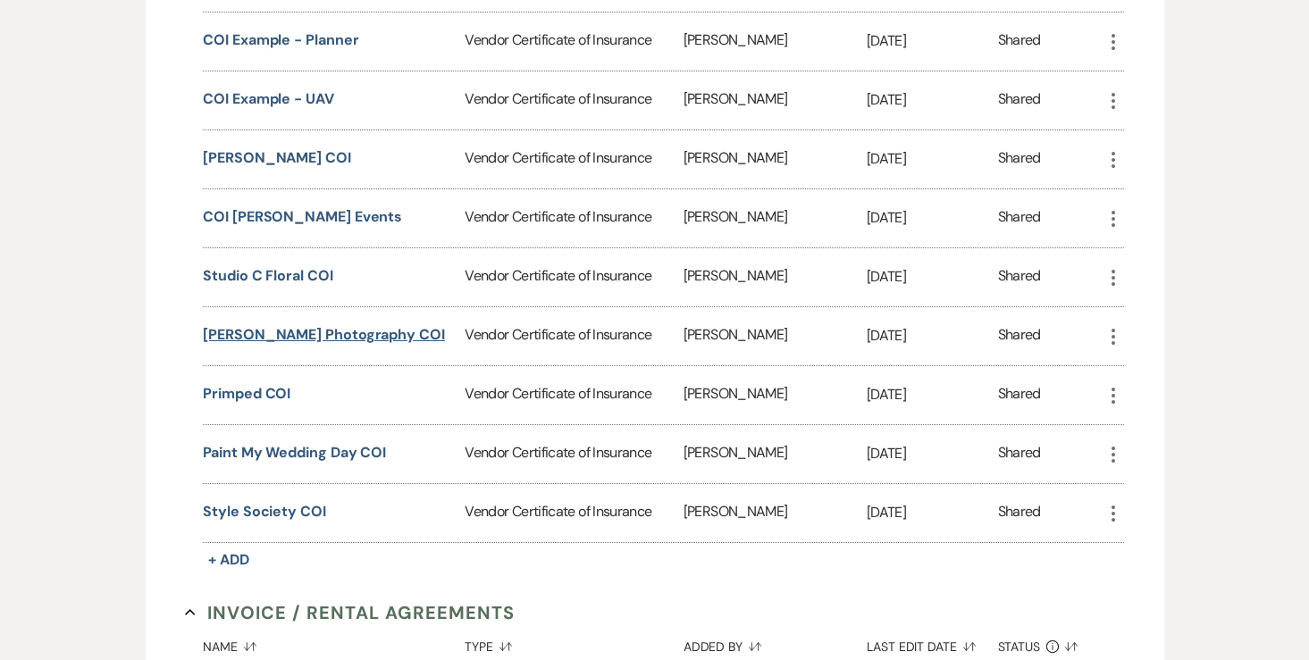
click at [302, 327] on button "Olivia Byers Photography COI" at bounding box center [324, 334] width 242 height 21
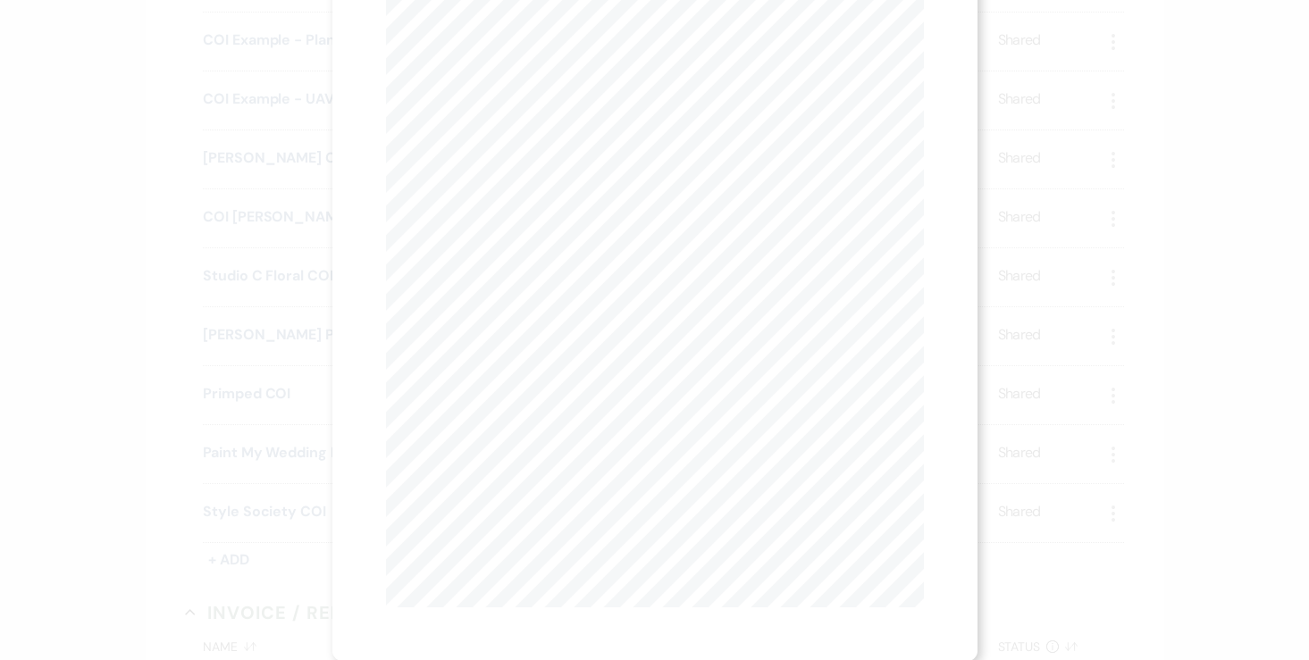
scroll to position [0, 0]
click at [914, 42] on icon "X" at bounding box center [916, 48] width 16 height 16
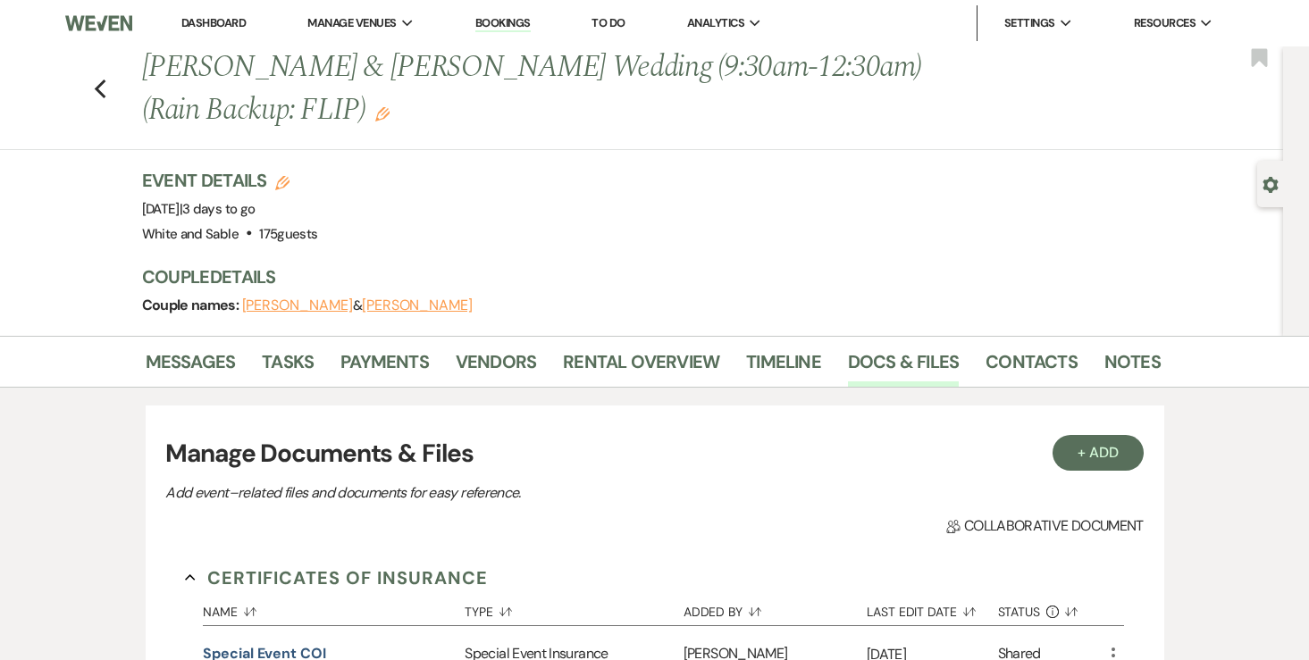
click at [204, 24] on link "Dashboard" at bounding box center [213, 22] width 64 height 15
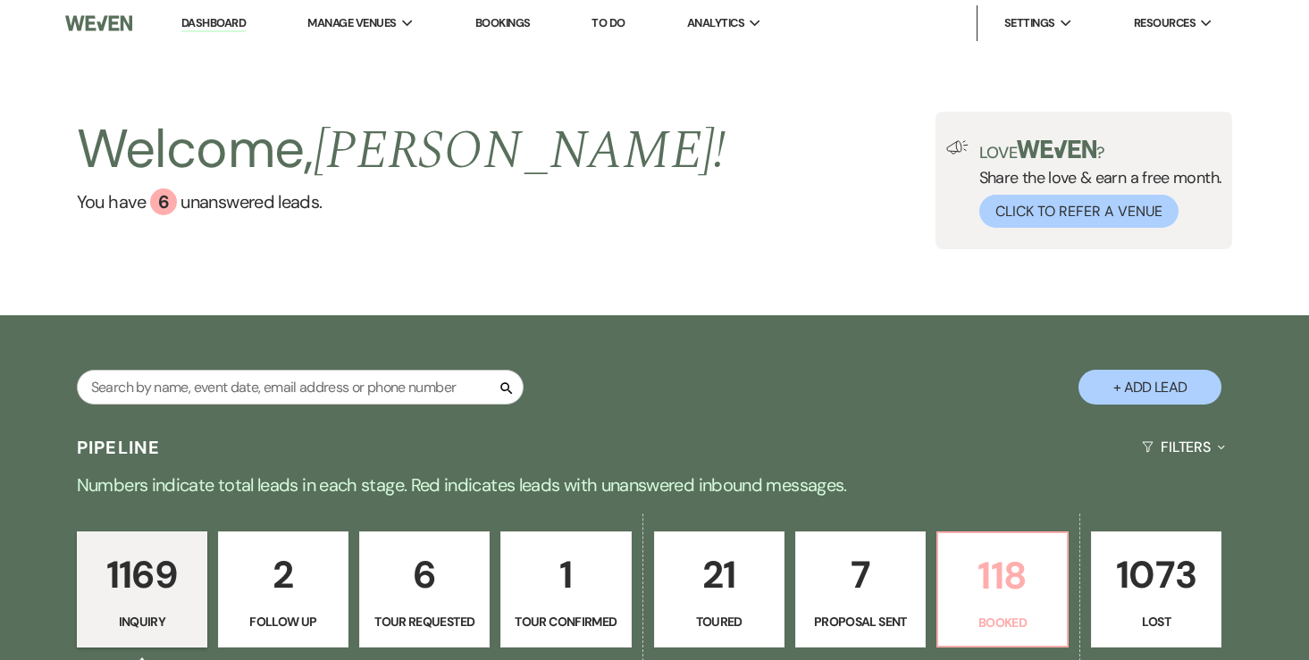
click at [937, 559] on link "118 Booked" at bounding box center [1002, 590] width 132 height 116
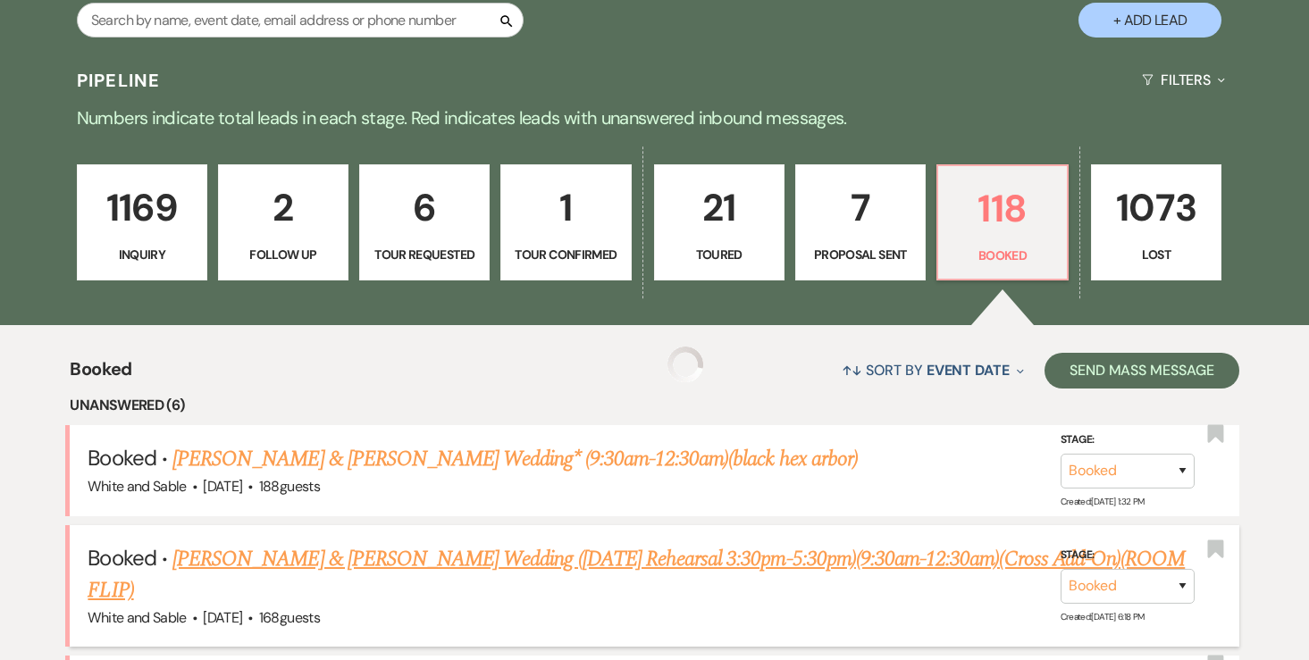
scroll to position [405, 0]
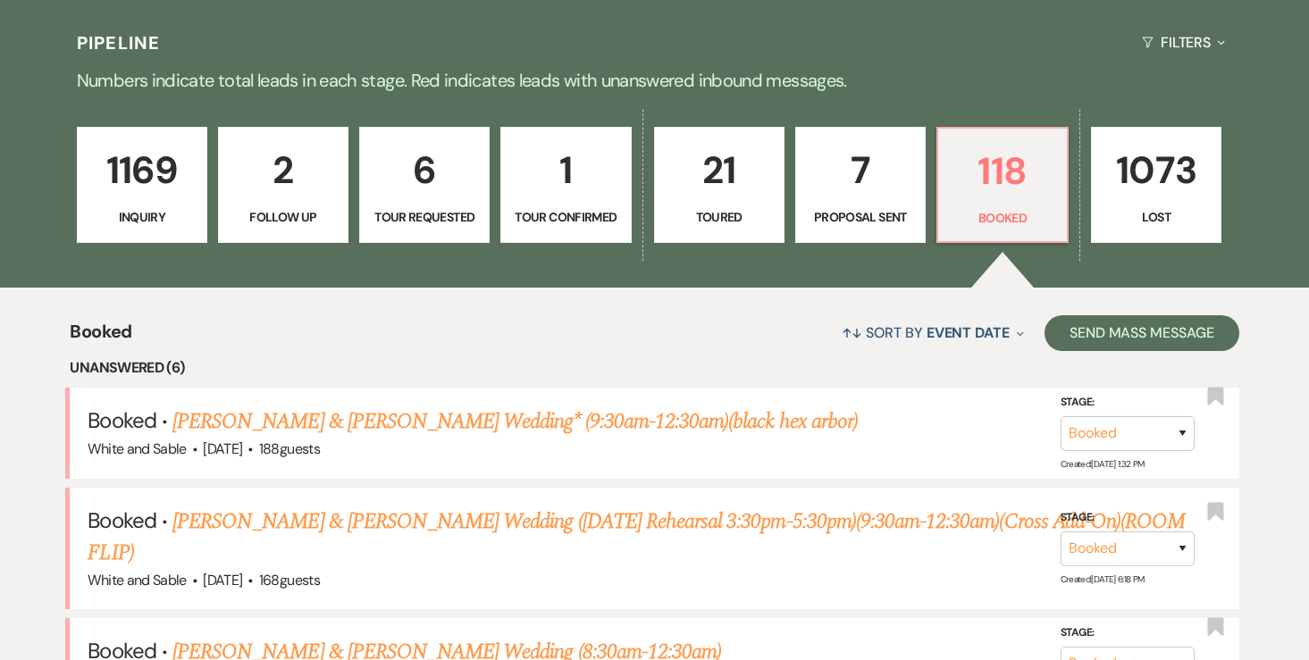
click at [867, 180] on p "7" at bounding box center [860, 170] width 107 height 60
select select "6"
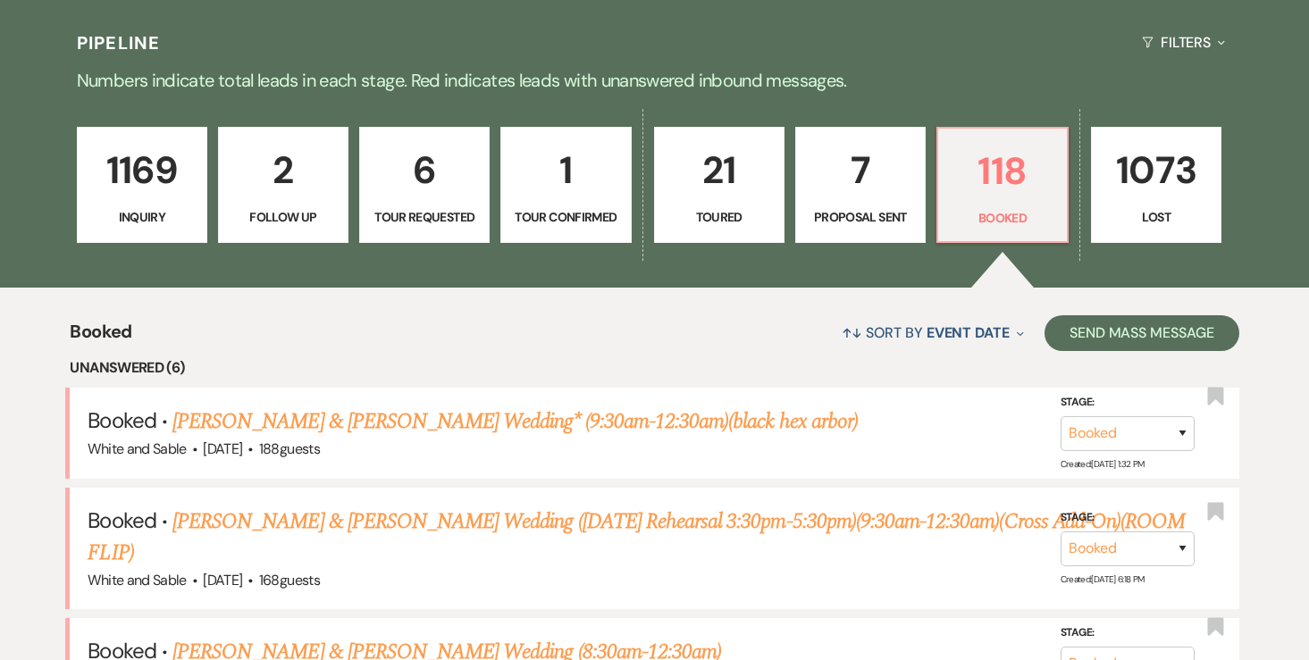
select select "6"
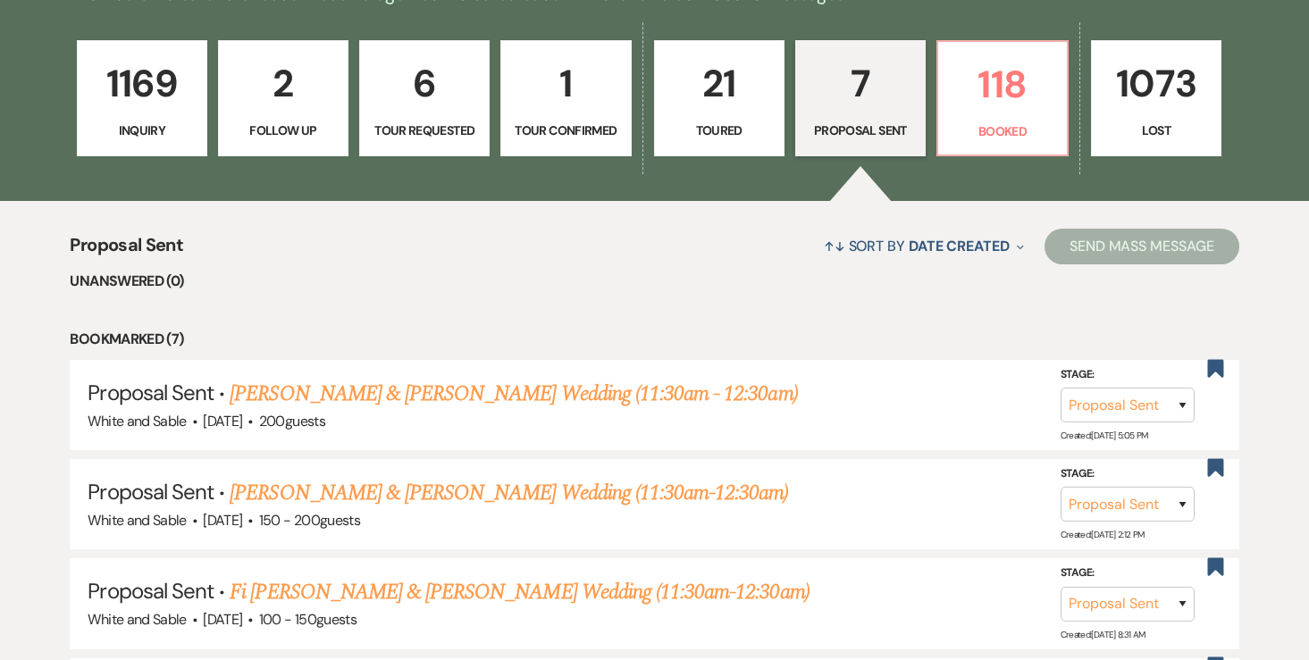
scroll to position [507, 0]
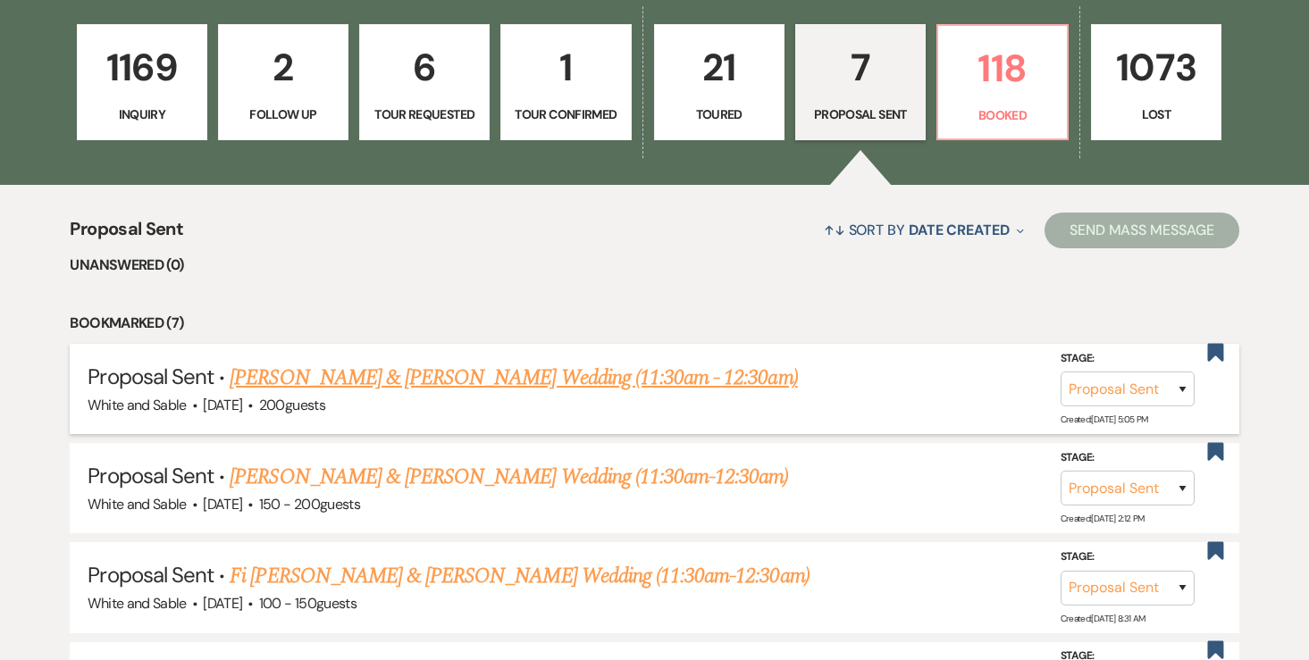
click at [495, 381] on link "[PERSON_NAME] & [PERSON_NAME] Wedding (11:30am - 12:30am)" at bounding box center [513, 378] width 567 height 32
select select "6"
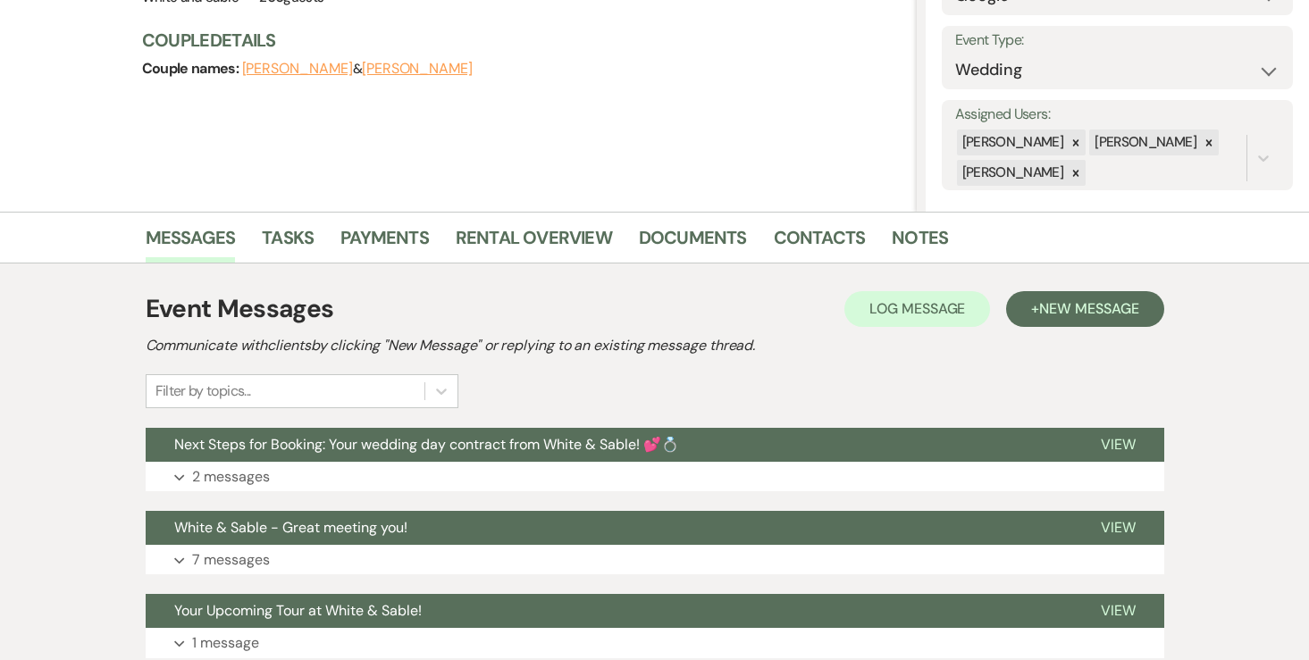
scroll to position [254, 0]
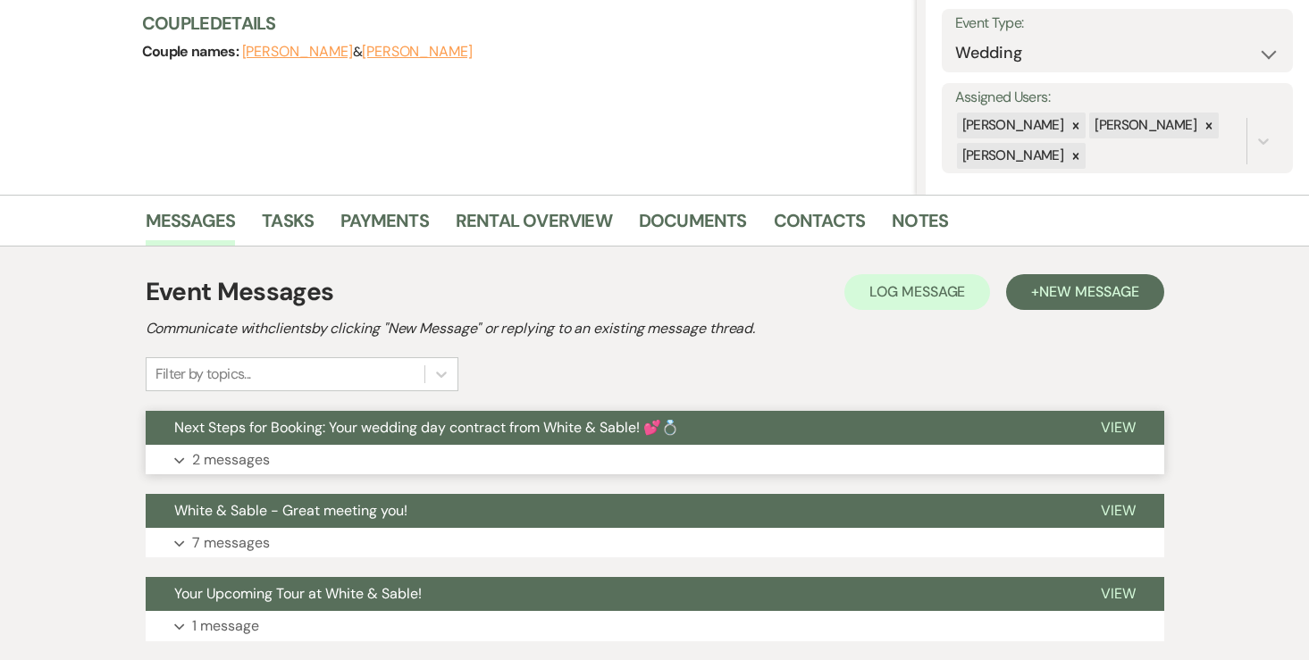
click at [218, 456] on p "2 messages" at bounding box center [231, 459] width 78 height 23
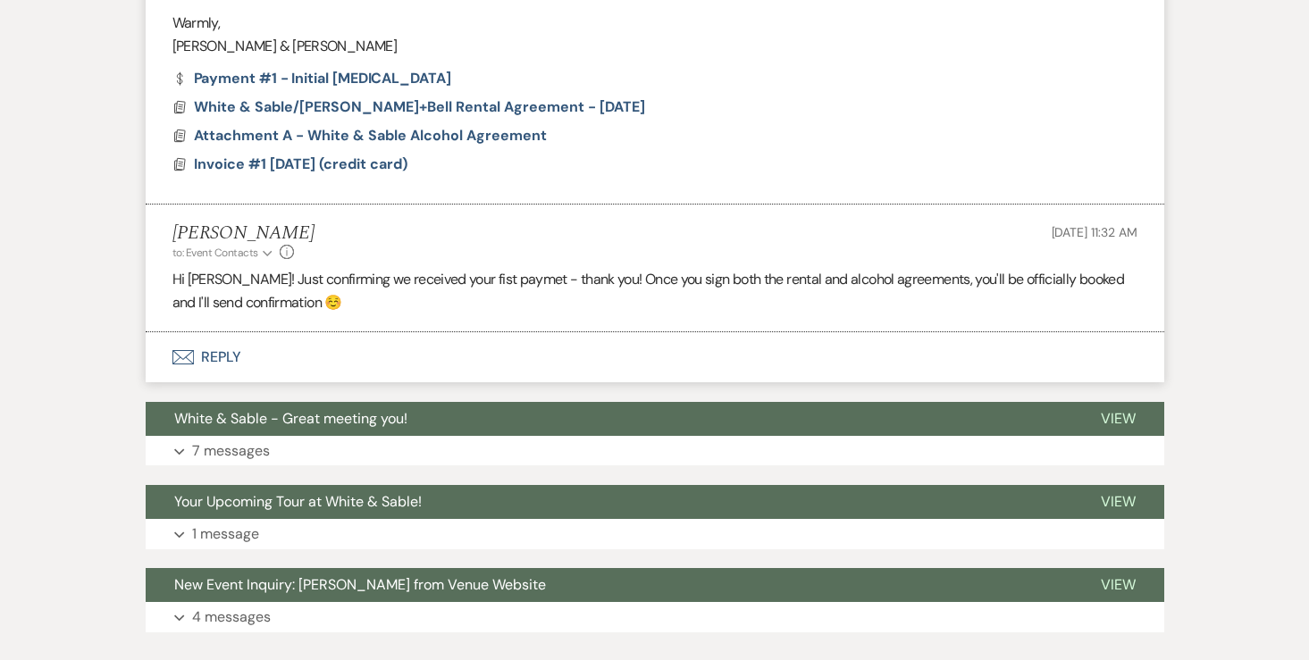
scroll to position [1260, 0]
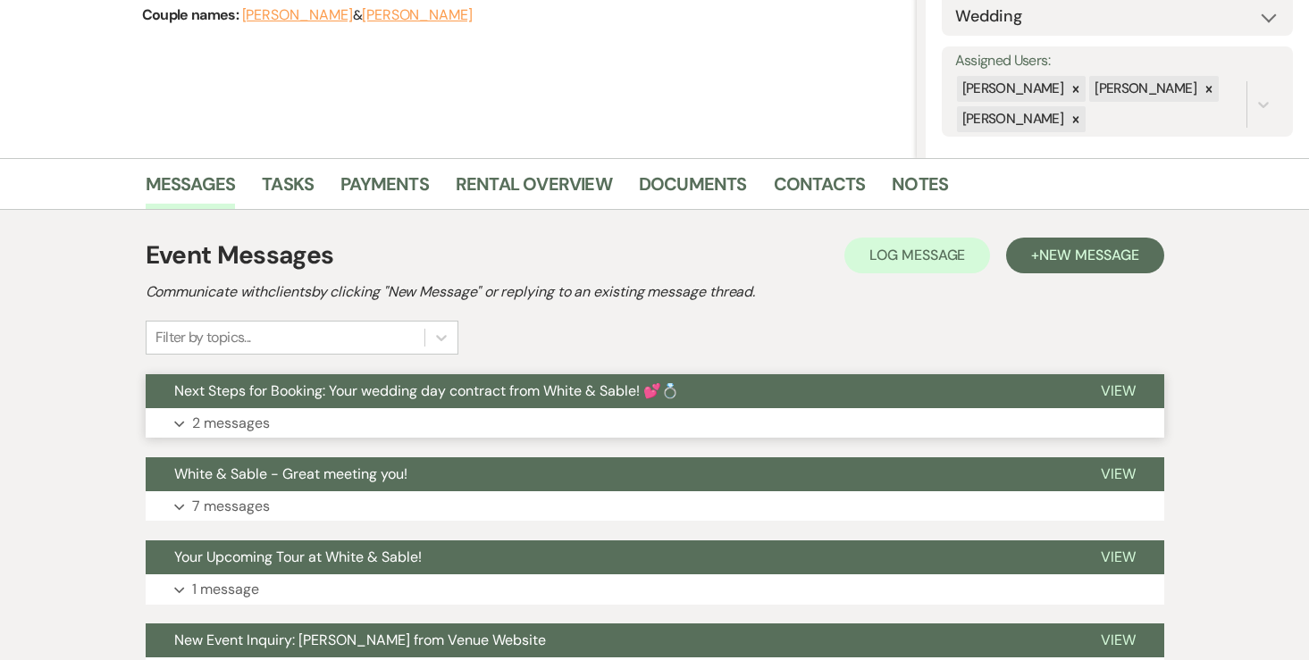
click at [258, 428] on p "2 messages" at bounding box center [231, 423] width 78 height 23
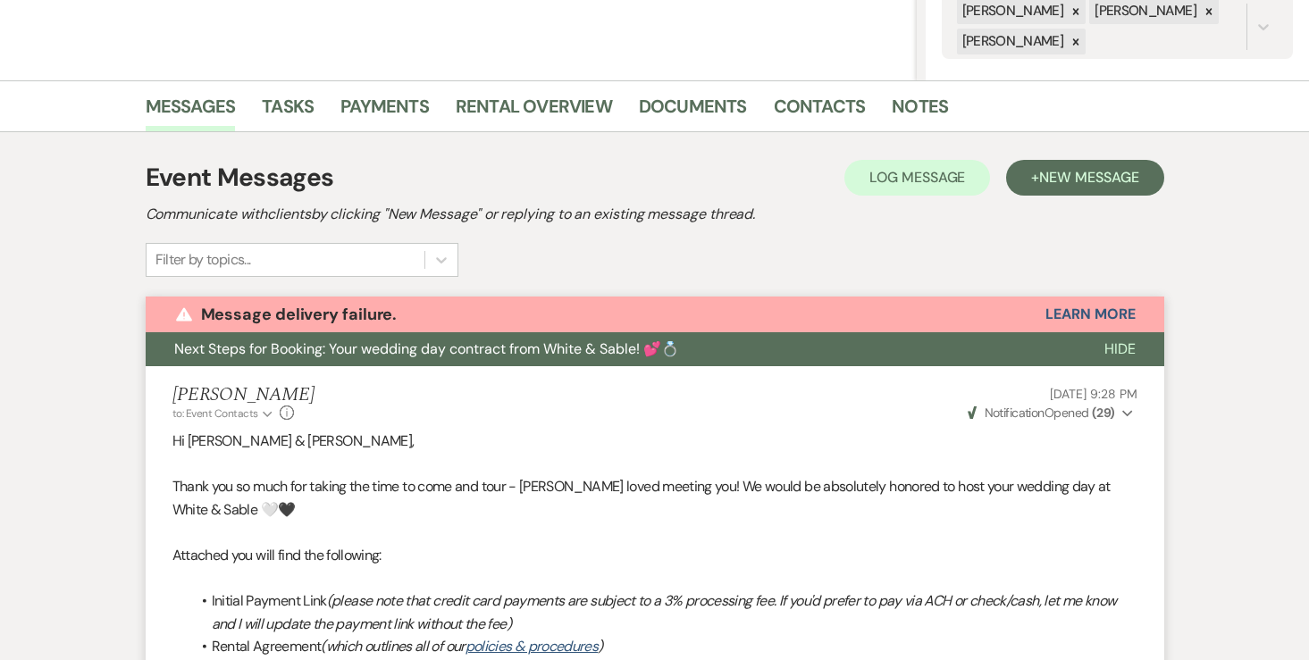
scroll to position [198, 0]
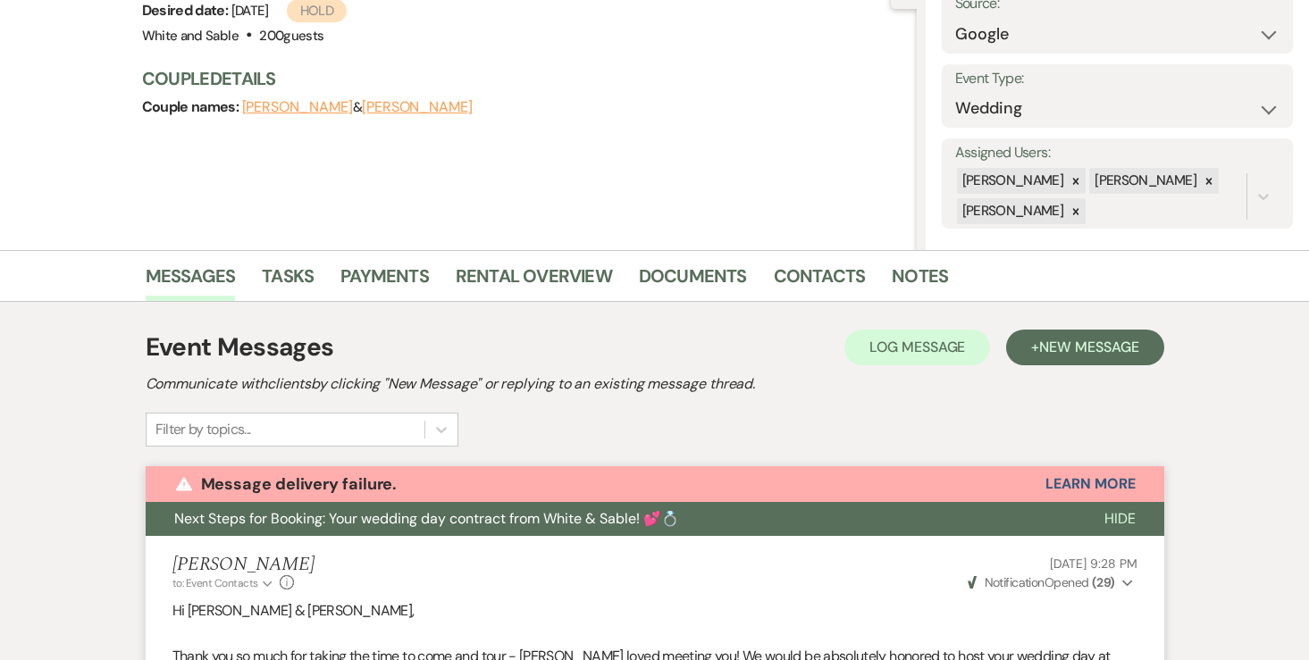
click at [332, 108] on button "[PERSON_NAME]" at bounding box center [297, 107] width 111 height 14
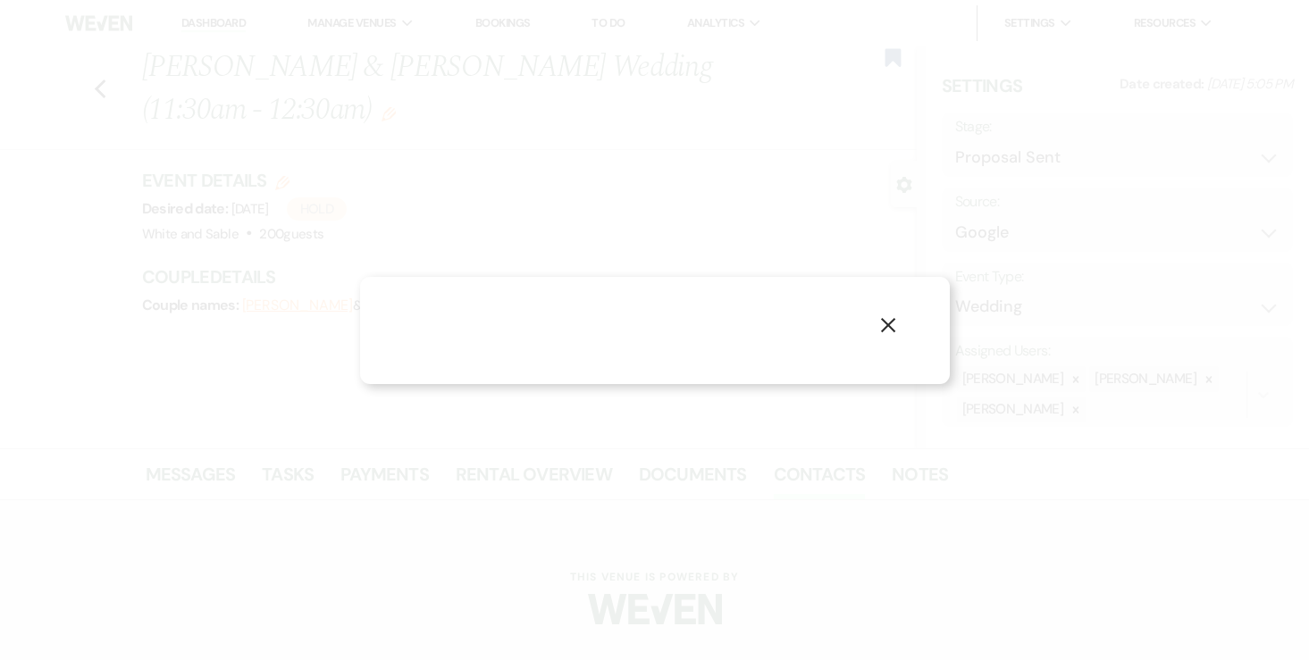
select select "1"
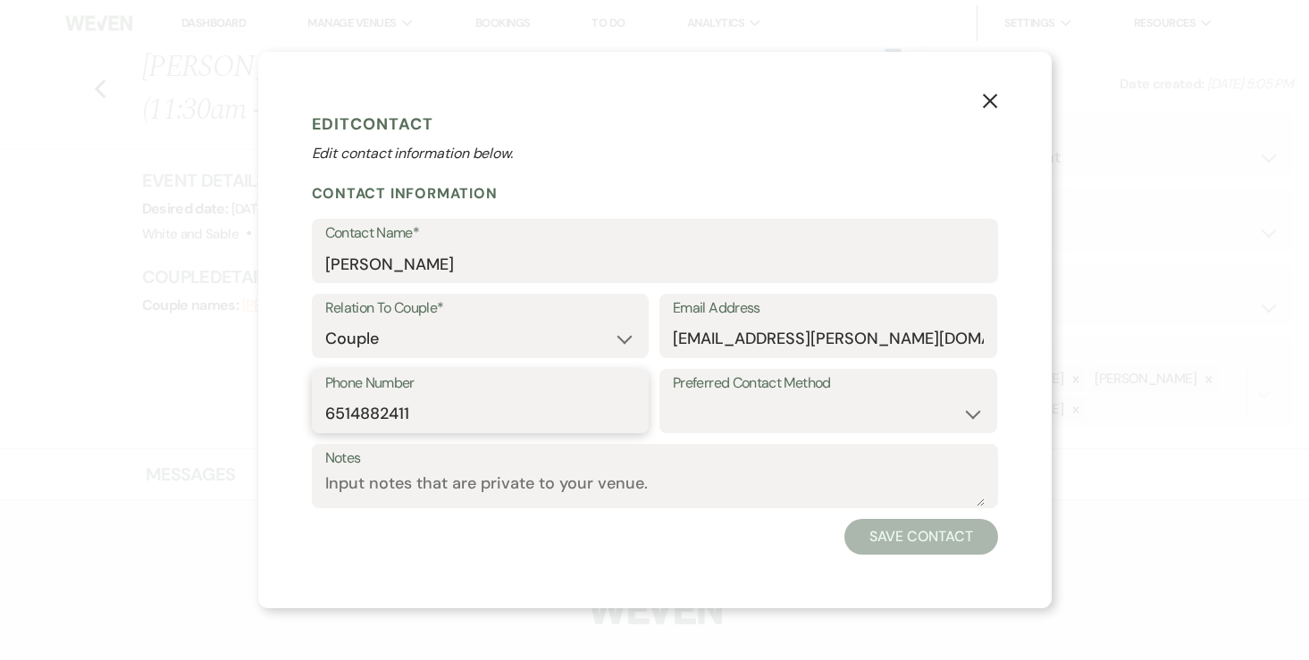
click at [385, 398] on input "6514882411" at bounding box center [480, 414] width 311 height 35
click at [756, 340] on input "[EMAIL_ADDRESS][PERSON_NAME][DOMAIN_NAME]" at bounding box center [828, 339] width 311 height 35
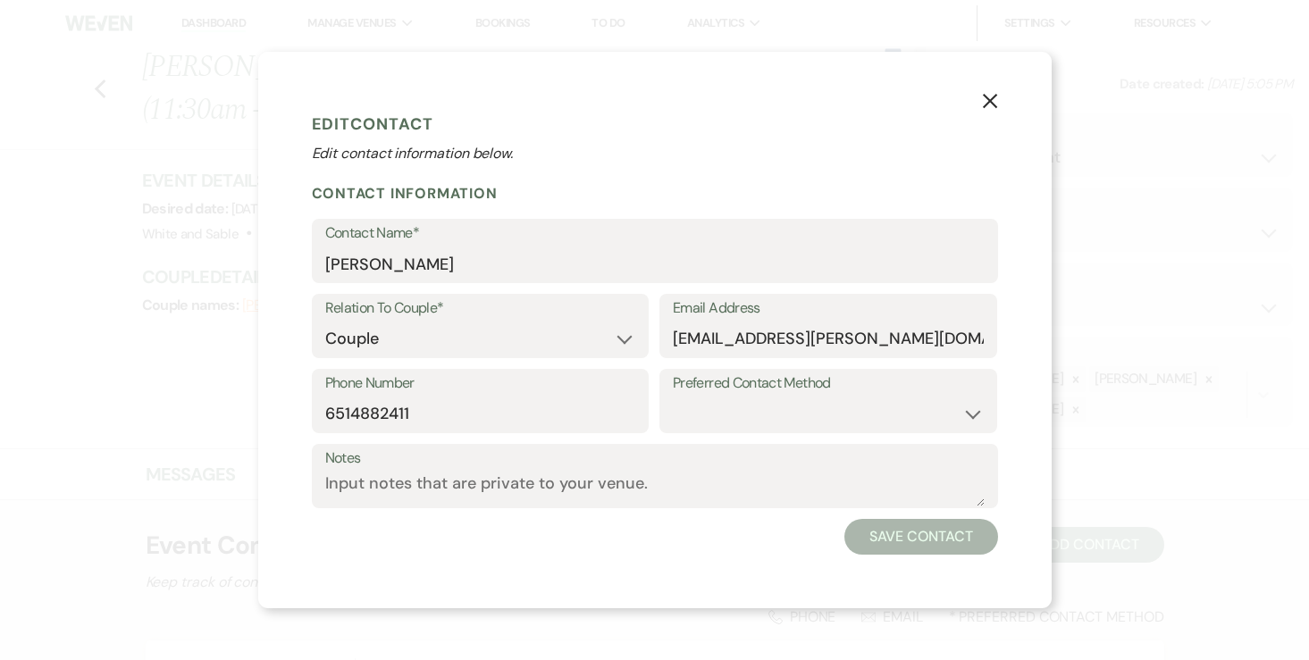
click at [995, 99] on icon "X" at bounding box center [990, 101] width 16 height 16
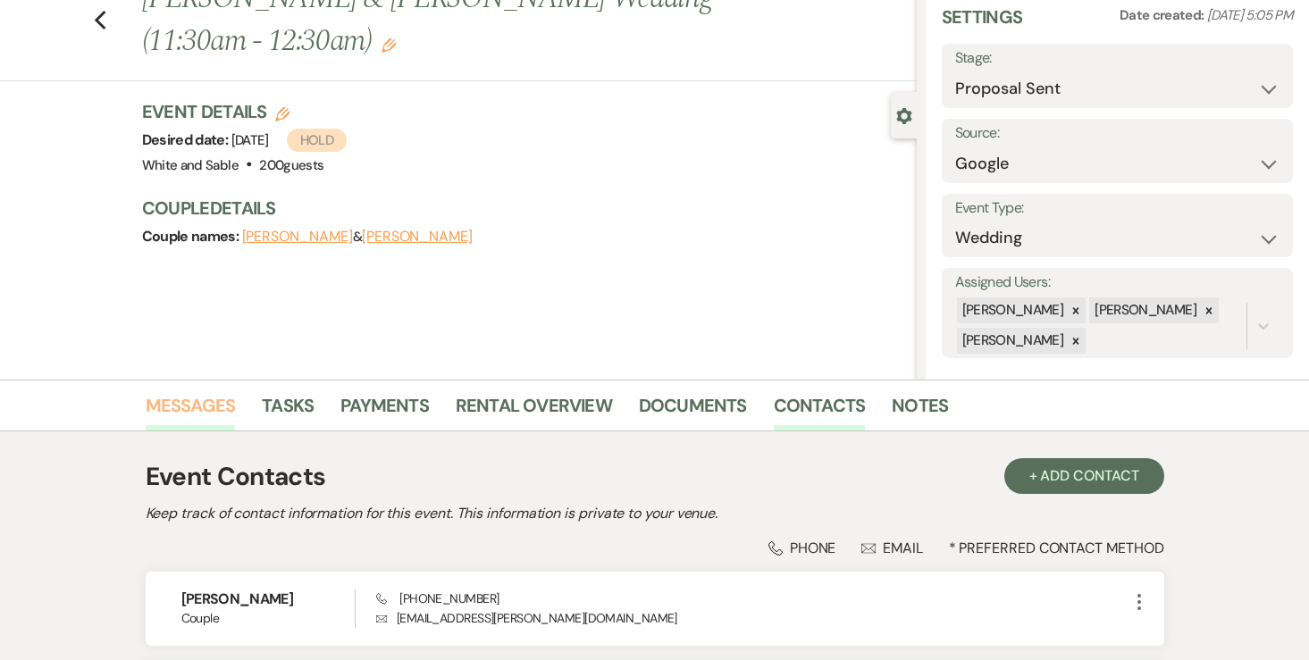
click at [208, 415] on link "Messages" at bounding box center [191, 410] width 90 height 39
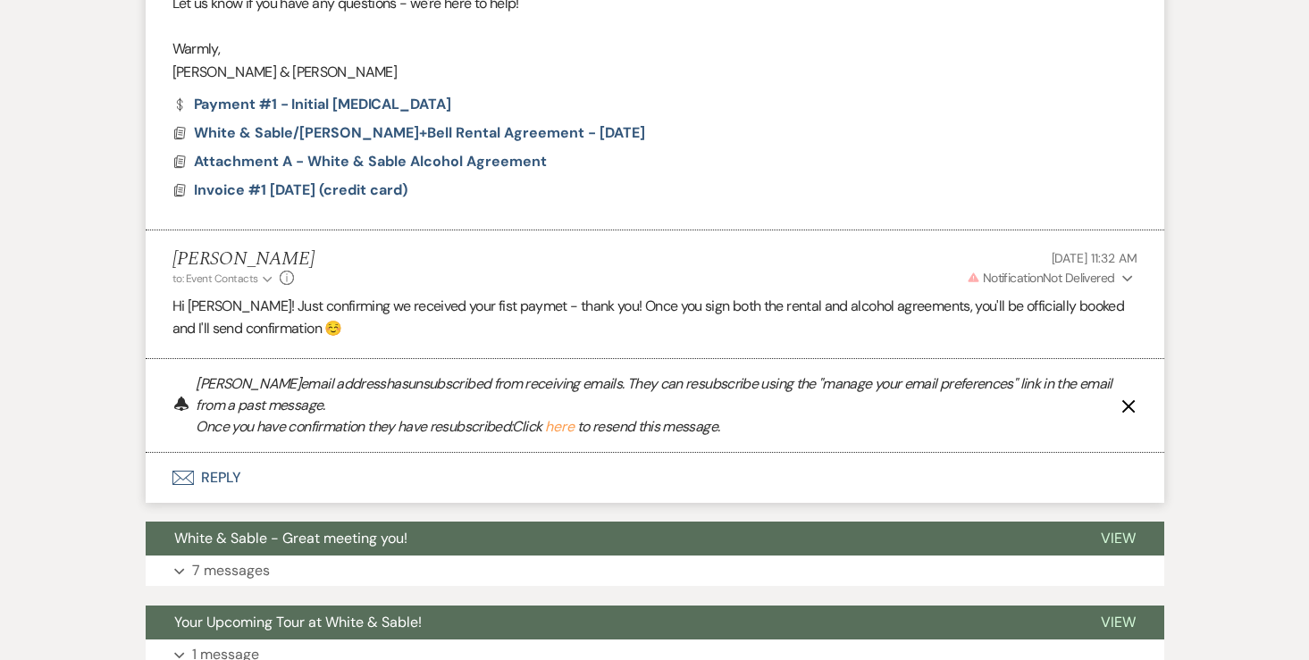
scroll to position [1268, 0]
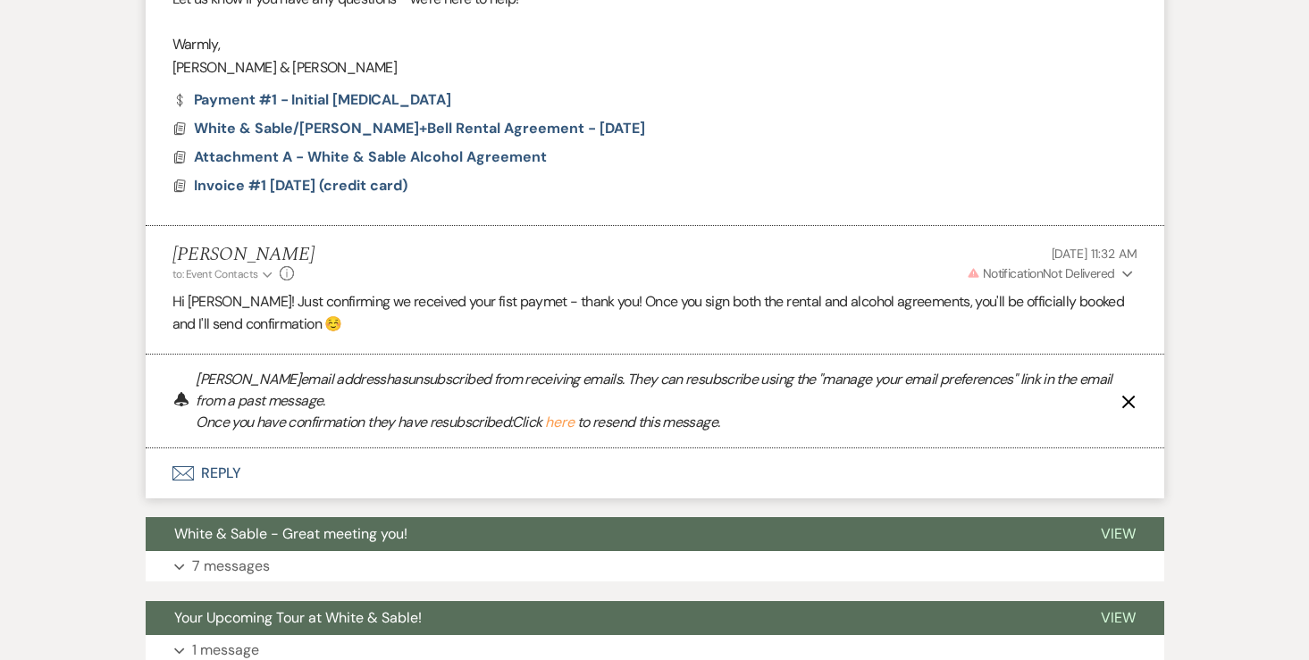
drag, startPoint x: 649, startPoint y: 380, endPoint x: 686, endPoint y: 396, distance: 40.0
click at [684, 395] on p "[PERSON_NAME] email address has unsubscribed from receiving emails. They can re…" at bounding box center [658, 401] width 925 height 64
copy p "hey can resubscribe using the "manage your email preferences" link in the email…"
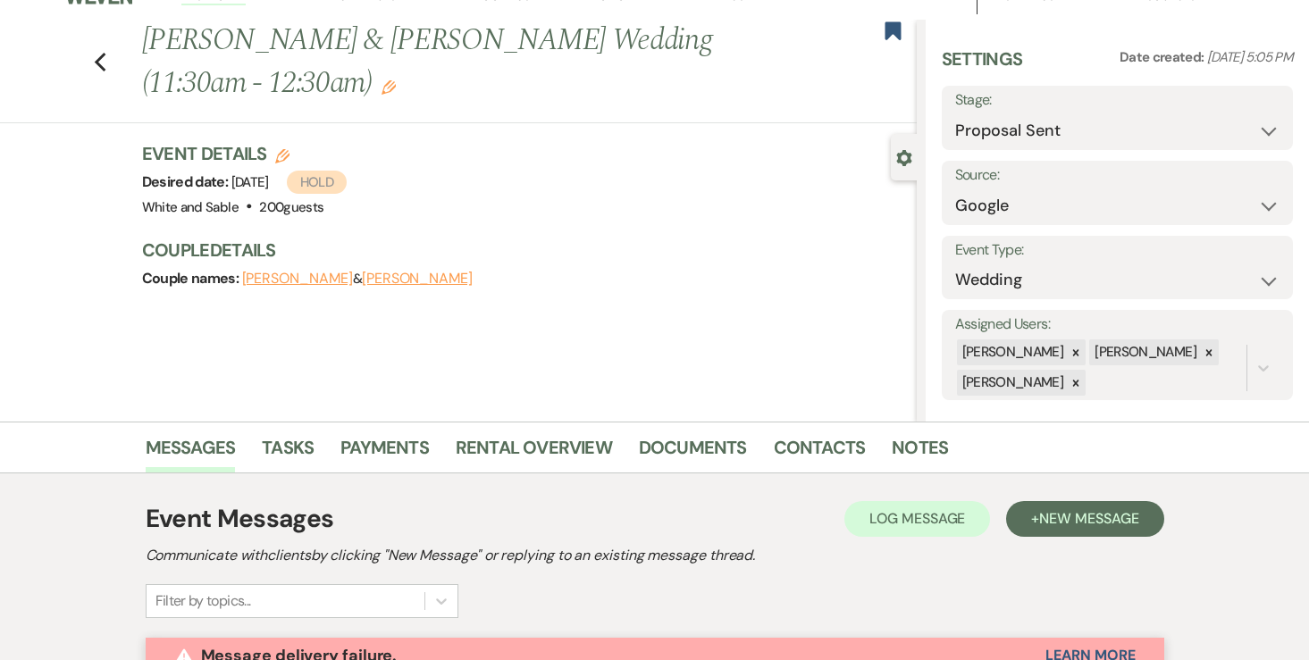
scroll to position [65, 0]
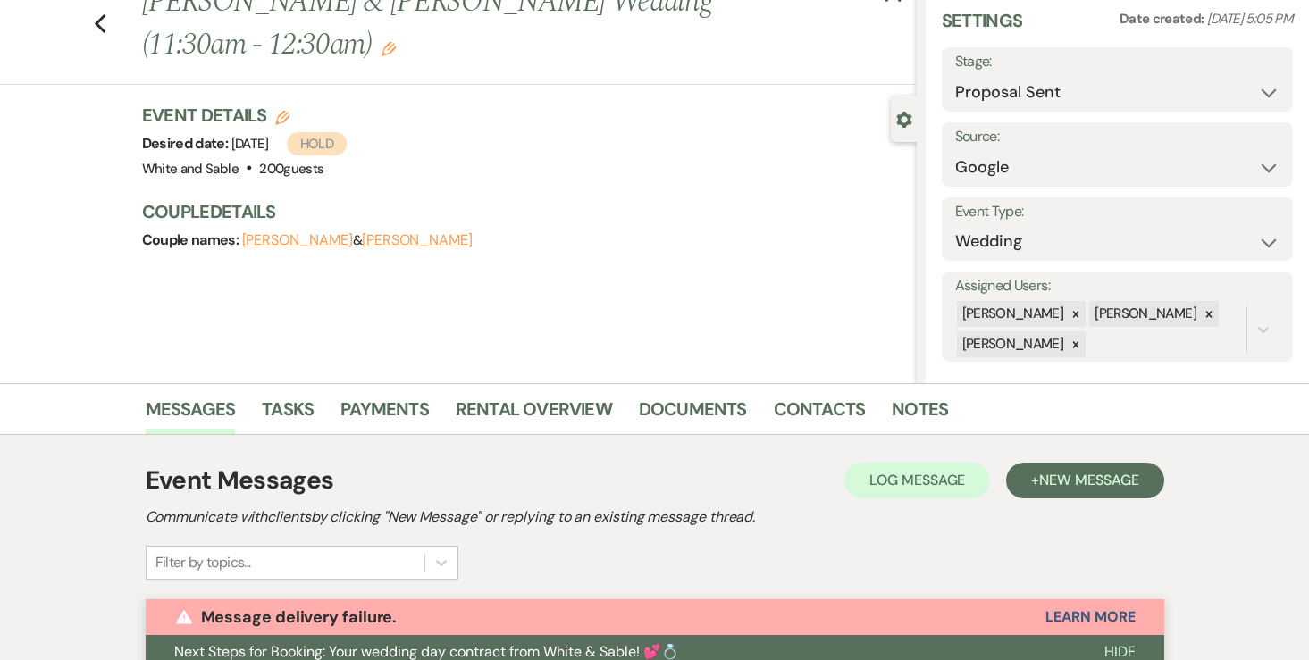
click at [107, 15] on div "Previous [PERSON_NAME] & [PERSON_NAME] Wedding (11:30am - 12:30am) Edit Bookmark" at bounding box center [453, 33] width 925 height 104
click at [96, 25] on use "button" at bounding box center [100, 24] width 12 height 20
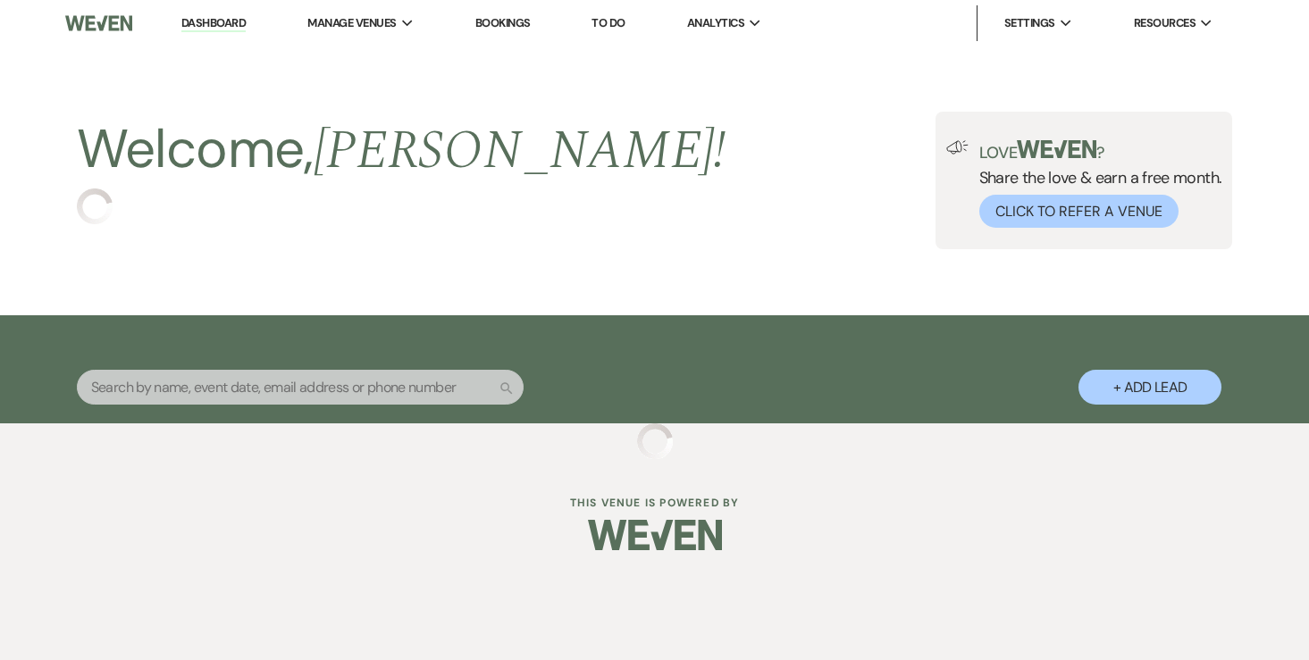
select select "6"
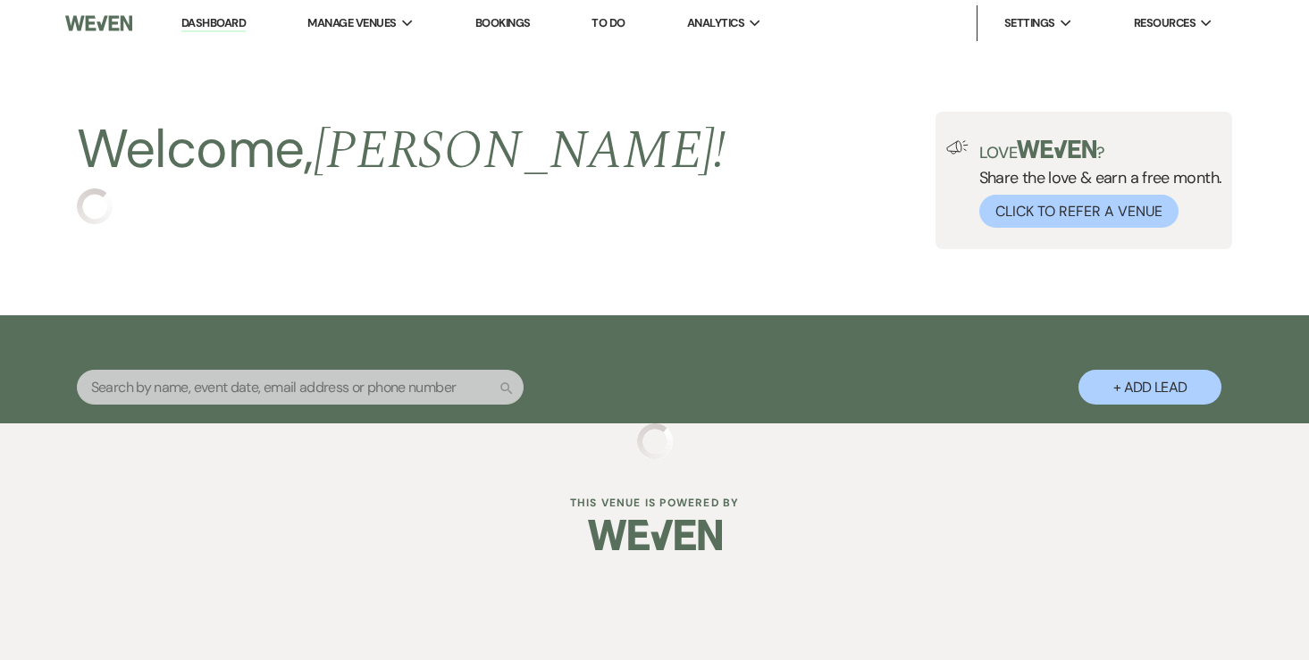
select select "6"
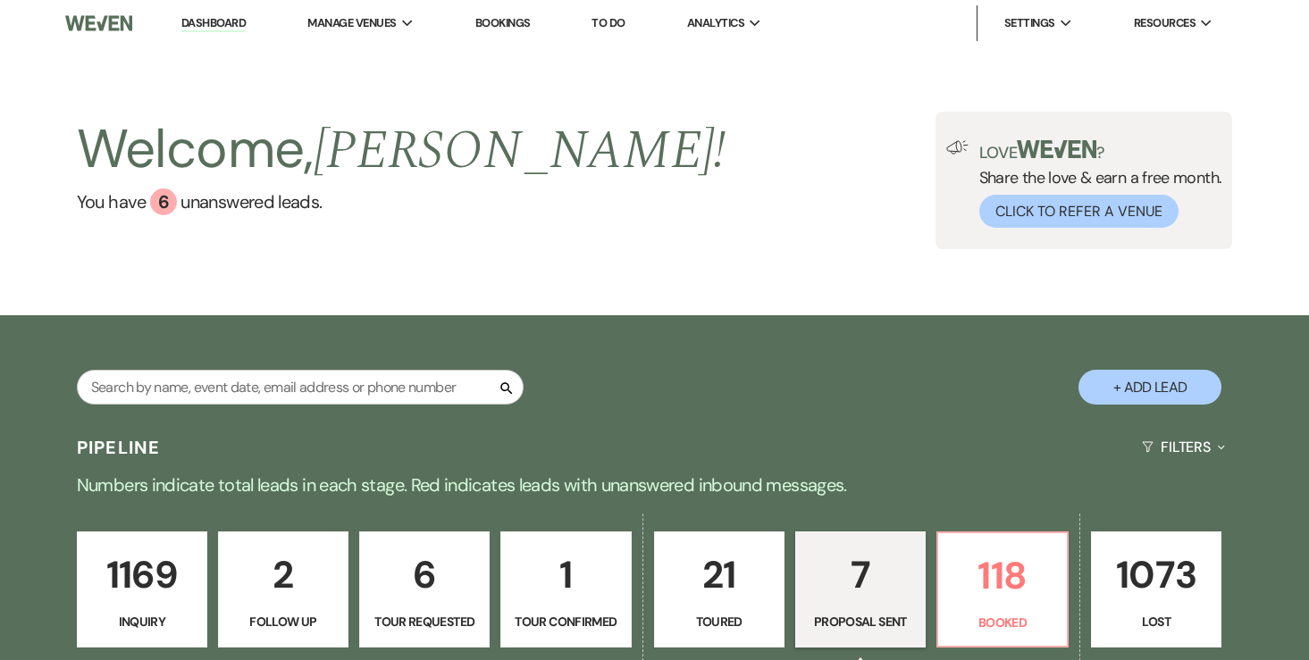
click at [224, 24] on link "Dashboard" at bounding box center [213, 23] width 64 height 17
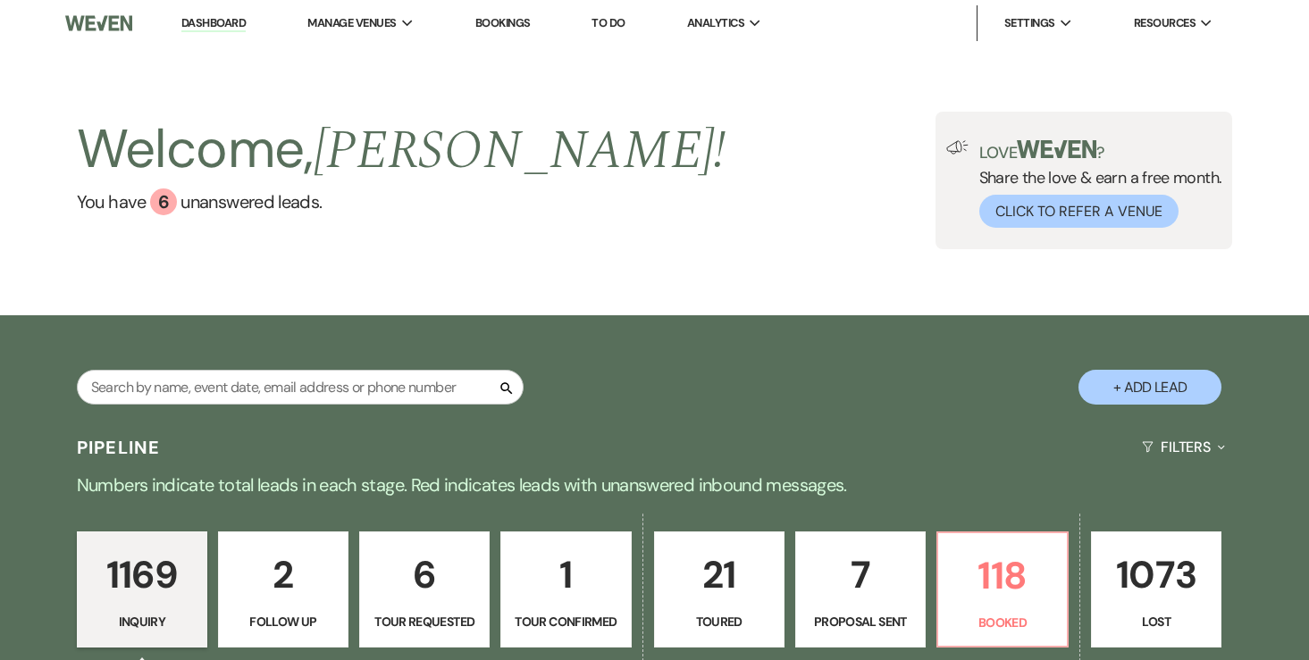
scroll to position [230, 0]
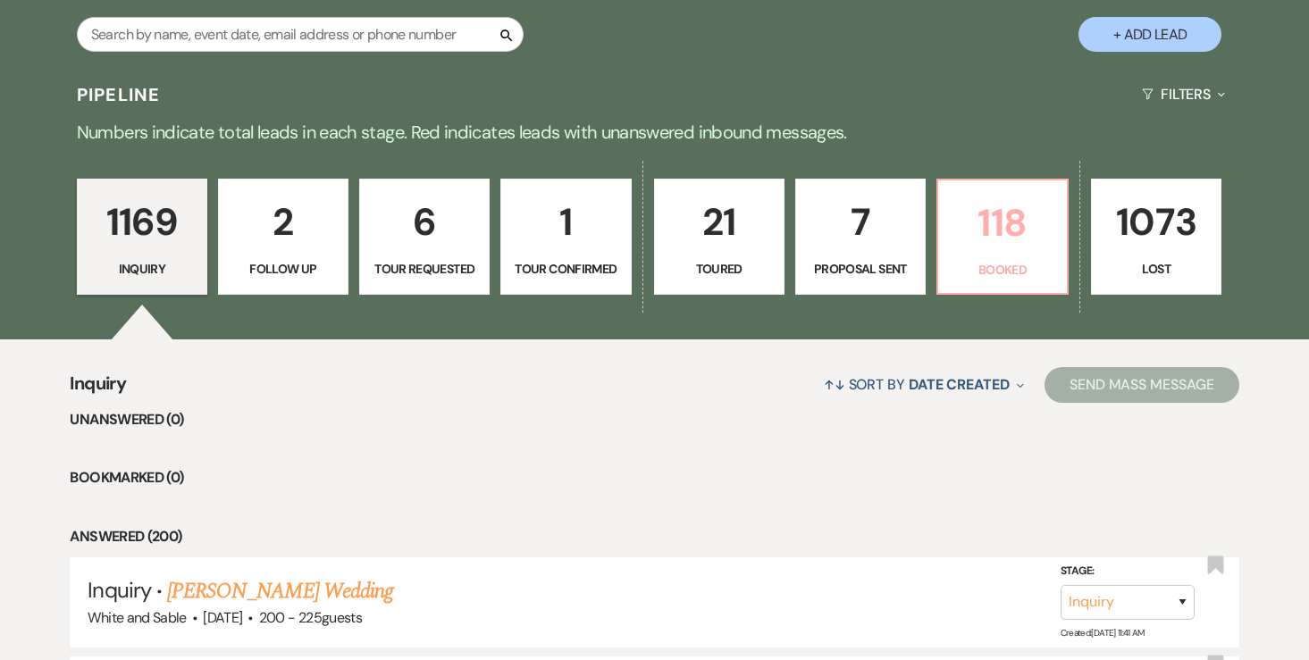
click at [1009, 218] on p "118" at bounding box center [1002, 223] width 107 height 60
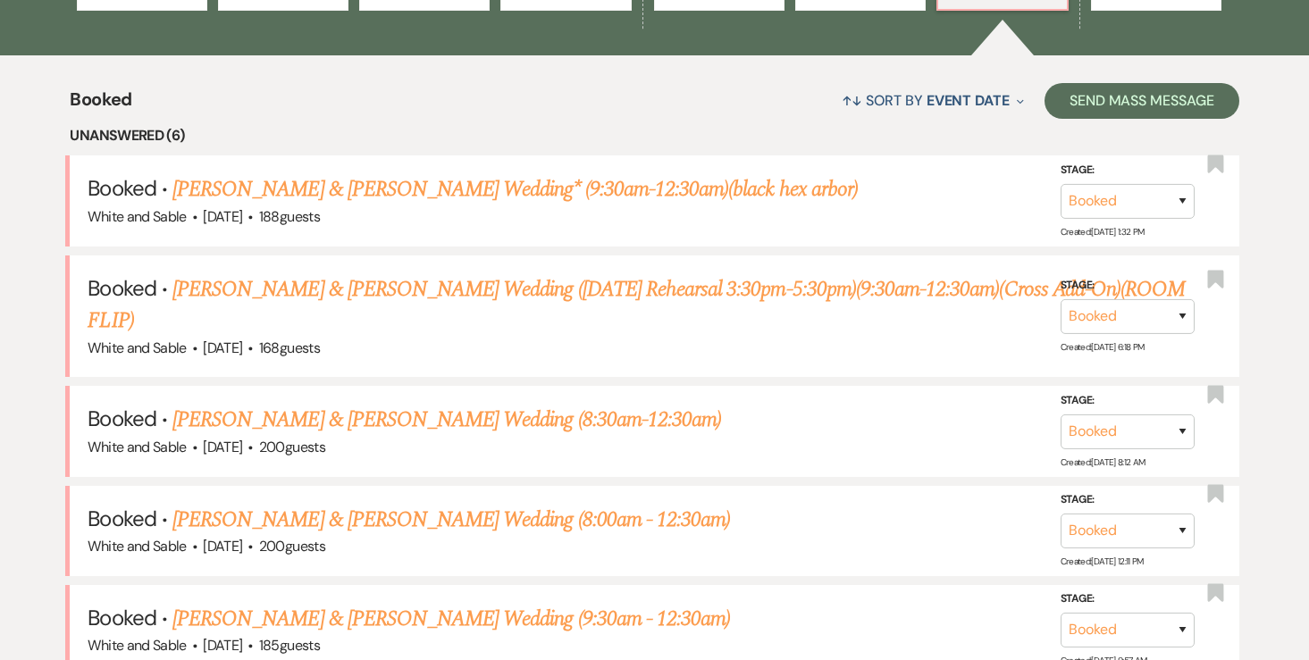
scroll to position [646, 0]
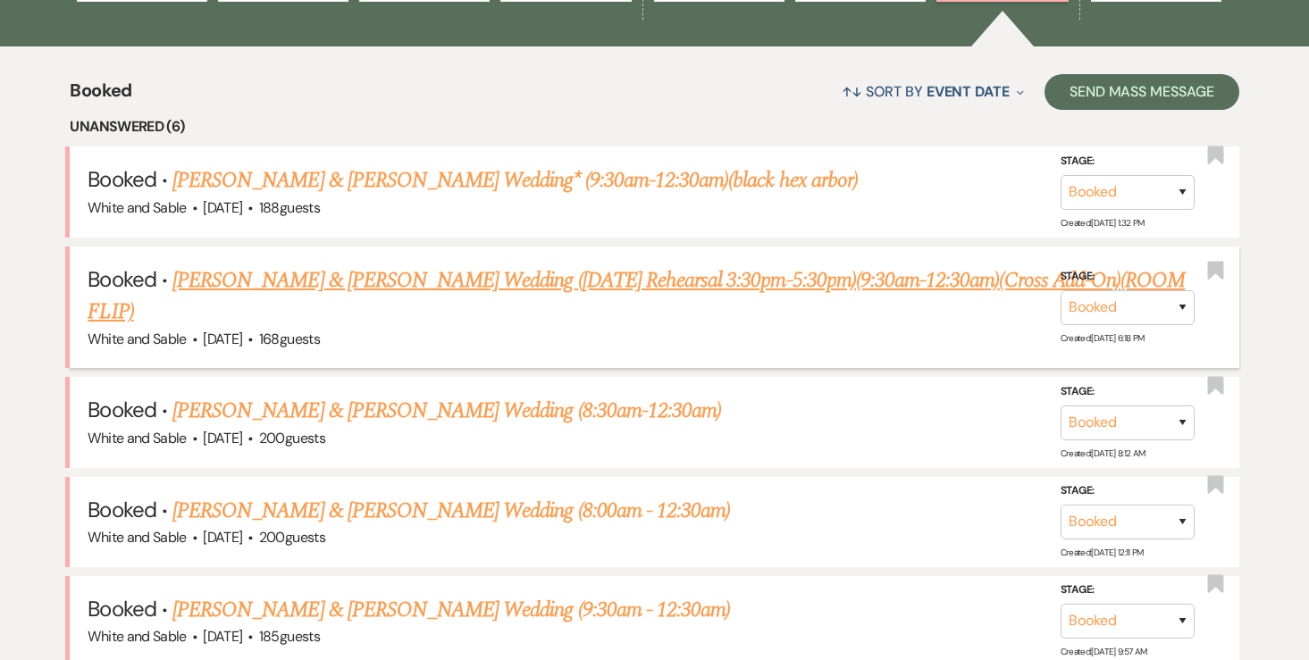
click at [799, 278] on link "[PERSON_NAME] & [PERSON_NAME] Wedding ([DATE] Rehearsal 3:30pm-5:30pm)(9:30am-1…" at bounding box center [636, 296] width 1097 height 64
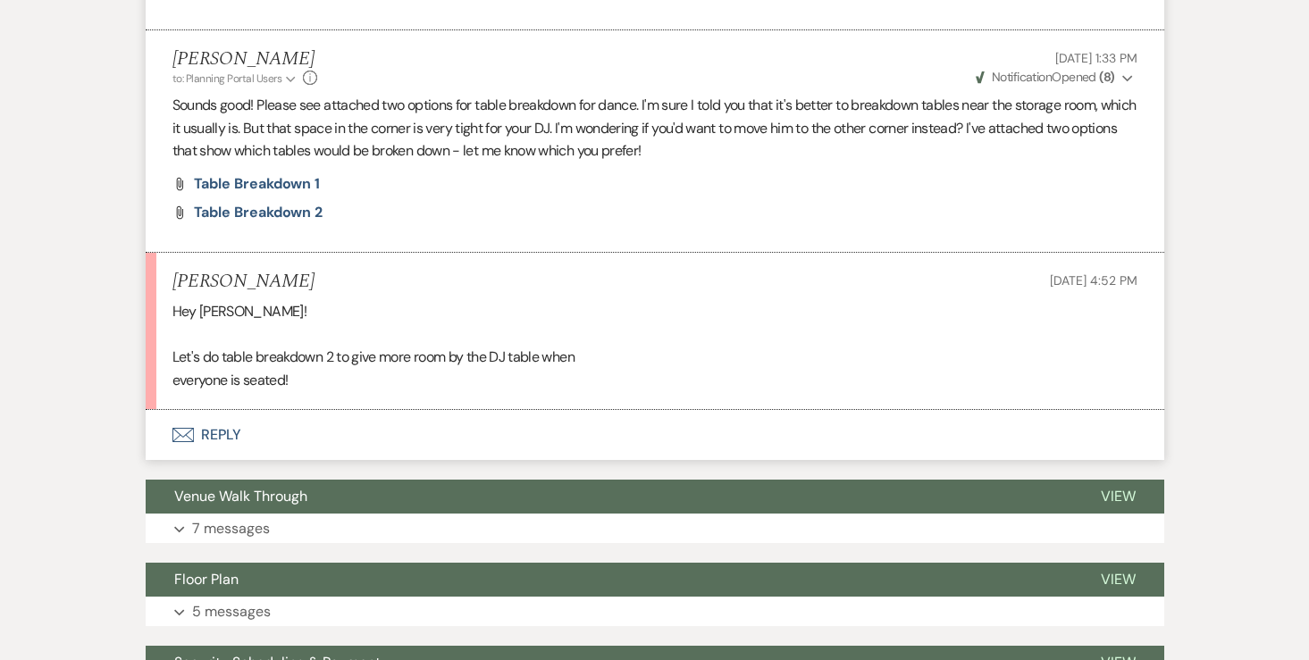
scroll to position [3349, 0]
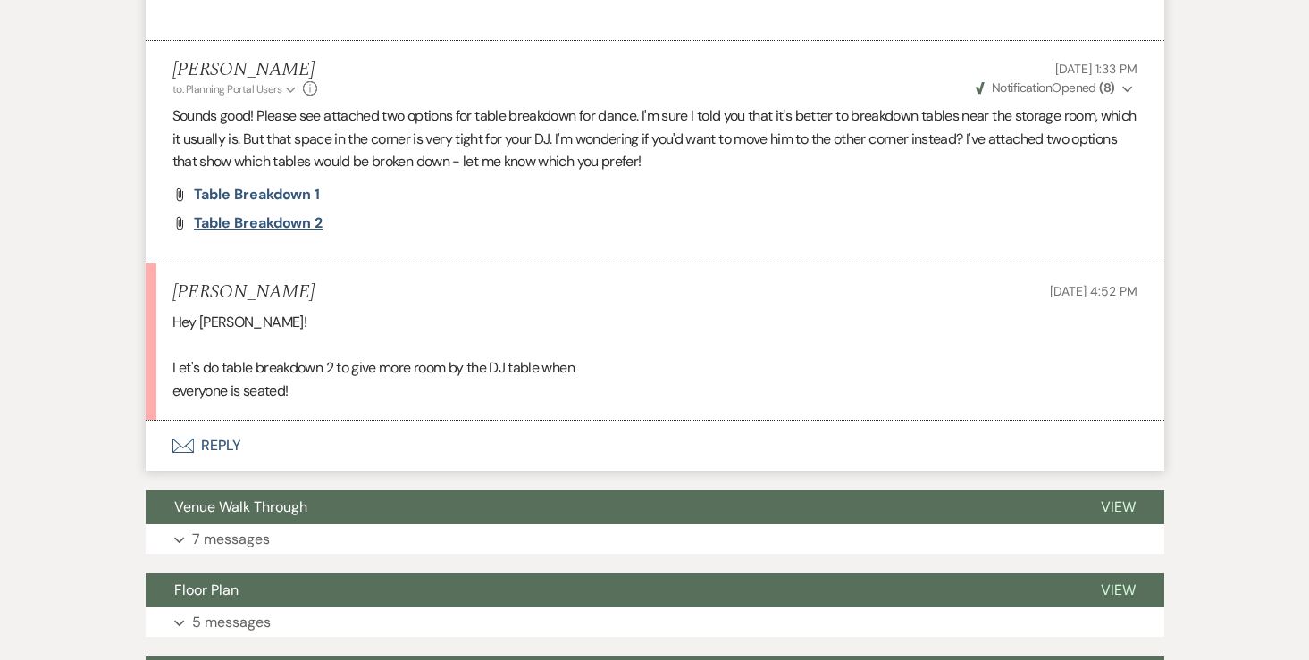
click at [270, 227] on span "table breakdown 2" at bounding box center [259, 223] width 130 height 19
click at [219, 437] on button "Envelope Reply" at bounding box center [655, 446] width 1018 height 50
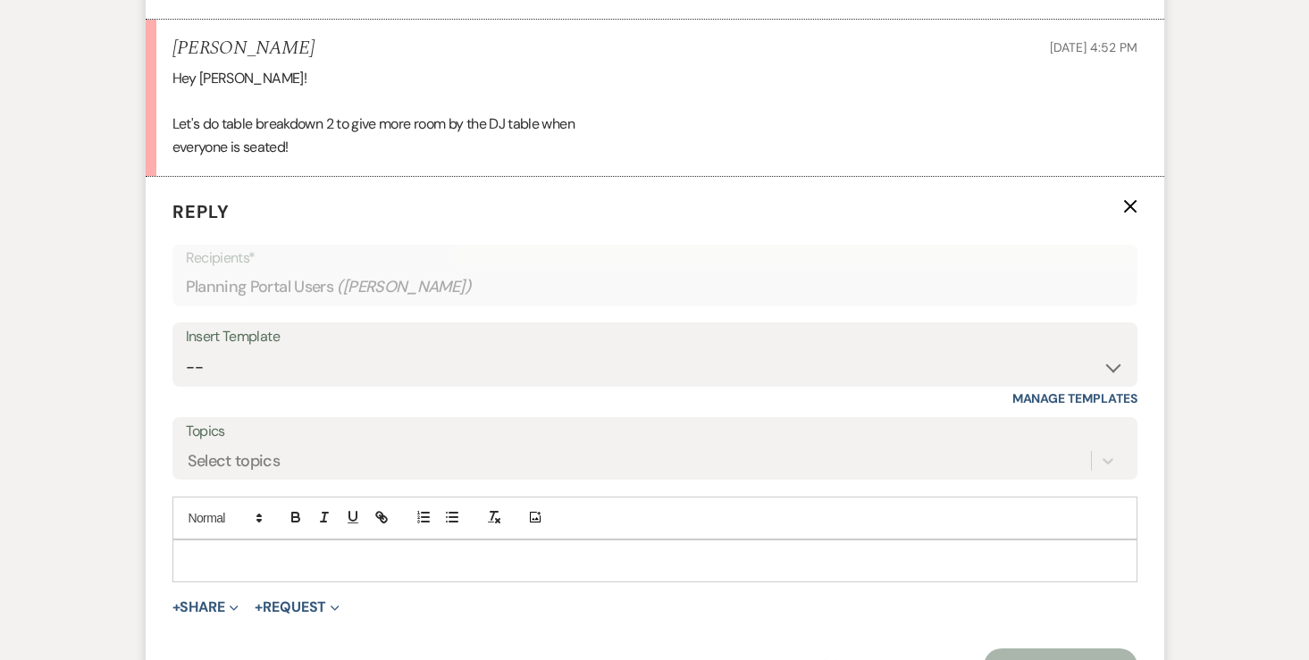
scroll to position [3624, 0]
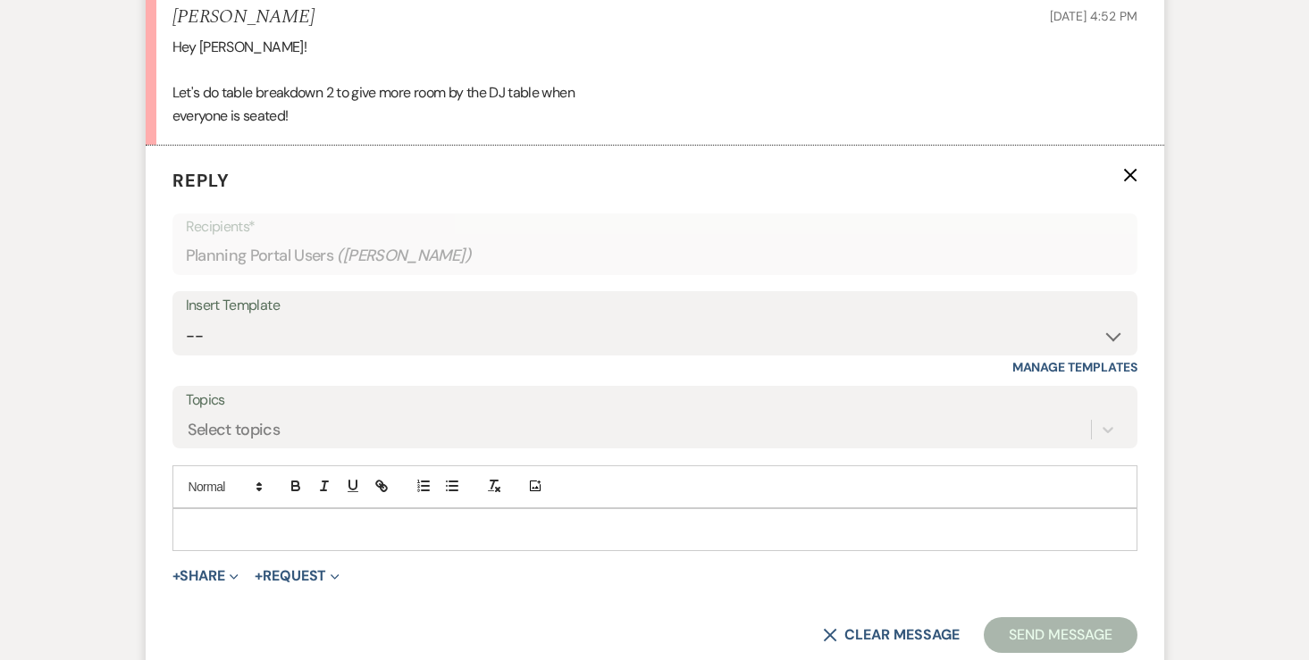
click at [338, 535] on p at bounding box center [655, 530] width 936 height 20
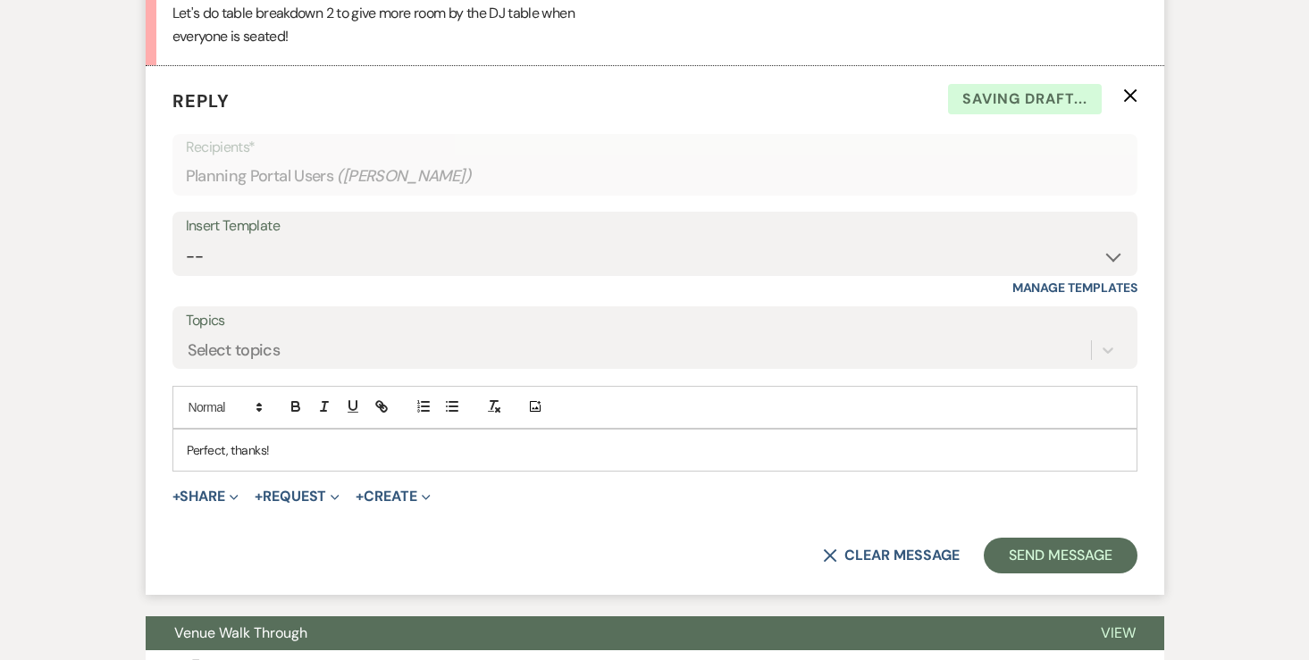
scroll to position [3757, 0]
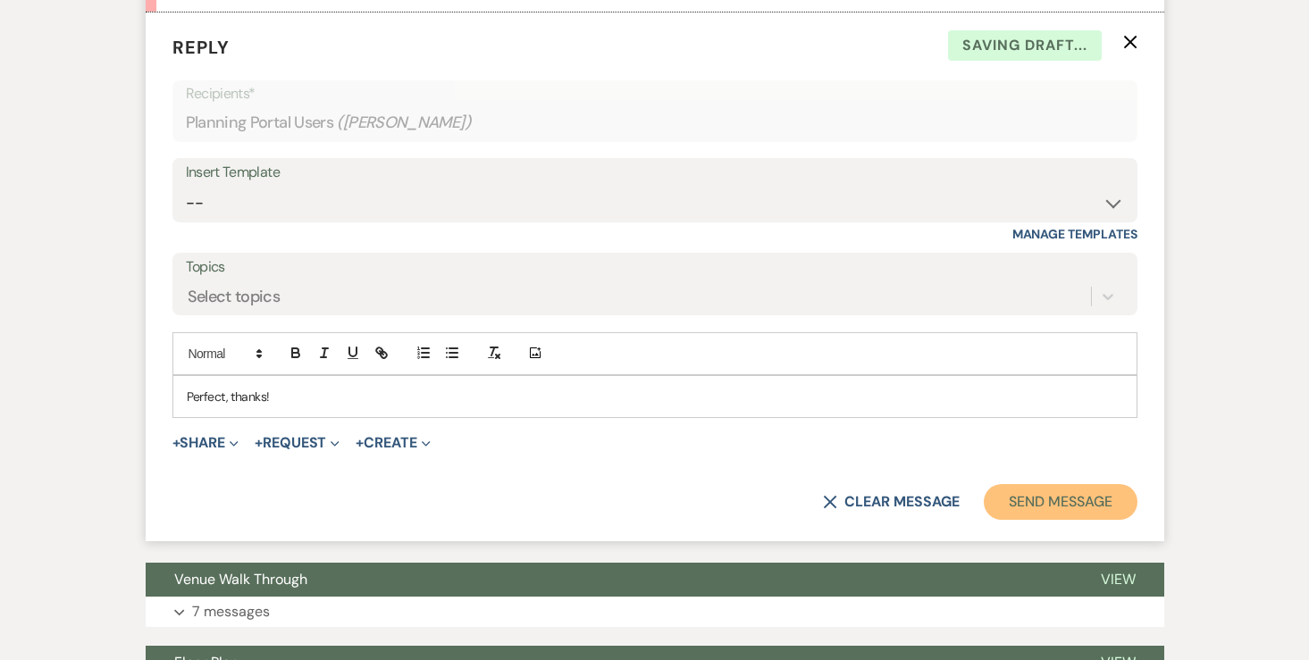
click at [1019, 499] on button "Send Message" at bounding box center [1060, 502] width 153 height 36
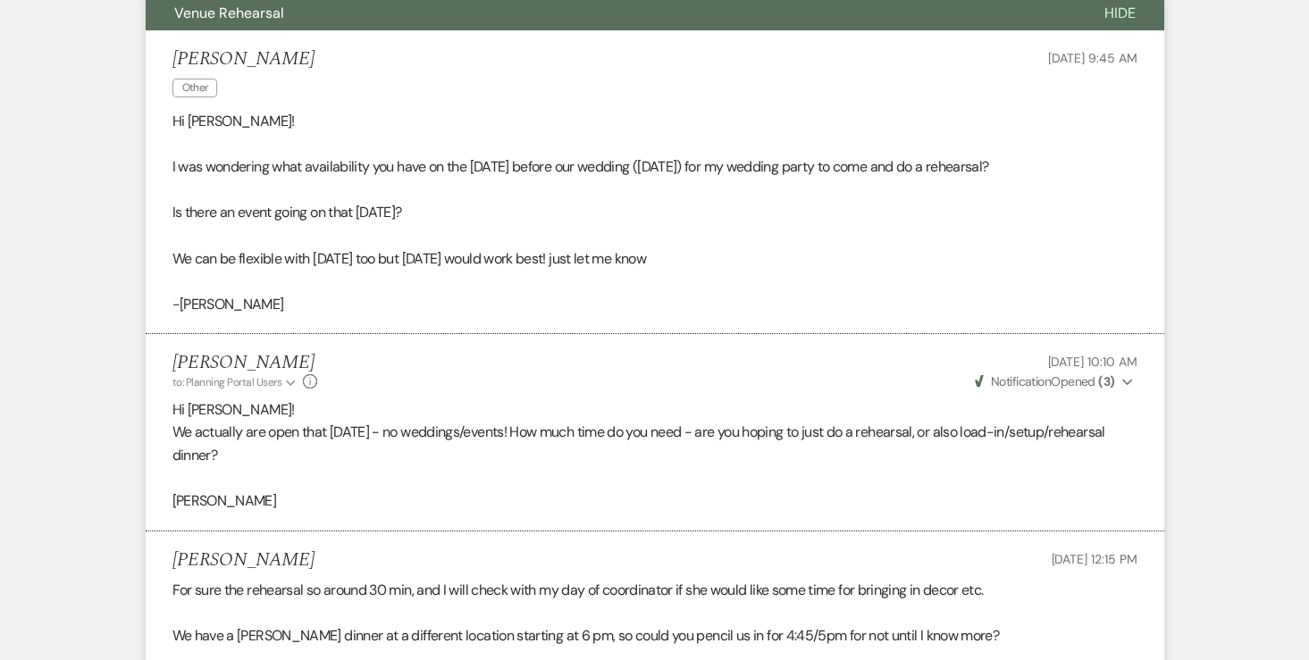
scroll to position [0, 0]
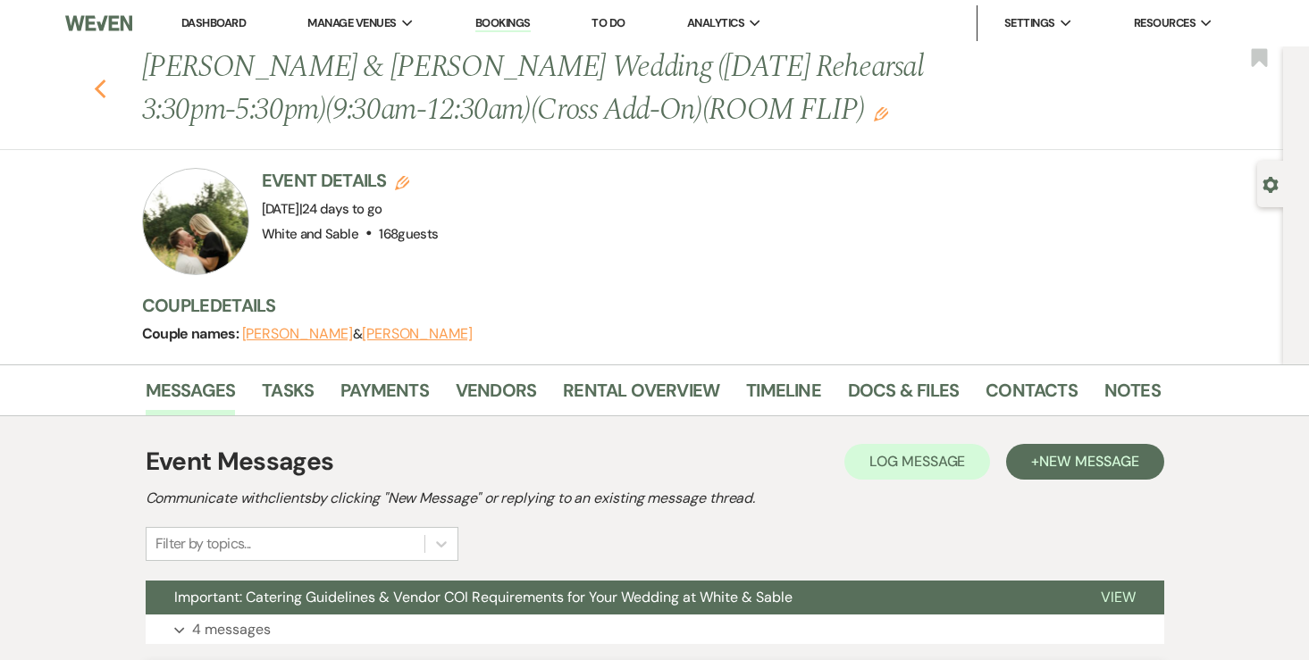
click at [101, 86] on icon "Previous" at bounding box center [100, 89] width 13 height 21
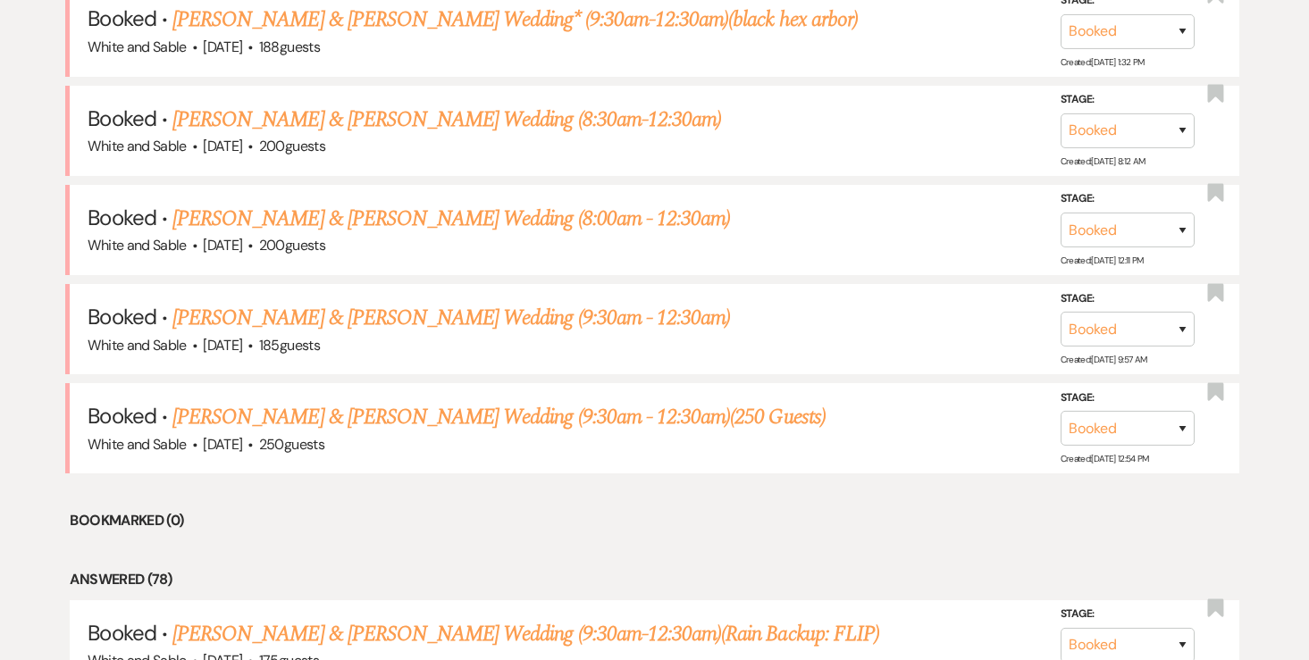
scroll to position [821, 0]
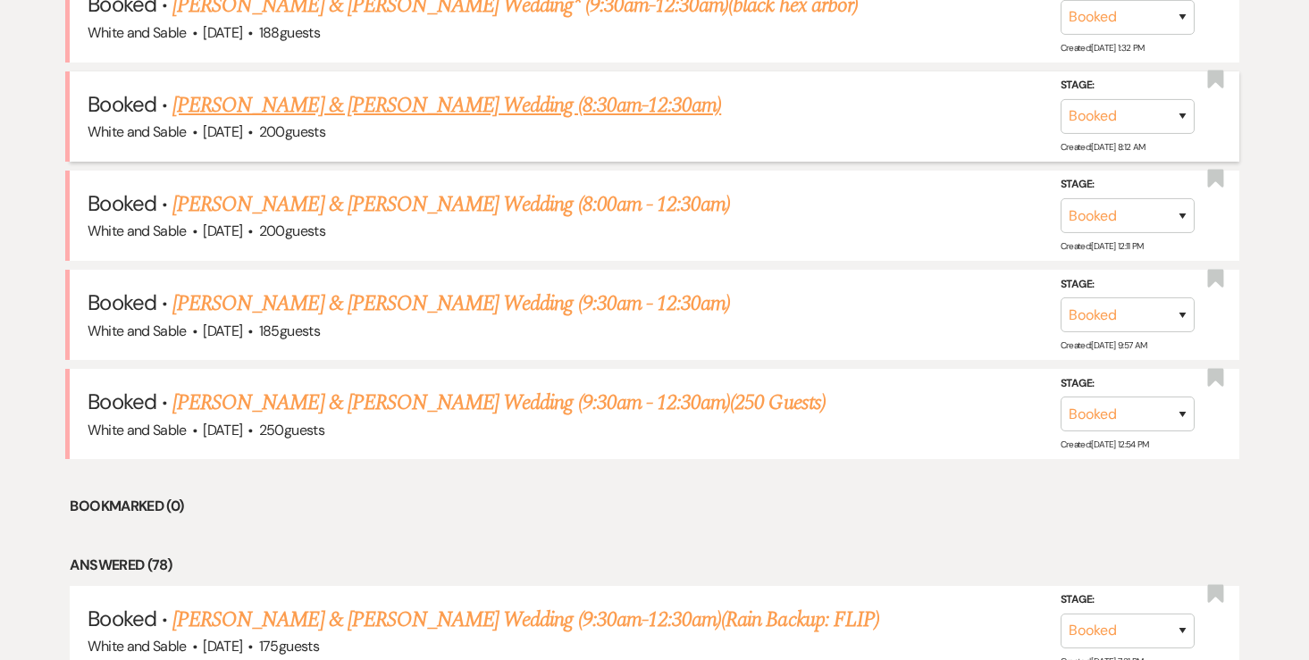
click at [482, 108] on link "[PERSON_NAME] & [PERSON_NAME] Wedding (8:30am-12:30am)" at bounding box center [446, 105] width 548 height 32
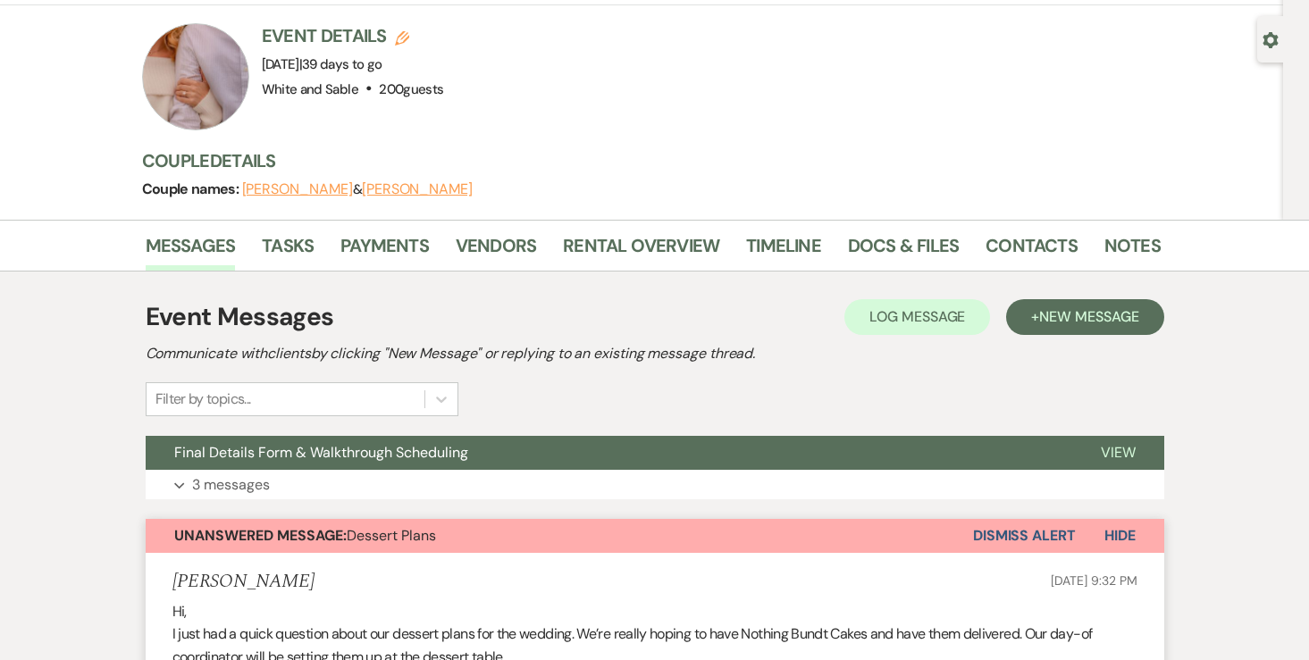
scroll to position [134, 0]
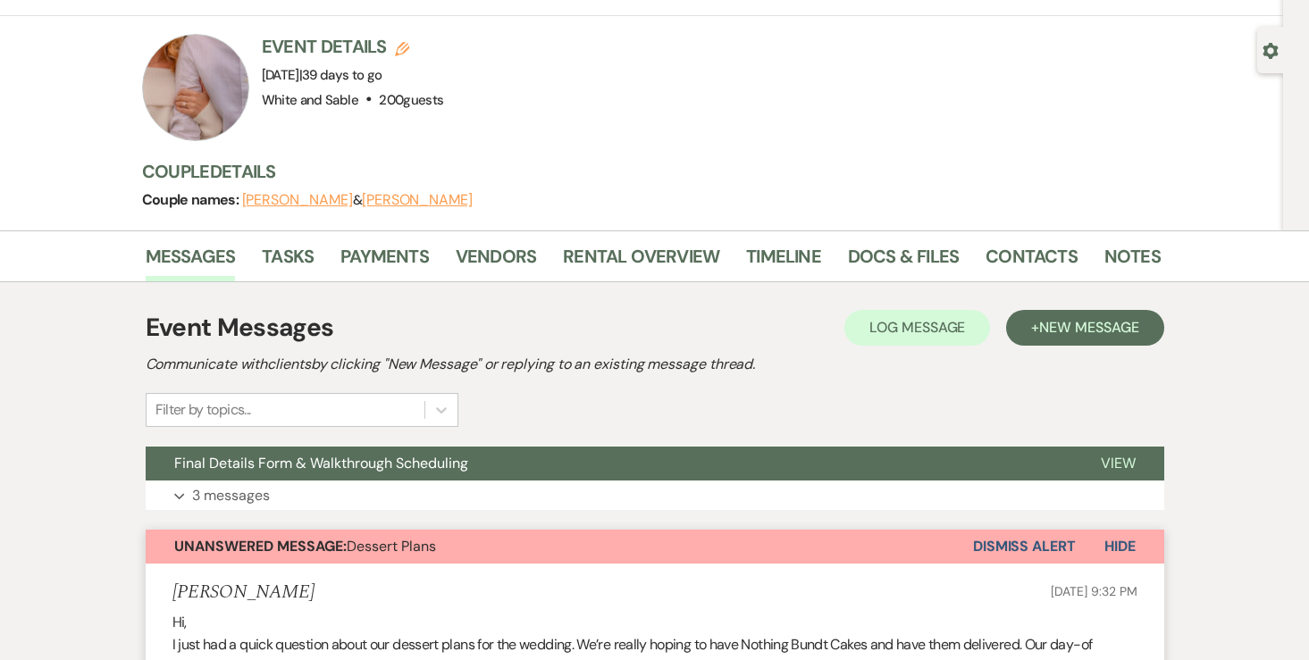
click at [1005, 530] on button "Dismiss Alert" at bounding box center [1024, 547] width 103 height 34
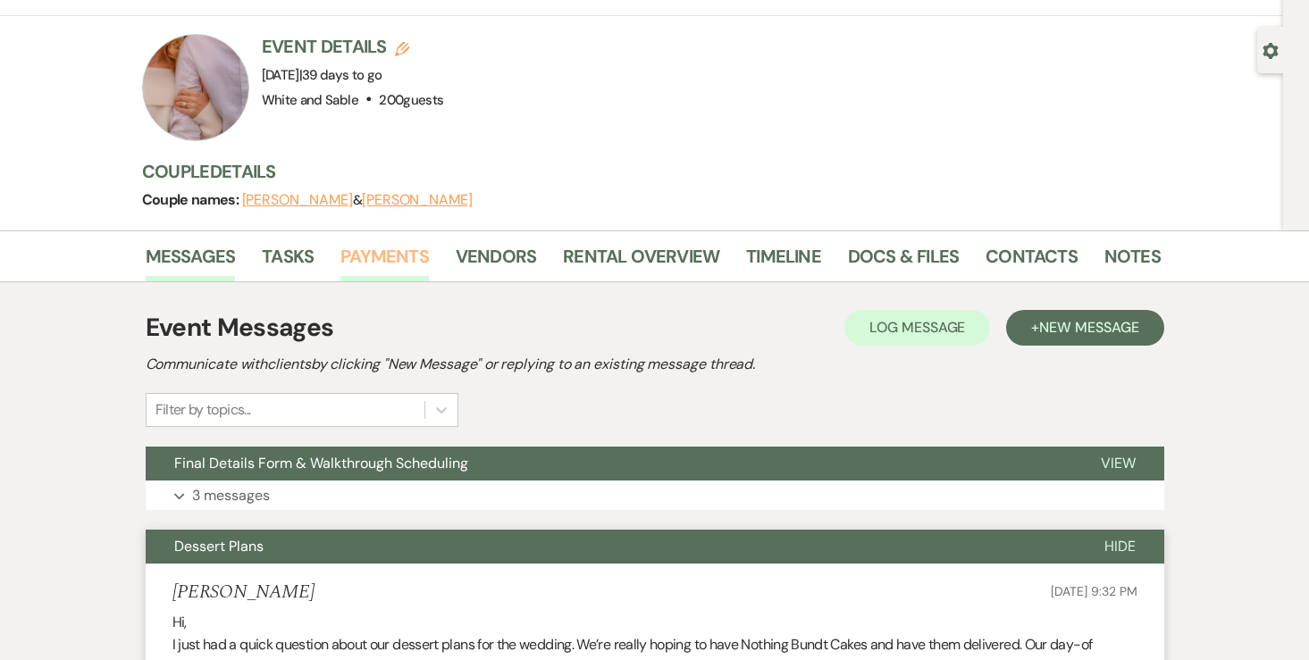
scroll to position [0, 0]
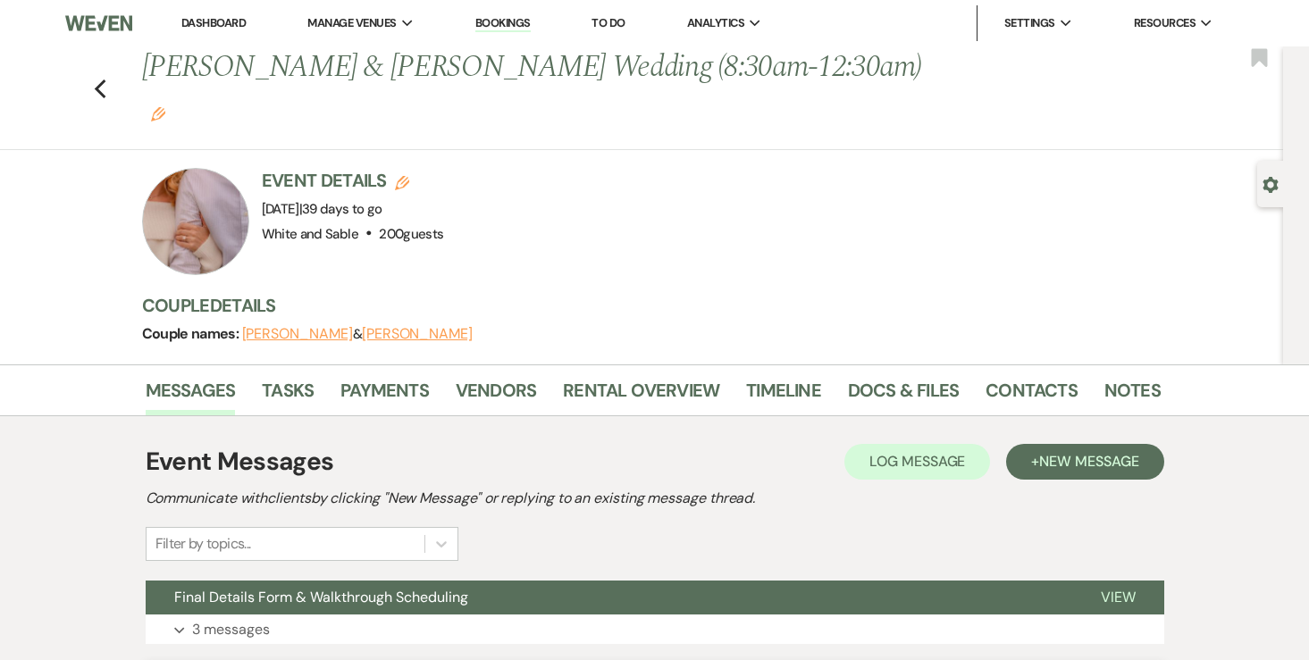
click at [165, 107] on use "button" at bounding box center [158, 114] width 14 height 14
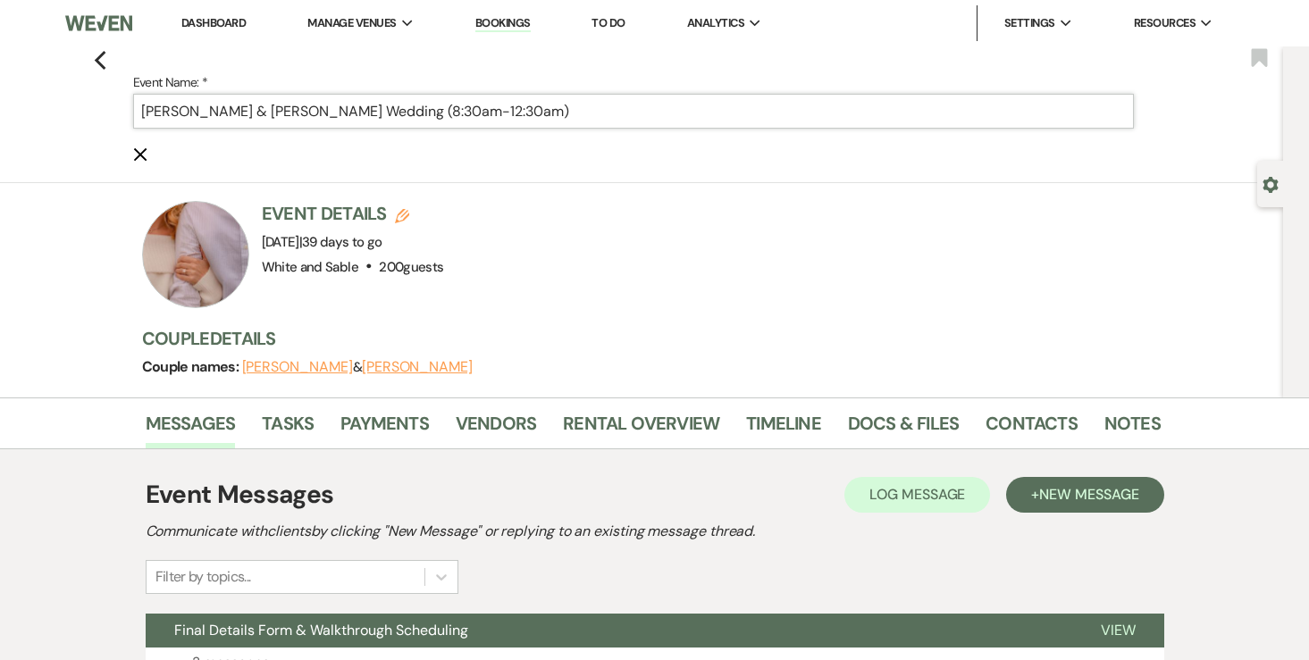
click at [609, 115] on input "[PERSON_NAME] & [PERSON_NAME] Wedding (8:30am-12:30am)" at bounding box center [633, 111] width 1001 height 35
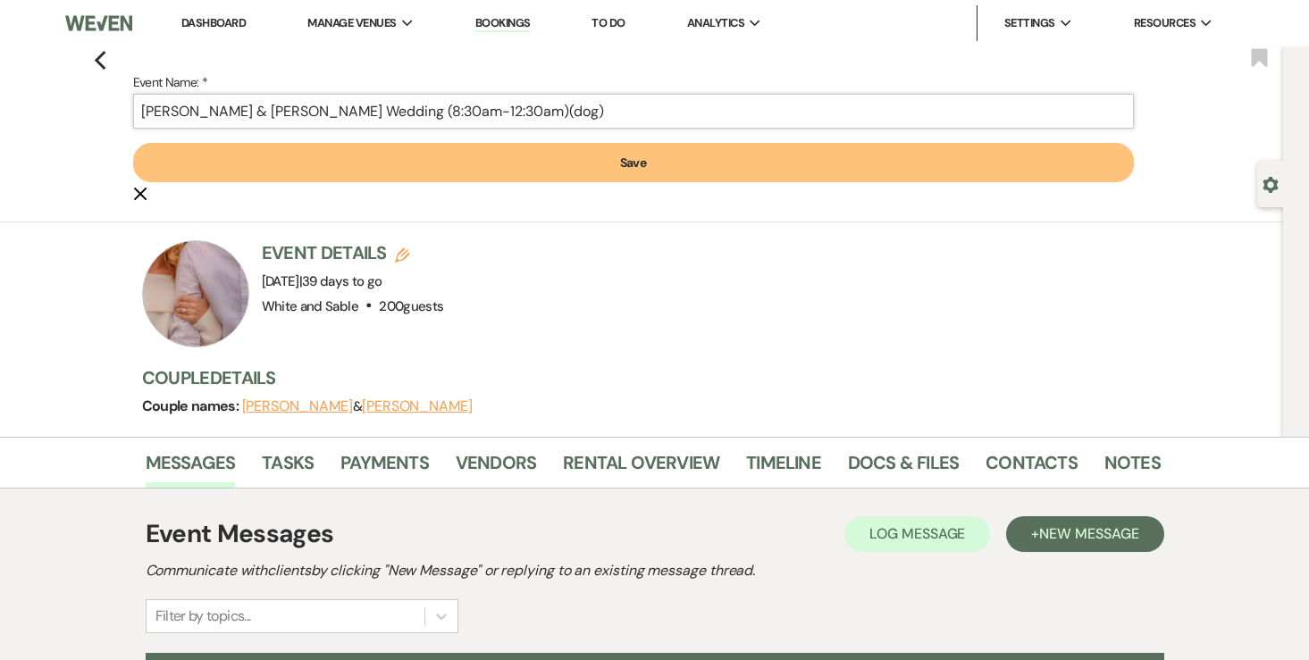
type input "[PERSON_NAME] & [PERSON_NAME] Wedding (8:30am-12:30am)(dog)"
click at [565, 156] on button "Save" at bounding box center [633, 162] width 1001 height 39
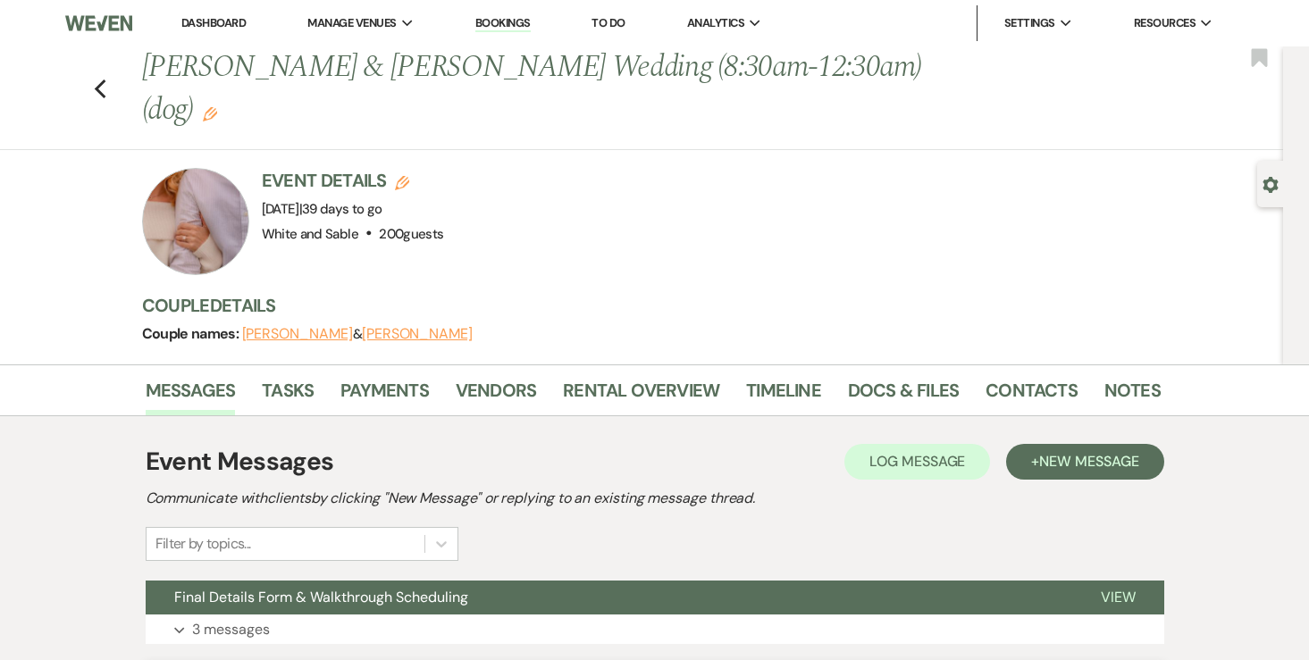
click at [117, 63] on div "Previous Tommy Steffen & Mya Bredemus's Wedding (8:30am-12:30am)(dog) Edit Book…" at bounding box center [637, 98] width 1292 height 104
click at [91, 68] on div "Previous Tommy Steffen & Mya Bredemus's Wedding (8:30am-12:30am)(dog) Edit Book…" at bounding box center [637, 98] width 1292 height 104
click at [99, 80] on use "button" at bounding box center [100, 90] width 12 height 20
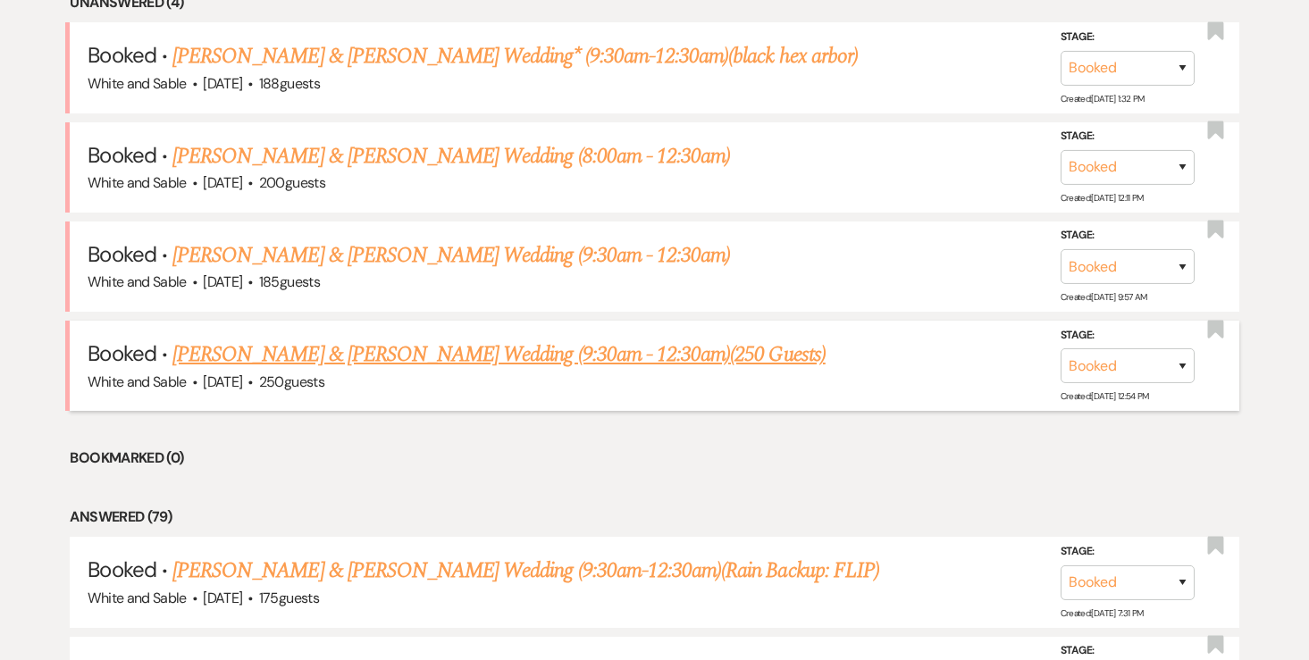
scroll to position [667, 0]
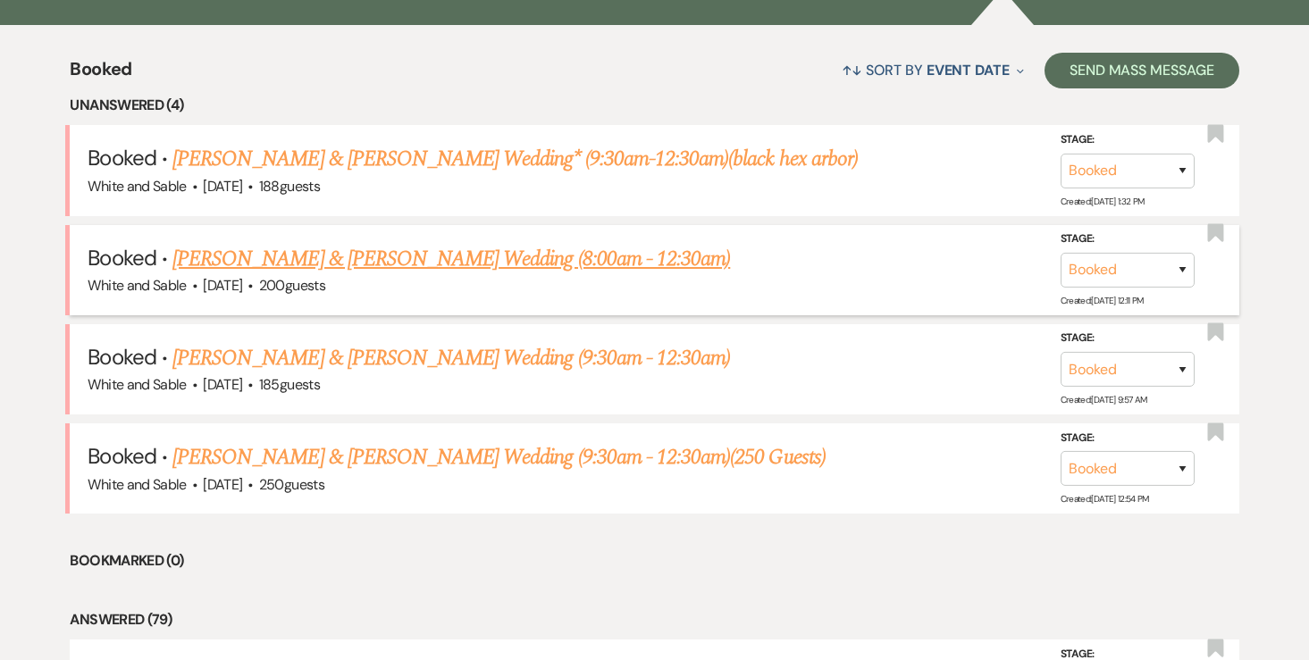
click at [344, 253] on link "Carly Hein & Casey Machajewski Wedding (8:00am - 12:30am)" at bounding box center [450, 259] width 557 height 32
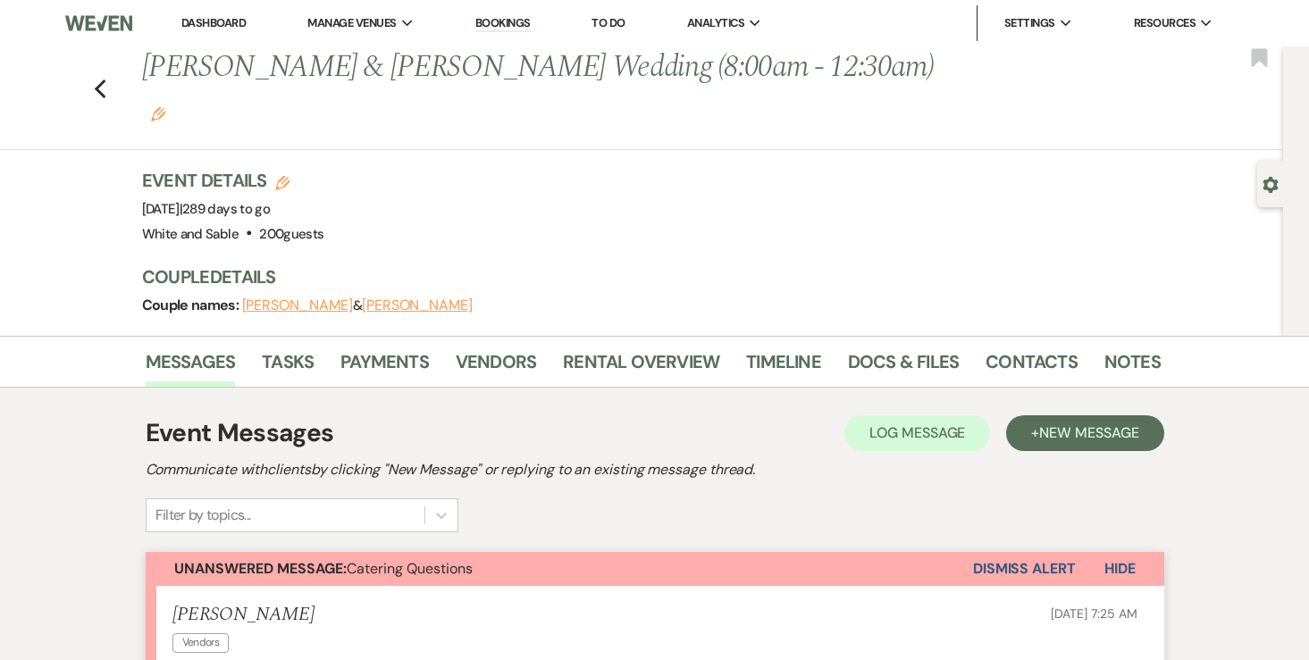
click at [92, 65] on div "Previous Carly Hein & Casey Machajewski Wedding (8:00am - 12:30am) Edit Bookmark" at bounding box center [637, 98] width 1292 height 104
click at [96, 80] on use "button" at bounding box center [100, 90] width 12 height 20
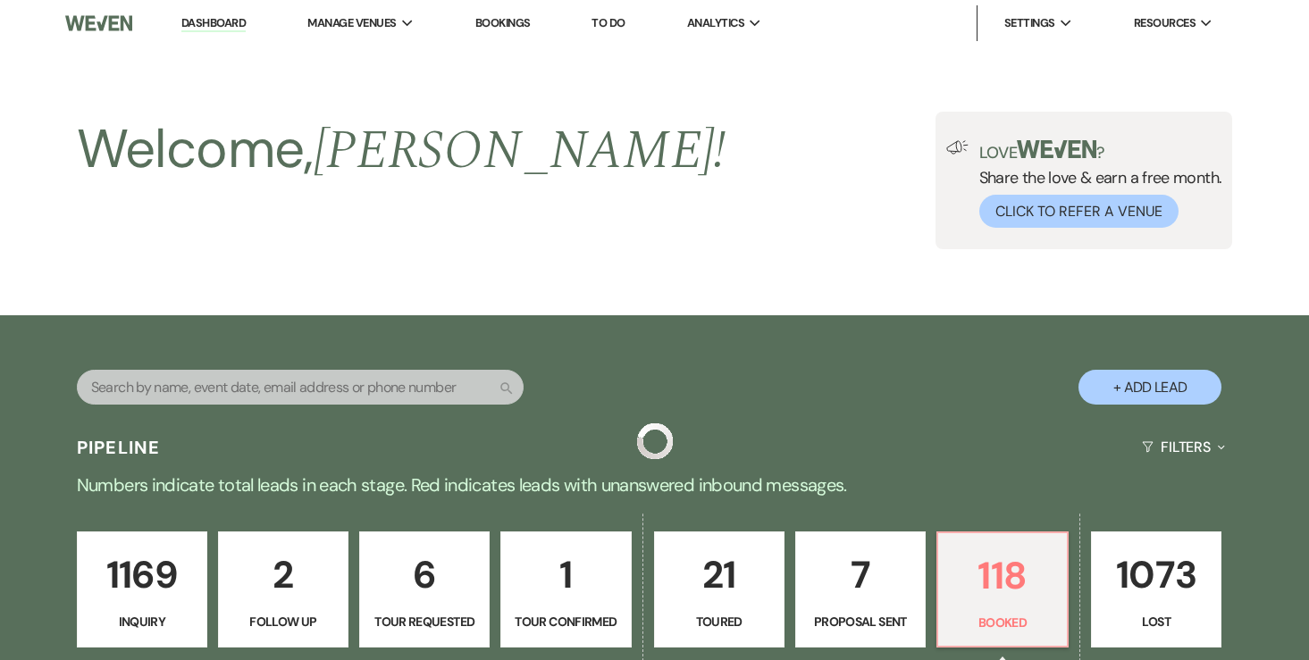
scroll to position [667, 0]
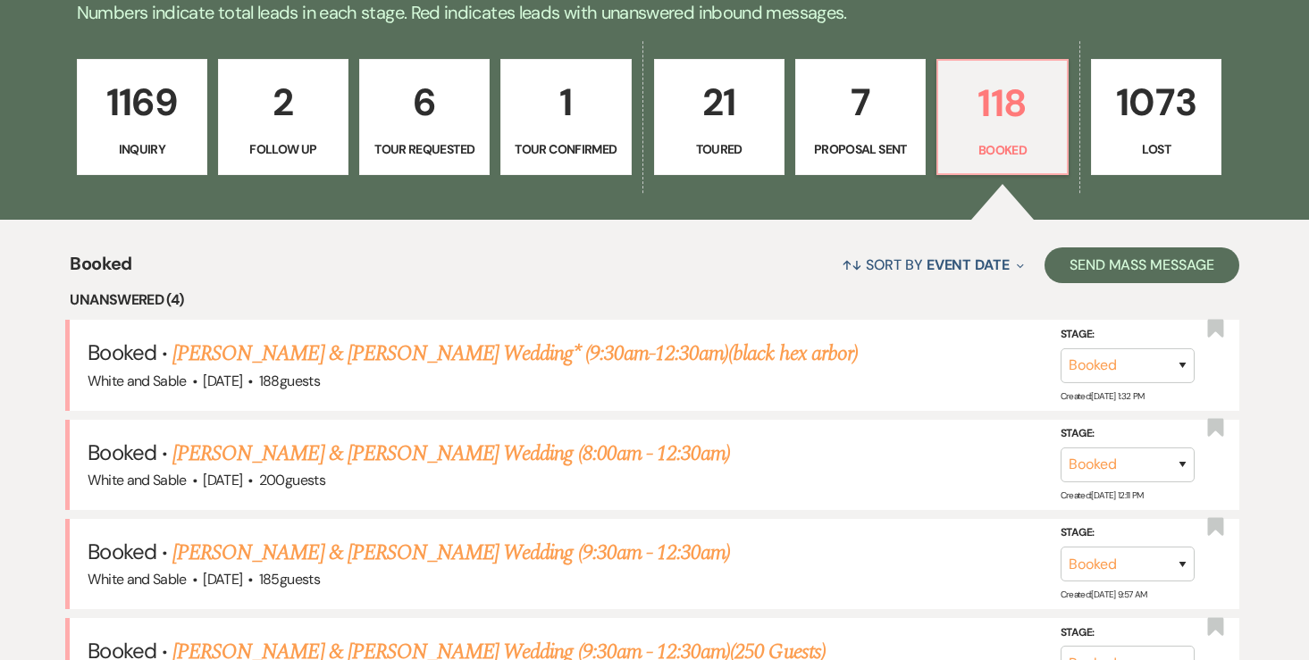
click at [723, 132] on link "21 Toured" at bounding box center [719, 117] width 130 height 116
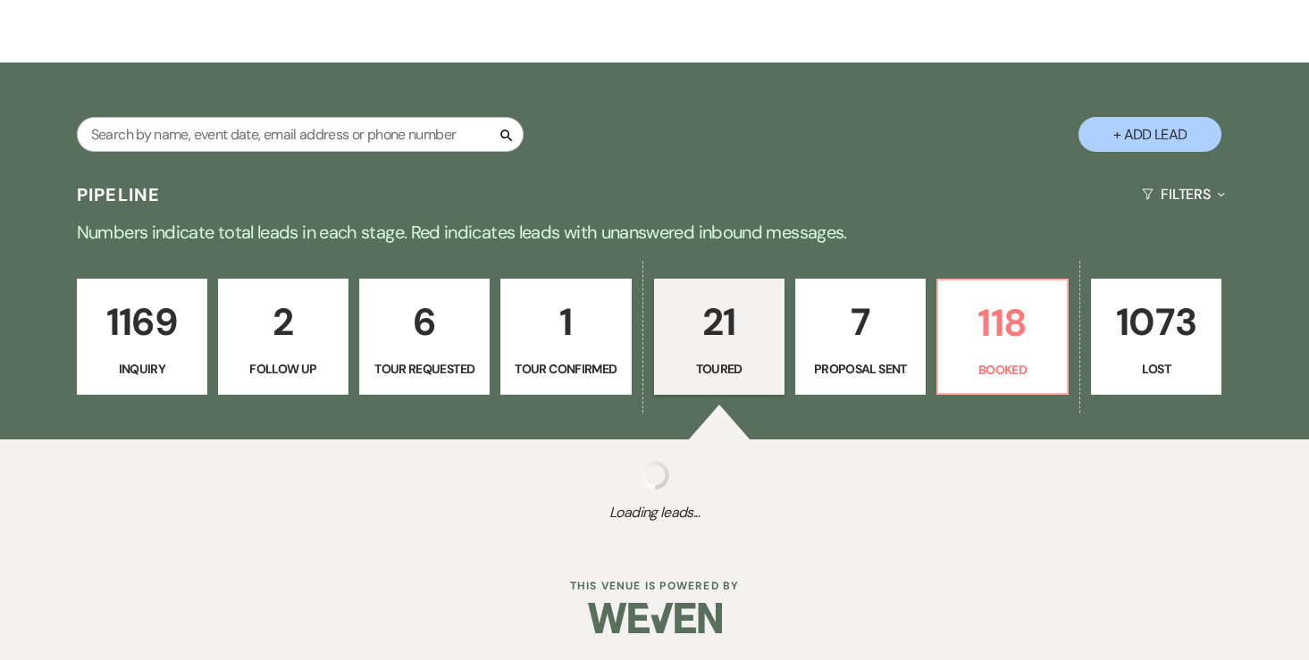
select select "5"
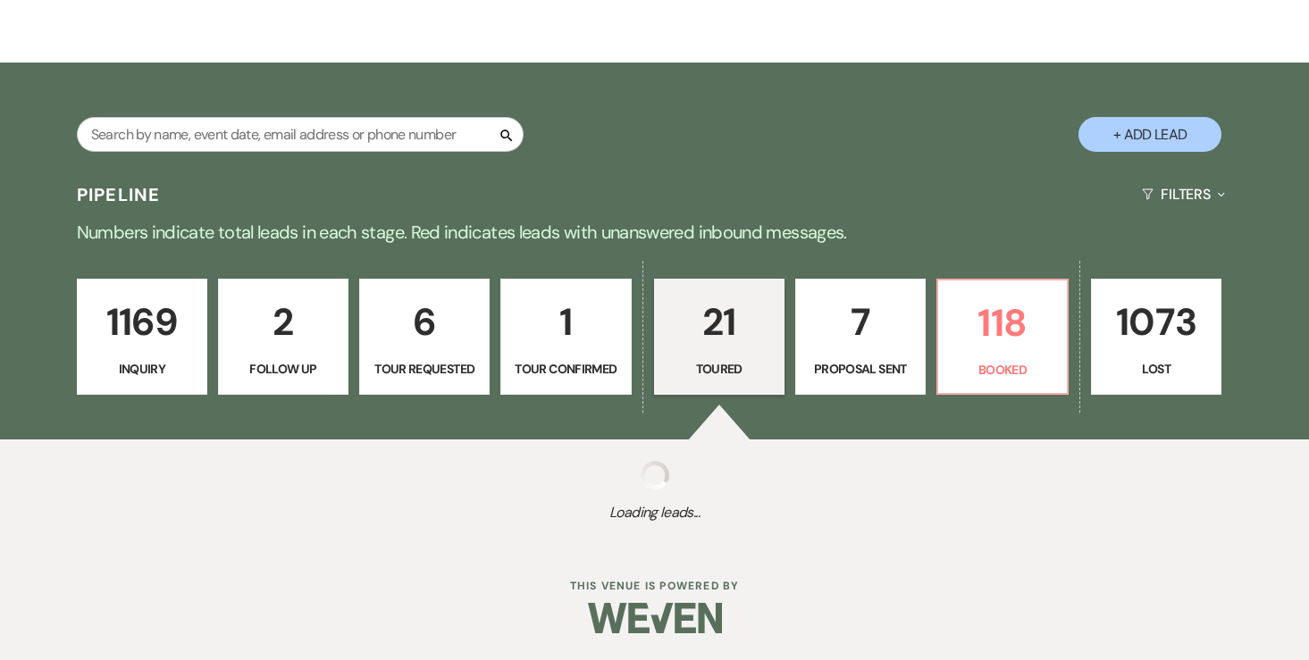
select select "5"
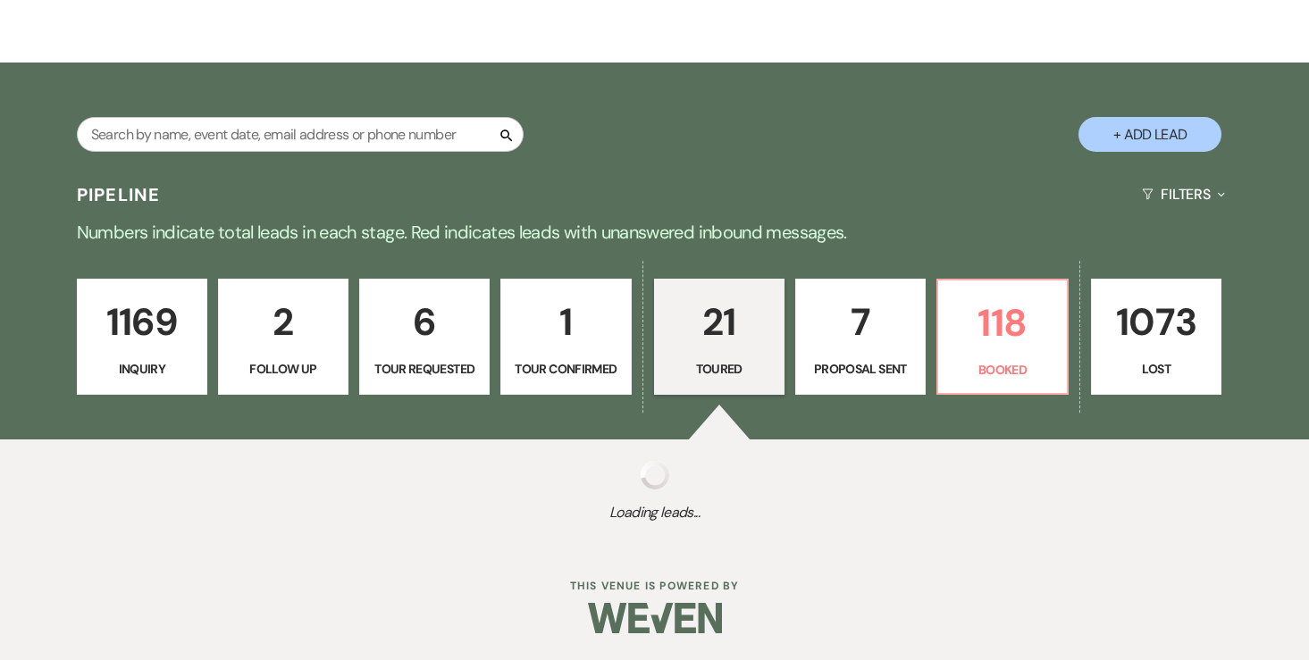
select select "5"
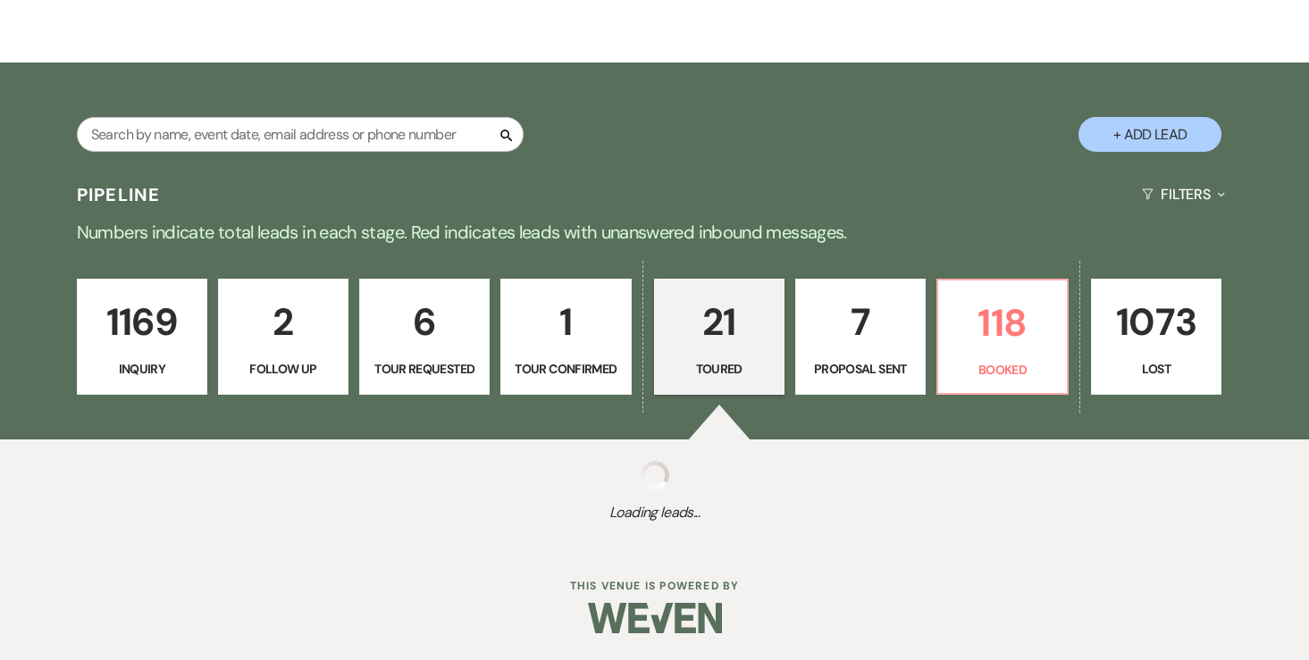
select select "5"
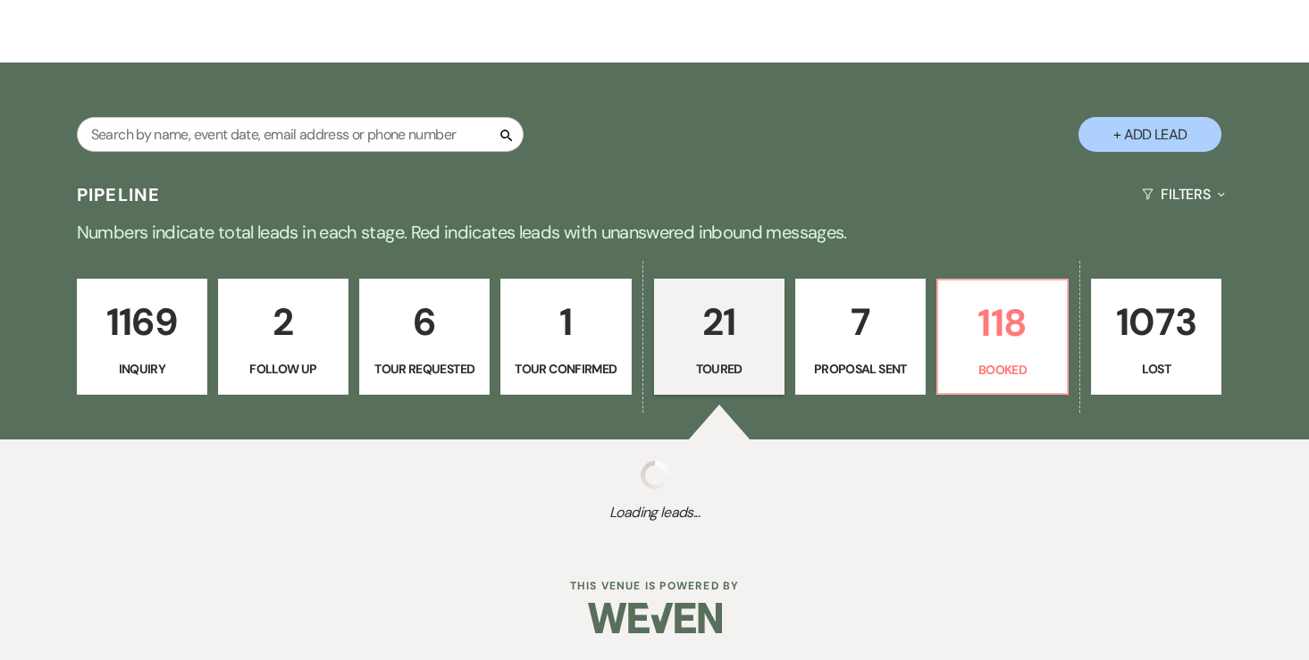
select select "5"
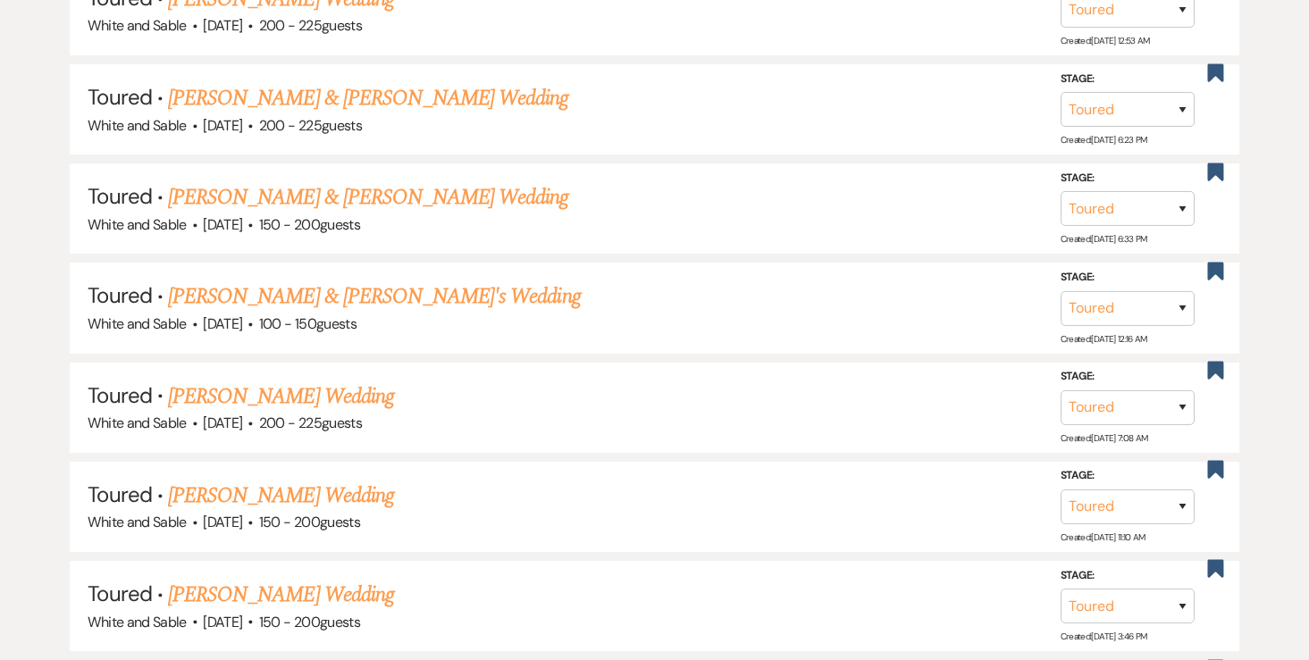
scroll to position [1369, 0]
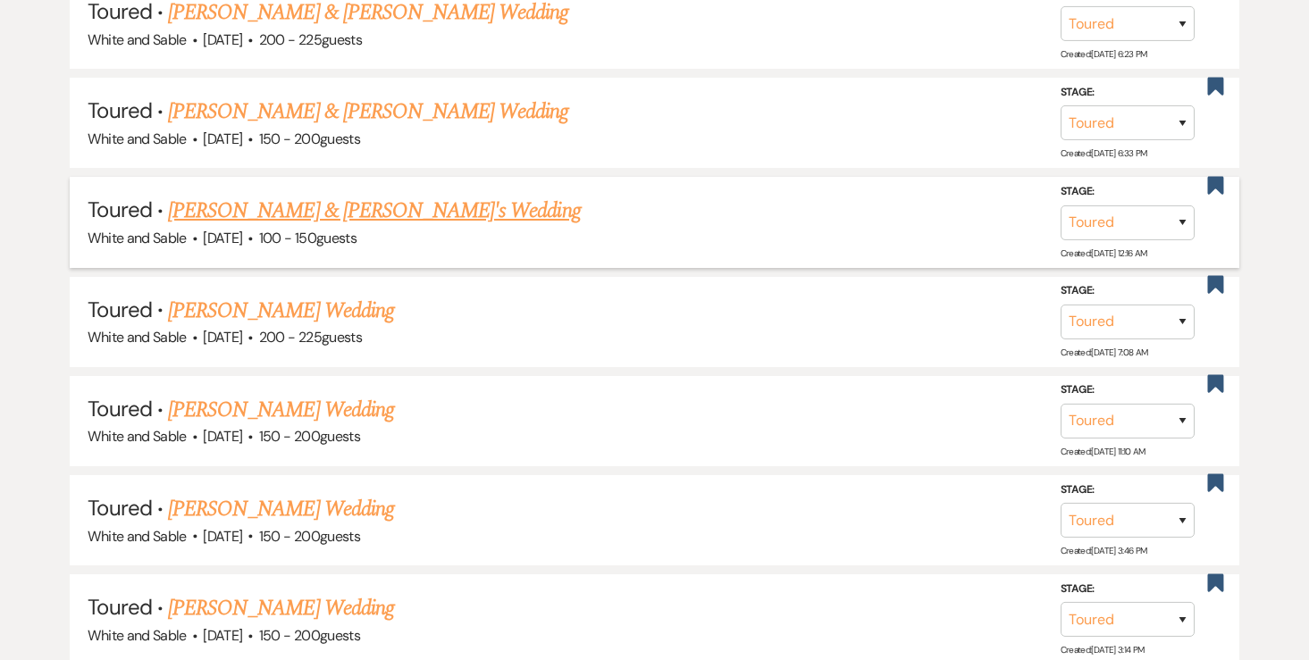
click at [354, 212] on link "Angela Lyscio & Fiance's Wedding" at bounding box center [374, 211] width 413 height 32
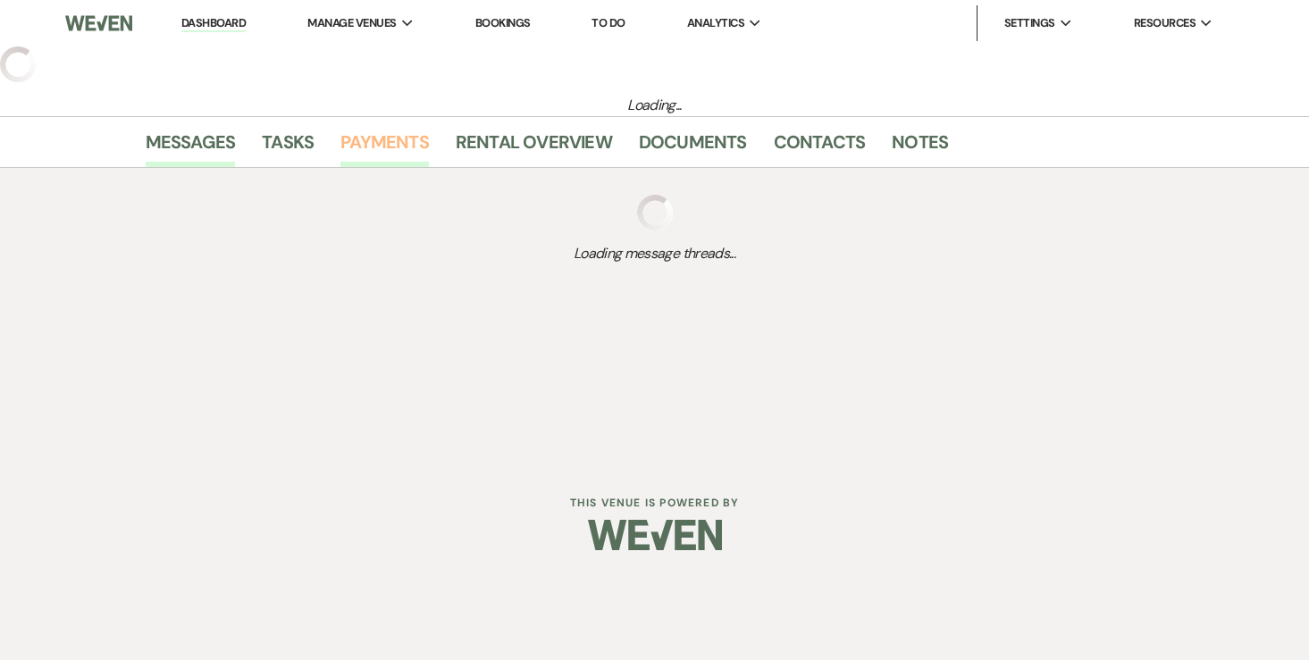
select select "5"
select select "12"
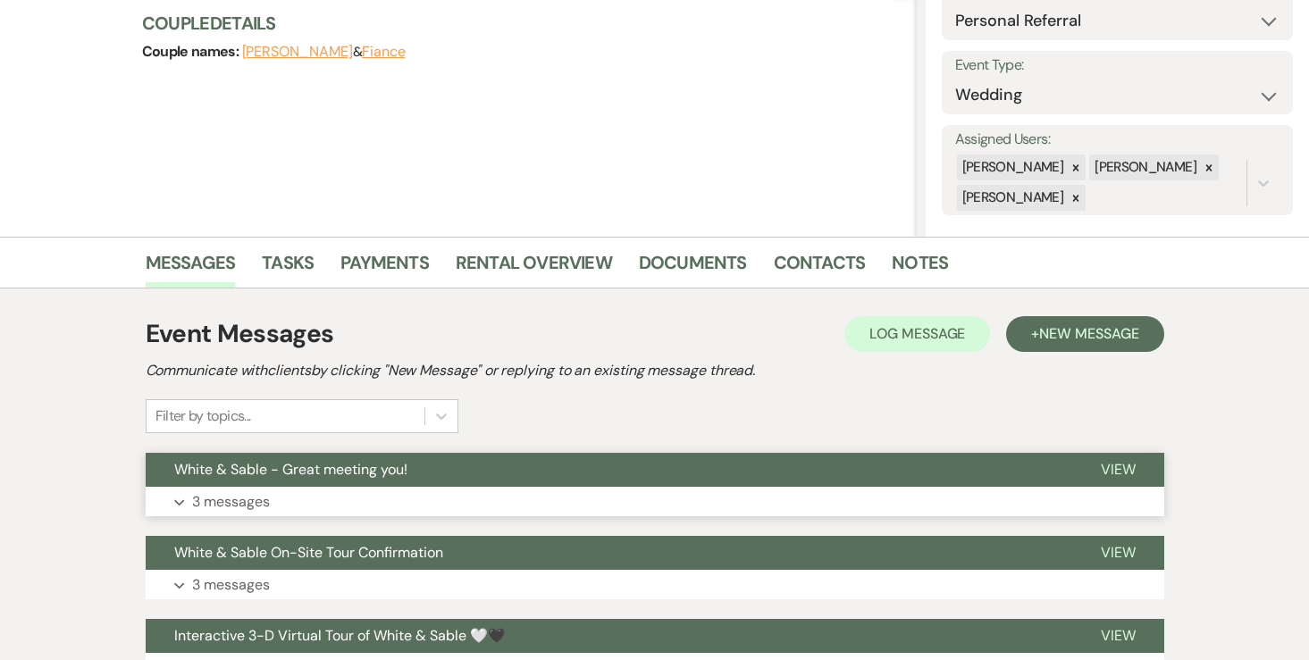
click at [260, 507] on p "3 messages" at bounding box center [231, 501] width 78 height 23
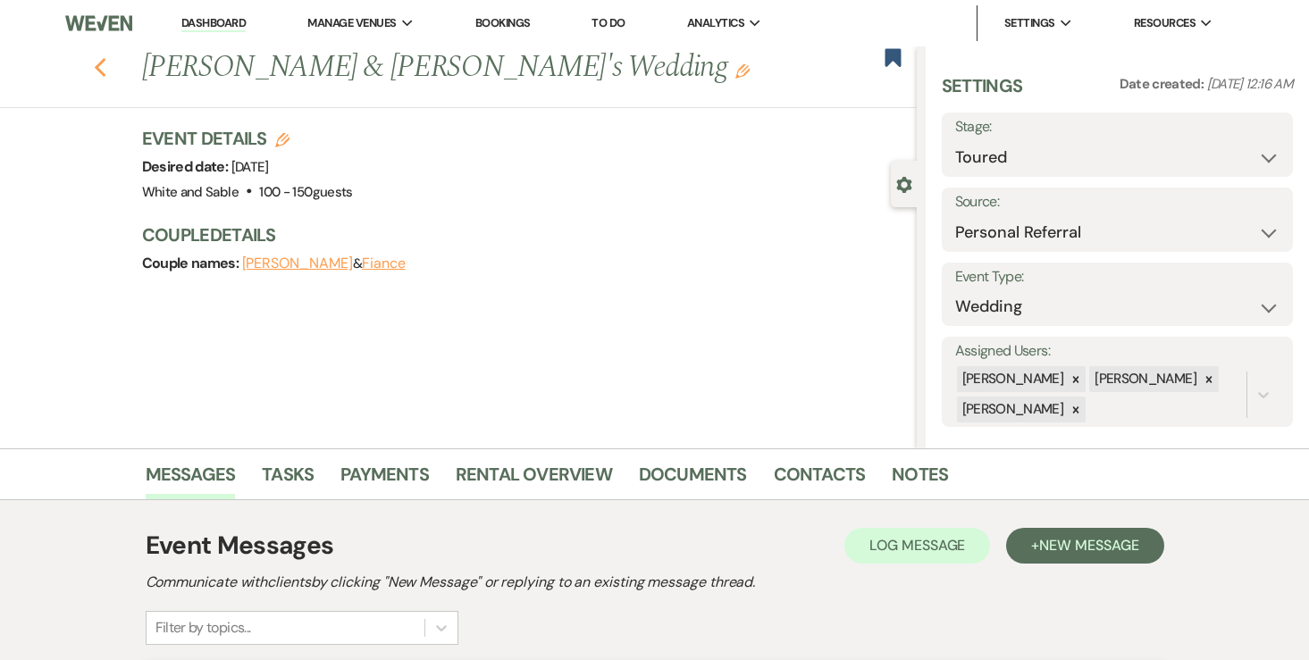
click at [99, 77] on icon "Previous" at bounding box center [100, 67] width 13 height 21
select select "5"
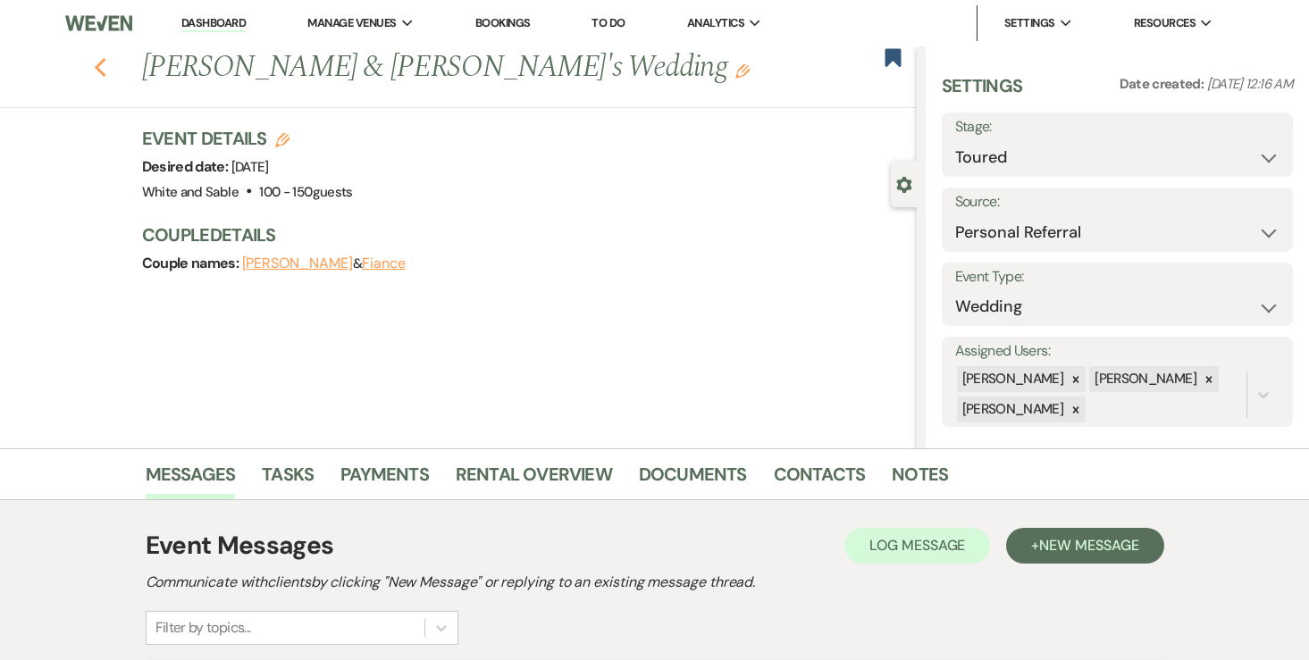
select select "5"
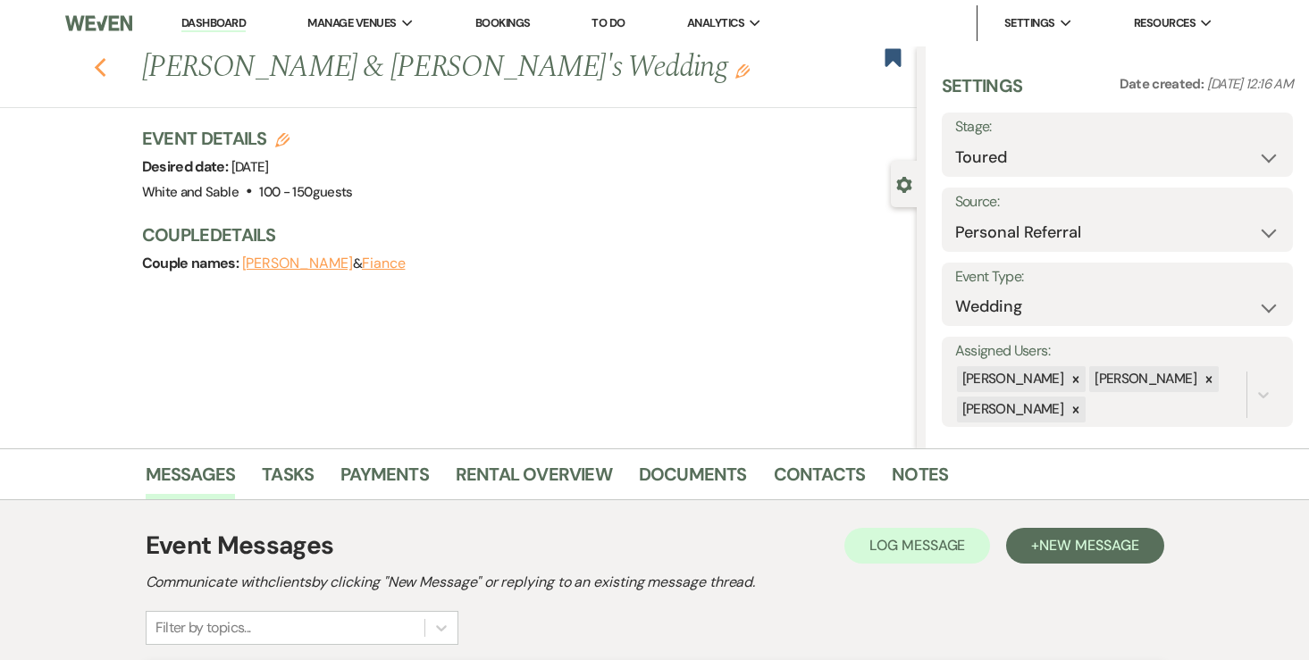
select select "5"
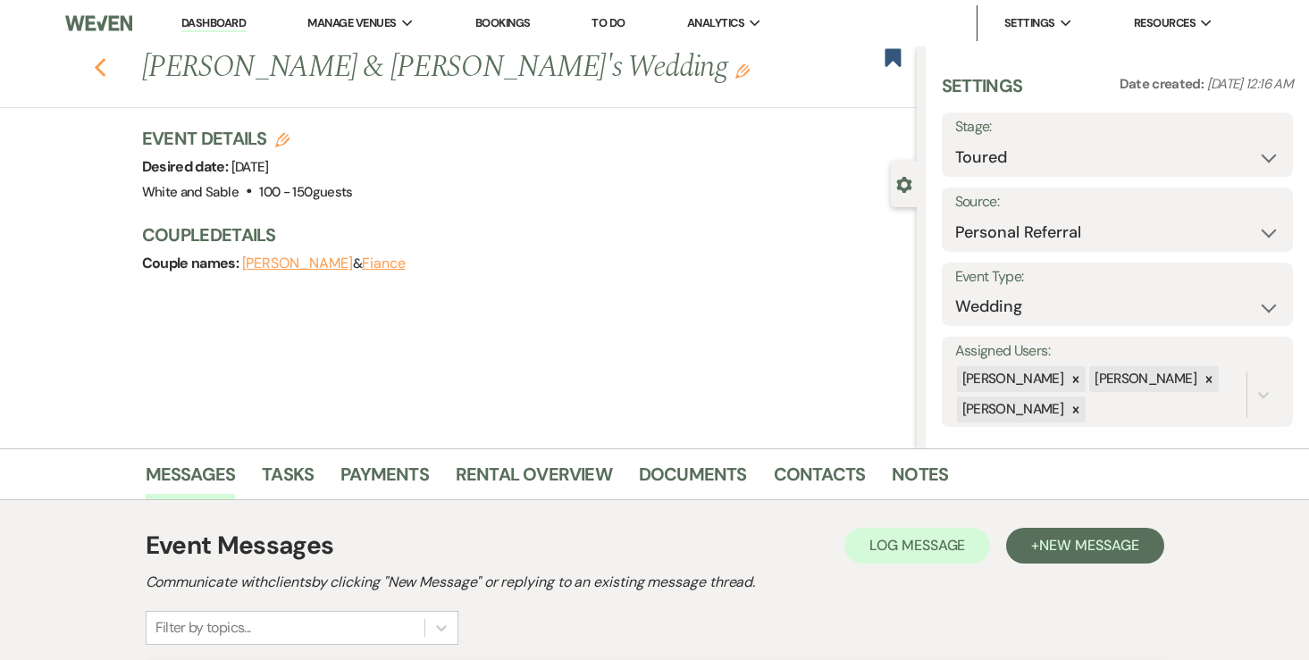
select select "5"
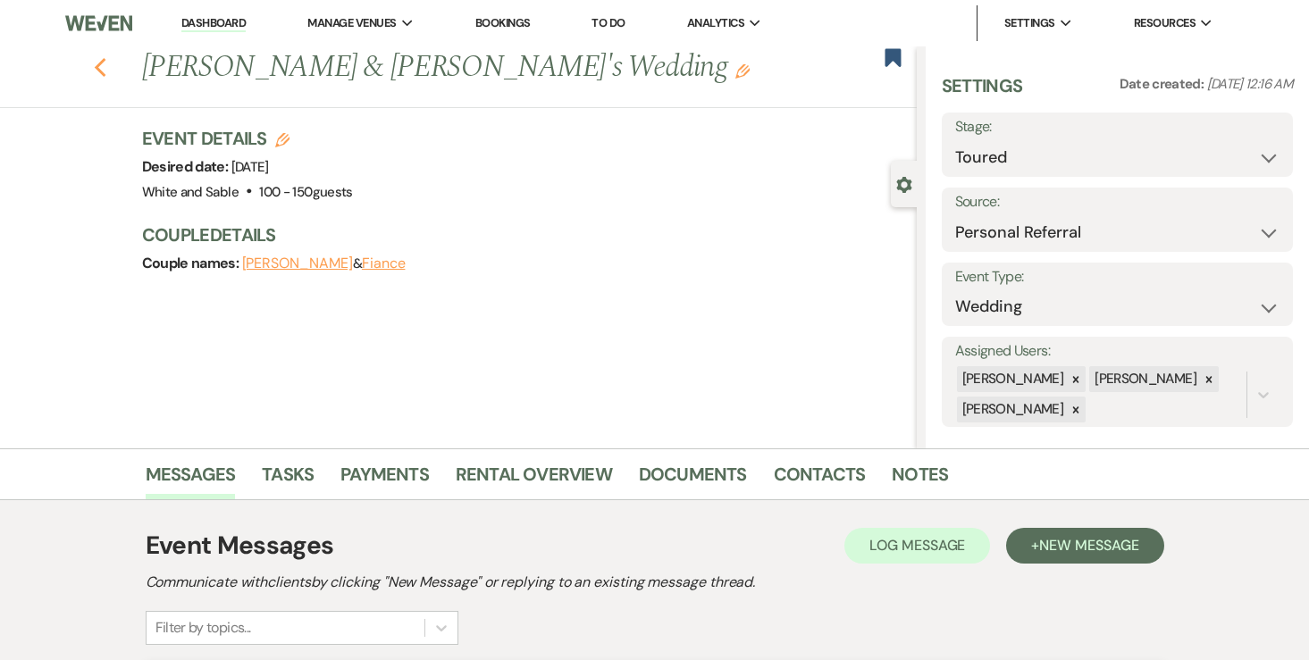
select select "5"
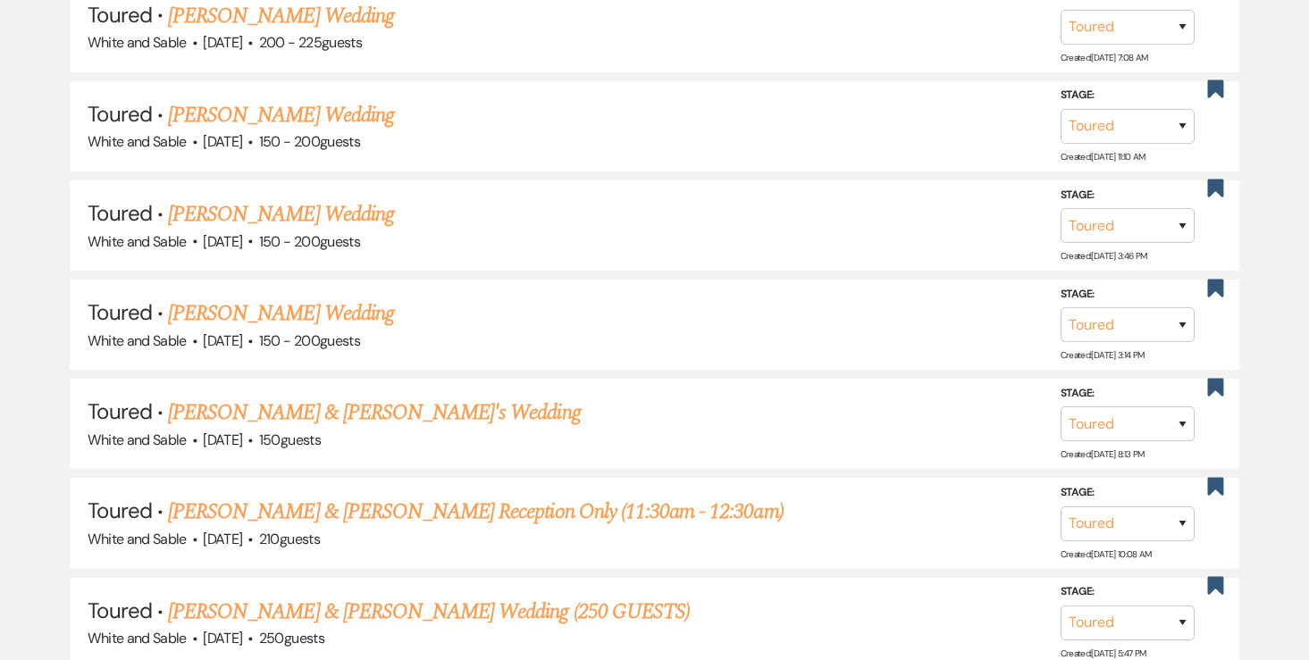
scroll to position [1758, 0]
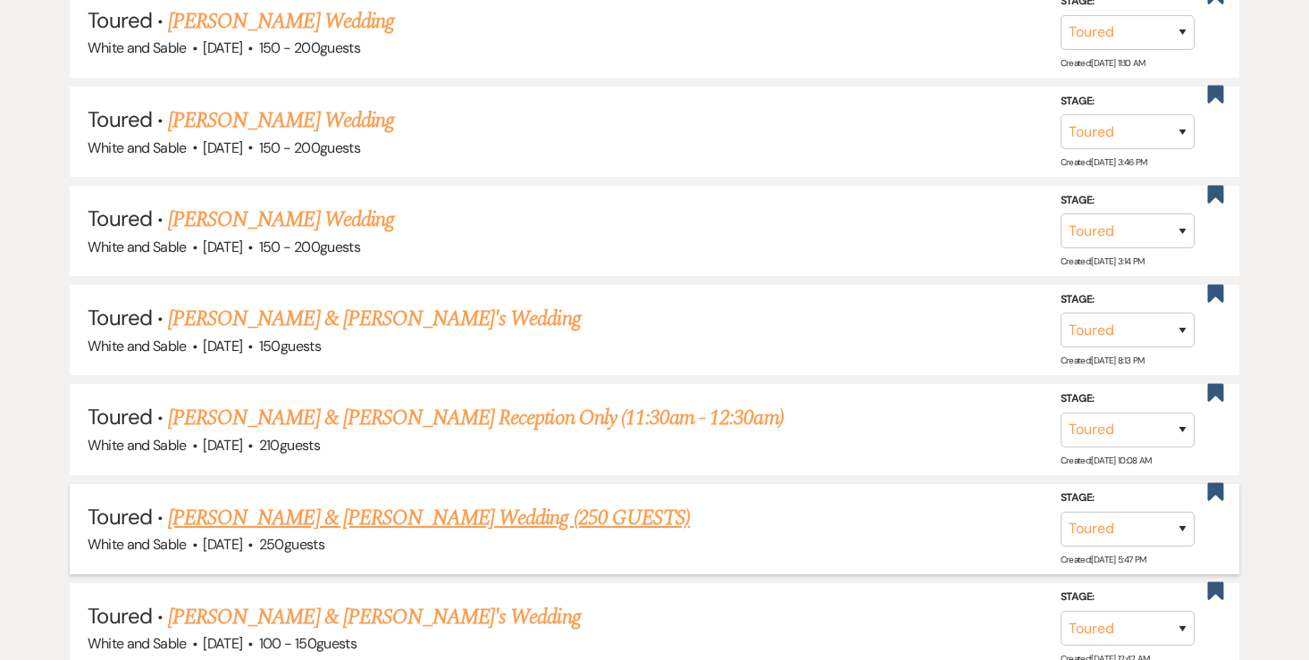
click at [289, 502] on link "Karissa Kaufer & Josh O'Hara's Wedding (250 GUESTS)" at bounding box center [429, 518] width 522 height 32
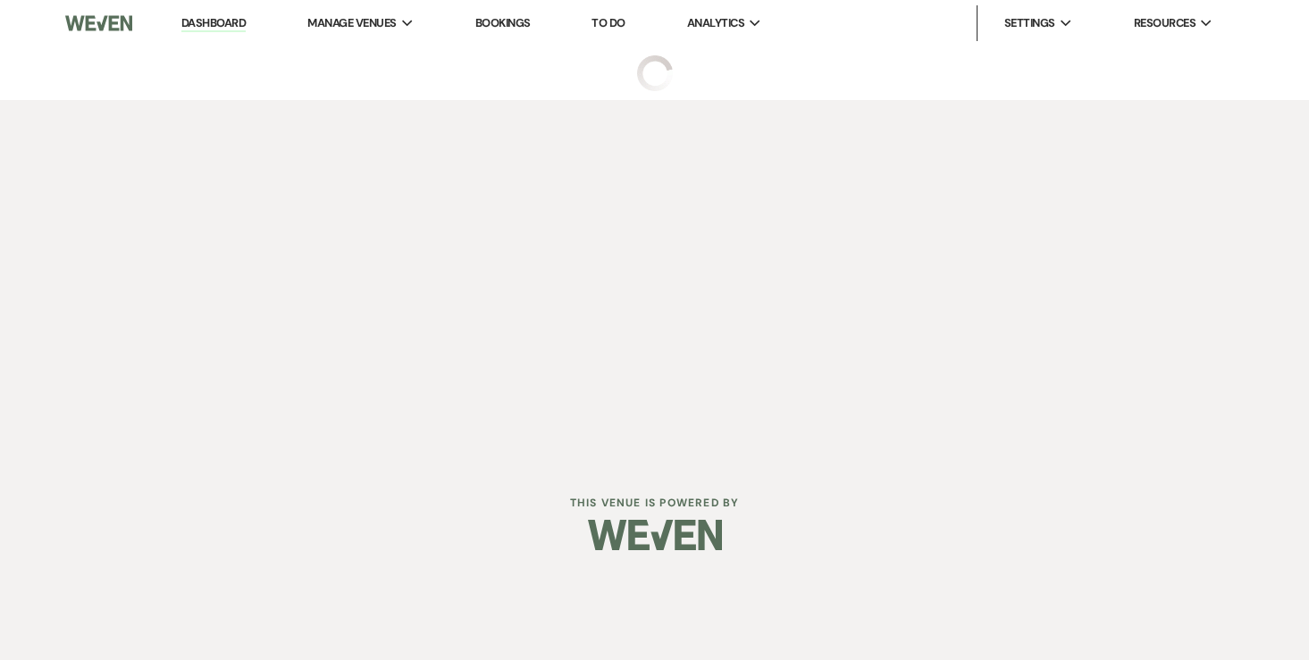
select select "5"
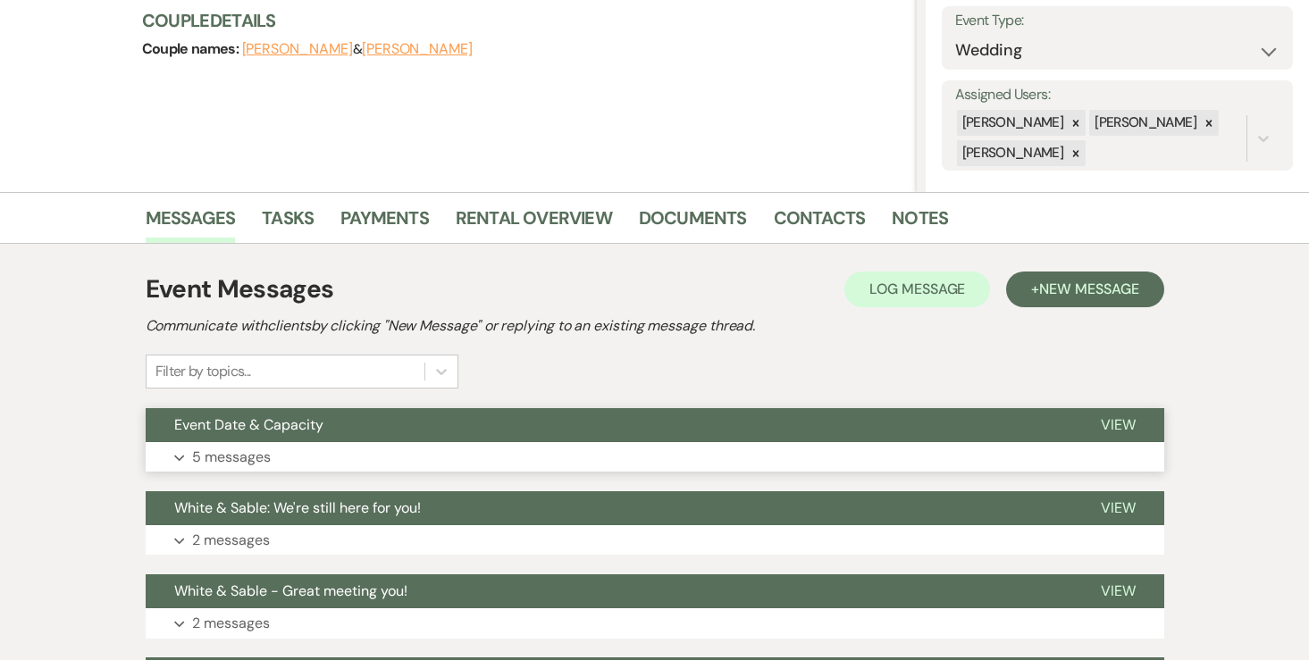
click at [247, 464] on p "5 messages" at bounding box center [231, 457] width 79 height 23
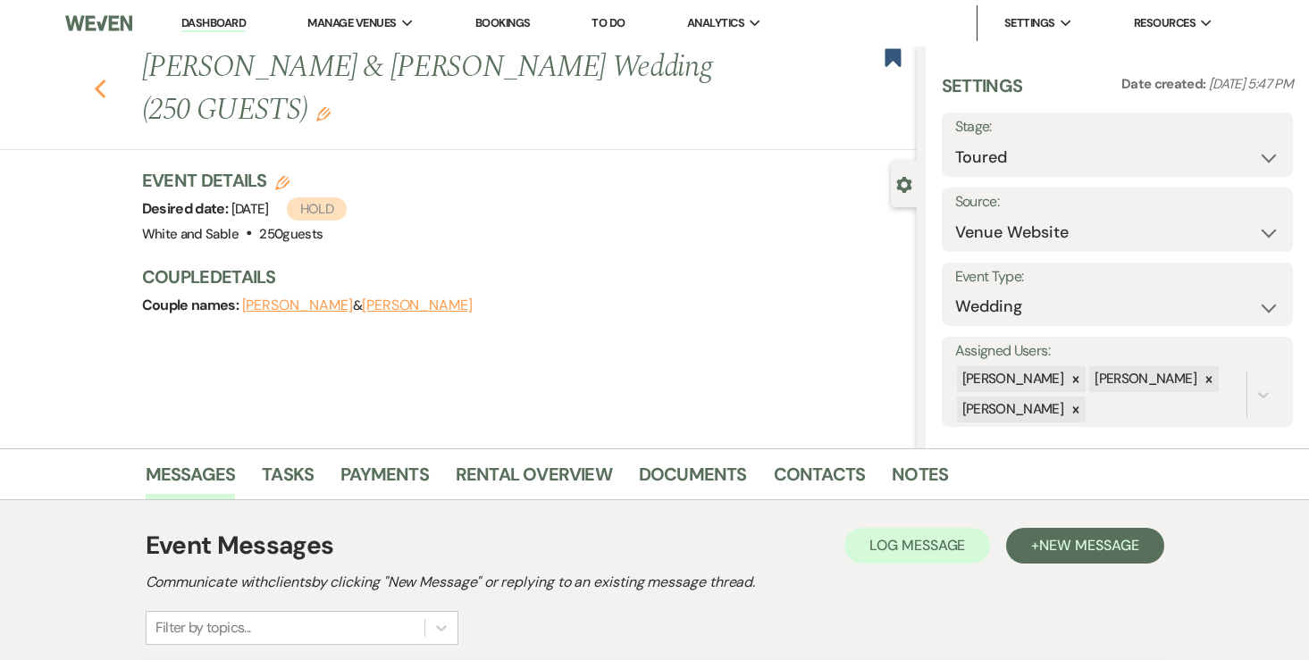
click at [104, 94] on icon "Previous" at bounding box center [100, 89] width 13 height 21
select select "5"
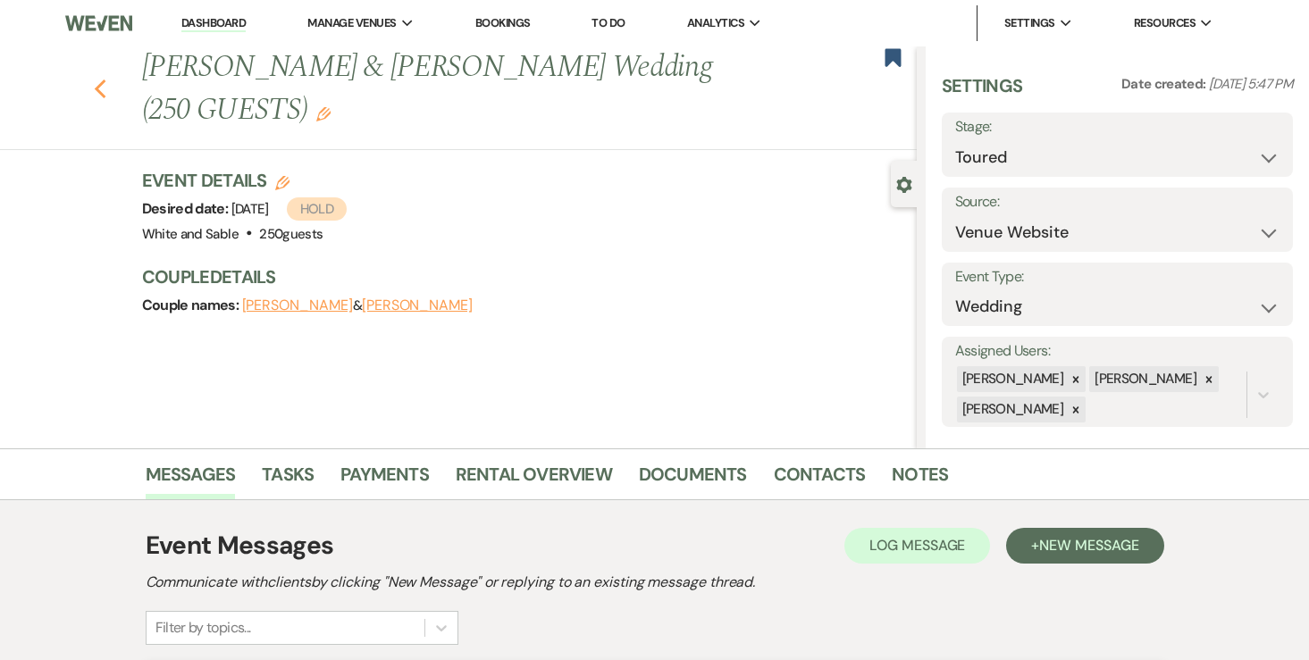
select select "5"
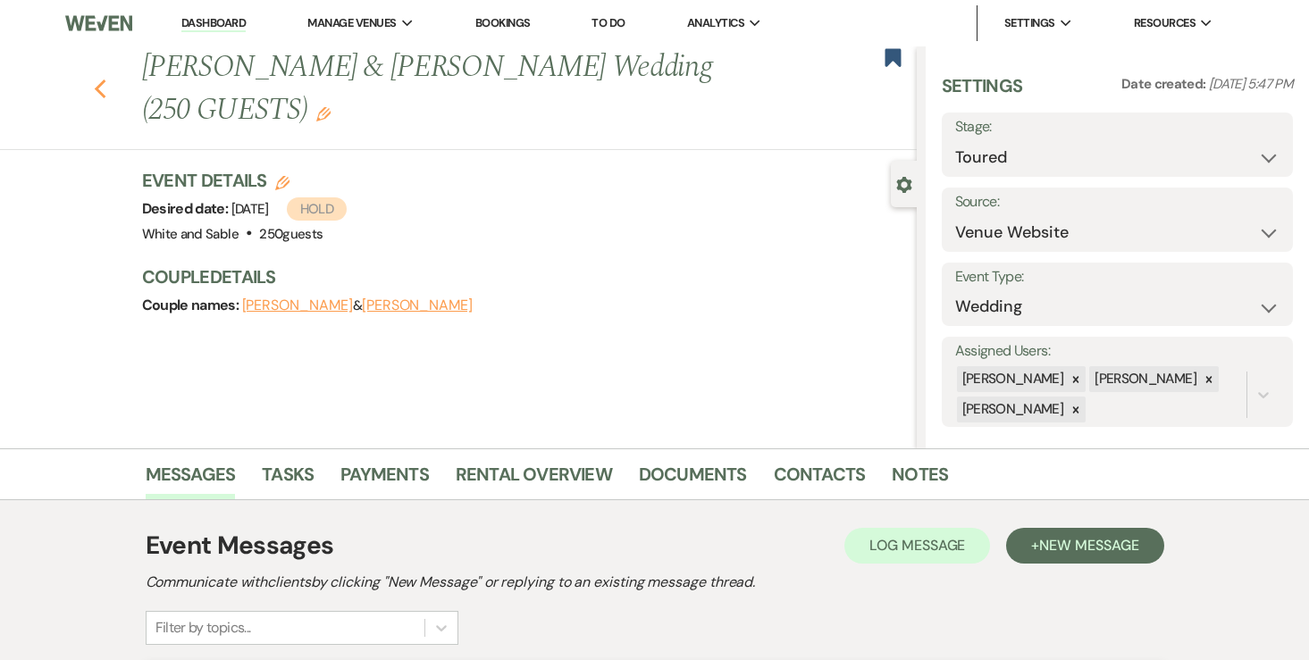
select select "5"
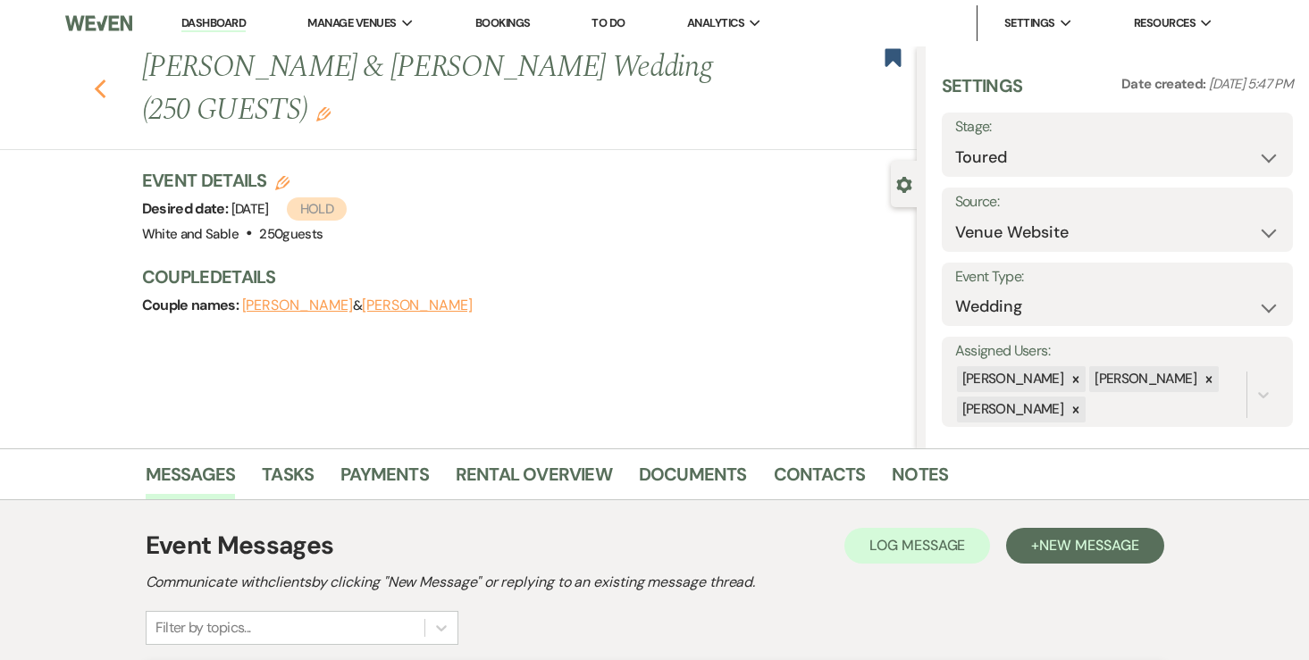
select select "5"
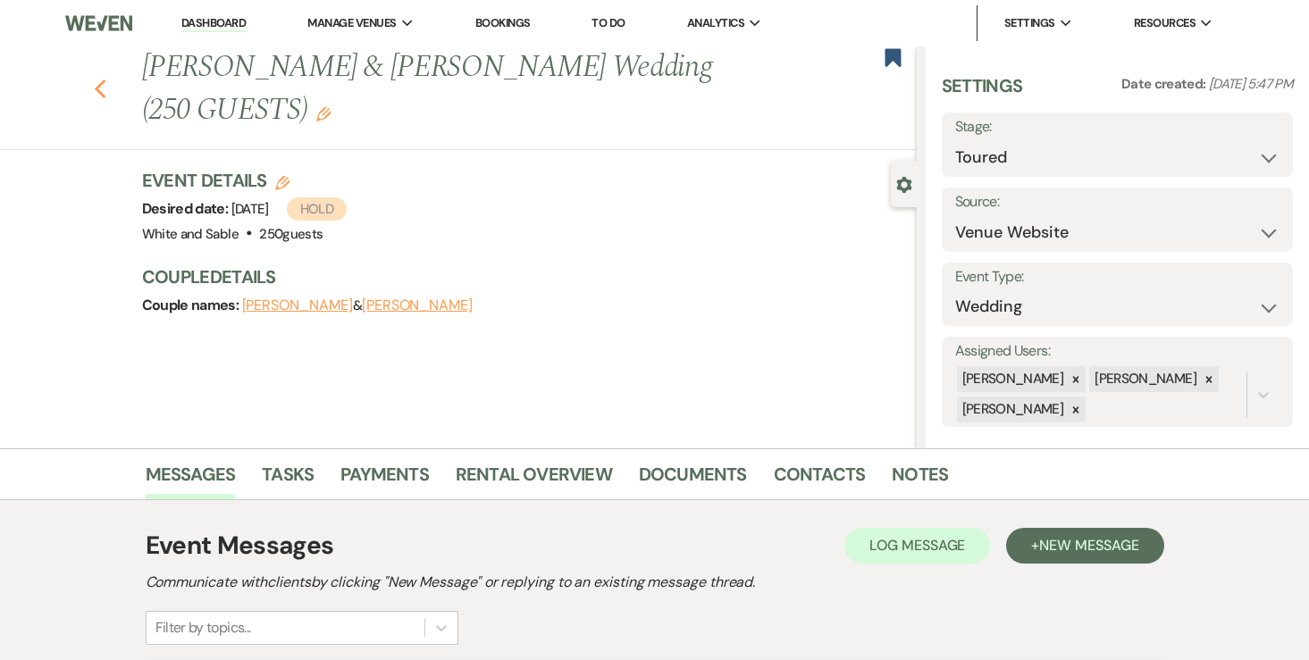
select select "5"
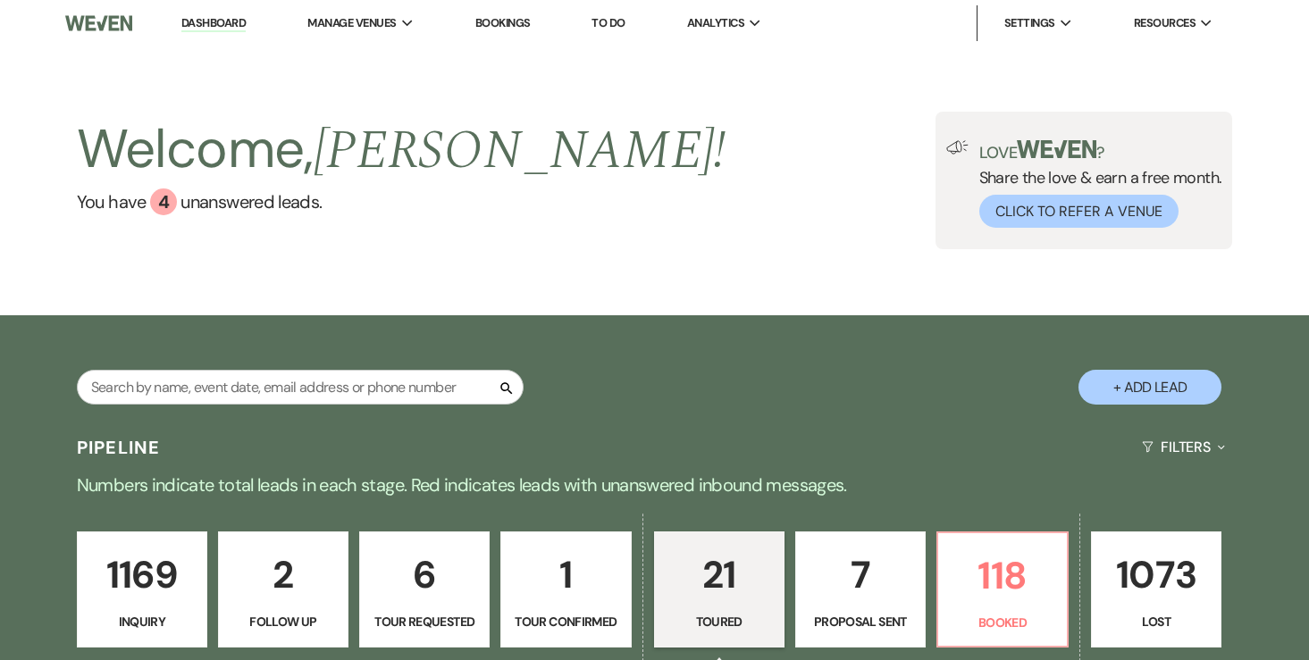
scroll to position [187, 0]
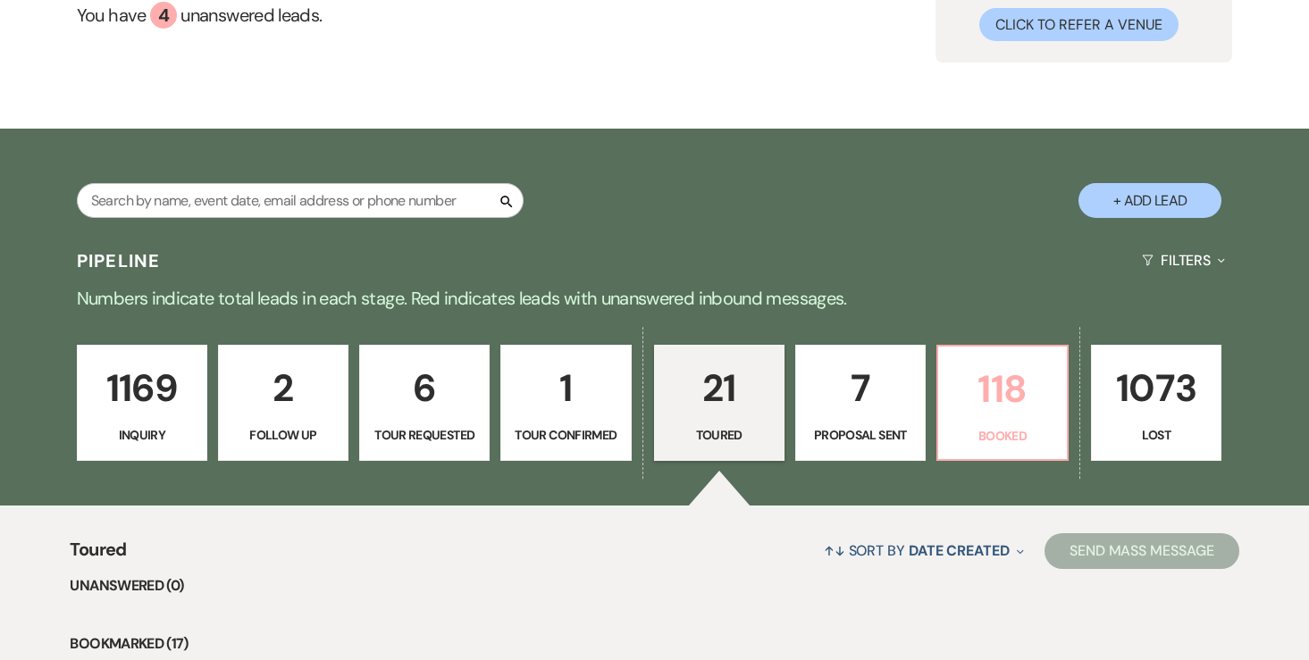
click at [971, 399] on p "118" at bounding box center [1002, 389] width 107 height 60
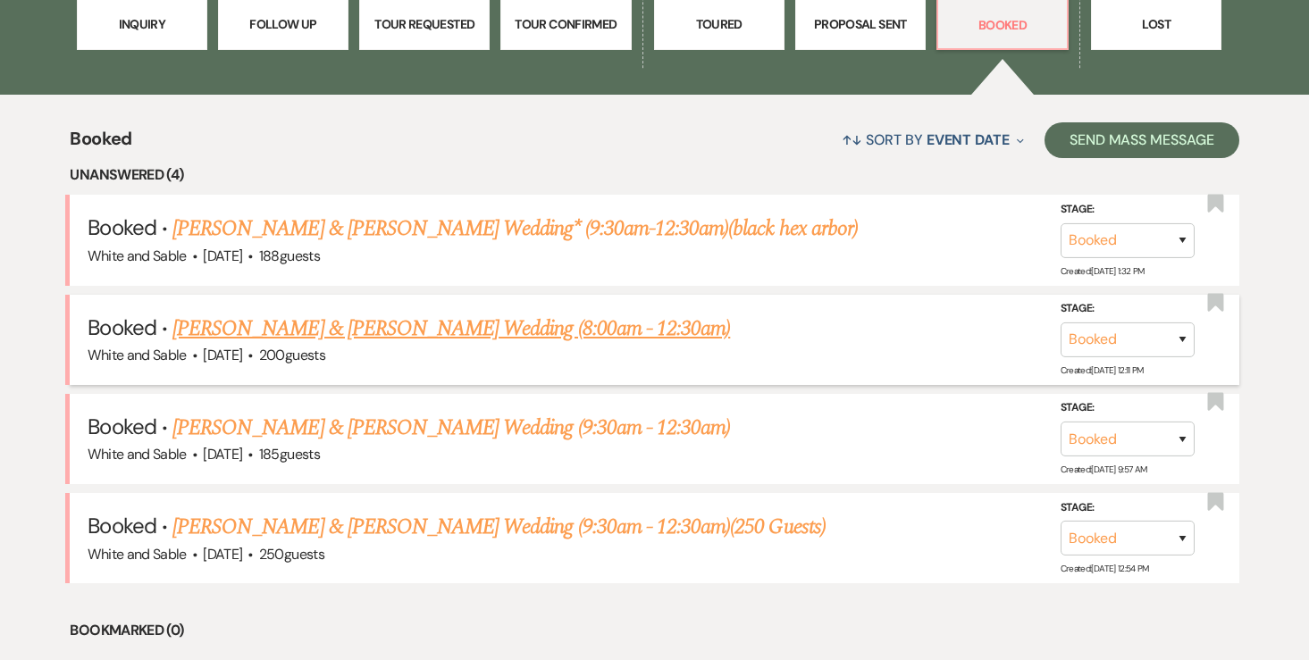
scroll to position [627, 0]
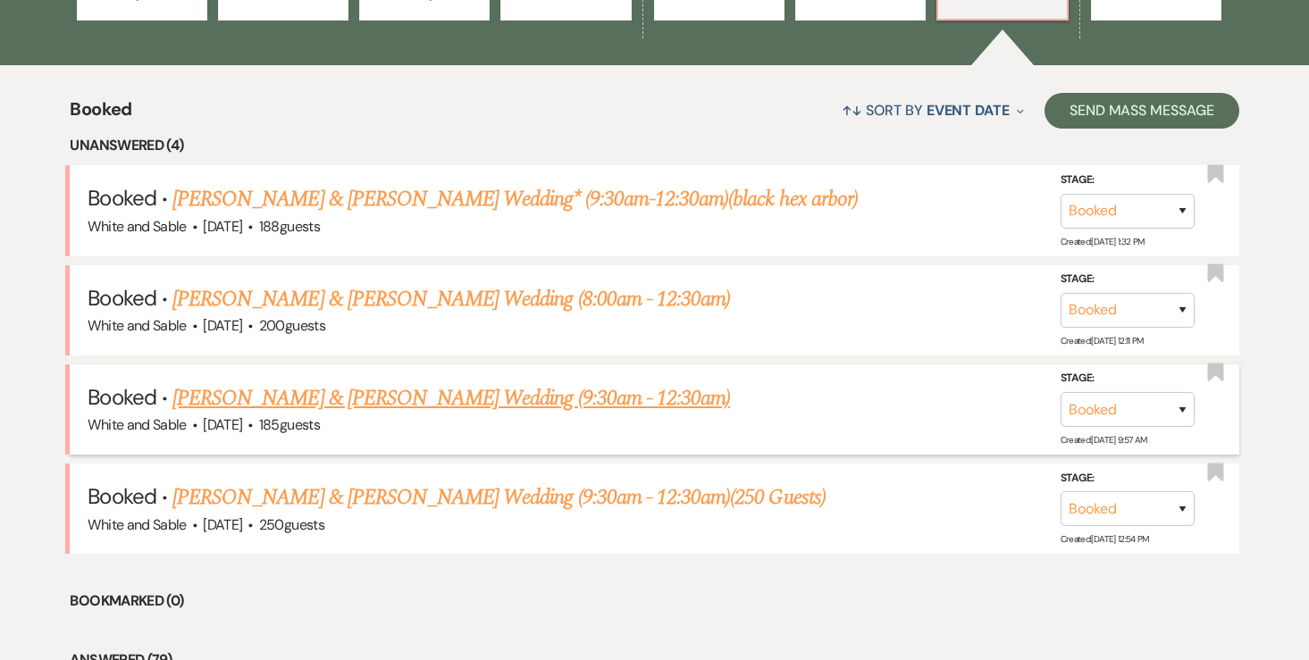
click at [554, 397] on link "[PERSON_NAME] & [PERSON_NAME] Wedding (9:30am - 12:30am)" at bounding box center [450, 398] width 557 height 32
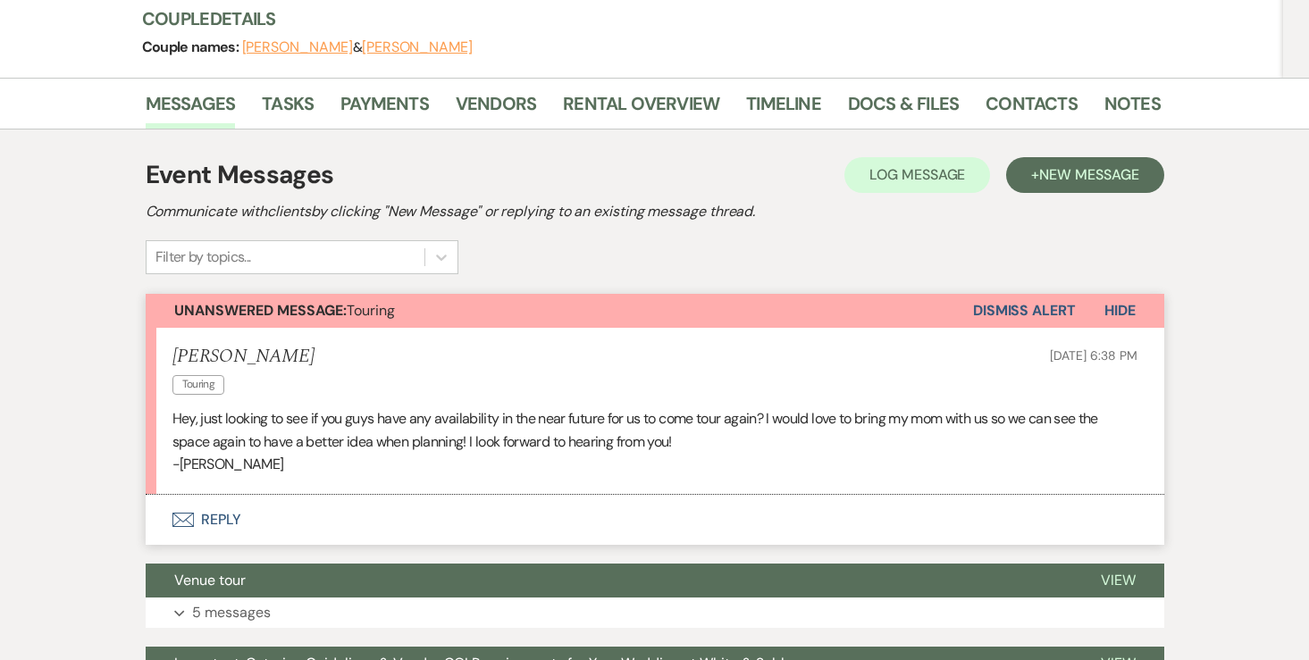
scroll to position [281, 0]
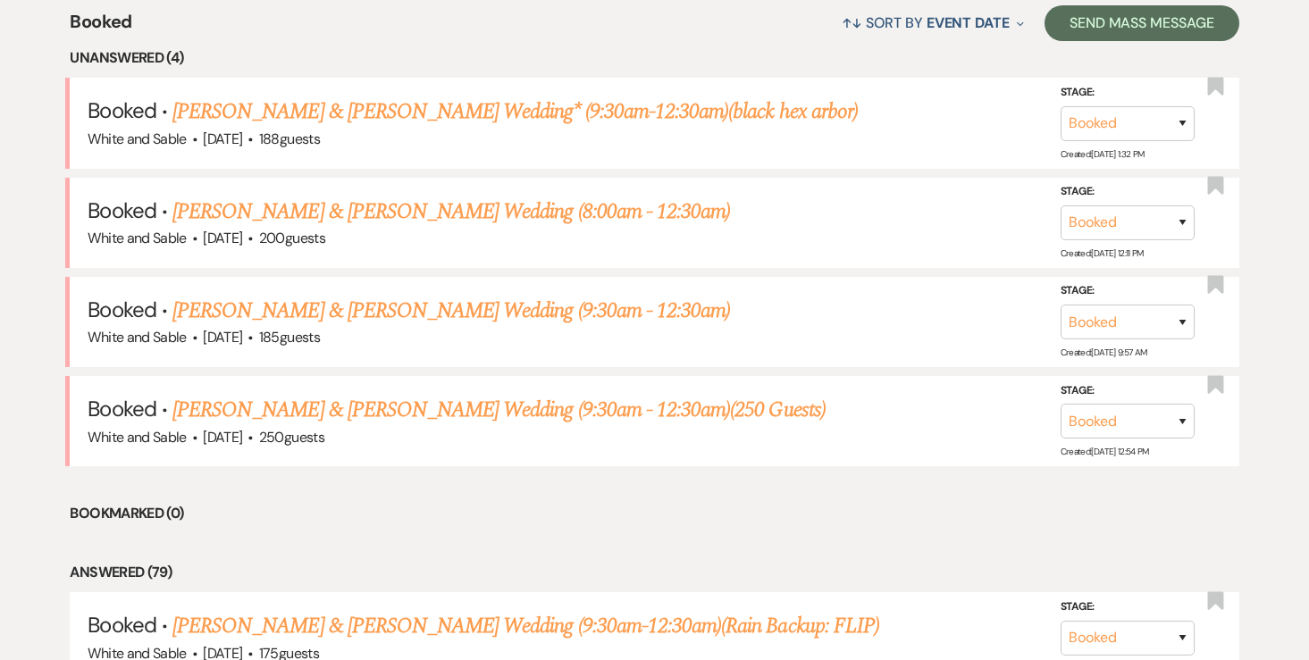
scroll to position [718, 0]
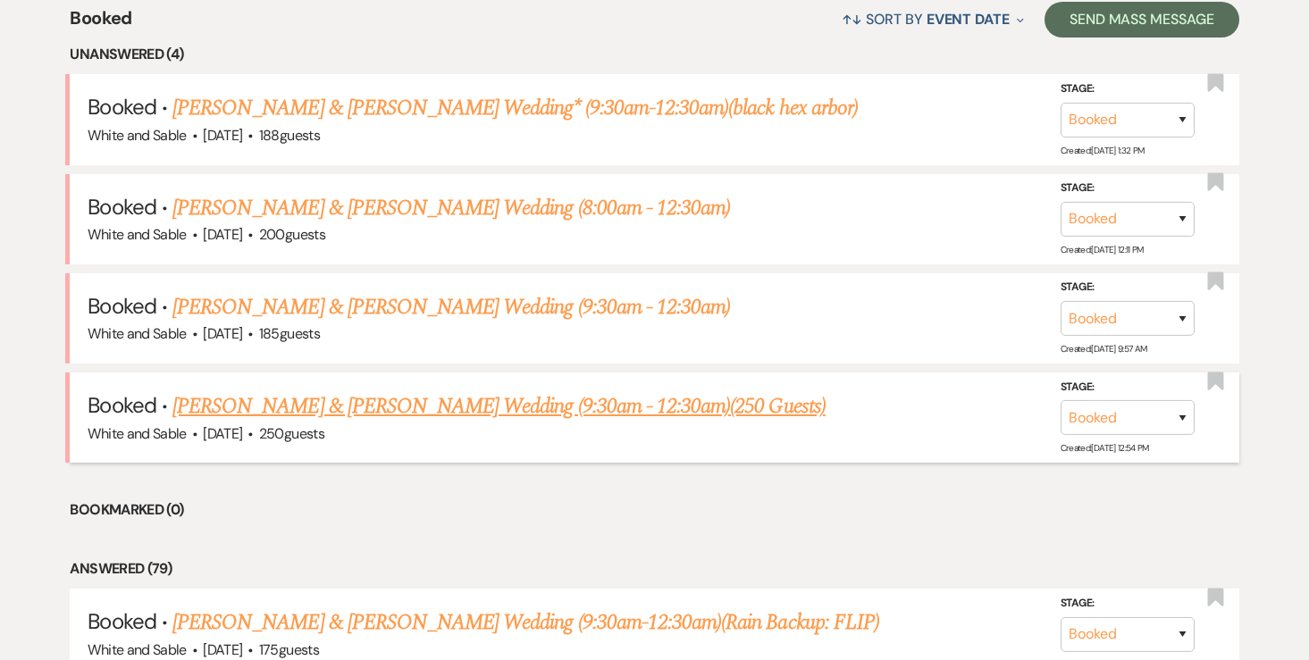
click at [388, 400] on link "[PERSON_NAME] & [PERSON_NAME] Wedding (9:30am - 12:30am)(250 Guests)" at bounding box center [498, 406] width 653 height 32
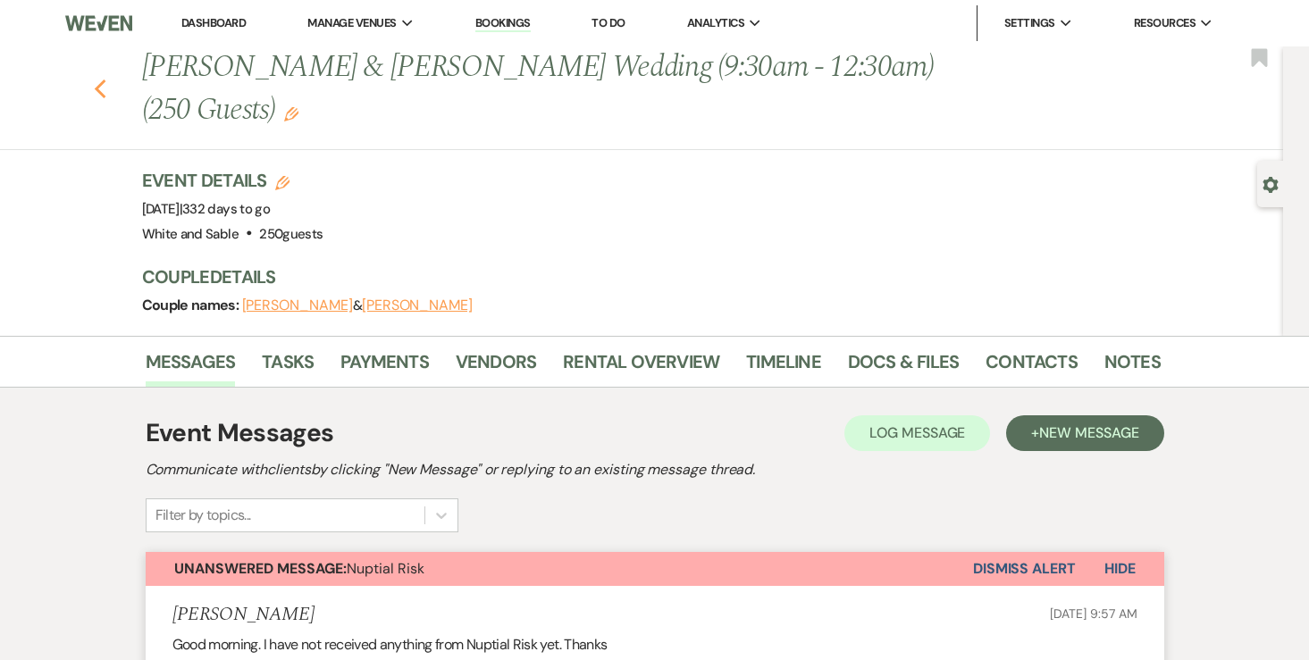
click at [100, 93] on use "button" at bounding box center [100, 90] width 12 height 20
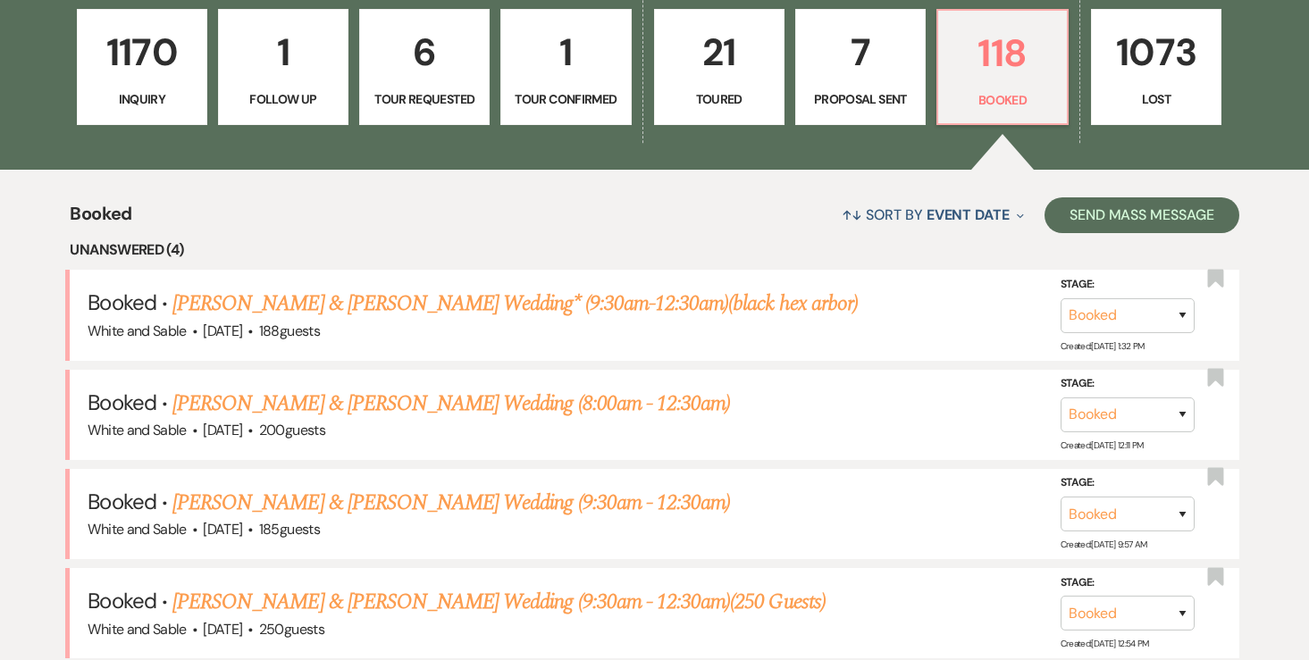
scroll to position [429, 0]
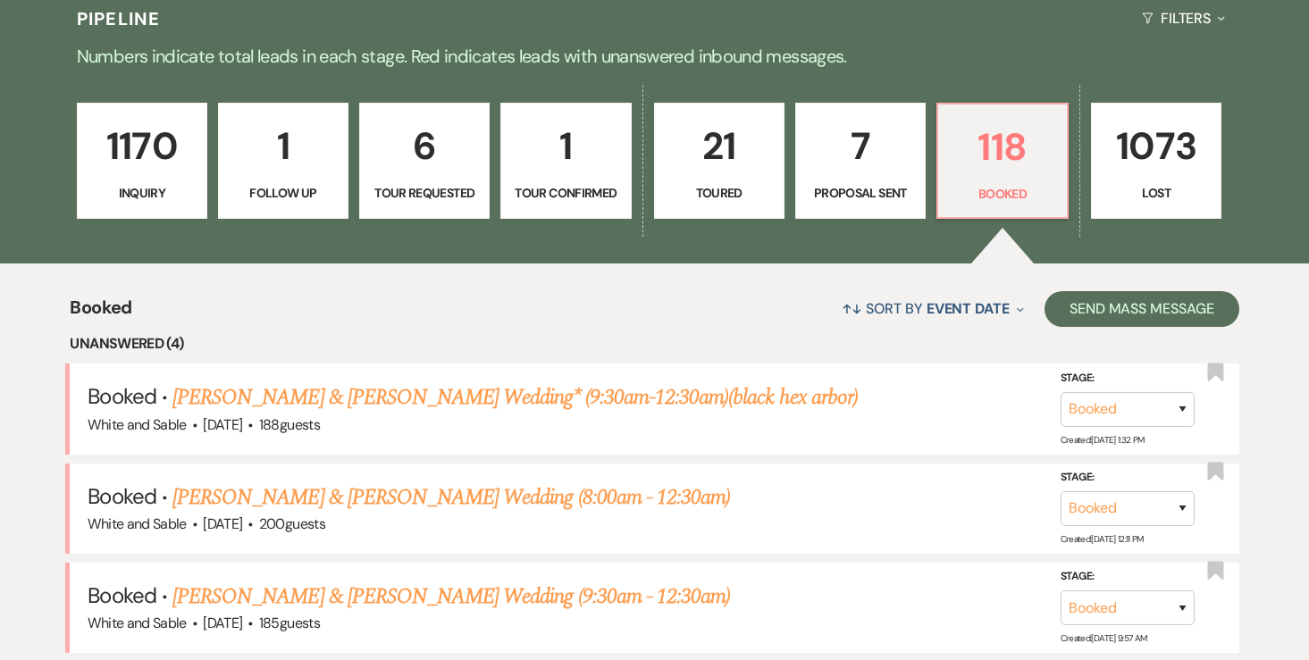
click at [858, 160] on p "7" at bounding box center [860, 146] width 107 height 60
select select "6"
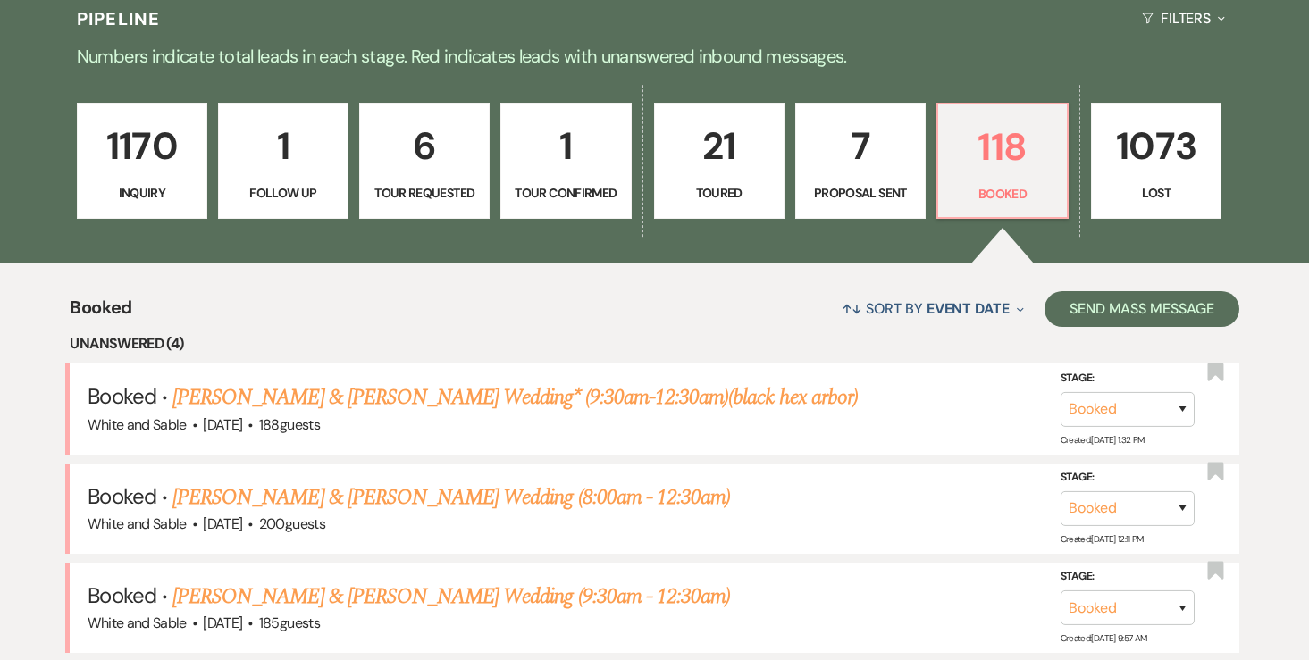
select select "6"
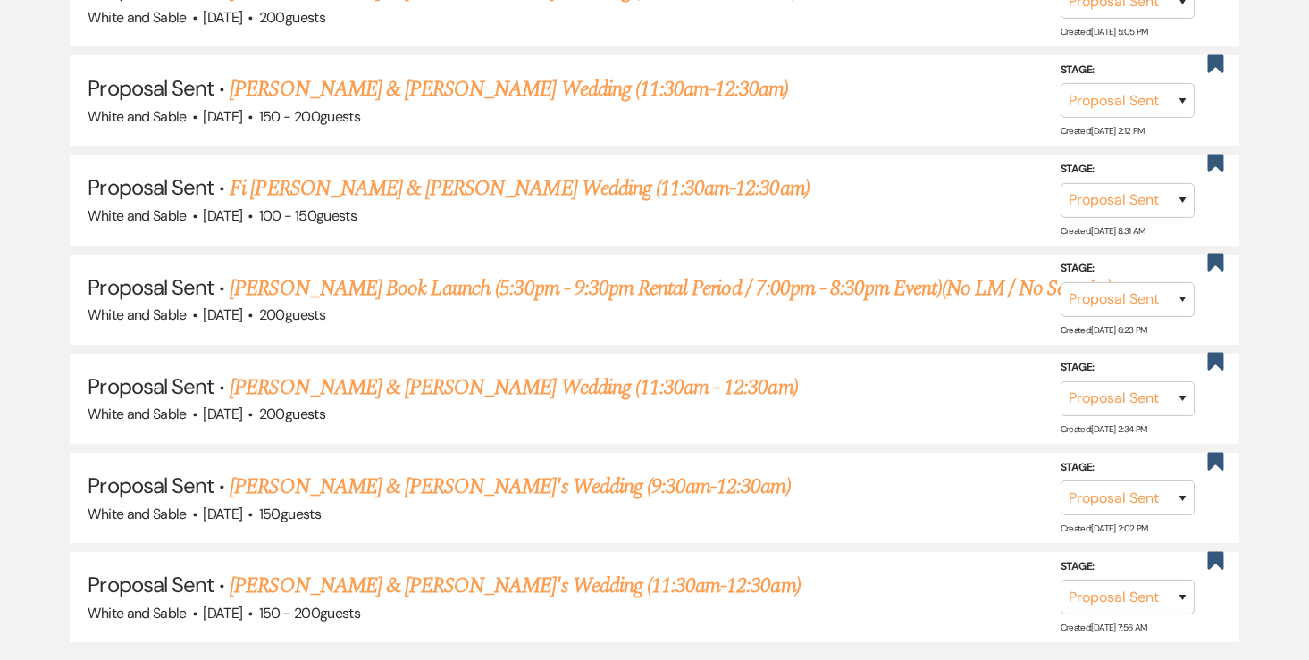
scroll to position [921, 0]
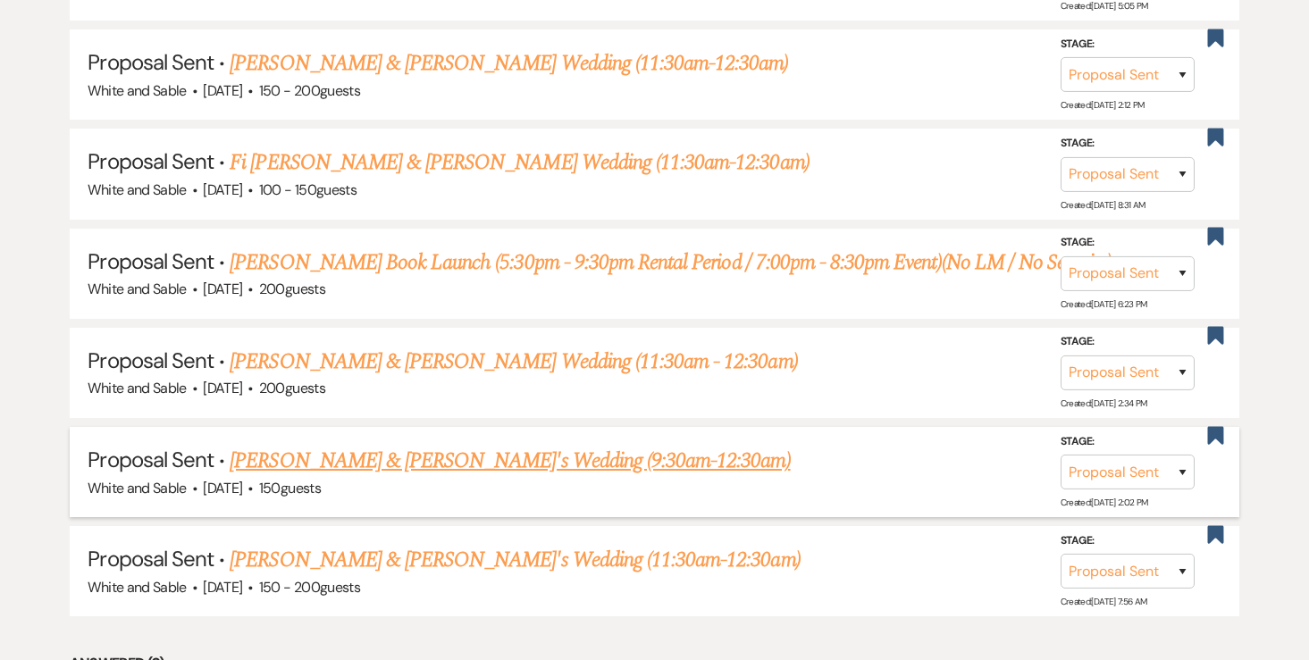
click at [395, 460] on link "[PERSON_NAME] & [PERSON_NAME]'s Wedding (9:30am-12:30am)" at bounding box center [510, 461] width 560 height 32
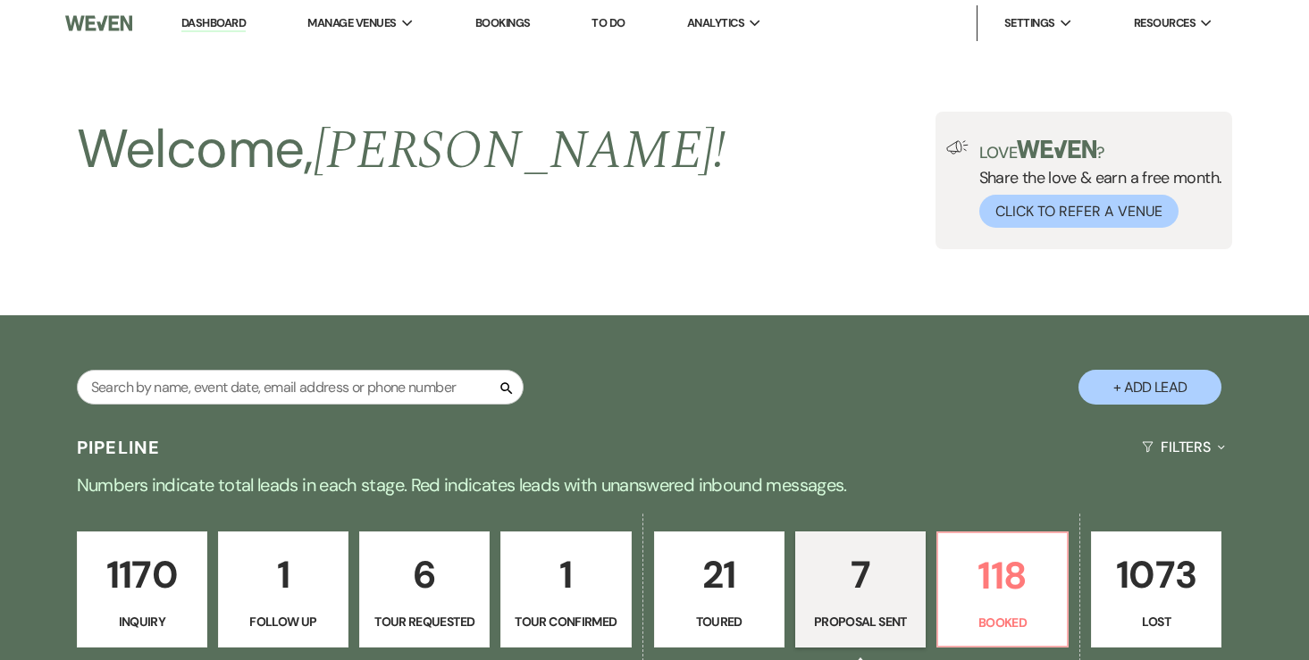
select select "6"
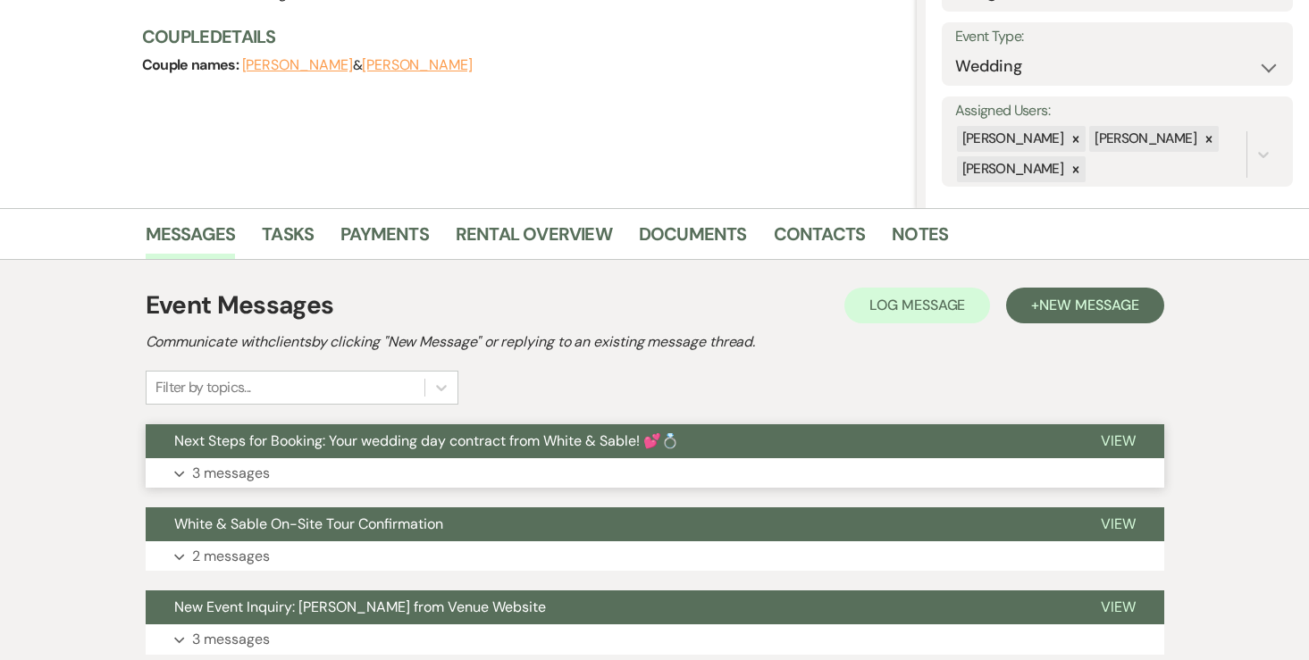
scroll to position [250, 0]
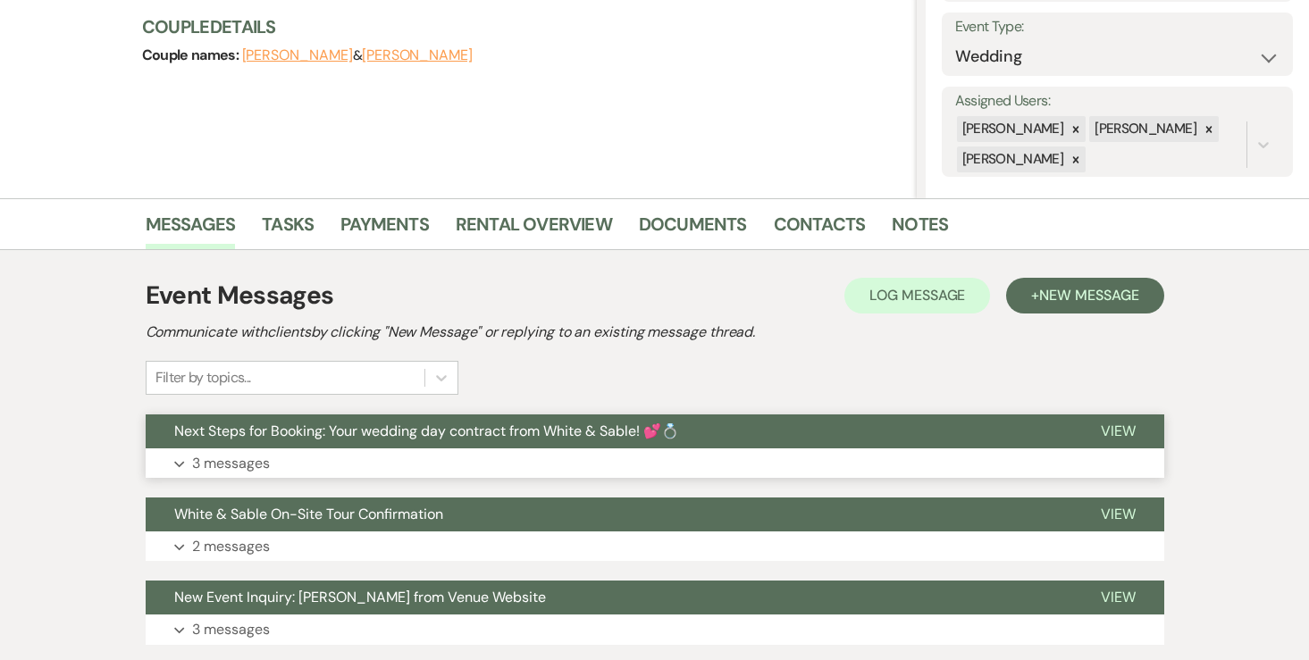
click at [251, 452] on p "3 messages" at bounding box center [231, 463] width 78 height 23
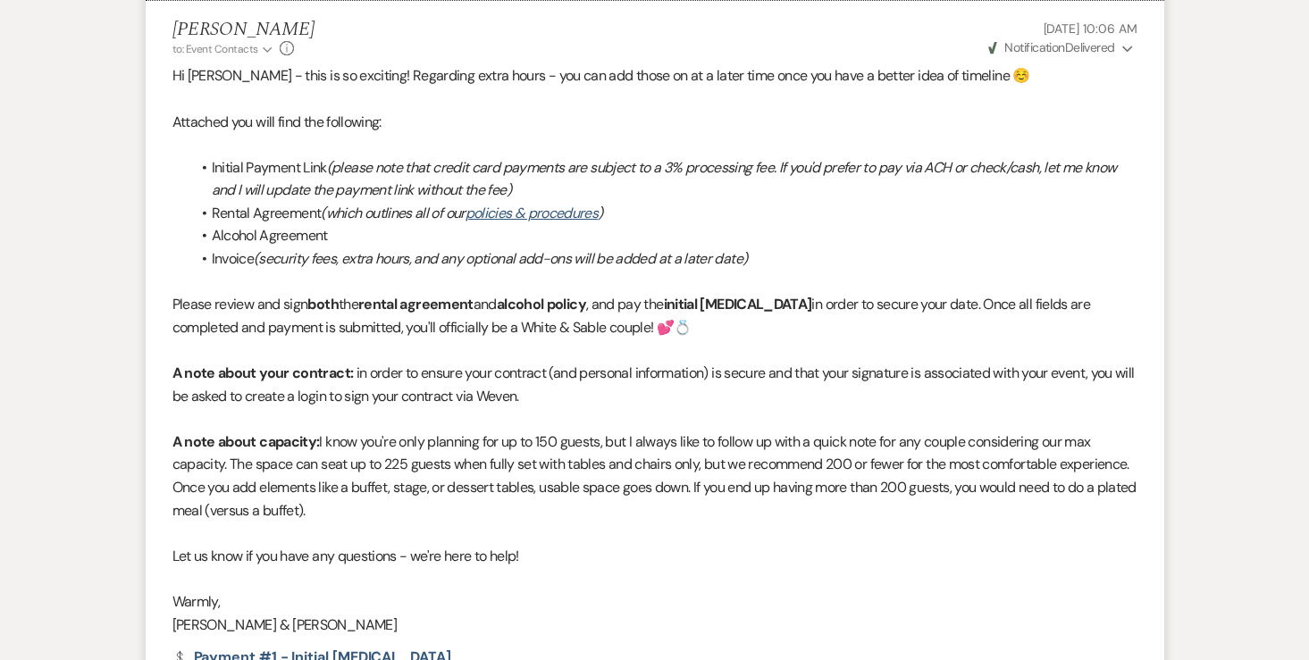
scroll to position [1777, 0]
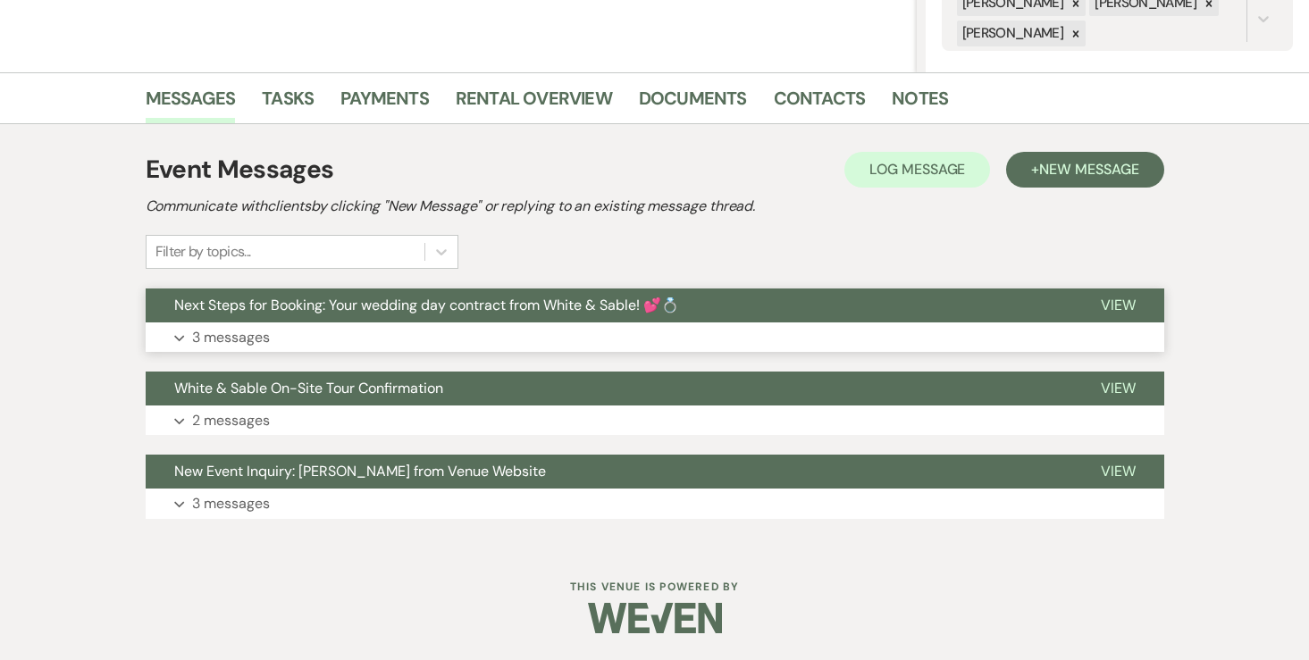
click at [245, 342] on p "3 messages" at bounding box center [231, 337] width 78 height 23
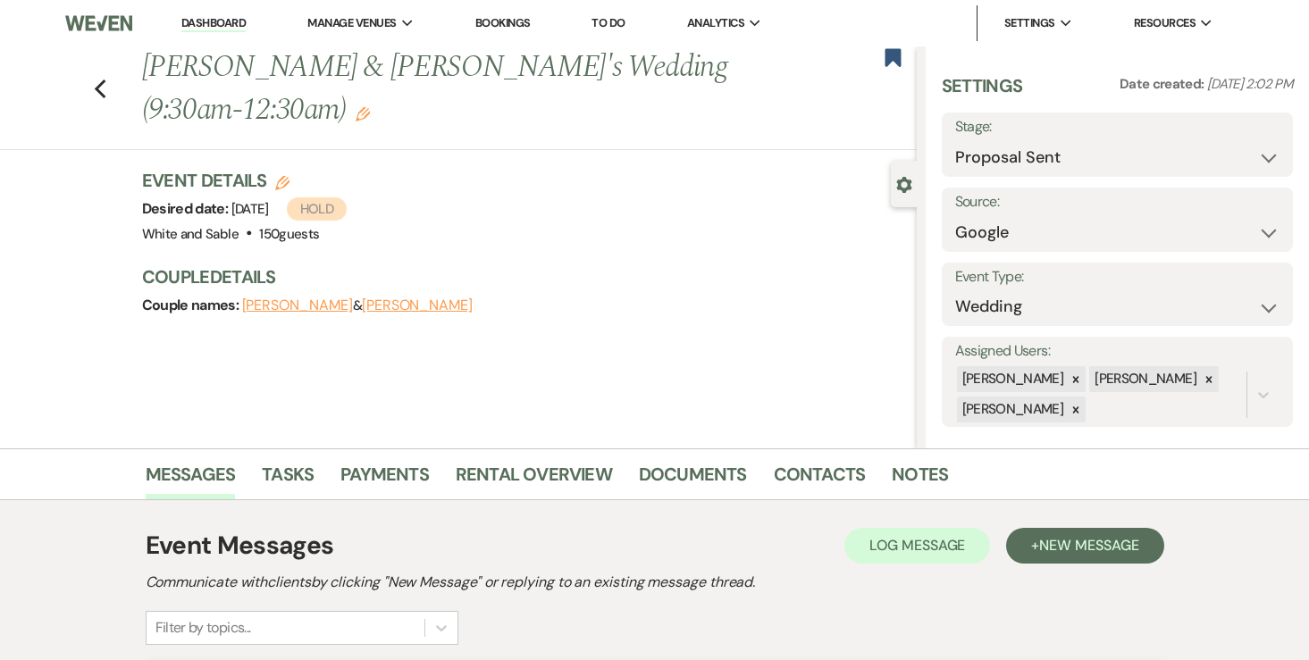
click at [199, 21] on link "Dashboard" at bounding box center [213, 23] width 64 height 17
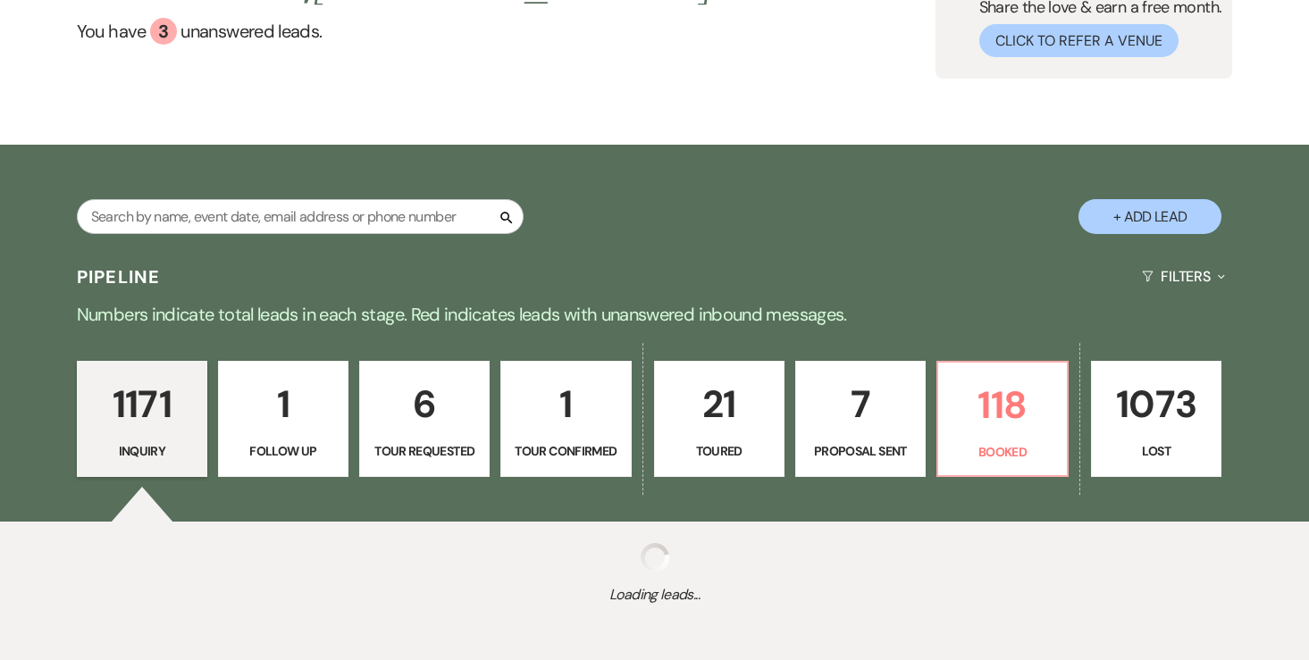
scroll to position [179, 0]
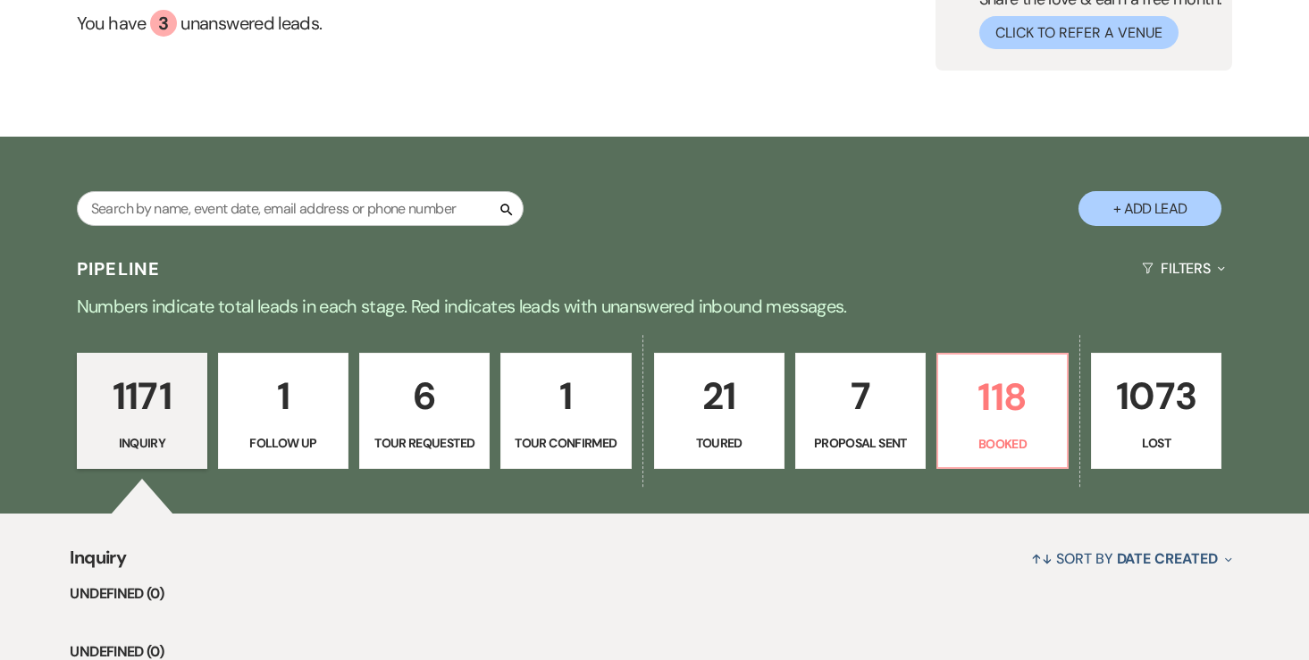
click at [855, 409] on p "7" at bounding box center [860, 396] width 107 height 60
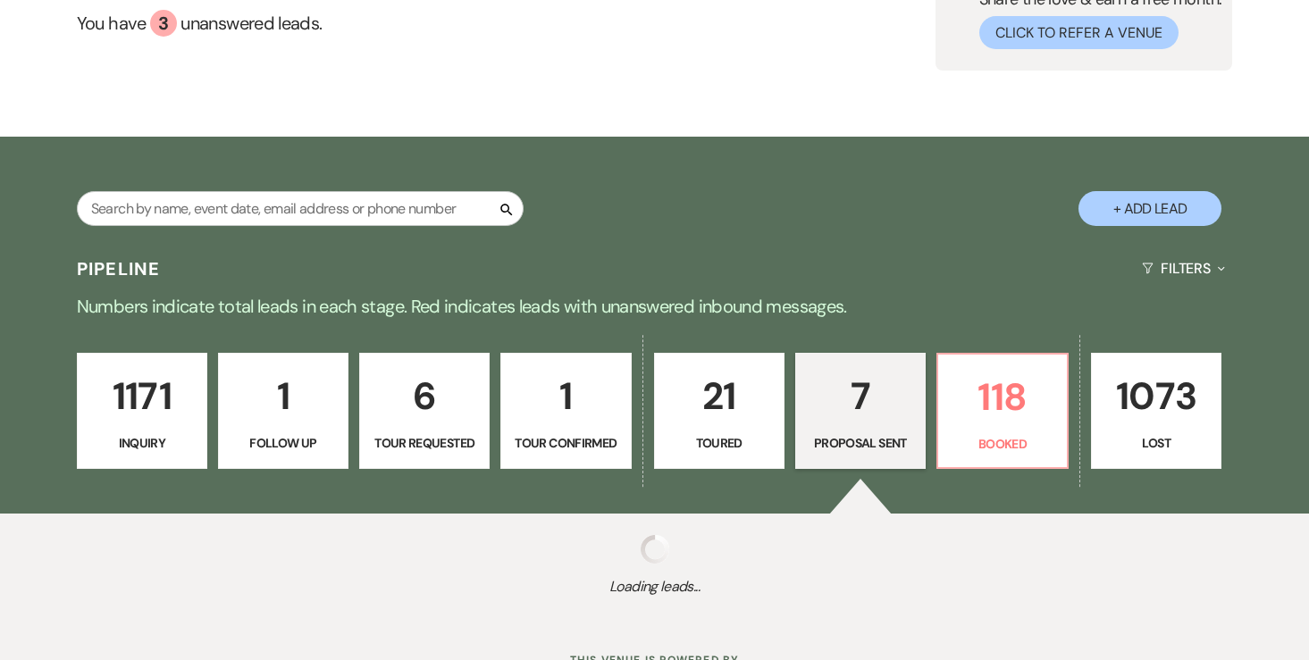
select select "6"
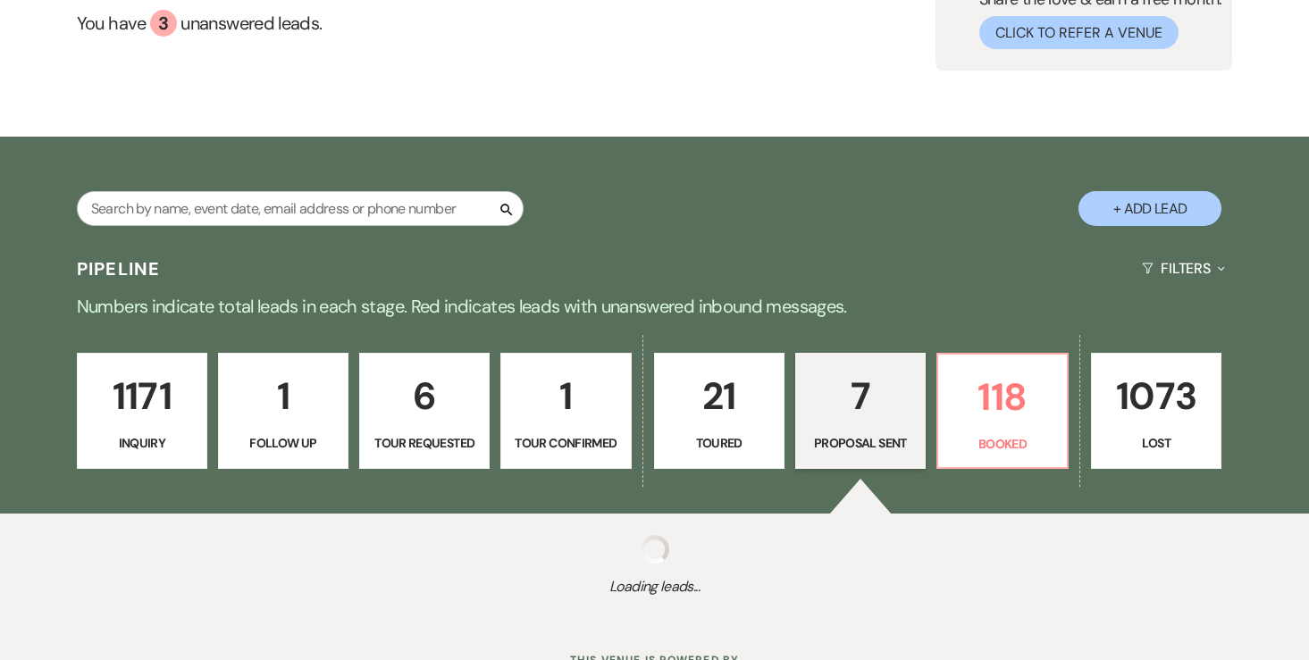
select select "6"
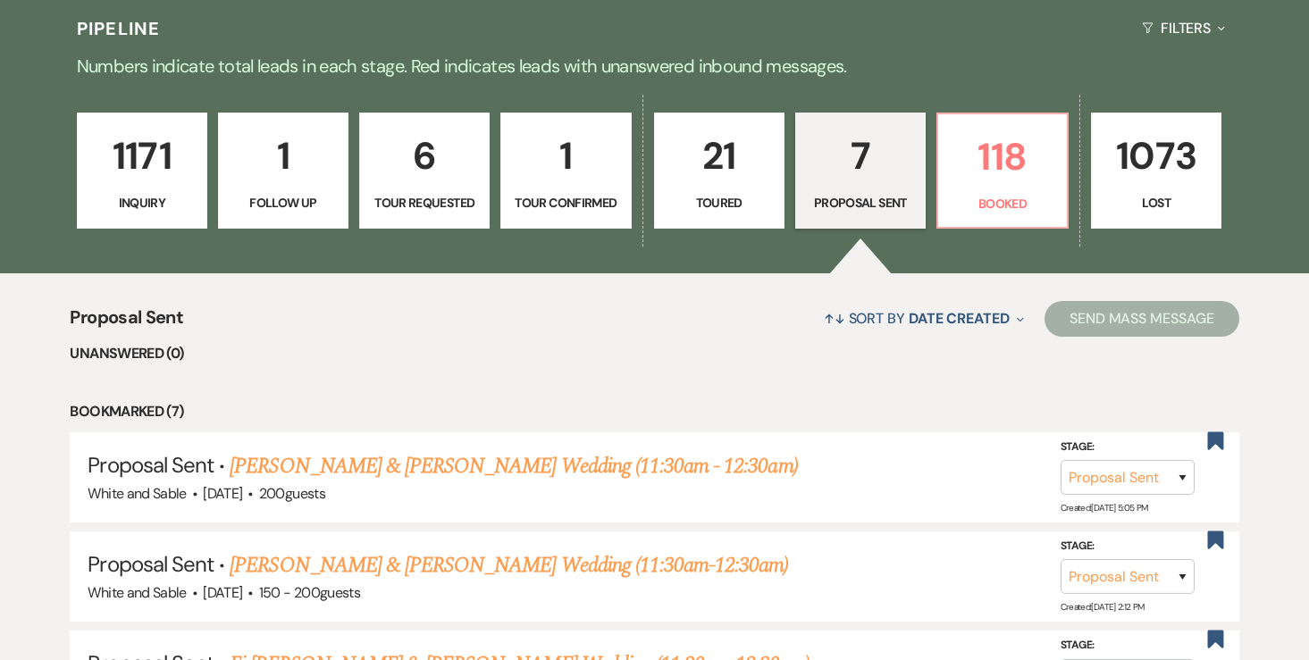
scroll to position [469, 0]
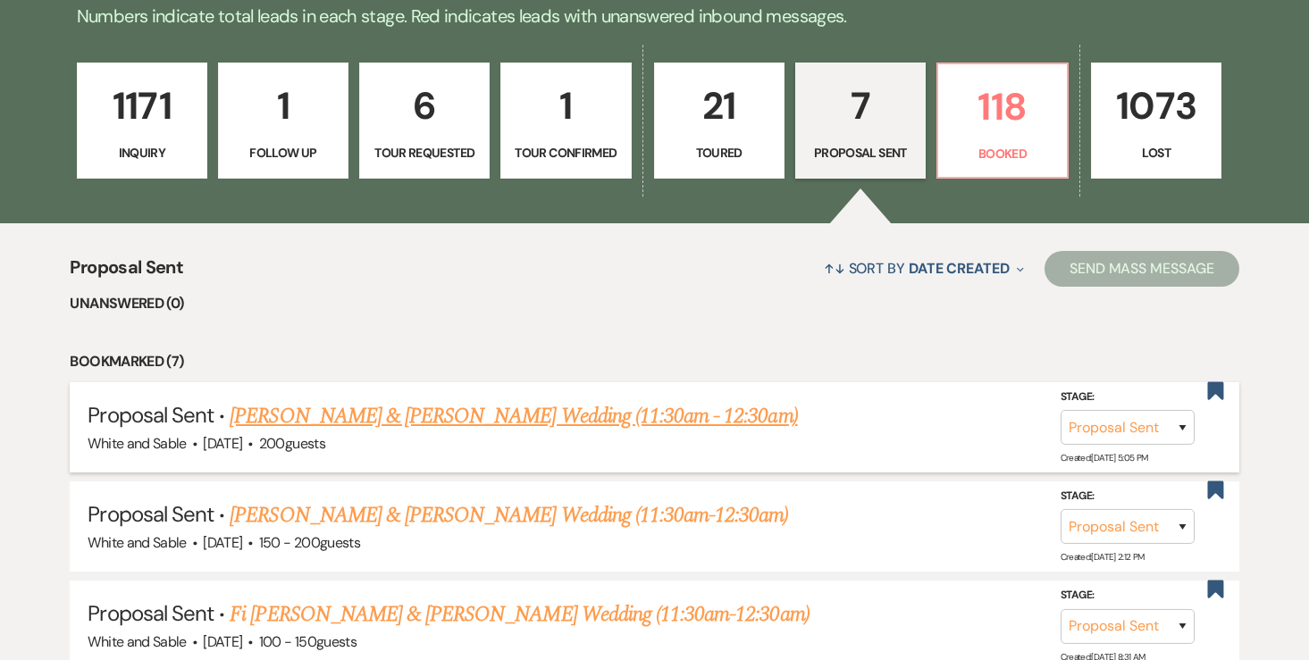
click at [657, 397] on li "Proposal Sent · [PERSON_NAME] & [PERSON_NAME] Wedding (11:30am - 12:30am) White…" at bounding box center [654, 427] width 1168 height 90
click at [643, 423] on link "[PERSON_NAME] & [PERSON_NAME] Wedding (11:30am - 12:30am)" at bounding box center [513, 416] width 567 height 32
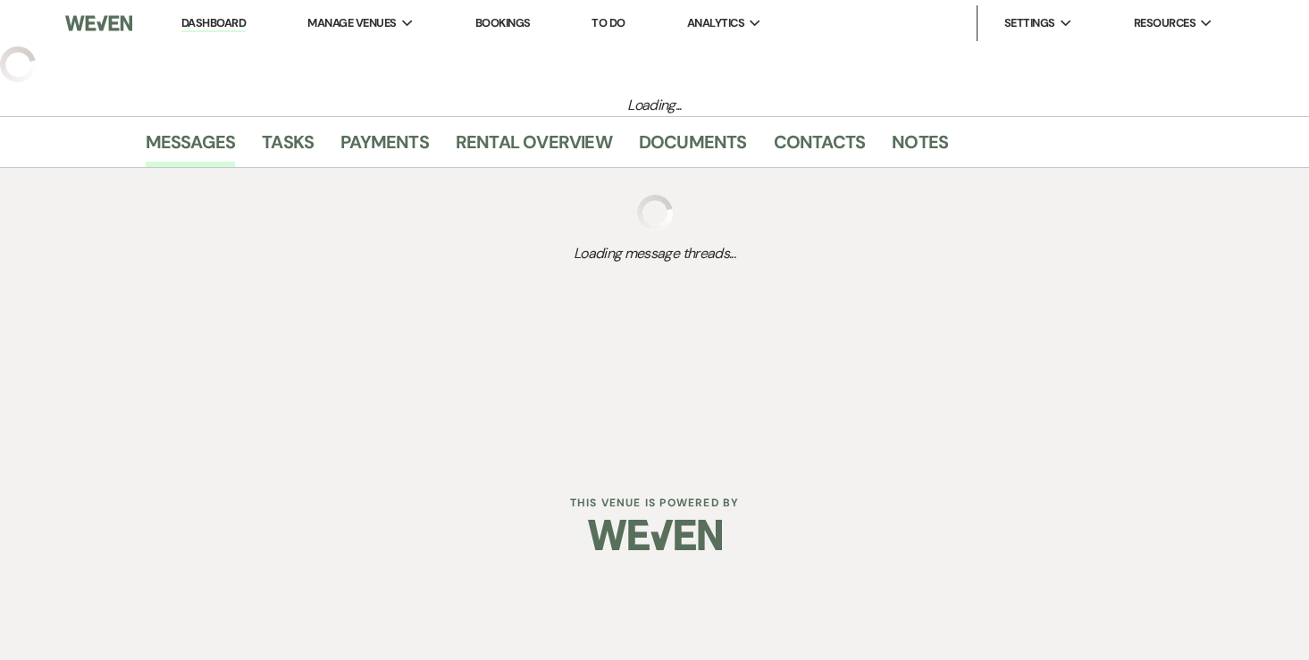
select select "6"
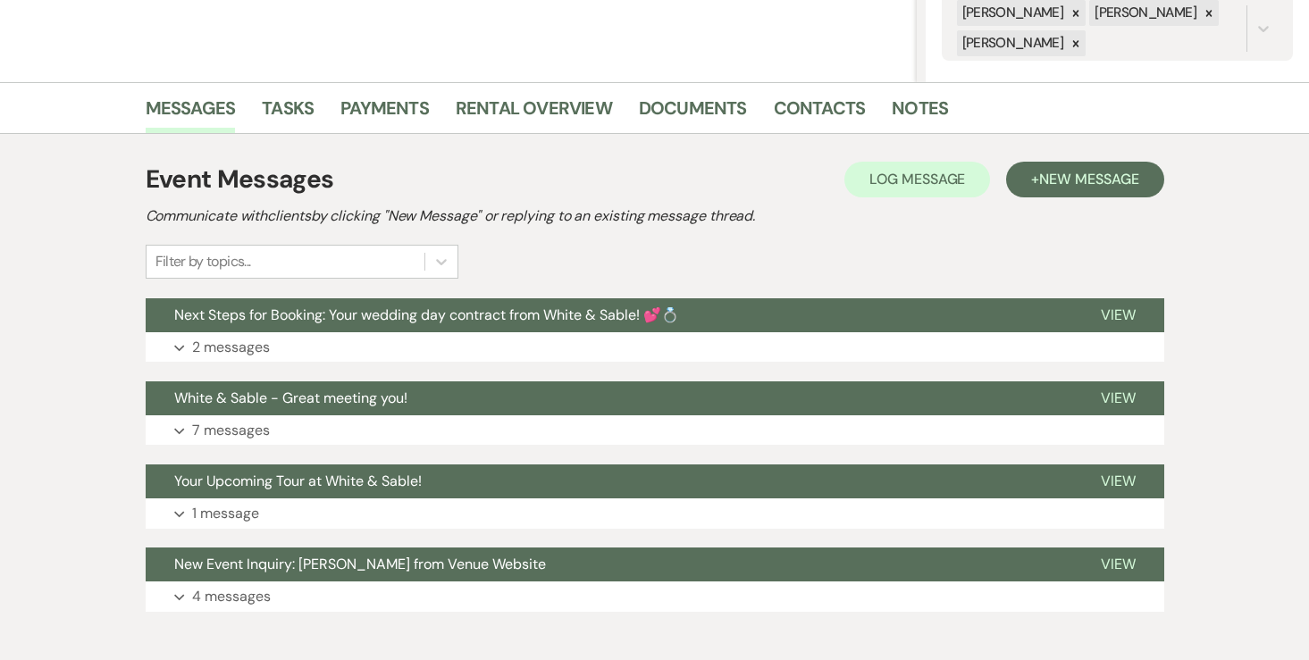
scroll to position [272, 0]
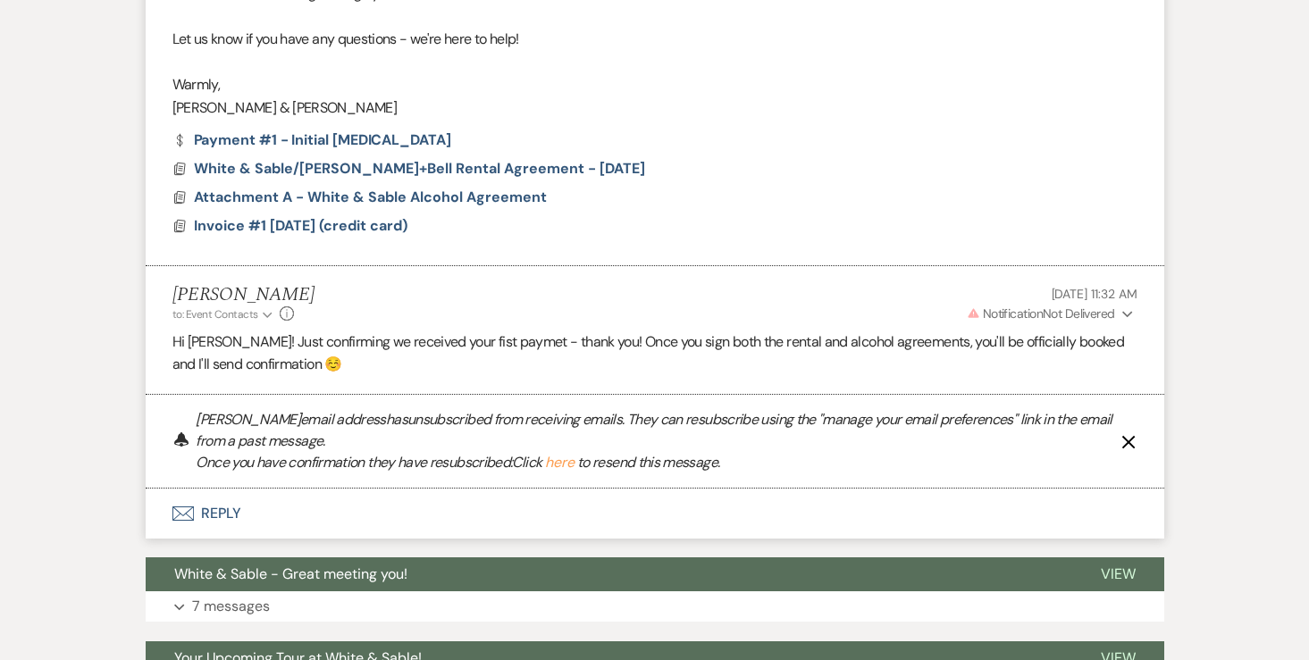
scroll to position [1228, 0]
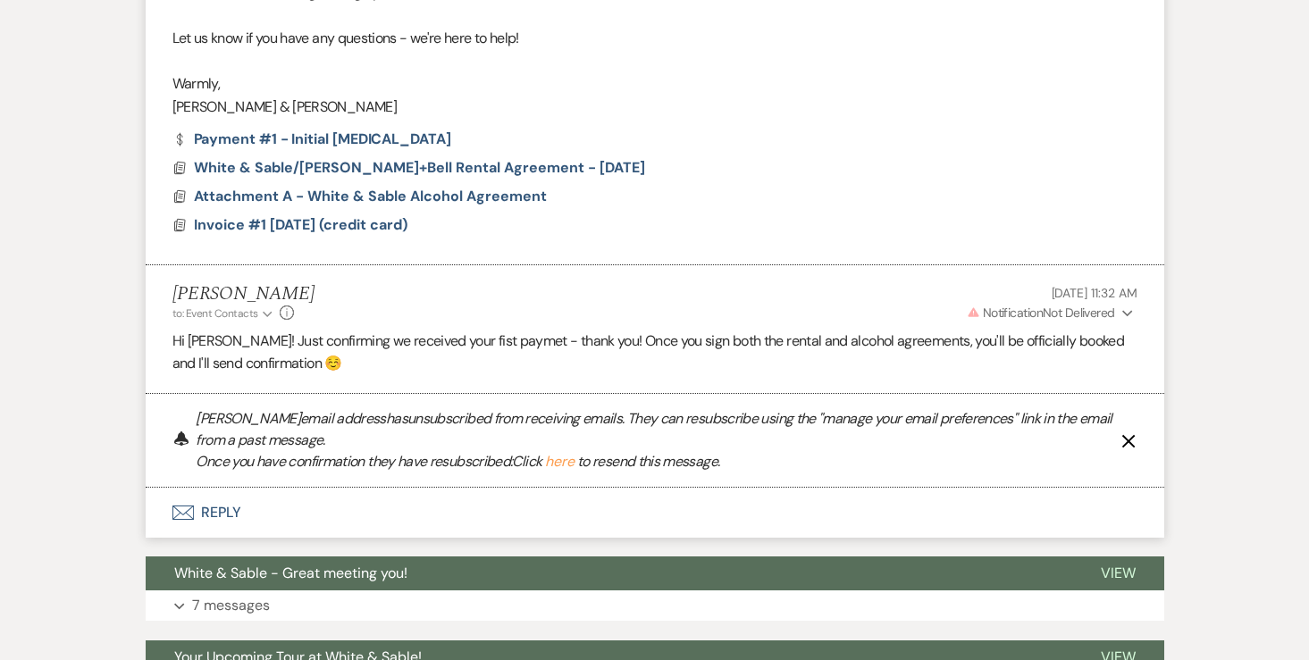
click at [574, 464] on button "here" at bounding box center [559, 462] width 29 height 14
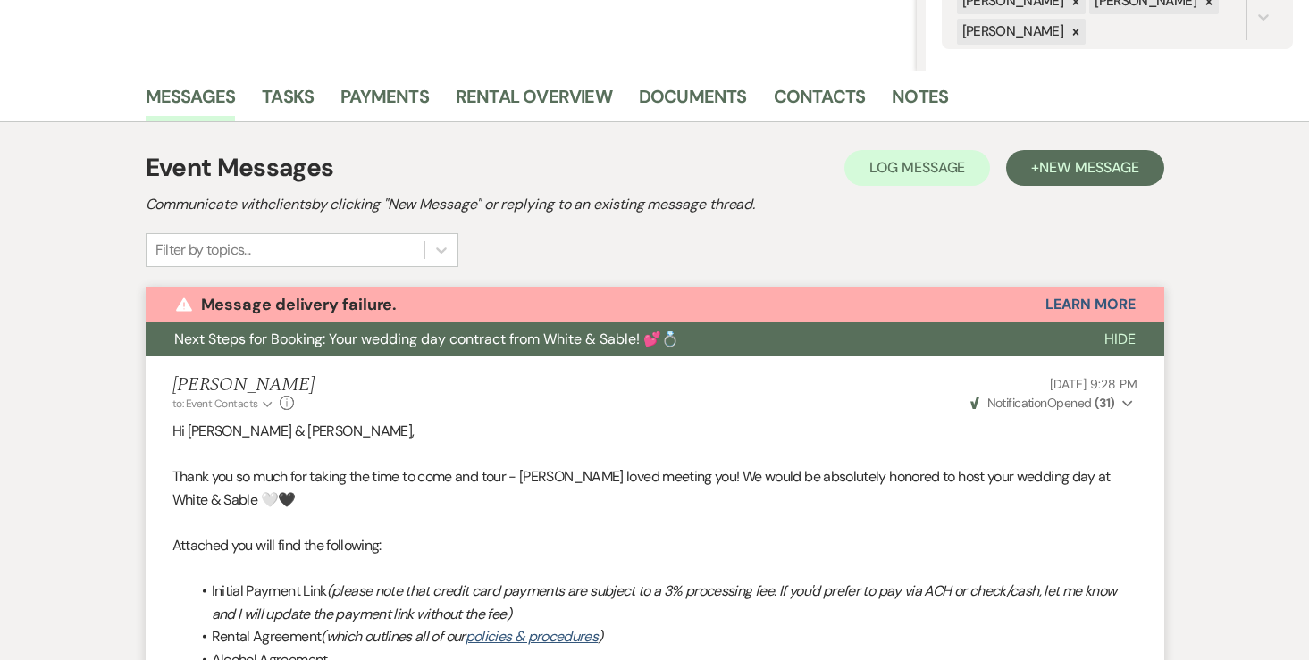
scroll to position [380, 0]
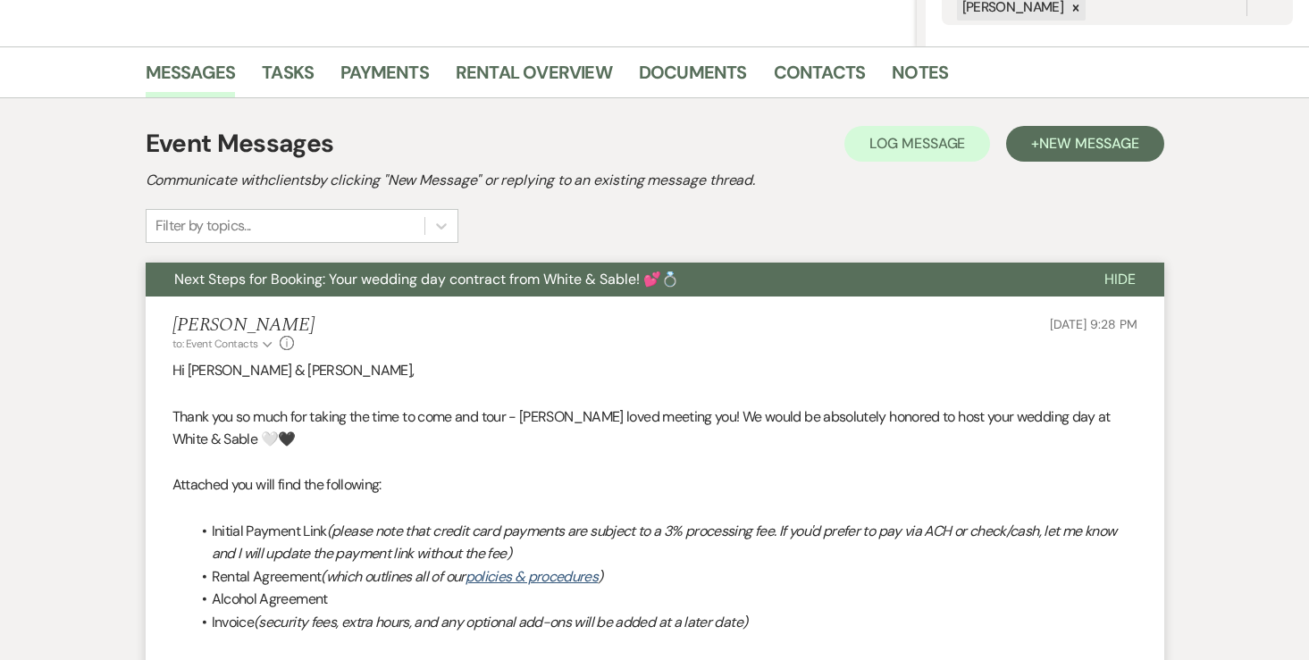
click at [239, 314] on h5 "[PERSON_NAME]" at bounding box center [243, 325] width 142 height 22
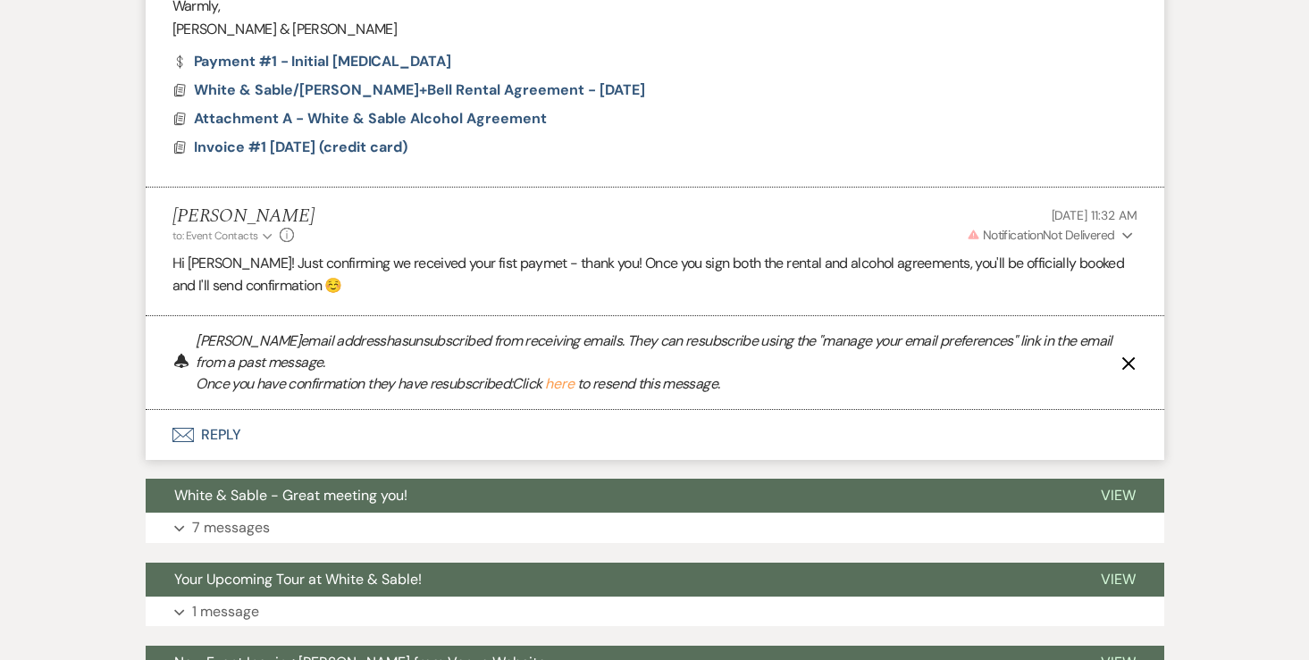
scroll to position [1312, 0]
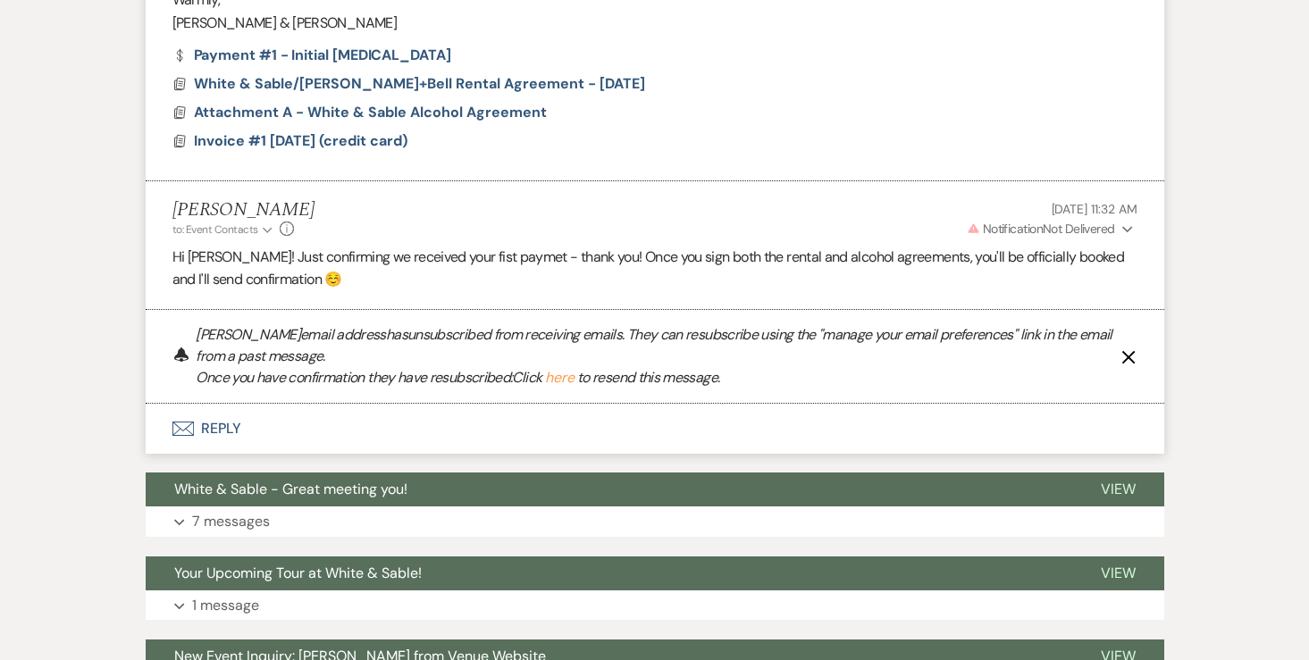
click at [1126, 356] on use "button" at bounding box center [1127, 357] width 13 height 13
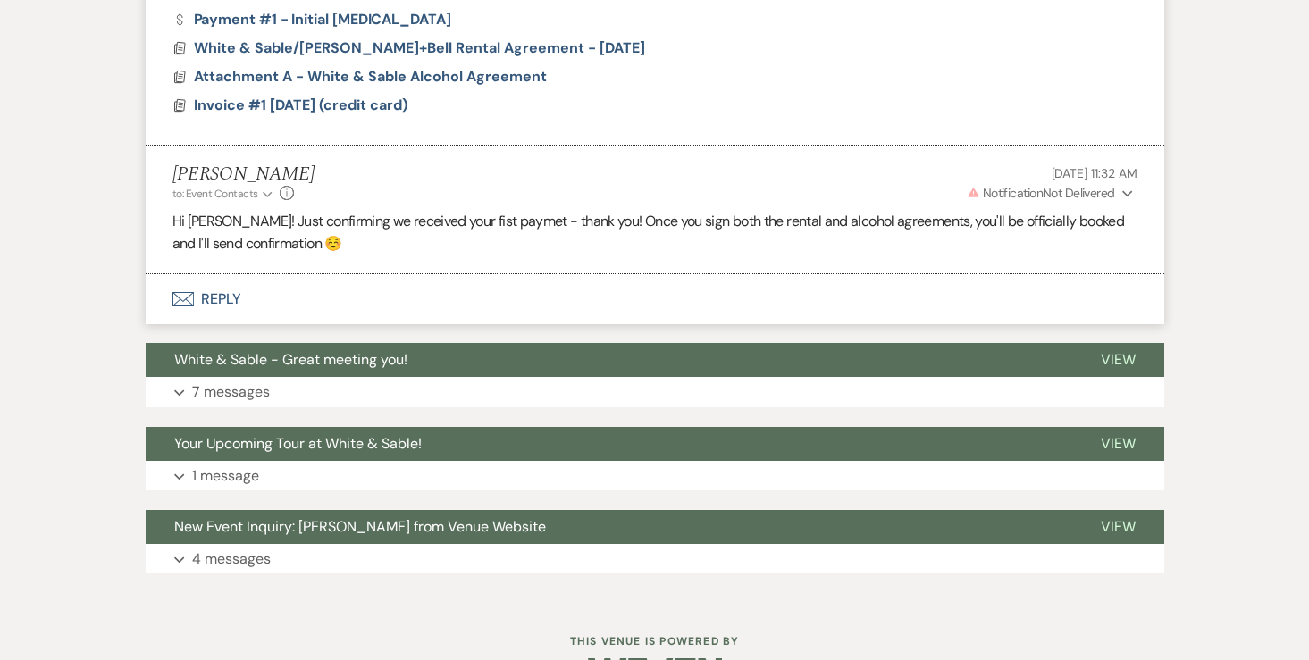
scroll to position [1277, 0]
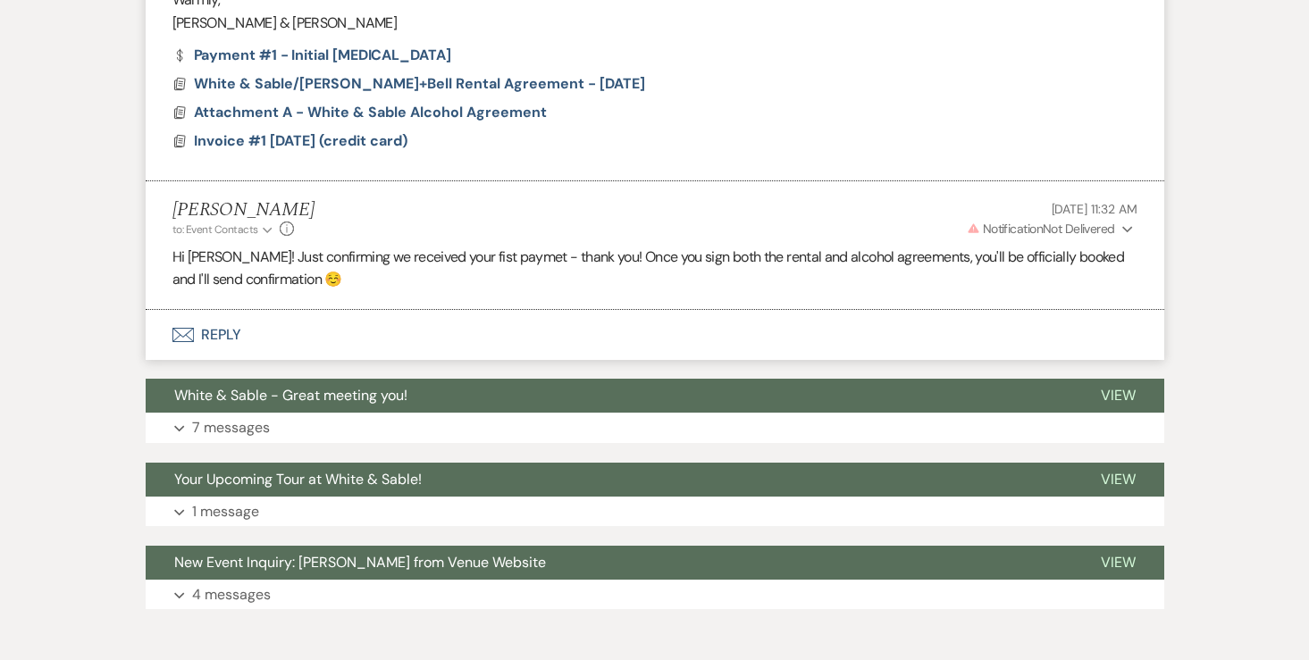
click at [1079, 230] on span "Warning Notification Not Delivered" at bounding box center [1041, 229] width 148 height 16
click at [1082, 263] on p "Warning Invalid Email" at bounding box center [1081, 264] width 82 height 20
click at [849, 220] on div "[PERSON_NAME] to: Event Contacts Expand Info [DATE] 11:32 AM Warning Notificati…" at bounding box center [654, 218] width 965 height 38
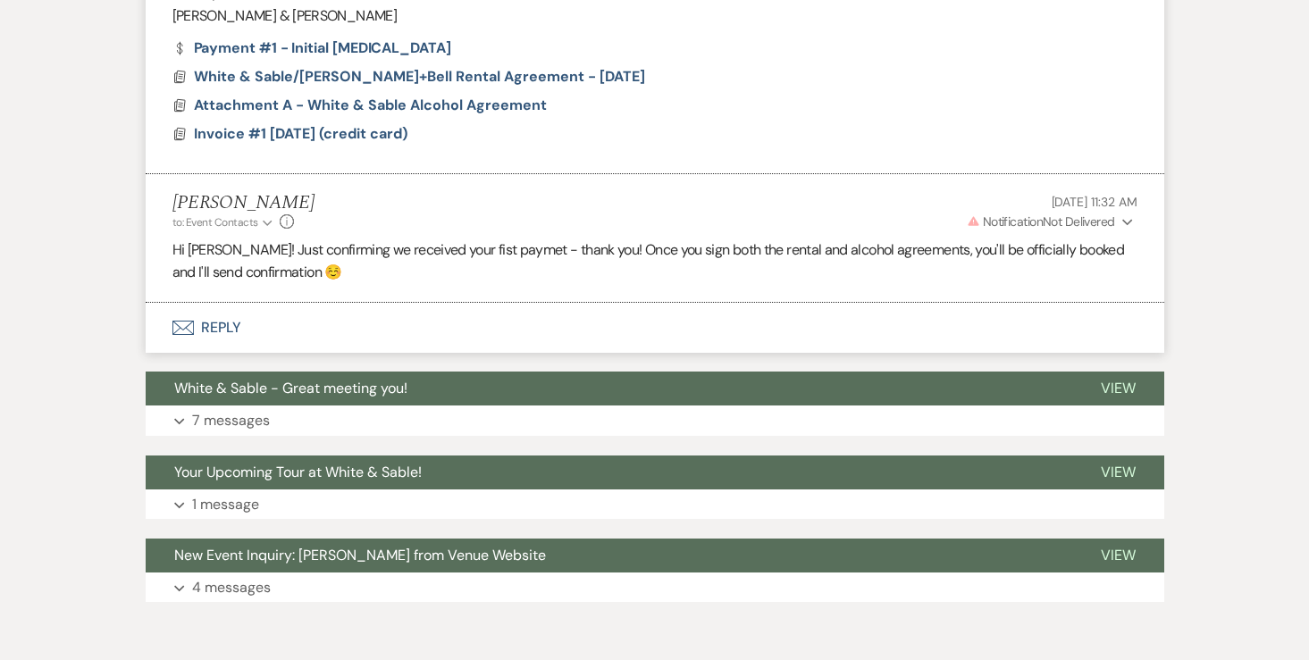
scroll to position [1282, 0]
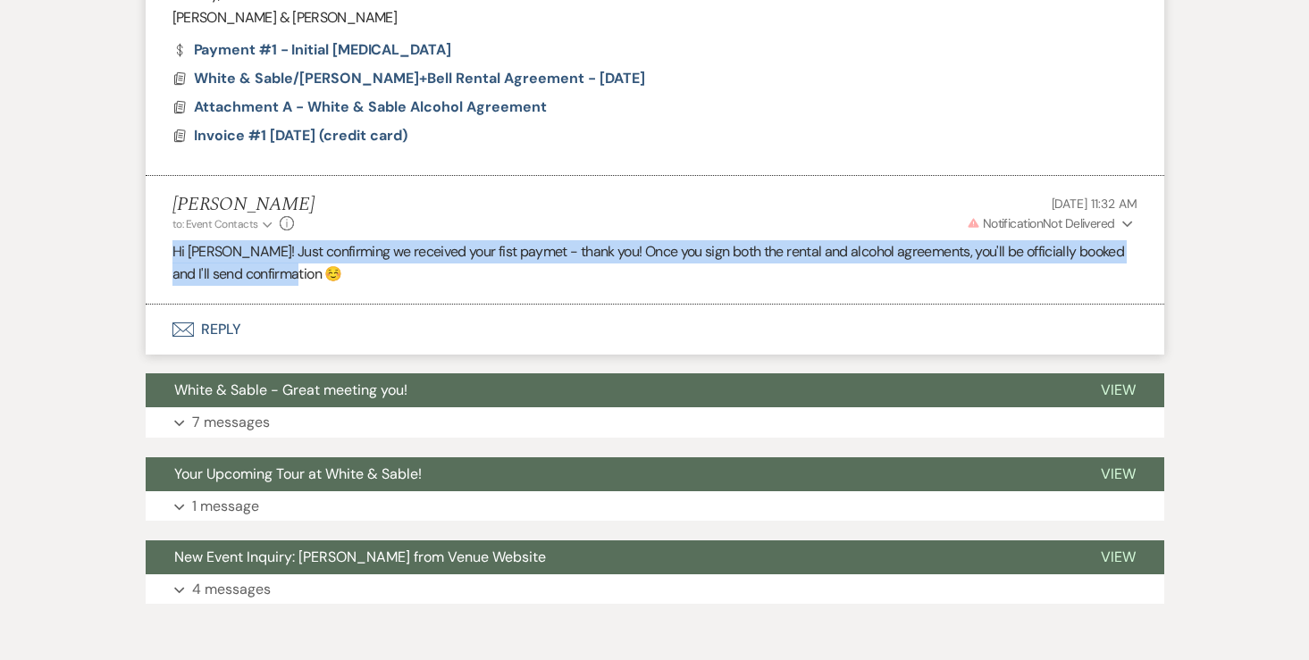
drag, startPoint x: 311, startPoint y: 281, endPoint x: 158, endPoint y: 254, distance: 155.1
click at [158, 254] on li "[PERSON_NAME] to: Event Contacts Expand Info [DATE] 11:32 AM Warning Notificati…" at bounding box center [655, 240] width 1018 height 129
copy p "Hi [PERSON_NAME]! Just confirming we received your fist paymet - thank you! Onc…"
click at [222, 333] on button "Envelope Reply" at bounding box center [655, 330] width 1018 height 50
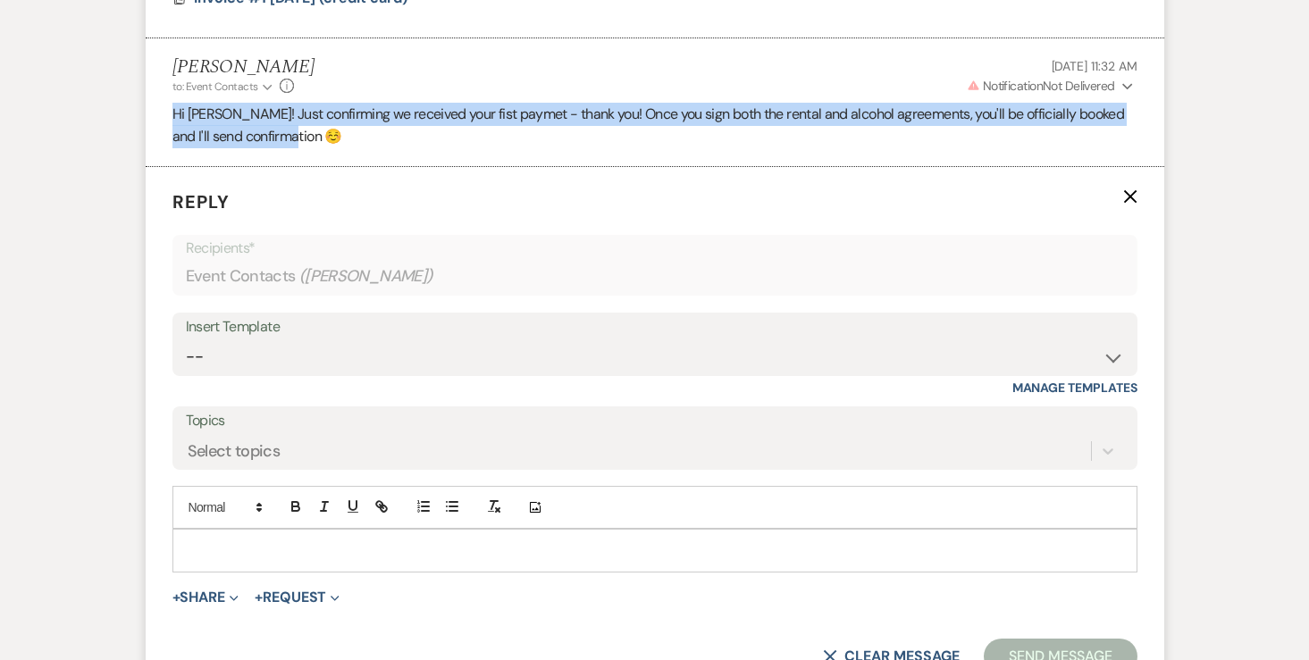
scroll to position [1441, 0]
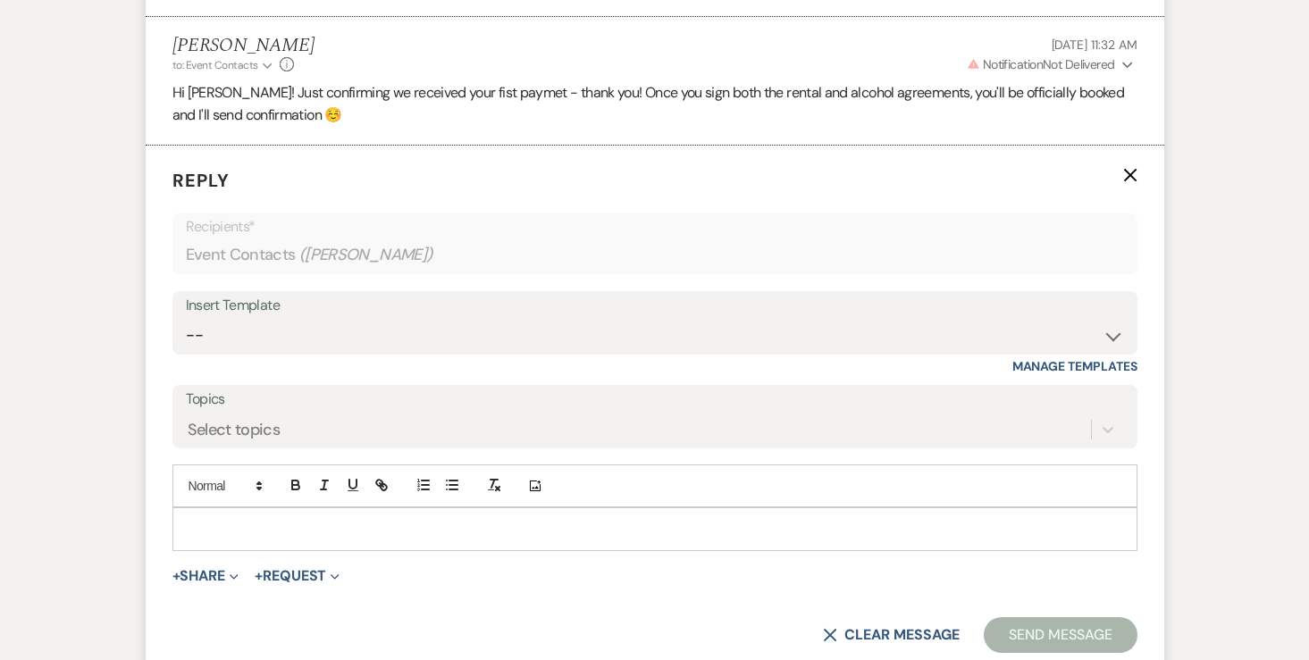
click at [222, 522] on p at bounding box center [655, 529] width 936 height 20
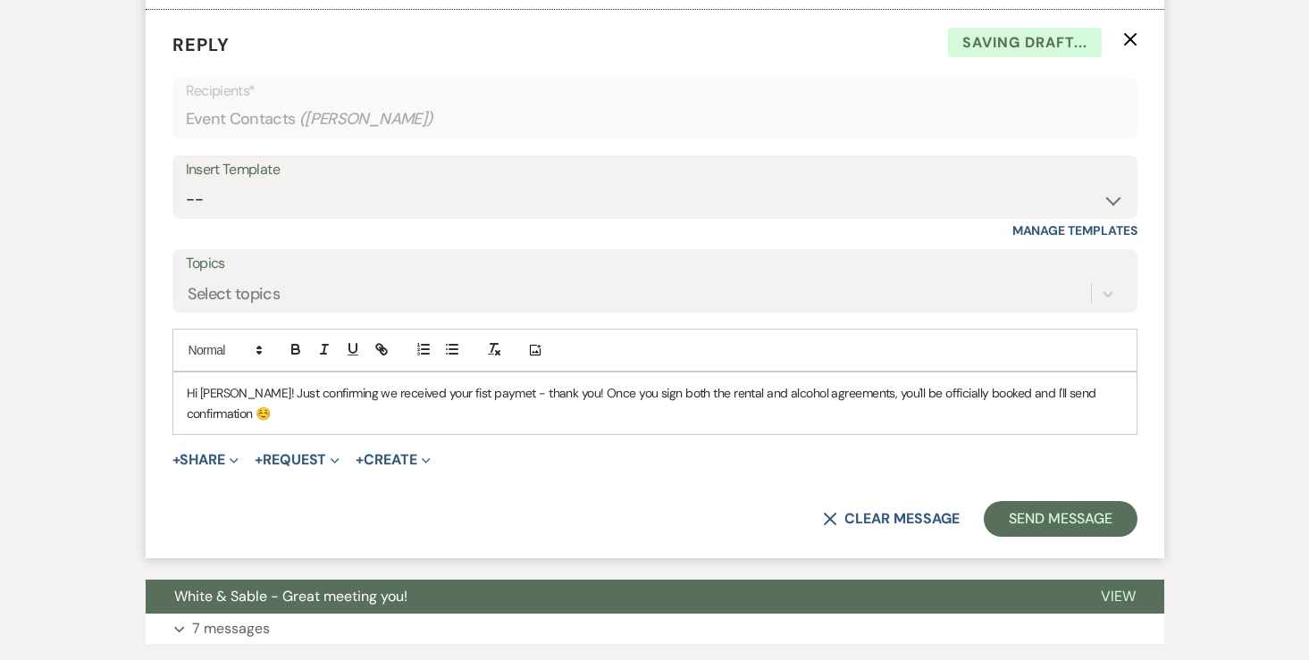
scroll to position [1640, 0]
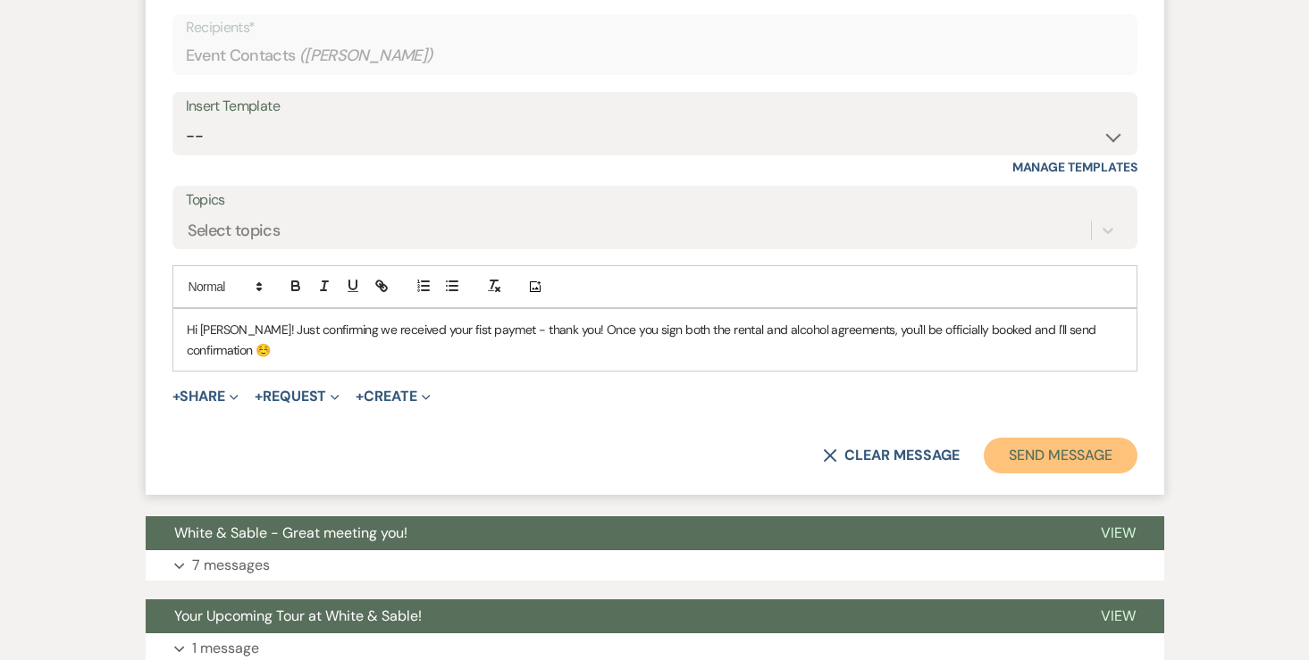
click at [1043, 438] on button "Send Message" at bounding box center [1060, 456] width 153 height 36
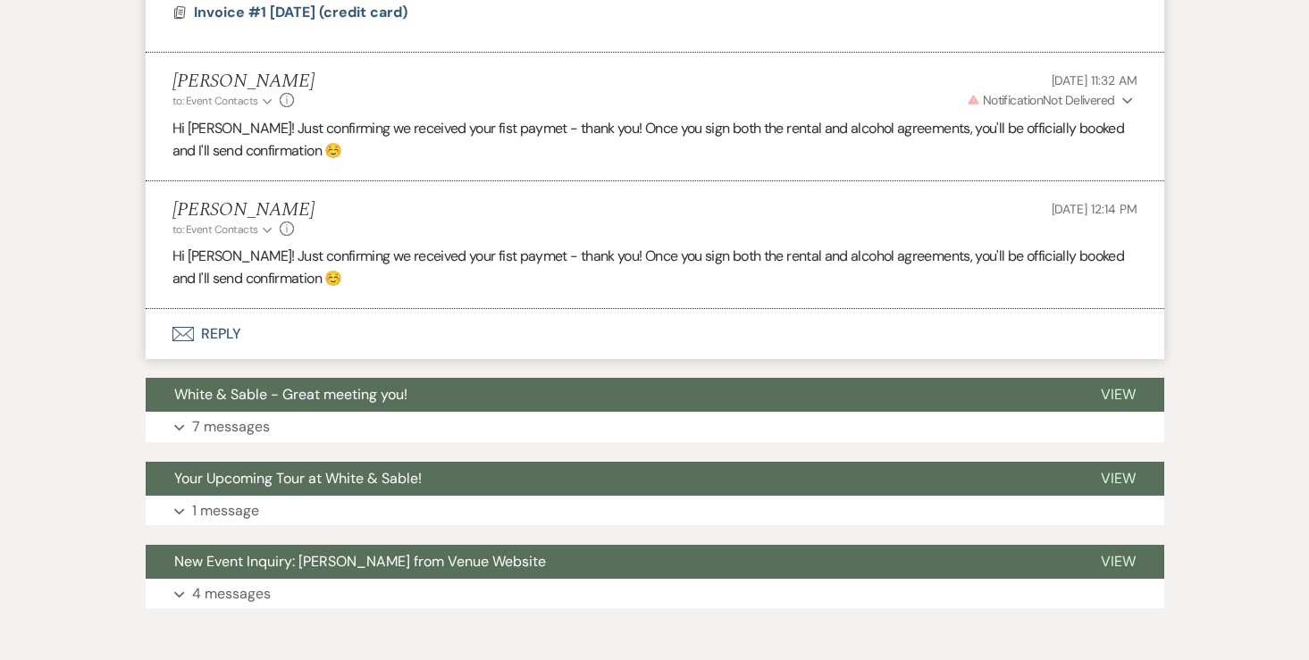
scroll to position [1401, 0]
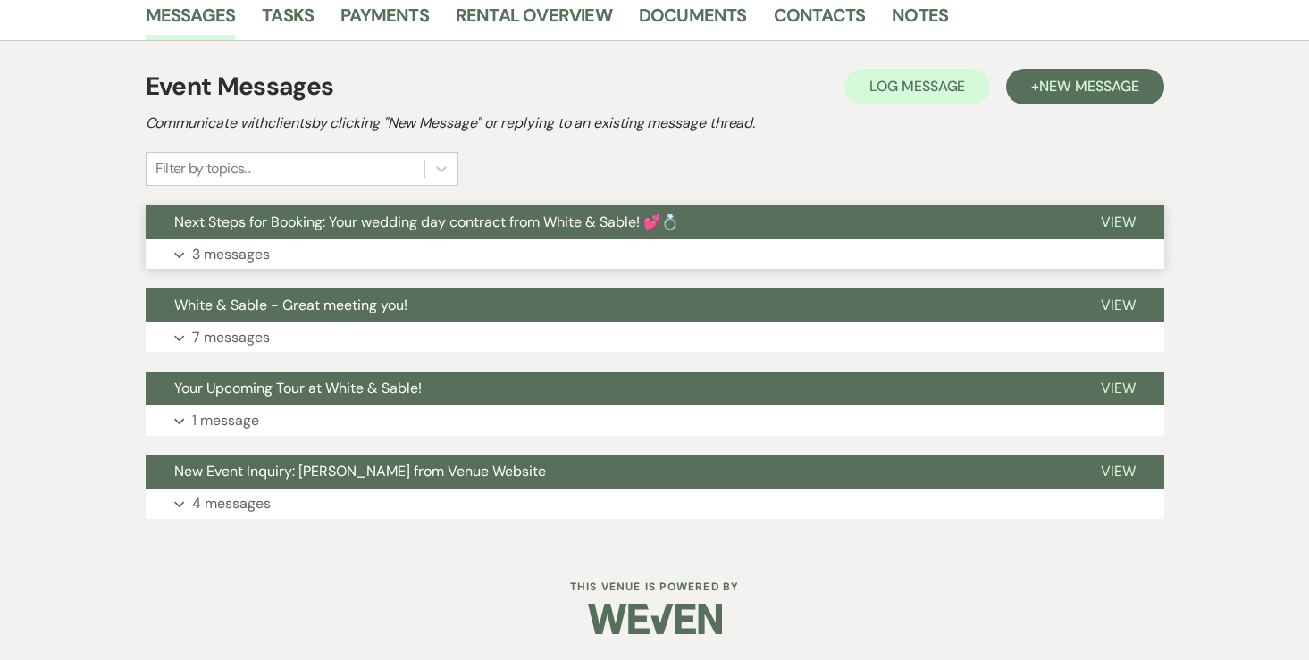
click at [251, 259] on p "3 messages" at bounding box center [231, 254] width 78 height 23
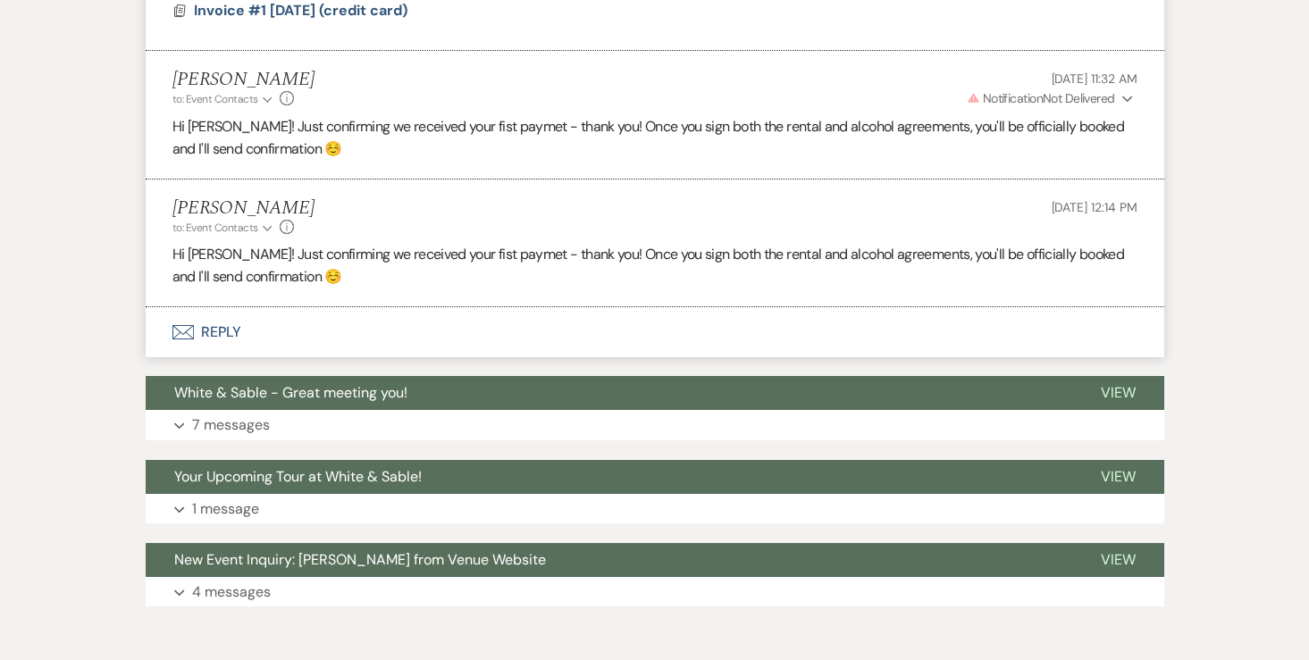
scroll to position [1408, 0]
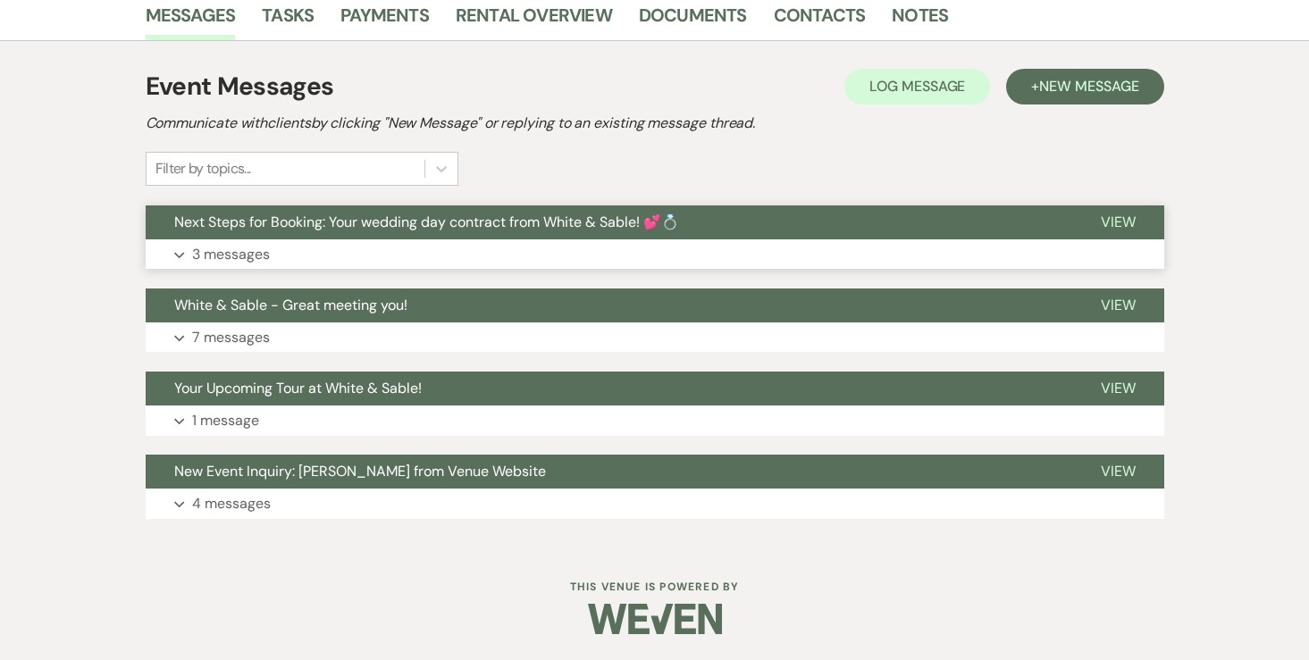
click at [255, 252] on p "3 messages" at bounding box center [231, 254] width 78 height 23
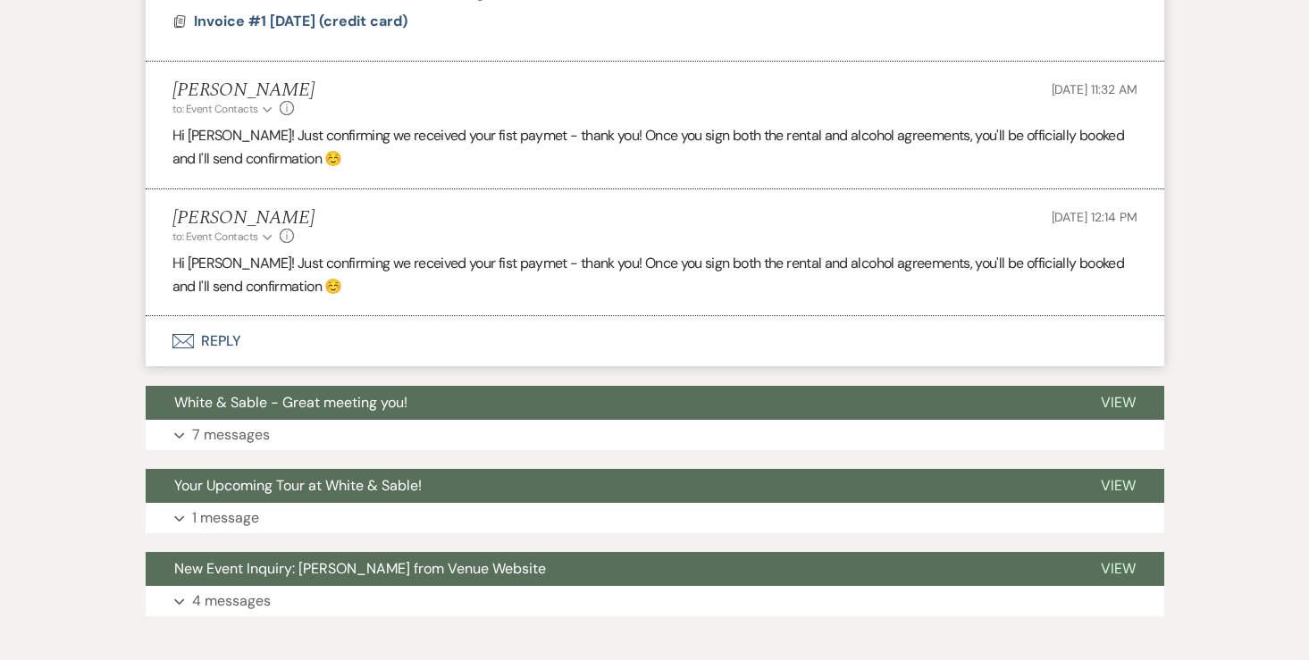
scroll to position [1397, 0]
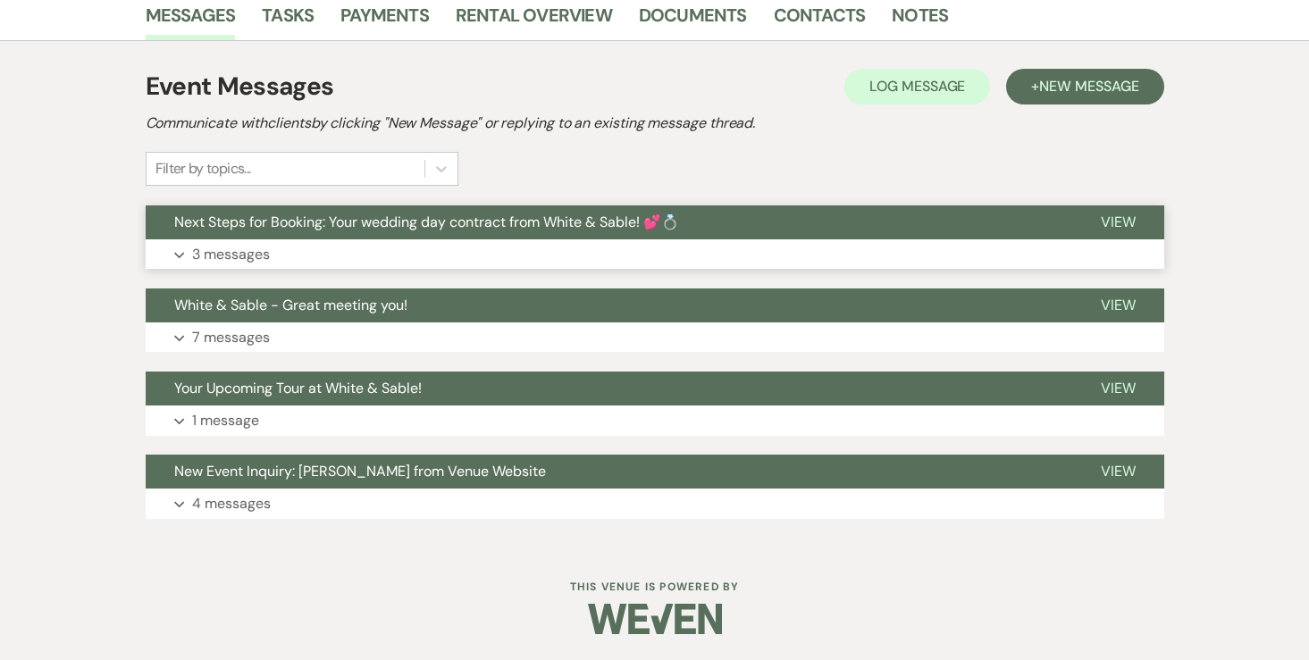
click at [274, 261] on button "Expand 3 messages" at bounding box center [655, 254] width 1018 height 30
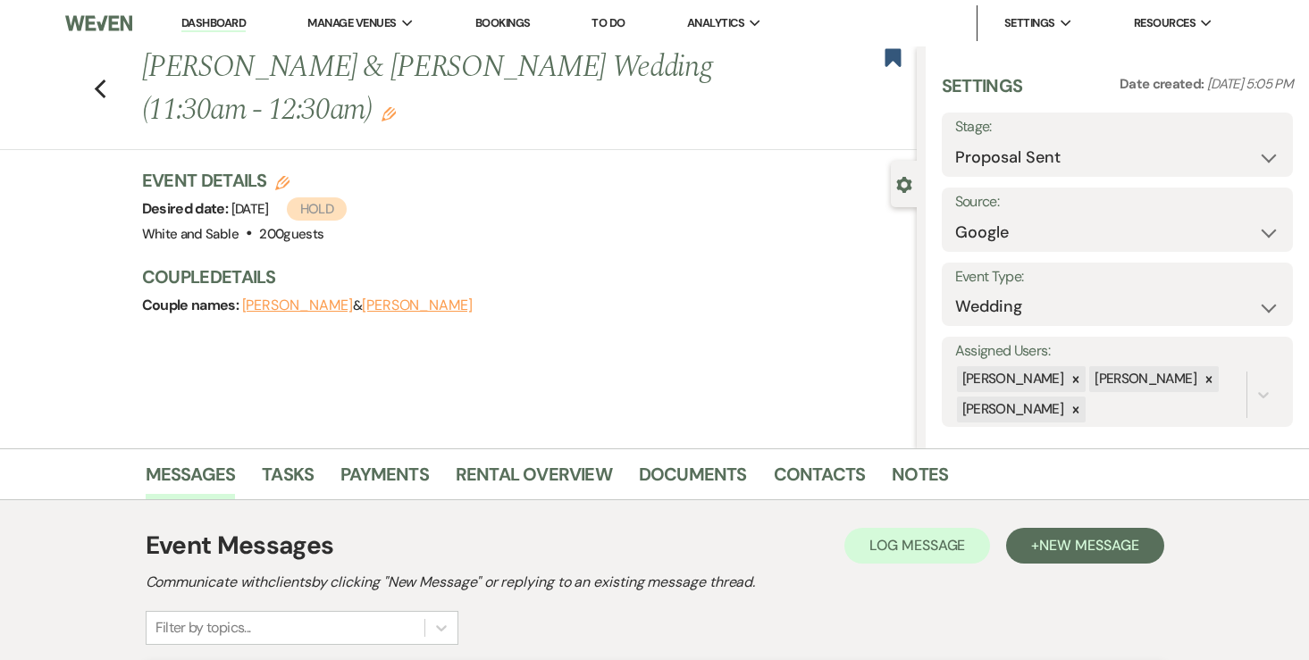
click at [229, 7] on li "Dashboard" at bounding box center [213, 23] width 82 height 36
click at [229, 17] on link "Dashboard" at bounding box center [213, 23] width 64 height 17
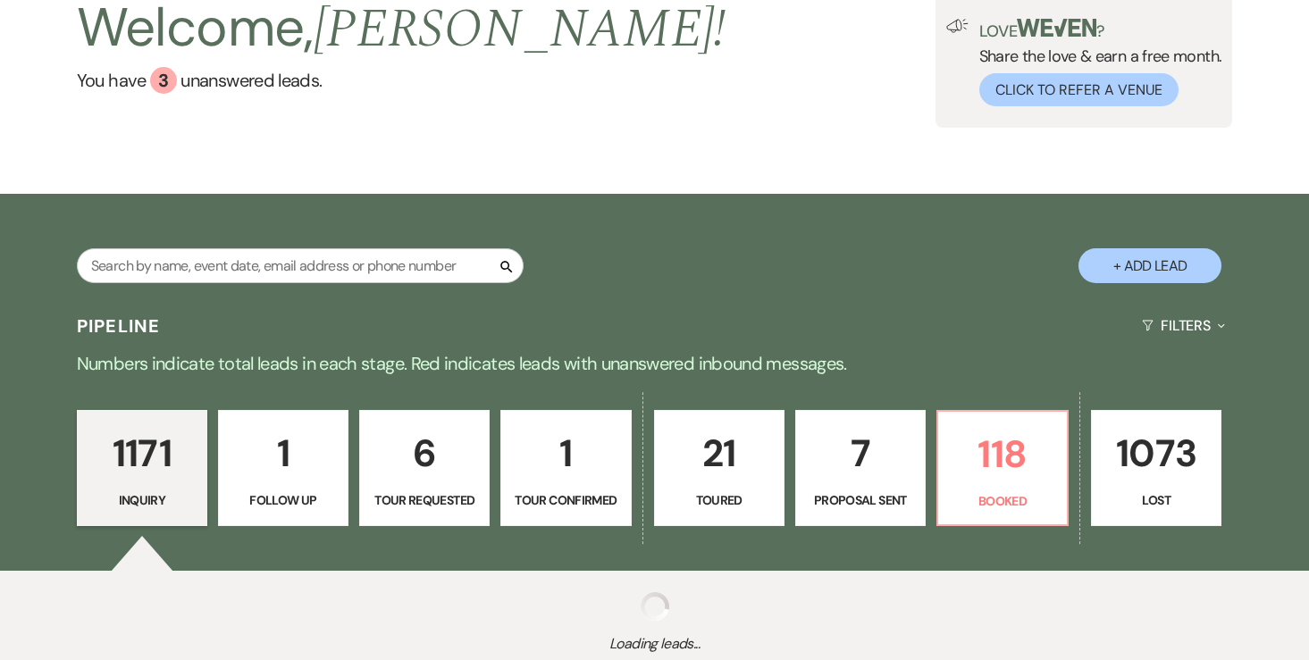
scroll to position [171, 0]
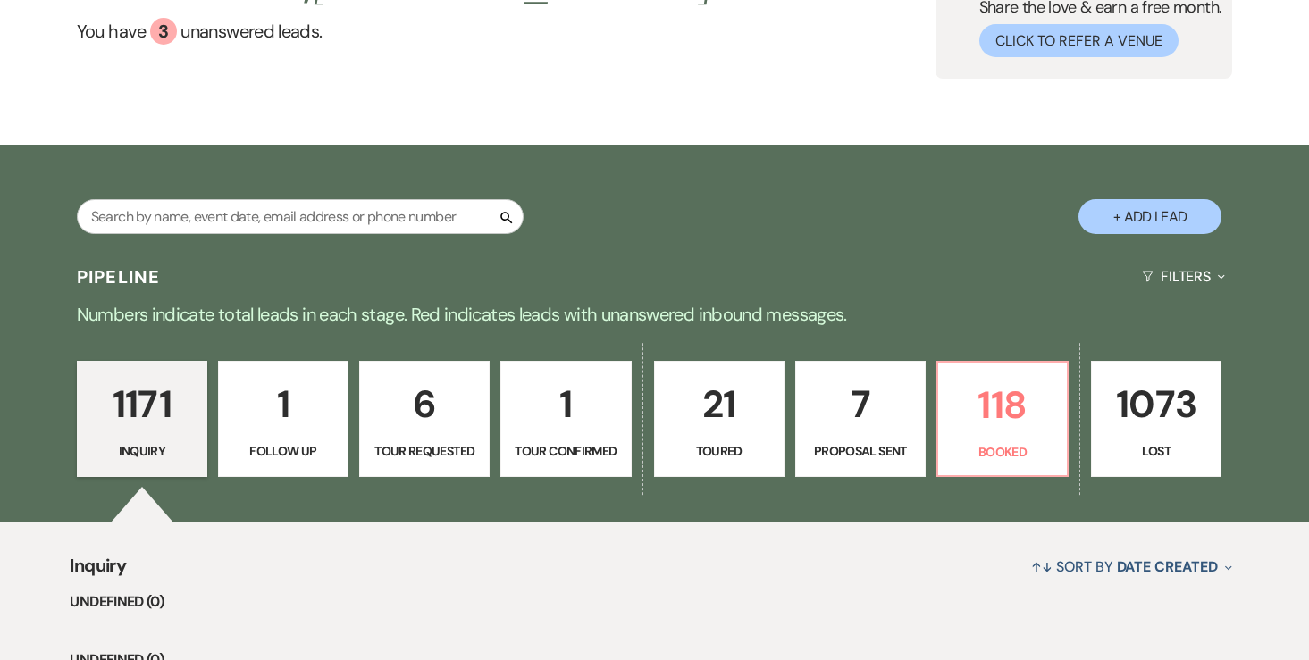
click at [458, 417] on p "6" at bounding box center [424, 404] width 107 height 60
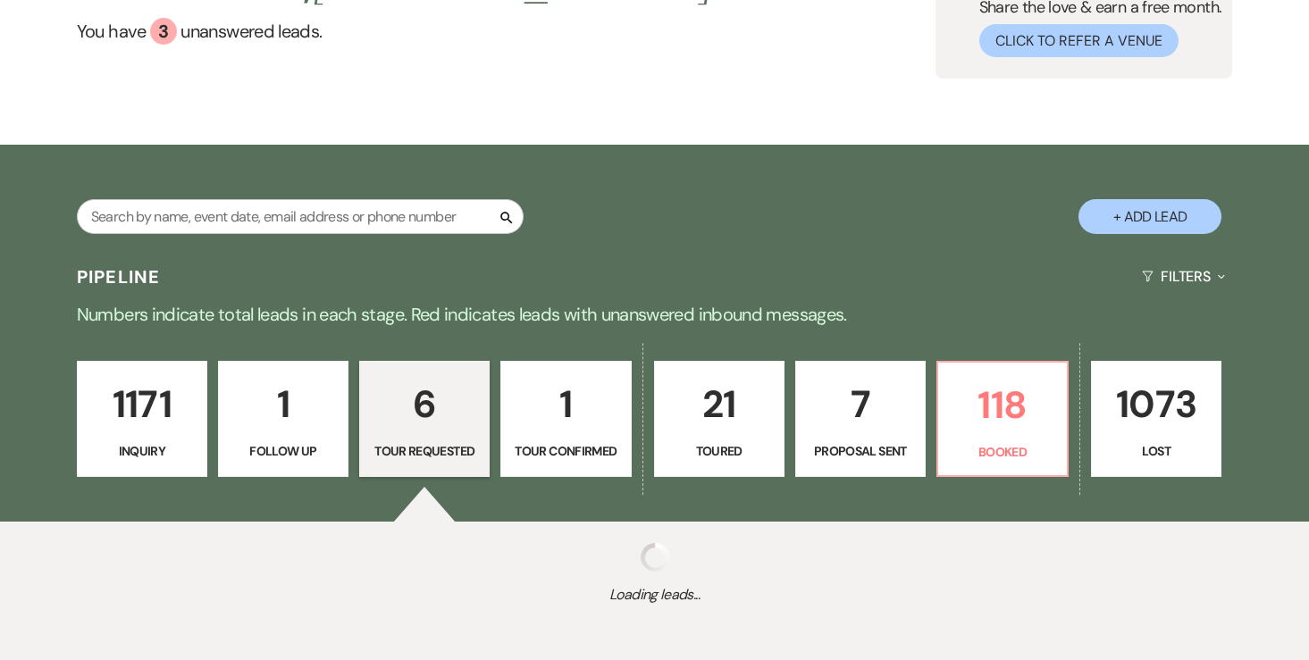
select select "2"
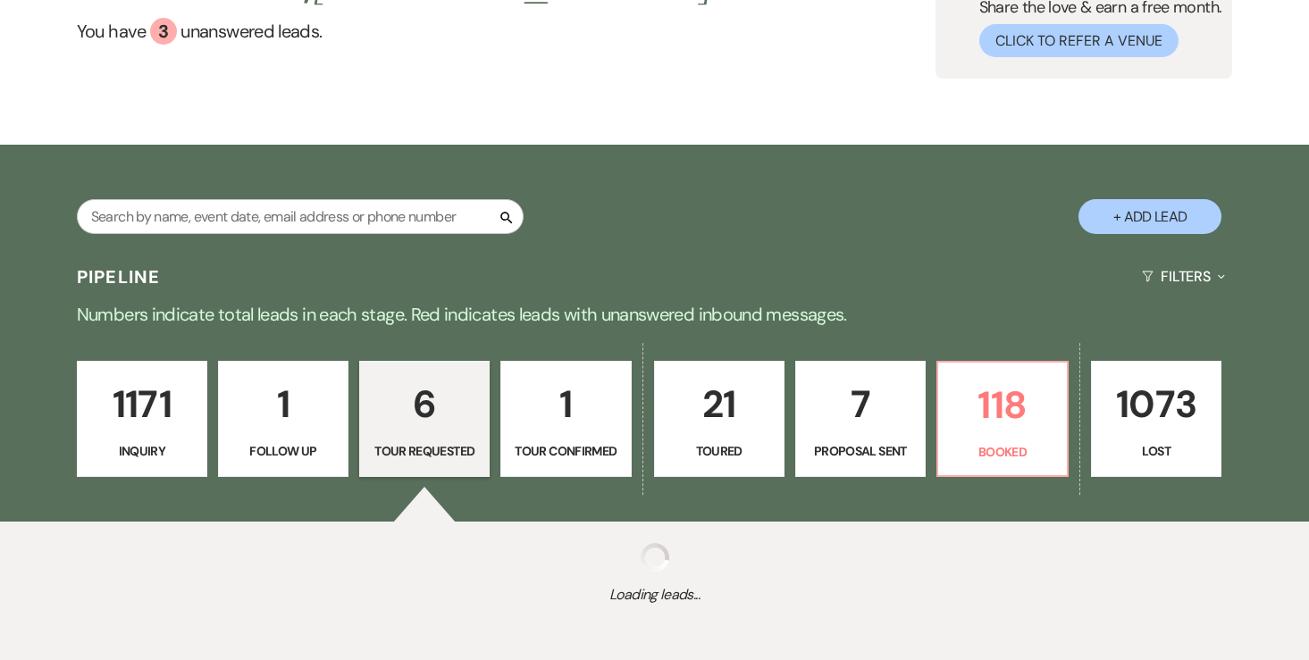
select select "2"
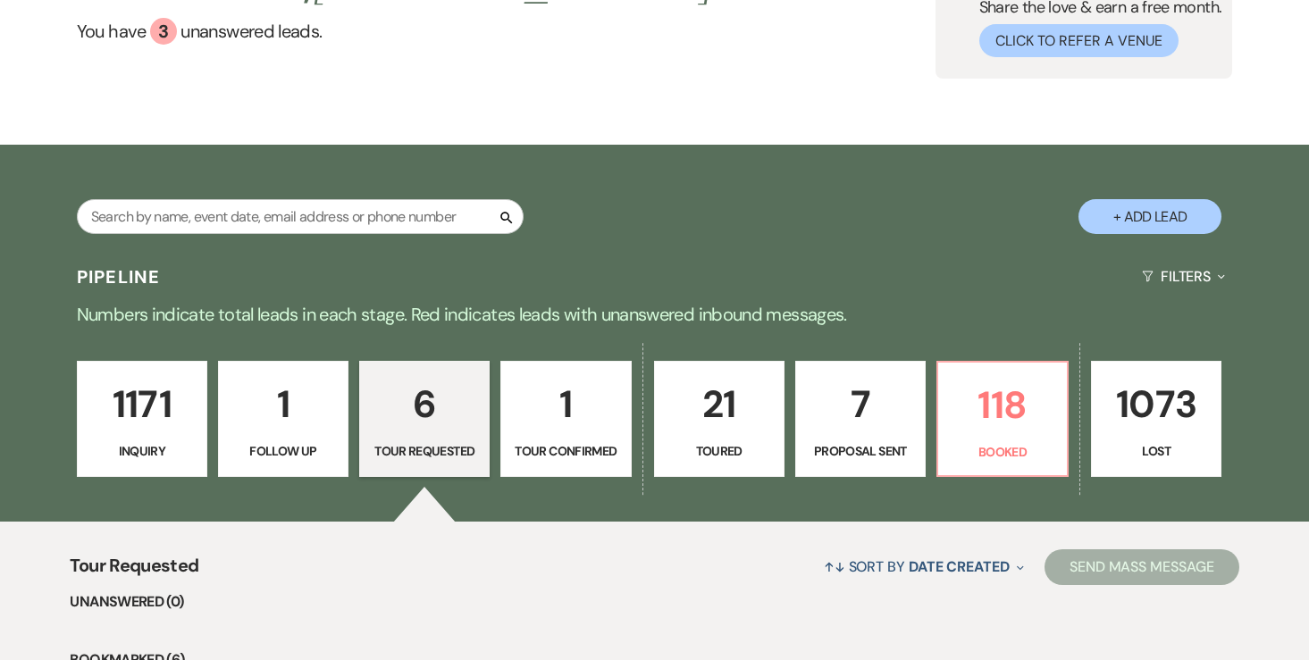
click at [568, 422] on p "1" at bounding box center [565, 404] width 107 height 60
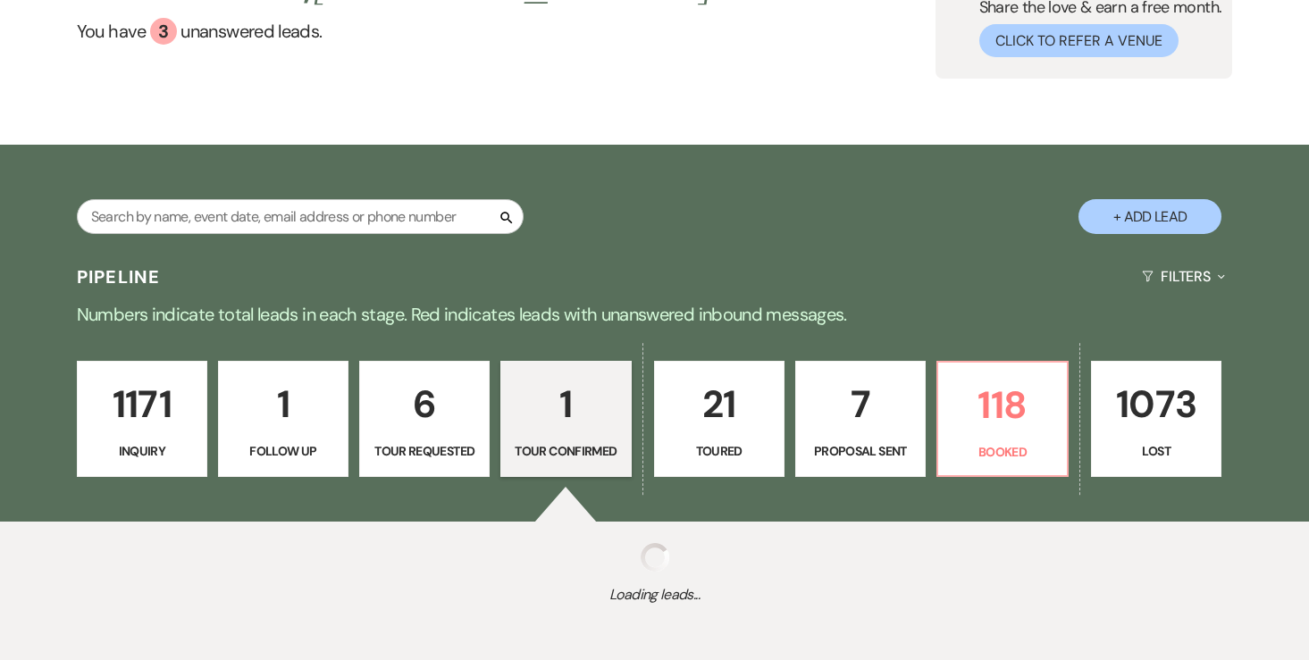
select select "4"
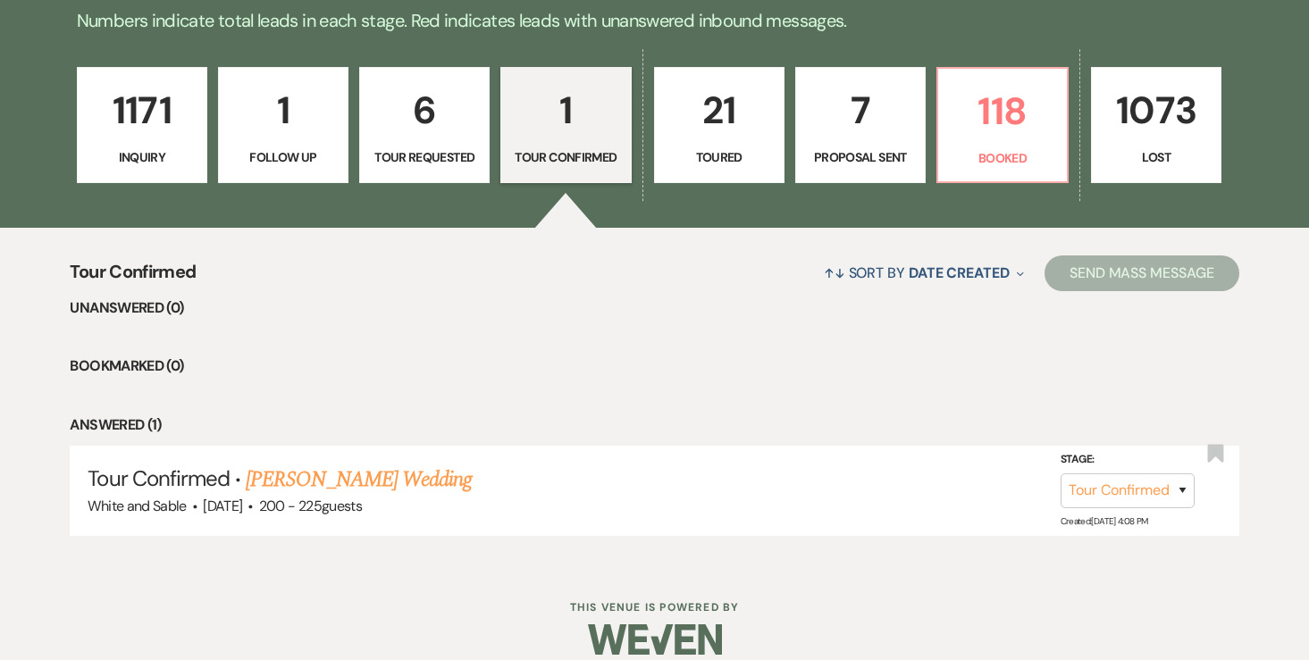
scroll to position [485, 0]
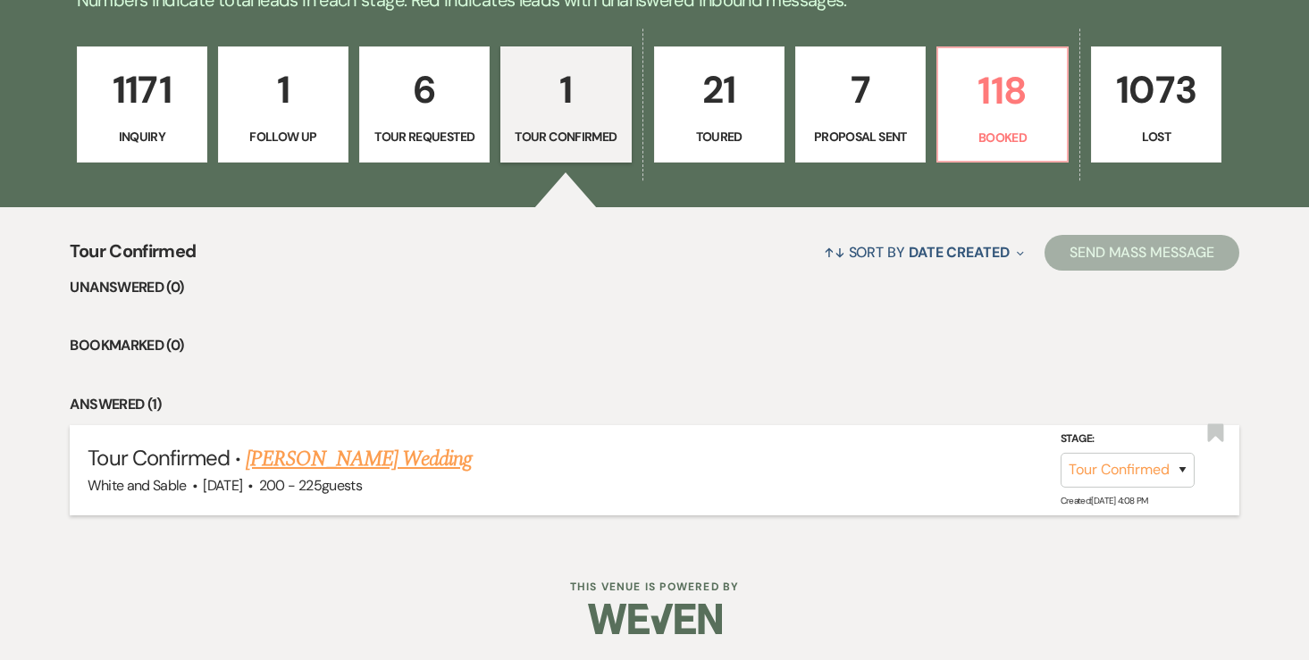
click at [341, 473] on link "[PERSON_NAME] Wedding" at bounding box center [359, 459] width 226 height 32
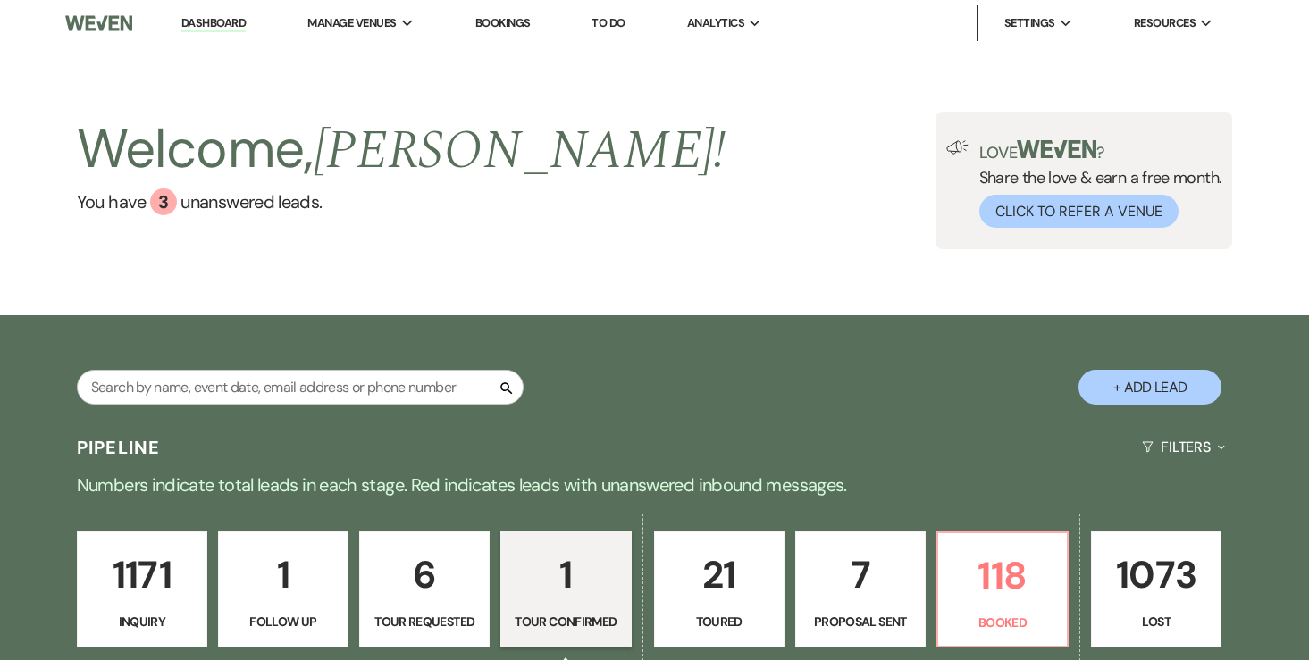
select select "4"
select select "5"
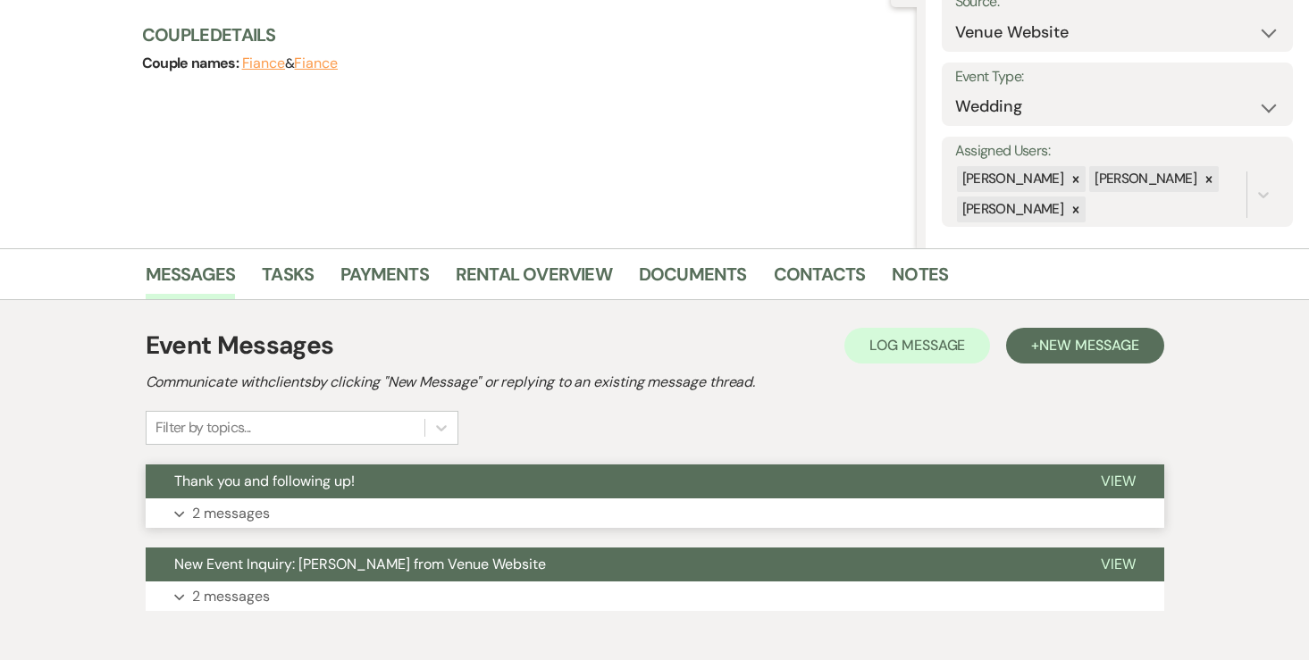
click at [248, 524] on button "Expand 2 messages" at bounding box center [655, 513] width 1018 height 30
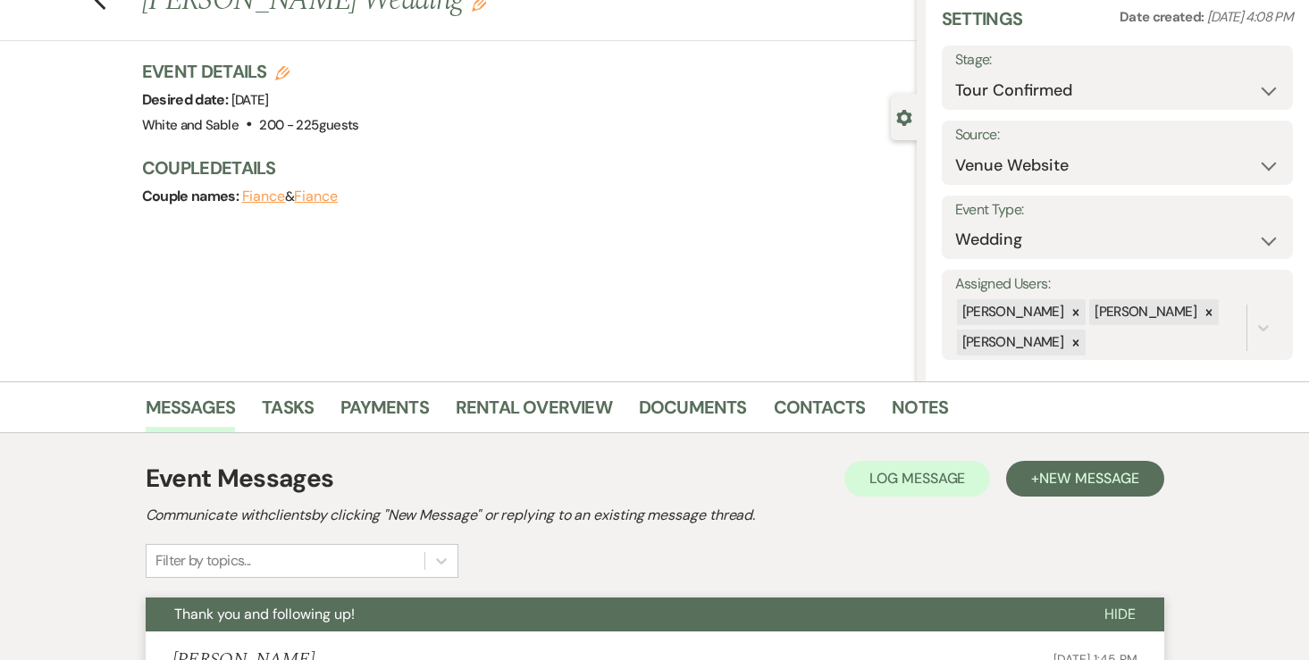
scroll to position [18, 0]
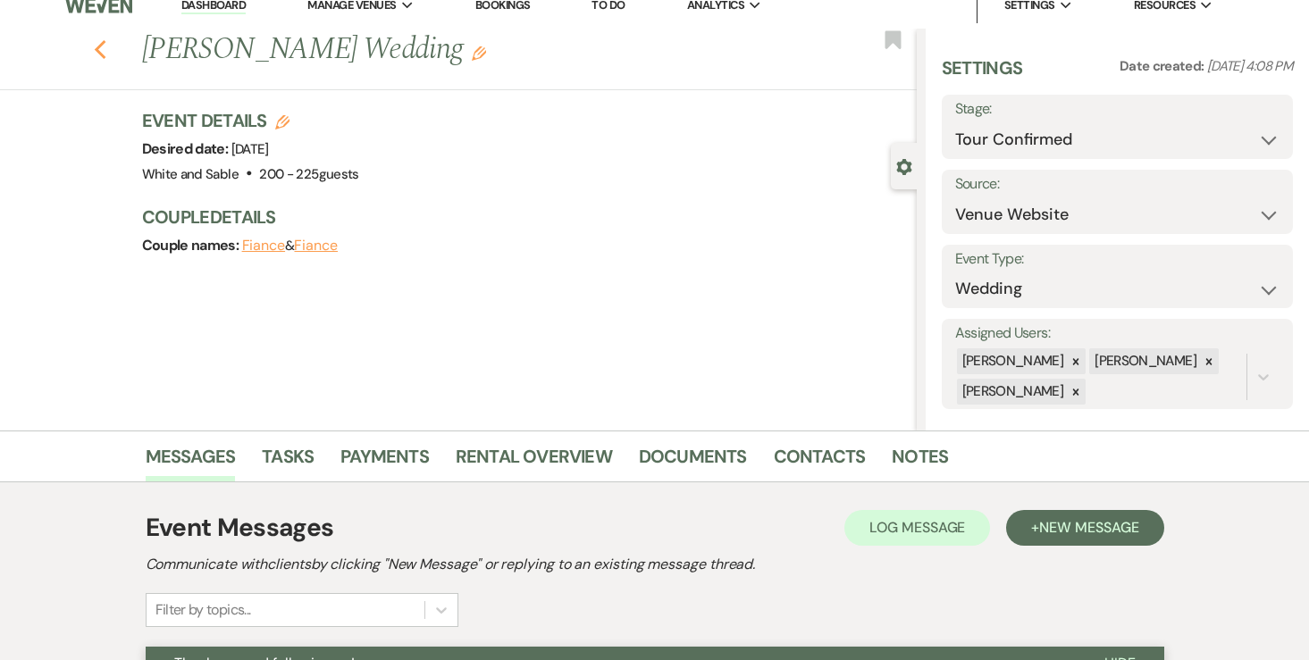
click at [100, 41] on icon "Previous" at bounding box center [100, 49] width 13 height 21
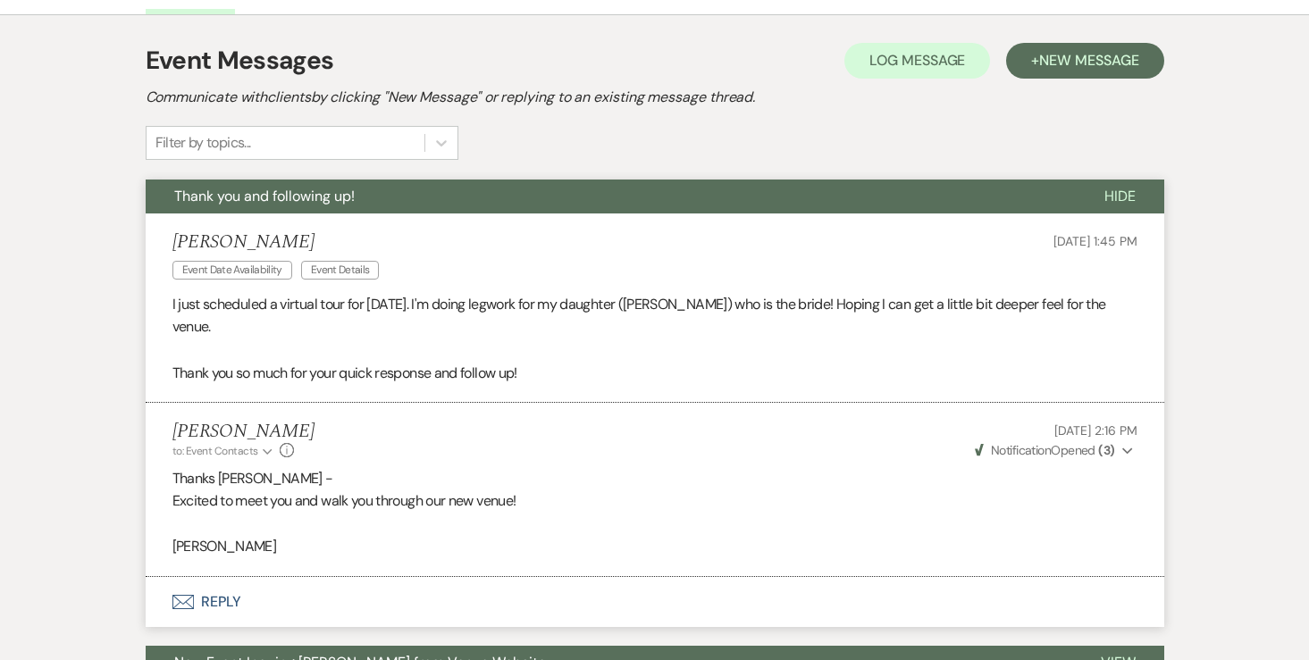
select select "4"
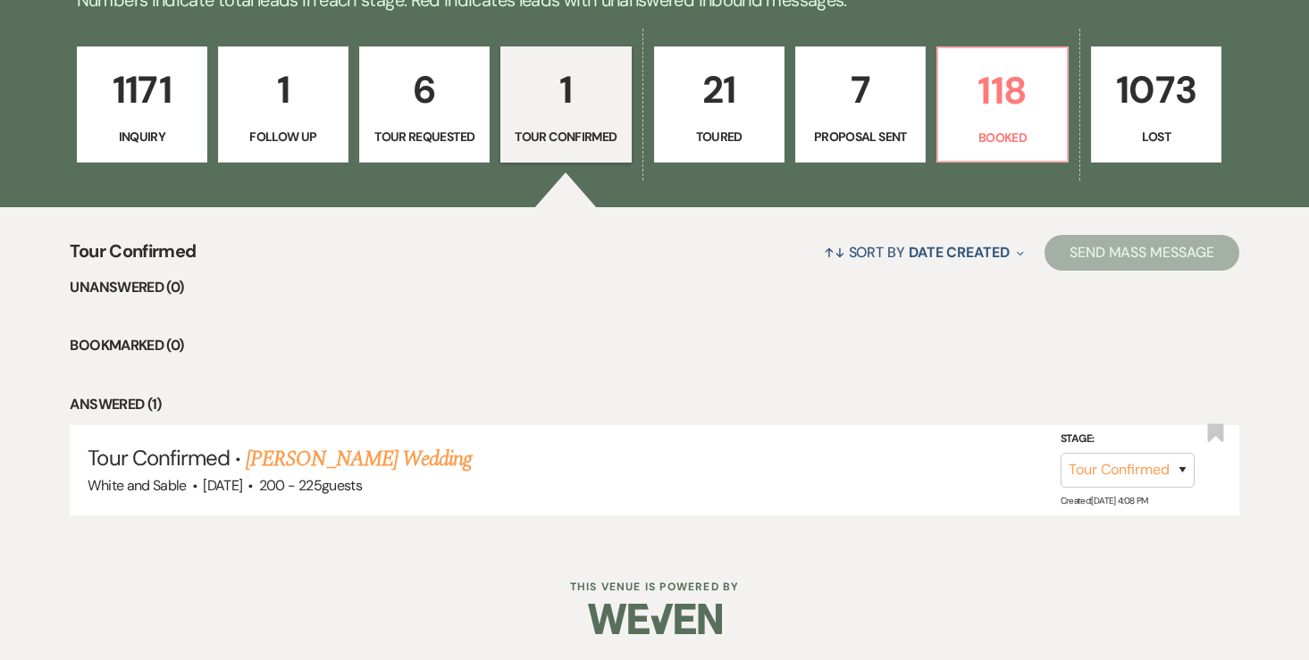
click at [401, 117] on p "6" at bounding box center [424, 90] width 107 height 60
select select "2"
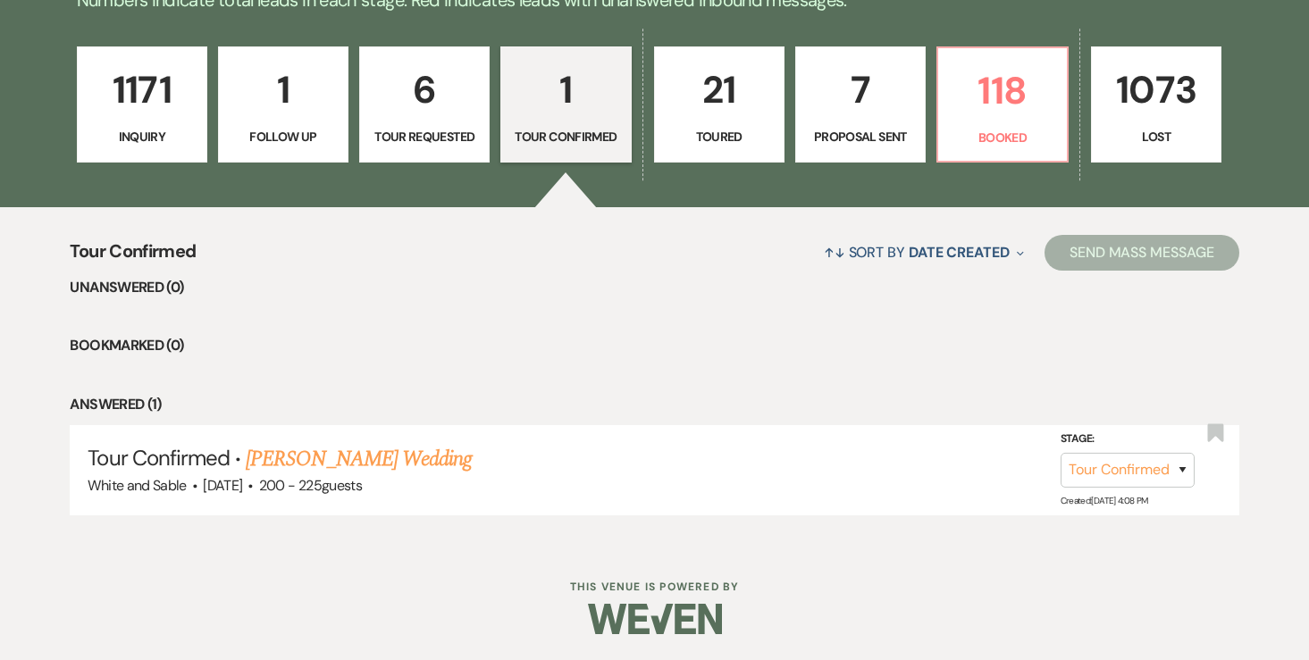
select select "2"
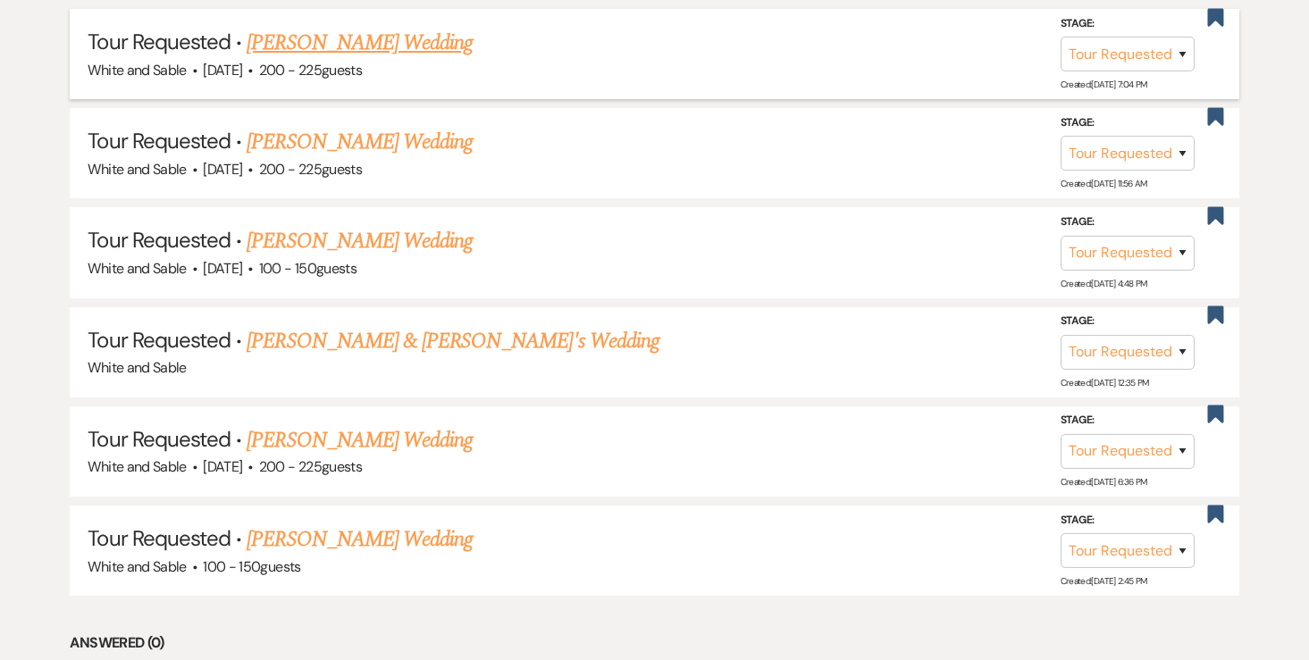
scroll to position [891, 0]
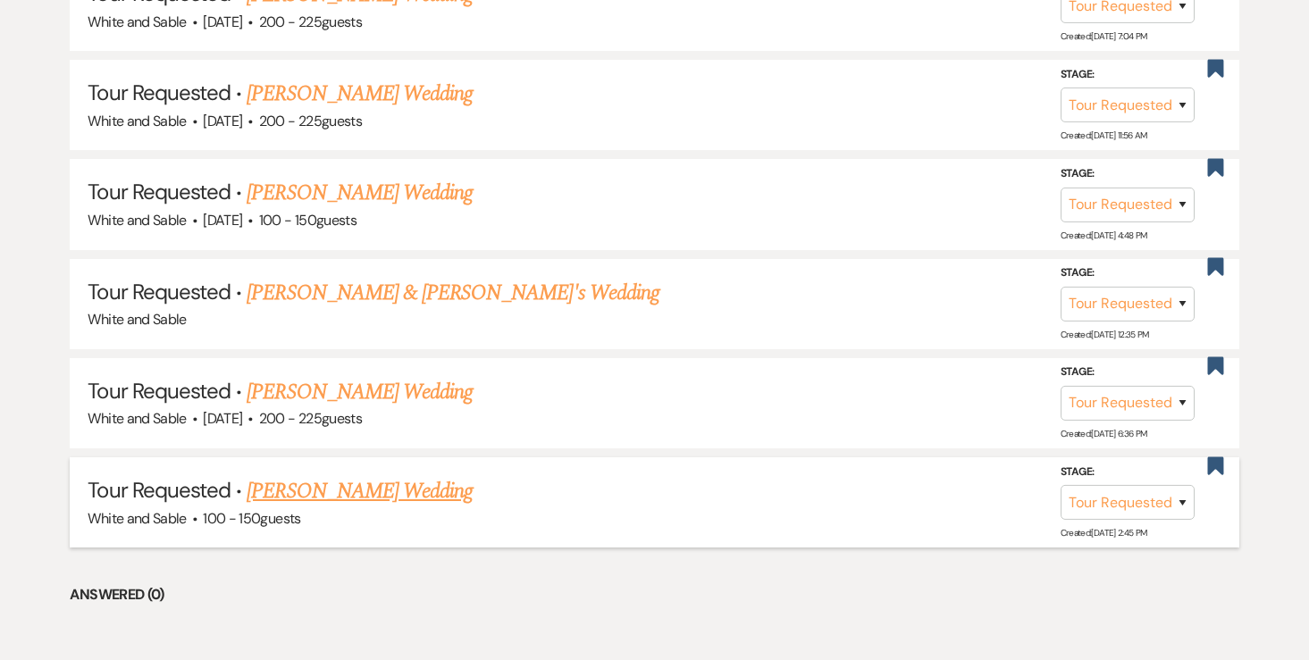
click at [410, 488] on link "[PERSON_NAME] Wedding" at bounding box center [360, 491] width 226 height 32
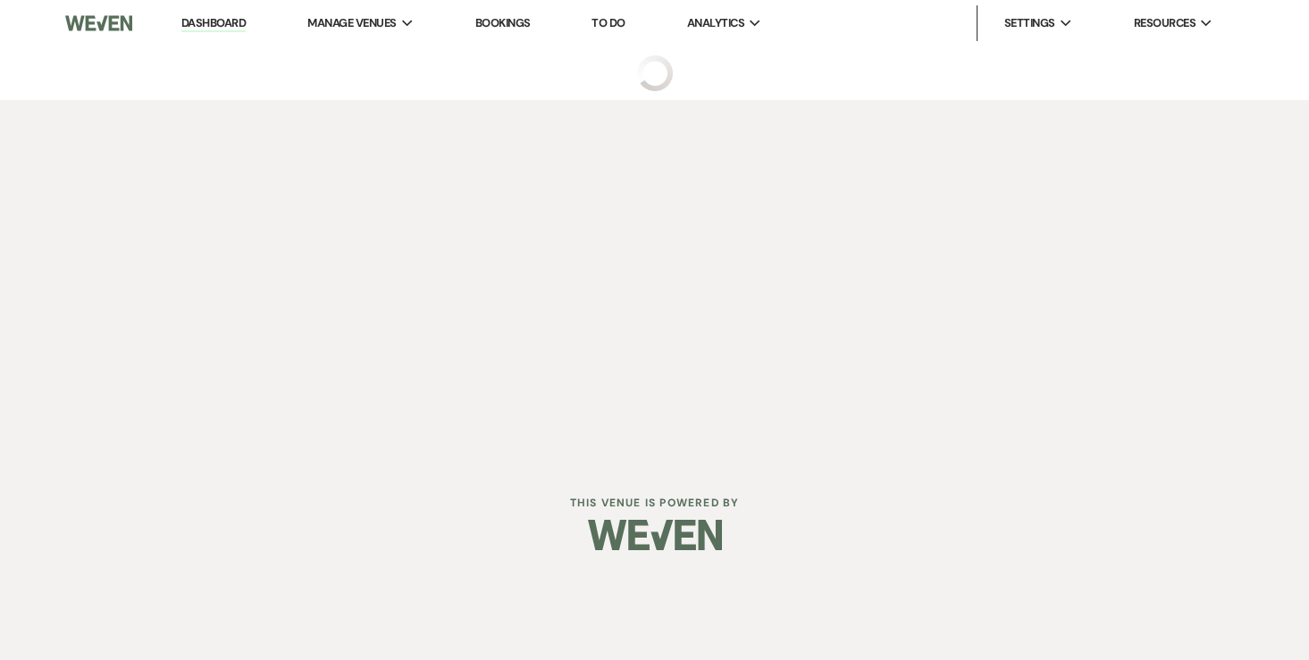
select select "2"
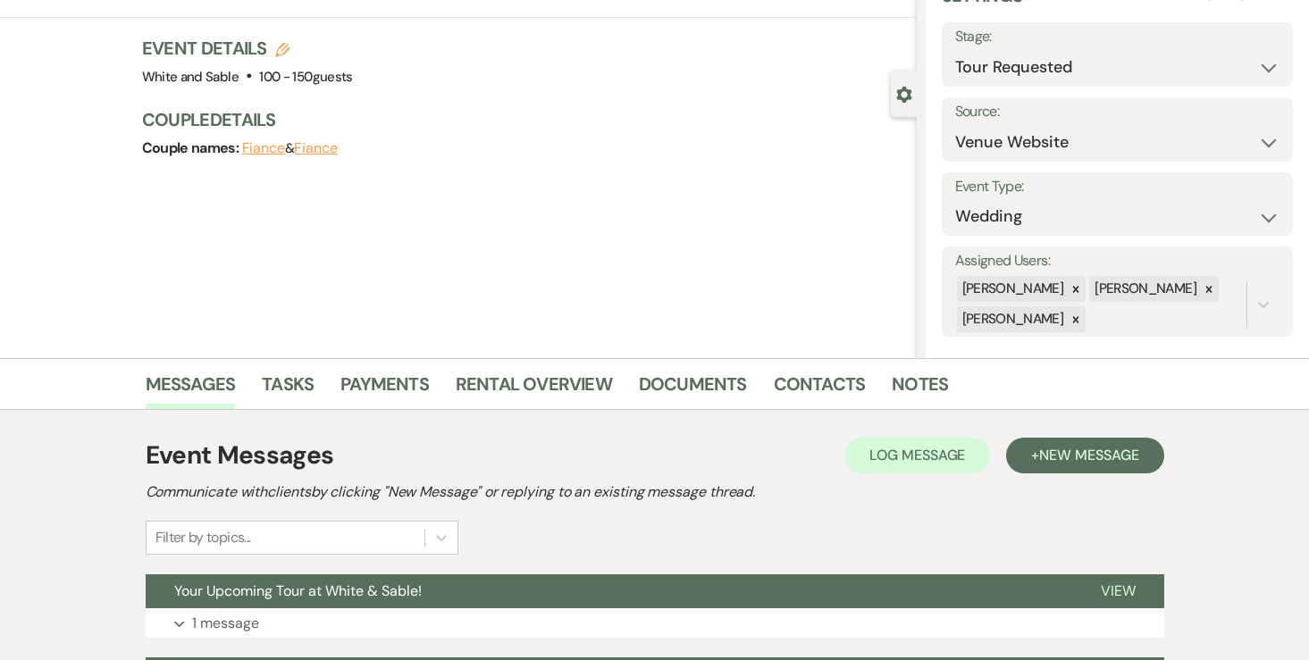
scroll to position [293, 0]
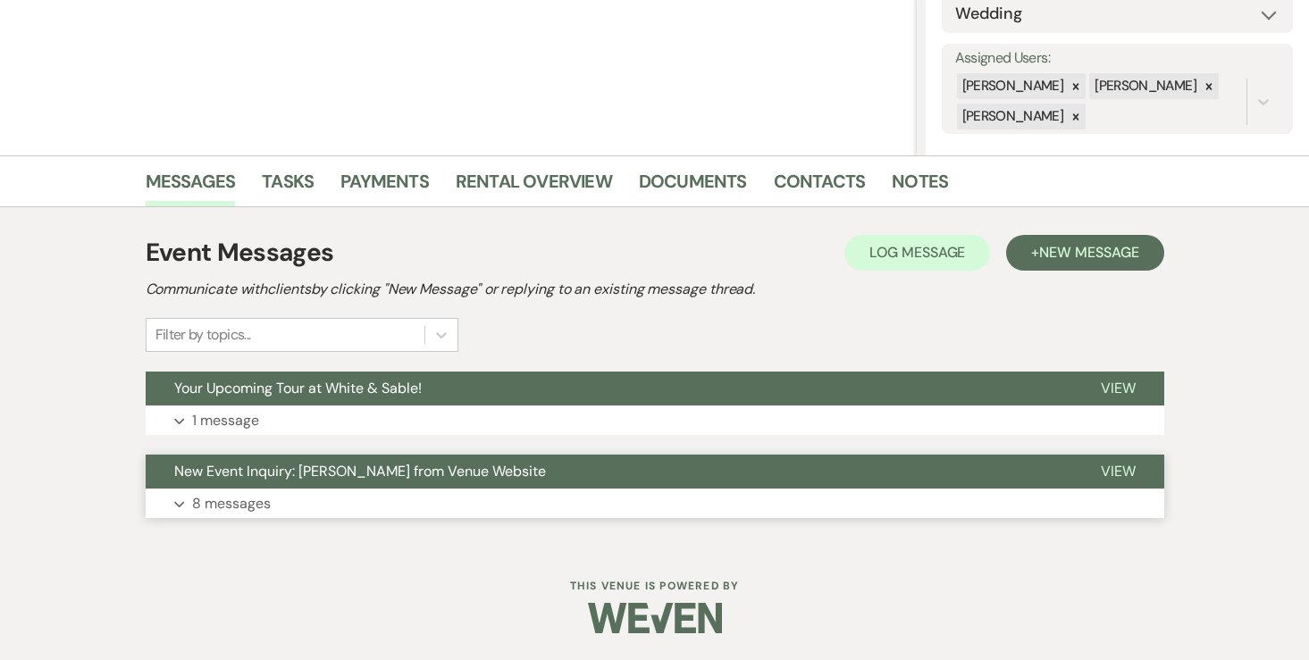
click at [234, 510] on p "8 messages" at bounding box center [231, 503] width 79 height 23
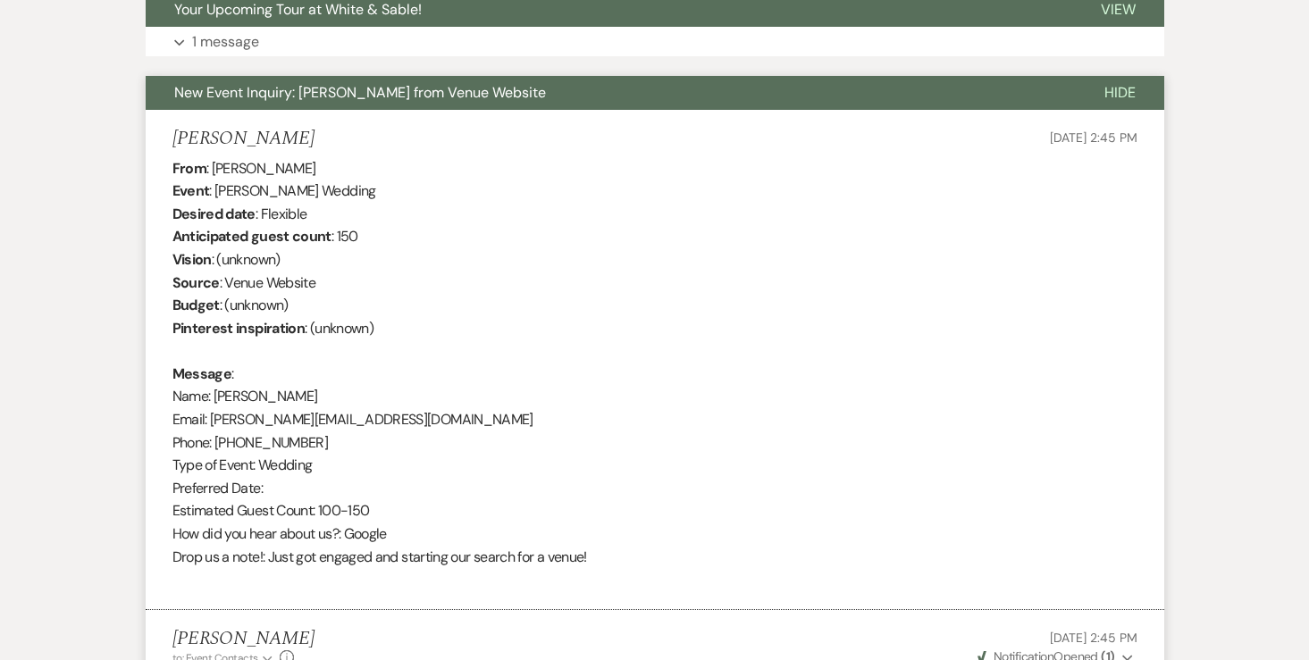
scroll to position [0, 0]
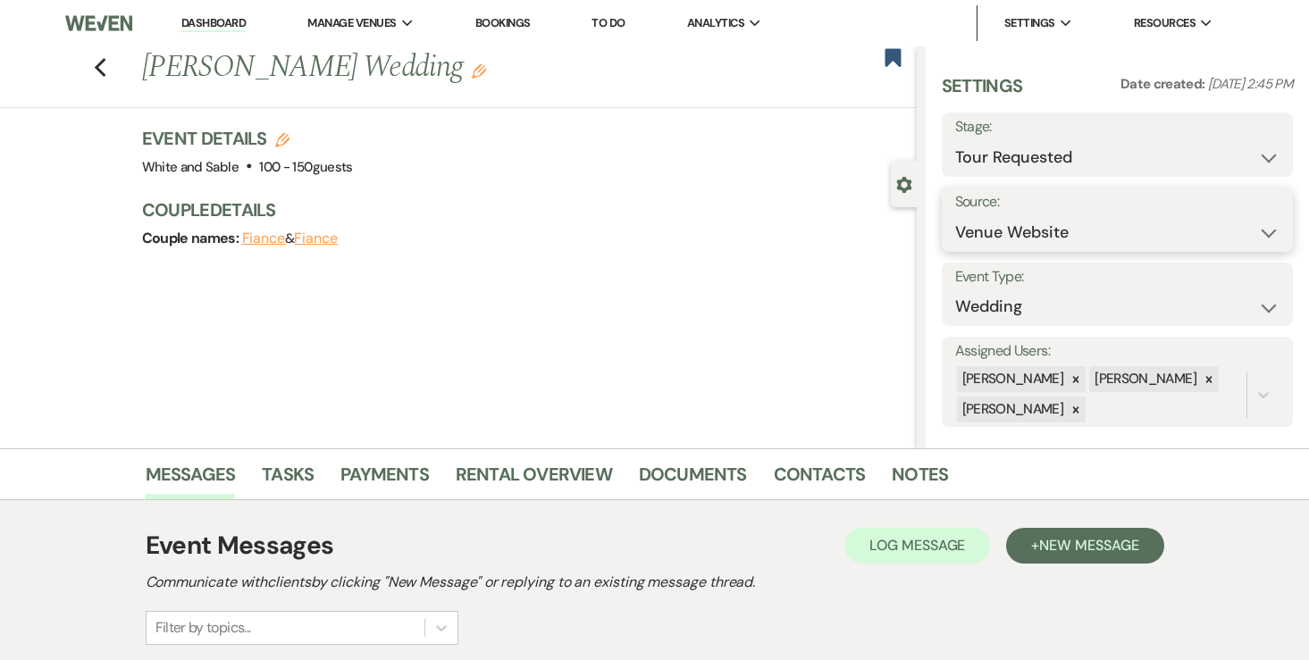
click at [1017, 230] on select "Weven Venue Website Instagram Facebook Pinterest Google The Knot Wedding Wire H…" at bounding box center [1117, 232] width 325 height 35
select select "6"
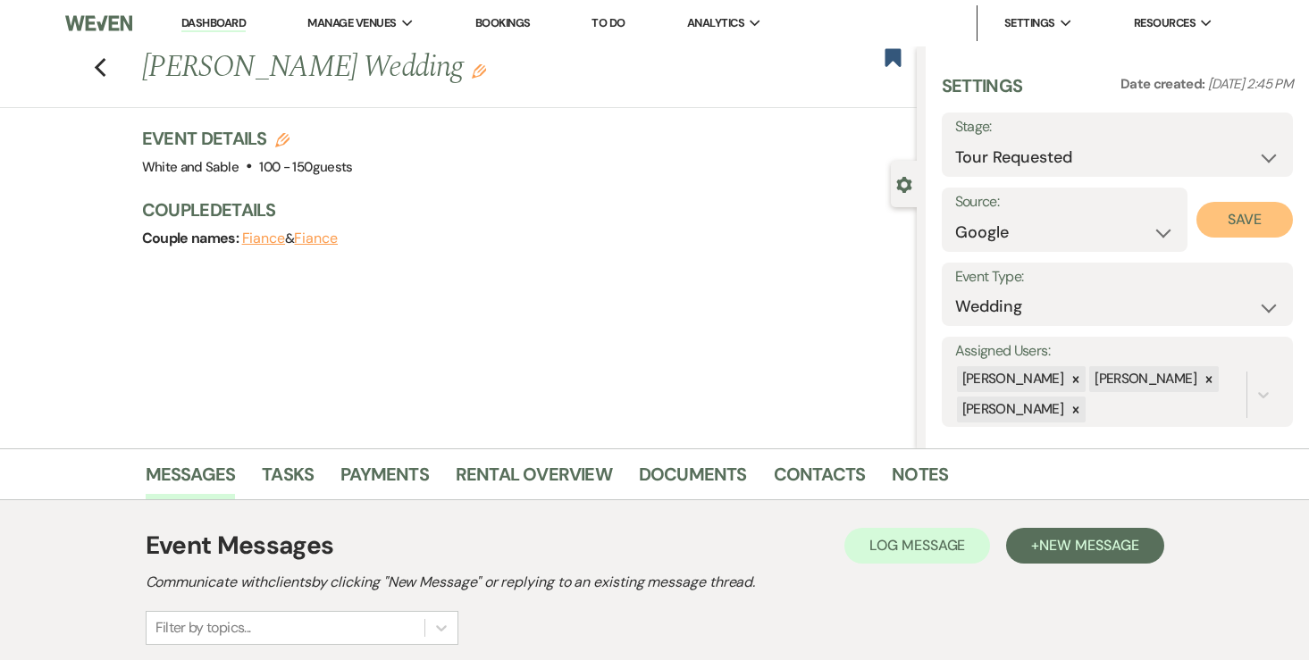
click at [1235, 213] on button "Save" at bounding box center [1244, 220] width 96 height 36
click at [97, 67] on use "button" at bounding box center [100, 68] width 12 height 20
select select "2"
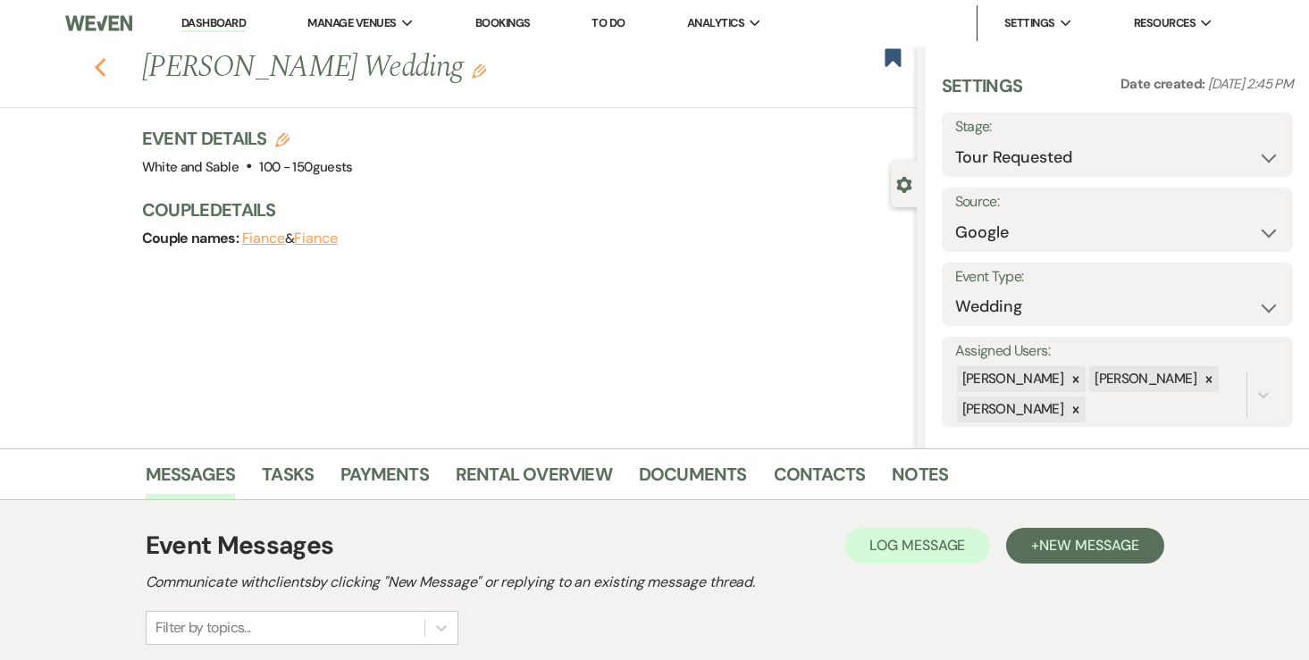
select select "2"
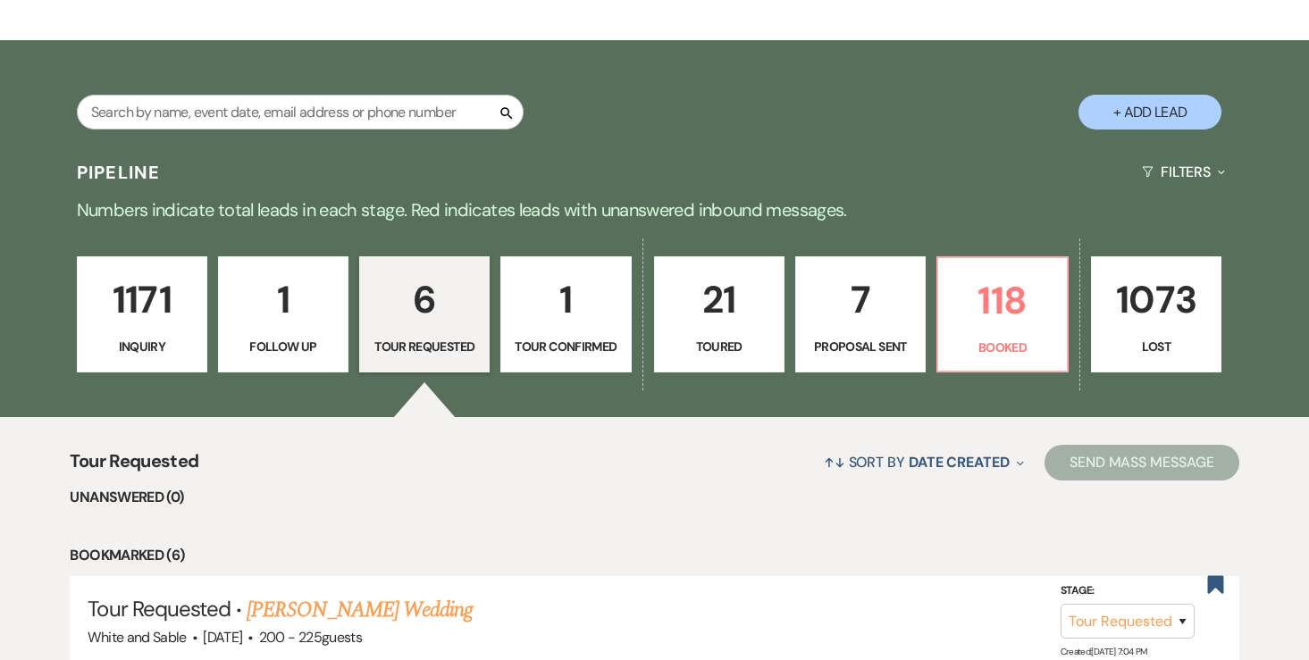
click at [861, 304] on link "7 Proposal Sent" at bounding box center [860, 314] width 130 height 116
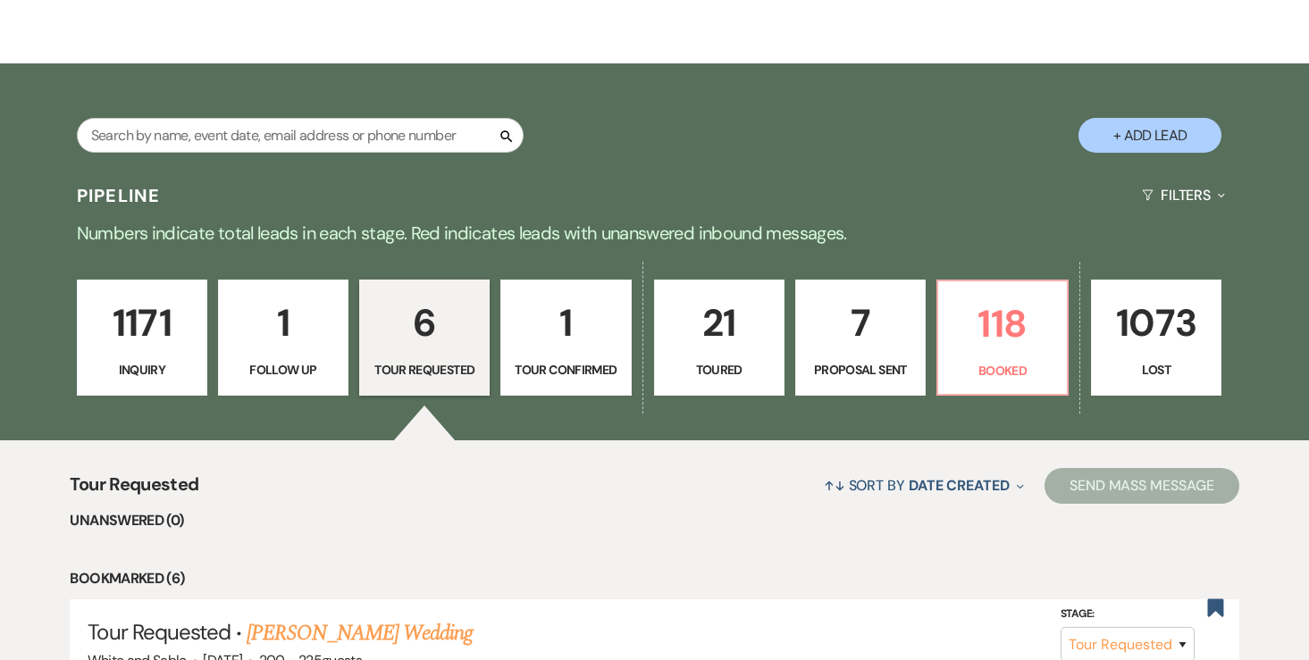
select select "6"
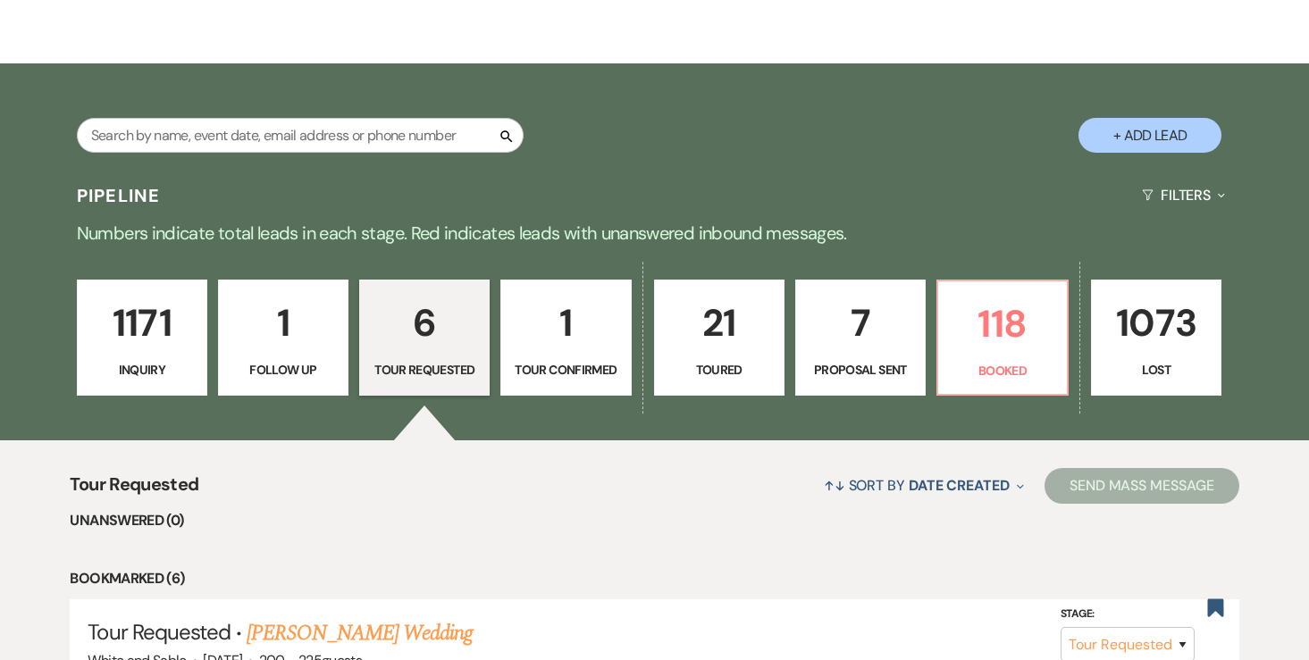
select select "6"
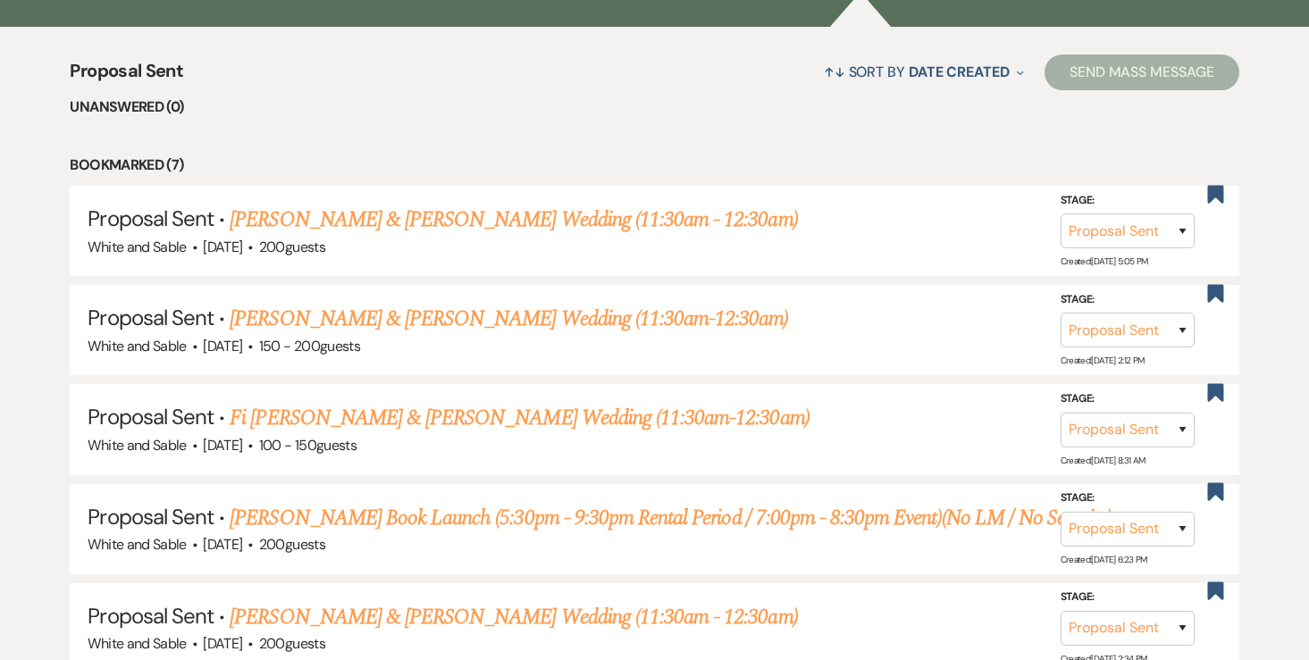
scroll to position [677, 0]
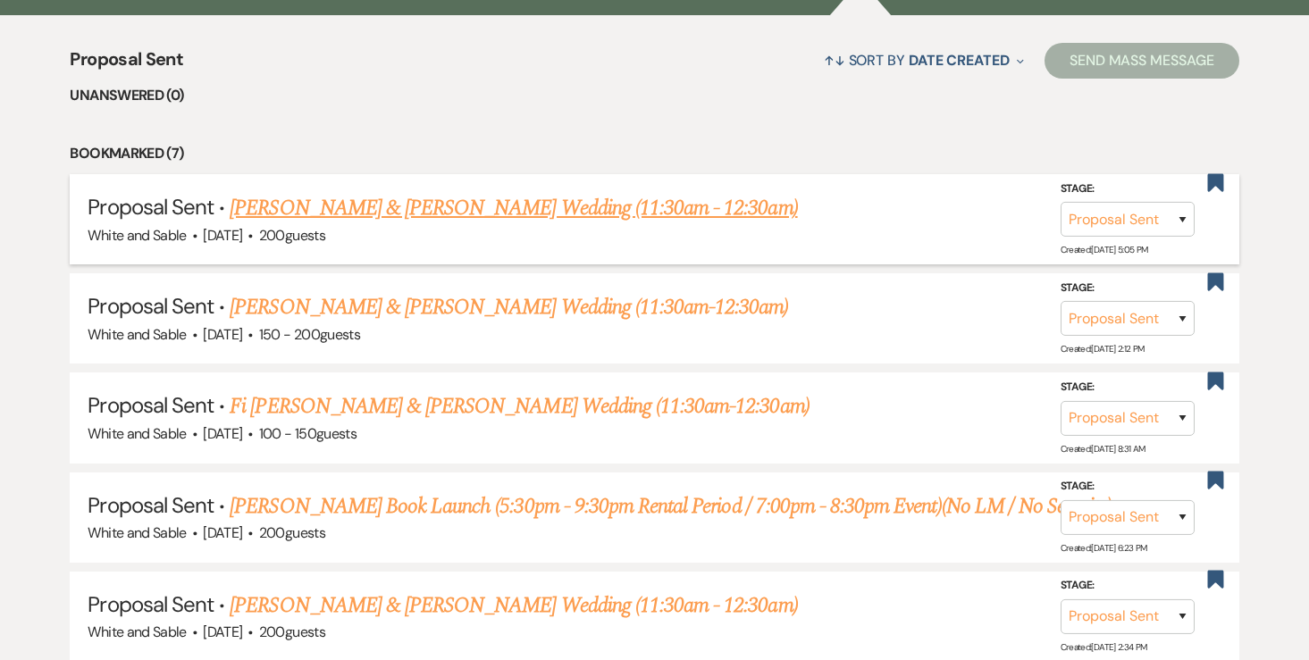
click at [548, 214] on link "[PERSON_NAME] & [PERSON_NAME] Wedding (11:30am - 12:30am)" at bounding box center [513, 208] width 567 height 32
select select "6"
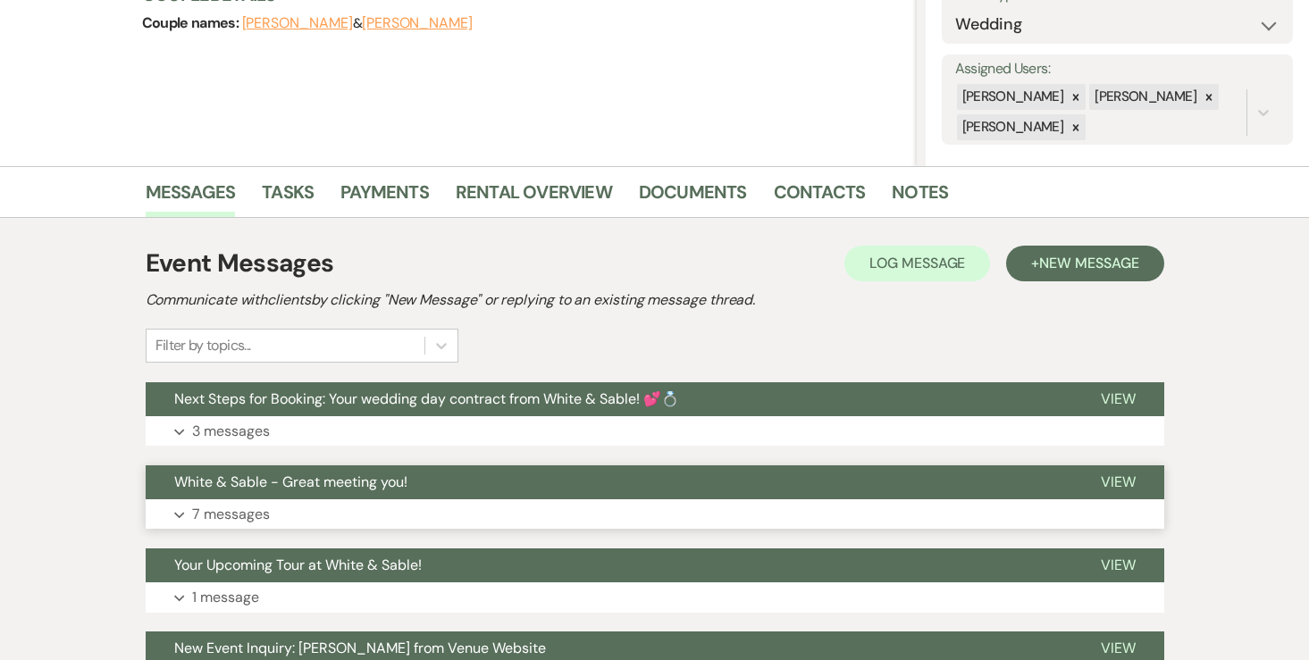
scroll to position [308, 0]
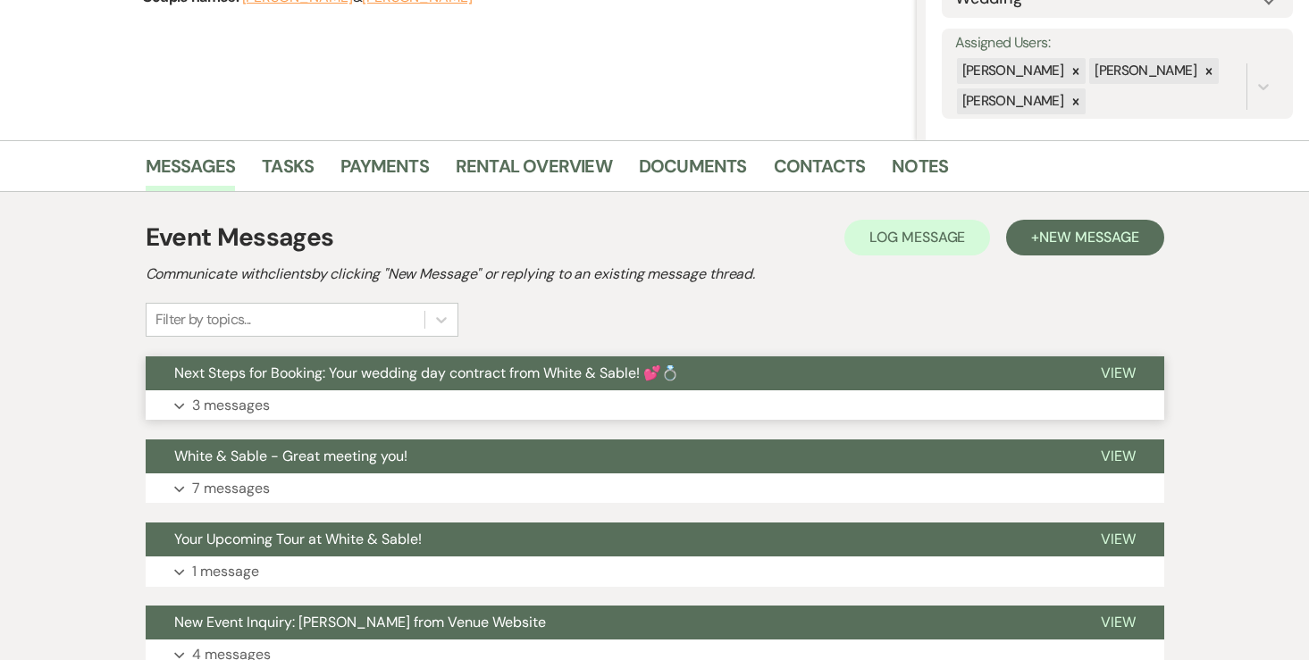
click at [214, 419] on button "Expand 3 messages" at bounding box center [655, 405] width 1018 height 30
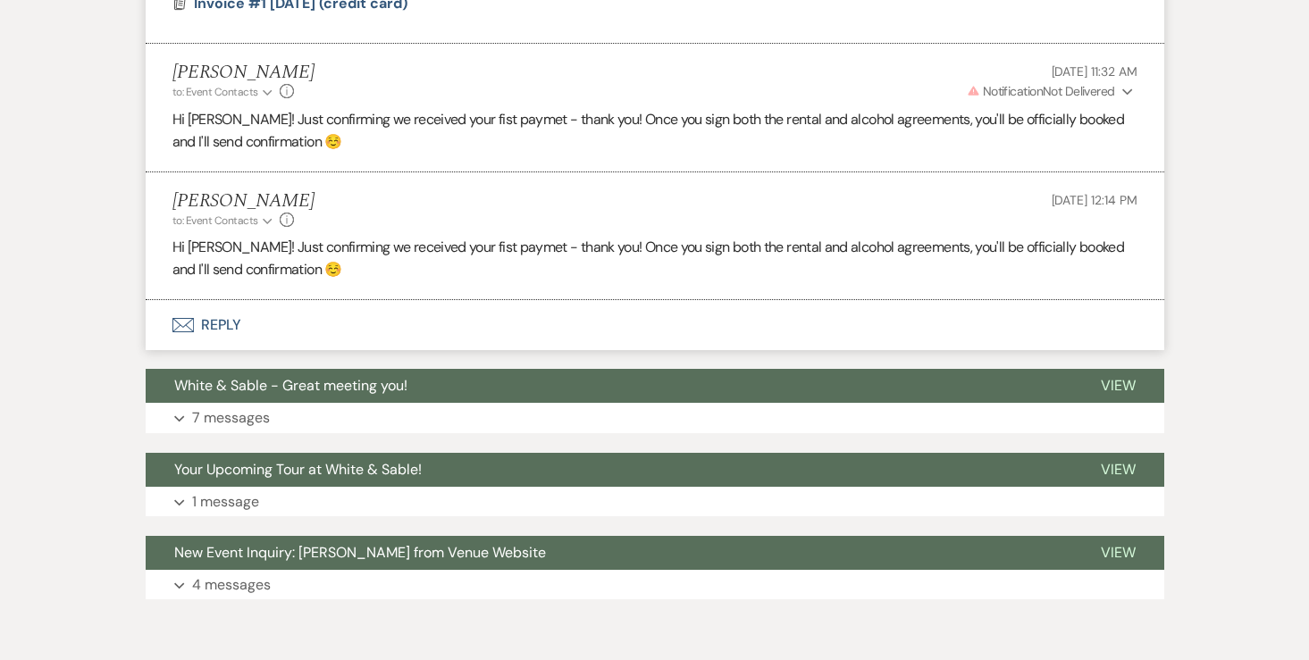
scroll to position [1344, 0]
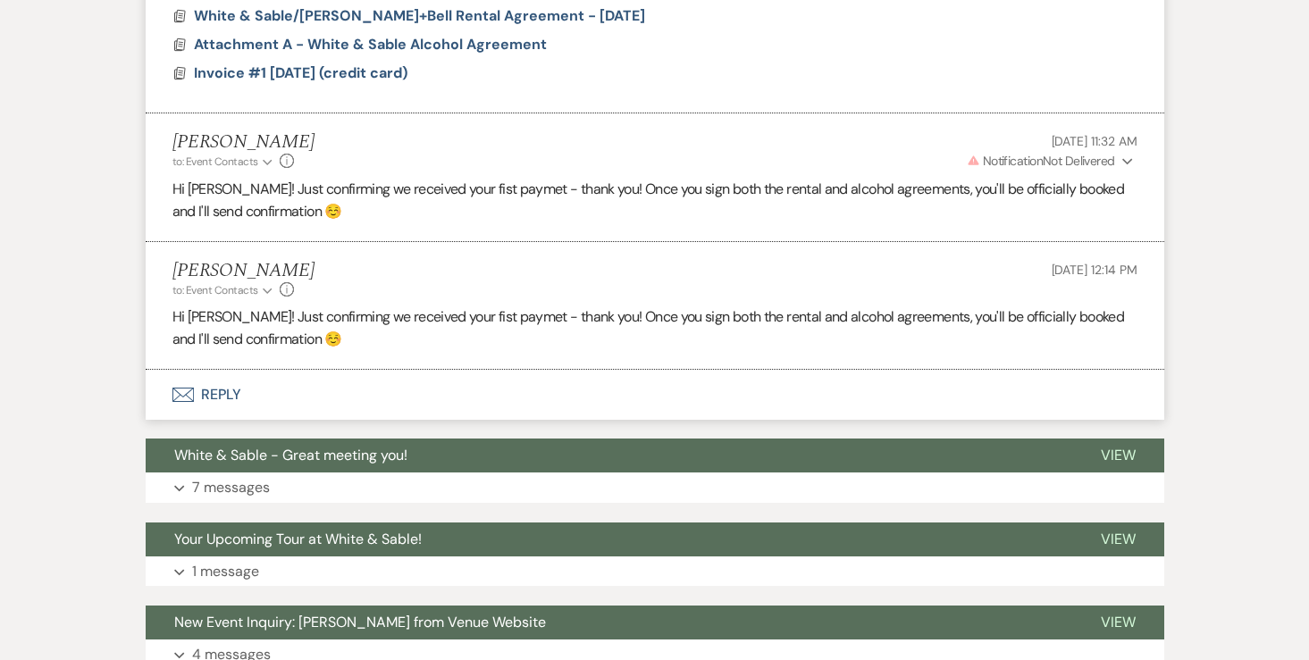
click at [373, 272] on div "[PERSON_NAME] to: Event Contacts Expand Info [DATE] 12:14 PM" at bounding box center [654, 279] width 965 height 38
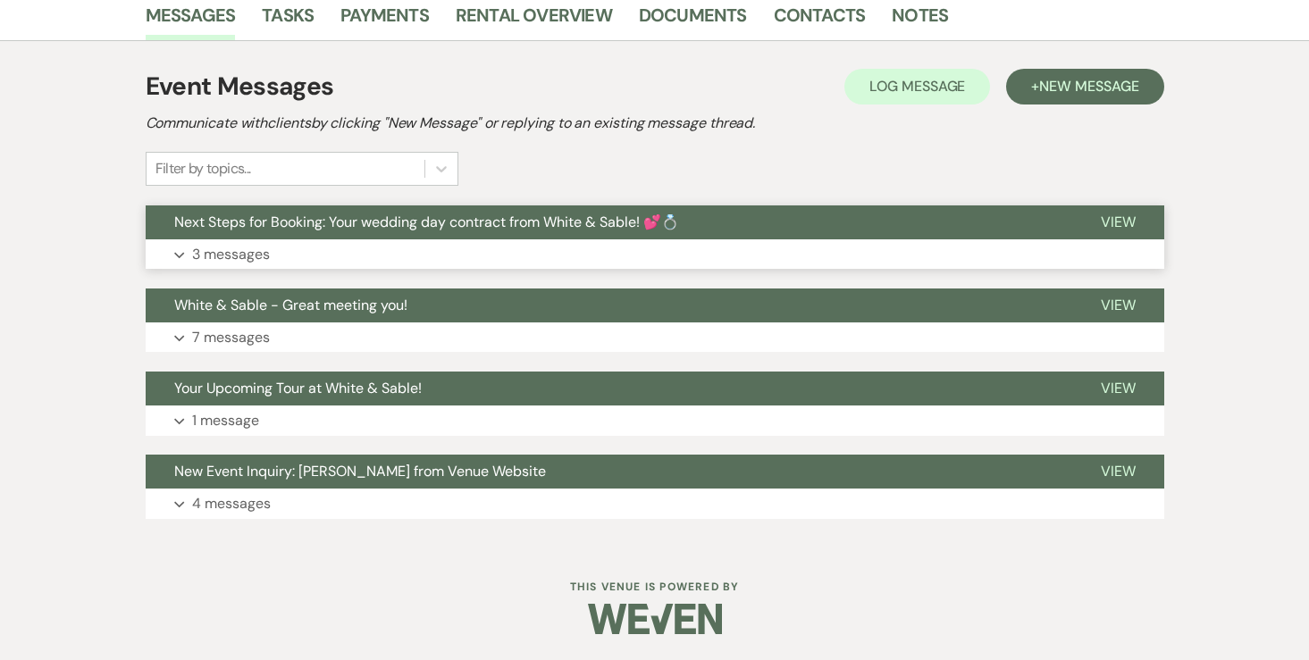
click at [243, 264] on p "3 messages" at bounding box center [231, 254] width 78 height 23
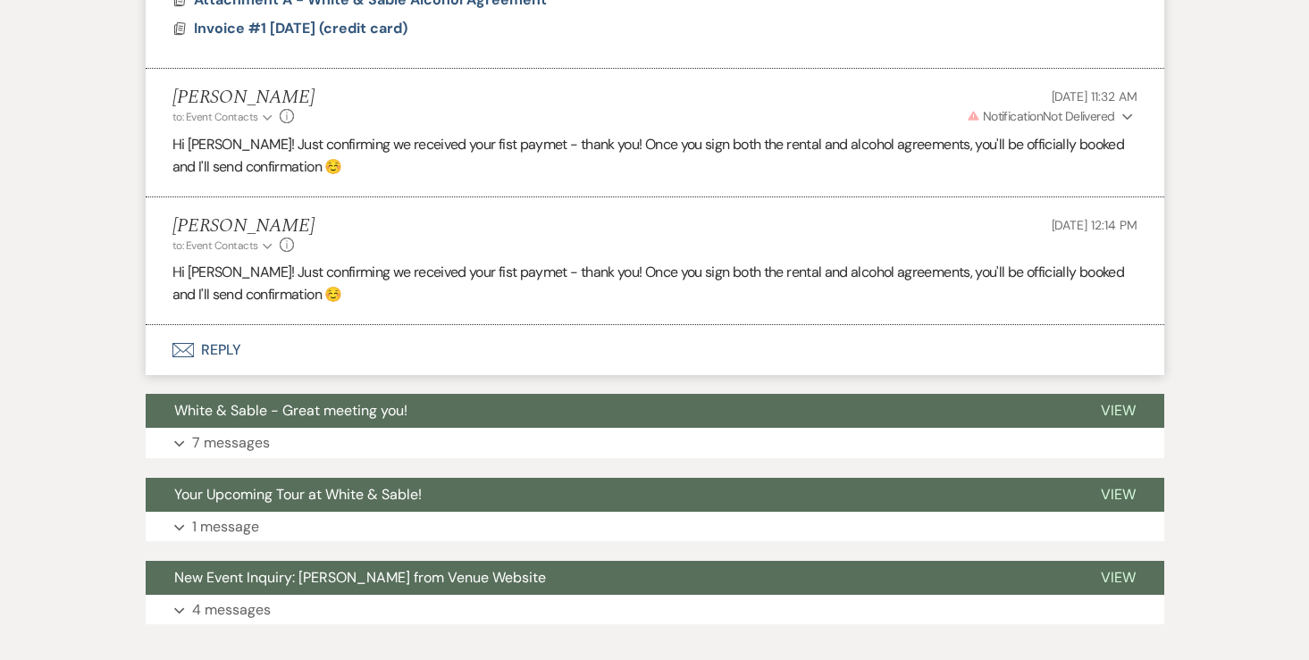
scroll to position [1413, 0]
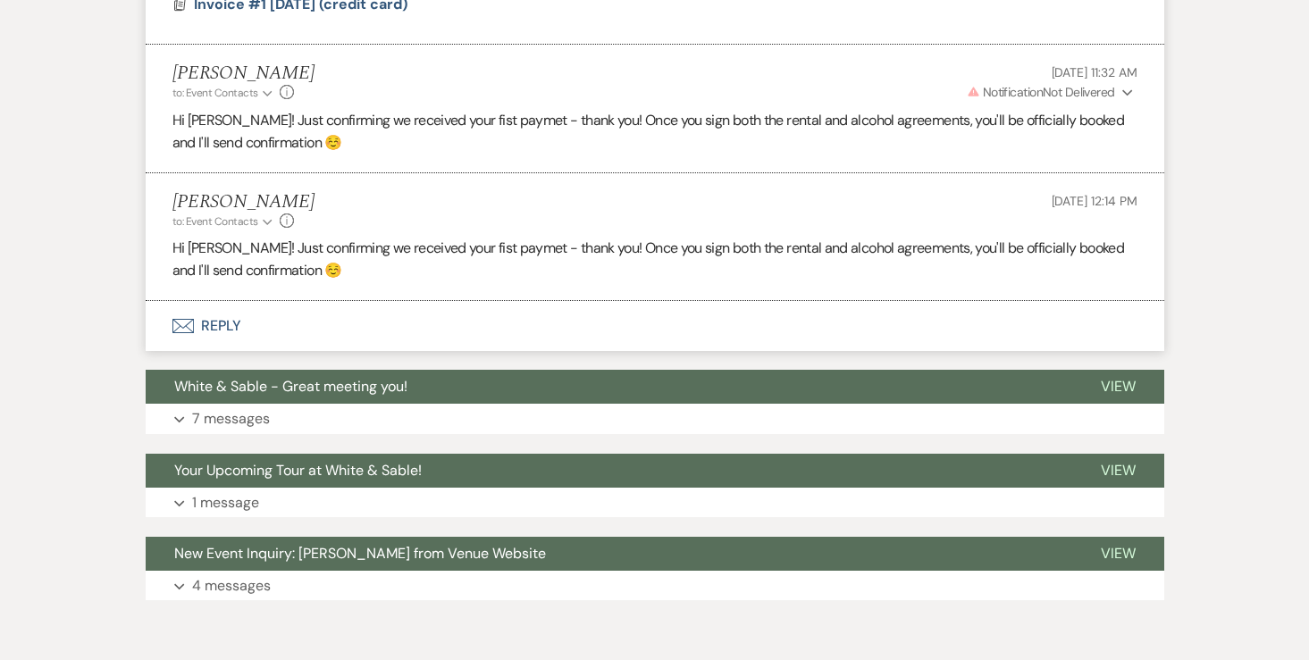
click at [766, 232] on li "[PERSON_NAME] to: Event Contacts Expand Info [DATE] 12:14 PM Hi [PERSON_NAME]! …" at bounding box center [655, 237] width 1018 height 128
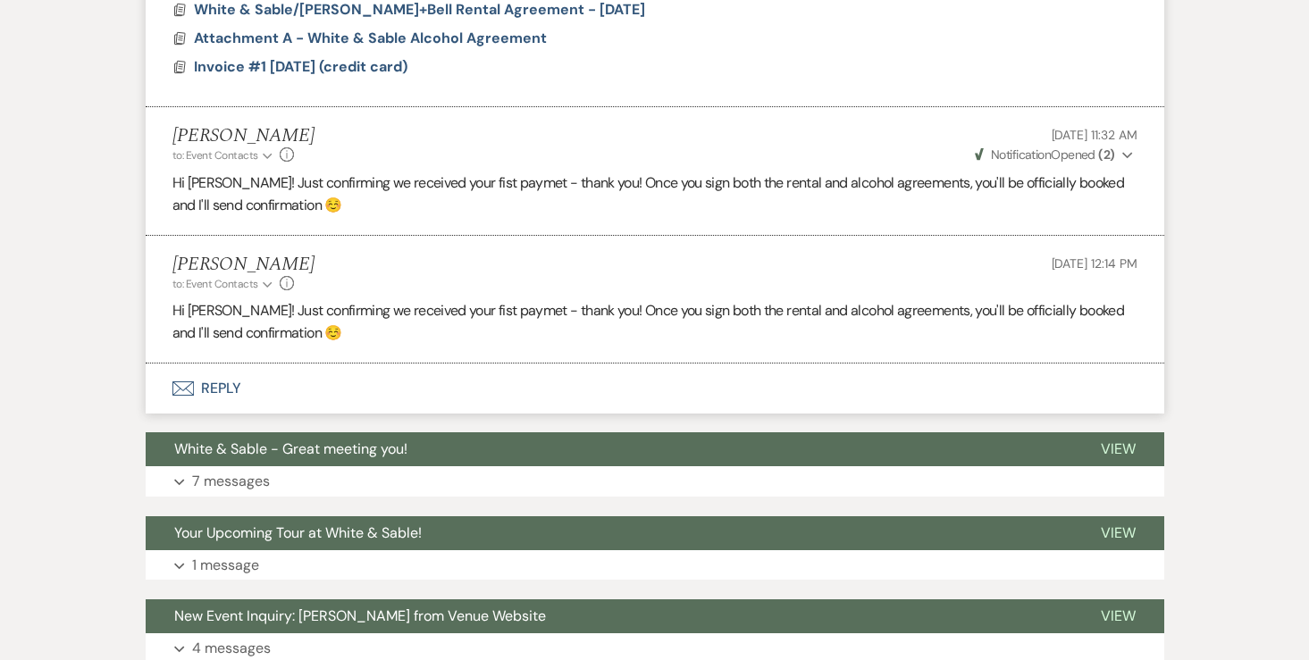
scroll to position [1343, 0]
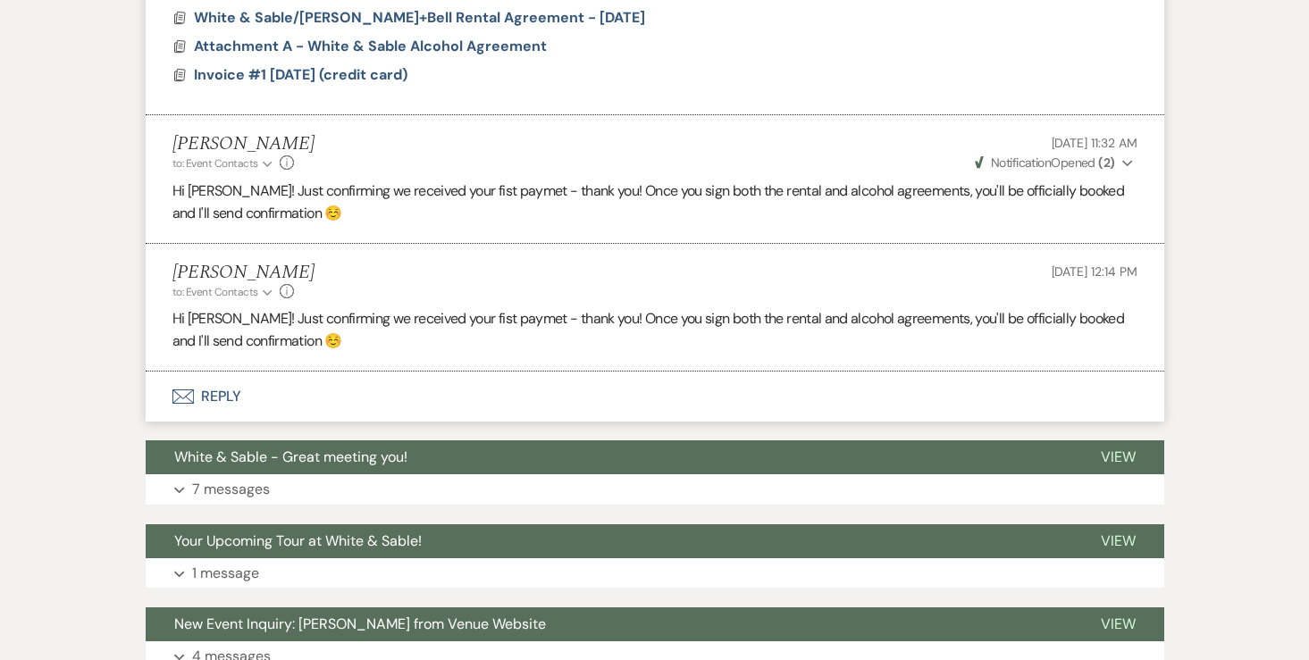
click at [893, 150] on div "[PERSON_NAME] to: Event Contacts Expand Info [DATE] 11:32 AM Weven Check Notifi…" at bounding box center [654, 152] width 965 height 38
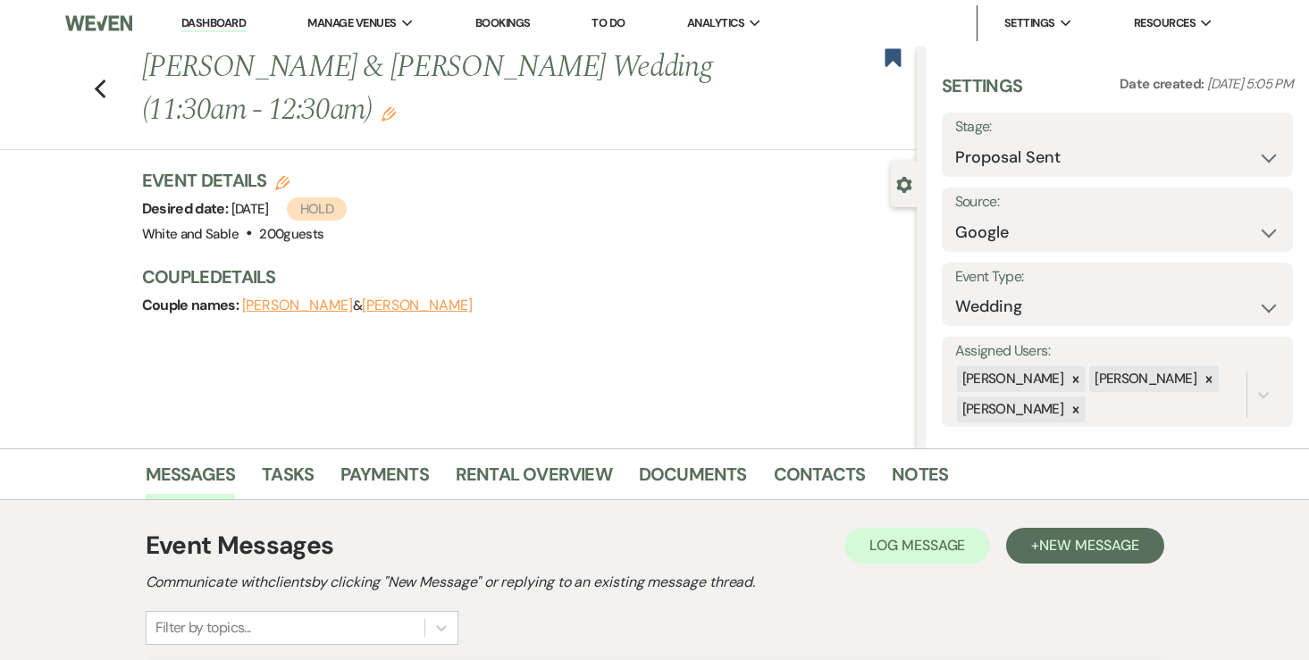
click at [222, 18] on link "Dashboard" at bounding box center [213, 23] width 64 height 17
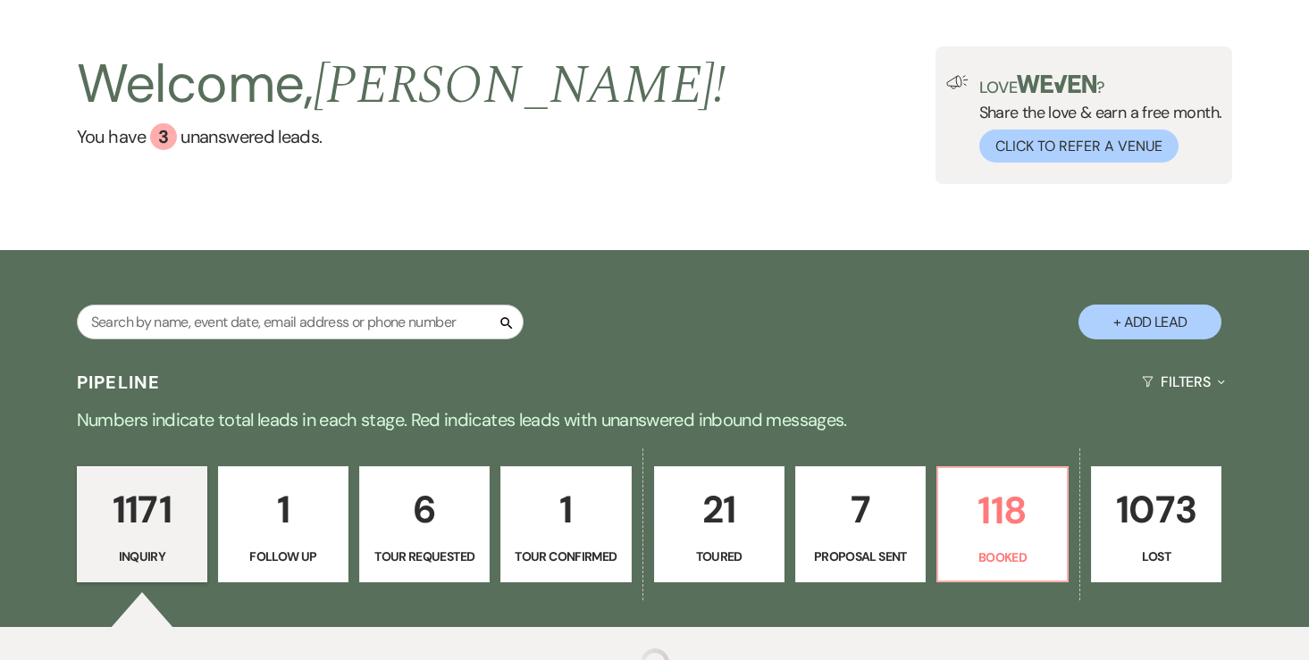
scroll to position [87, 0]
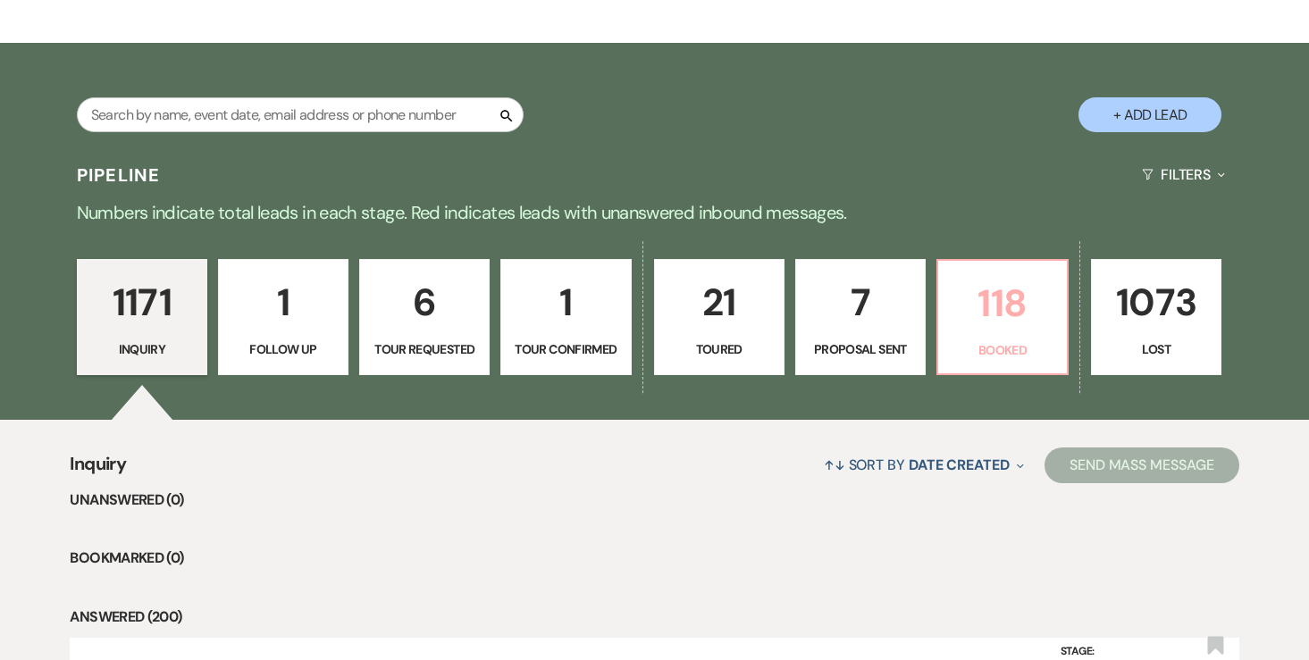
click at [962, 347] on p "Booked" at bounding box center [1002, 350] width 107 height 20
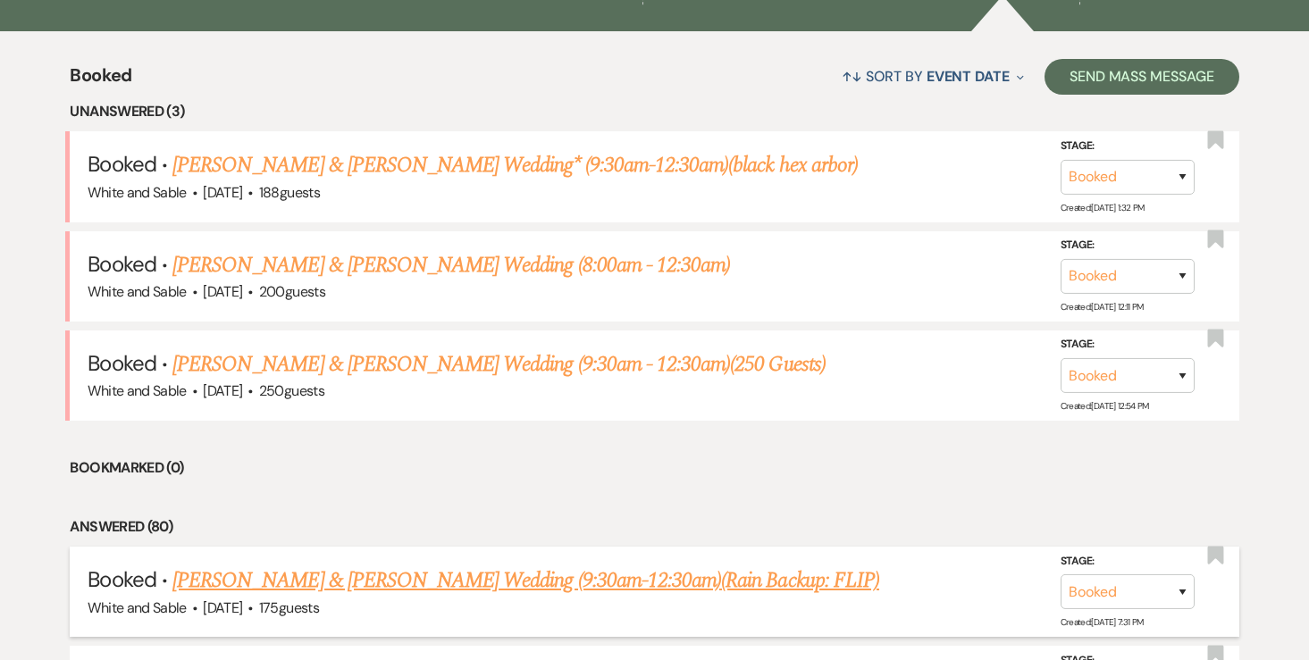
scroll to position [641, 0]
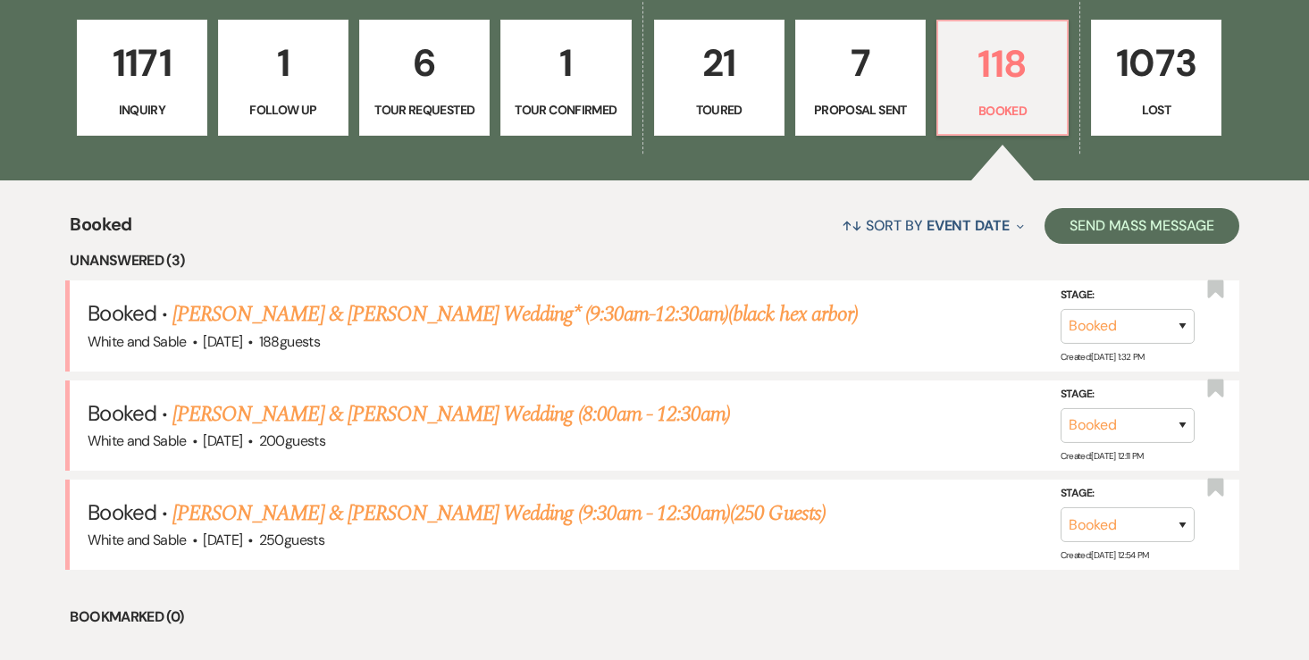
click at [858, 95] on link "7 Proposal Sent" at bounding box center [860, 78] width 130 height 116
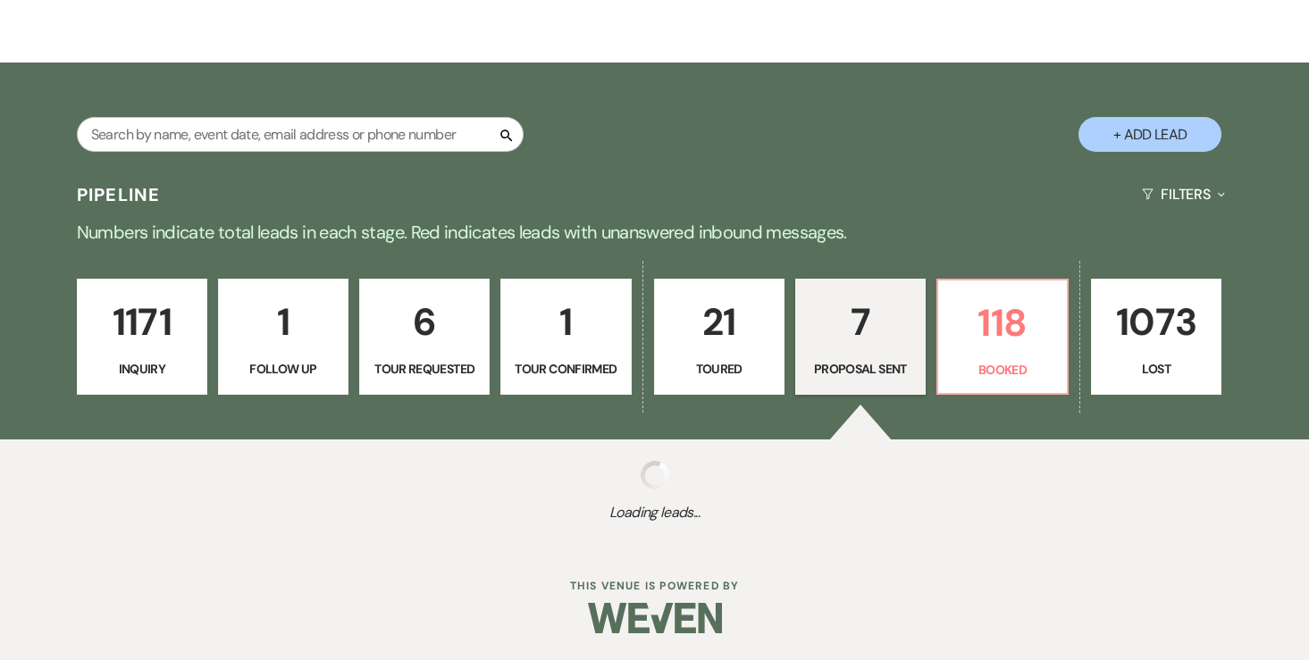
select select "6"
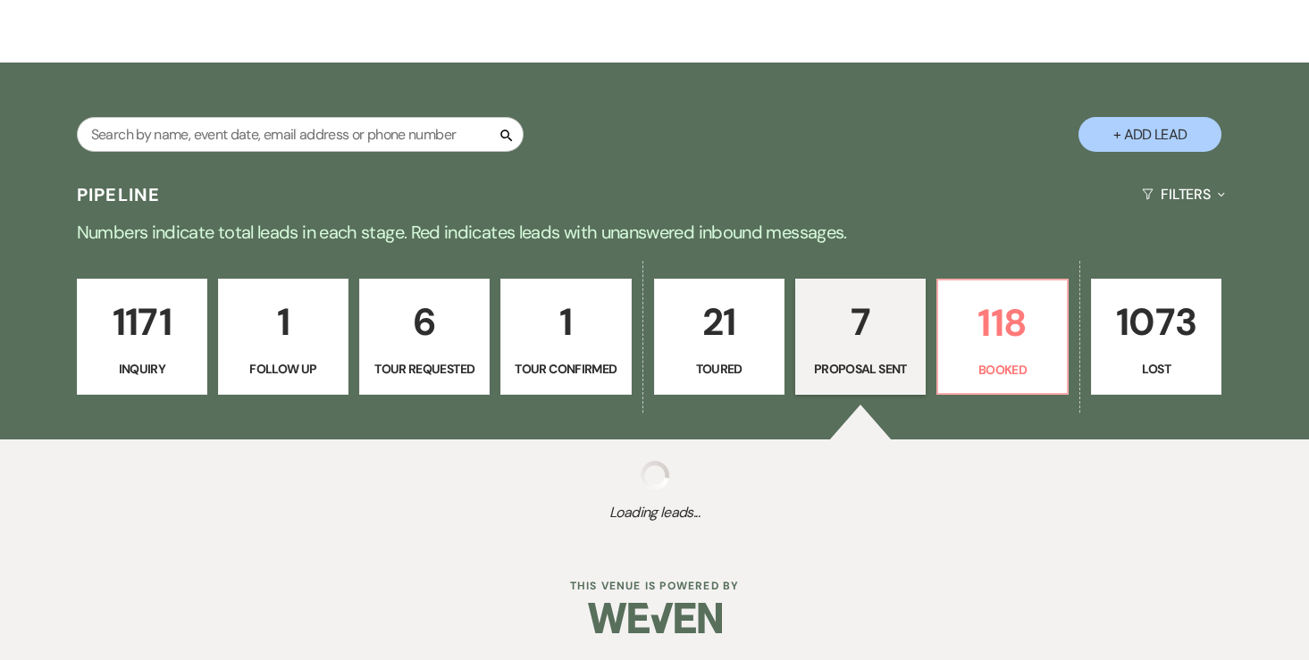
select select "6"
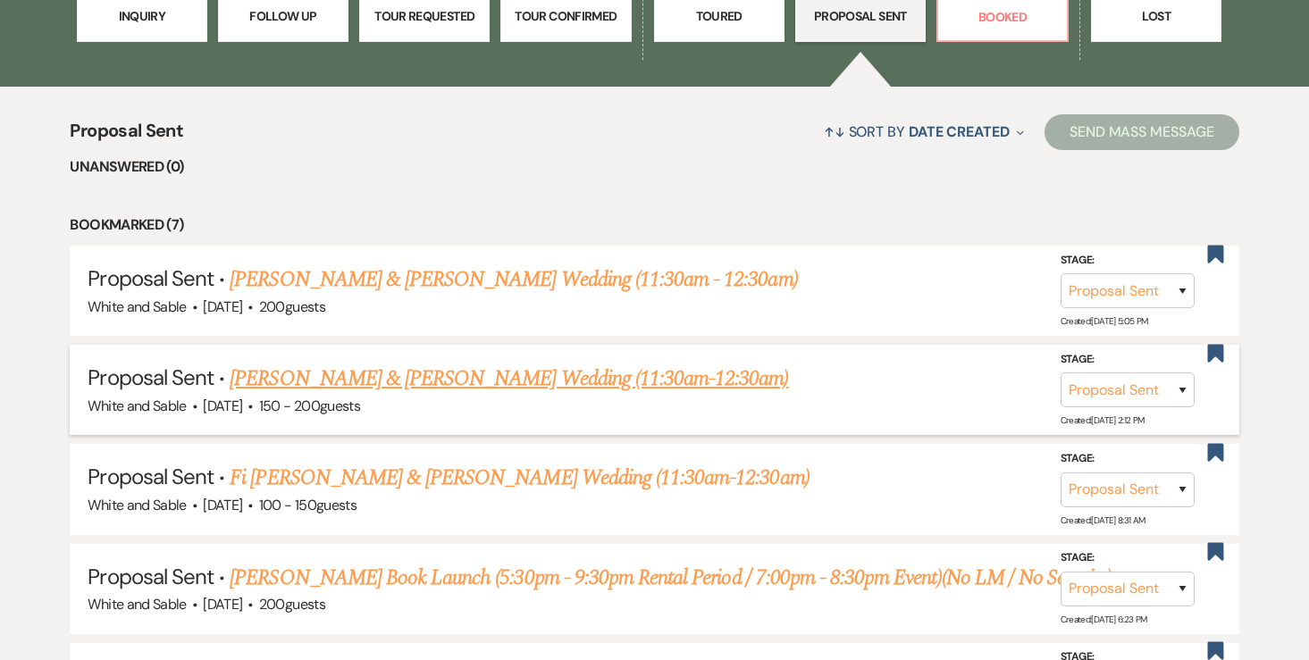
scroll to position [609, 0]
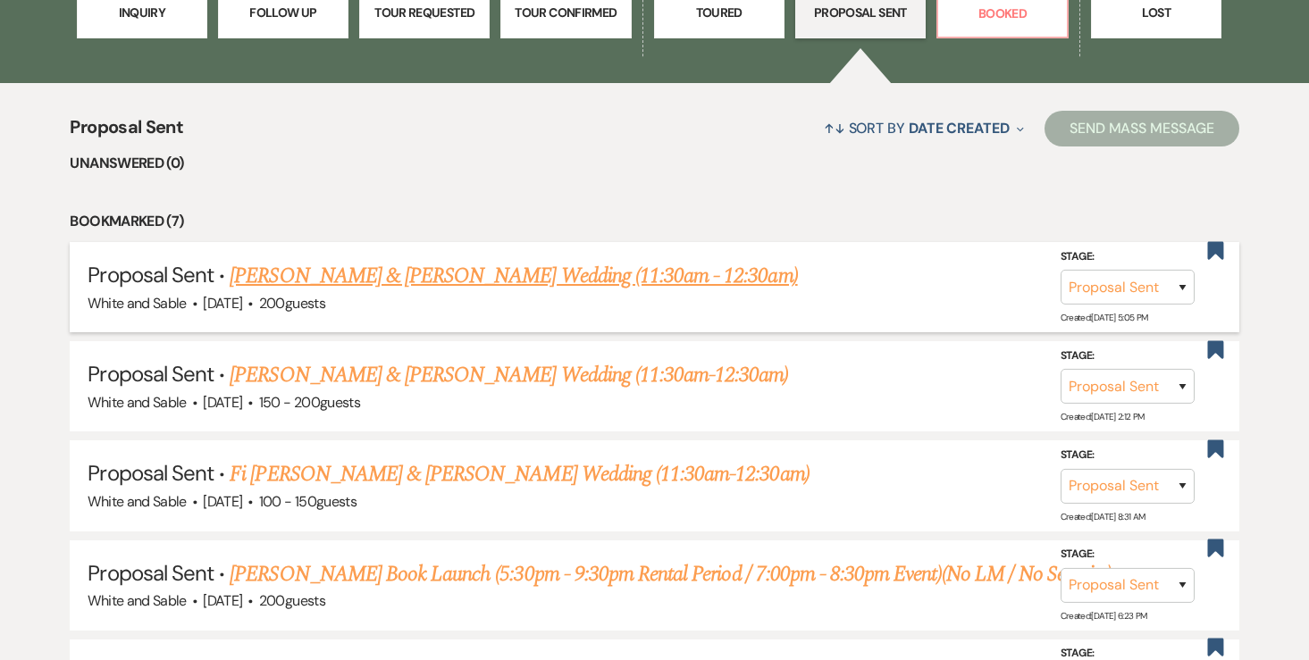
click at [456, 275] on link "[PERSON_NAME] & [PERSON_NAME] Wedding (11:30am - 12:30am)" at bounding box center [513, 276] width 567 height 32
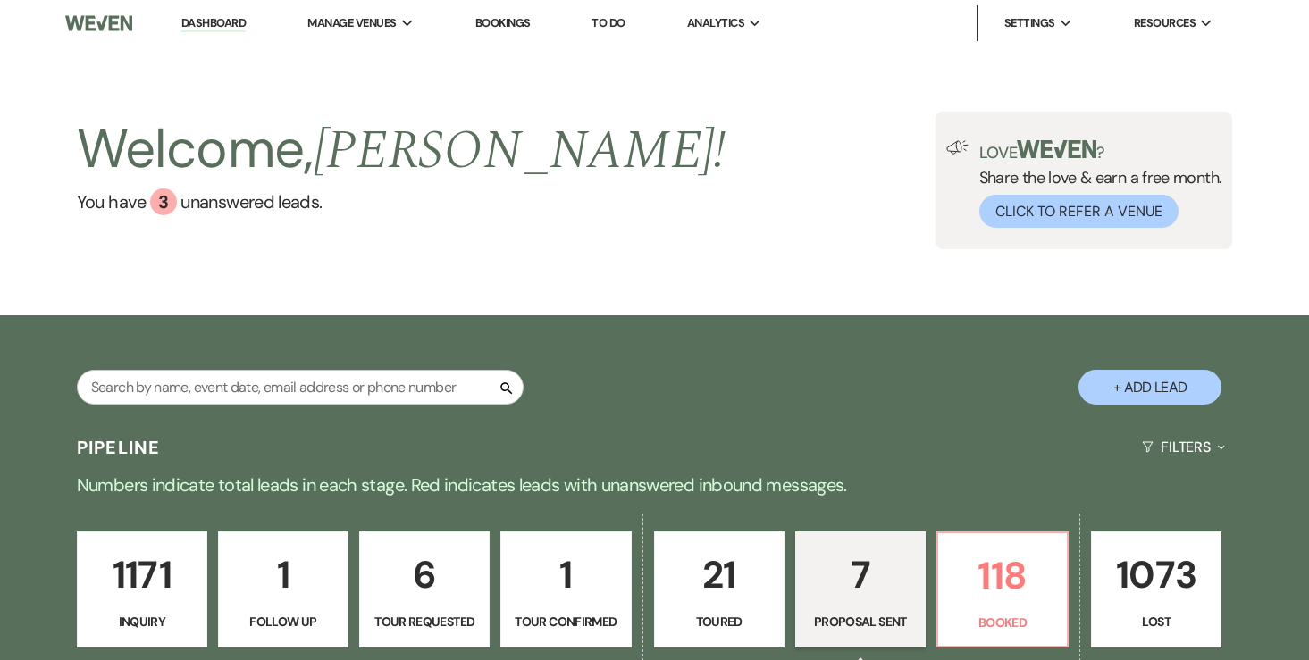
select select "6"
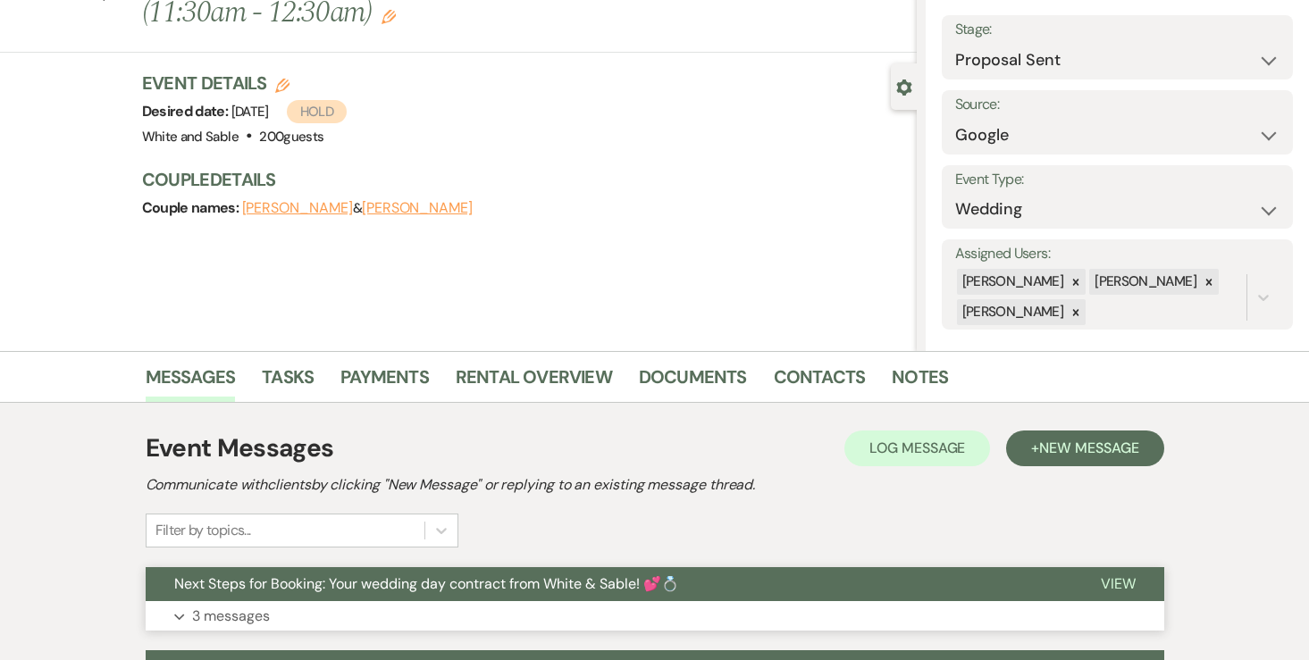
scroll to position [63, 0]
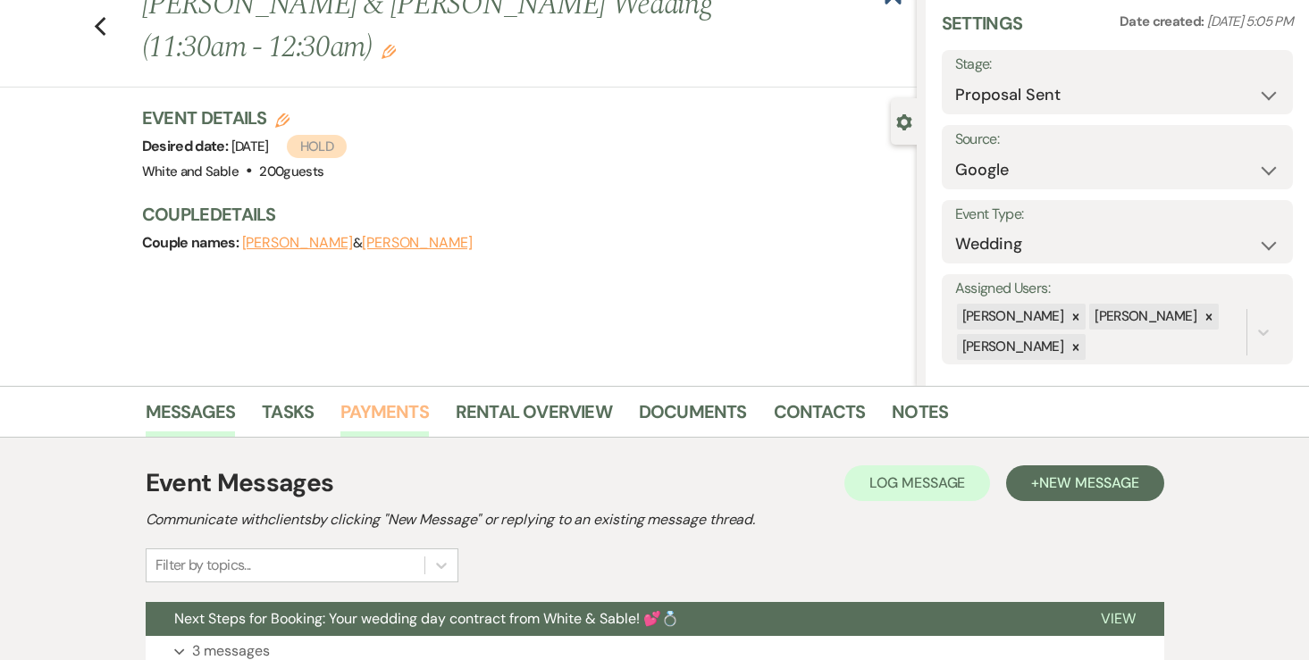
click at [411, 421] on link "Payments" at bounding box center [384, 417] width 88 height 39
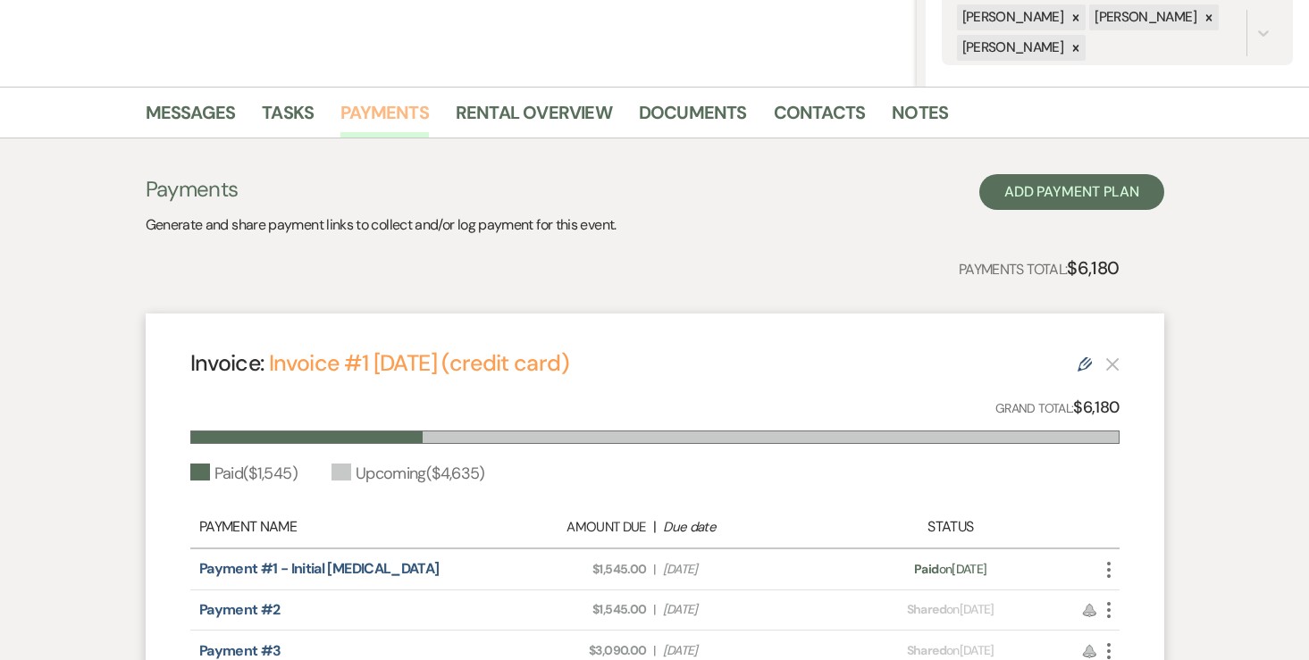
scroll to position [76, 0]
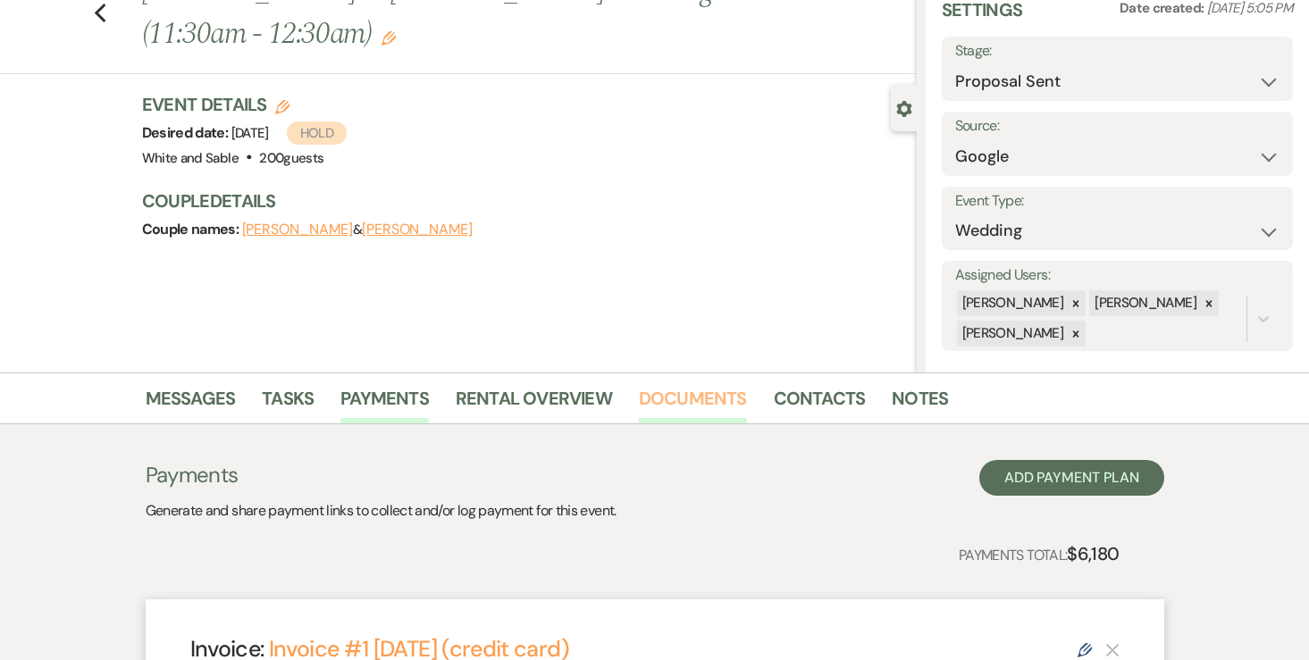
click at [700, 393] on link "Documents" at bounding box center [693, 403] width 108 height 39
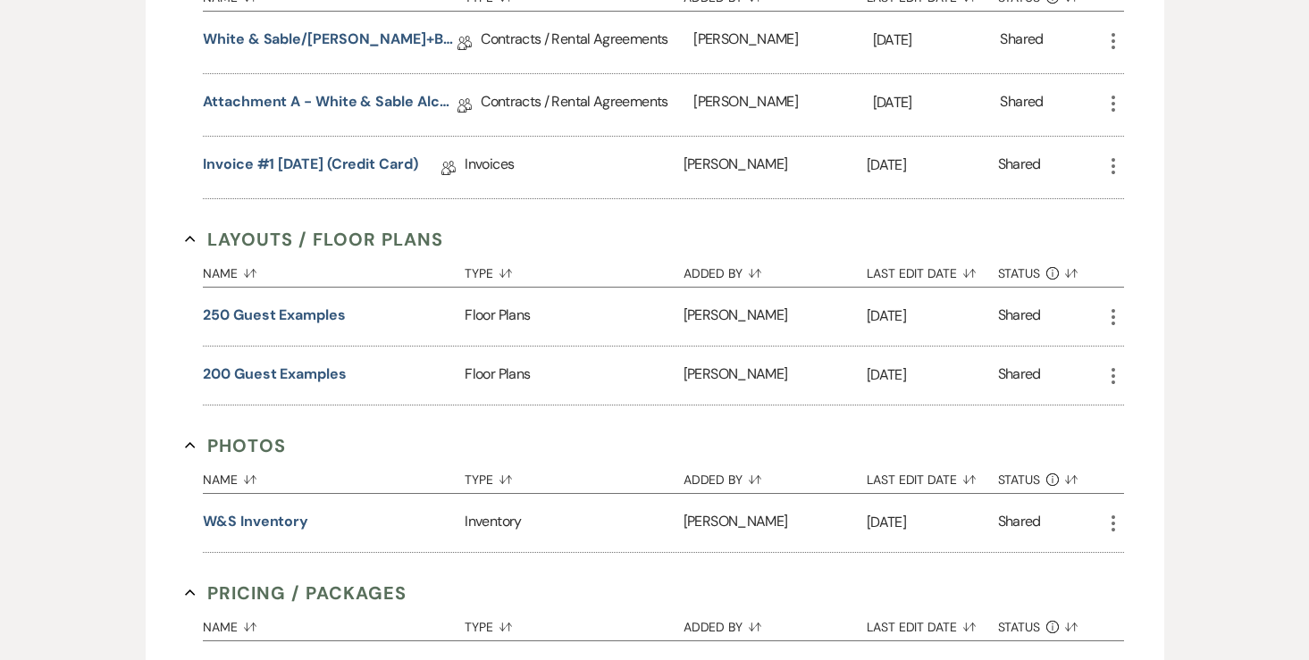
scroll to position [643, 0]
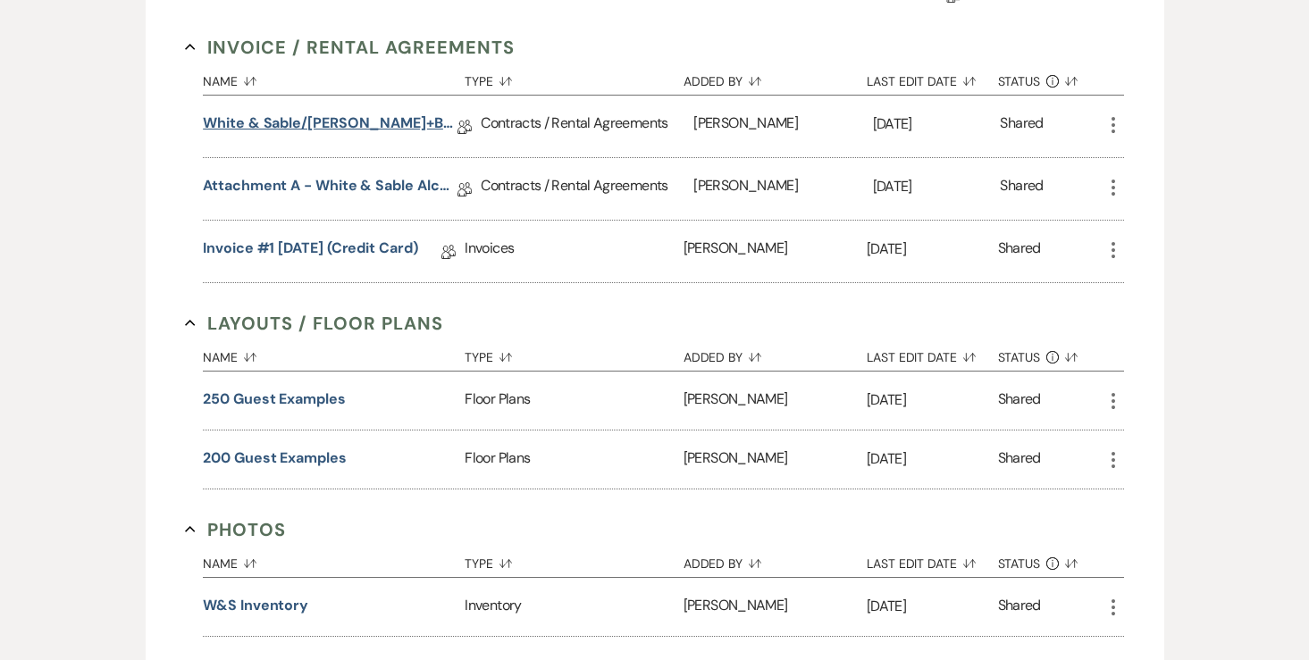
click at [419, 139] on link "White & Sable/[PERSON_NAME]+Bell Rental Agreement - [DATE]" at bounding box center [330, 127] width 255 height 28
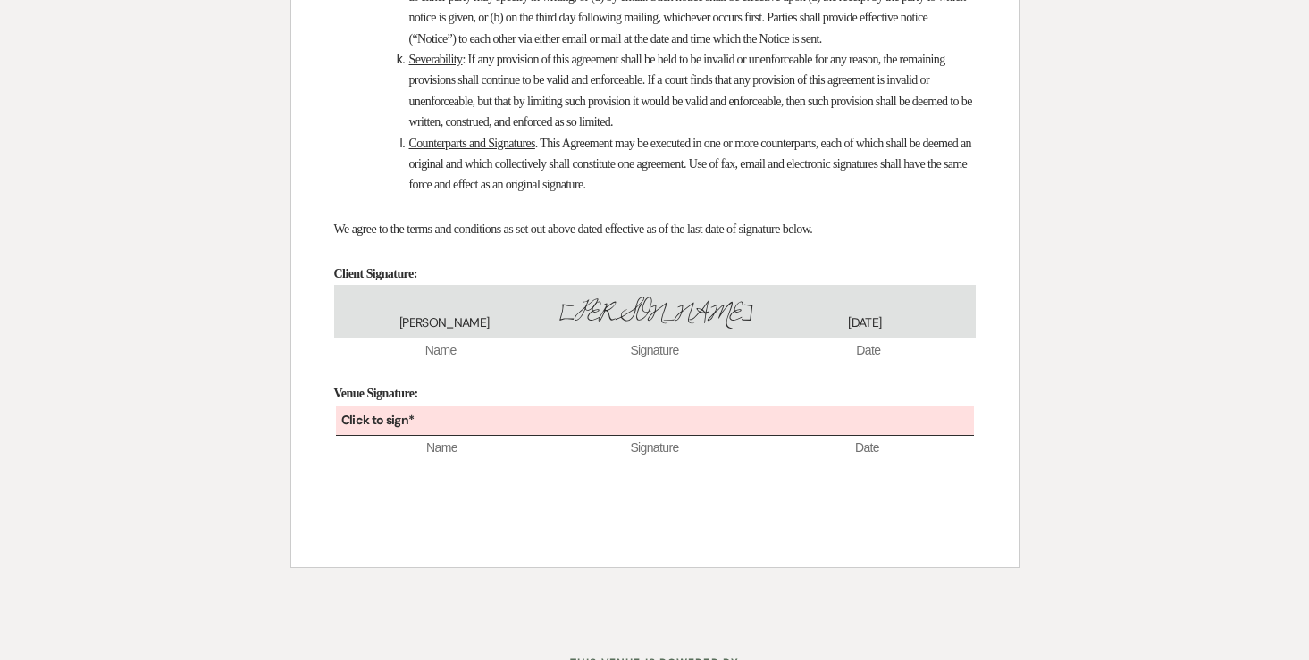
scroll to position [12087, 0]
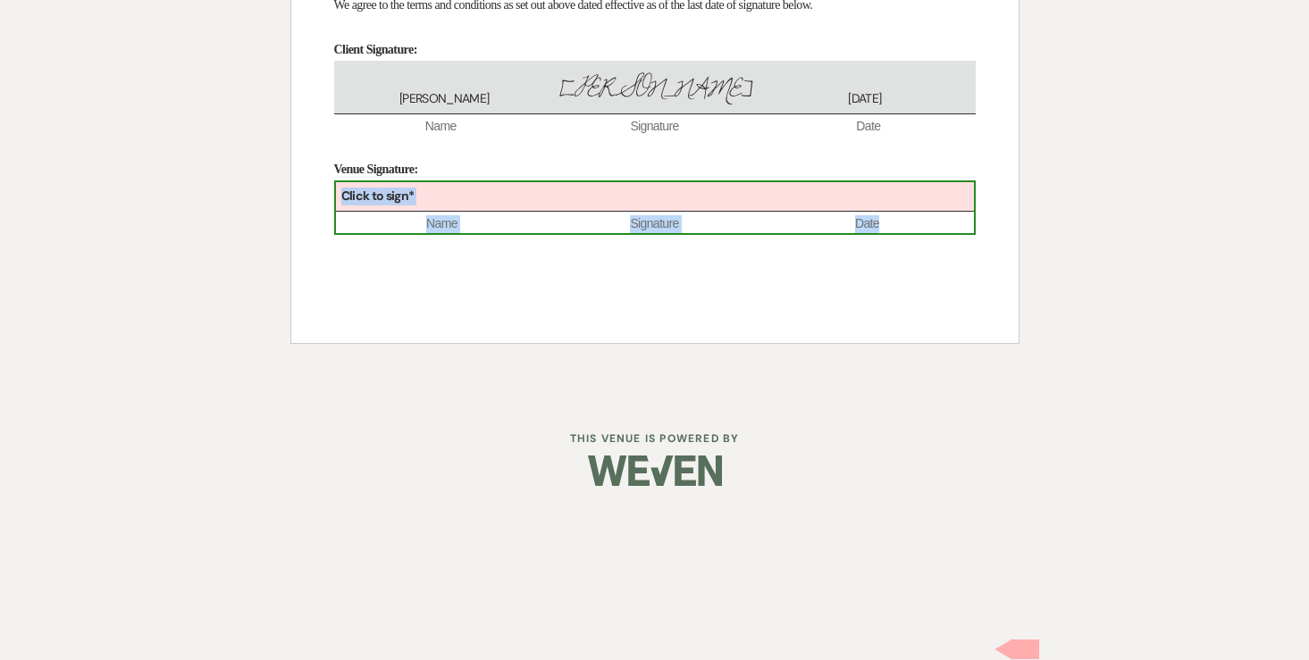
click at [562, 212] on div "Click to sign*" at bounding box center [655, 196] width 638 height 29
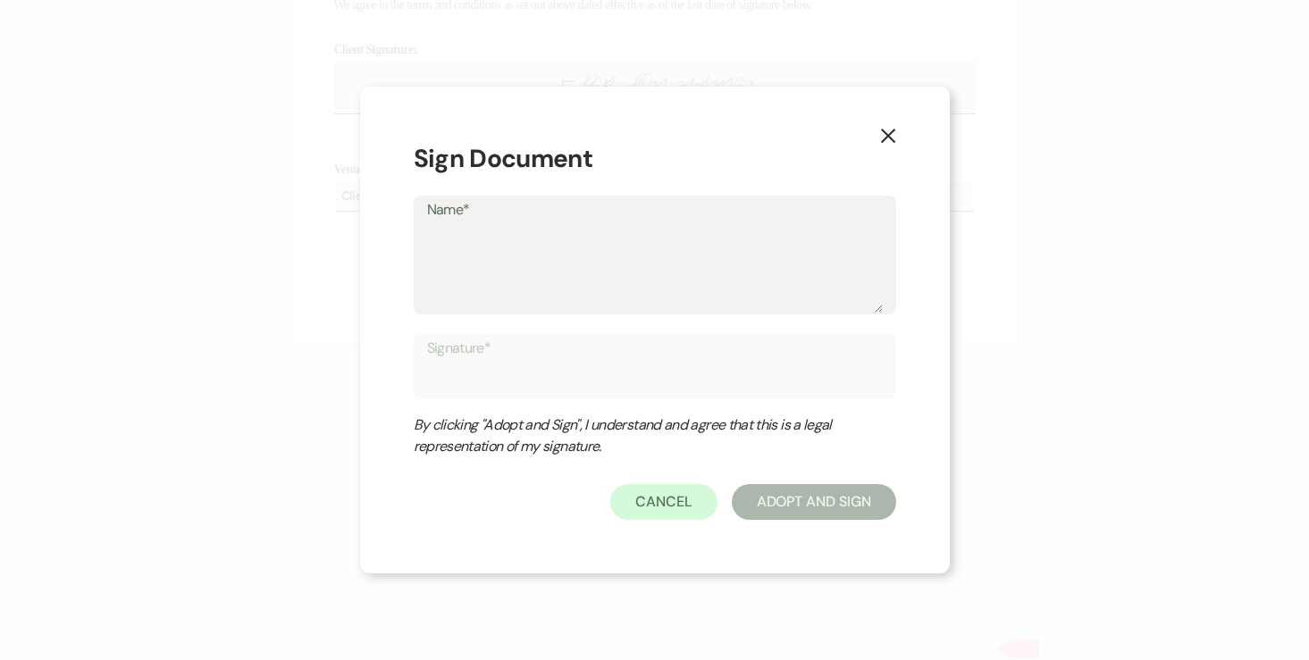
type textarea "A"
type input "A"
type textarea "An"
type input "An"
type textarea "Ang"
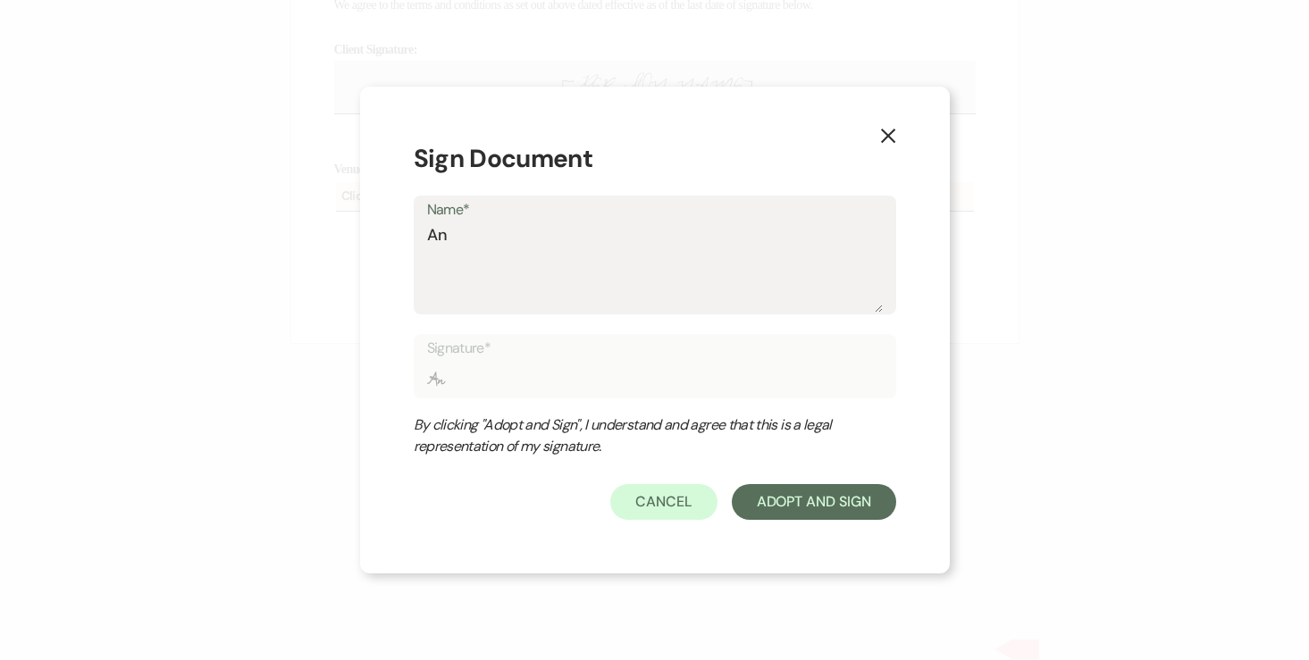
type input "Ang"
type textarea "Ange"
type input "Ange"
type textarea "Angel"
type input "Angel"
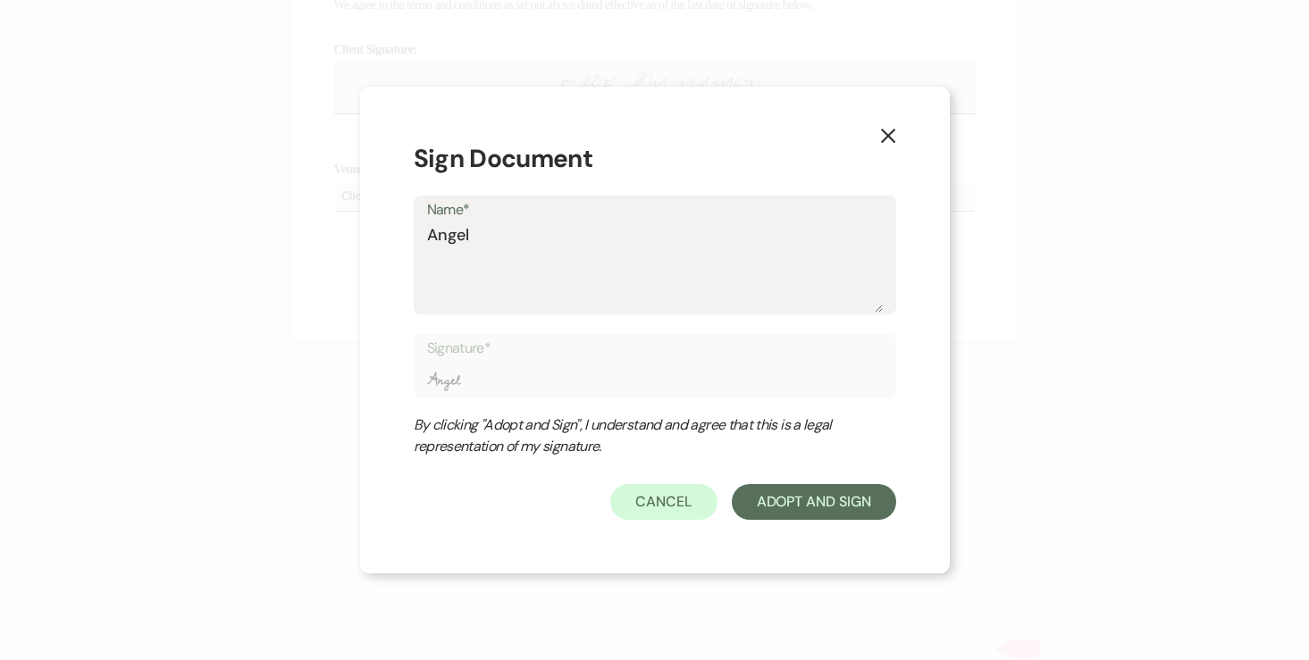
type textarea "[PERSON_NAME]"
type input "[PERSON_NAME]"
type textarea "[PERSON_NAME]"
type input "[PERSON_NAME]"
type textarea "[PERSON_NAME]"
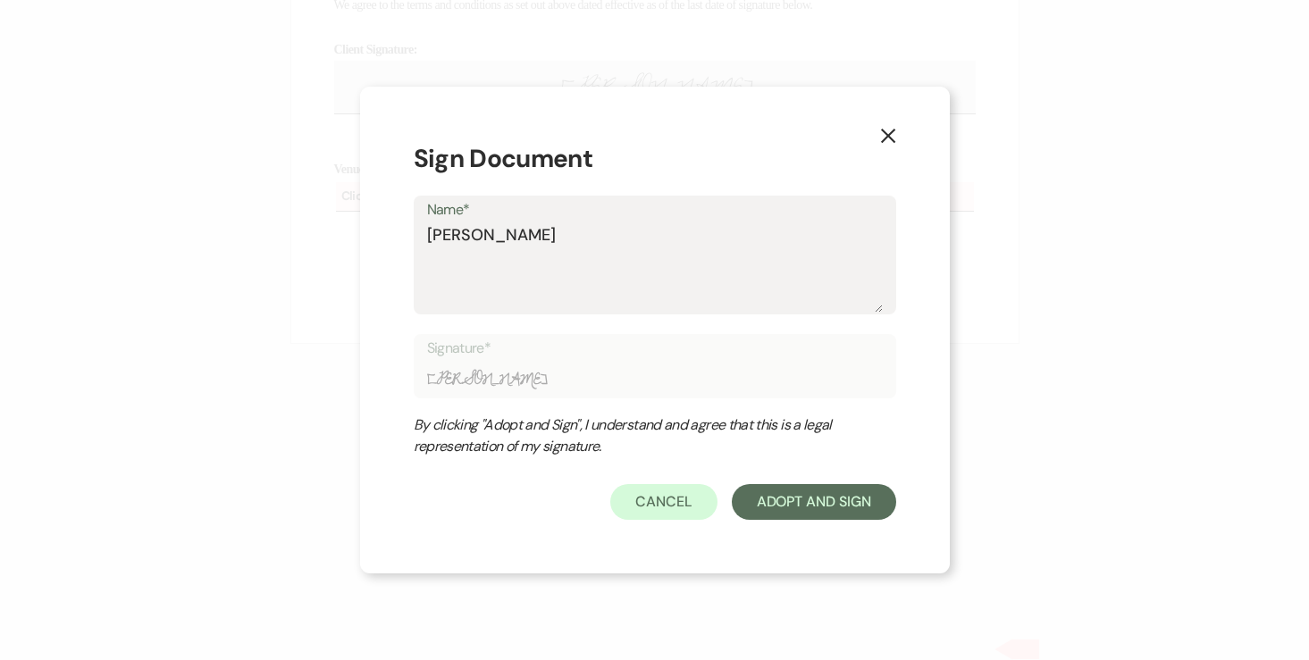
type input "[PERSON_NAME]"
type textarea "[PERSON_NAME]"
type input "[PERSON_NAME]"
type textarea "[PERSON_NAME]"
type input "[PERSON_NAME]"
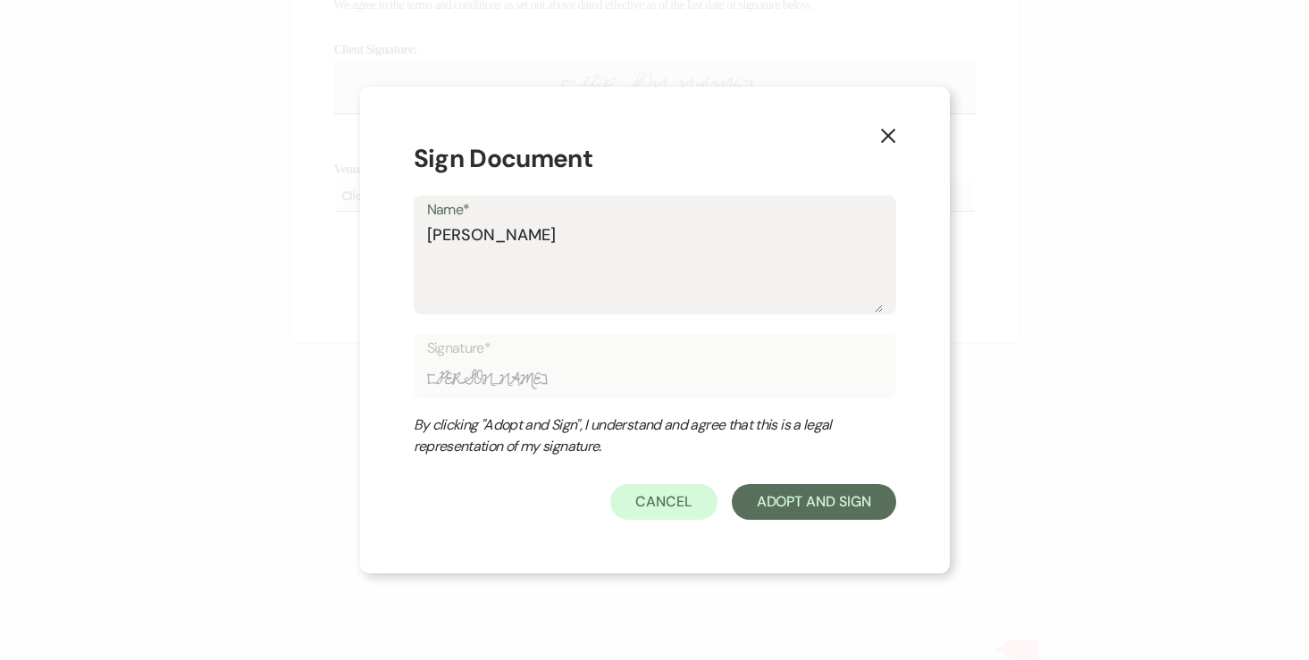
type textarea "[PERSON_NAME]"
type input "[PERSON_NAME]"
type textarea "[PERSON_NAME]"
type input "[PERSON_NAME]"
type textarea "[PERSON_NAME]"
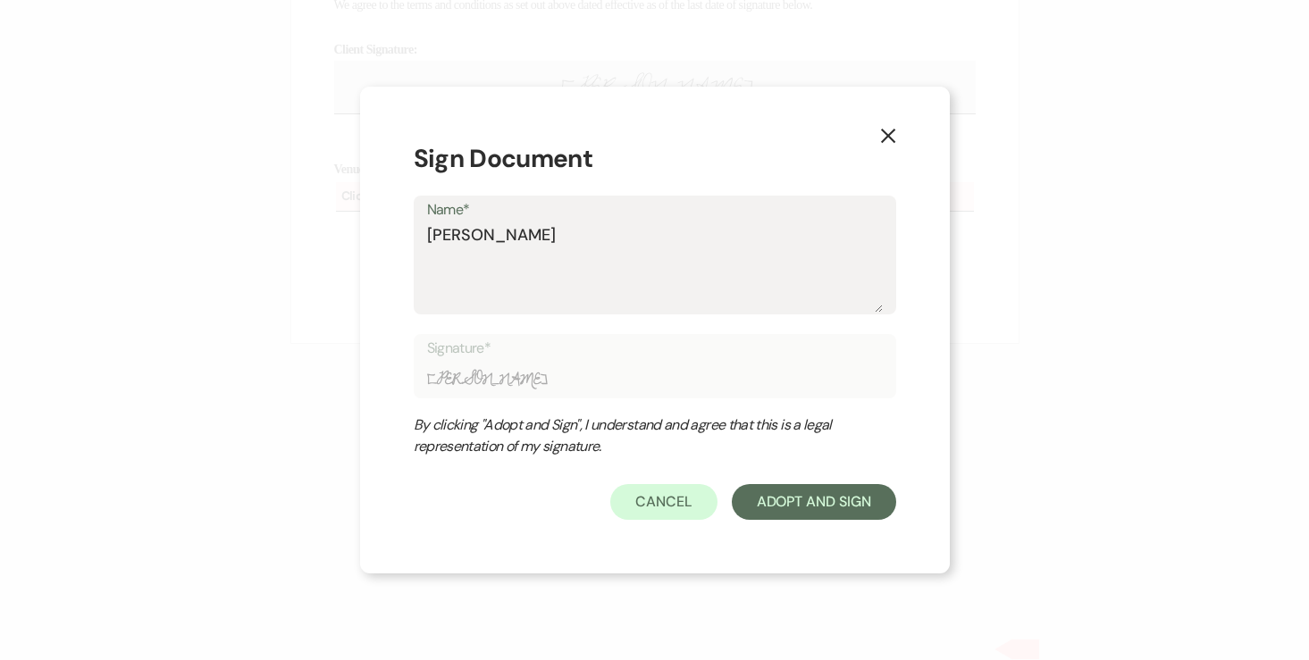
type input "[PERSON_NAME]"
type textarea "[PERSON_NAME]"
type input "[PERSON_NAME]"
type textarea "[PERSON_NAME]"
type input "[PERSON_NAME]"
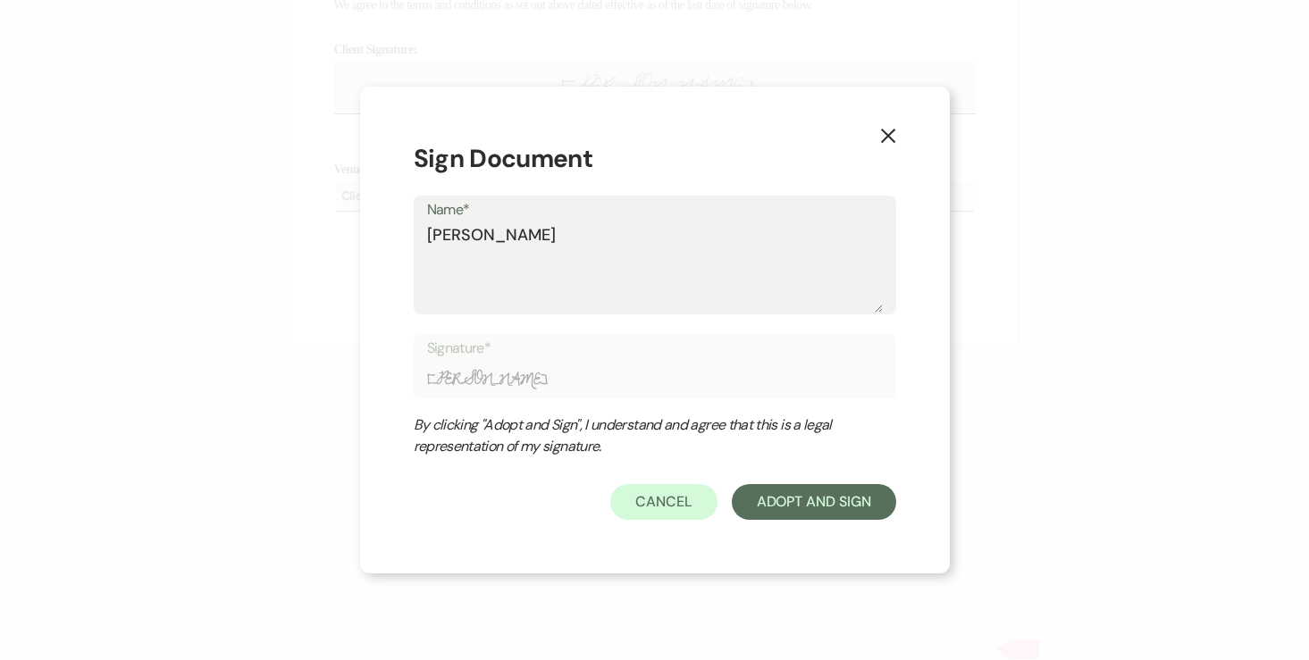
type textarea "[PERSON_NAME]"
type input "[PERSON_NAME]"
type textarea "[PERSON_NAME]"
type input "[PERSON_NAME]"
type textarea "[PERSON_NAME]"
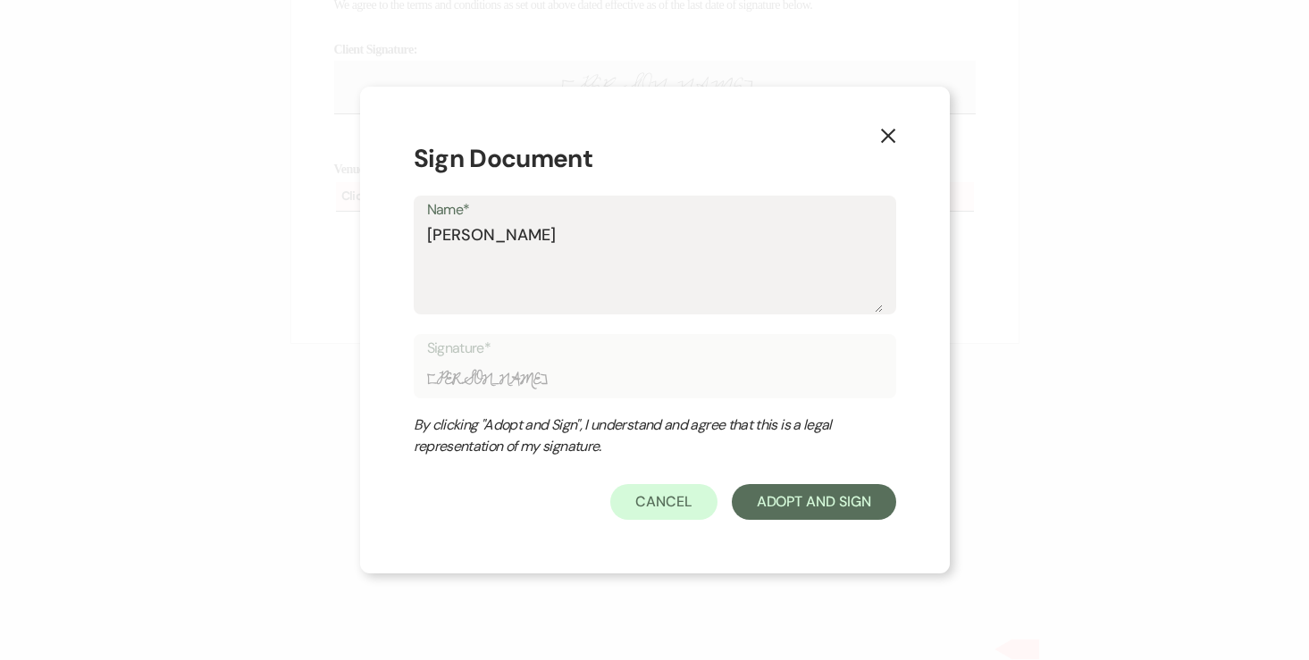
type input "[PERSON_NAME]"
type textarea "[PERSON_NAME]"
click at [791, 506] on button "Adopt And Sign" at bounding box center [814, 502] width 164 height 36
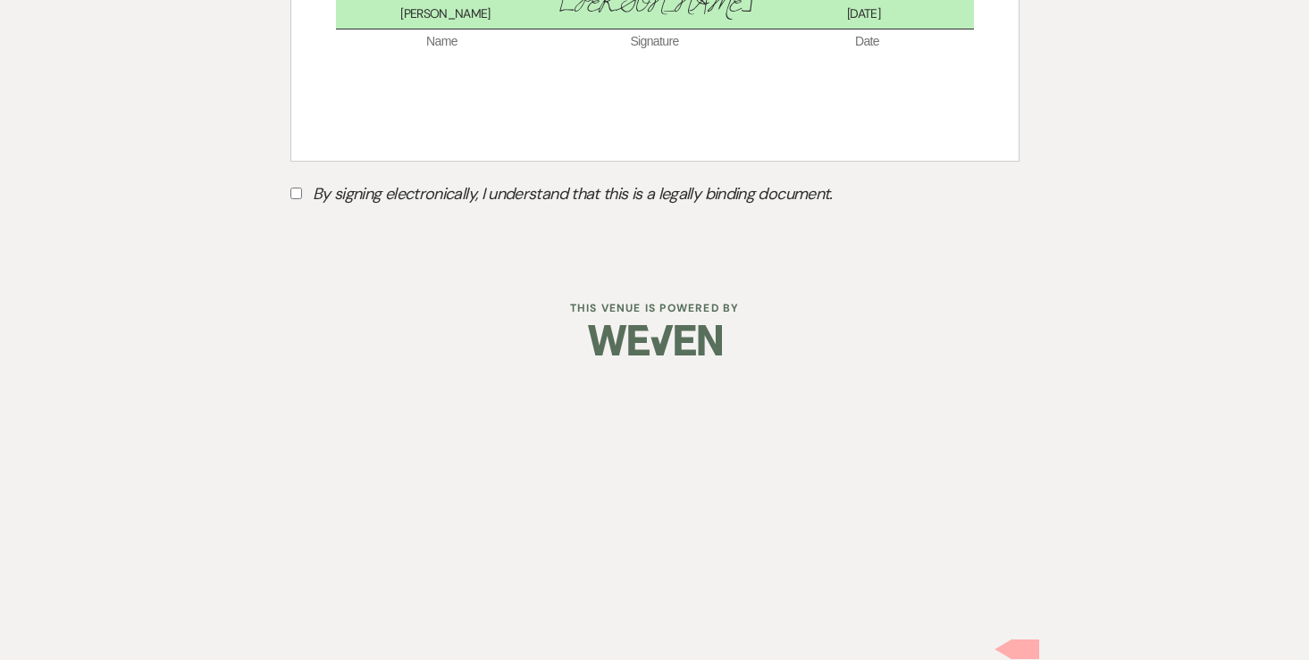
scroll to position [12163, 0]
click at [297, 199] on input "By signing electronically, I understand that this is a legally binding document." at bounding box center [296, 194] width 12 height 12
checkbox input "true"
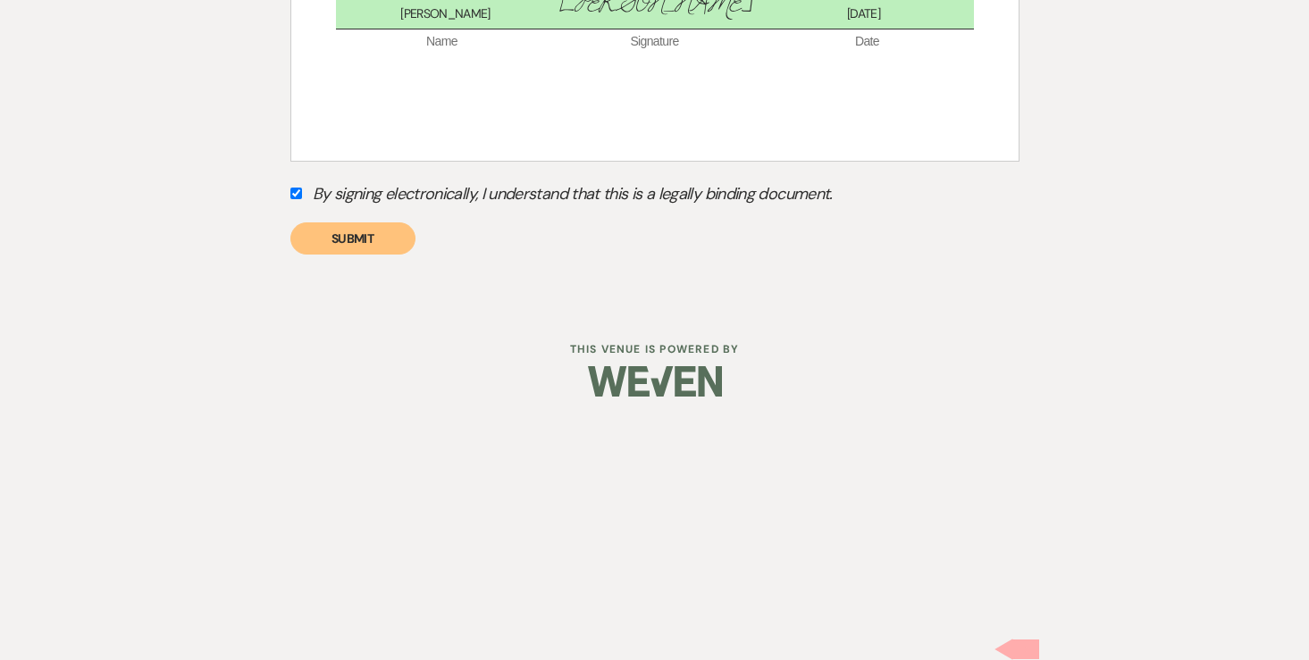
click at [358, 255] on button "Submit" at bounding box center [352, 238] width 125 height 32
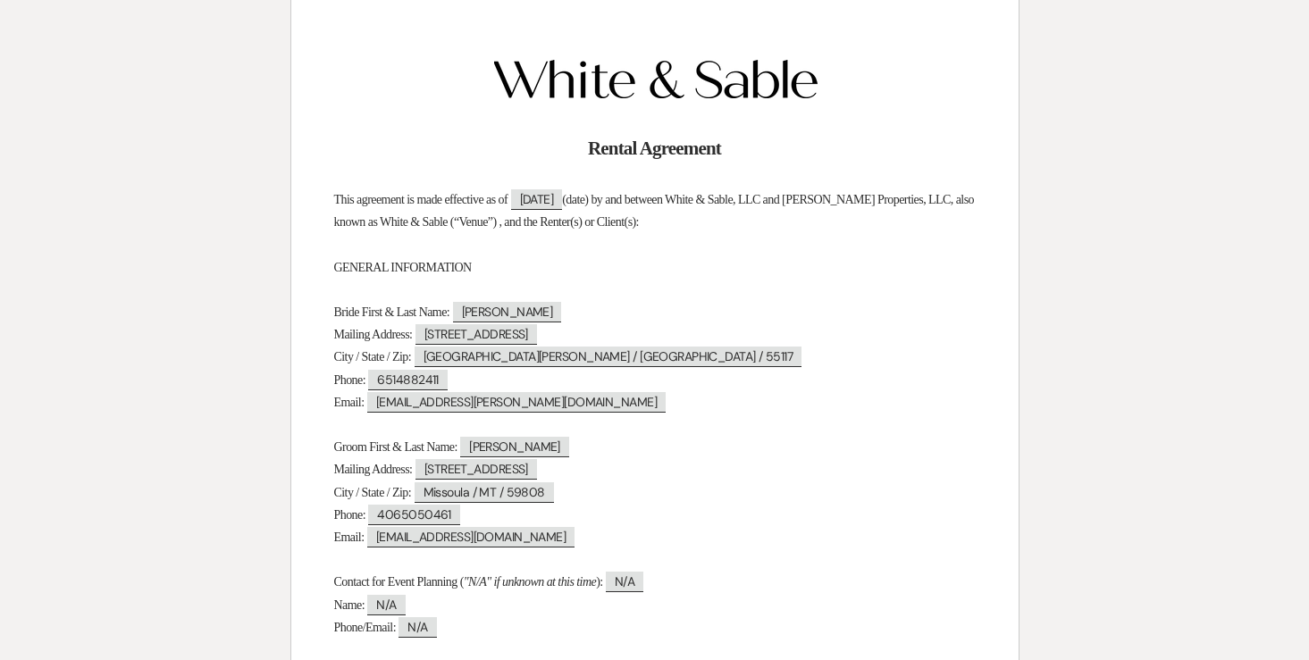
scroll to position [0, 0]
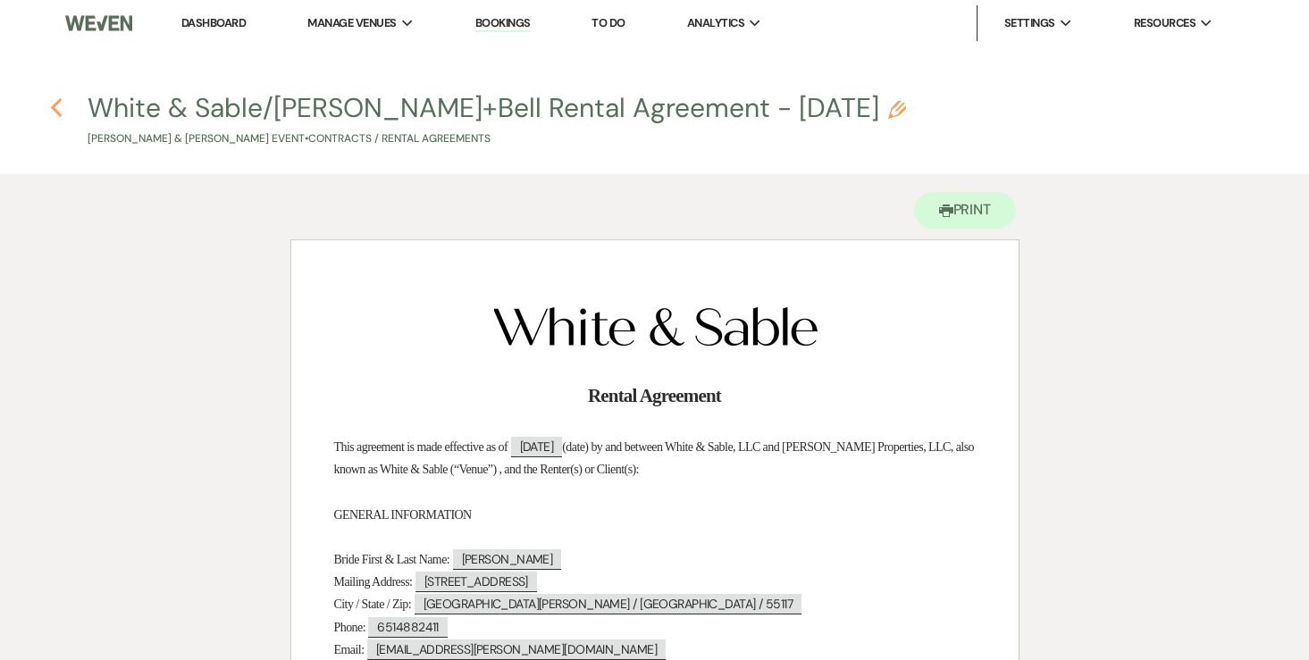
click at [60, 106] on icon "Previous" at bounding box center [56, 107] width 13 height 21
select select "6"
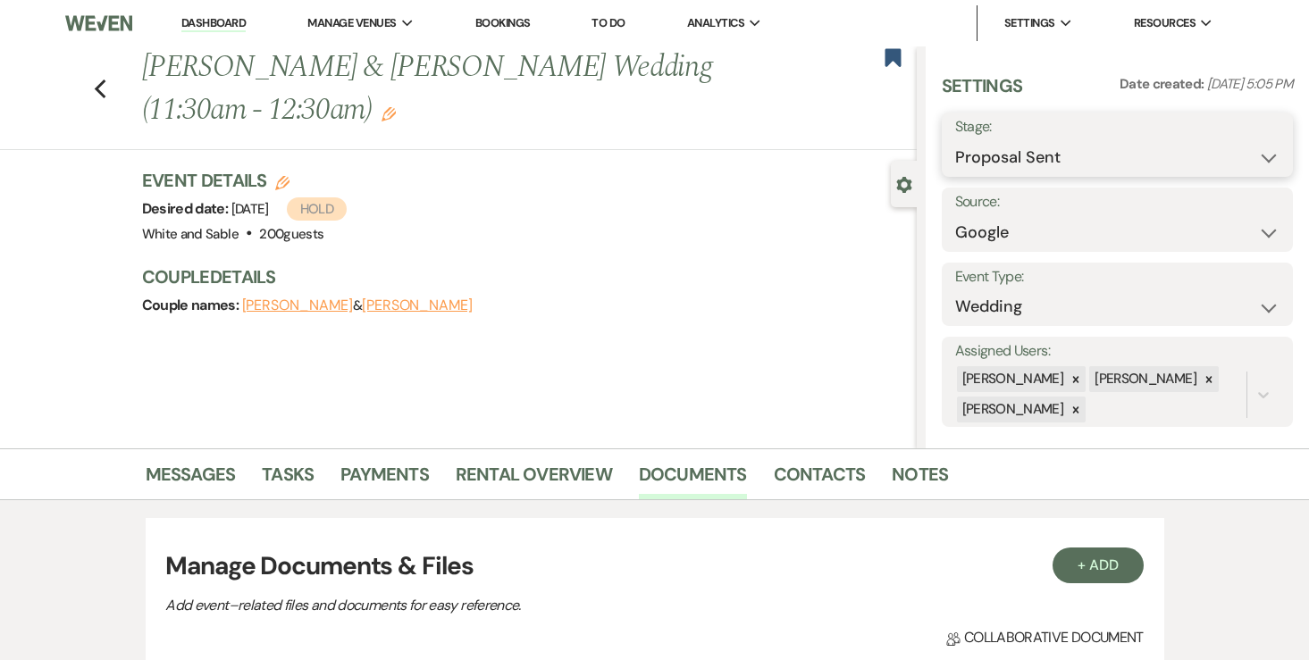
click at [1050, 155] on select "Inquiry Follow Up Tour Requested Tour Confirmed Toured Proposal Sent Booked Lost" at bounding box center [1117, 157] width 325 height 35
select select "7"
click at [1270, 160] on button "Save" at bounding box center [1256, 145] width 72 height 36
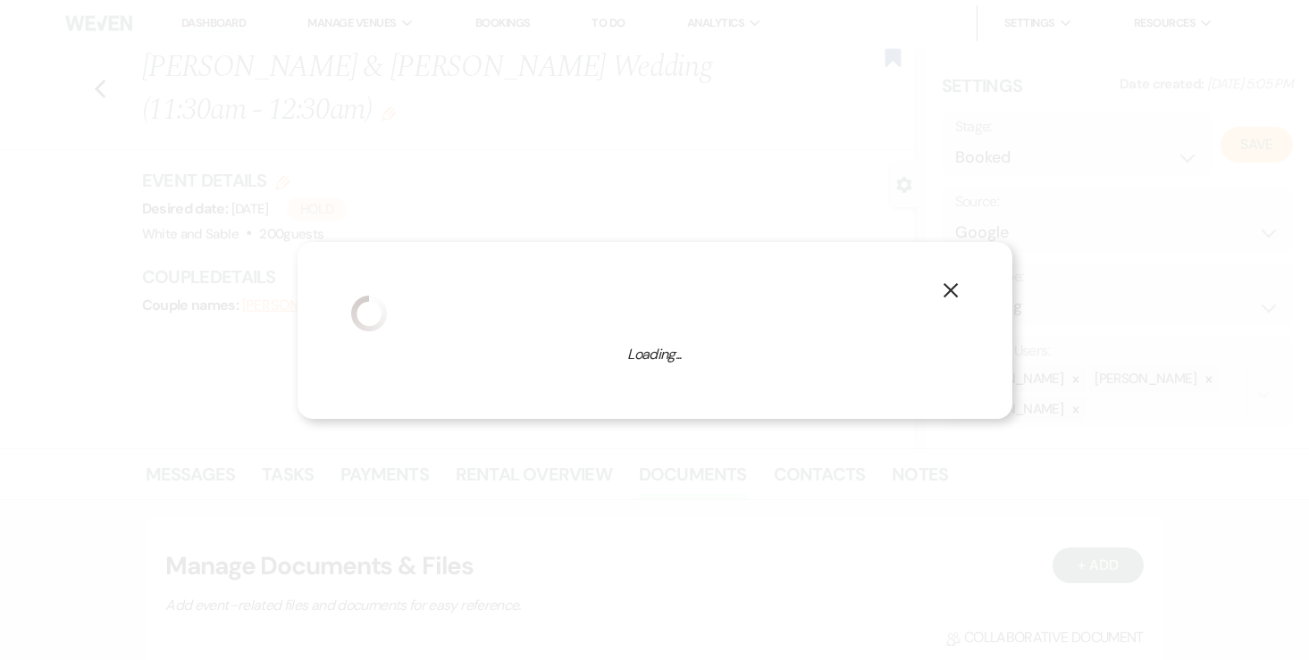
select select "1"
select select "684"
select select "false"
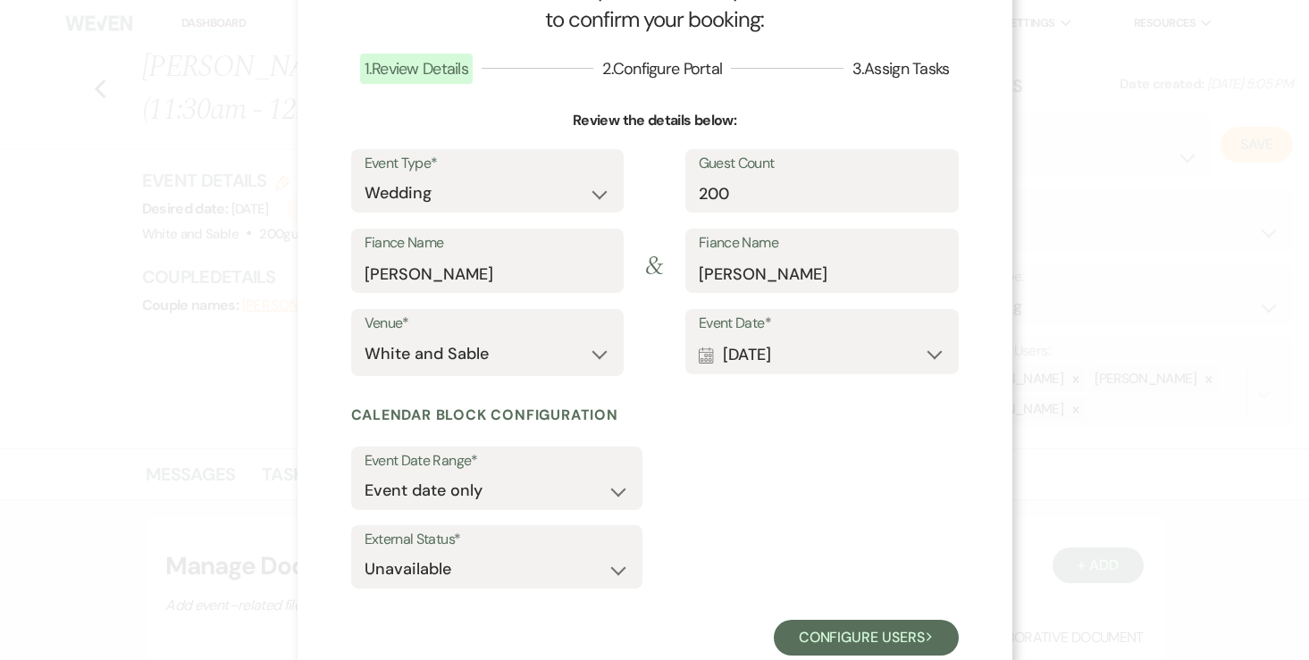
scroll to position [119, 0]
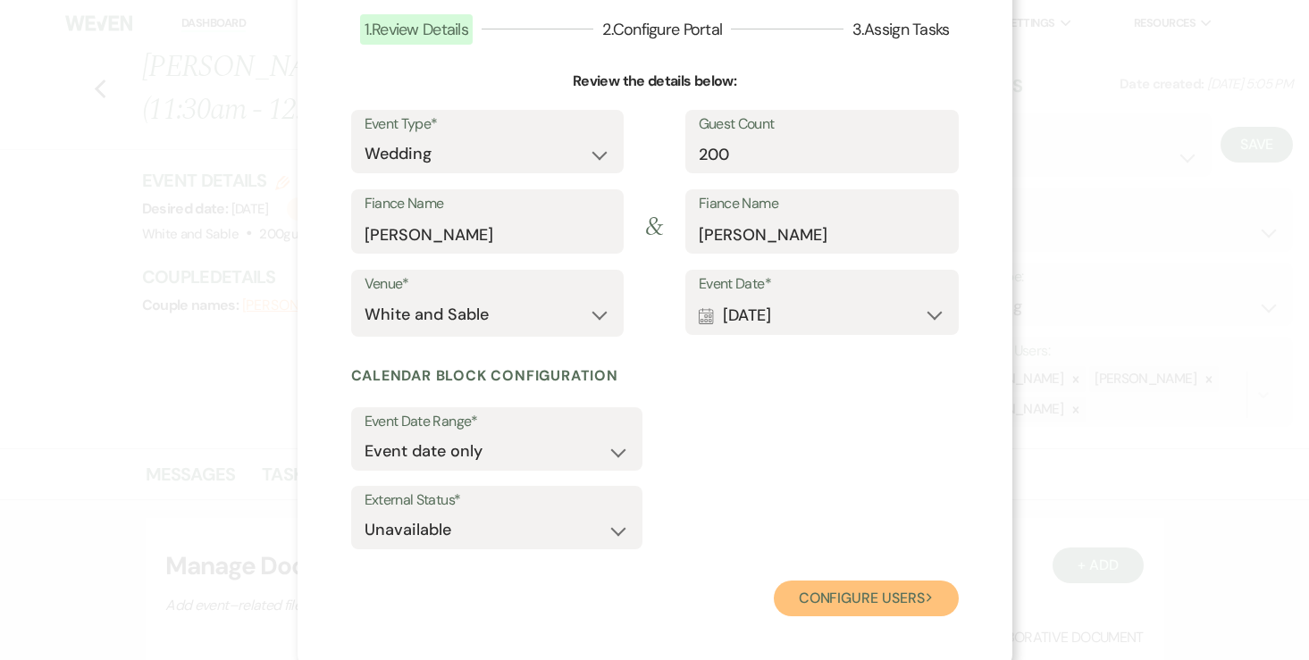
click at [808, 591] on button "Configure users Next" at bounding box center [866, 599] width 185 height 36
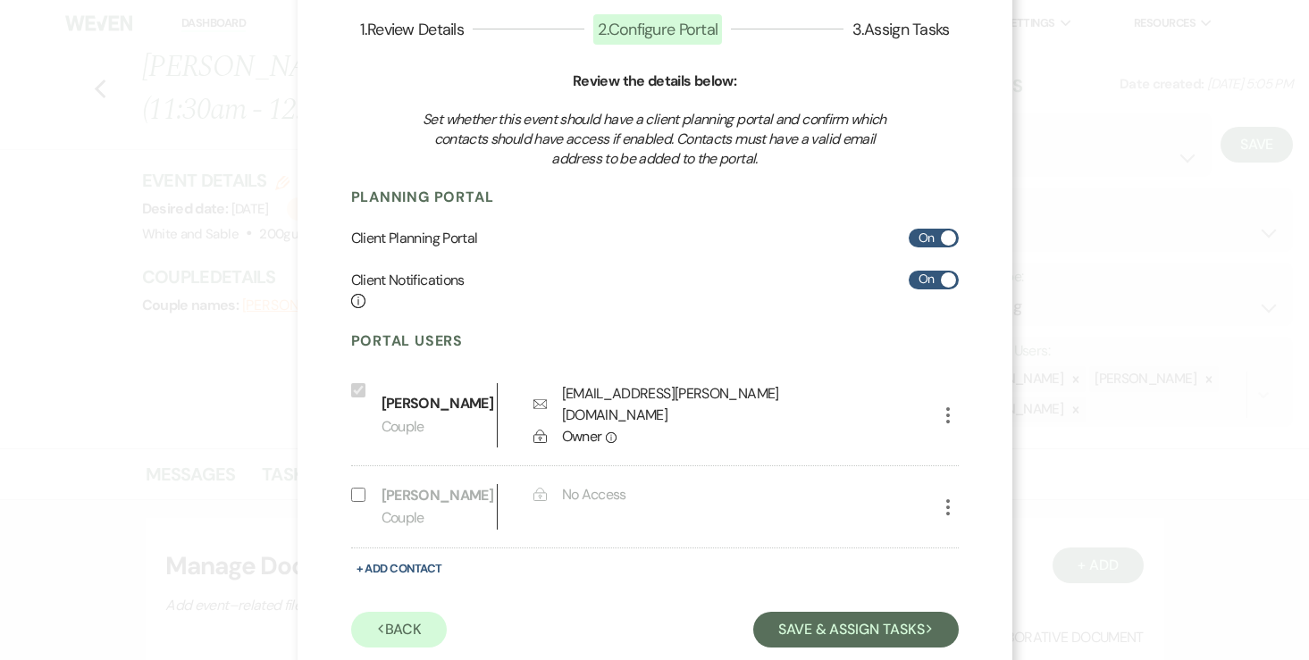
scroll to position [164, 0]
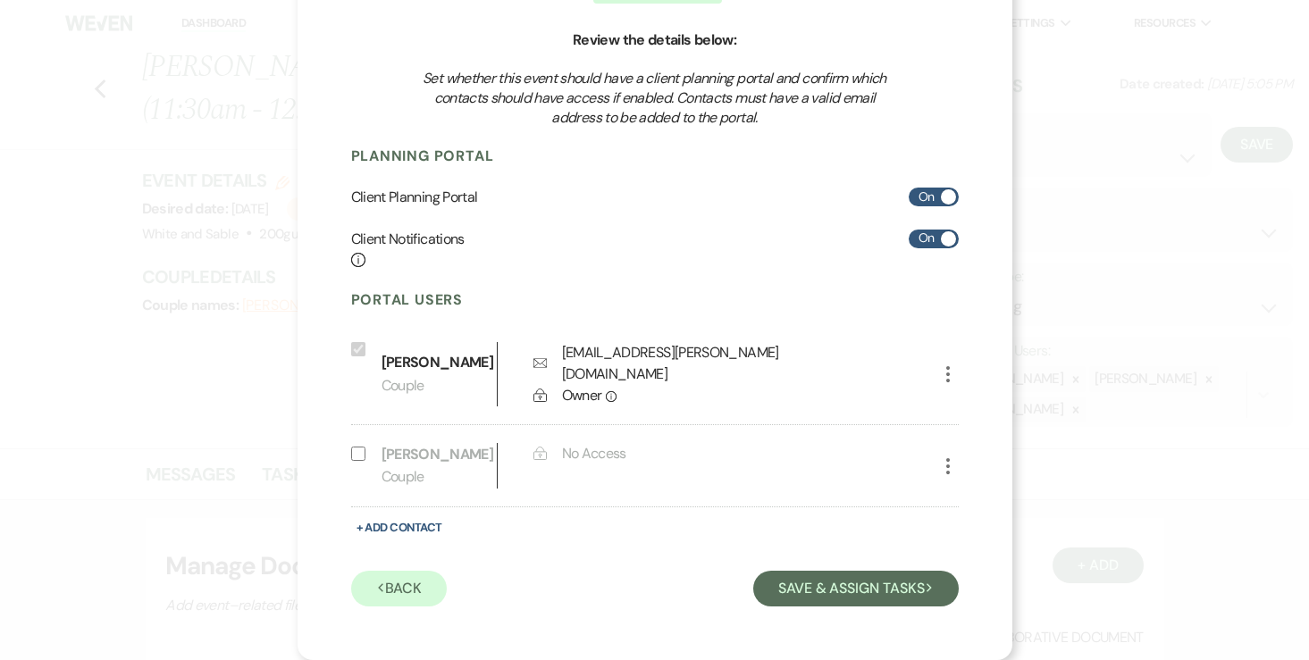
click at [779, 616] on div "X Complete these steps to confirm your booking: 1 . Review Details 2 . Configur…" at bounding box center [654, 250] width 715 height 820
click at [779, 606] on div "Previous Back Save & Assign Tasks Next" at bounding box center [654, 585] width 607 height 41
click at [803, 597] on button "Save & Assign Tasks Next" at bounding box center [855, 589] width 205 height 36
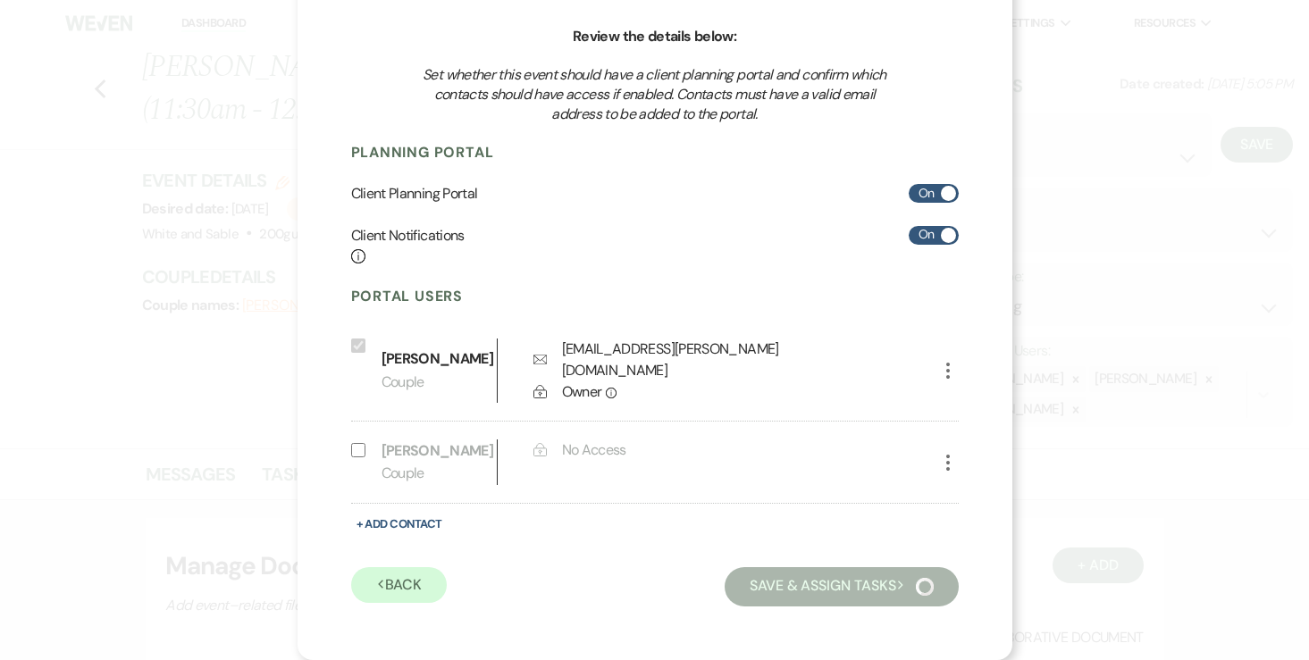
scroll to position [42, 0]
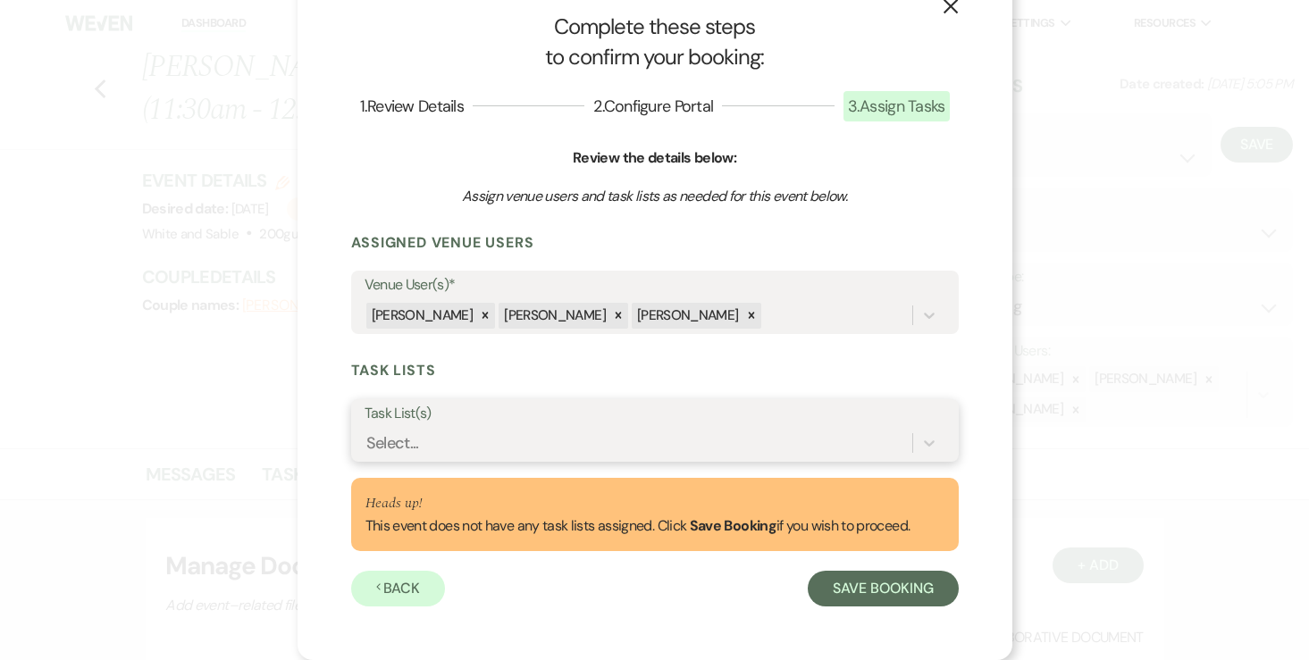
click at [607, 440] on div "Select..." at bounding box center [638, 443] width 548 height 31
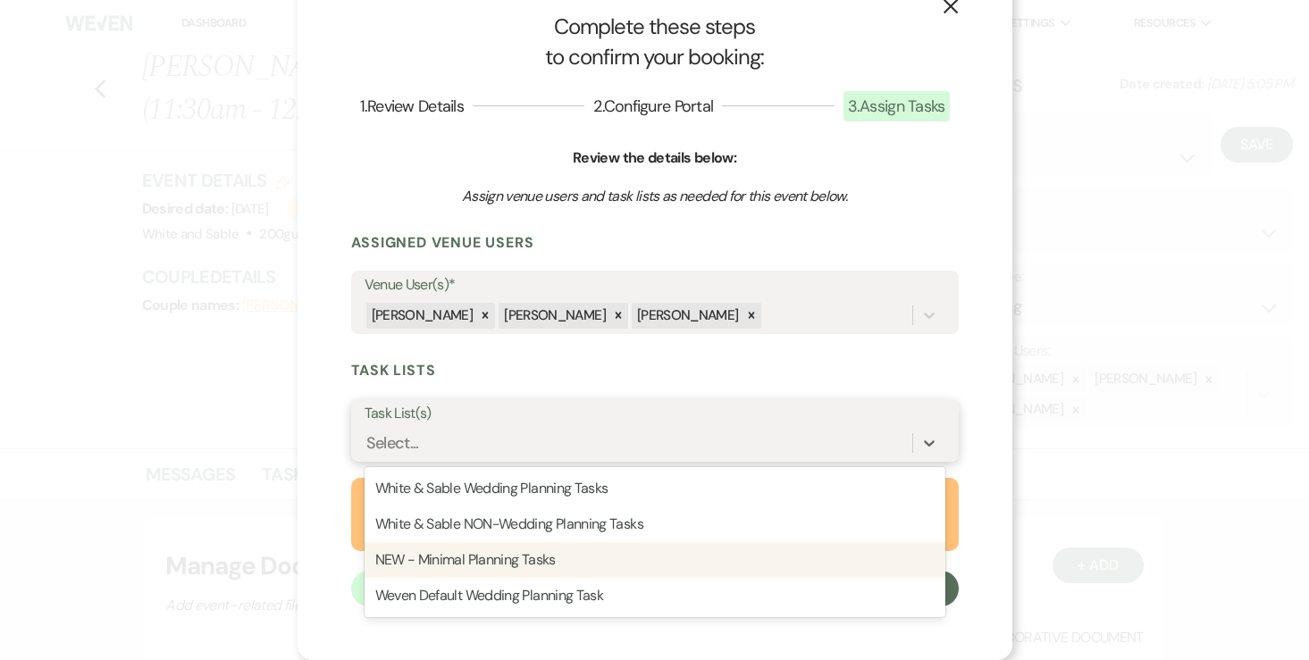
click at [532, 561] on div "NEW - Minimal Planning Tasks" at bounding box center [654, 560] width 581 height 36
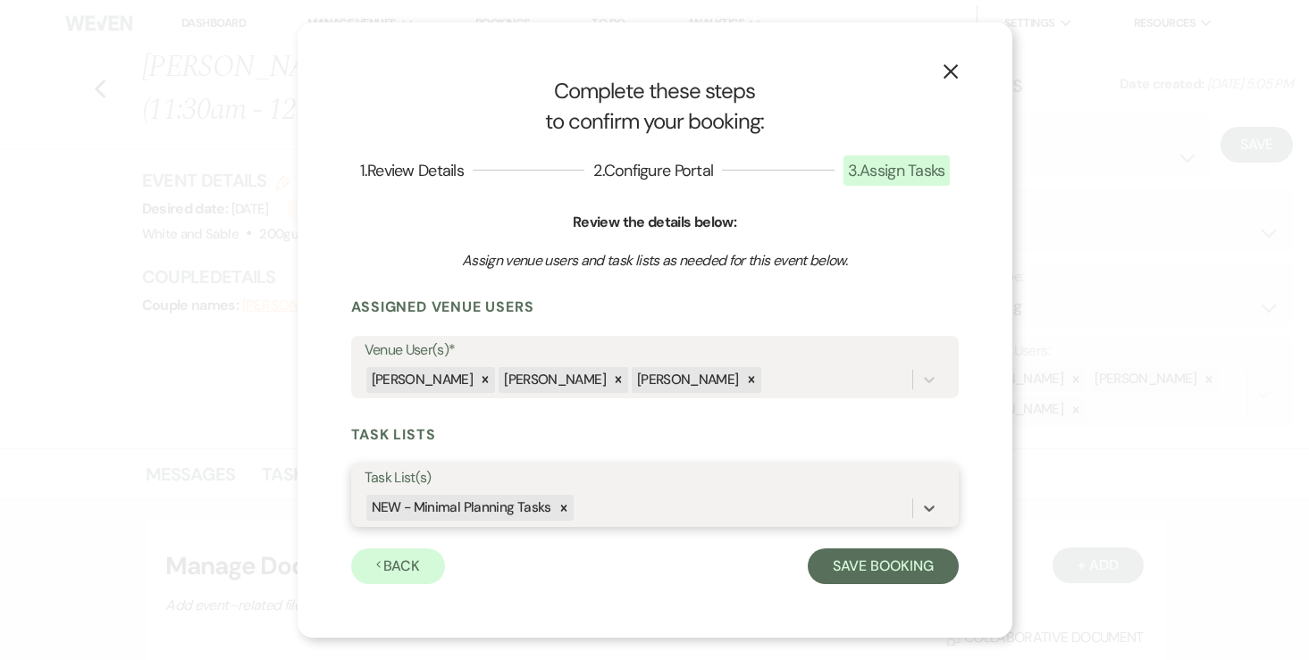
scroll to position [0, 0]
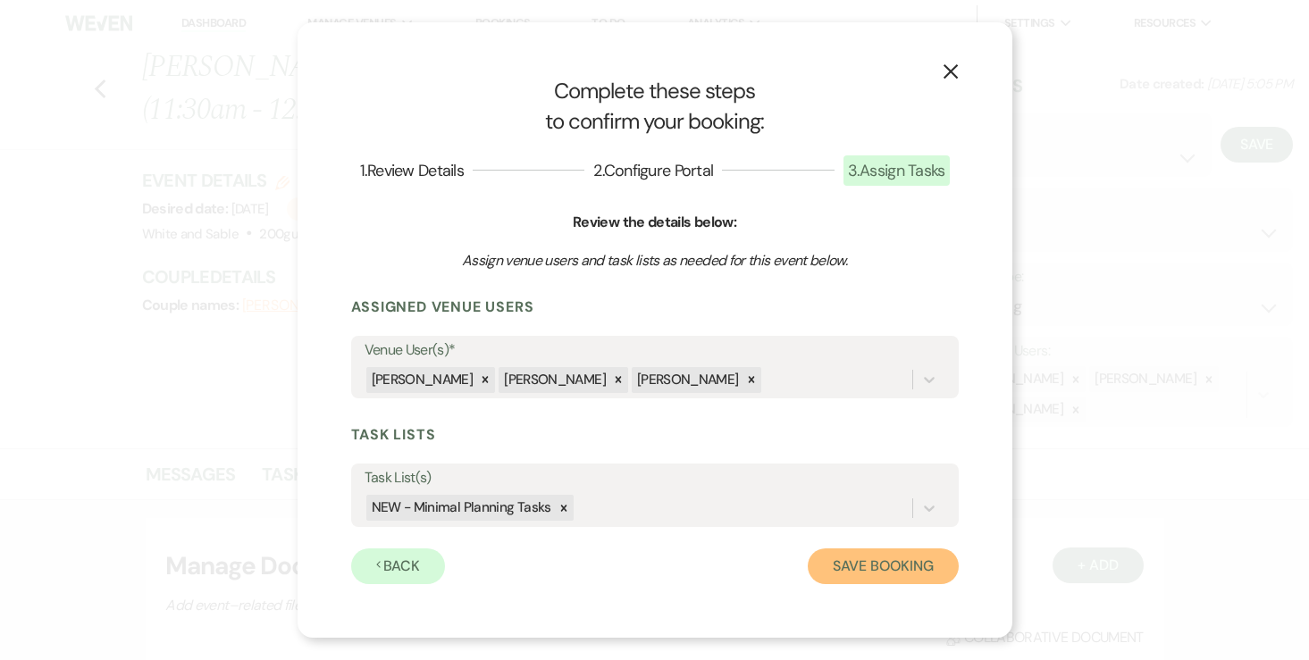
click at [839, 566] on button "Save Booking" at bounding box center [883, 566] width 150 height 36
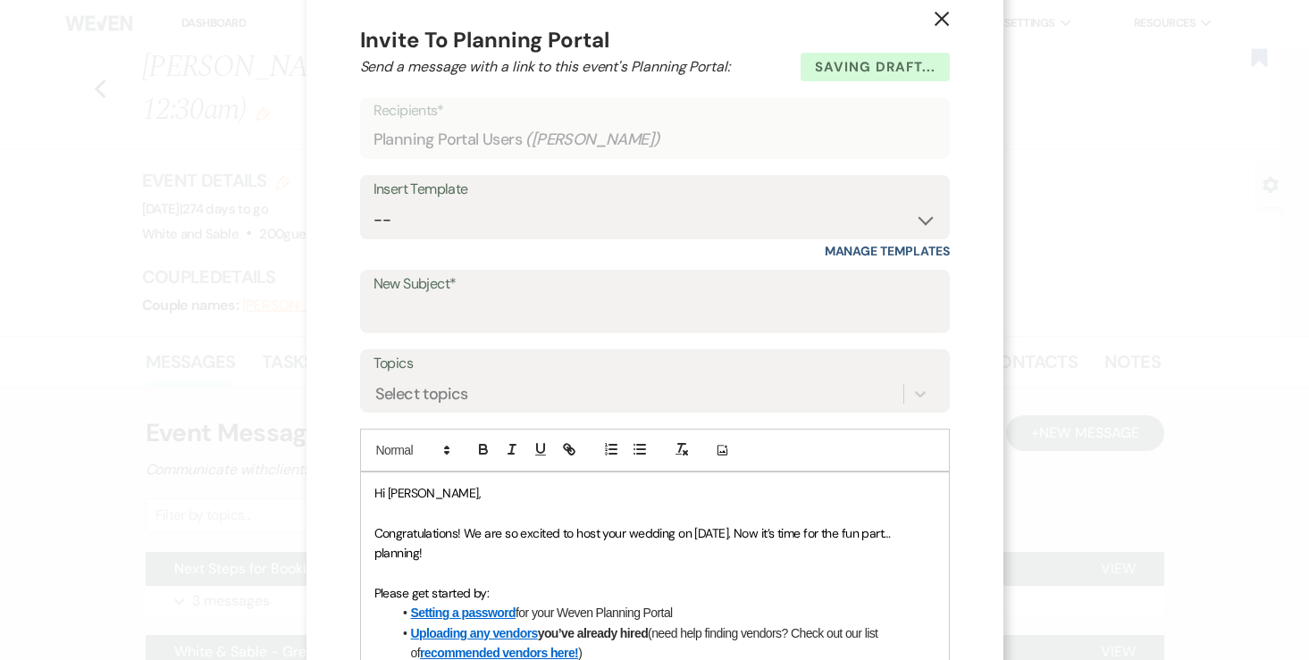
scroll to position [21, 0]
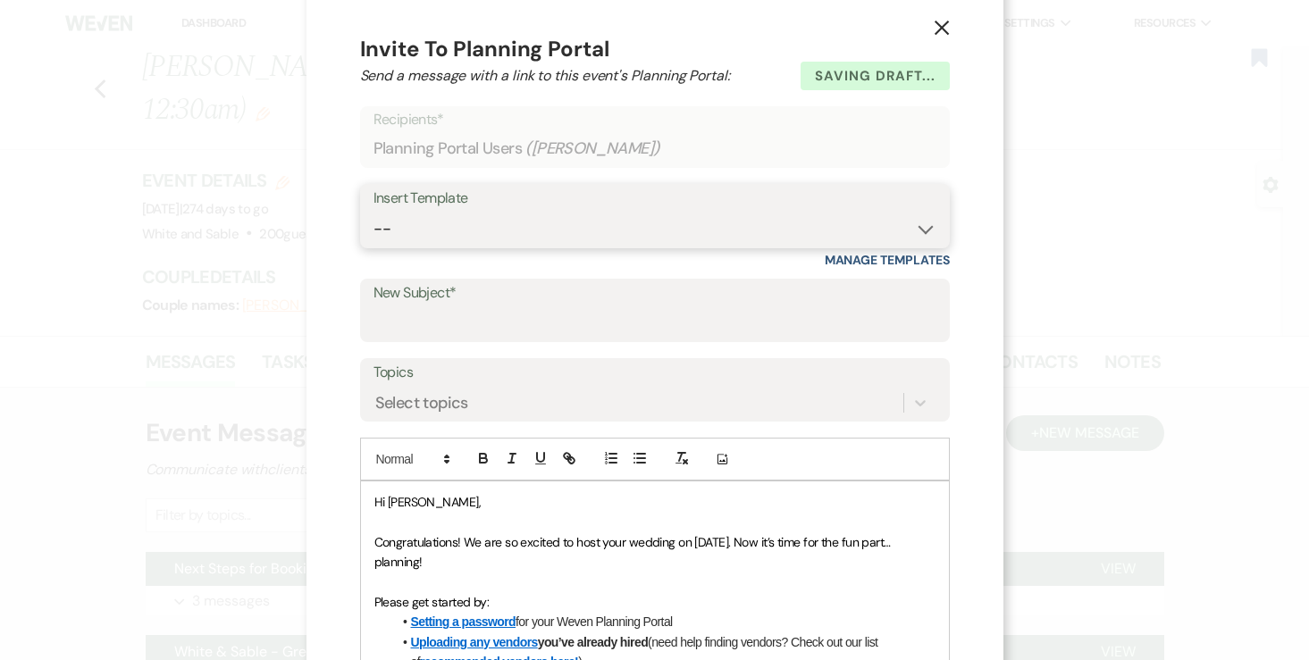
click at [608, 227] on select "-- Inquiry Response (Venue Guide) Schedule - Venue Tour Appt Confirmation Sched…" at bounding box center [654, 229] width 563 height 35
select select "3393"
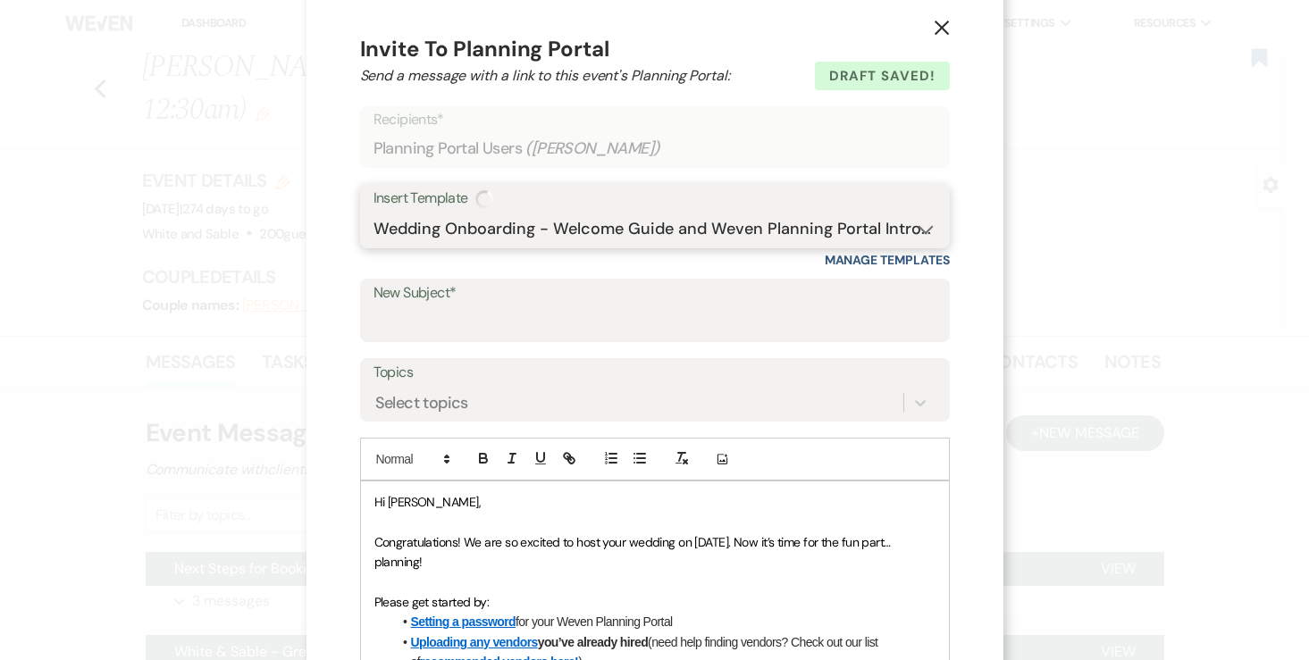
type input "You're Officially Booked – Let’s Start Planning! 🎉"
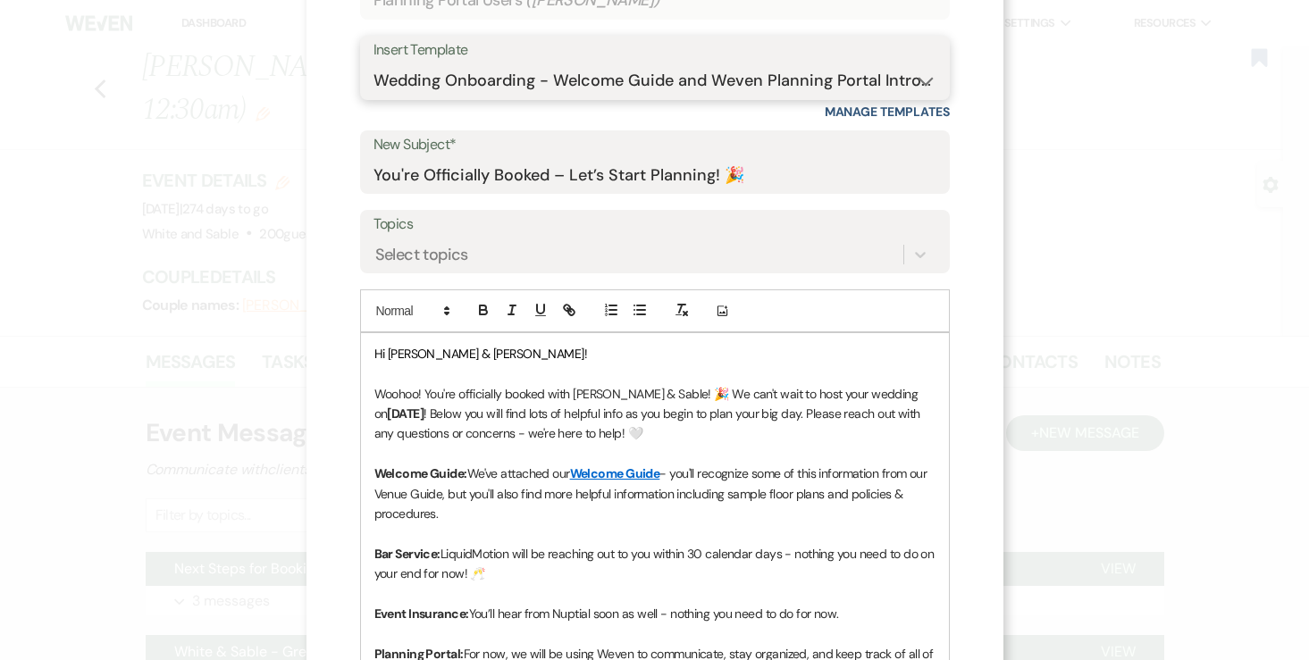
scroll to position [278, 0]
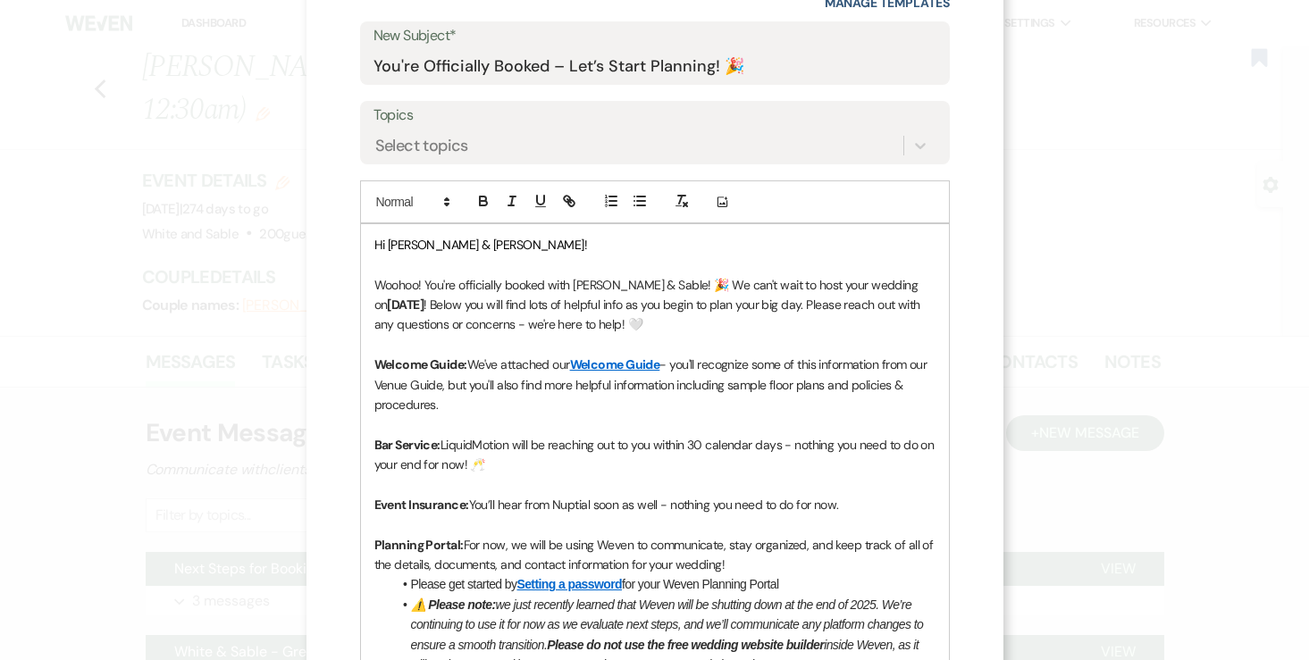
click at [390, 302] on strong "[DATE]" at bounding box center [405, 305] width 37 height 16
drag, startPoint x: 875, startPoint y: 281, endPoint x: 918, endPoint y: 282, distance: 43.8
click at [918, 282] on p "Woohoo! You're officially booked with [PERSON_NAME] & Sable! 🎉 We can't wait to…" at bounding box center [654, 305] width 561 height 60
click at [899, 282] on p "Woohoo! You're officially booked with [PERSON_NAME] & Sable! 🎉 We can't wait to…" at bounding box center [654, 305] width 561 height 60
drag, startPoint x: 876, startPoint y: 283, endPoint x: 943, endPoint y: 283, distance: 67.0
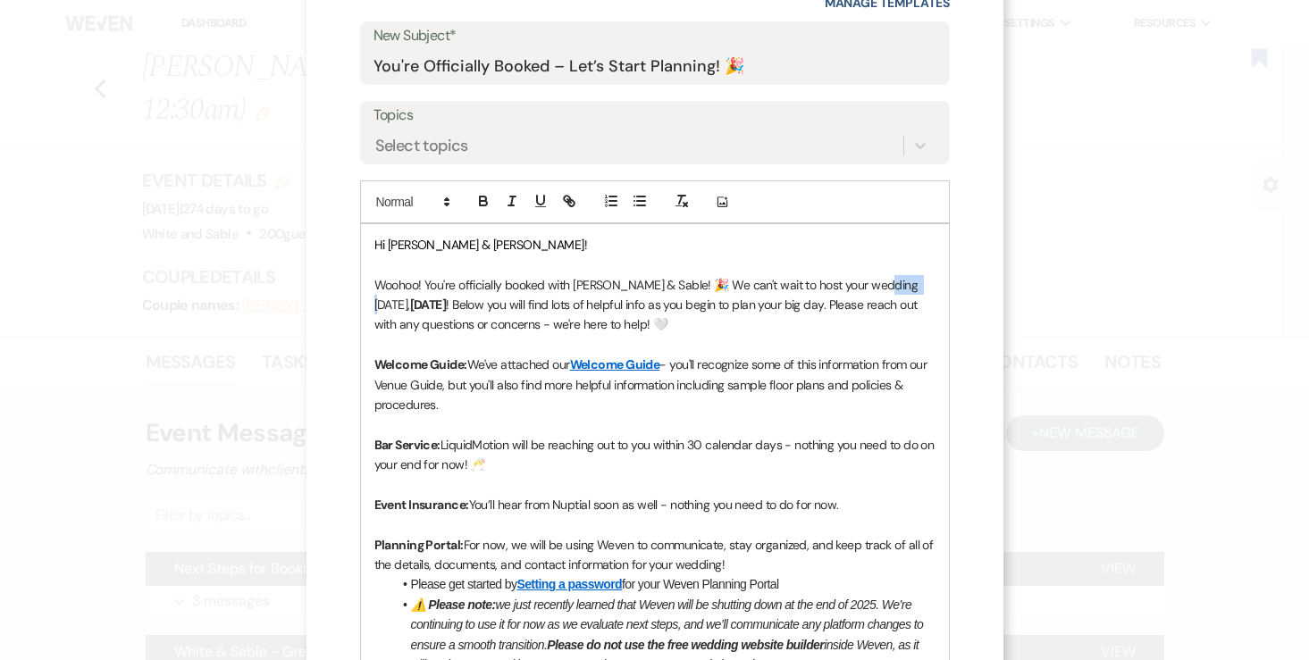
click at [943, 283] on div "Hi [PERSON_NAME] & [PERSON_NAME]! Woohoo! You're officially booked with [PERSON…" at bounding box center [655, 535] width 588 height 622
click at [483, 201] on icon "button" at bounding box center [483, 203] width 7 height 4
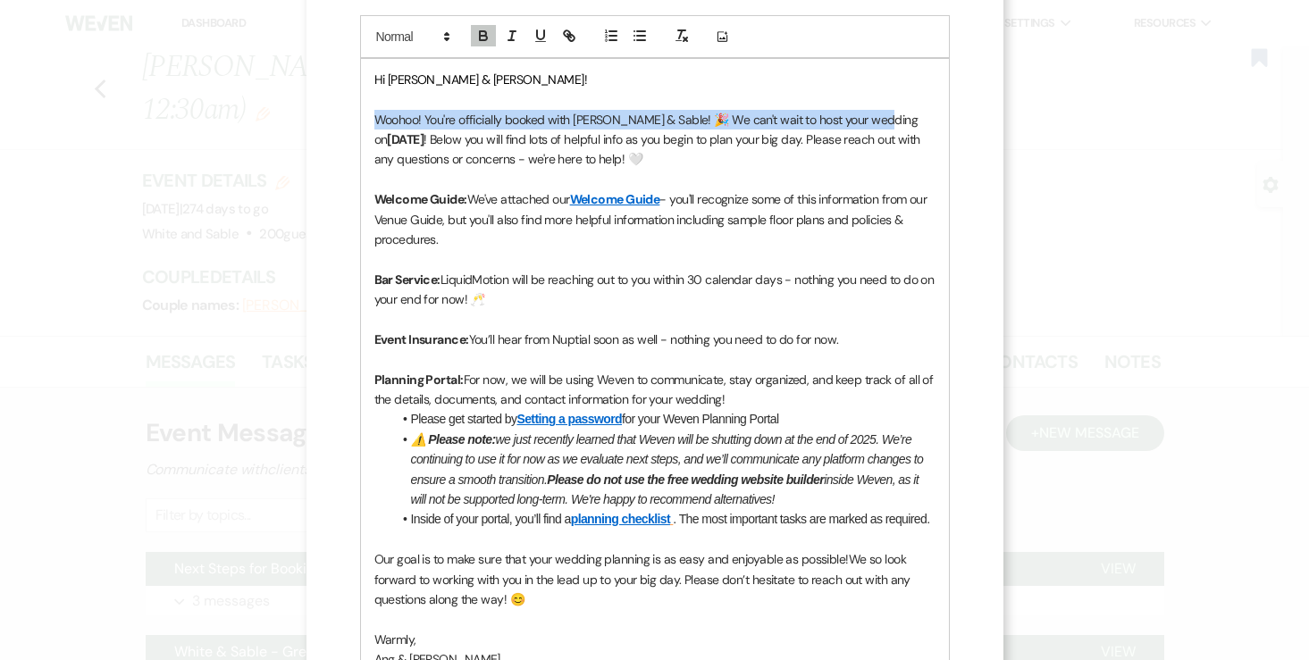
scroll to position [697, 0]
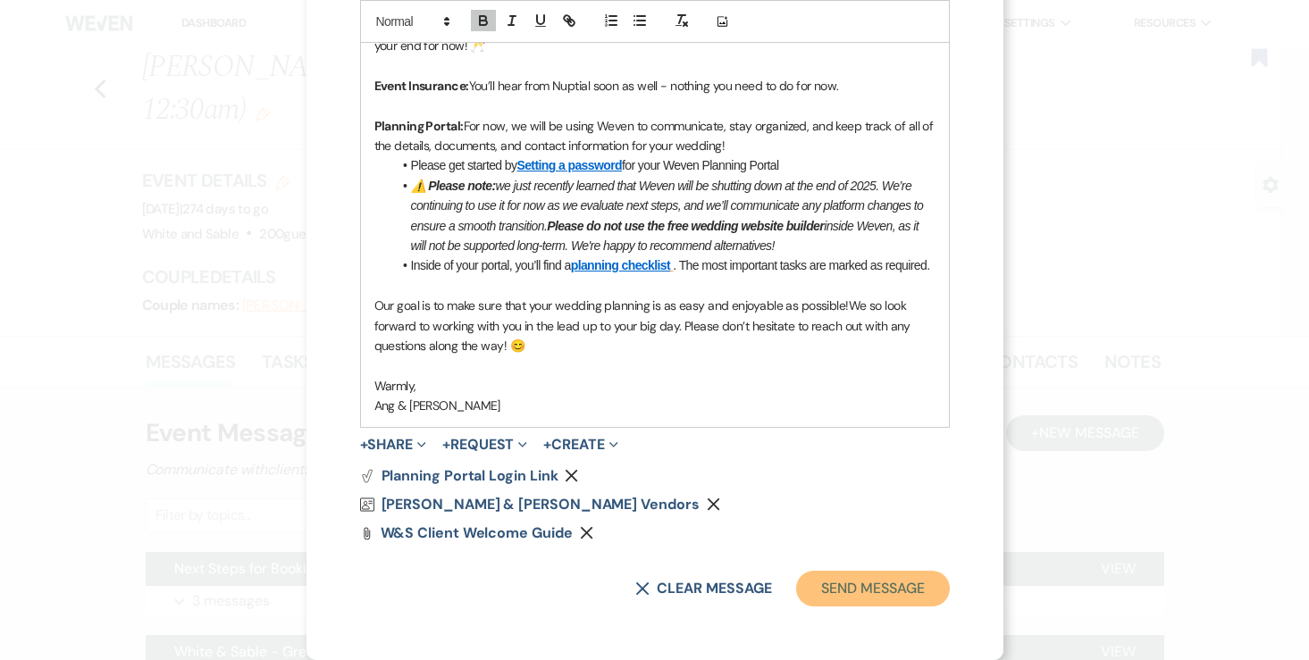
click at [834, 596] on button "Send Message" at bounding box center [872, 589] width 153 height 36
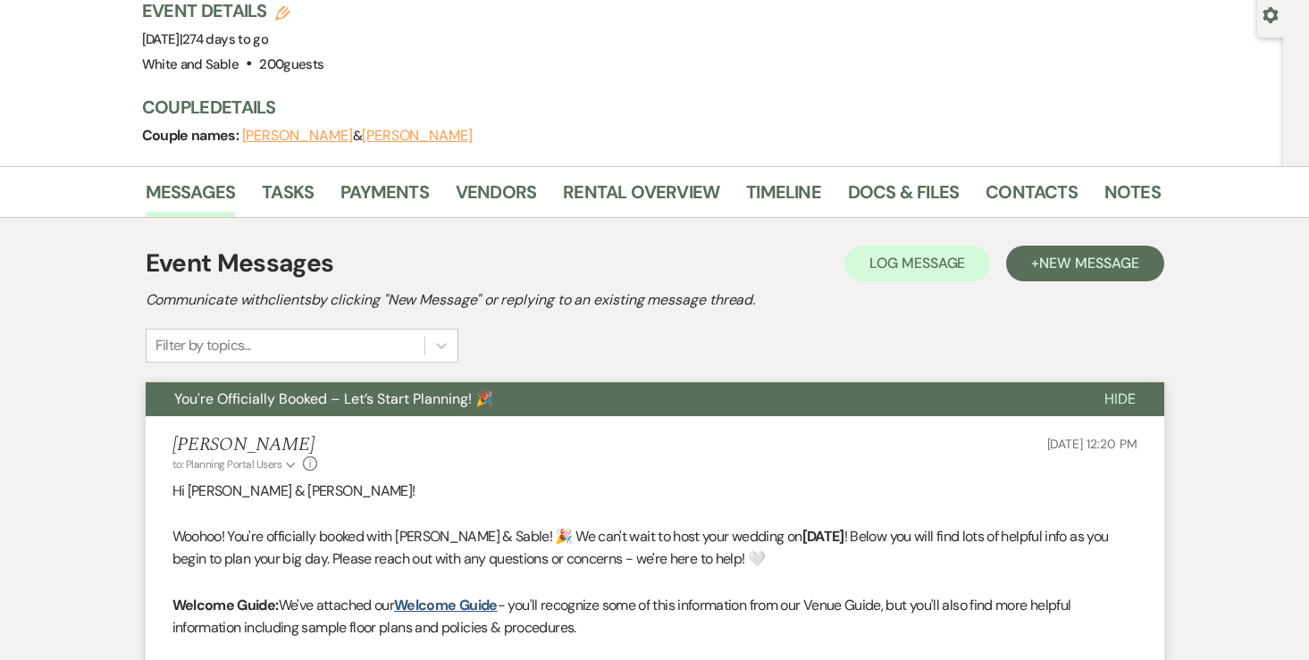
scroll to position [169, 0]
click at [312, 179] on link "Tasks" at bounding box center [288, 198] width 52 height 39
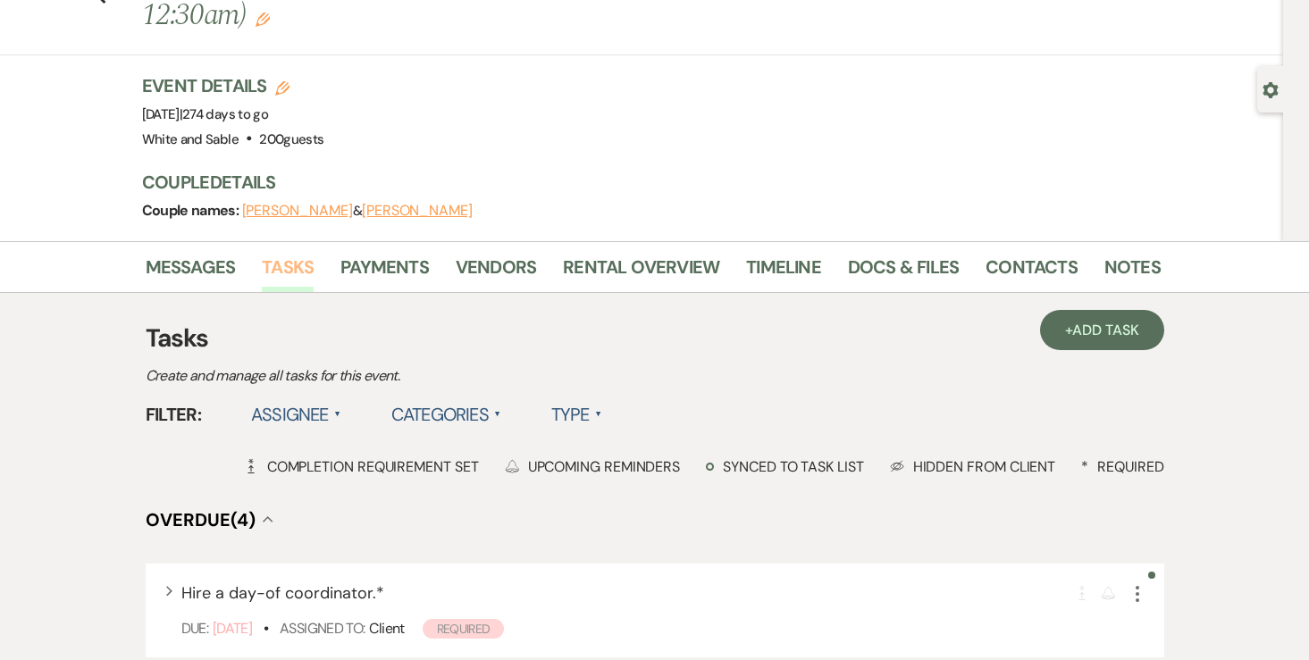
scroll to position [113, 0]
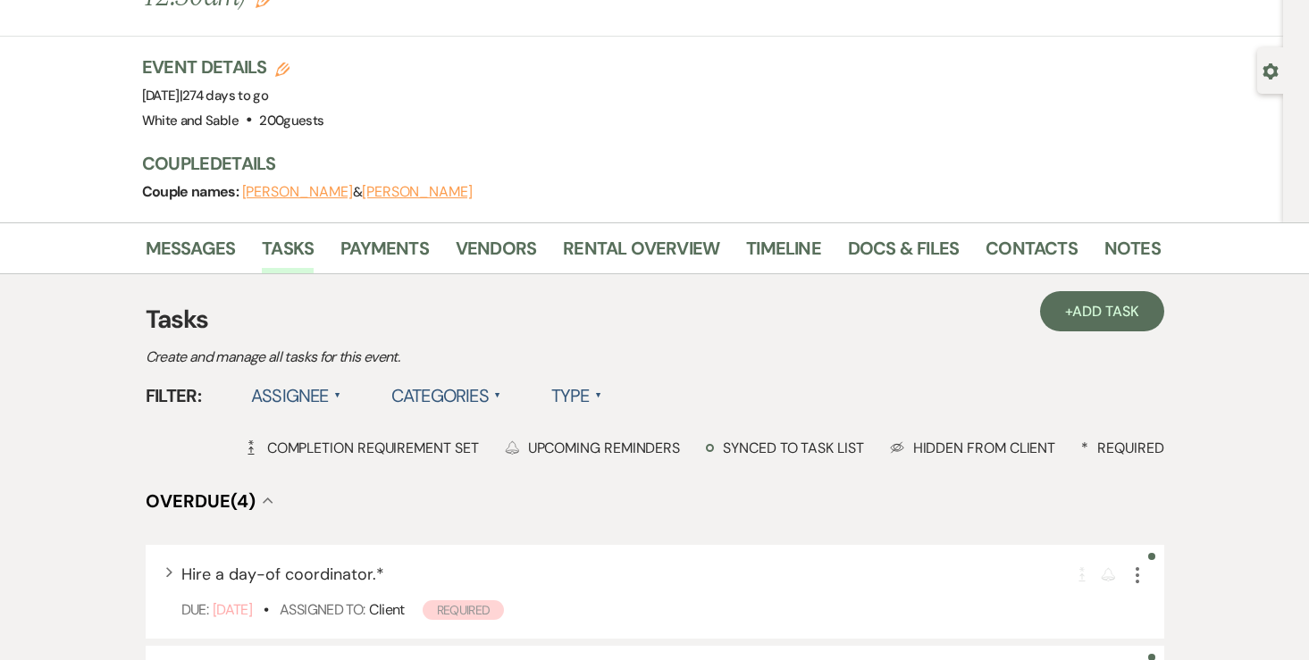
click at [305, 380] on label "Assignee ▲" at bounding box center [296, 396] width 90 height 32
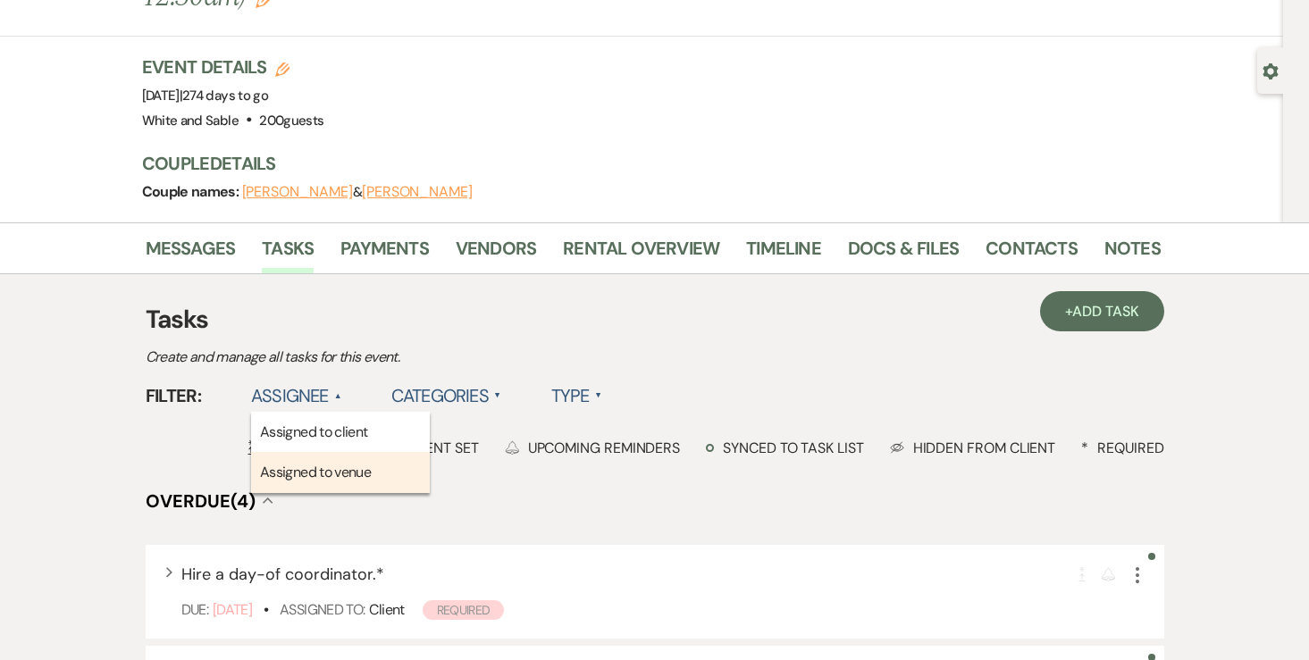
click at [298, 452] on li "Assigned to venue" at bounding box center [340, 472] width 179 height 41
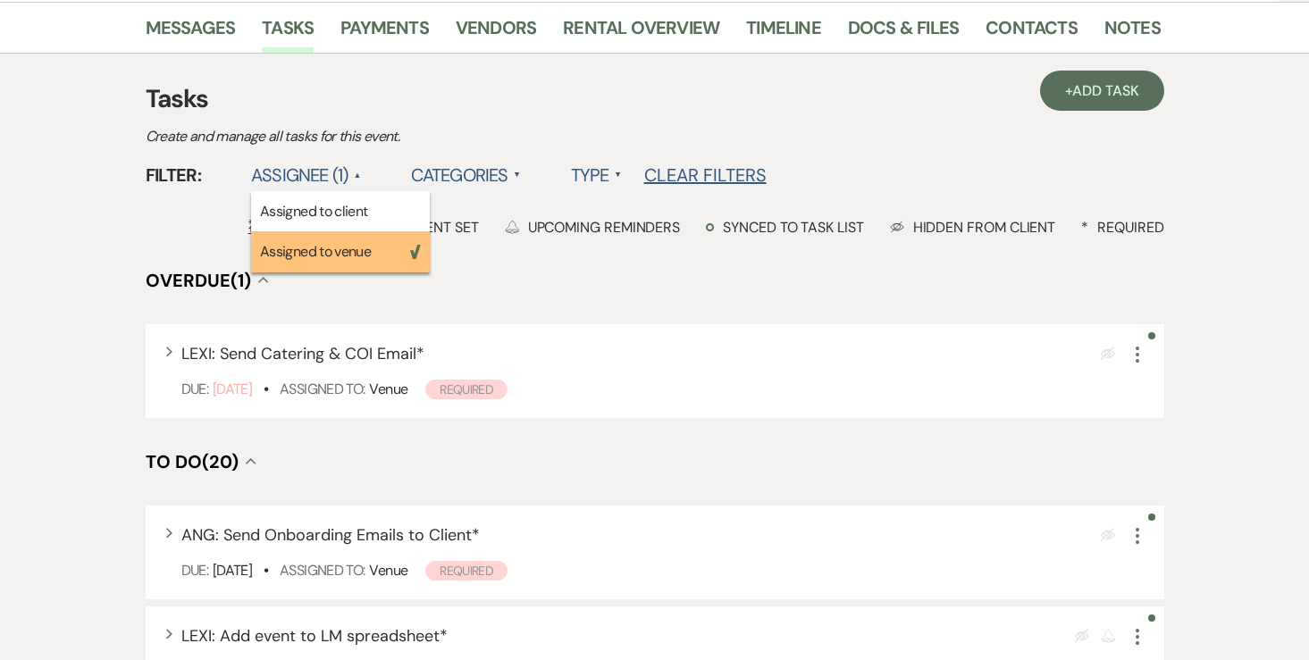
scroll to position [339, 0]
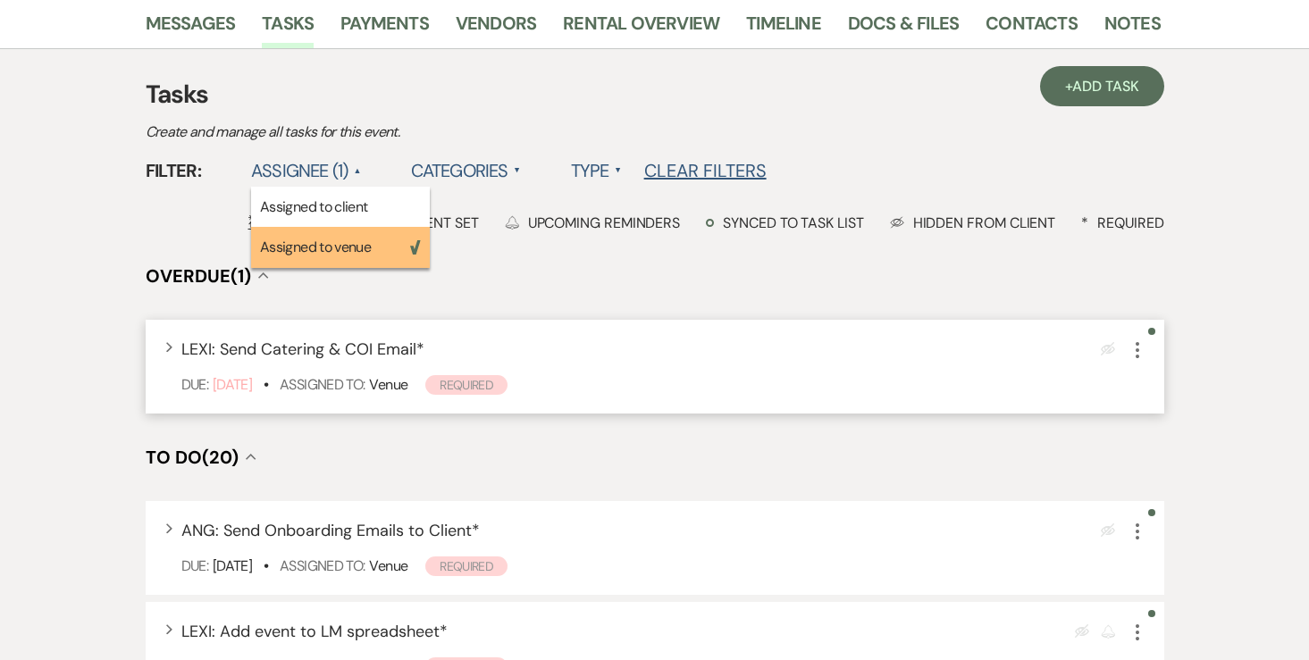
click at [1133, 339] on icon "More" at bounding box center [1136, 349] width 21 height 21
click at [1137, 342] on use "button" at bounding box center [1137, 350] width 4 height 16
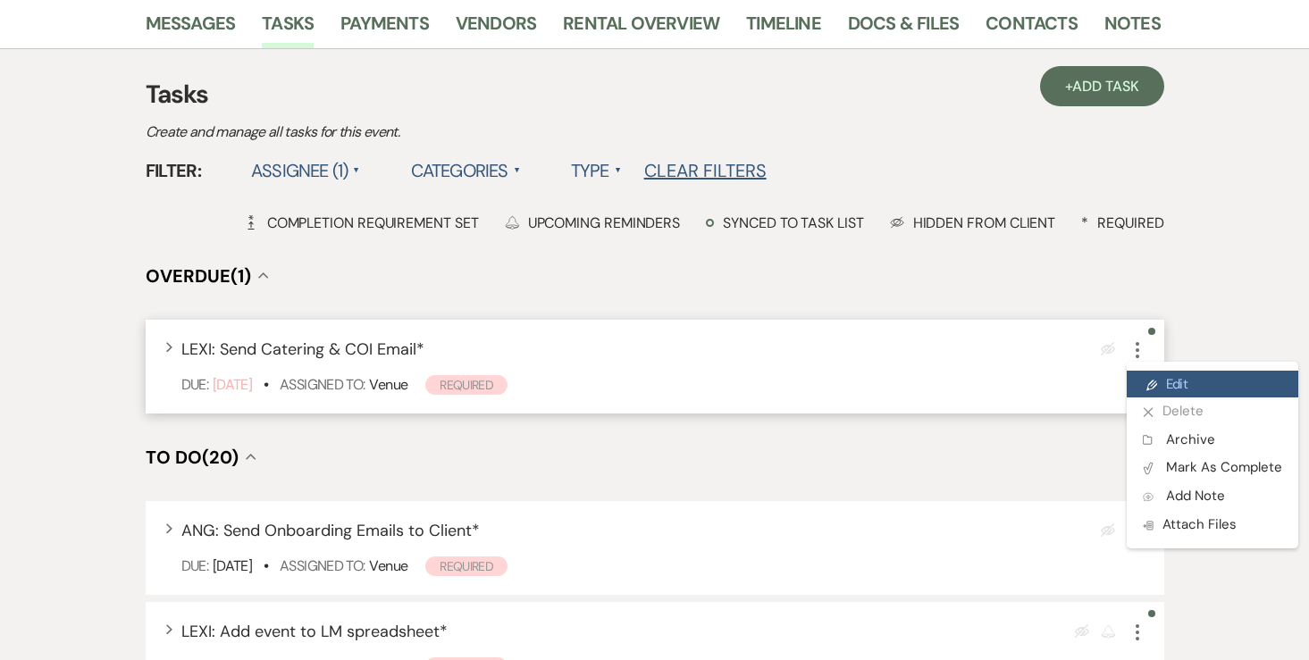
click at [1147, 379] on icon "Pencil" at bounding box center [1151, 385] width 11 height 13
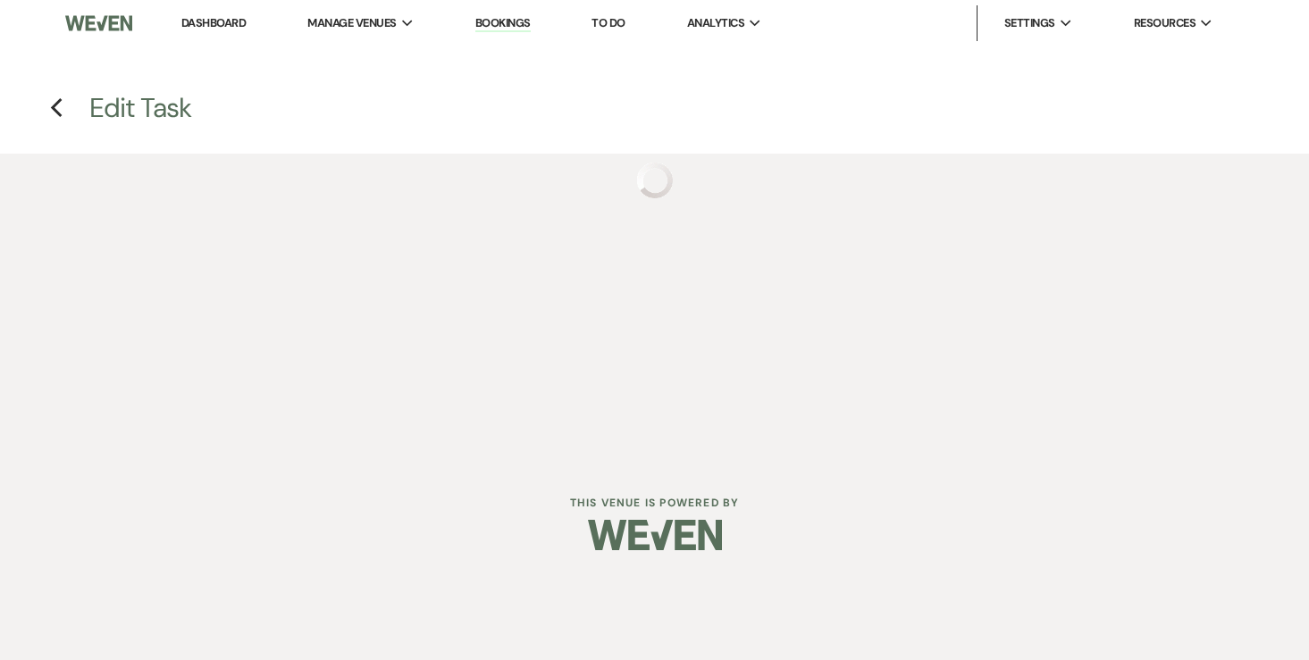
select select "true"
select select "31"
select select "venueHost"
select select "host"
select select "onDueDate"
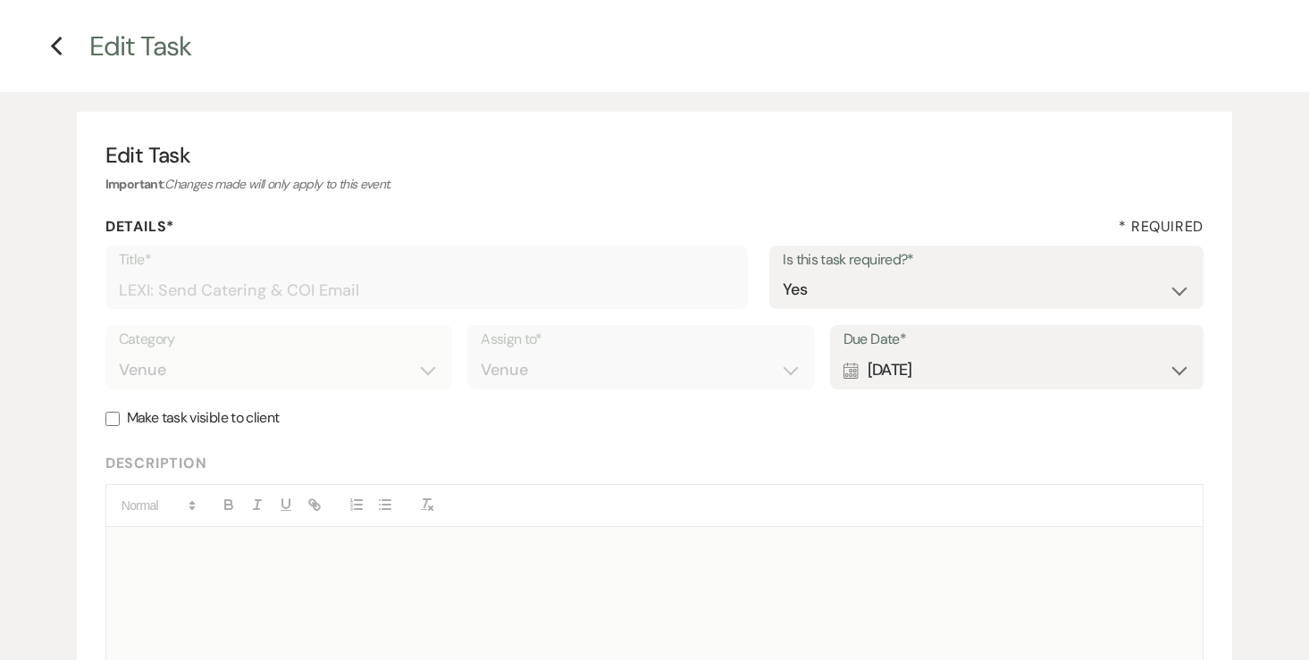
scroll to position [82, 0]
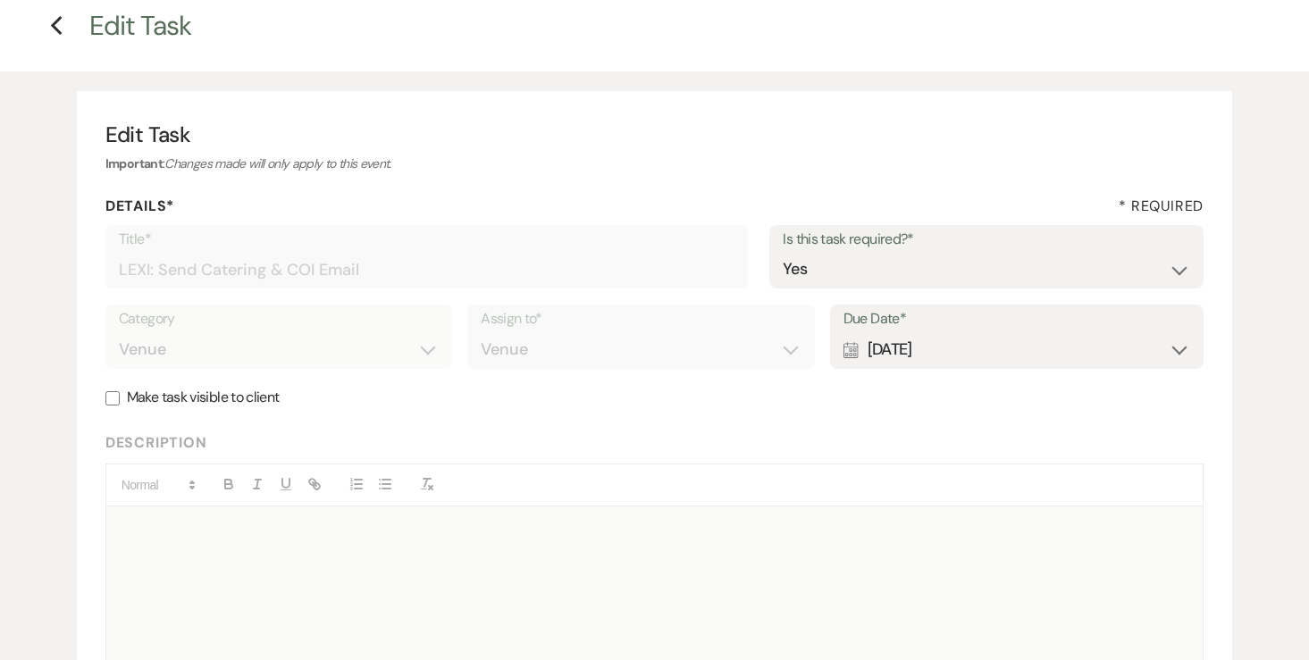
click at [849, 354] on use at bounding box center [850, 350] width 14 height 16
select select "month"
select select "beforeEventDate"
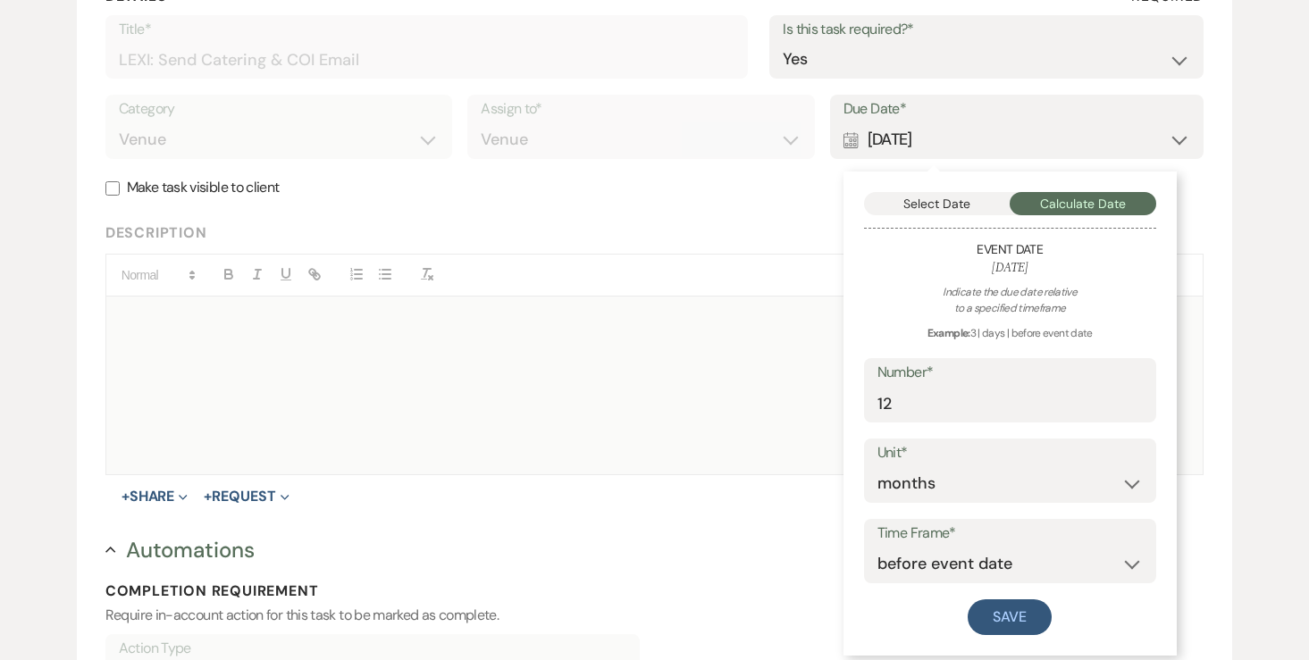
scroll to position [306, 0]
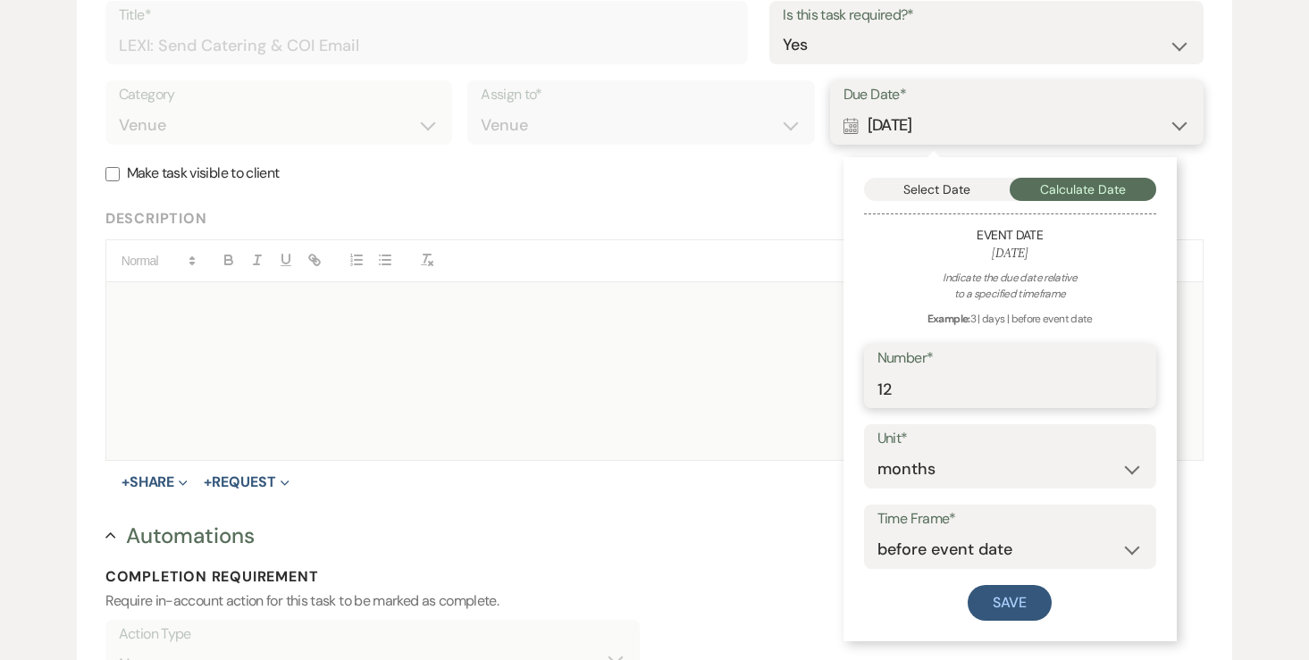
click at [928, 401] on input "12" at bounding box center [1009, 389] width 265 height 35
type input "1"
type input "9"
click at [985, 606] on button "Save" at bounding box center [1009, 603] width 84 height 36
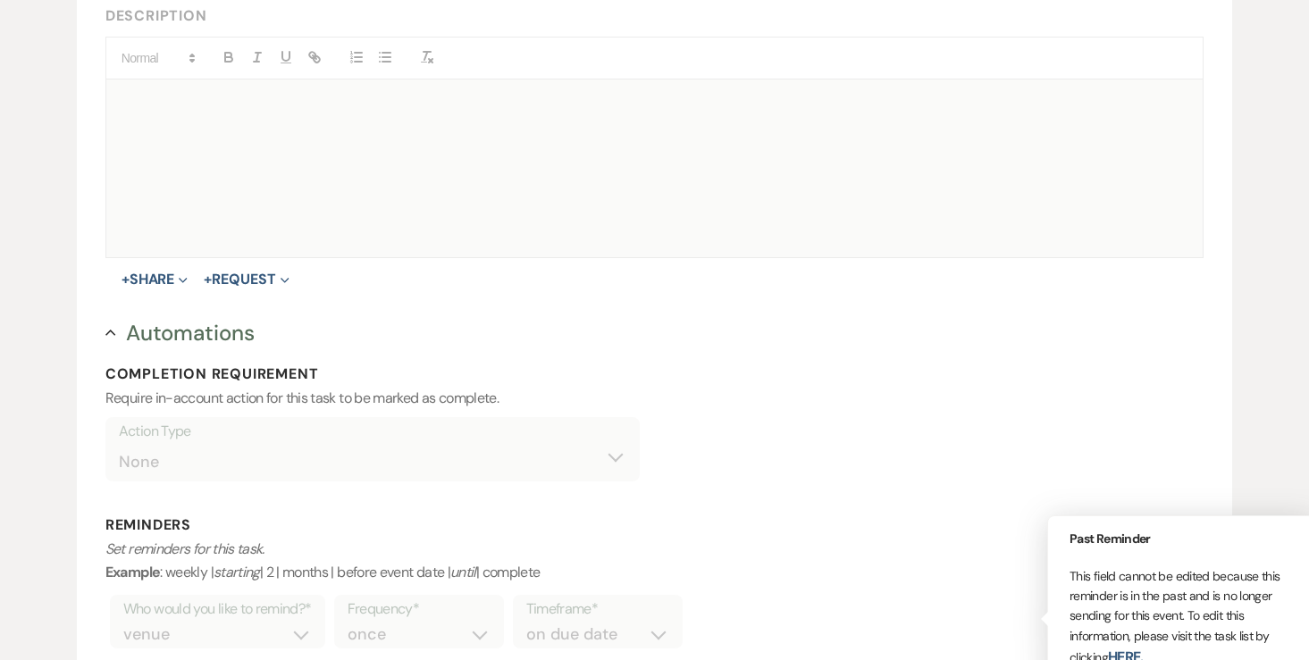
scroll to position [782, 0]
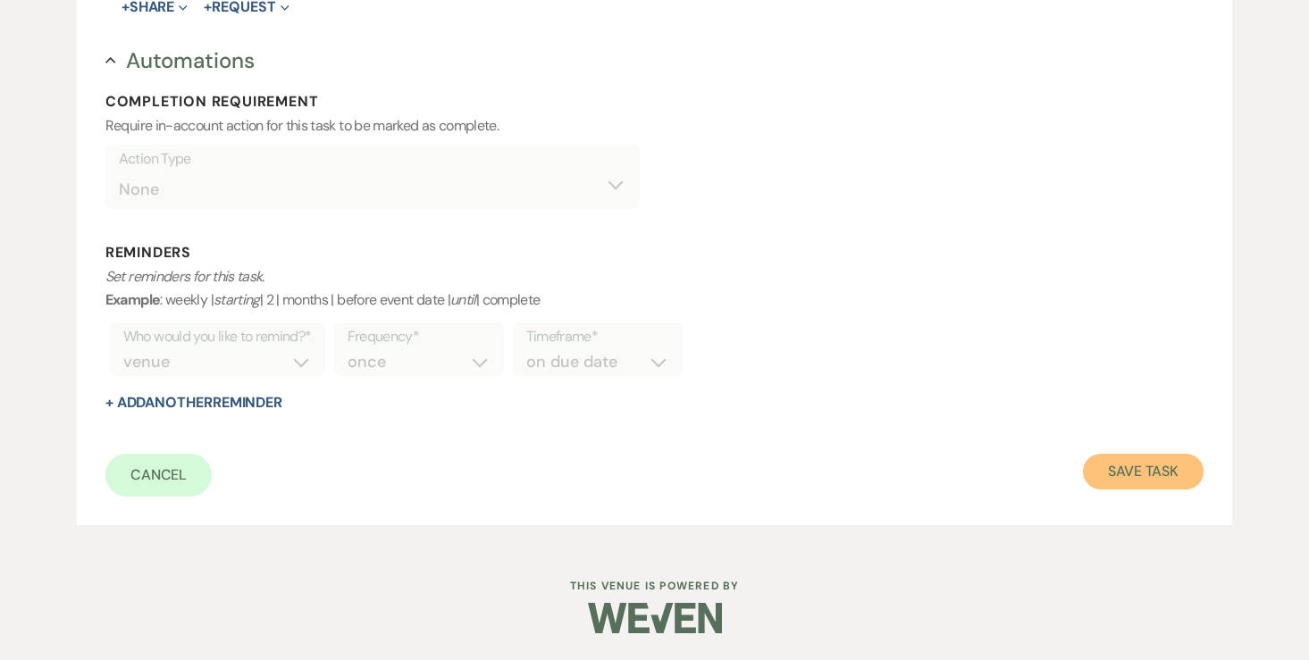
click at [1193, 462] on button "Save Task" at bounding box center [1143, 472] width 121 height 36
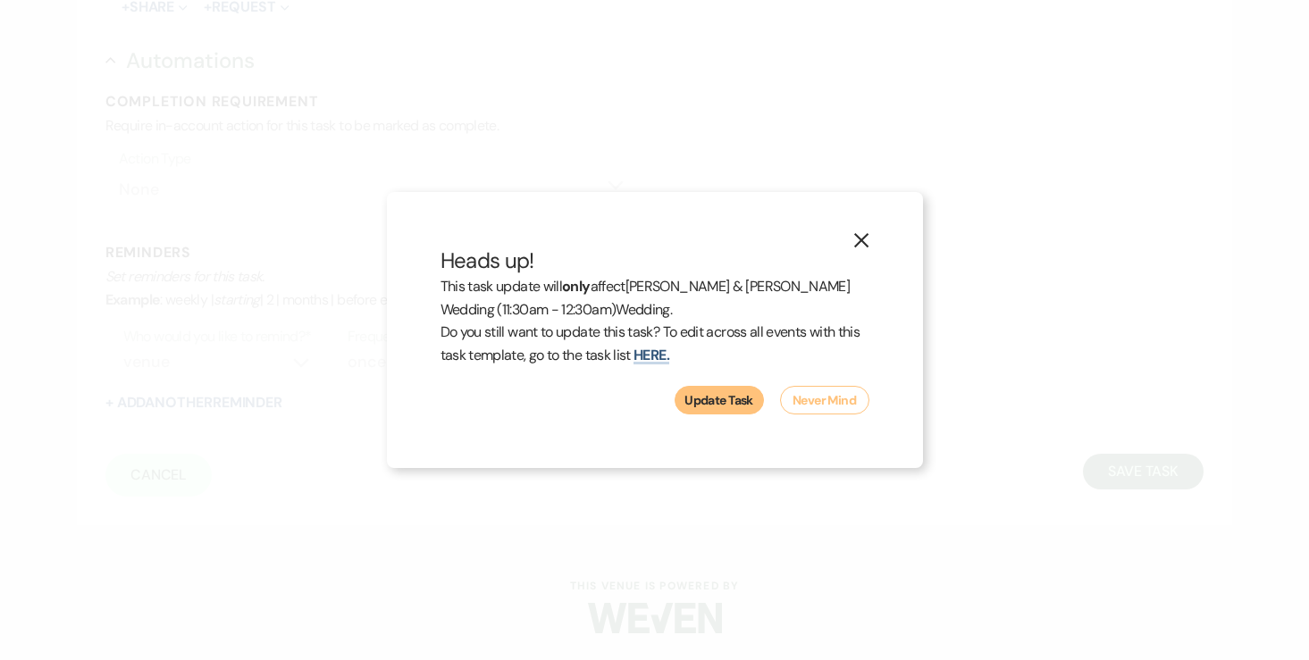
click at [746, 400] on button "Update Task" at bounding box center [718, 400] width 89 height 29
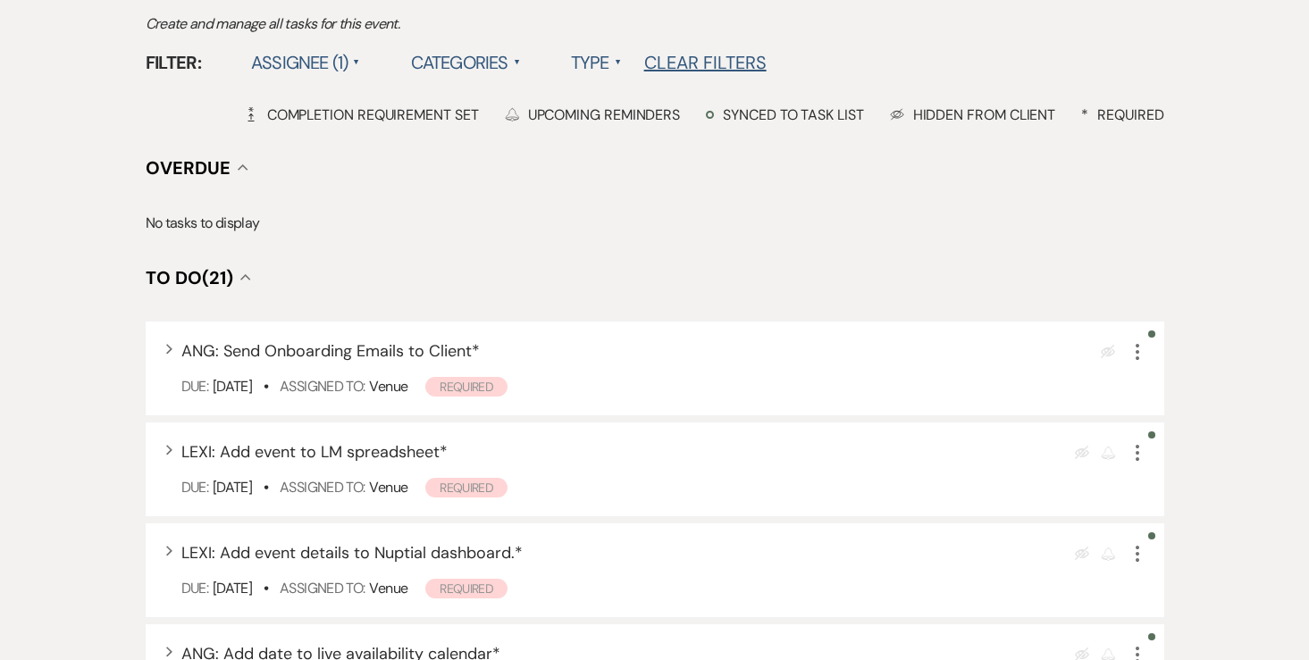
scroll to position [469, 0]
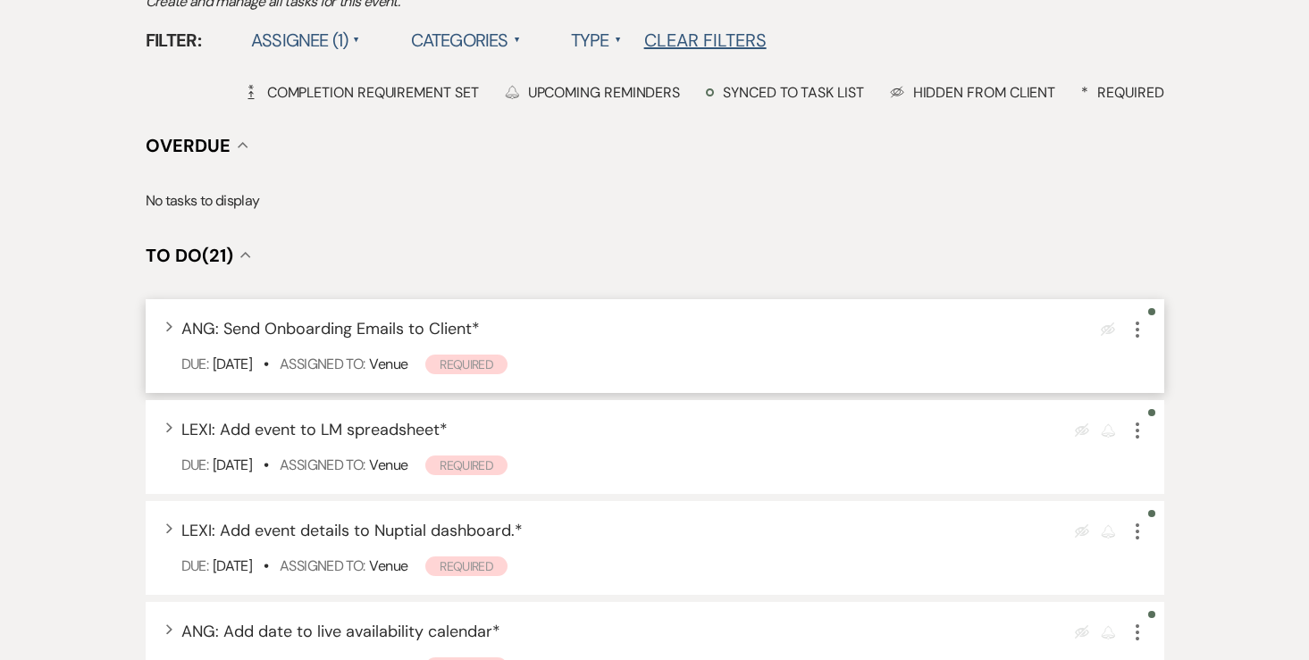
click at [1135, 319] on icon "More" at bounding box center [1136, 329] width 21 height 21
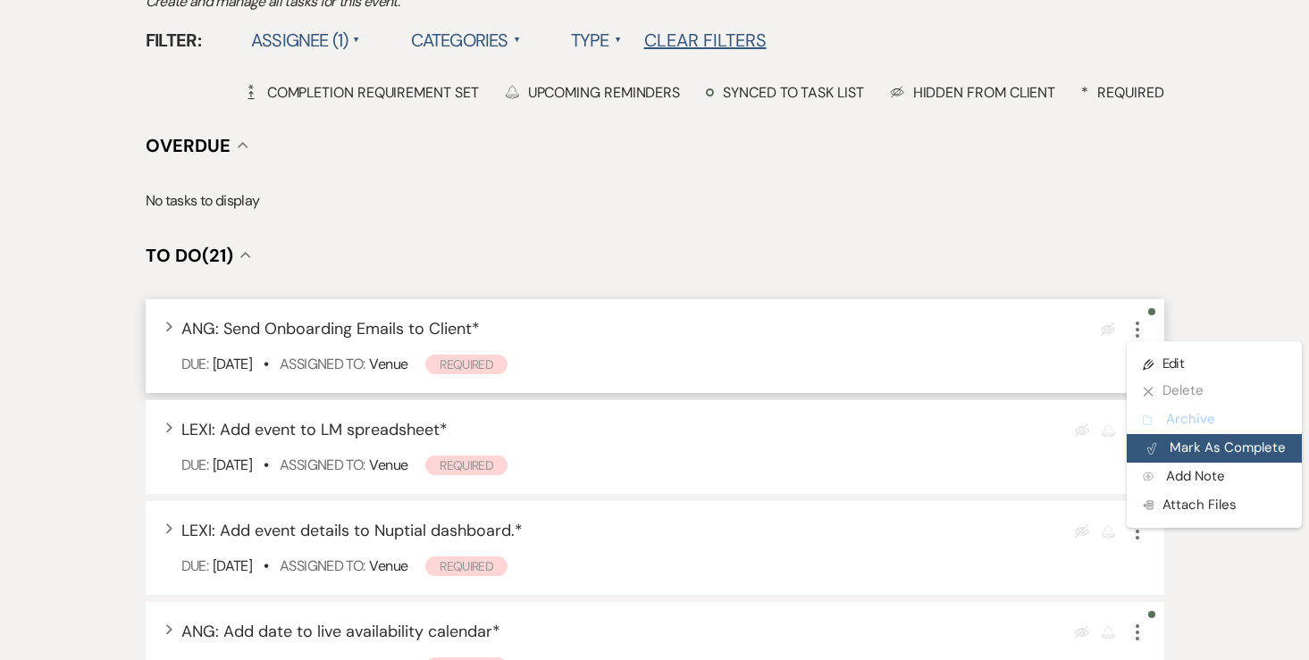
drag, startPoint x: 1183, startPoint y: 386, endPoint x: 1184, endPoint y: 402, distance: 16.1
click at [1184, 403] on ul "Pencil Edit X Delete Archive Archive Plan Portal Link Mark As Complete Add Note…" at bounding box center [1213, 434] width 175 height 187
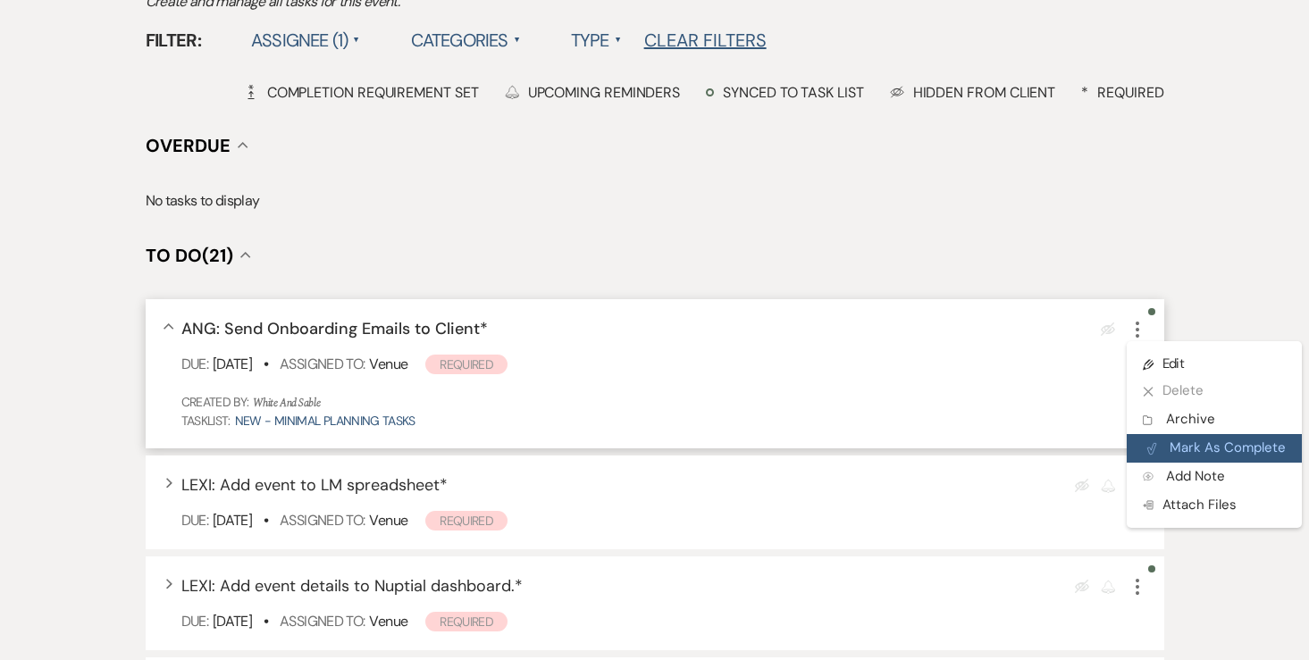
click at [1184, 434] on button "Plan Portal Link Mark As Complete" at bounding box center [1213, 448] width 175 height 29
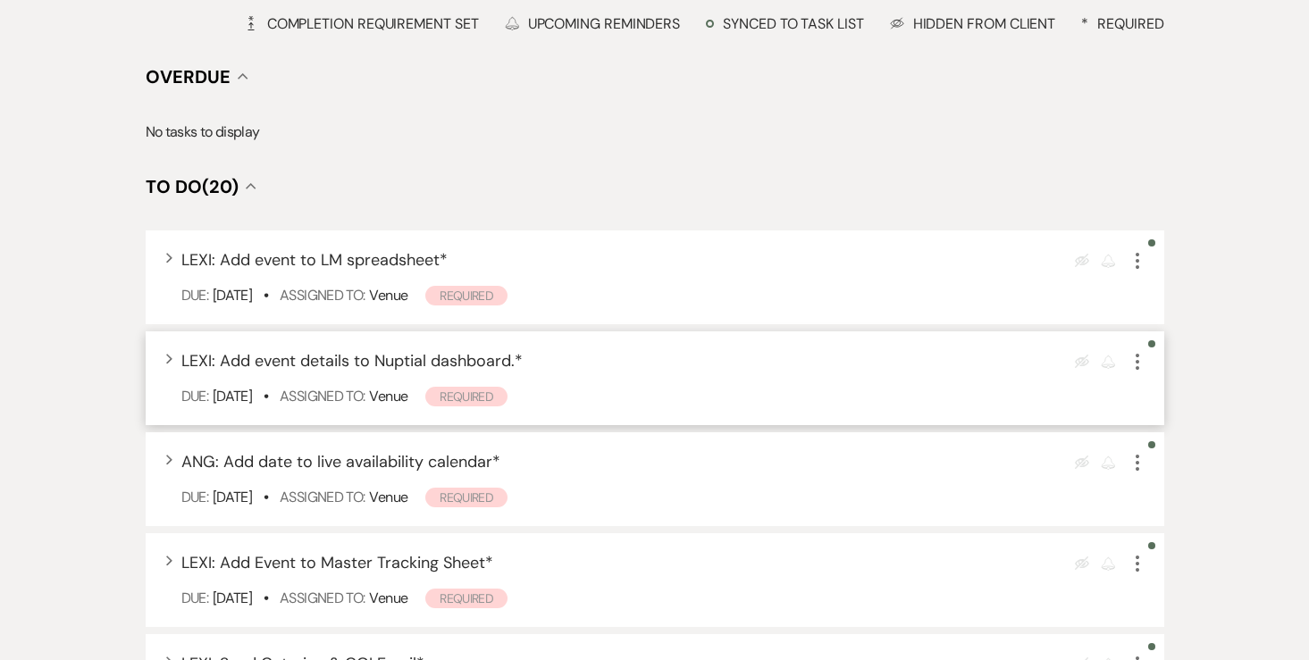
scroll to position [600, 0]
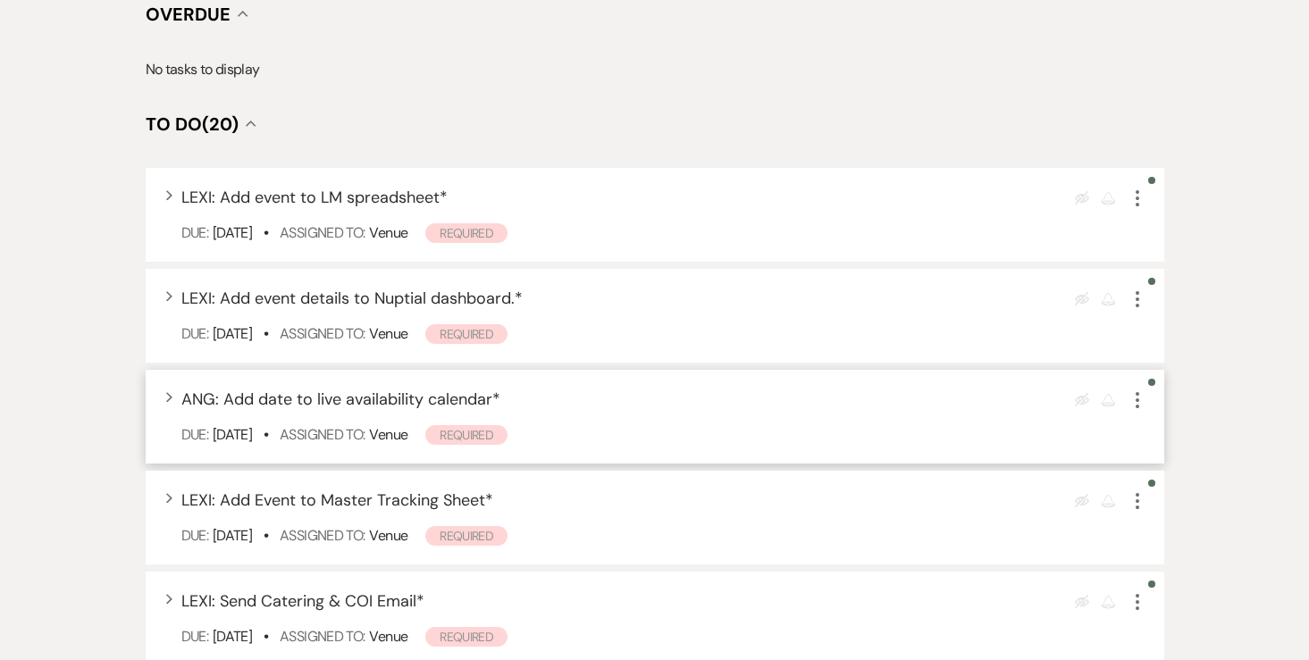
click at [1136, 389] on icon "More" at bounding box center [1136, 399] width 21 height 21
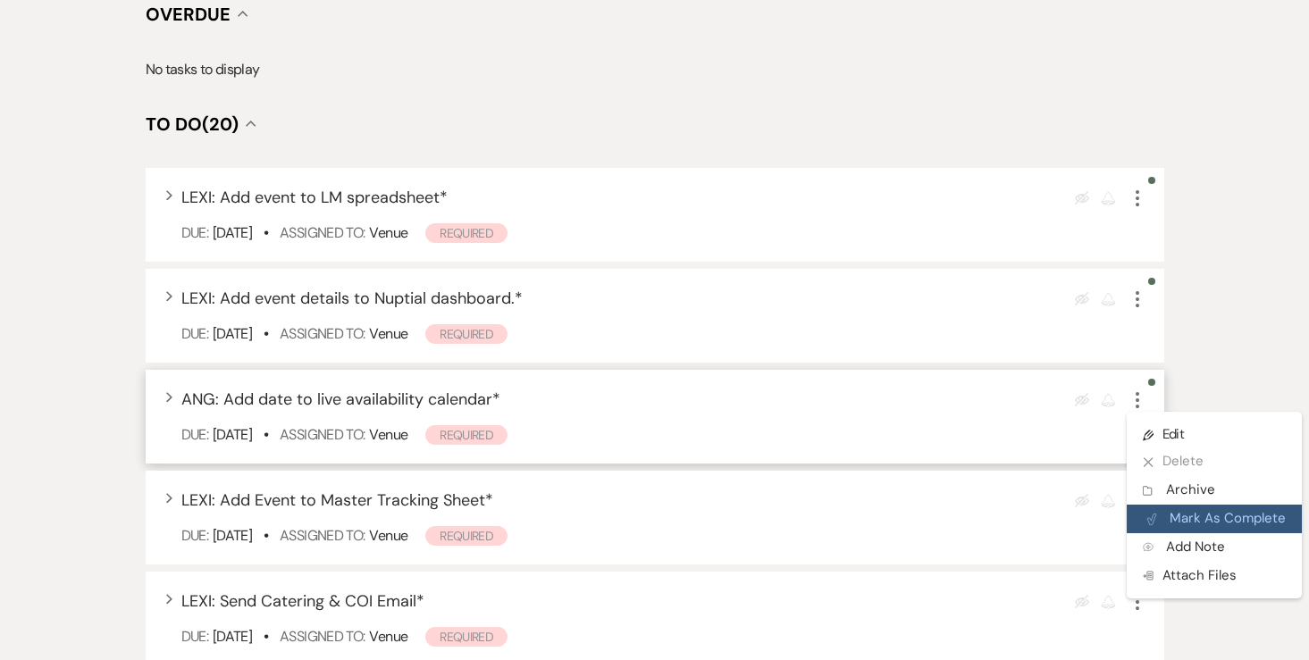
click at [1170, 505] on button "Plan Portal Link Mark As Complete" at bounding box center [1213, 519] width 175 height 29
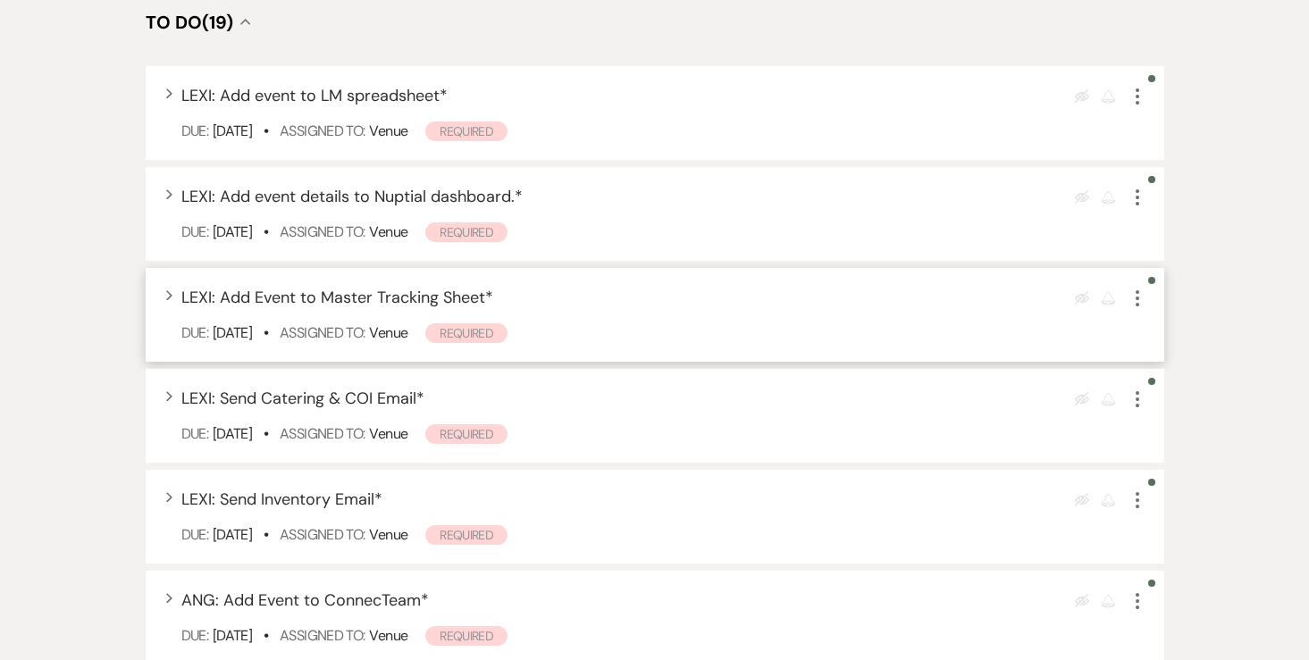
scroll to position [729, 0]
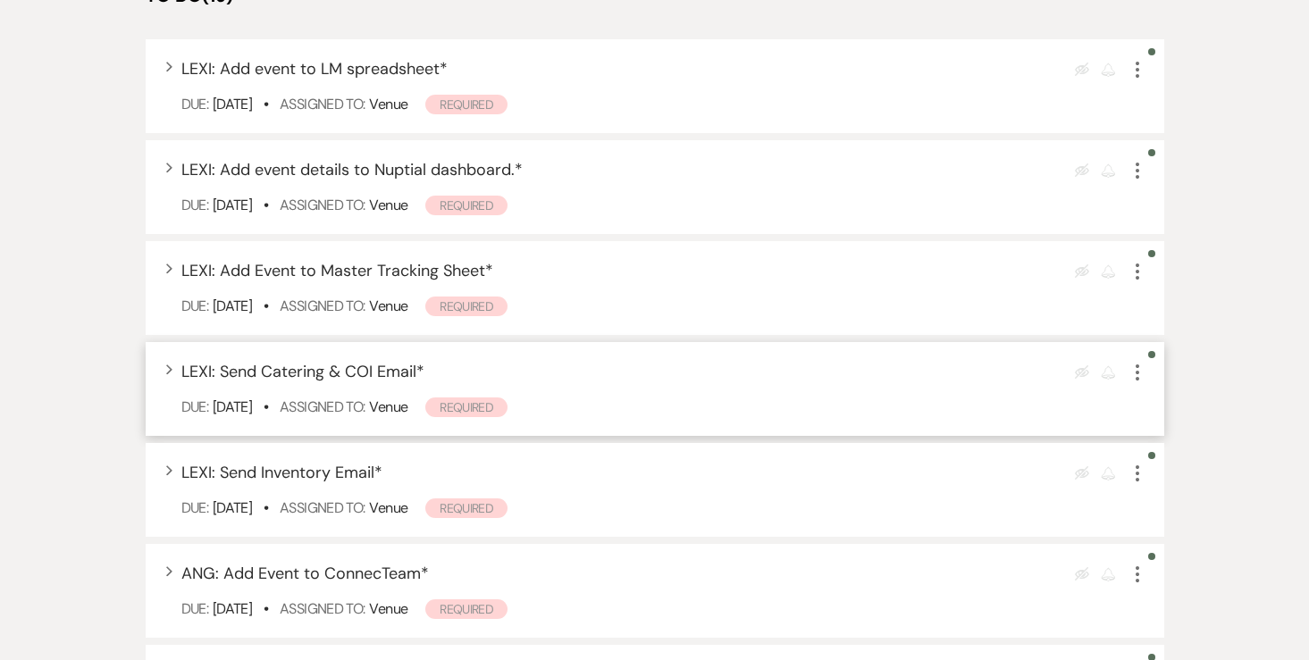
click at [1135, 362] on icon "More" at bounding box center [1136, 372] width 21 height 21
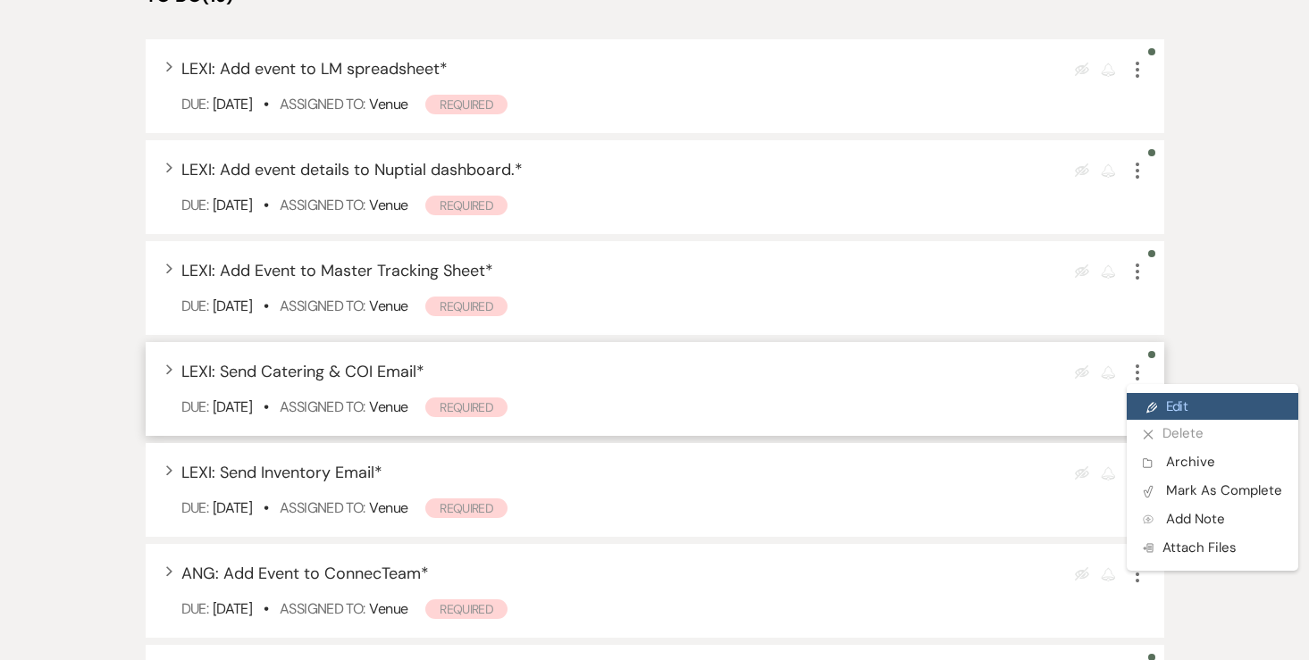
click at [1149, 393] on link "Pencil Edit" at bounding box center [1212, 406] width 172 height 27
select select "true"
select select "31"
select select "venueHost"
select select "host"
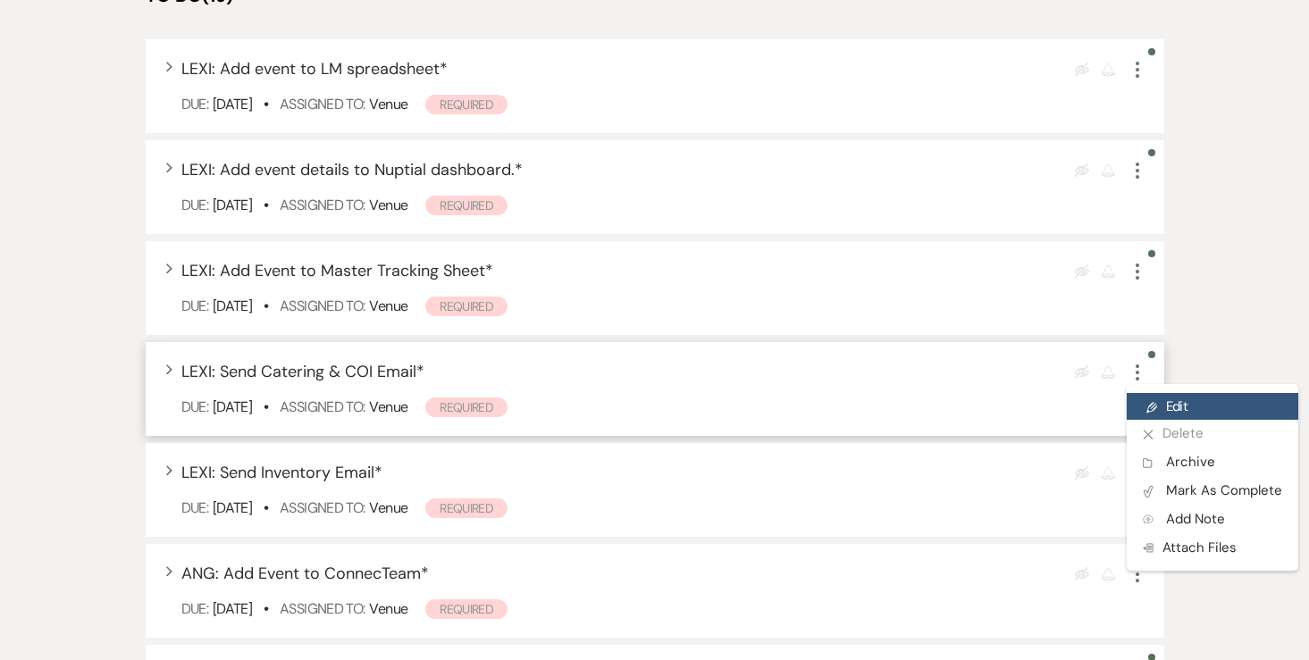
select select "onDueDate"
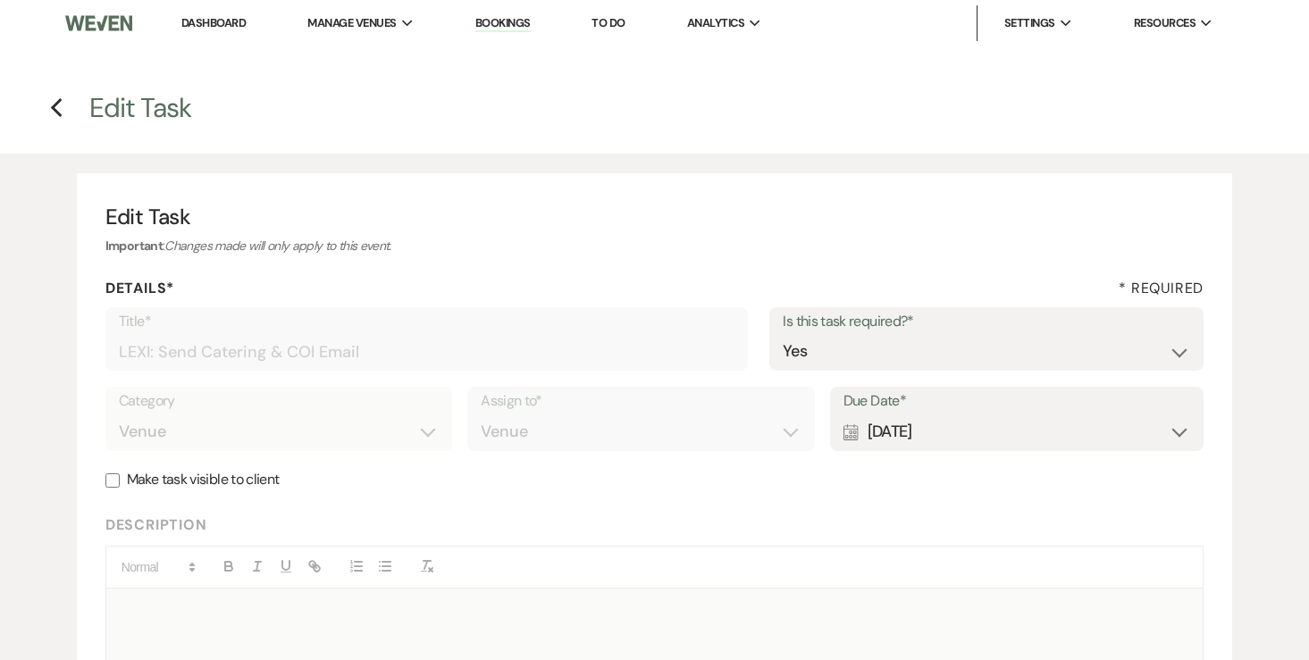
click at [940, 430] on div "Calendar Aug 14, 2025 Expand" at bounding box center [1017, 432] width 348 height 35
select select "month"
select select "beforeEventDate"
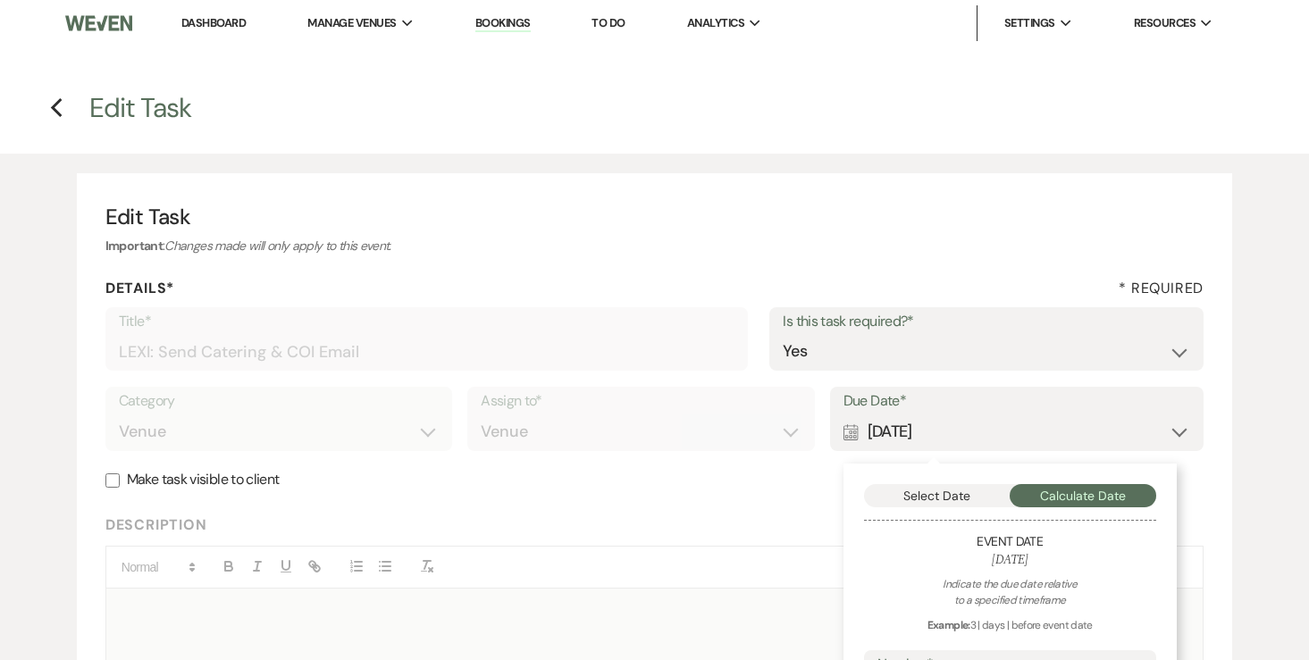
scroll to position [133, 0]
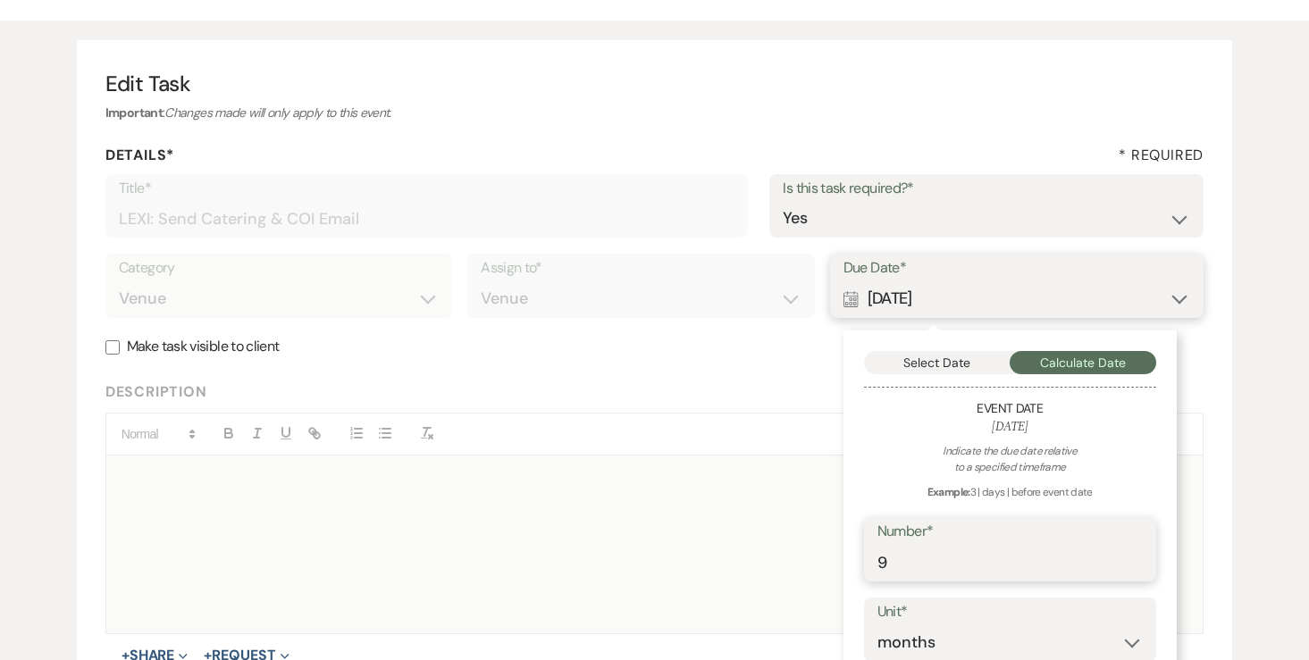
click at [936, 576] on input "9" at bounding box center [1009, 562] width 265 height 35
type input "9"
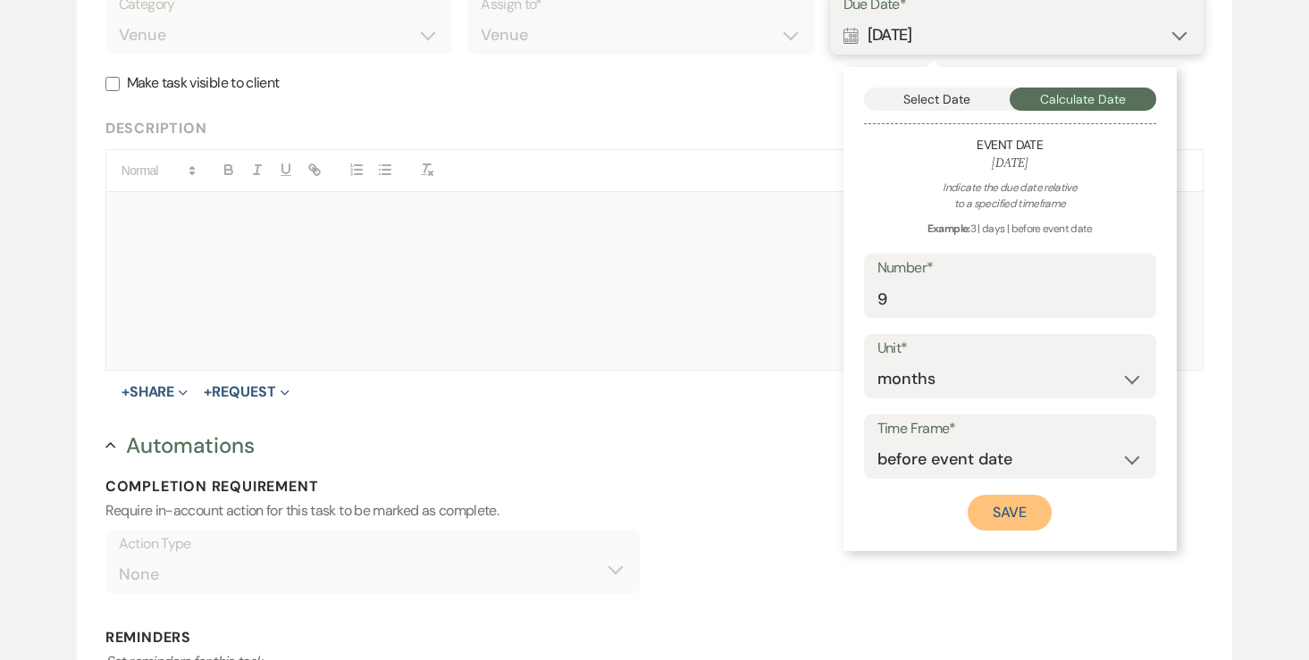
click at [1009, 517] on button "Save" at bounding box center [1009, 513] width 84 height 36
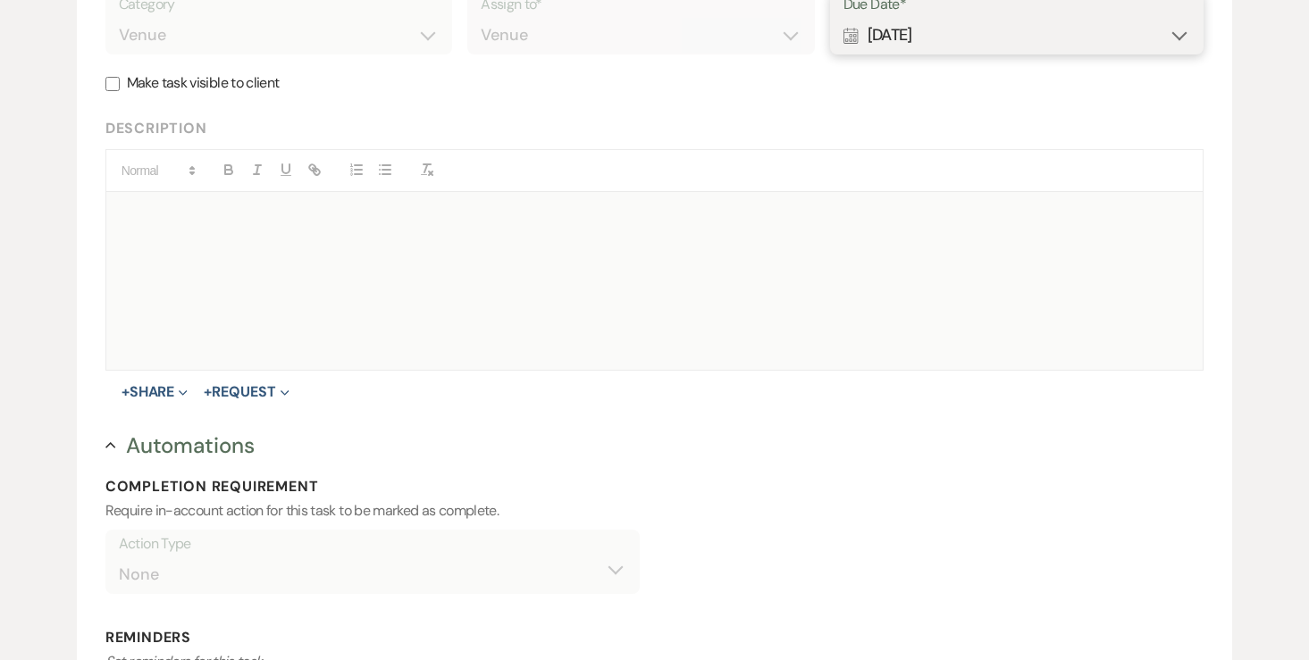
scroll to position [782, 0]
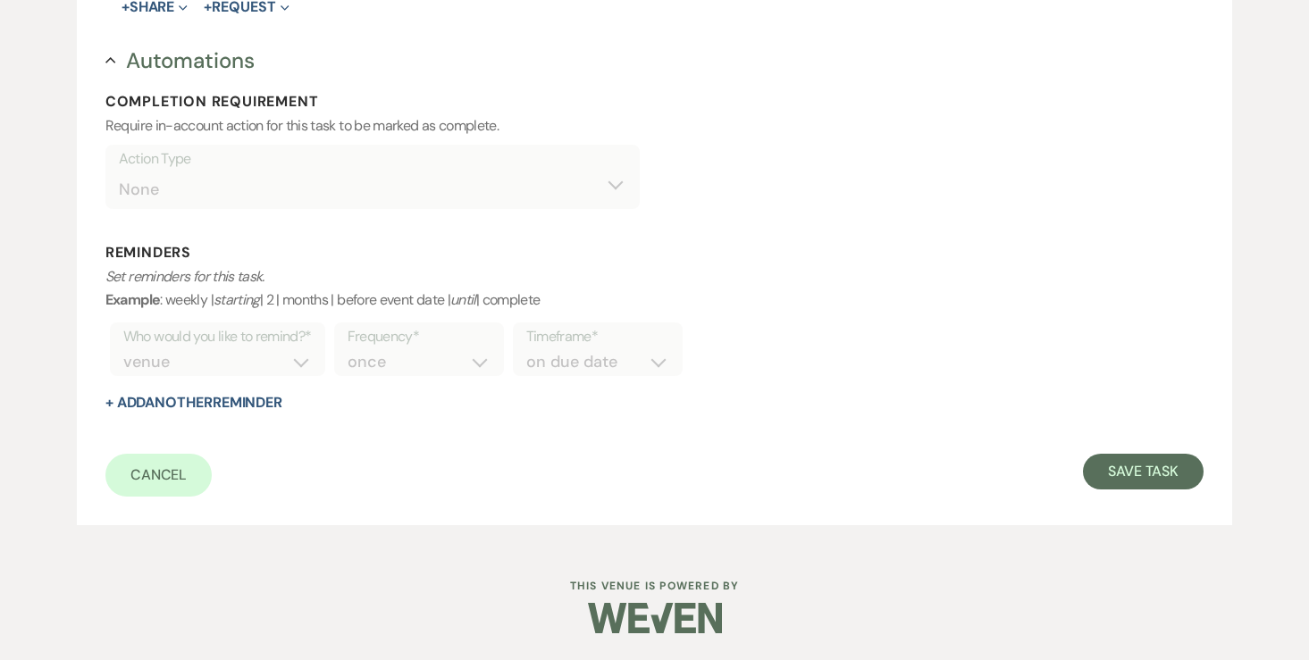
click at [1167, 449] on form "Title* LEXI: Send Catering & COI Email Is this task required?* Yes No Category …" at bounding box center [654, 12] width 1099 height 972
click at [1166, 452] on form "Title* LEXI: Send Catering & COI Email Is this task required?* Yes No Category …" at bounding box center [654, 12] width 1099 height 972
click at [1157, 465] on button "Save Task" at bounding box center [1143, 472] width 121 height 36
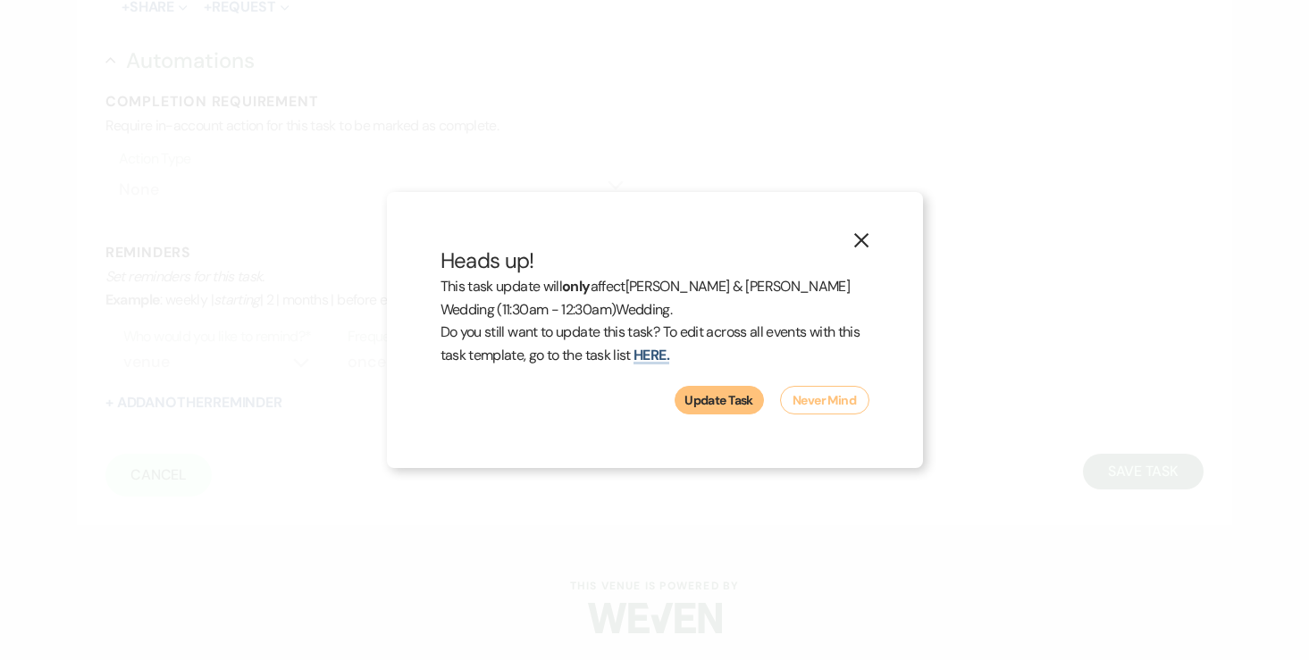
click at [734, 407] on button "Update Task" at bounding box center [718, 400] width 89 height 29
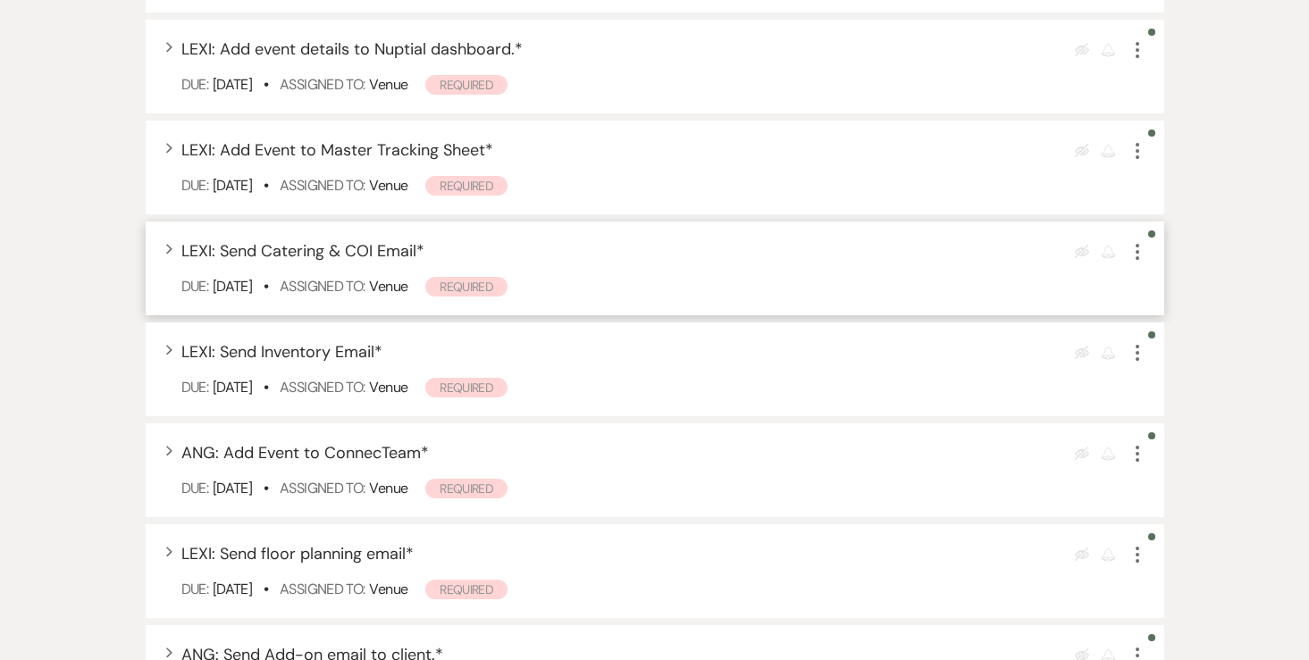
scroll to position [840, 0]
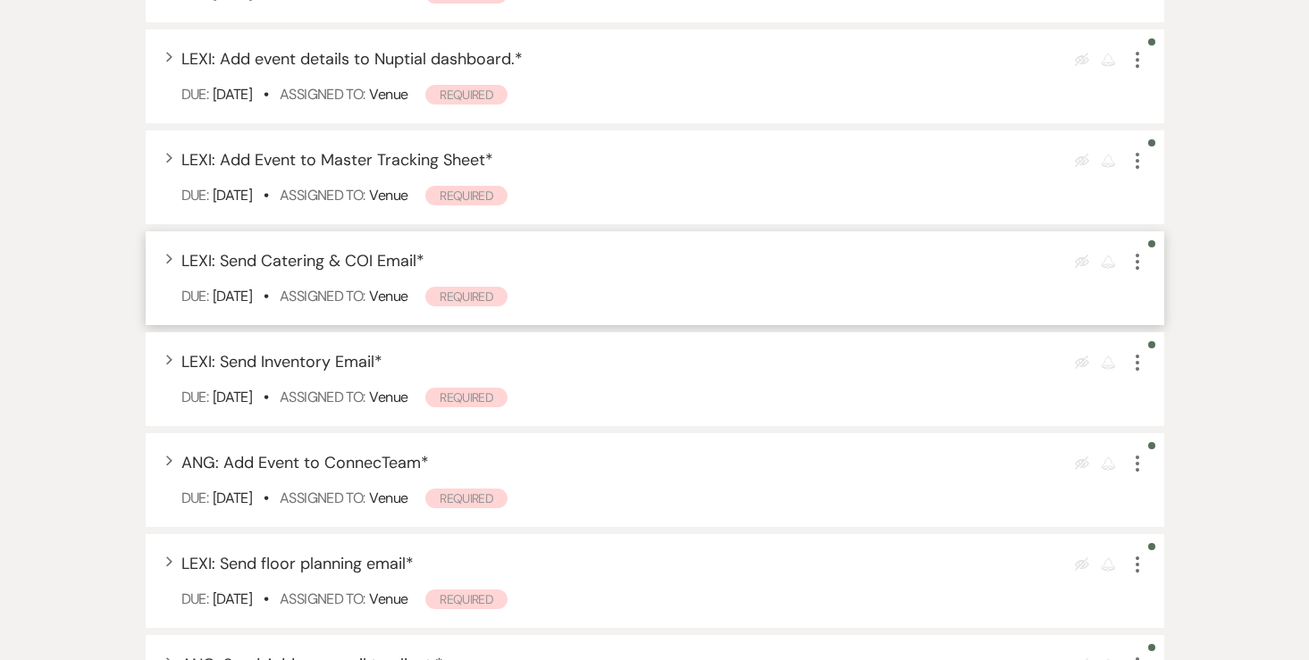
click at [1141, 251] on icon "More" at bounding box center [1136, 261] width 21 height 21
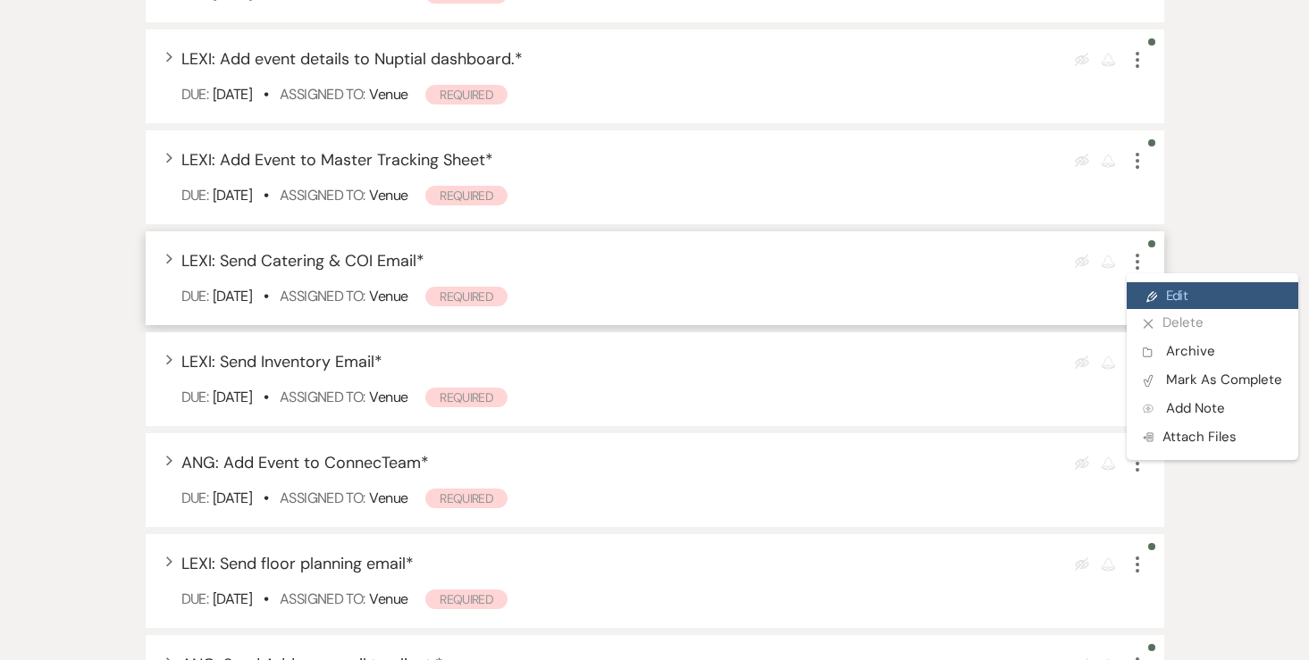
click at [1158, 282] on link "Pencil Edit" at bounding box center [1212, 295] width 172 height 27
select select "true"
select select "31"
select select "venueHost"
select select "host"
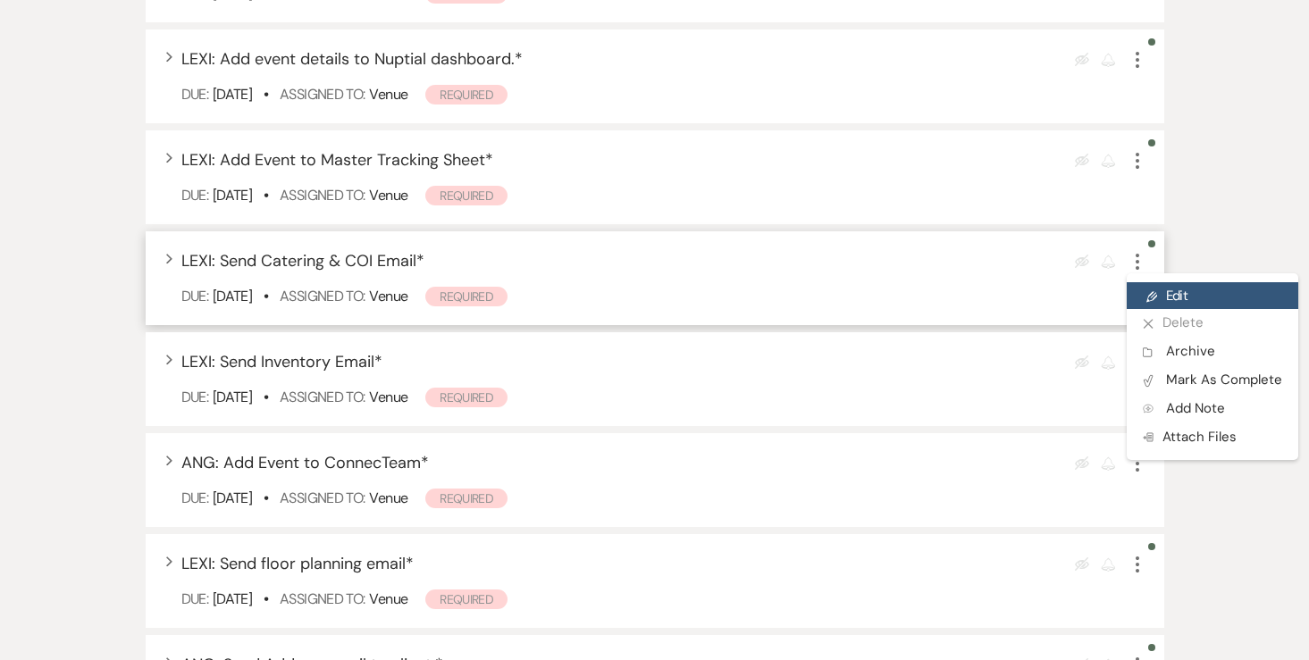
select select "onDueDate"
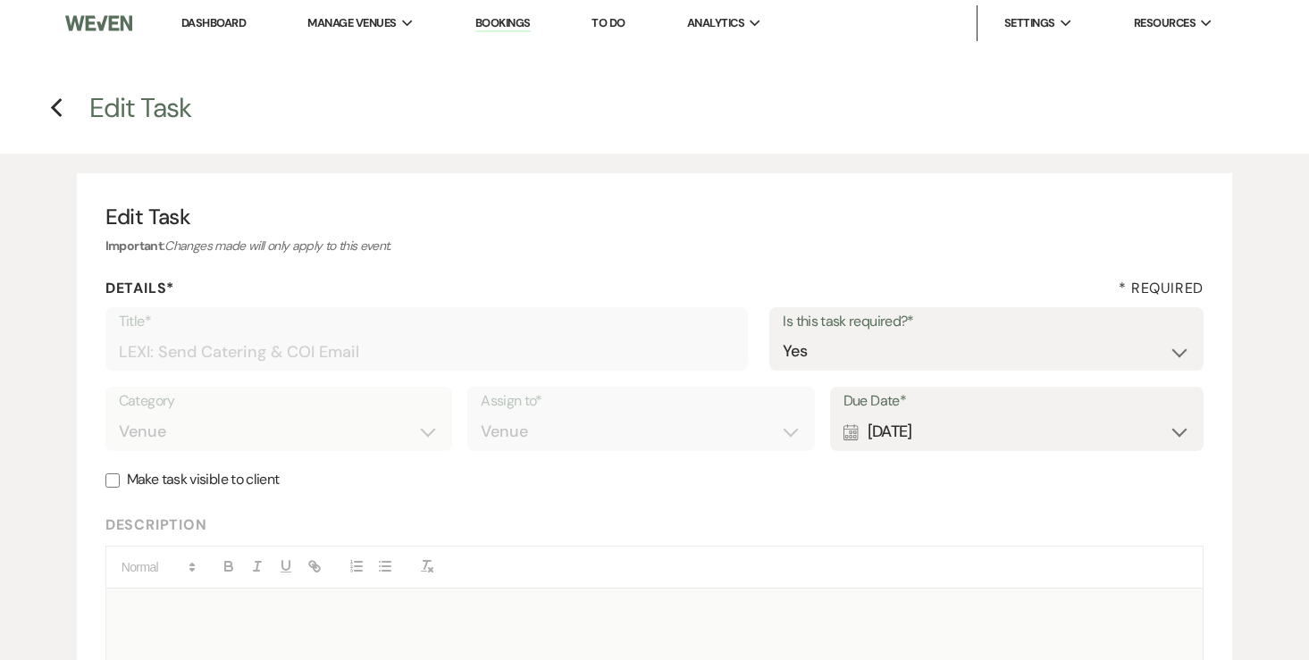
click at [976, 444] on div "Calendar Aug 14, 2025 Expand" at bounding box center [1017, 432] width 348 height 35
select select "month"
select select "beforeEventDate"
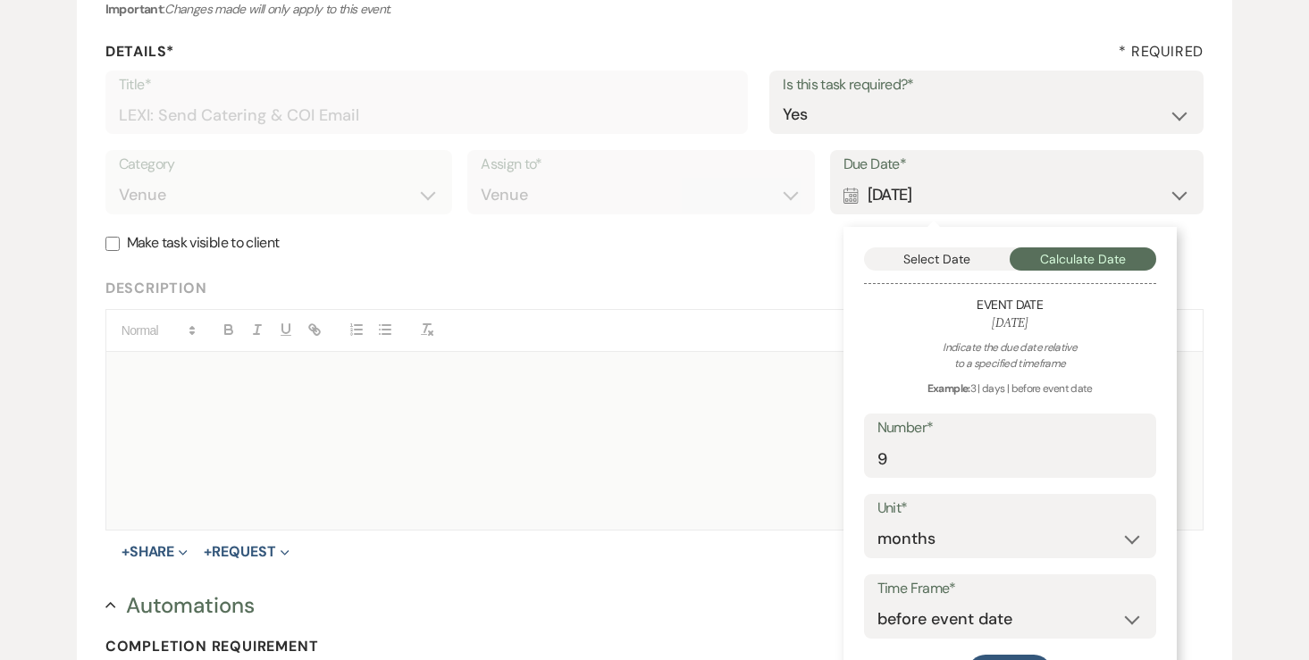
scroll to position [260, 0]
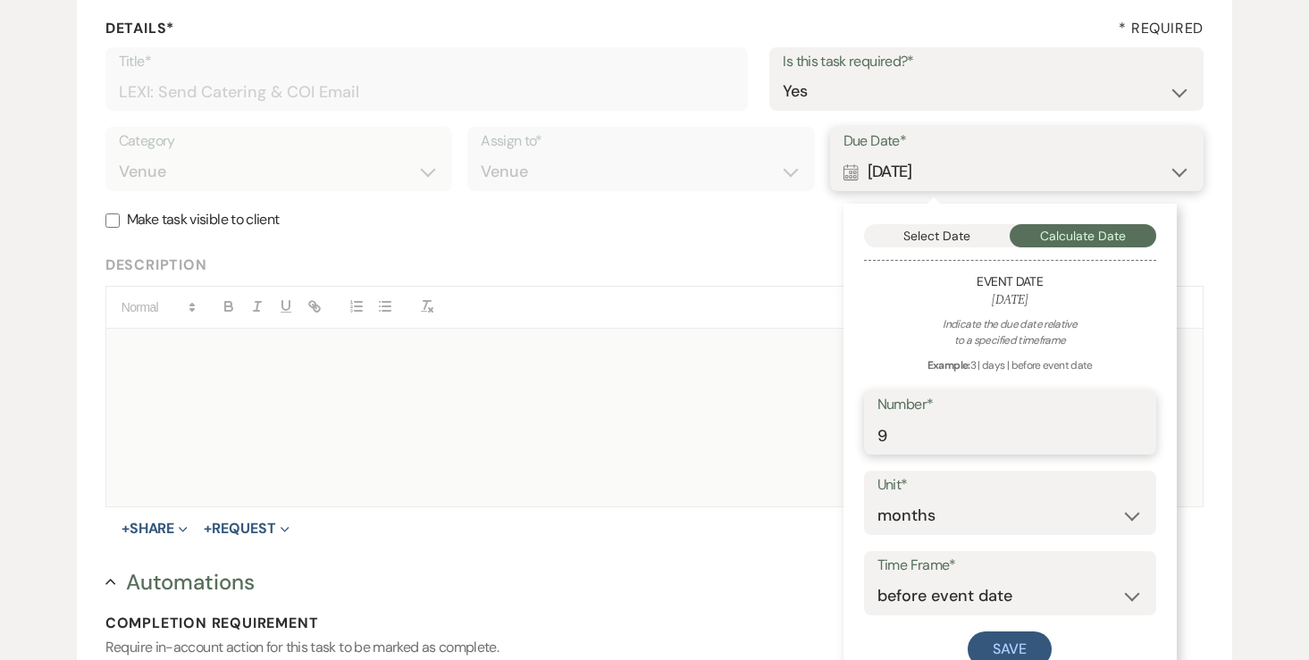
click at [1003, 425] on input "9" at bounding box center [1009, 435] width 265 height 35
type input "8"
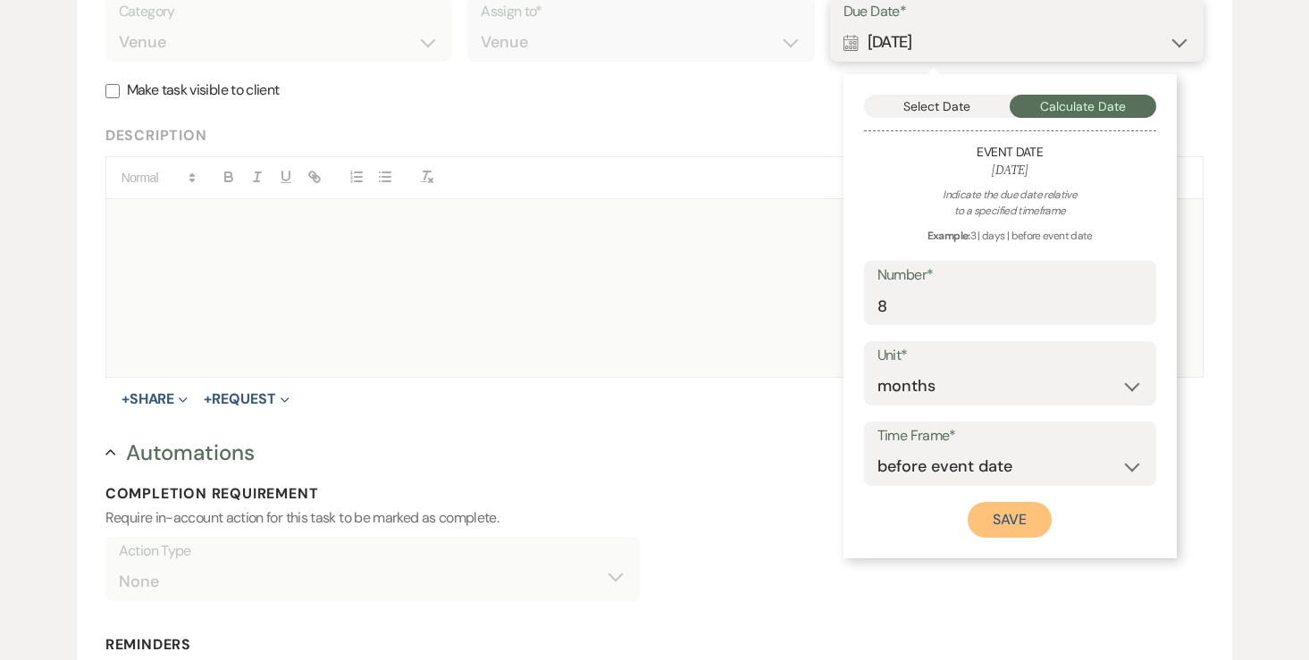
click at [990, 520] on button "Save" at bounding box center [1009, 520] width 84 height 36
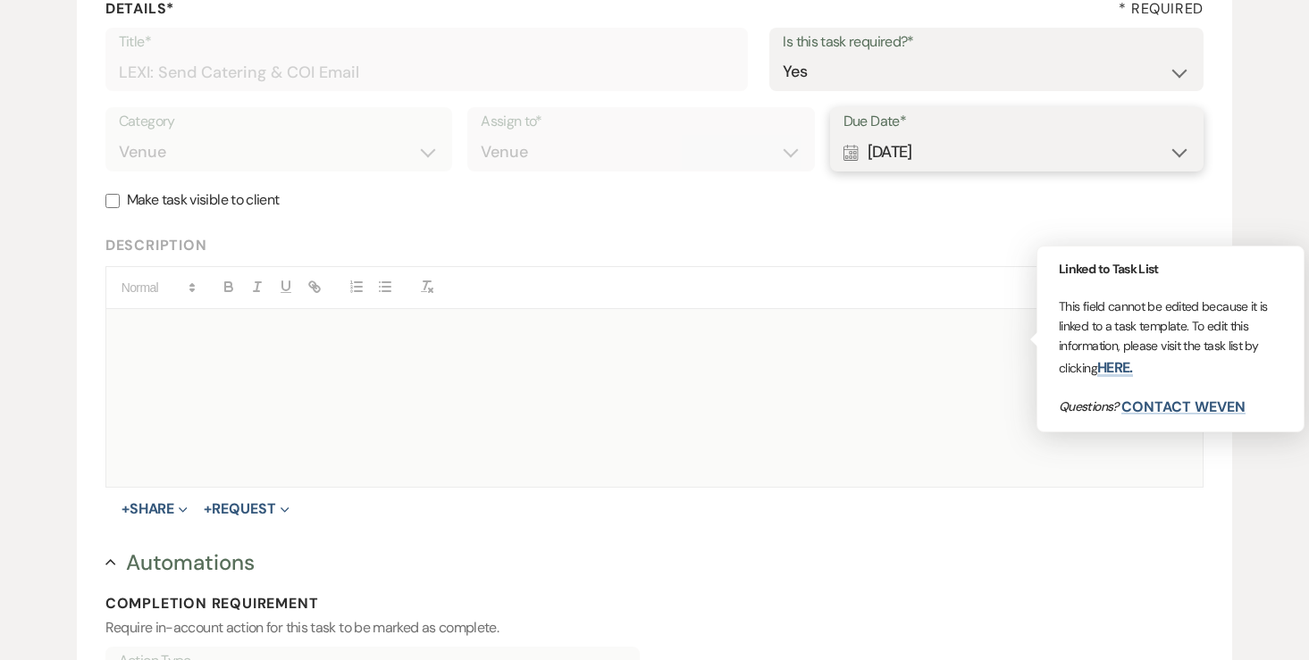
scroll to position [782, 0]
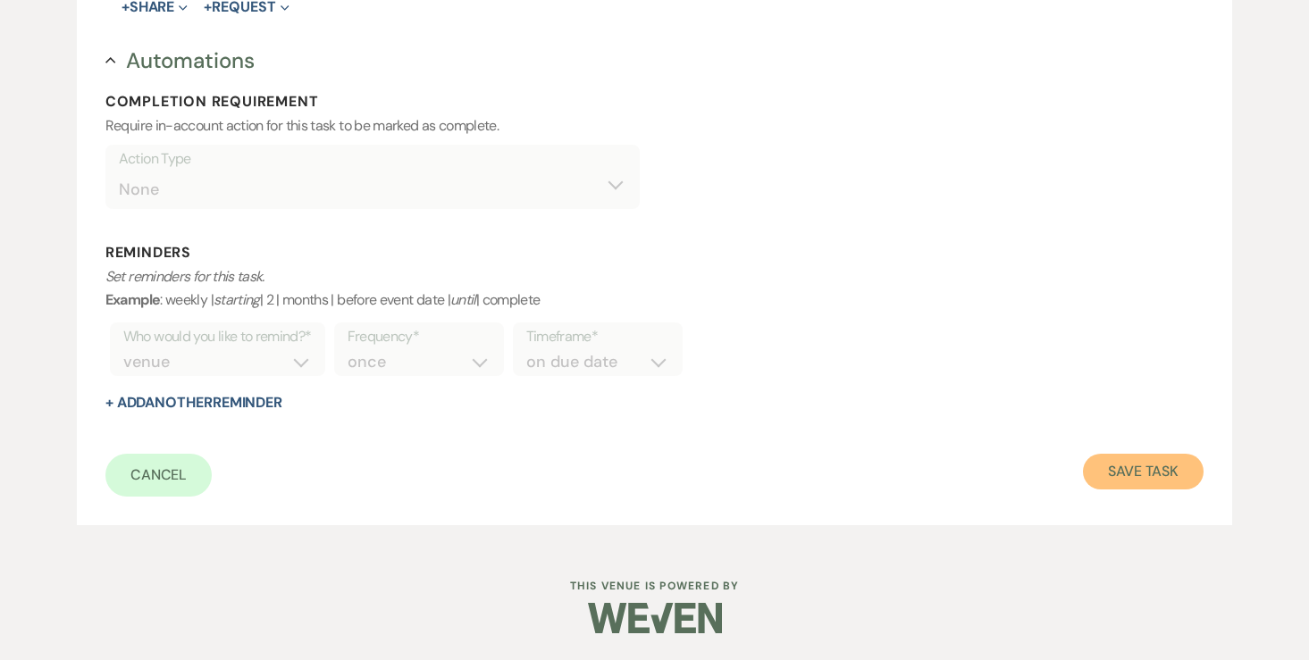
click at [1132, 474] on button "Save Task" at bounding box center [1143, 472] width 121 height 36
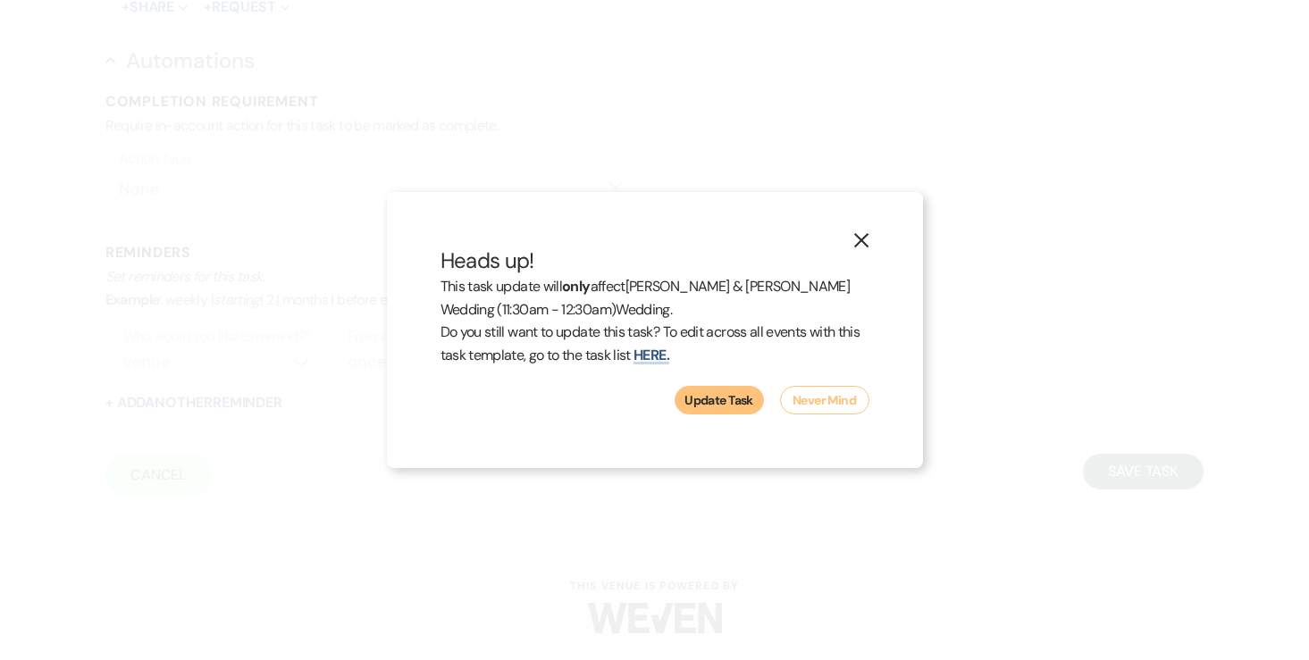
click at [742, 406] on button "Update Task" at bounding box center [718, 400] width 89 height 29
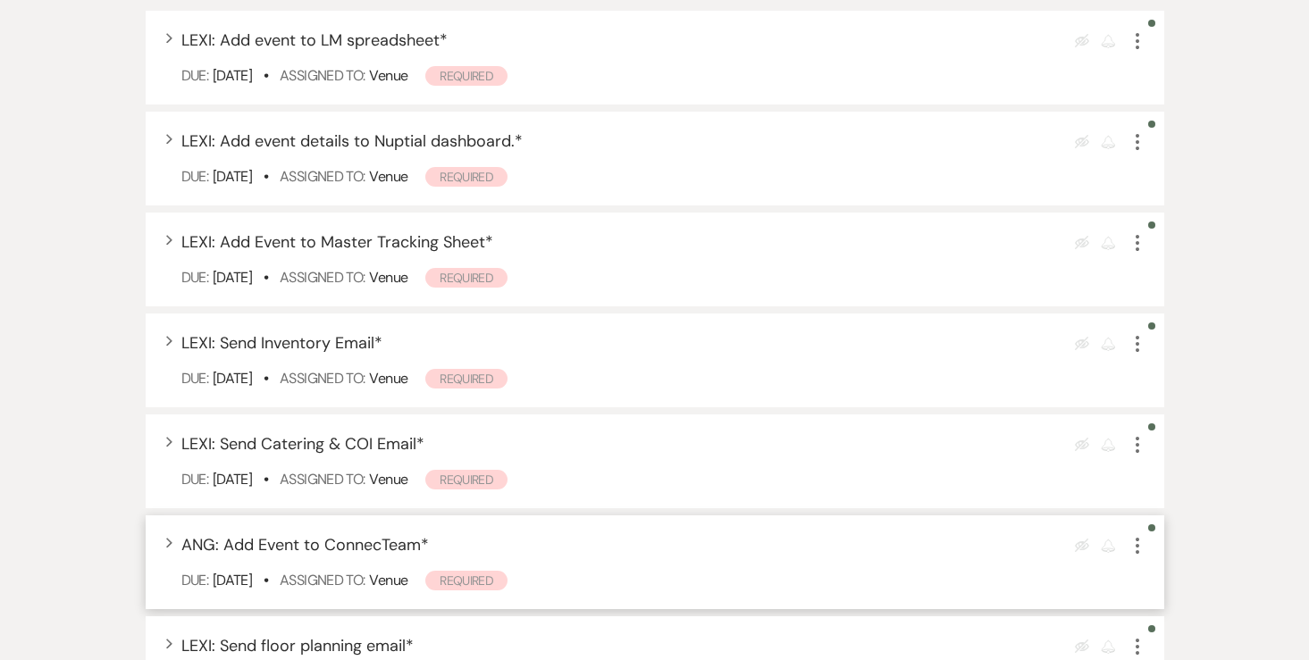
scroll to position [758, 0]
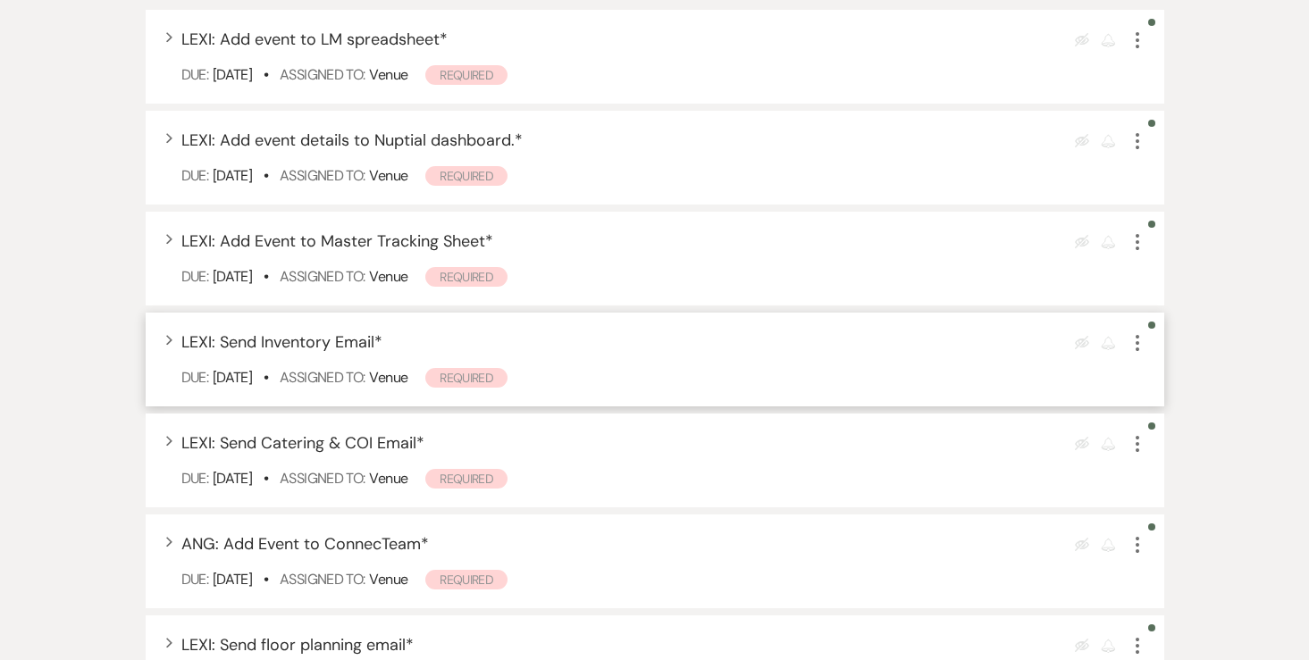
click at [1133, 332] on icon "More" at bounding box center [1136, 342] width 21 height 21
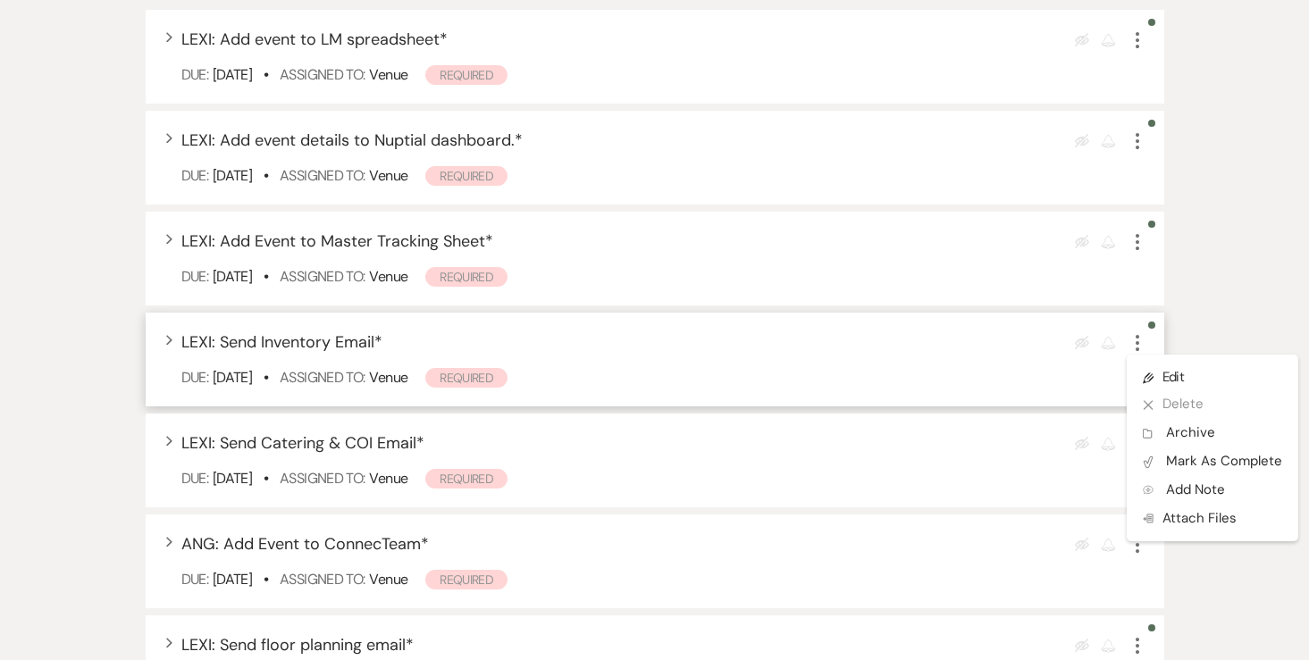
click at [1140, 355] on ul "Pencil Edit X Delete Archive Archive Plan Portal Link Mark As Complete Add Note…" at bounding box center [1212, 448] width 172 height 187
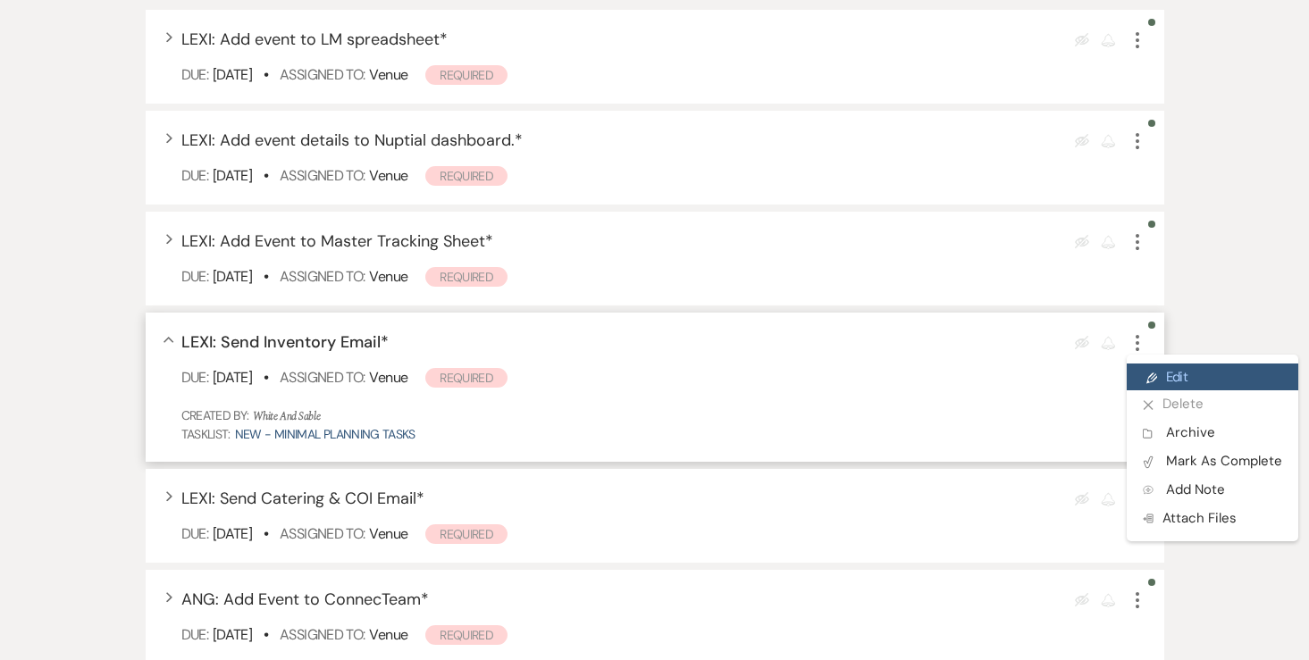
click at [1160, 364] on link "Pencil Edit" at bounding box center [1212, 377] width 172 height 27
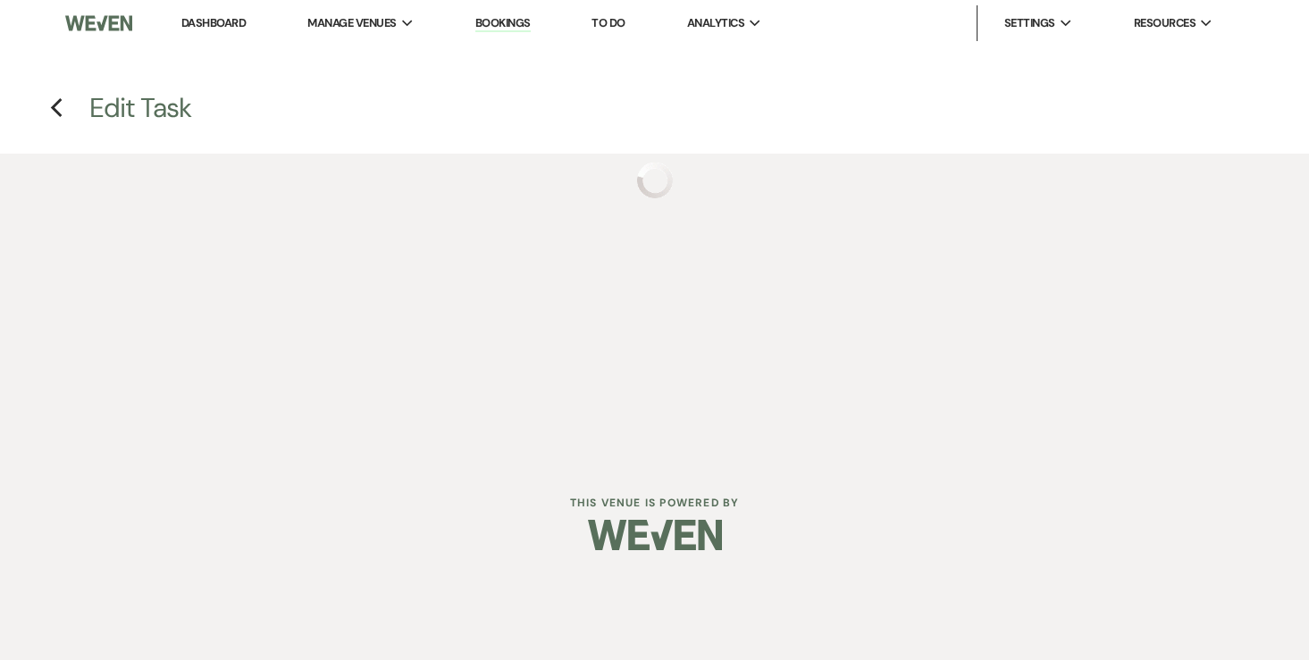
select select "true"
select select "31"
select select "venueHost"
select select "host"
select select "onDueDate"
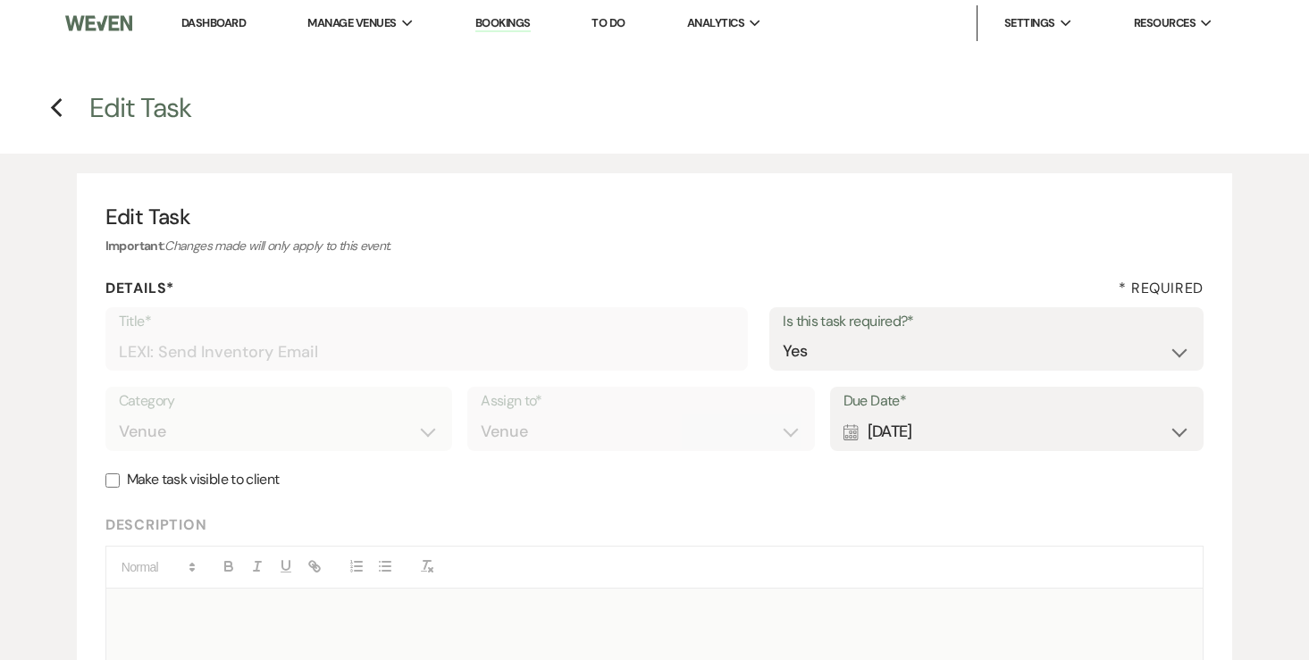
click at [1016, 445] on div "Calendar Aug 14, 2025 Expand" at bounding box center [1017, 432] width 348 height 35
select select "month"
select select "beforeEventDate"
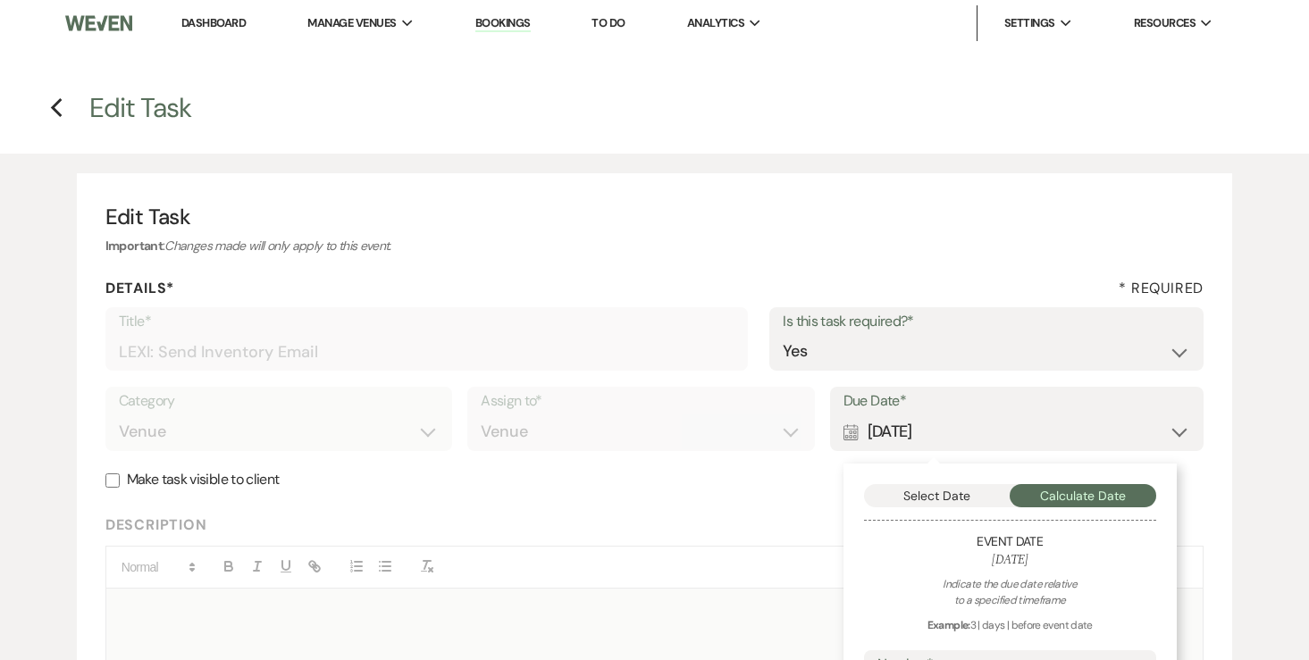
click at [941, 490] on button "Select Date" at bounding box center [937, 495] width 147 height 23
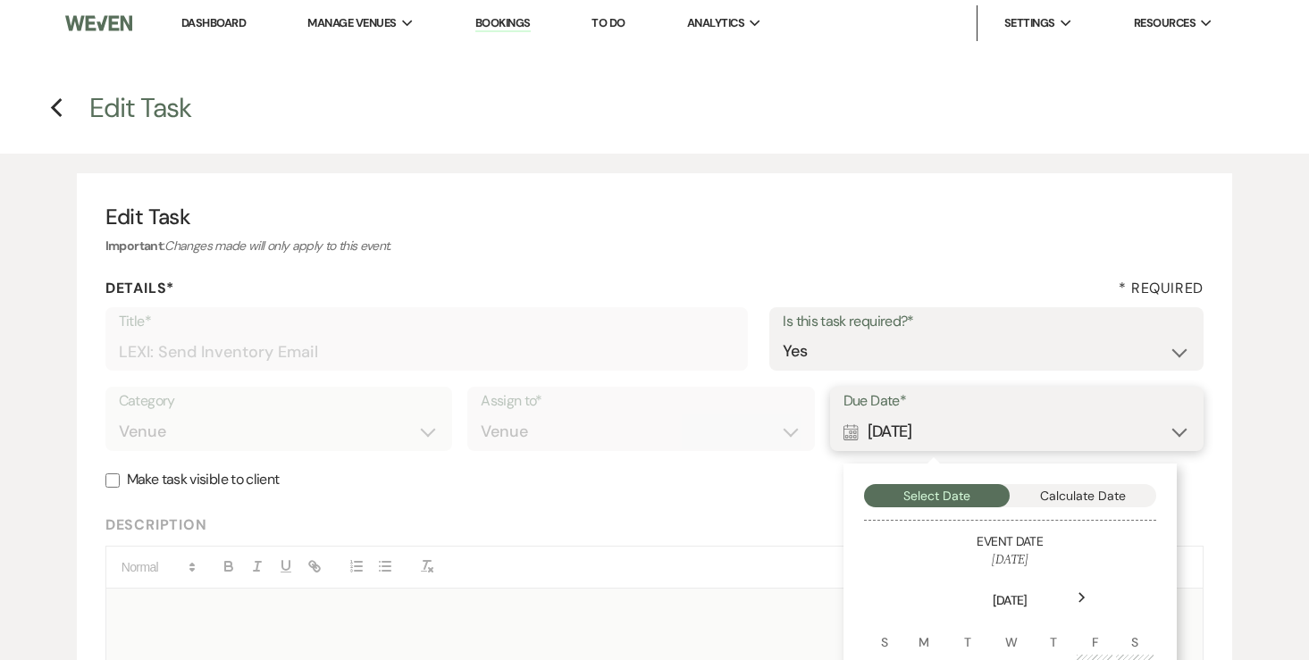
click at [1037, 506] on button "Calculate Date" at bounding box center [1082, 495] width 147 height 23
select select "month"
select select "beforeEventDate"
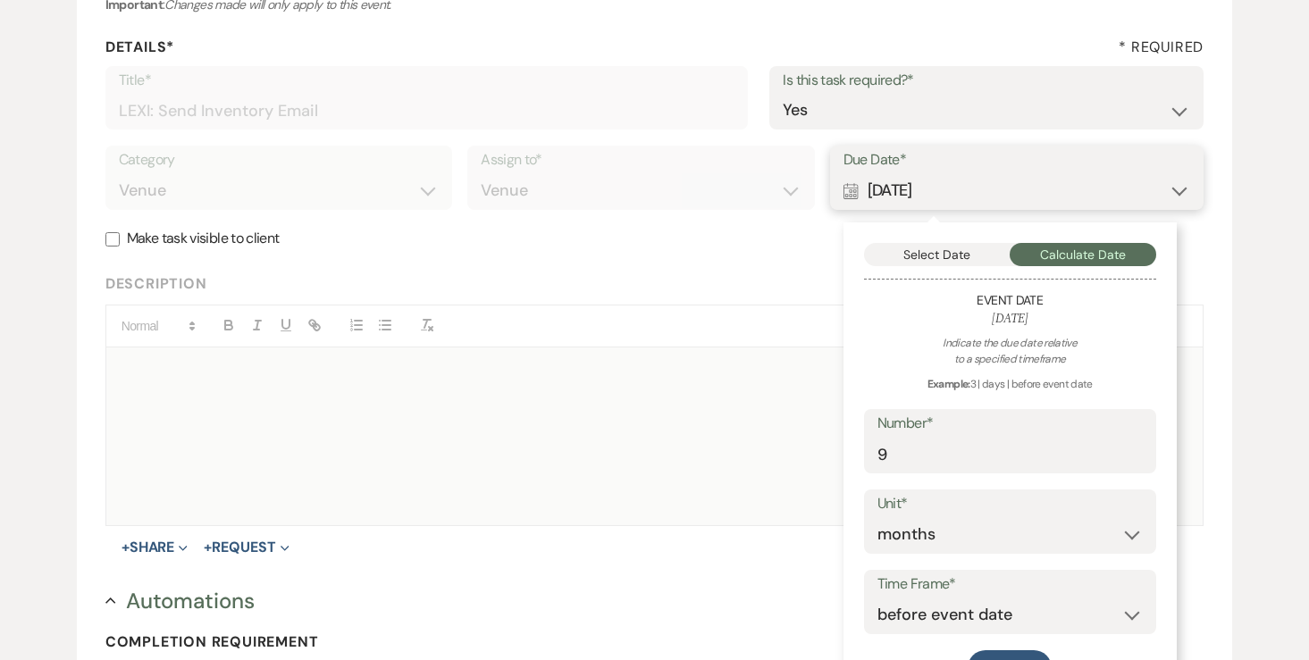
scroll to position [281, 0]
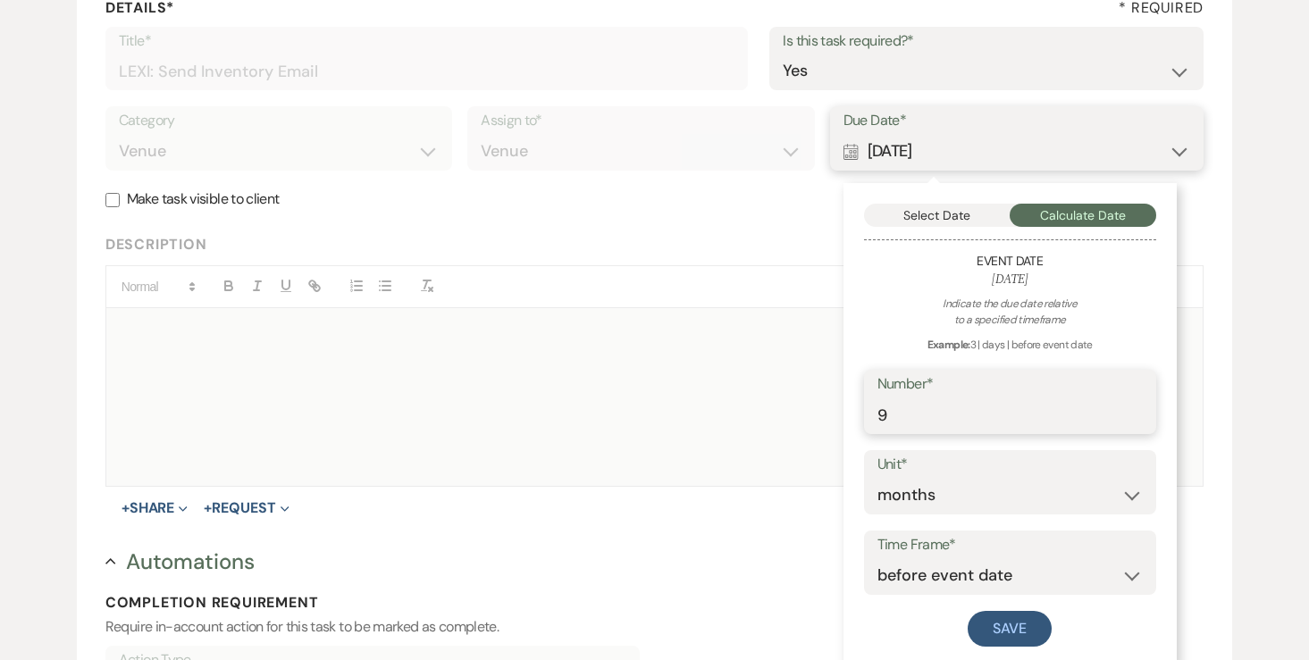
click at [1007, 407] on input "9" at bounding box center [1009, 415] width 265 height 35
type input "7"
click at [1033, 622] on button "Save" at bounding box center [1009, 629] width 84 height 36
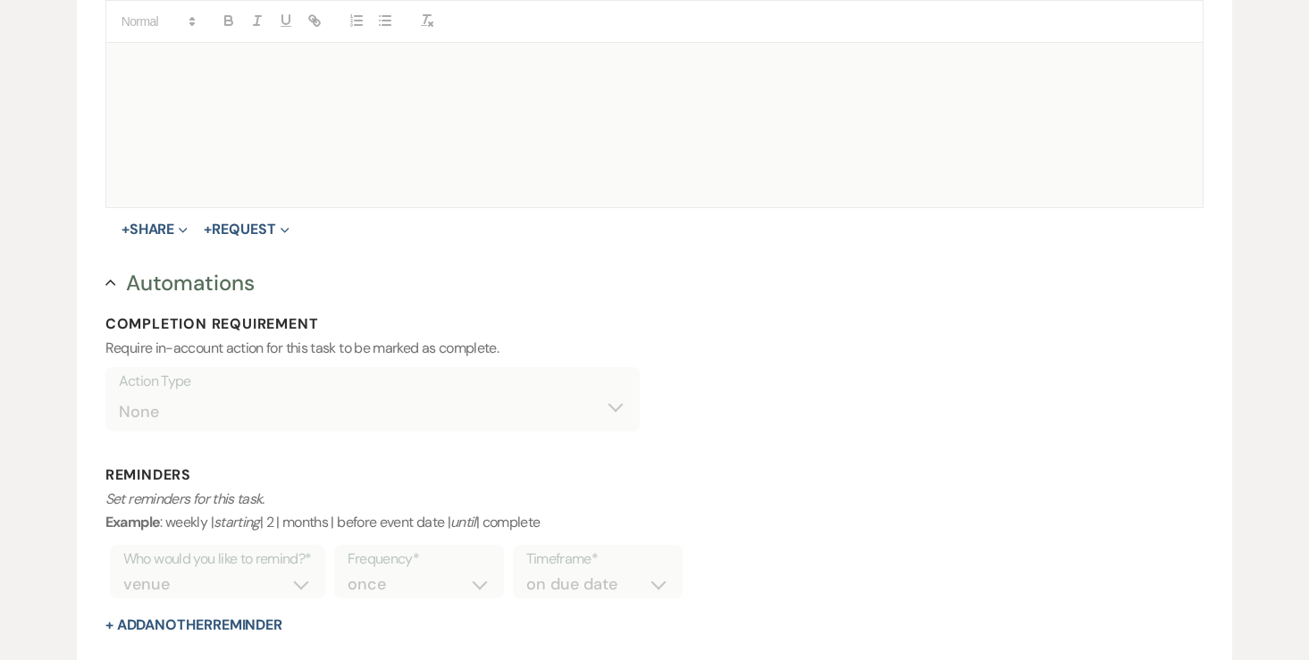
scroll to position [782, 0]
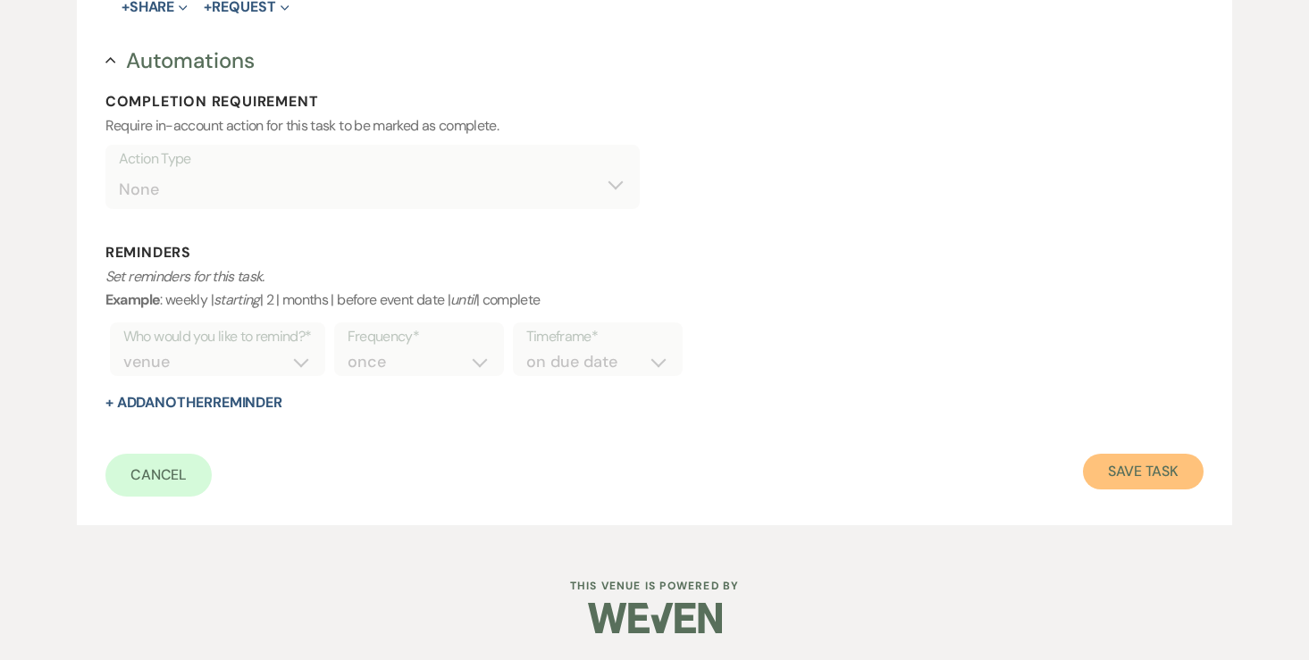
click at [1158, 481] on button "Save Task" at bounding box center [1143, 472] width 121 height 36
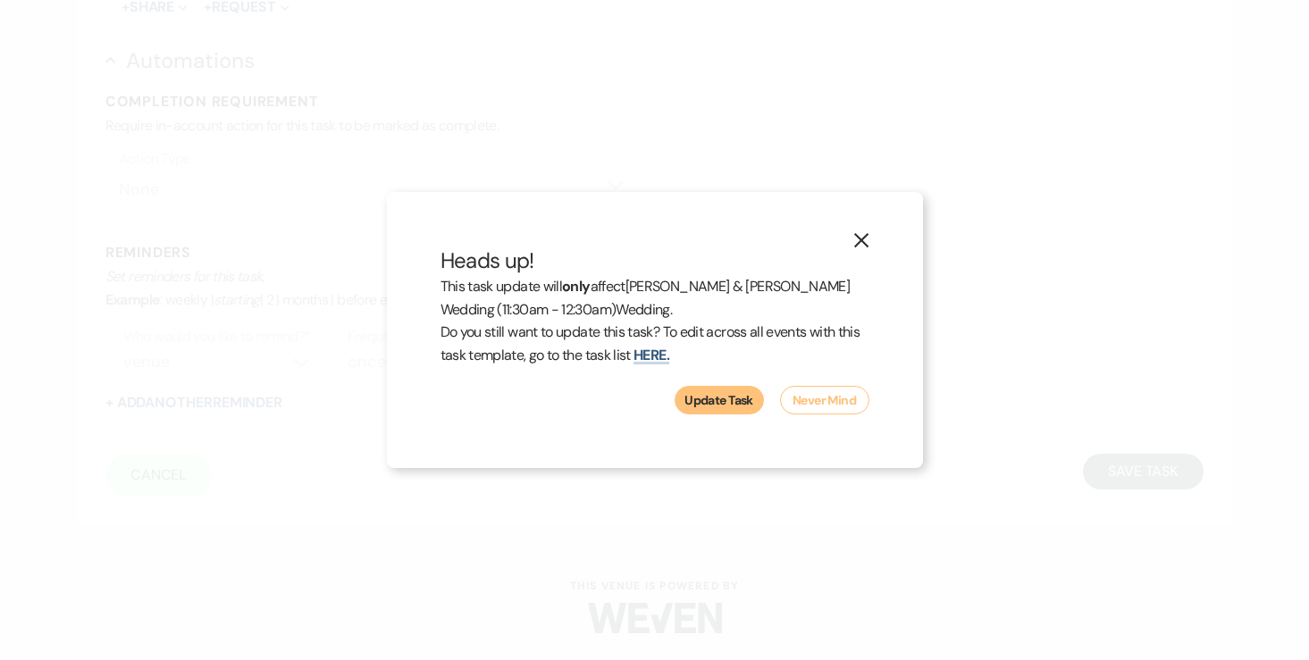
click at [733, 398] on button "Update Task" at bounding box center [718, 400] width 89 height 29
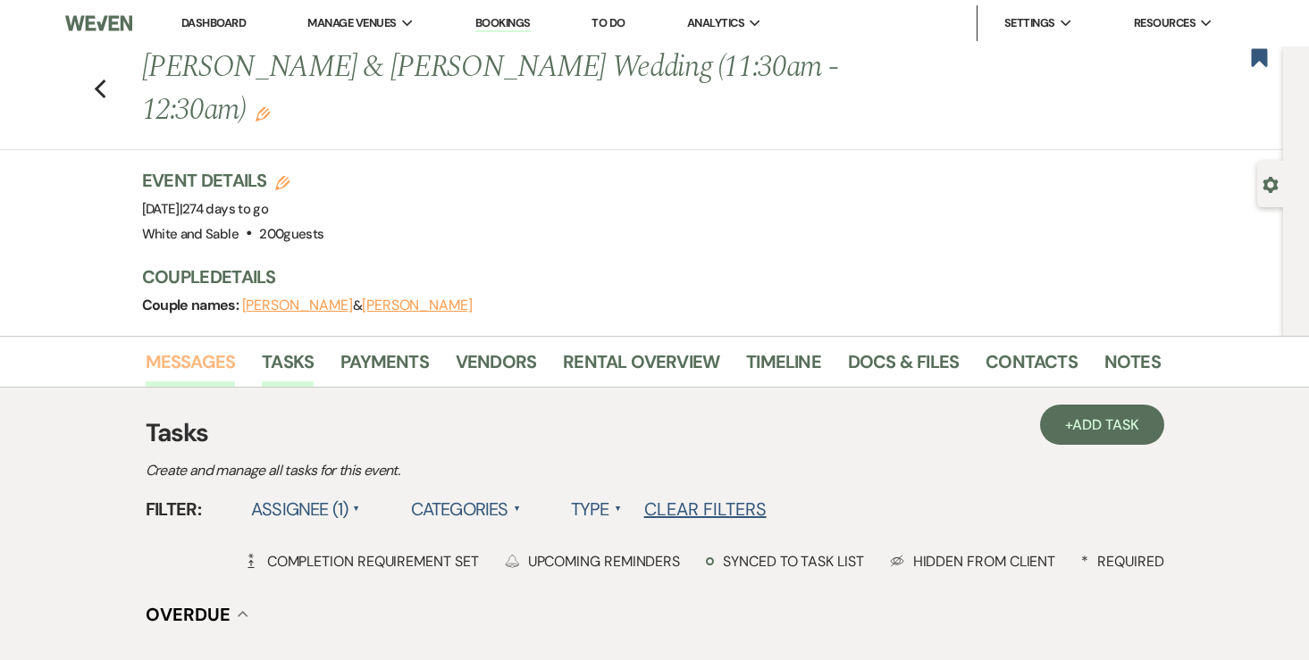
click at [221, 348] on link "Messages" at bounding box center [191, 367] width 90 height 39
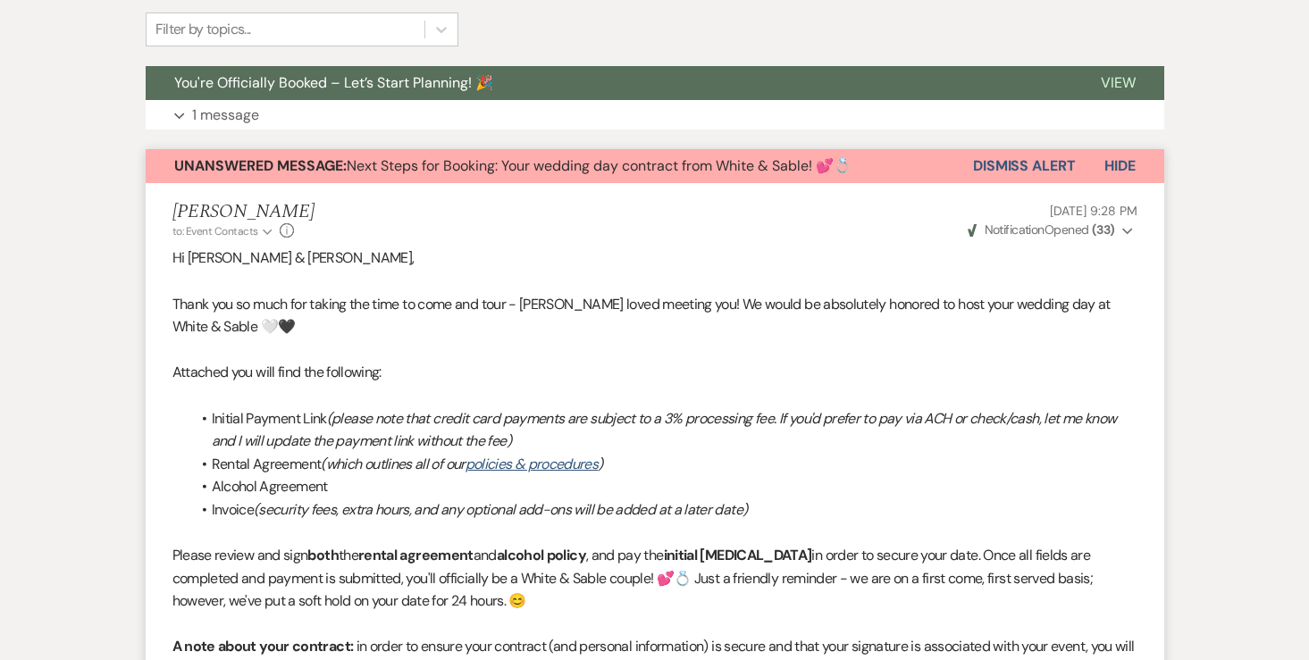
scroll to position [345, 0]
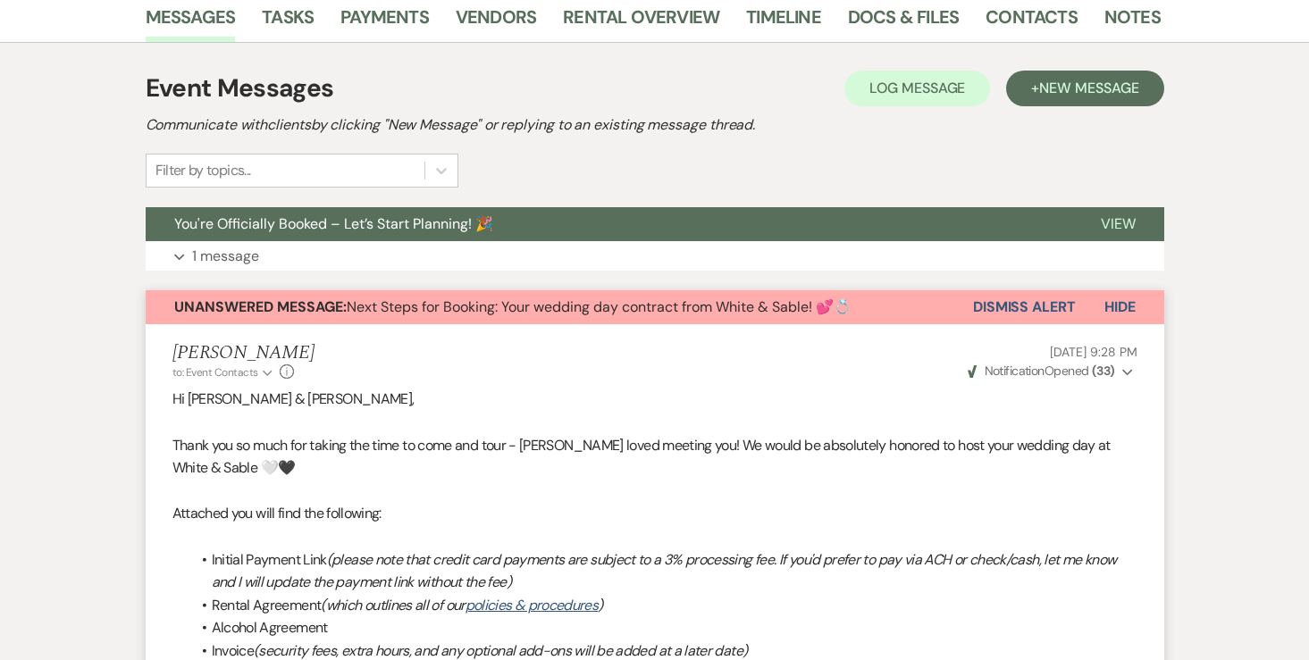
click at [1007, 290] on button "Dismiss Alert" at bounding box center [1024, 307] width 103 height 34
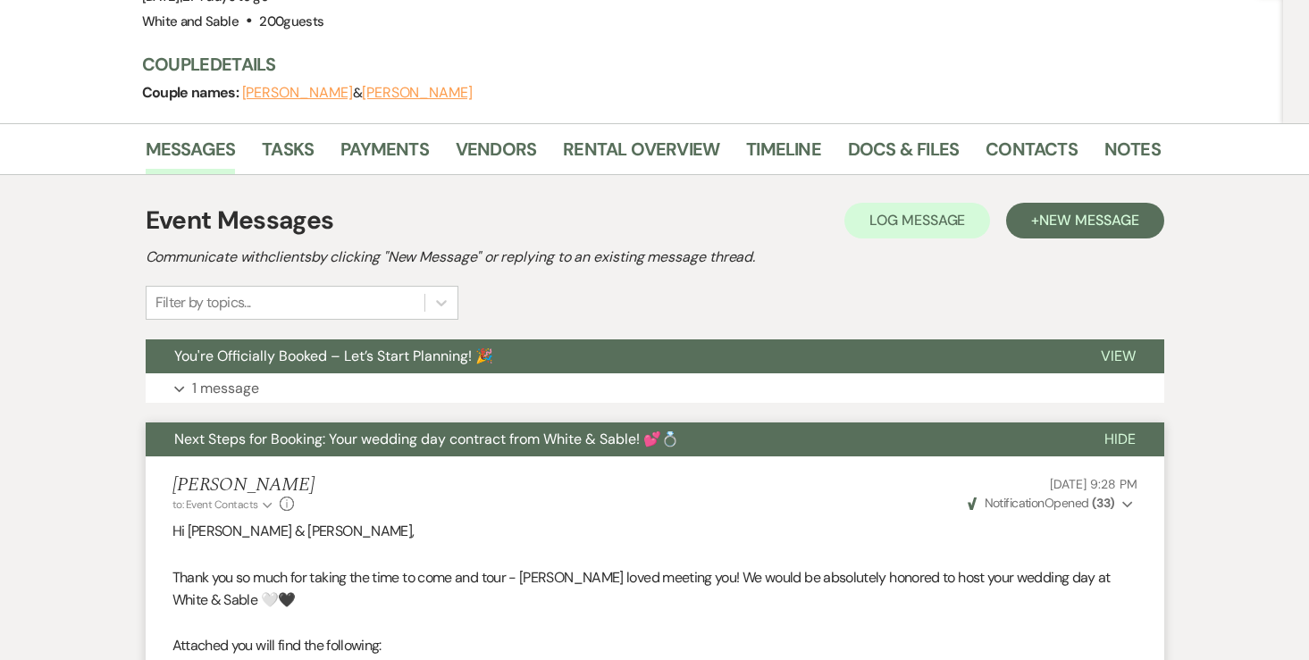
scroll to position [244, 0]
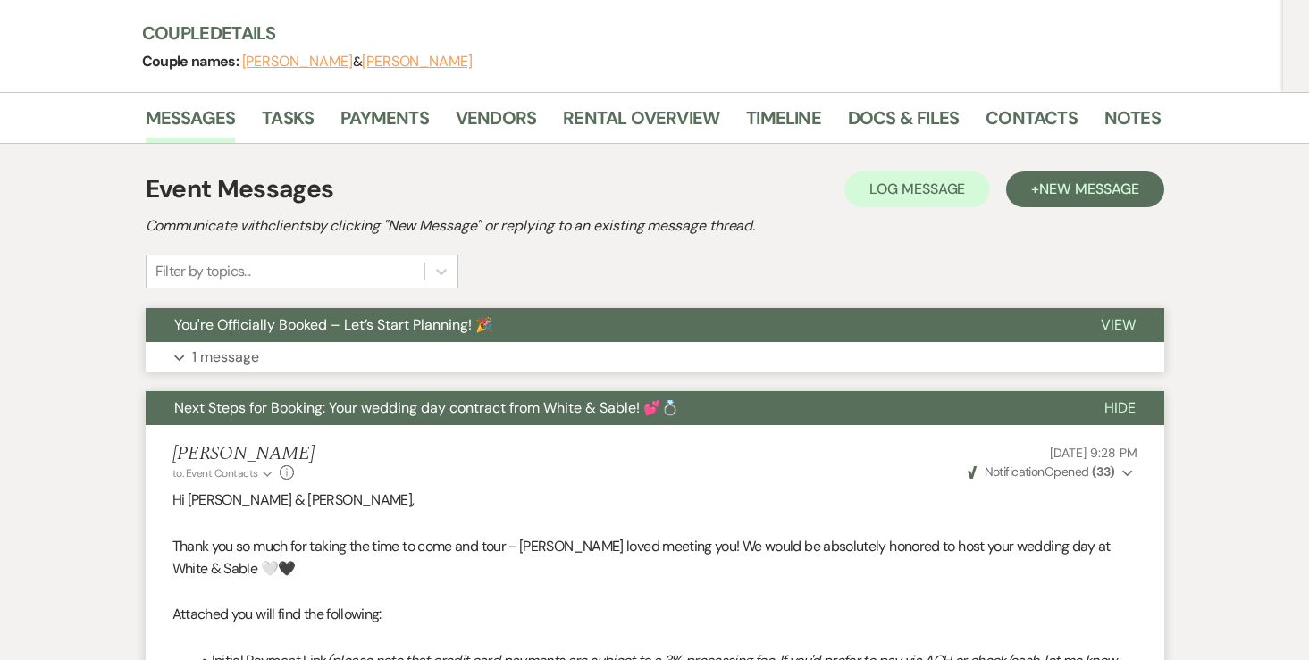
click at [263, 342] on button "Expand 1 message" at bounding box center [655, 357] width 1018 height 30
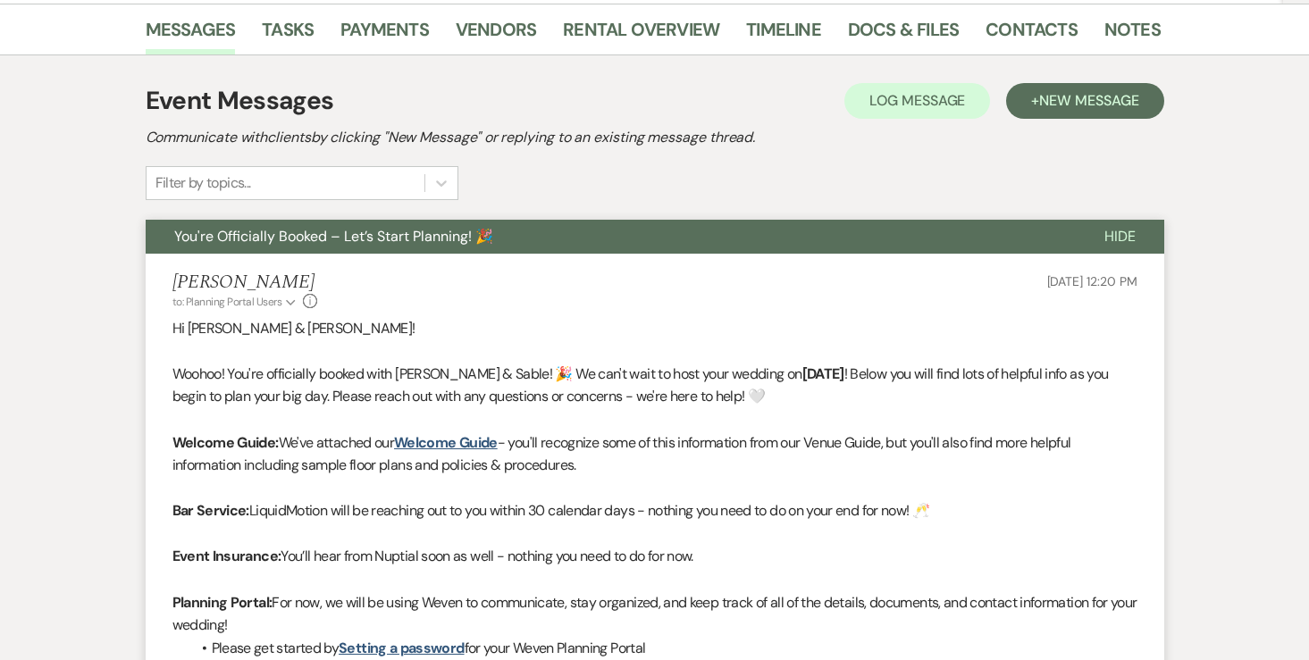
scroll to position [379, 0]
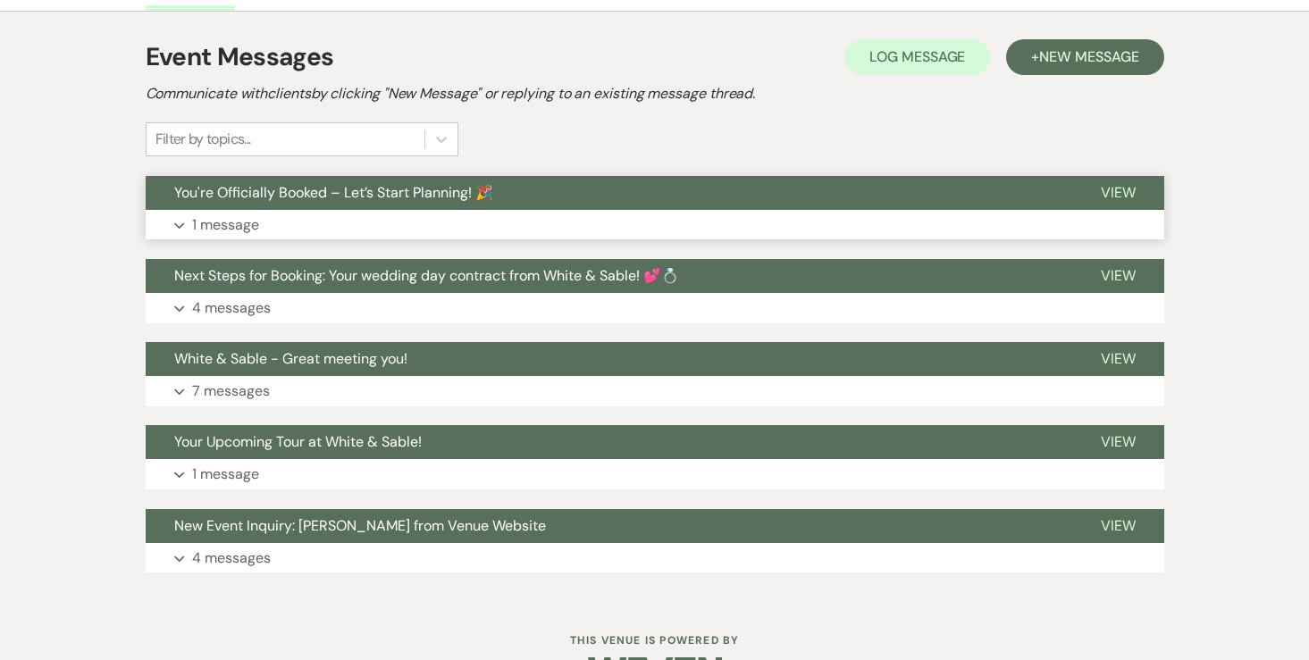
click at [235, 214] on p "1 message" at bounding box center [225, 225] width 67 height 23
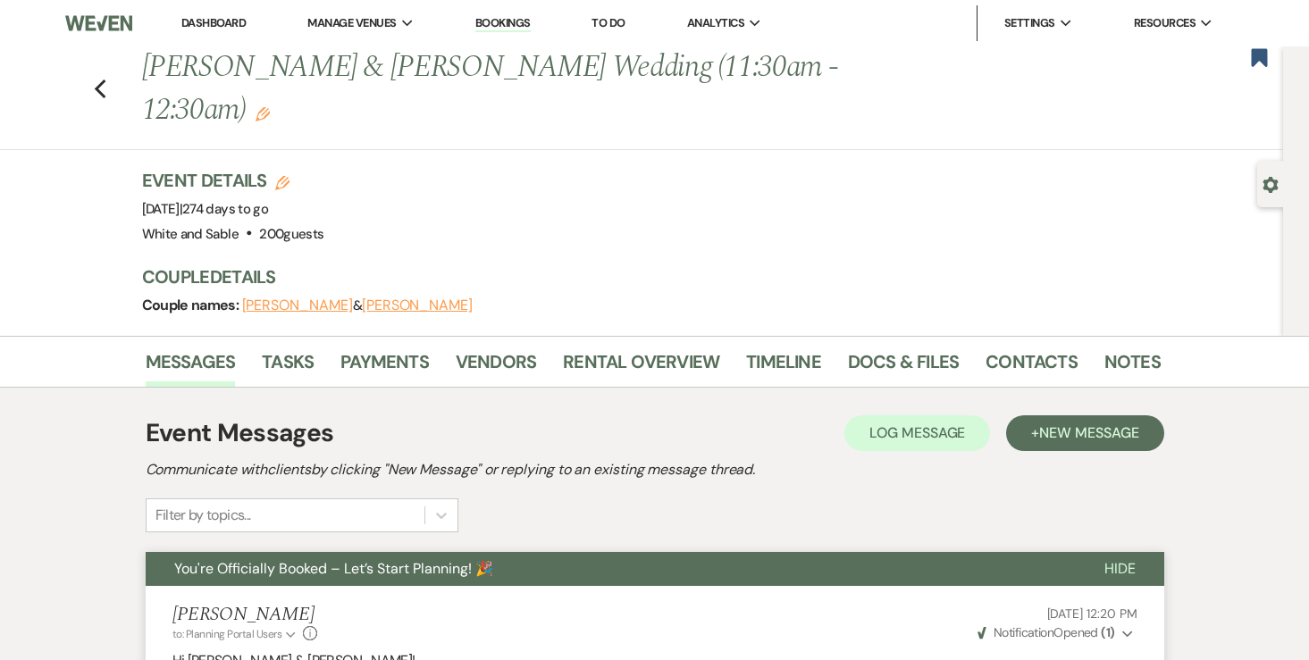
click at [207, 12] on li "Dashboard" at bounding box center [213, 23] width 82 height 36
click at [208, 25] on link "Dashboard" at bounding box center [213, 22] width 64 height 15
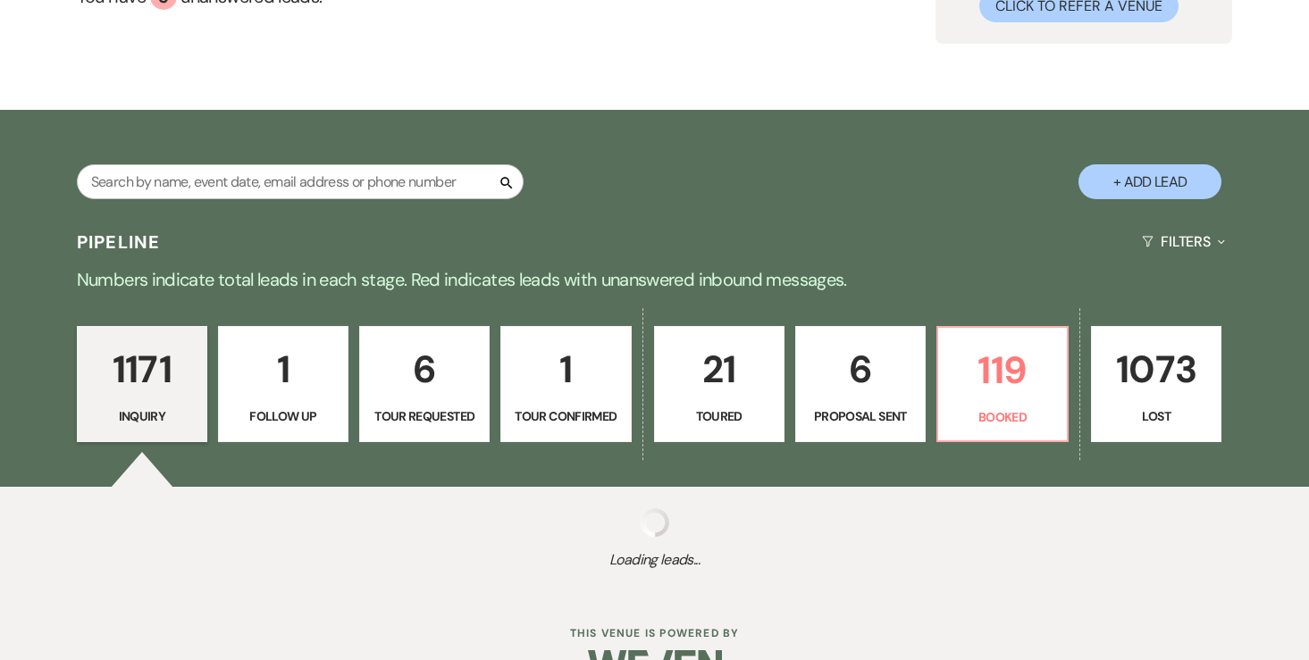
scroll to position [213, 0]
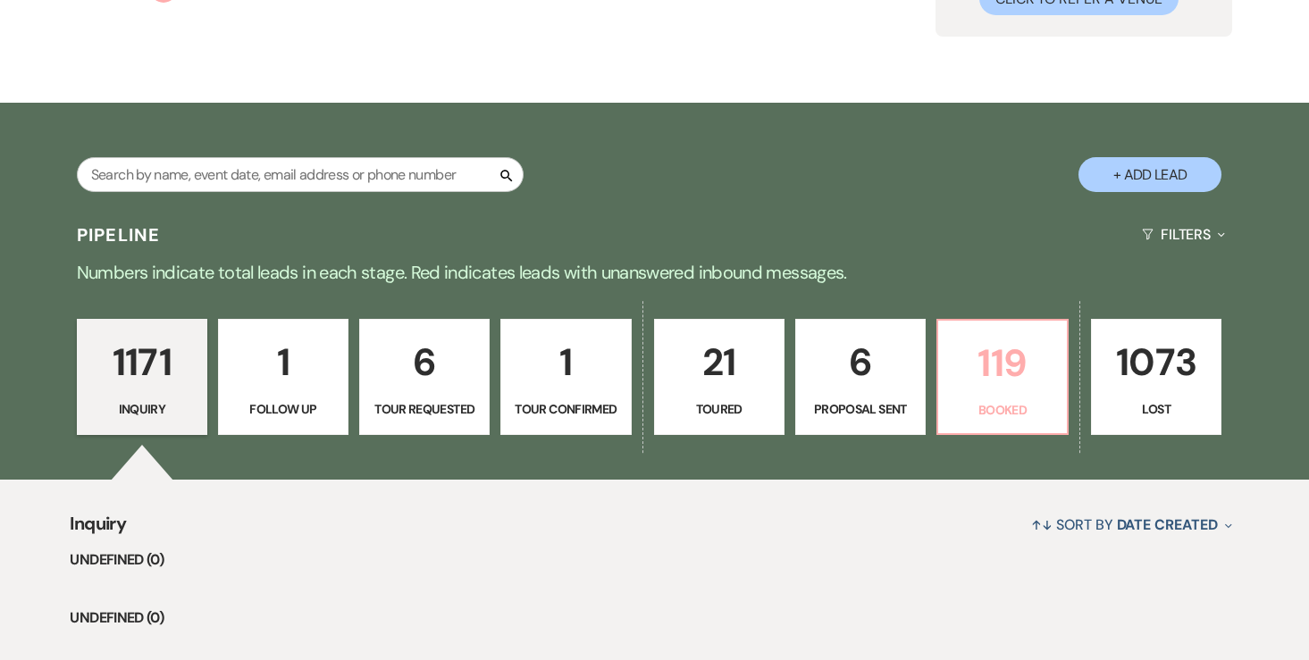
click at [992, 384] on p "119" at bounding box center [1002, 363] width 107 height 60
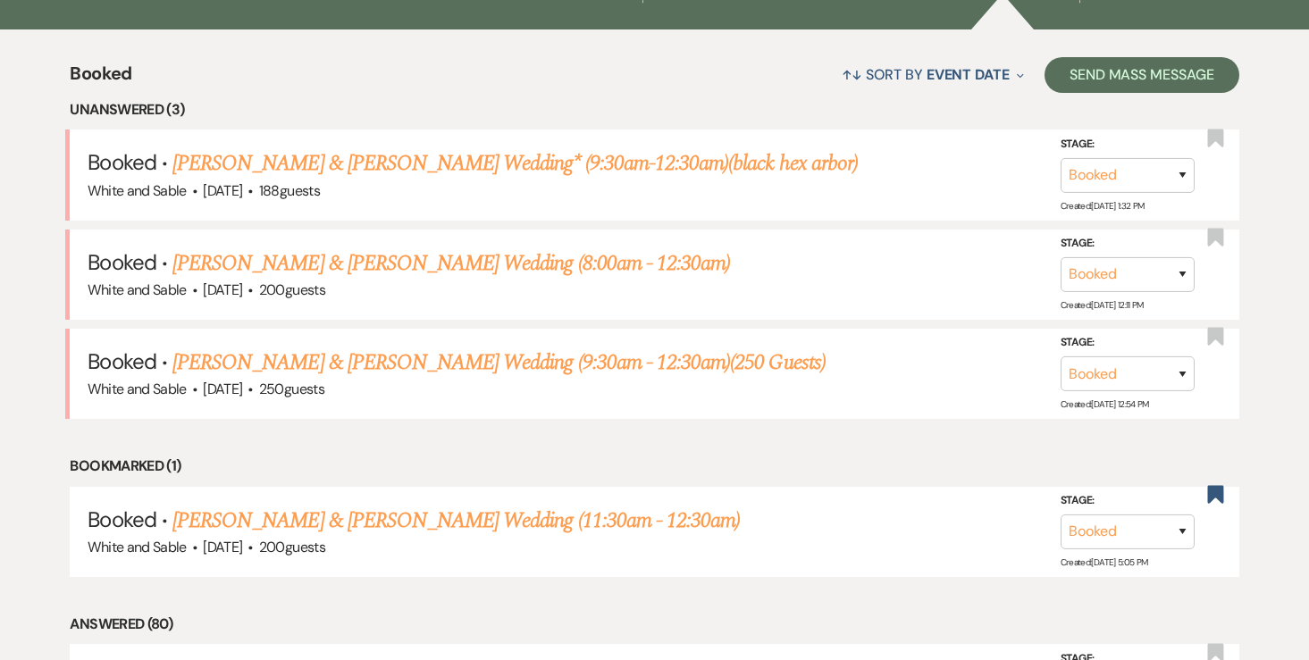
scroll to position [654, 0]
